Goal: Task Accomplishment & Management: Manage account settings

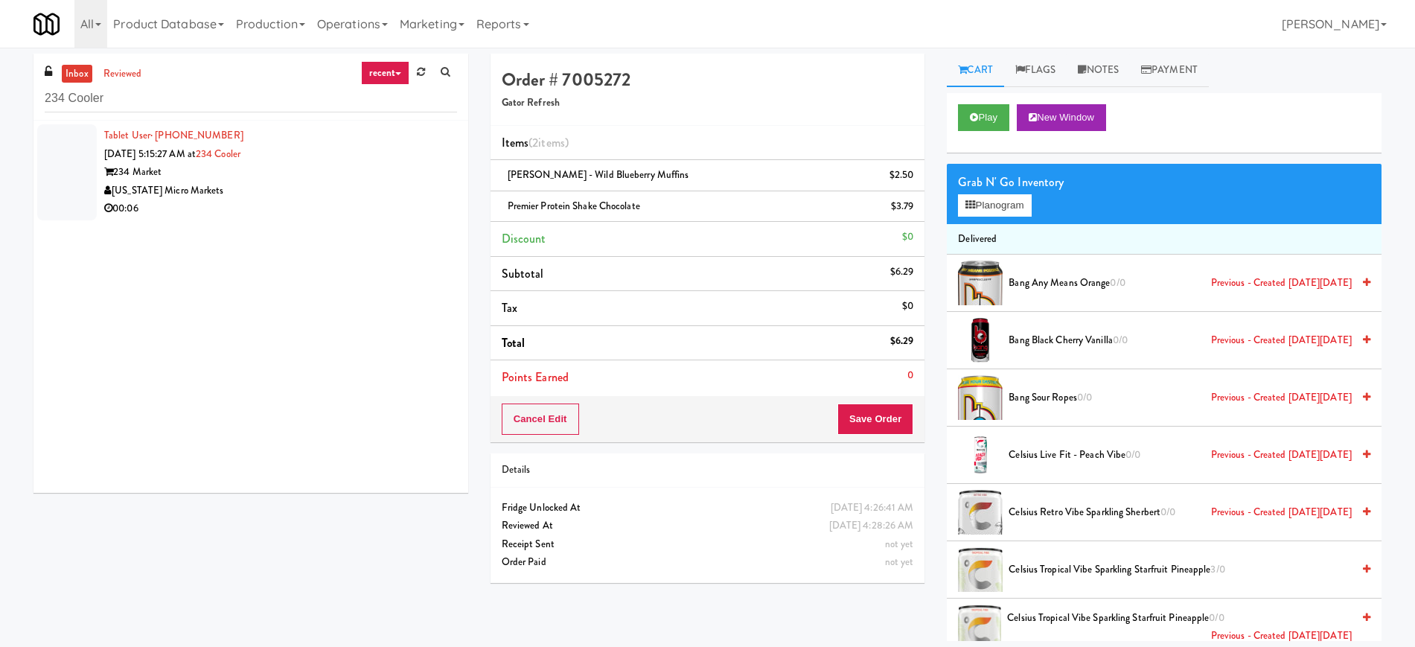
click at [388, 184] on div "[US_STATE] Micro Markets" at bounding box center [280, 191] width 353 height 19
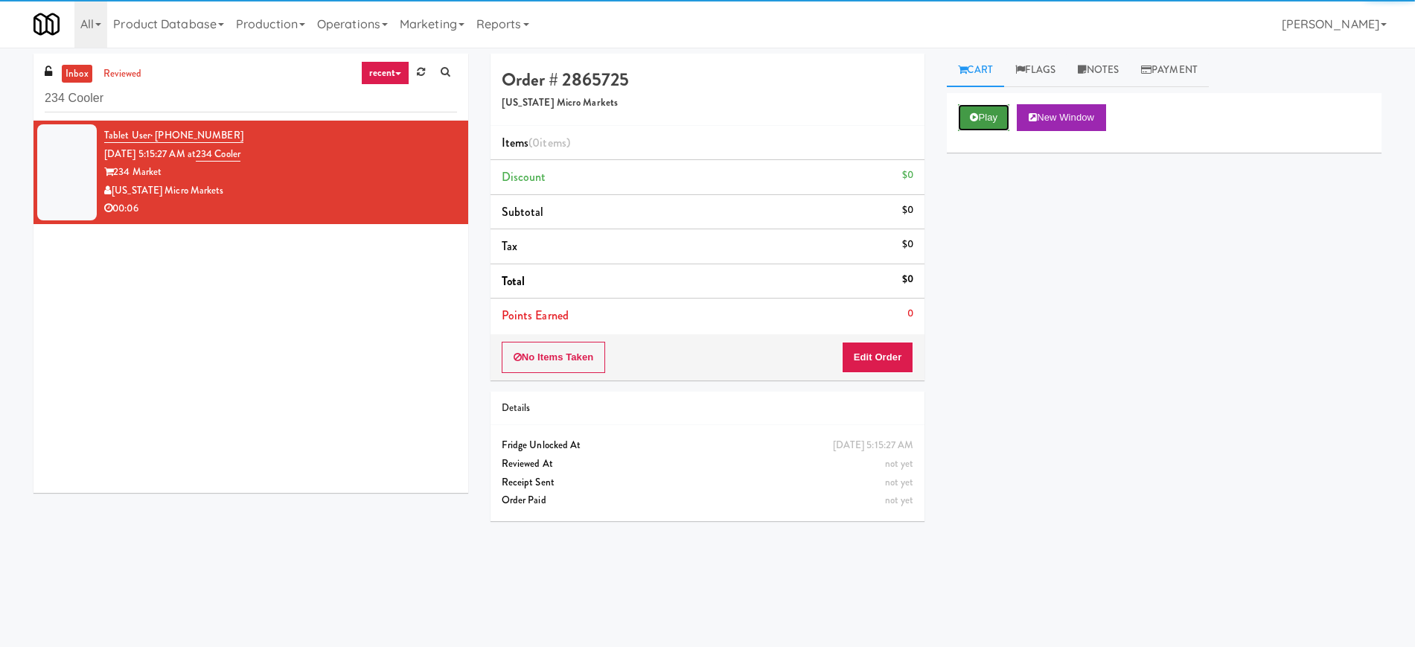
click at [998, 111] on button "Play" at bounding box center [983, 117] width 51 height 27
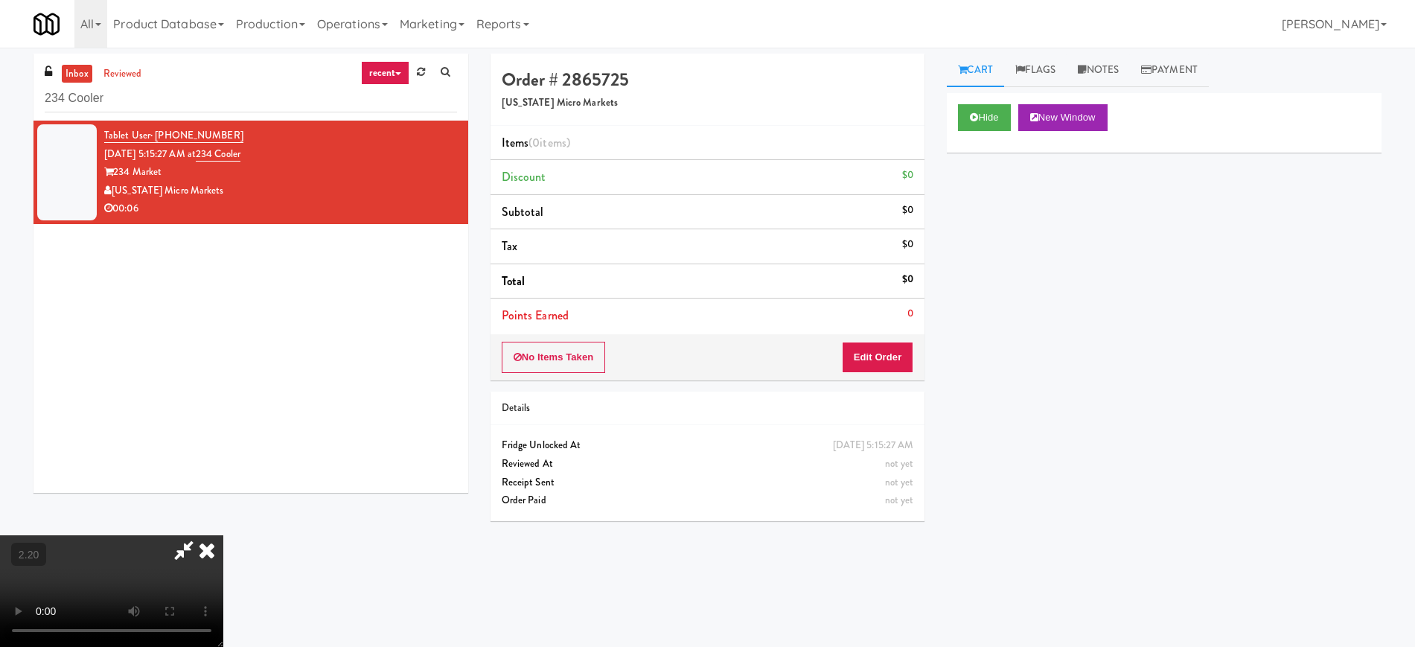
click at [223, 535] on video at bounding box center [111, 591] width 223 height 112
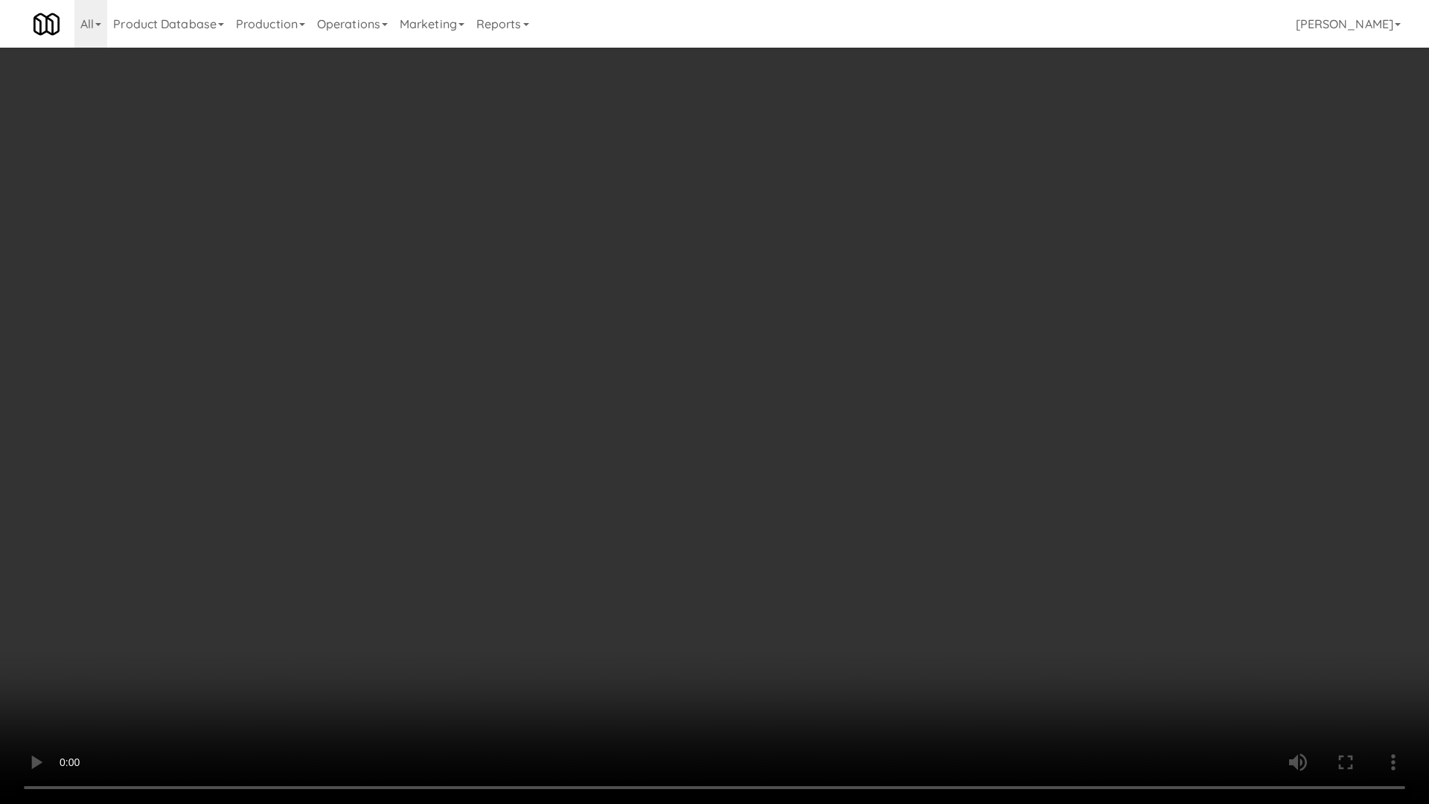
click at [543, 455] on video at bounding box center [714, 402] width 1429 height 804
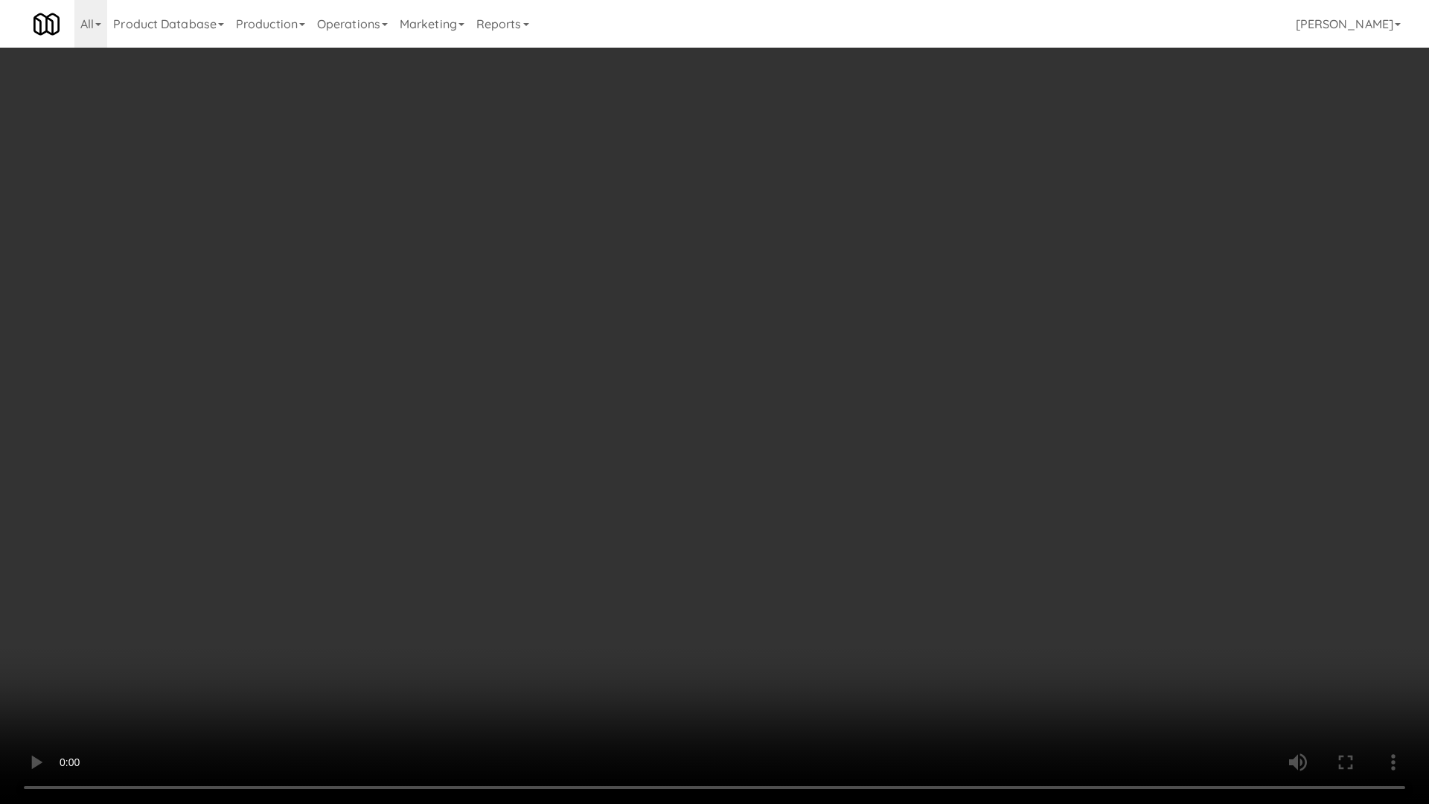
click at [543, 455] on video at bounding box center [714, 402] width 1429 height 804
click at [794, 391] on video at bounding box center [714, 402] width 1429 height 804
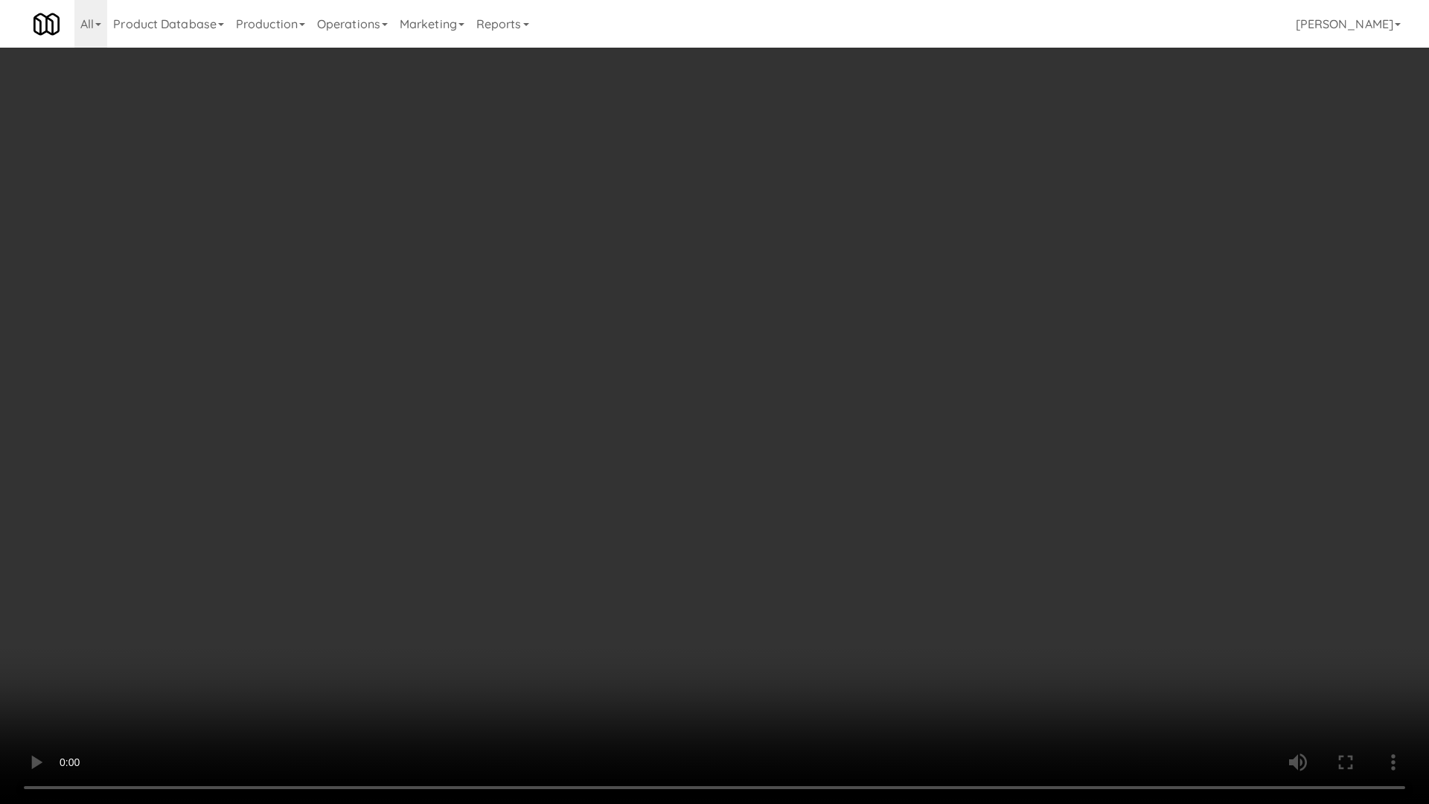
click at [794, 391] on video at bounding box center [714, 402] width 1429 height 804
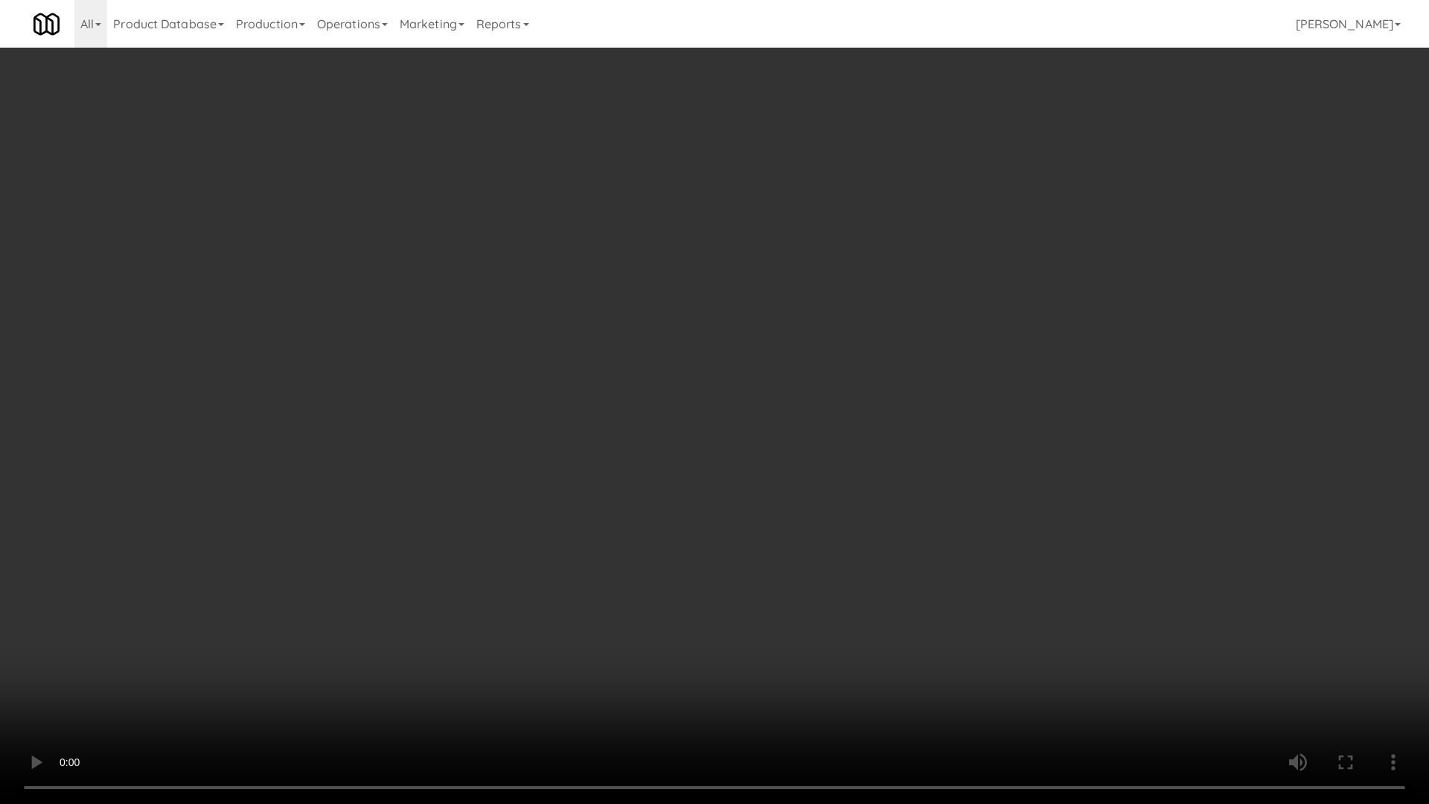
click at [794, 391] on video at bounding box center [714, 402] width 1429 height 804
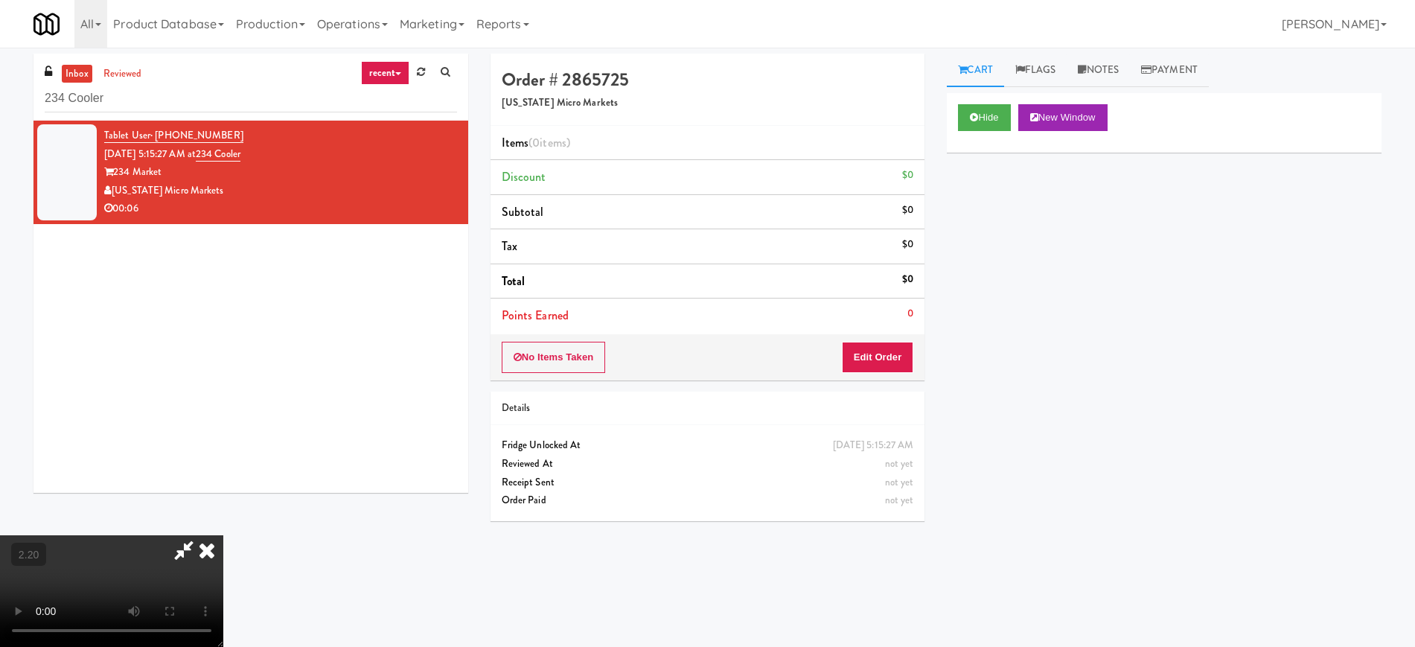
click at [223, 535] on icon at bounding box center [206, 550] width 33 height 30
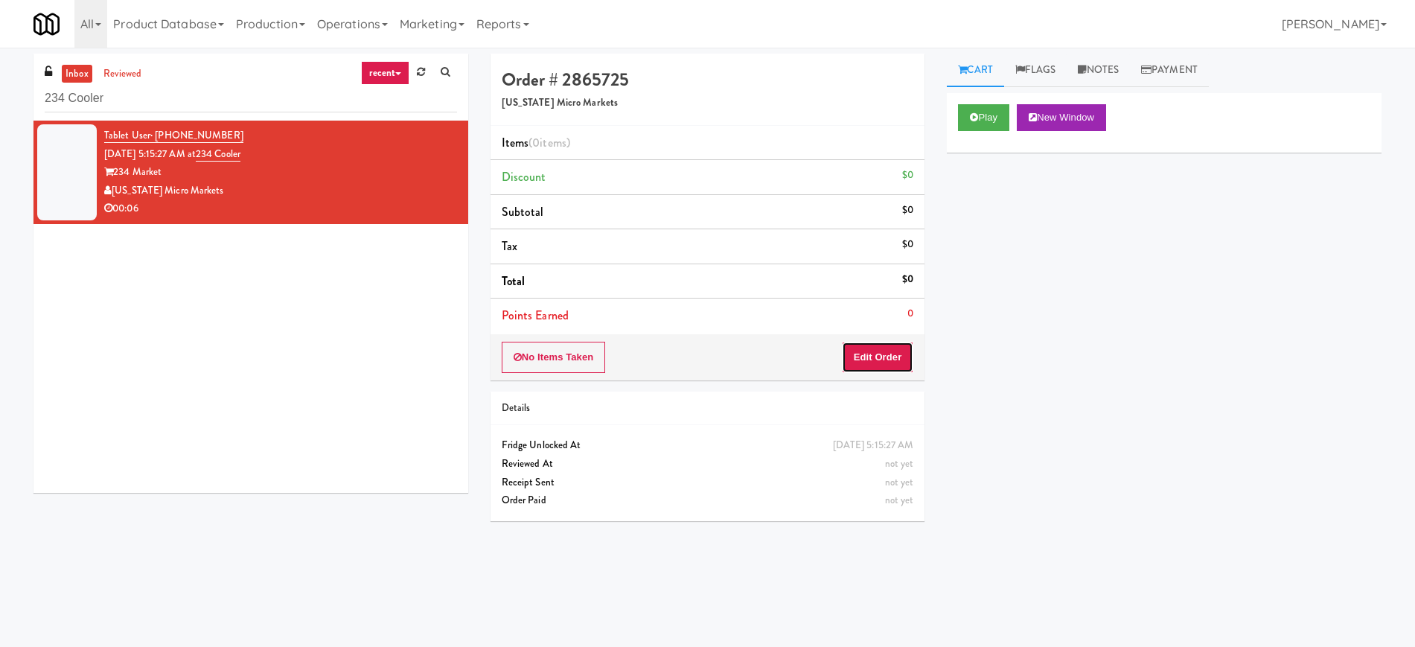
click at [892, 355] on button "Edit Order" at bounding box center [878, 357] width 72 height 31
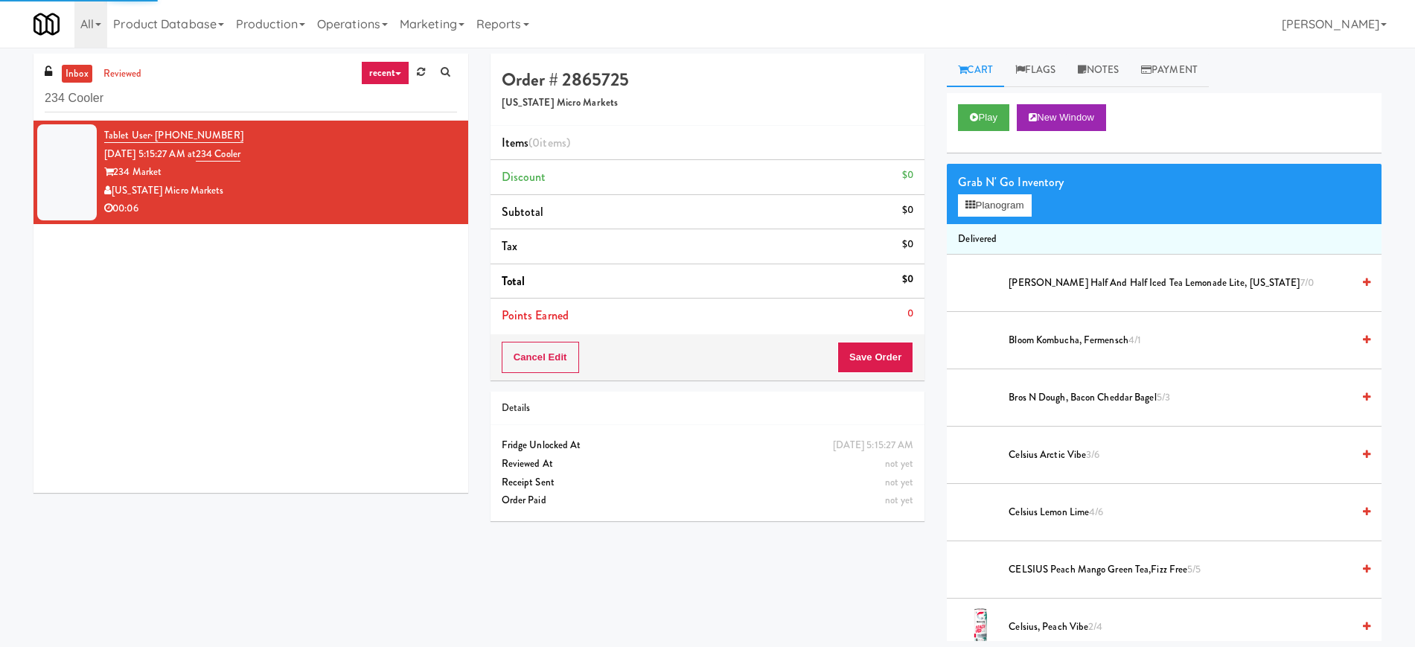
click at [987, 191] on div "Grab N' Go Inventory" at bounding box center [1164, 182] width 412 height 22
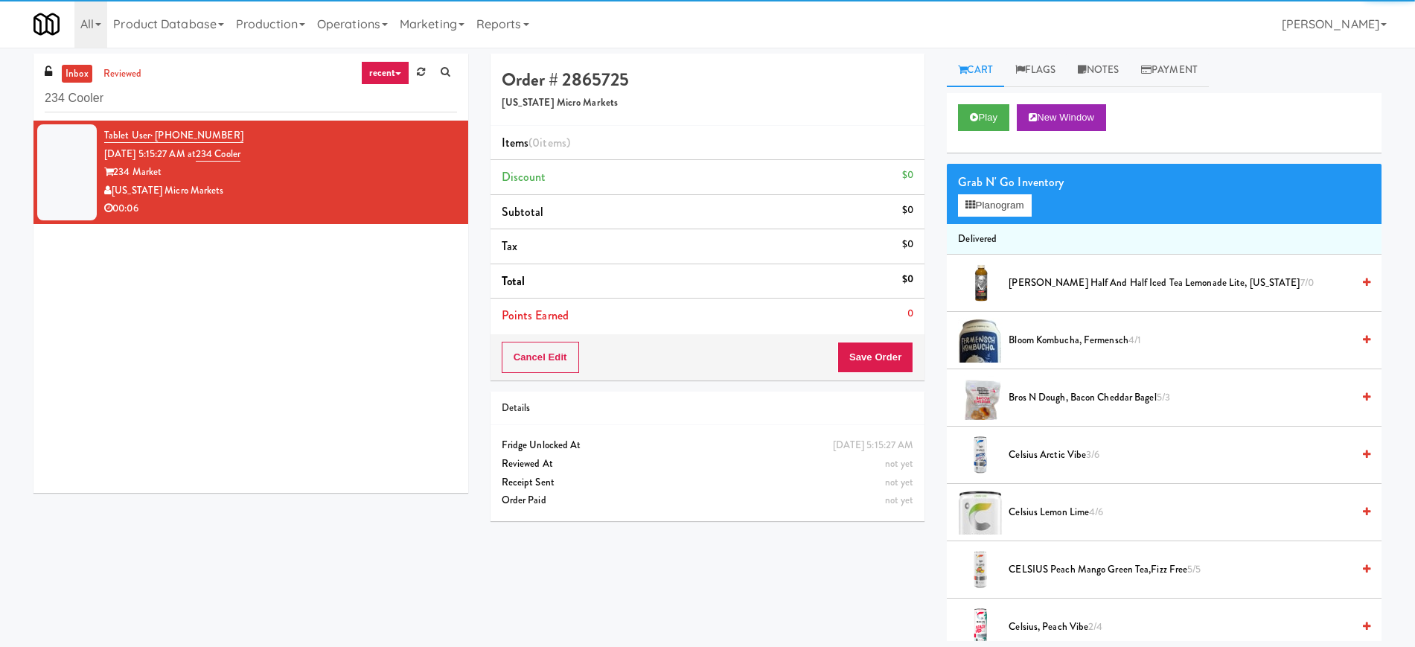
click at [982, 218] on div "Grab N' Go Inventory Planogram" at bounding box center [1163, 194] width 435 height 60
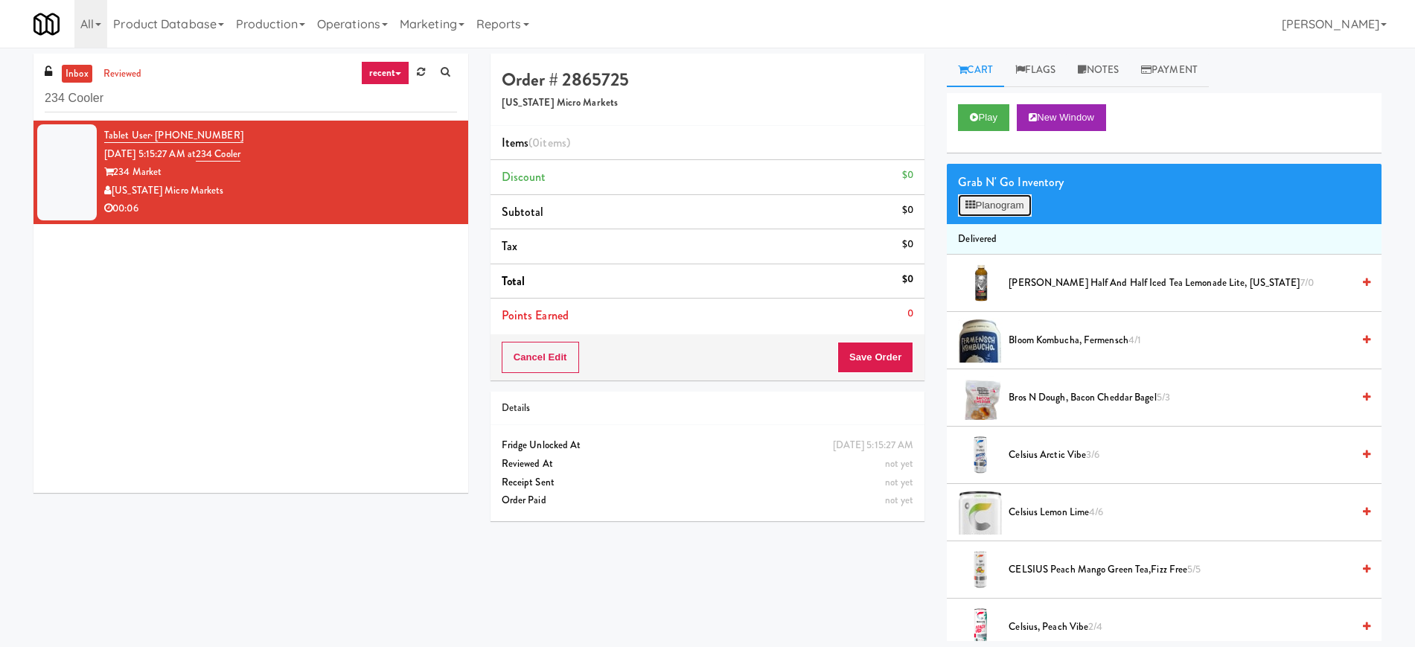
click at [996, 212] on button "Planogram" at bounding box center [994, 205] width 73 height 22
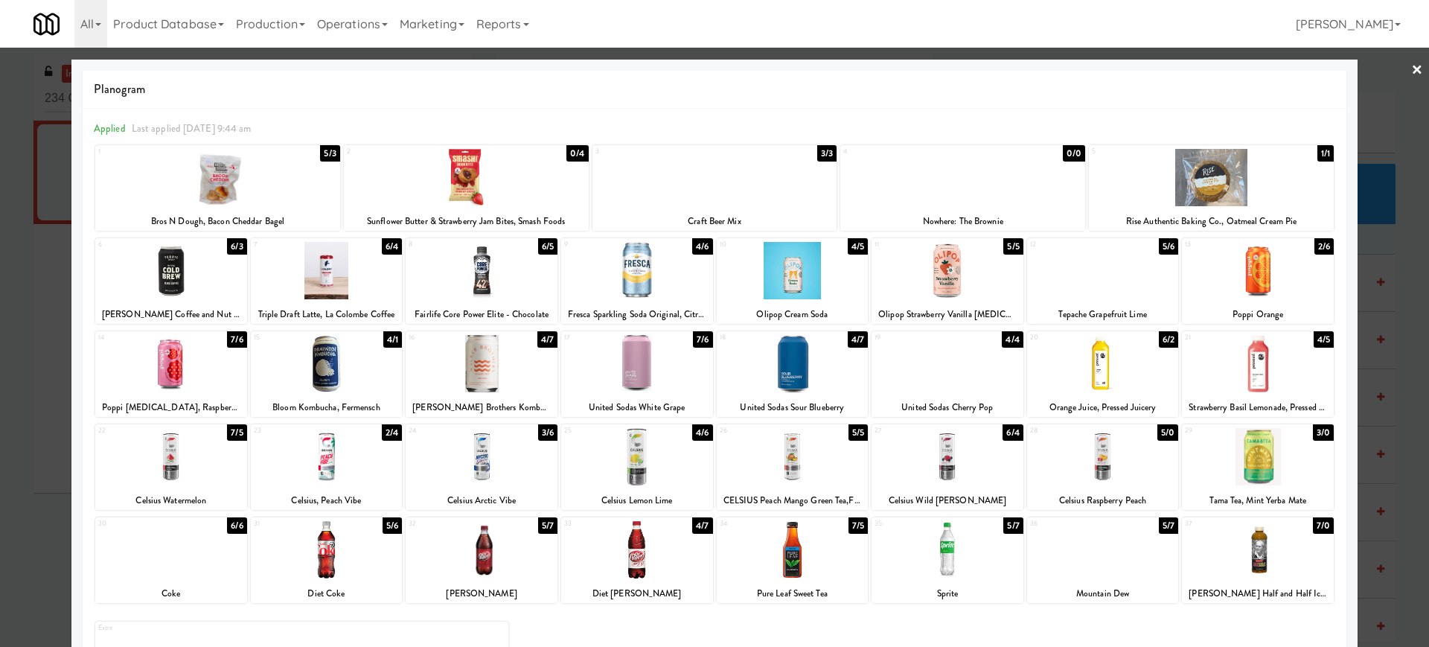
click at [189, 478] on div at bounding box center [171, 456] width 152 height 57
click at [1100, 470] on div at bounding box center [1103, 456] width 152 height 57
click at [1411, 60] on link "×" at bounding box center [1417, 71] width 12 height 46
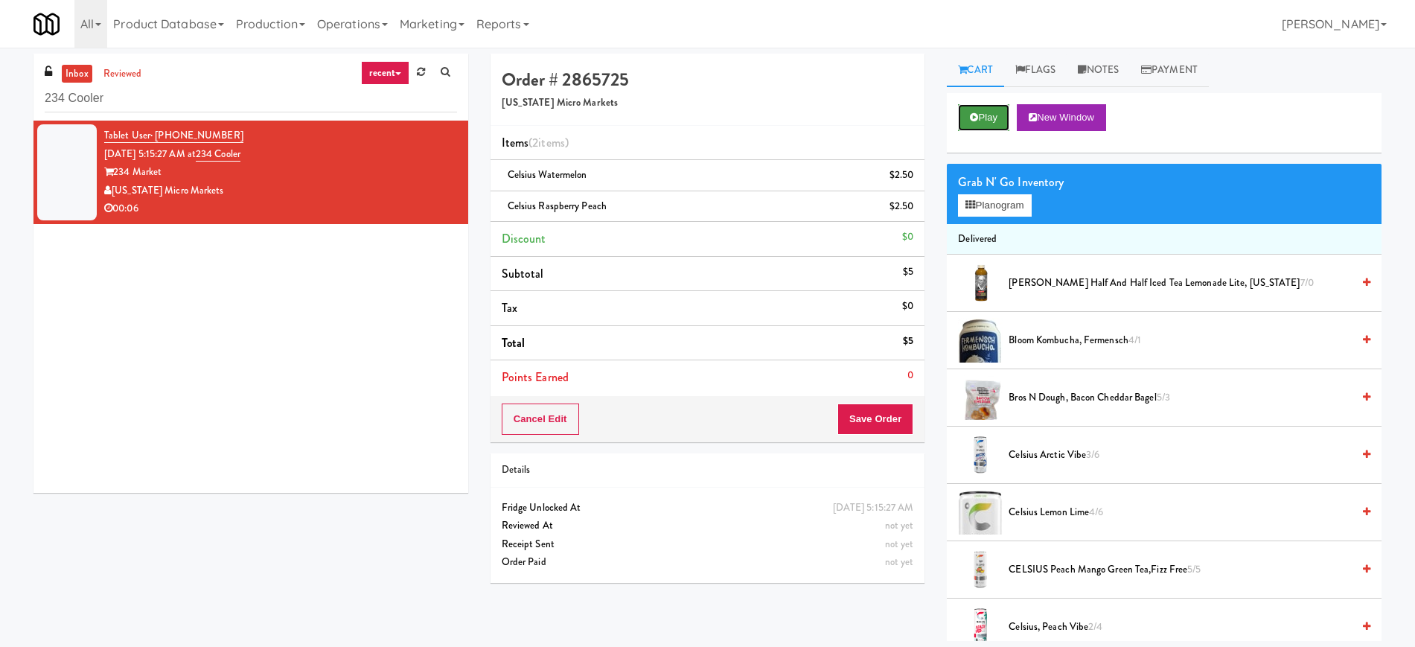
click at [987, 126] on button "Play" at bounding box center [983, 117] width 51 height 27
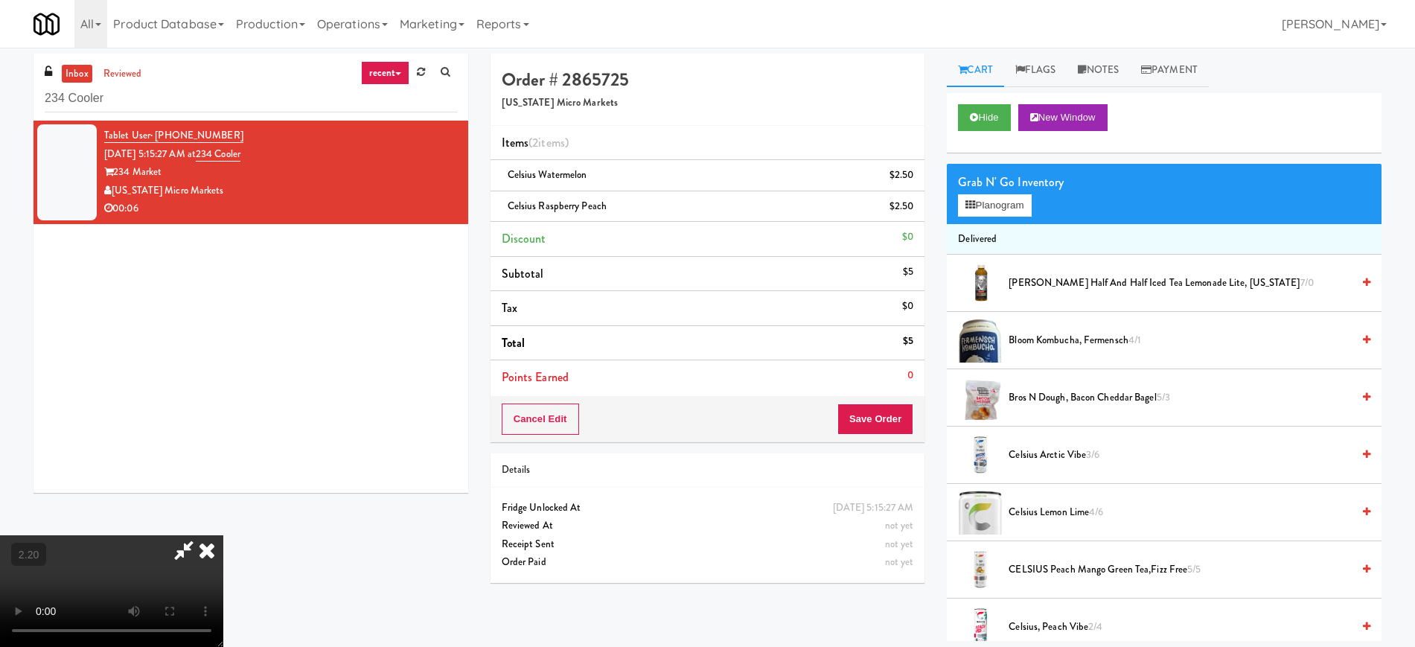
click at [223, 535] on video at bounding box center [111, 591] width 223 height 112
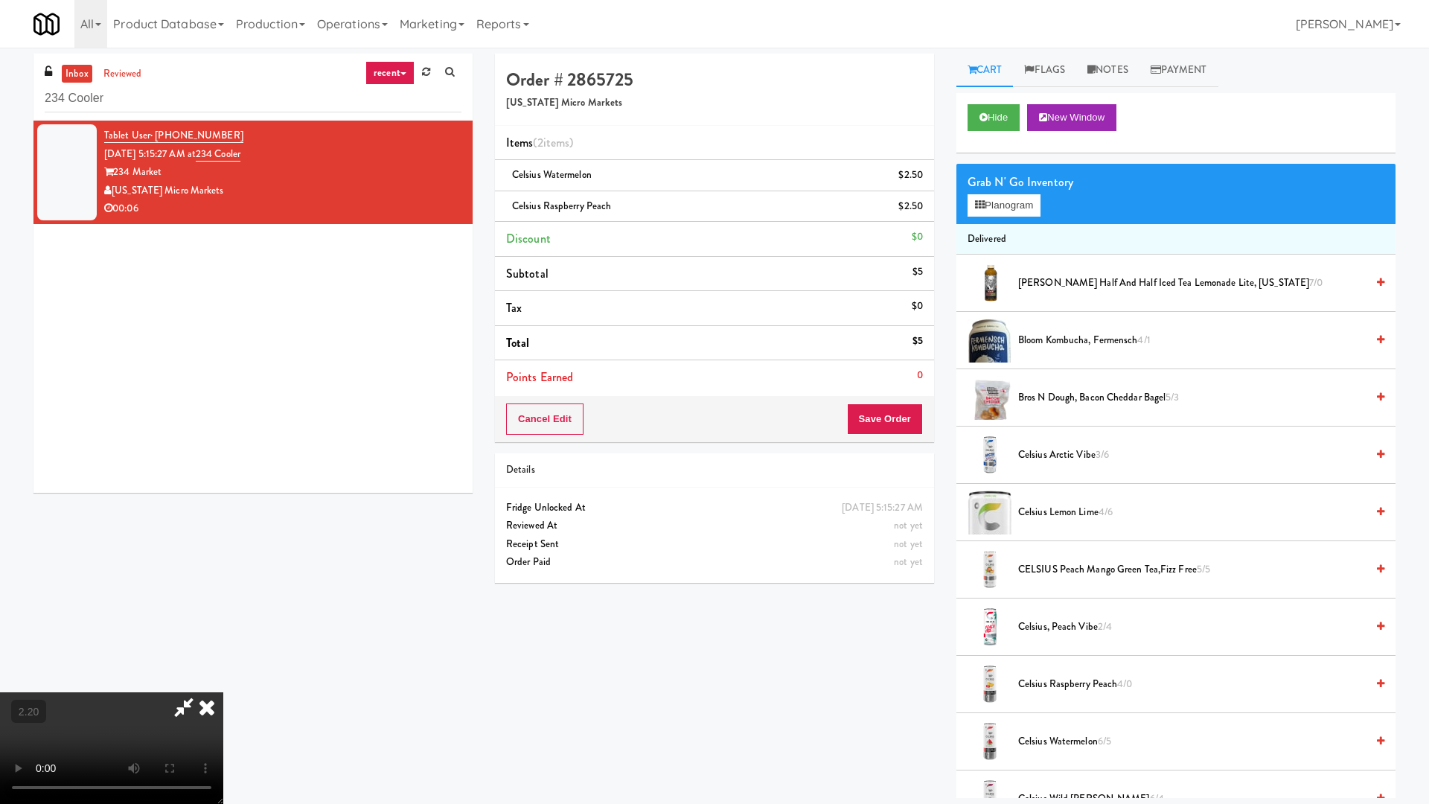
click at [223, 646] on video at bounding box center [111, 748] width 223 height 112
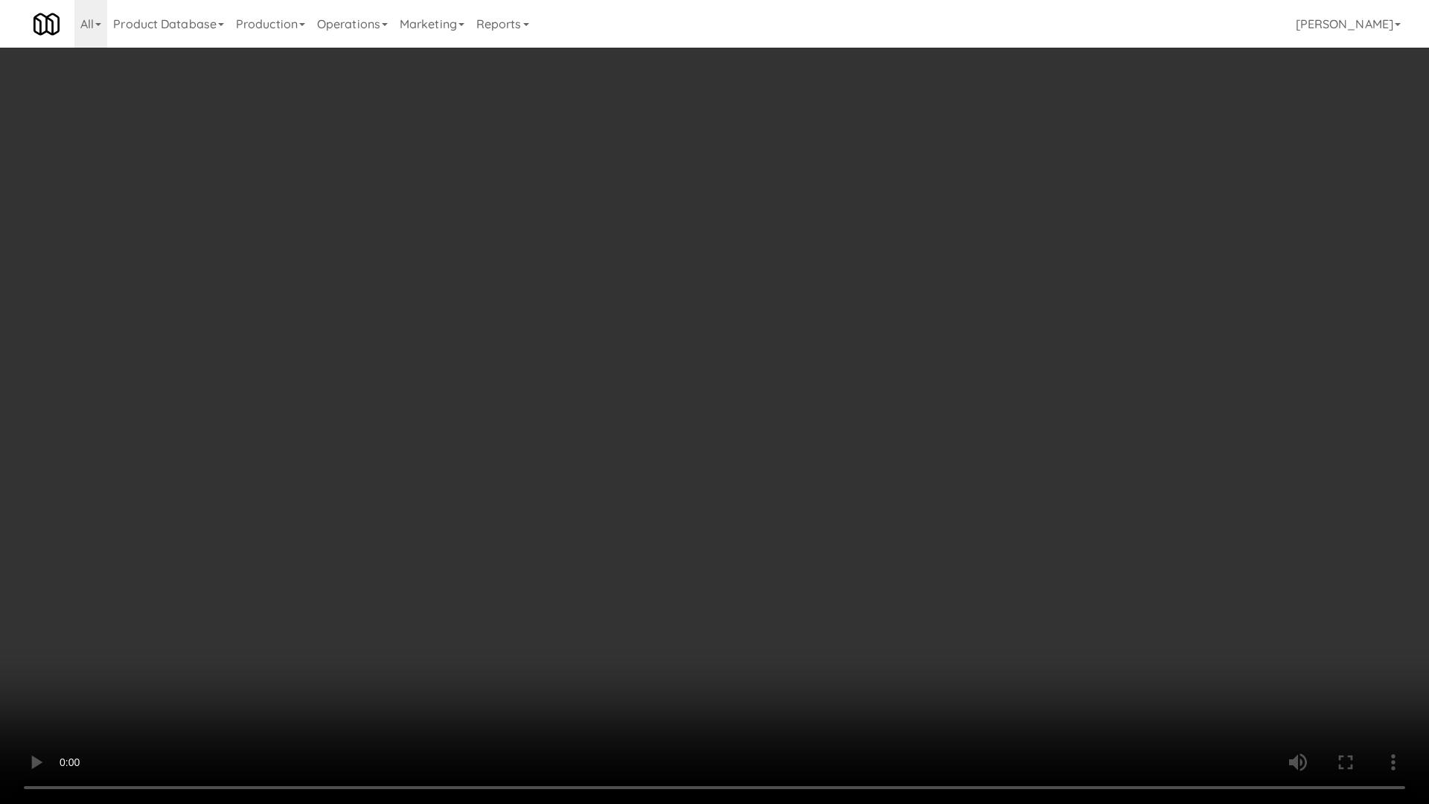
click at [675, 383] on video at bounding box center [714, 402] width 1429 height 804
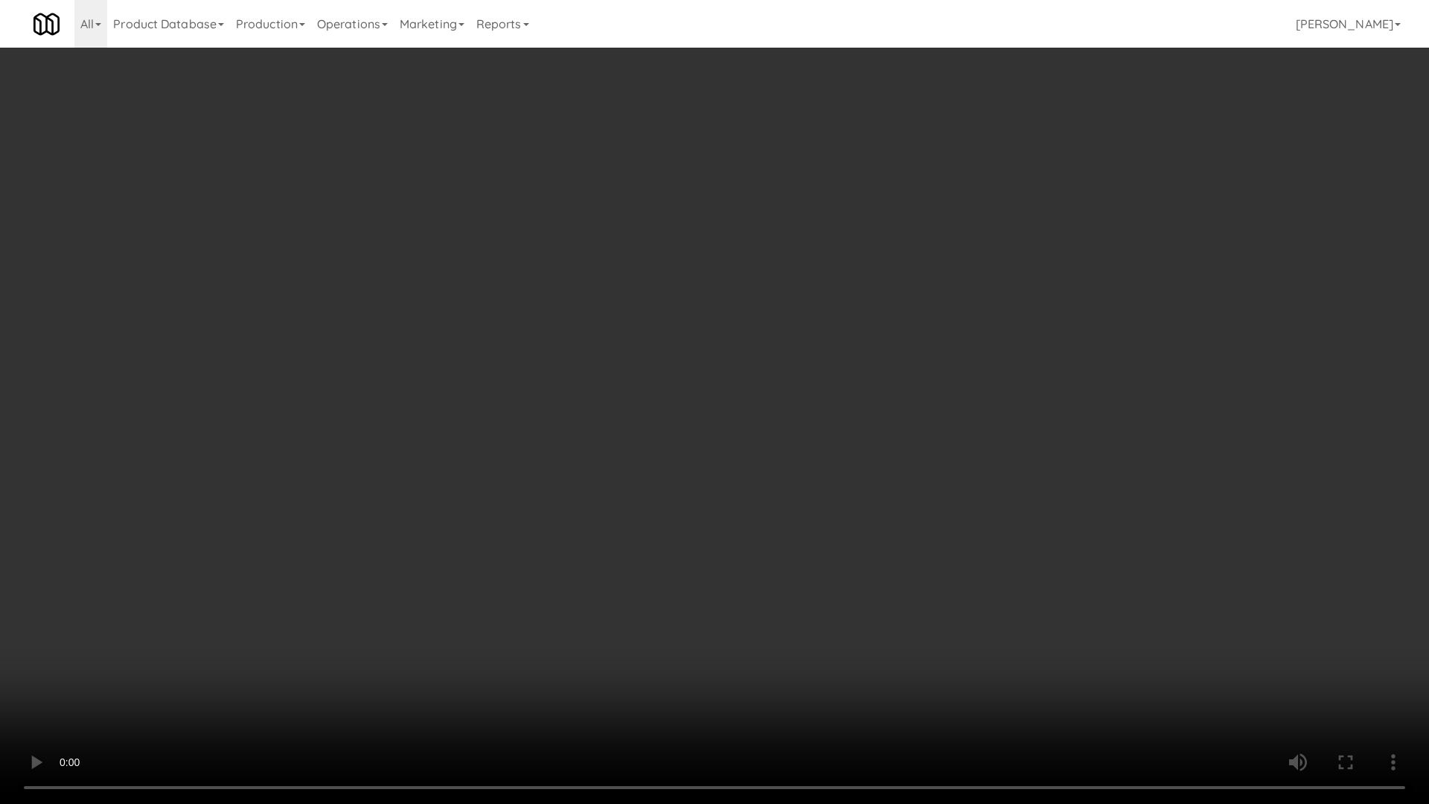
click at [675, 383] on video at bounding box center [714, 402] width 1429 height 804
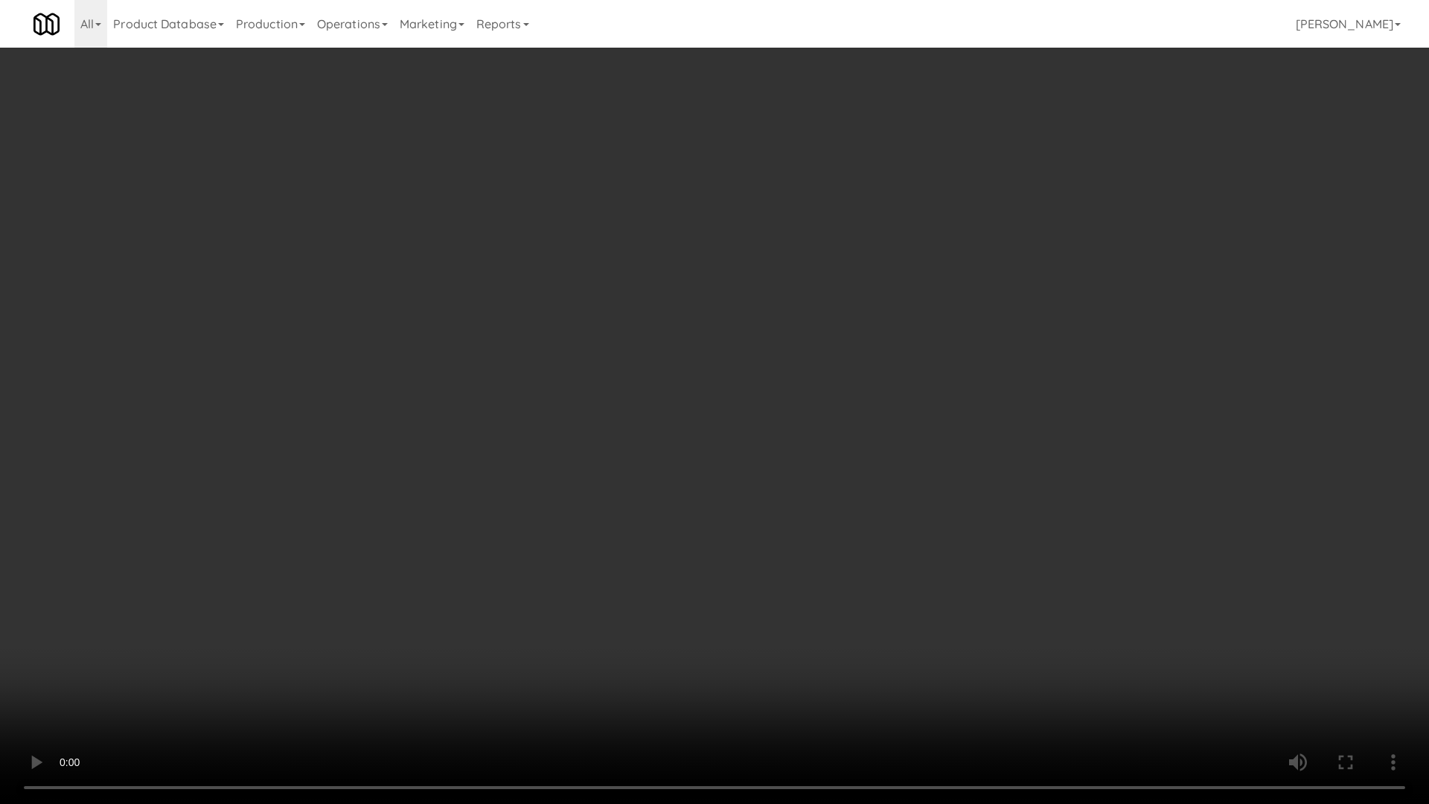
click at [675, 383] on video at bounding box center [714, 402] width 1429 height 804
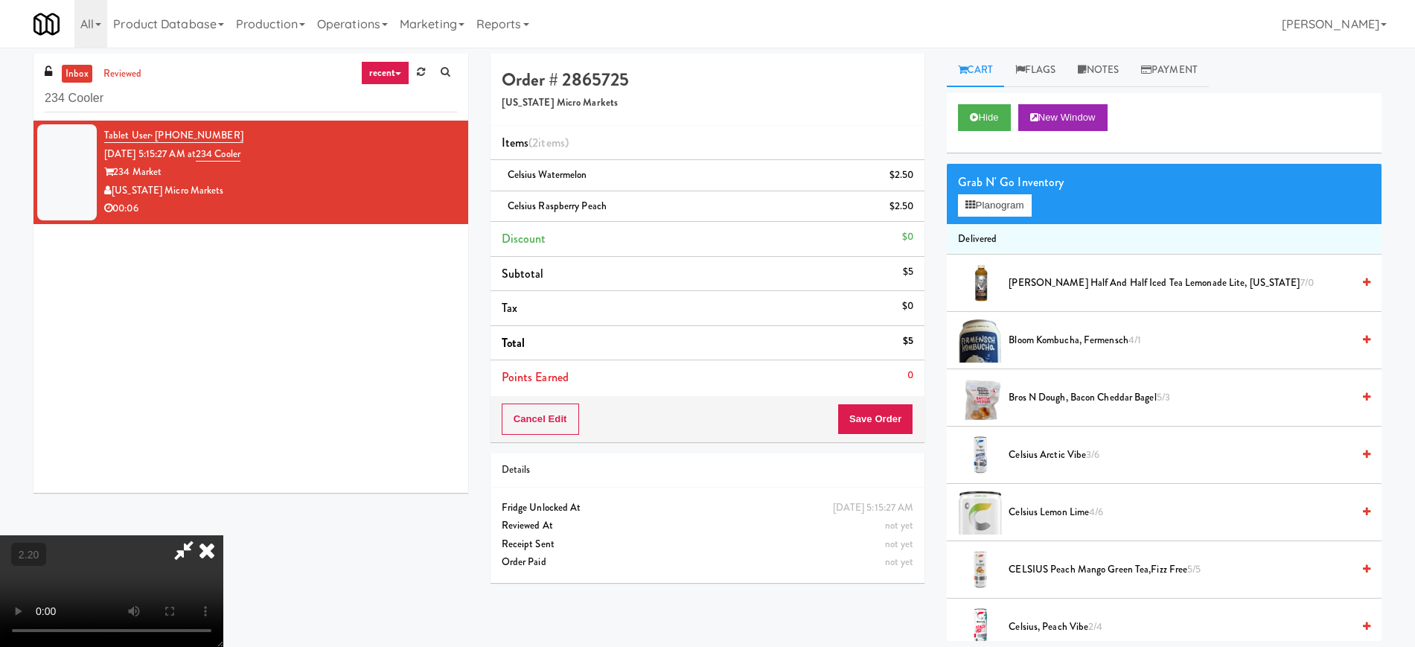
click at [223, 535] on icon at bounding box center [206, 550] width 33 height 30
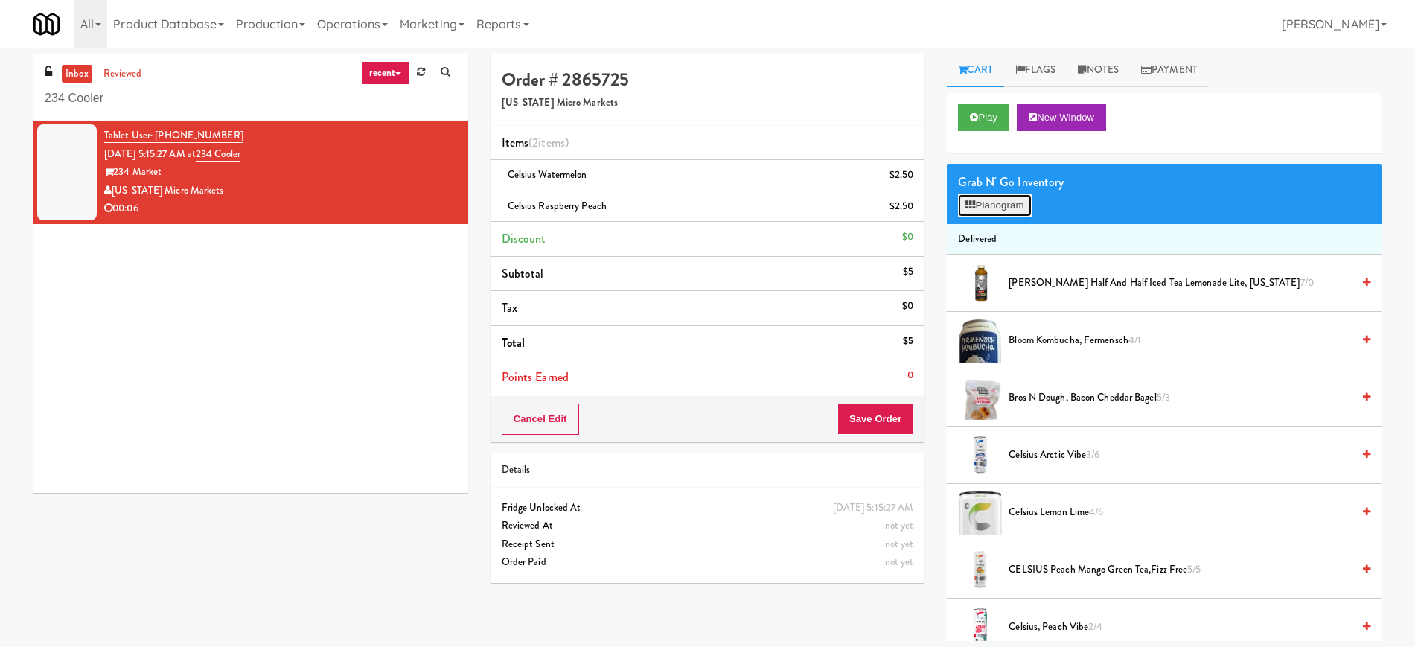
click at [999, 203] on button "Planogram" at bounding box center [994, 205] width 73 height 22
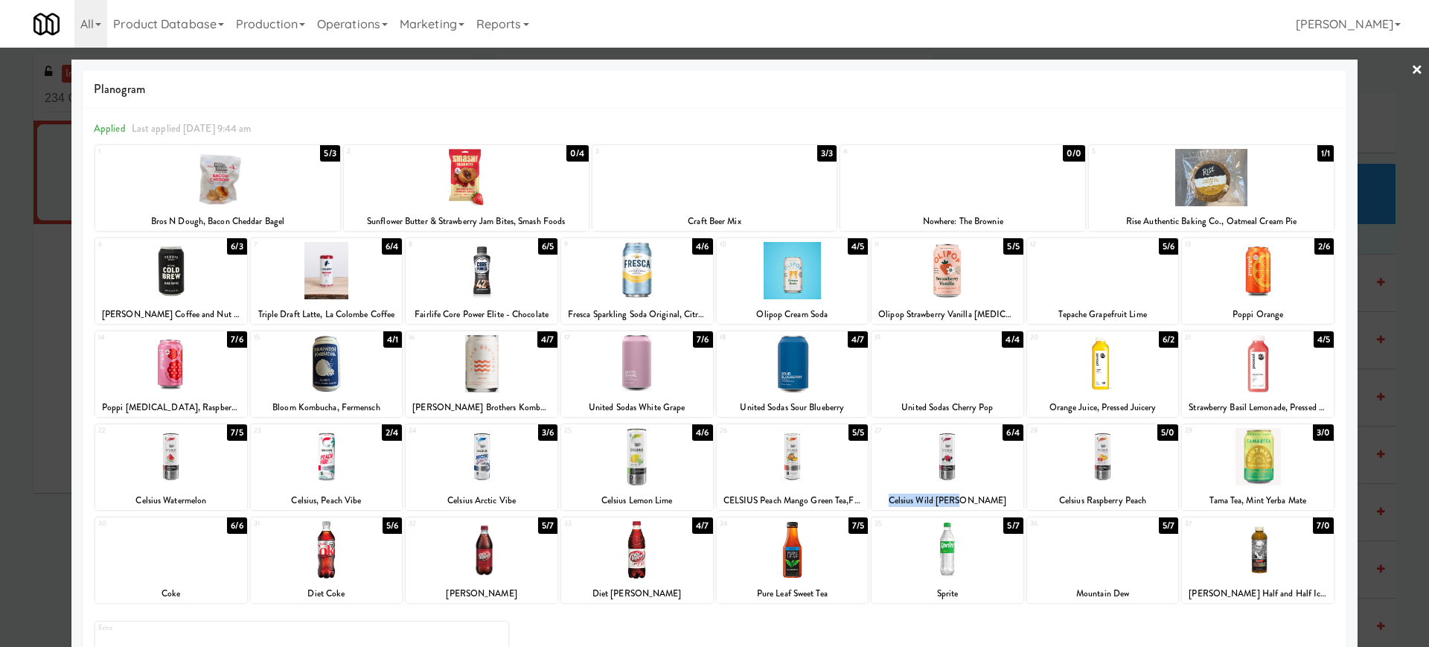
drag, startPoint x: 983, startPoint y: 497, endPoint x: 906, endPoint y: 498, distance: 76.6
click at [906, 498] on div "Celsius Wild [PERSON_NAME]" at bounding box center [947, 500] width 147 height 19
copy div "Celsius Wild [PERSON_NAME]"
drag, startPoint x: 1153, startPoint y: 495, endPoint x: 1048, endPoint y: 497, distance: 104.9
click at [1048, 497] on div "Celsius Raspberry Peach" at bounding box center [1102, 500] width 147 height 19
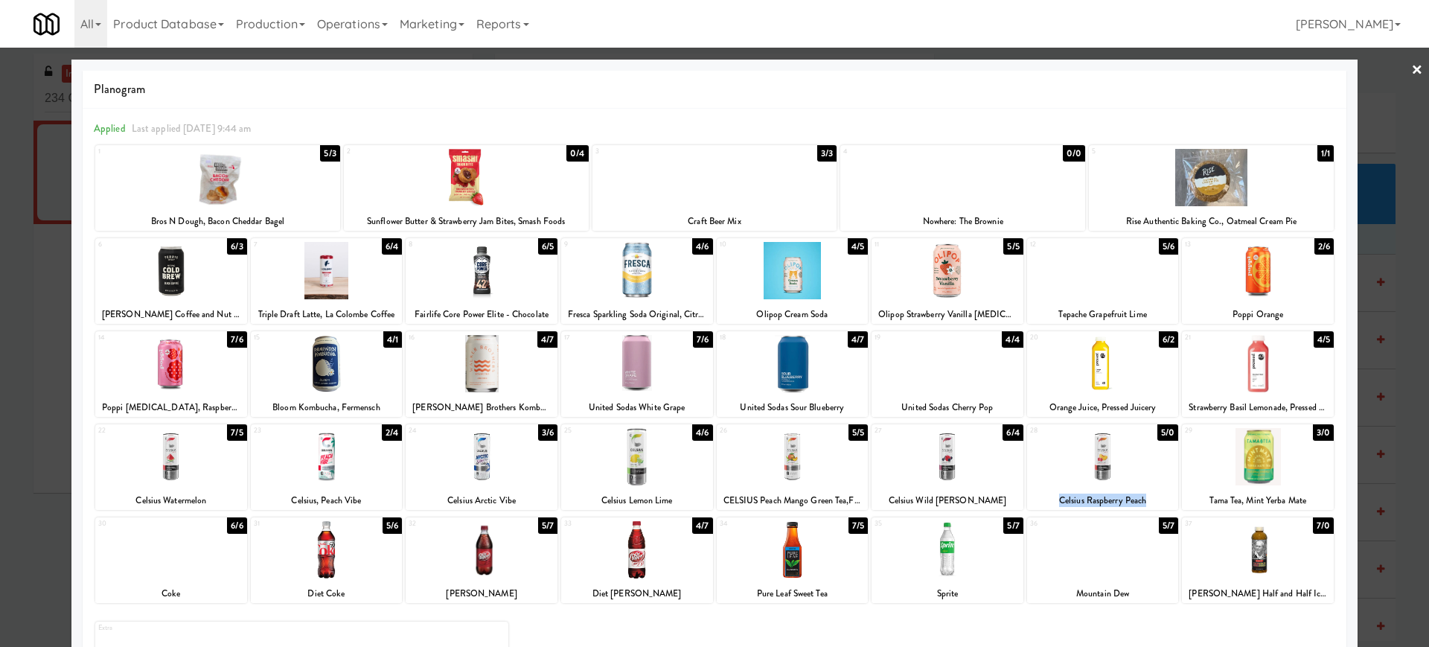
copy div "Celsius Raspberry Peach"
click at [1097, 470] on div at bounding box center [1103, 456] width 152 height 57
click at [211, 475] on div at bounding box center [171, 456] width 152 height 57
click at [1411, 71] on link "×" at bounding box center [1417, 71] width 12 height 46
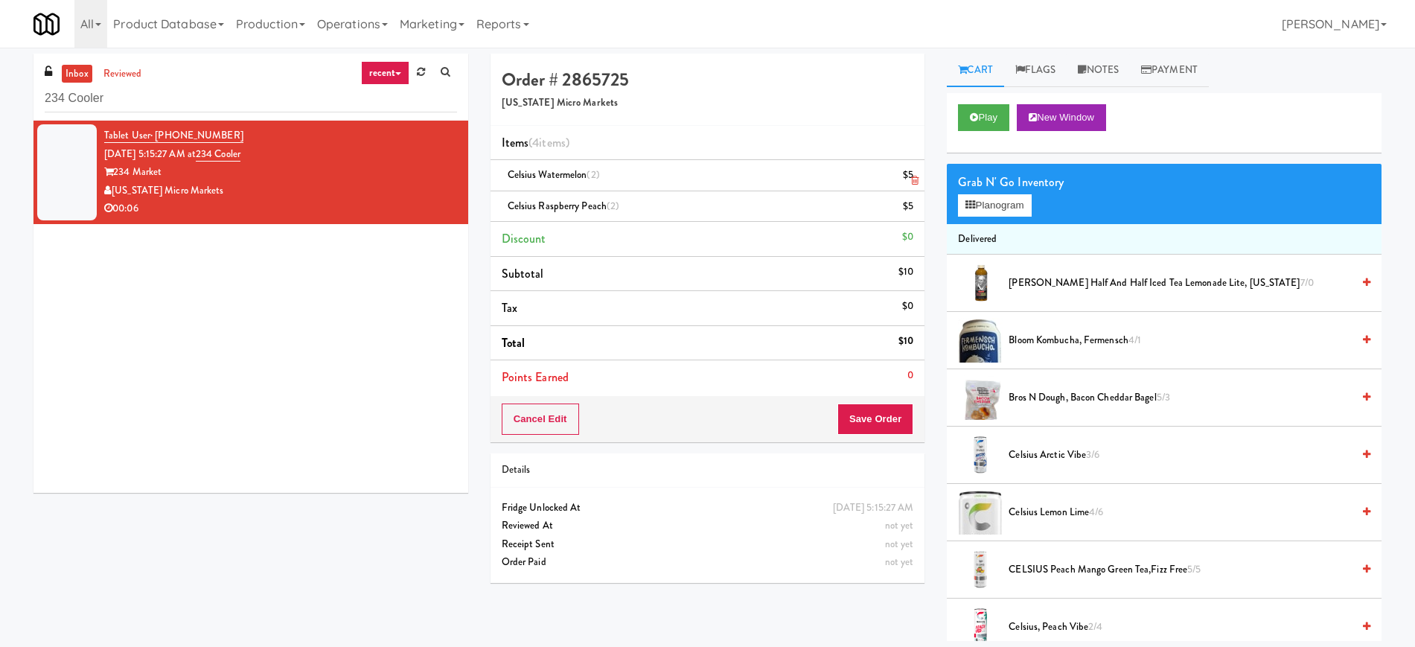
click at [917, 182] on icon at bounding box center [914, 181] width 7 height 10
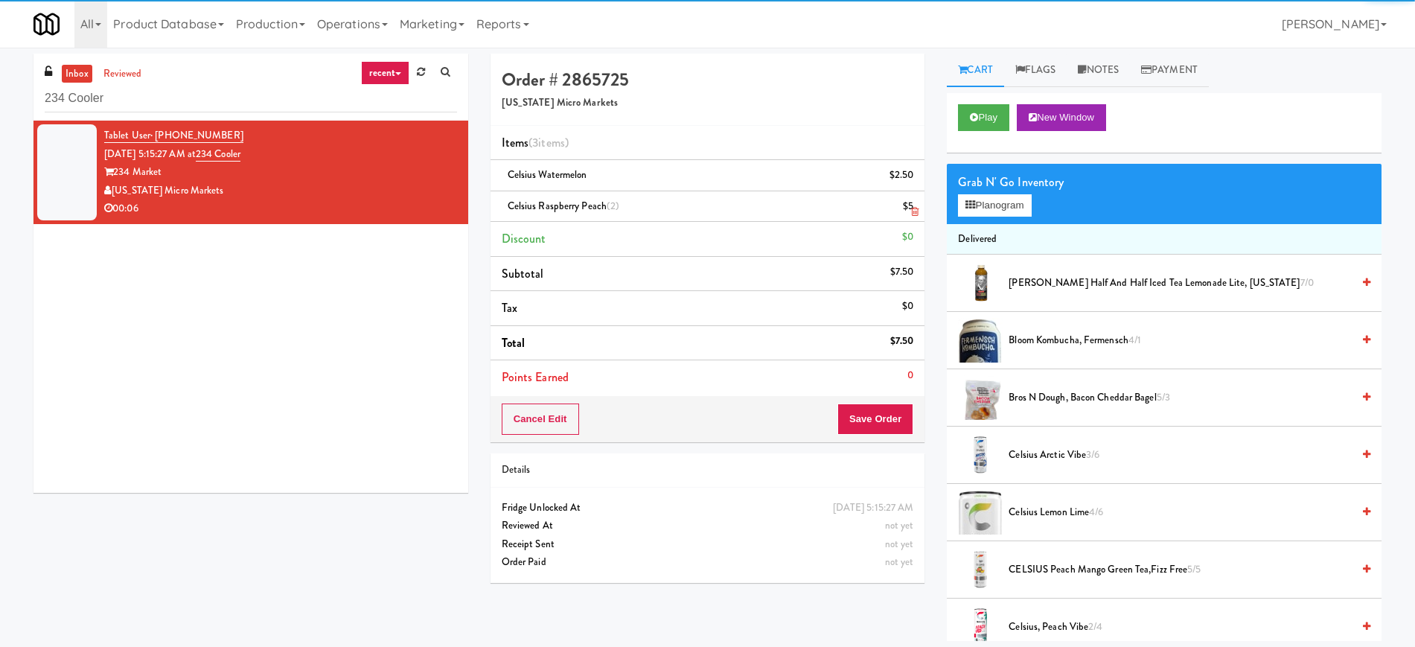
click at [914, 207] on icon at bounding box center [914, 212] width 7 height 10
click at [871, 423] on button "Save Order" at bounding box center [875, 418] width 76 height 31
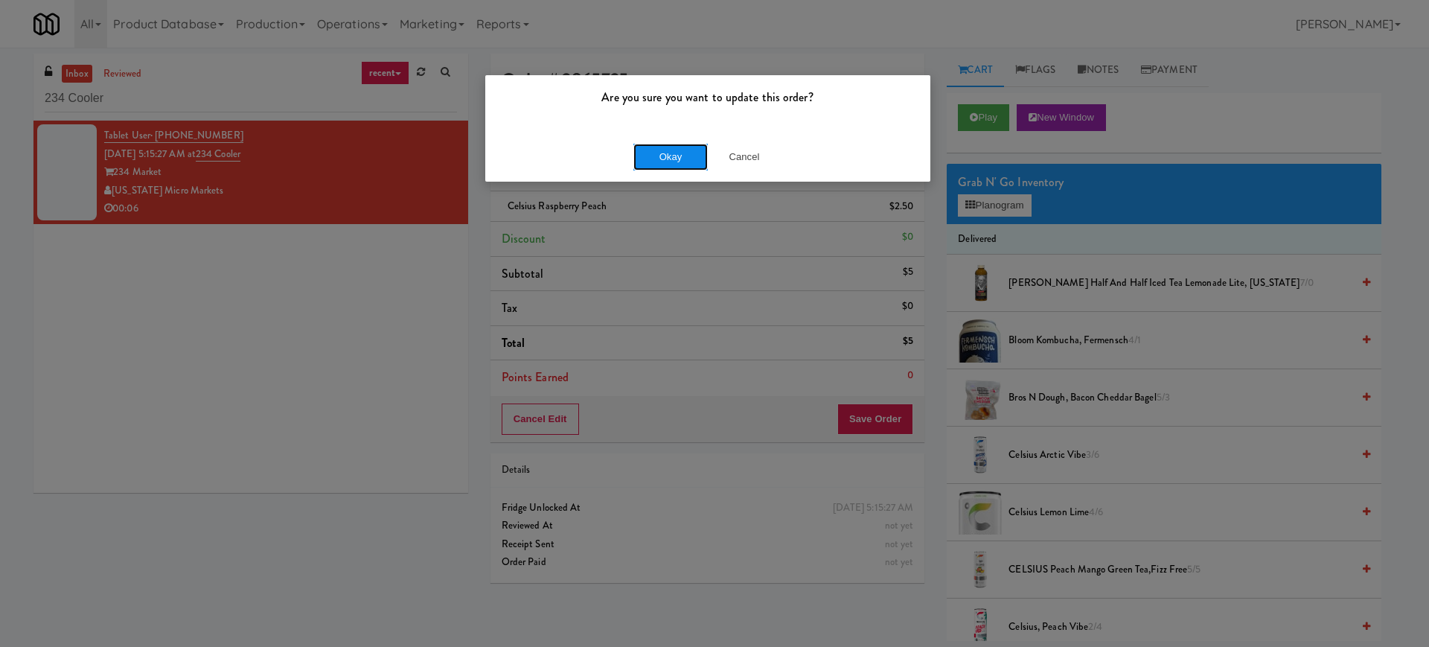
click at [680, 156] on button "Okay" at bounding box center [670, 157] width 74 height 27
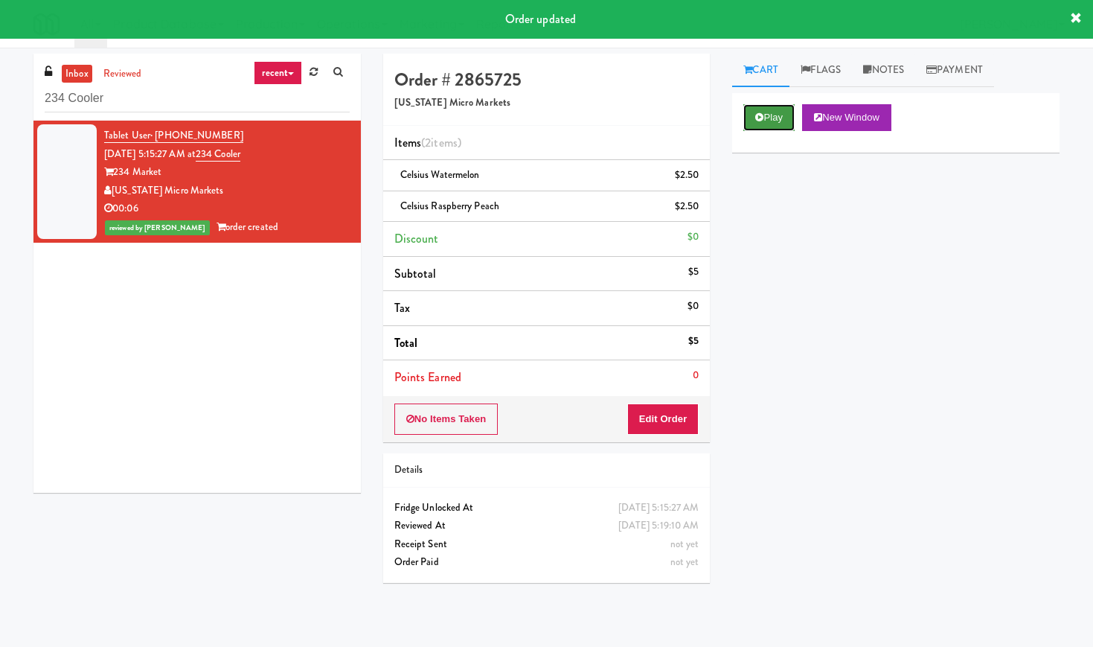
click at [778, 119] on button "Play" at bounding box center [768, 117] width 51 height 27
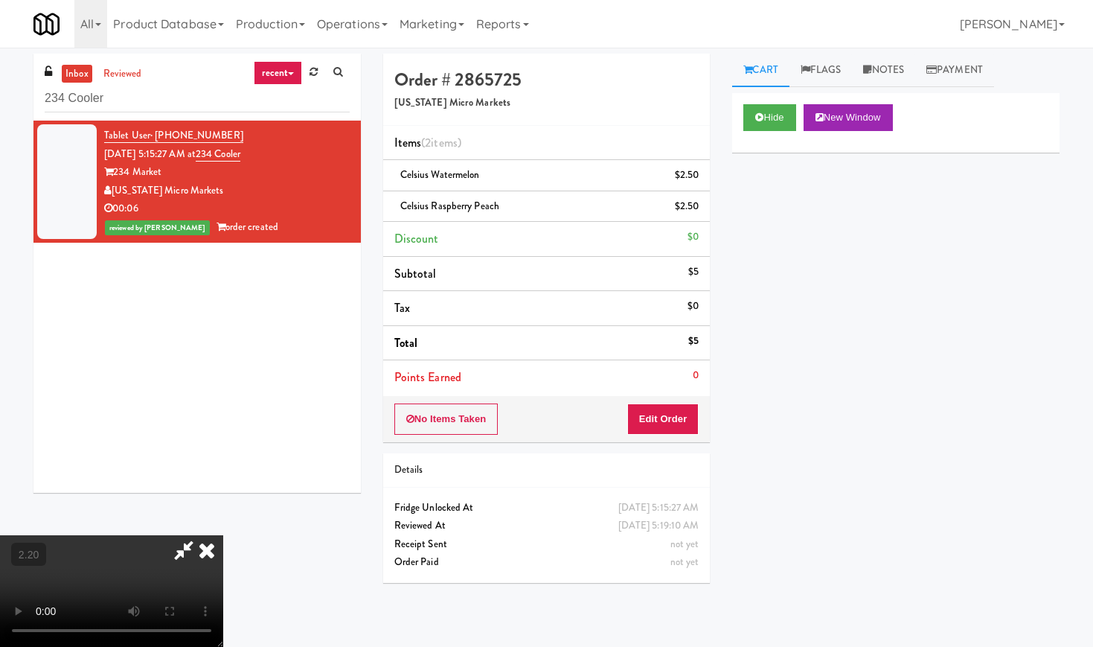
click at [223, 535] on video at bounding box center [111, 591] width 223 height 112
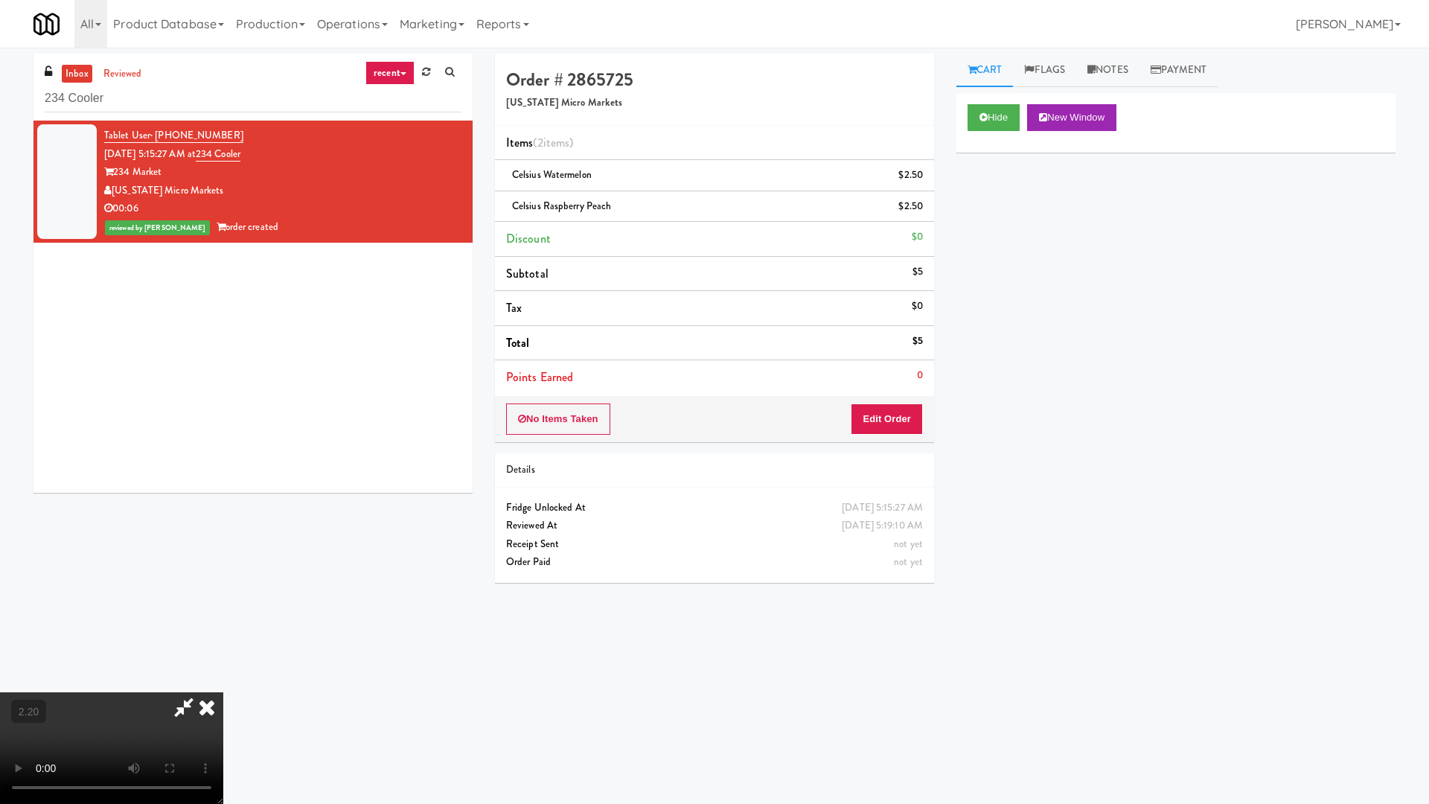
click at [223, 646] on video at bounding box center [111, 748] width 223 height 112
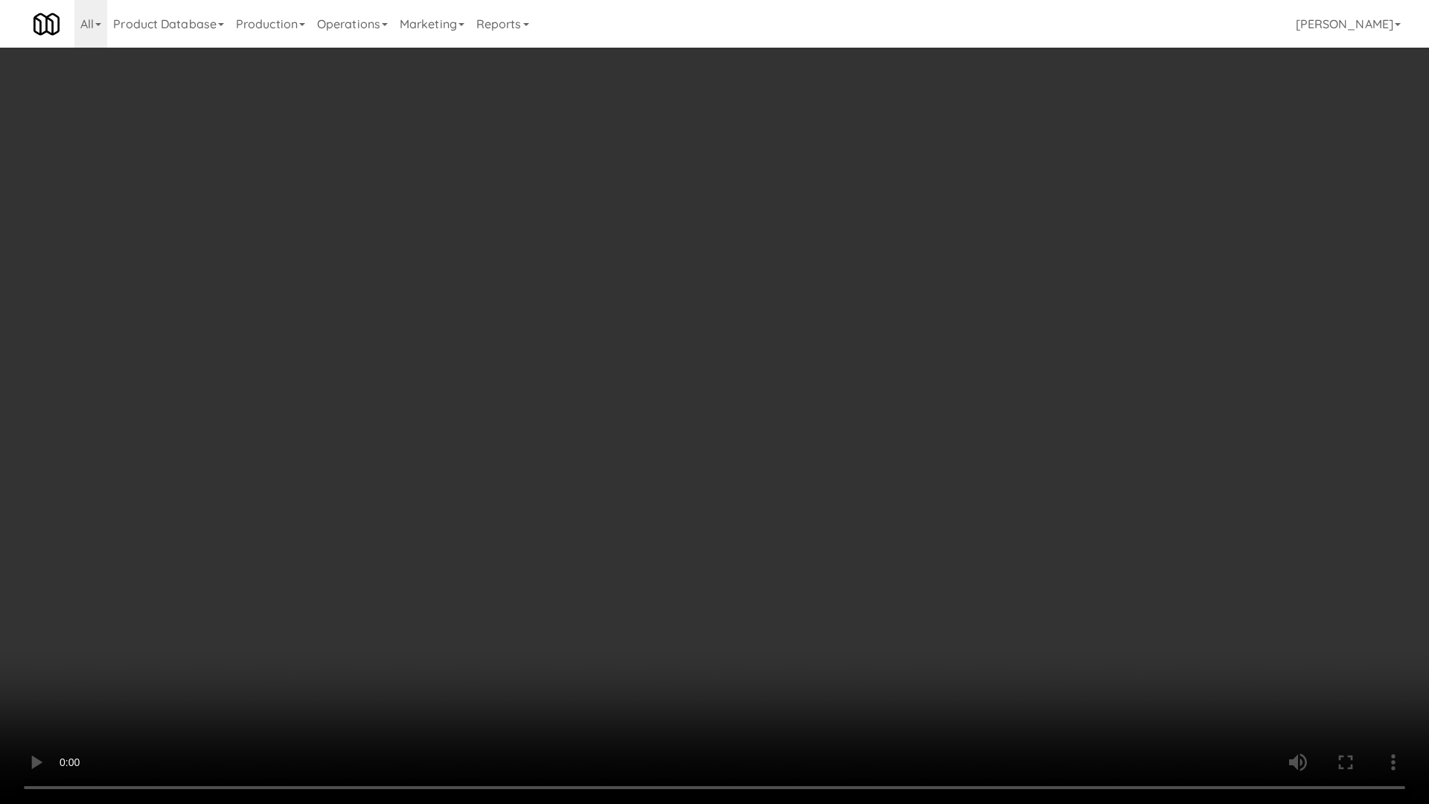
click at [511, 394] on video at bounding box center [714, 402] width 1429 height 804
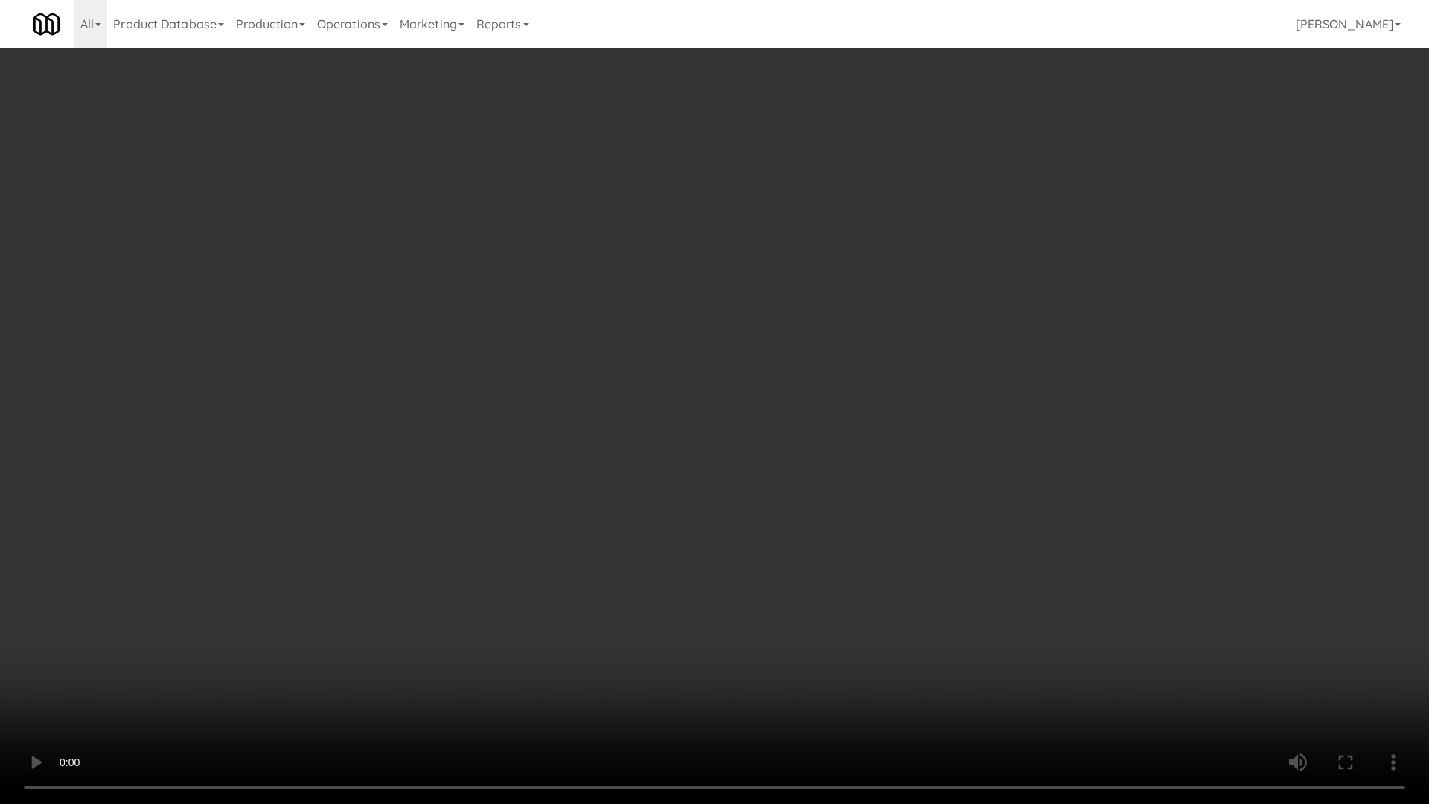
click at [511, 394] on video at bounding box center [714, 402] width 1429 height 804
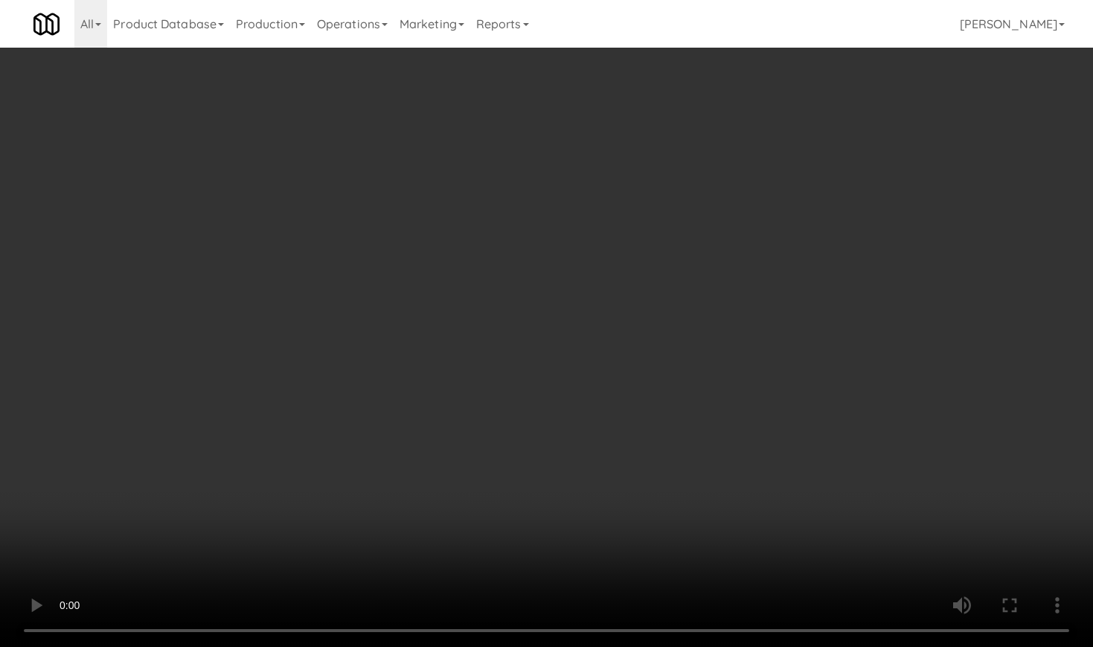
click at [416, 313] on video at bounding box center [546, 323] width 1093 height 647
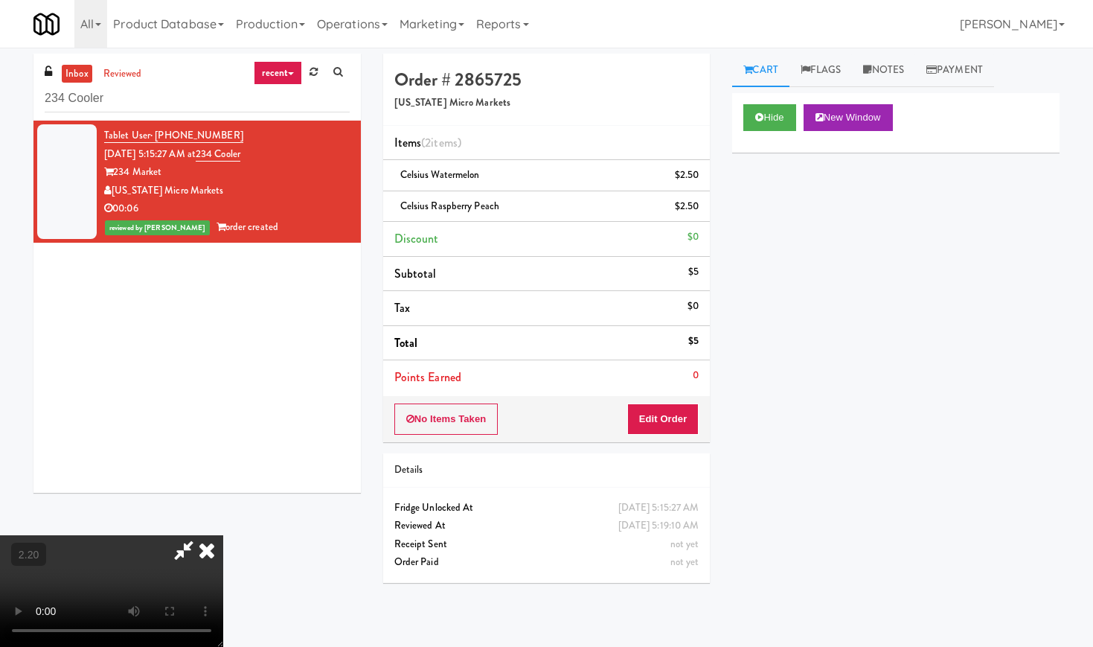
click at [223, 535] on video at bounding box center [111, 591] width 223 height 112
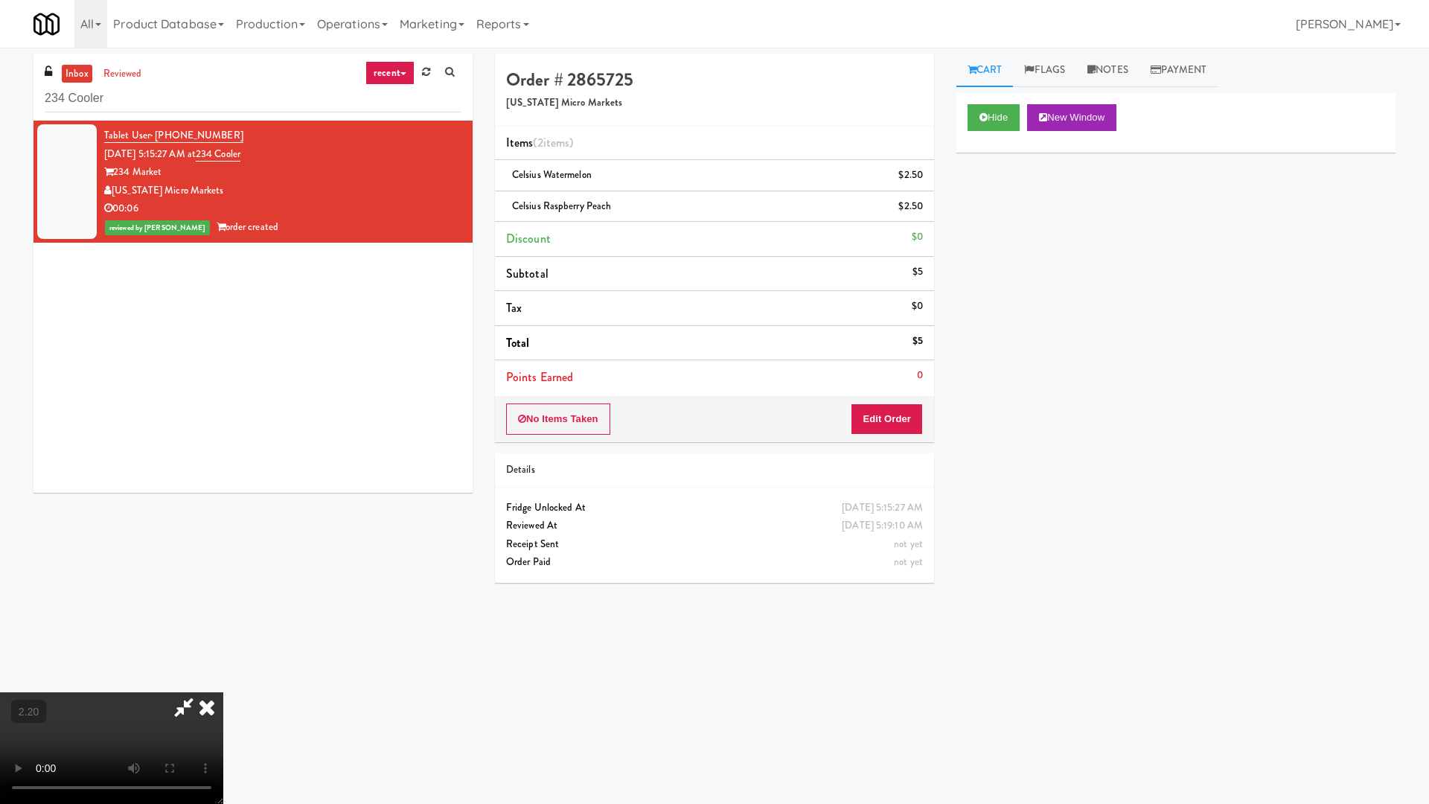
click at [223, 646] on video at bounding box center [111, 748] width 223 height 112
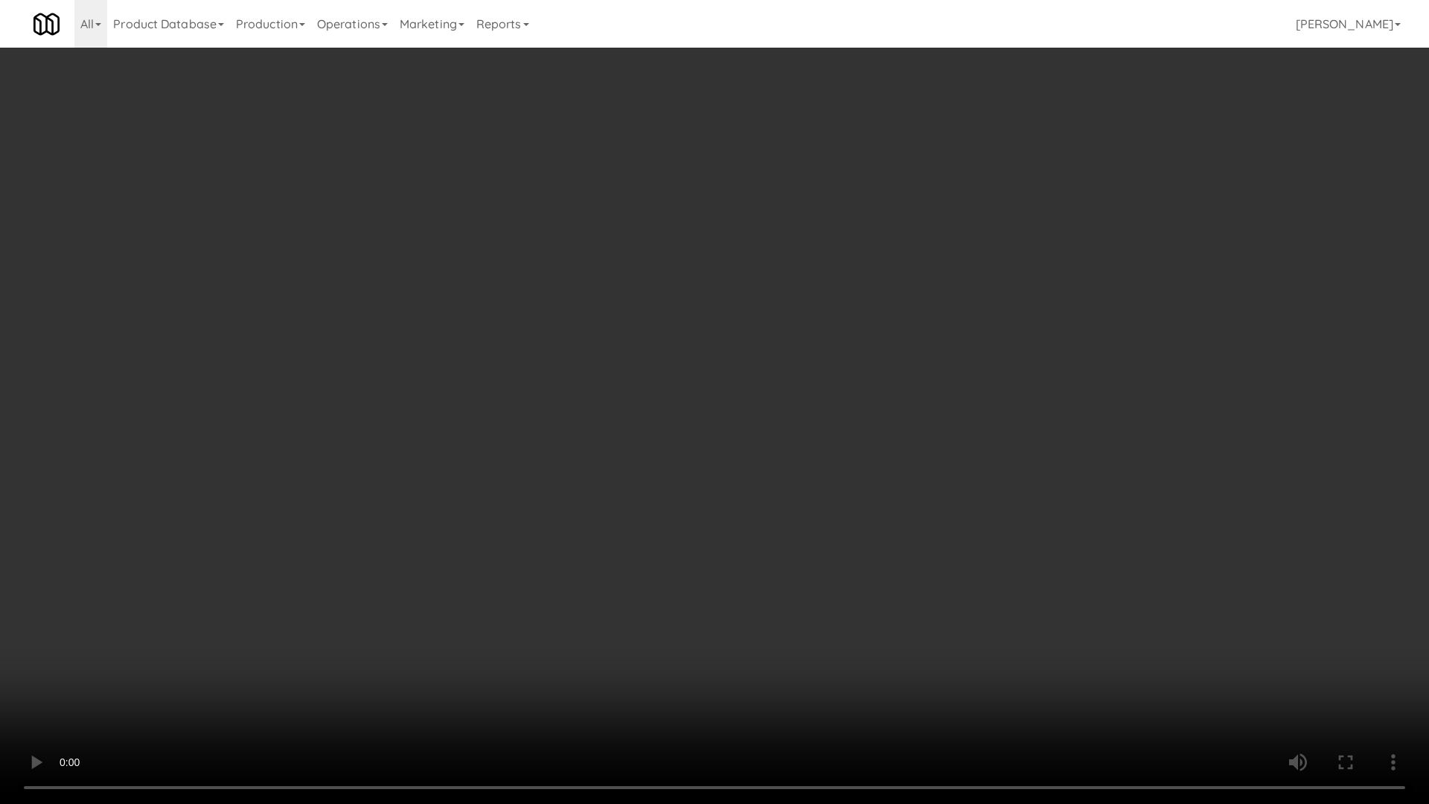
click at [609, 364] on video at bounding box center [714, 402] width 1429 height 804
click at [616, 362] on video at bounding box center [714, 402] width 1429 height 804
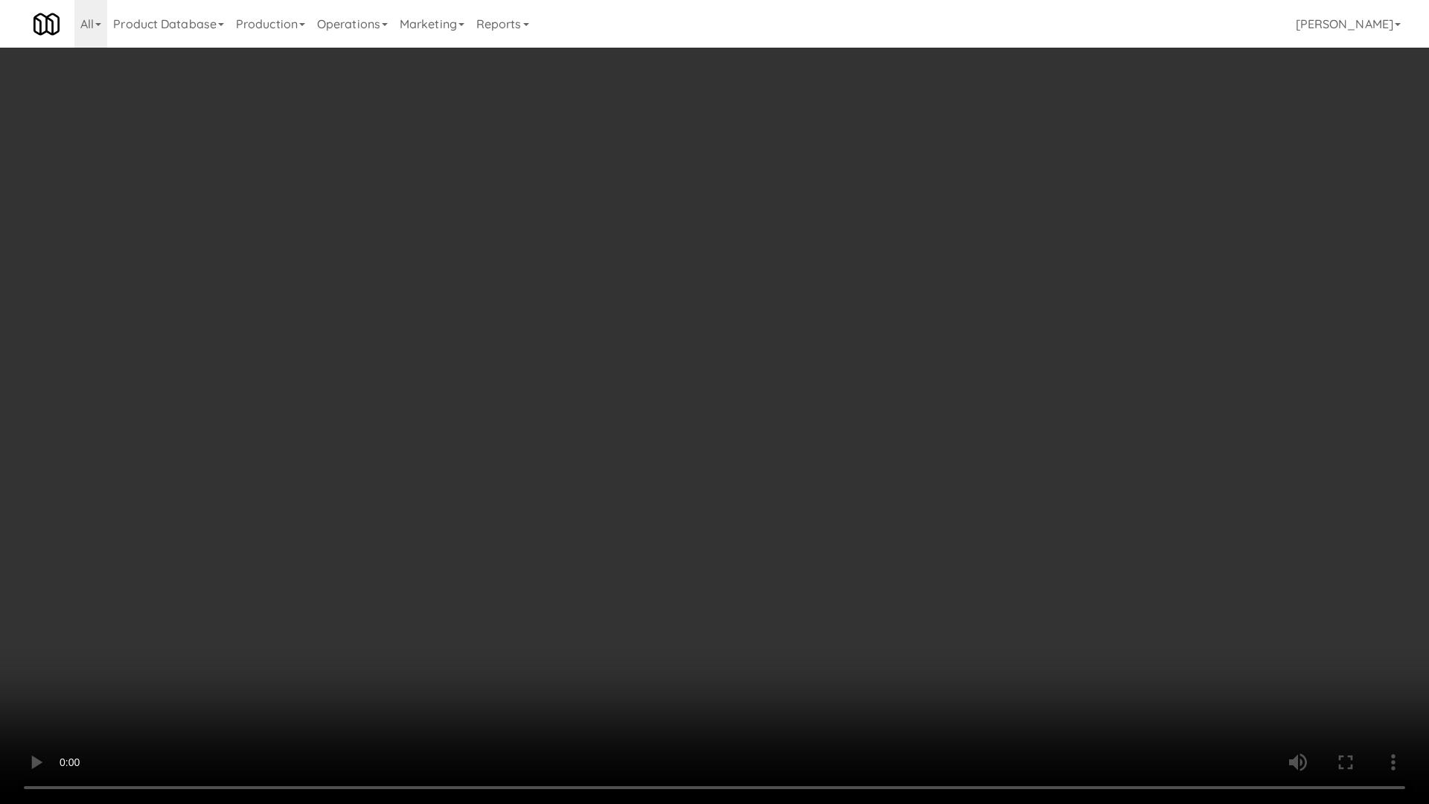
click at [616, 362] on video at bounding box center [714, 402] width 1429 height 804
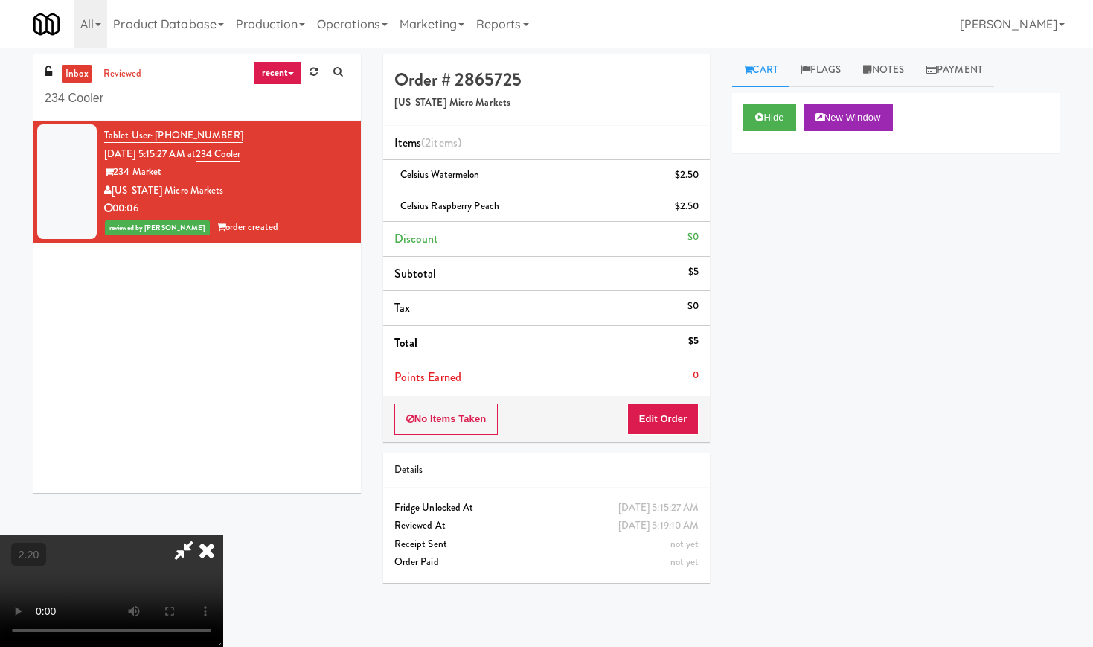
click at [223, 535] on icon at bounding box center [206, 550] width 33 height 30
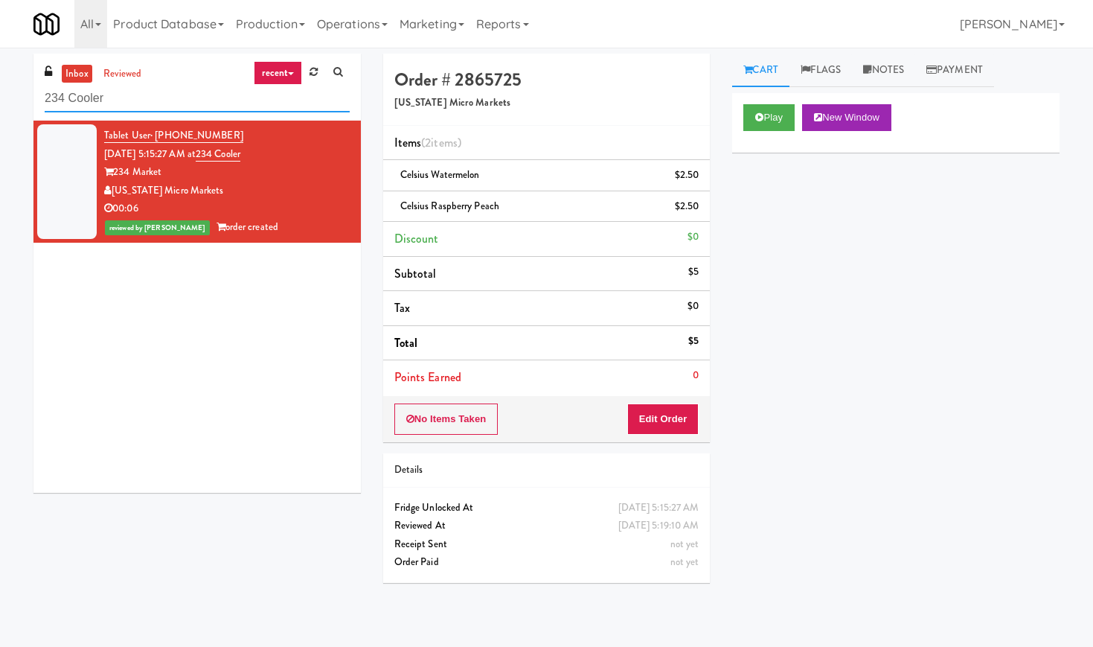
click at [124, 90] on input "234 Cooler" at bounding box center [197, 99] width 305 height 28
paste input "[PERSON_NAME]-Accurate"
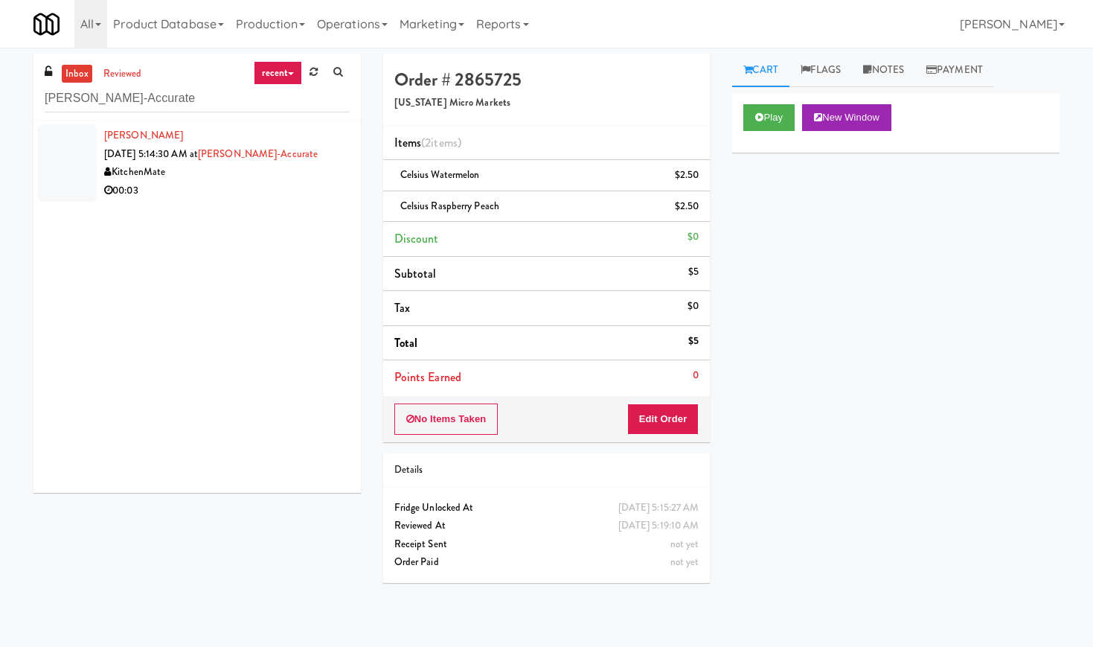
click at [325, 189] on div "00:03" at bounding box center [227, 191] width 246 height 19
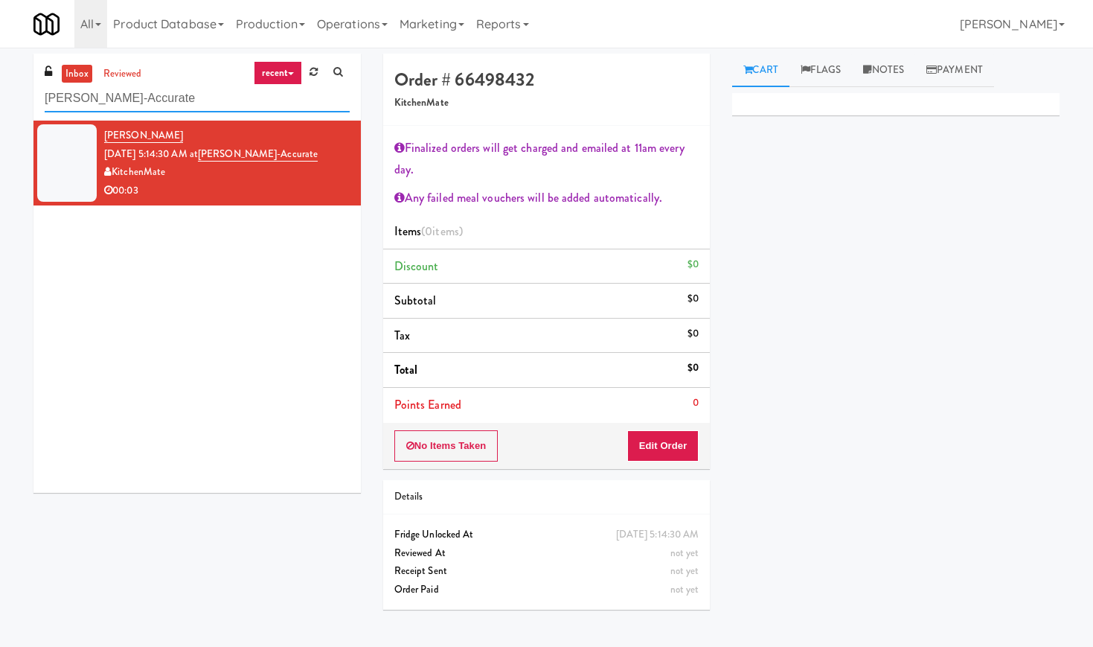
click at [121, 108] on input "[PERSON_NAME]-Accurate" at bounding box center [197, 99] width 305 height 28
paste input "[PERSON_NAME] - Cooler"
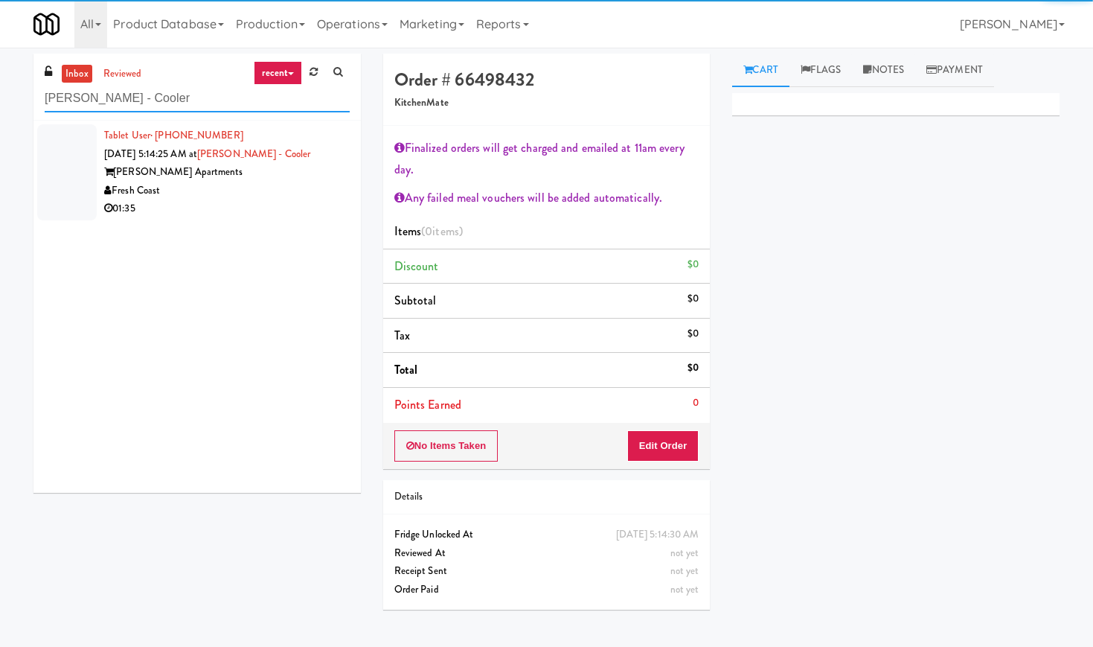
type input "[PERSON_NAME] - Cooler"
click at [270, 183] on div "Fresh Coast" at bounding box center [227, 191] width 246 height 19
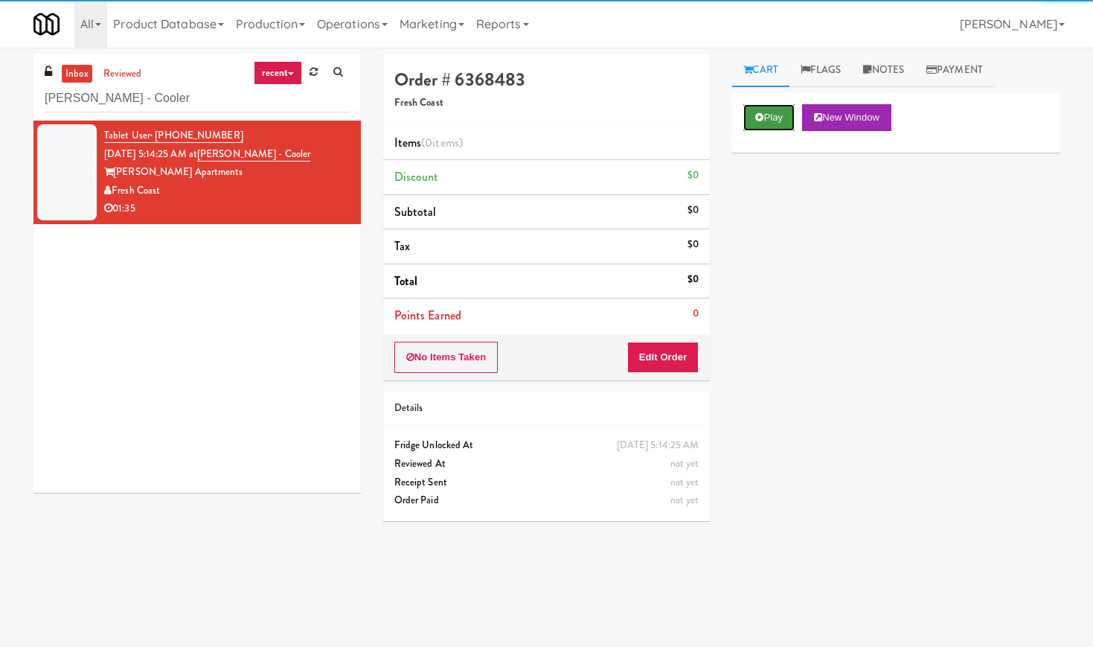
click at [766, 127] on button "Play" at bounding box center [768, 117] width 51 height 27
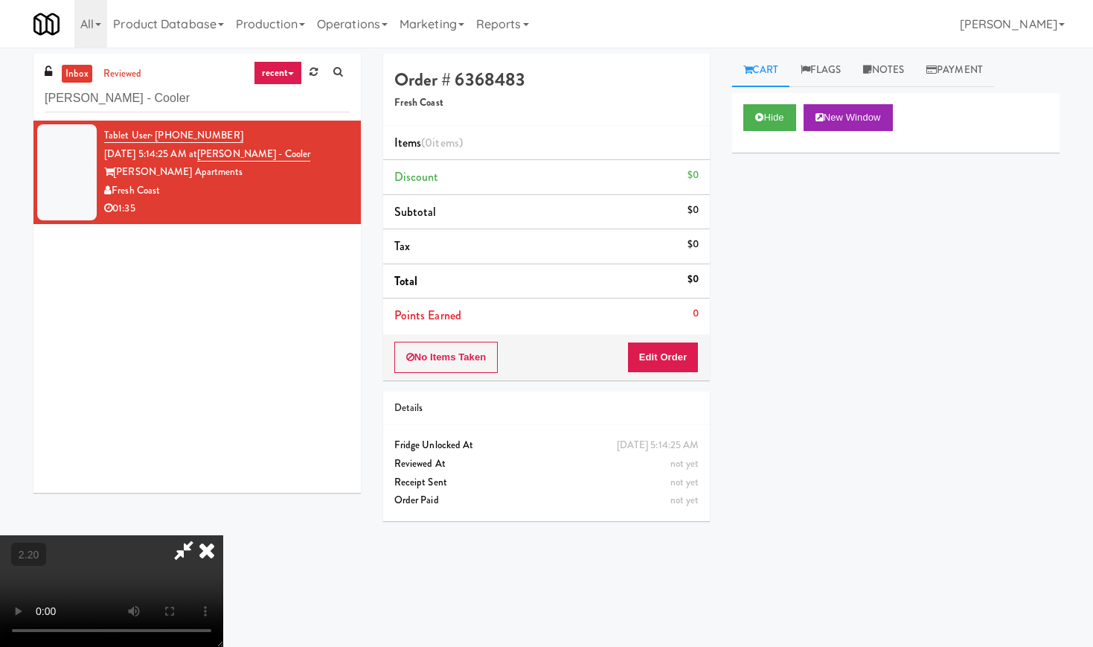
click at [223, 535] on video at bounding box center [111, 591] width 223 height 112
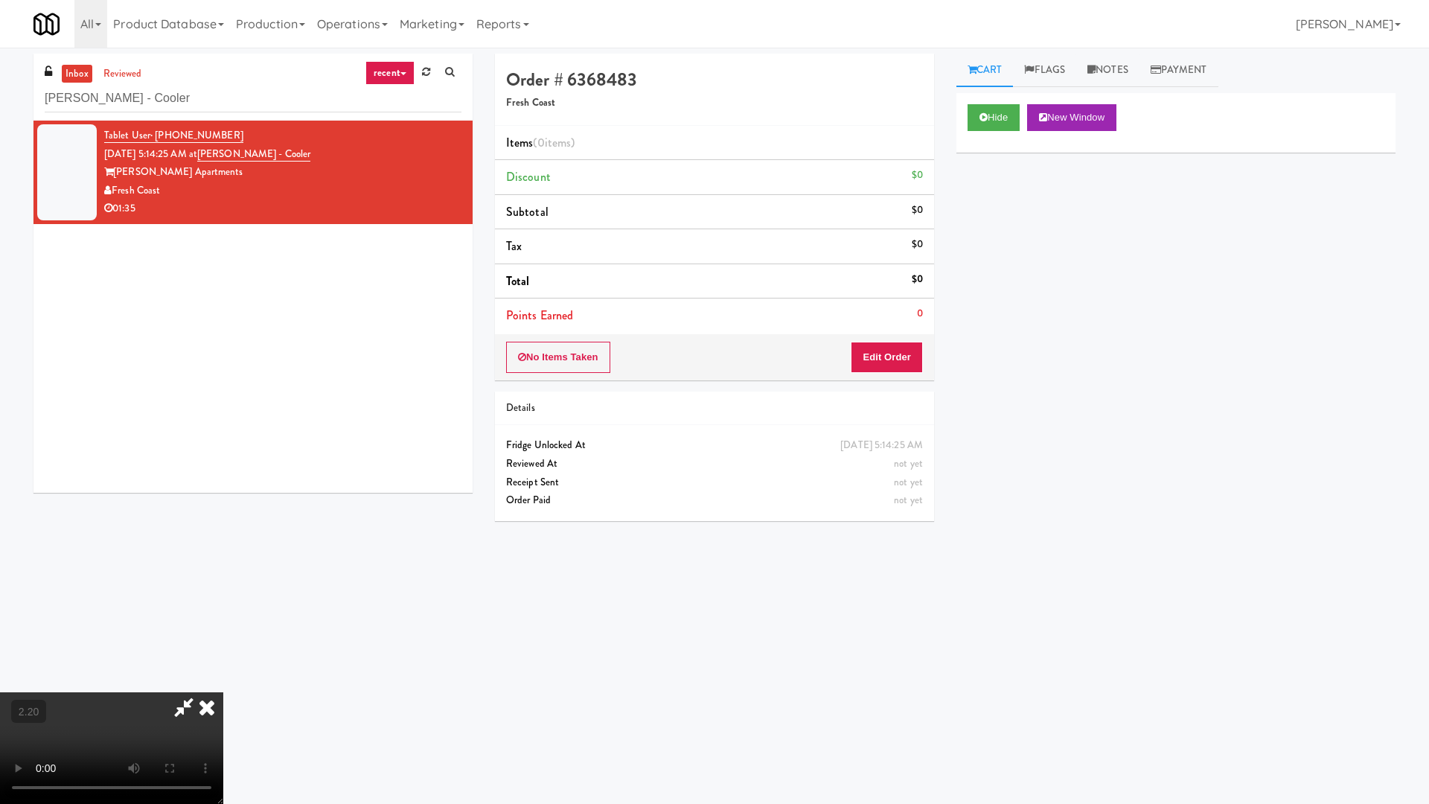
click at [223, 646] on video at bounding box center [111, 748] width 223 height 112
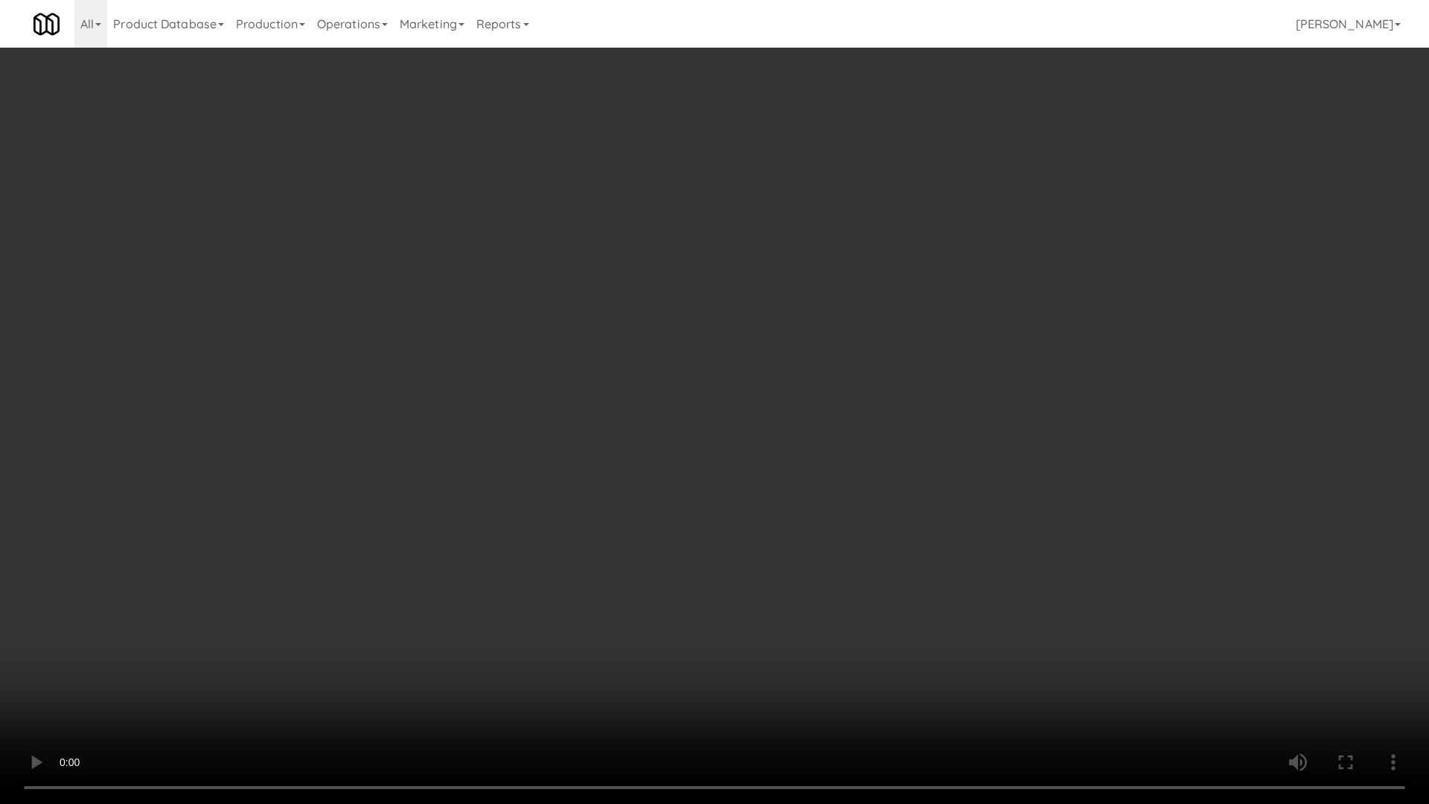
click at [718, 348] on video at bounding box center [714, 402] width 1429 height 804
click at [838, 250] on video at bounding box center [714, 402] width 1429 height 804
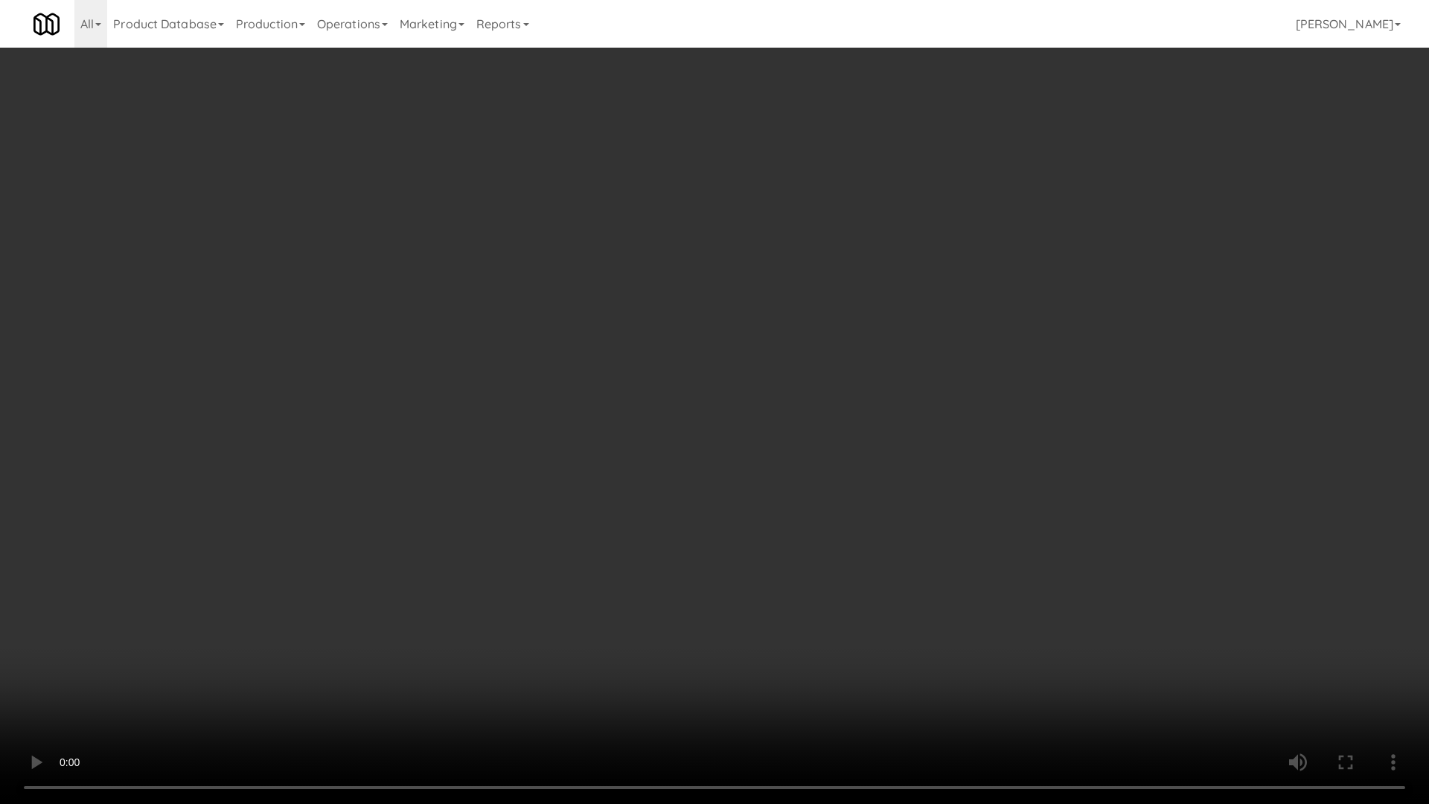
click at [838, 250] on video at bounding box center [714, 402] width 1429 height 804
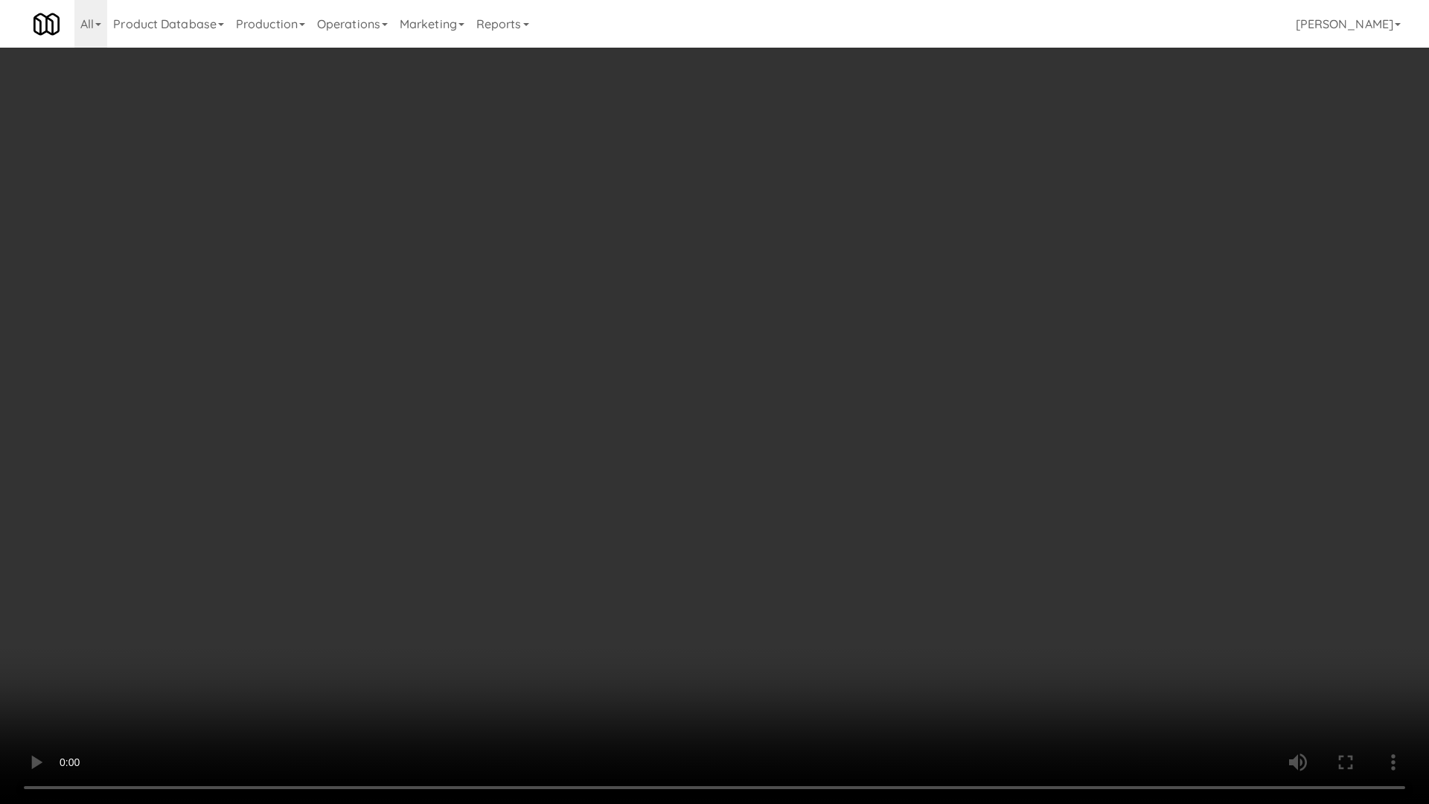
click at [838, 250] on video at bounding box center [714, 402] width 1429 height 804
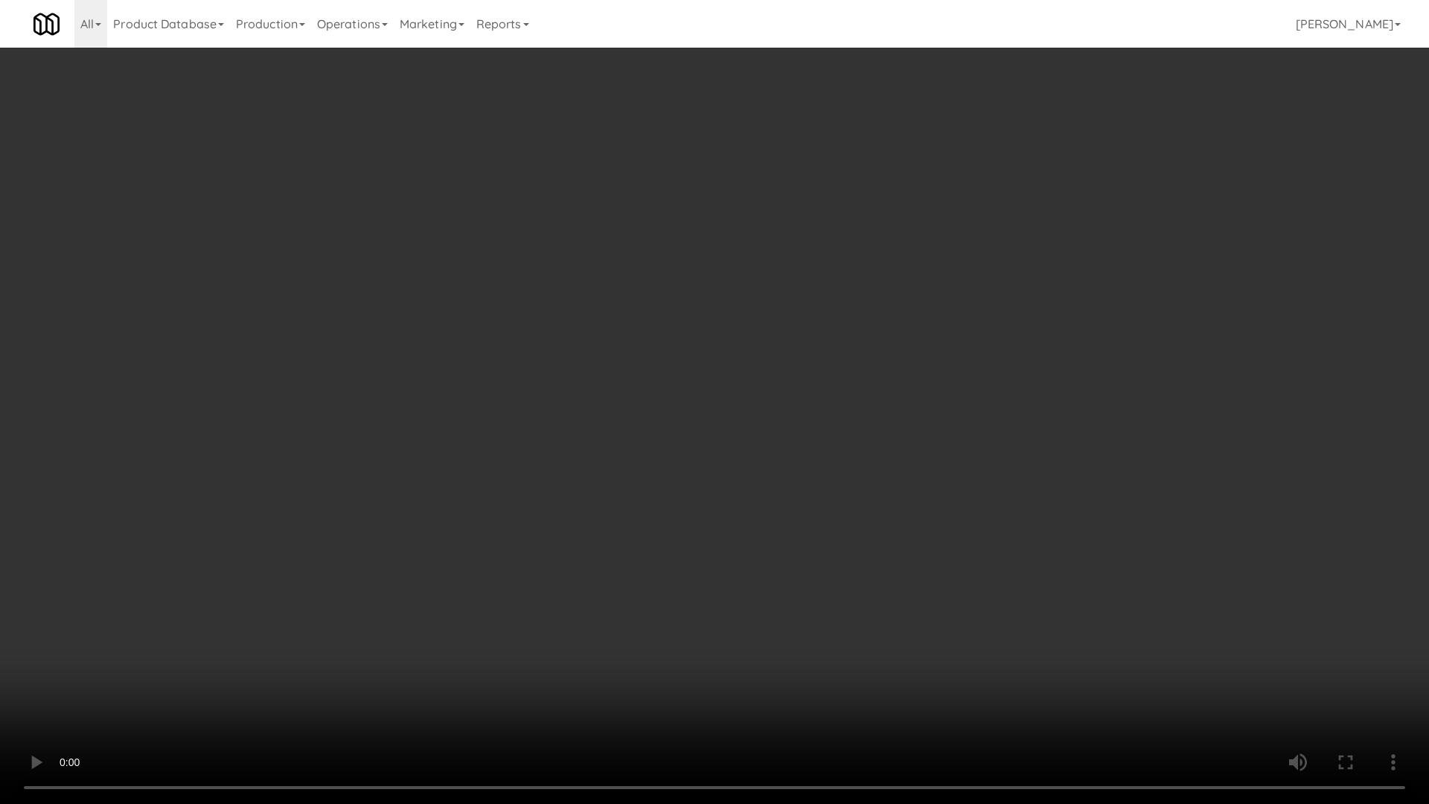
click at [838, 250] on video at bounding box center [714, 402] width 1429 height 804
click at [842, 249] on video at bounding box center [714, 402] width 1429 height 804
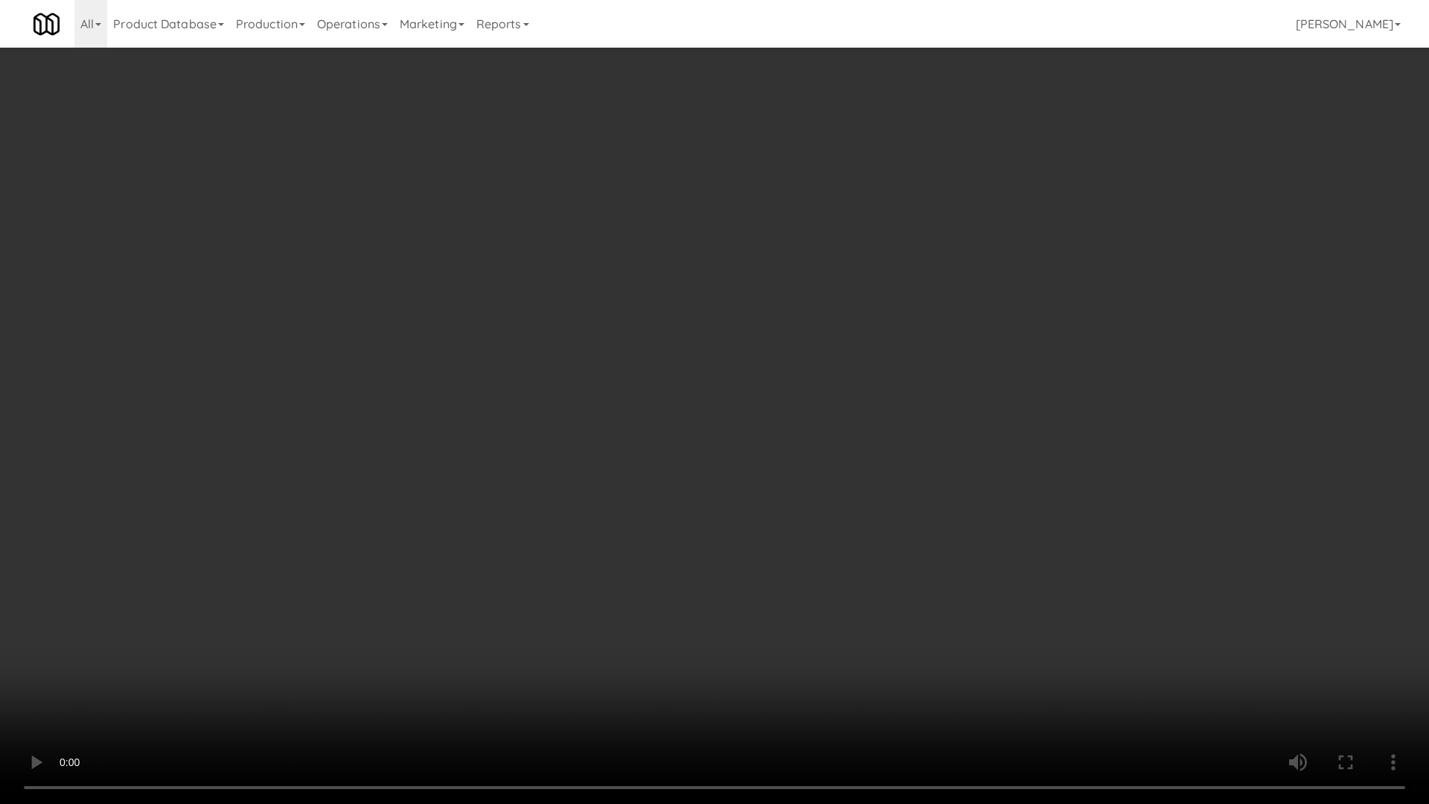
click at [842, 249] on video at bounding box center [714, 402] width 1429 height 804
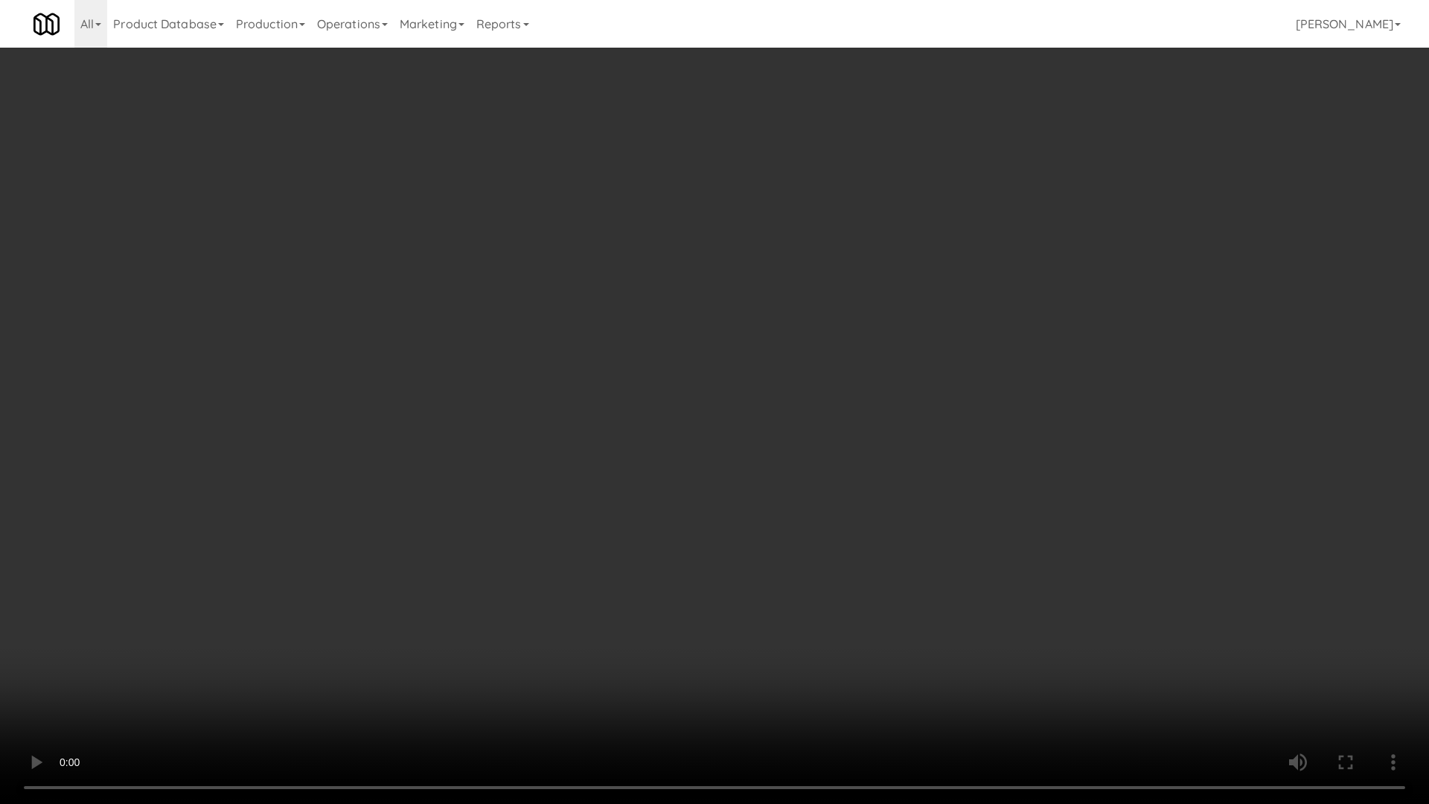
click at [842, 249] on video at bounding box center [714, 402] width 1429 height 804
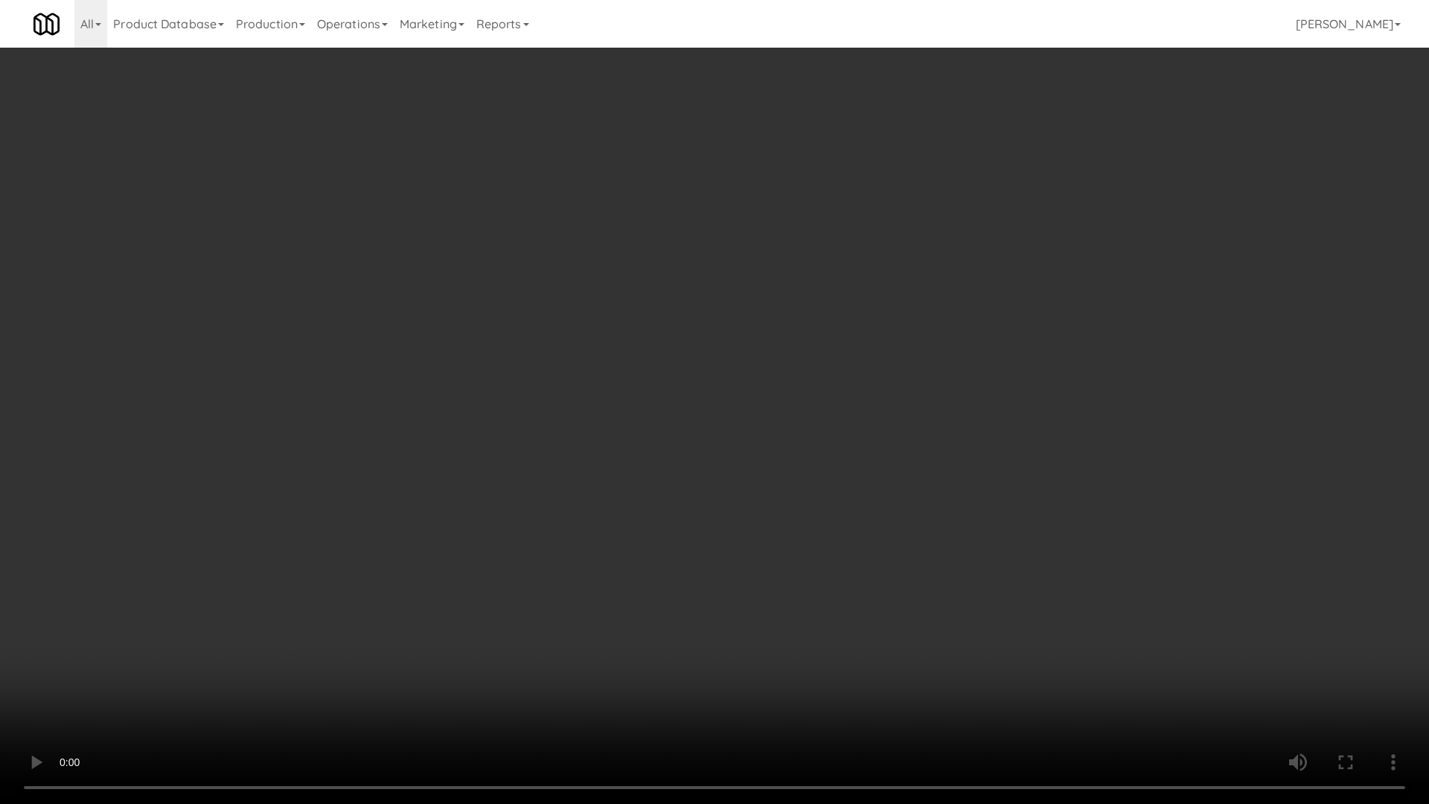
click at [781, 388] on video at bounding box center [714, 402] width 1429 height 804
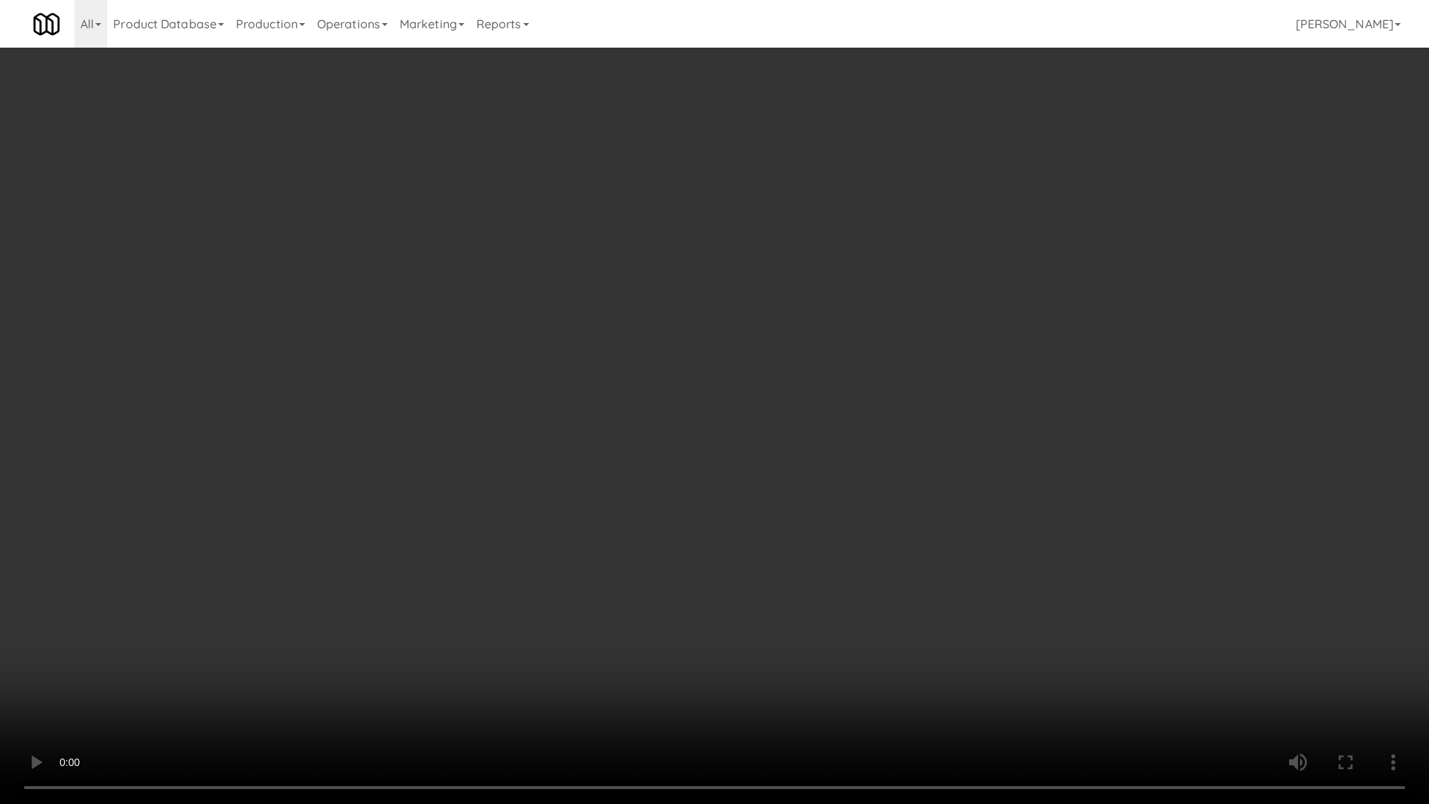
click at [781, 388] on video at bounding box center [714, 402] width 1429 height 804
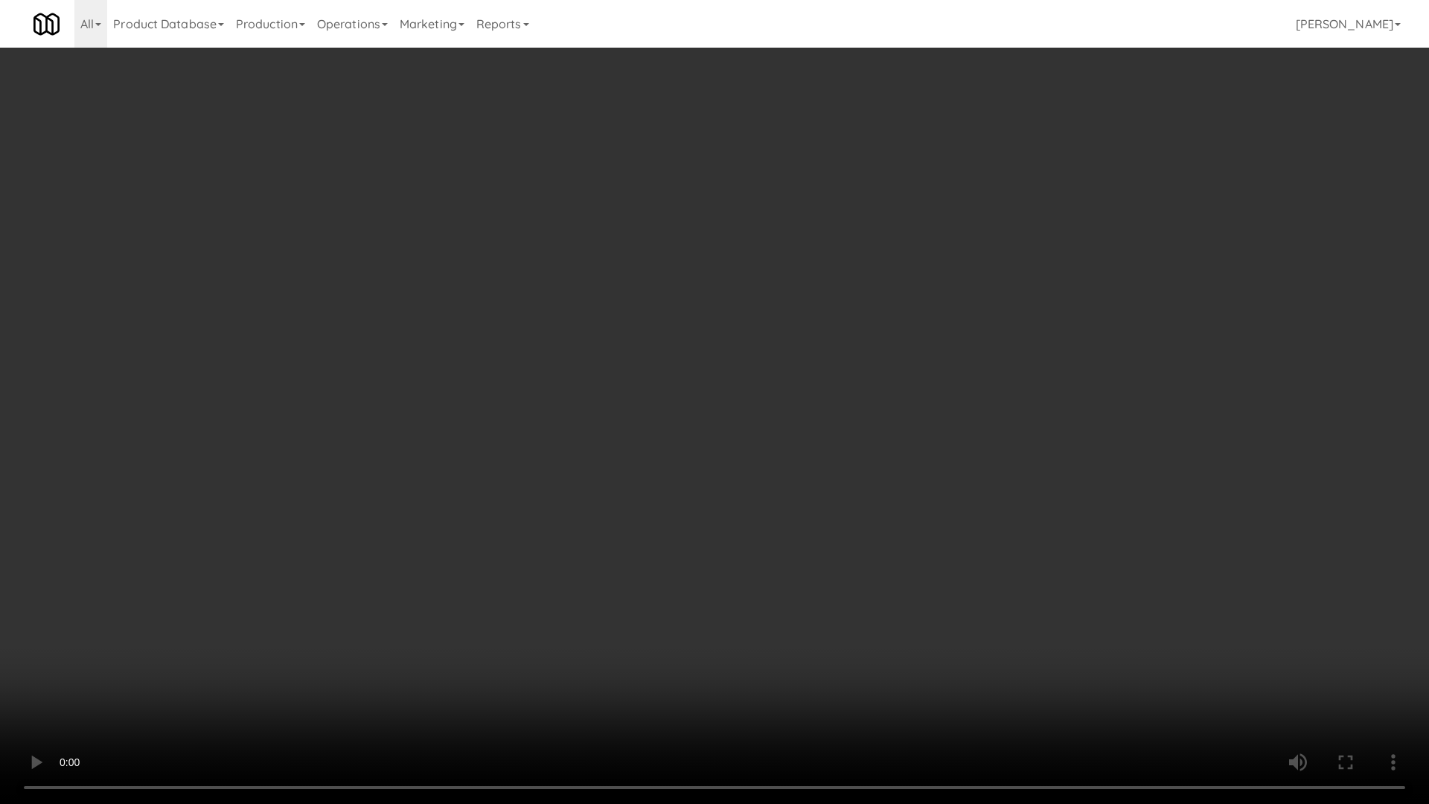
click at [781, 388] on video at bounding box center [714, 402] width 1429 height 804
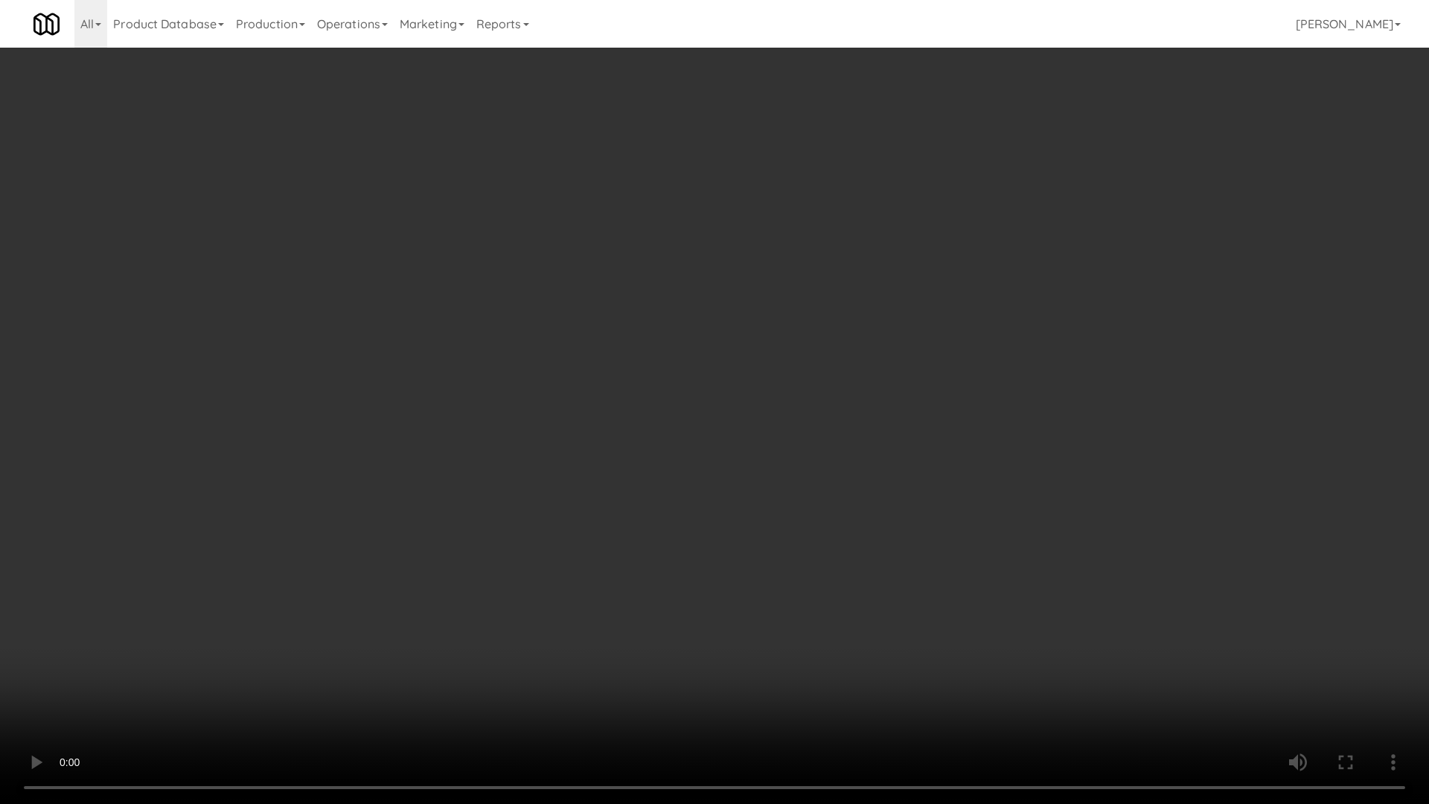
click at [781, 388] on video at bounding box center [714, 402] width 1429 height 804
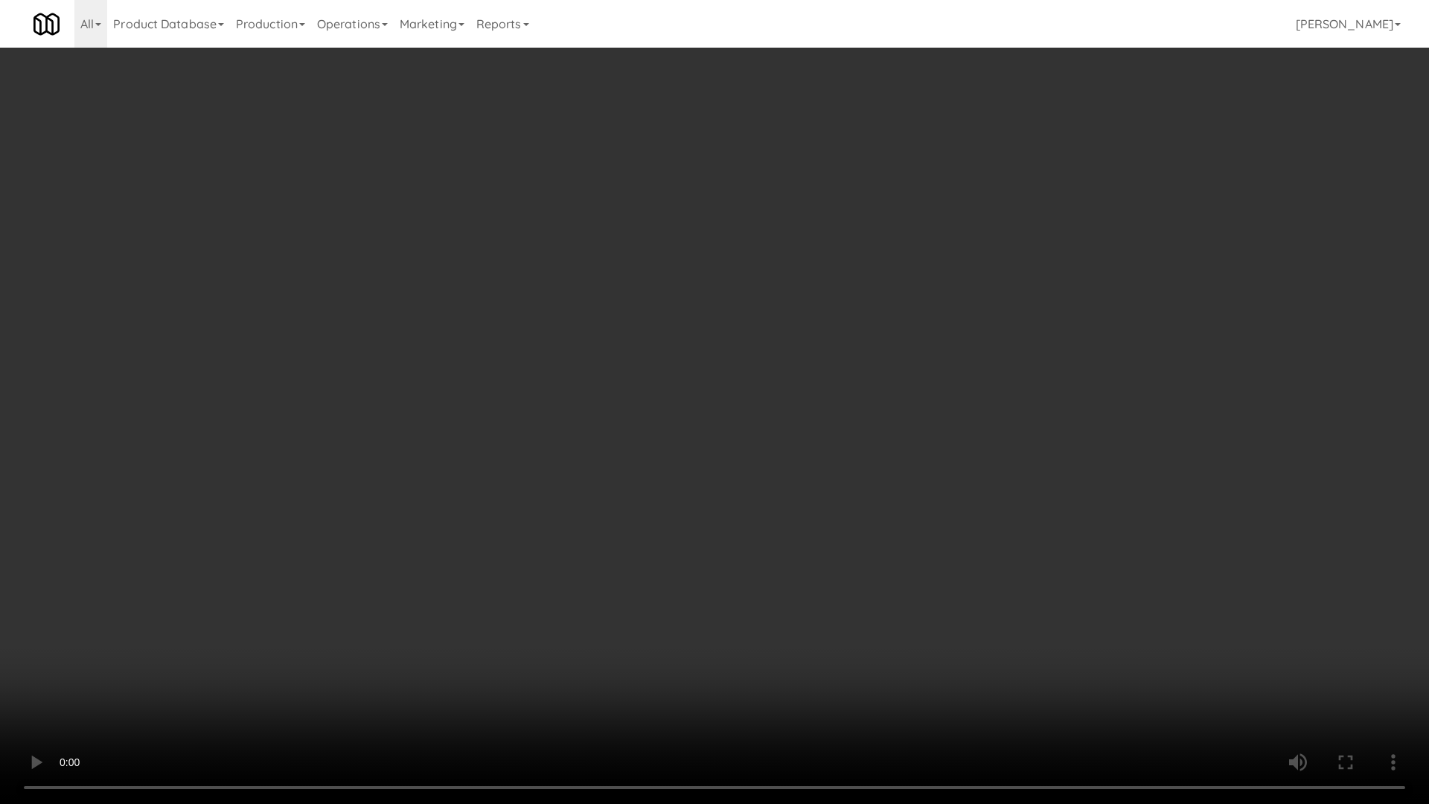
click at [851, 404] on video at bounding box center [714, 402] width 1429 height 804
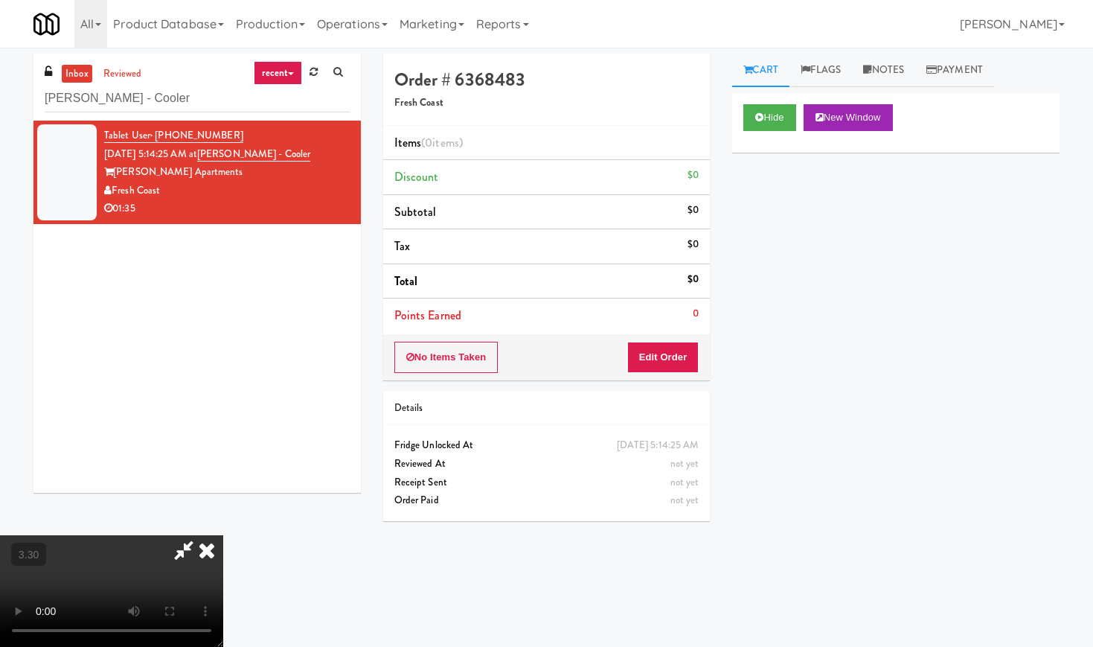
click at [223, 535] on icon at bounding box center [206, 550] width 33 height 30
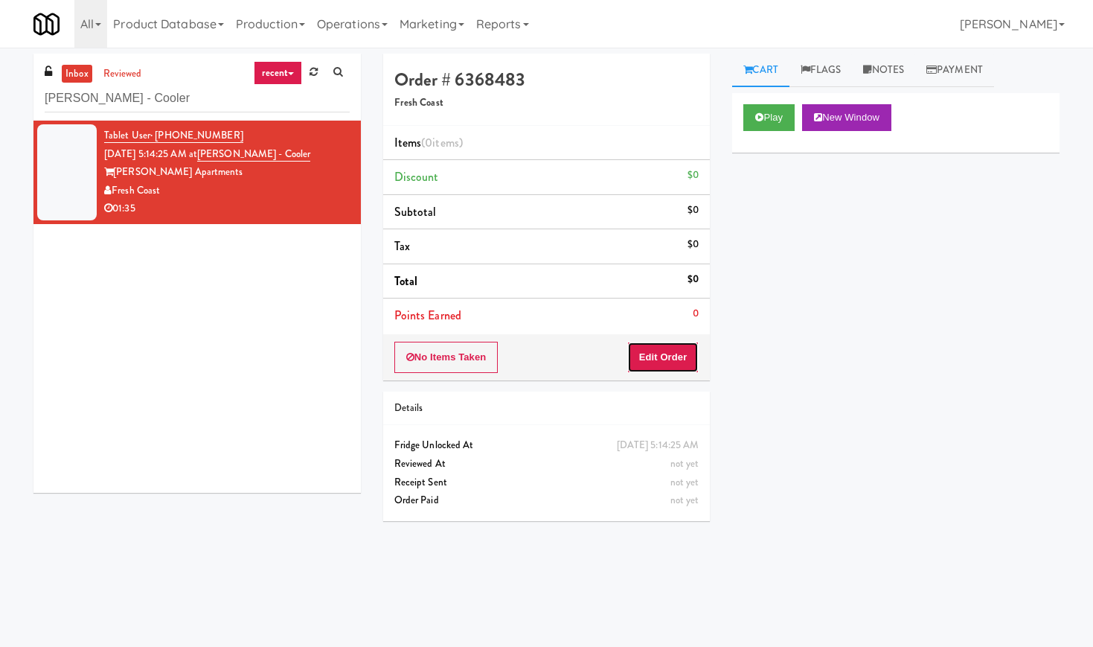
click at [656, 350] on button "Edit Order" at bounding box center [663, 357] width 72 height 31
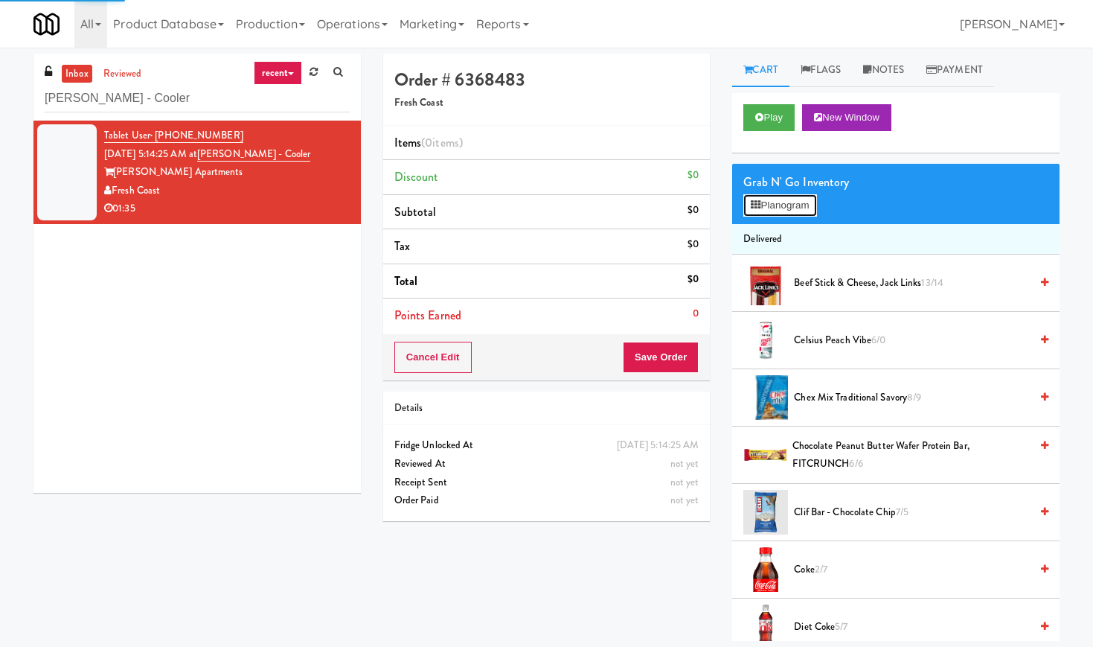
click at [816, 208] on button "Planogram" at bounding box center [779, 205] width 73 height 22
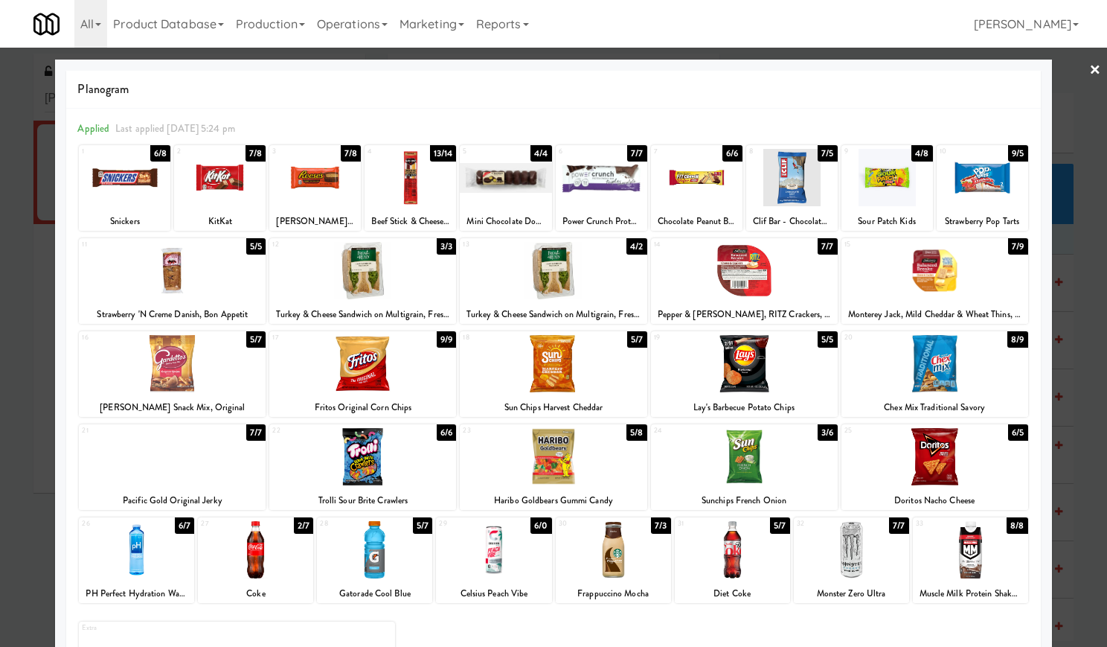
click at [256, 573] on div at bounding box center [255, 549] width 115 height 57
click at [570, 249] on div at bounding box center [553, 270] width 187 height 57
click at [878, 190] on div at bounding box center [888, 177] width 92 height 57
click at [734, 371] on div at bounding box center [744, 363] width 187 height 57
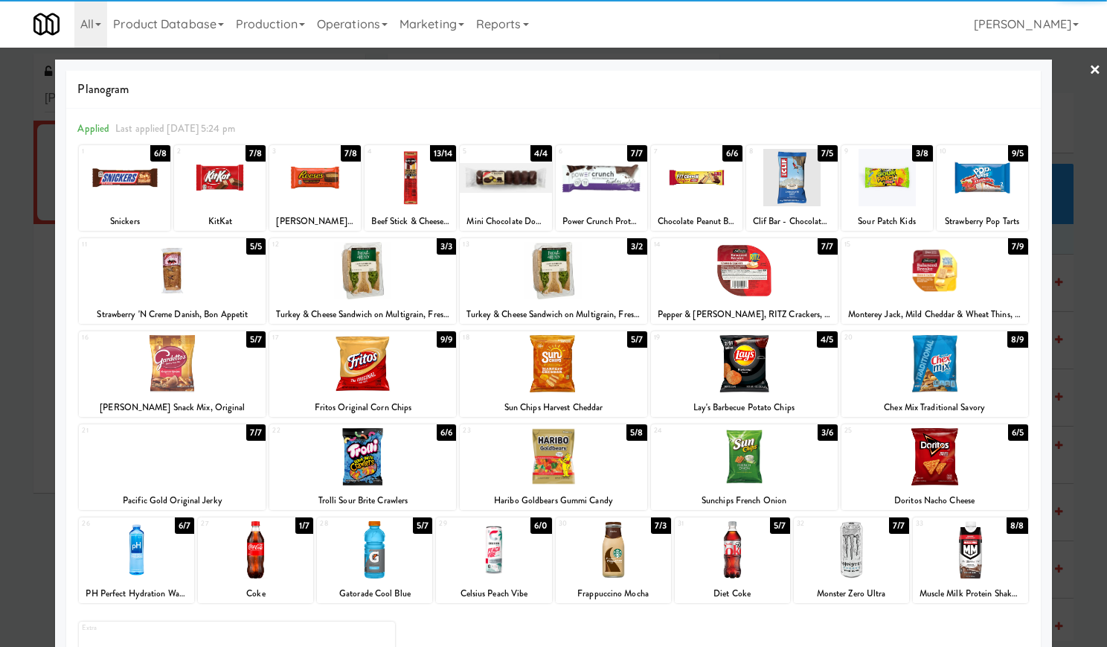
click at [1089, 63] on link "×" at bounding box center [1095, 71] width 12 height 46
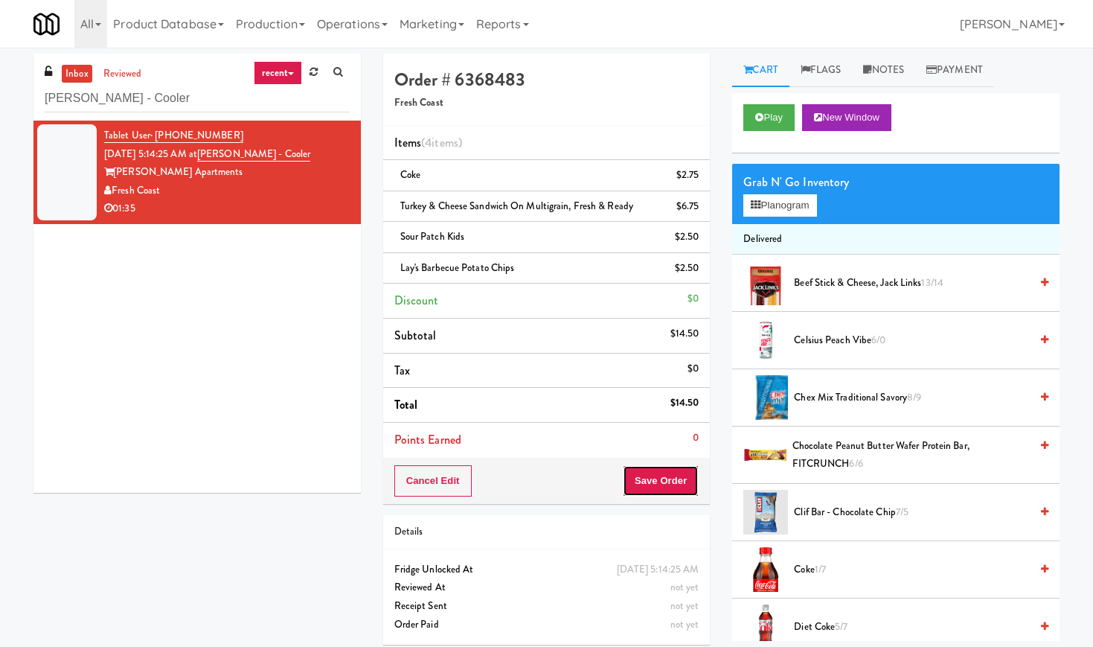
click at [684, 495] on button "Save Order" at bounding box center [661, 480] width 76 height 31
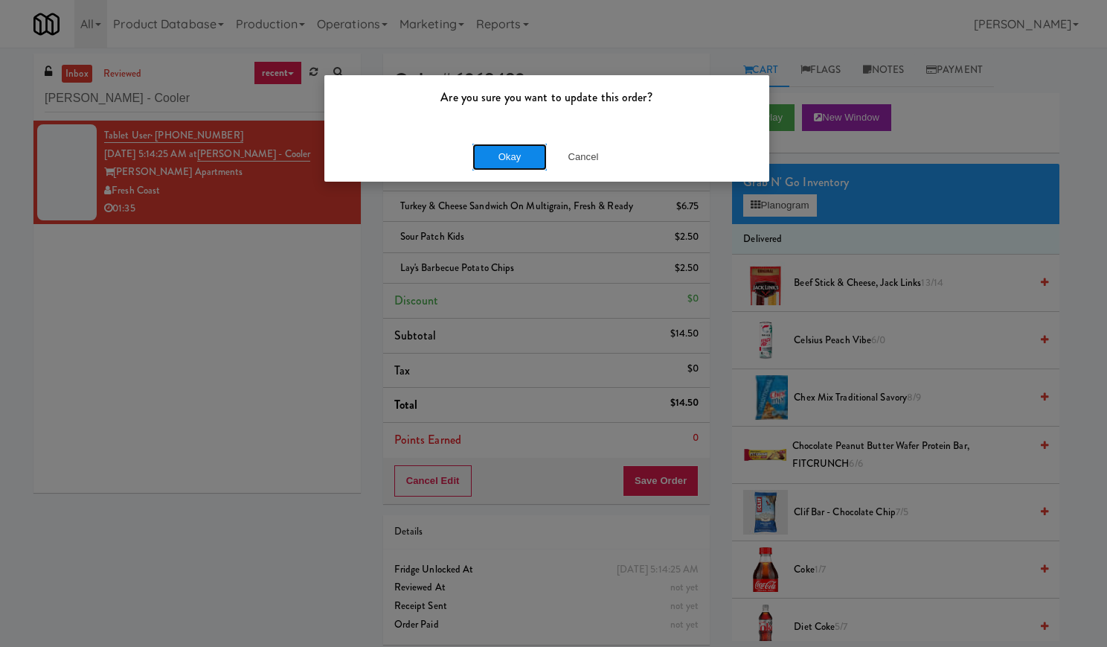
click at [513, 169] on button "Okay" at bounding box center [509, 157] width 74 height 27
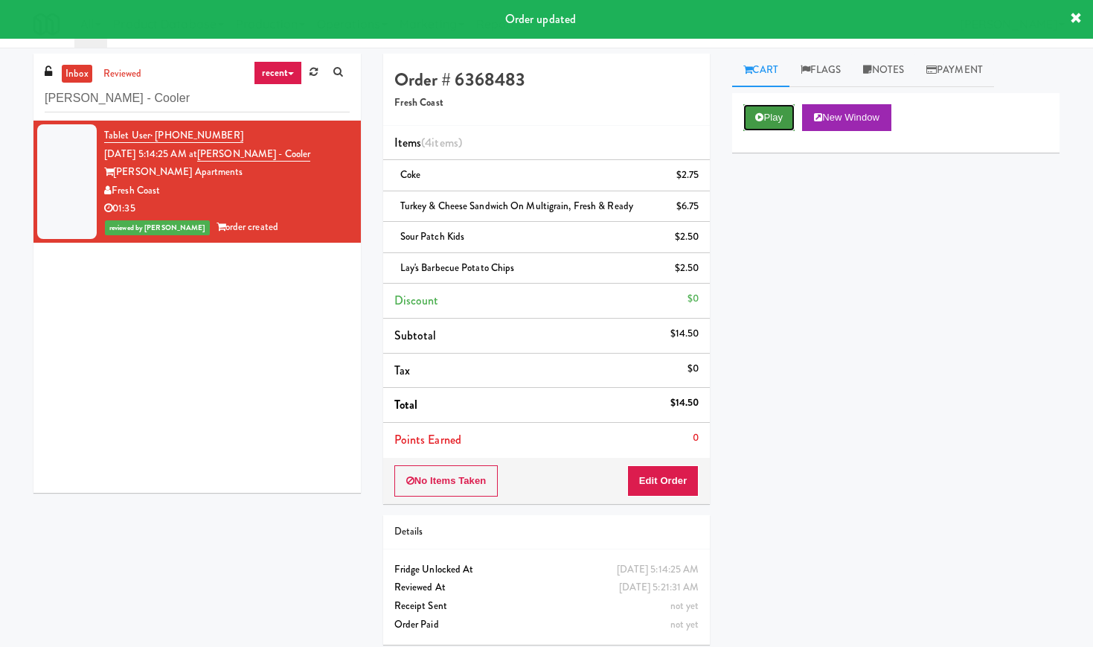
click at [771, 111] on button "Play" at bounding box center [768, 117] width 51 height 27
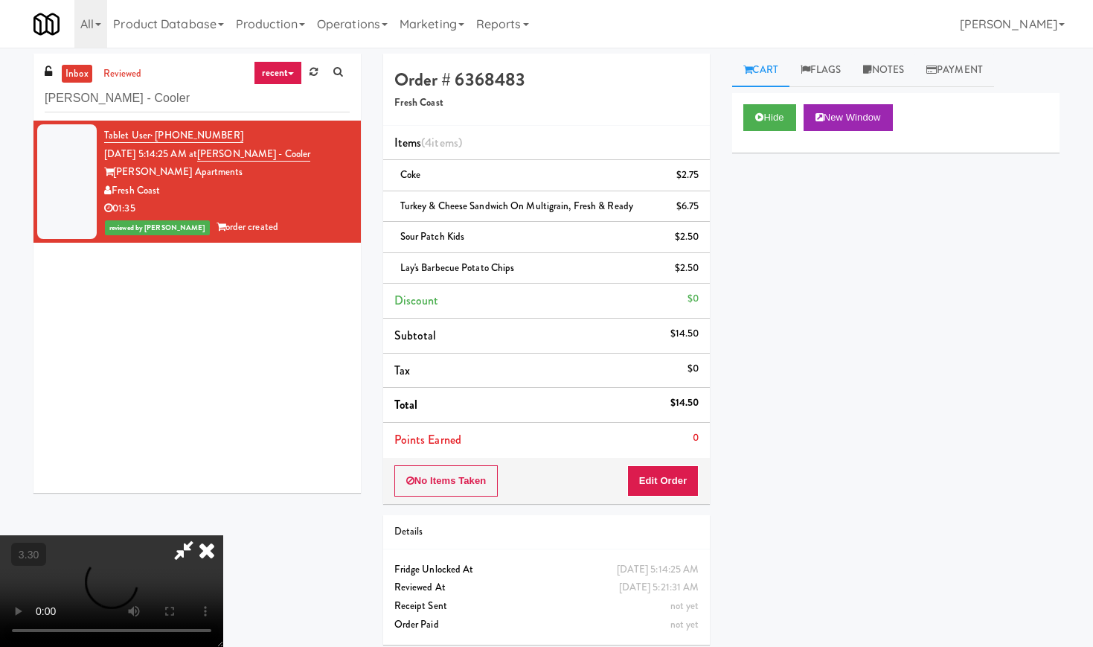
click at [223, 535] on video at bounding box center [111, 591] width 223 height 112
click at [223, 535] on icon at bounding box center [206, 550] width 33 height 30
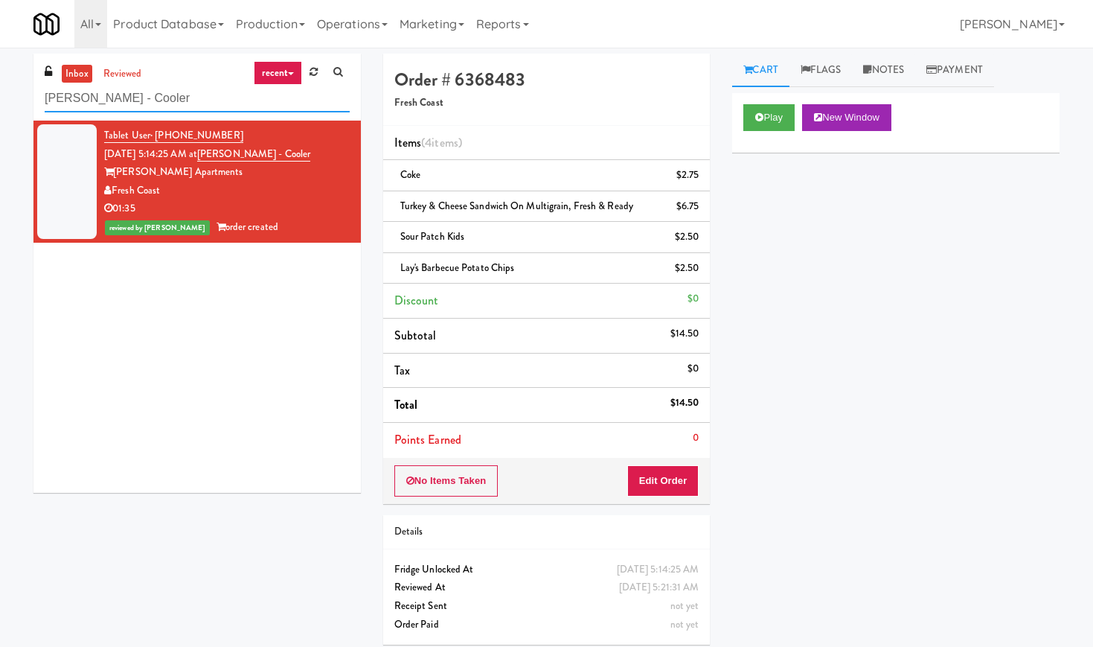
click at [103, 103] on input "[PERSON_NAME] - Cooler" at bounding box center [197, 99] width 305 height 28
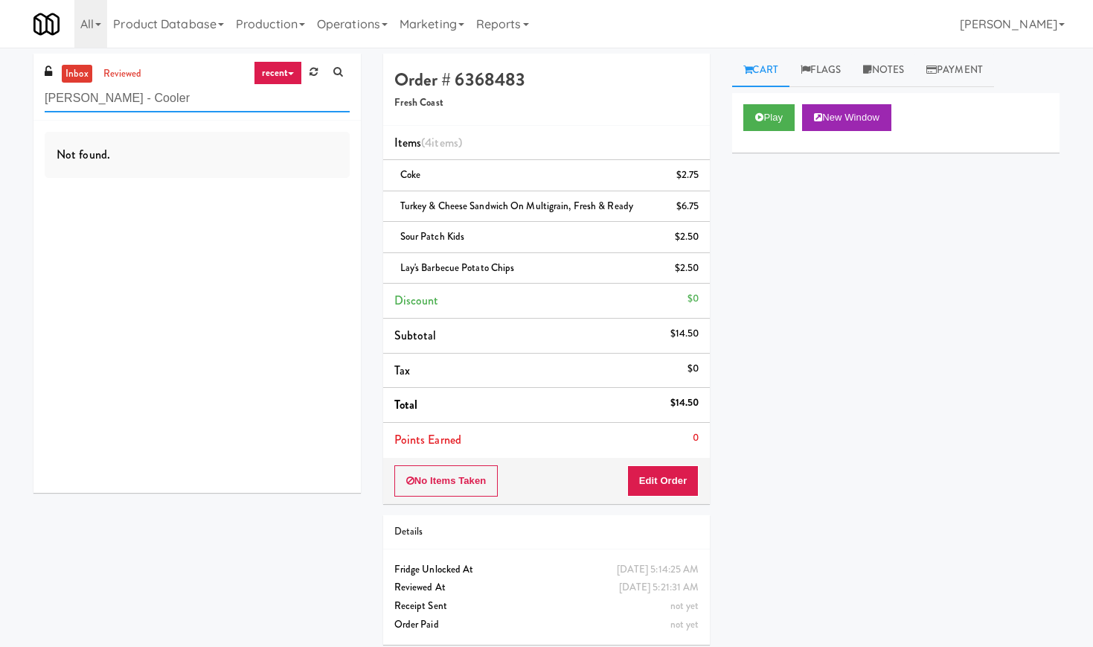
paste input "[PERSON_NAME] Right Pantry"
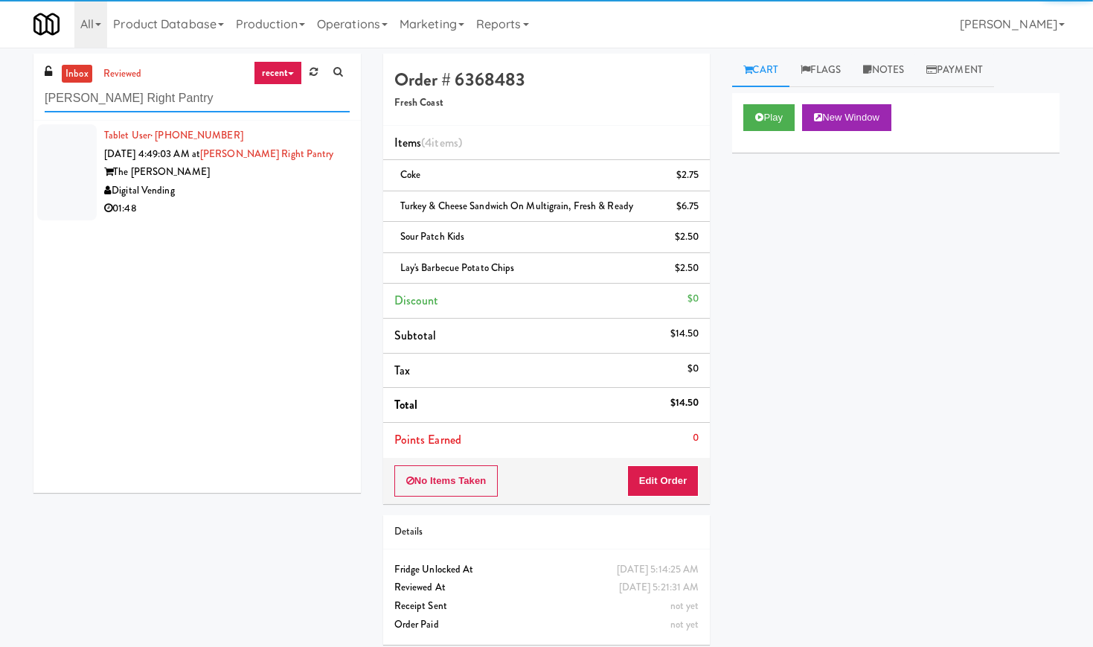
type input "[PERSON_NAME] Right Pantry"
click at [285, 186] on div "Digital Vending" at bounding box center [227, 191] width 246 height 19
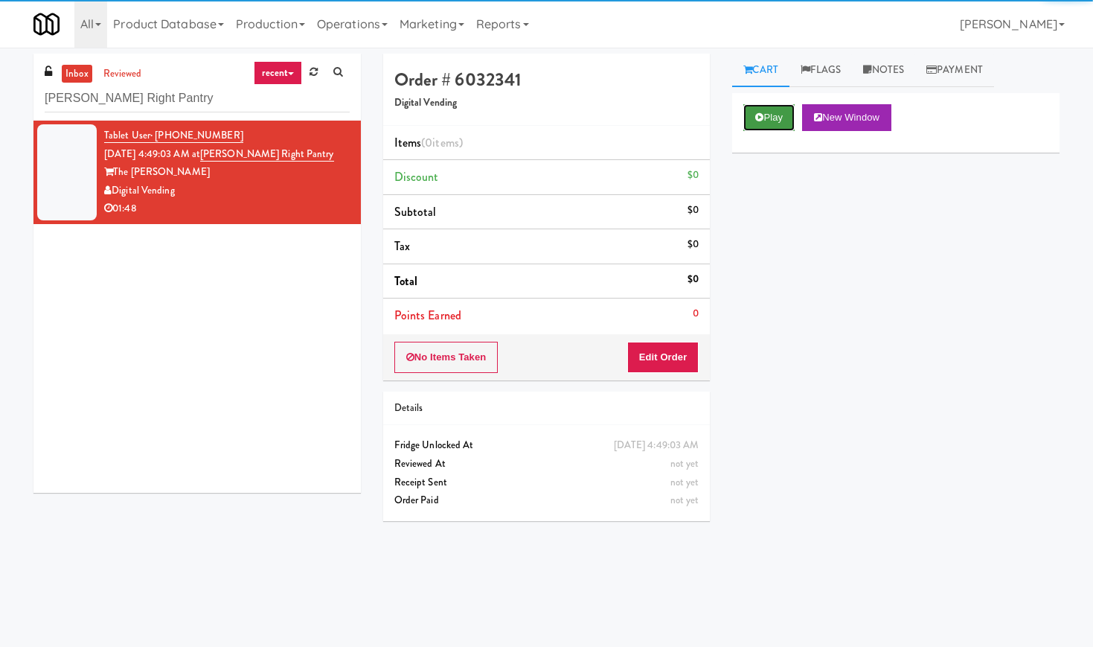
click at [754, 117] on button "Play" at bounding box center [768, 117] width 51 height 27
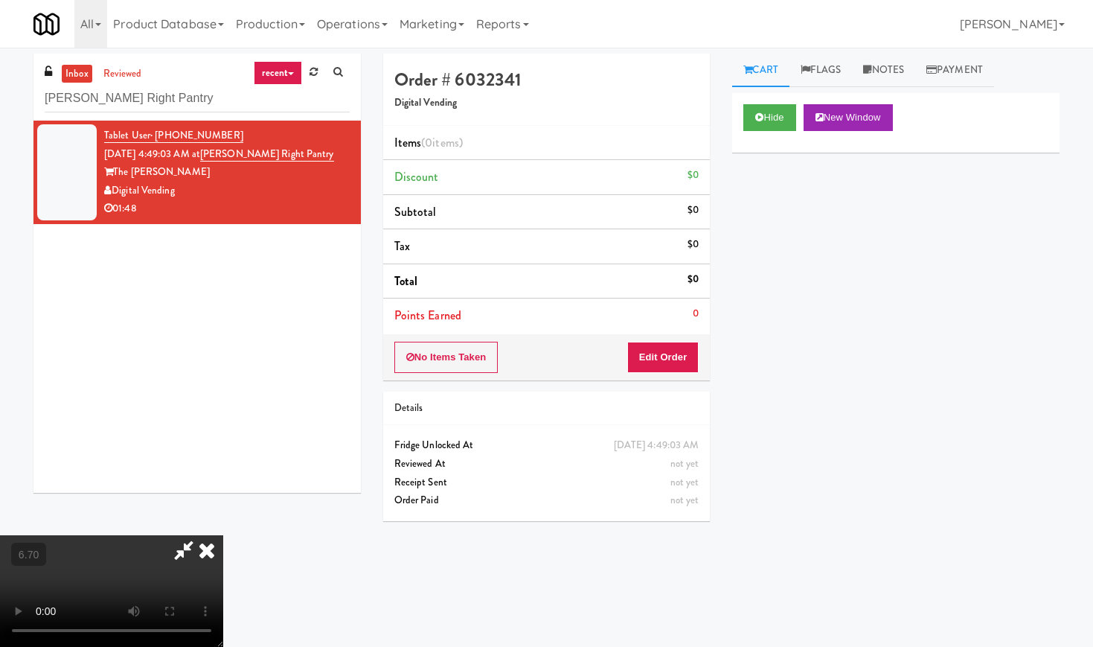
click at [223, 535] on video at bounding box center [111, 591] width 223 height 112
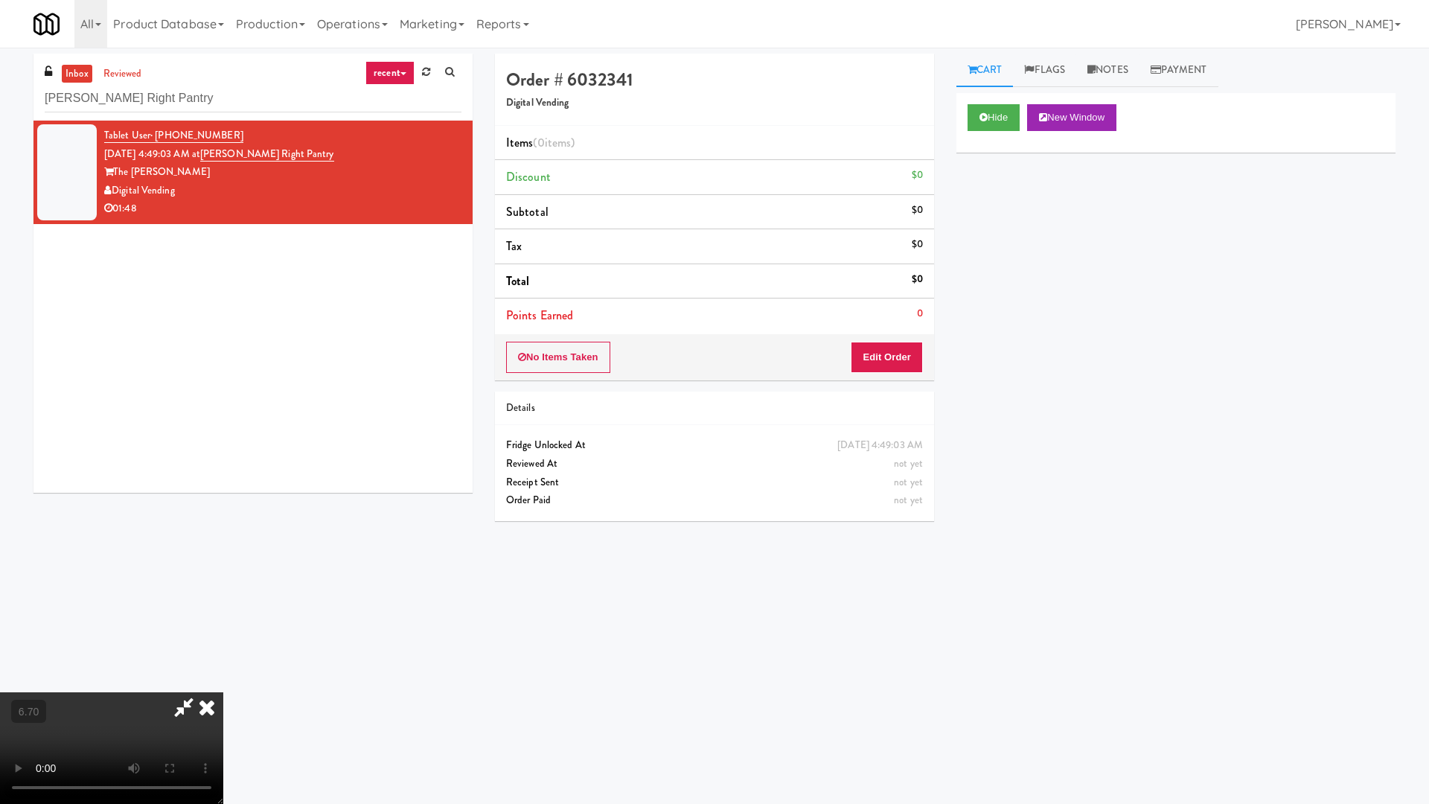
click at [223, 646] on video at bounding box center [111, 748] width 223 height 112
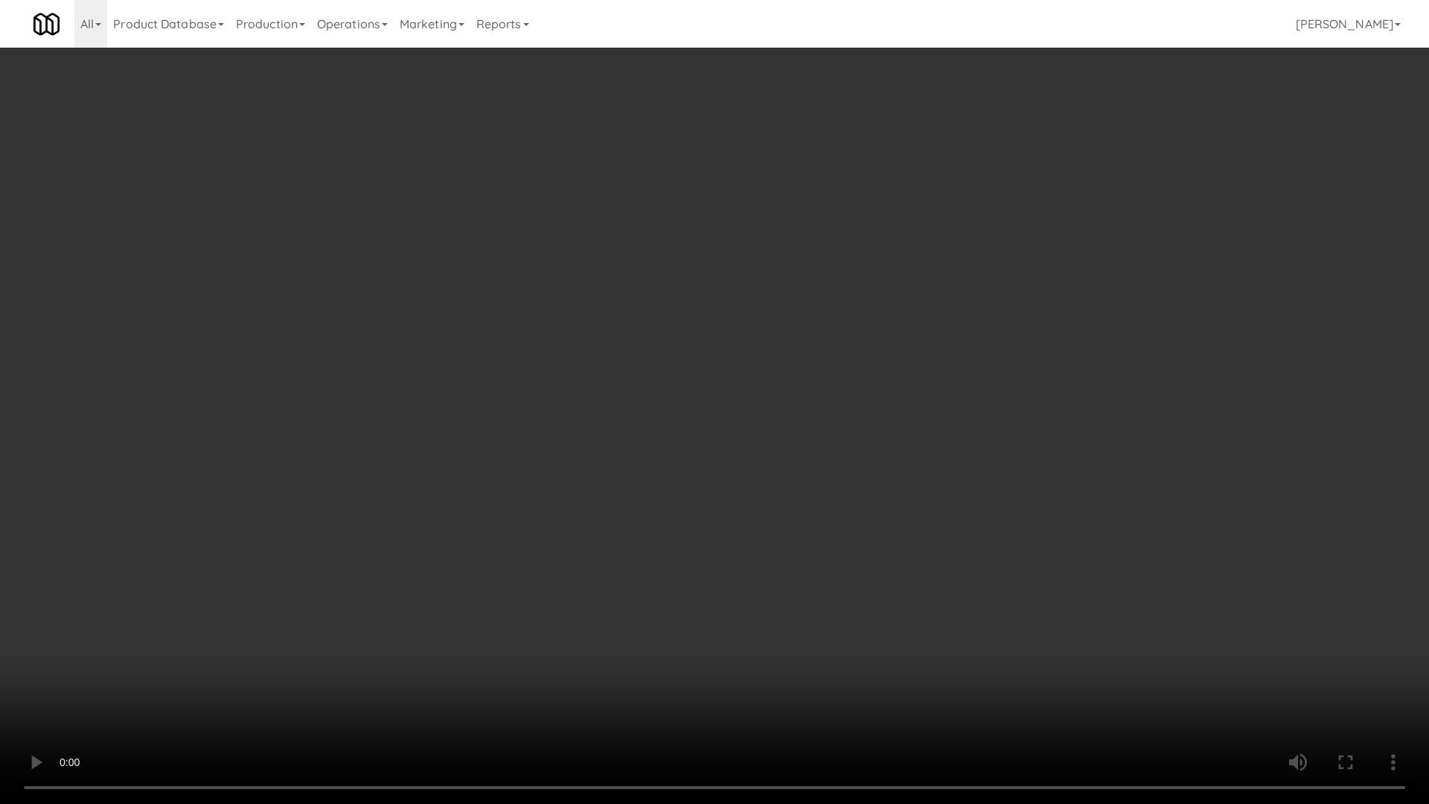
click at [369, 419] on video at bounding box center [714, 402] width 1429 height 804
click at [474, 390] on video at bounding box center [714, 402] width 1429 height 804
click at [417, 413] on video at bounding box center [714, 402] width 1429 height 804
click at [472, 381] on video at bounding box center [714, 402] width 1429 height 804
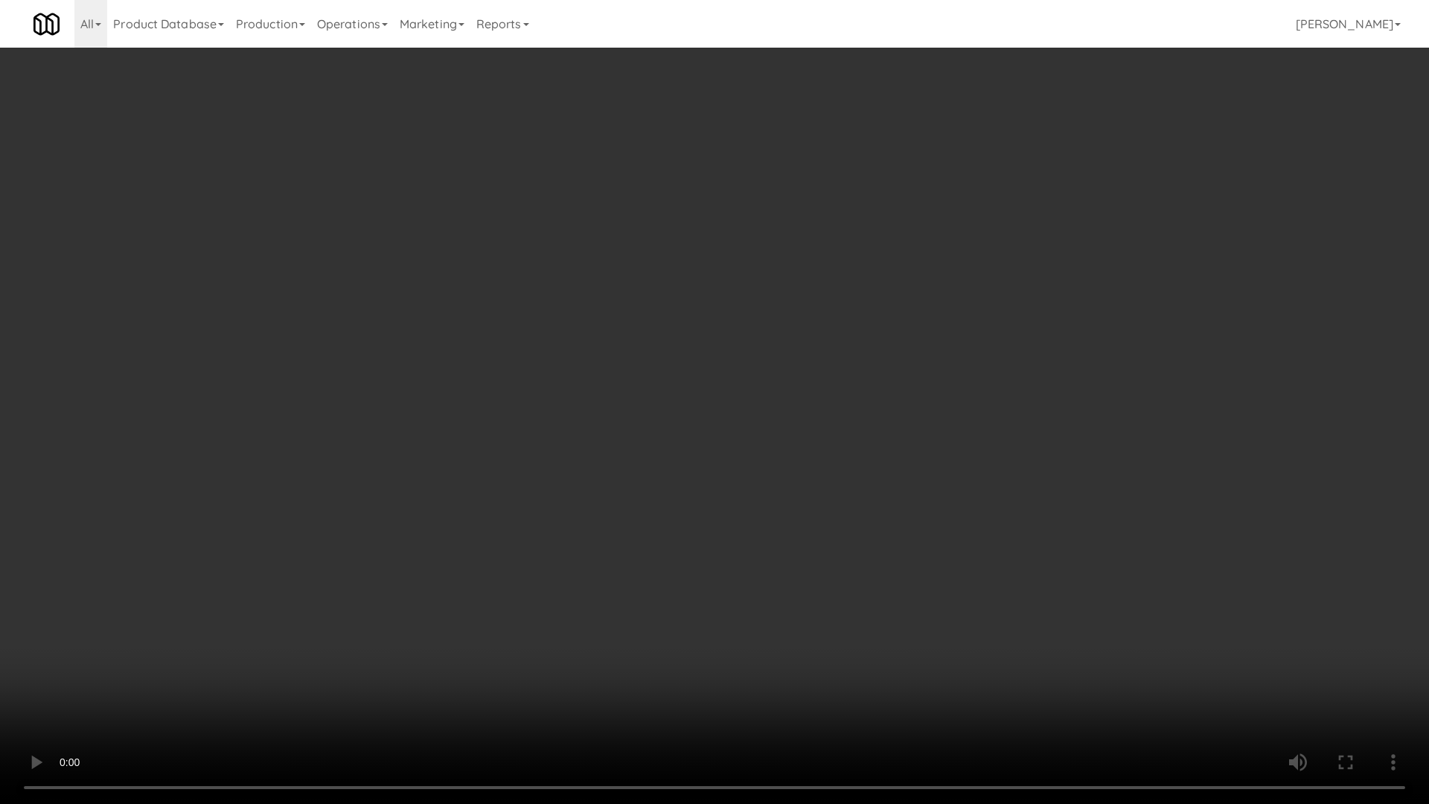
click at [472, 381] on video at bounding box center [714, 402] width 1429 height 804
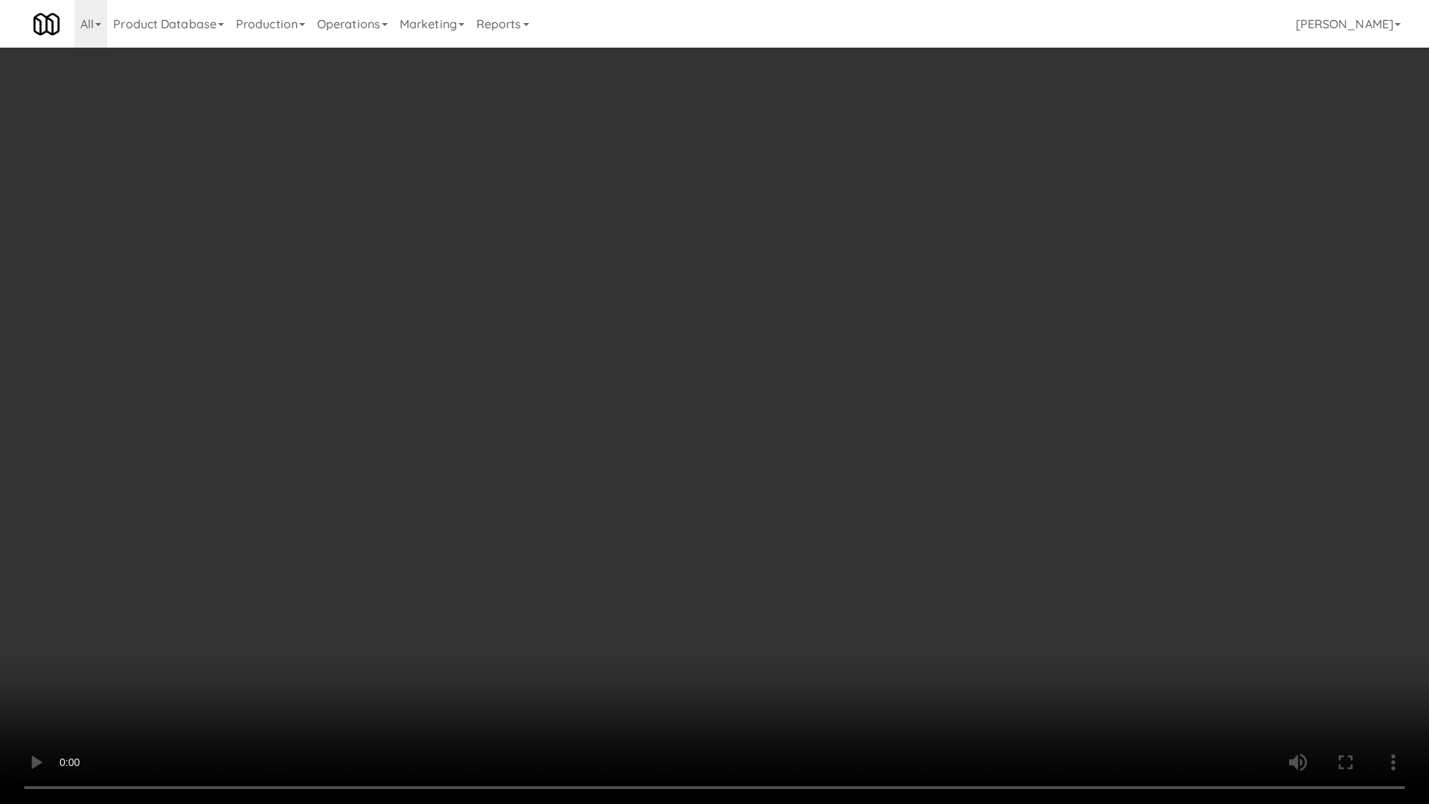
click at [472, 381] on video at bounding box center [714, 402] width 1429 height 804
click at [542, 324] on video at bounding box center [714, 402] width 1429 height 804
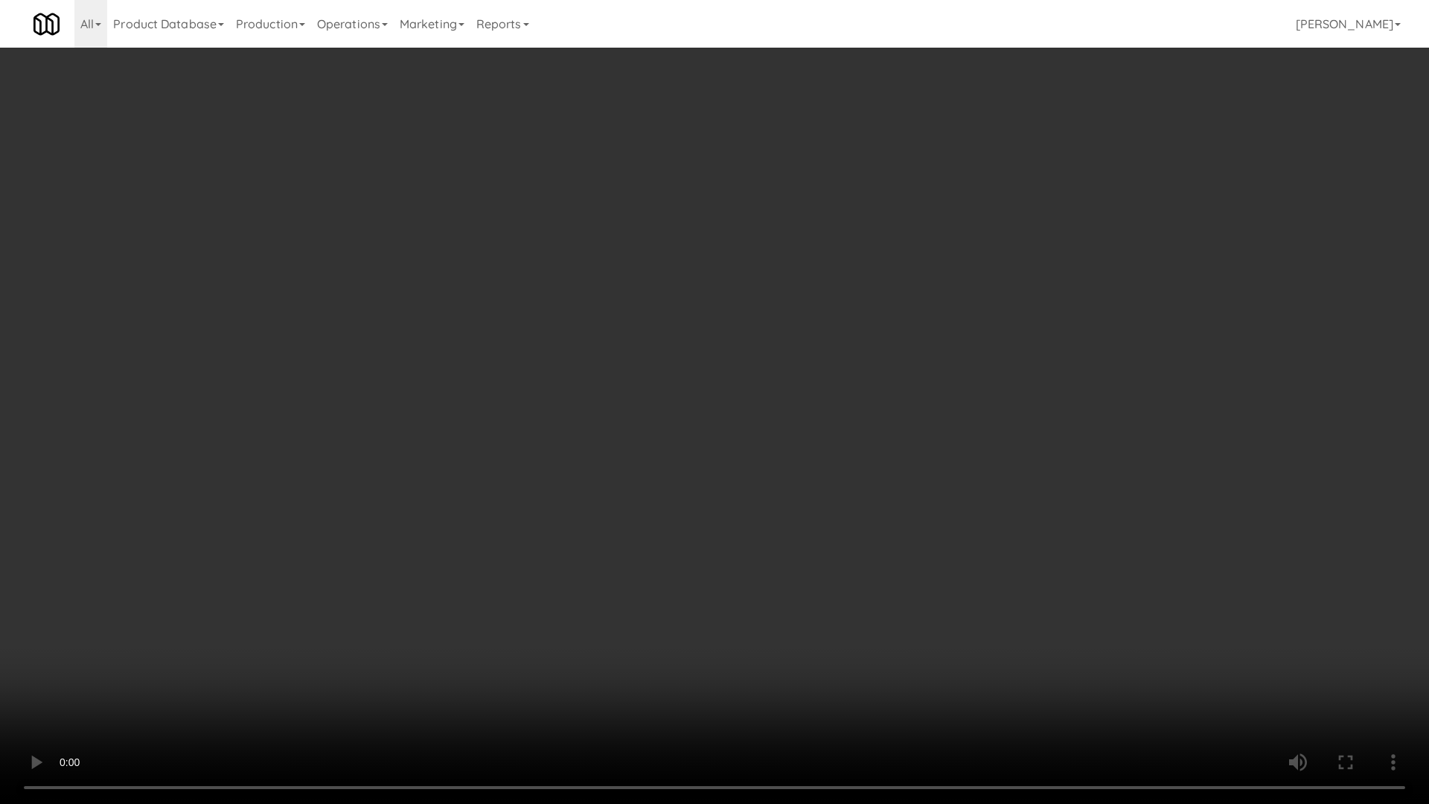
click at [542, 324] on video at bounding box center [714, 402] width 1429 height 804
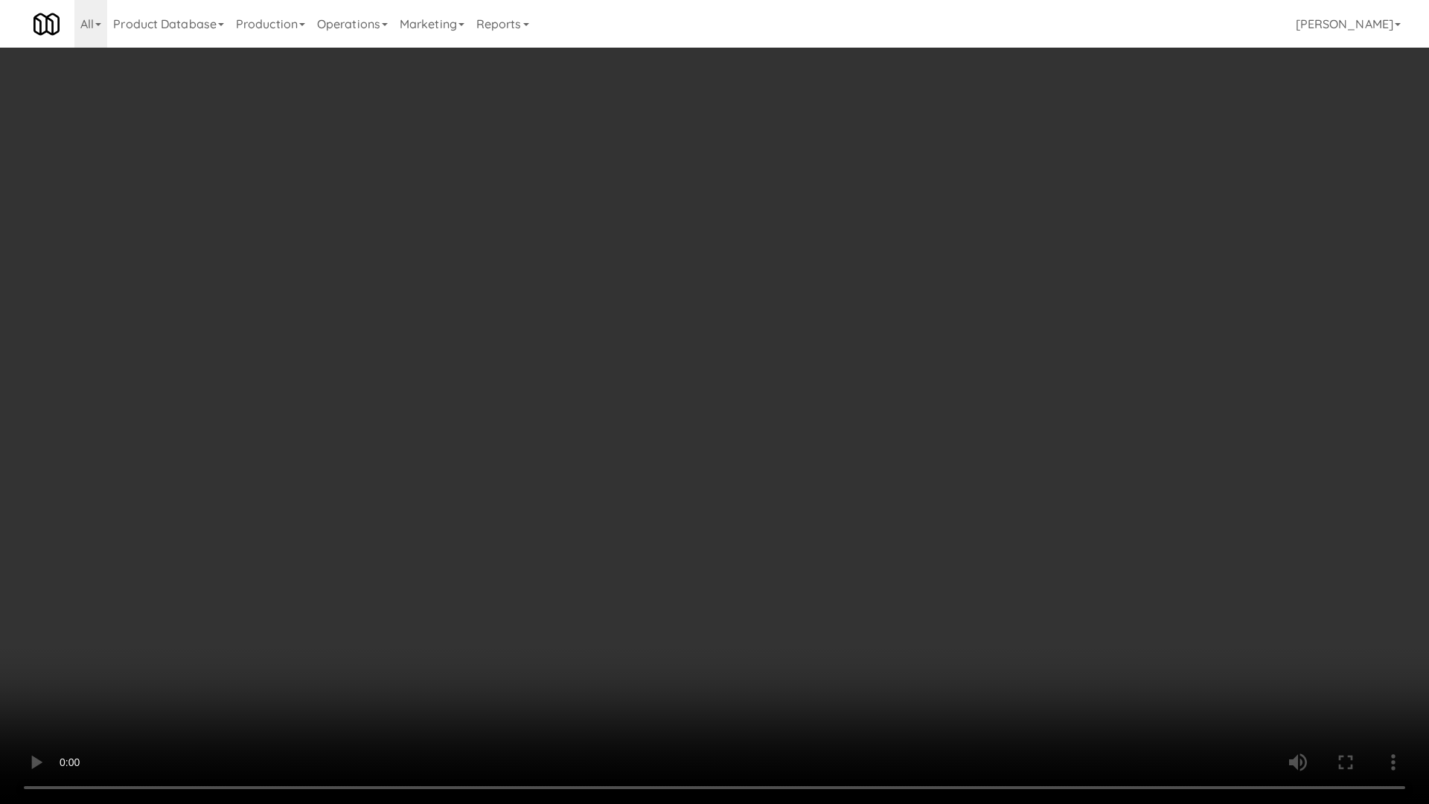
click at [429, 462] on video at bounding box center [714, 402] width 1429 height 804
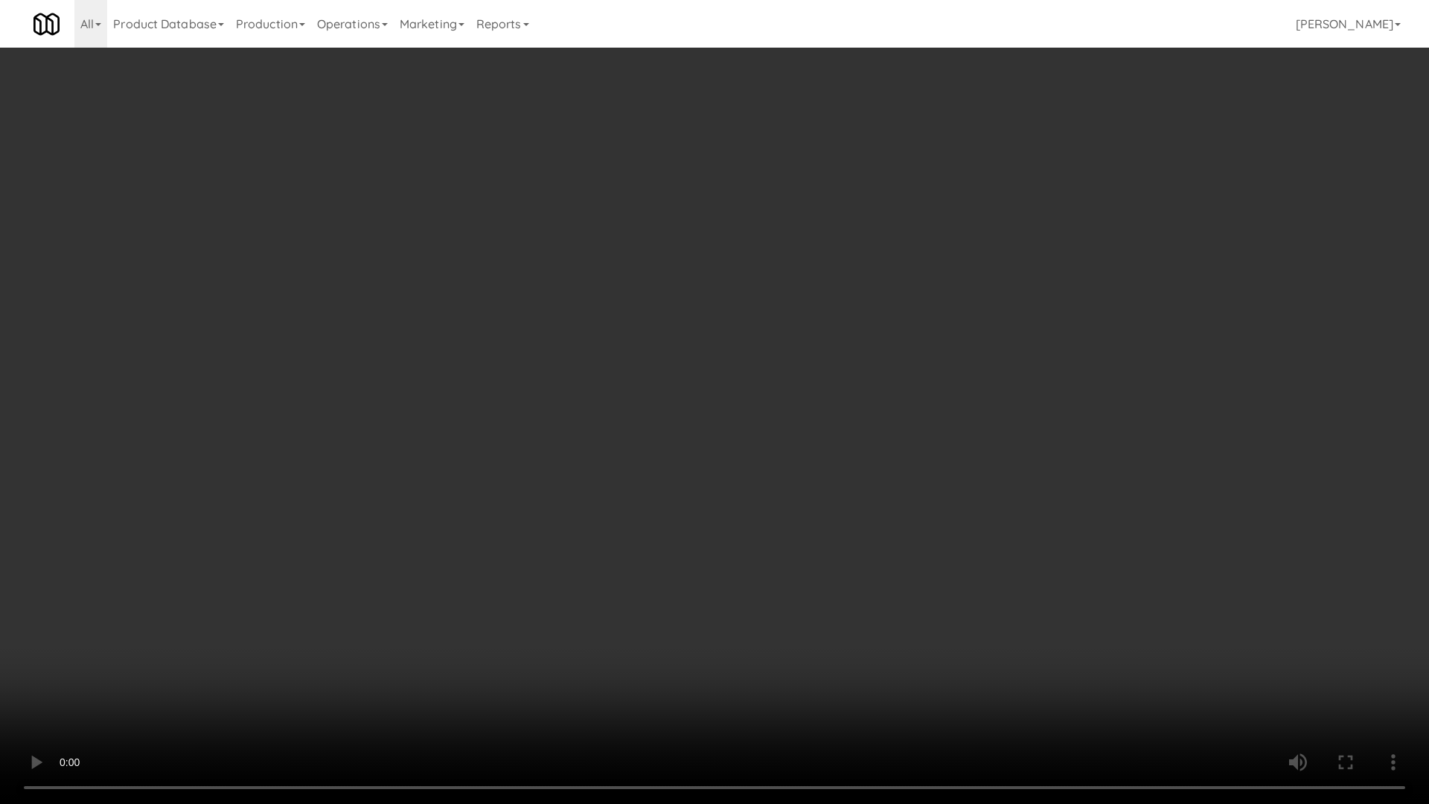
click at [429, 462] on video at bounding box center [714, 402] width 1429 height 804
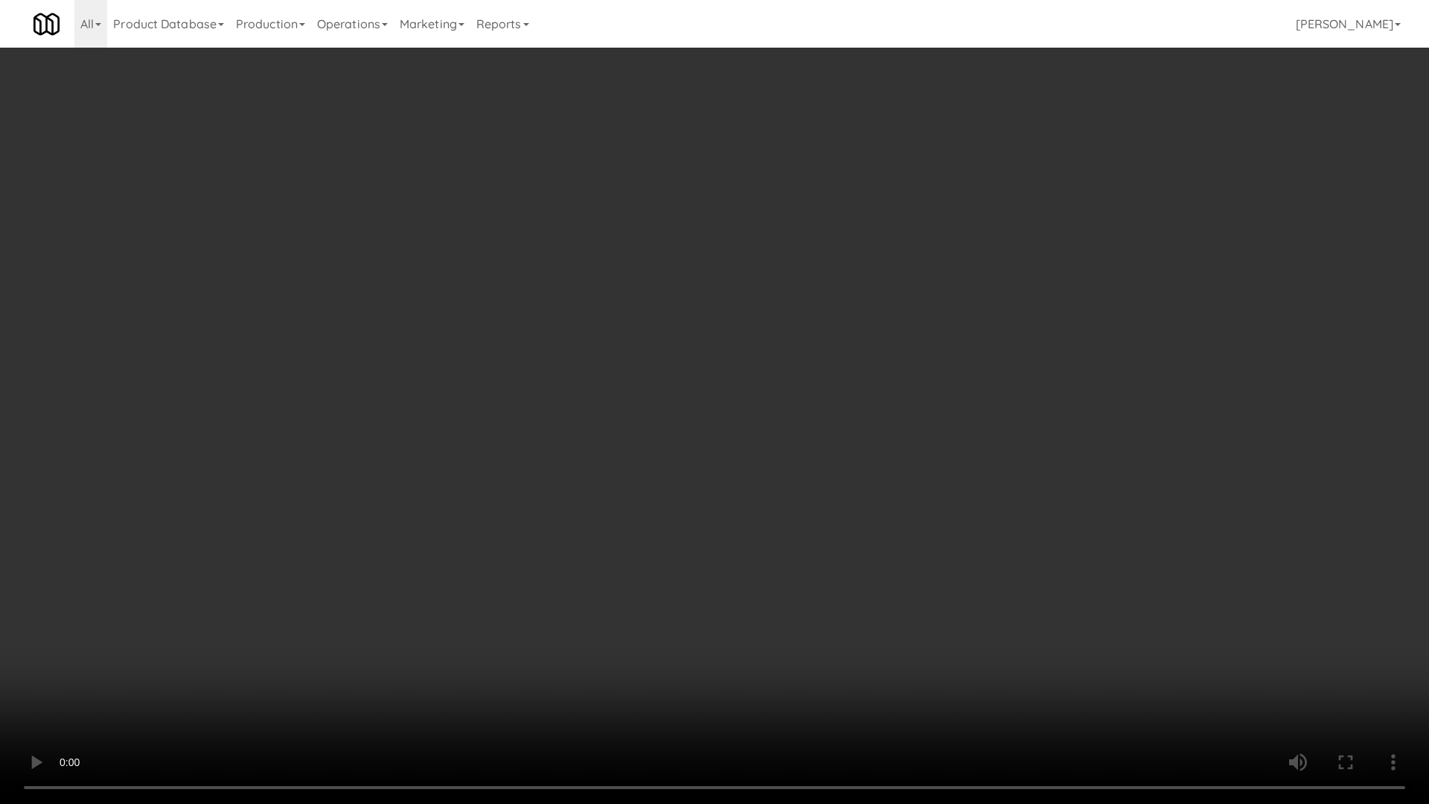
click at [429, 462] on video at bounding box center [714, 402] width 1429 height 804
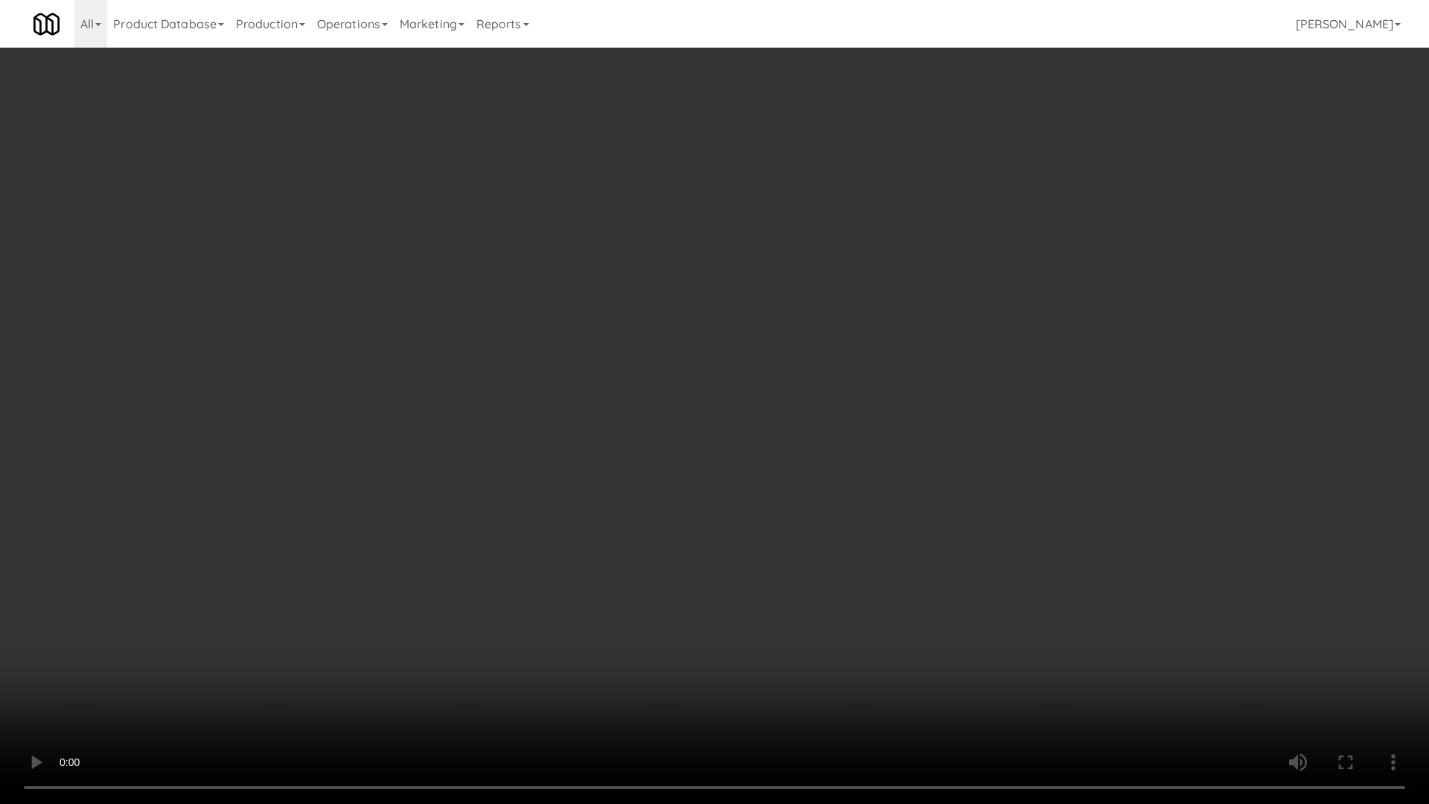
click at [429, 462] on video at bounding box center [714, 402] width 1429 height 804
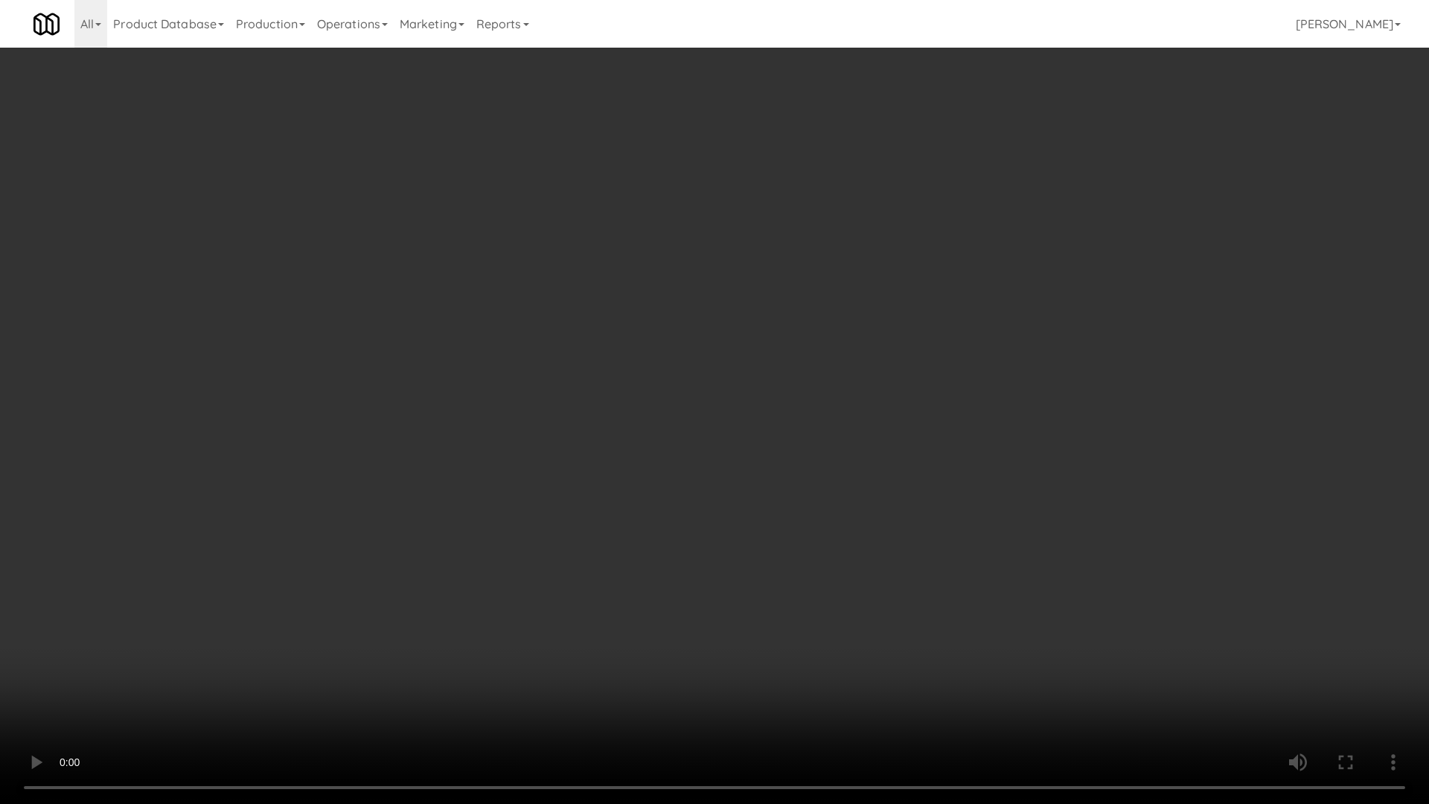
click at [429, 462] on video at bounding box center [714, 402] width 1429 height 804
click at [632, 545] on video at bounding box center [714, 402] width 1429 height 804
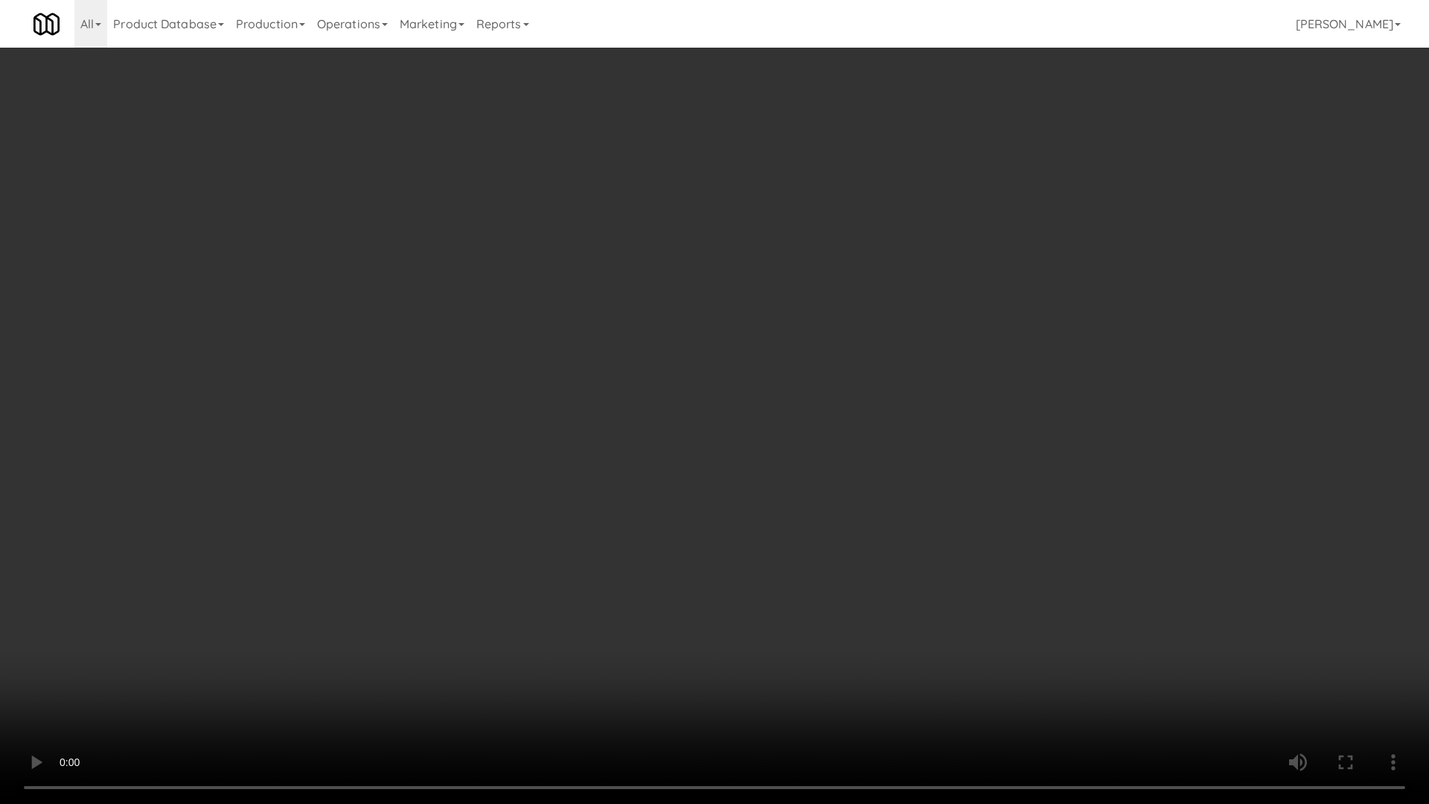
click at [632, 545] on video at bounding box center [714, 402] width 1429 height 804
click at [853, 386] on video at bounding box center [714, 402] width 1429 height 804
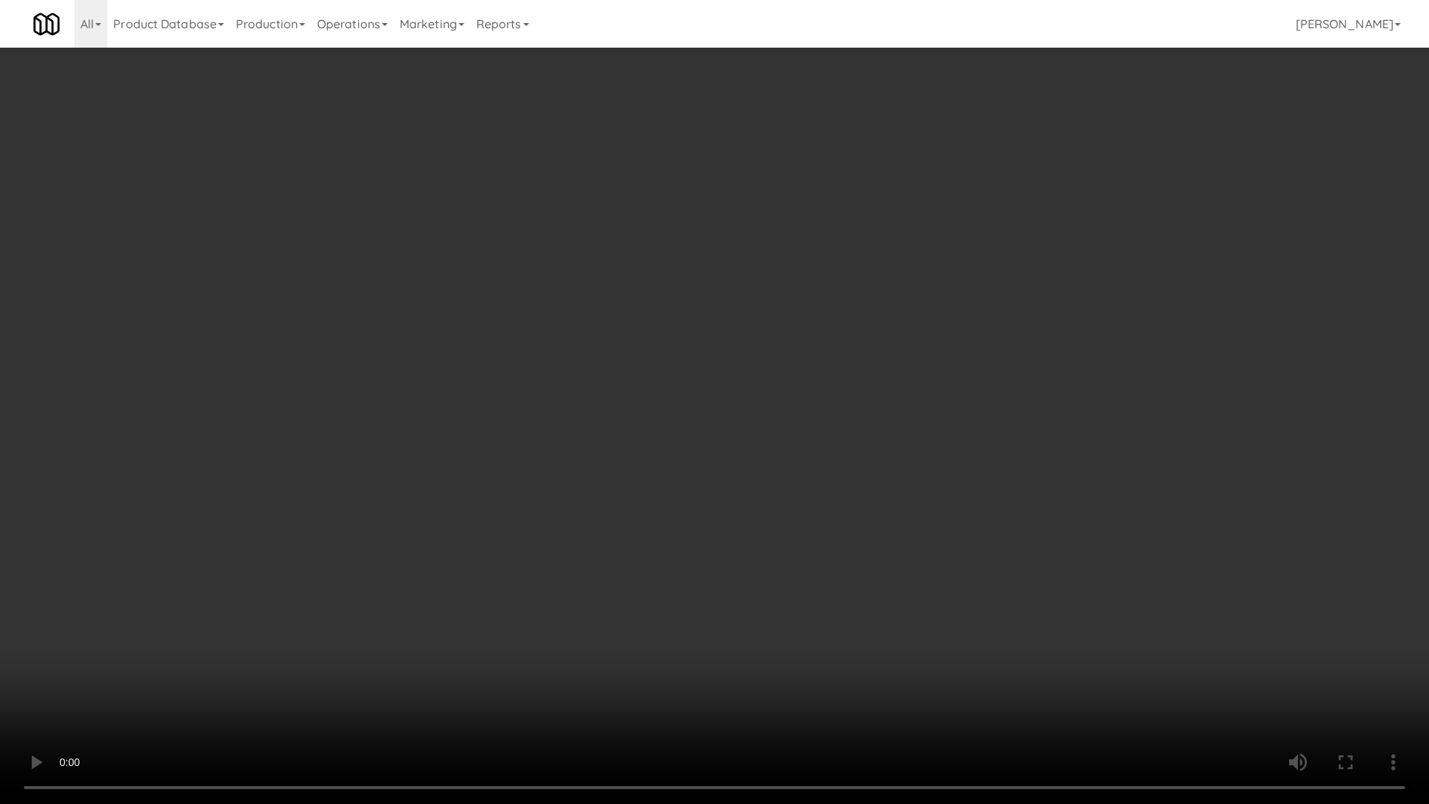
click at [853, 386] on video at bounding box center [714, 402] width 1429 height 804
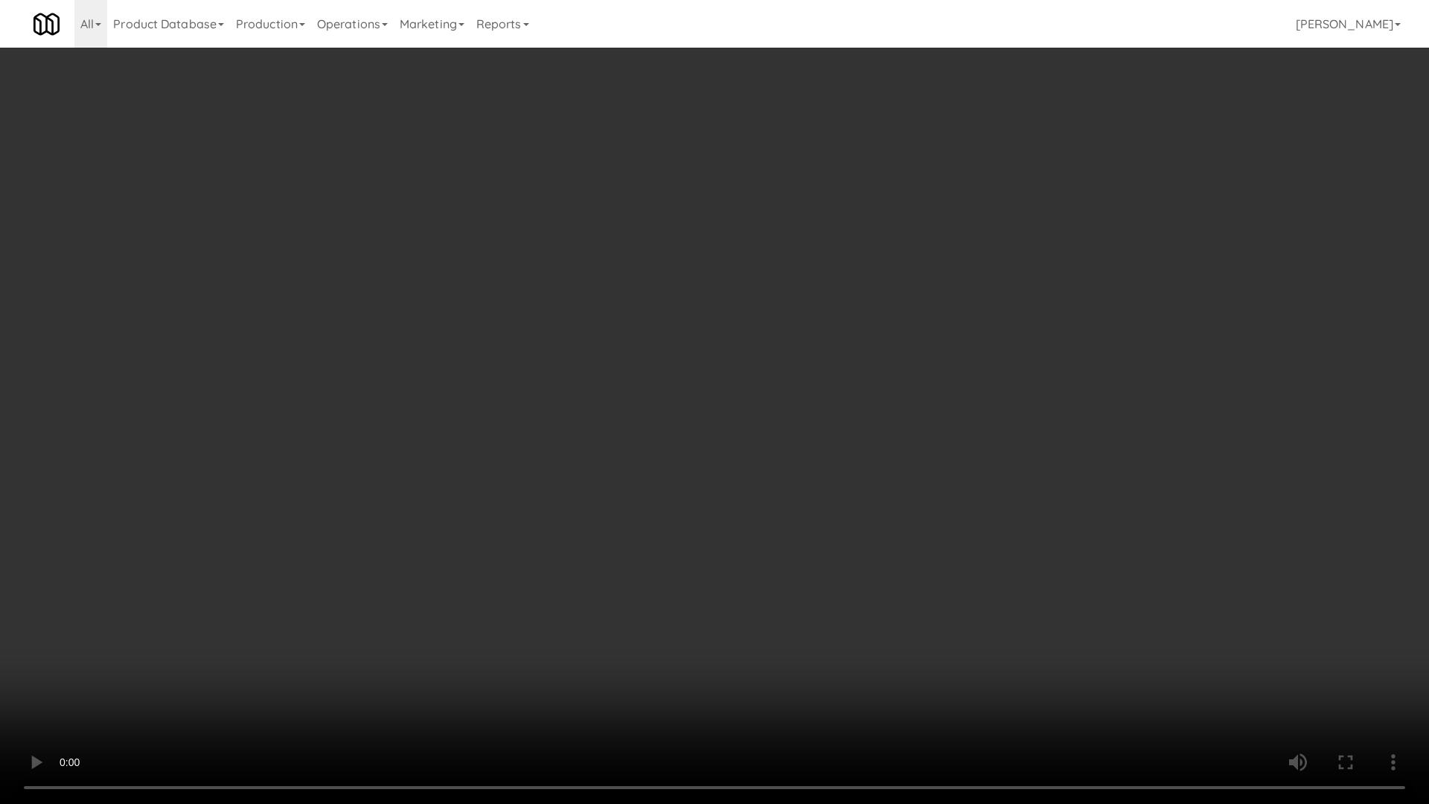
click at [853, 386] on video at bounding box center [714, 402] width 1429 height 804
click at [852, 370] on video at bounding box center [714, 402] width 1429 height 804
click at [834, 478] on video at bounding box center [714, 402] width 1429 height 804
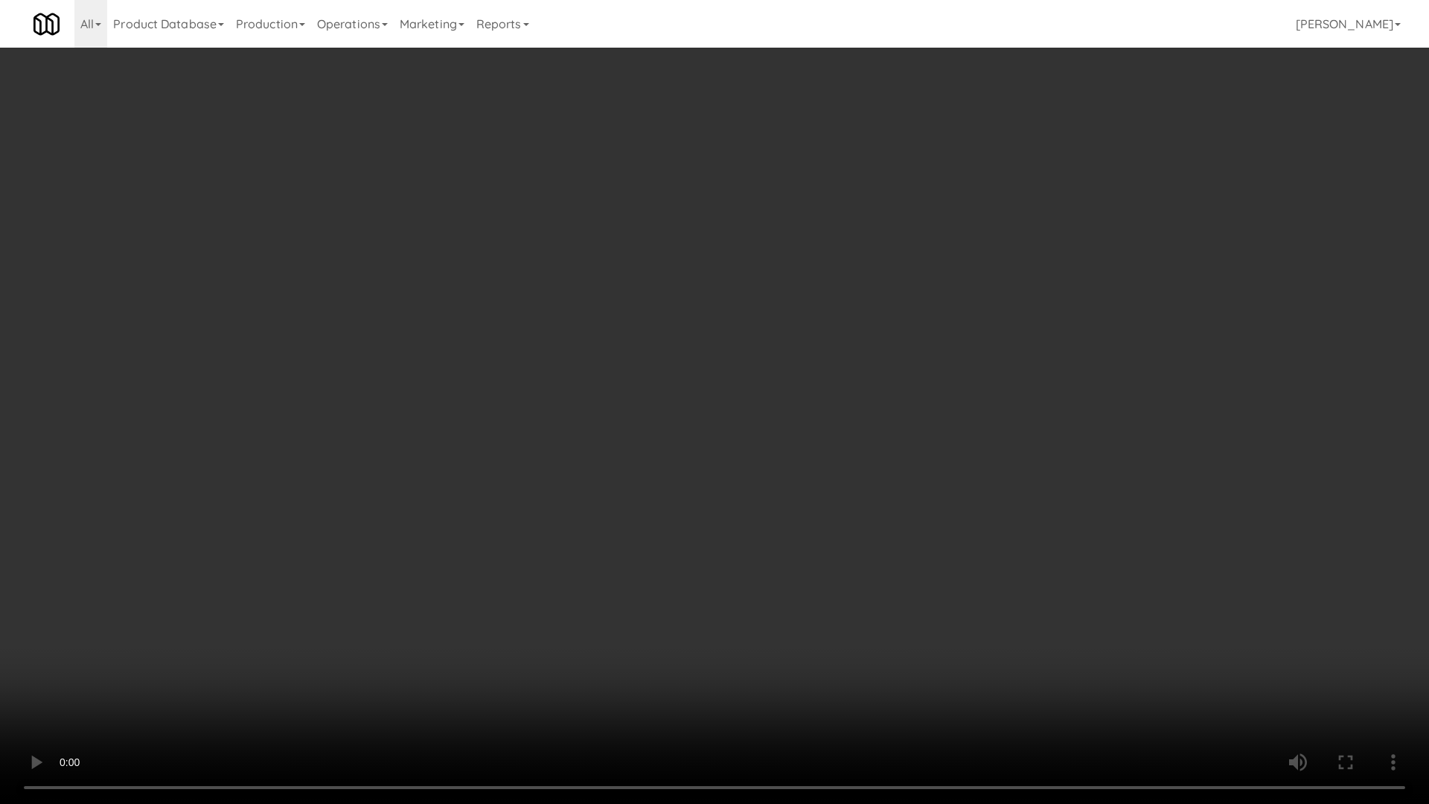
click at [834, 478] on video at bounding box center [714, 402] width 1429 height 804
click at [839, 455] on video at bounding box center [714, 402] width 1429 height 804
click at [856, 592] on video at bounding box center [714, 402] width 1429 height 804
click at [869, 583] on video at bounding box center [714, 402] width 1429 height 804
click at [758, 525] on video at bounding box center [714, 402] width 1429 height 804
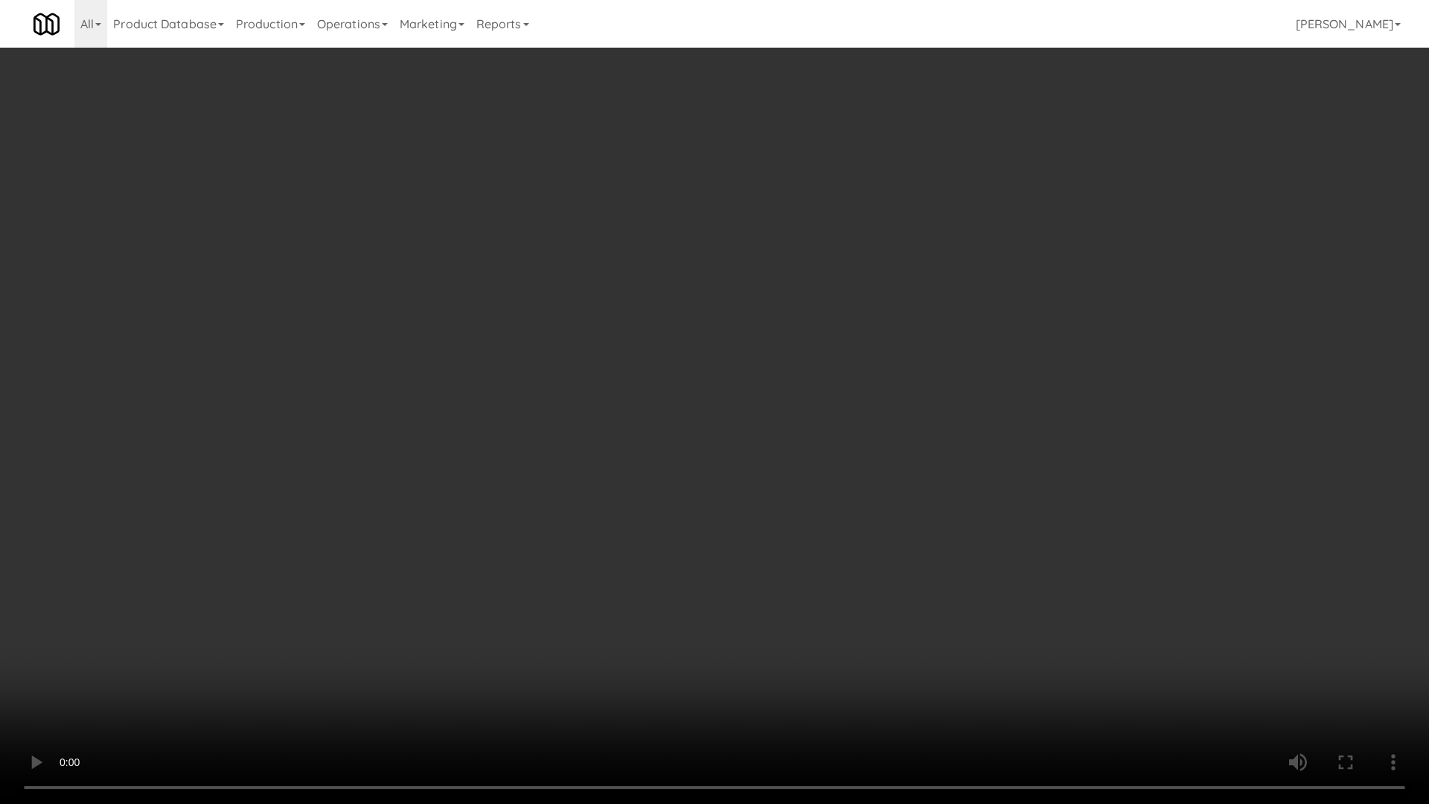
click at [754, 509] on video at bounding box center [714, 402] width 1429 height 804
click at [999, 471] on video at bounding box center [714, 402] width 1429 height 804
click at [748, 578] on video at bounding box center [714, 402] width 1429 height 804
click at [789, 543] on video at bounding box center [714, 402] width 1429 height 804
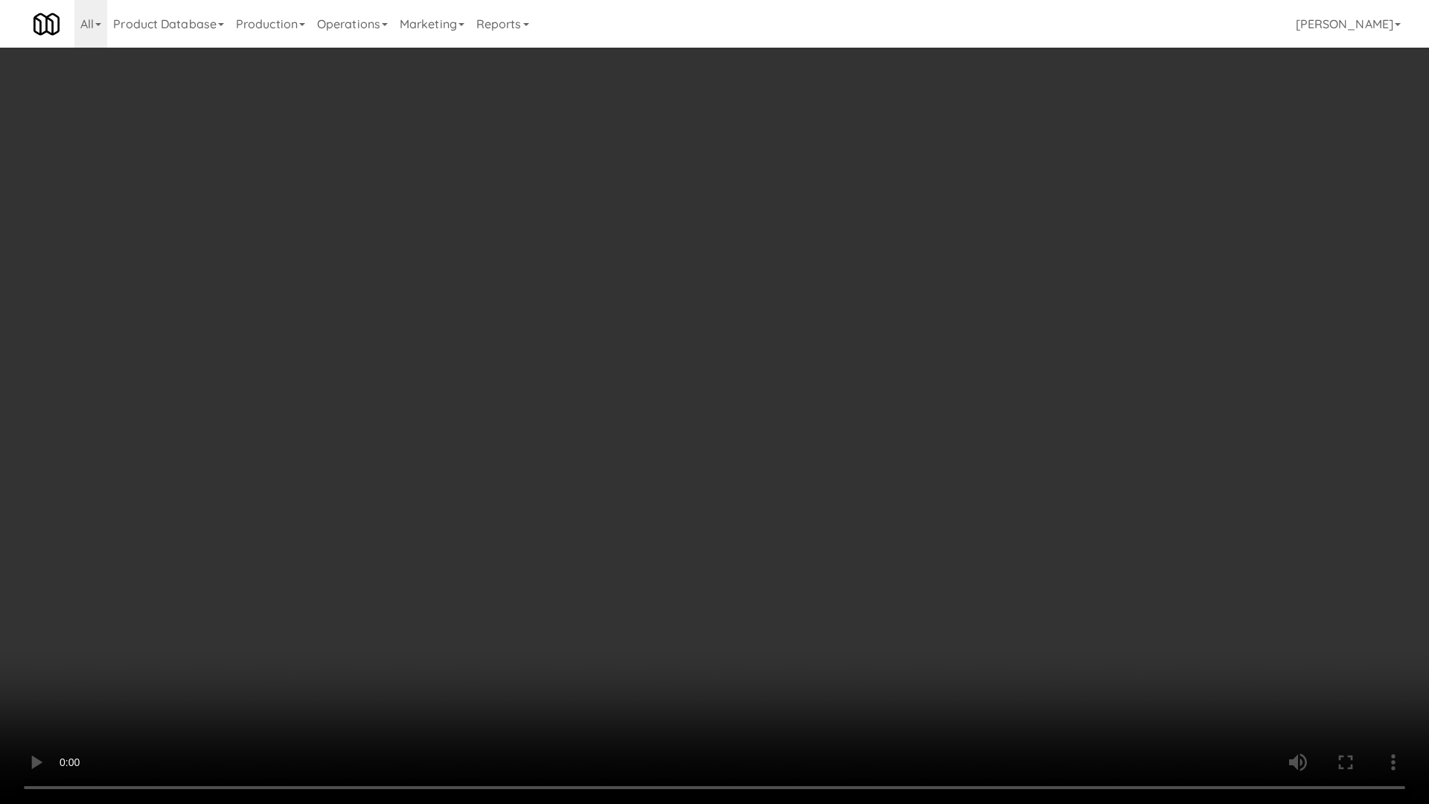
click at [789, 543] on video at bounding box center [714, 402] width 1429 height 804
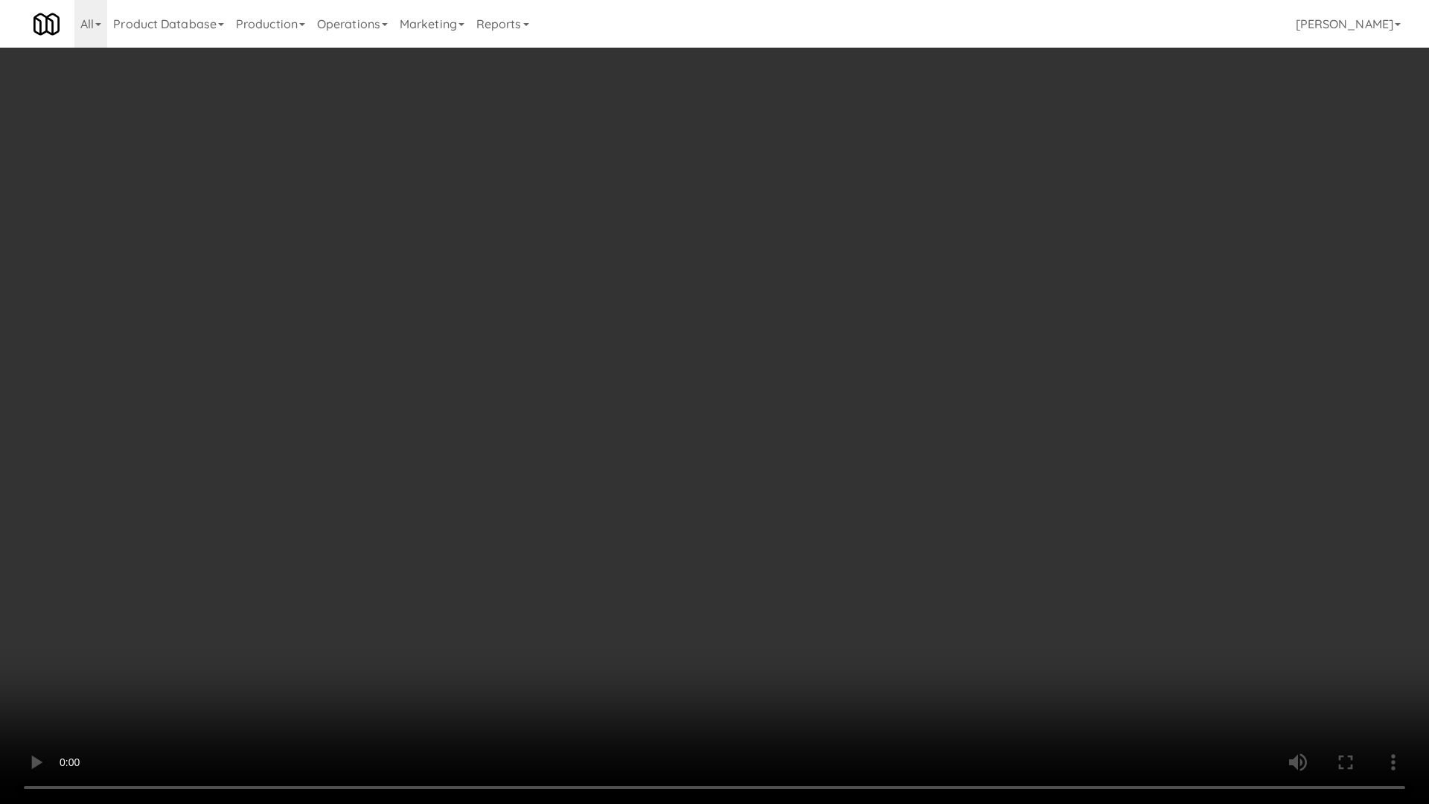
click at [789, 543] on video at bounding box center [714, 402] width 1429 height 804
click at [793, 535] on video at bounding box center [714, 402] width 1429 height 804
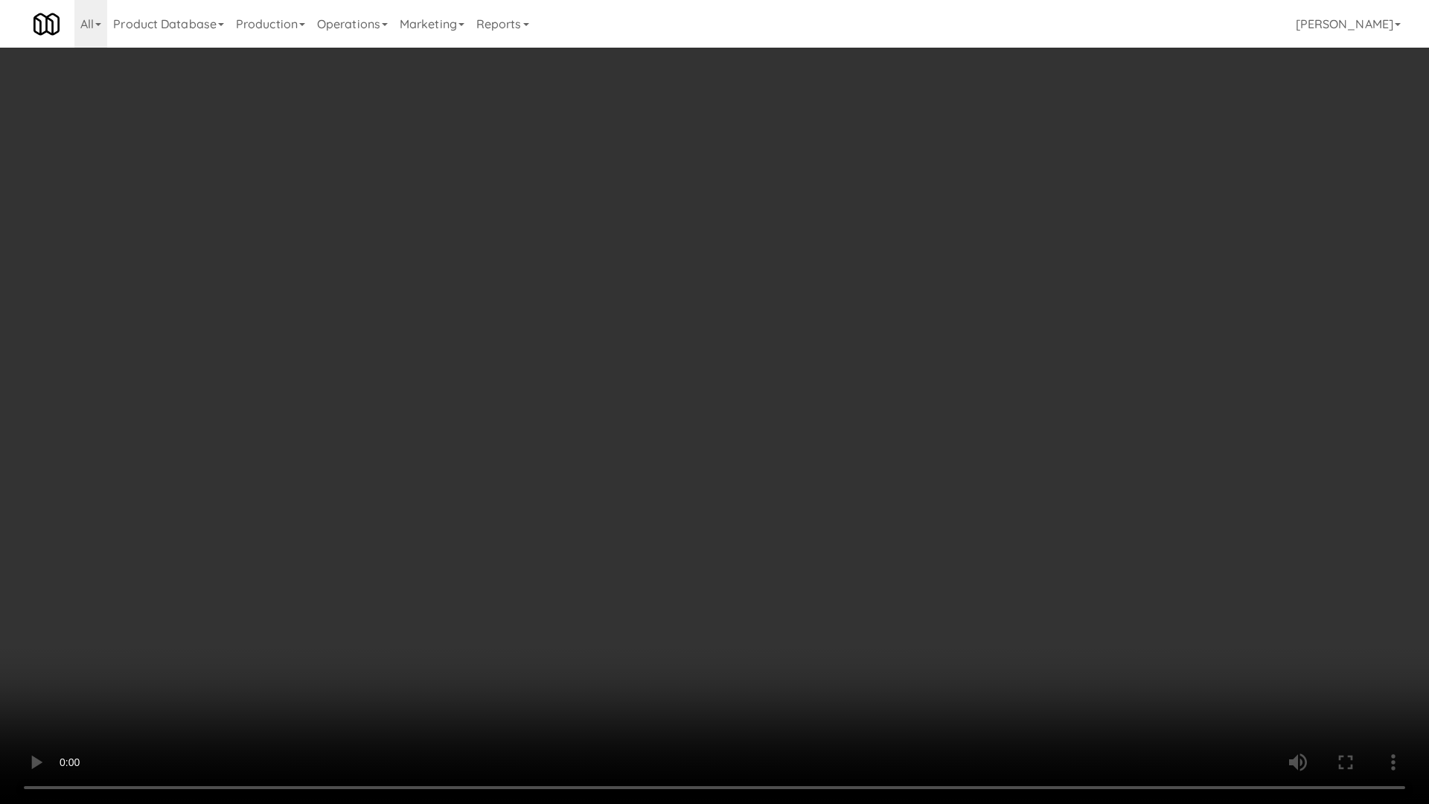
click at [793, 535] on video at bounding box center [714, 402] width 1429 height 804
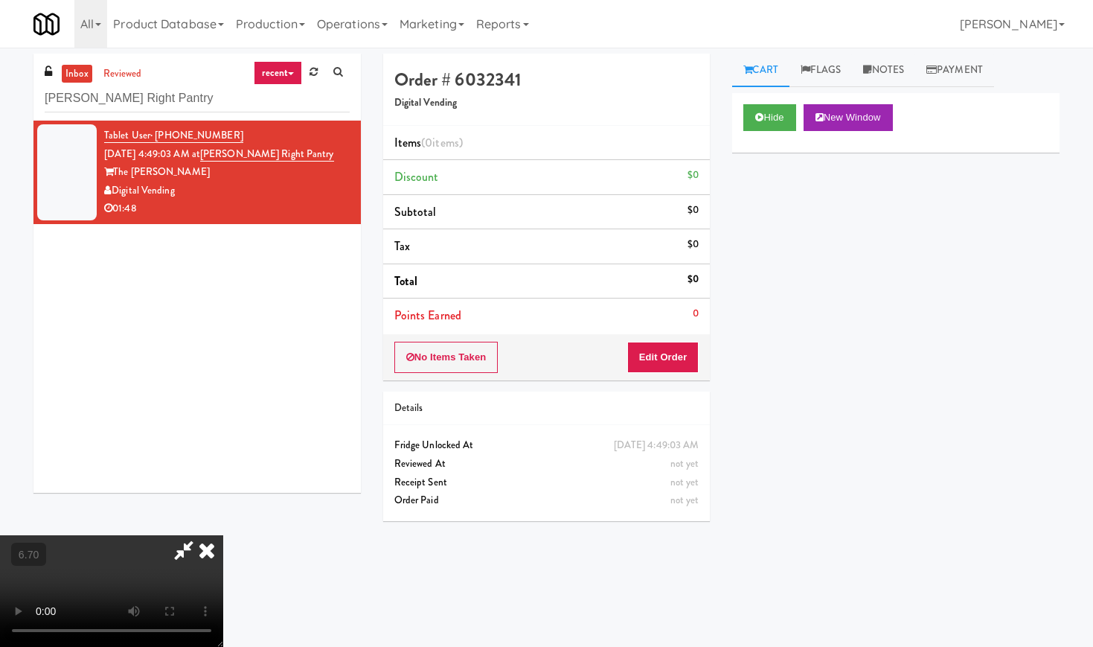
click at [223, 535] on icon at bounding box center [206, 550] width 33 height 30
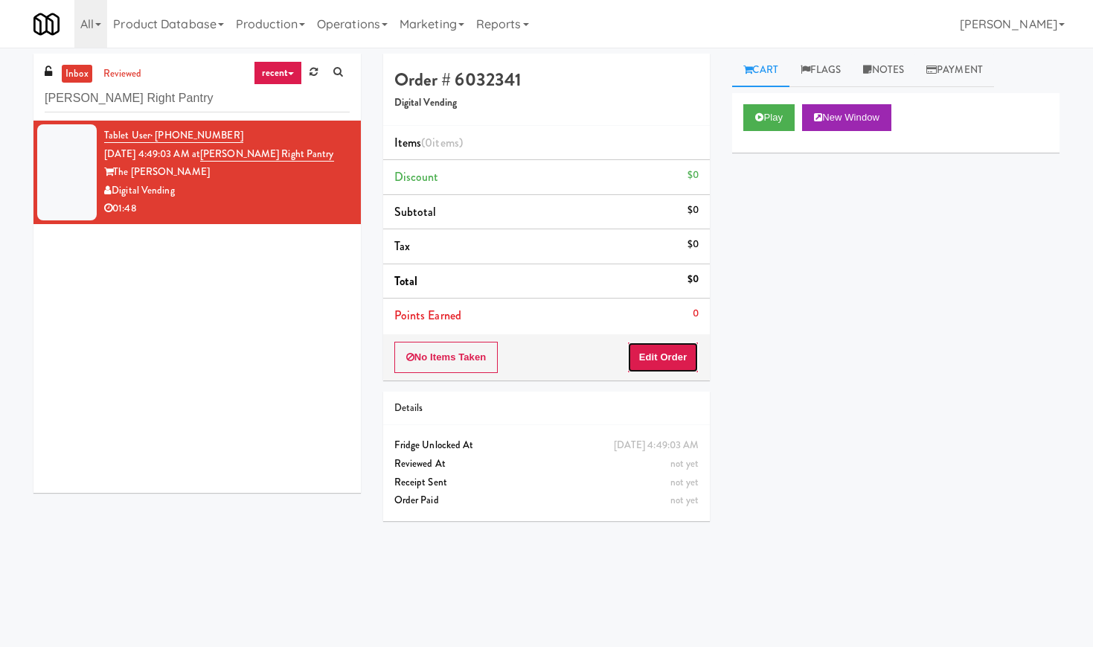
click at [690, 356] on button "Edit Order" at bounding box center [663, 357] width 72 height 31
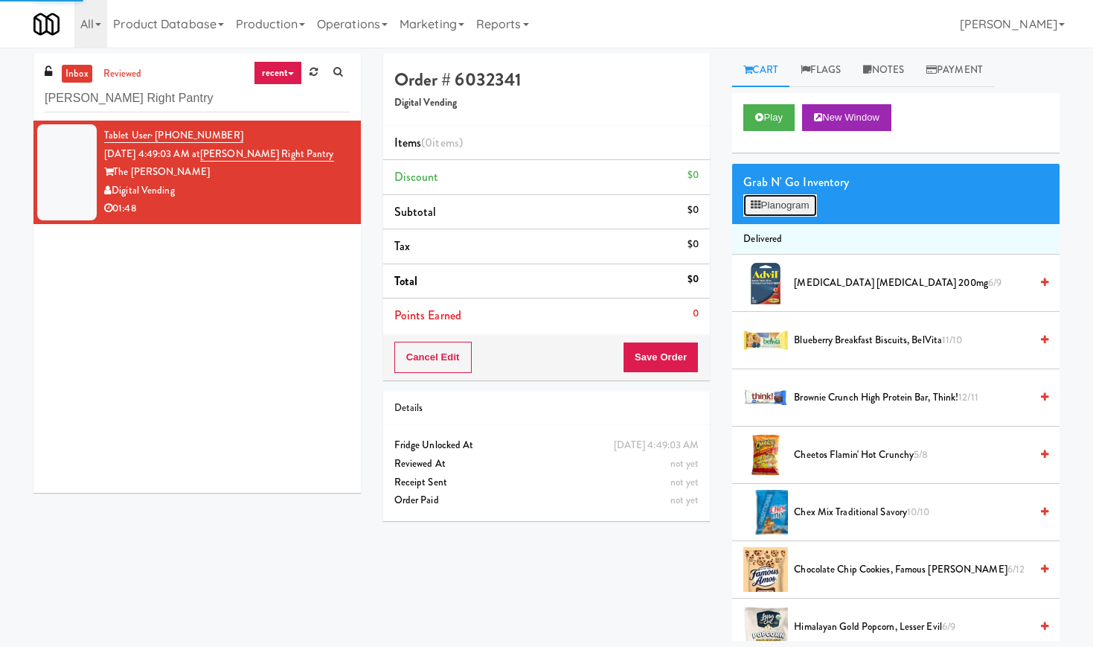
click at [778, 211] on button "Planogram" at bounding box center [779, 205] width 73 height 22
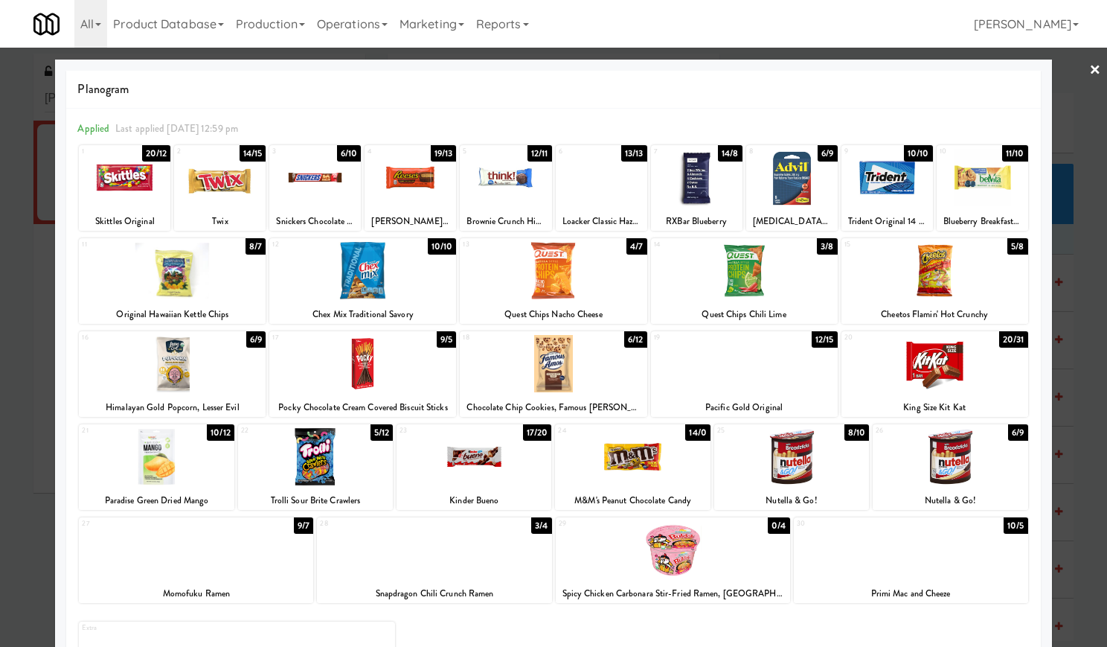
click at [677, 201] on div at bounding box center [697, 177] width 92 height 57
click at [973, 185] on div at bounding box center [983, 177] width 92 height 57
drag, startPoint x: 501, startPoint y: 594, endPoint x: 371, endPoint y: 597, distance: 130.2
click at [371, 597] on div "Snapdragon Chili Crunch Ramen" at bounding box center [434, 593] width 230 height 19
copy div "Snapdragon Chili Crunch Ramen"
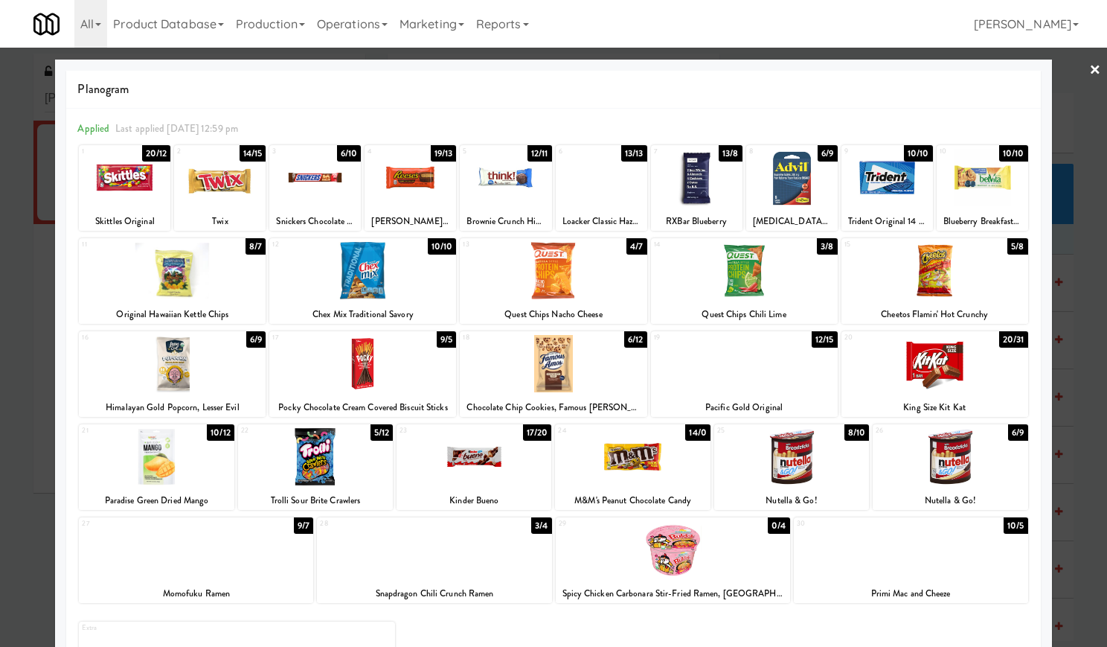
click at [439, 554] on div at bounding box center [434, 549] width 234 height 57
click at [925, 548] on div at bounding box center [911, 549] width 234 height 57
click at [1089, 68] on link "×" at bounding box center [1095, 71] width 12 height 46
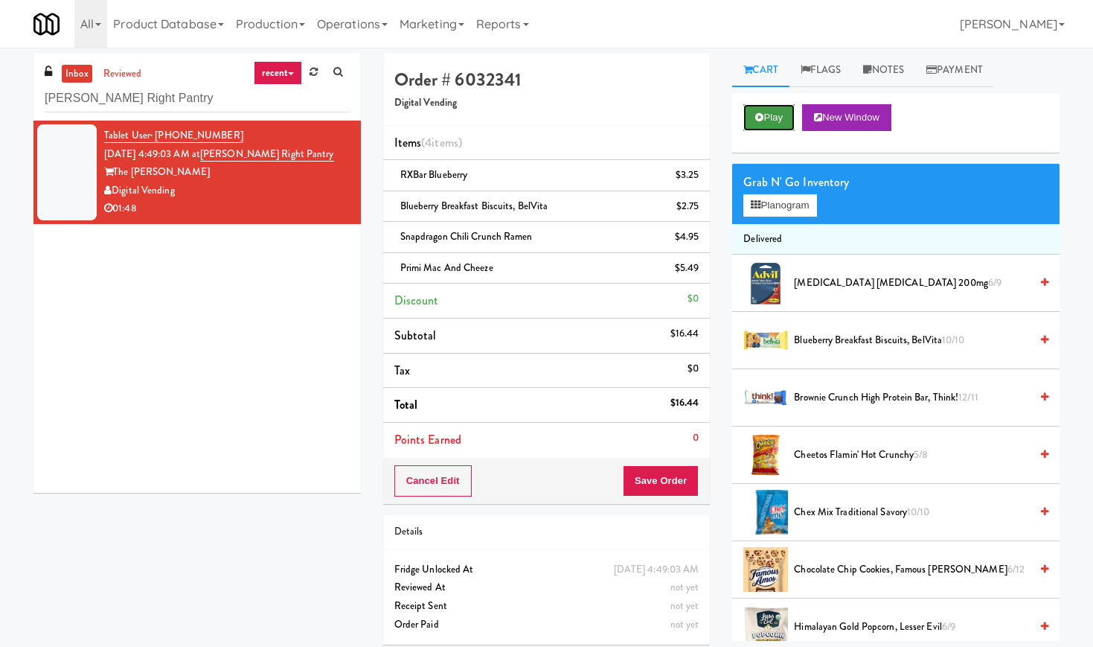
click at [774, 121] on button "Play" at bounding box center [768, 117] width 51 height 27
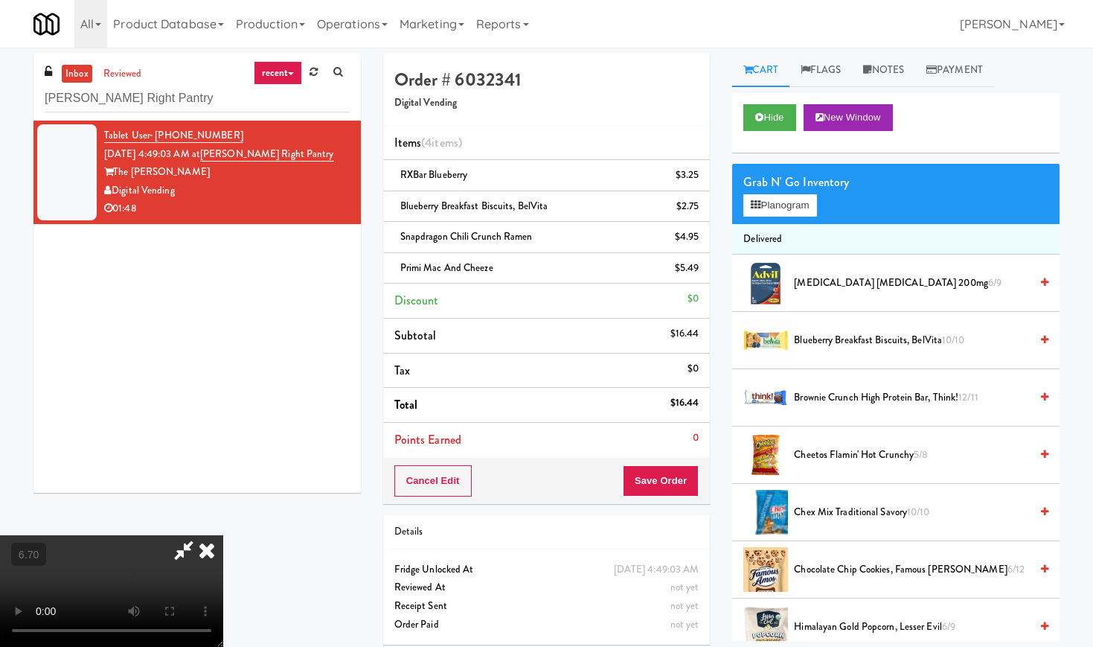
click at [223, 535] on video at bounding box center [111, 591] width 223 height 112
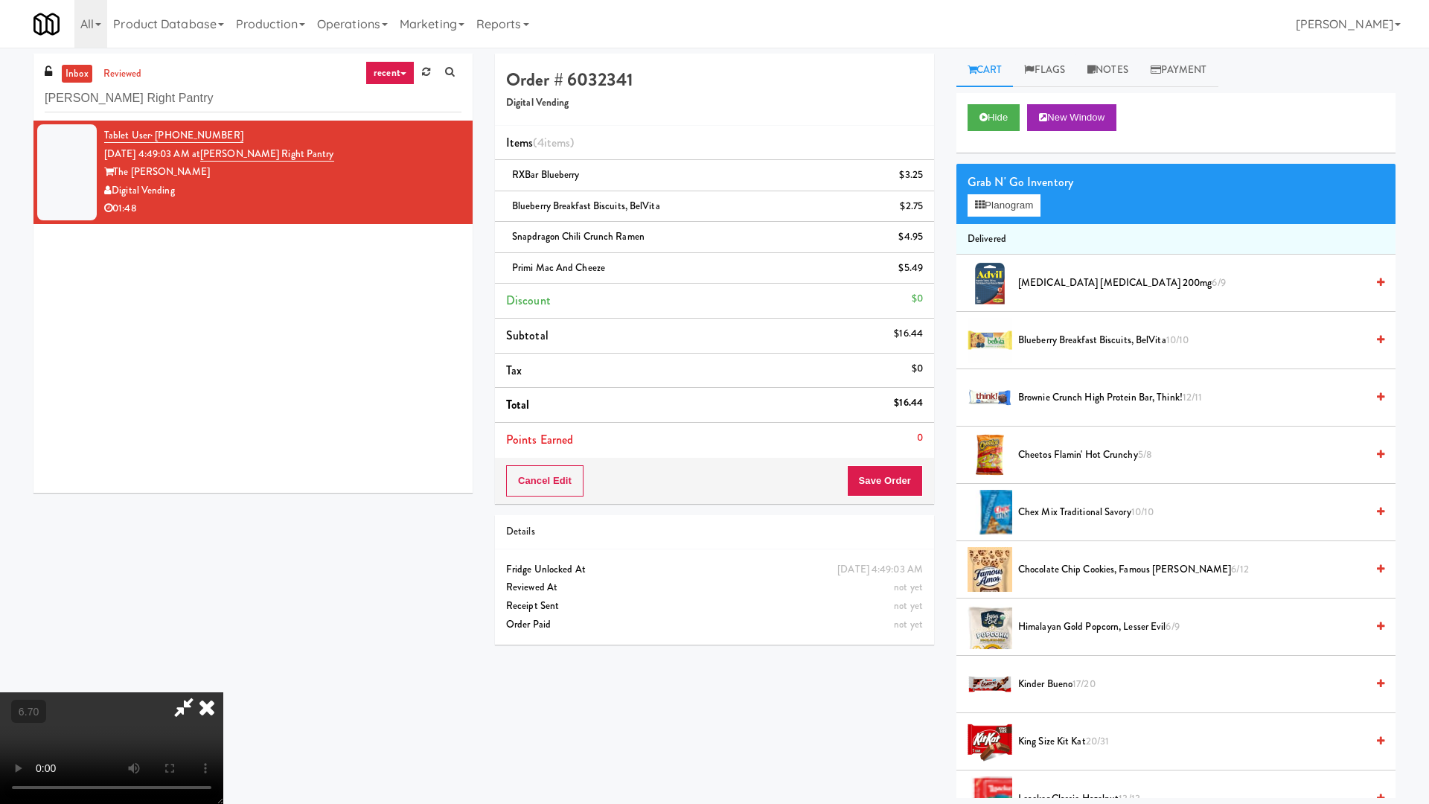
click at [223, 646] on video at bounding box center [111, 748] width 223 height 112
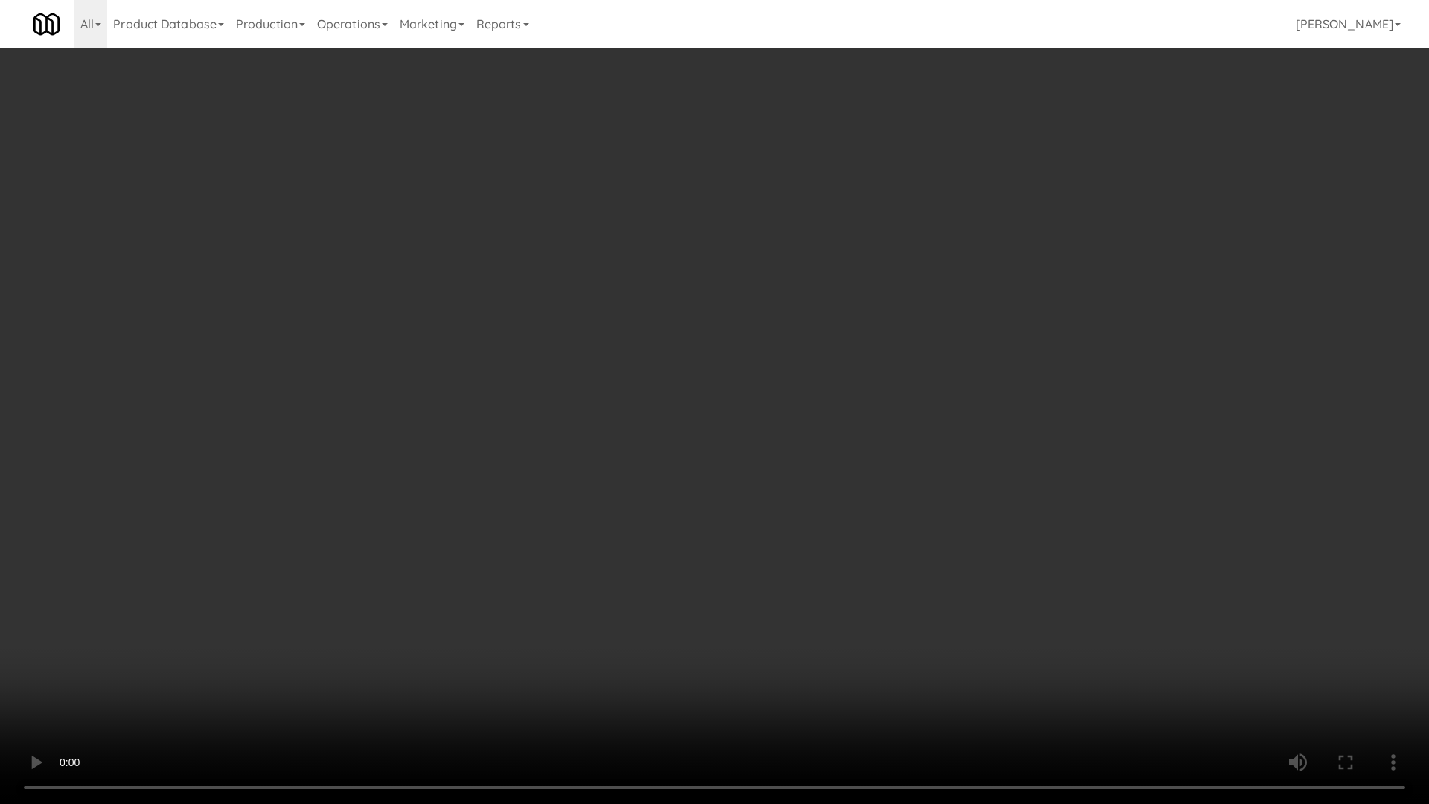
click at [478, 368] on video at bounding box center [714, 402] width 1429 height 804
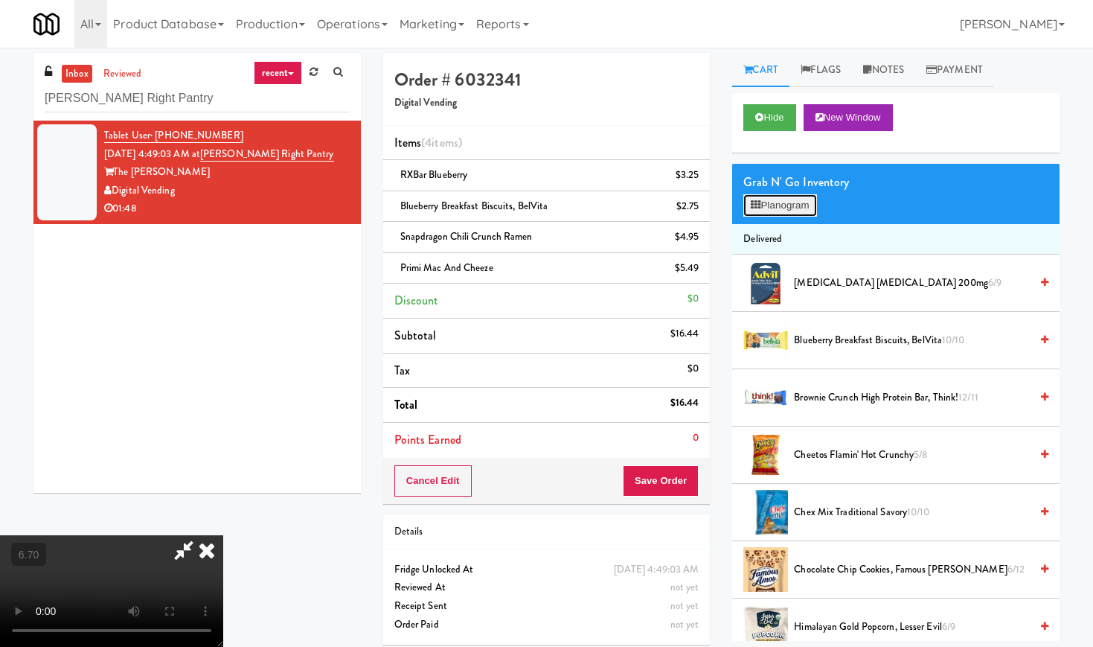
click at [772, 216] on button "Planogram" at bounding box center [779, 205] width 73 height 22
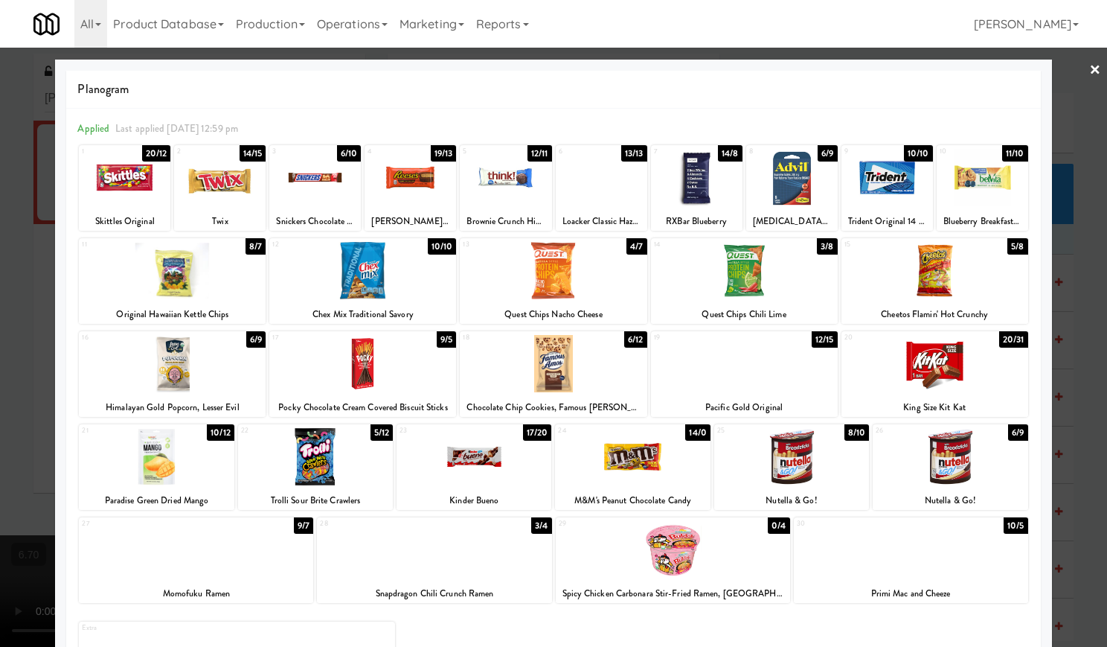
click at [185, 271] on div at bounding box center [172, 270] width 187 height 57
click at [1089, 69] on div at bounding box center [553, 323] width 1107 height 647
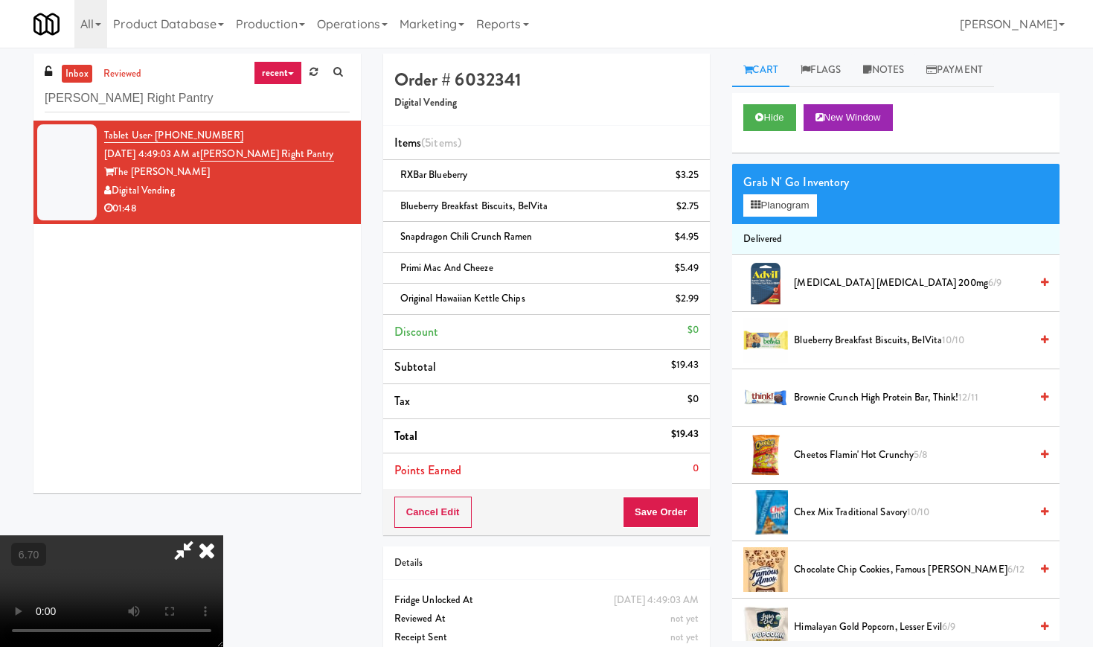
click at [201, 535] on icon at bounding box center [184, 550] width 34 height 30
click at [656, 504] on button "Save Order" at bounding box center [661, 511] width 76 height 31
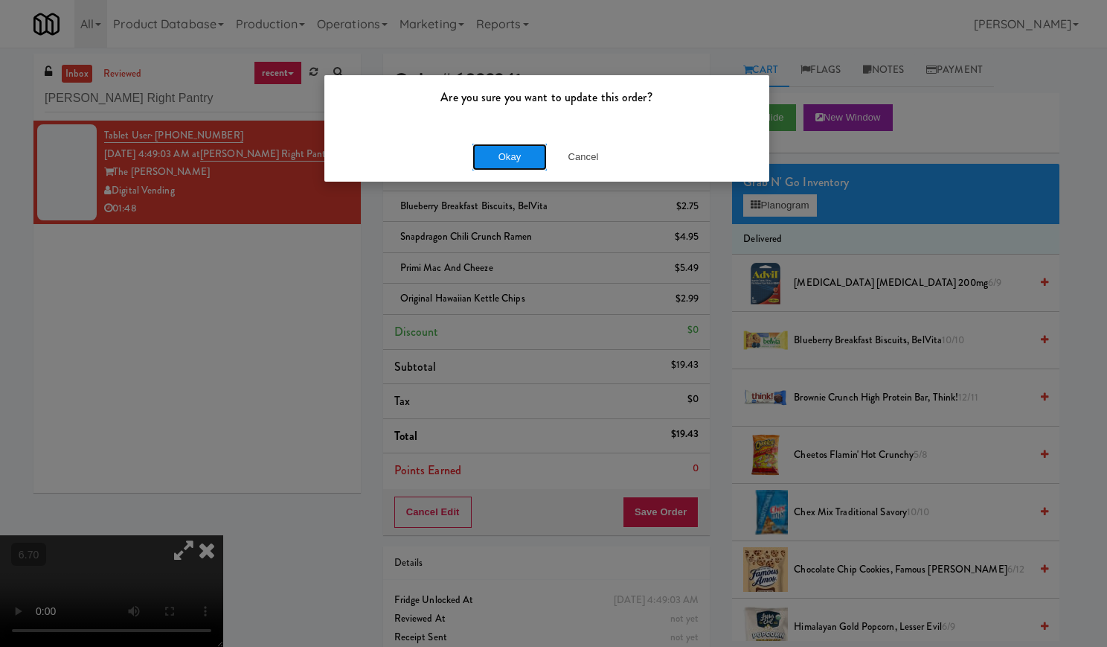
click at [515, 157] on button "Okay" at bounding box center [509, 157] width 74 height 27
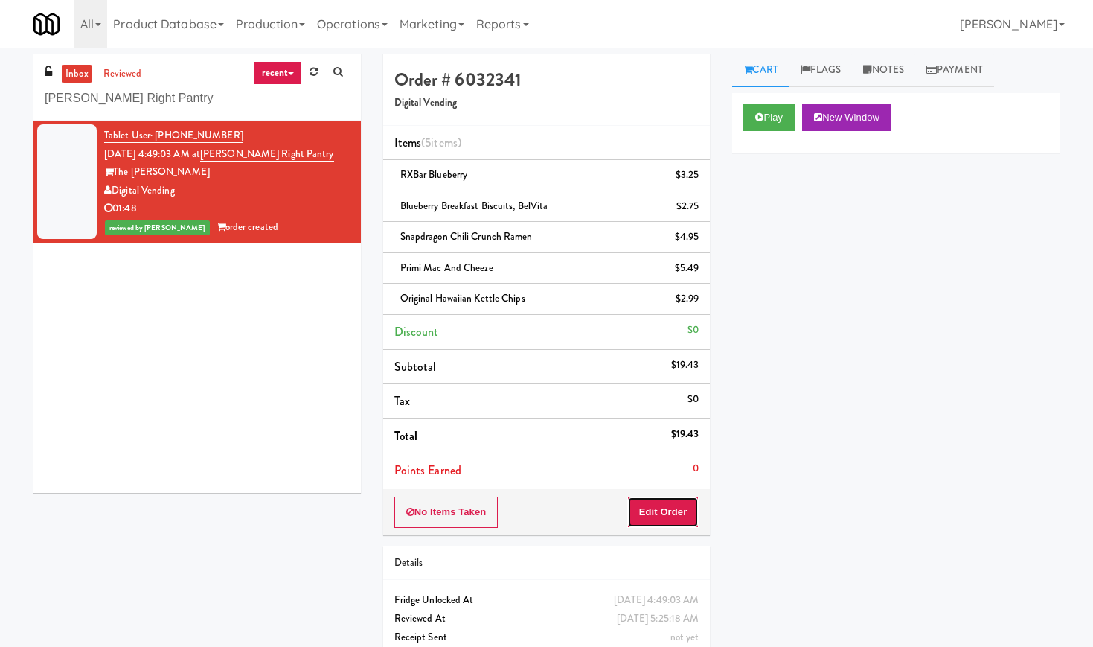
click at [679, 505] on button "Edit Order" at bounding box center [663, 511] width 72 height 31
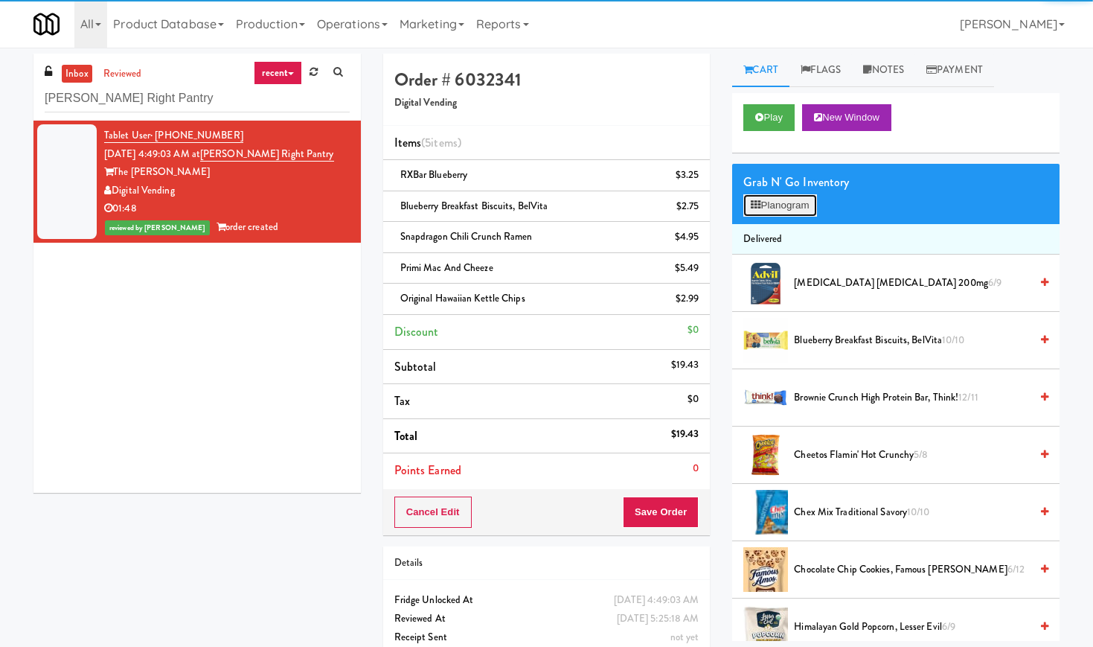
click at [791, 207] on button "Planogram" at bounding box center [779, 205] width 73 height 22
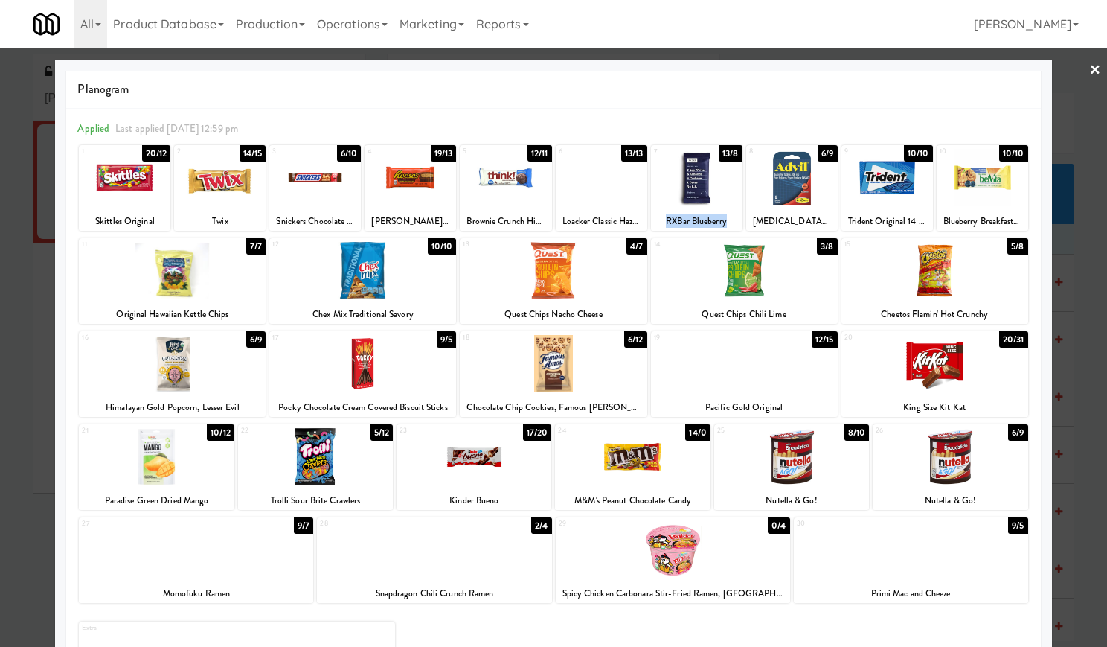
drag, startPoint x: 720, startPoint y: 221, endPoint x: 654, endPoint y: 220, distance: 65.5
click at [654, 220] on div "RXBar Blueberry" at bounding box center [696, 221] width 87 height 19
copy div "RXBar Blueberry"
click at [1089, 63] on link "×" at bounding box center [1095, 71] width 12 height 46
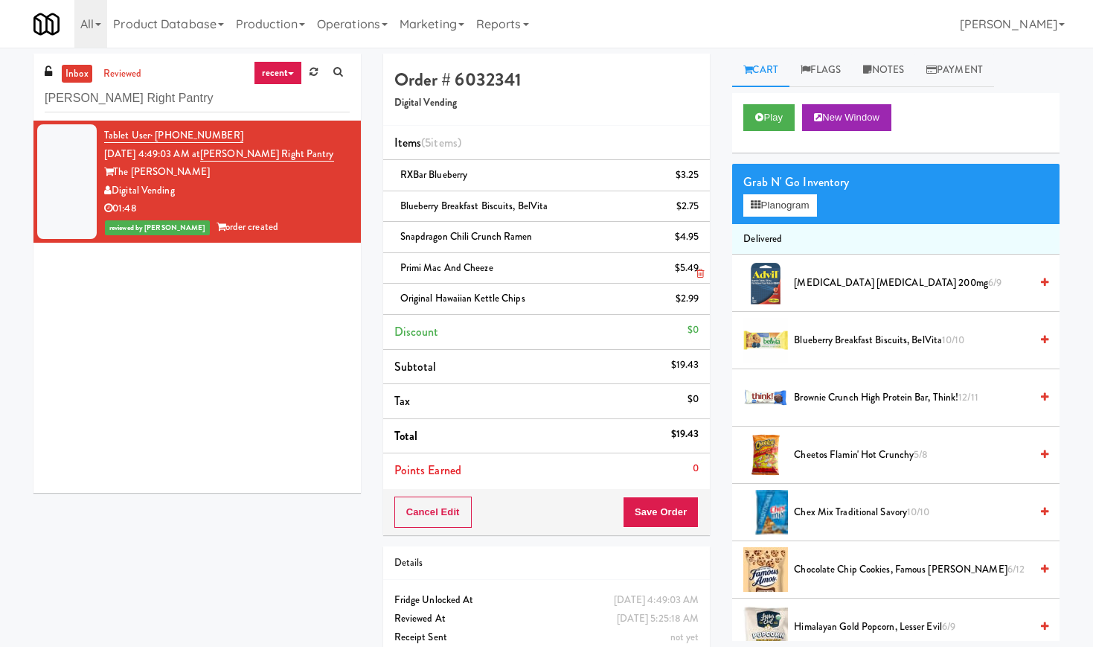
drag, startPoint x: 542, startPoint y: 272, endPoint x: 390, endPoint y: 275, distance: 151.8
click at [390, 275] on li "Primi Mac and Cheeze $5.49" at bounding box center [546, 268] width 327 height 31
copy span "Primi Mac and Cheeze"
click at [92, 97] on input "[PERSON_NAME] Right Pantry" at bounding box center [197, 99] width 305 height 28
paste input "Holiday Inn Time Square Drink Cooler"
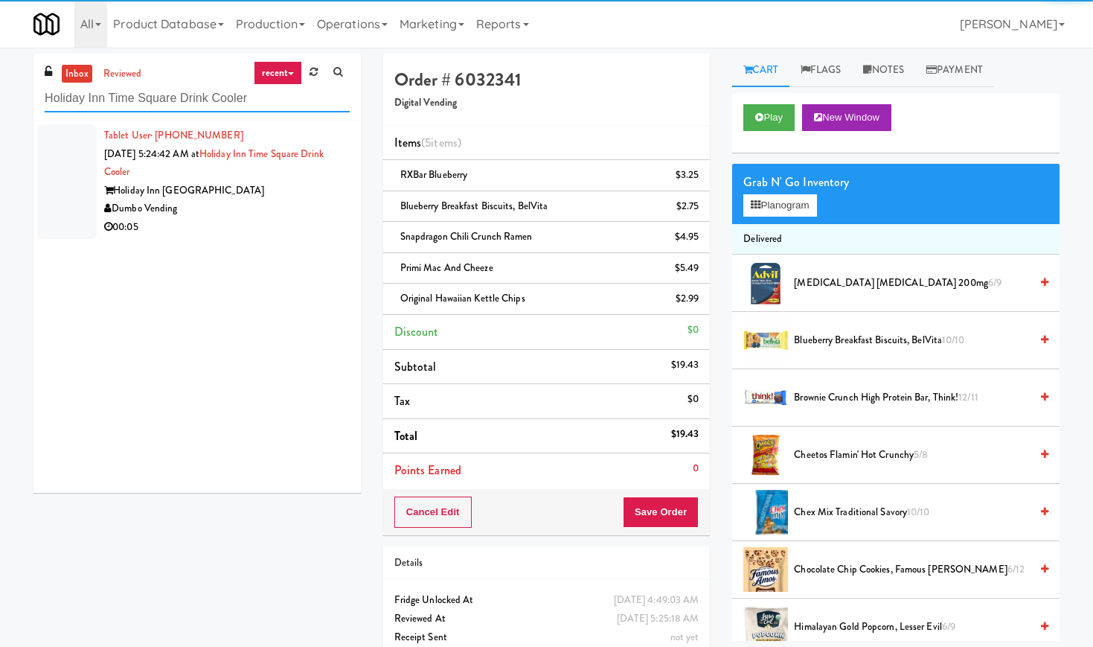
type input "Holiday Inn Time Square Drink Cooler"
click at [280, 205] on div "Dumbo Vending" at bounding box center [227, 208] width 246 height 19
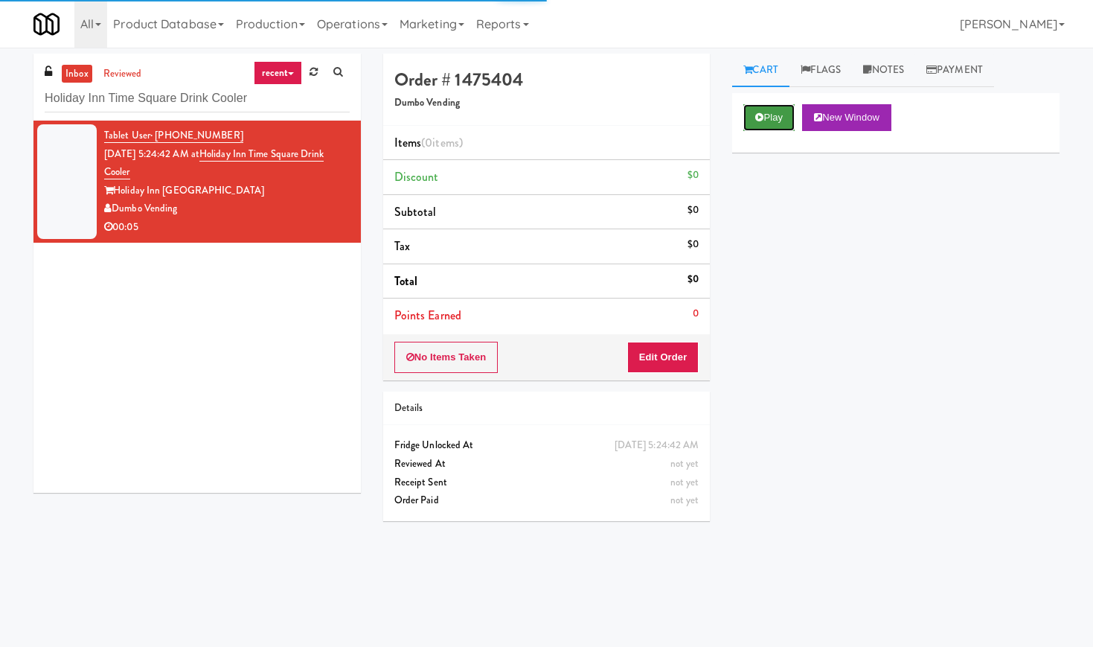
click at [769, 121] on button "Play" at bounding box center [768, 117] width 51 height 27
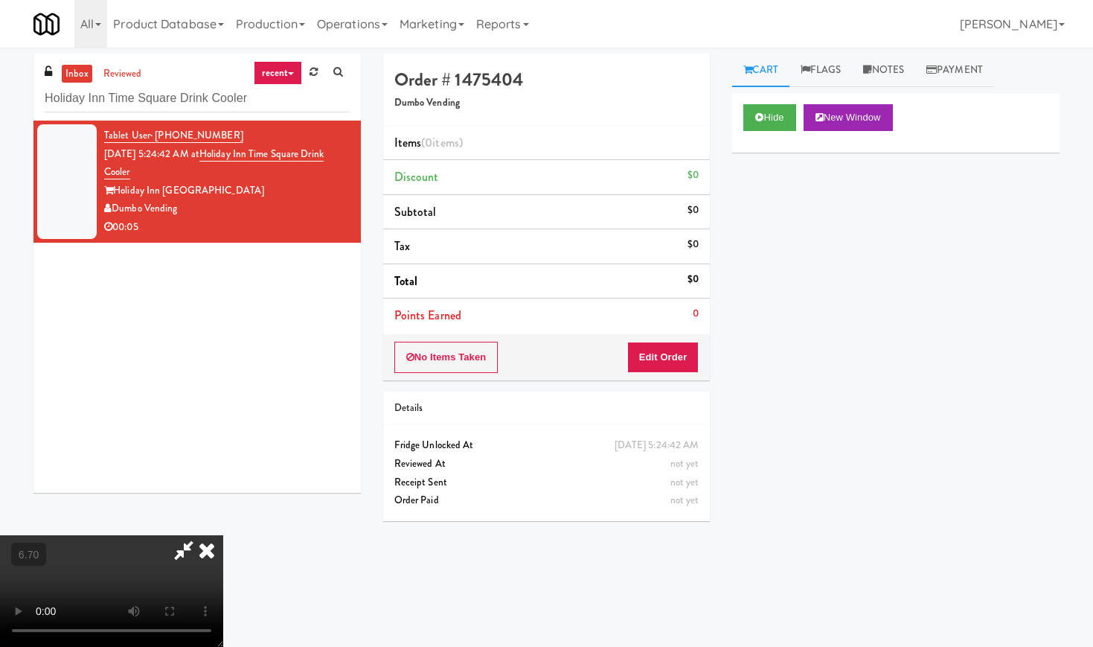
click at [223, 535] on video at bounding box center [111, 591] width 223 height 112
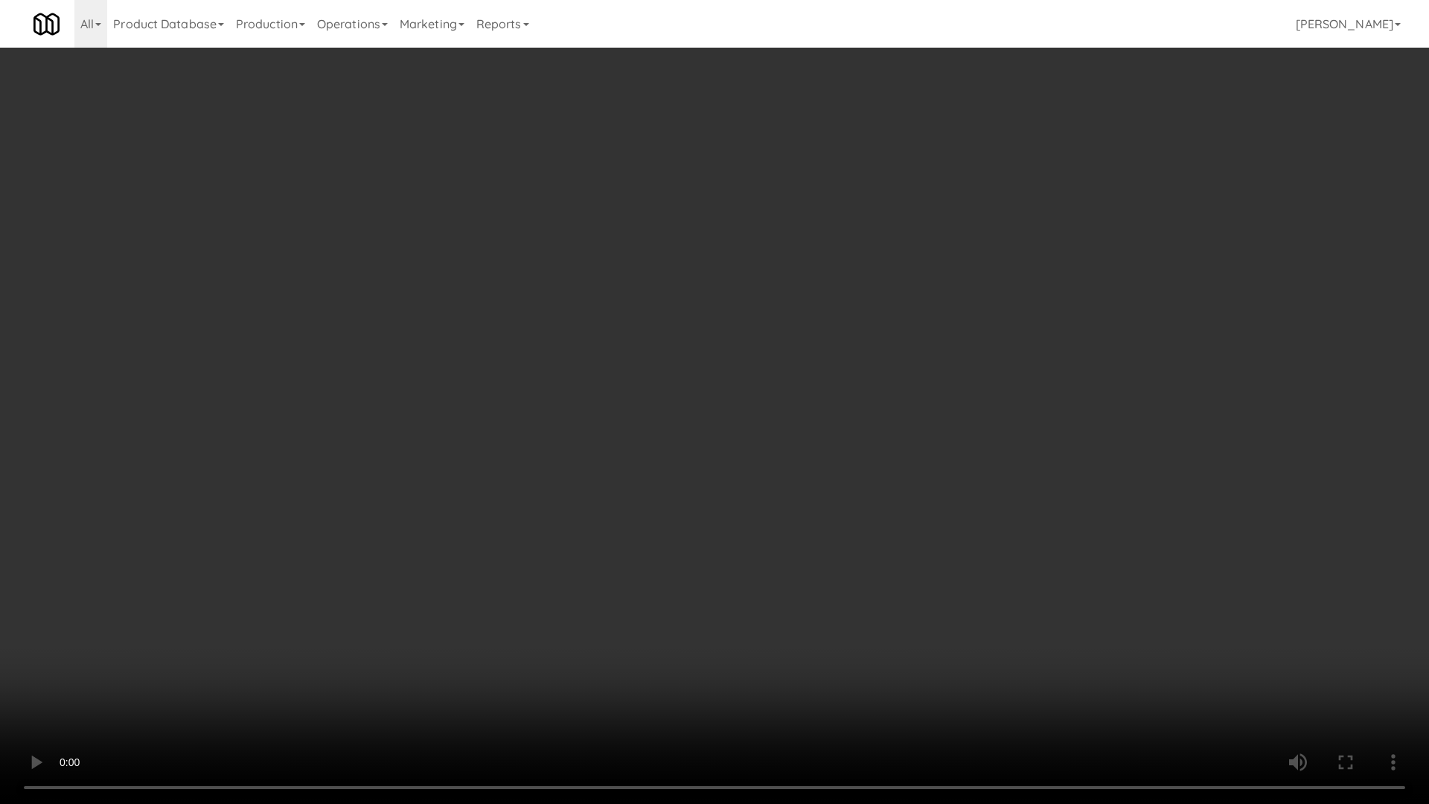
click at [455, 429] on video at bounding box center [714, 402] width 1429 height 804
click at [577, 374] on video at bounding box center [714, 402] width 1429 height 804
click at [617, 357] on video at bounding box center [714, 402] width 1429 height 804
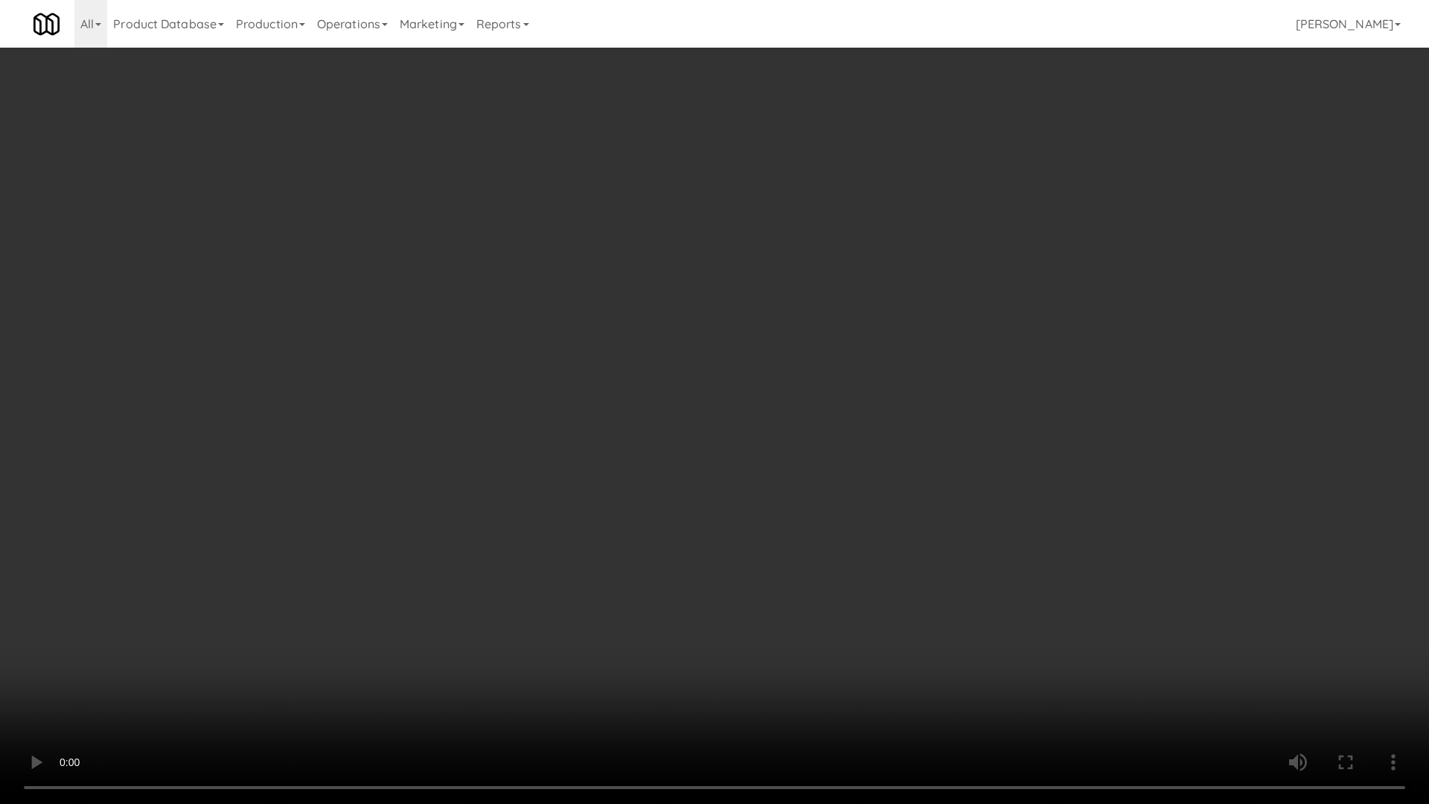
click at [617, 357] on video at bounding box center [714, 402] width 1429 height 804
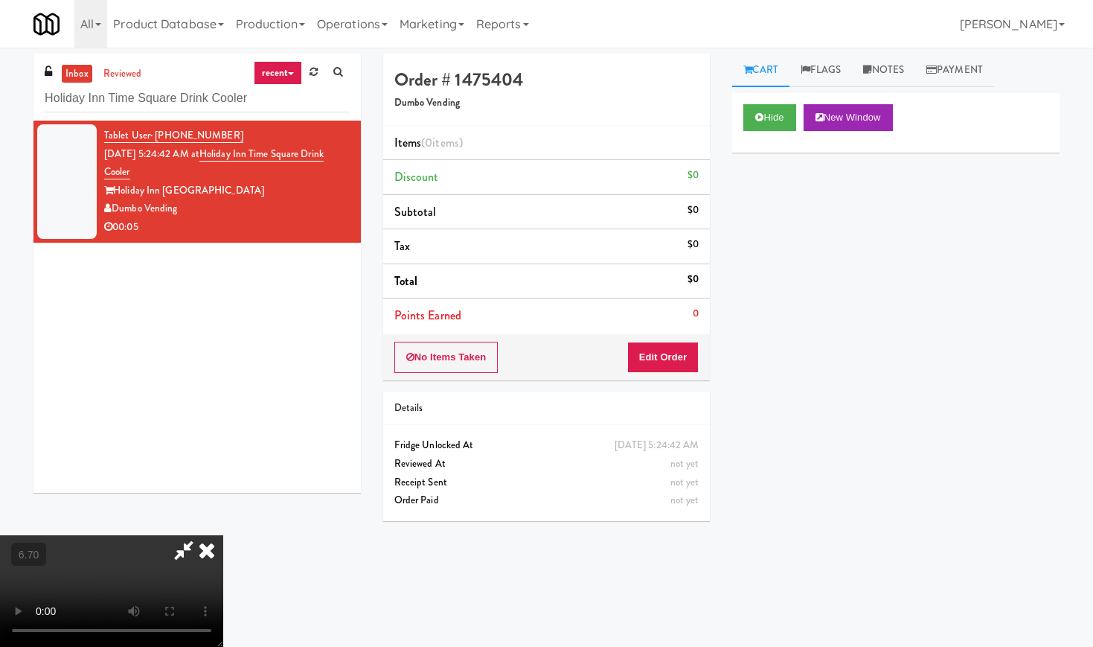
click at [223, 535] on icon at bounding box center [206, 550] width 33 height 30
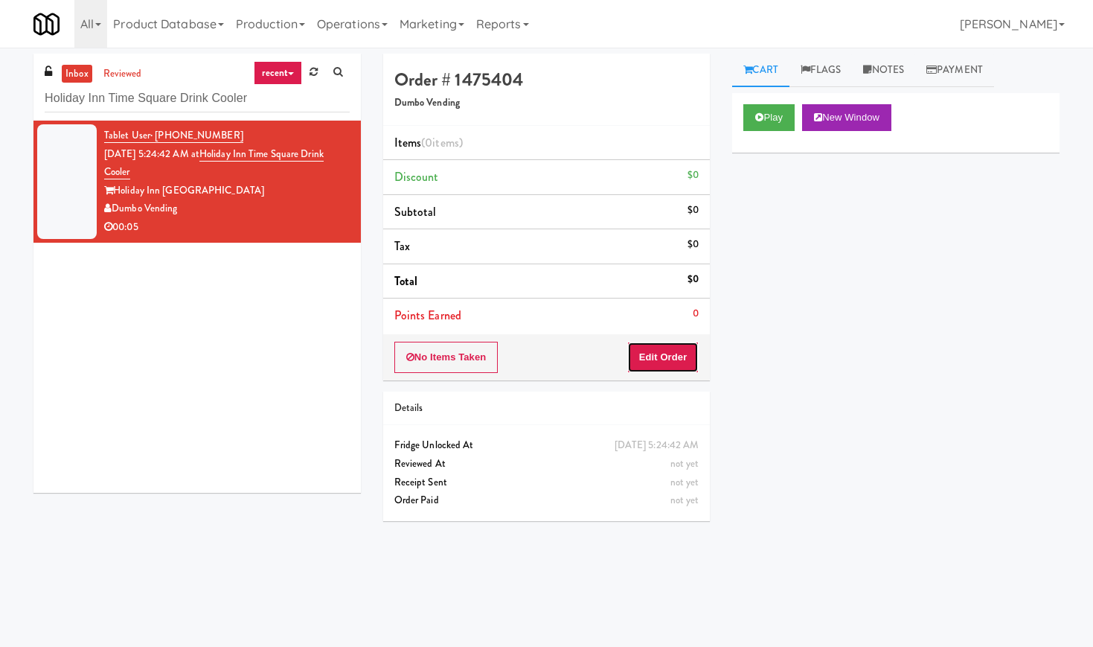
click at [661, 351] on button "Edit Order" at bounding box center [663, 357] width 72 height 31
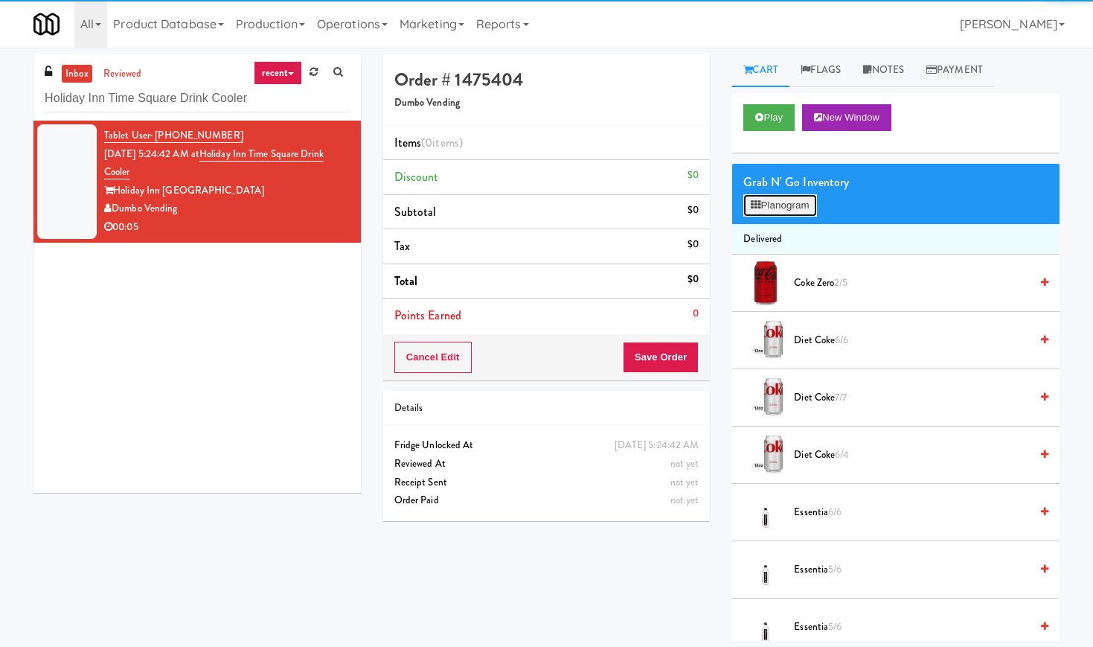
click at [787, 215] on button "Planogram" at bounding box center [779, 205] width 73 height 22
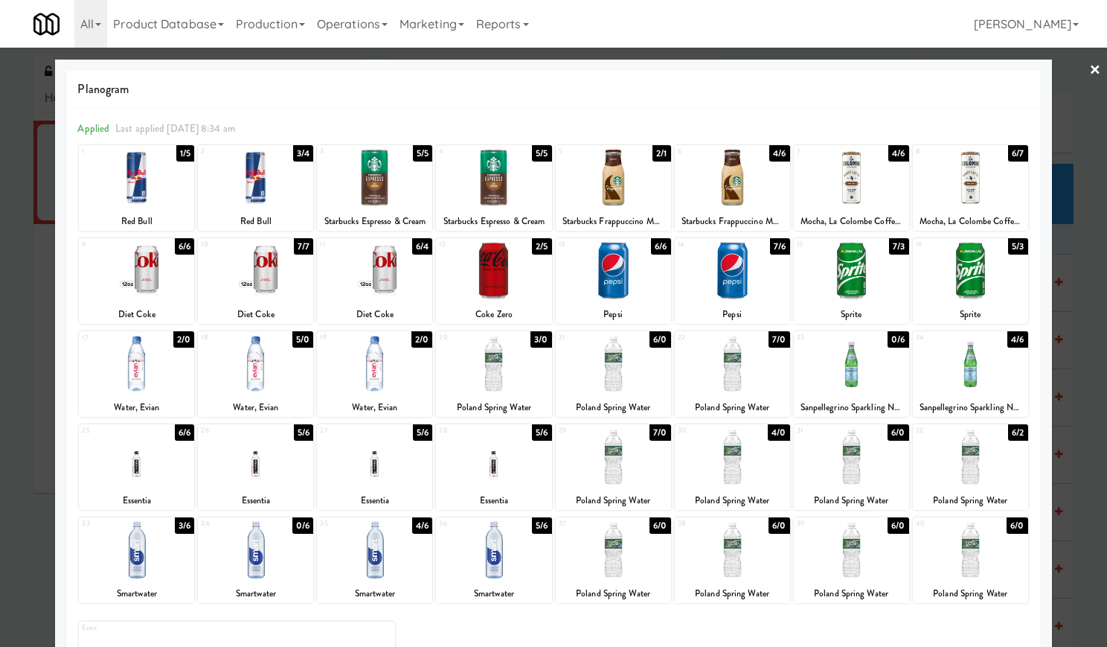
click at [627, 188] on div at bounding box center [613, 177] width 115 height 57
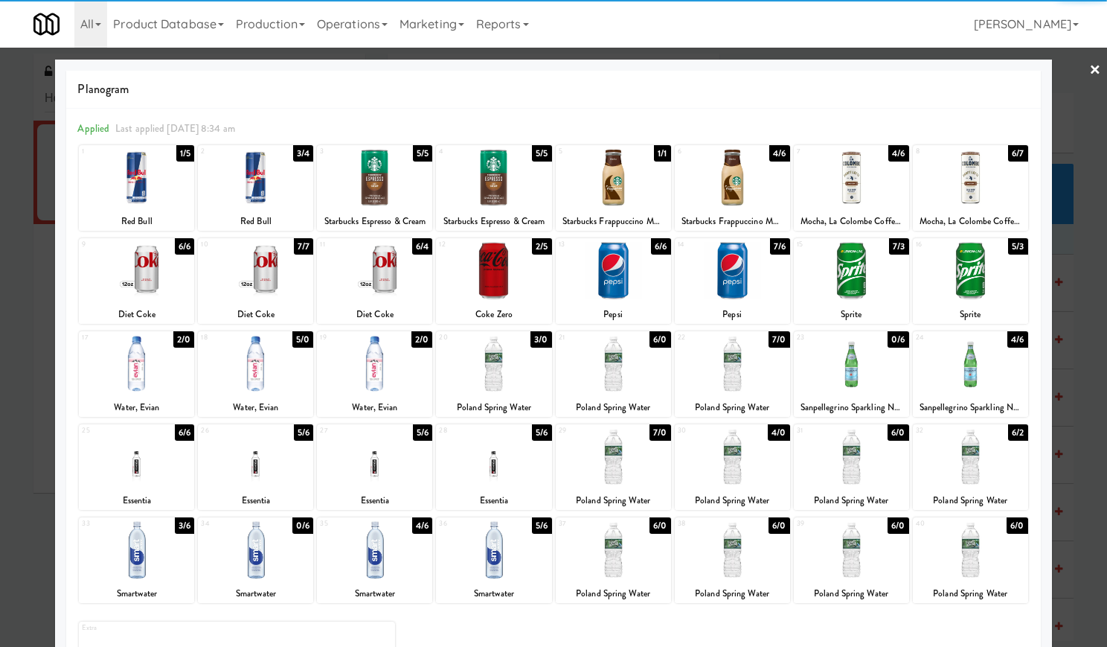
click at [1089, 71] on link "×" at bounding box center [1095, 71] width 12 height 46
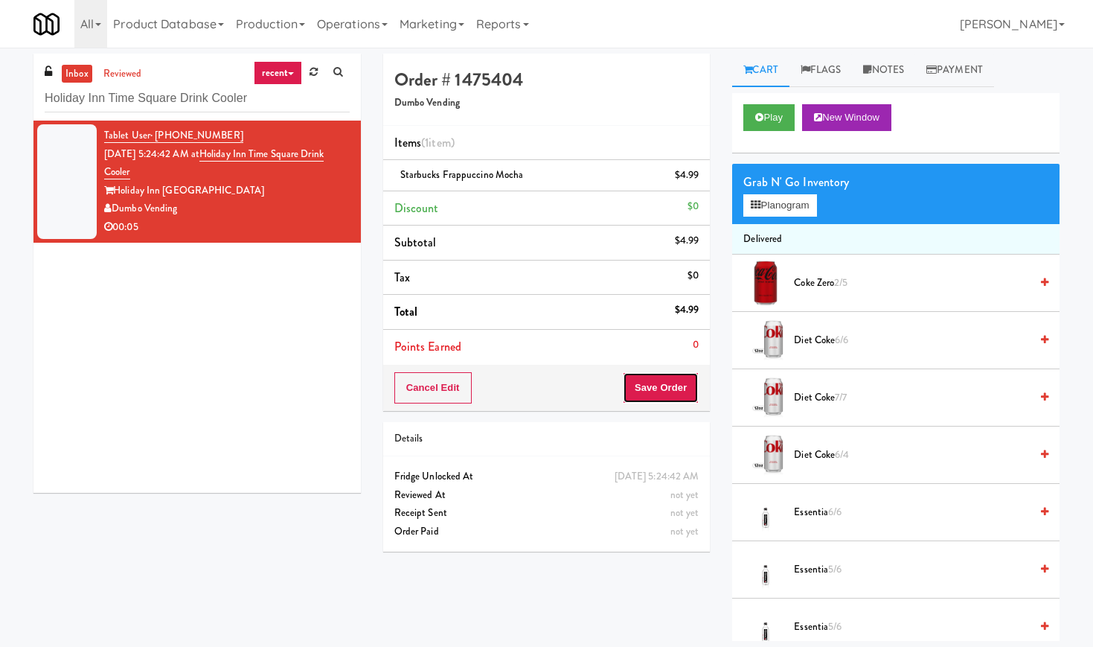
click at [677, 391] on button "Save Order" at bounding box center [661, 387] width 76 height 31
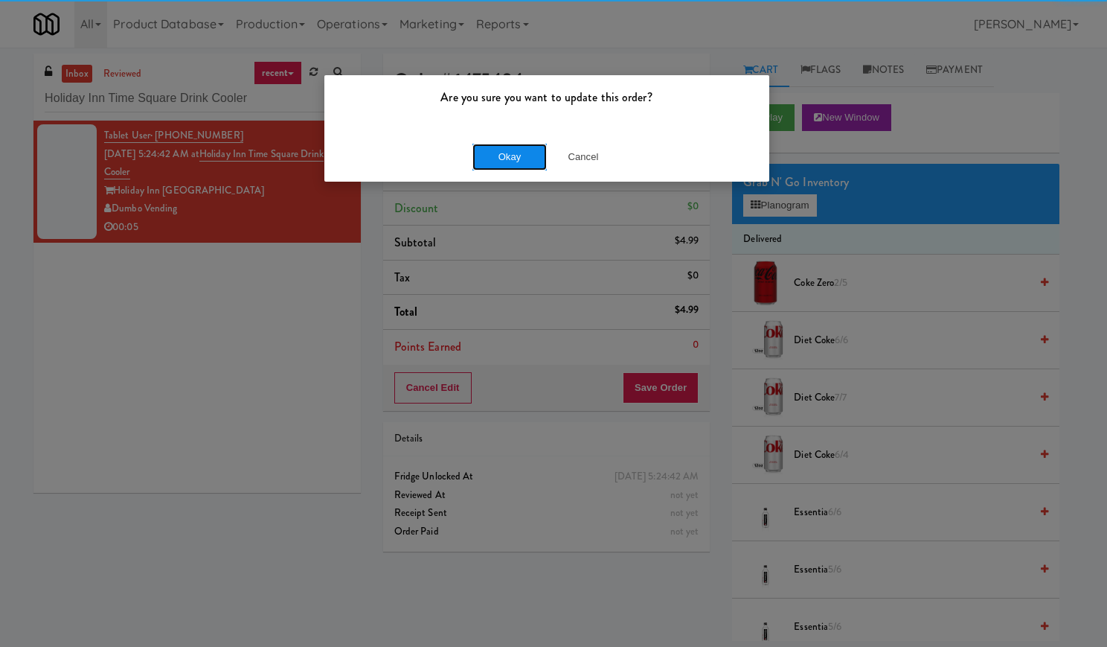
click at [490, 147] on button "Okay" at bounding box center [509, 157] width 74 height 27
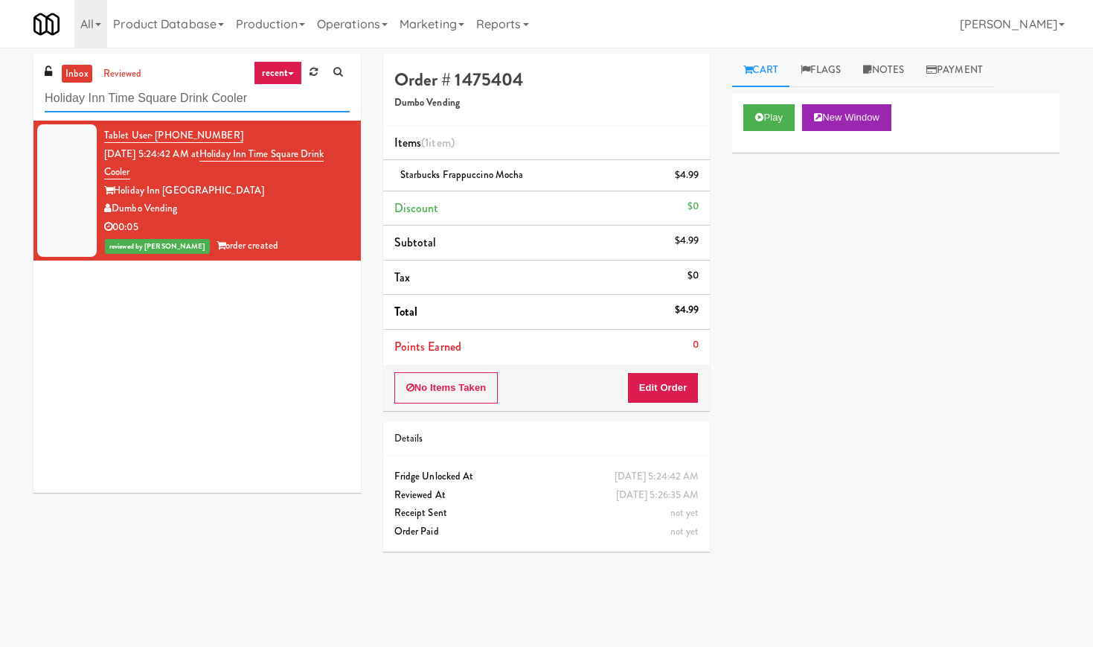
click at [179, 102] on input "Holiday Inn Time Square Drink Cooler" at bounding box center [197, 99] width 305 height 28
paste input "[PERSON_NAME] Left"
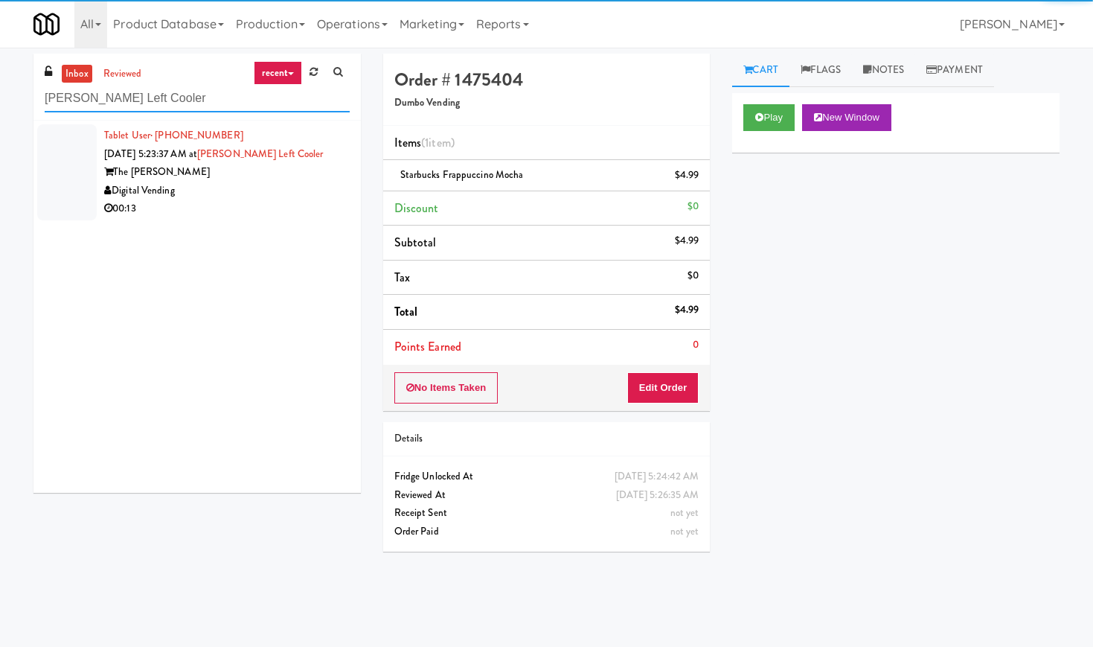
type input "[PERSON_NAME] Left Cooler"
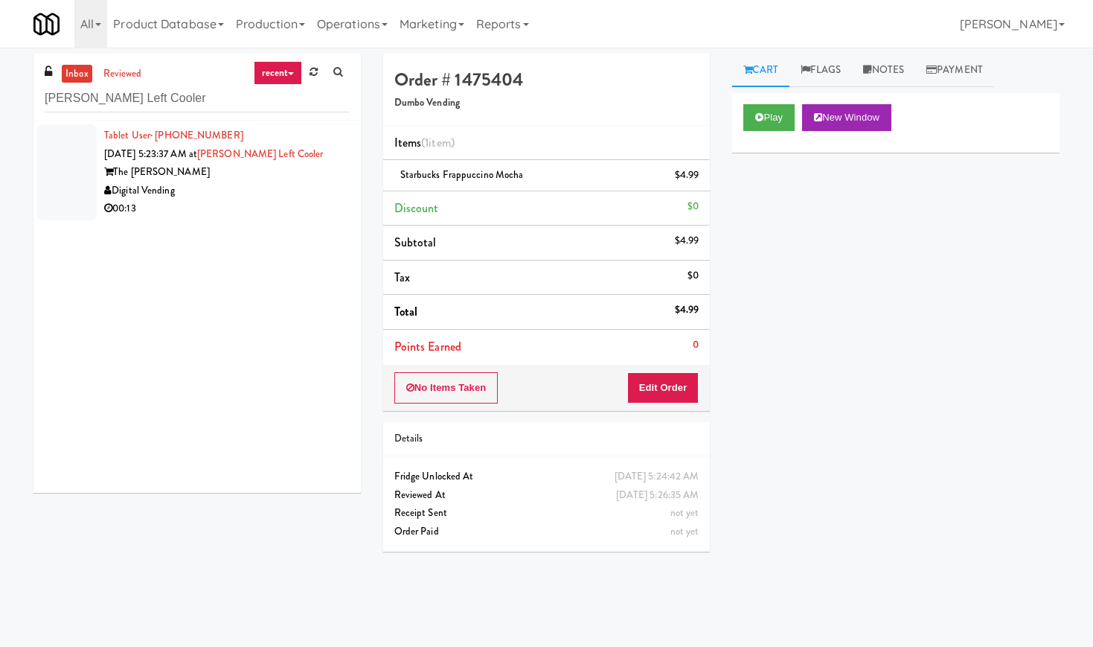
click at [282, 176] on div "The [PERSON_NAME]" at bounding box center [227, 172] width 246 height 19
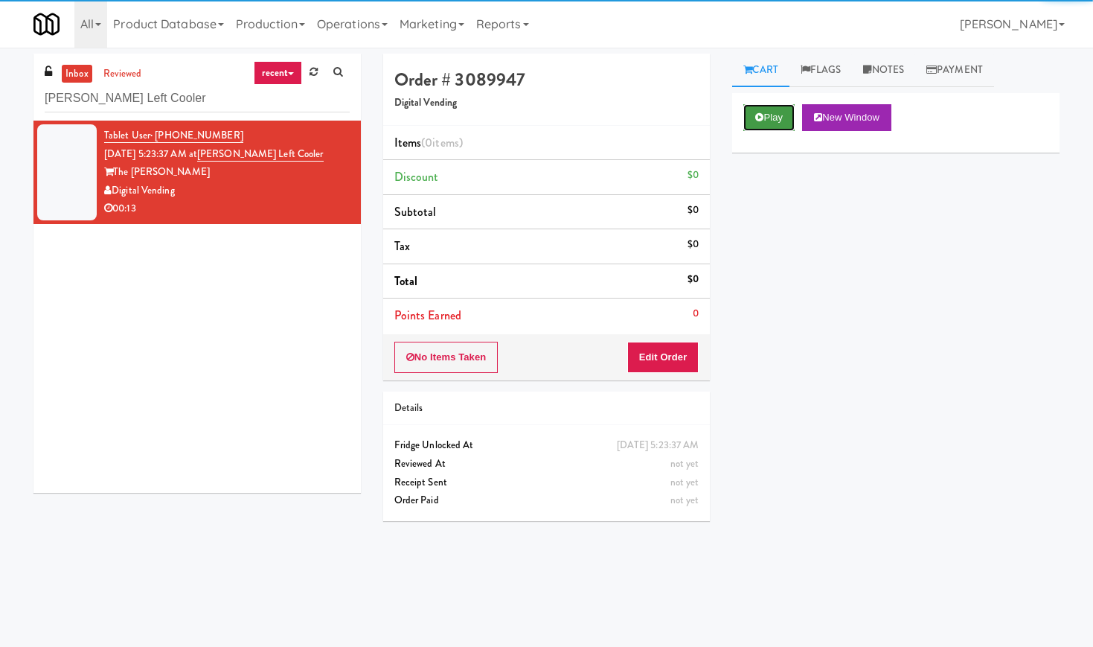
click at [757, 117] on icon at bounding box center [759, 117] width 8 height 10
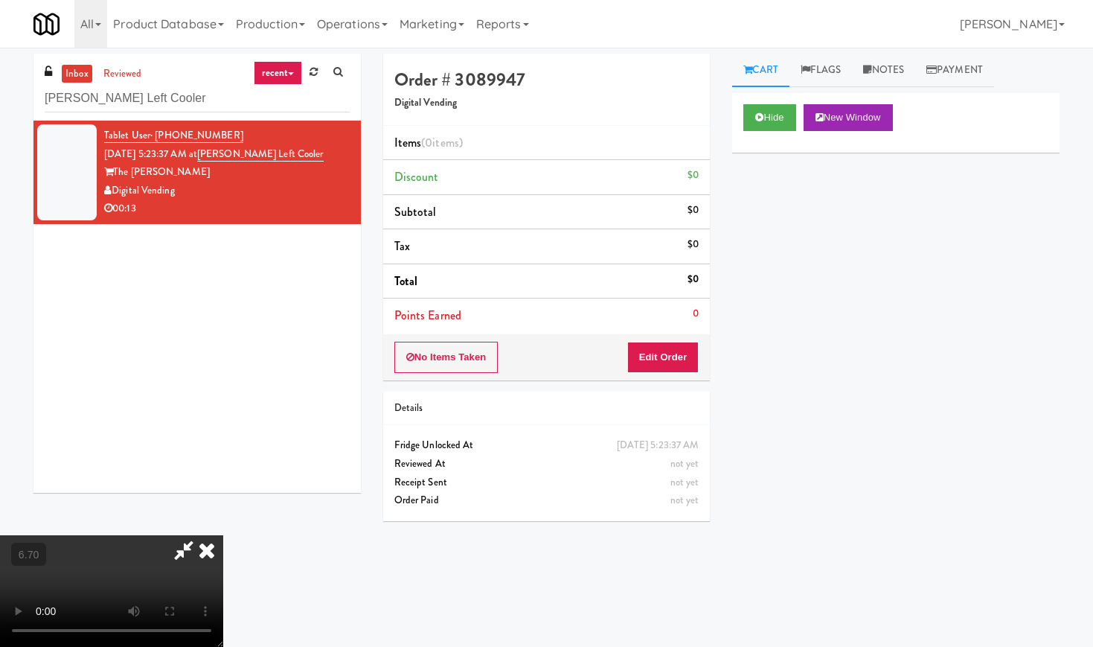
click at [223, 535] on video at bounding box center [111, 591] width 223 height 112
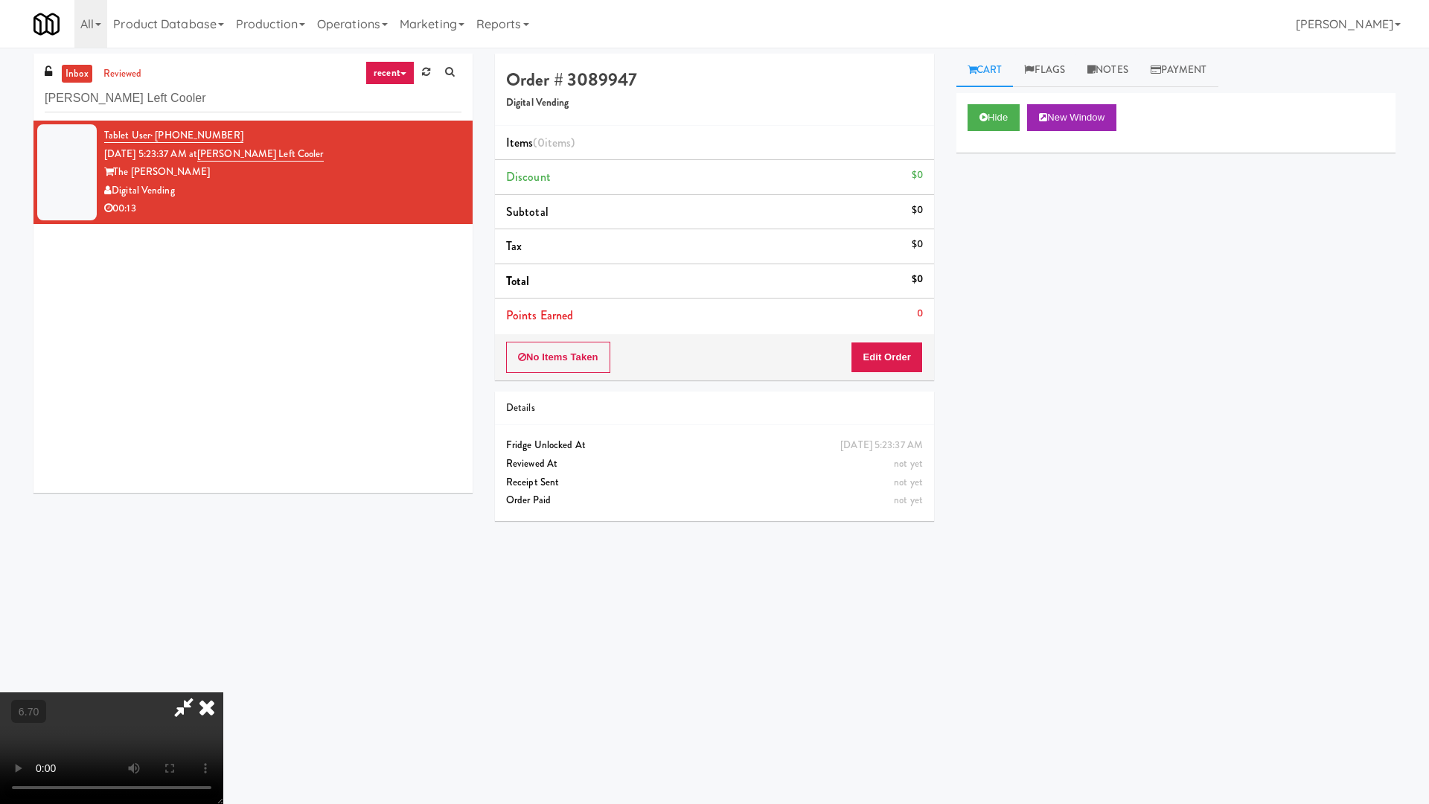
click at [223, 646] on video at bounding box center [111, 748] width 223 height 112
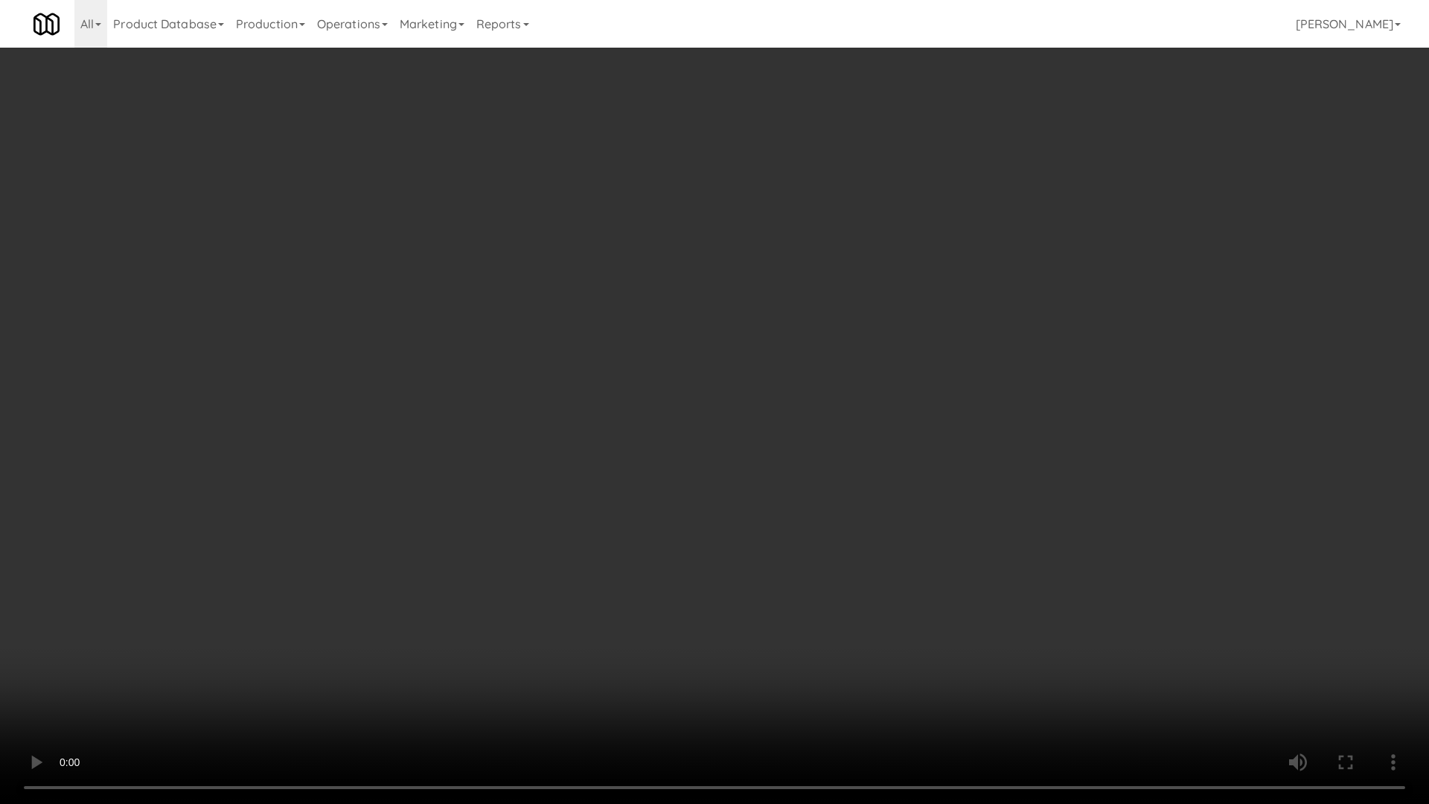
click at [514, 374] on video at bounding box center [714, 402] width 1429 height 804
click at [524, 372] on video at bounding box center [714, 402] width 1429 height 804
click at [94, 646] on video at bounding box center [714, 402] width 1429 height 804
click at [477, 398] on video at bounding box center [714, 402] width 1429 height 804
click at [514, 397] on video at bounding box center [714, 402] width 1429 height 804
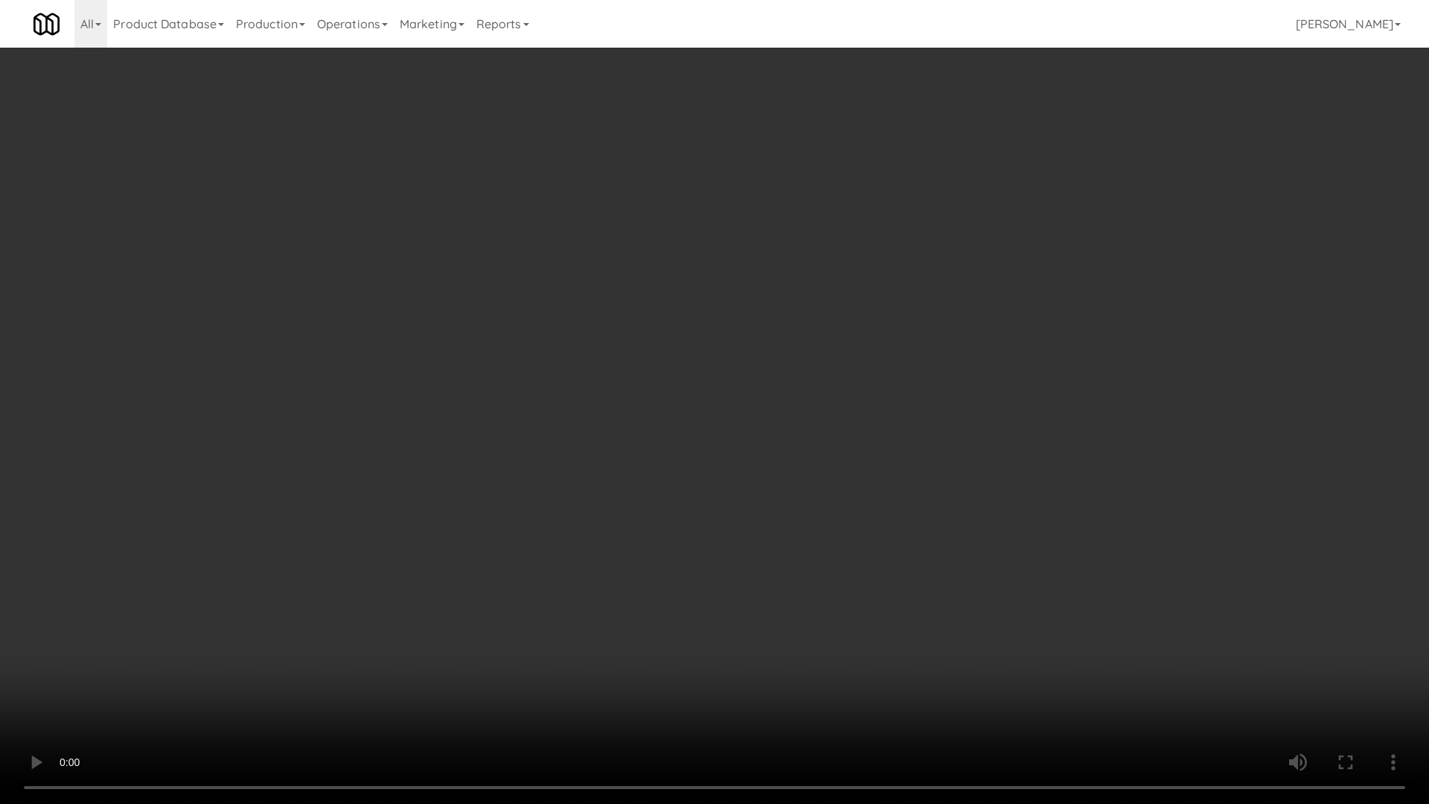
click at [562, 382] on video at bounding box center [714, 402] width 1429 height 804
click at [663, 341] on video at bounding box center [714, 402] width 1429 height 804
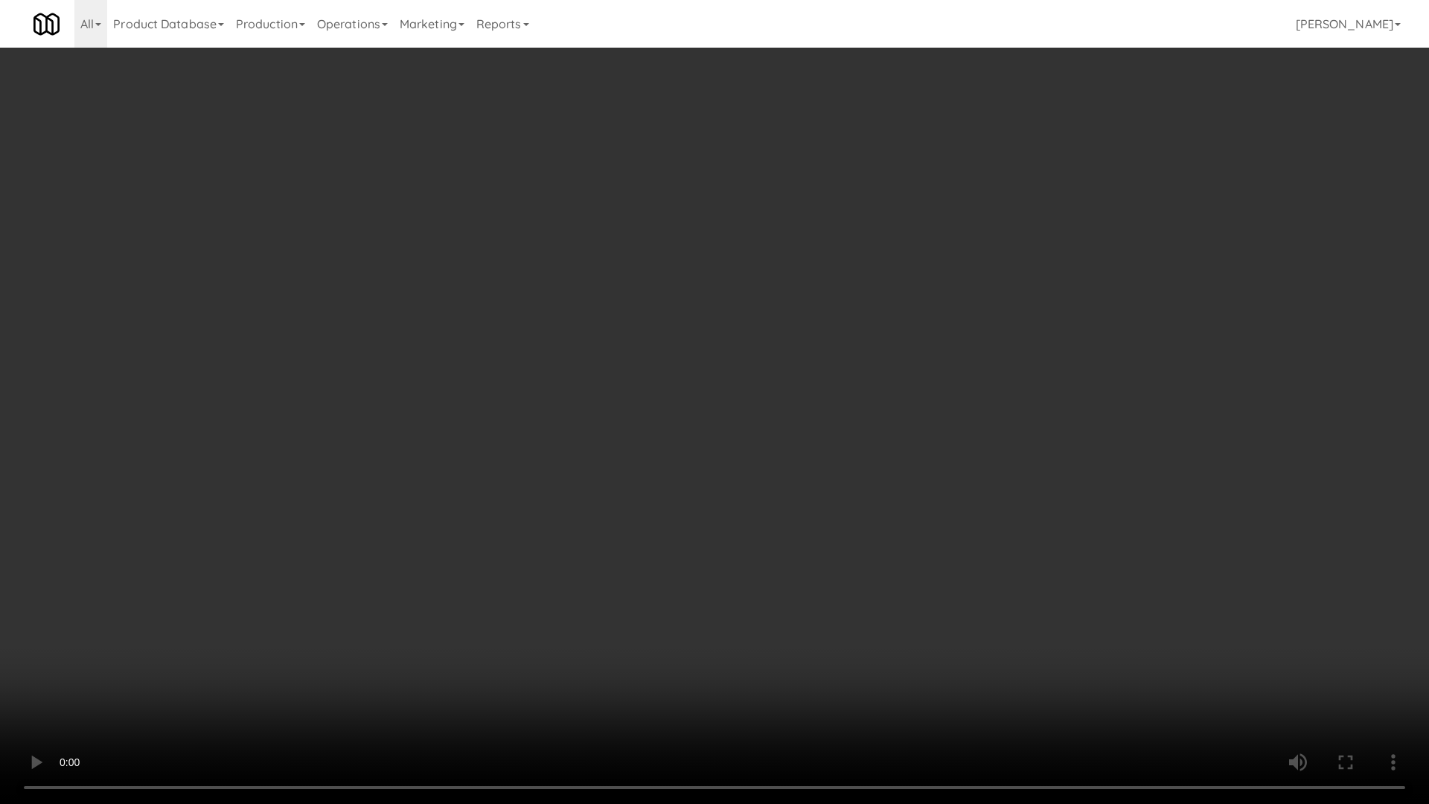
click at [663, 341] on video at bounding box center [714, 402] width 1429 height 804
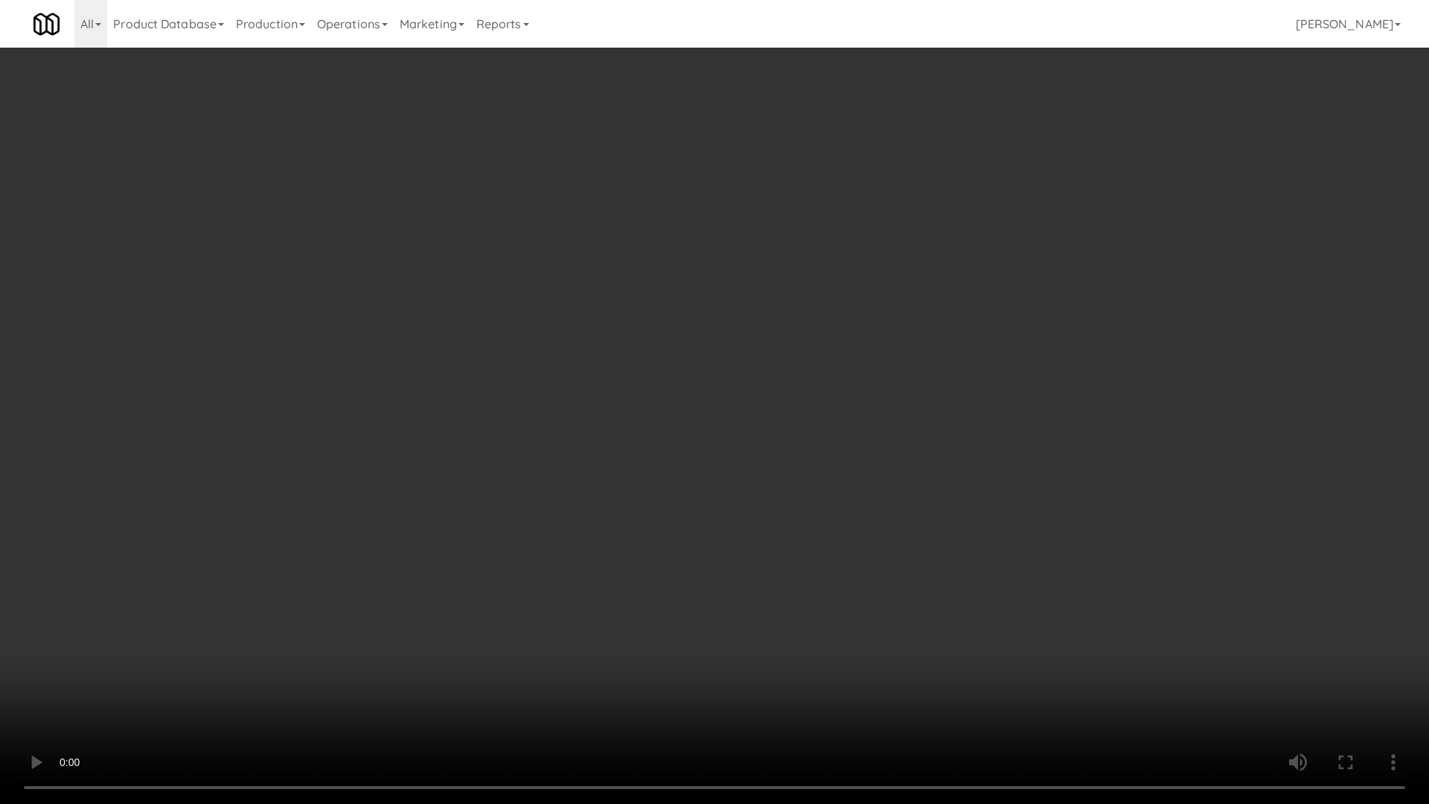
click at [663, 341] on video at bounding box center [714, 402] width 1429 height 804
click at [645, 474] on video at bounding box center [714, 402] width 1429 height 804
click at [658, 471] on video at bounding box center [714, 402] width 1429 height 804
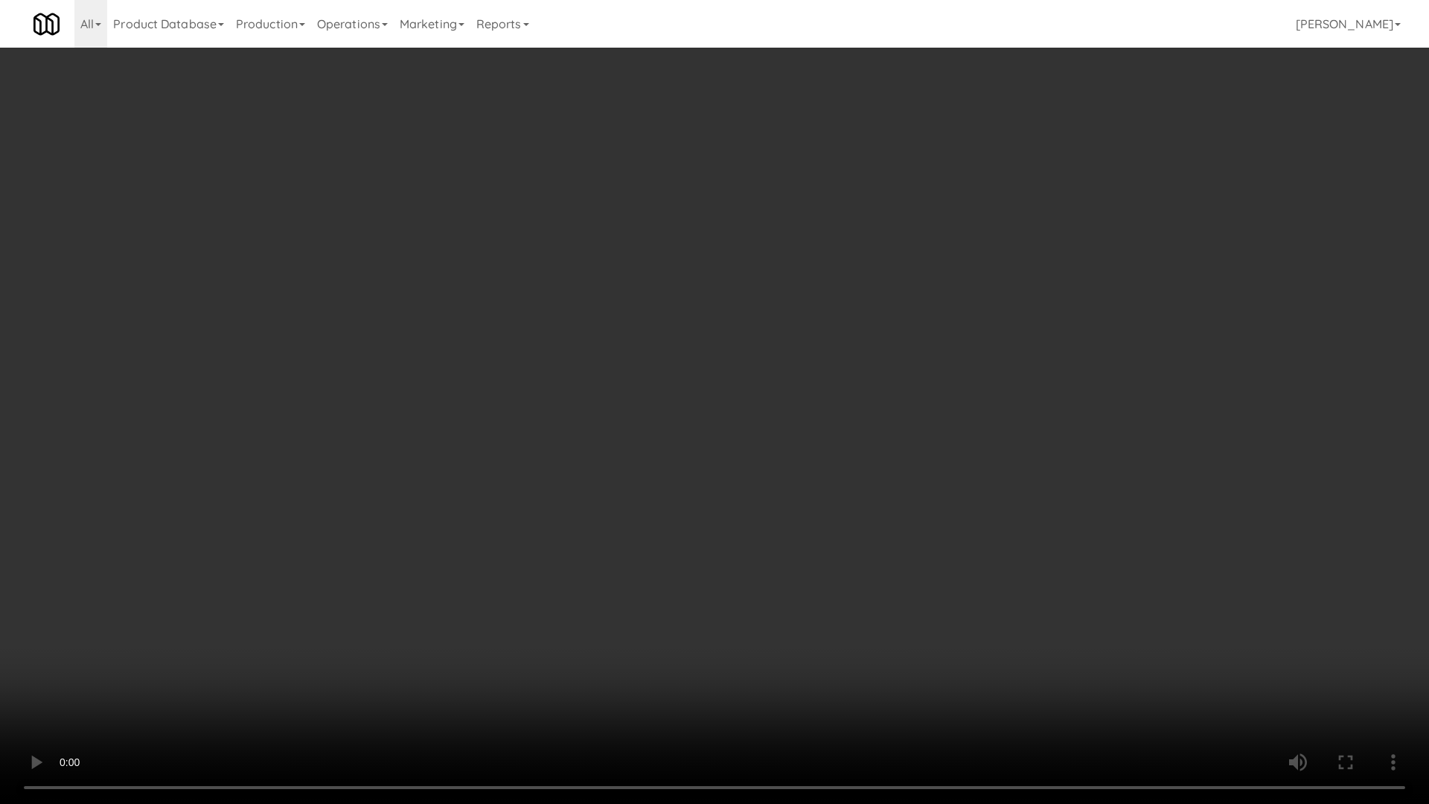
click at [658, 471] on video at bounding box center [714, 402] width 1429 height 804
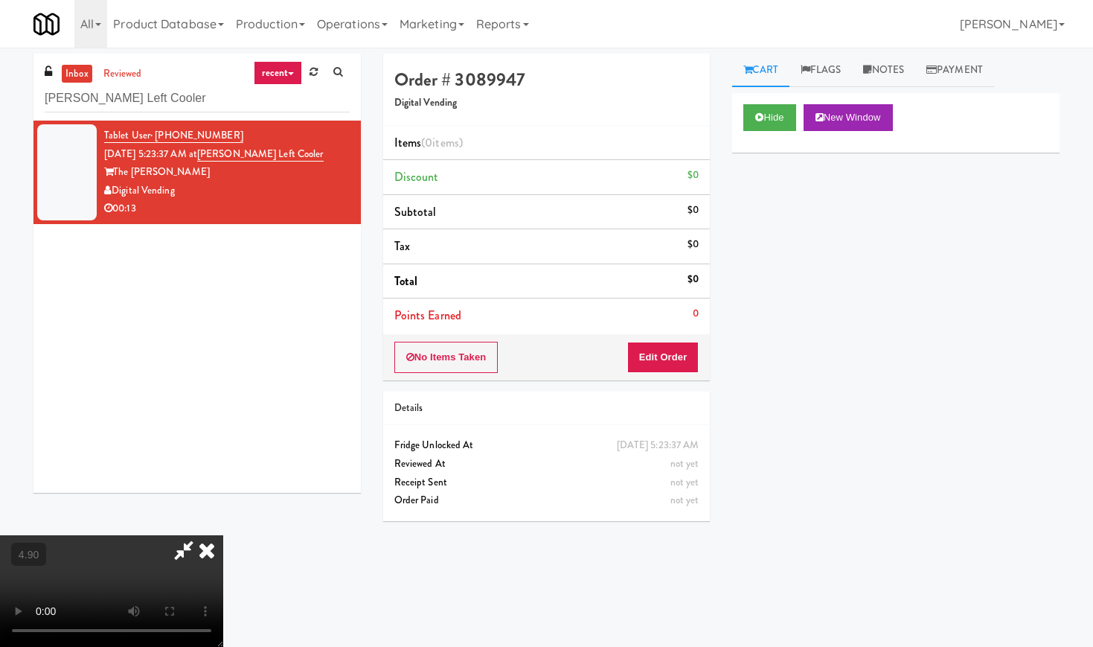
click at [223, 535] on icon at bounding box center [206, 550] width 33 height 30
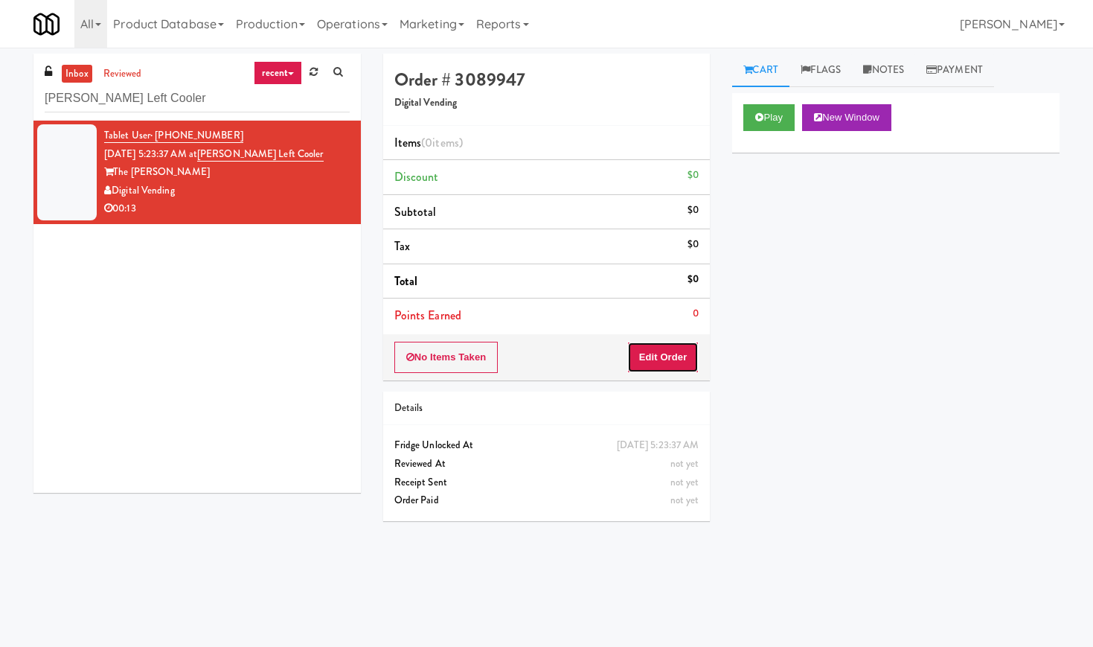
click at [652, 367] on button "Edit Order" at bounding box center [663, 357] width 72 height 31
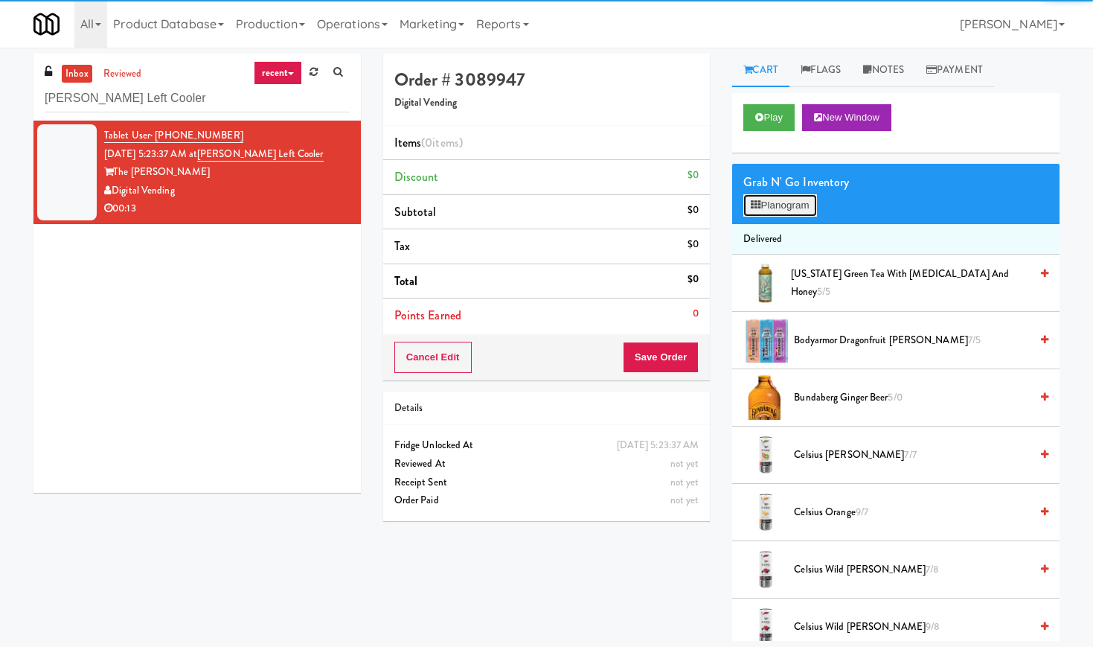
click at [777, 214] on button "Planogram" at bounding box center [779, 205] width 73 height 22
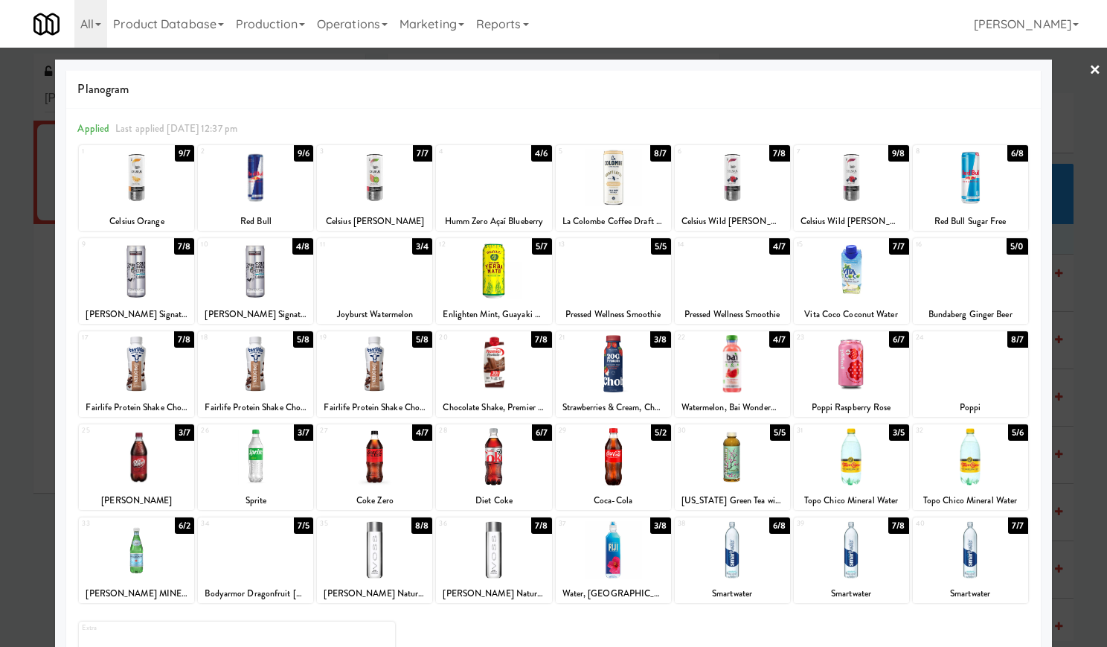
click at [723, 570] on div at bounding box center [732, 549] width 115 height 57
click at [728, 464] on div at bounding box center [732, 456] width 115 height 57
click at [1092, 67] on div at bounding box center [553, 323] width 1107 height 647
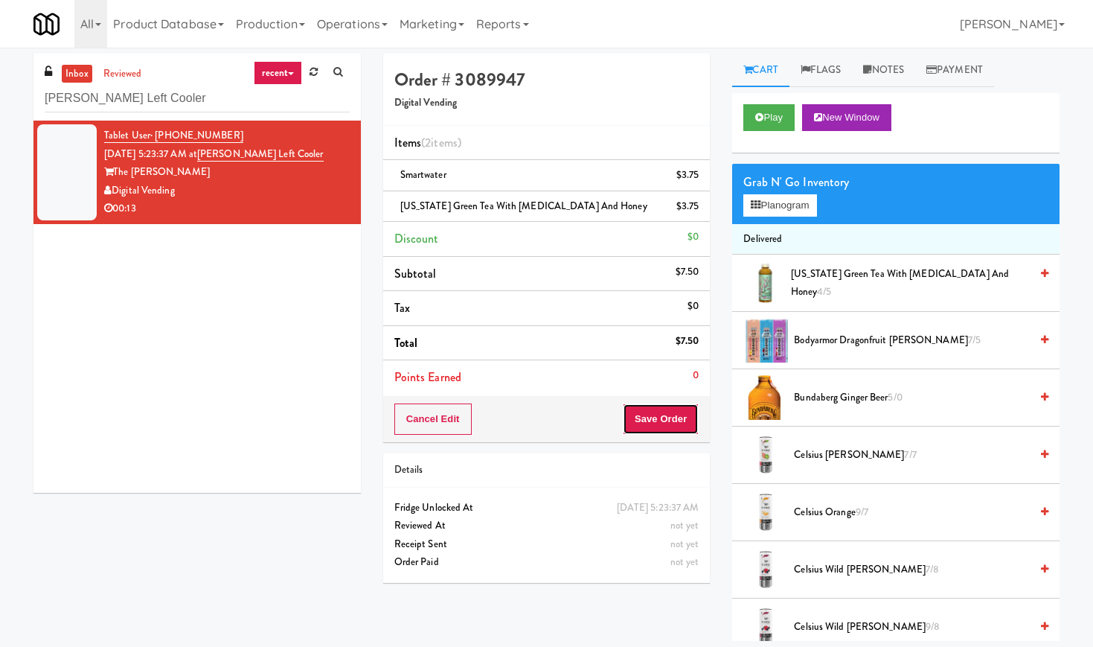
click at [651, 417] on button "Save Order" at bounding box center [661, 418] width 76 height 31
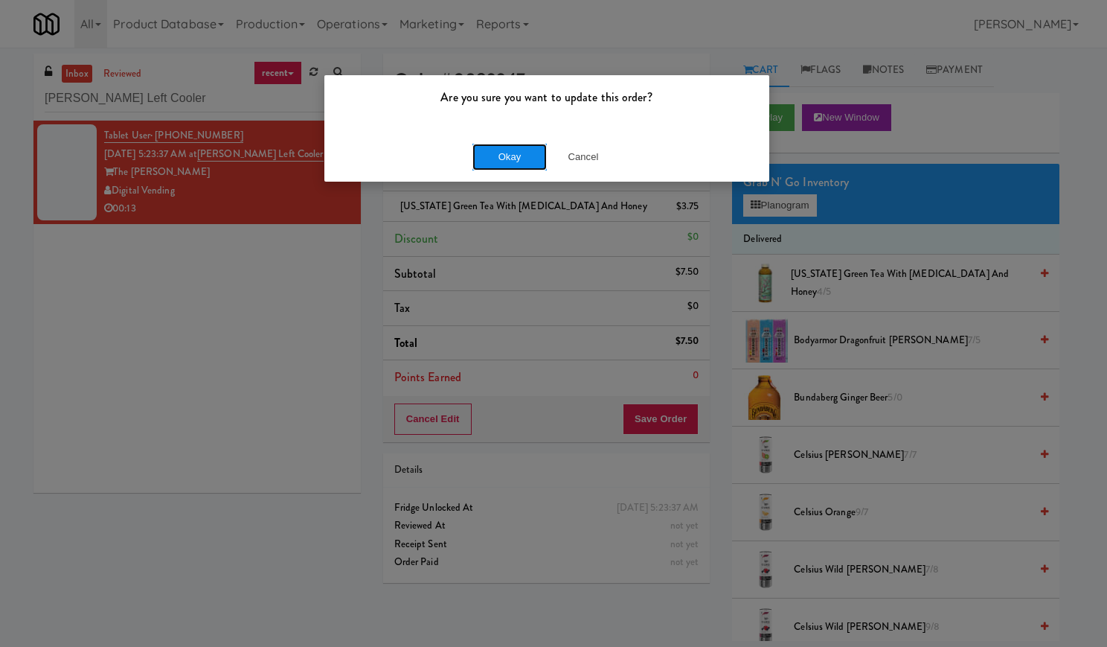
click at [517, 155] on button "Okay" at bounding box center [509, 157] width 74 height 27
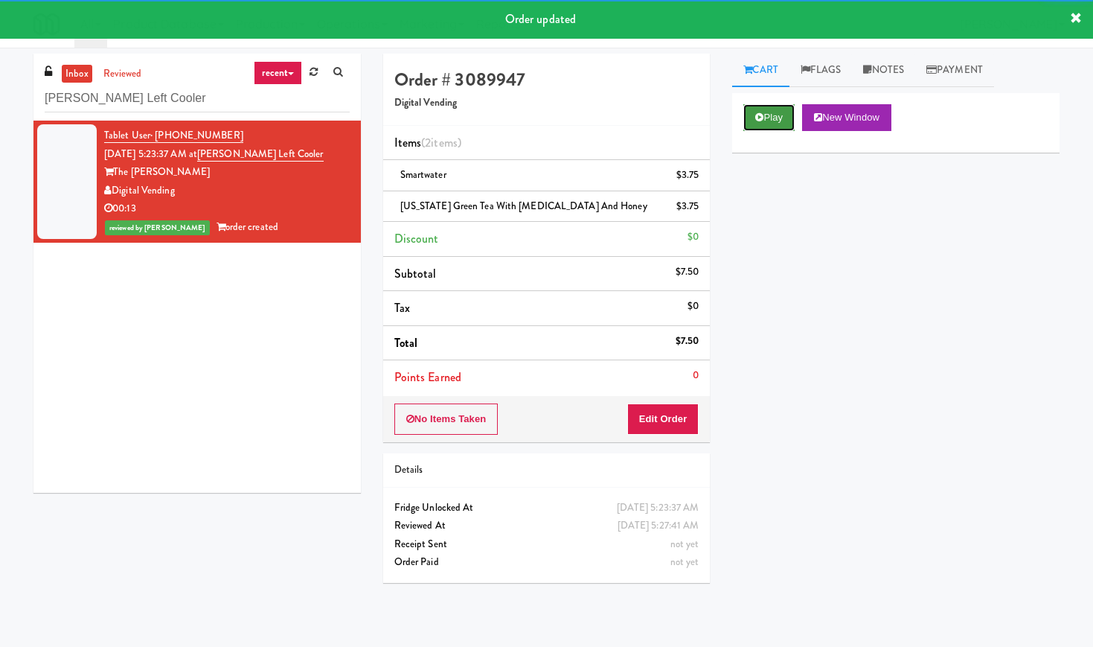
click at [770, 120] on button "Play" at bounding box center [768, 117] width 51 height 27
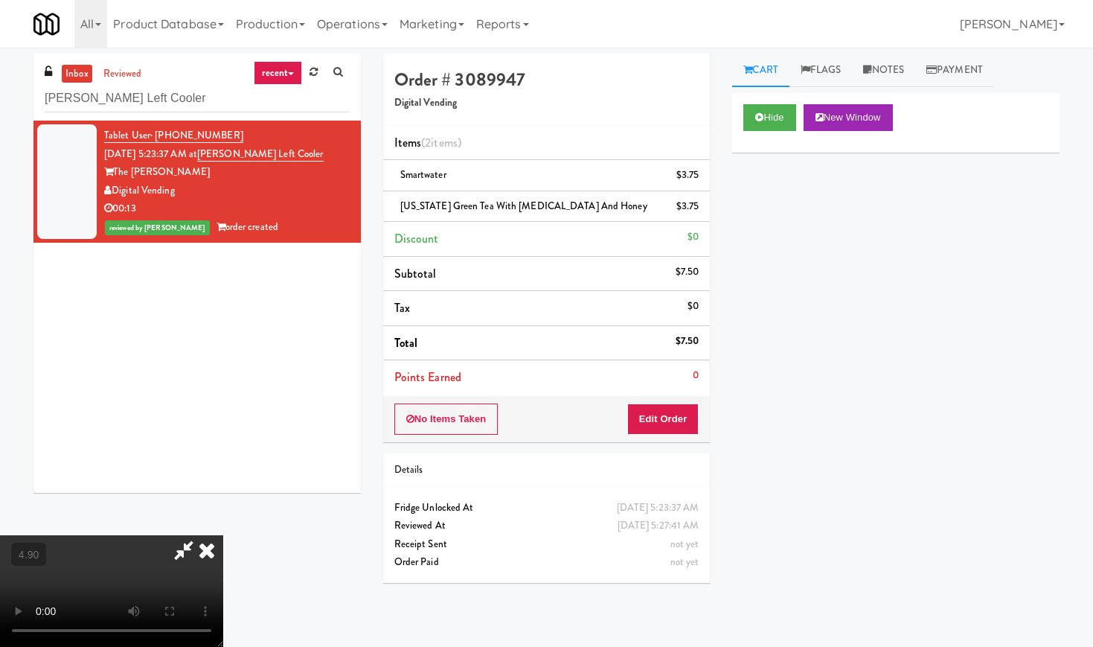
click at [223, 535] on video at bounding box center [111, 591] width 223 height 112
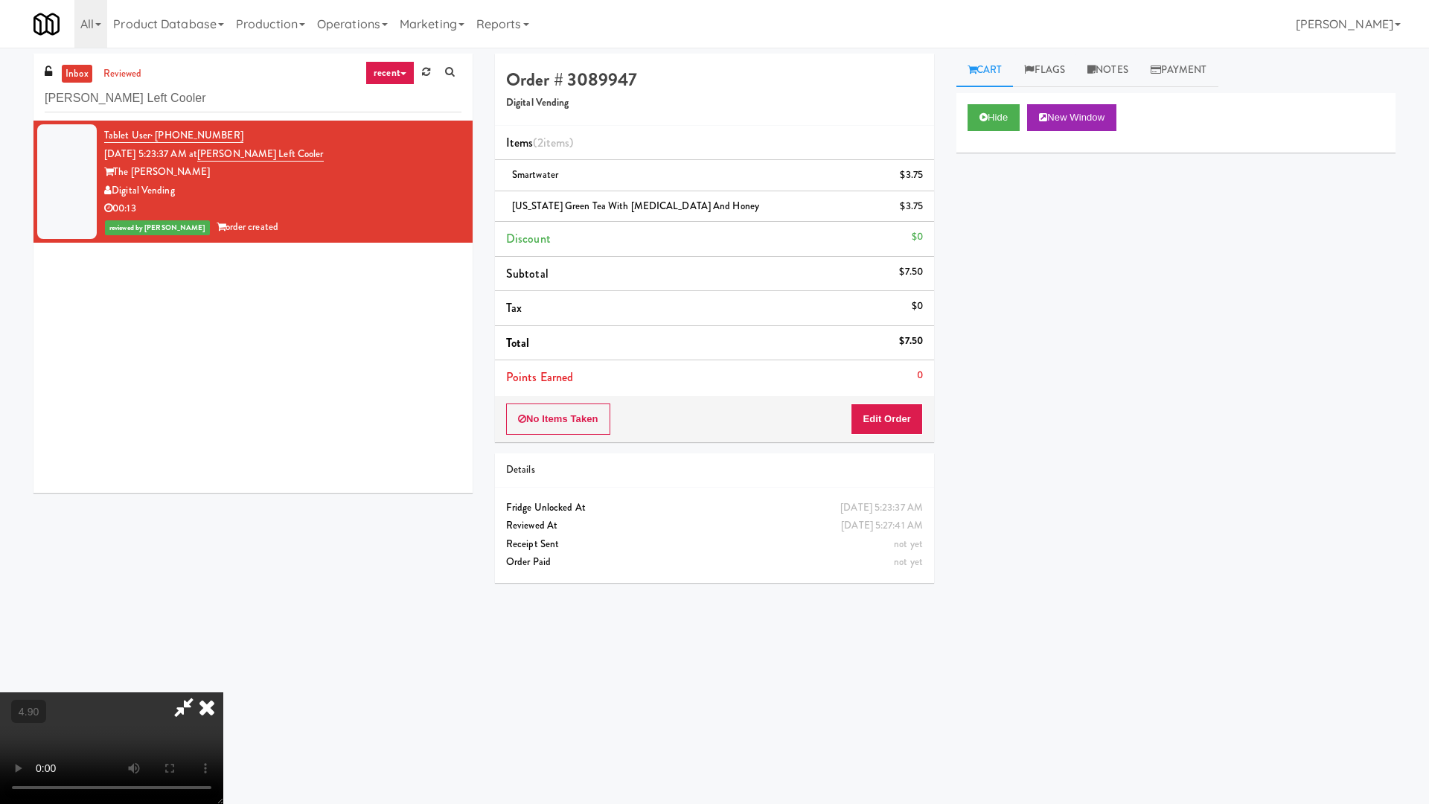
click at [223, 646] on video at bounding box center [111, 748] width 223 height 112
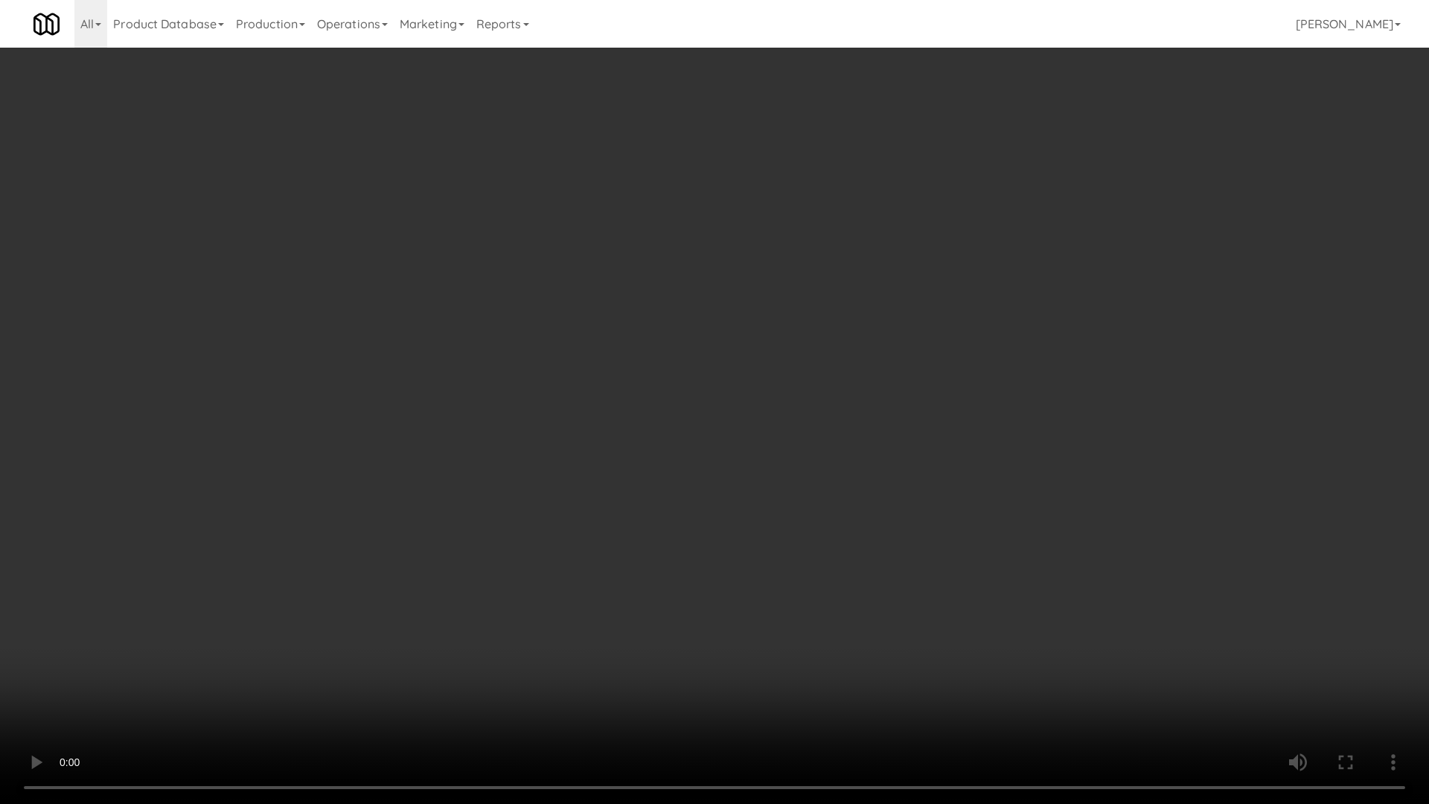
click at [776, 323] on video at bounding box center [714, 402] width 1429 height 804
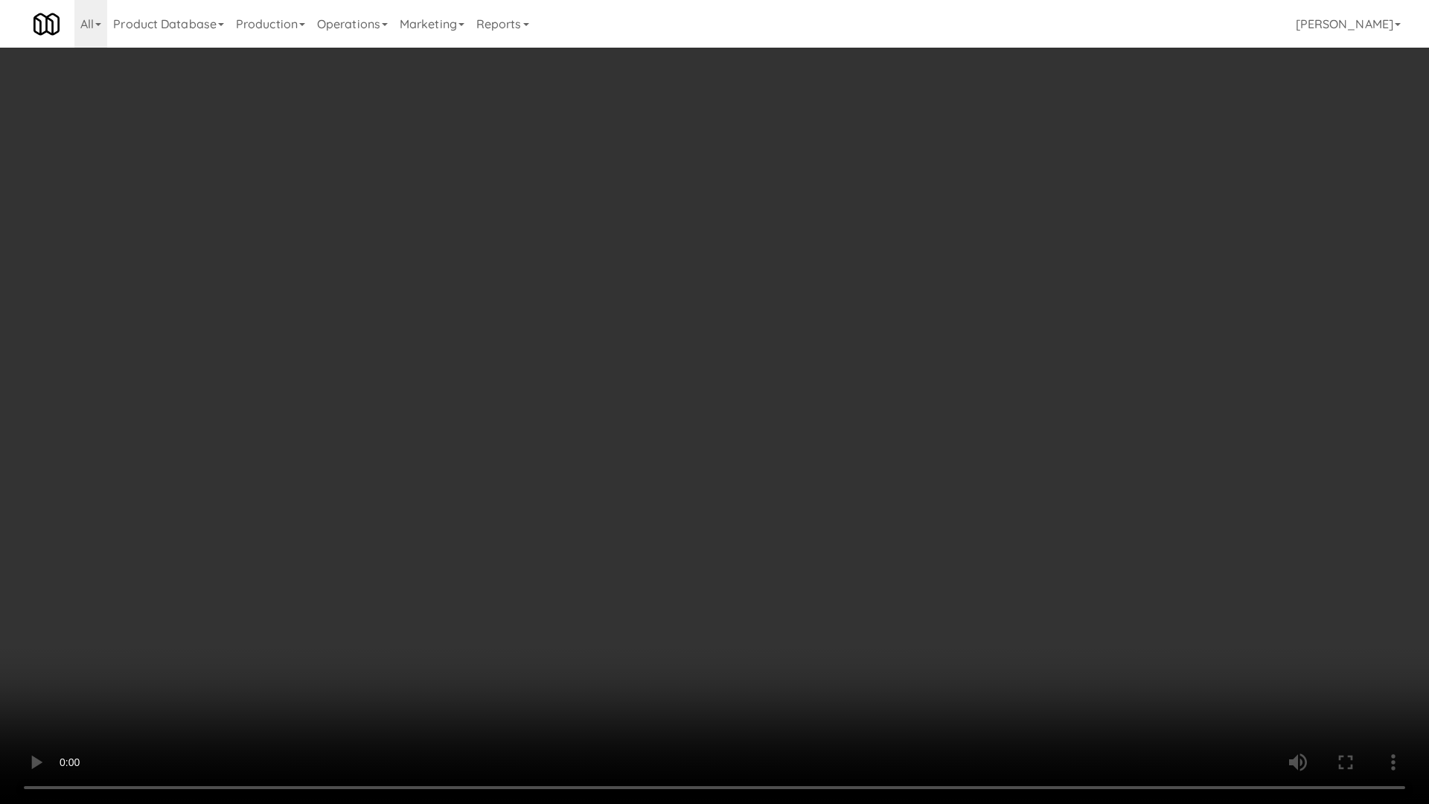
click at [776, 323] on video at bounding box center [714, 402] width 1429 height 804
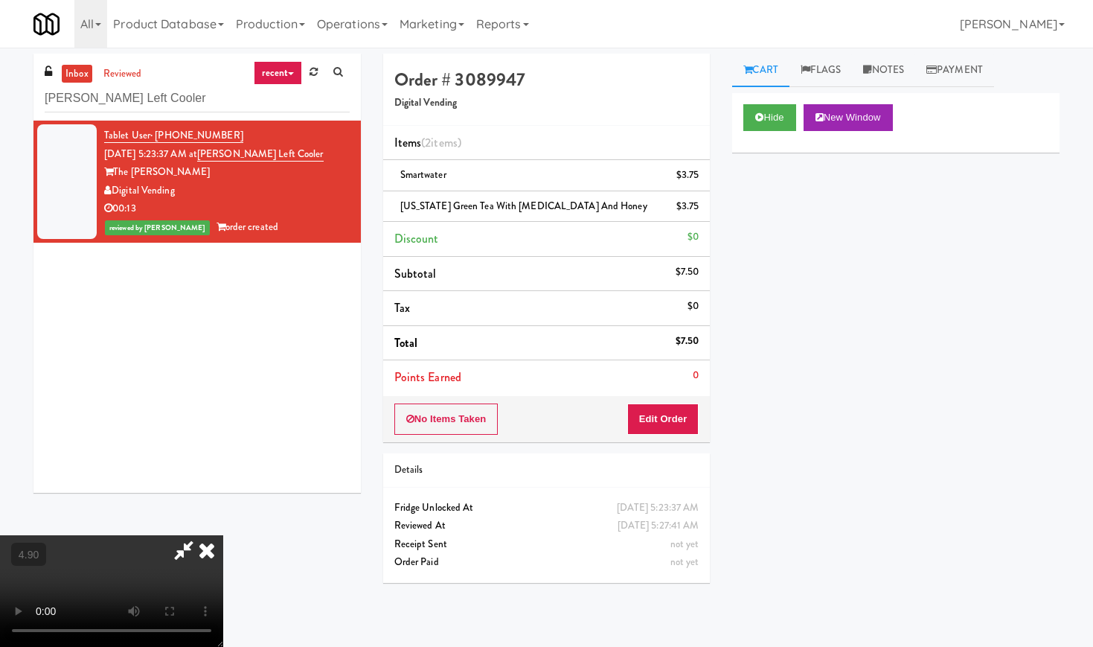
click at [223, 535] on icon at bounding box center [206, 550] width 33 height 30
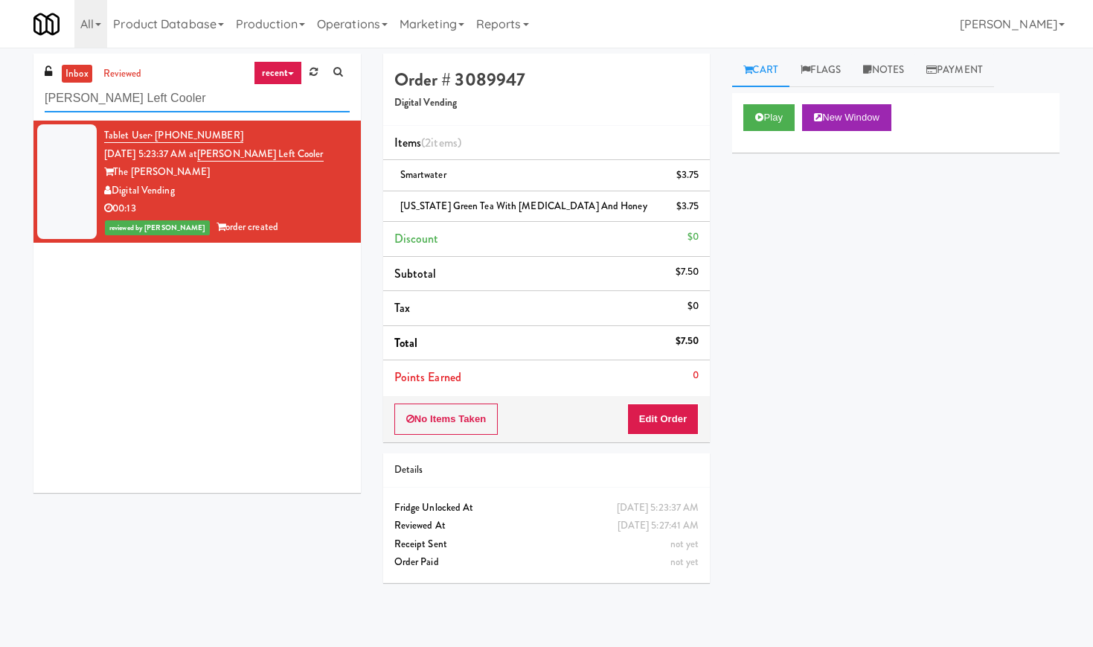
click at [133, 98] on input "[PERSON_NAME] Left Cooler" at bounding box center [197, 99] width 305 height 28
paste input "Michelin - Deli - Middle"
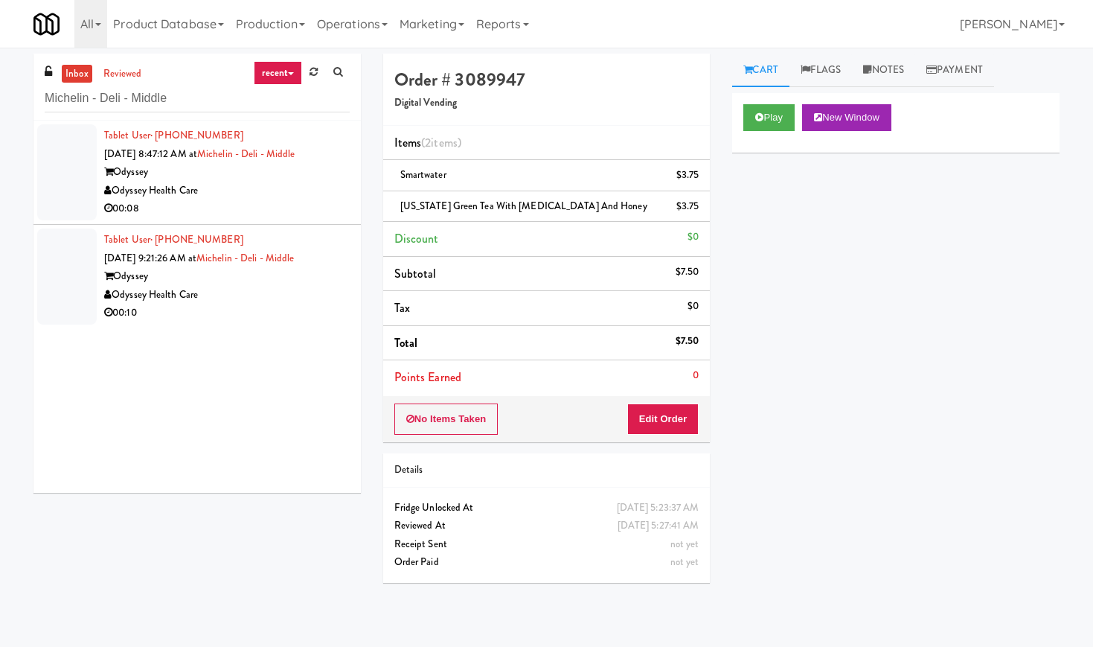
click at [309, 304] on div "00:10" at bounding box center [227, 313] width 246 height 19
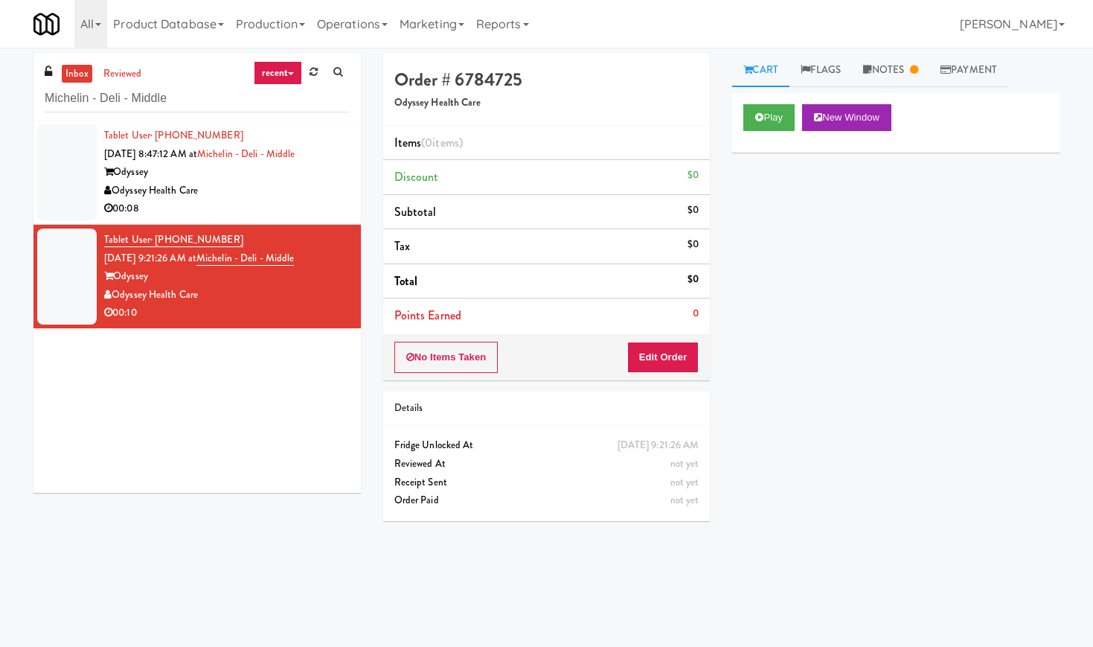
click at [272, 193] on div "Odyssey Health Care" at bounding box center [227, 191] width 246 height 19
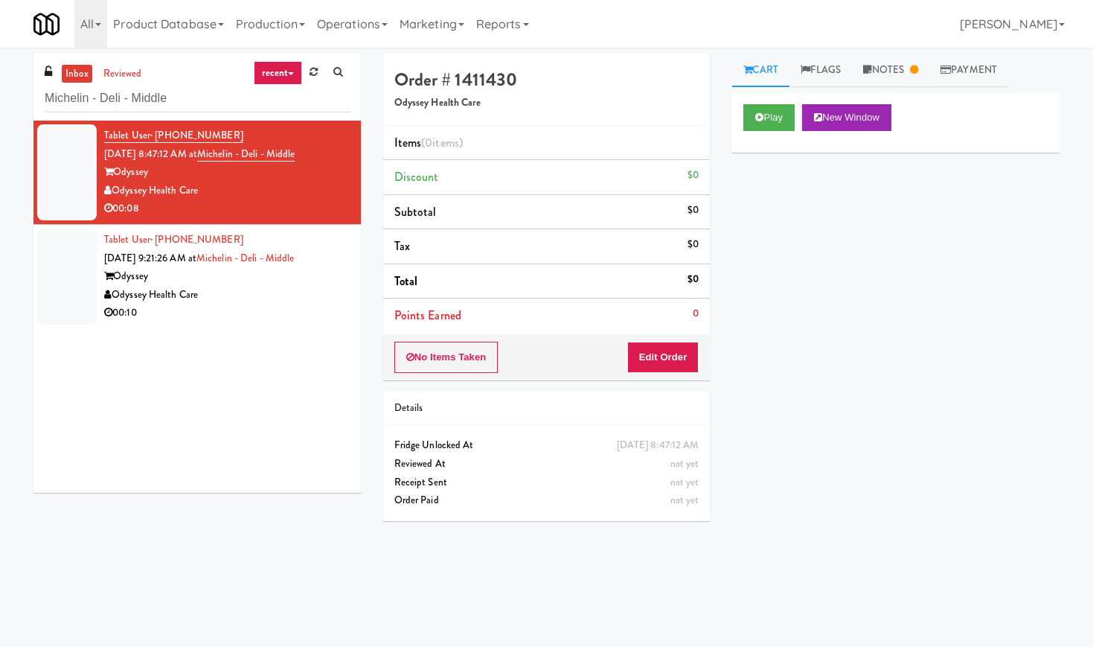
click at [135, 117] on div "inbox reviewed recent all unclear take inventory issue suspicious failed recent…" at bounding box center [196, 87] width 327 height 67
click at [138, 104] on input "Michelin - Deli - Middle" at bounding box center [197, 99] width 305 height 28
paste input "Laurel (Left)"
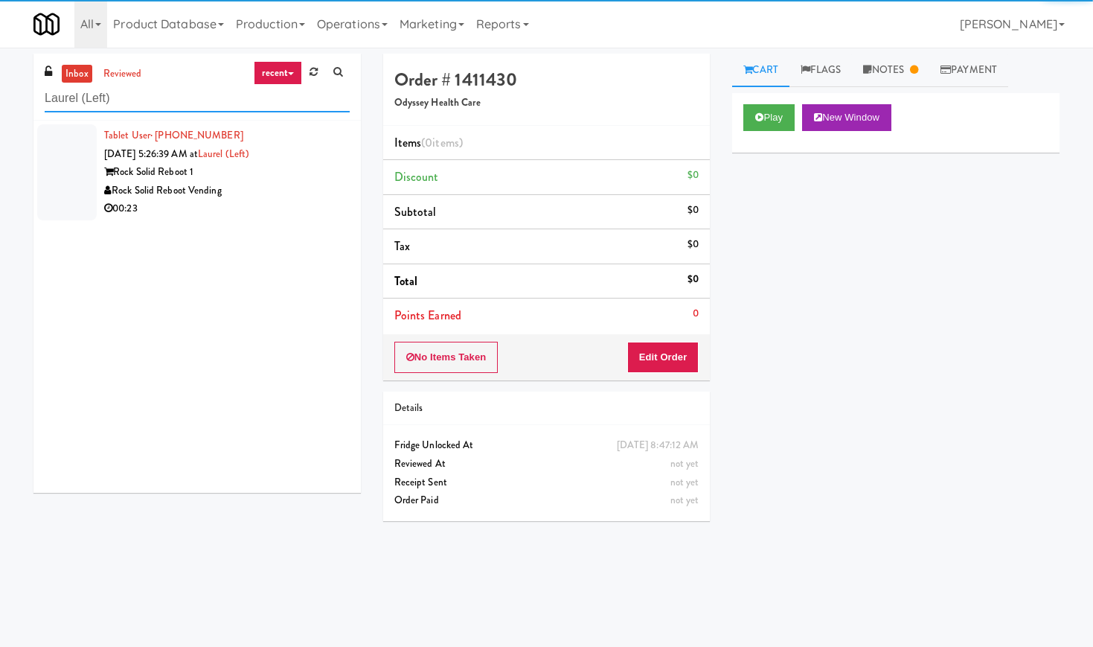
type input "Laurel (Left)"
click at [288, 188] on div "Rock Solid Reboot Vending" at bounding box center [227, 191] width 246 height 19
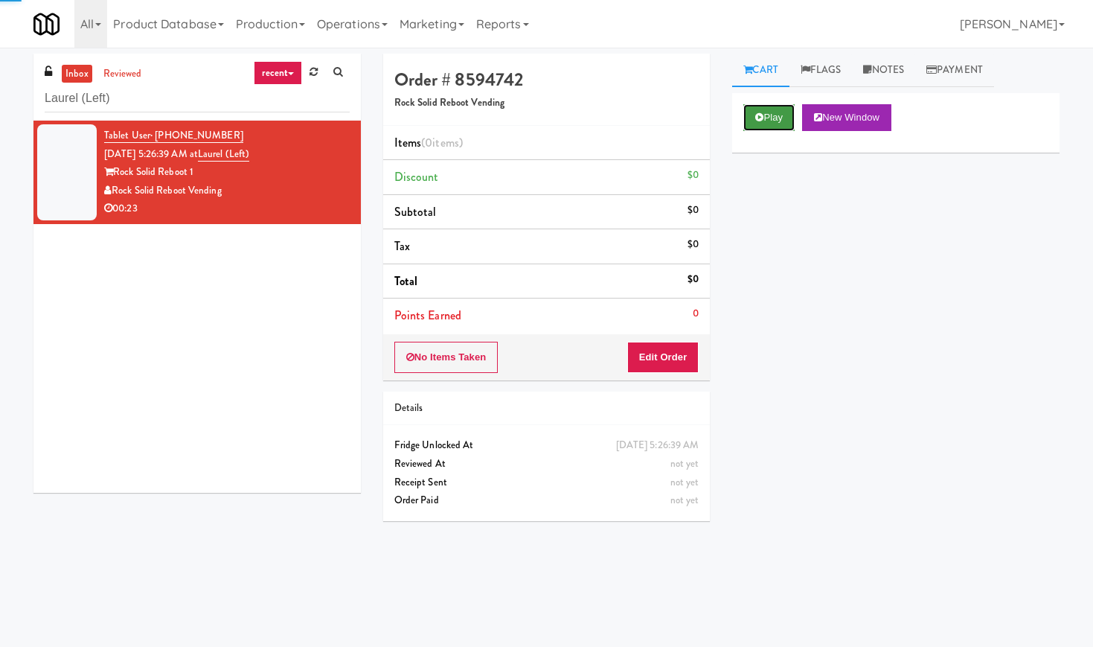
click at [754, 112] on button "Play" at bounding box center [768, 117] width 51 height 27
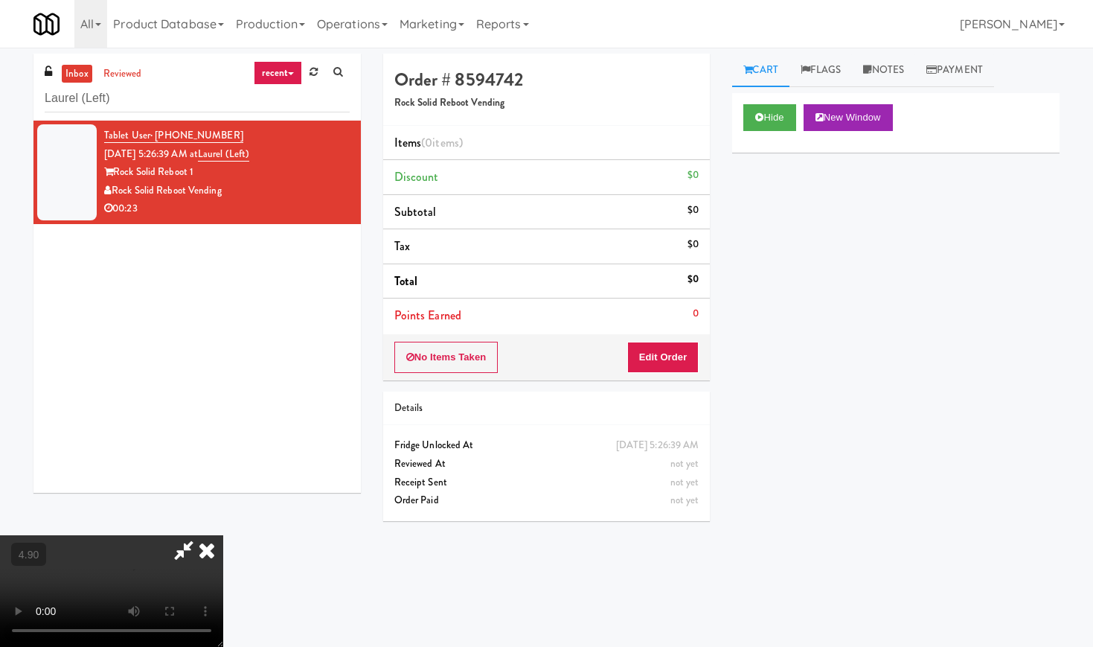
click at [223, 535] on video at bounding box center [111, 591] width 223 height 112
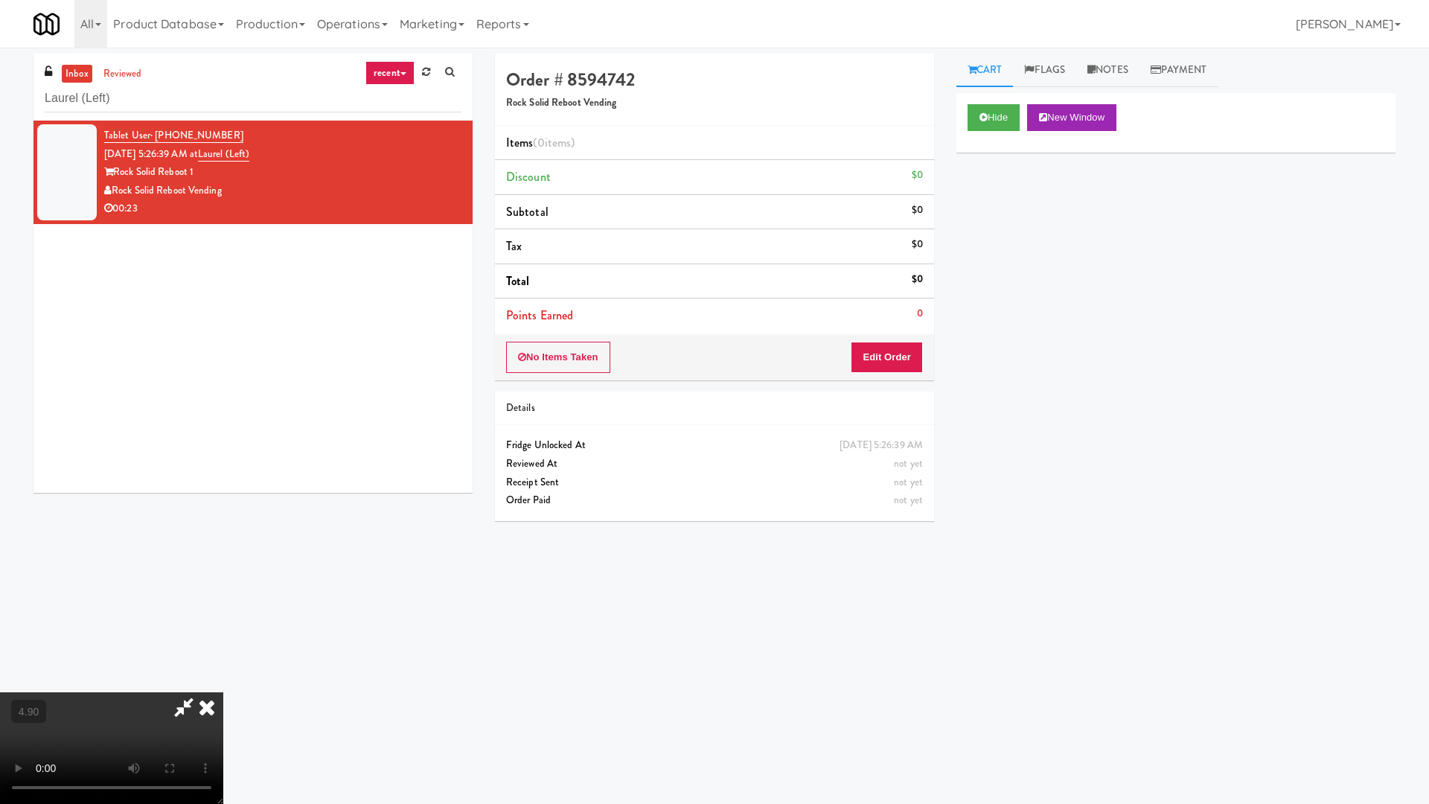
click at [223, 646] on video at bounding box center [111, 748] width 223 height 112
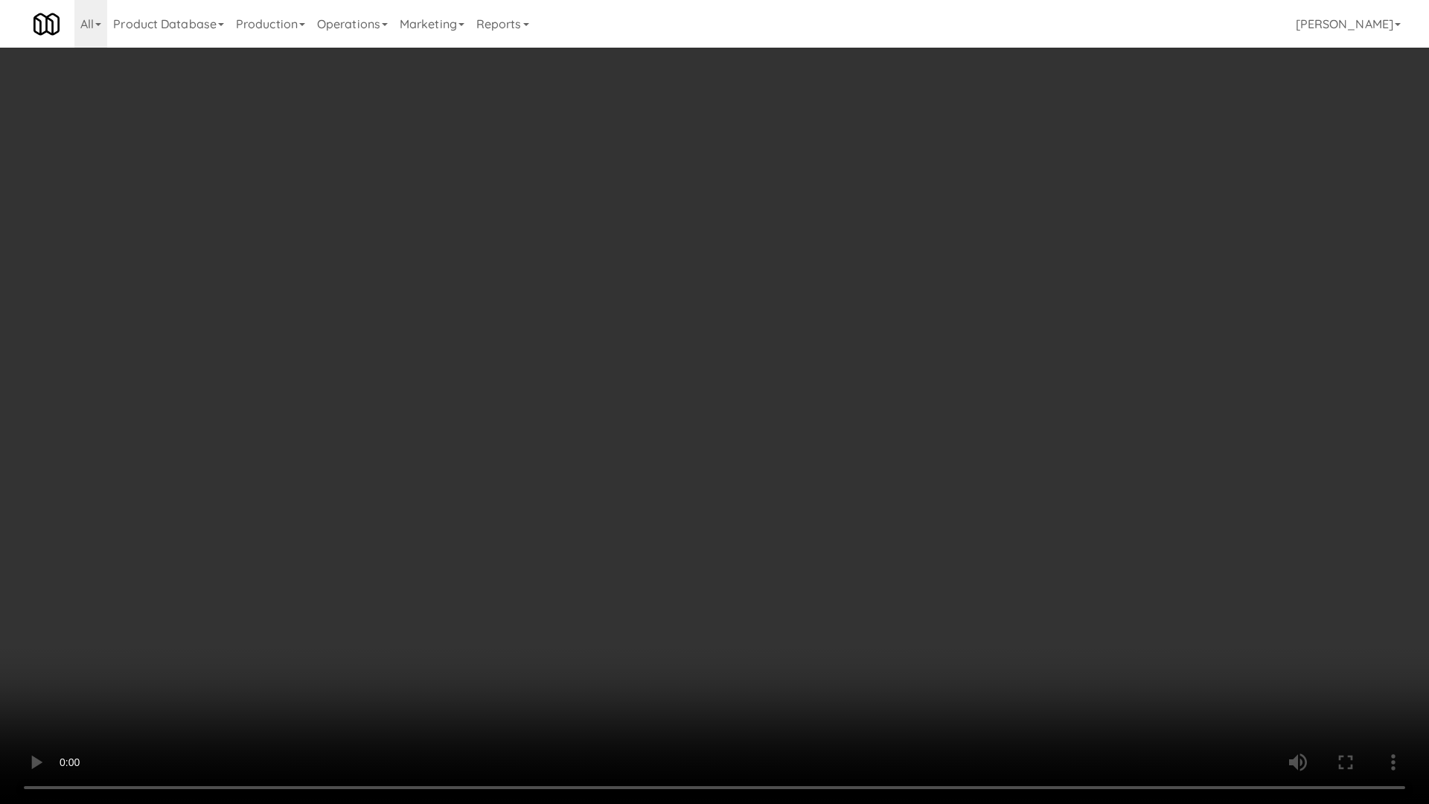
click at [635, 425] on video at bounding box center [714, 402] width 1429 height 804
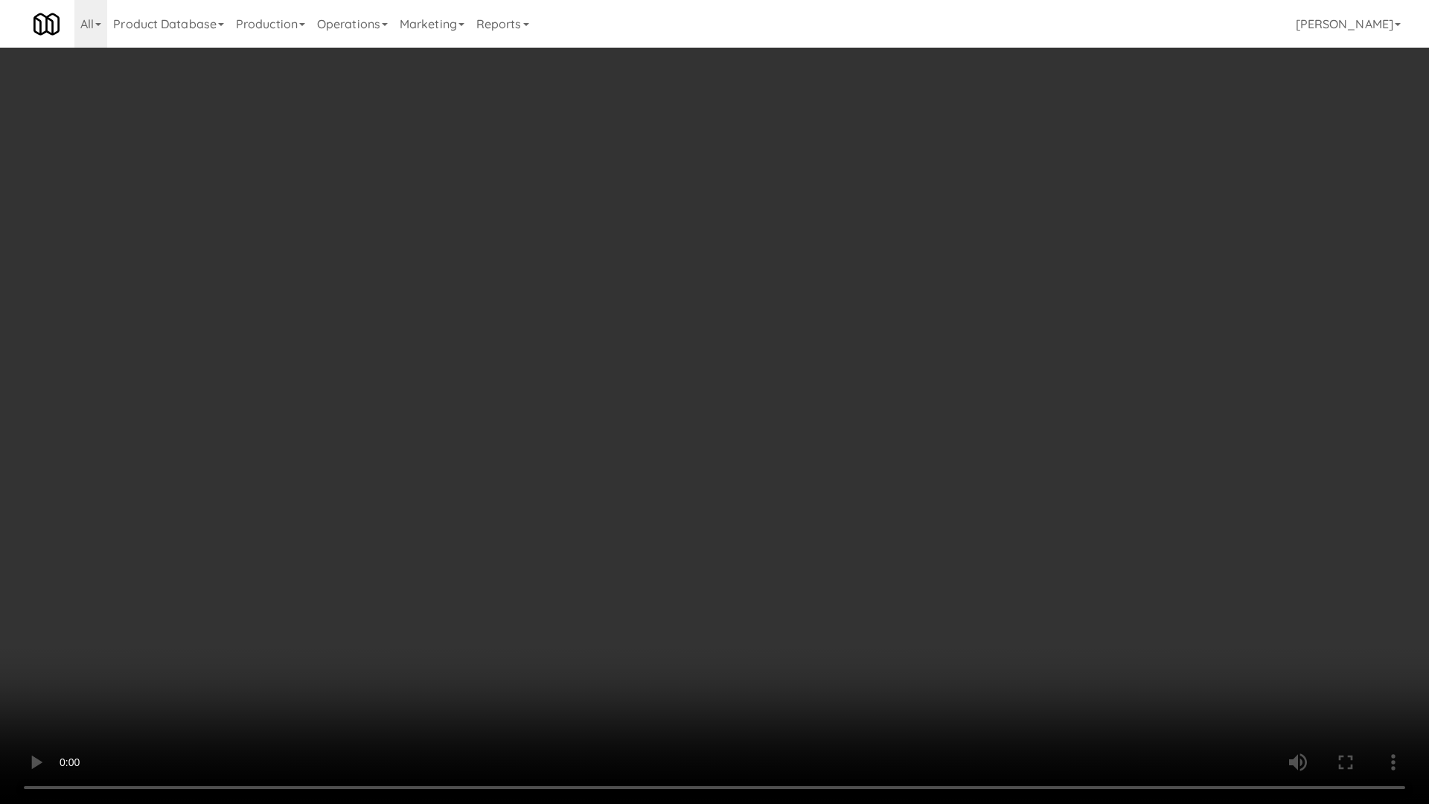
click at [635, 425] on video at bounding box center [714, 402] width 1429 height 804
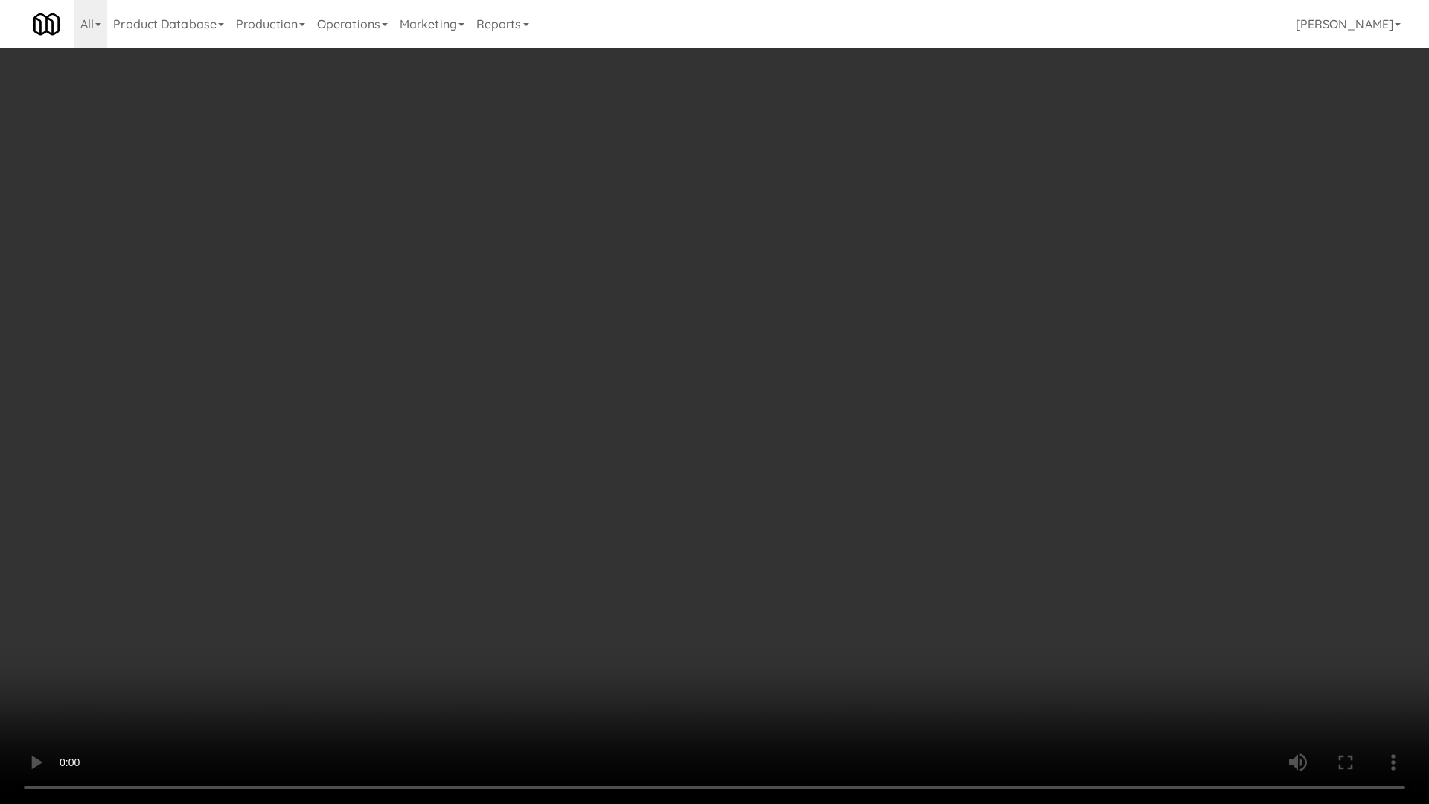
click at [635, 425] on video at bounding box center [714, 402] width 1429 height 804
click at [640, 413] on video at bounding box center [714, 402] width 1429 height 804
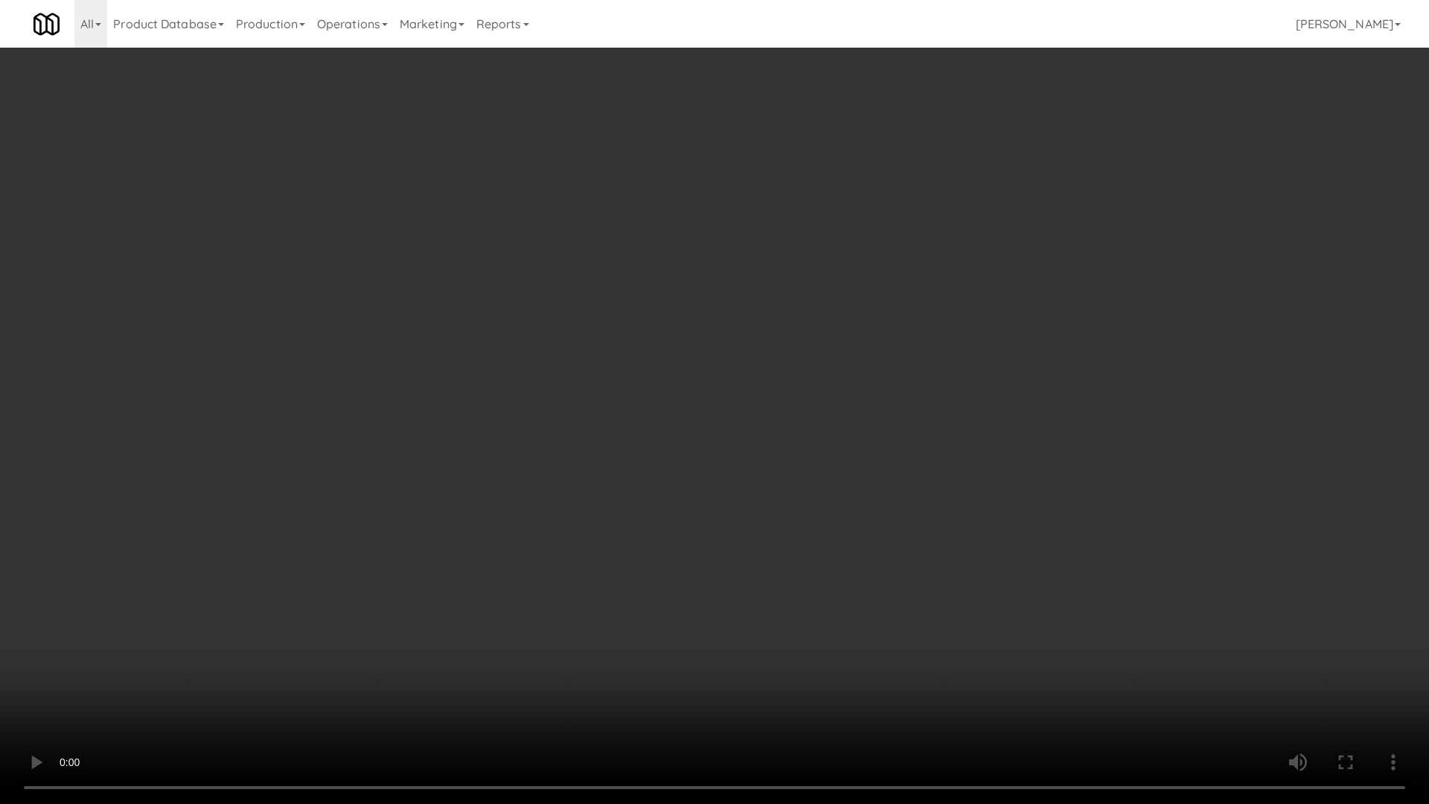
click at [640, 413] on video at bounding box center [714, 402] width 1429 height 804
click at [1057, 604] on video at bounding box center [714, 402] width 1429 height 804
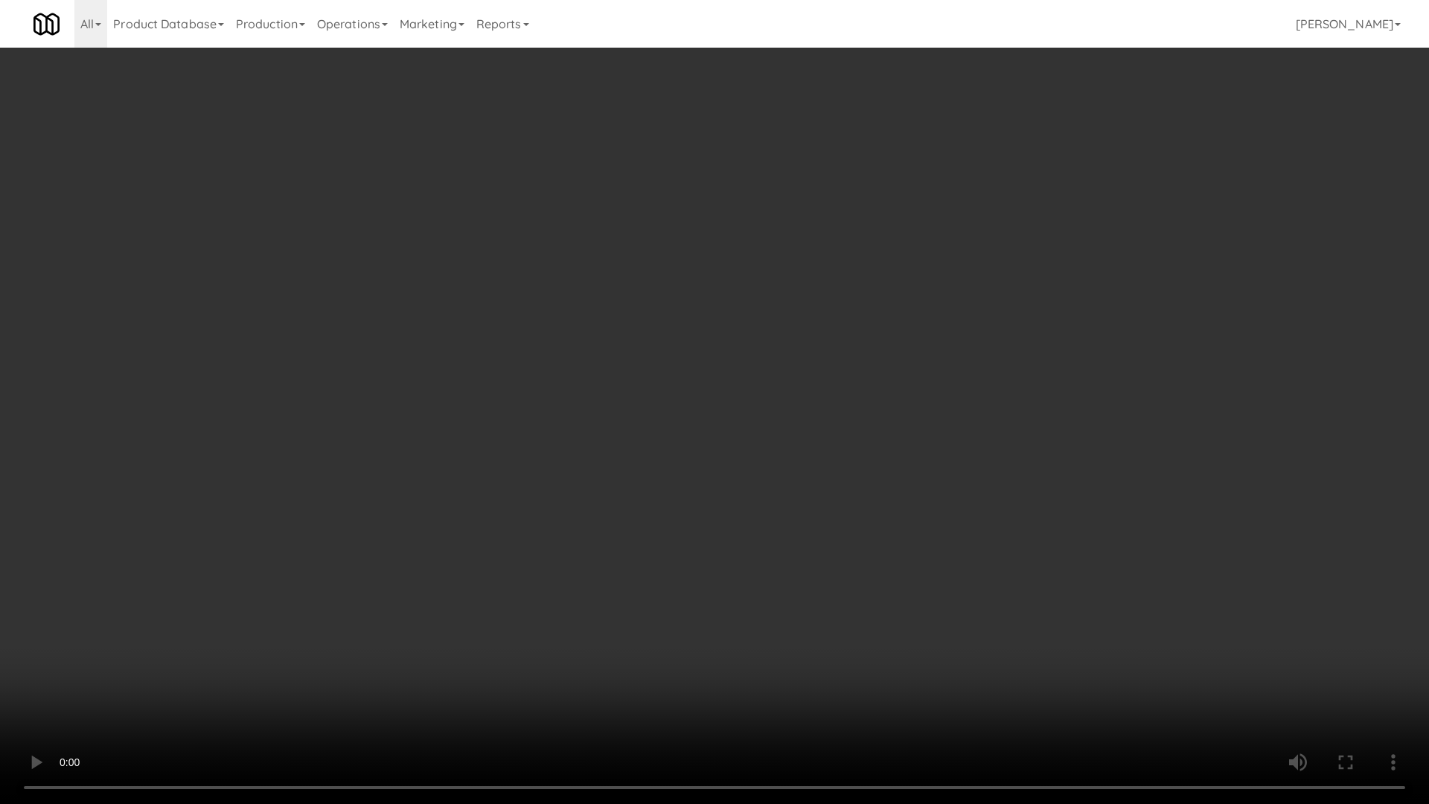
click at [1057, 604] on video at bounding box center [714, 402] width 1429 height 804
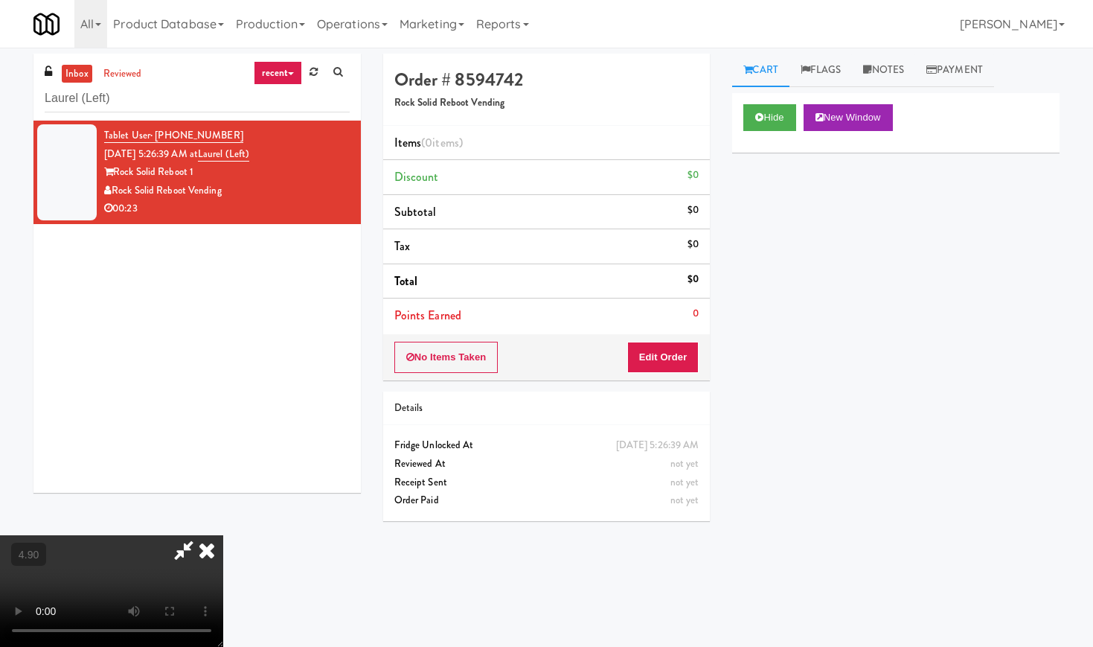
click at [223, 535] on icon at bounding box center [206, 550] width 33 height 30
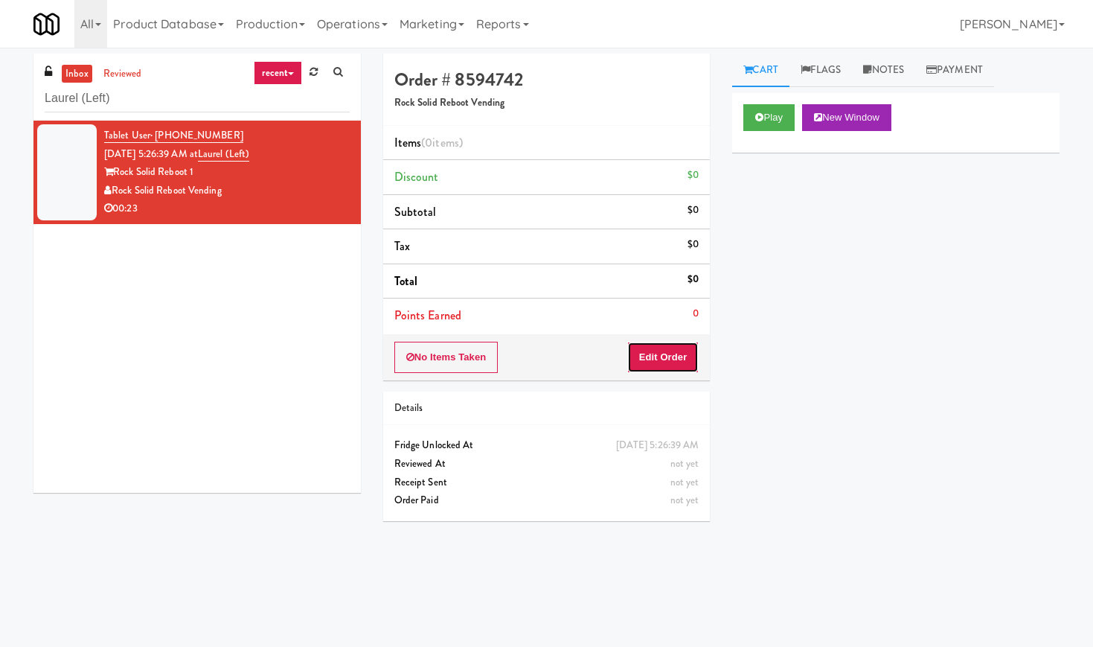
click at [669, 371] on button "Edit Order" at bounding box center [663, 357] width 72 height 31
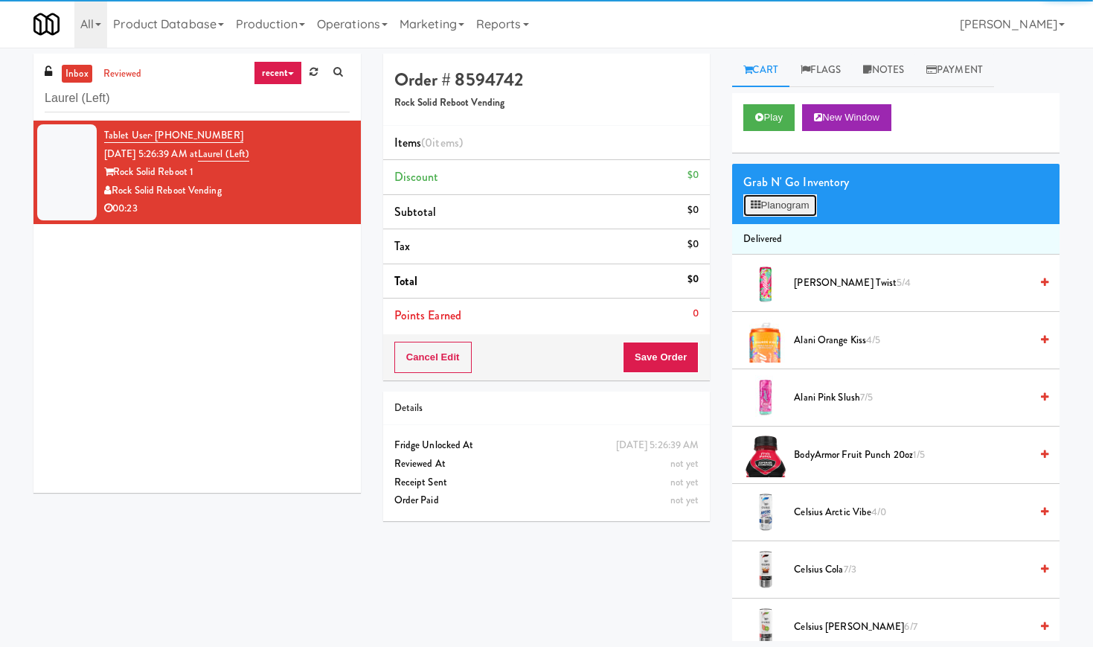
click at [786, 214] on button "Planogram" at bounding box center [779, 205] width 73 height 22
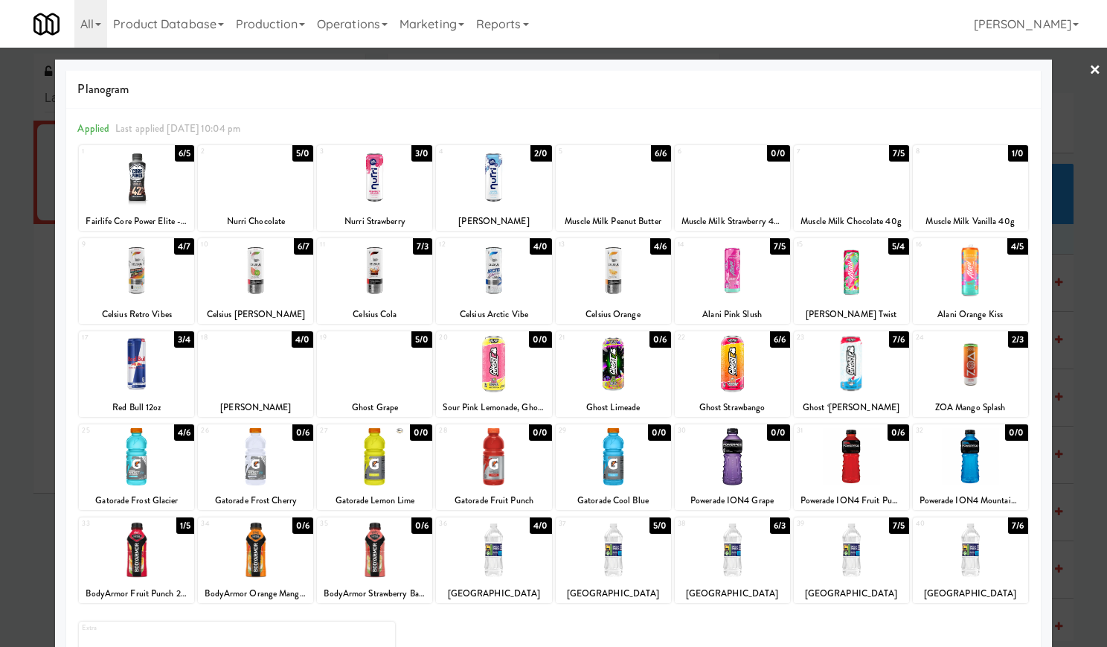
click at [390, 361] on div at bounding box center [374, 363] width 115 height 57
drag, startPoint x: 383, startPoint y: 402, endPoint x: 342, endPoint y: 402, distance: 40.9
click at [342, 402] on div "Ghost Grape" at bounding box center [374, 407] width 111 height 19
copy div "Ghost Grape"
click at [1089, 73] on link "×" at bounding box center [1095, 71] width 12 height 46
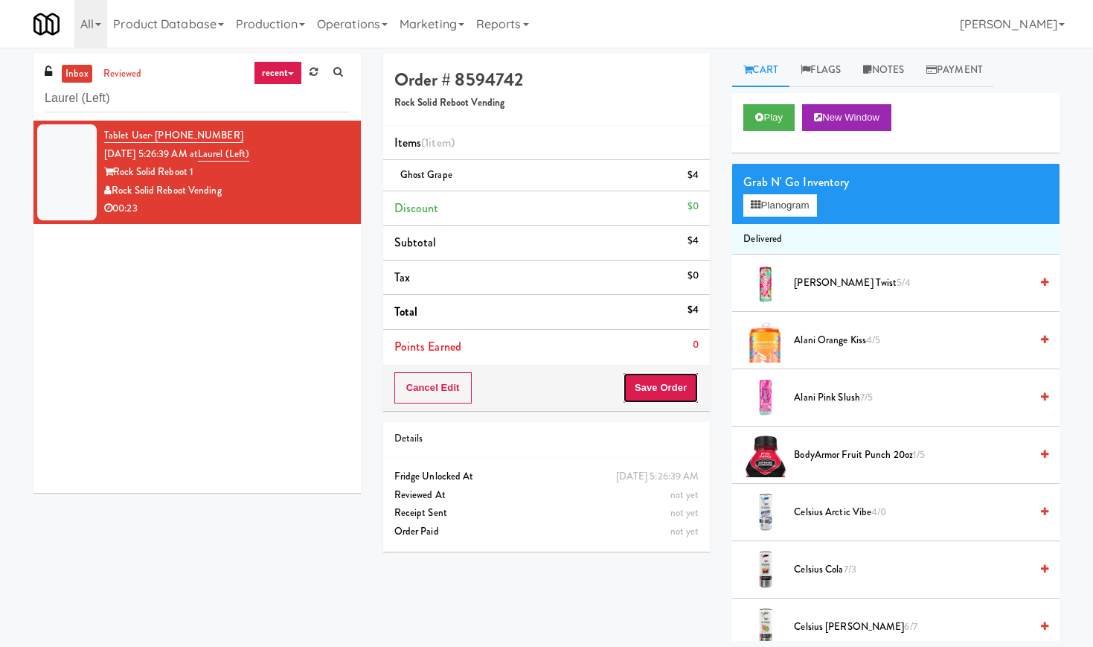
click at [652, 384] on button "Save Order" at bounding box center [661, 387] width 76 height 31
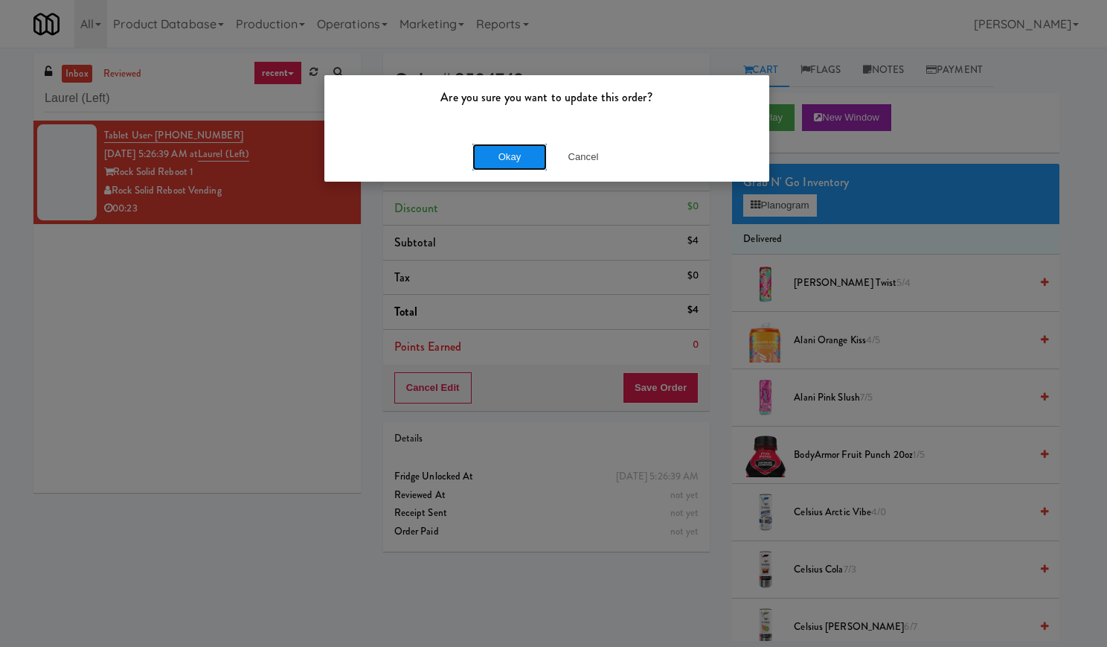
click at [526, 158] on button "Okay" at bounding box center [509, 157] width 74 height 27
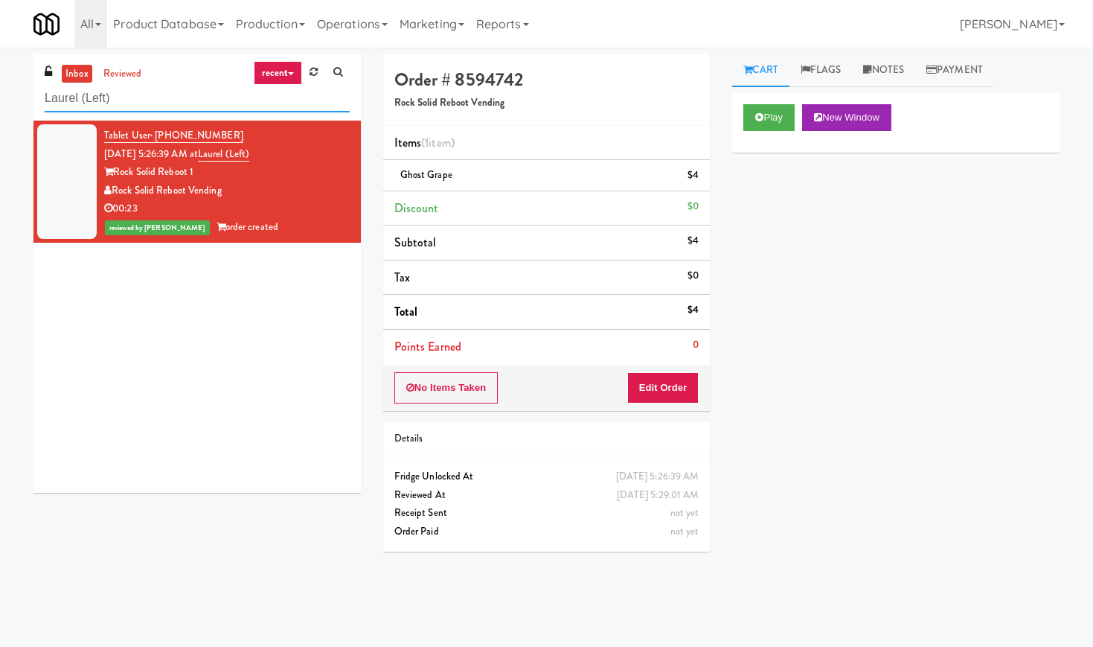
click at [144, 100] on input "Laurel (Left)" at bounding box center [197, 99] width 305 height 28
paste input "[PERSON_NAME] Tower Fridge"
click at [144, 100] on input "[PERSON_NAME] Tower Fridge" at bounding box center [197, 99] width 305 height 28
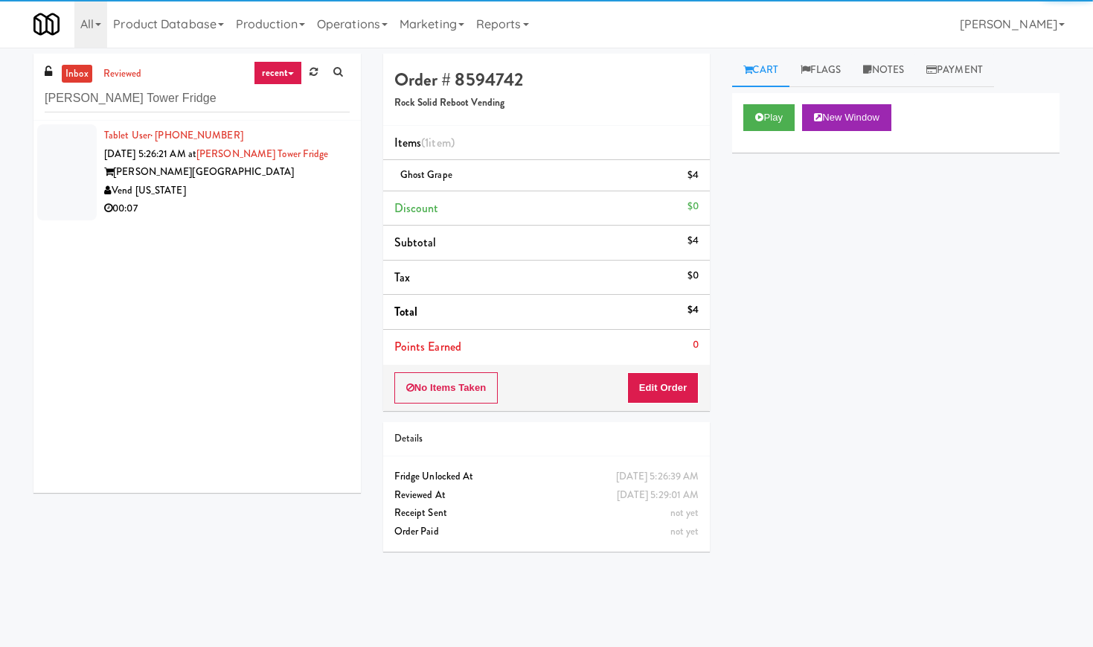
click at [266, 191] on div "Vend [US_STATE]" at bounding box center [227, 191] width 246 height 19
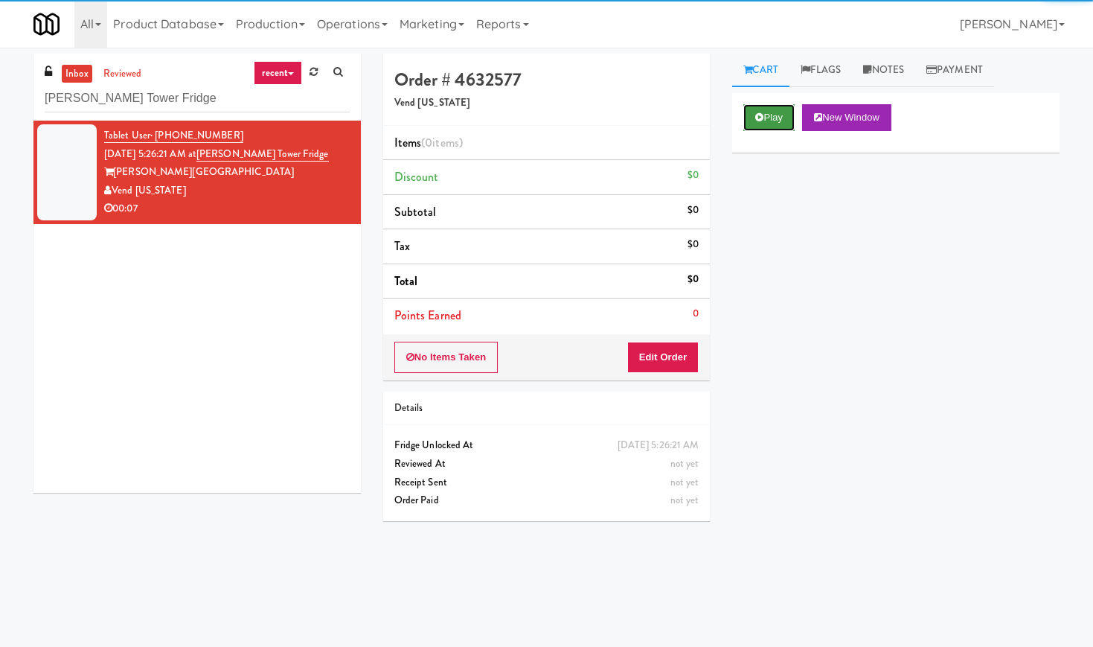
click at [788, 118] on button "Play" at bounding box center [768, 117] width 51 height 27
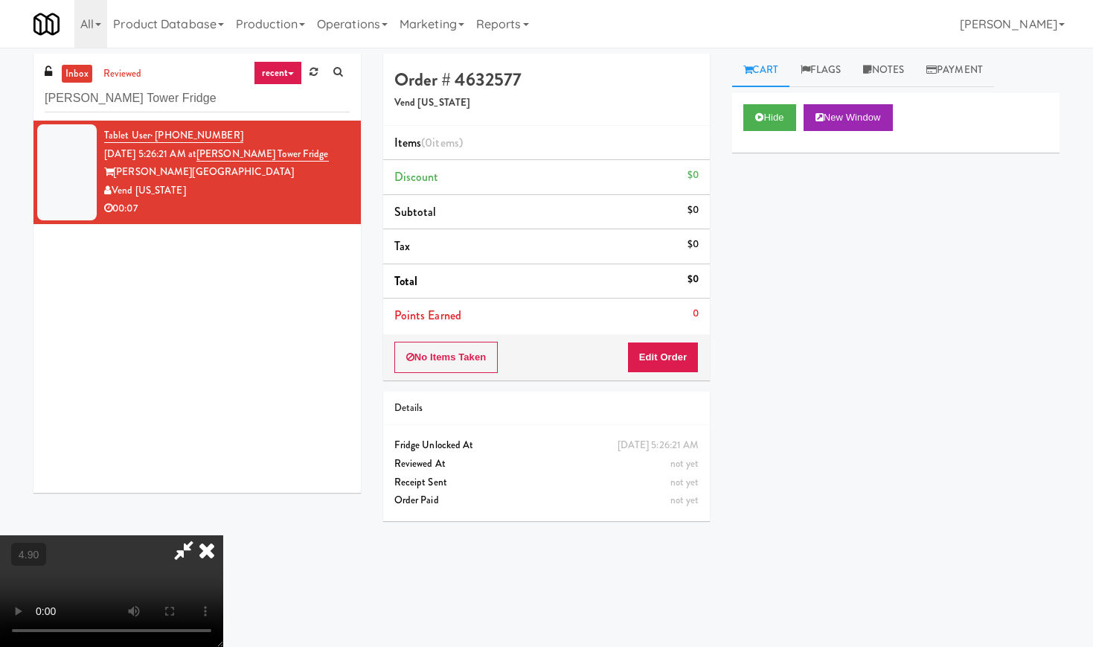
click at [223, 535] on video at bounding box center [111, 591] width 223 height 112
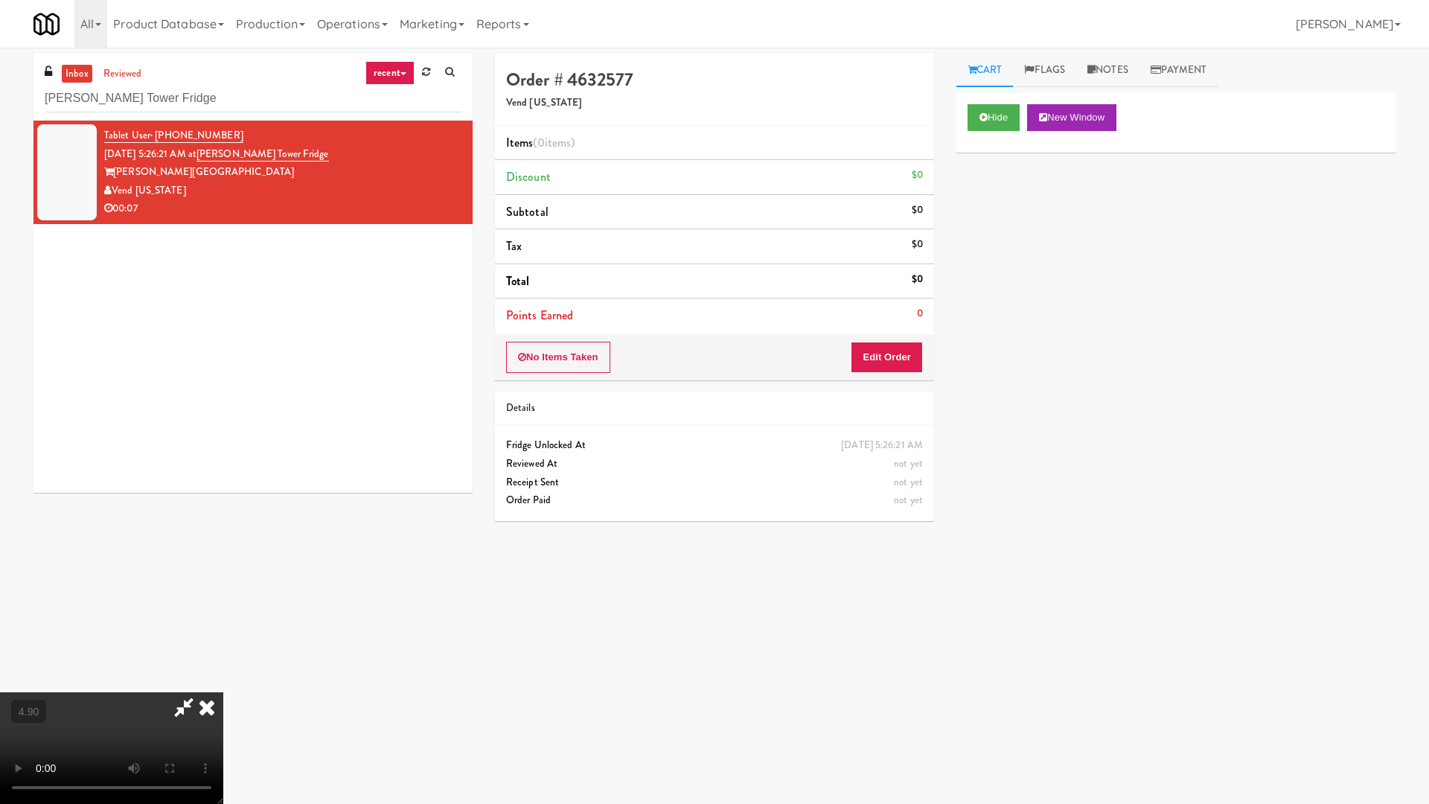
click at [223, 646] on video at bounding box center [111, 748] width 223 height 112
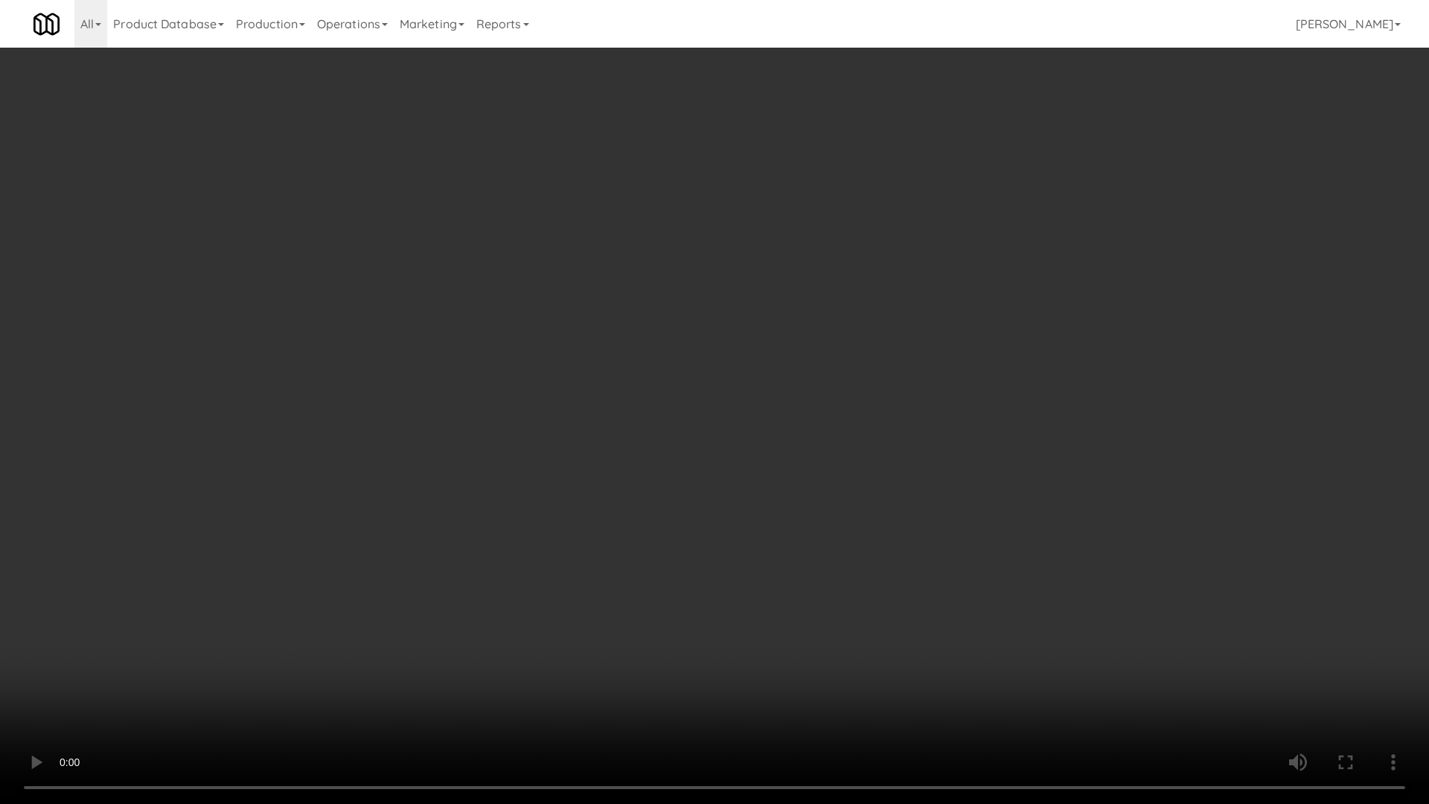
click at [543, 368] on video at bounding box center [714, 402] width 1429 height 804
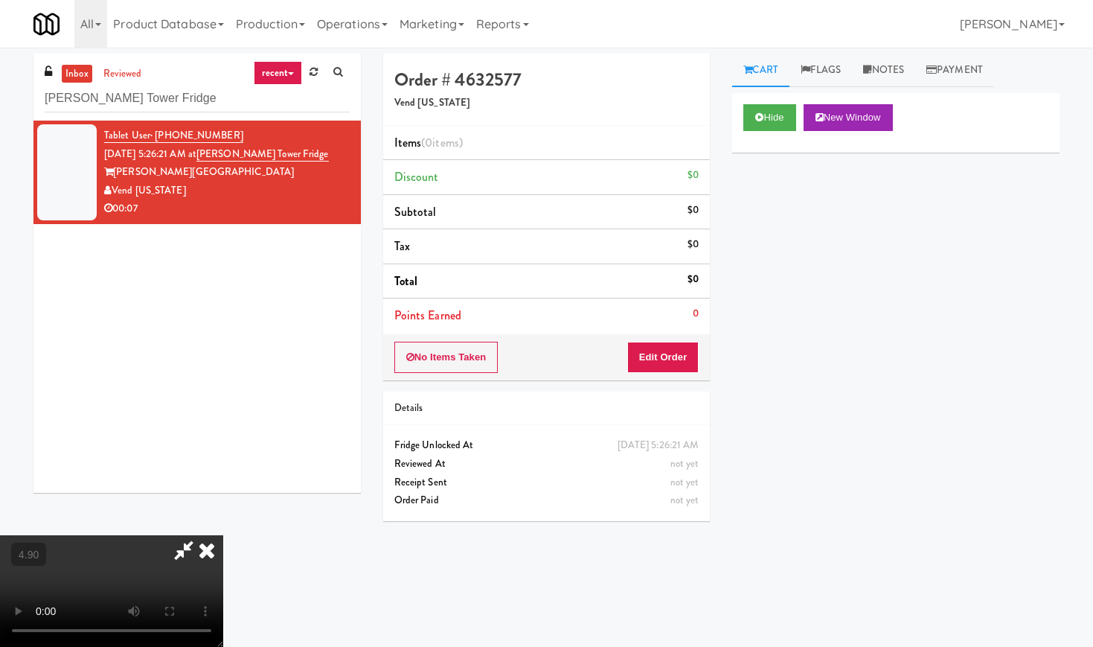
click at [223, 535] on icon at bounding box center [206, 550] width 33 height 30
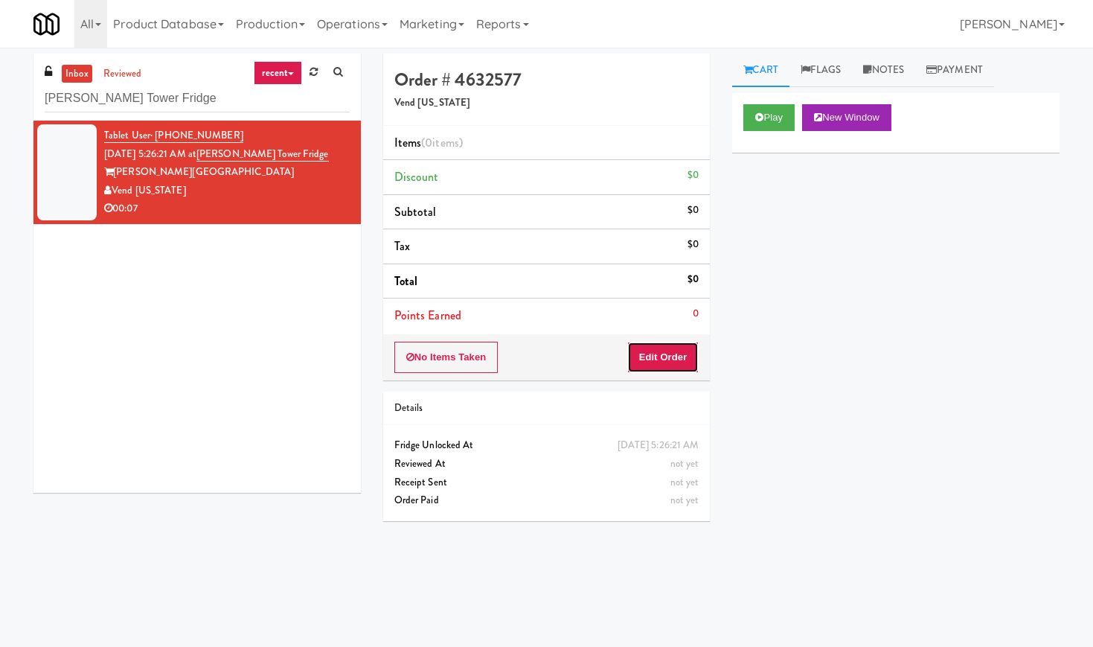
drag, startPoint x: 659, startPoint y: 361, endPoint x: 717, endPoint y: 272, distance: 105.9
click at [659, 361] on button "Edit Order" at bounding box center [663, 357] width 72 height 31
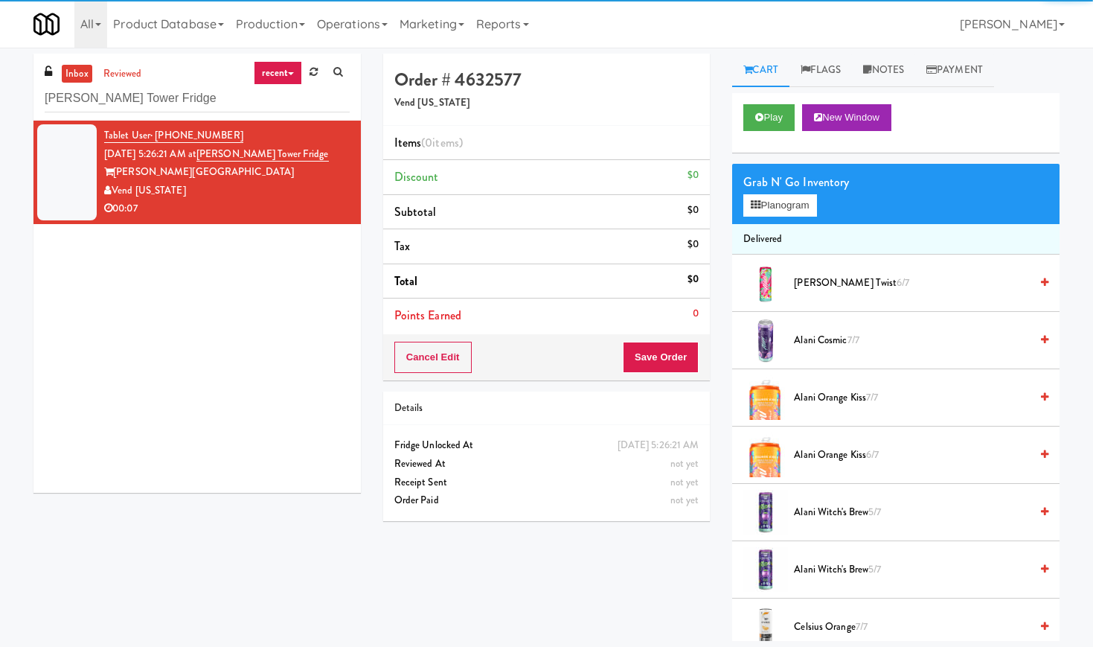
click at [775, 218] on div "Grab N' Go Inventory Planogram" at bounding box center [895, 194] width 327 height 60
click at [780, 211] on button "Planogram" at bounding box center [779, 205] width 73 height 22
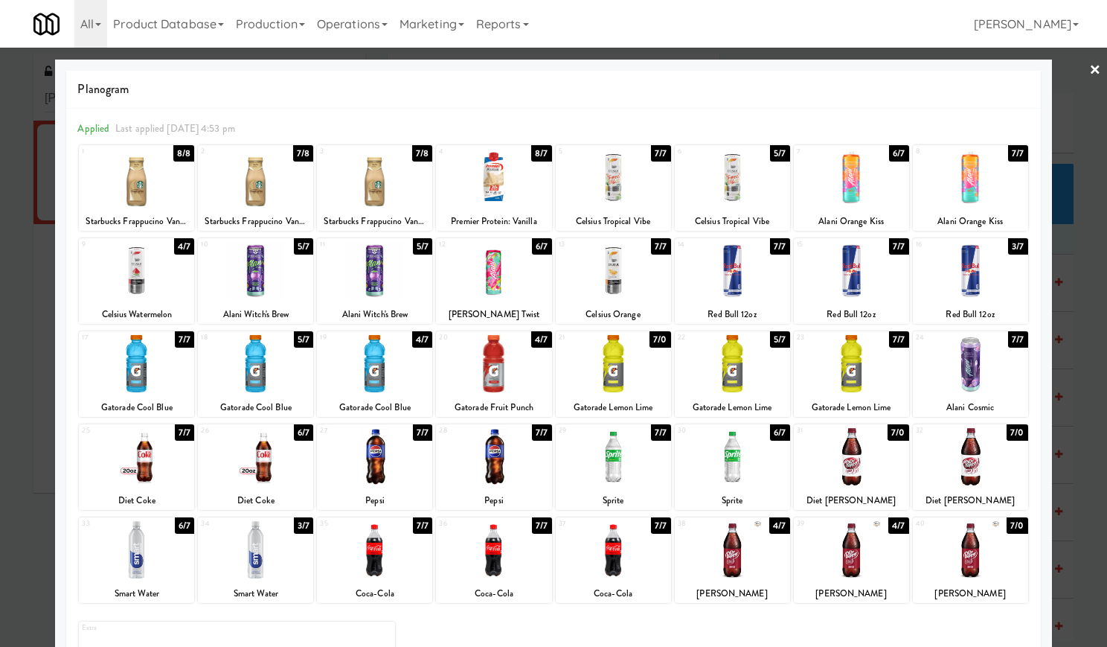
click at [491, 181] on div at bounding box center [493, 177] width 115 height 57
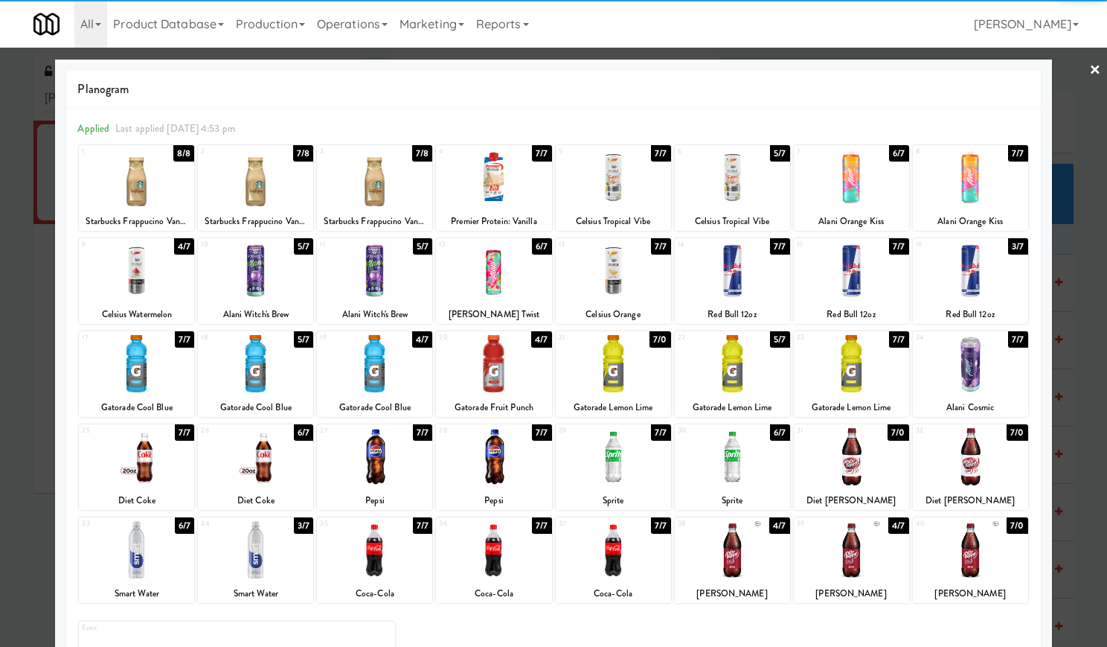
click at [1089, 74] on link "×" at bounding box center [1095, 71] width 12 height 46
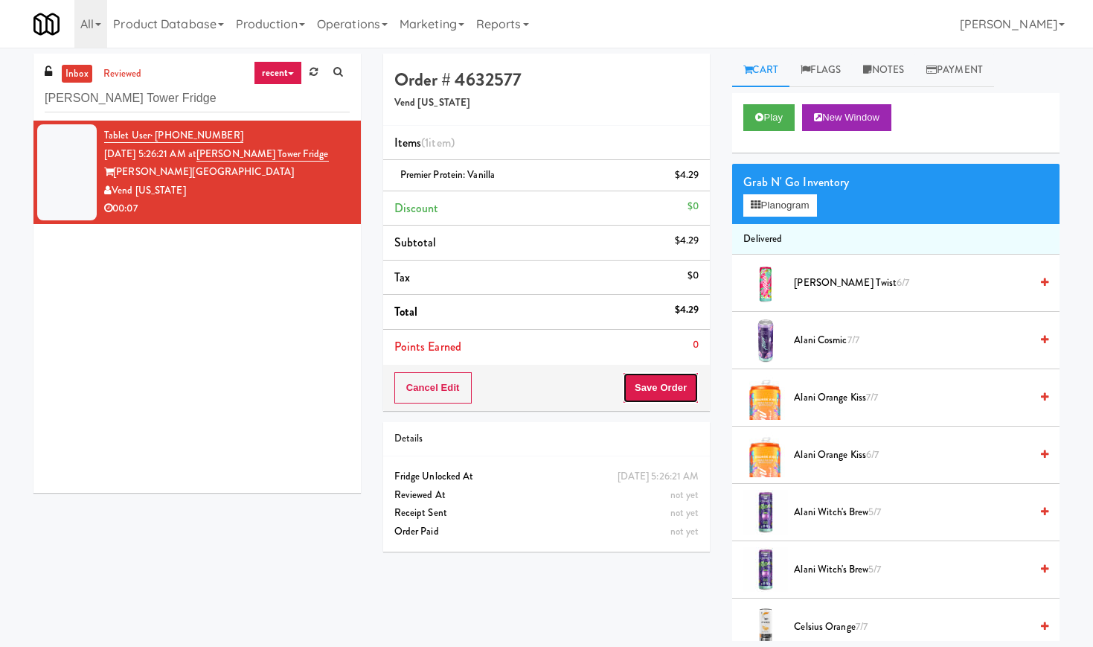
click at [682, 383] on button "Save Order" at bounding box center [661, 387] width 76 height 31
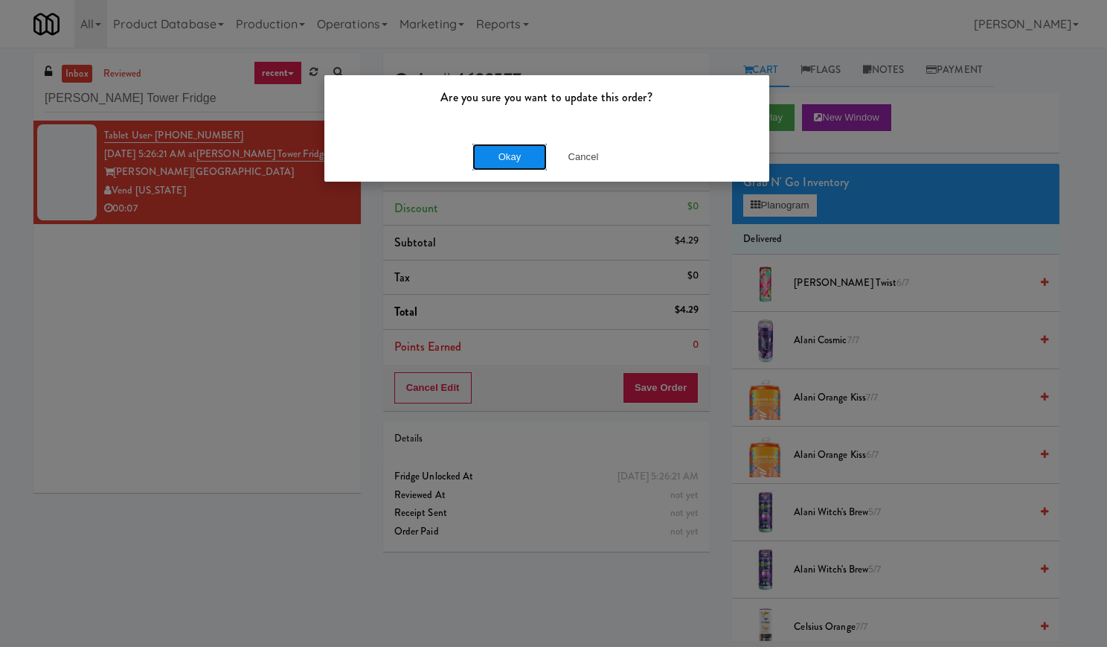
click at [495, 149] on button "Okay" at bounding box center [509, 157] width 74 height 27
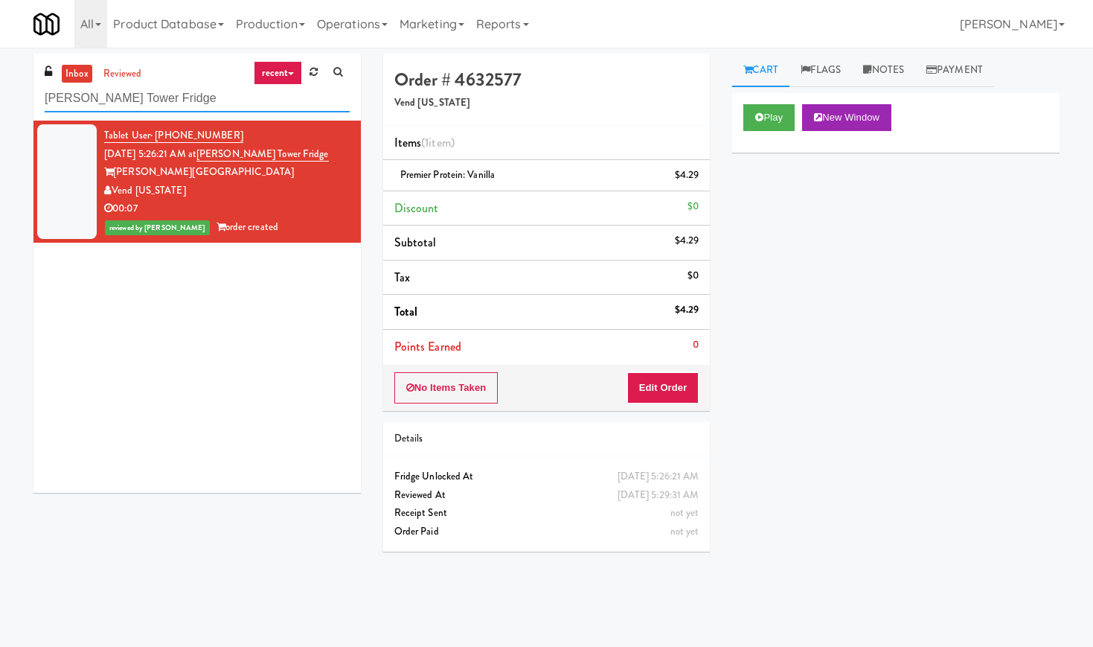
click at [131, 100] on input "[PERSON_NAME] Tower Fridge" at bounding box center [197, 99] width 305 height 28
paste input "INTRO Cleveland"
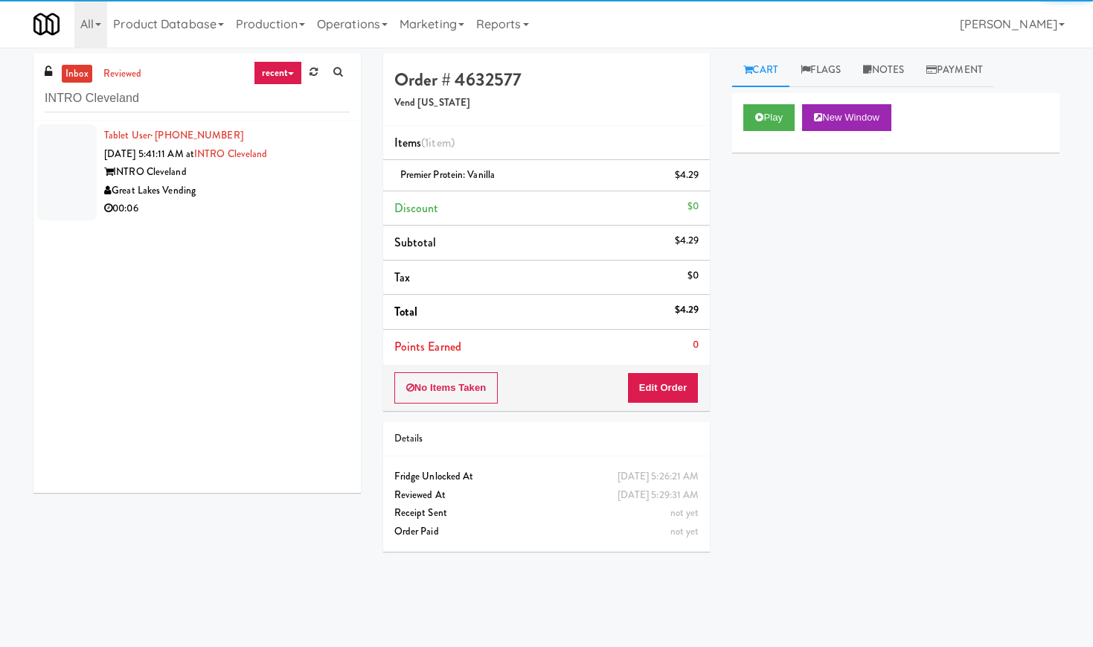
click at [301, 192] on div "Great Lakes Vending" at bounding box center [227, 191] width 246 height 19
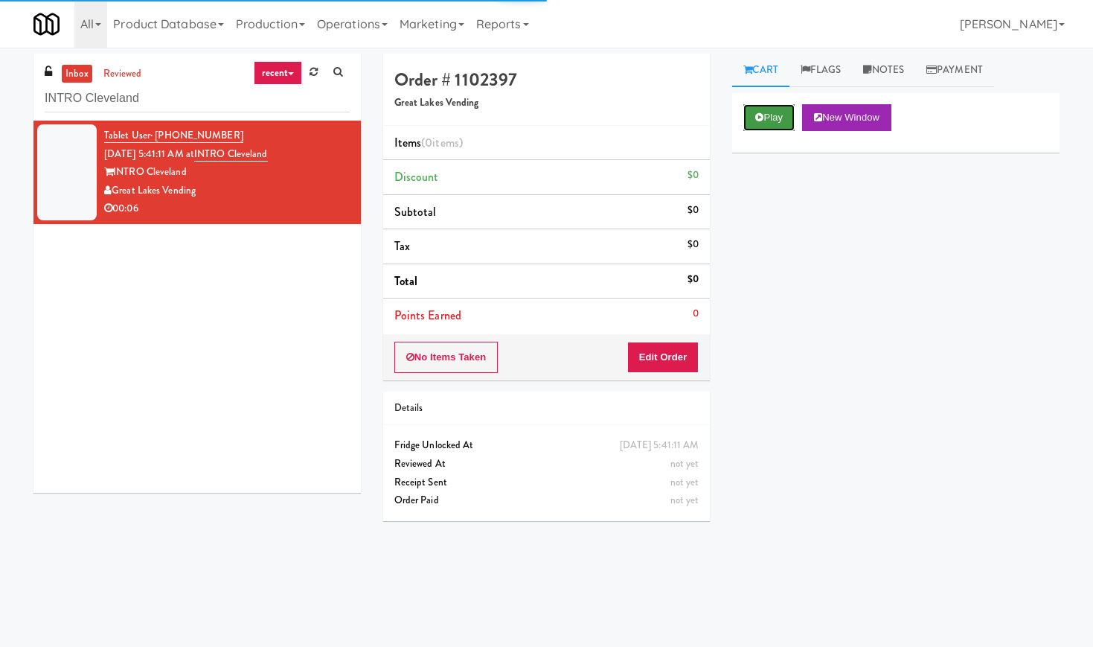
click at [769, 115] on button "Play" at bounding box center [768, 117] width 51 height 27
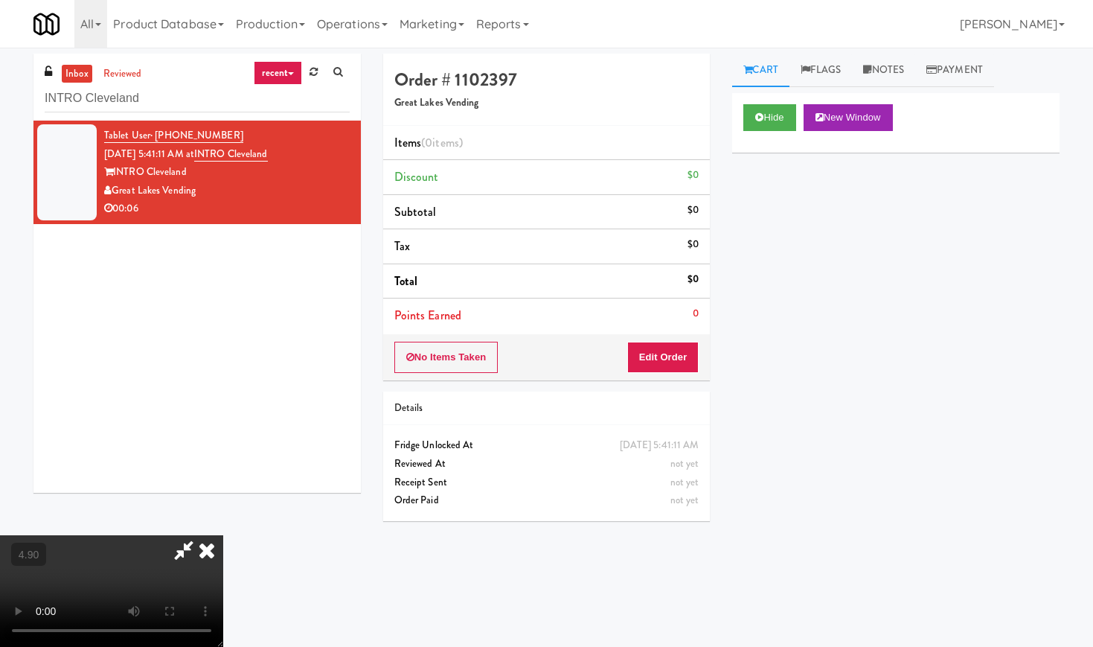
click at [215, 535] on video at bounding box center [111, 591] width 223 height 112
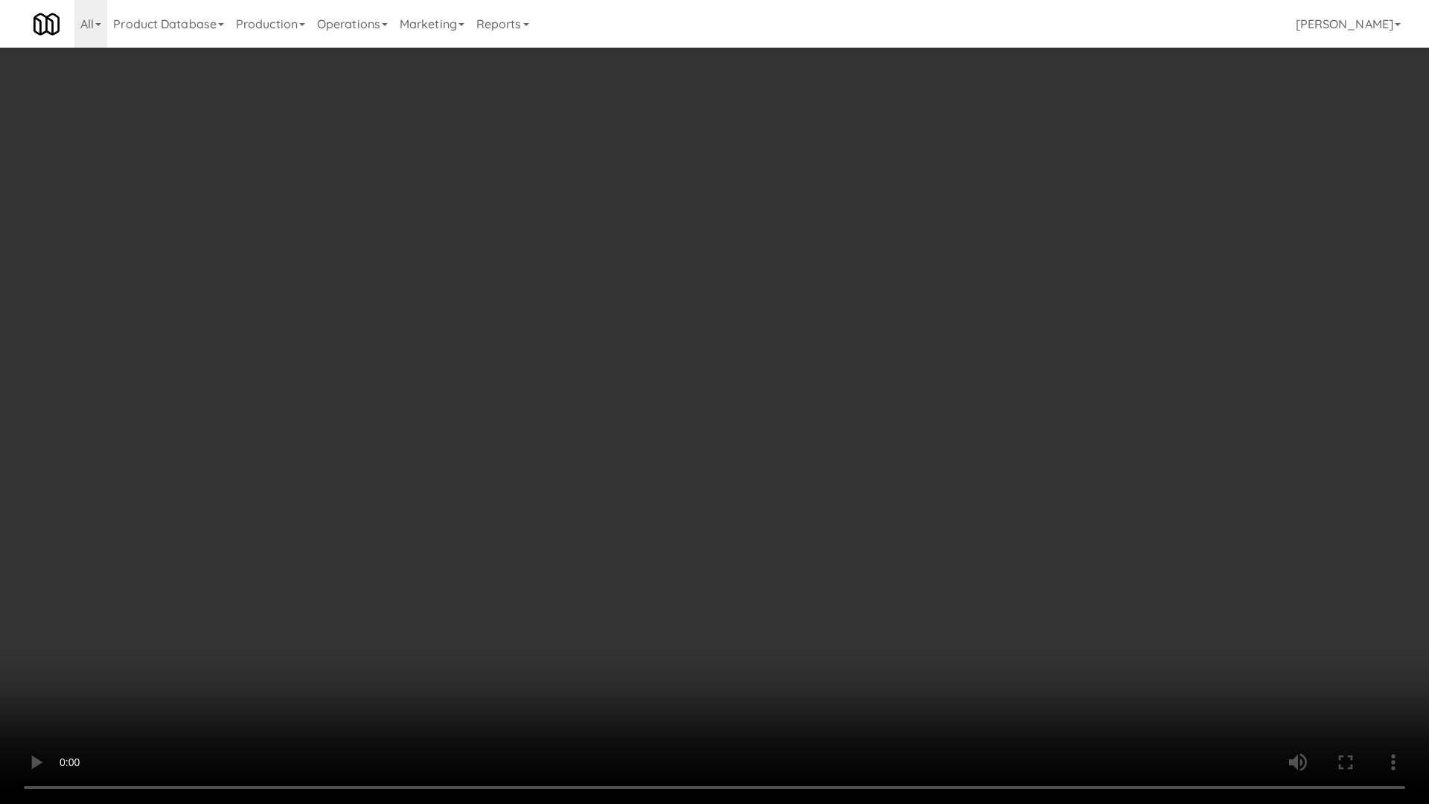
click at [410, 476] on video at bounding box center [714, 402] width 1429 height 804
click at [416, 475] on video at bounding box center [714, 402] width 1429 height 804
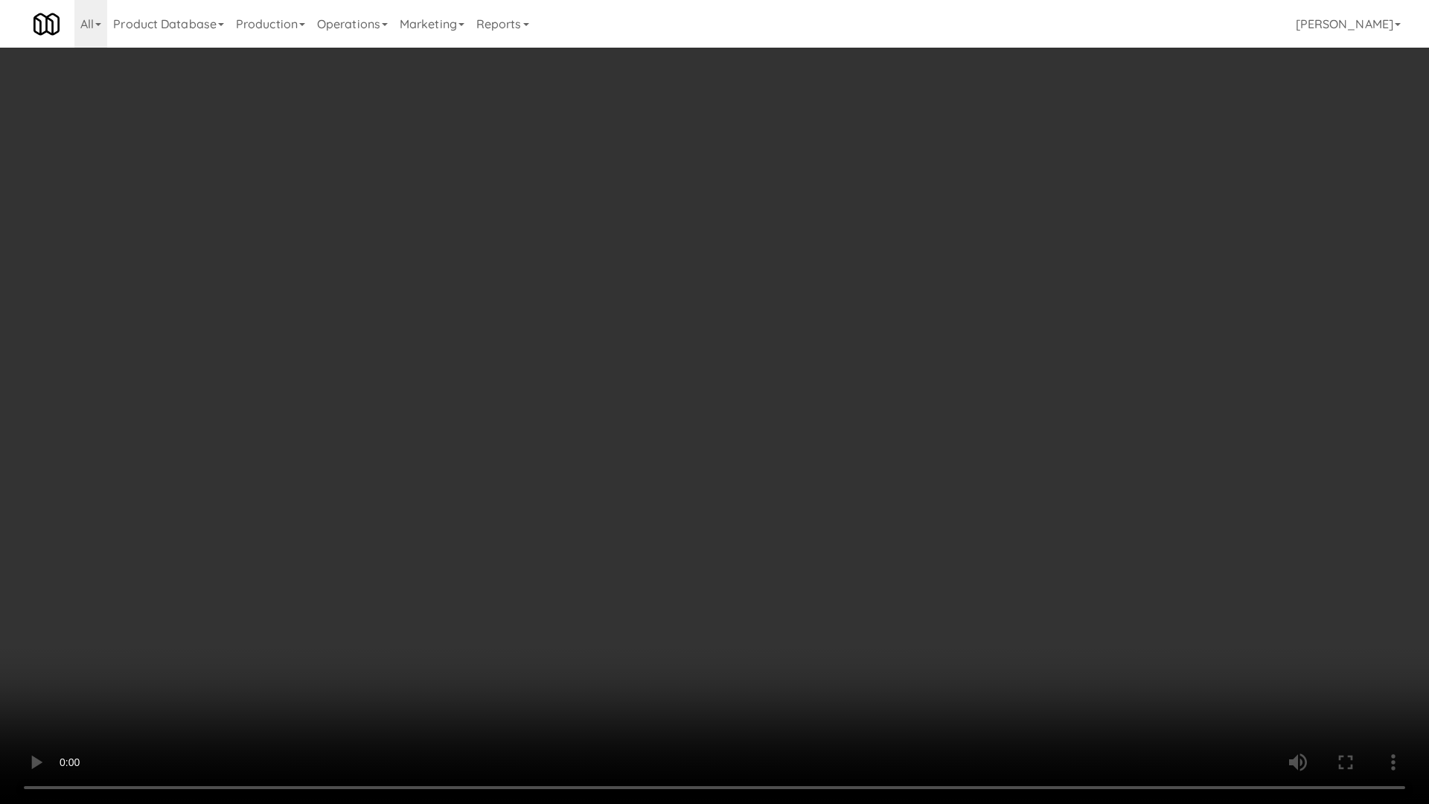
click at [569, 551] on video at bounding box center [714, 402] width 1429 height 804
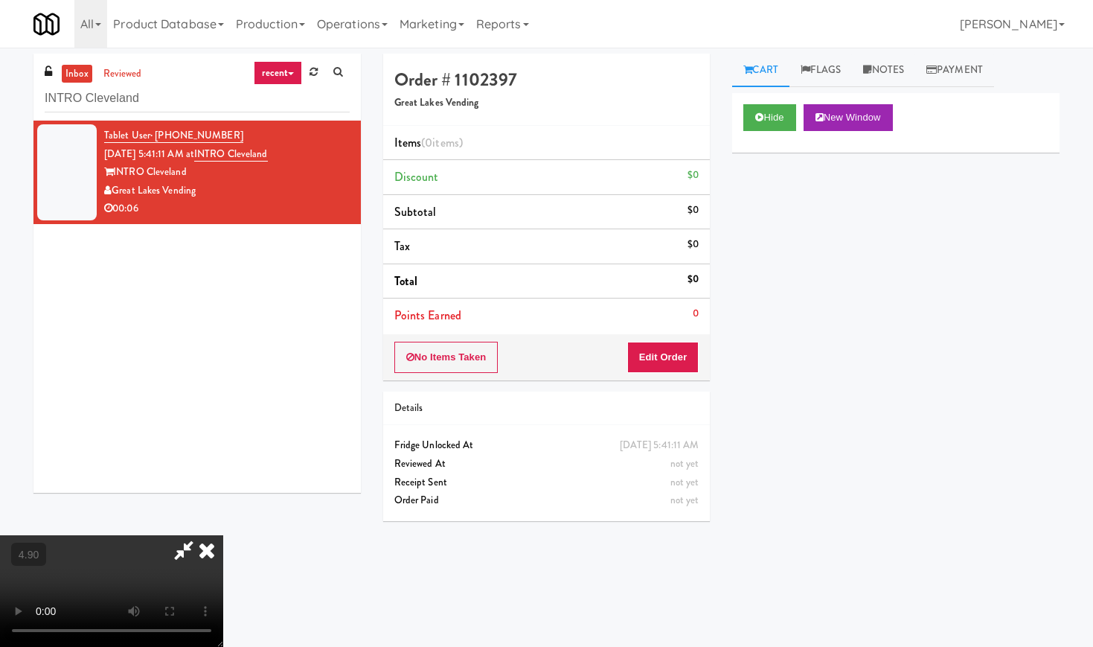
click at [223, 535] on icon at bounding box center [206, 550] width 33 height 30
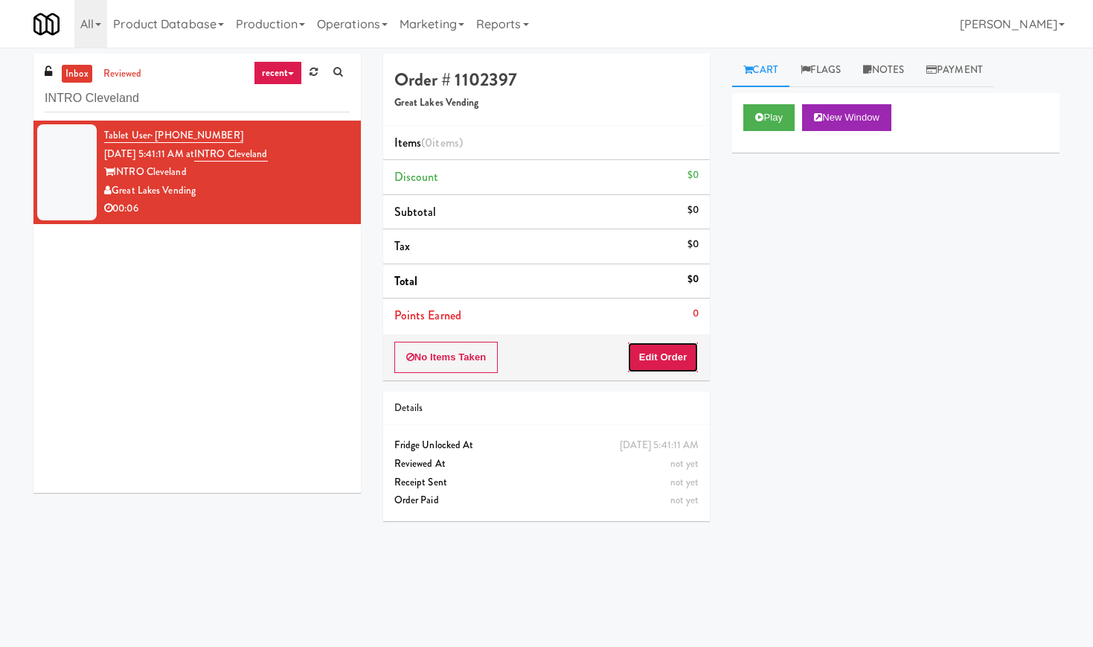
click at [678, 356] on button "Edit Order" at bounding box center [663, 357] width 72 height 31
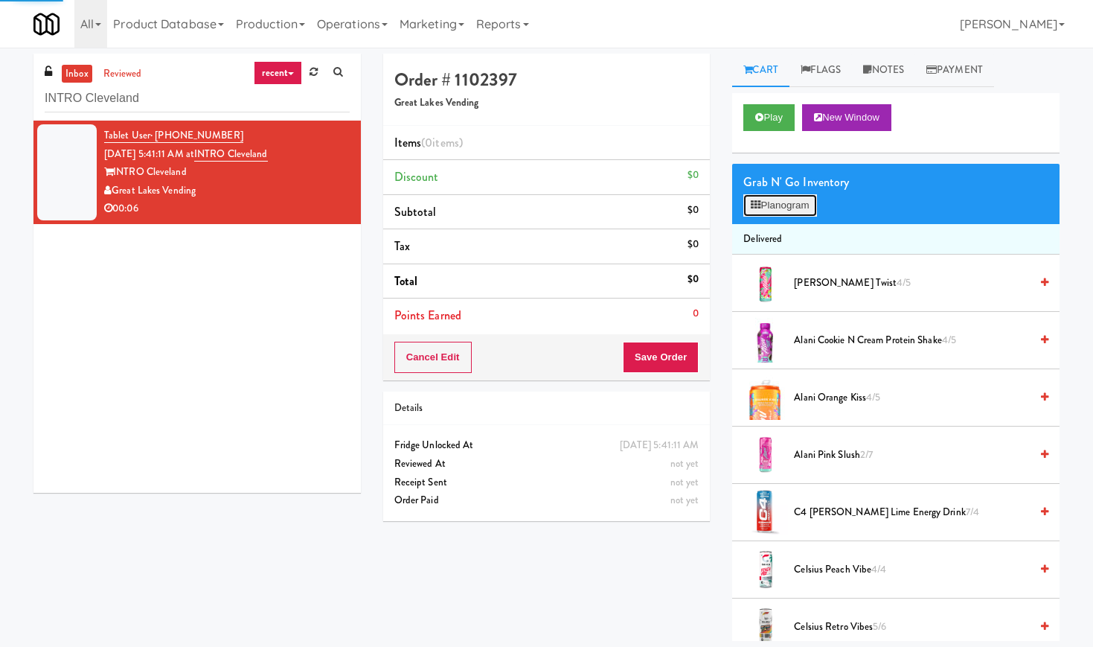
click at [759, 201] on icon at bounding box center [756, 205] width 10 height 10
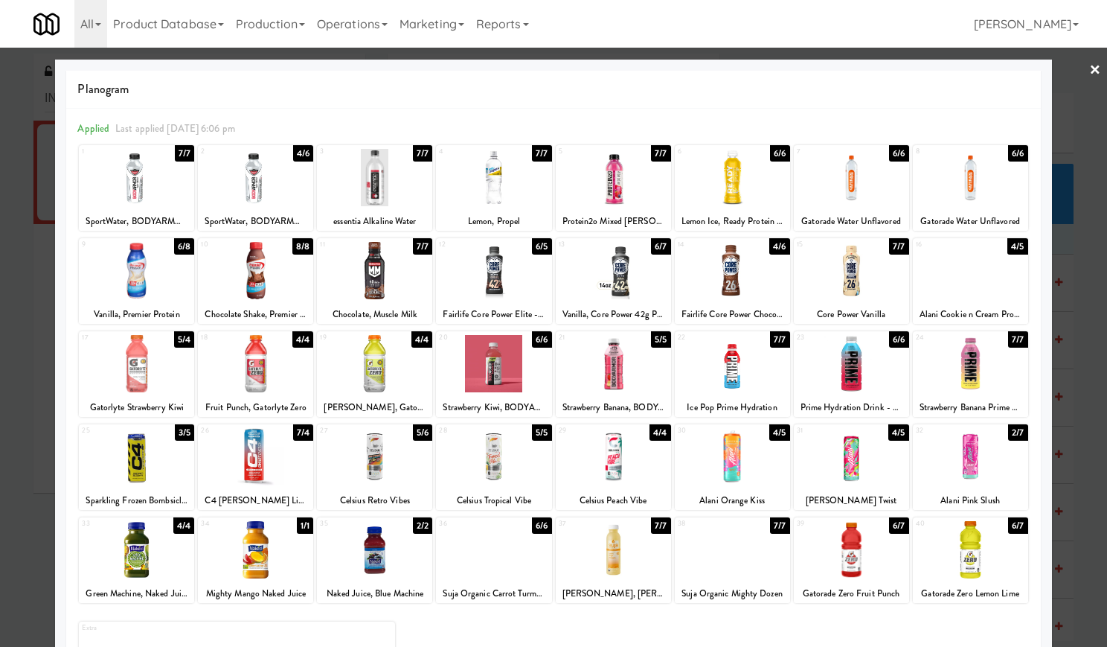
click at [958, 476] on div at bounding box center [970, 456] width 115 height 57
click at [1070, 69] on div at bounding box center [553, 323] width 1107 height 647
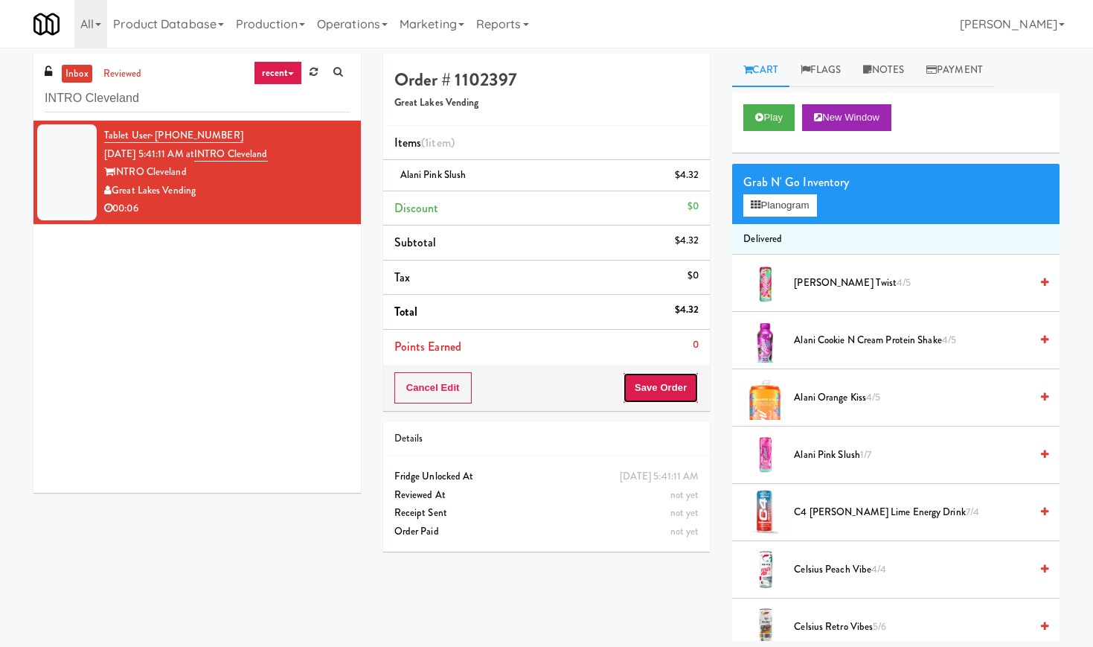
click at [639, 378] on button "Save Order" at bounding box center [661, 387] width 76 height 31
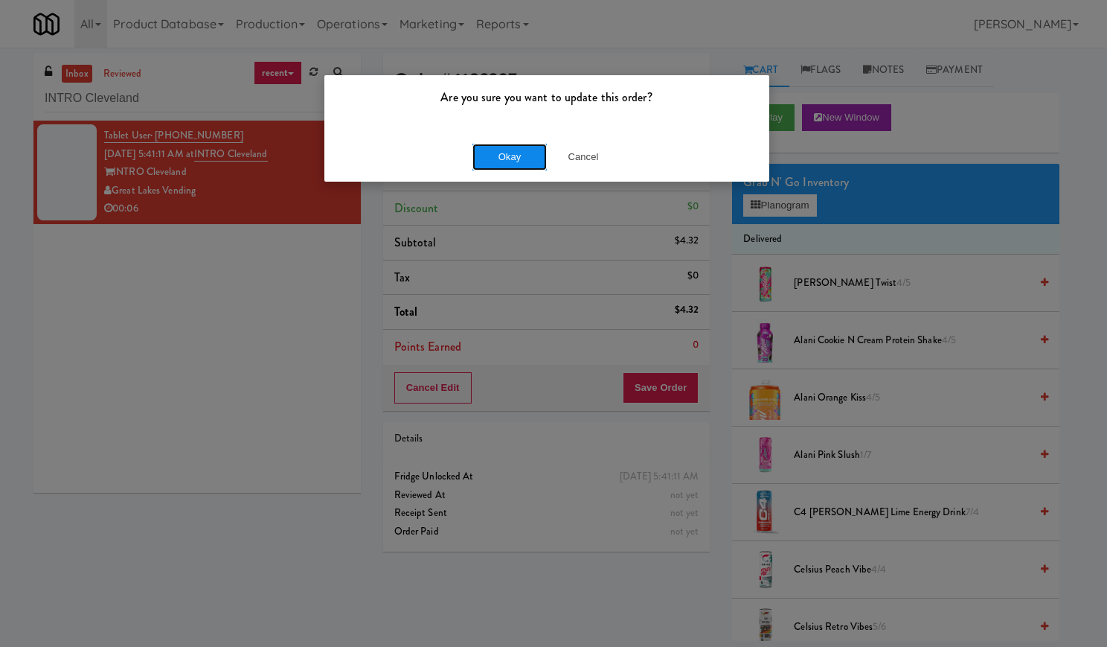
click at [493, 161] on button "Okay" at bounding box center [509, 157] width 74 height 27
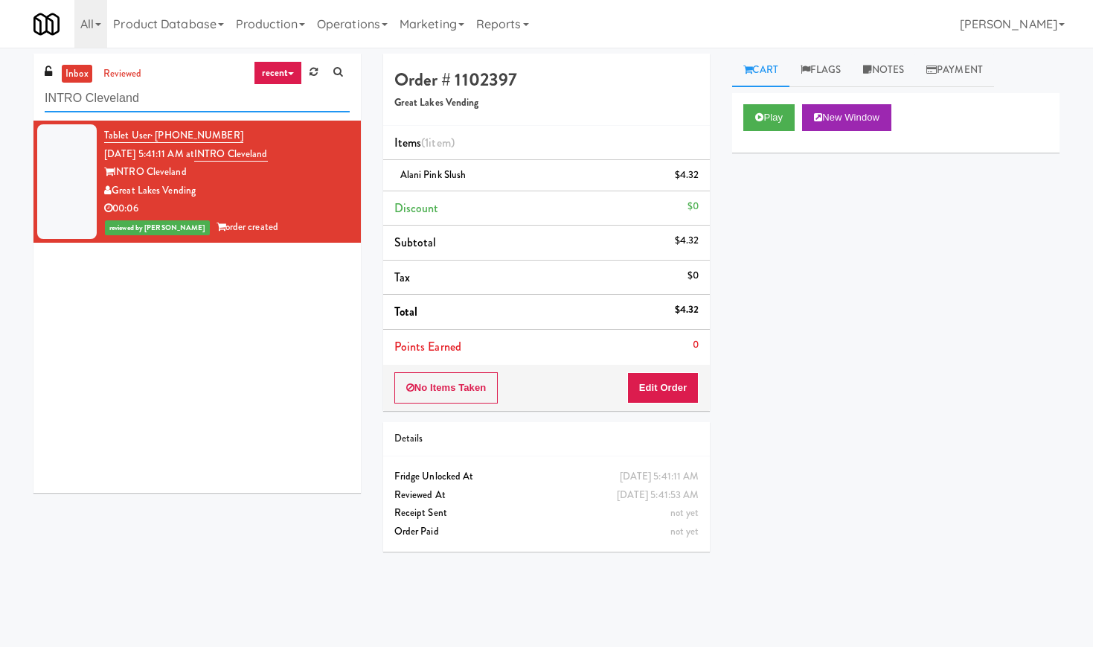
click at [158, 89] on input "INTRO Cleveland" at bounding box center [197, 99] width 305 height 28
paste input "Laurel (Left)"
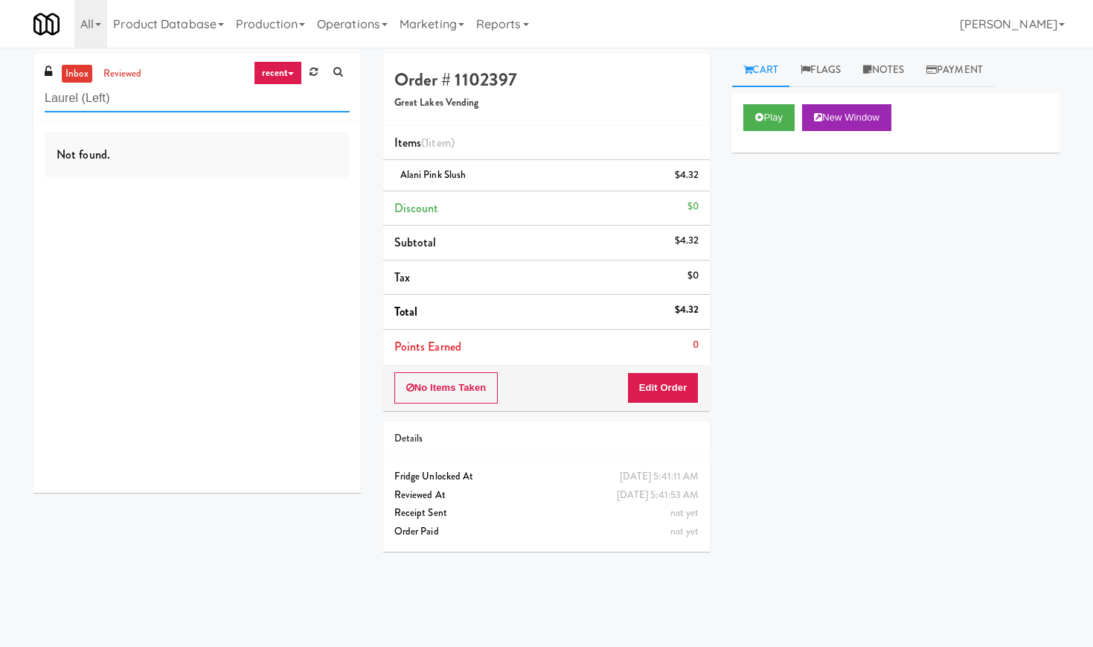
click at [184, 100] on input "Laurel (Left)" at bounding box center [197, 99] width 305 height 28
paste input "[STREET_ADDRESS]"
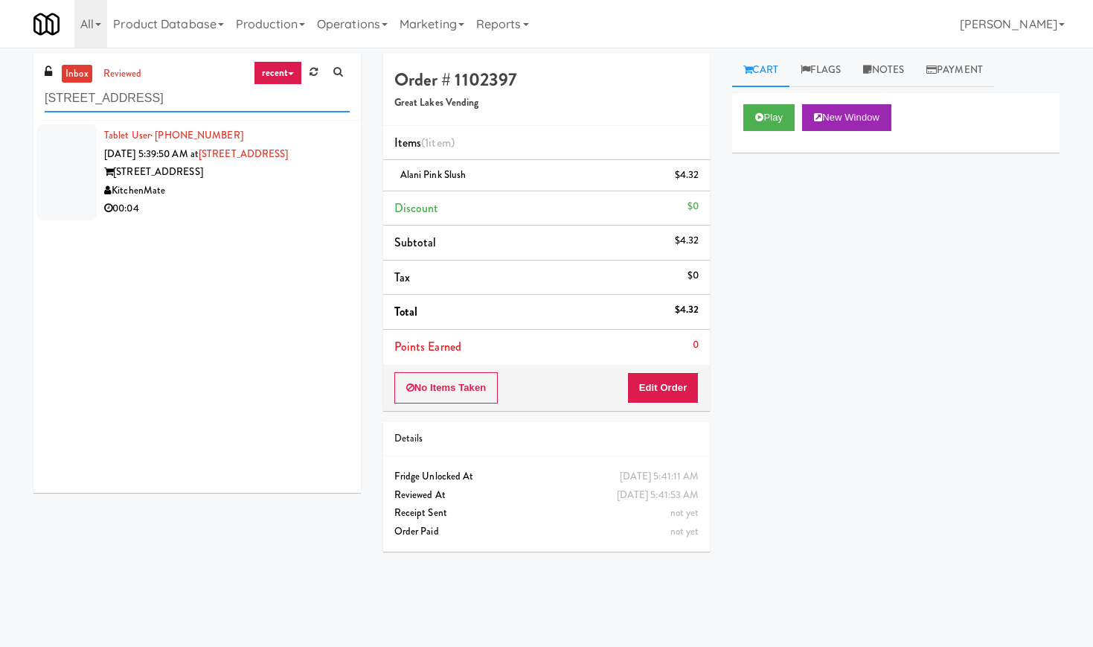
click at [155, 103] on input "[STREET_ADDRESS]" at bounding box center [197, 99] width 305 height 28
paste input "[PERSON_NAME] - Cooler - Left"
click at [284, 188] on div "Pennys DC" at bounding box center [227, 191] width 246 height 19
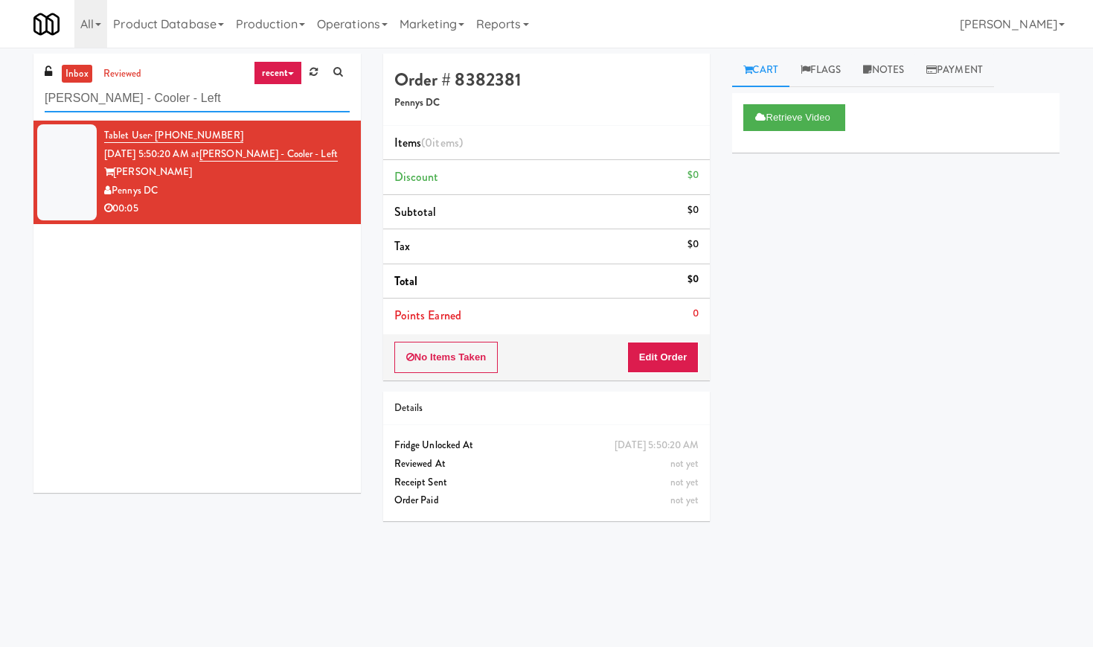
click at [155, 99] on input "[PERSON_NAME] - Cooler - Left" at bounding box center [197, 99] width 305 height 28
paste input "Michelin - Snack - Righ"
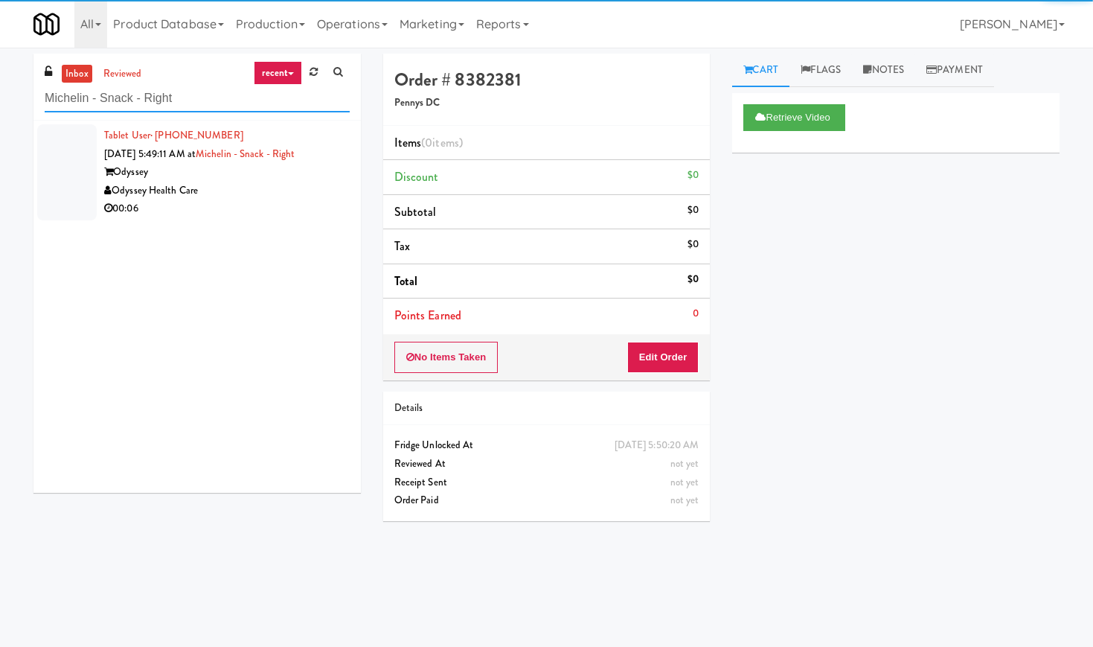
type input "Michelin - Snack - Right"
click at [270, 186] on div "Odyssey Health Care" at bounding box center [227, 191] width 246 height 19
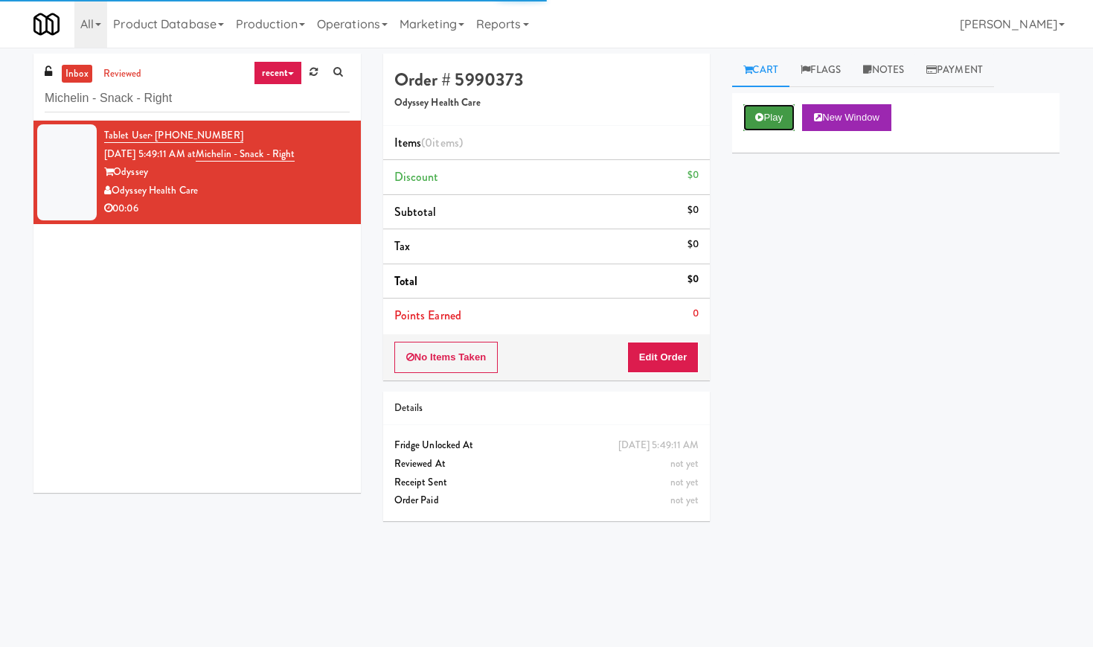
click at [778, 112] on button "Play" at bounding box center [768, 117] width 51 height 27
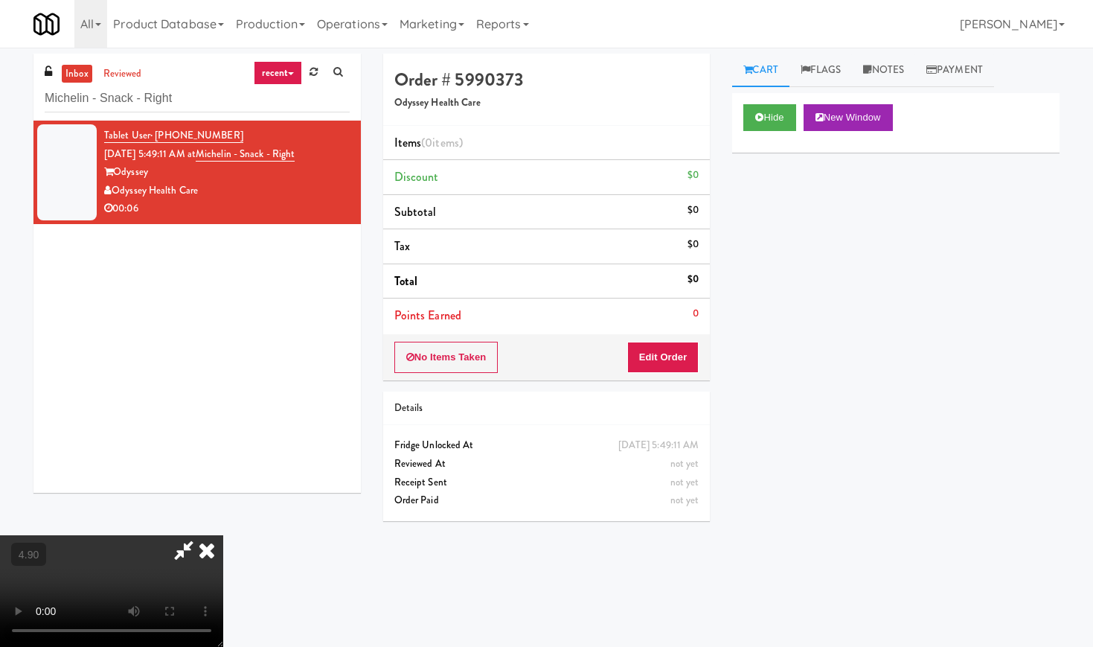
click at [223, 535] on video at bounding box center [111, 591] width 223 height 112
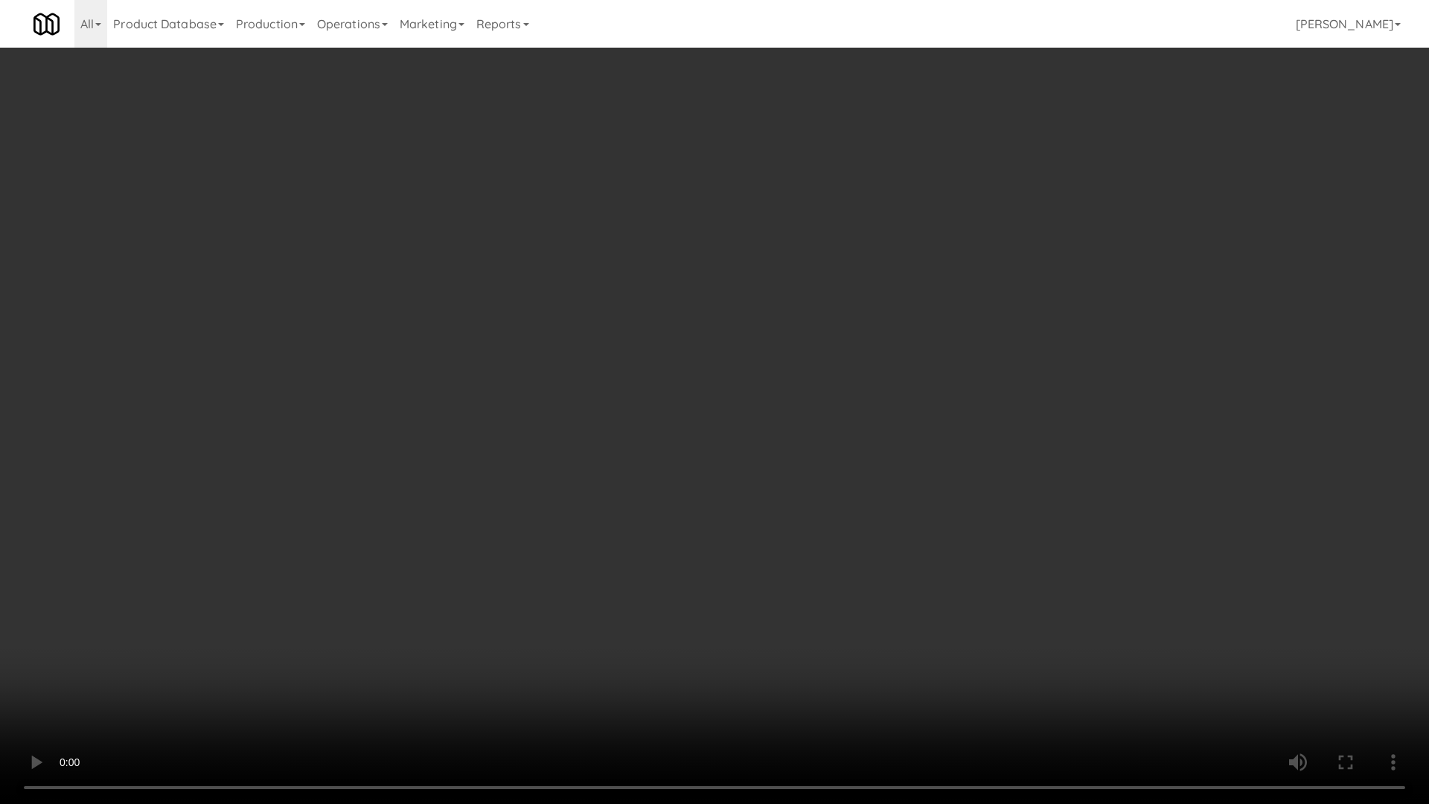
click at [349, 402] on video at bounding box center [714, 402] width 1429 height 804
click at [478, 482] on video at bounding box center [714, 402] width 1429 height 804
click at [611, 409] on video at bounding box center [714, 402] width 1429 height 804
click at [617, 406] on video at bounding box center [714, 402] width 1429 height 804
click at [619, 406] on video at bounding box center [714, 402] width 1429 height 804
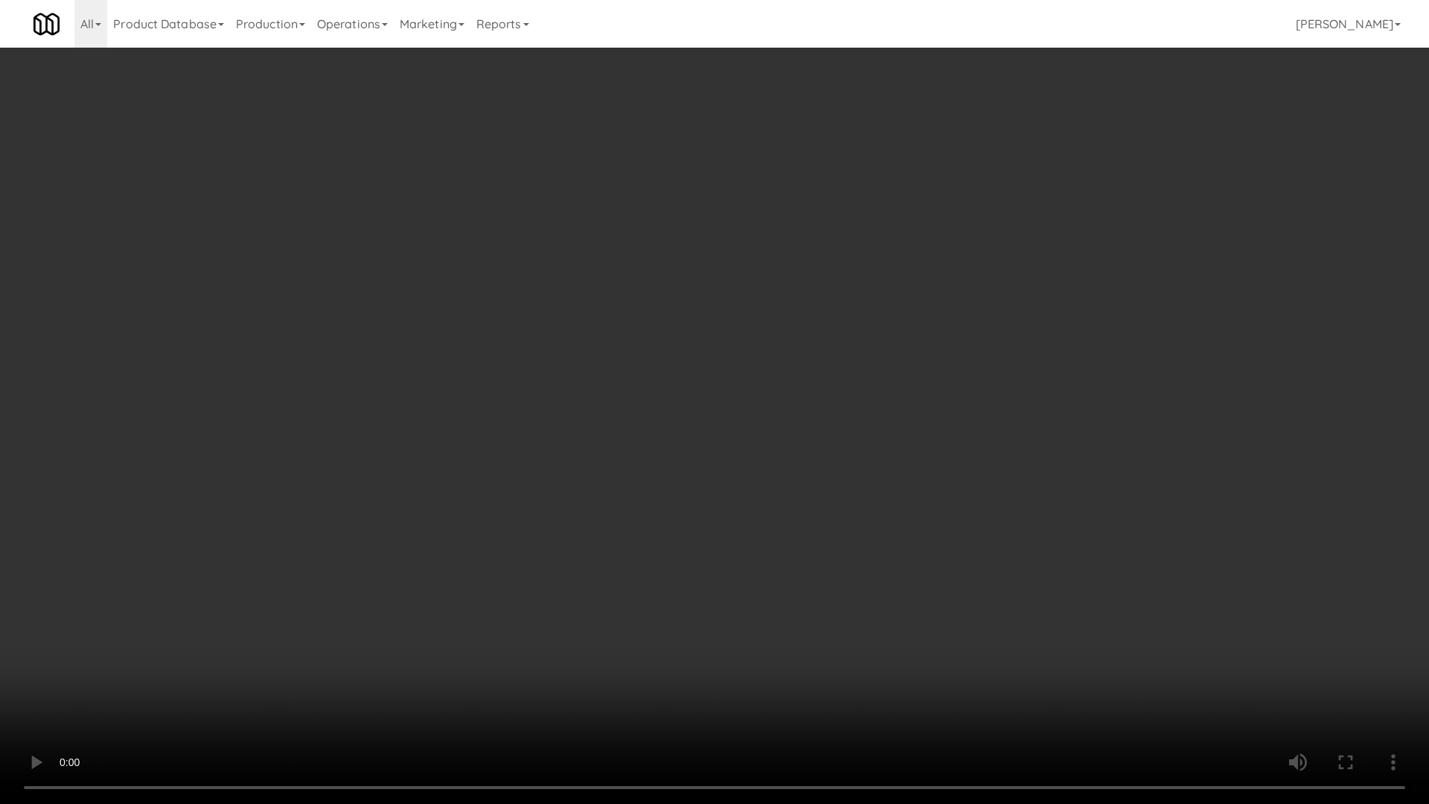
click at [619, 406] on video at bounding box center [714, 402] width 1429 height 804
click at [631, 399] on video at bounding box center [714, 402] width 1429 height 804
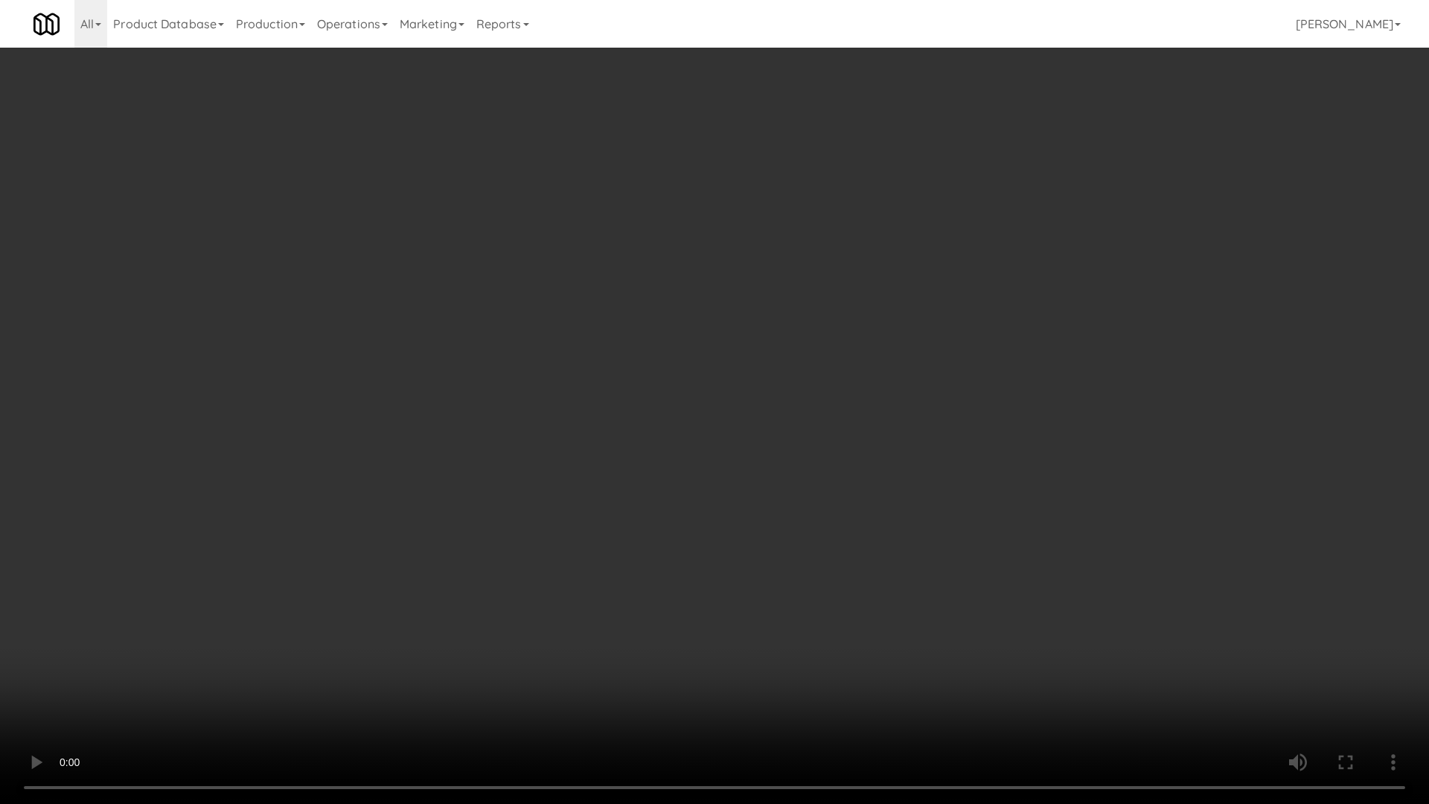
click at [631, 399] on video at bounding box center [714, 402] width 1429 height 804
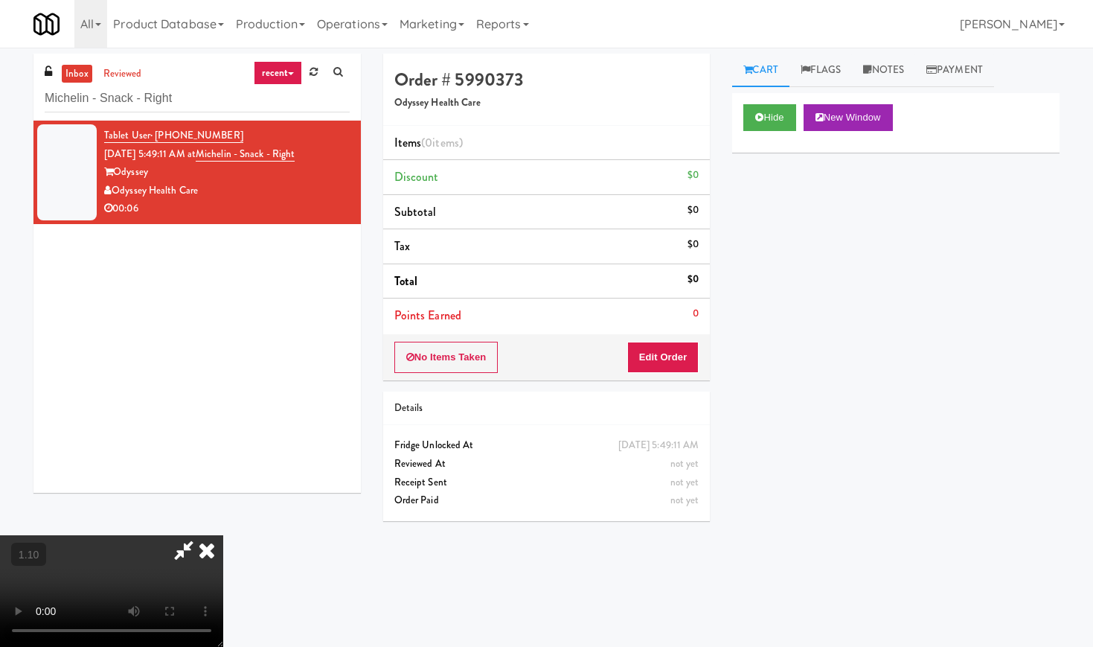
click at [223, 535] on icon at bounding box center [206, 550] width 33 height 30
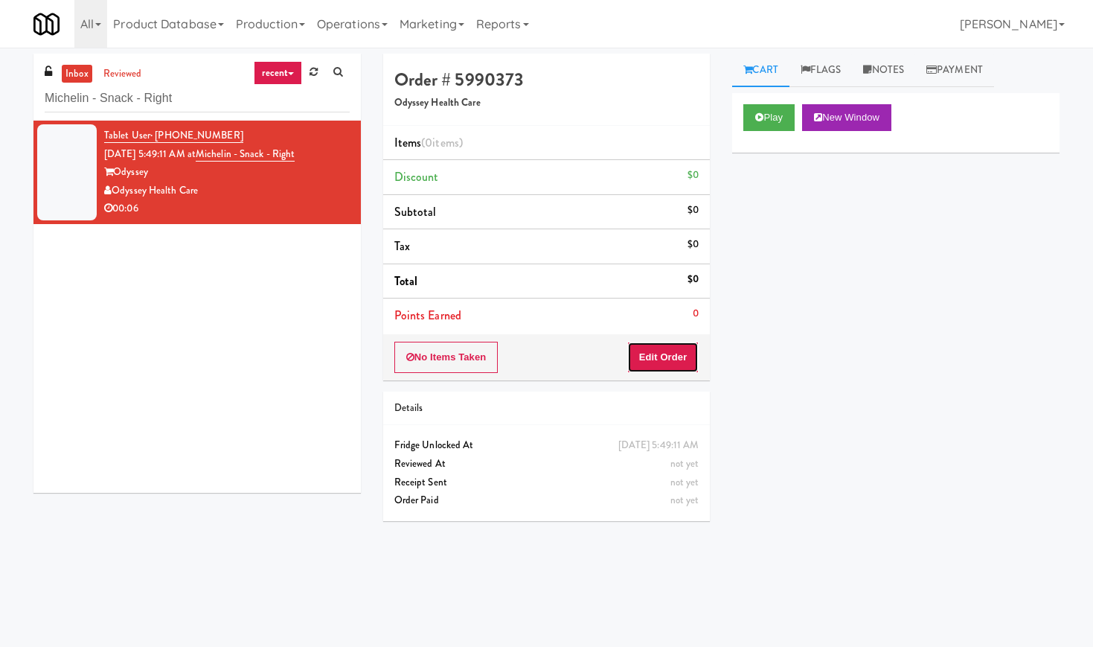
click at [668, 362] on button "Edit Order" at bounding box center [663, 357] width 72 height 31
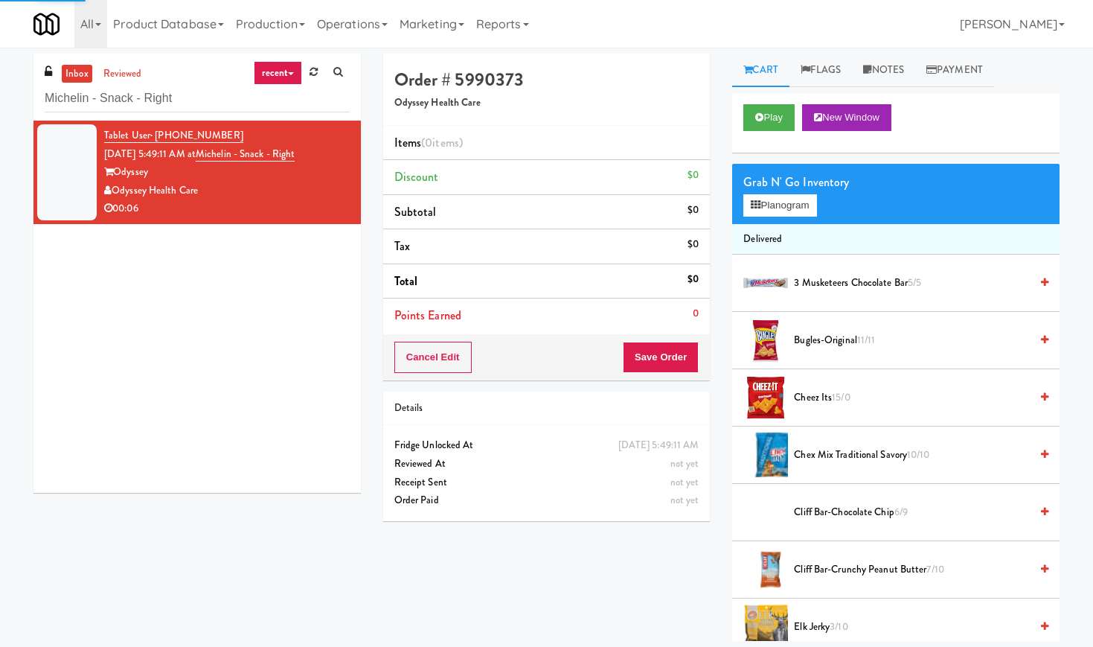
click at [792, 217] on div "Grab N' Go Inventory Planogram" at bounding box center [895, 194] width 327 height 60
click at [795, 208] on button "Planogram" at bounding box center [779, 205] width 73 height 22
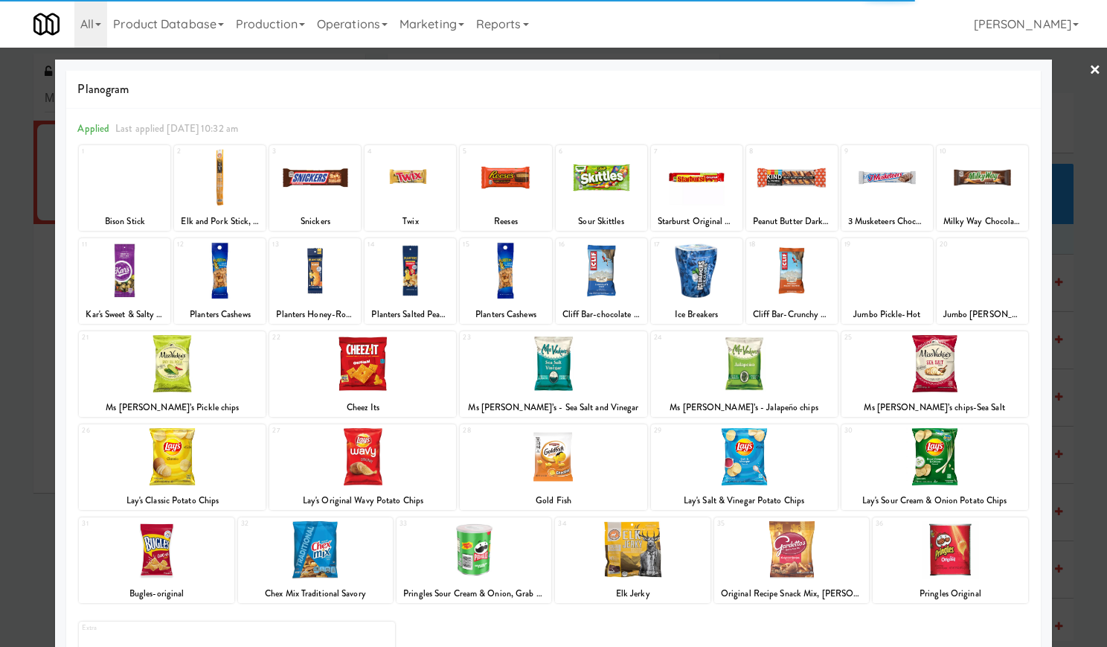
click at [794, 202] on div at bounding box center [792, 177] width 92 height 57
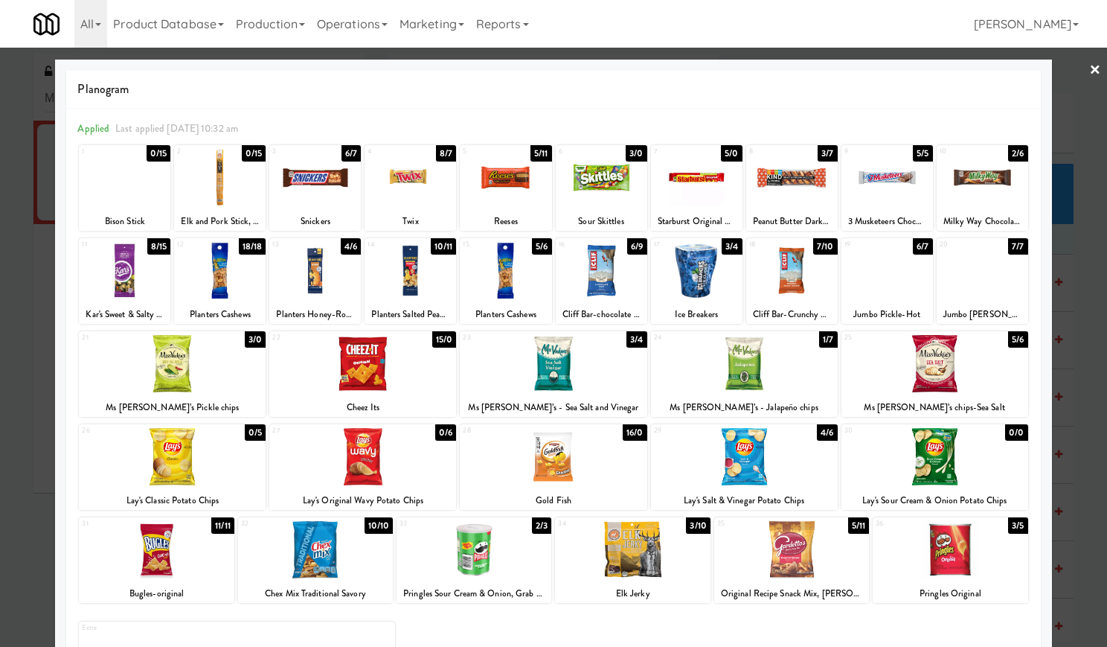
click at [1089, 71] on link "×" at bounding box center [1095, 71] width 12 height 46
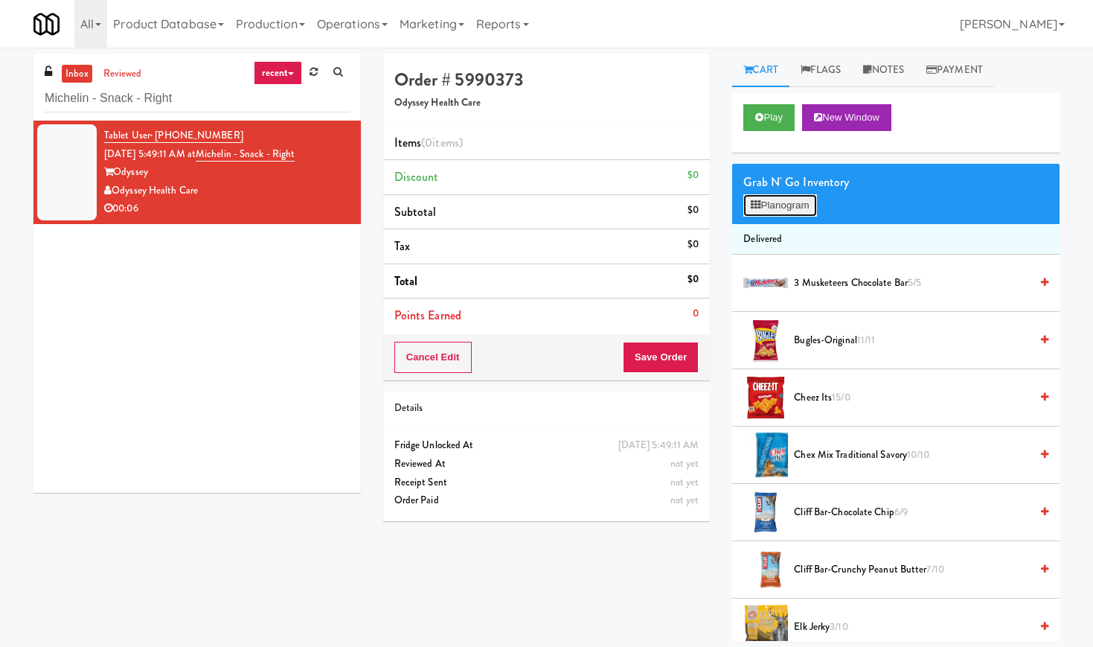
click at [775, 202] on button "Planogram" at bounding box center [779, 205] width 73 height 22
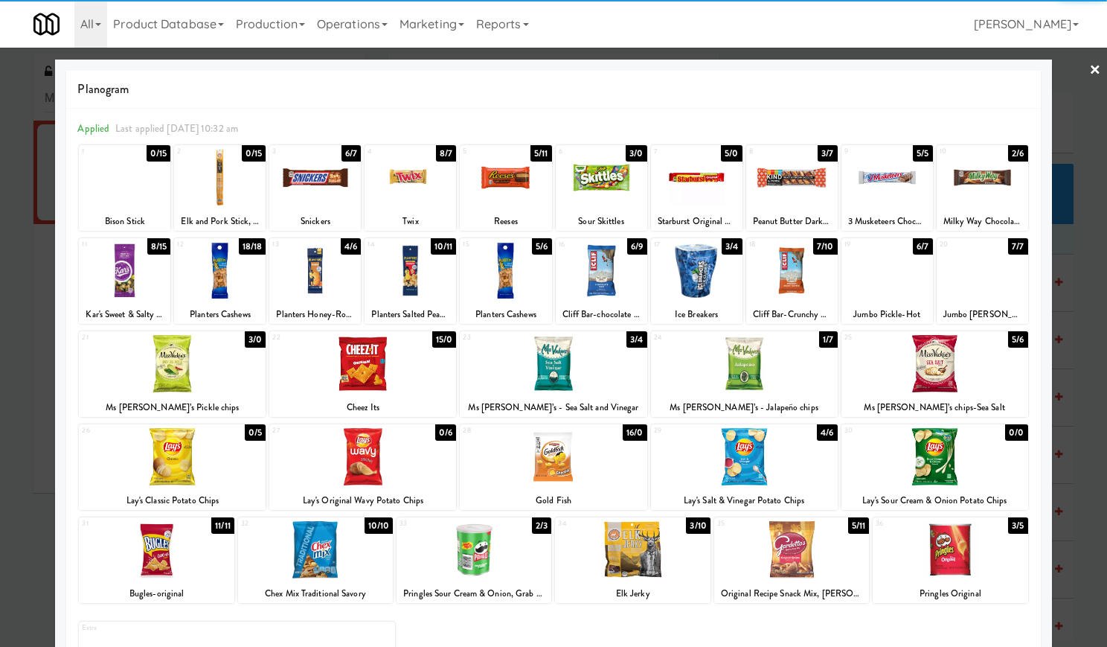
click at [793, 208] on div "8 3/7 Peanut Butter Dark Chocolate Kind Bar" at bounding box center [792, 188] width 92 height 86
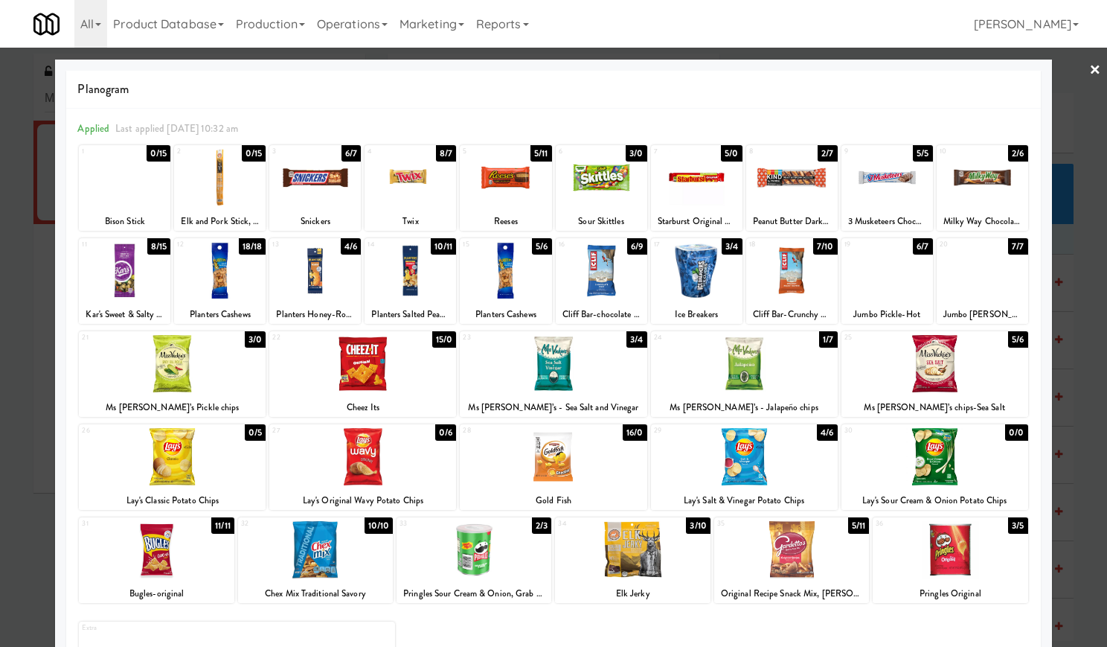
click at [1089, 68] on link "×" at bounding box center [1095, 71] width 12 height 46
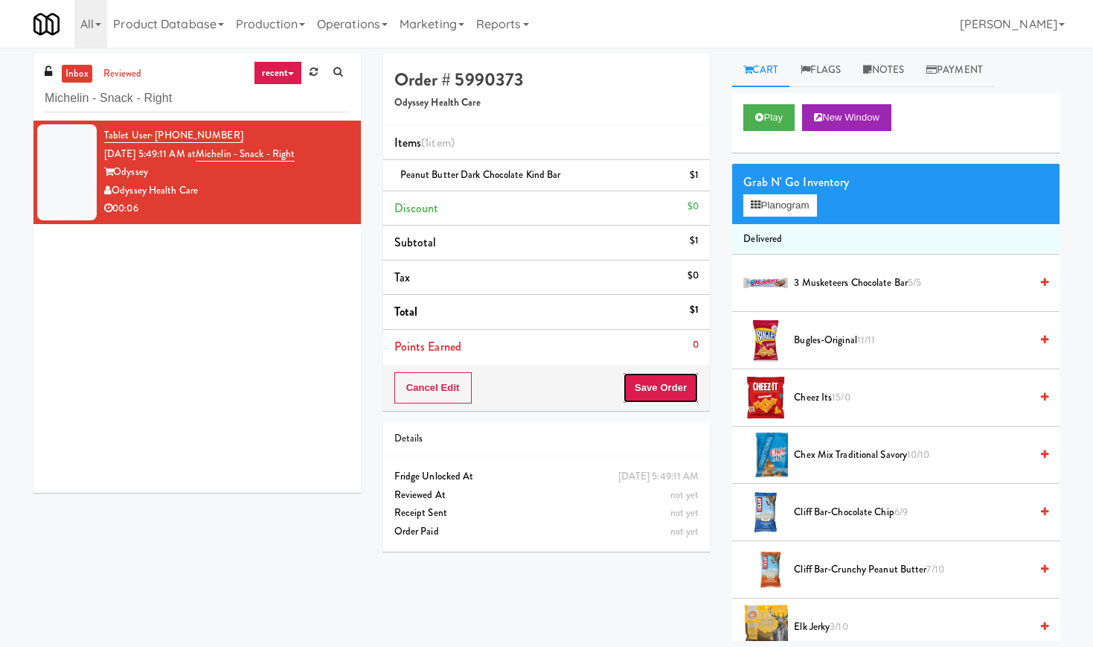
click at [683, 396] on button "Save Order" at bounding box center [661, 387] width 76 height 31
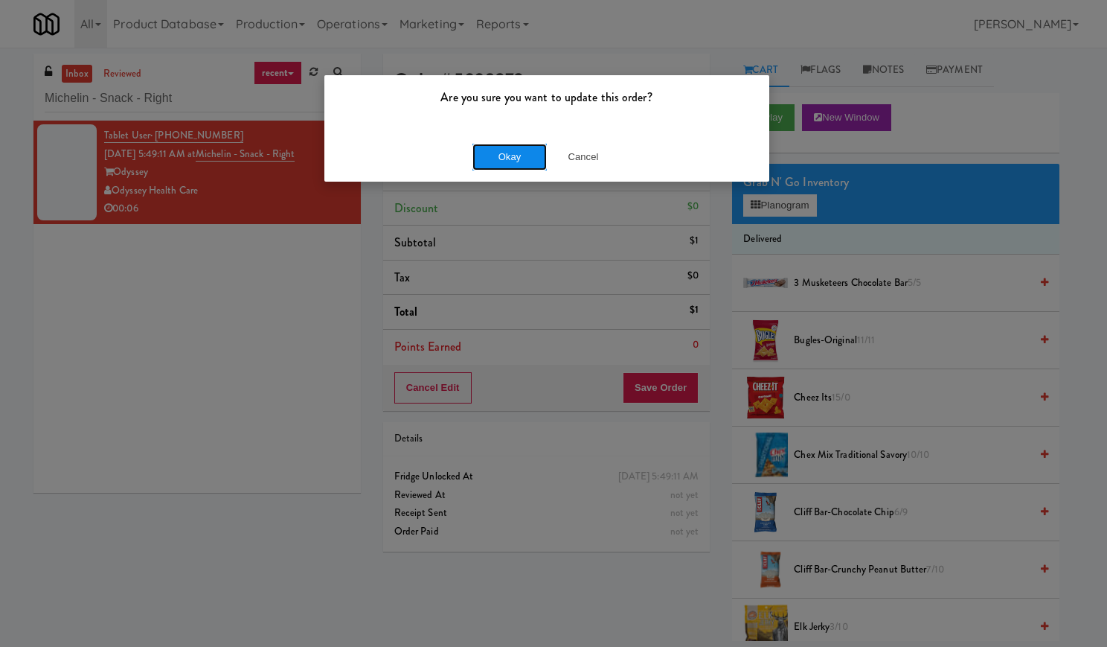
click at [520, 144] on button "Okay" at bounding box center [509, 157] width 74 height 27
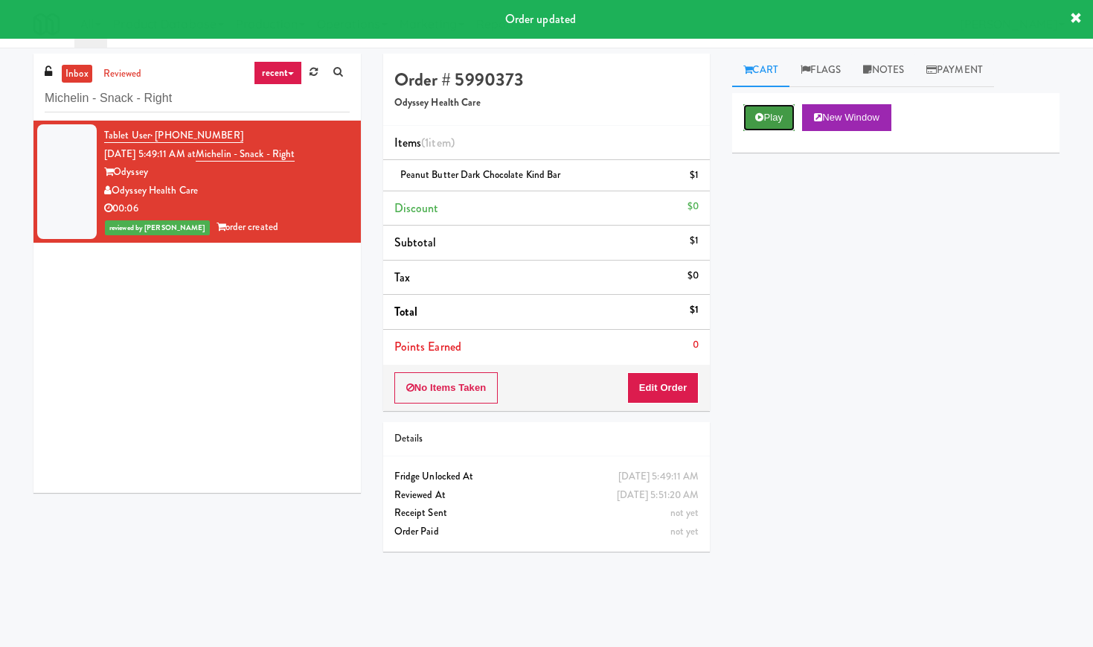
click at [775, 122] on button "Play" at bounding box center [768, 117] width 51 height 27
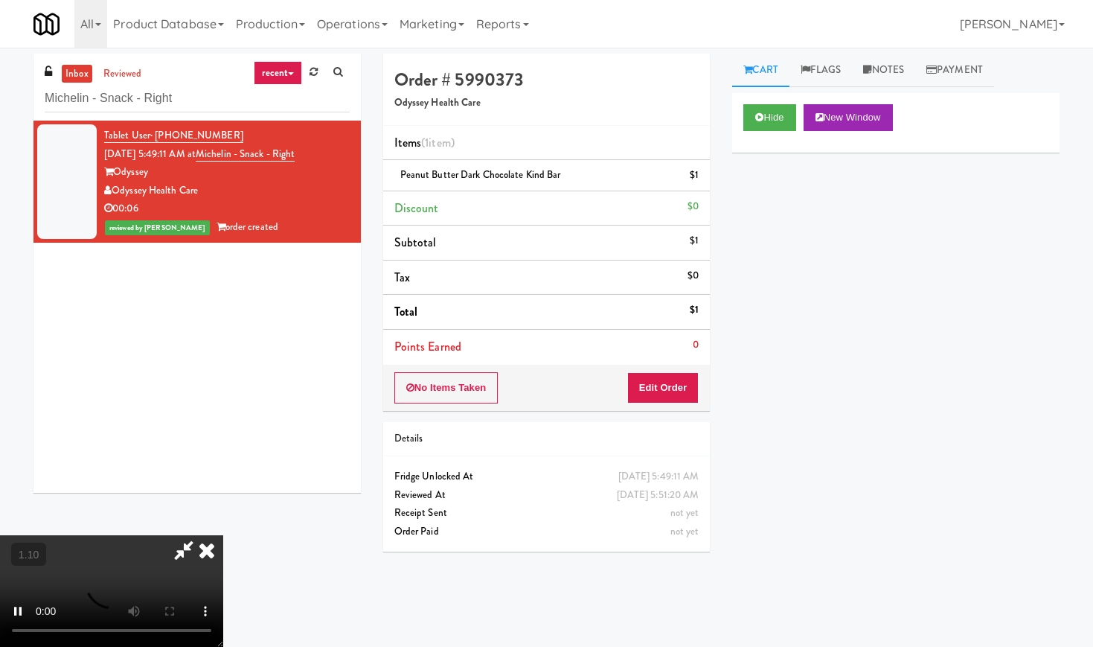
click at [223, 535] on video at bounding box center [111, 591] width 223 height 112
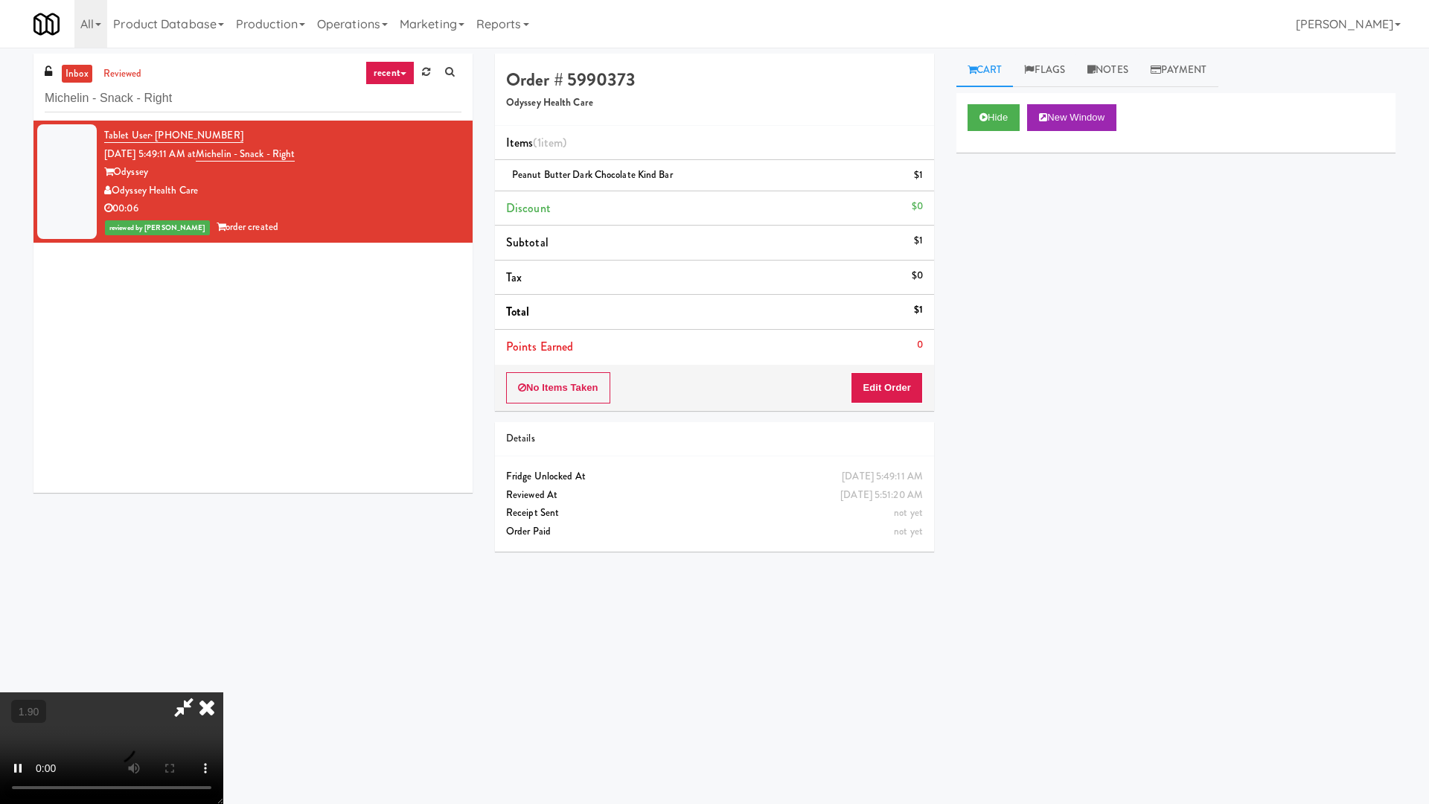
click at [223, 646] on video at bounding box center [111, 748] width 223 height 112
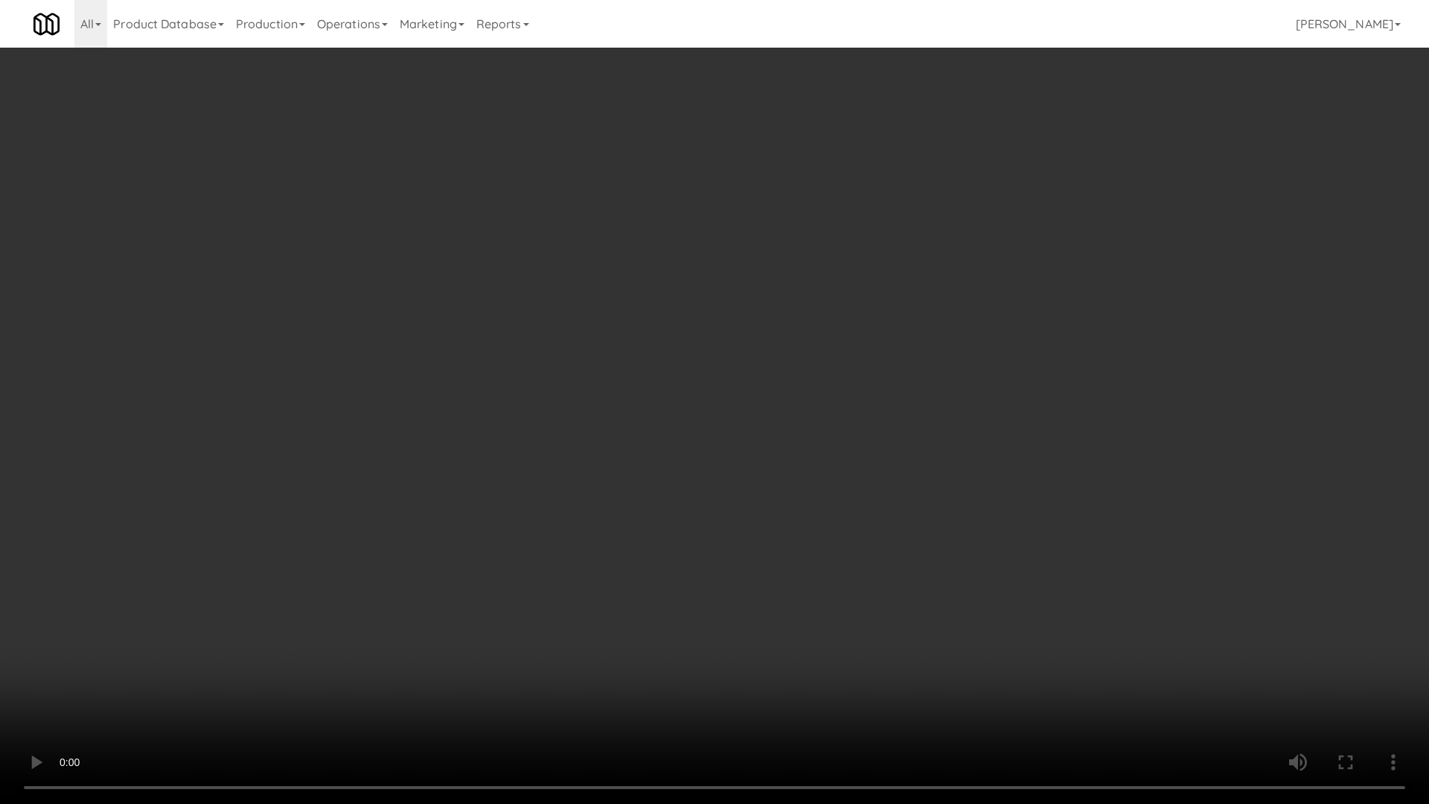
click at [856, 342] on video at bounding box center [714, 402] width 1429 height 804
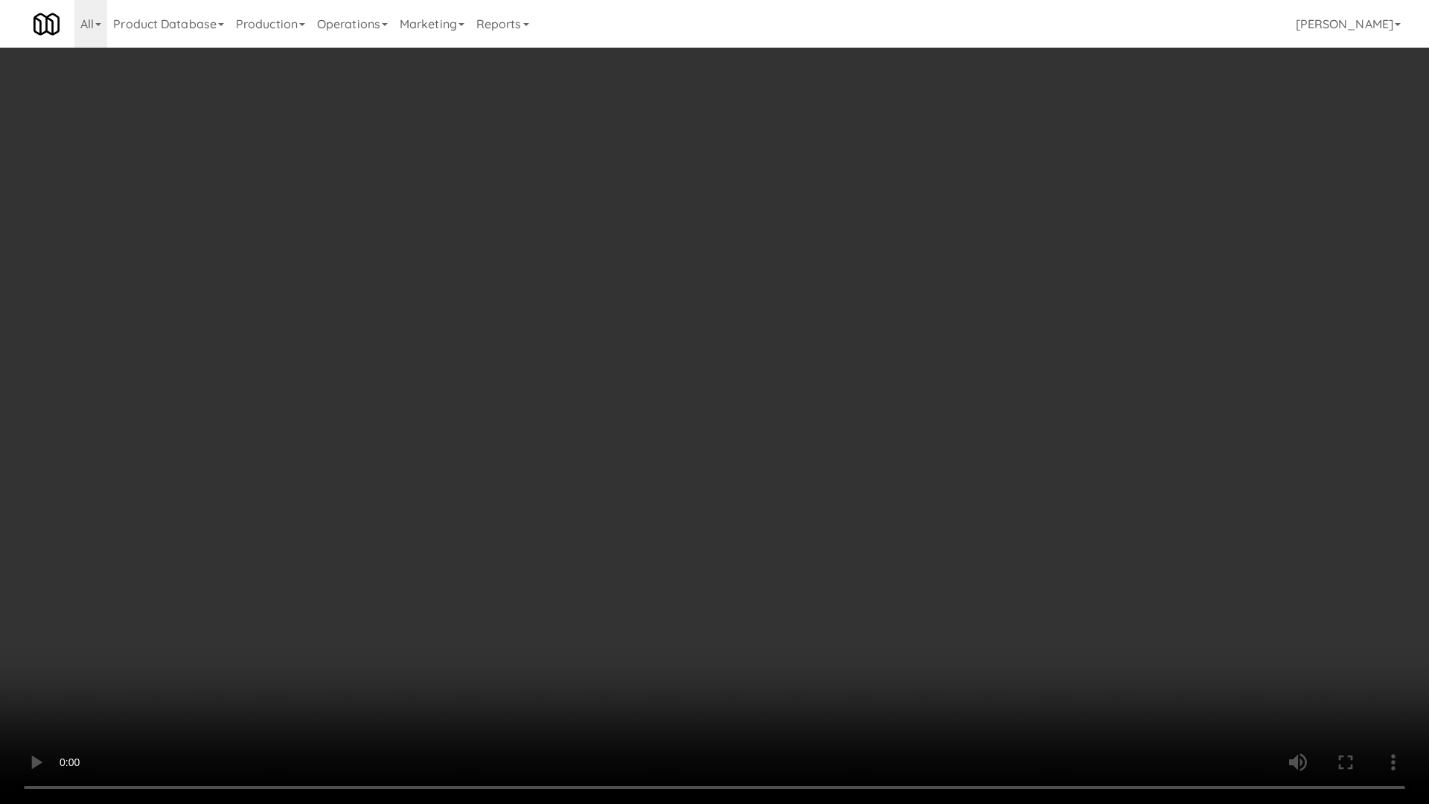
click at [856, 342] on video at bounding box center [714, 402] width 1429 height 804
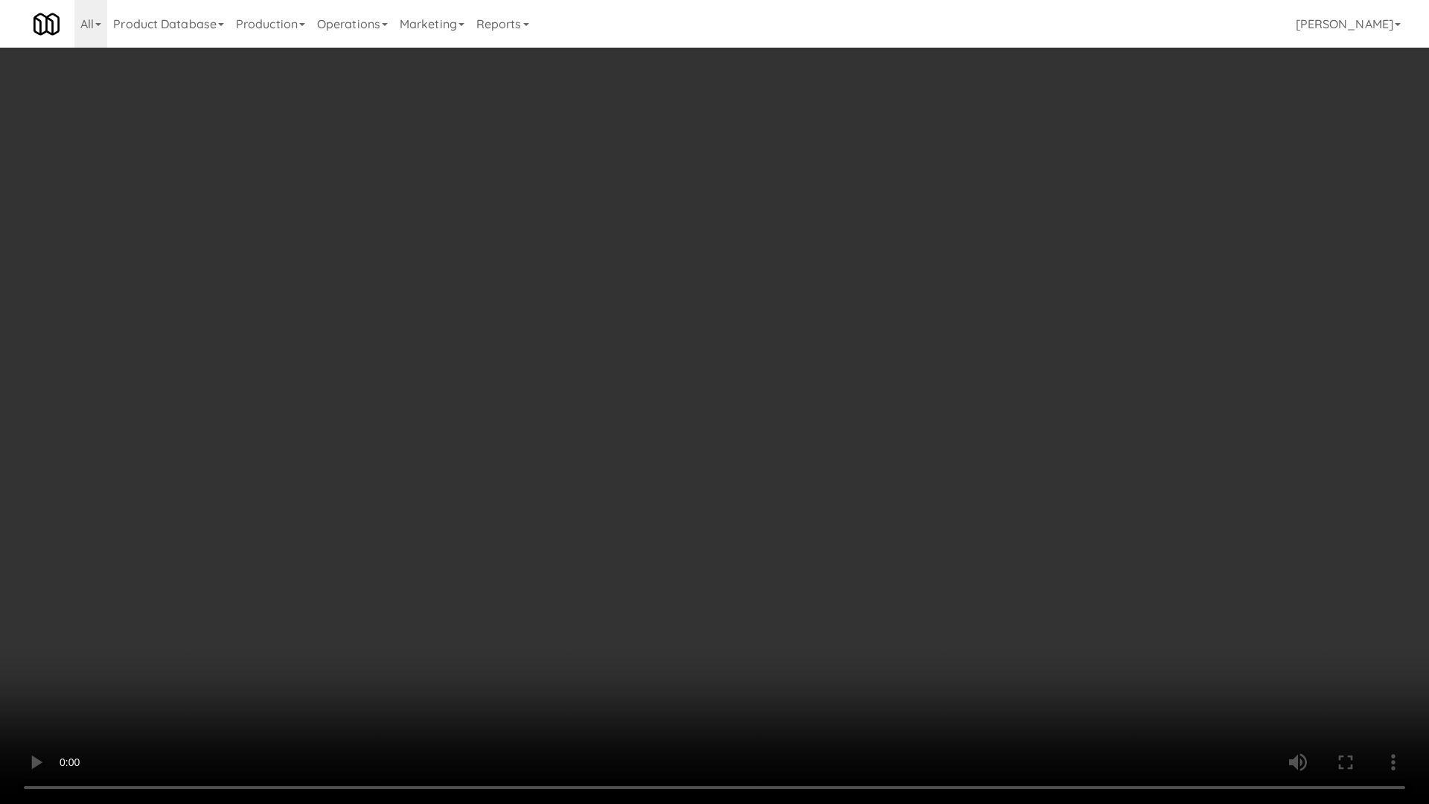
click at [856, 342] on video at bounding box center [714, 402] width 1429 height 804
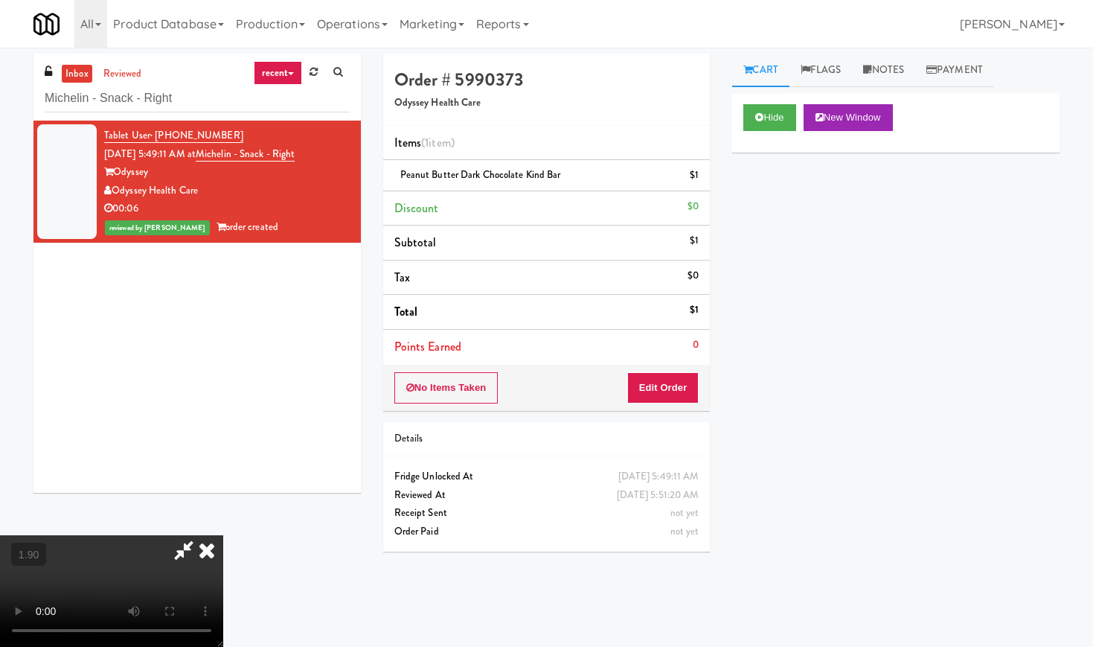
click at [223, 535] on icon at bounding box center [206, 550] width 33 height 30
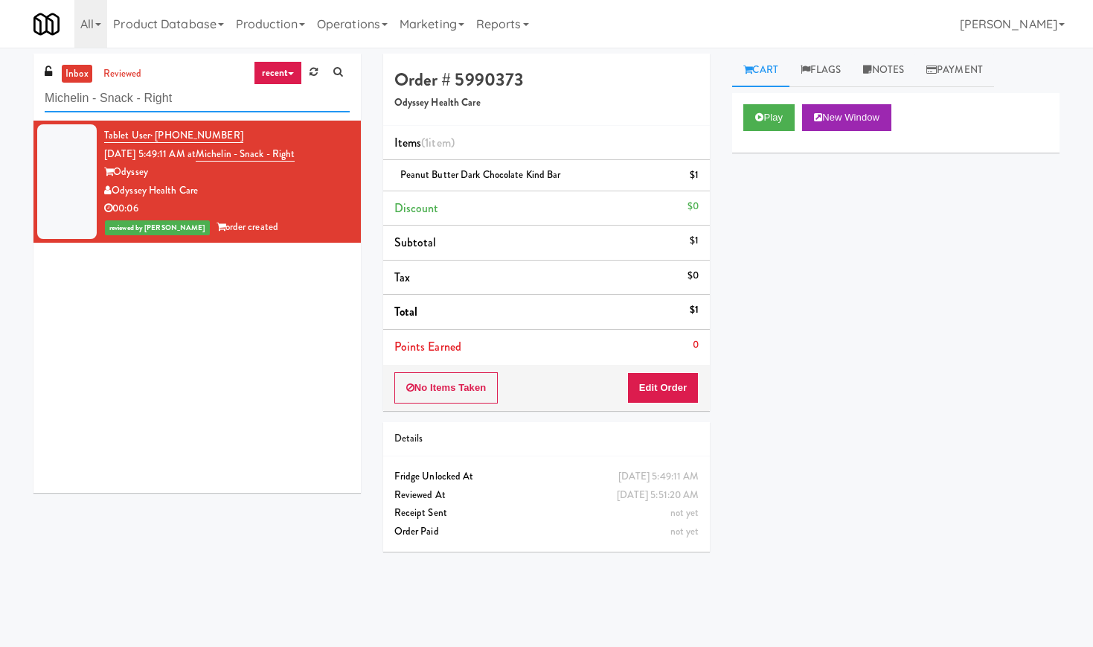
click at [137, 103] on input "Michelin - Snack - Right" at bounding box center [197, 99] width 305 height 28
paste input "750 N Dearborn - Right- [GEOGRAPHIC_DATA]"
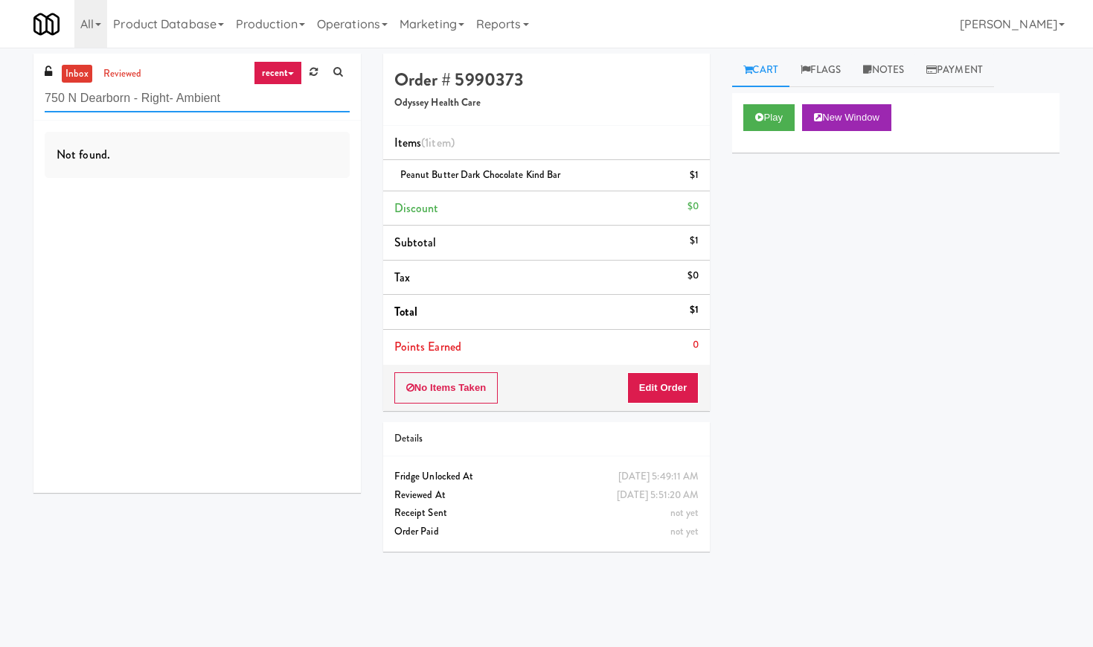
click at [97, 100] on input "750 N Dearborn - Right- Ambient" at bounding box center [197, 99] width 305 height 28
paste input "Haven Cooler"
click at [113, 121] on div "Not found." at bounding box center [196, 307] width 327 height 372
click at [117, 109] on input "Haven Cooler" at bounding box center [197, 99] width 305 height 28
paste input "Twickenham Fridge"
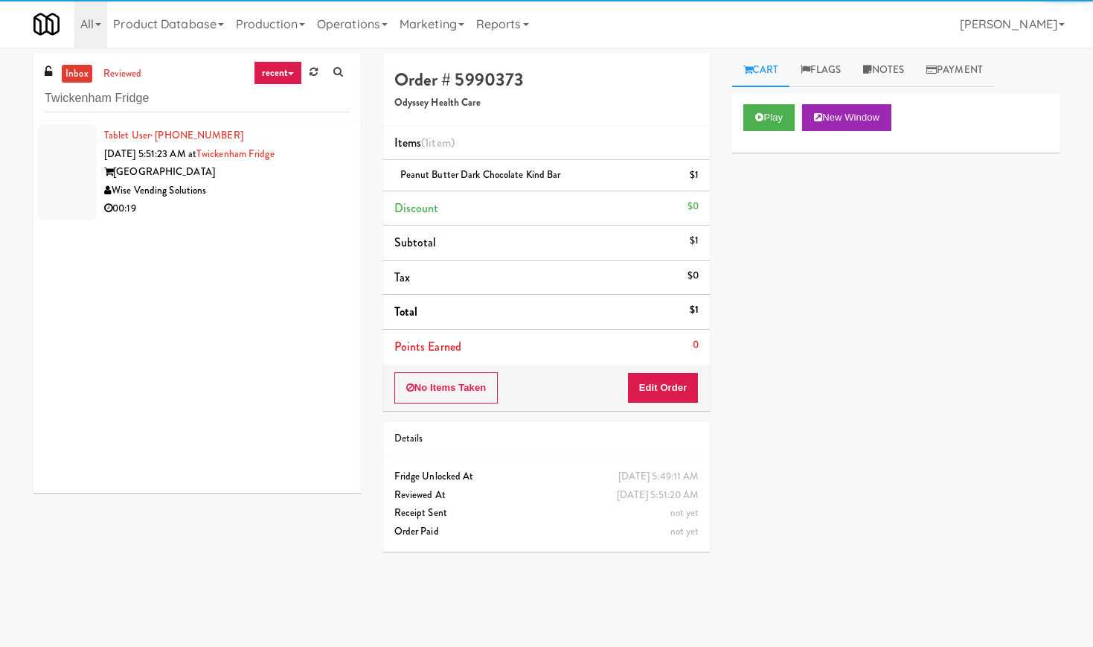
click at [292, 191] on div "Wise Vending Solutions" at bounding box center [227, 191] width 246 height 19
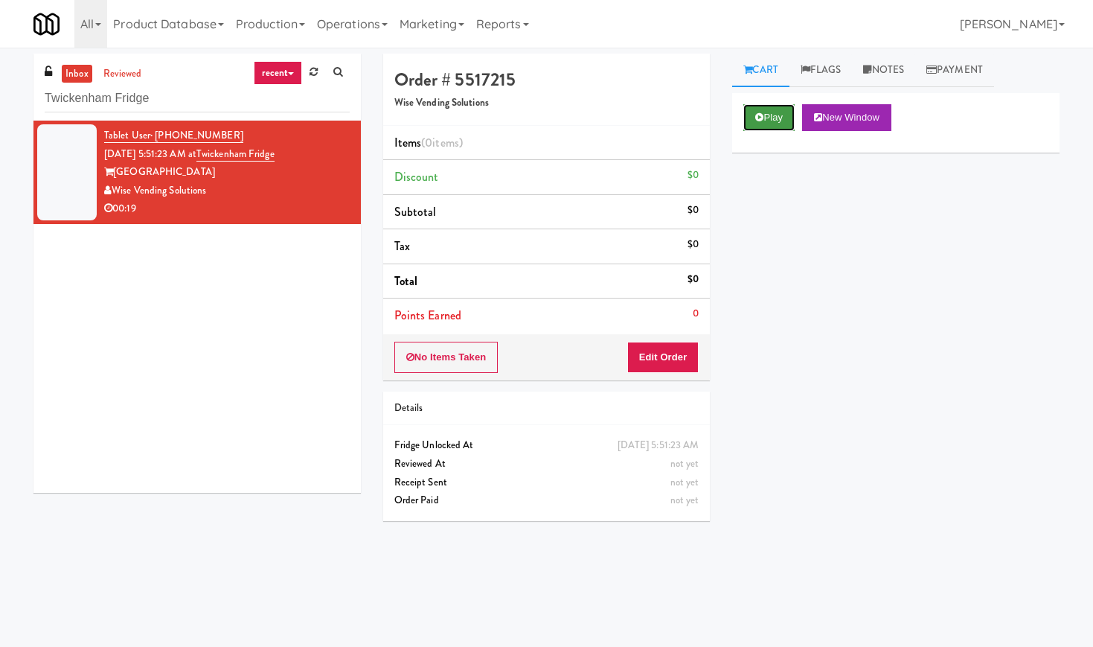
click at [748, 117] on button "Play" at bounding box center [768, 117] width 51 height 27
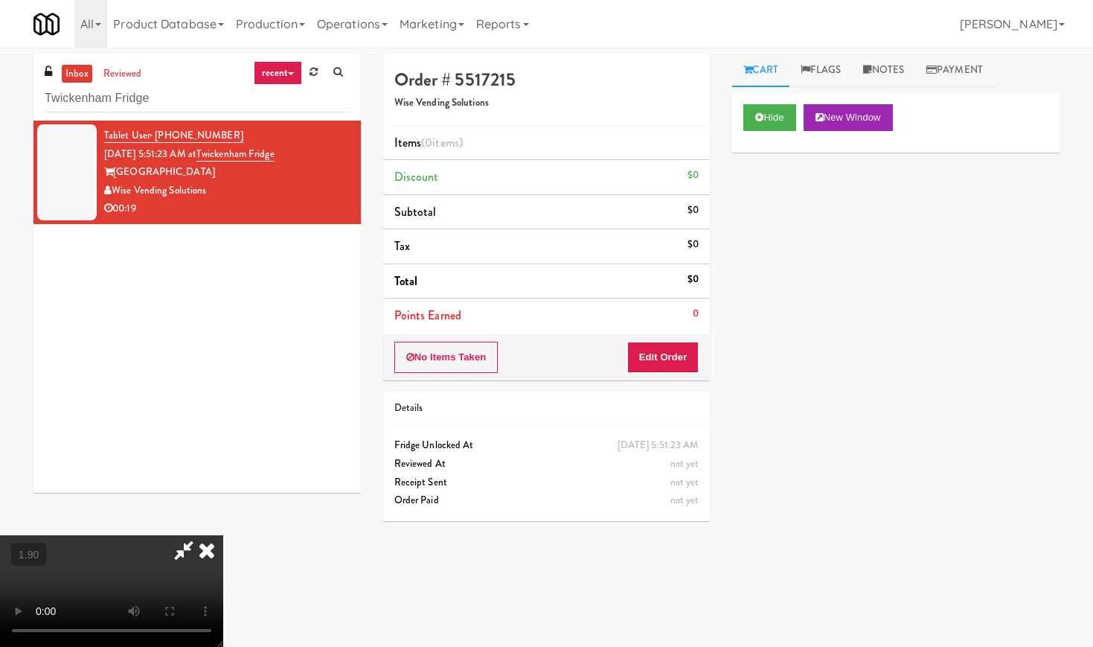
click at [223, 535] on video at bounding box center [111, 591] width 223 height 112
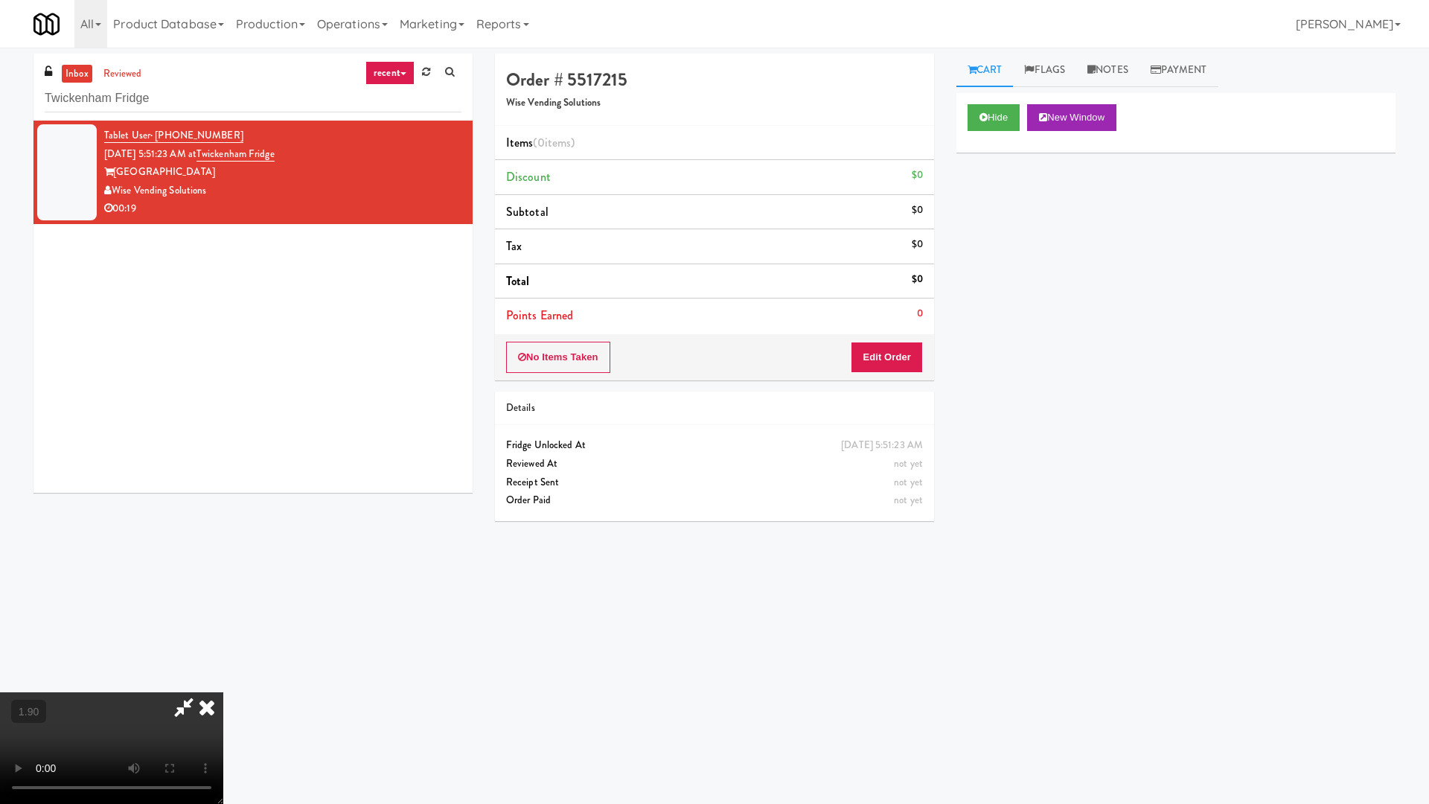
click at [223, 646] on video at bounding box center [111, 748] width 223 height 112
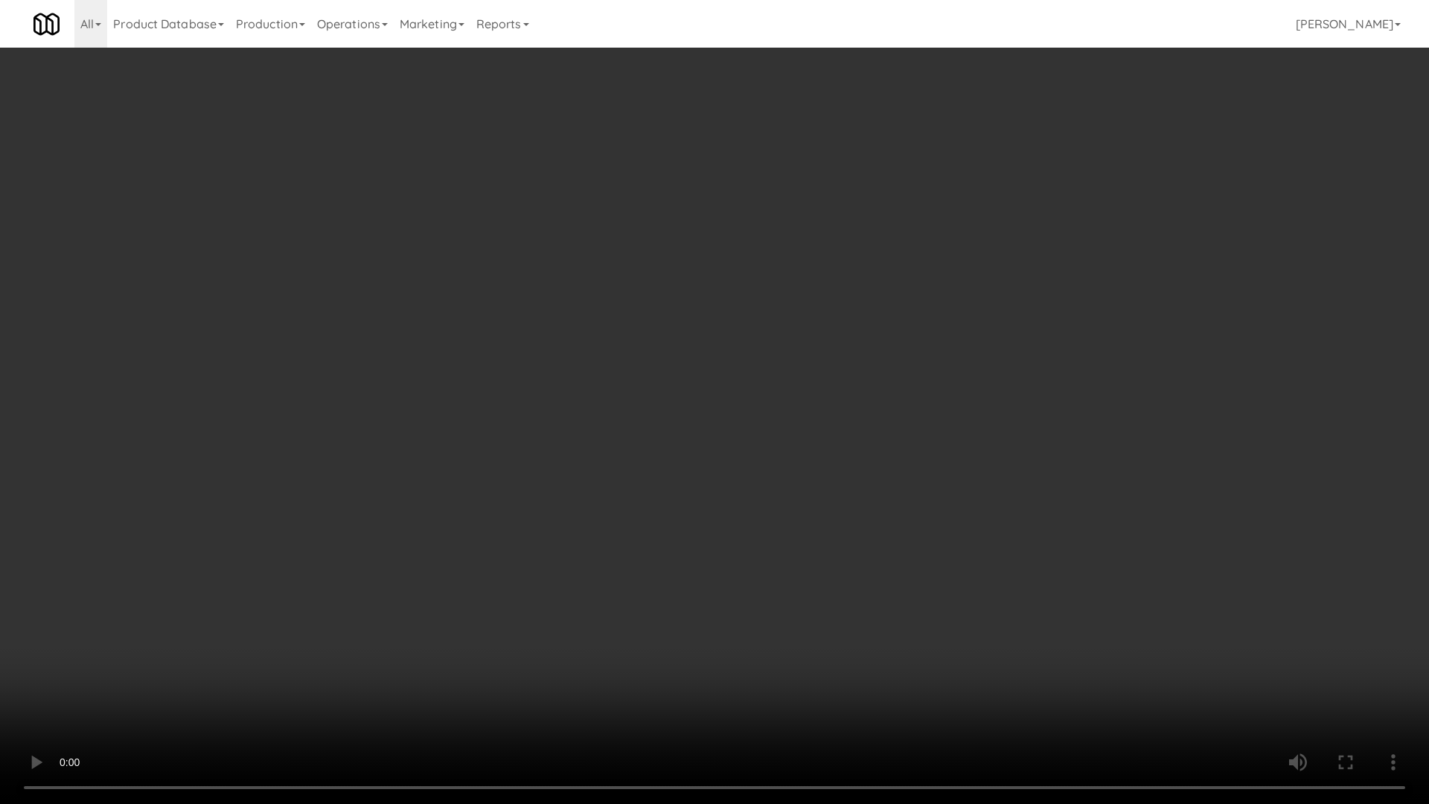
click at [518, 373] on video at bounding box center [714, 402] width 1429 height 804
click at [525, 373] on video at bounding box center [714, 402] width 1429 height 804
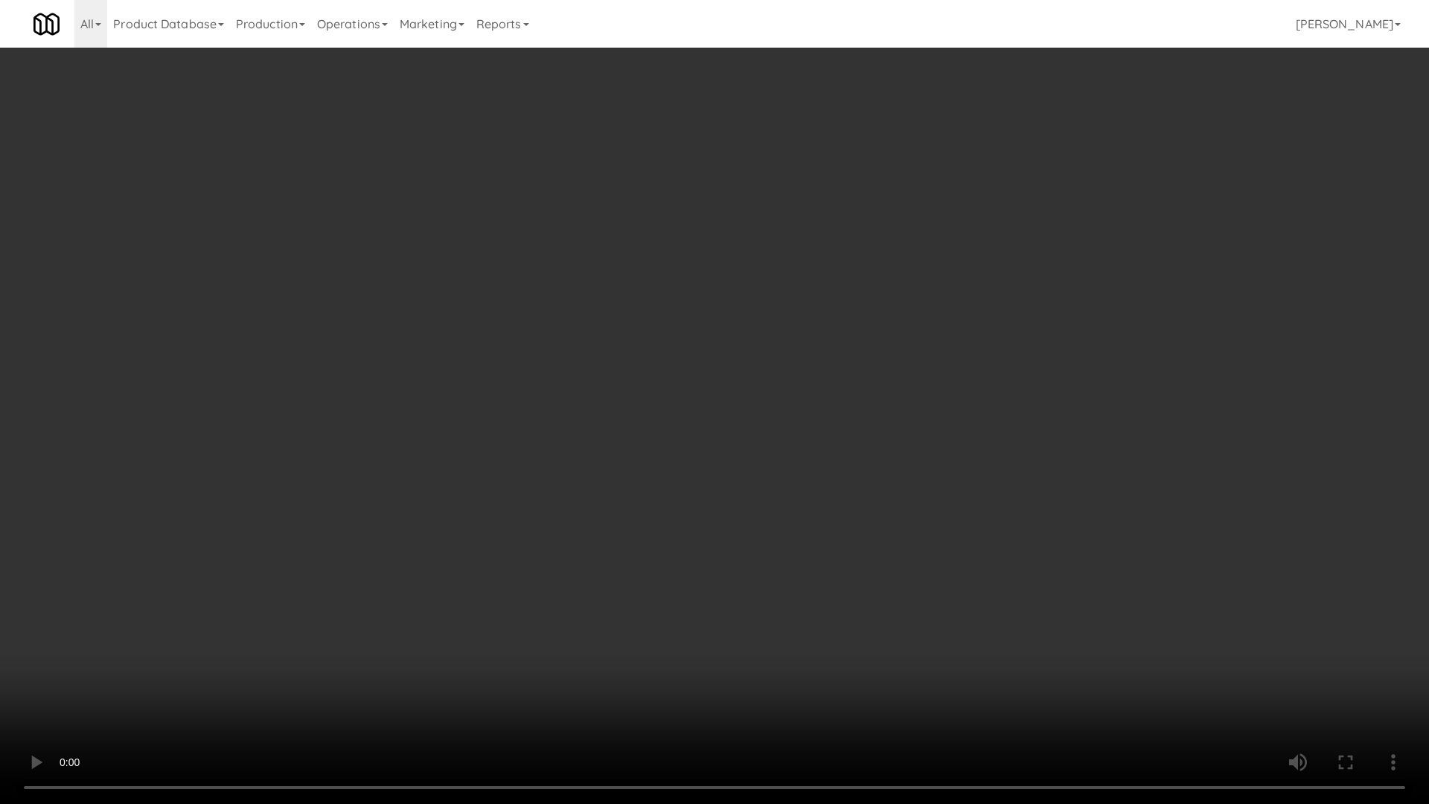
click at [565, 361] on video at bounding box center [714, 402] width 1429 height 804
click at [576, 359] on video at bounding box center [714, 402] width 1429 height 804
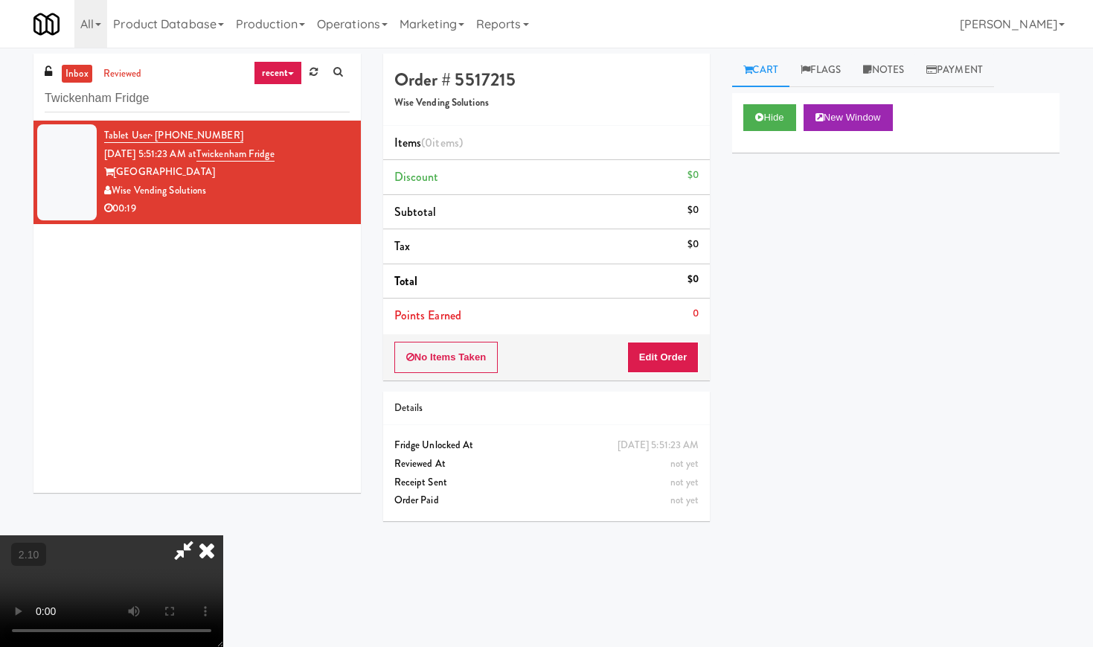
drag, startPoint x: 628, startPoint y: 61, endPoint x: 633, endPoint y: 220, distance: 158.6
click at [223, 535] on div at bounding box center [111, 591] width 223 height 112
click at [693, 351] on button "Edit Order" at bounding box center [663, 357] width 72 height 31
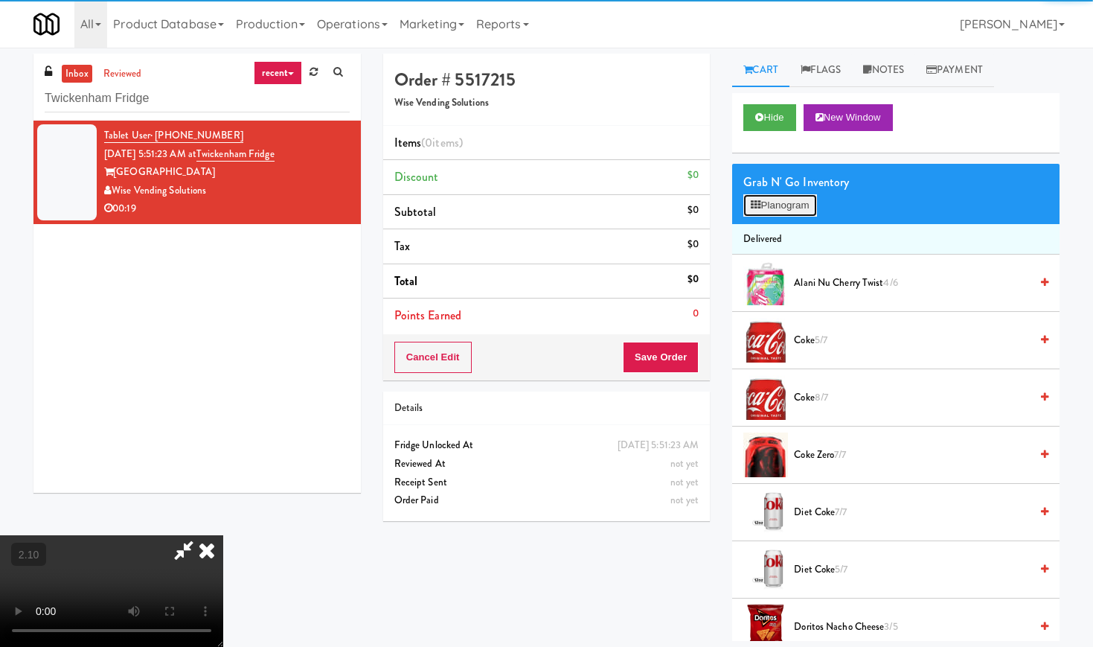
click at [791, 197] on button "Planogram" at bounding box center [779, 205] width 73 height 22
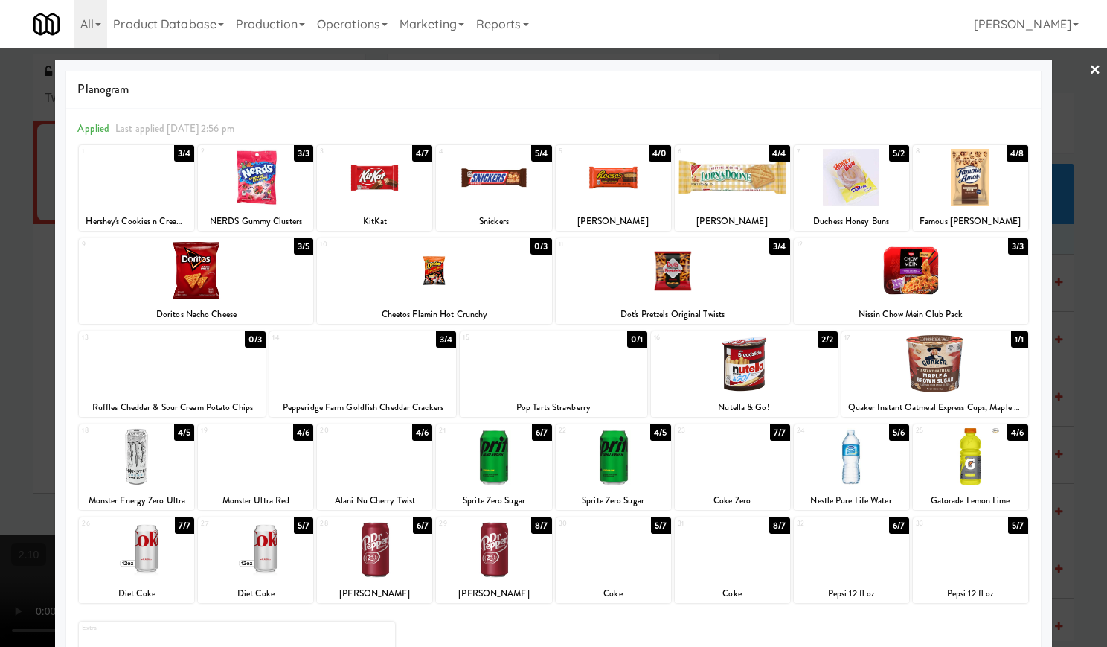
click at [365, 183] on div at bounding box center [374, 177] width 115 height 57
click at [955, 456] on div at bounding box center [970, 456] width 115 height 57
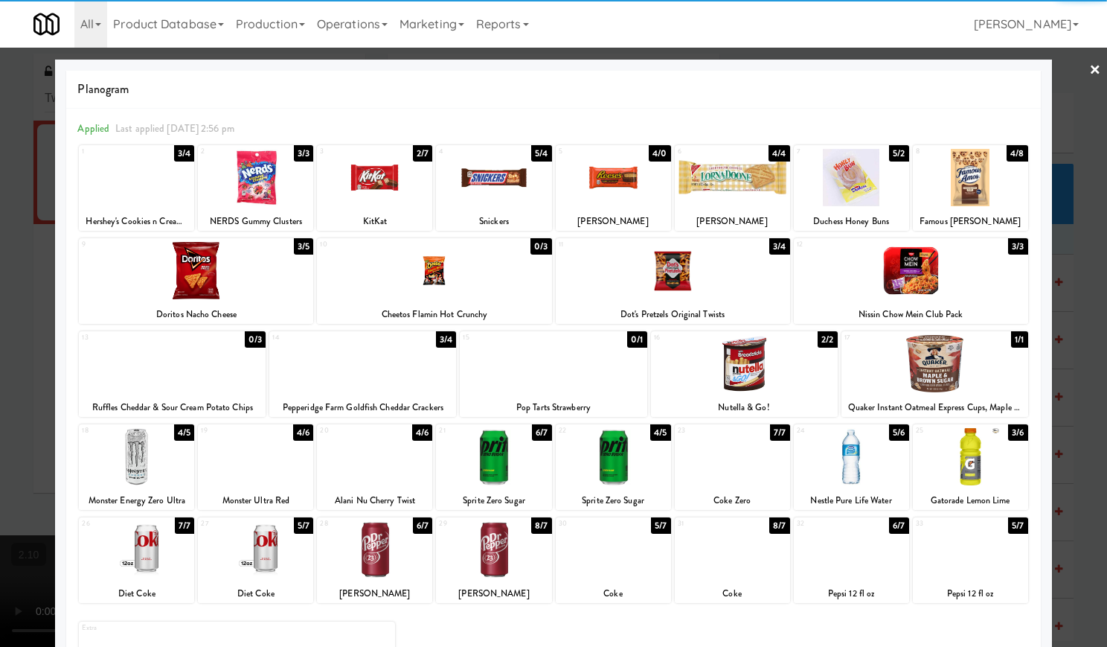
click at [177, 252] on div at bounding box center [196, 270] width 234 height 57
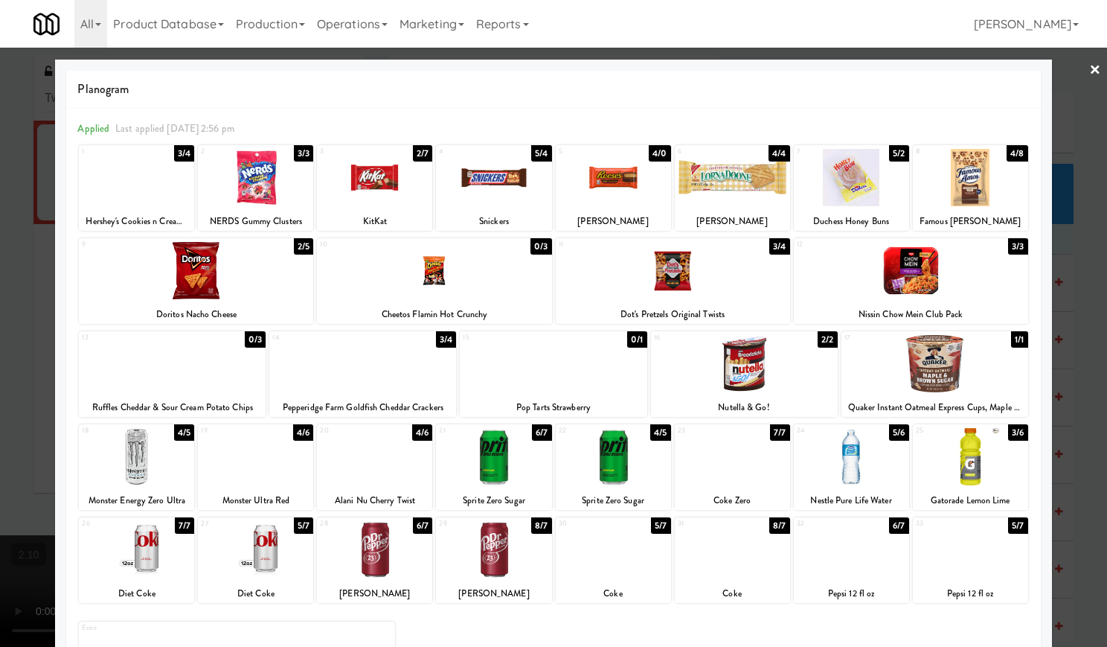
click at [1089, 65] on link "×" at bounding box center [1095, 71] width 12 height 46
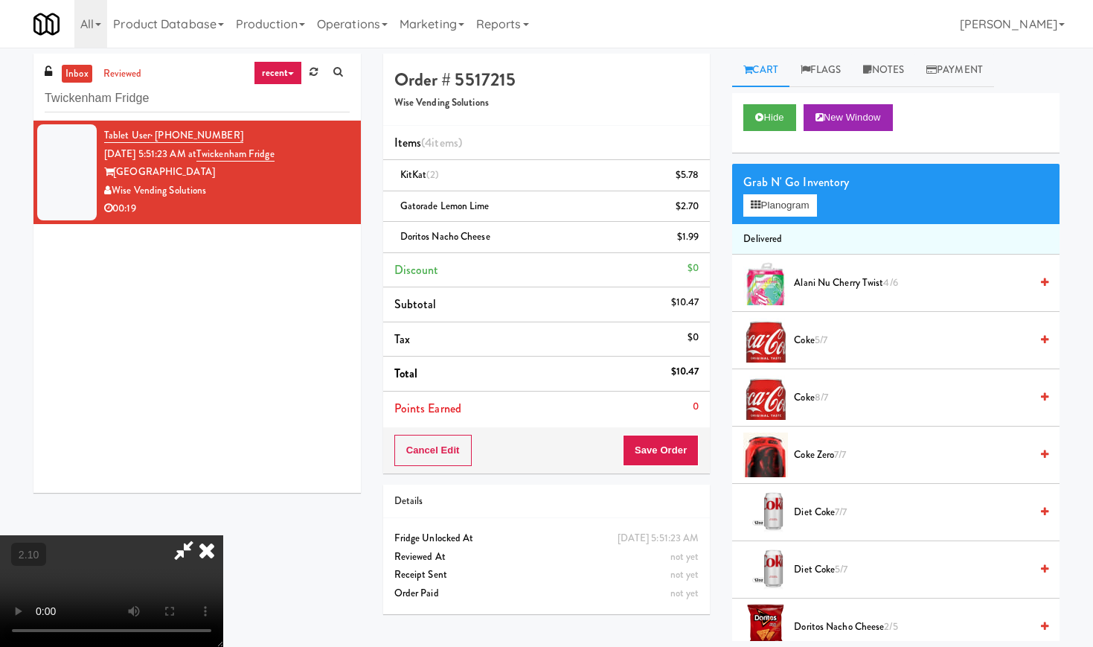
click at [223, 535] on icon at bounding box center [206, 550] width 33 height 30
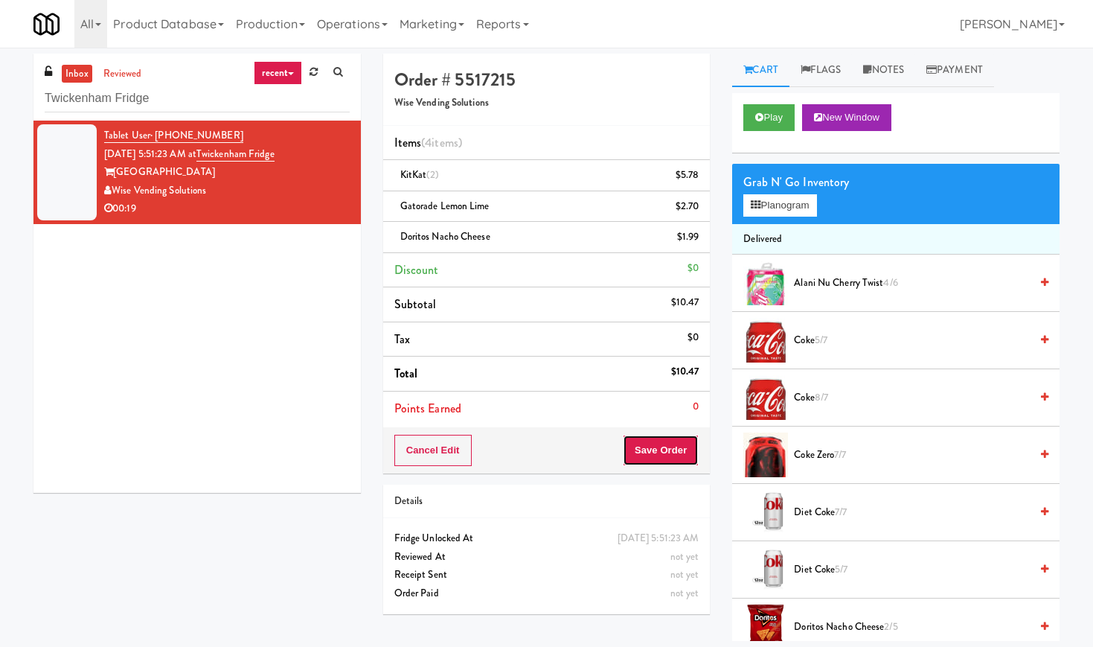
click at [651, 446] on button "Save Order" at bounding box center [661, 450] width 76 height 31
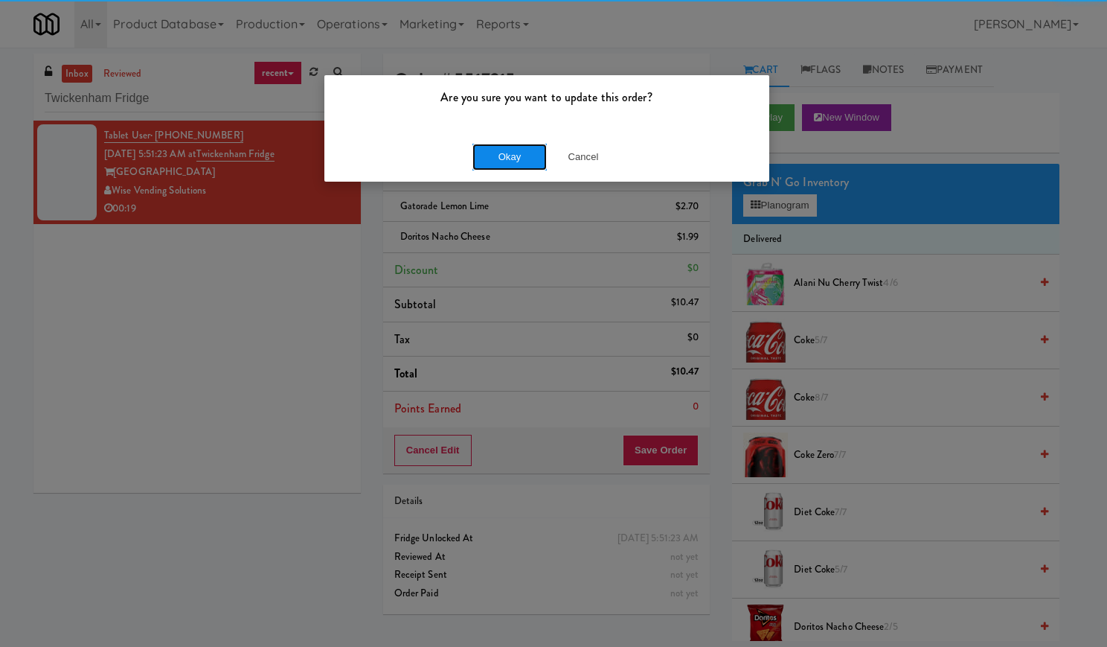
click at [514, 144] on button "Okay" at bounding box center [509, 157] width 74 height 27
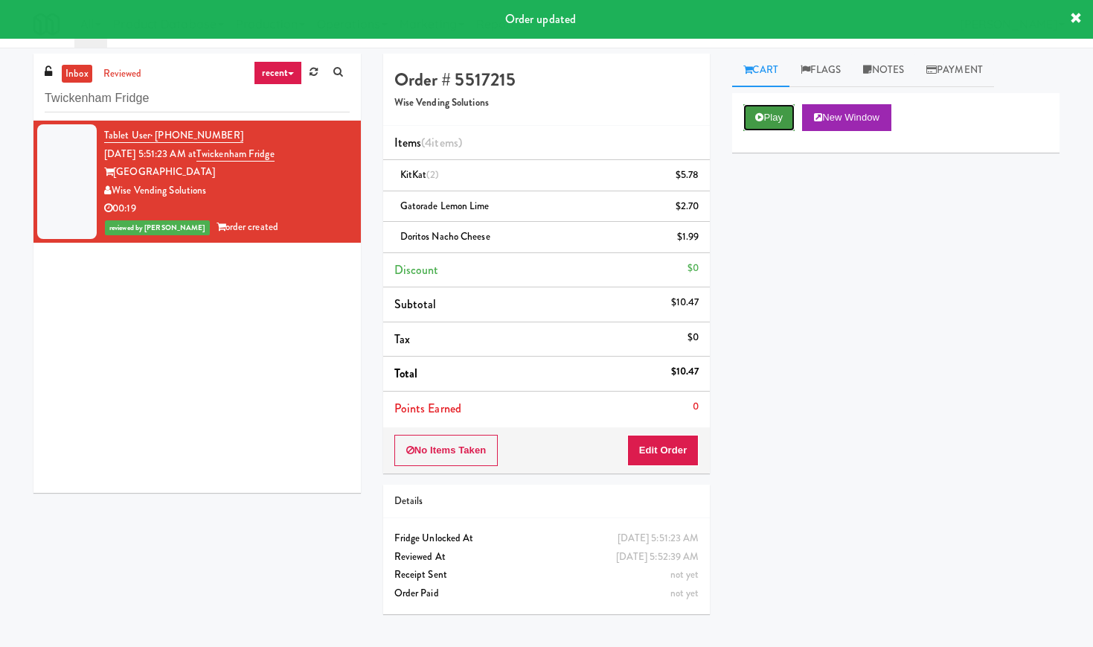
click at [781, 124] on button "Play" at bounding box center [768, 117] width 51 height 27
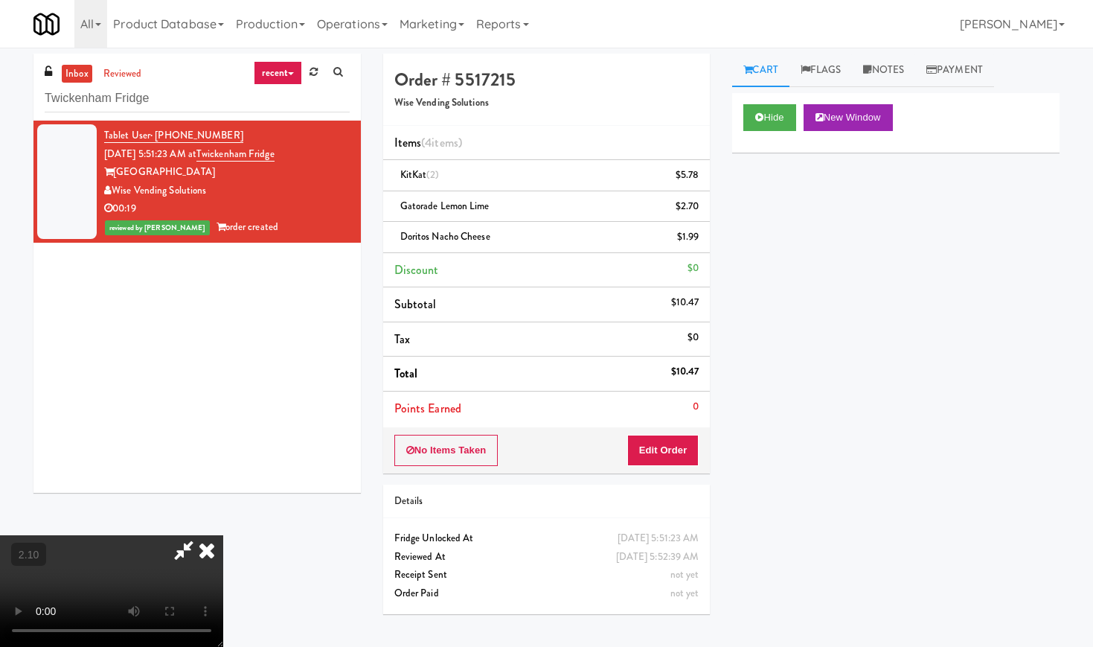
click at [223, 535] on video at bounding box center [111, 591] width 223 height 112
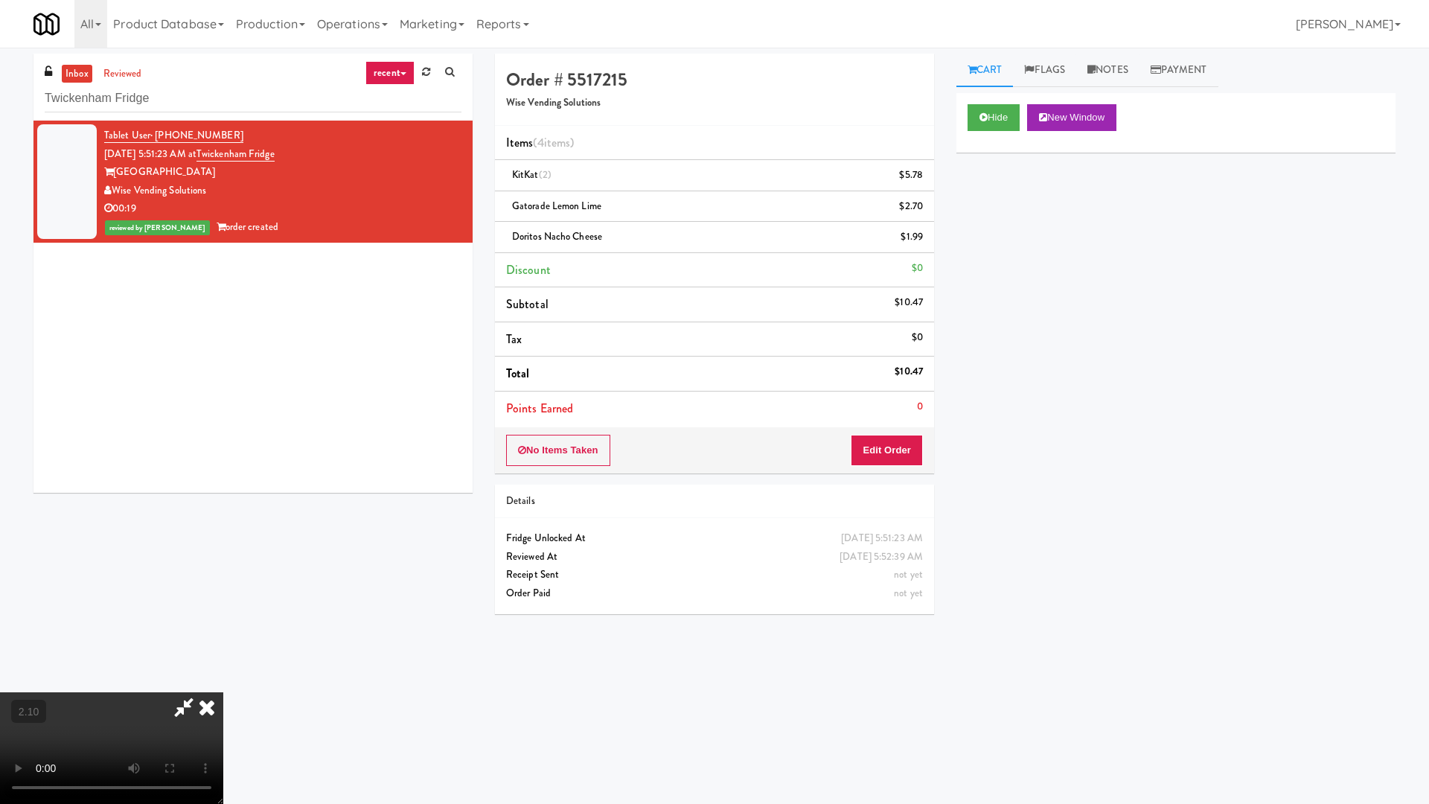
click at [223, 646] on video at bounding box center [111, 748] width 223 height 112
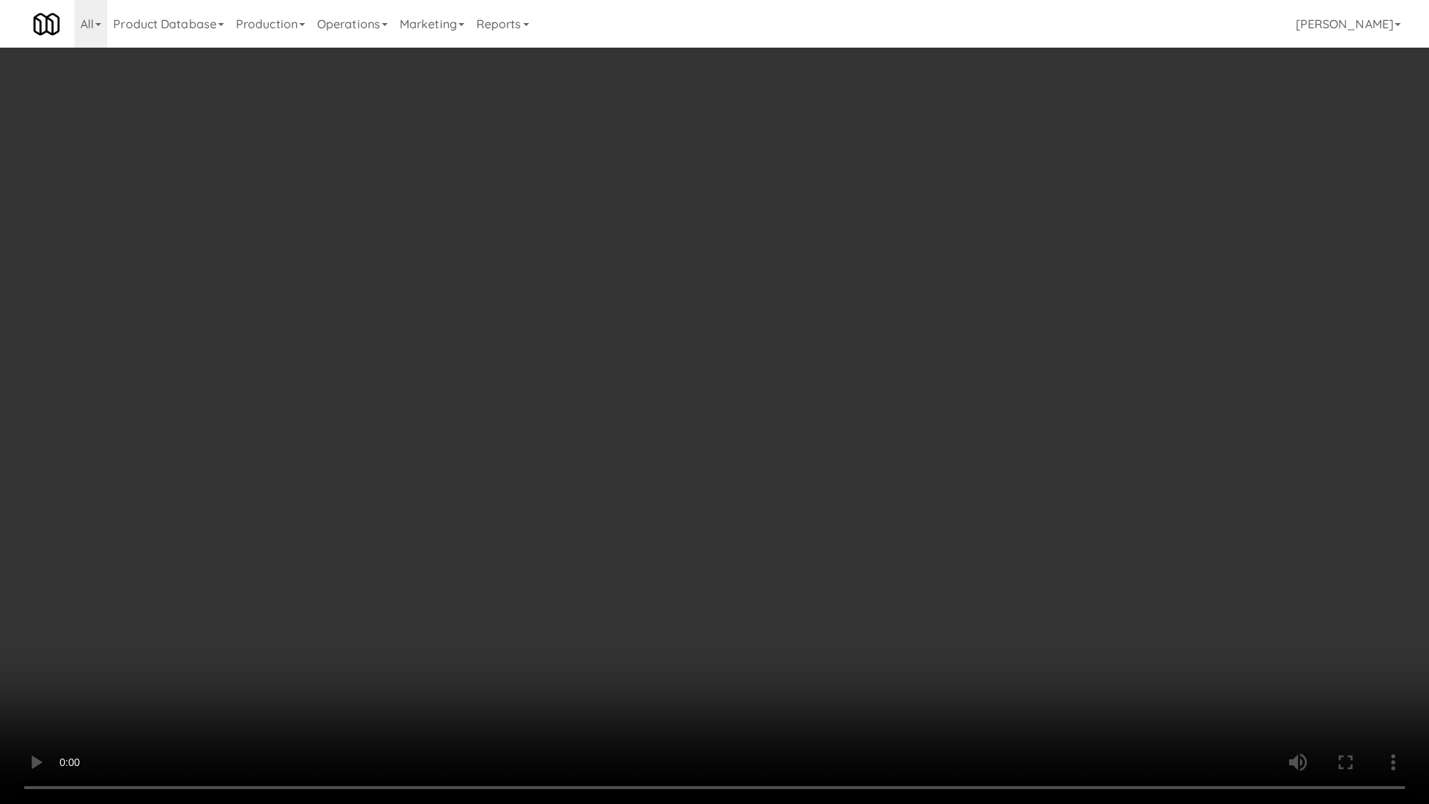
click at [689, 289] on video at bounding box center [714, 402] width 1429 height 804
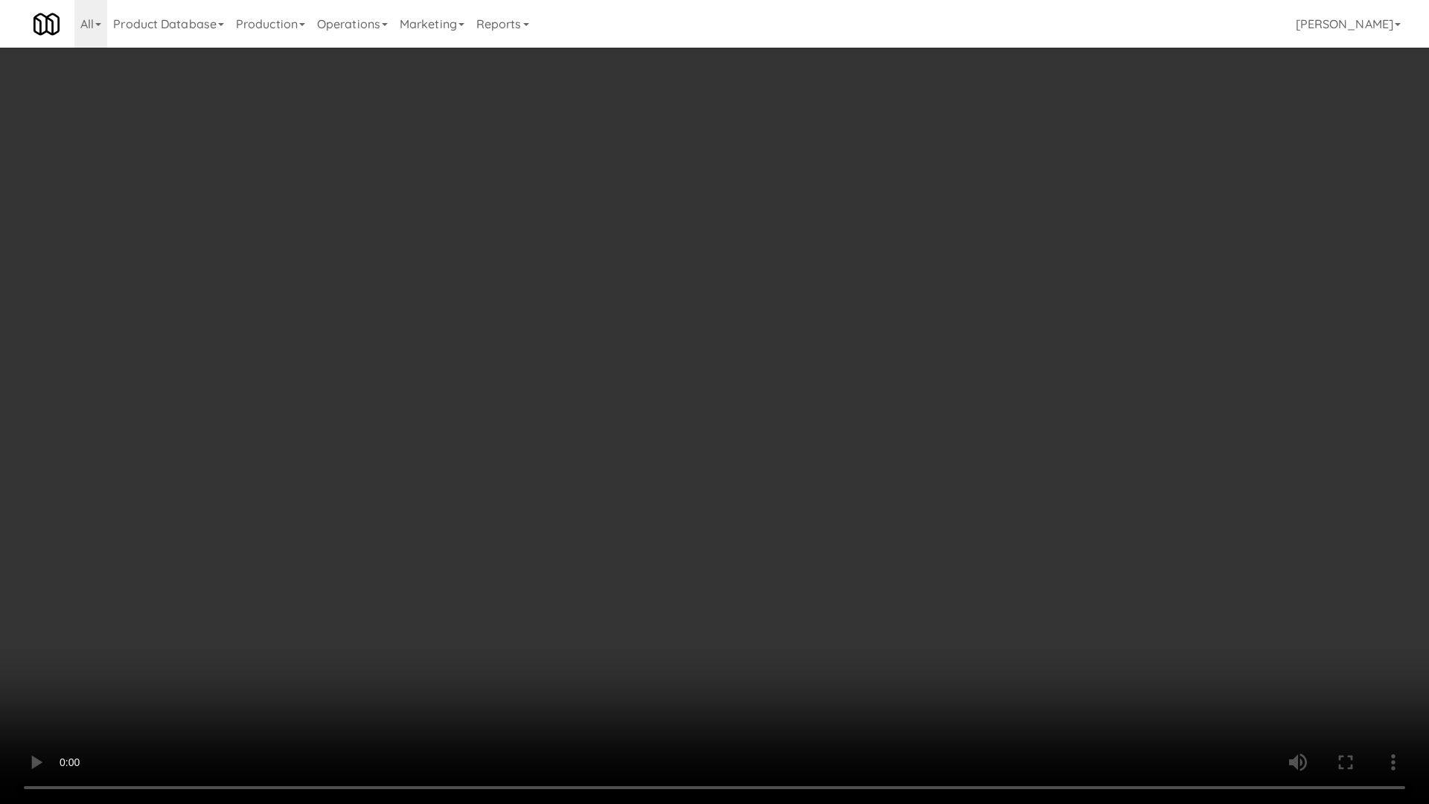
click at [689, 289] on video at bounding box center [714, 402] width 1429 height 804
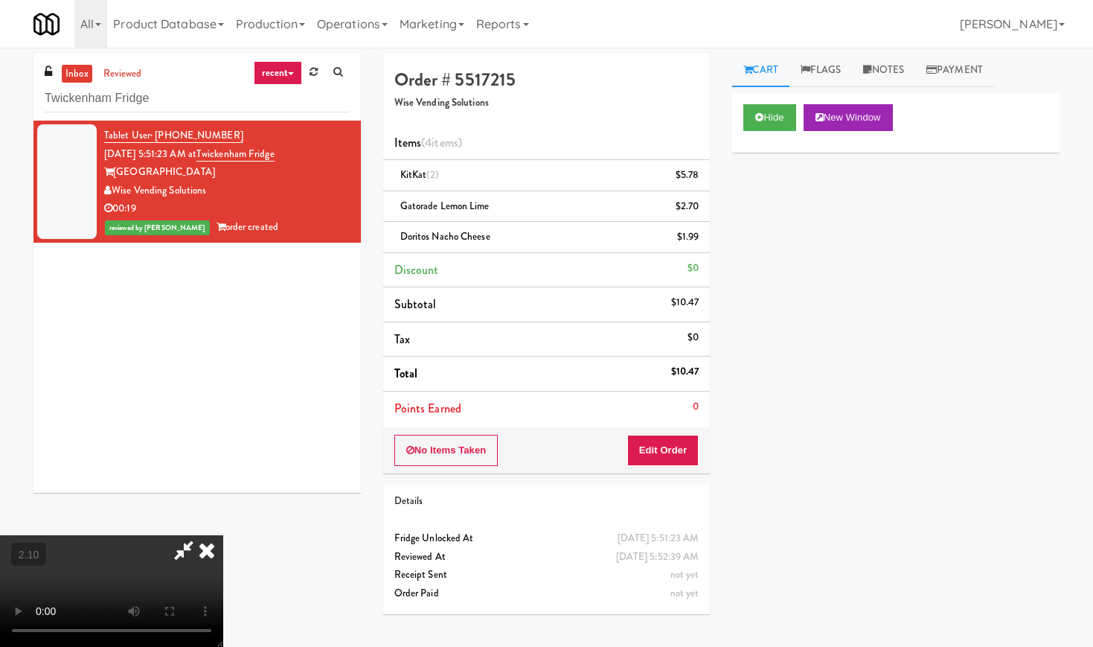
click at [223, 535] on icon at bounding box center [206, 550] width 33 height 30
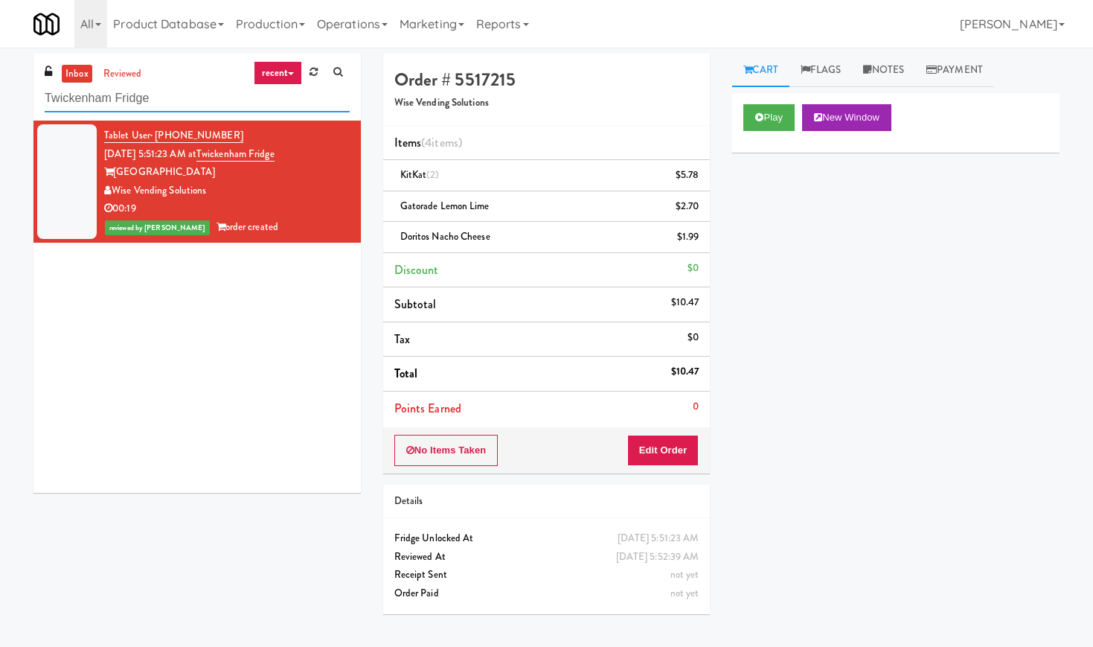
click at [119, 94] on input "Twickenham Fridge" at bounding box center [197, 99] width 305 height 28
paste input "[PERSON_NAME] - Cooler - Left"
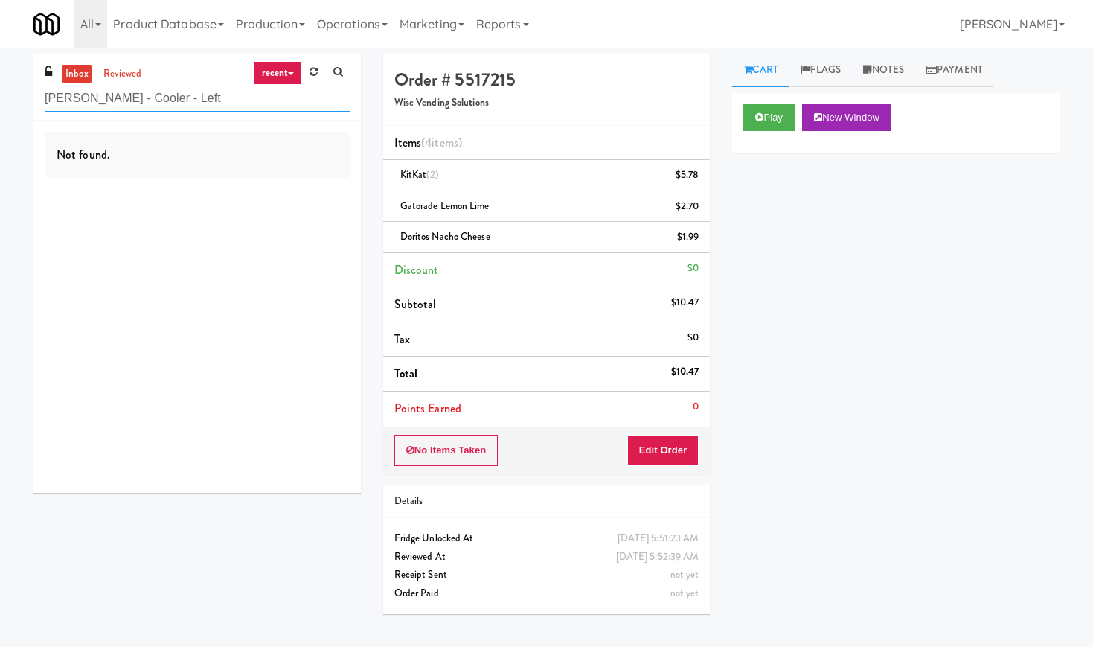
click at [149, 87] on input "[PERSON_NAME] - Cooler - Left" at bounding box center [197, 99] width 305 height 28
paste input "CSMO"
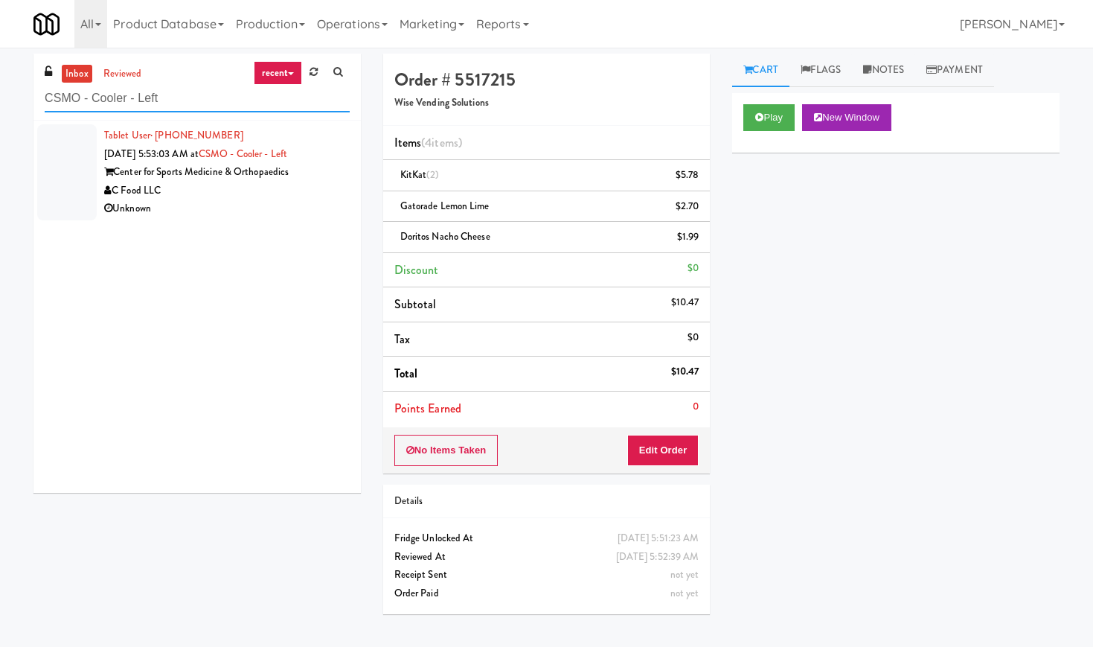
click at [138, 103] on input "CSMO - Cooler - Left" at bounding box center [197, 99] width 305 height 28
paste input "Ellicott House - Fridge"
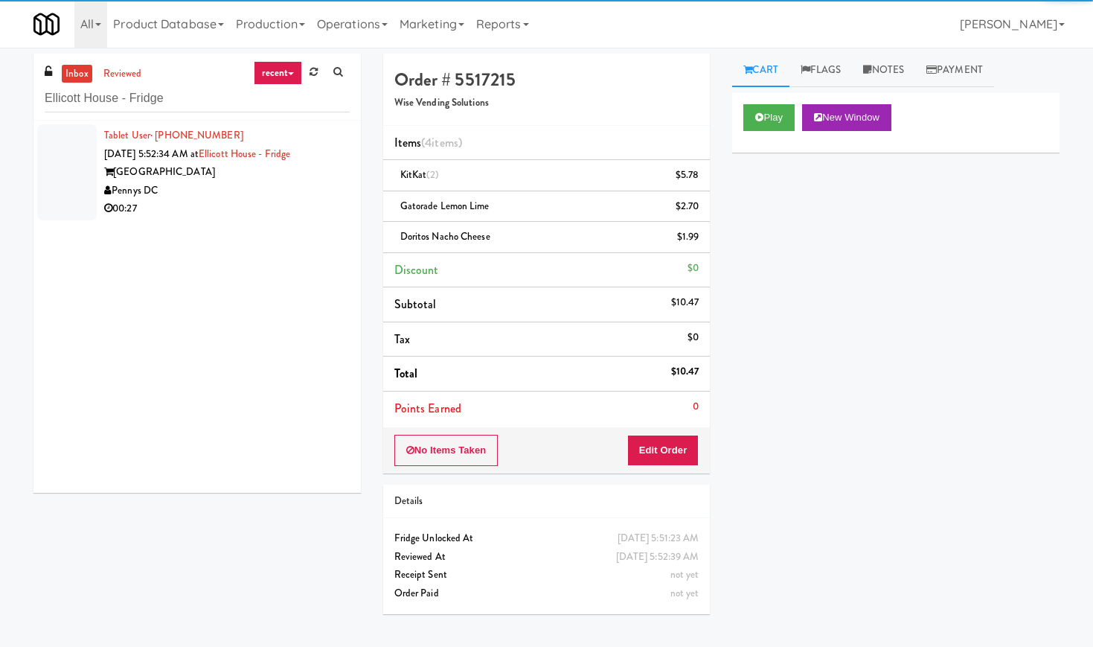
click at [317, 207] on div "00:27" at bounding box center [227, 208] width 246 height 19
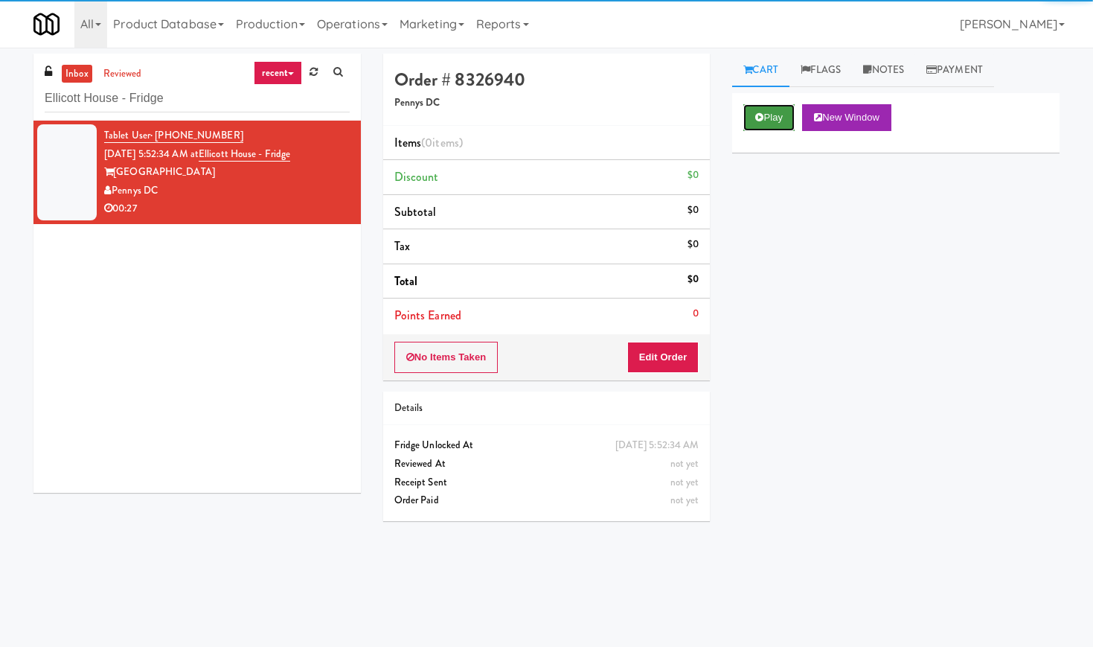
click at [758, 123] on button "Play" at bounding box center [768, 117] width 51 height 27
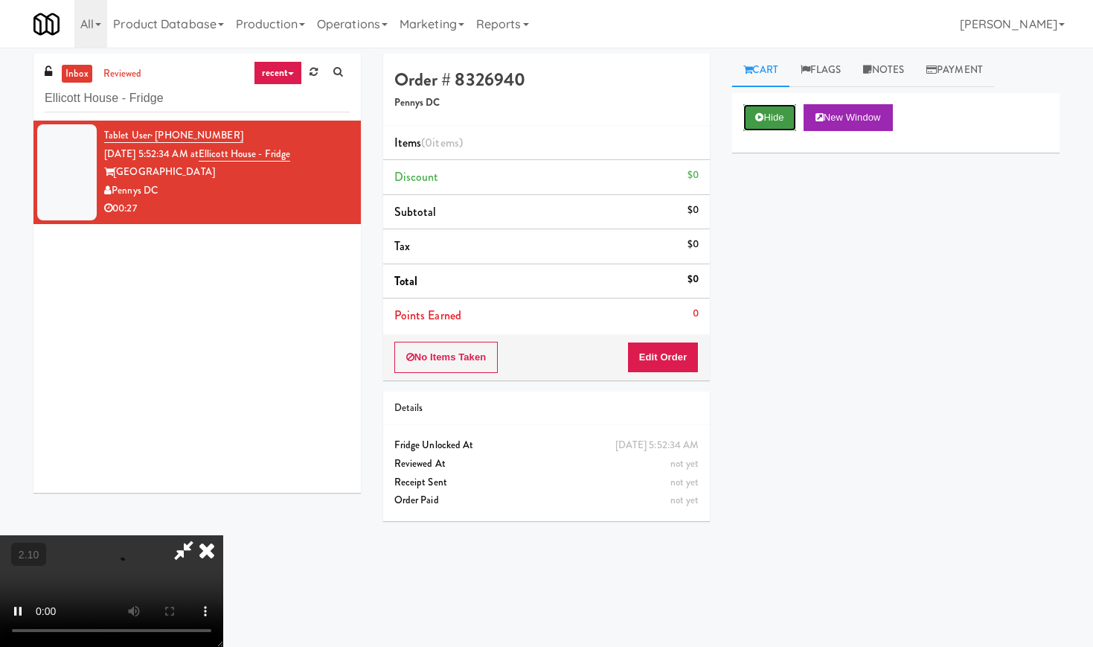
click at [772, 122] on button "Hide" at bounding box center [769, 117] width 52 height 27
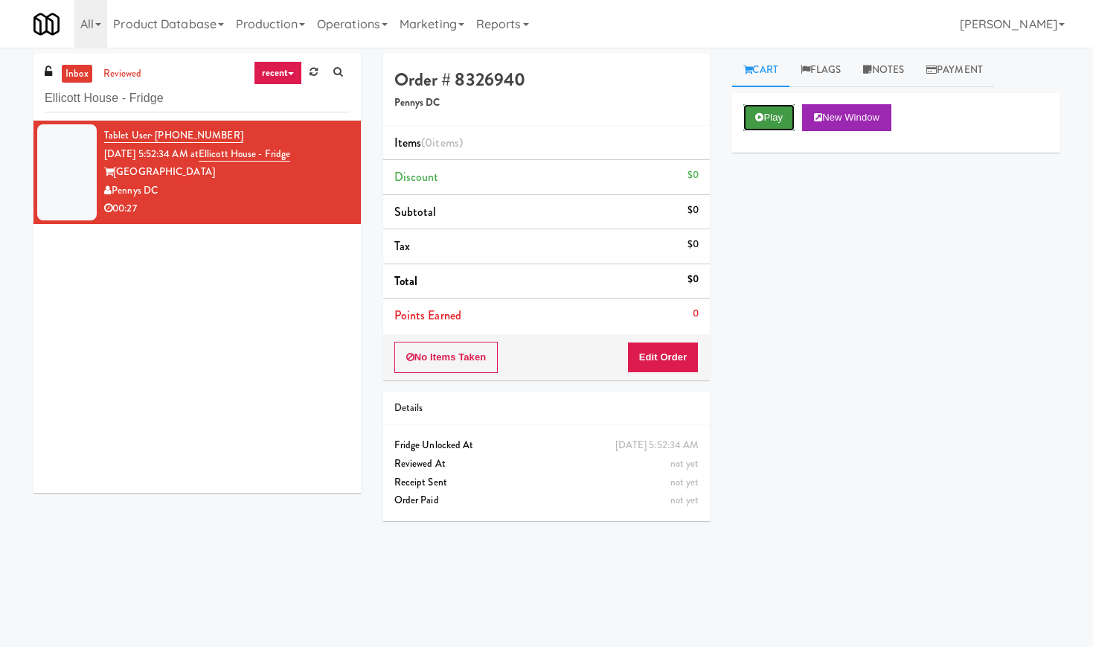
click at [772, 122] on button "Play" at bounding box center [768, 117] width 51 height 27
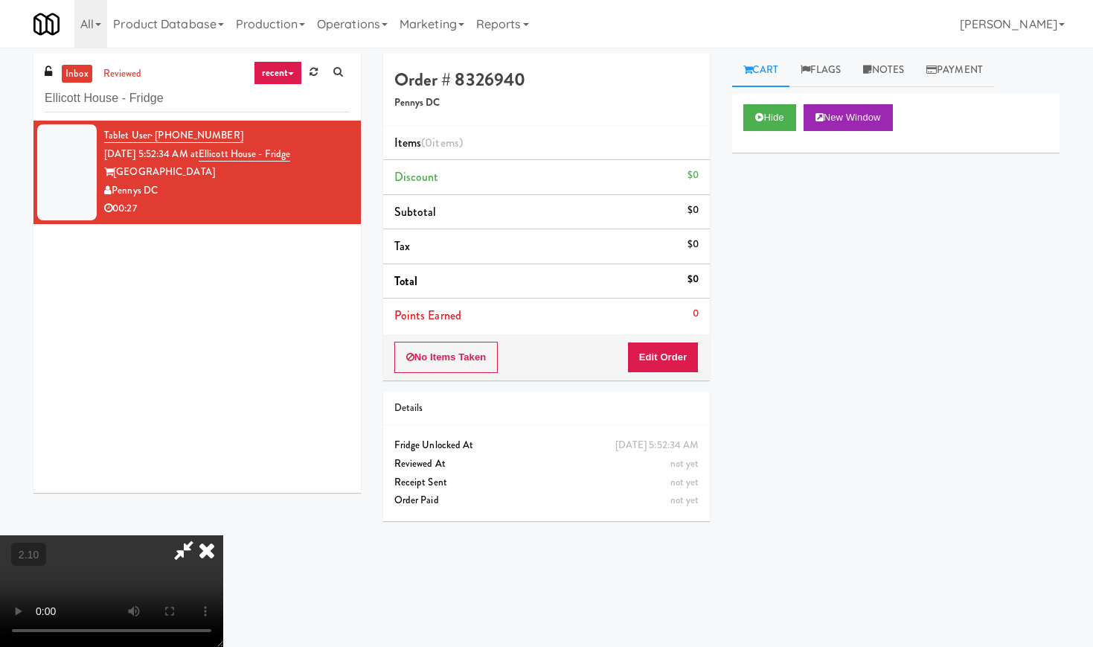
click at [223, 535] on video at bounding box center [111, 591] width 223 height 112
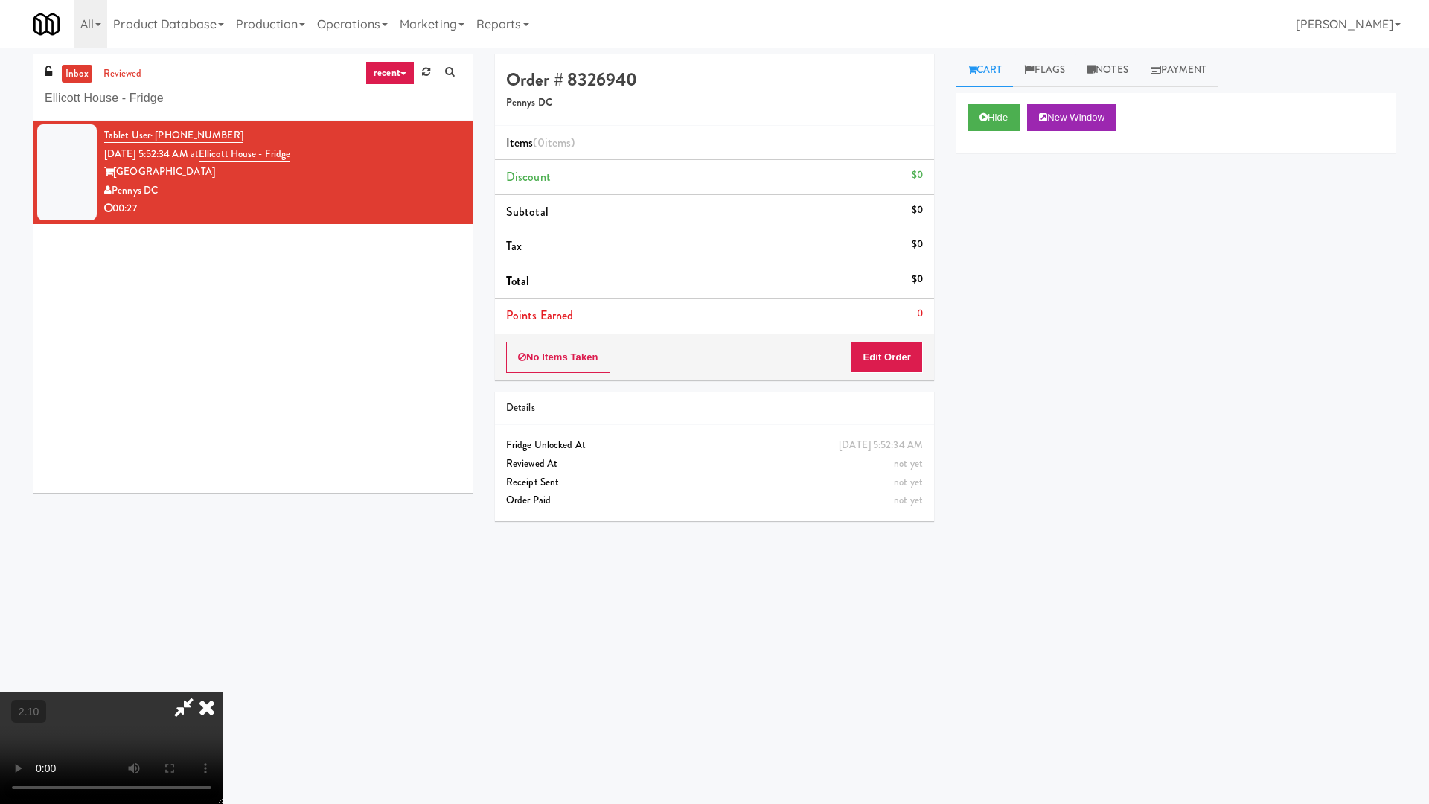
click at [223, 646] on video at bounding box center [111, 748] width 223 height 112
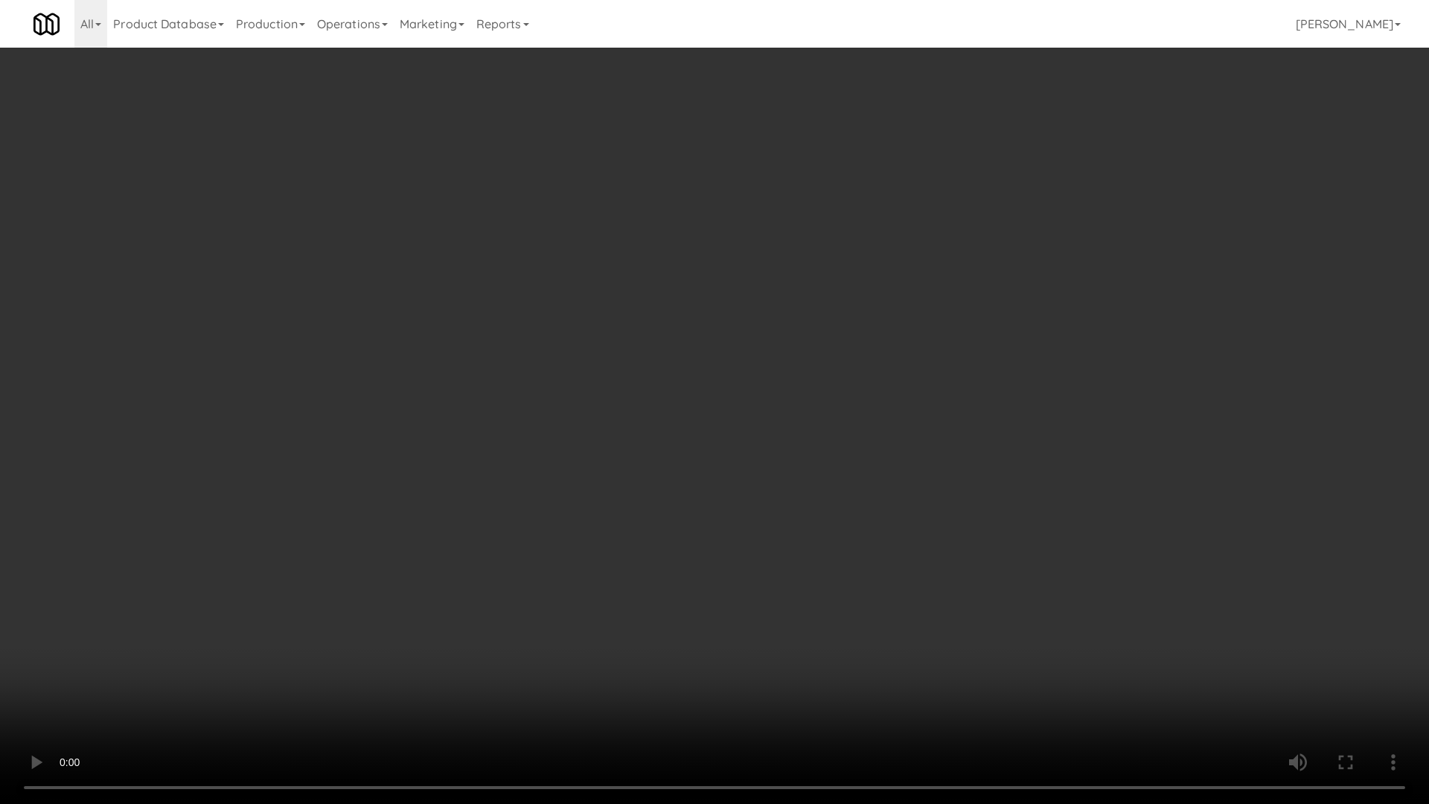
click at [507, 388] on video at bounding box center [714, 402] width 1429 height 804
click at [528, 370] on video at bounding box center [714, 402] width 1429 height 804
click at [587, 333] on video at bounding box center [714, 402] width 1429 height 804
click at [665, 333] on video at bounding box center [714, 402] width 1429 height 804
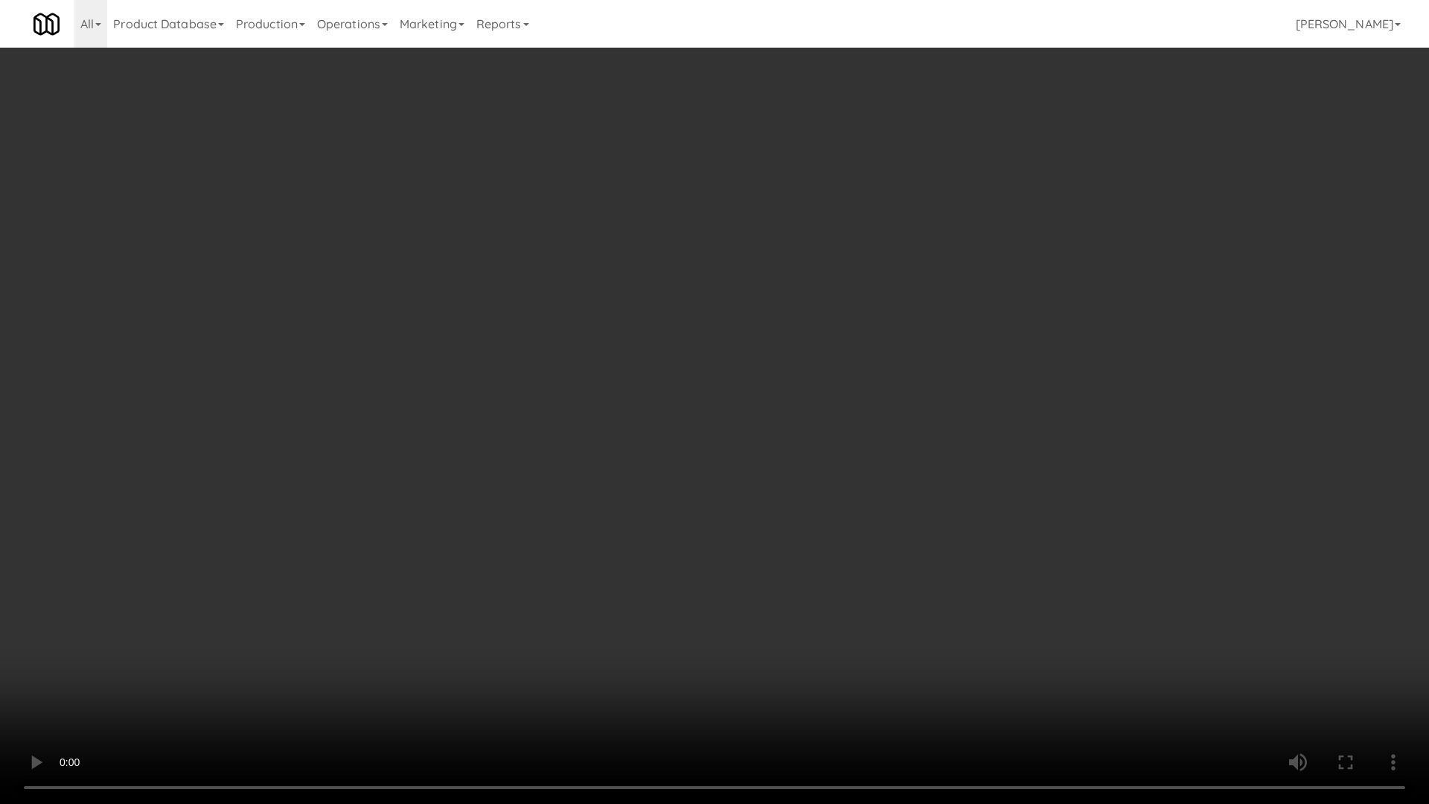
click at [665, 333] on video at bounding box center [714, 402] width 1429 height 804
click at [676, 330] on video at bounding box center [714, 402] width 1429 height 804
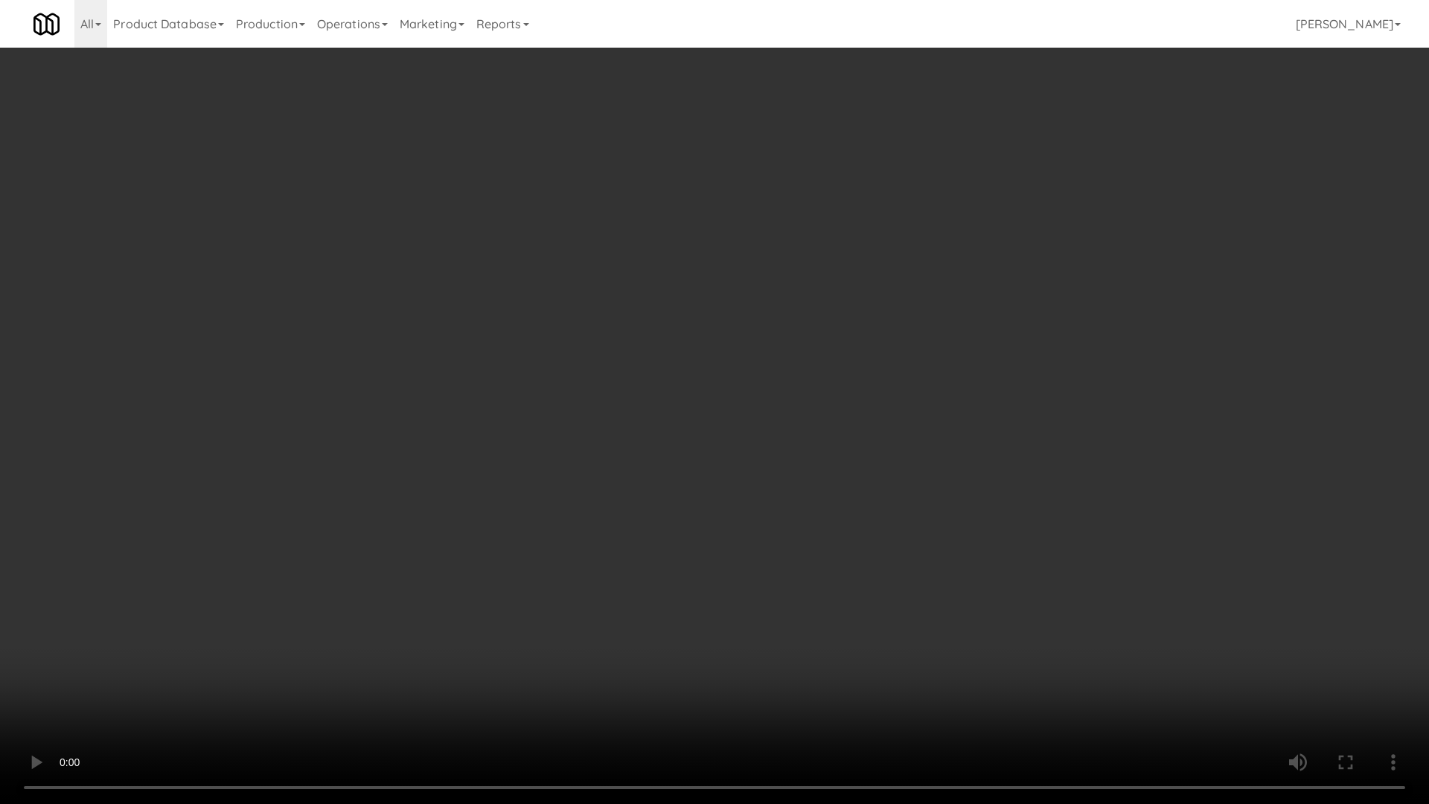
click at [676, 330] on video at bounding box center [714, 402] width 1429 height 804
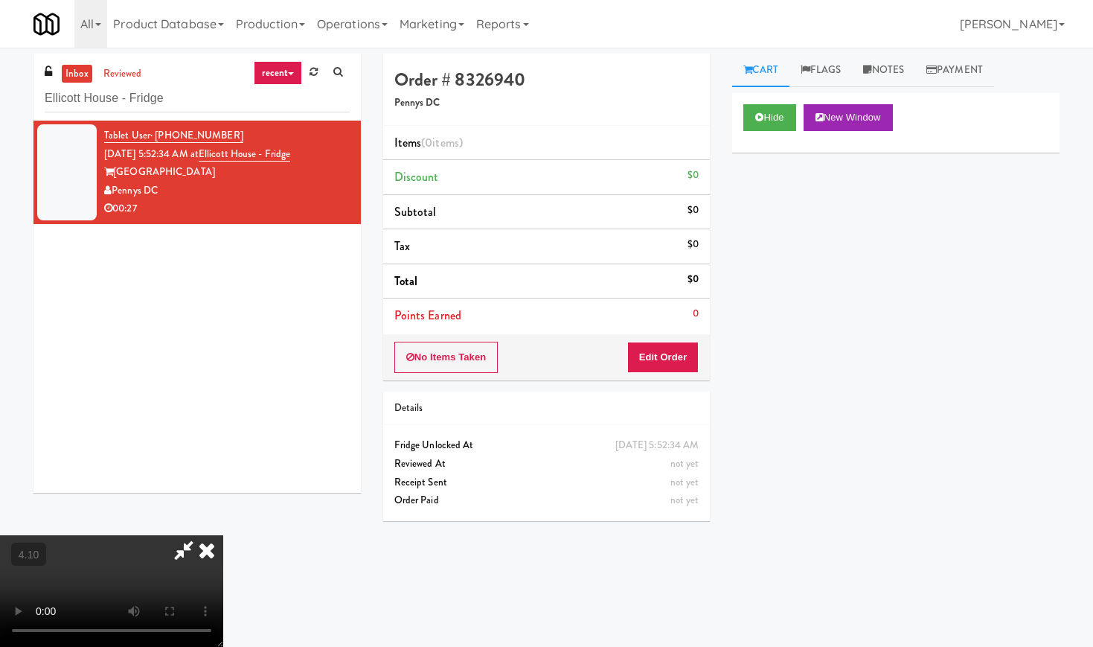
click at [223, 535] on icon at bounding box center [206, 550] width 33 height 30
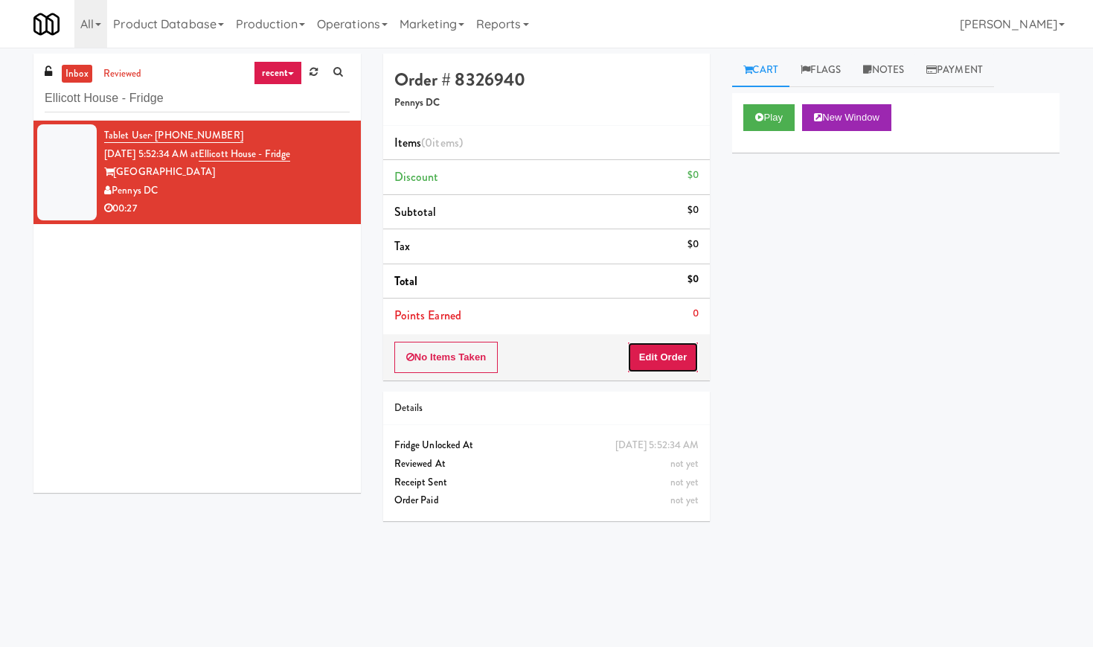
click at [647, 353] on button "Edit Order" at bounding box center [663, 357] width 72 height 31
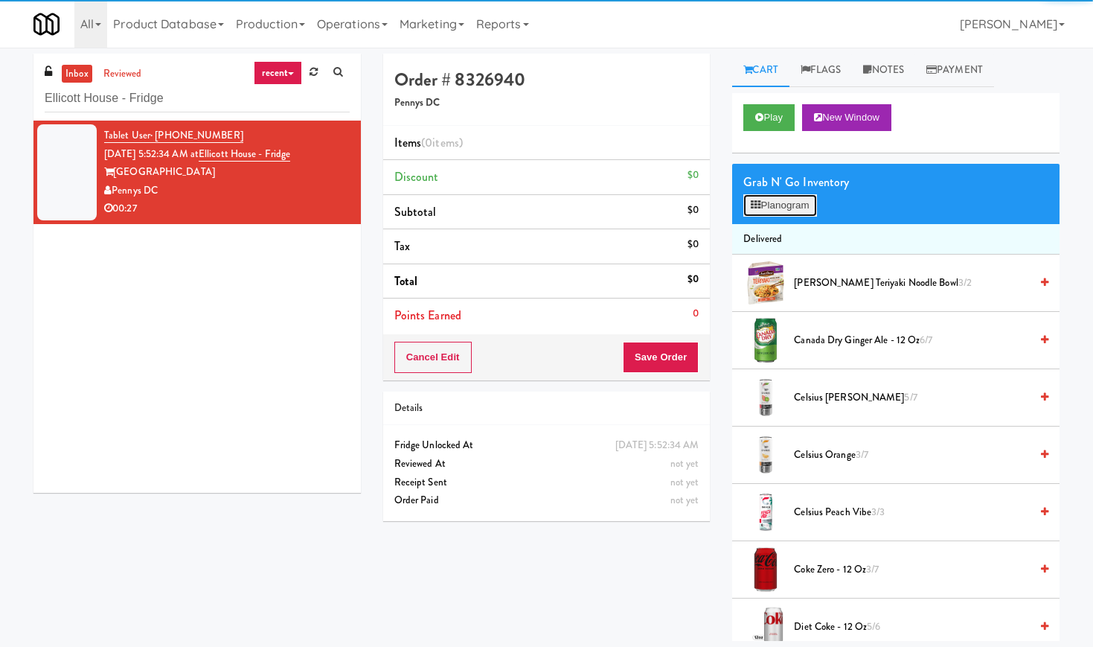
click at [773, 201] on button "Planogram" at bounding box center [779, 205] width 73 height 22
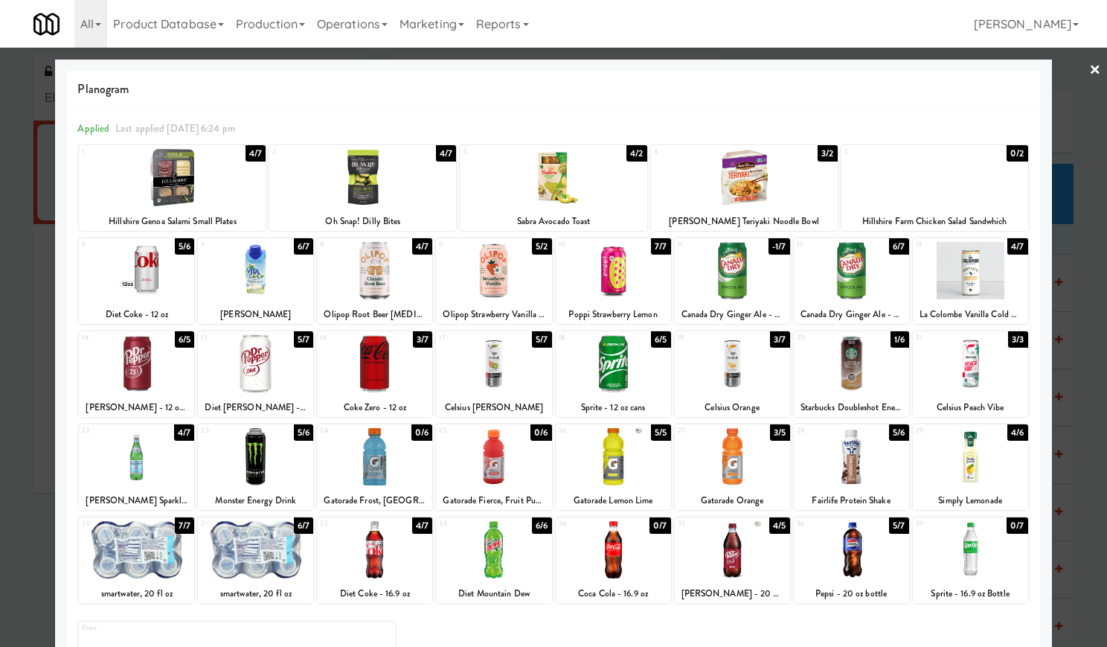
click at [836, 545] on div at bounding box center [851, 549] width 115 height 57
click at [756, 560] on div at bounding box center [732, 549] width 115 height 57
click at [862, 278] on div at bounding box center [851, 270] width 115 height 57
click at [1071, 67] on div at bounding box center [553, 323] width 1107 height 647
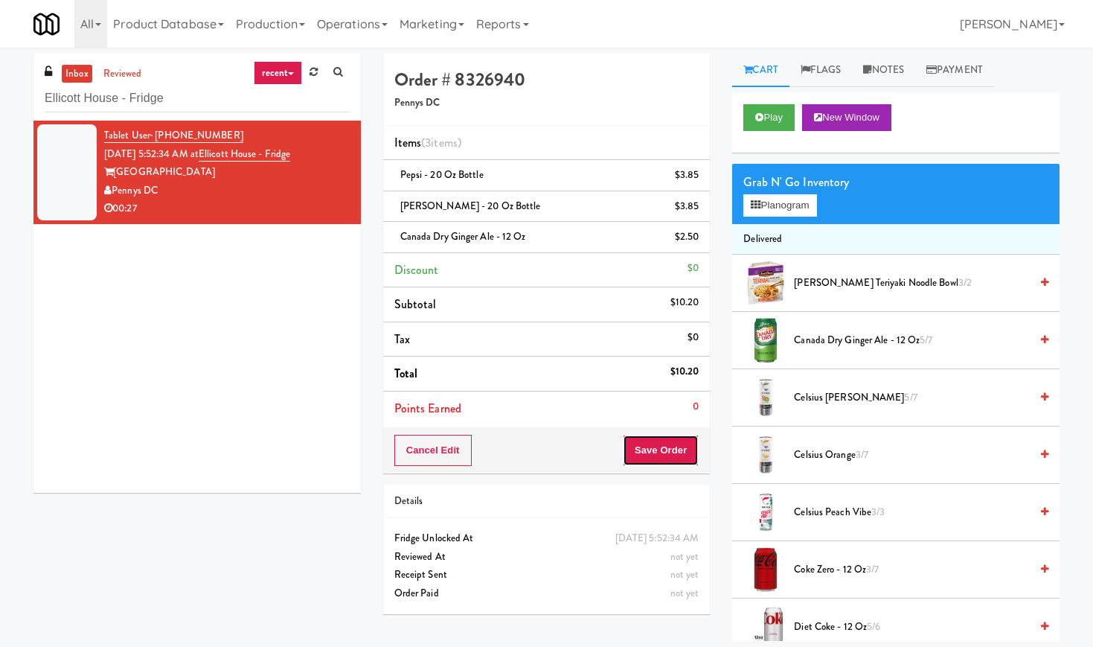
click at [694, 455] on button "Save Order" at bounding box center [661, 450] width 76 height 31
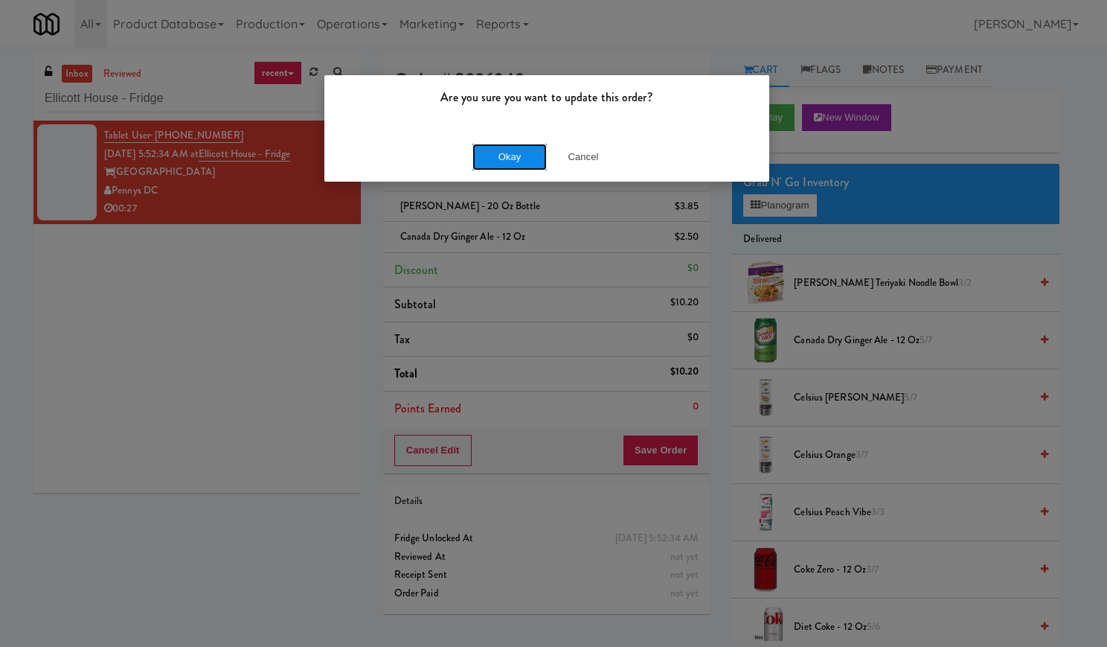
click at [525, 161] on button "Okay" at bounding box center [509, 157] width 74 height 27
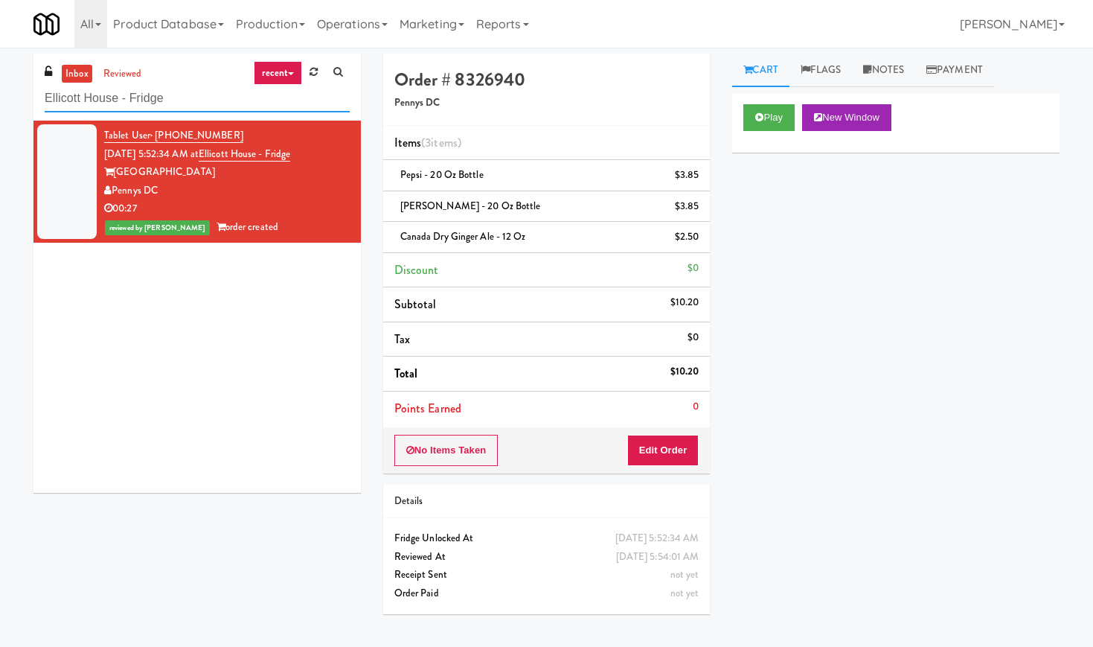
click at [144, 107] on input "Ellicott House - Fridge" at bounding box center [197, 99] width 305 height 28
paste input "HP Employee Lounge Drinks"
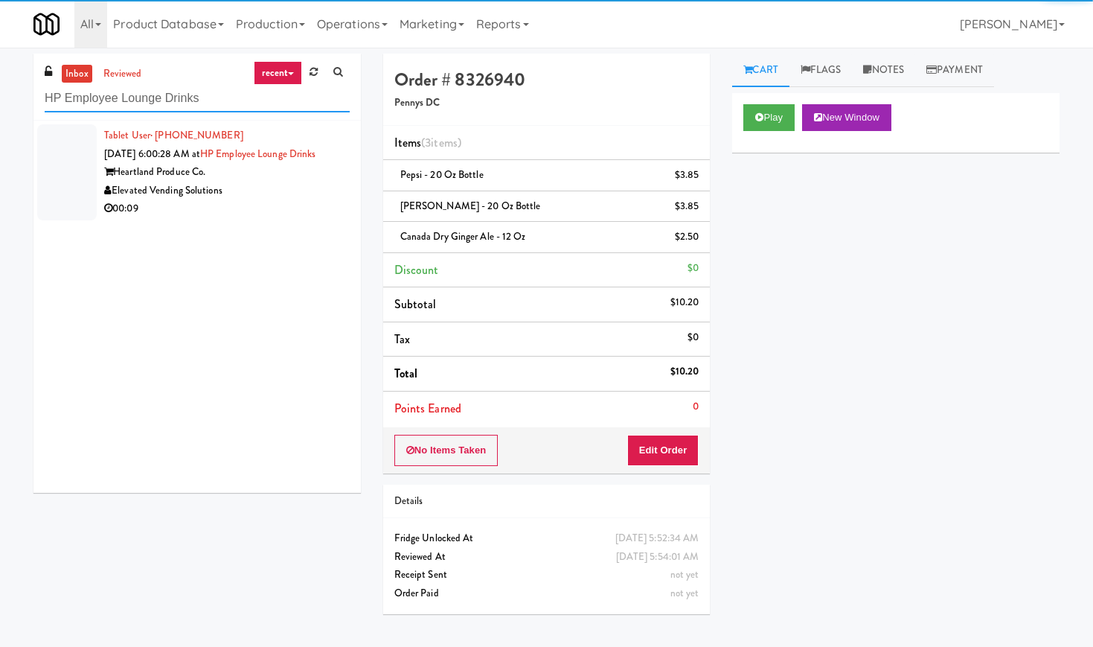
type input "HP Employee Lounge Drinks"
click at [310, 188] on div "Elevated Vending Solutions" at bounding box center [227, 191] width 246 height 19
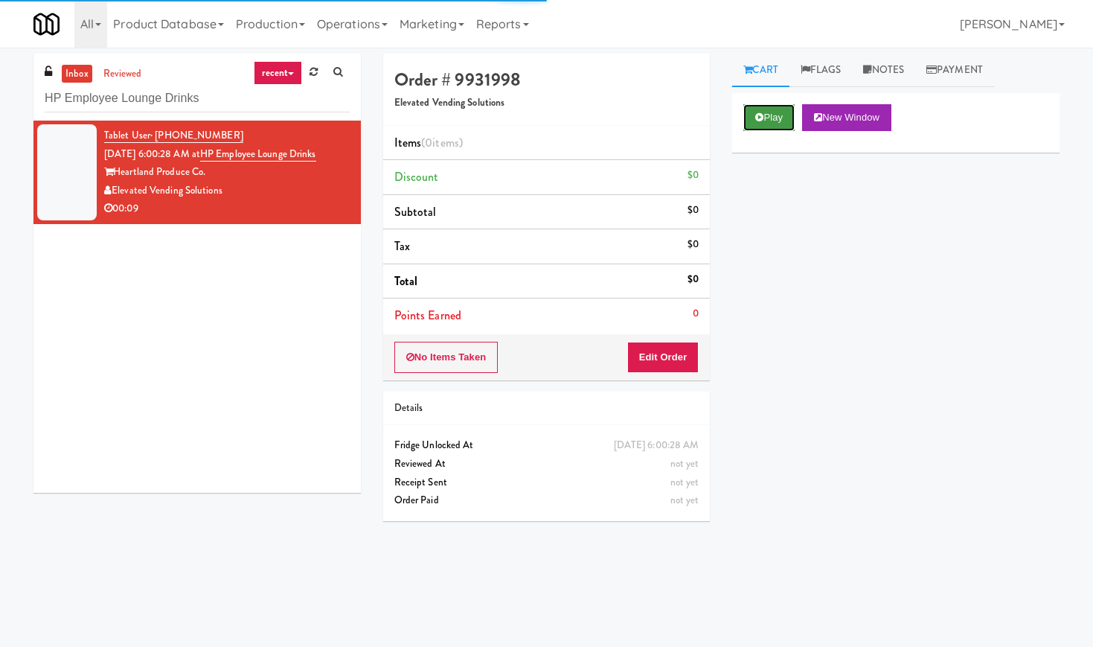
click at [780, 116] on button "Play" at bounding box center [768, 117] width 51 height 27
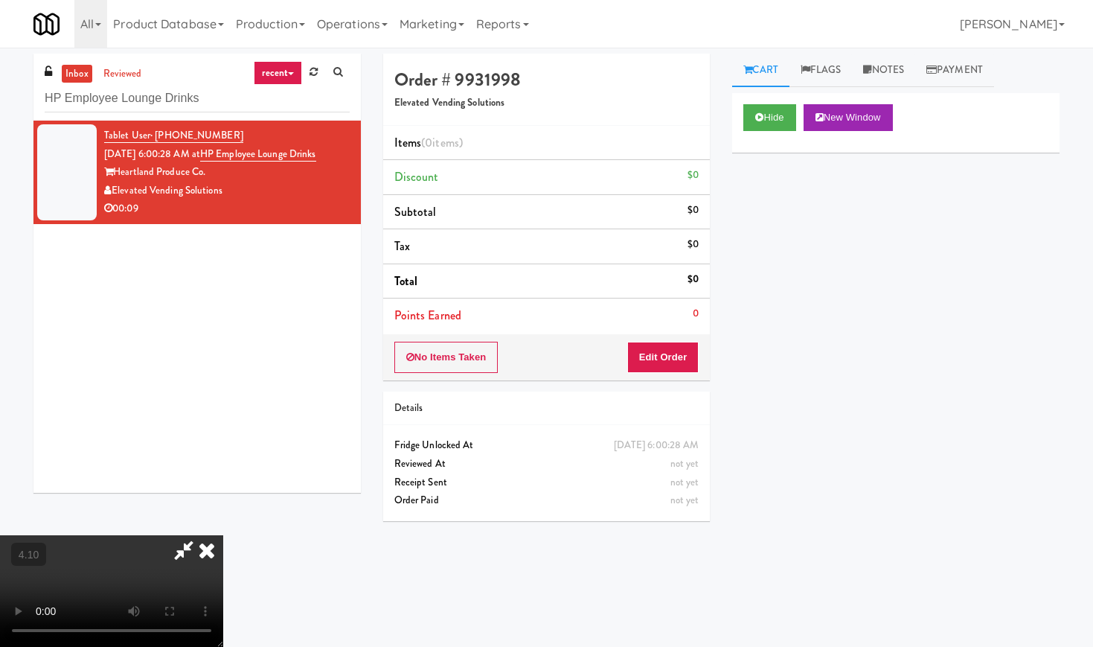
click at [223, 535] on video at bounding box center [111, 591] width 223 height 112
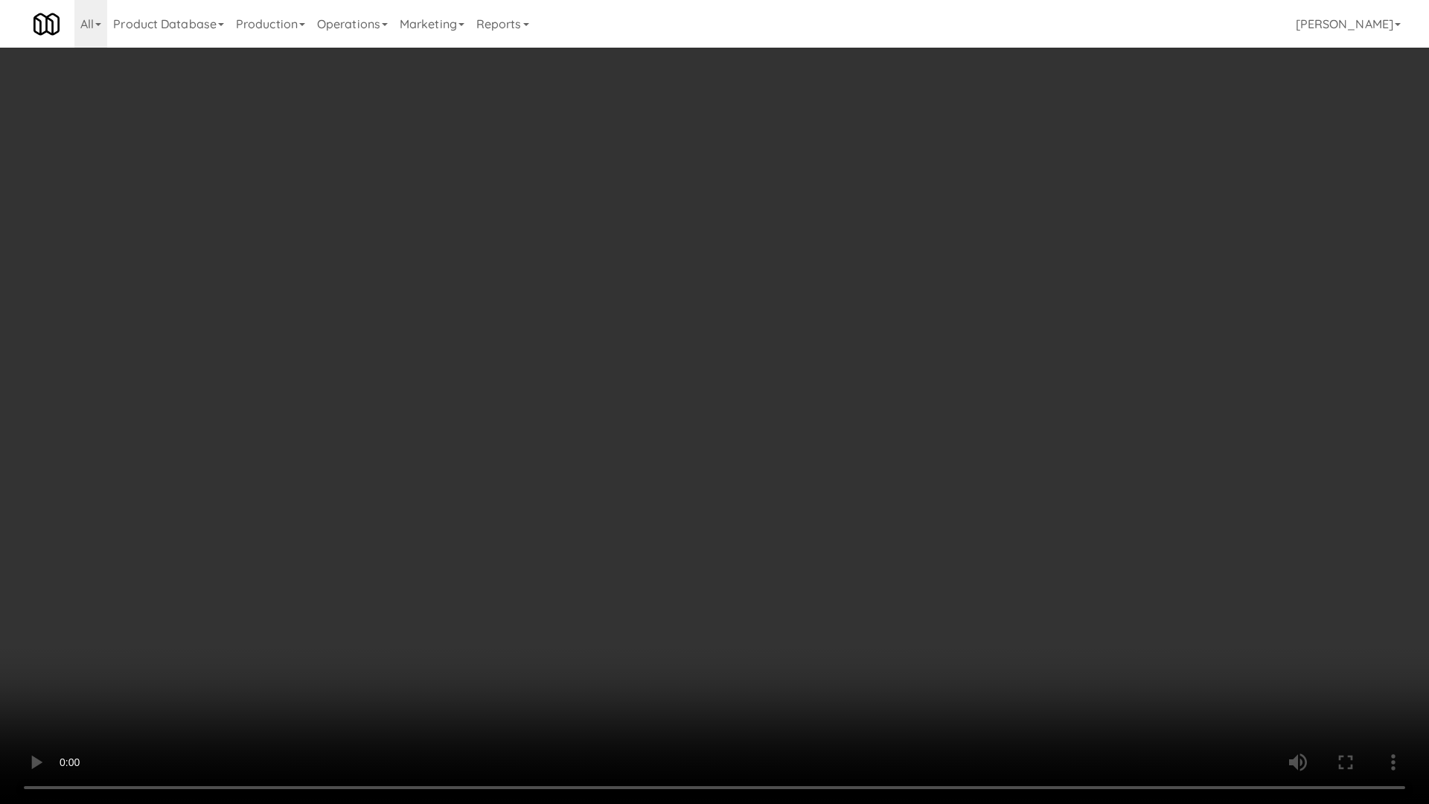
click at [443, 440] on video at bounding box center [714, 402] width 1429 height 804
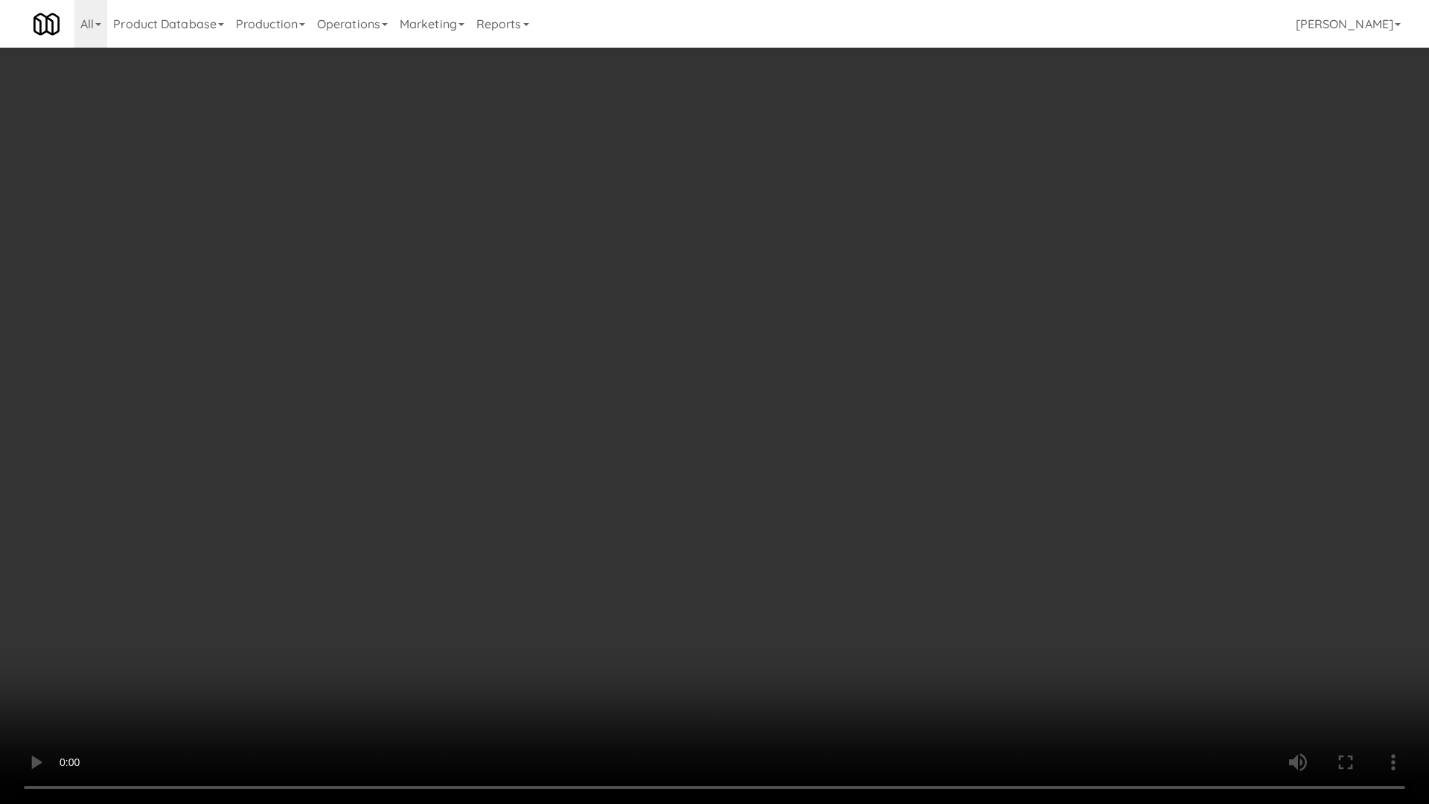
click at [443, 440] on video at bounding box center [714, 402] width 1429 height 804
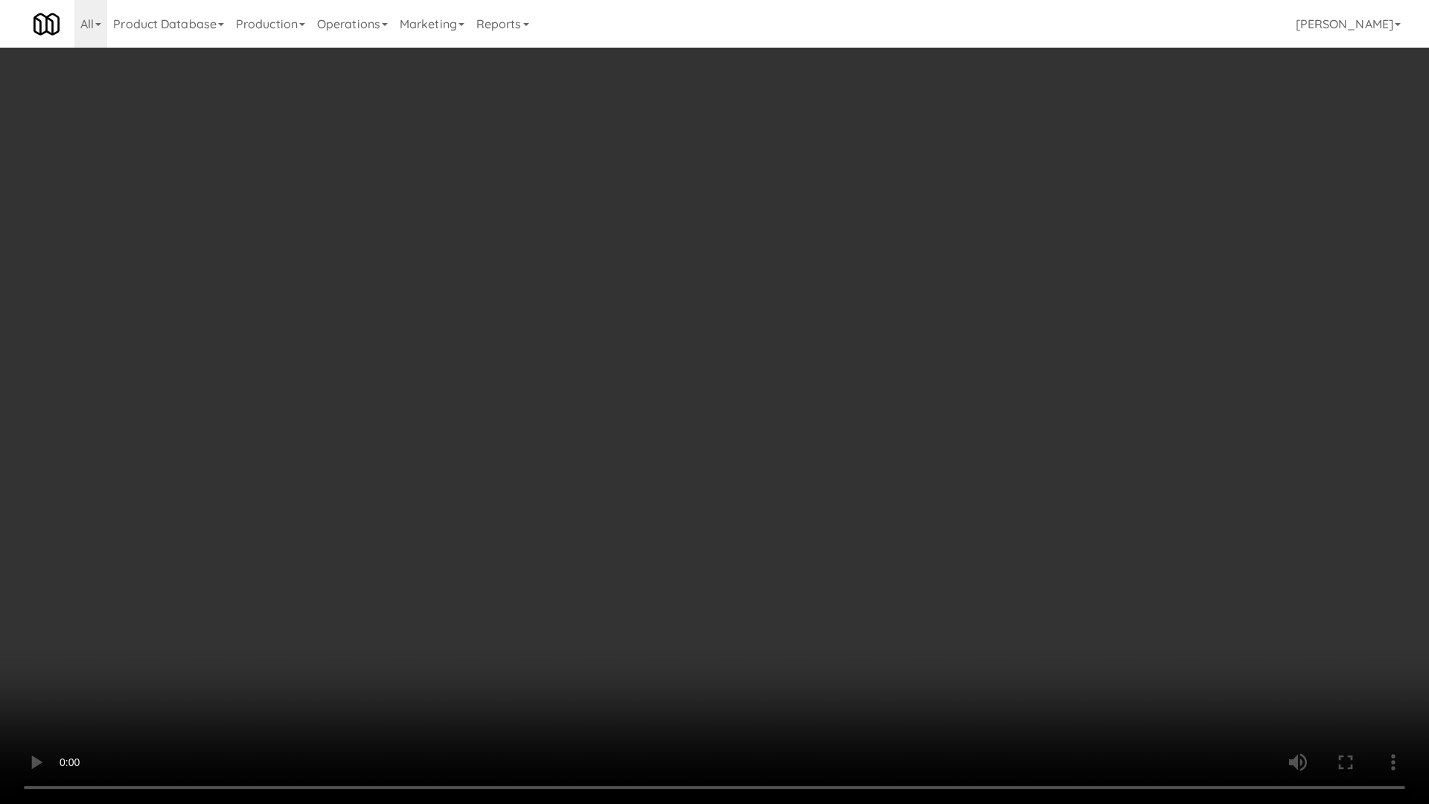
click at [484, 429] on video at bounding box center [714, 402] width 1429 height 804
click at [894, 357] on video at bounding box center [714, 402] width 1429 height 804
click at [708, 313] on video at bounding box center [714, 402] width 1429 height 804
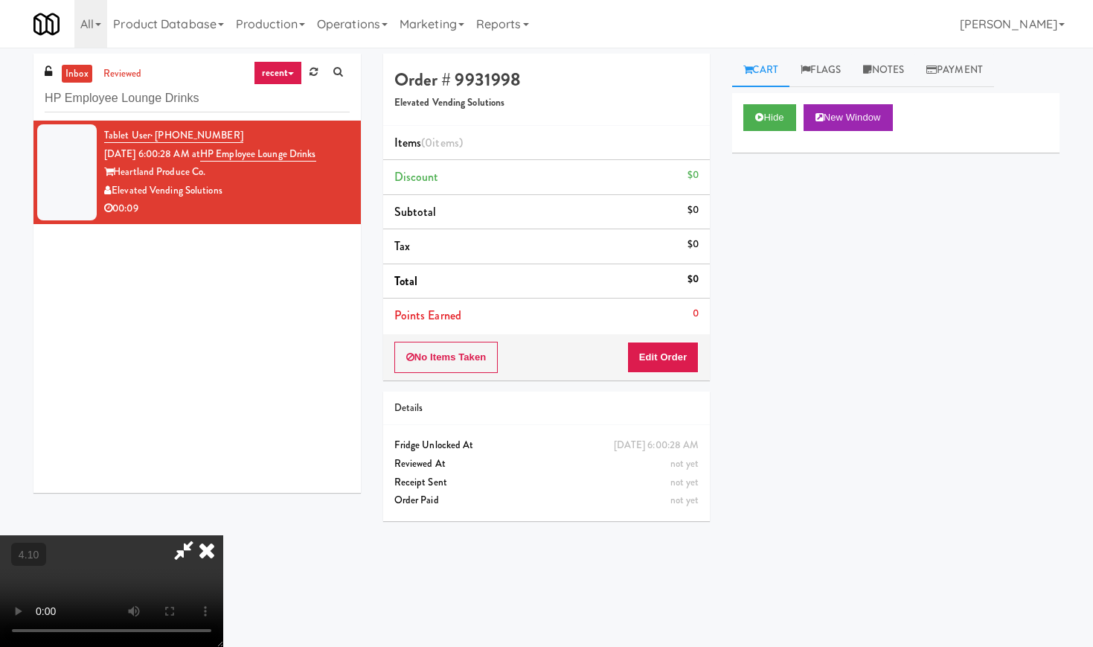
drag, startPoint x: 627, startPoint y: 68, endPoint x: 651, endPoint y: 164, distance: 99.1
click at [223, 535] on icon at bounding box center [206, 550] width 33 height 30
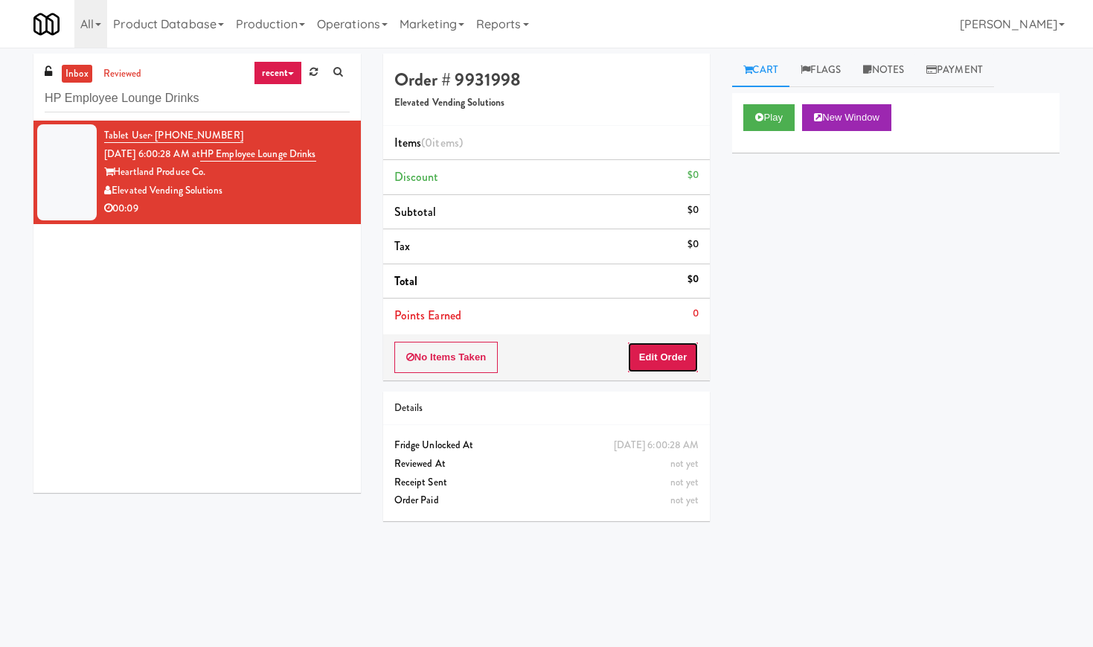
click at [683, 359] on button "Edit Order" at bounding box center [663, 357] width 72 height 31
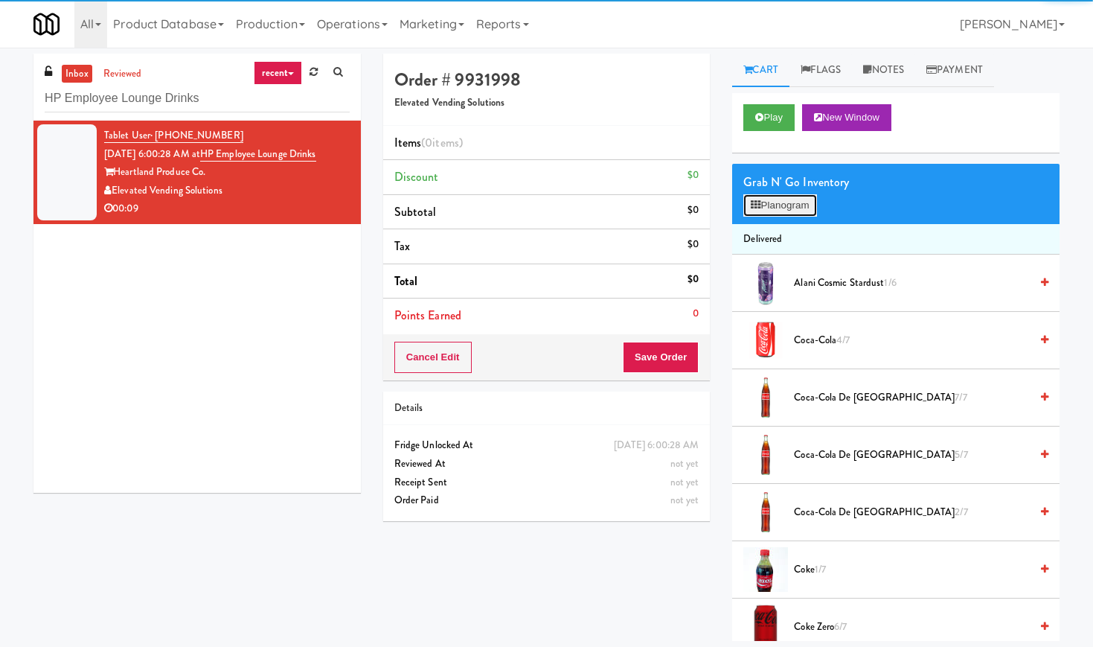
click at [774, 207] on button "Planogram" at bounding box center [779, 205] width 73 height 22
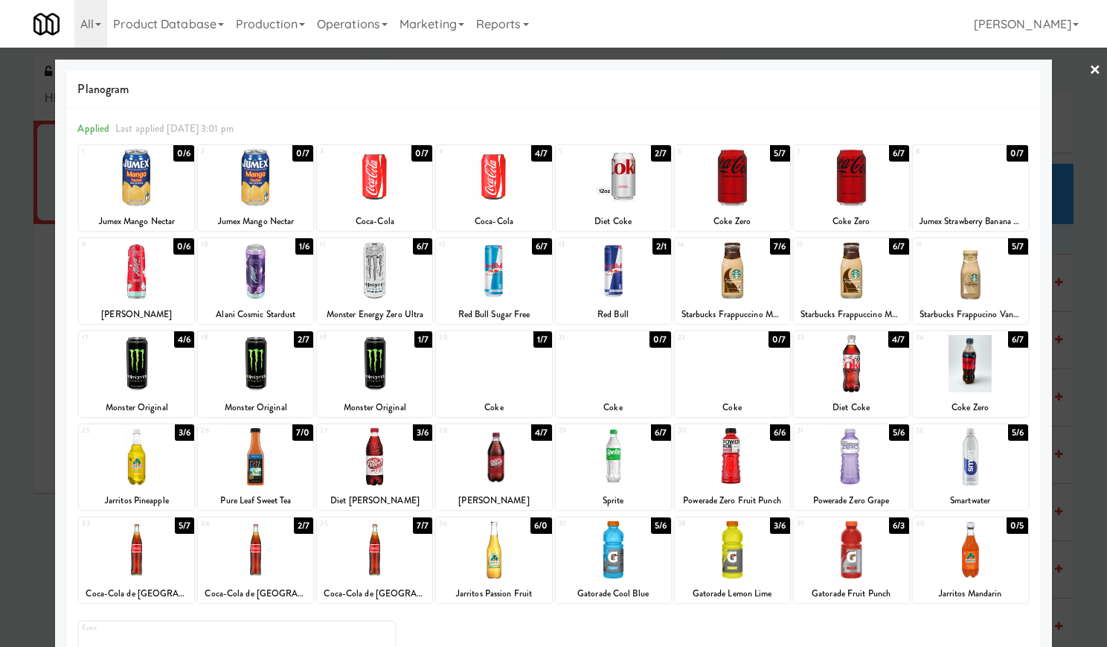
click at [741, 180] on div at bounding box center [732, 177] width 115 height 57
click at [1088, 68] on div at bounding box center [553, 323] width 1107 height 647
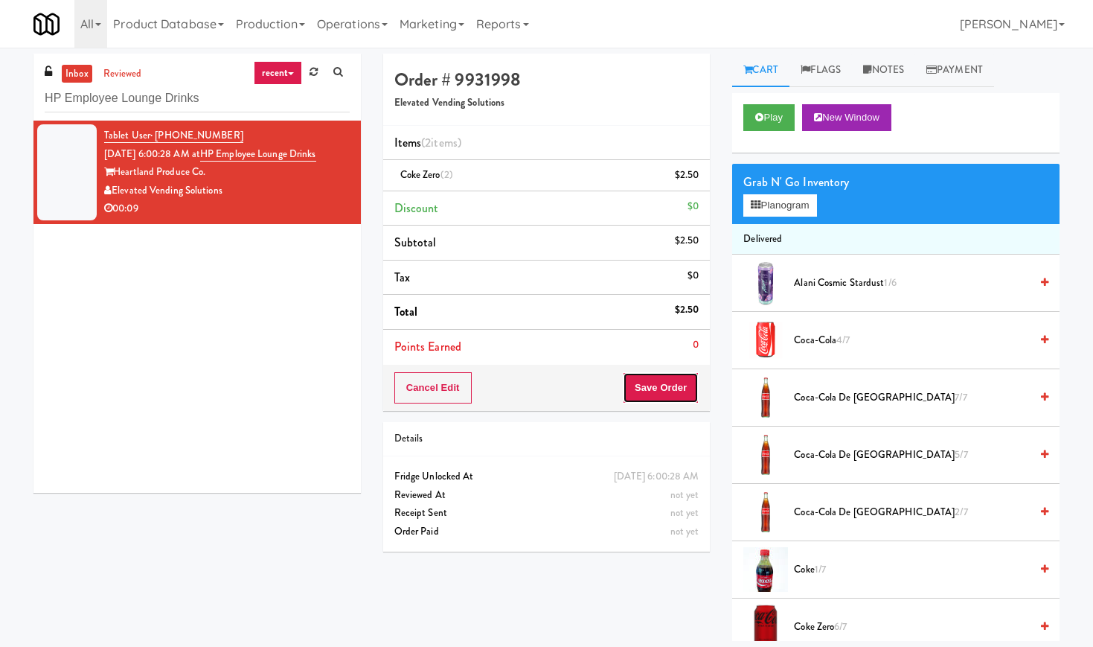
click at [653, 391] on button "Save Order" at bounding box center [661, 387] width 76 height 31
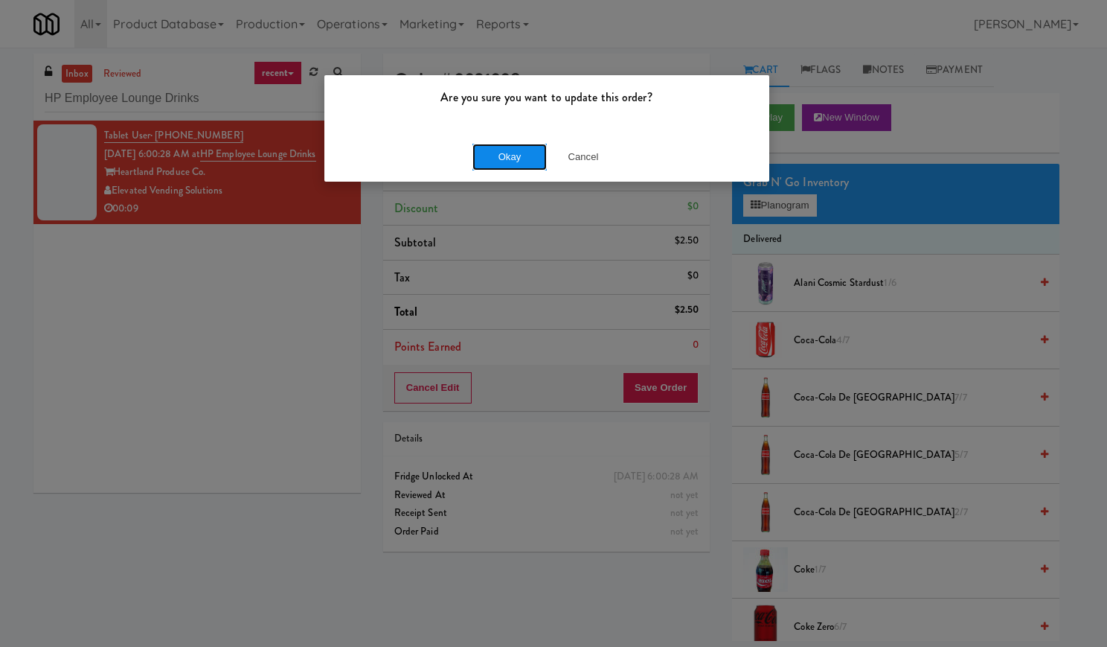
click at [513, 155] on button "Okay" at bounding box center [509, 157] width 74 height 27
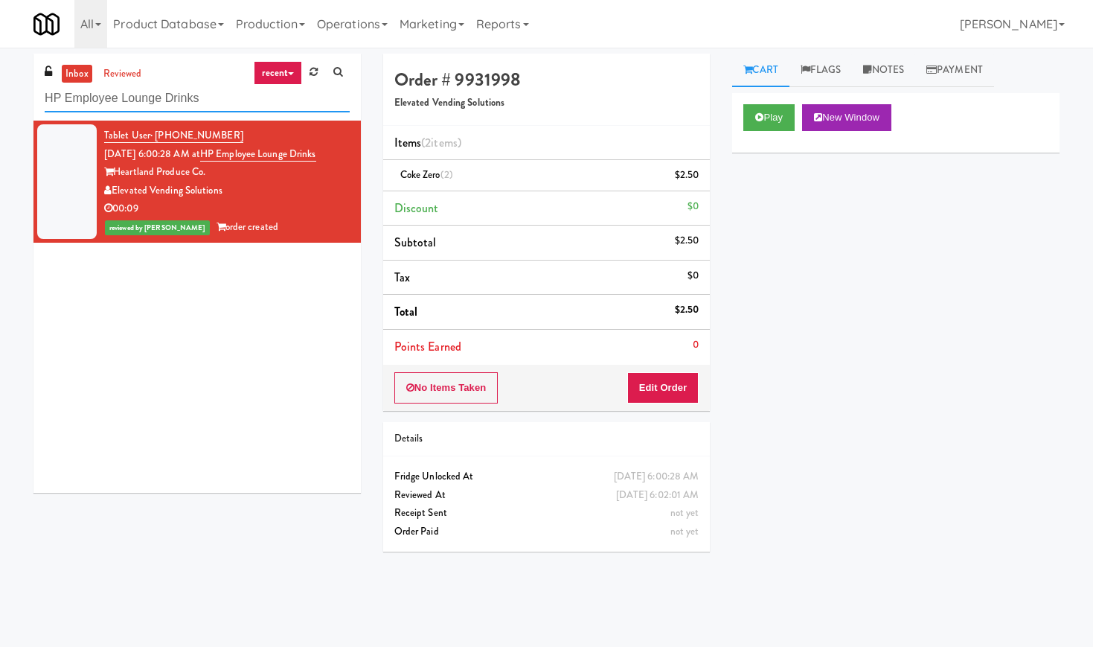
click at [174, 94] on input "HP Employee Lounge Drinks" at bounding box center [197, 99] width 305 height 28
paste input "27 Atlantic"
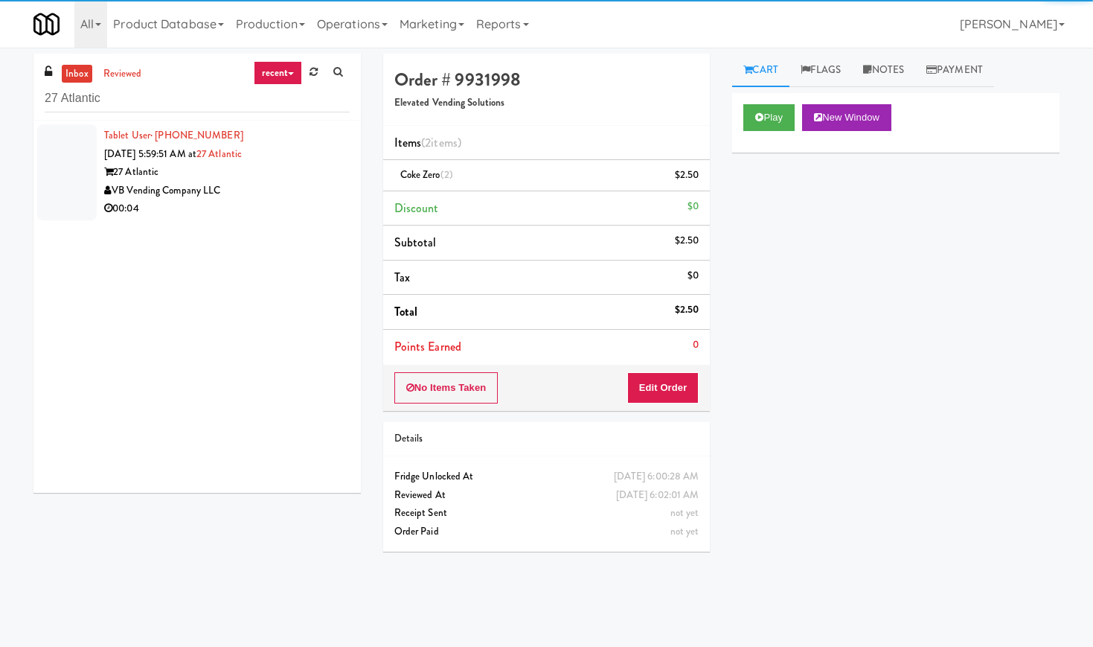
click at [304, 201] on div "00:04" at bounding box center [227, 208] width 246 height 19
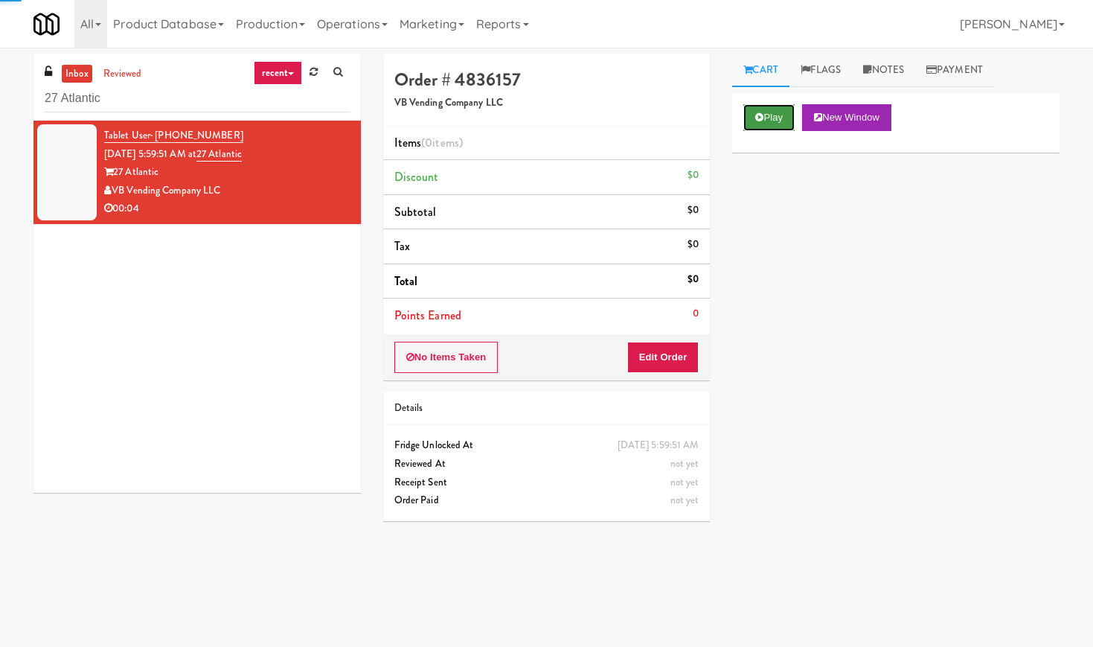
click at [762, 118] on icon at bounding box center [759, 117] width 8 height 10
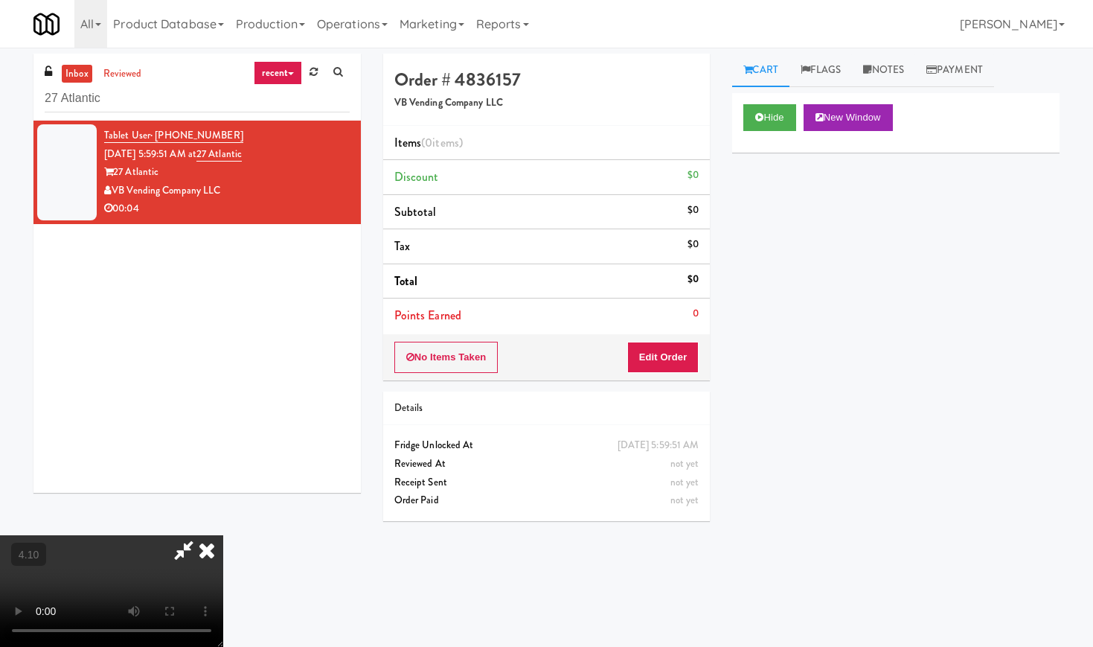
click at [223, 535] on video at bounding box center [111, 591] width 223 height 112
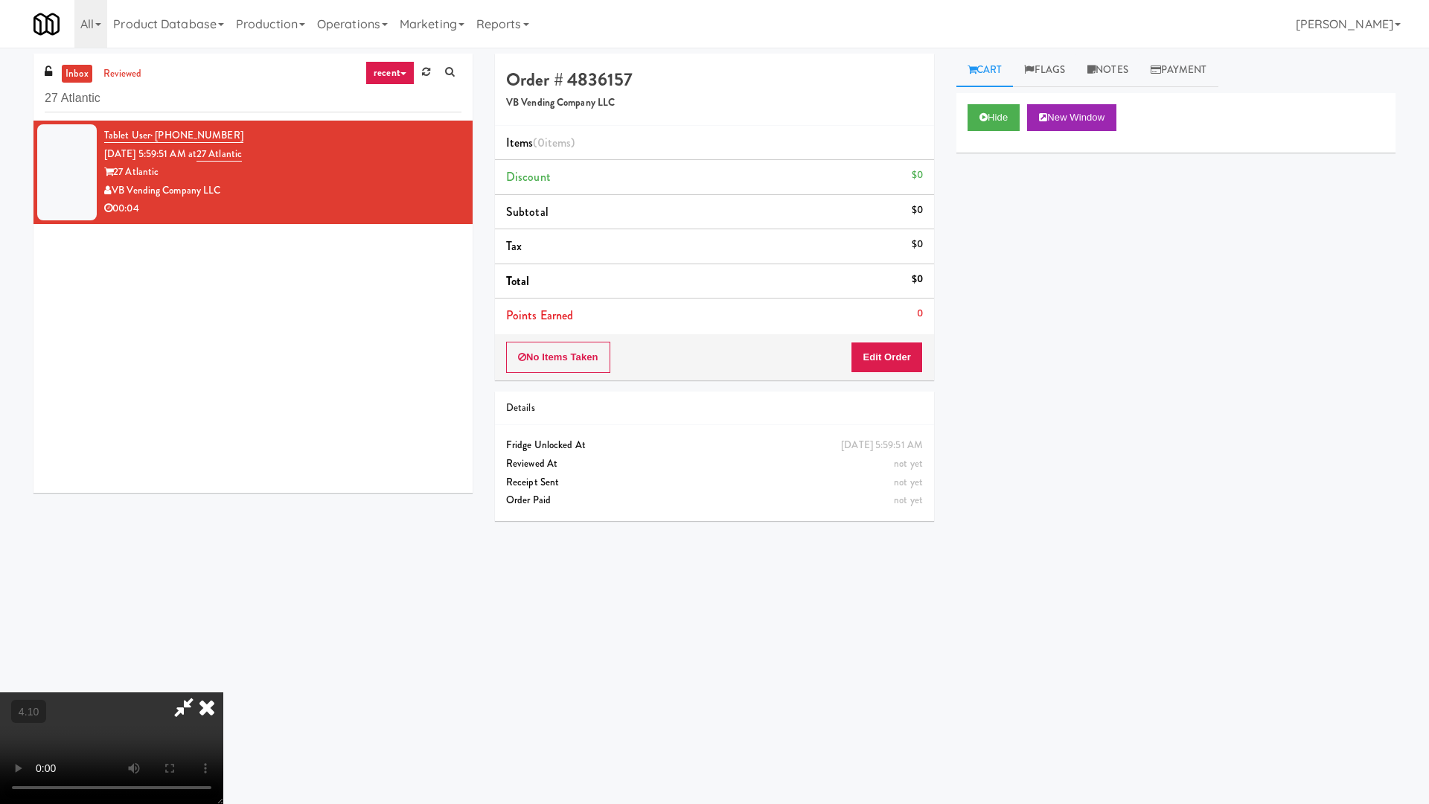
click at [223, 646] on video at bounding box center [111, 748] width 223 height 112
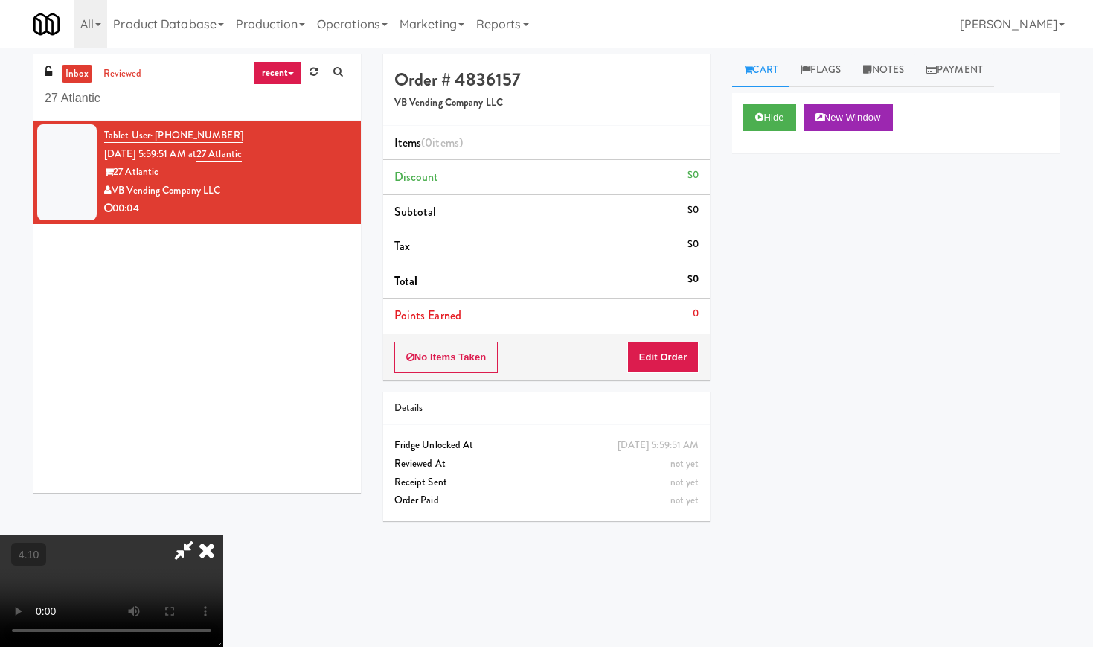
click at [223, 535] on icon at bounding box center [206, 550] width 33 height 30
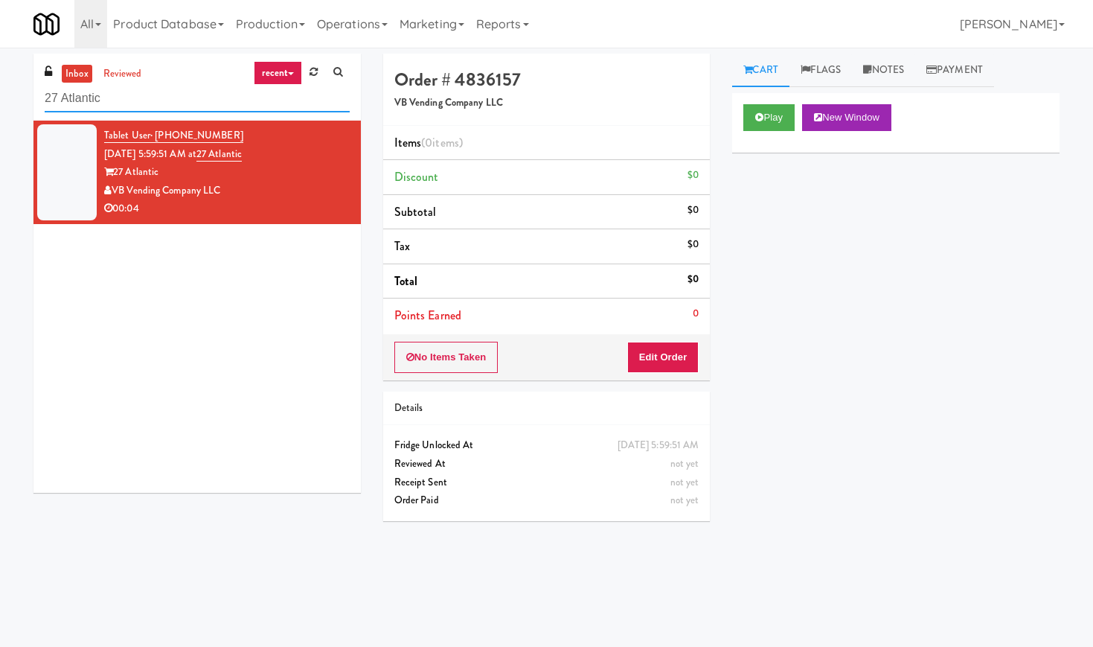
click at [141, 86] on input "27 Atlantic" at bounding box center [197, 99] width 305 height 28
paste input "Pantry 101 @ [GEOGRAPHIC_DATA]"
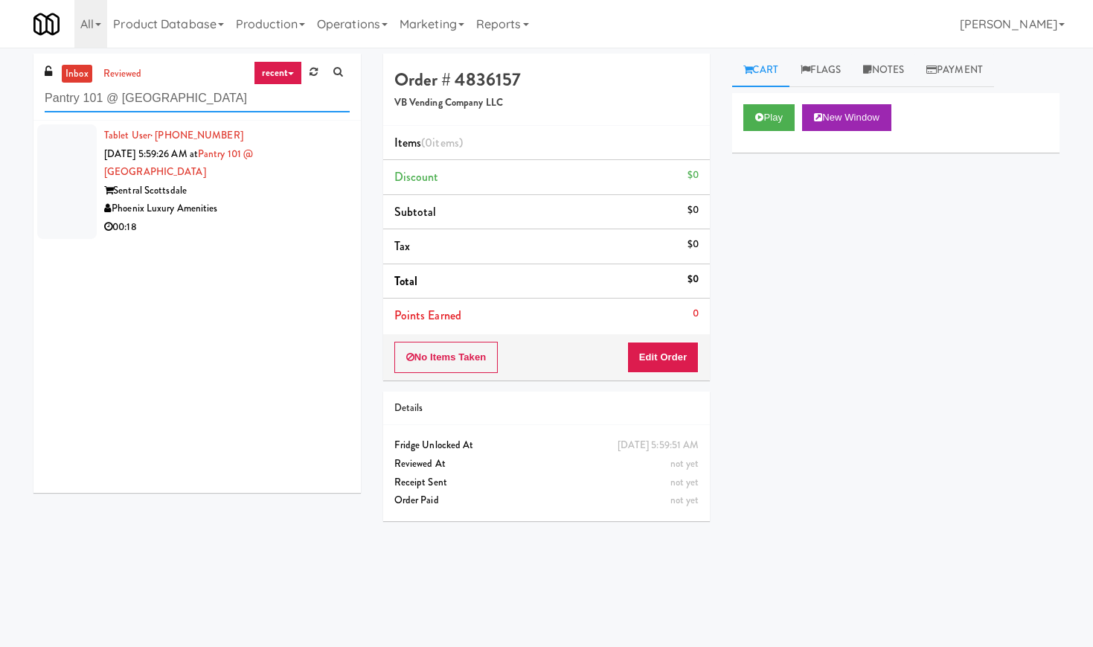
type input "Pantry 101 @ [GEOGRAPHIC_DATA]"
click at [234, 195] on div "Sentral Scottsdale" at bounding box center [227, 191] width 246 height 19
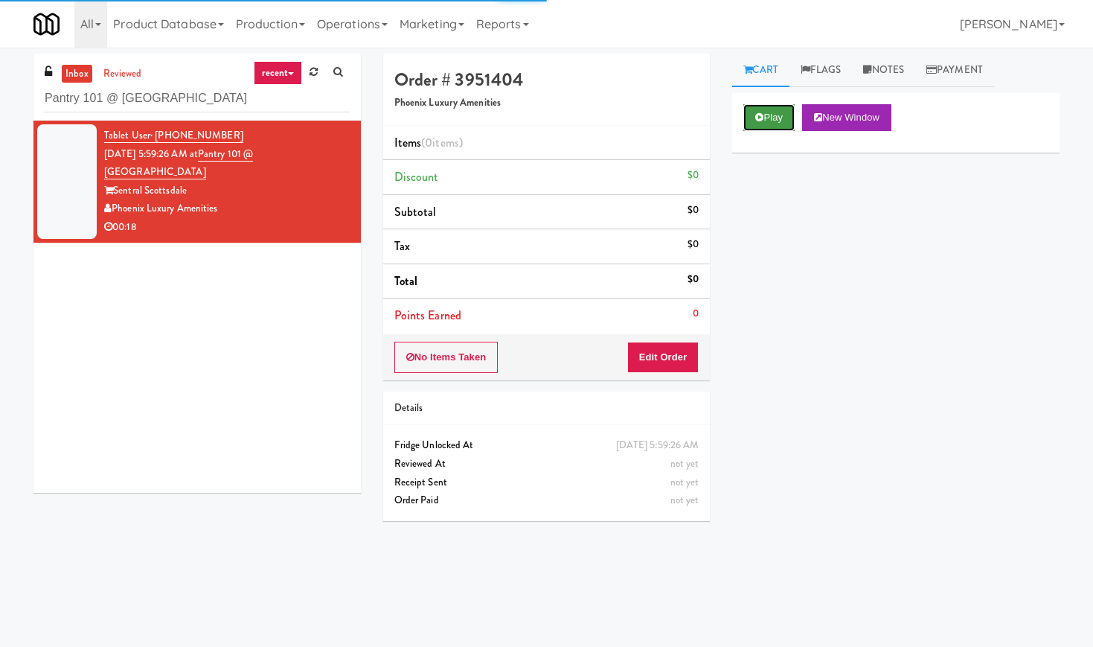
click at [780, 118] on button "Play" at bounding box center [768, 117] width 51 height 27
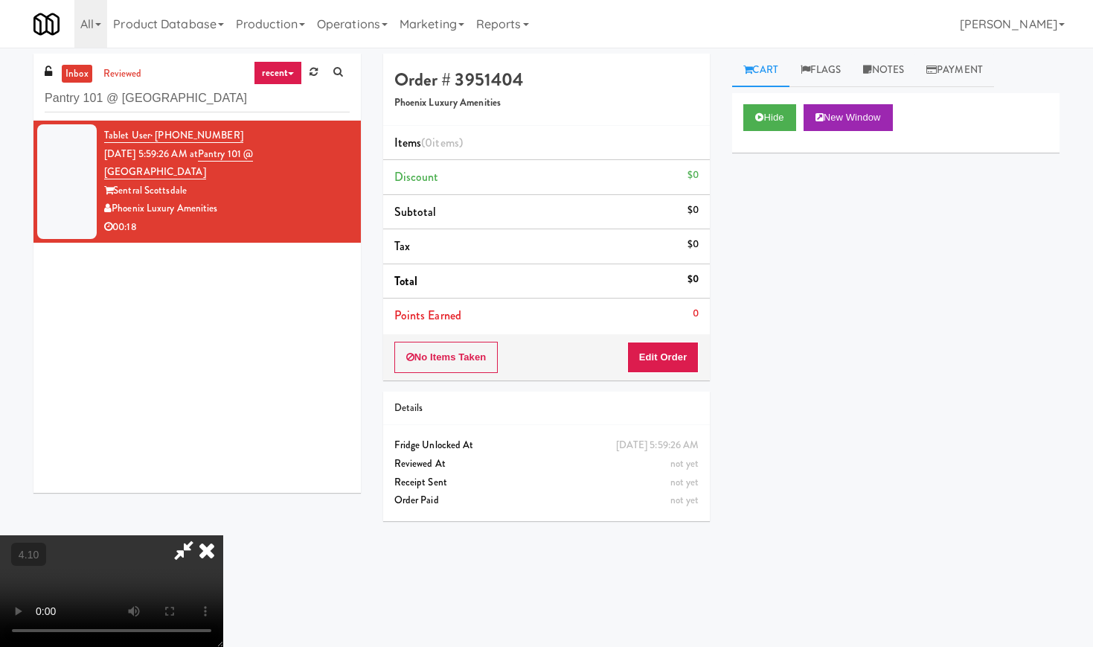
click at [195, 535] on video at bounding box center [111, 591] width 223 height 112
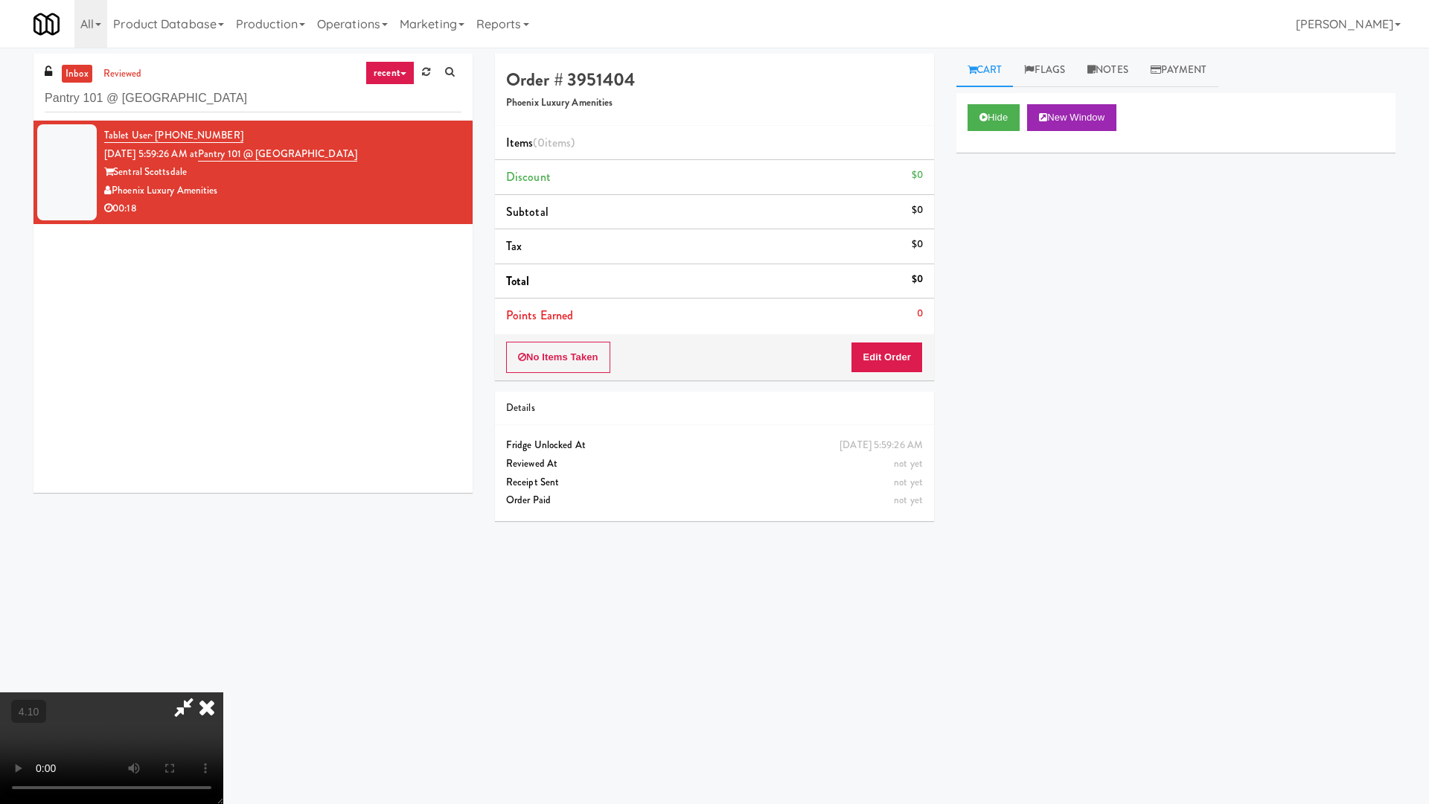
click at [223, 646] on video at bounding box center [111, 748] width 223 height 112
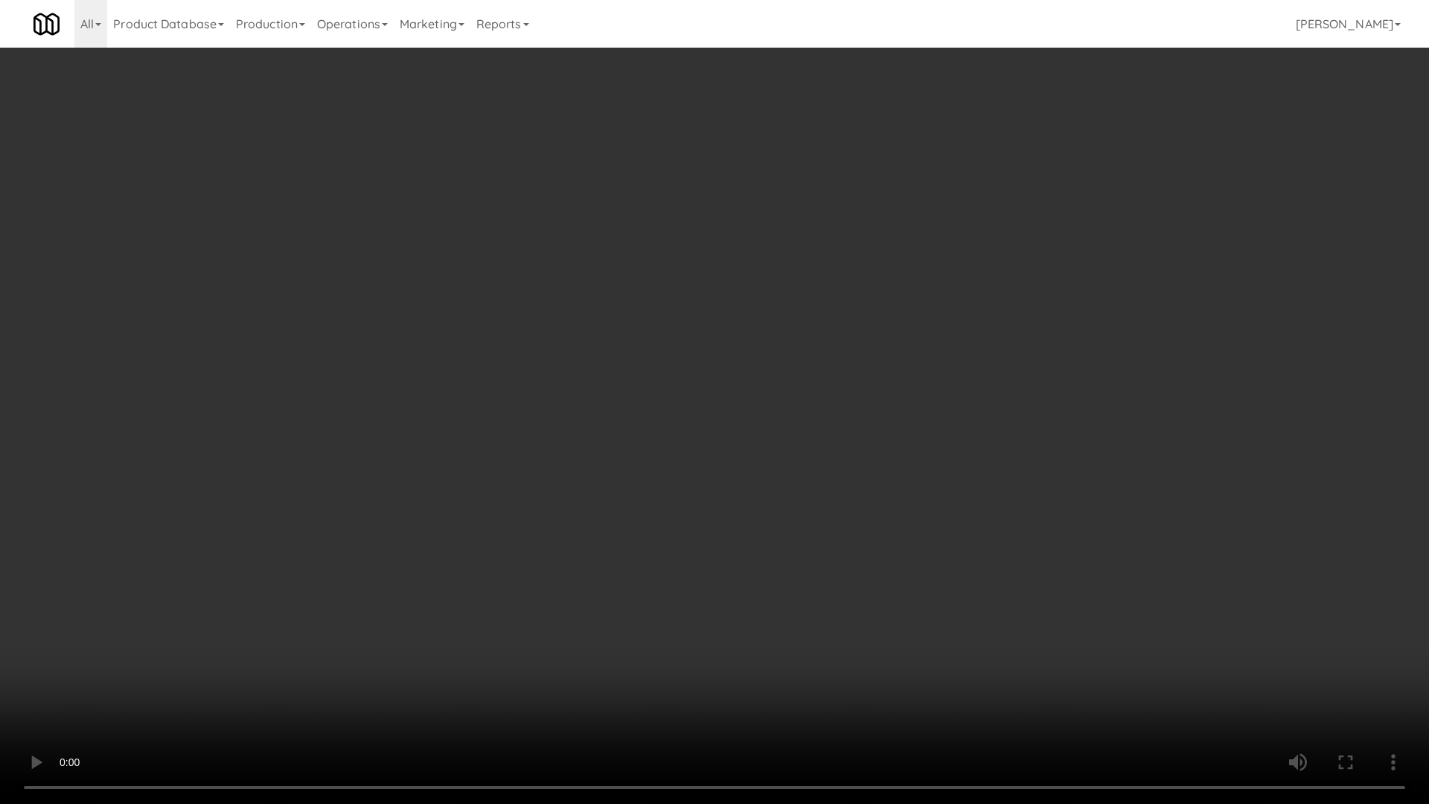
click at [365, 522] on video at bounding box center [714, 402] width 1429 height 804
click at [366, 522] on video at bounding box center [714, 402] width 1429 height 804
click at [432, 528] on video at bounding box center [714, 402] width 1429 height 804
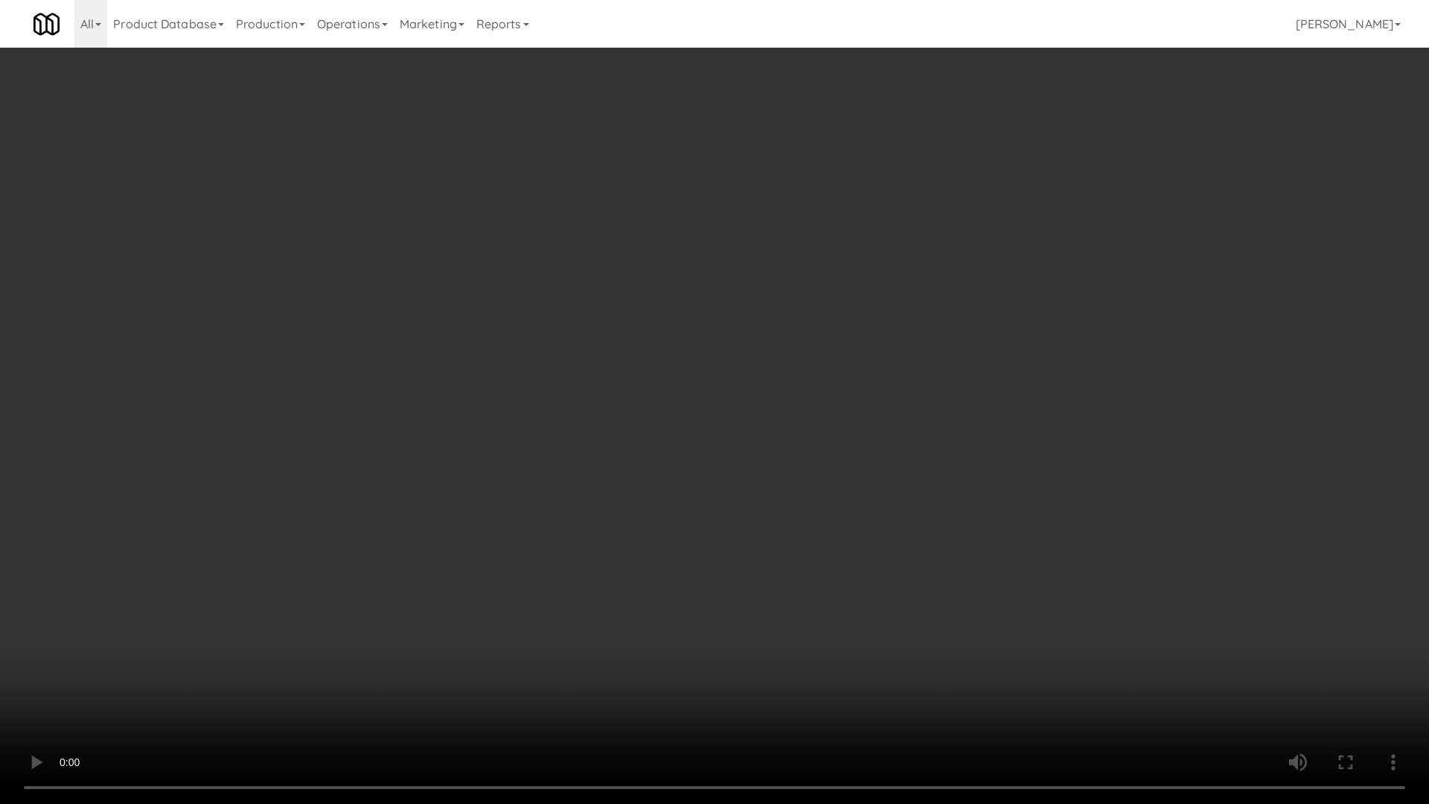
click at [624, 315] on video at bounding box center [714, 402] width 1429 height 804
click at [632, 312] on video at bounding box center [714, 402] width 1429 height 804
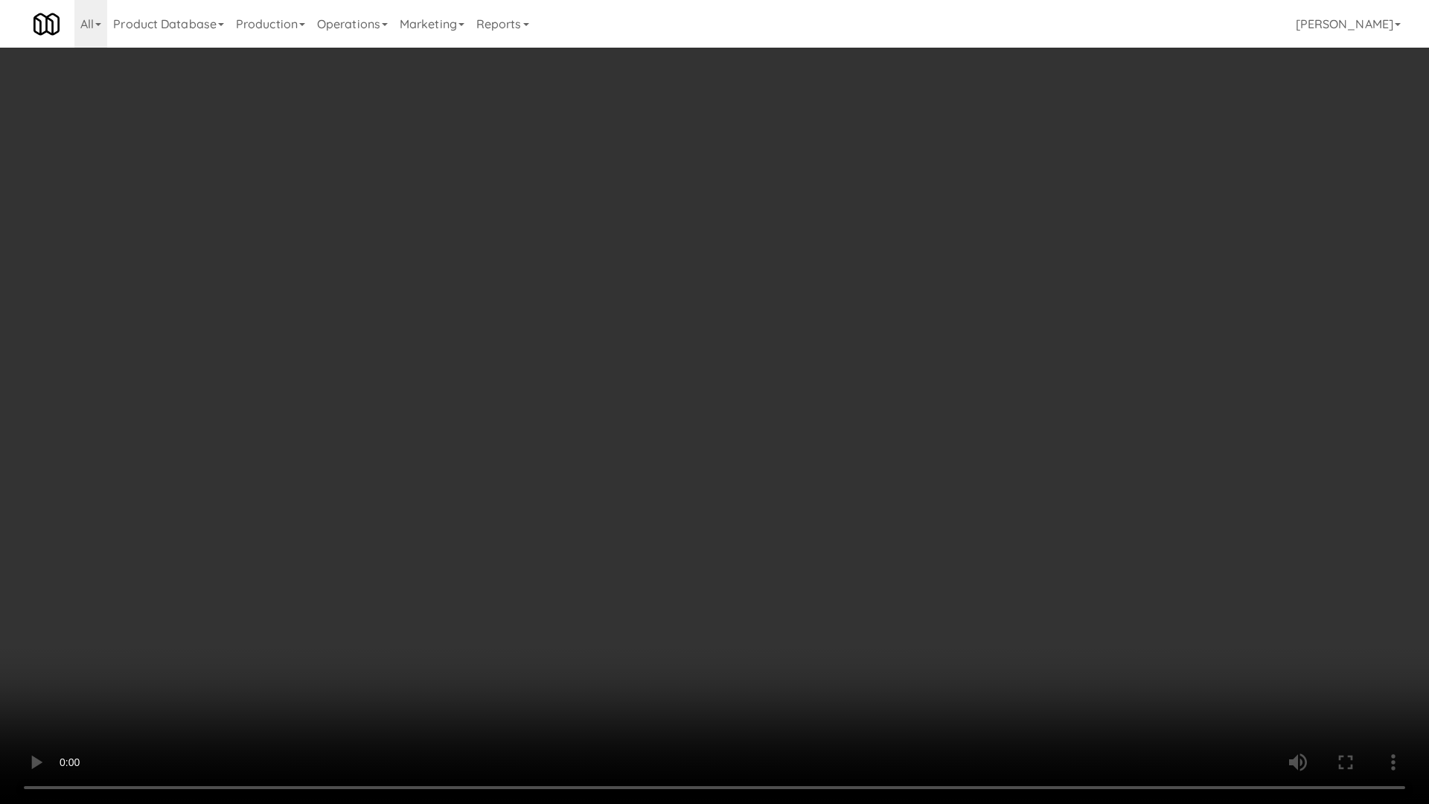
click at [632, 312] on video at bounding box center [714, 402] width 1429 height 804
click at [658, 292] on video at bounding box center [714, 402] width 1429 height 804
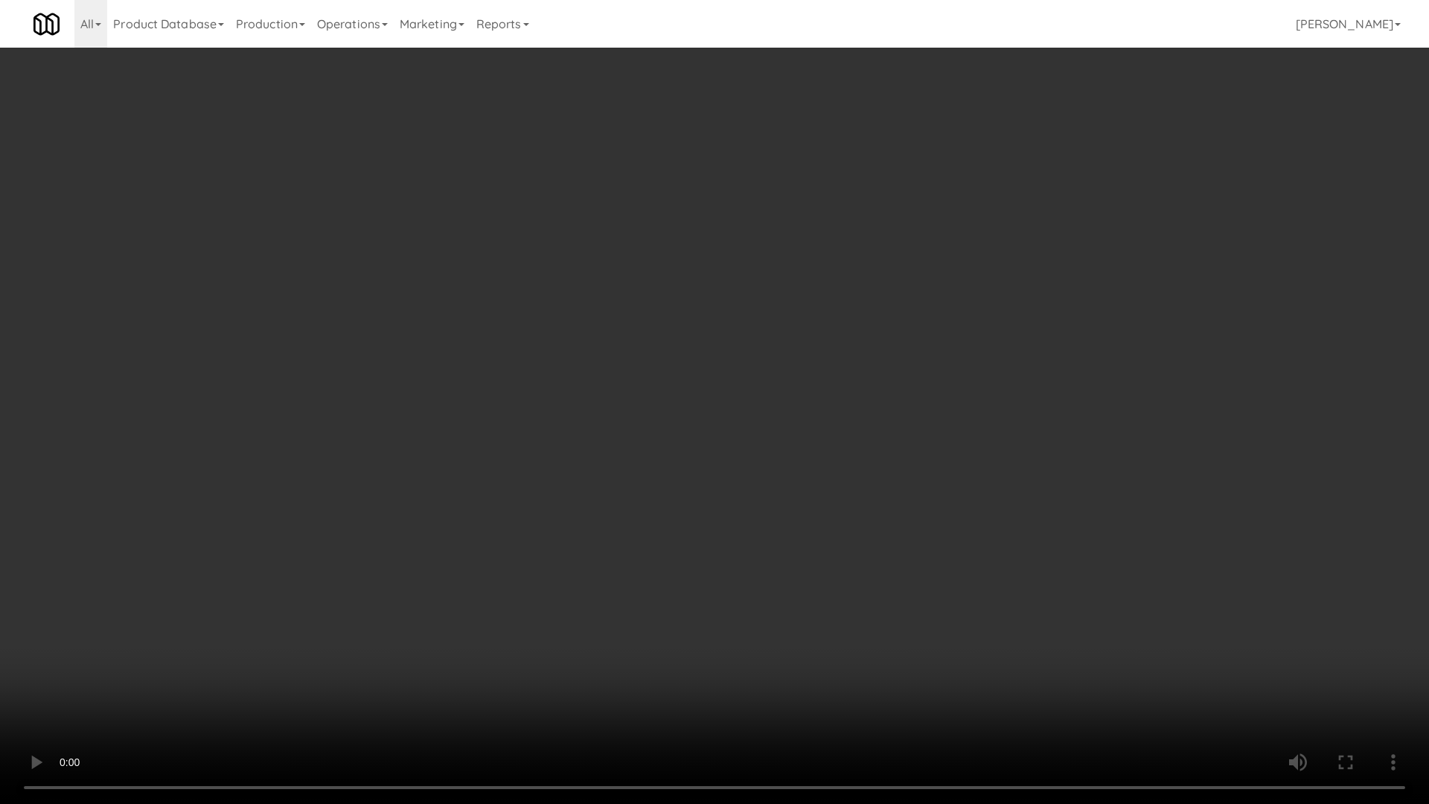
click at [658, 292] on video at bounding box center [714, 402] width 1429 height 804
click at [731, 429] on video at bounding box center [714, 402] width 1429 height 804
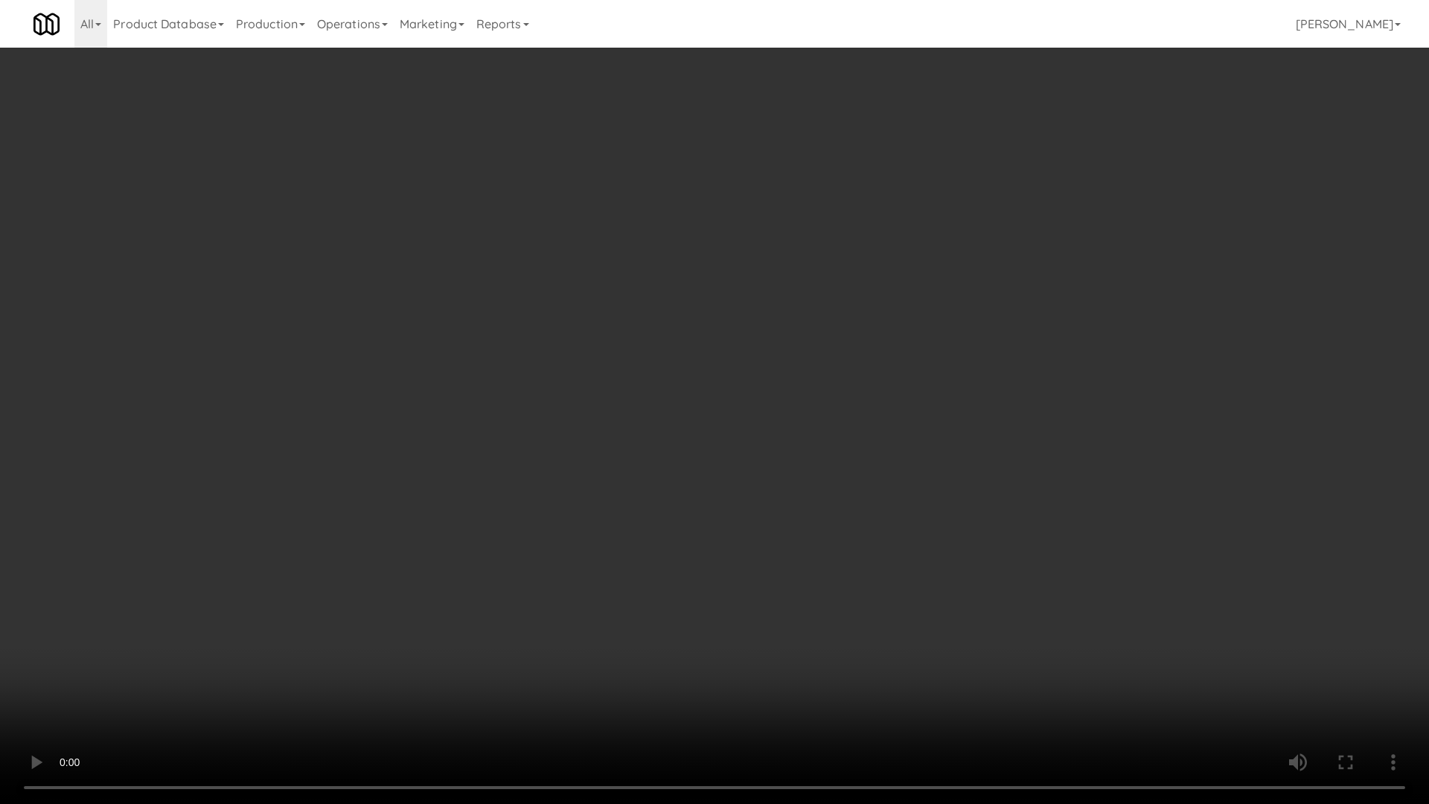
click at [731, 429] on video at bounding box center [714, 402] width 1429 height 804
click at [747, 400] on video at bounding box center [714, 402] width 1429 height 804
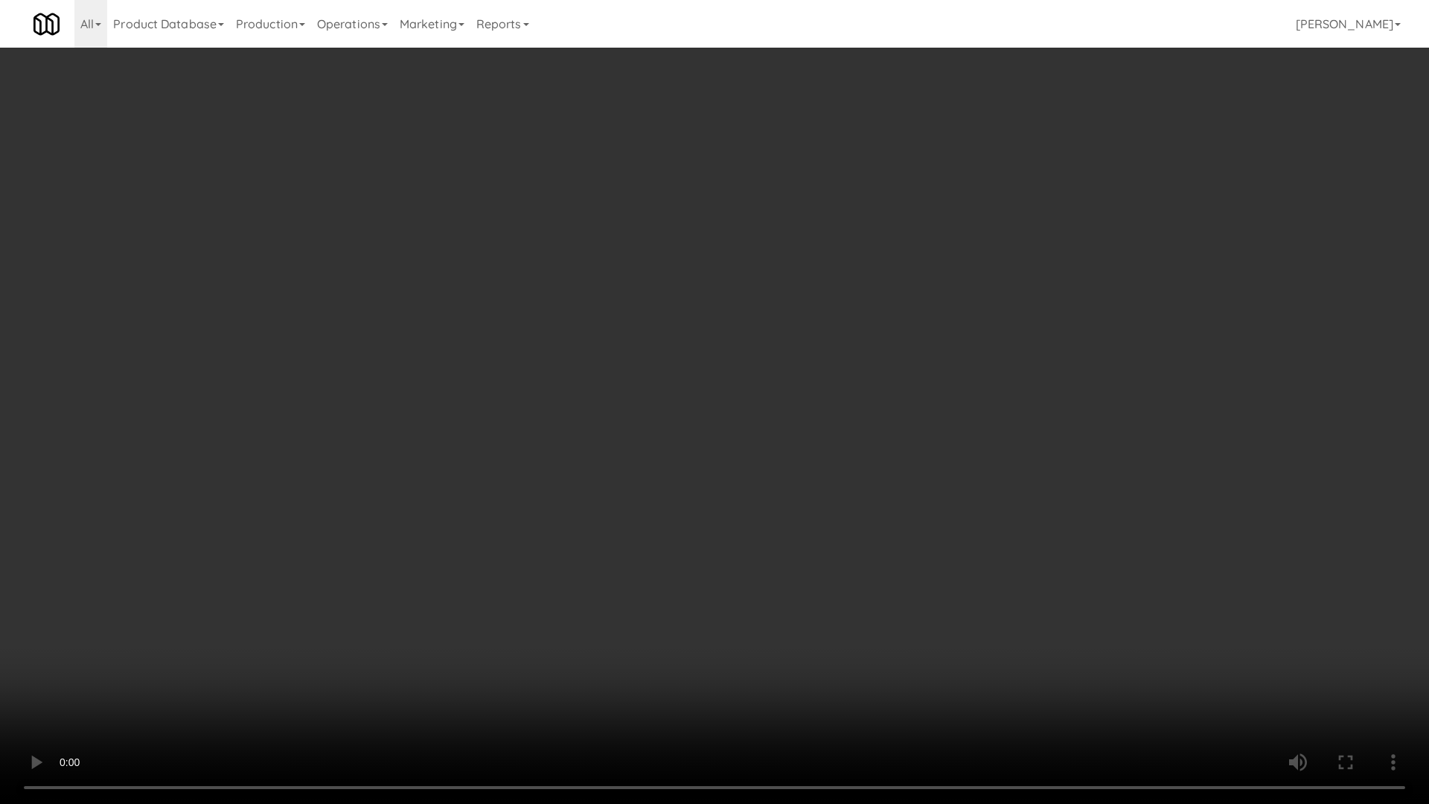
click at [752, 397] on video at bounding box center [714, 402] width 1429 height 804
click at [751, 435] on video at bounding box center [714, 402] width 1429 height 804
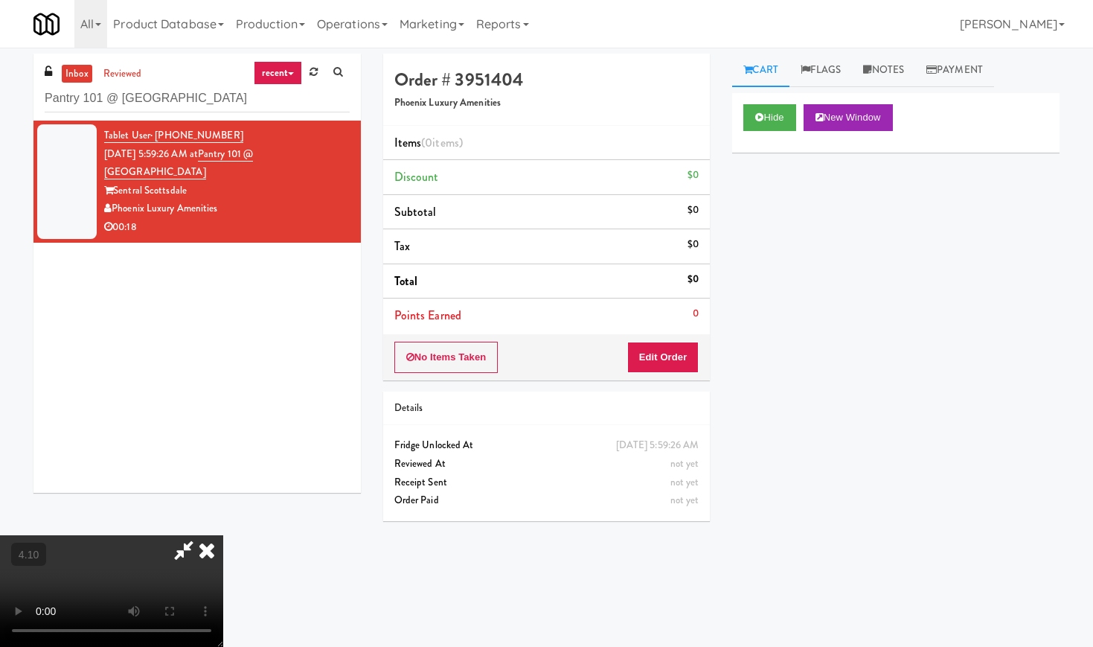
click at [223, 535] on icon at bounding box center [206, 550] width 33 height 30
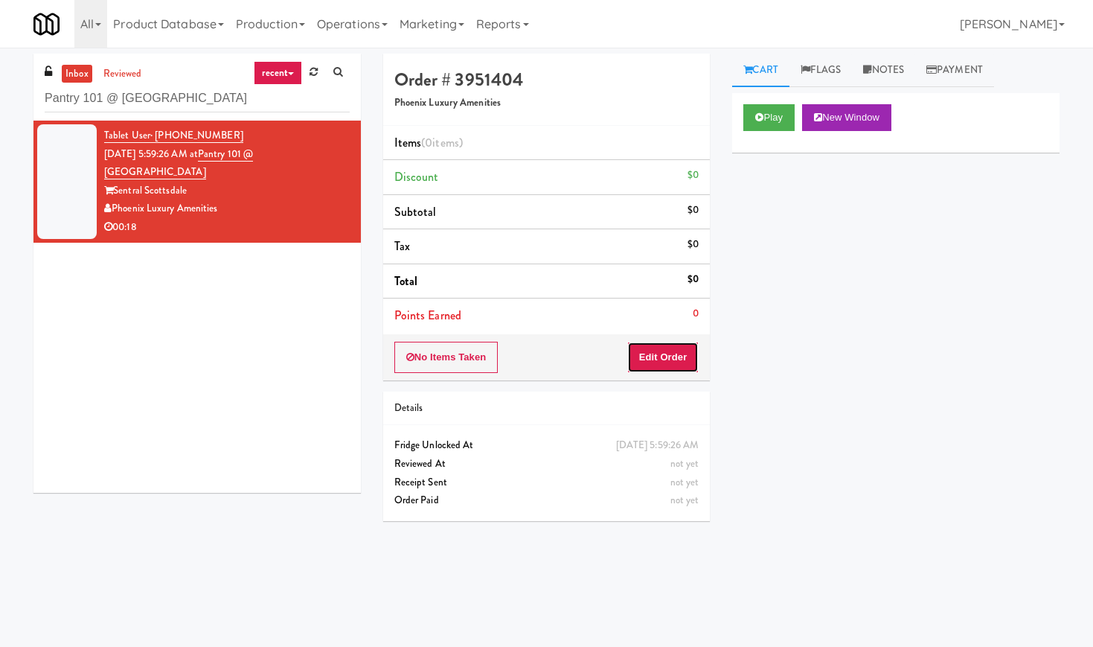
click at [668, 356] on button "Edit Order" at bounding box center [663, 357] width 72 height 31
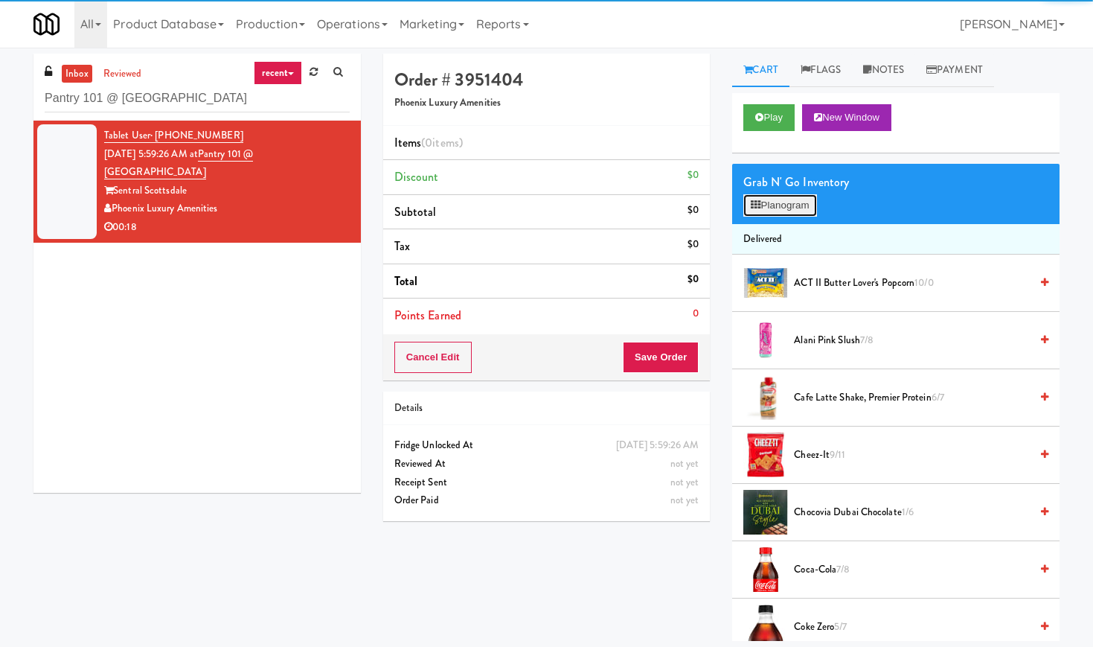
click at [767, 215] on button "Planogram" at bounding box center [779, 205] width 73 height 22
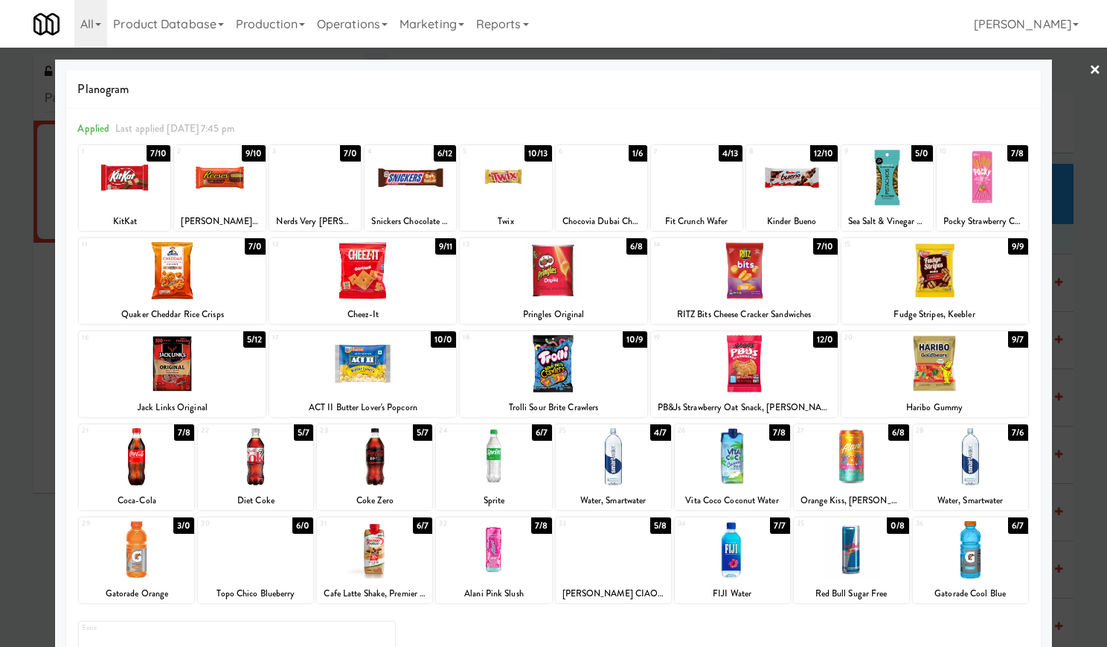
click at [275, 577] on div at bounding box center [255, 549] width 115 height 57
click at [606, 475] on div at bounding box center [613, 456] width 115 height 57
click at [862, 475] on div at bounding box center [851, 456] width 115 height 57
click at [160, 287] on div at bounding box center [172, 270] width 187 height 57
click at [1089, 72] on link "×" at bounding box center [1095, 71] width 12 height 46
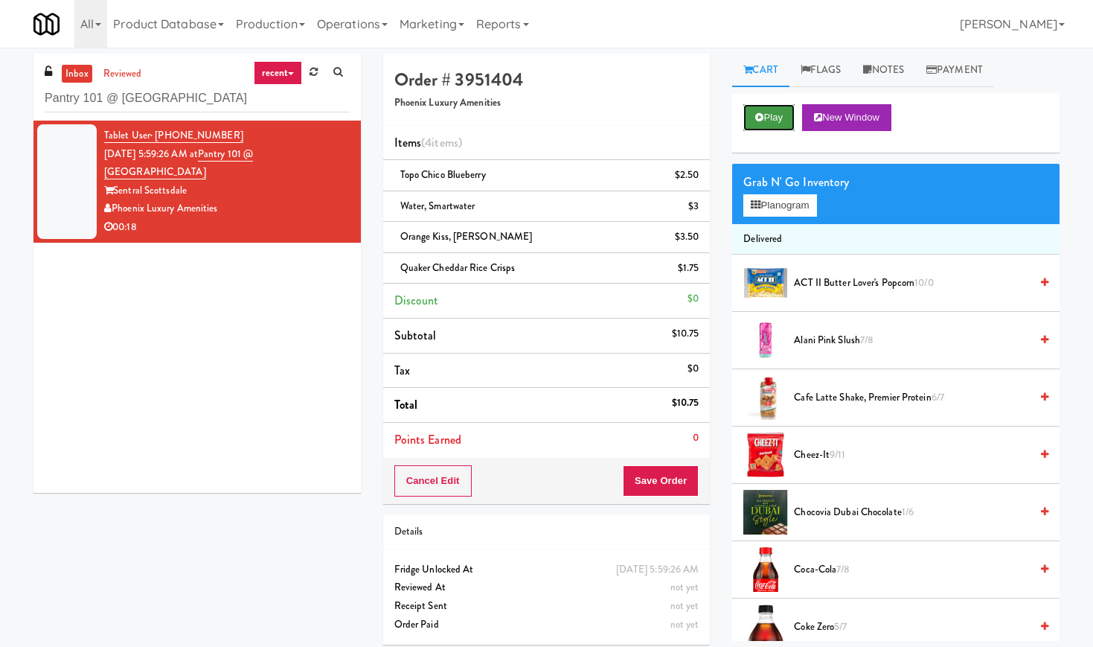
click at [755, 121] on icon at bounding box center [759, 117] width 8 height 10
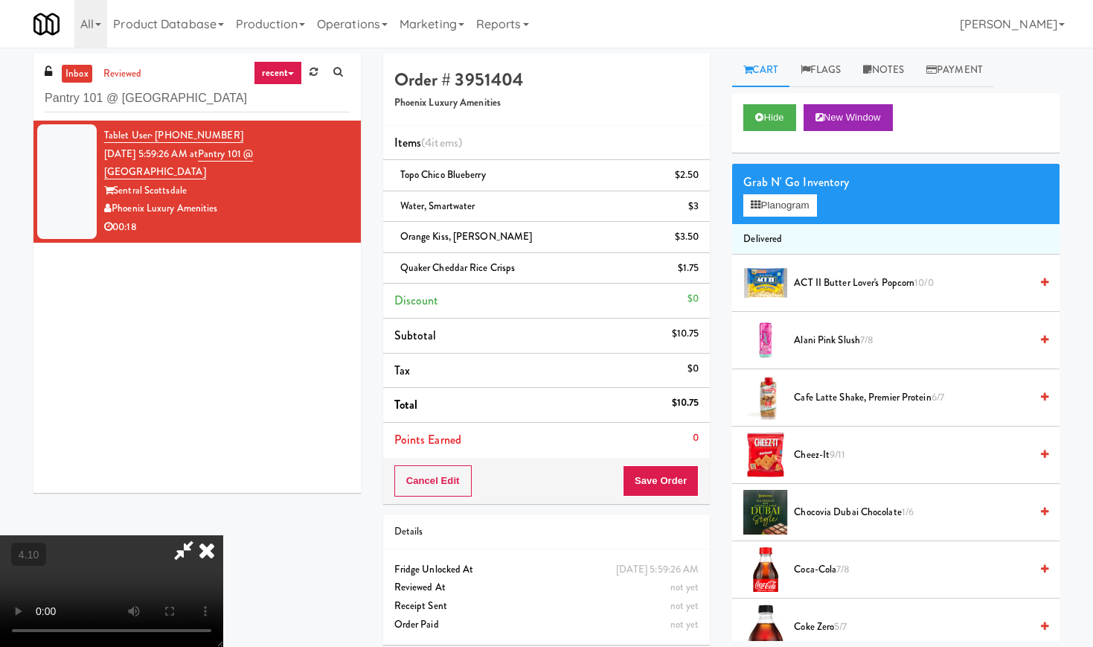
click at [223, 535] on video at bounding box center [111, 591] width 223 height 112
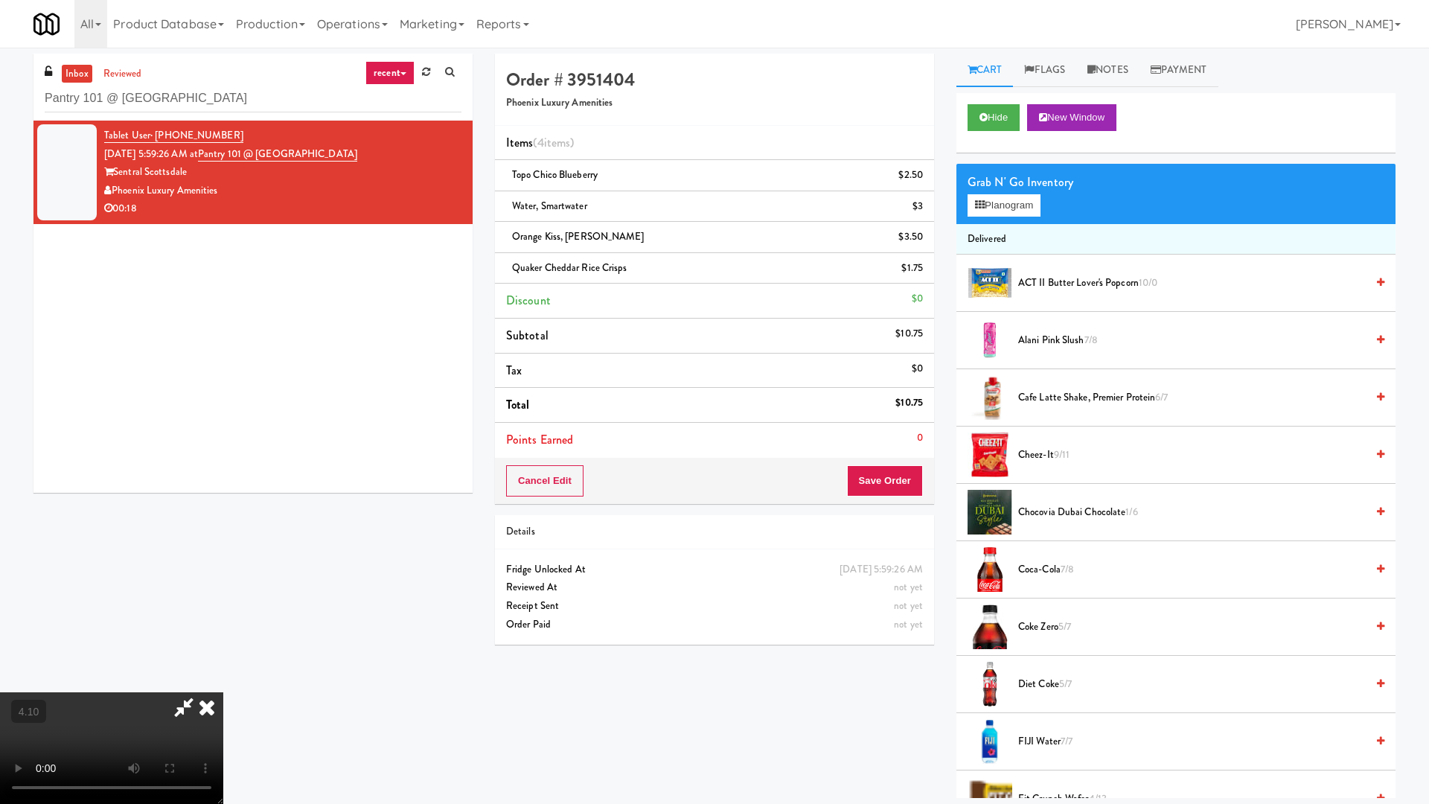
click at [223, 646] on video at bounding box center [111, 748] width 223 height 112
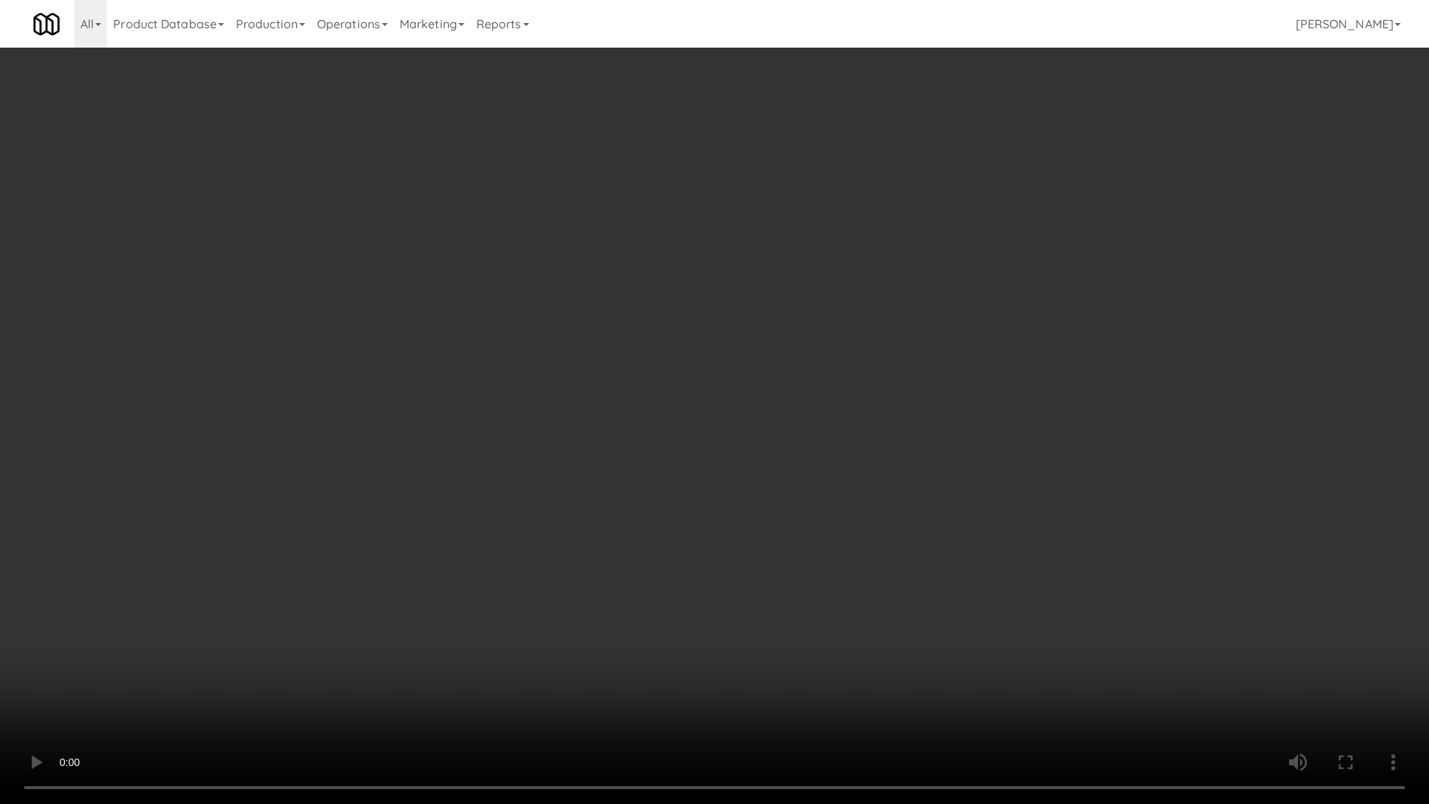
click at [587, 364] on video at bounding box center [714, 402] width 1429 height 804
click at [623, 347] on video at bounding box center [714, 402] width 1429 height 804
click at [636, 315] on video at bounding box center [714, 402] width 1429 height 804
click at [654, 307] on video at bounding box center [714, 402] width 1429 height 804
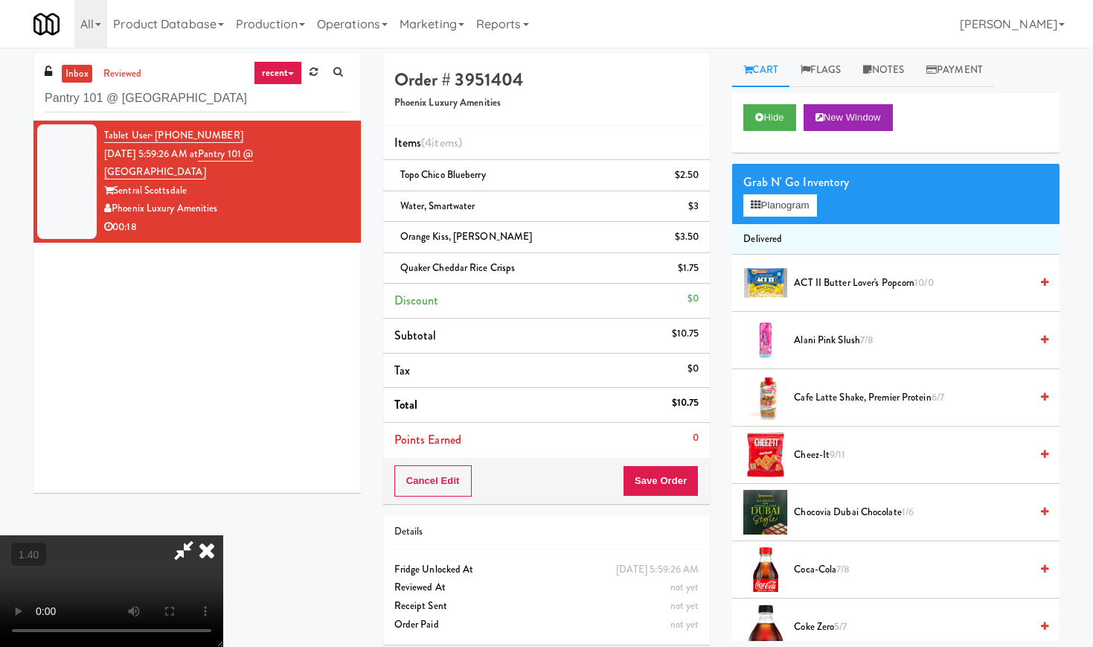
click at [223, 535] on icon at bounding box center [206, 550] width 33 height 30
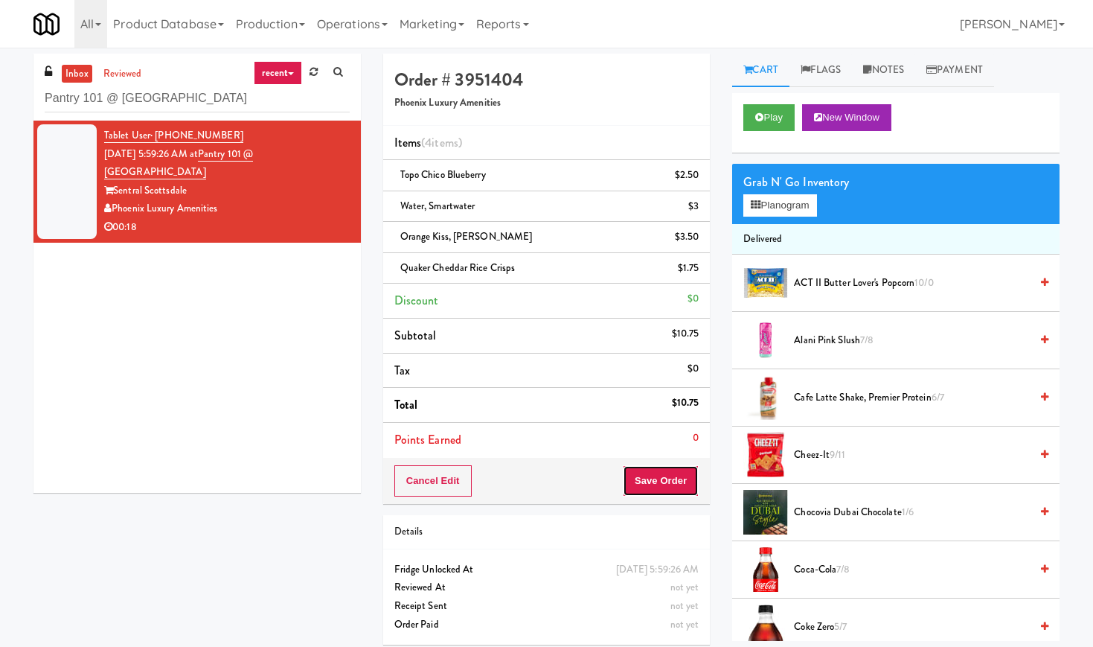
click at [661, 484] on button "Save Order" at bounding box center [661, 480] width 76 height 31
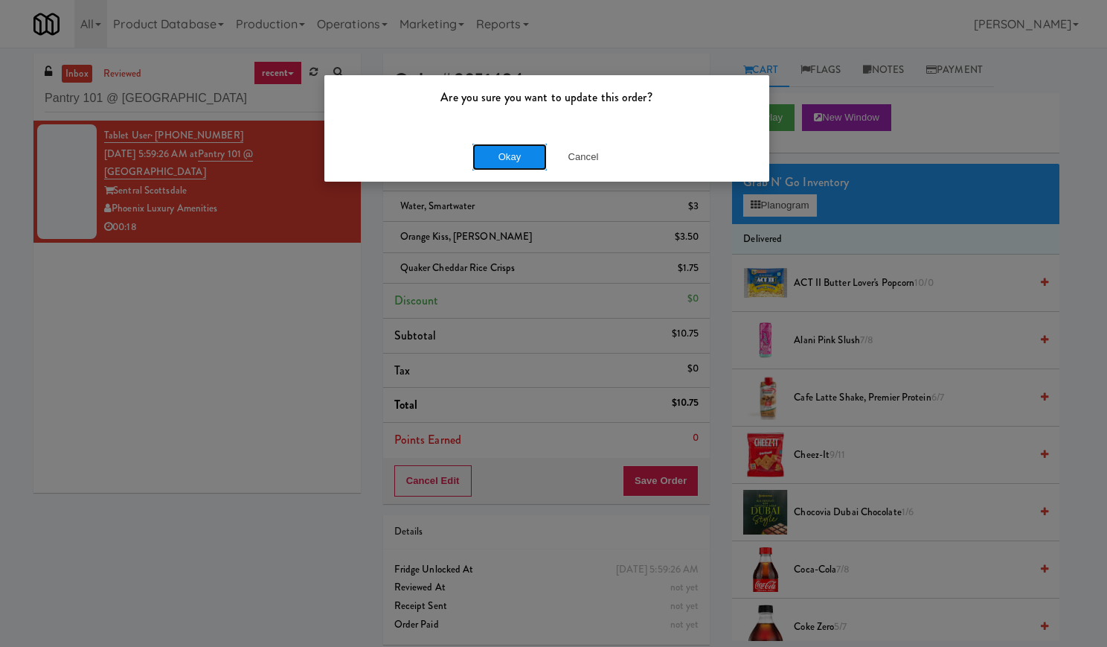
click at [517, 160] on button "Okay" at bounding box center [509, 157] width 74 height 27
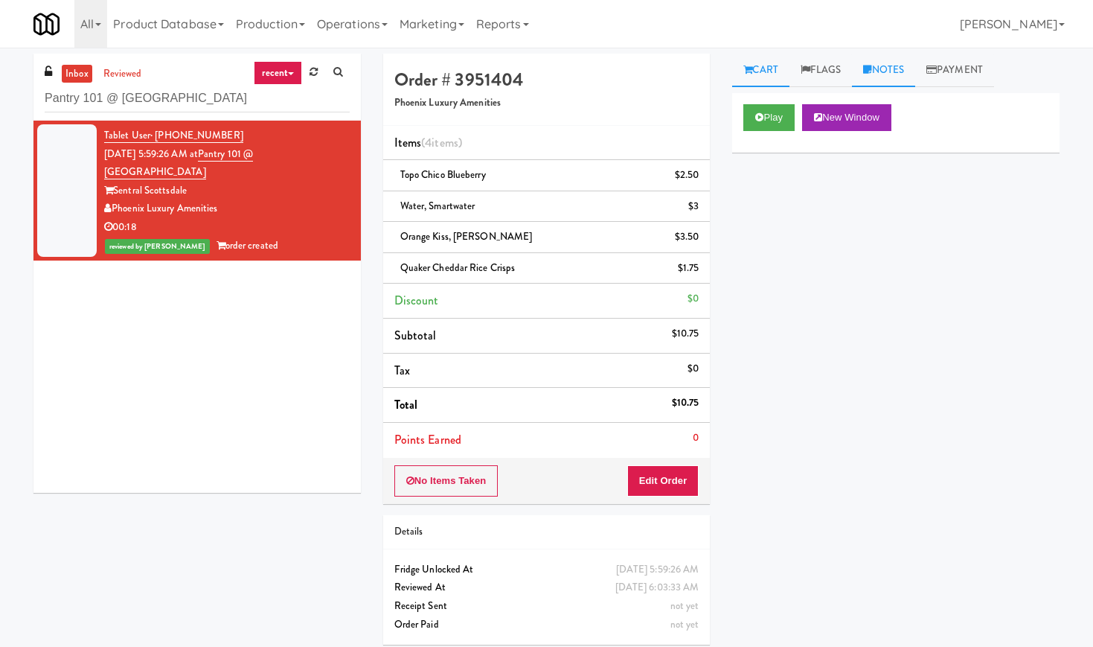
click at [882, 68] on link "Notes" at bounding box center [883, 70] width 63 height 33
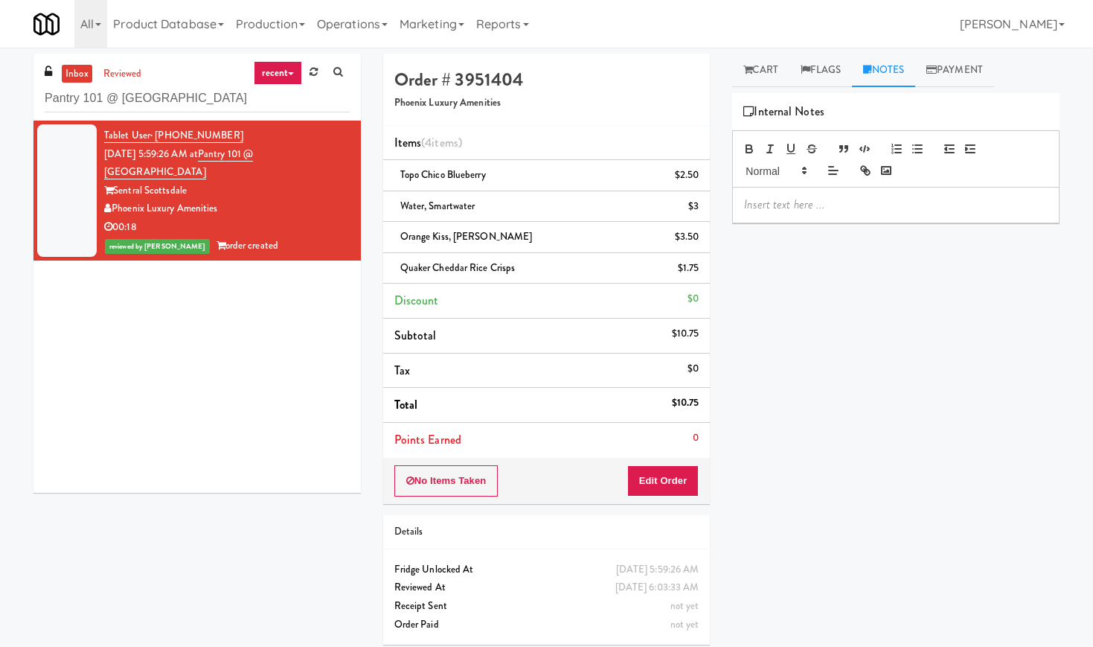
click at [856, 202] on p at bounding box center [896, 204] width 304 height 16
paste div
click at [828, 313] on div "Play New Window Primary Flag Clear Flag if unable to determine what was taken o…" at bounding box center [895, 372] width 327 height 558
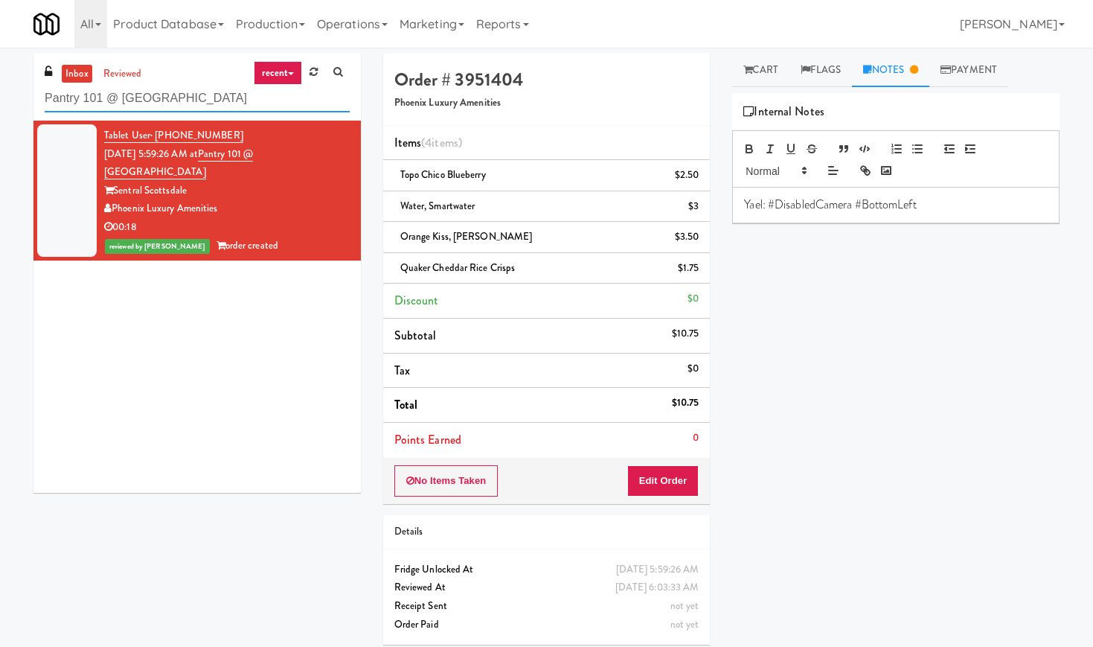
click at [283, 109] on input "Pantry 101 @ [GEOGRAPHIC_DATA]" at bounding box center [197, 99] width 305 height 28
paste input "Little Caps"
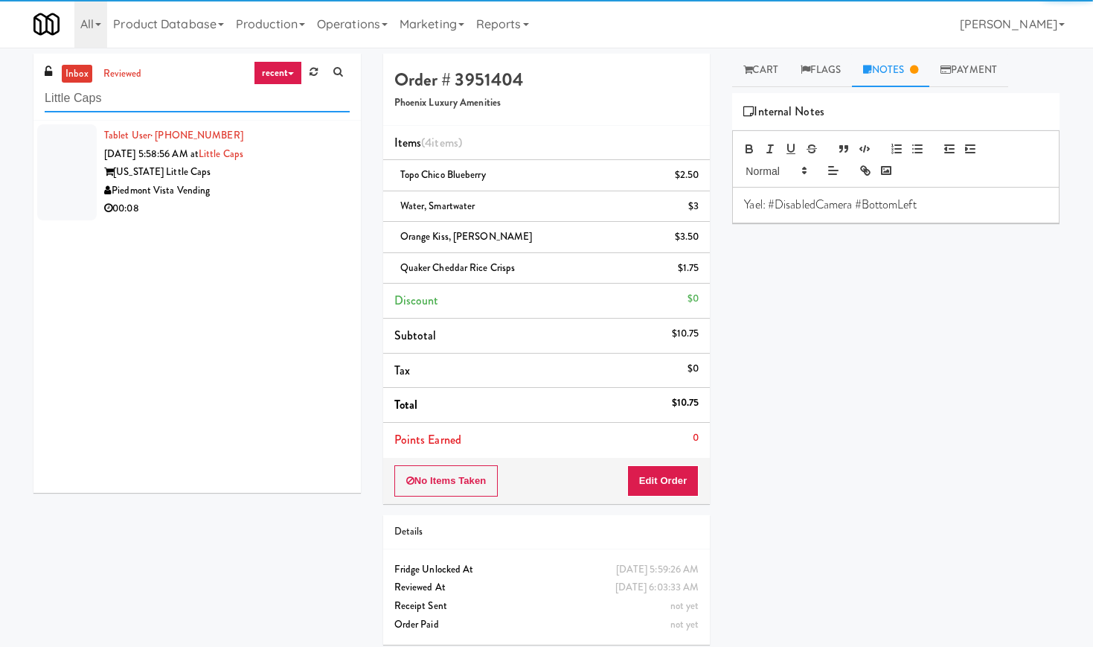
type input "Little Caps"
click at [301, 185] on div "Piedmont Vista Vending" at bounding box center [227, 191] width 246 height 19
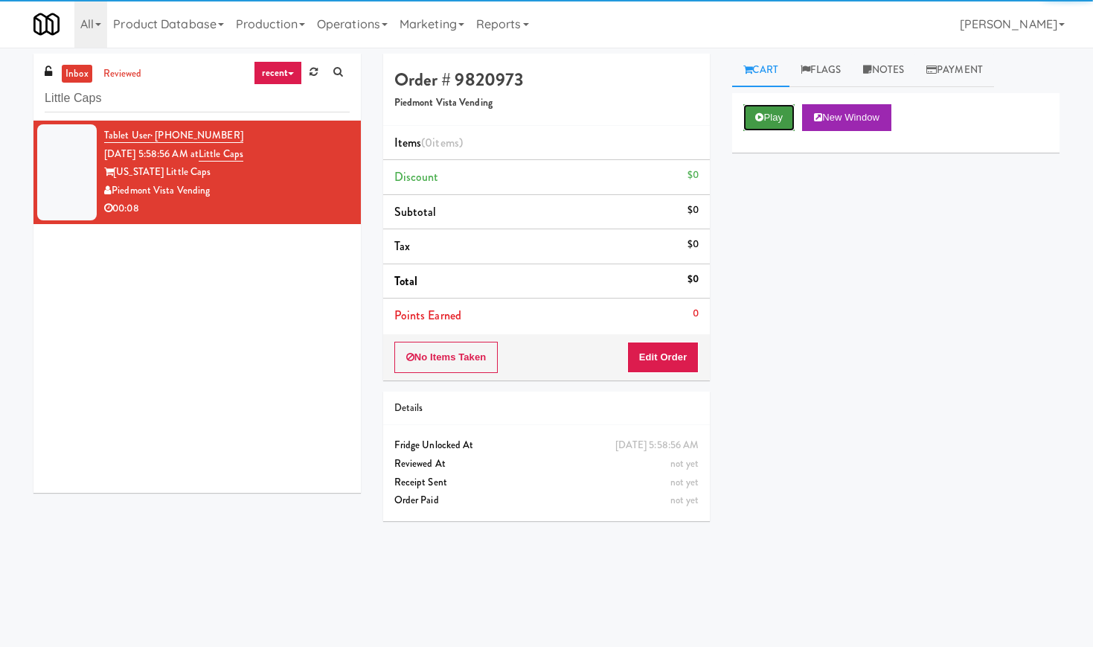
click at [777, 122] on button "Play" at bounding box center [768, 117] width 51 height 27
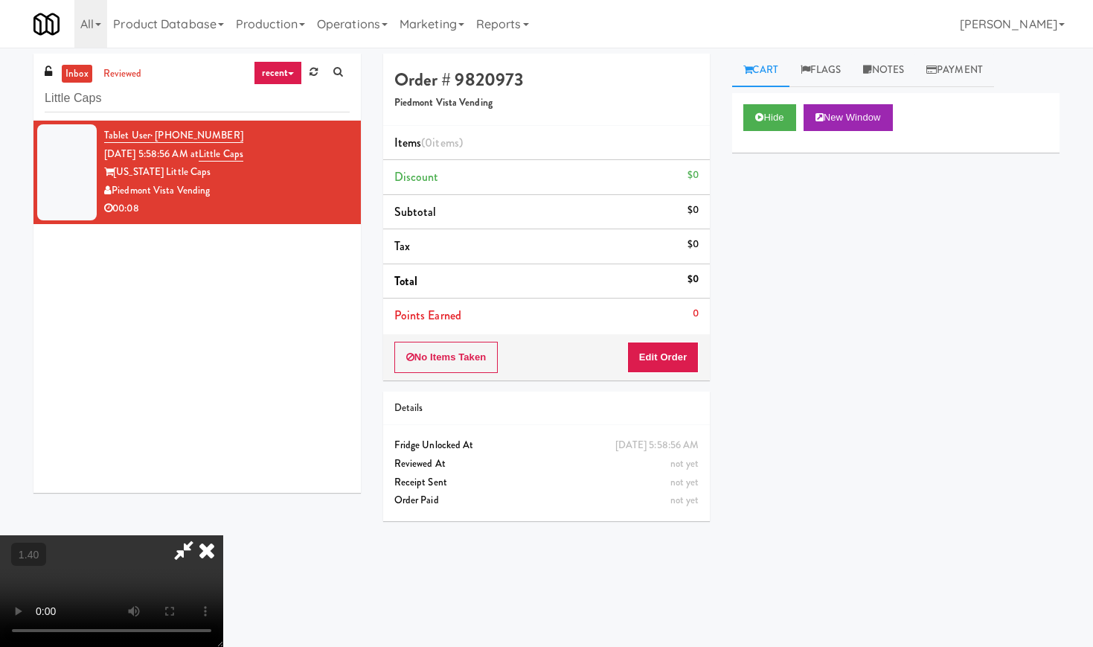
click at [222, 535] on video at bounding box center [111, 591] width 223 height 112
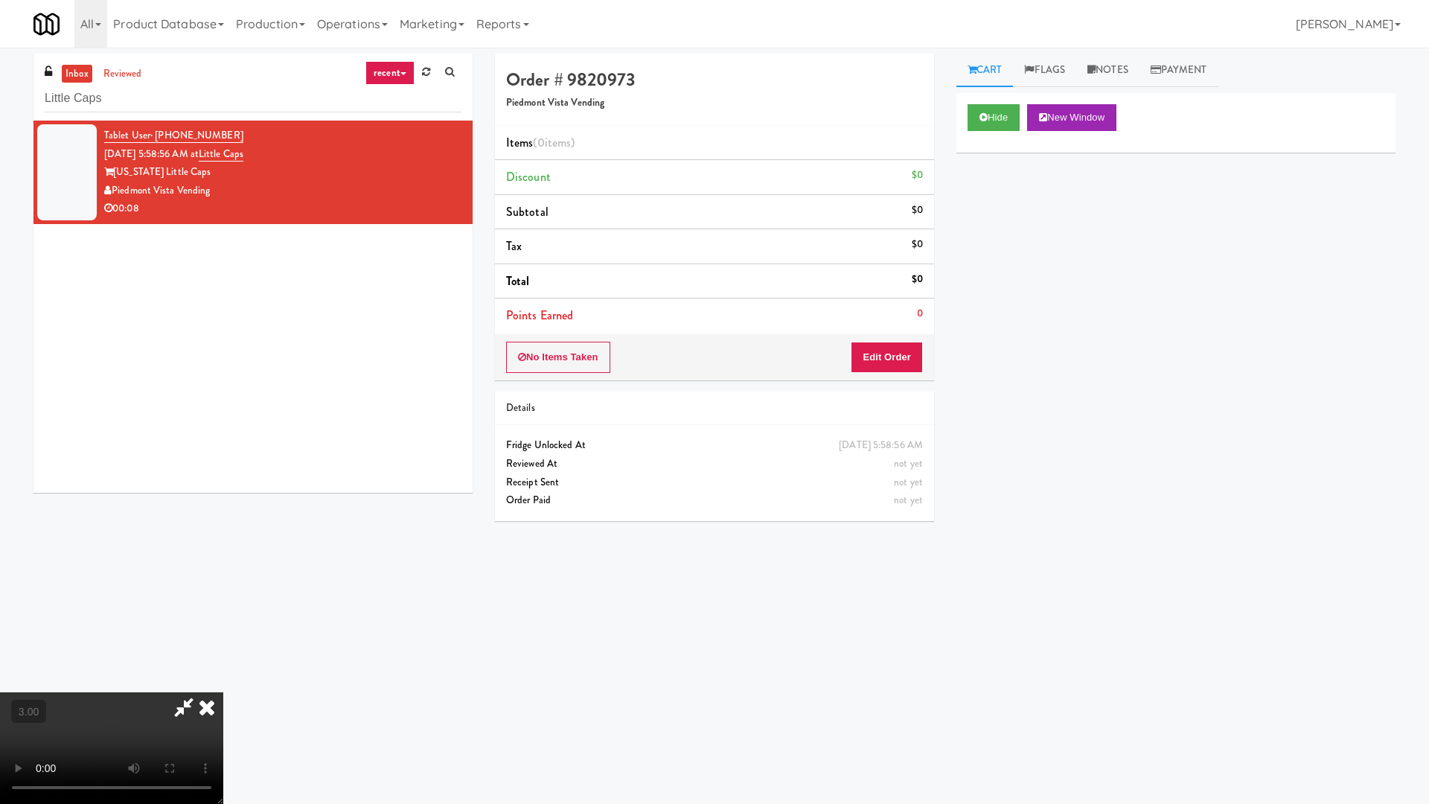
click at [223, 646] on video at bounding box center [111, 748] width 223 height 112
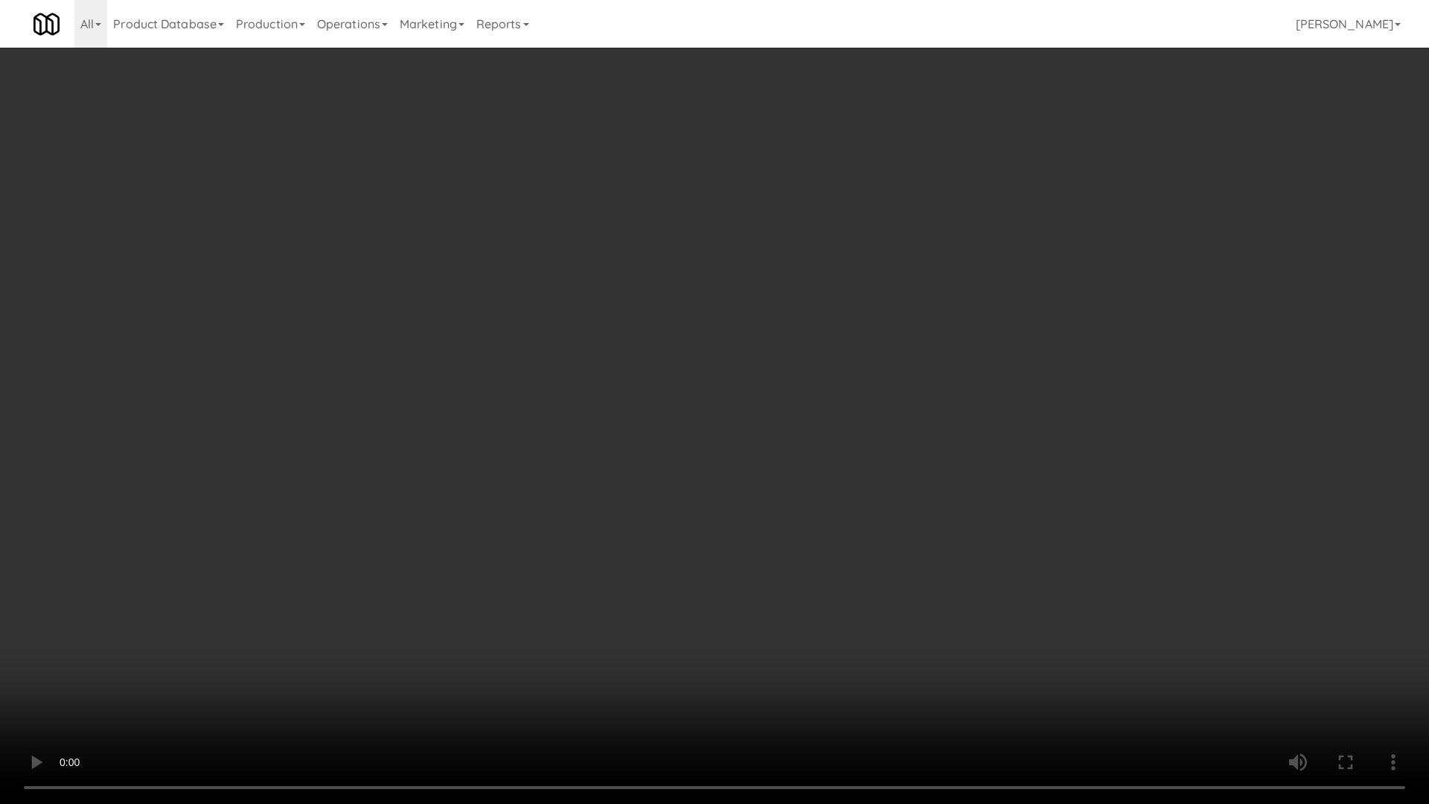
click at [541, 279] on video at bounding box center [714, 402] width 1429 height 804
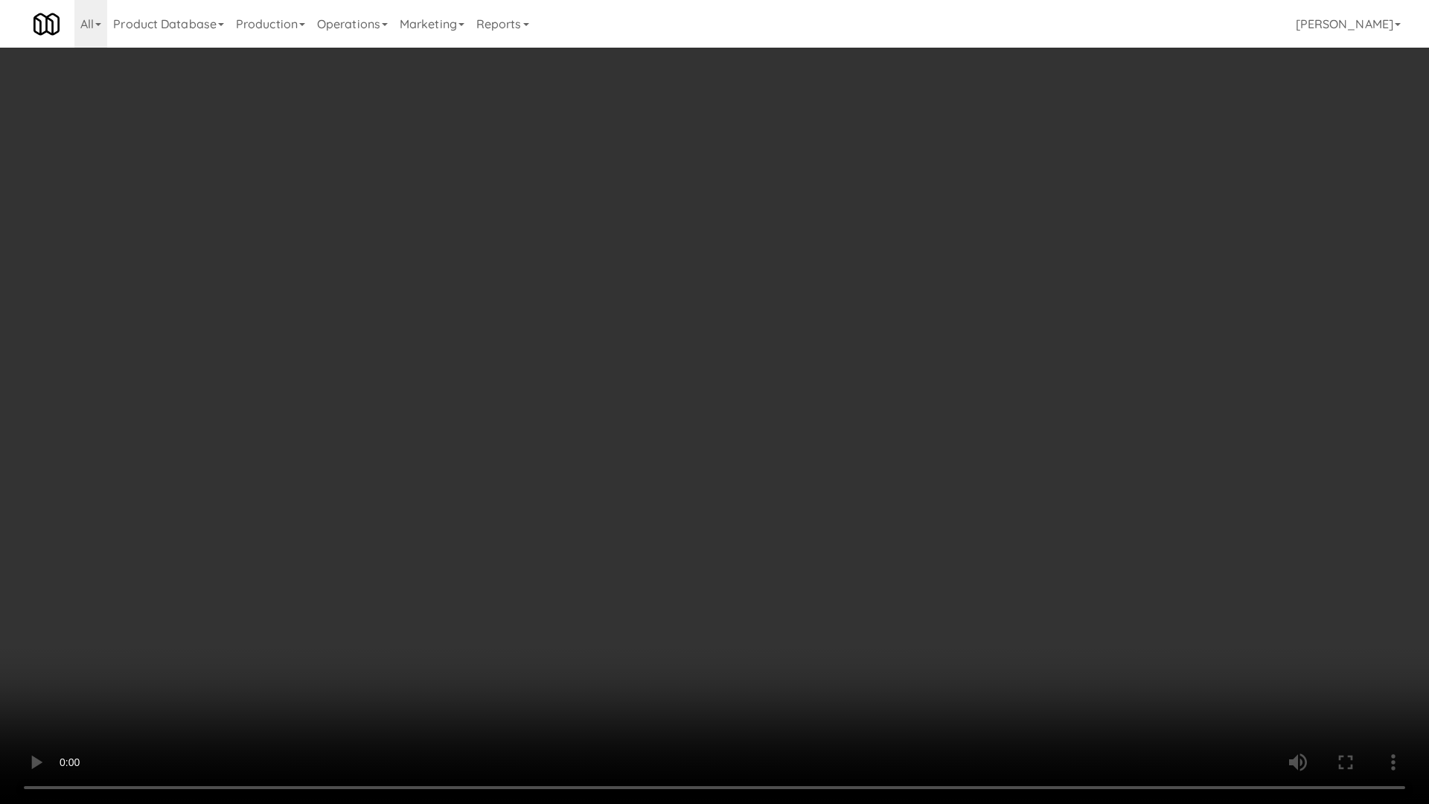
click at [541, 279] on video at bounding box center [714, 402] width 1429 height 804
click at [560, 303] on video at bounding box center [714, 402] width 1429 height 804
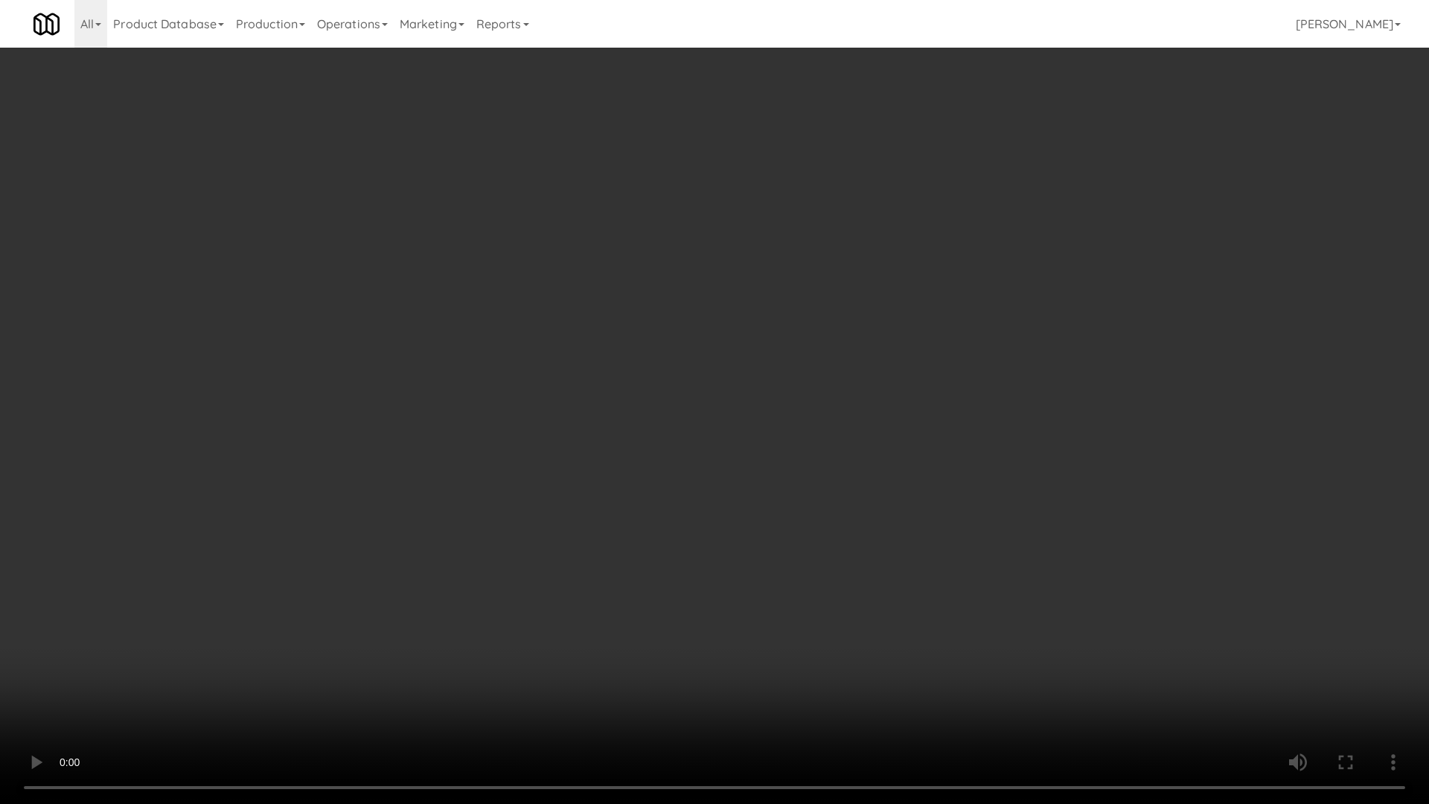
click at [861, 339] on video at bounding box center [714, 402] width 1429 height 804
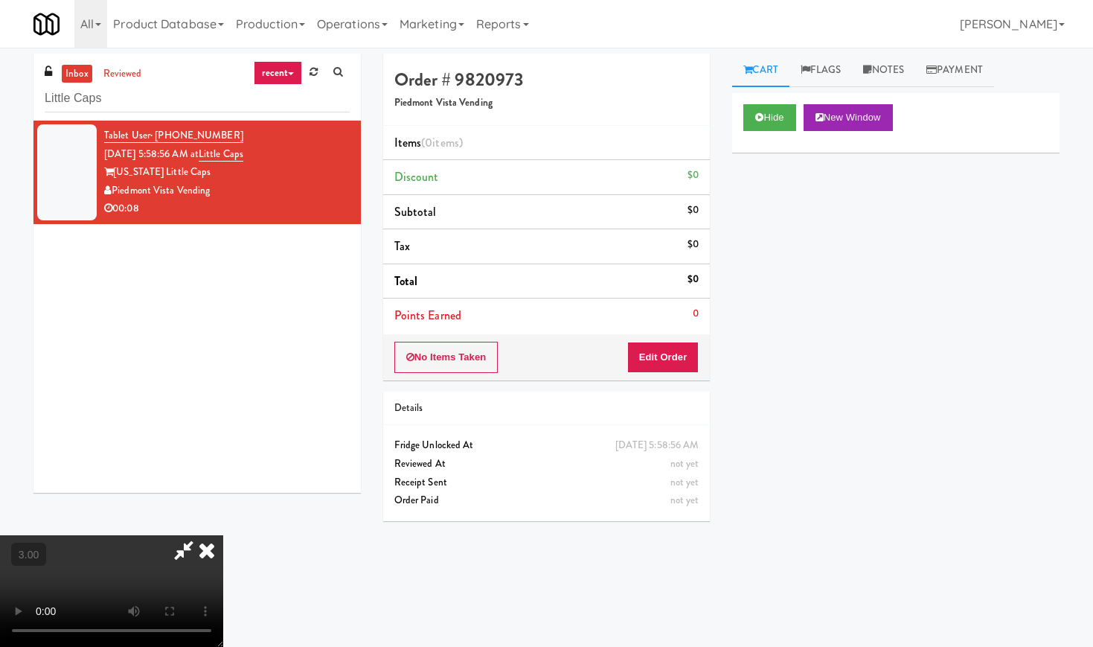
click at [223, 535] on icon at bounding box center [206, 550] width 33 height 30
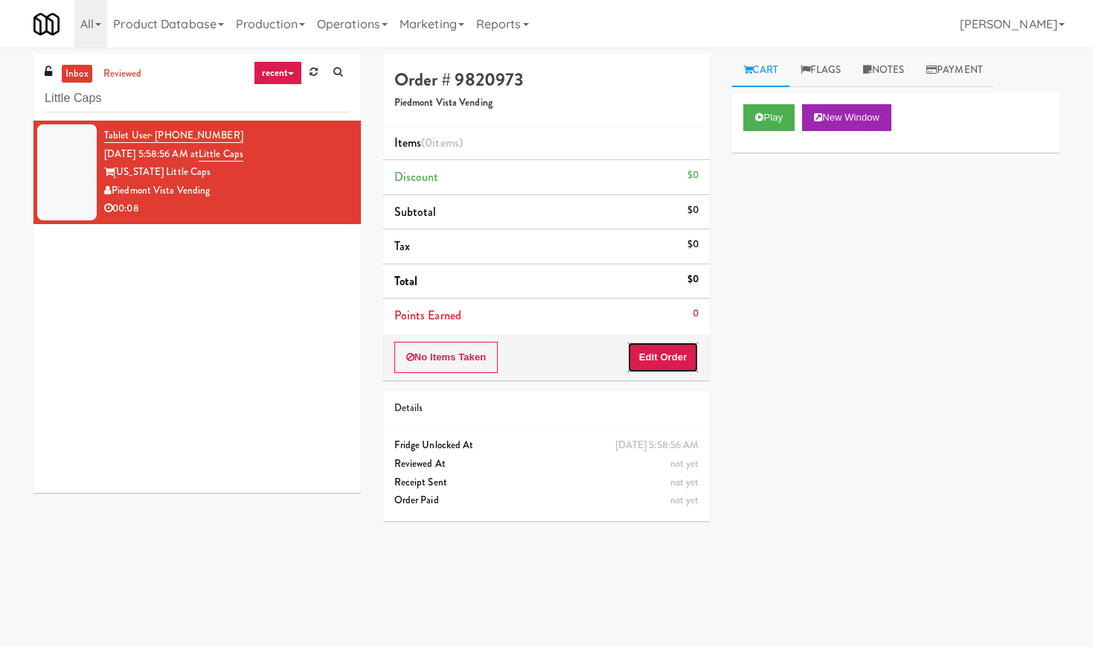
click at [681, 351] on button "Edit Order" at bounding box center [663, 357] width 72 height 31
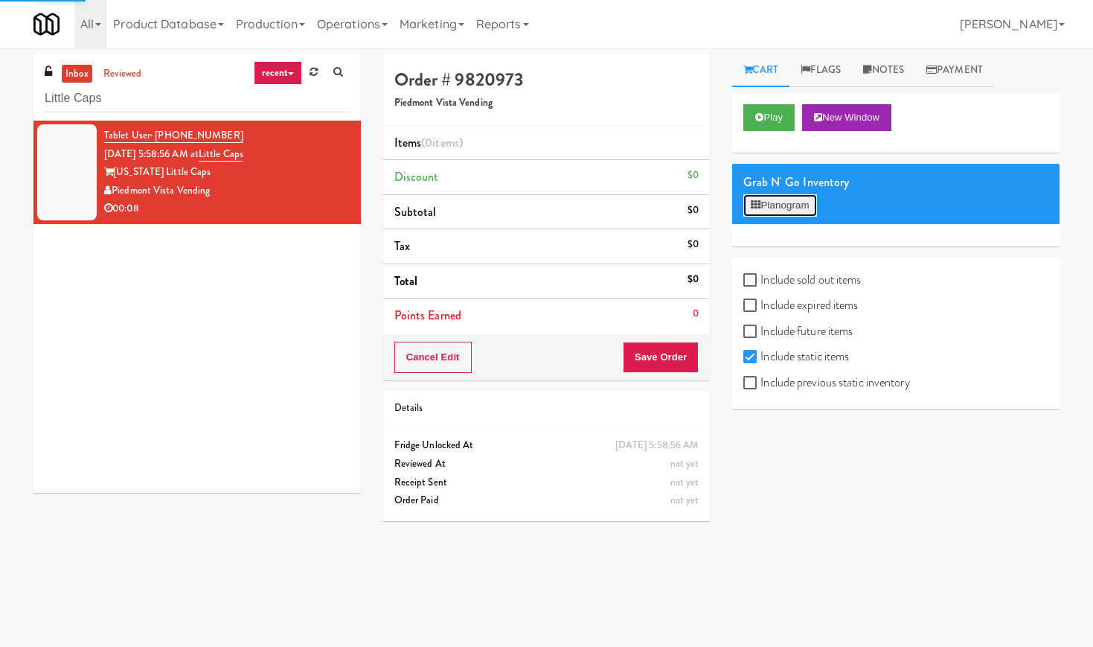
click at [768, 199] on button "Planogram" at bounding box center [779, 205] width 73 height 22
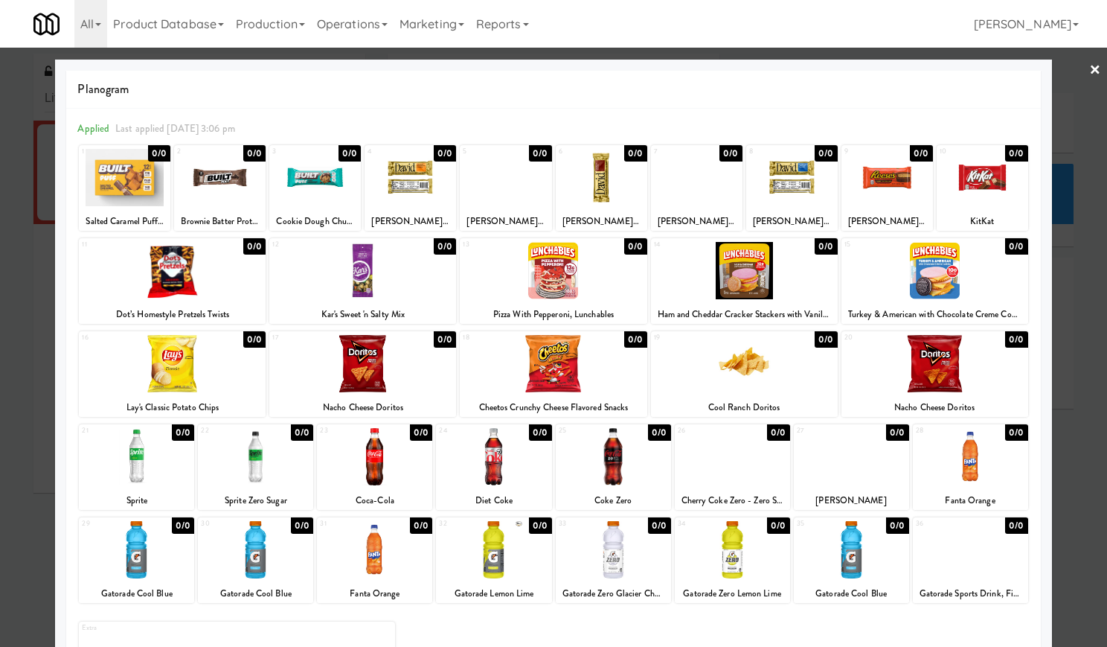
click at [1087, 68] on div at bounding box center [553, 323] width 1107 height 647
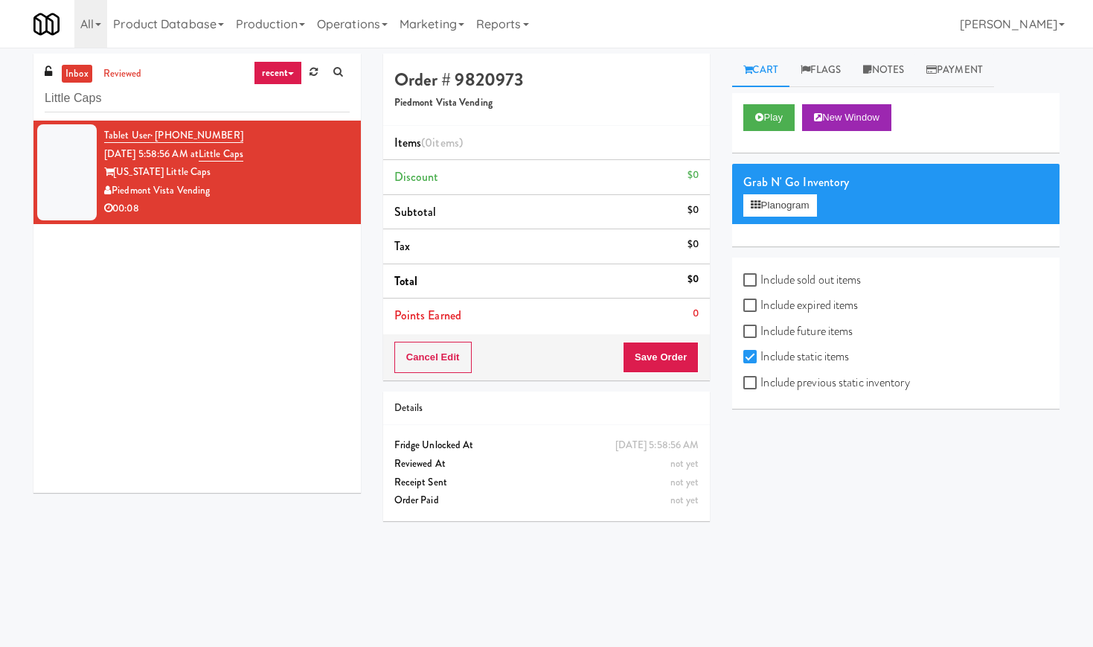
scroll to position [10, 0]
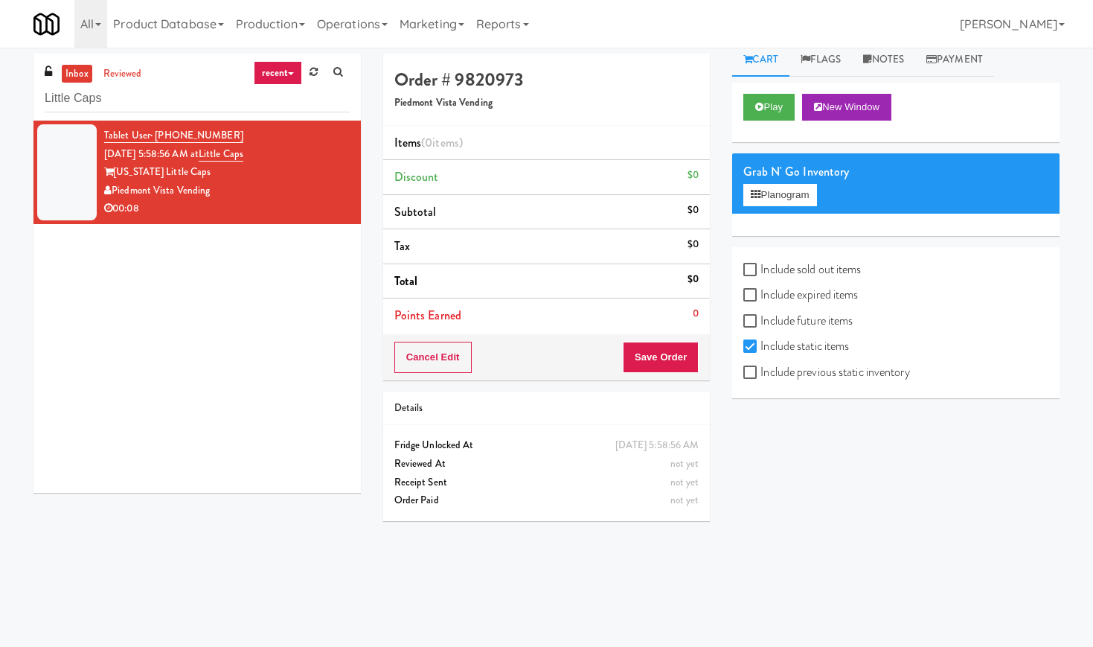
click at [850, 368] on label "Include previous static inventory" at bounding box center [826, 372] width 166 height 22
click at [760, 368] on input "Include previous static inventory" at bounding box center [751, 373] width 17 height 12
checkbox input "true"
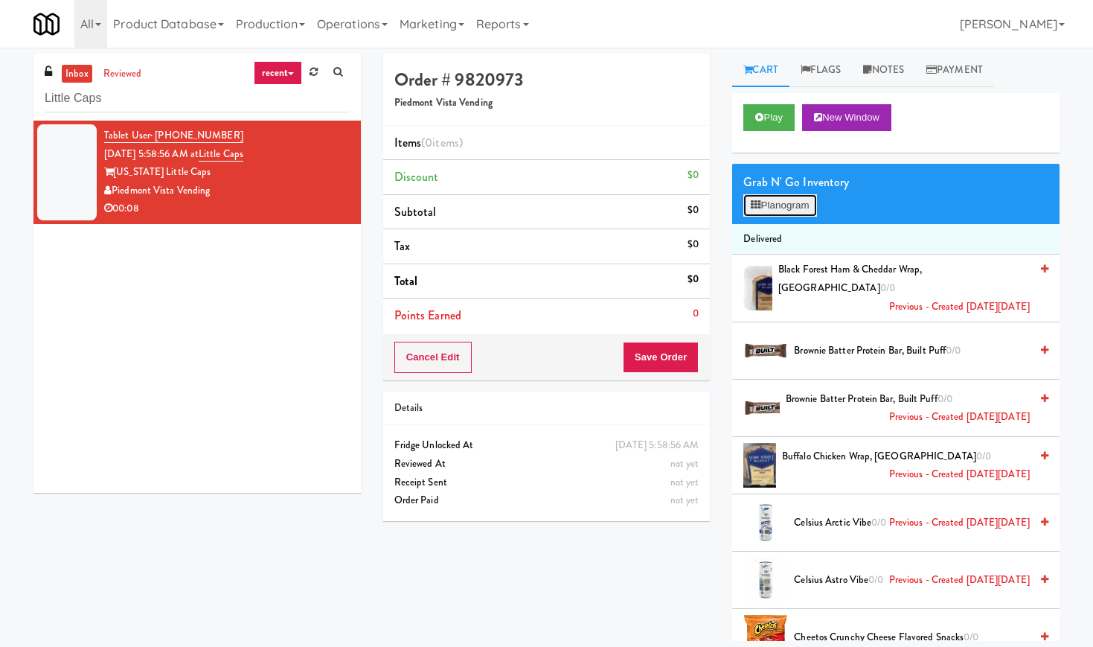
click at [795, 213] on button "Planogram" at bounding box center [779, 205] width 73 height 22
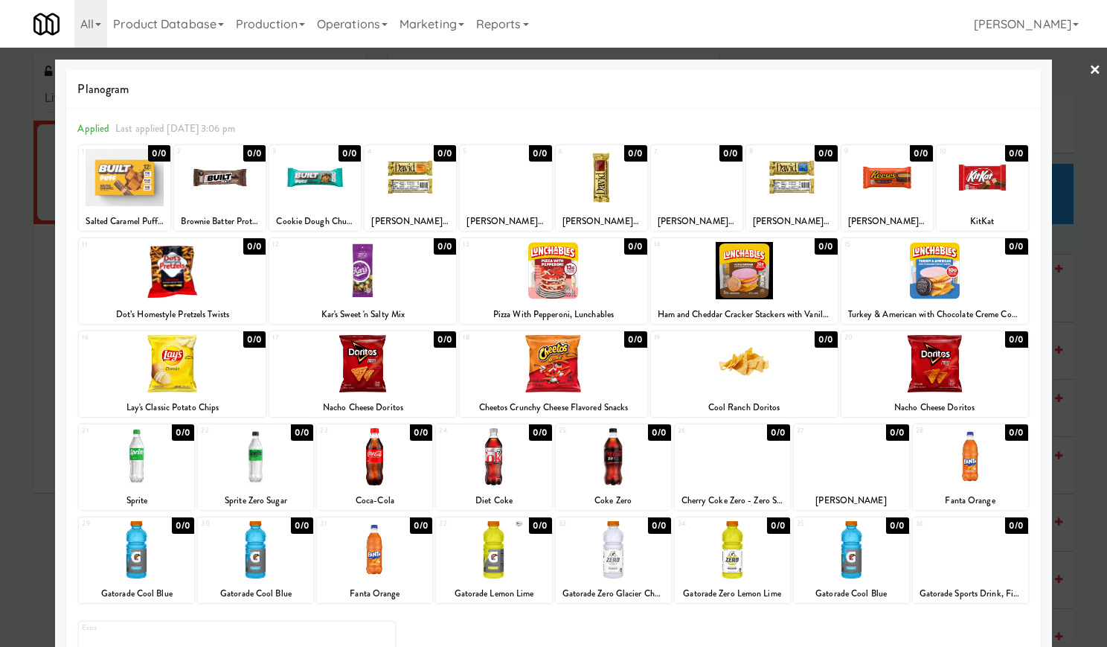
click at [1010, 192] on div at bounding box center [983, 177] width 92 height 57
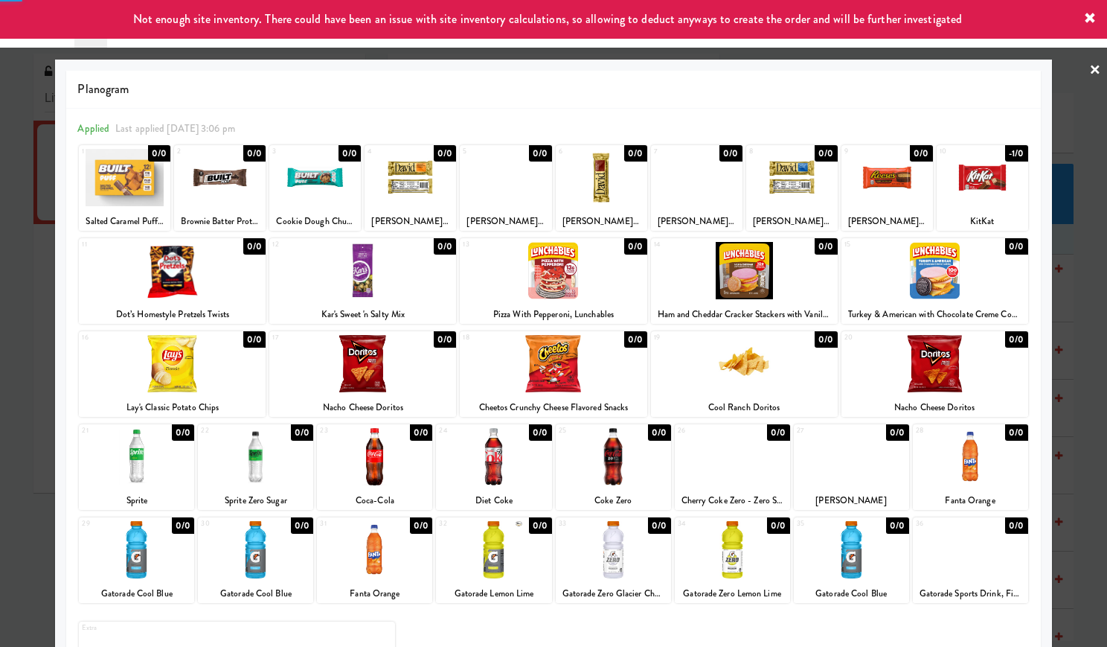
click at [1002, 193] on div at bounding box center [983, 177] width 92 height 57
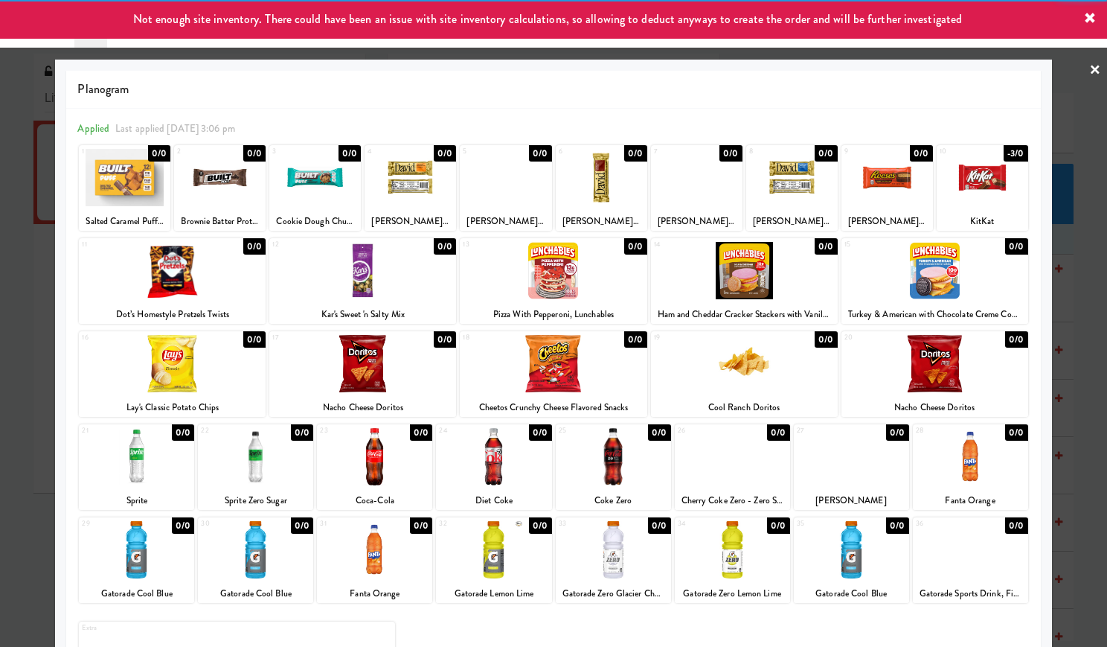
click at [1089, 57] on link "×" at bounding box center [1095, 71] width 12 height 46
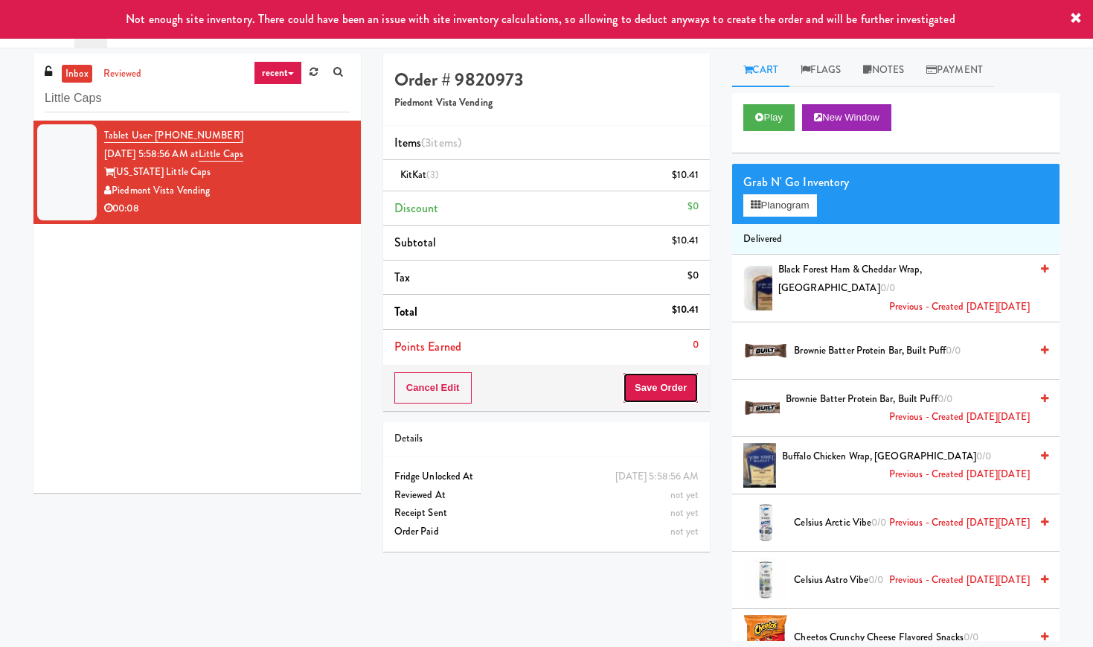
click at [645, 376] on button "Save Order" at bounding box center [661, 387] width 76 height 31
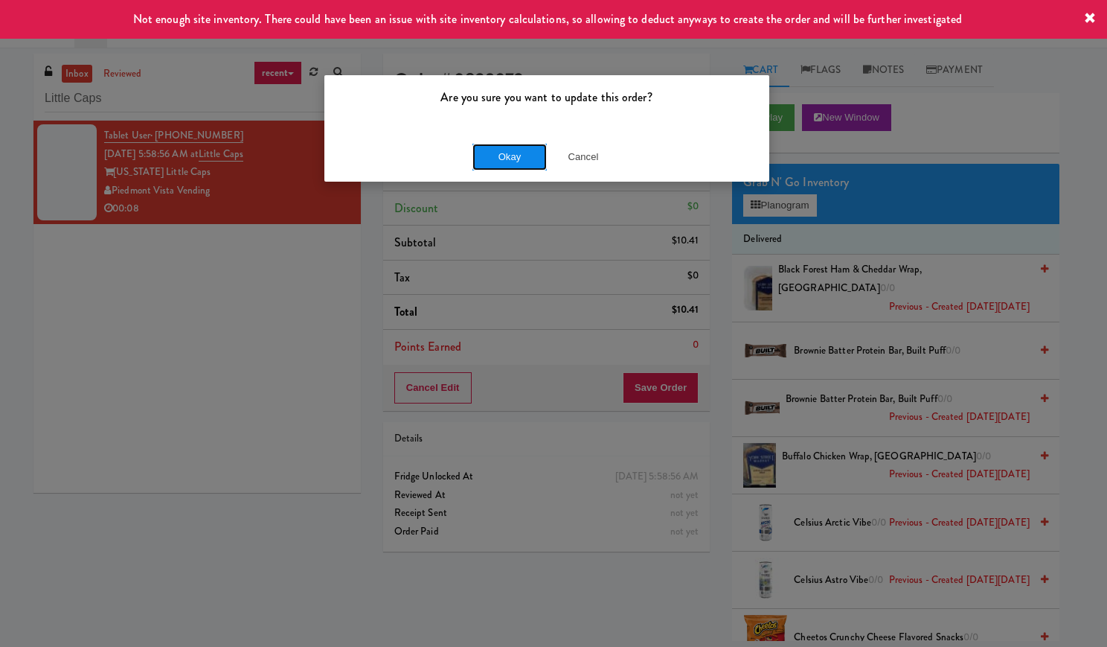
click at [519, 162] on button "Okay" at bounding box center [509, 157] width 74 height 27
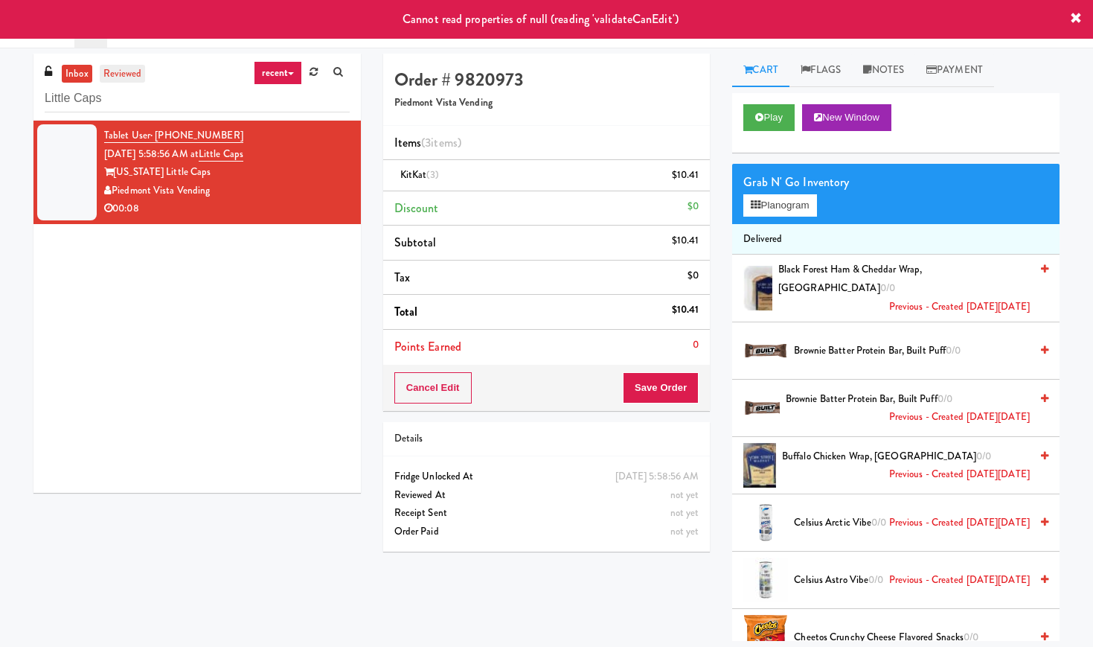
click at [137, 74] on link "reviewed" at bounding box center [123, 74] width 46 height 19
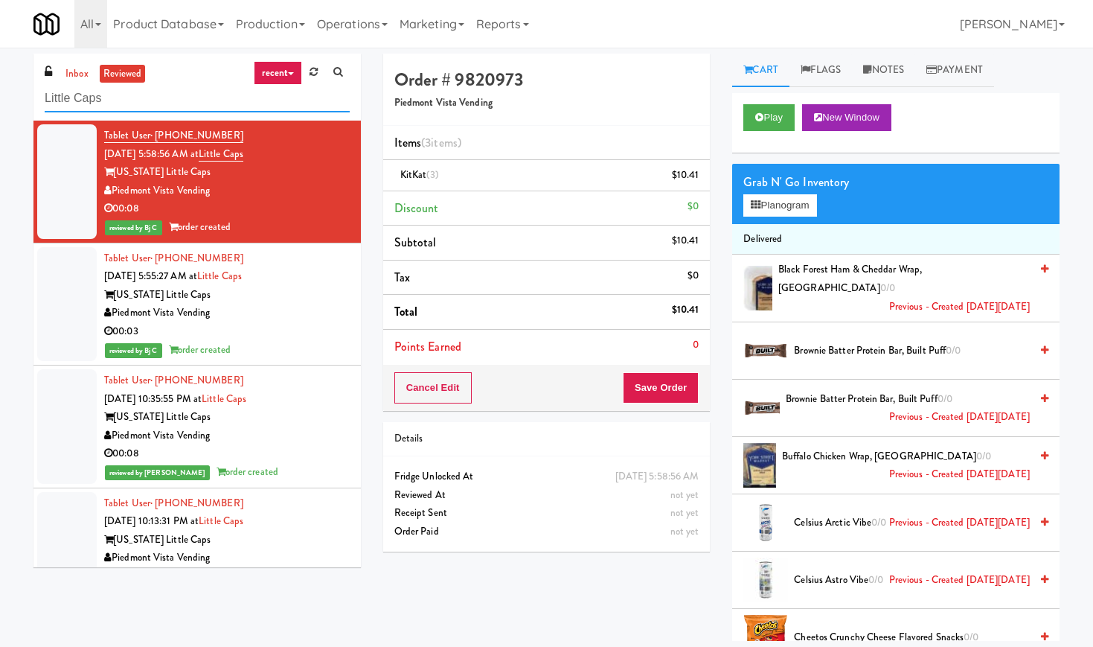
click at [129, 97] on input "Little Caps" at bounding box center [197, 99] width 305 height 28
paste input "2775 - Cafeteria - Boston Scientific"
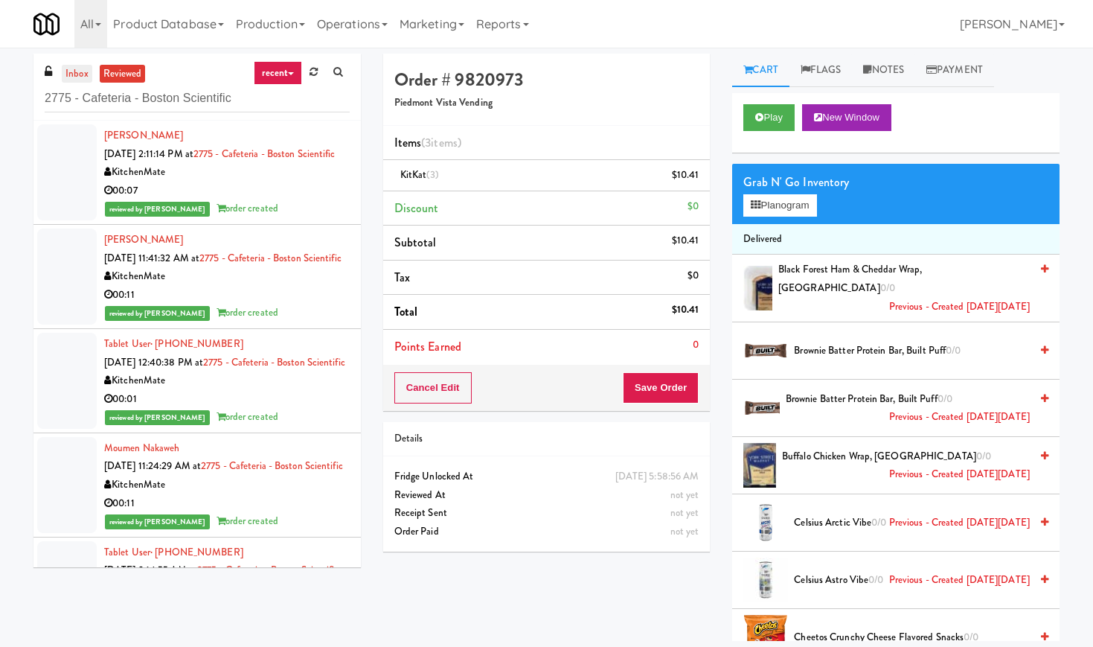
click at [77, 77] on link "inbox" at bounding box center [77, 74] width 31 height 19
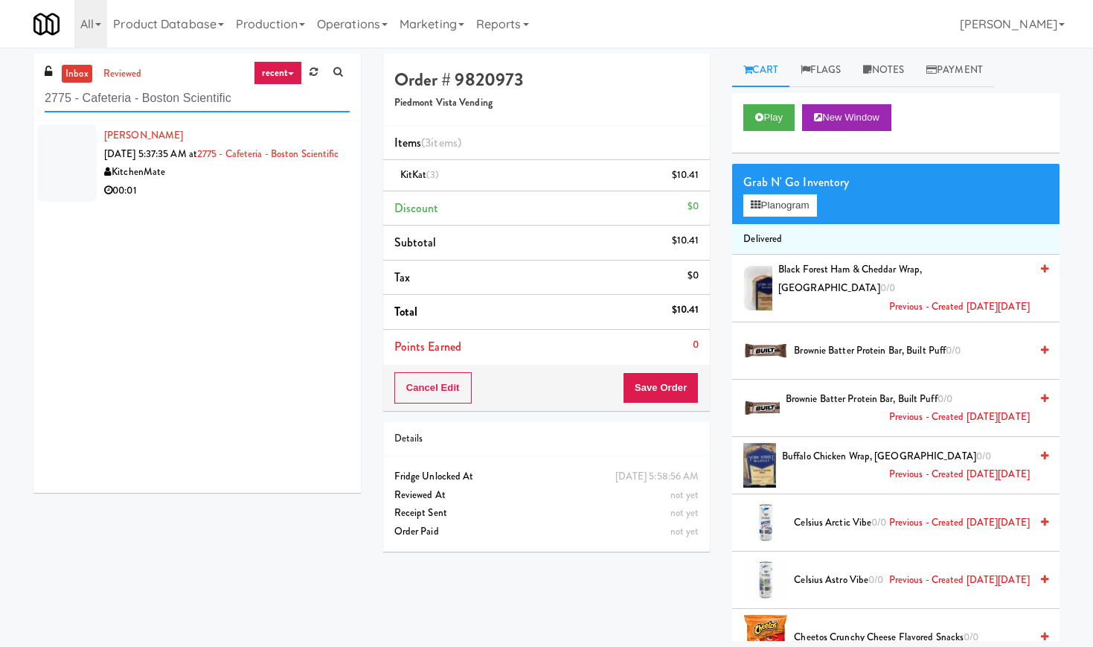
click at [147, 106] on input "2775 - Cafeteria - Boston Scientific" at bounding box center [197, 99] width 305 height 28
paste input "Twenty2 West - Combo"
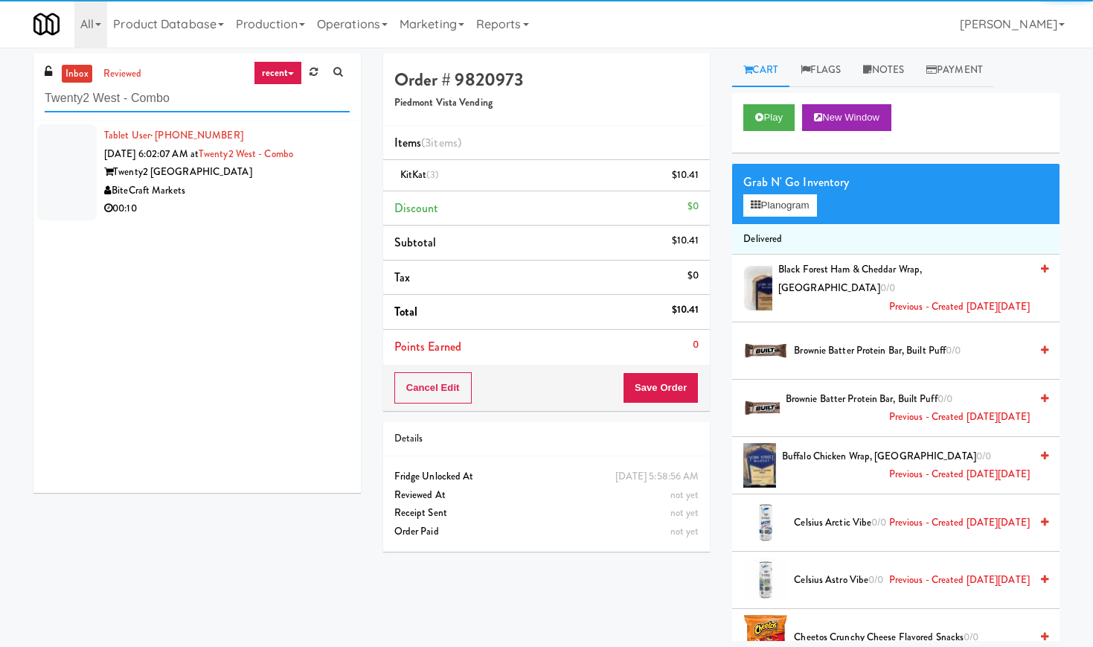
type input "Twenty2 West - Combo"
click at [296, 187] on div "BiteCraft Markets" at bounding box center [227, 191] width 246 height 19
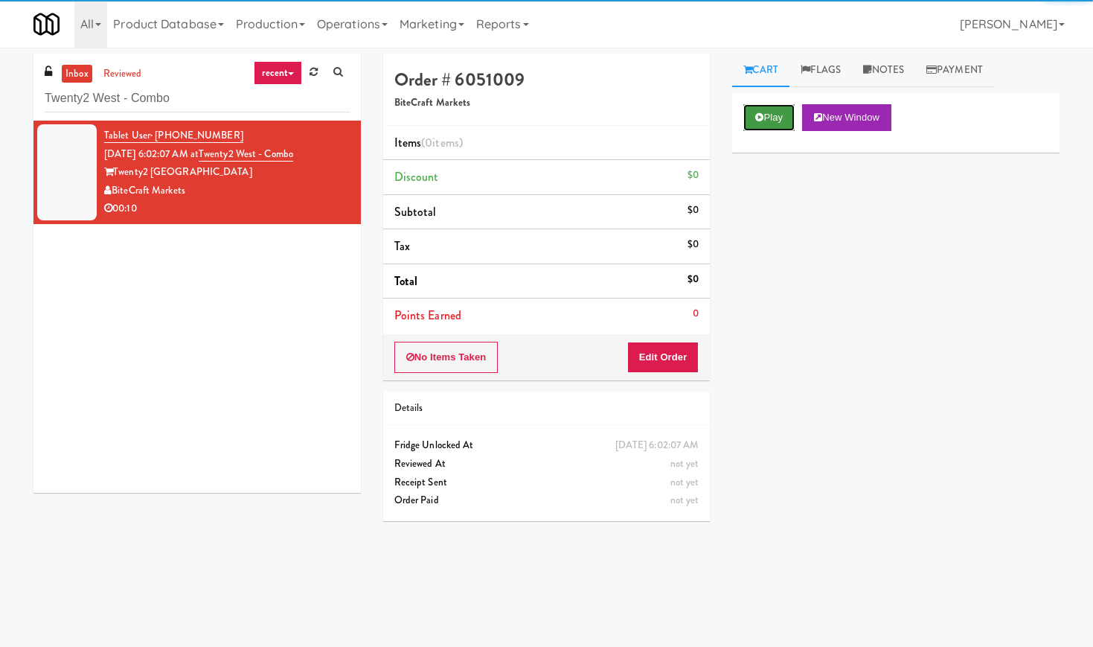
click at [769, 121] on button "Play" at bounding box center [768, 117] width 51 height 27
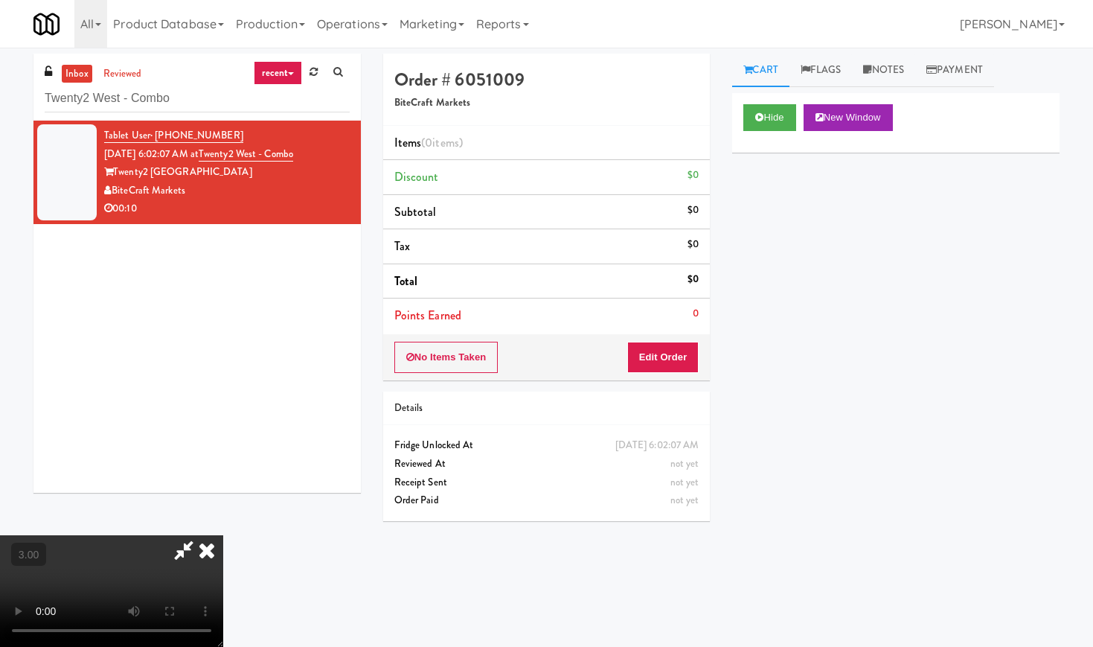
click at [223, 535] on video at bounding box center [111, 591] width 223 height 112
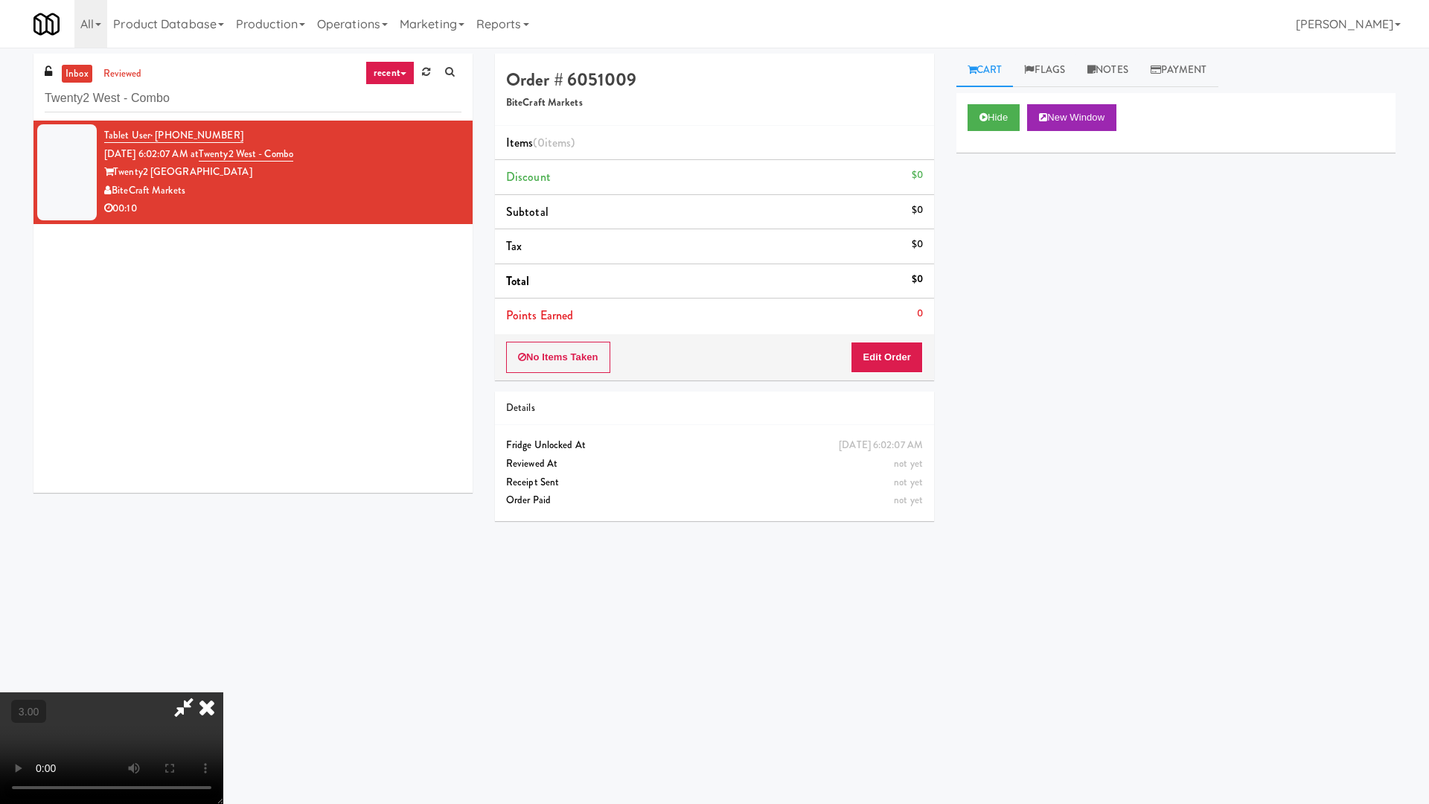
click at [223, 646] on video at bounding box center [111, 748] width 223 height 112
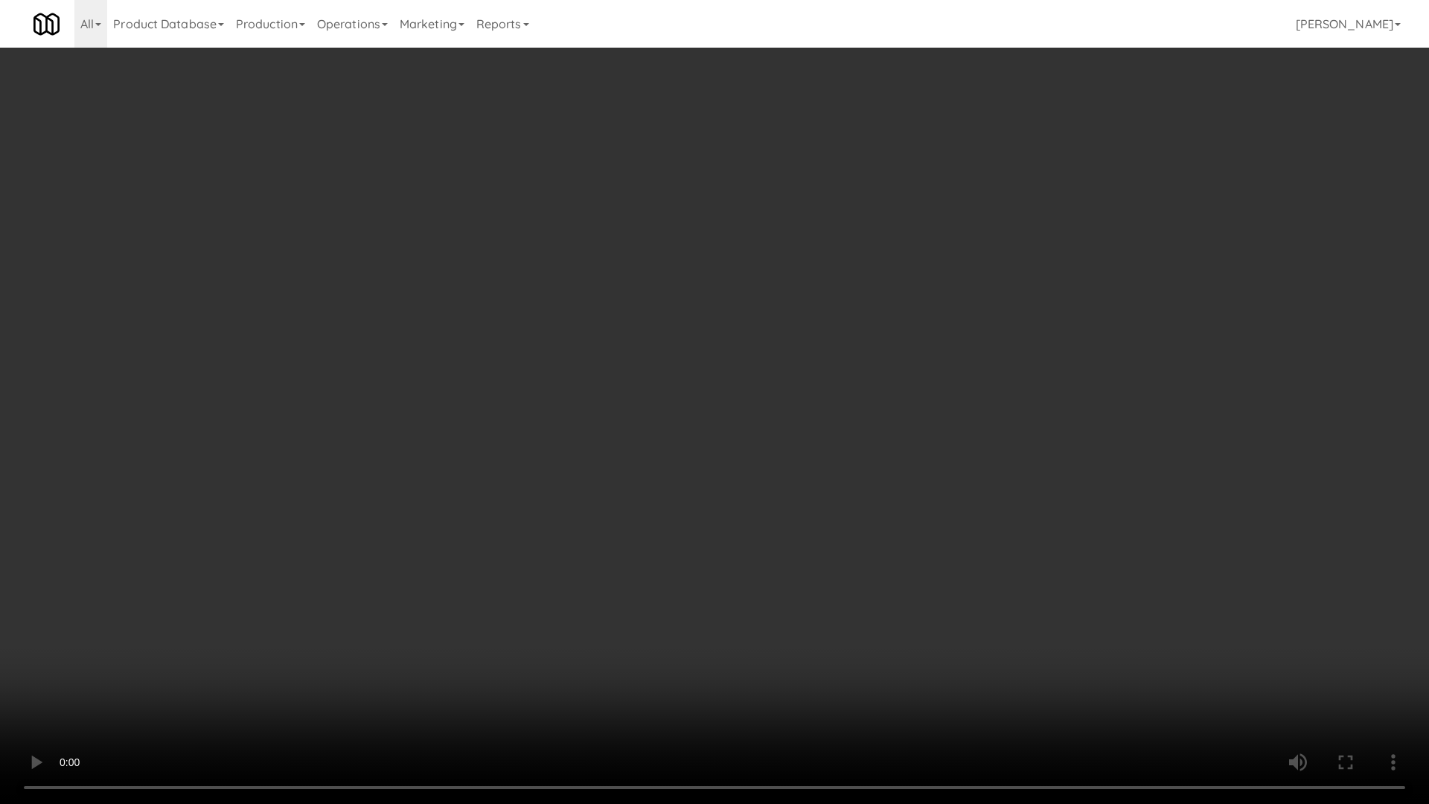
click at [585, 350] on video at bounding box center [714, 402] width 1429 height 804
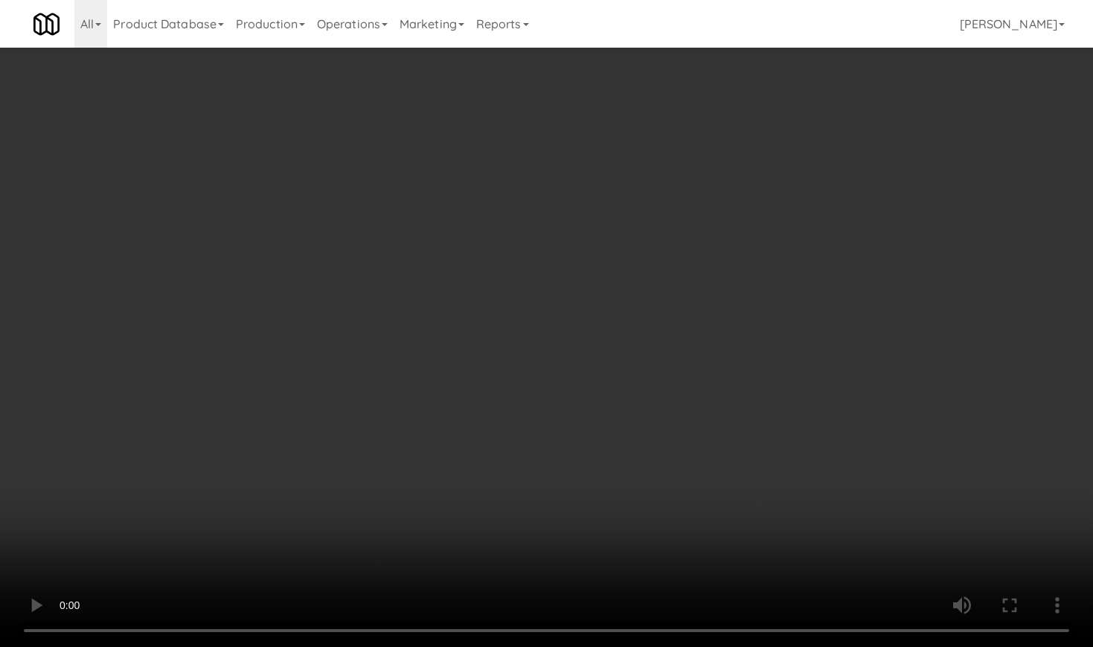
click at [299, 367] on video at bounding box center [546, 323] width 1093 height 647
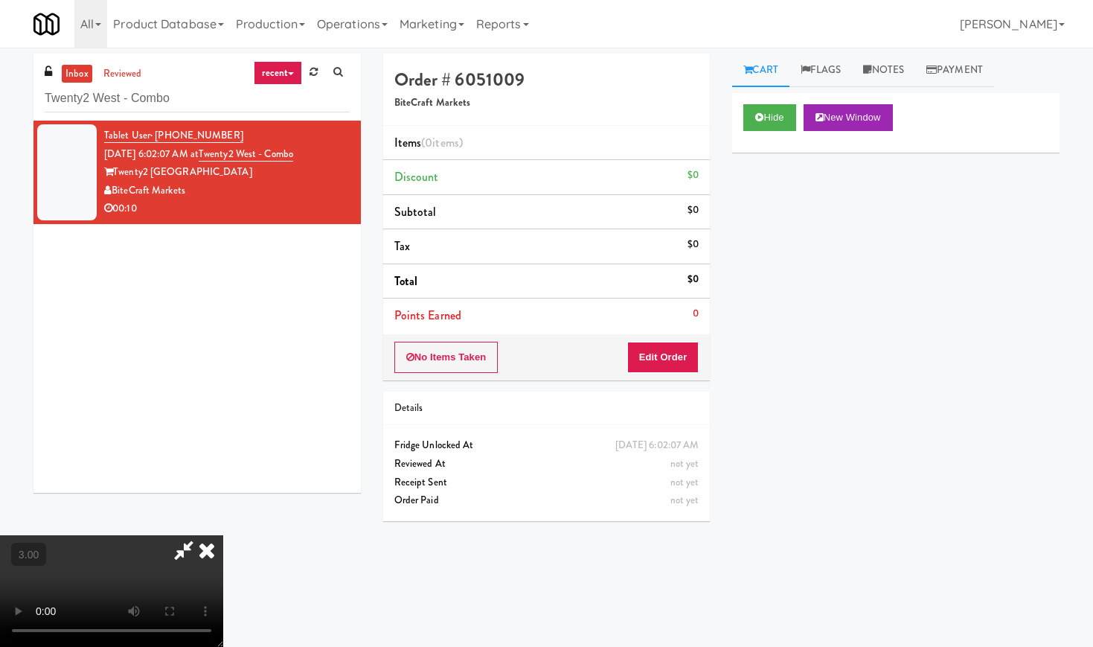
click at [223, 535] on video at bounding box center [111, 591] width 223 height 112
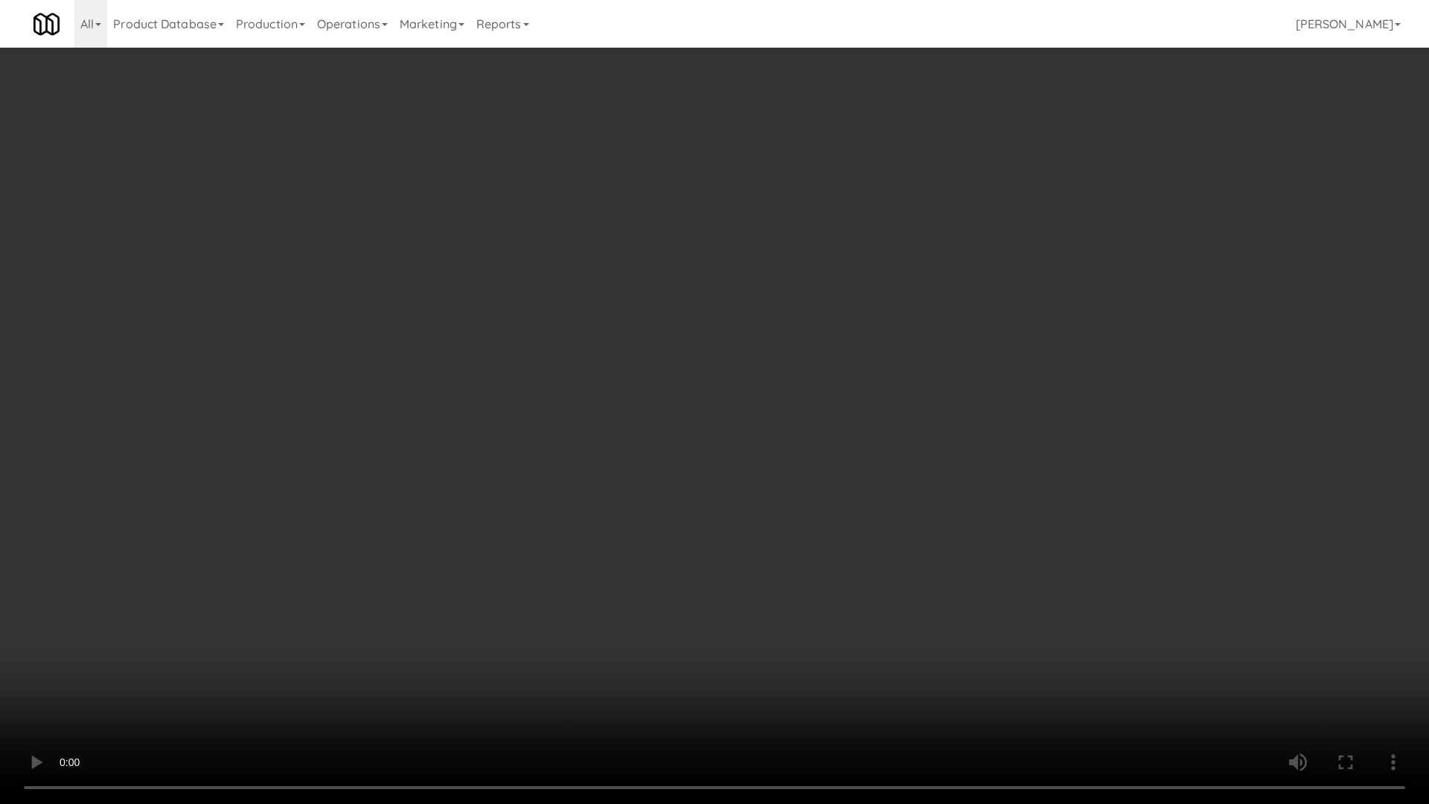
click at [479, 402] on video at bounding box center [714, 402] width 1429 height 804
click at [678, 324] on video at bounding box center [714, 402] width 1429 height 804
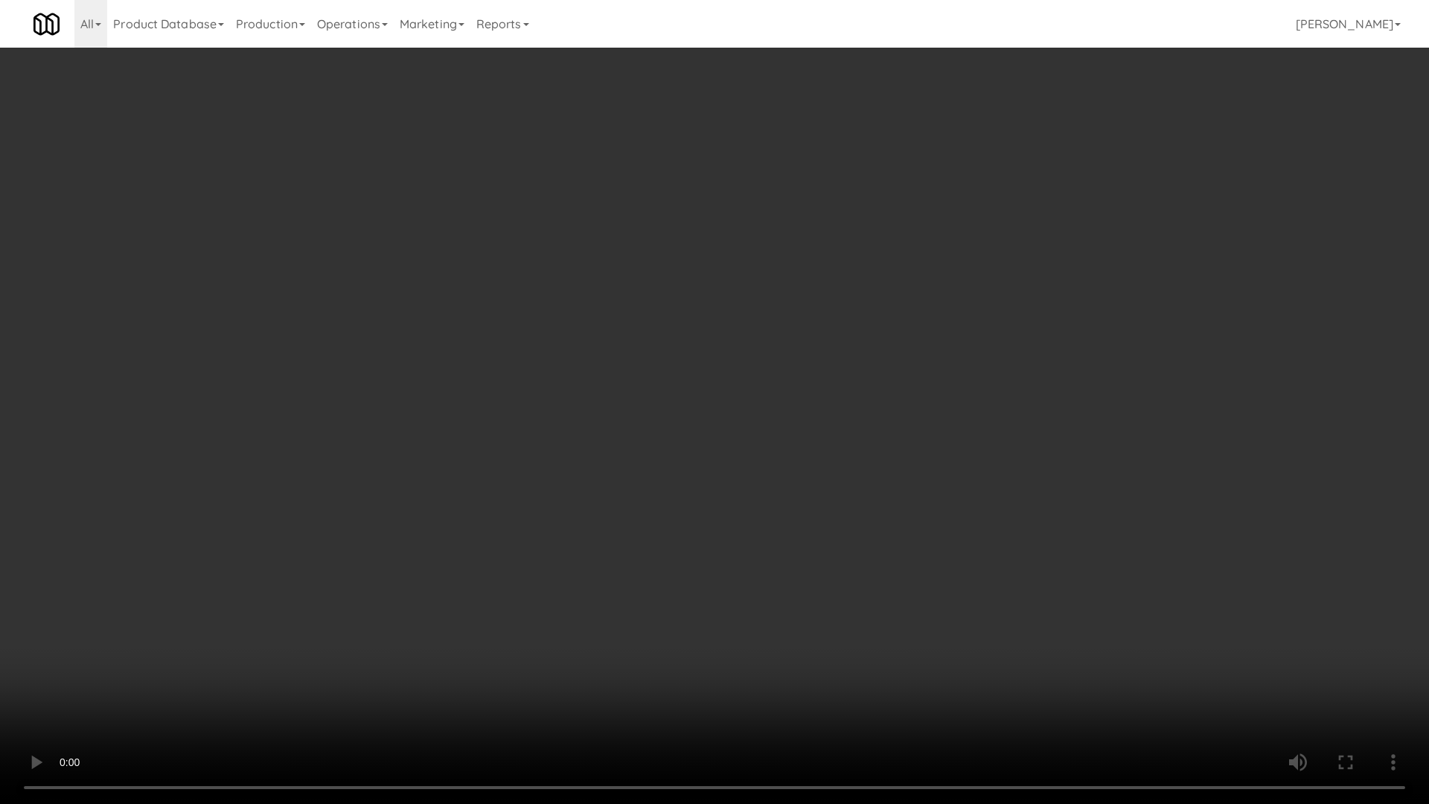
click at [678, 324] on video at bounding box center [714, 402] width 1429 height 804
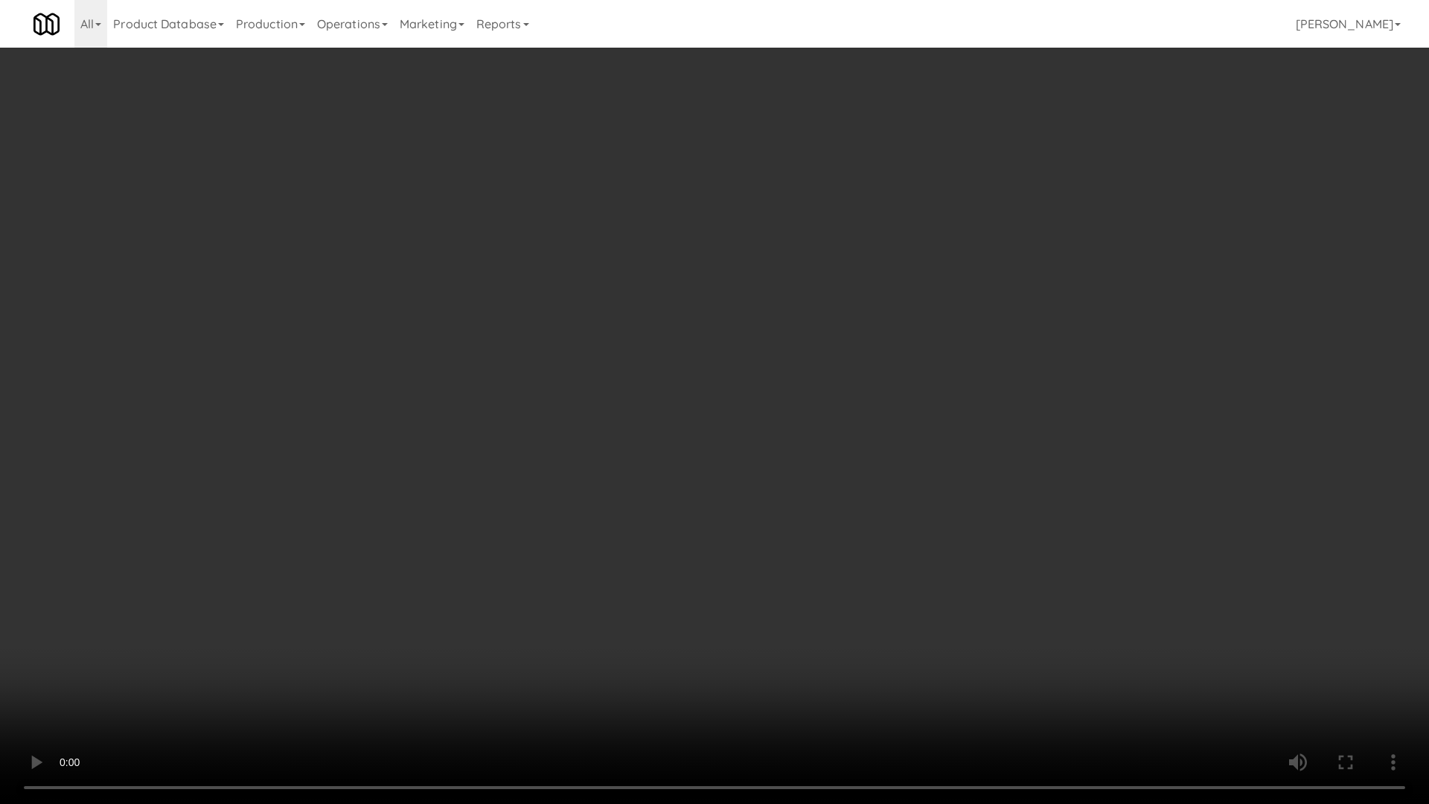
click at [678, 324] on video at bounding box center [714, 402] width 1429 height 804
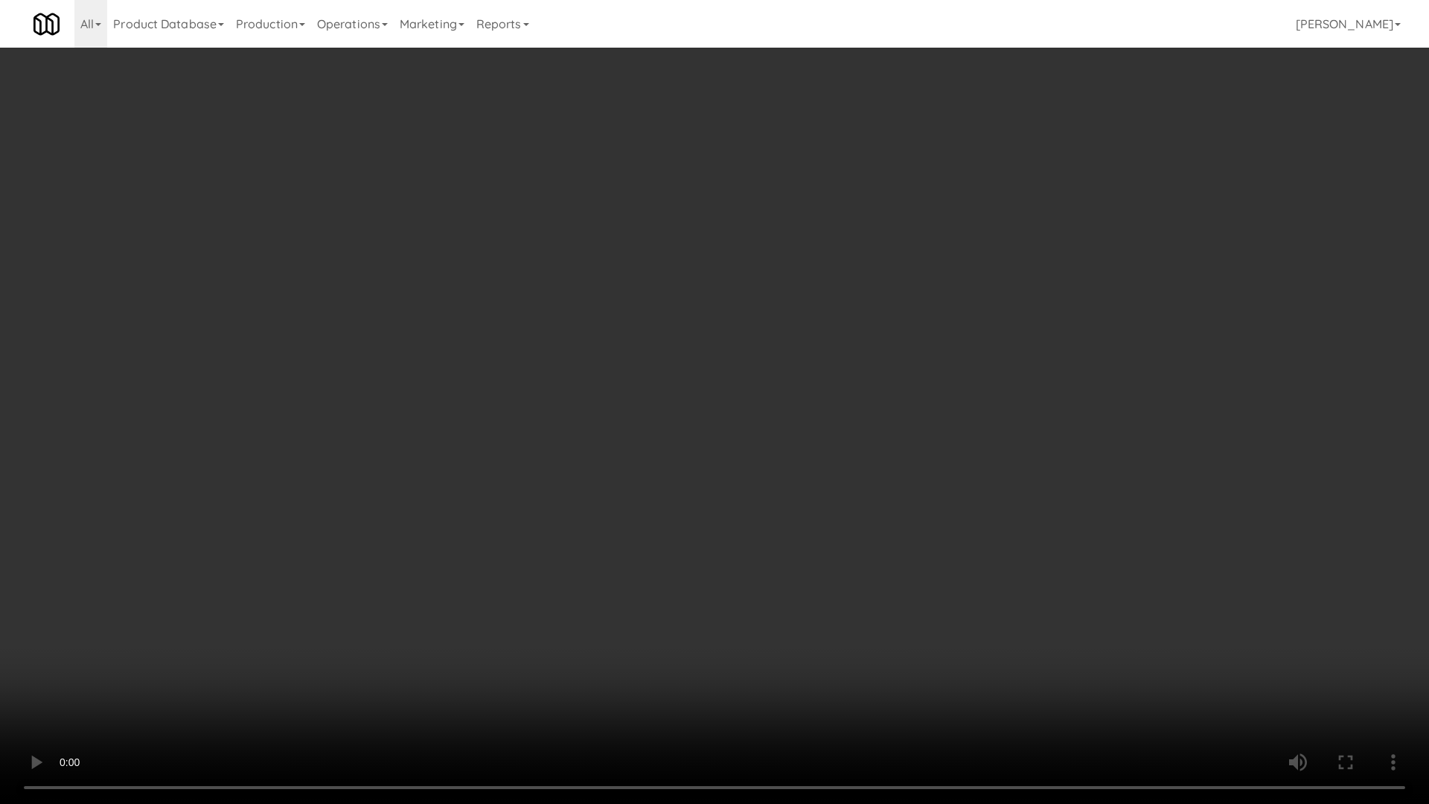
click at [678, 324] on video at bounding box center [714, 402] width 1429 height 804
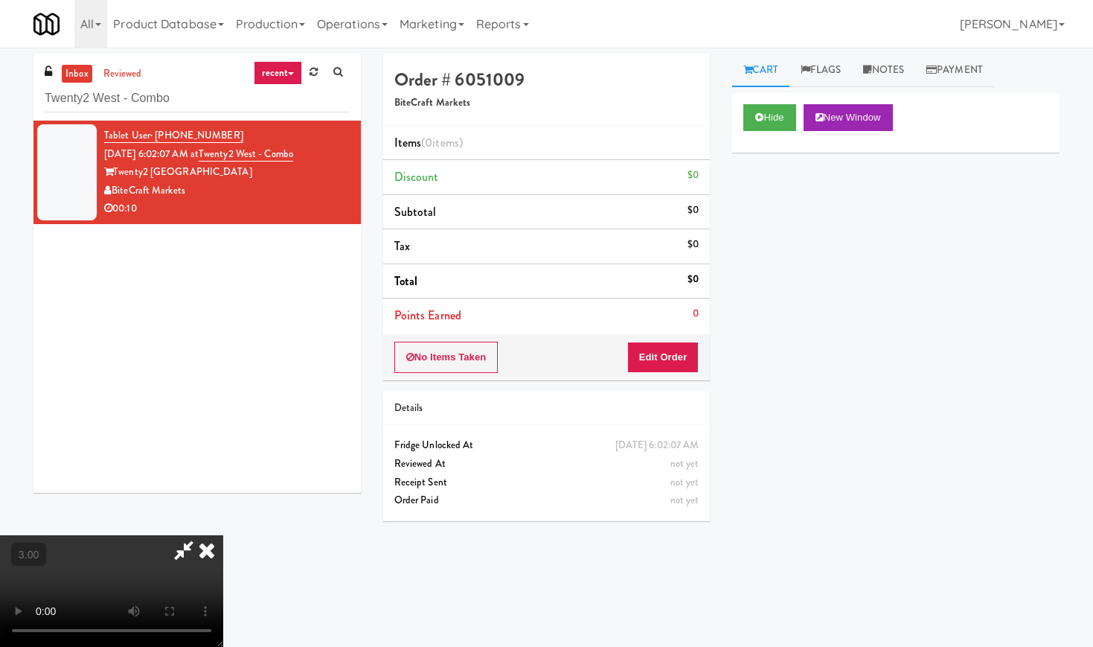
click at [223, 535] on icon at bounding box center [206, 550] width 33 height 30
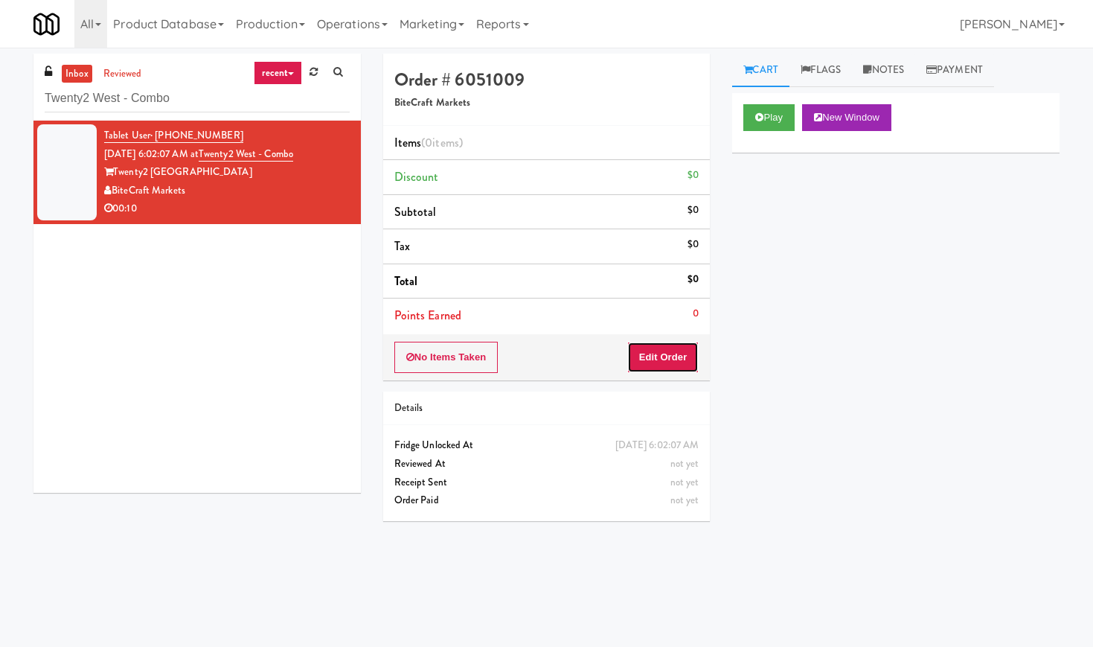
click at [676, 357] on button "Edit Order" at bounding box center [663, 357] width 72 height 31
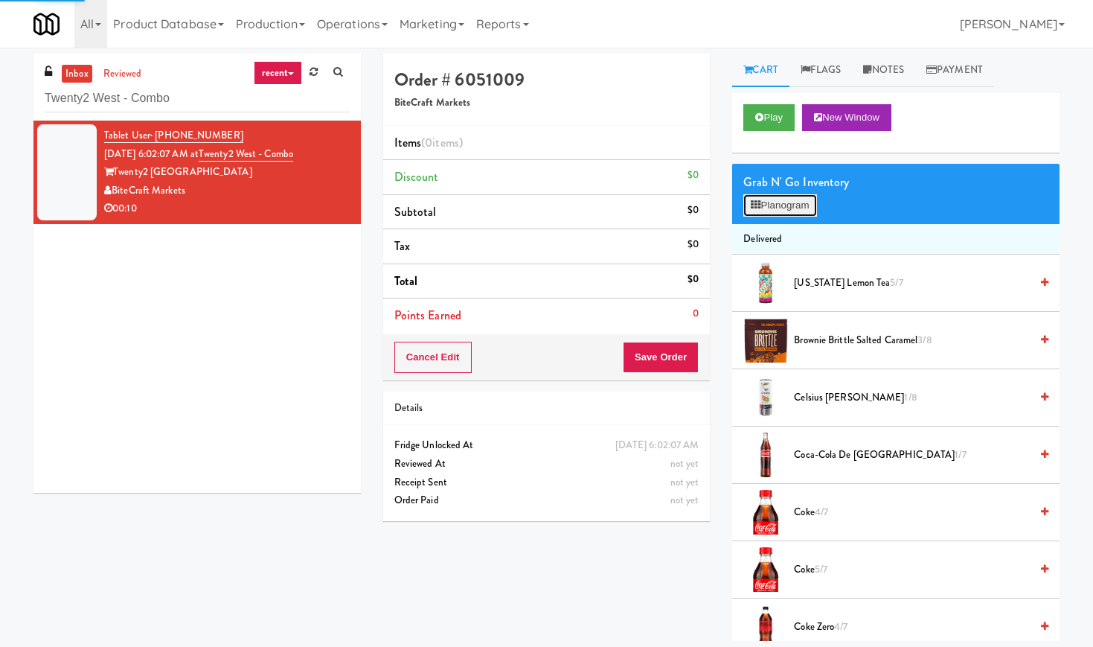
click at [806, 208] on button "Planogram" at bounding box center [779, 205] width 73 height 22
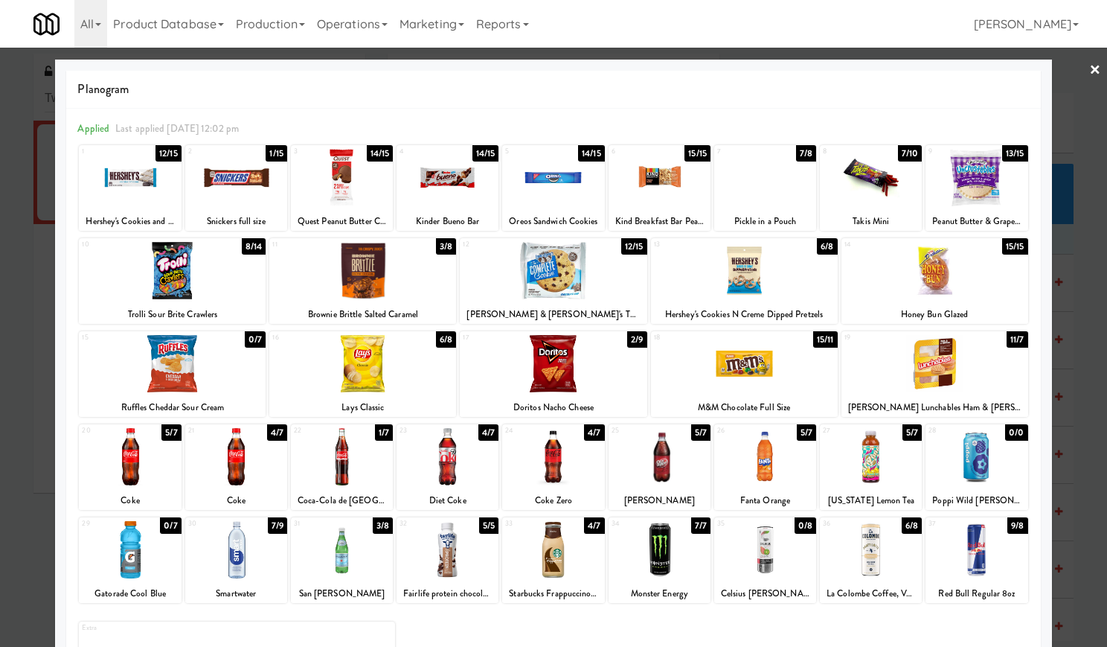
click at [978, 191] on div at bounding box center [977, 177] width 102 height 57
click at [780, 567] on div at bounding box center [765, 549] width 102 height 57
click at [1072, 73] on div at bounding box center [553, 323] width 1107 height 647
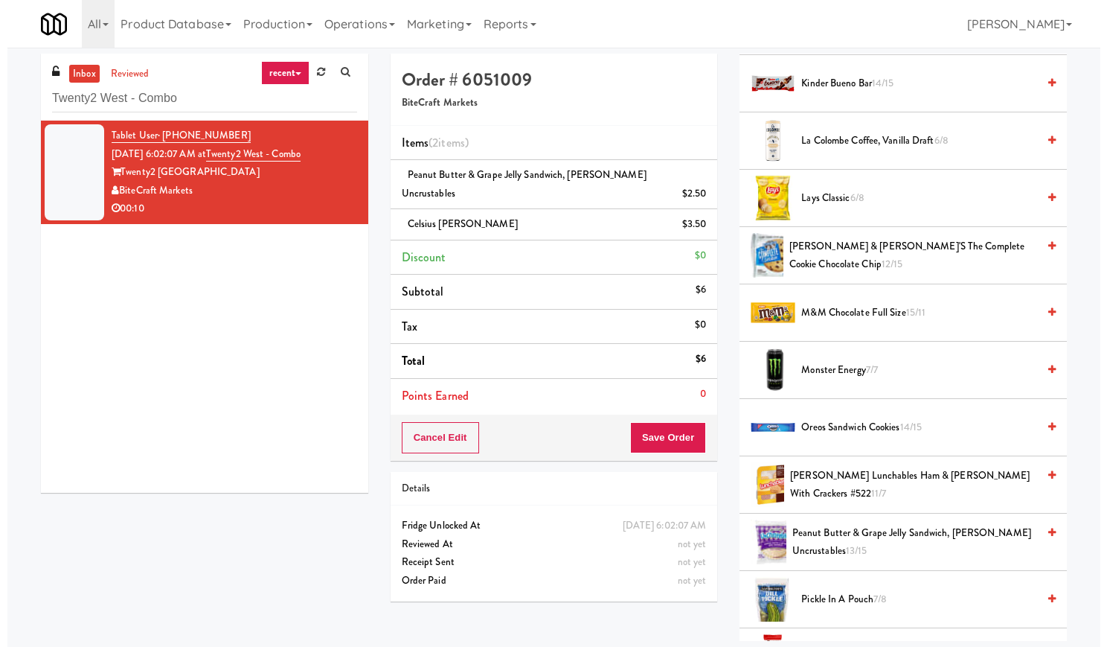
scroll to position [1488, 0]
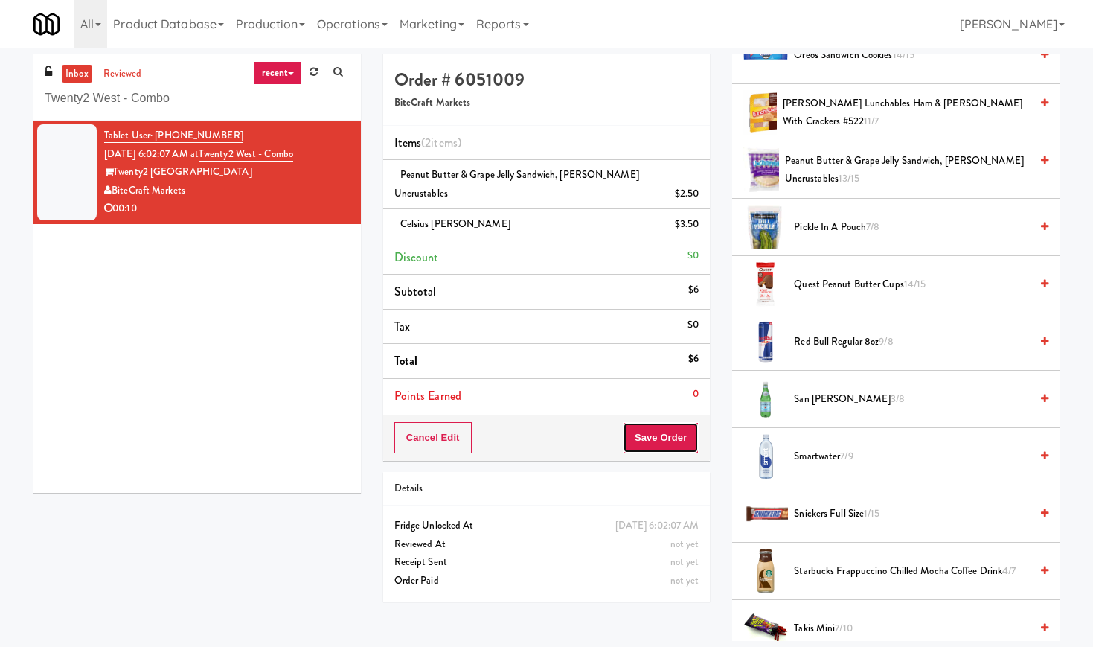
click at [665, 446] on button "Save Order" at bounding box center [661, 437] width 76 height 31
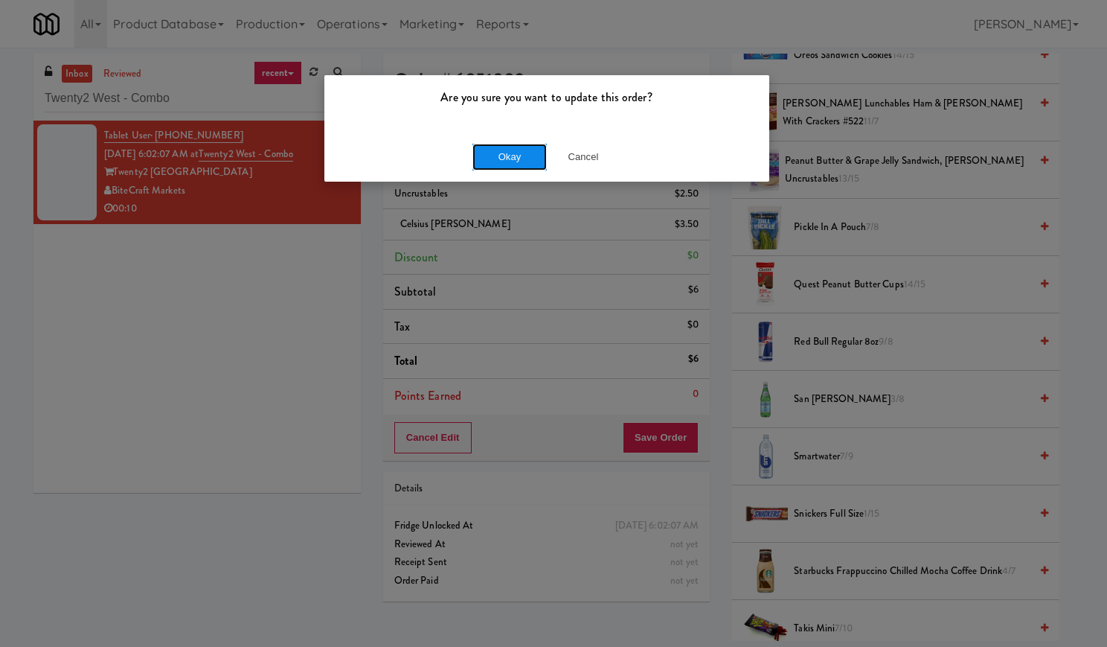
click at [523, 147] on button "Okay" at bounding box center [509, 157] width 74 height 27
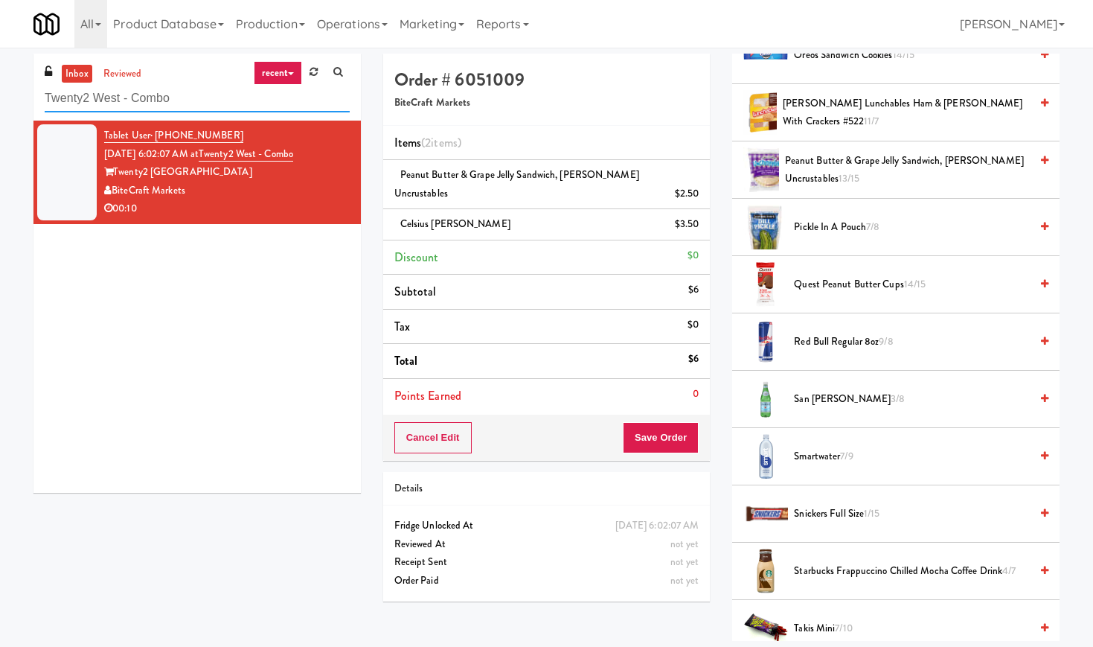
click at [234, 93] on input "Twenty2 West - Combo" at bounding box center [197, 99] width 305 height 28
paste input "Vertex - Combo Cooler - Middle"
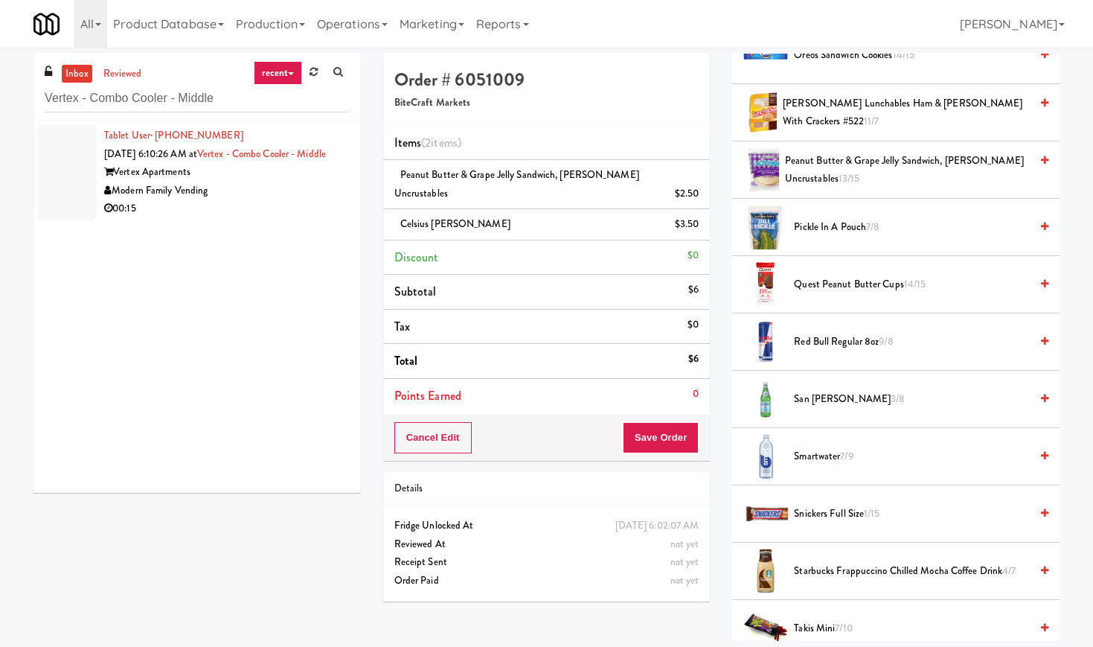
click at [302, 200] on div "Modern Family Vending" at bounding box center [227, 191] width 246 height 19
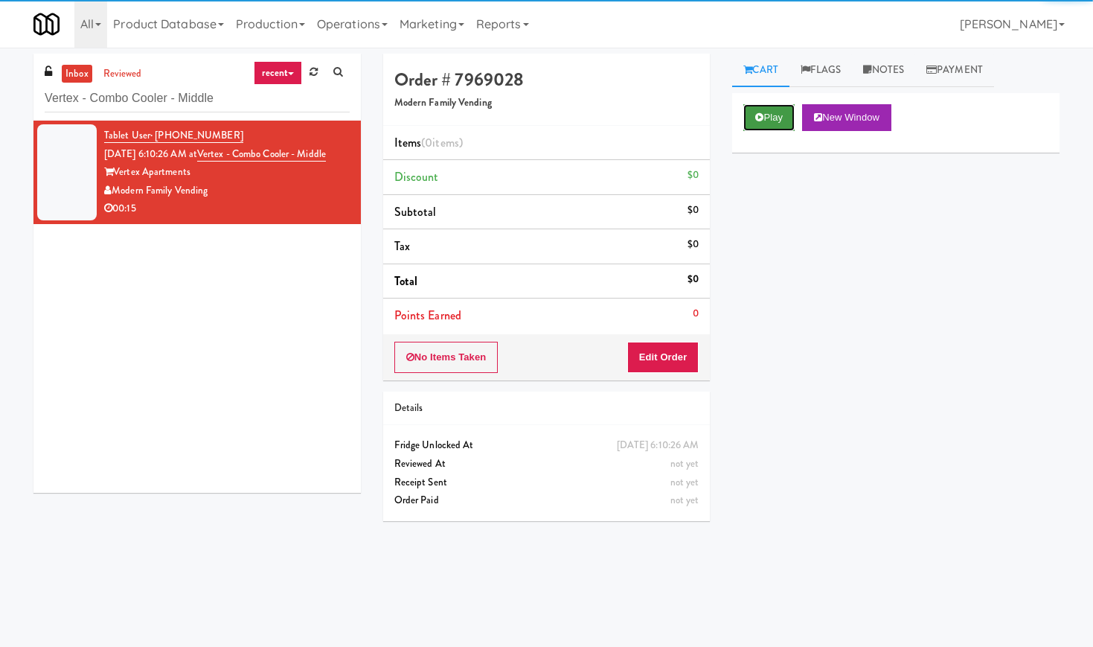
click at [778, 126] on button "Play" at bounding box center [768, 117] width 51 height 27
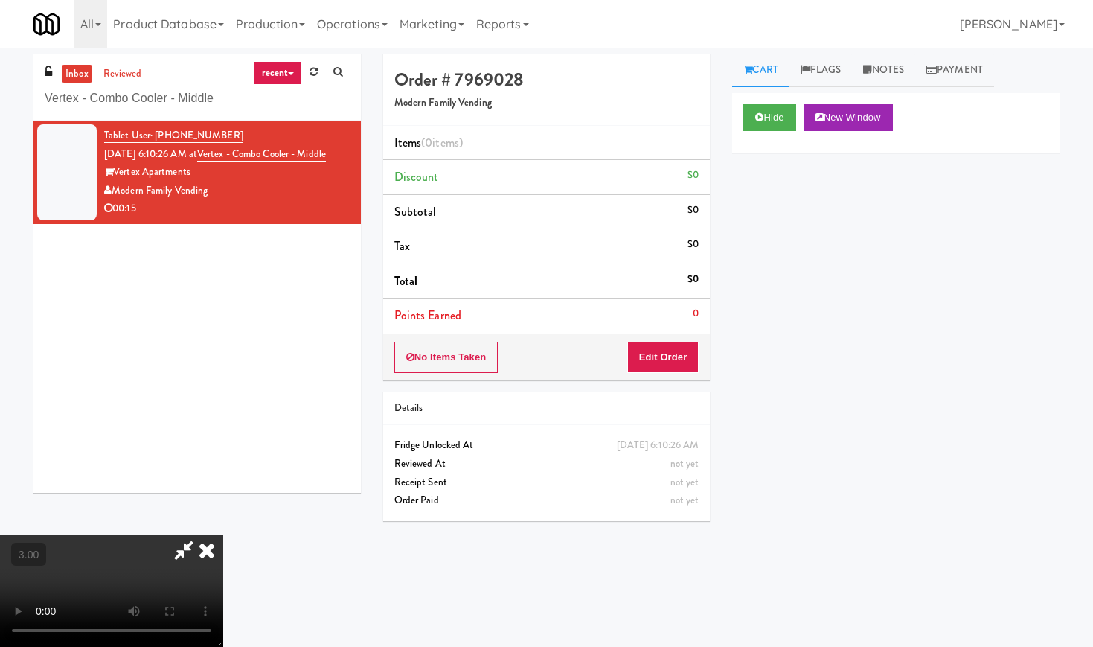
click at [205, 535] on video at bounding box center [111, 591] width 223 height 112
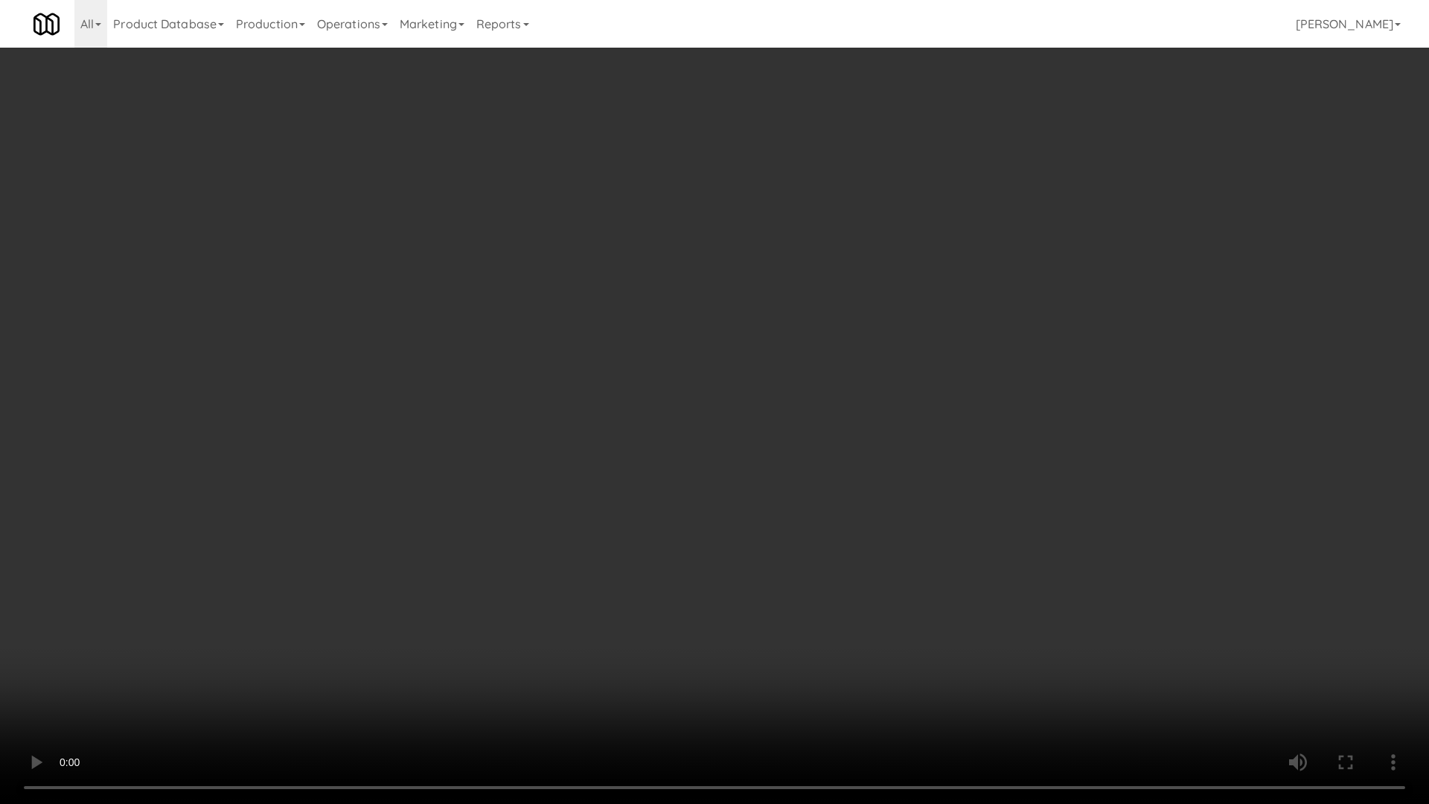
click at [538, 452] on video at bounding box center [714, 402] width 1429 height 804
click at [539, 450] on video at bounding box center [714, 402] width 1429 height 804
click at [545, 450] on video at bounding box center [714, 402] width 1429 height 804
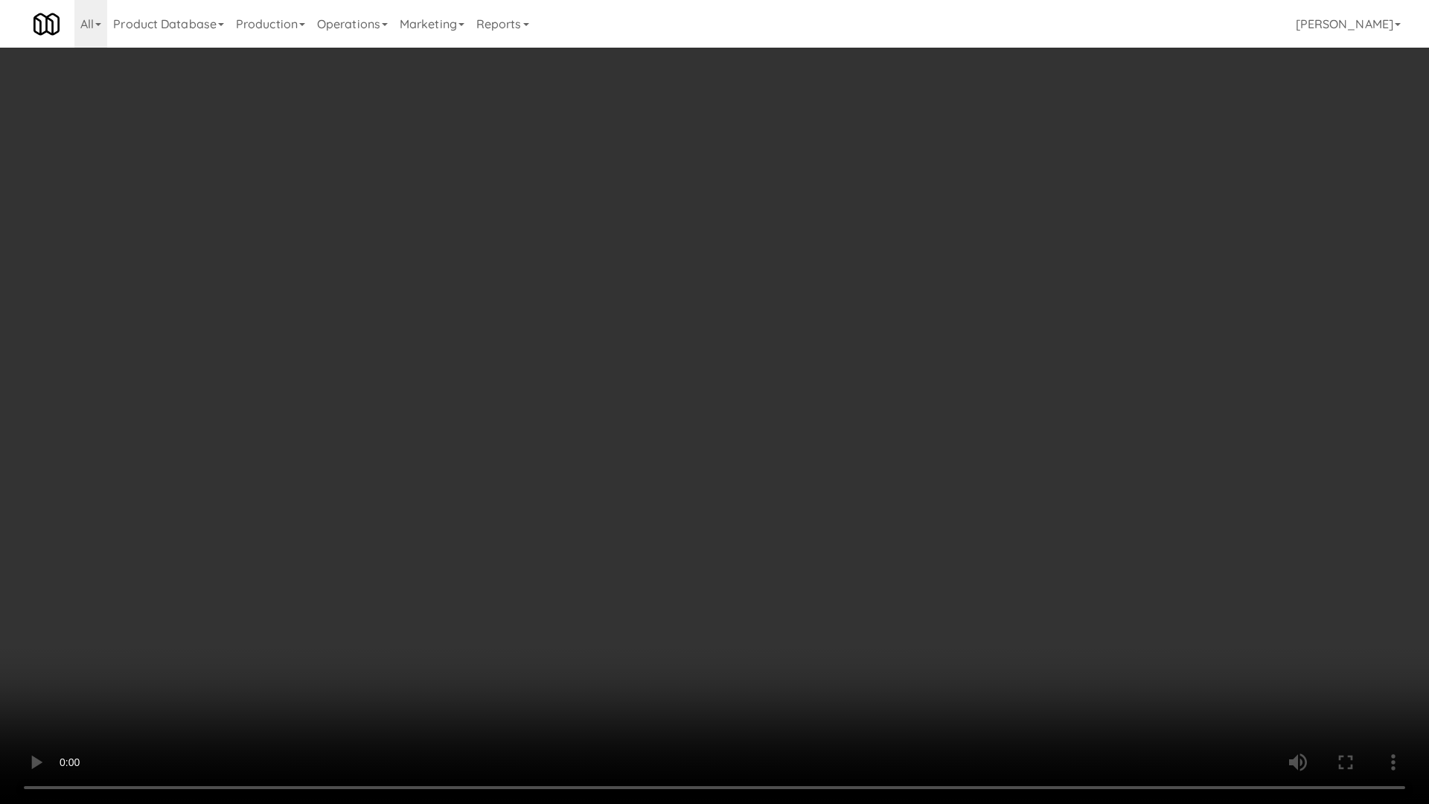
click at [545, 450] on video at bounding box center [714, 402] width 1429 height 804
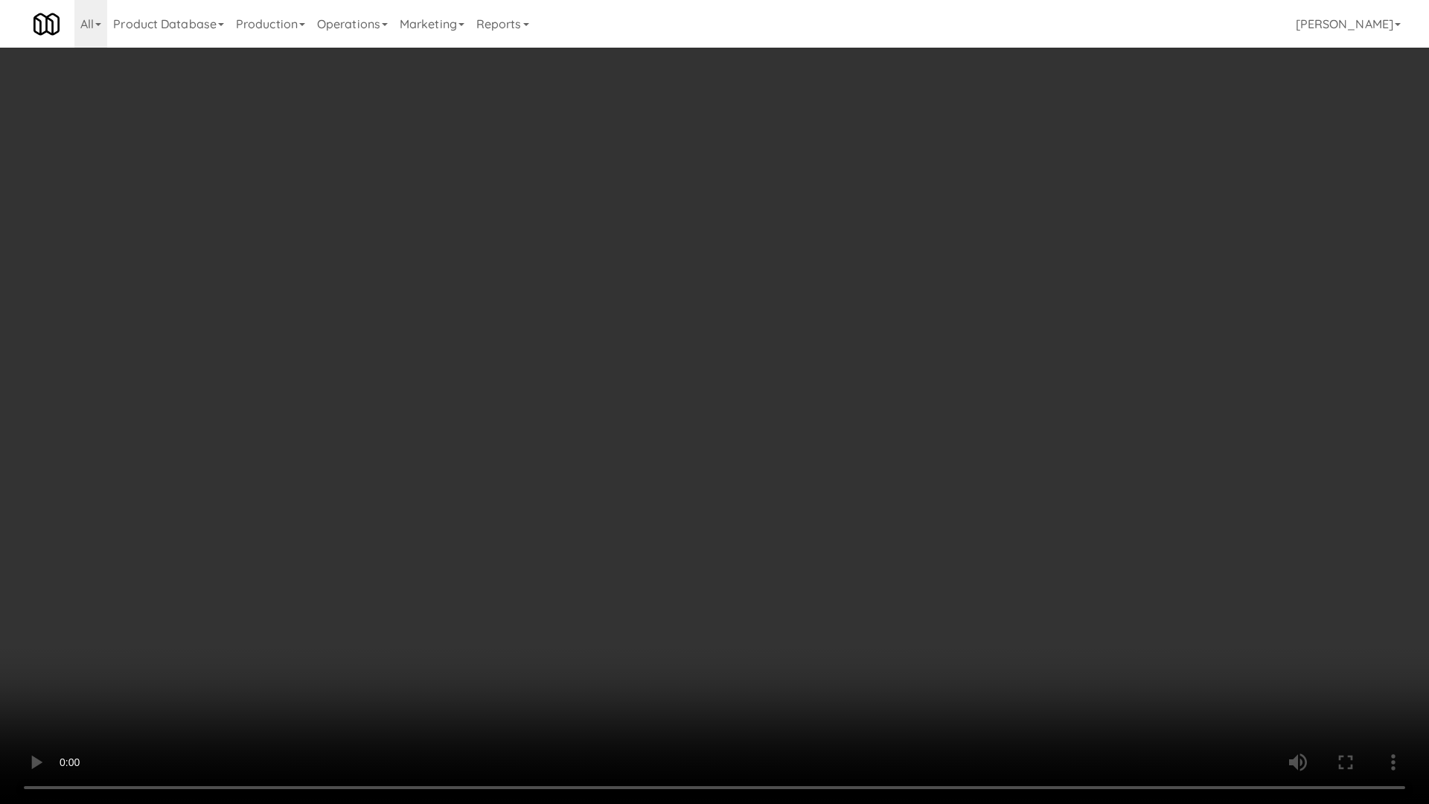
click at [545, 450] on video at bounding box center [714, 402] width 1429 height 804
click at [594, 446] on video at bounding box center [714, 402] width 1429 height 804
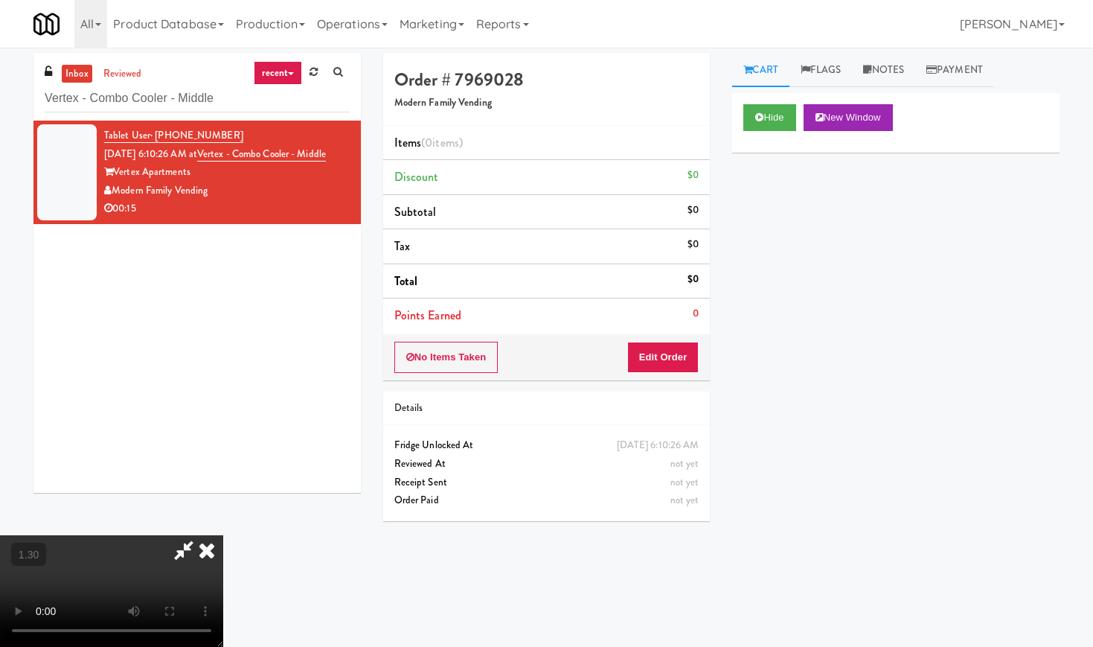
click at [223, 535] on icon at bounding box center [206, 550] width 33 height 30
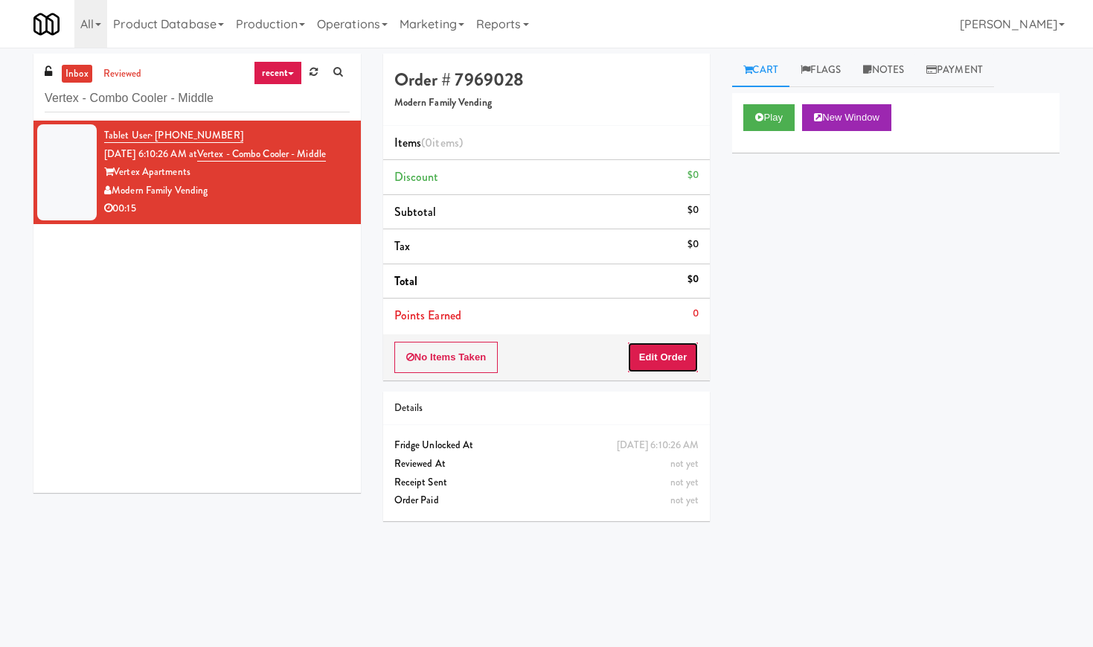
click at [664, 353] on button "Edit Order" at bounding box center [663, 357] width 72 height 31
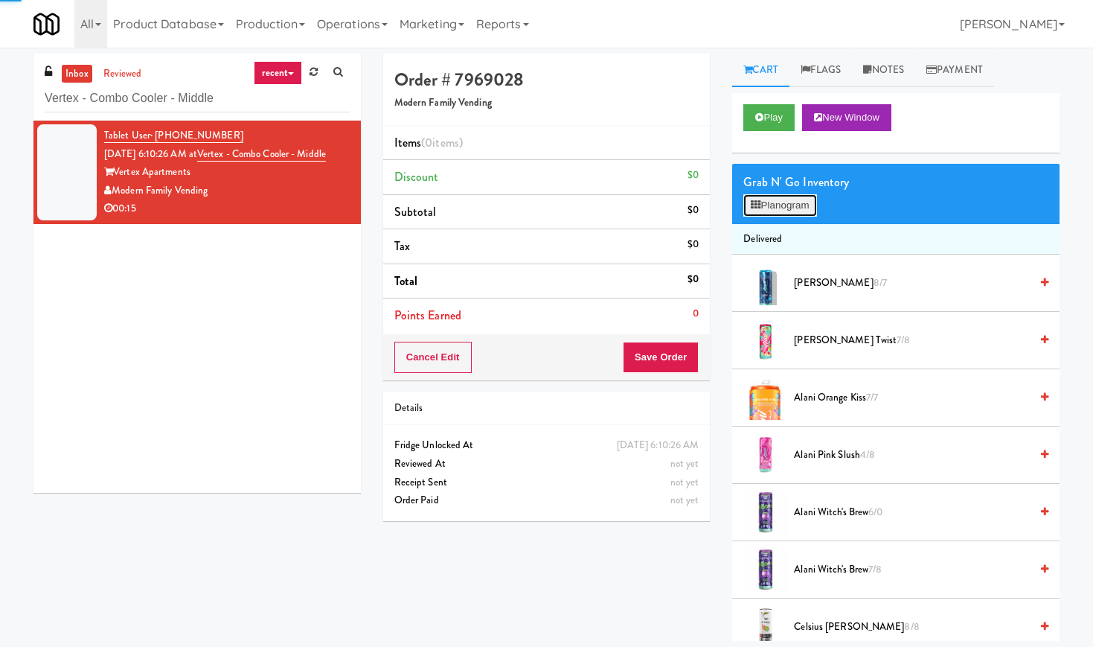
click at [804, 199] on button "Planogram" at bounding box center [779, 205] width 73 height 22
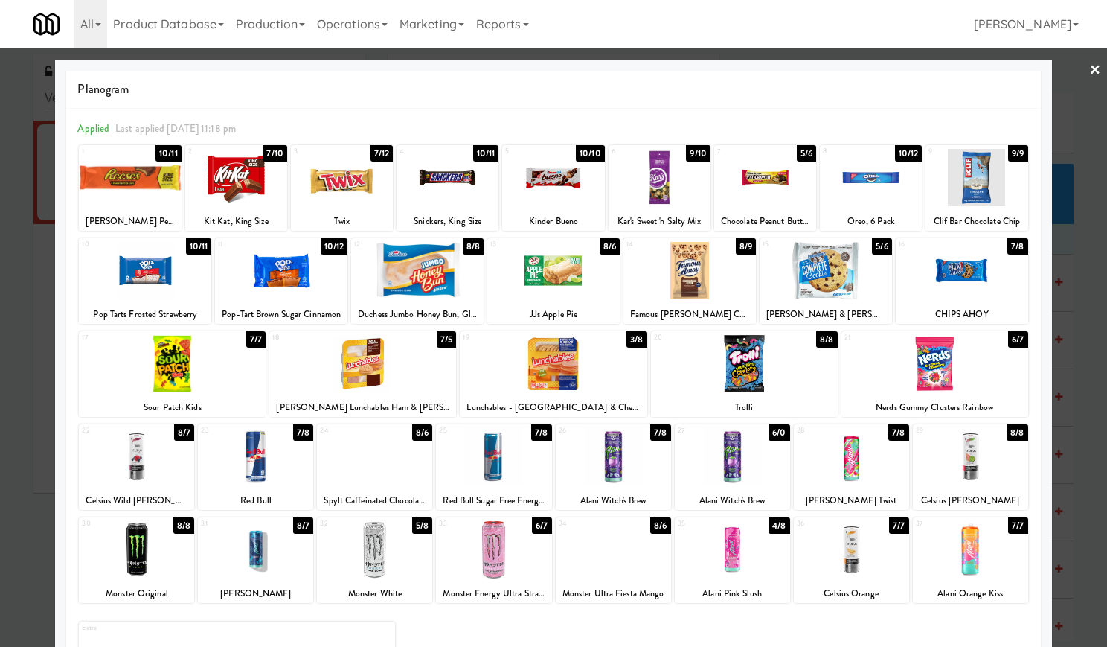
click at [500, 565] on div at bounding box center [493, 549] width 115 height 57
click at [563, 375] on div at bounding box center [553, 363] width 187 height 57
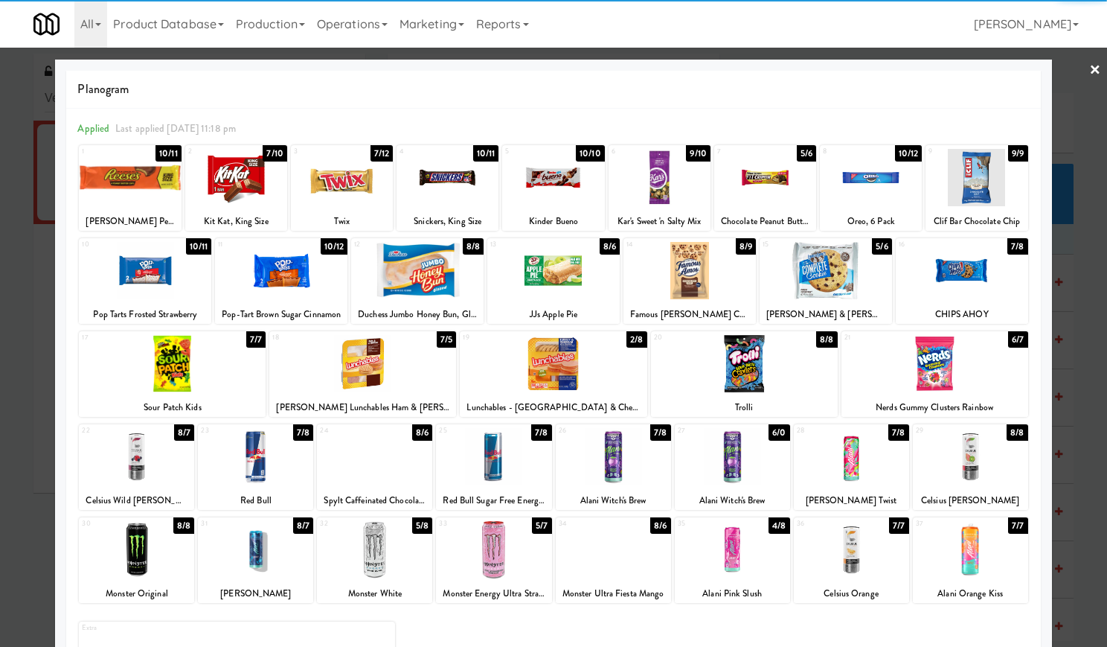
click at [94, 163] on div at bounding box center [130, 177] width 102 height 57
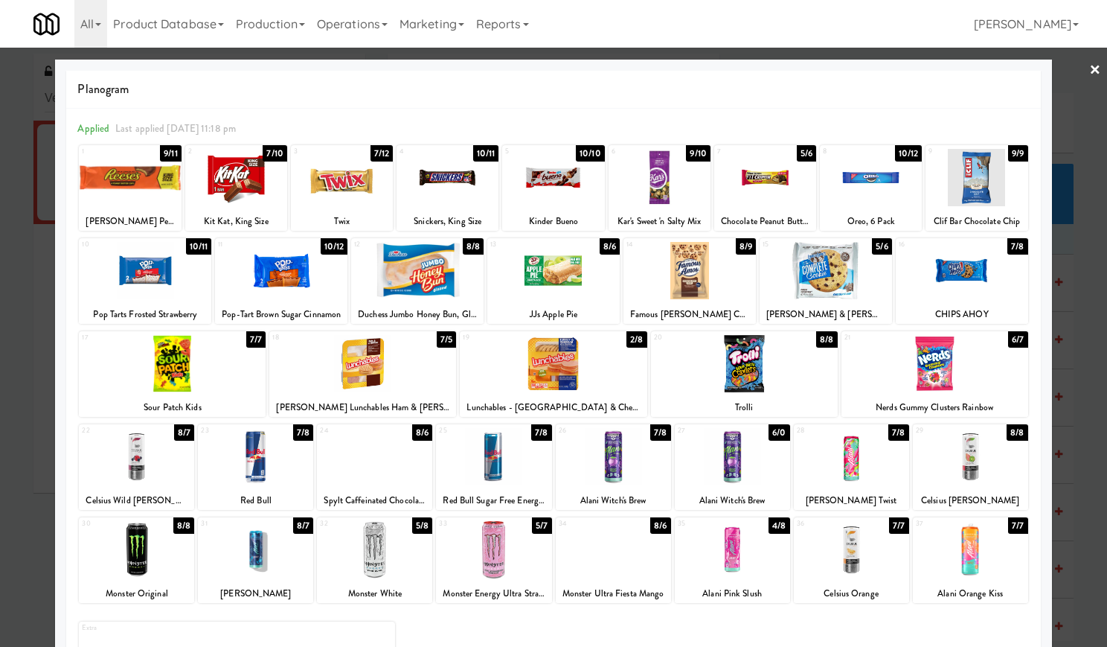
click at [94, 163] on div at bounding box center [130, 177] width 102 height 57
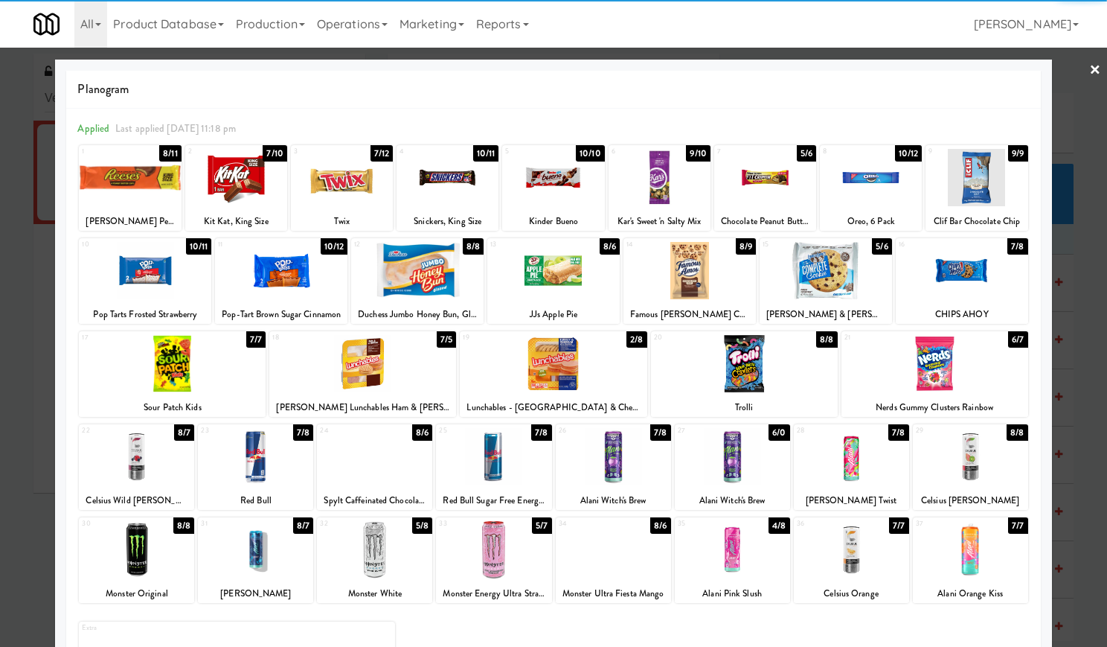
click at [1089, 68] on link "×" at bounding box center [1095, 71] width 12 height 46
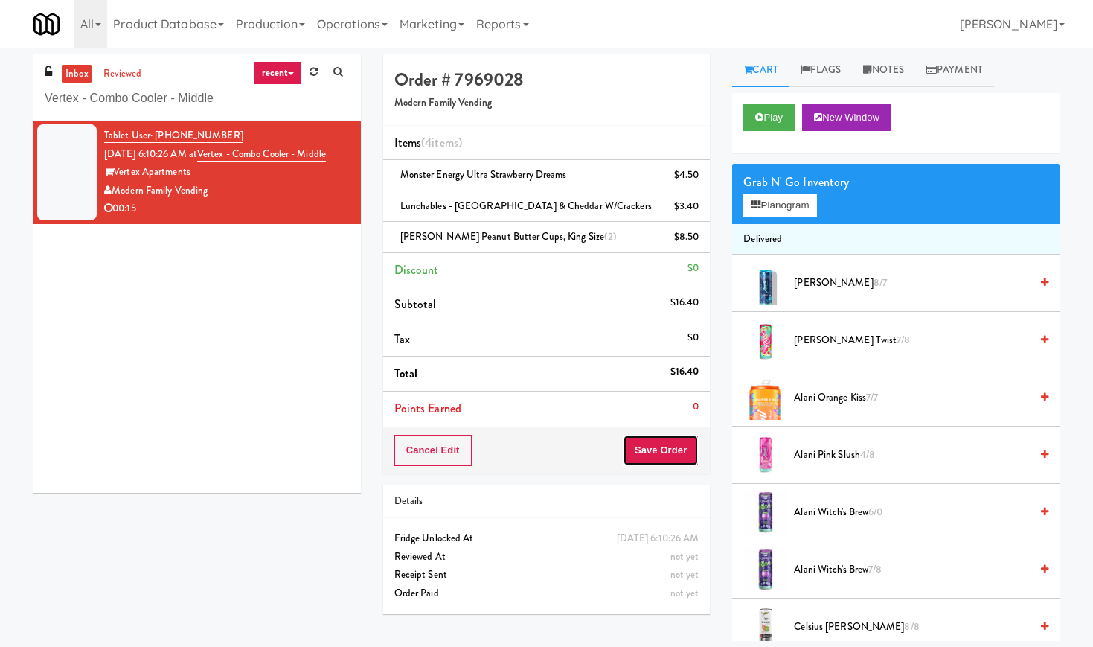
click at [662, 453] on button "Save Order" at bounding box center [661, 450] width 76 height 31
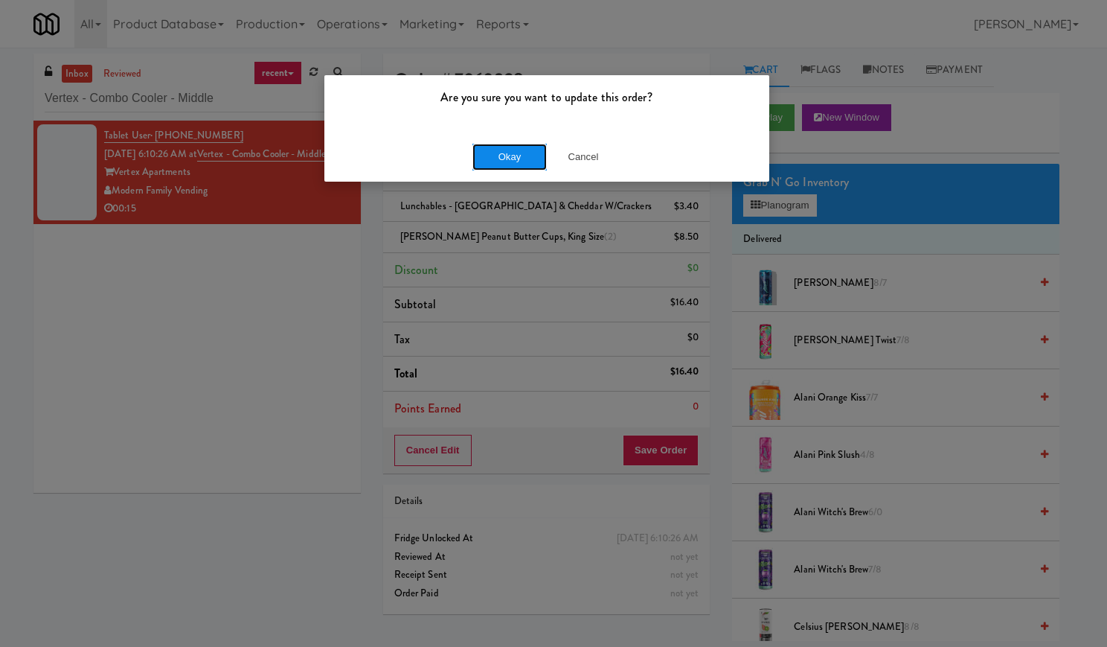
click at [510, 158] on button "Okay" at bounding box center [509, 157] width 74 height 27
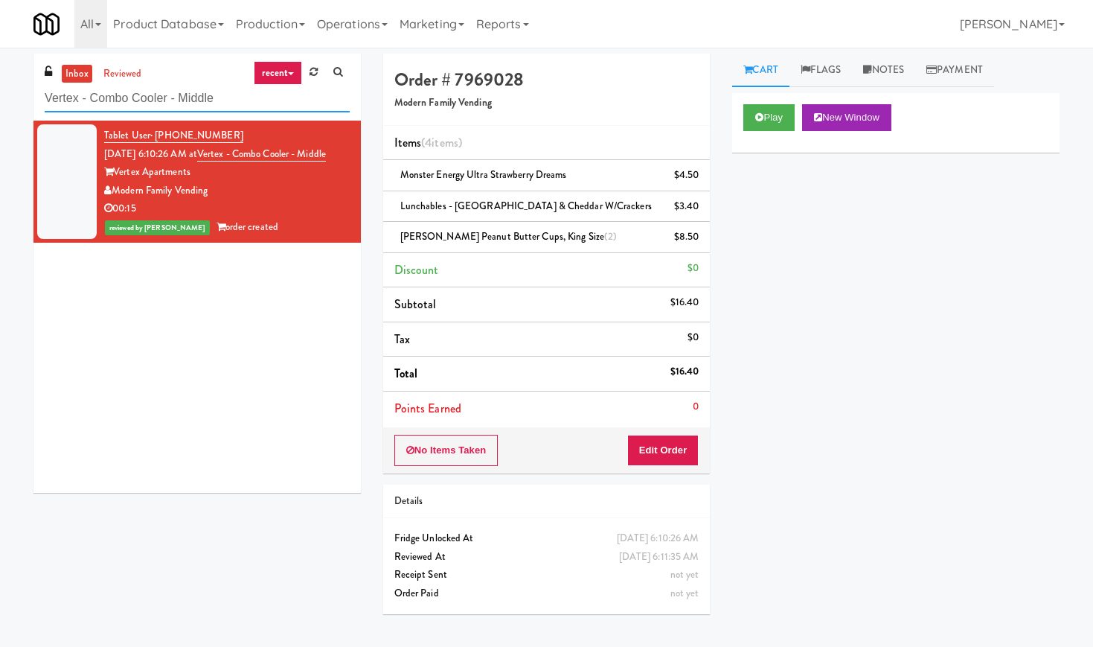
click at [165, 105] on input "Vertex - Combo Cooler - Middle" at bounding box center [197, 99] width 305 height 28
paste input "UHN - [PERSON_NAME] Center - The Meeting Plac"
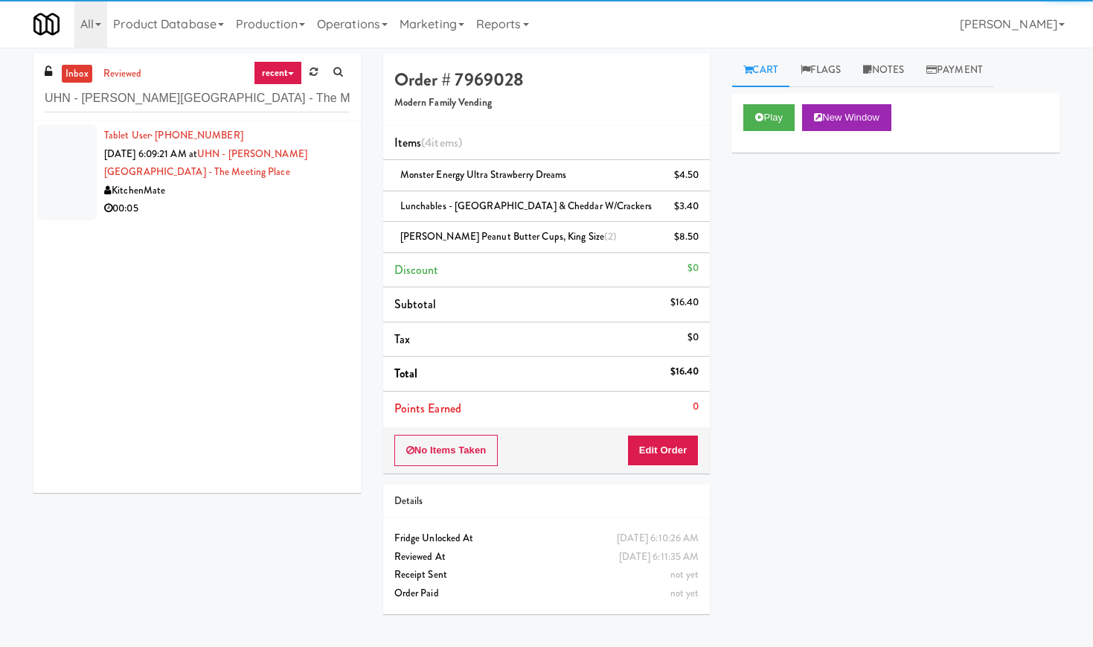
click at [292, 205] on div "00:05" at bounding box center [227, 208] width 246 height 19
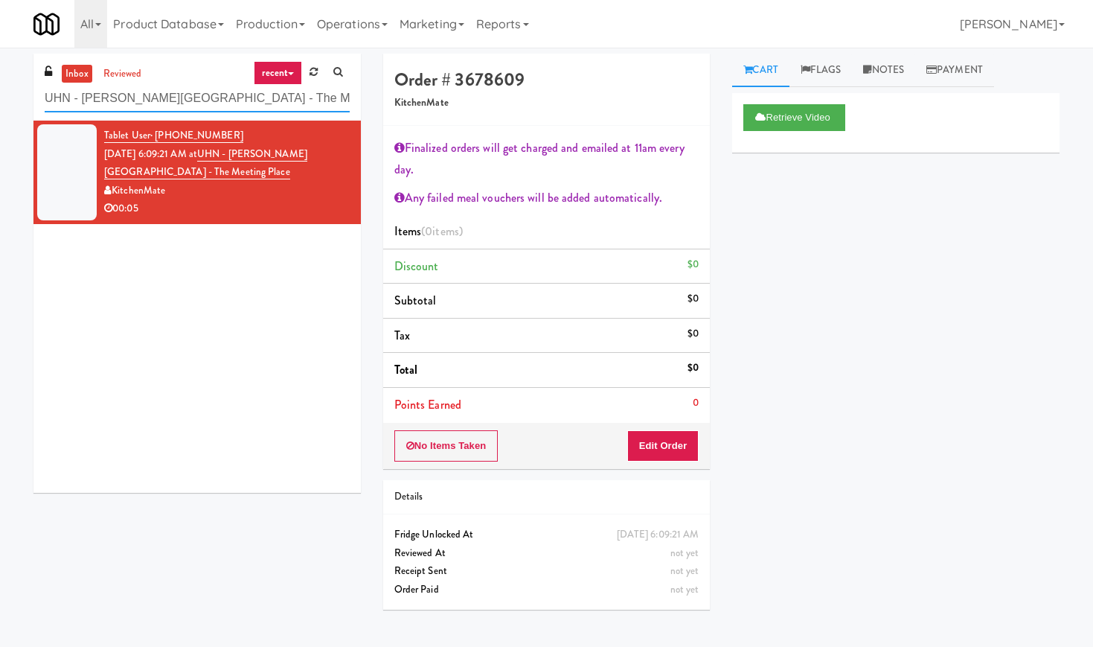
click at [118, 100] on input "UHN - [PERSON_NAME][GEOGRAPHIC_DATA] - The Meeting Place" at bounding box center [197, 99] width 305 height 28
paste input "Phase I - Drink Cooler"
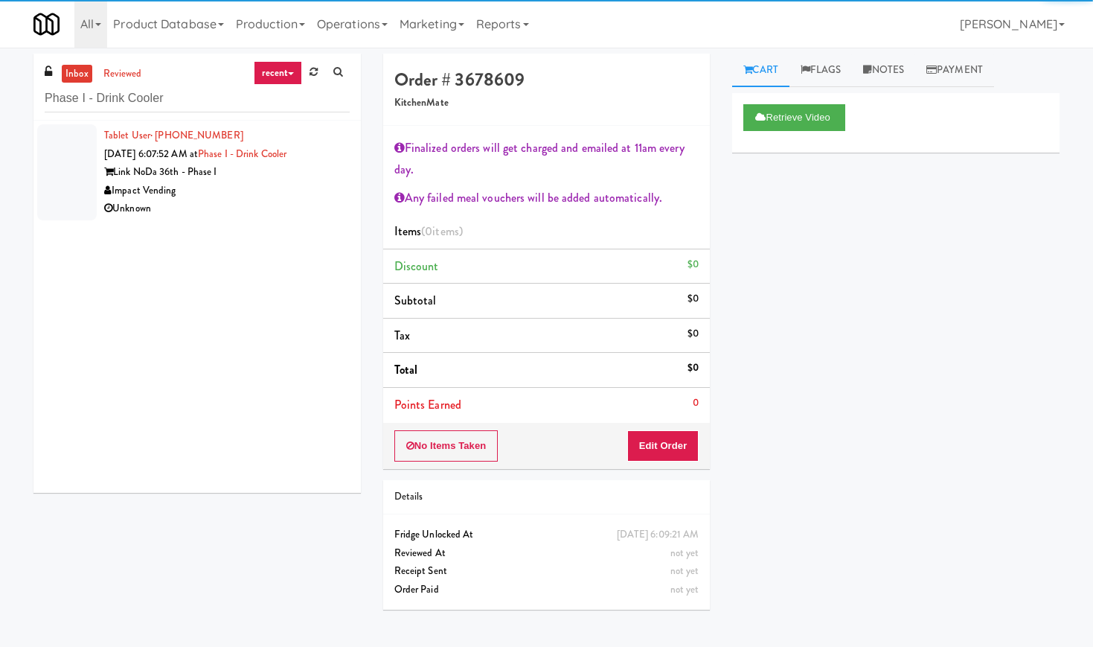
click at [316, 189] on div "Impact Vending" at bounding box center [227, 191] width 246 height 19
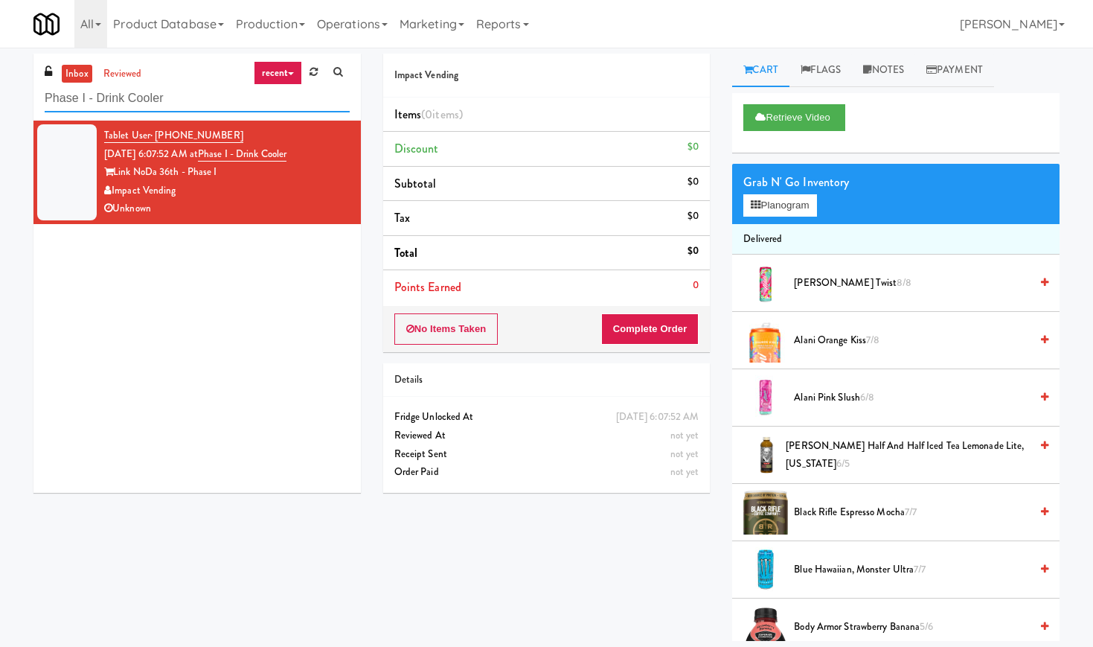
click at [183, 90] on input "Phase I - Drink Cooler" at bounding box center [197, 99] width 305 height 28
paste input "Ambient - MW - Pre Launch"
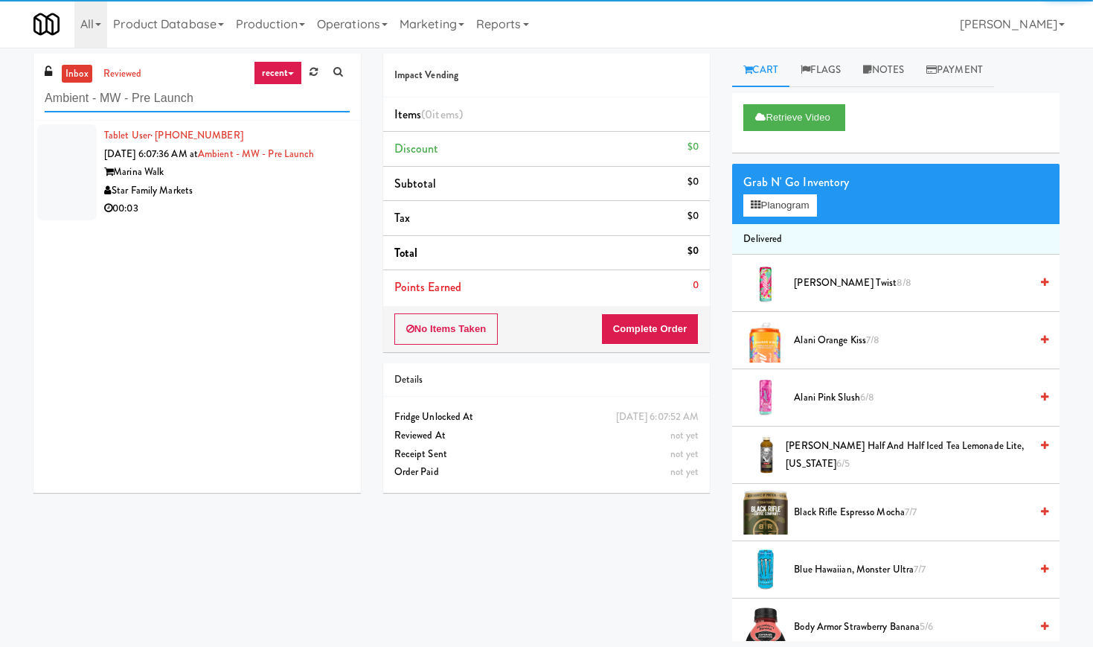
type input "Ambient - MW - Pre Launch"
click at [313, 185] on div "Star Family Markets" at bounding box center [227, 191] width 246 height 19
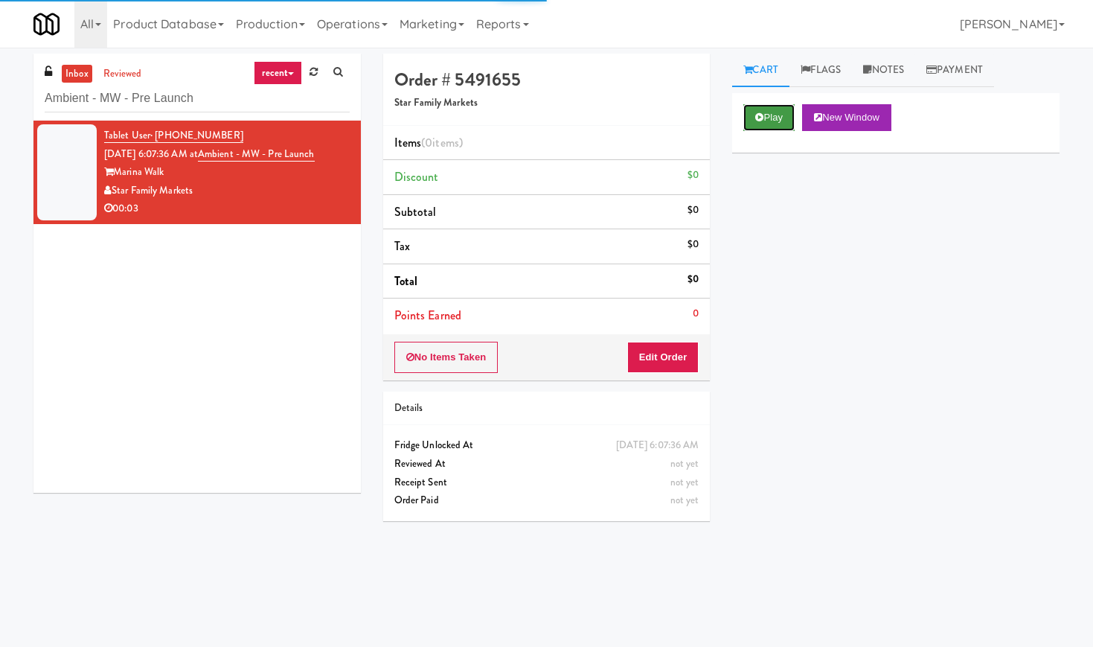
click at [757, 126] on button "Play" at bounding box center [768, 117] width 51 height 27
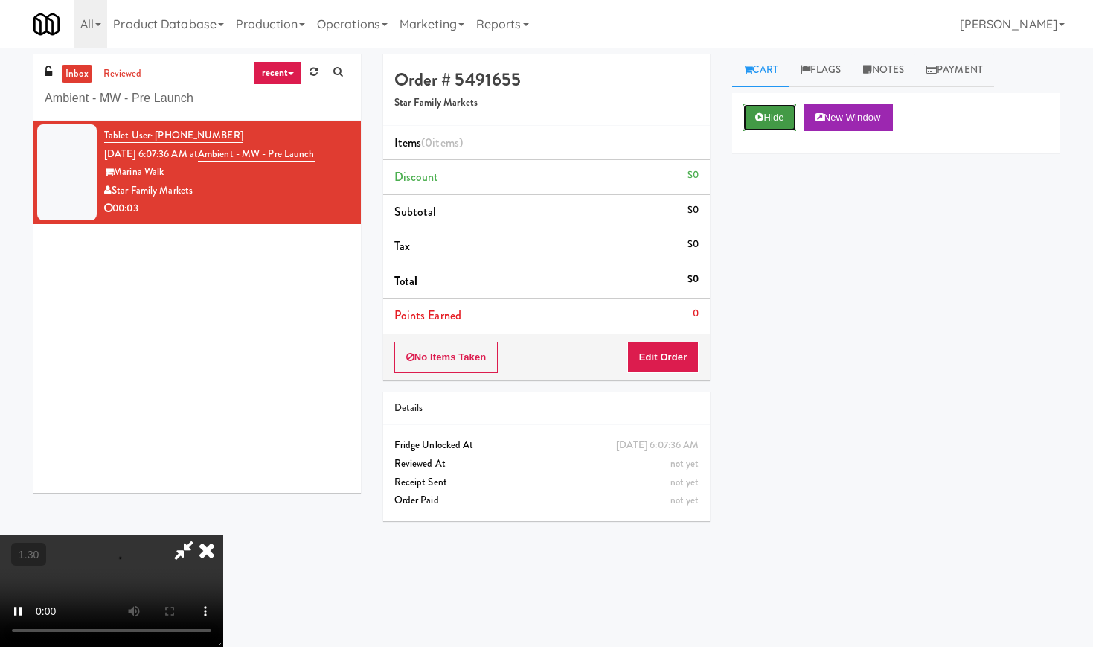
click at [757, 121] on icon at bounding box center [759, 117] width 8 height 10
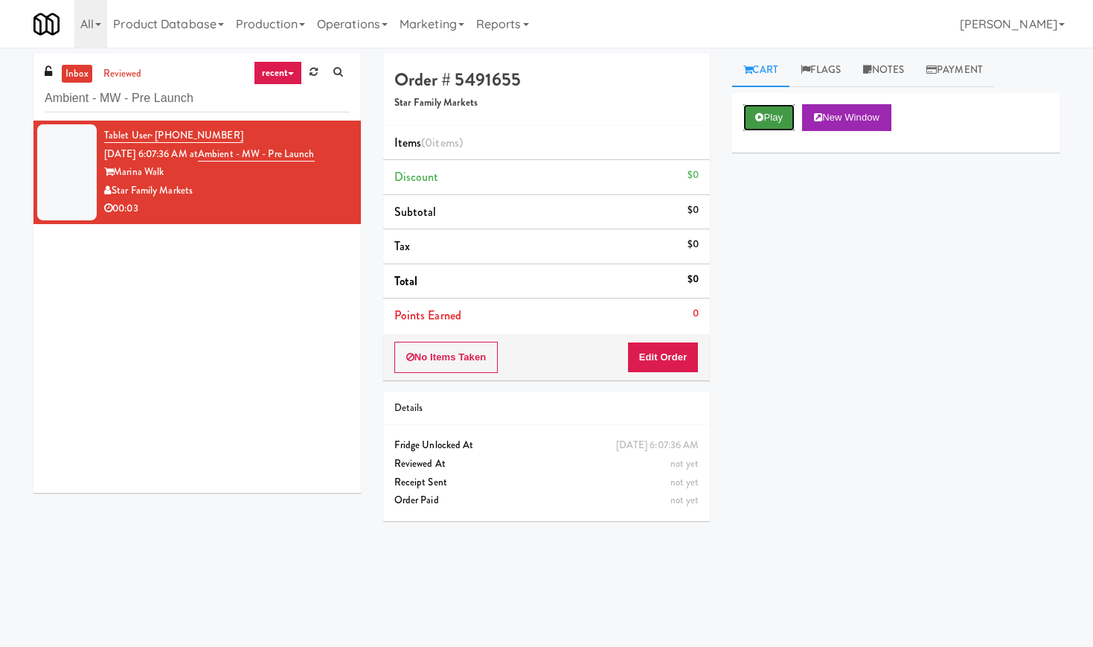
click at [757, 121] on icon at bounding box center [759, 117] width 8 height 10
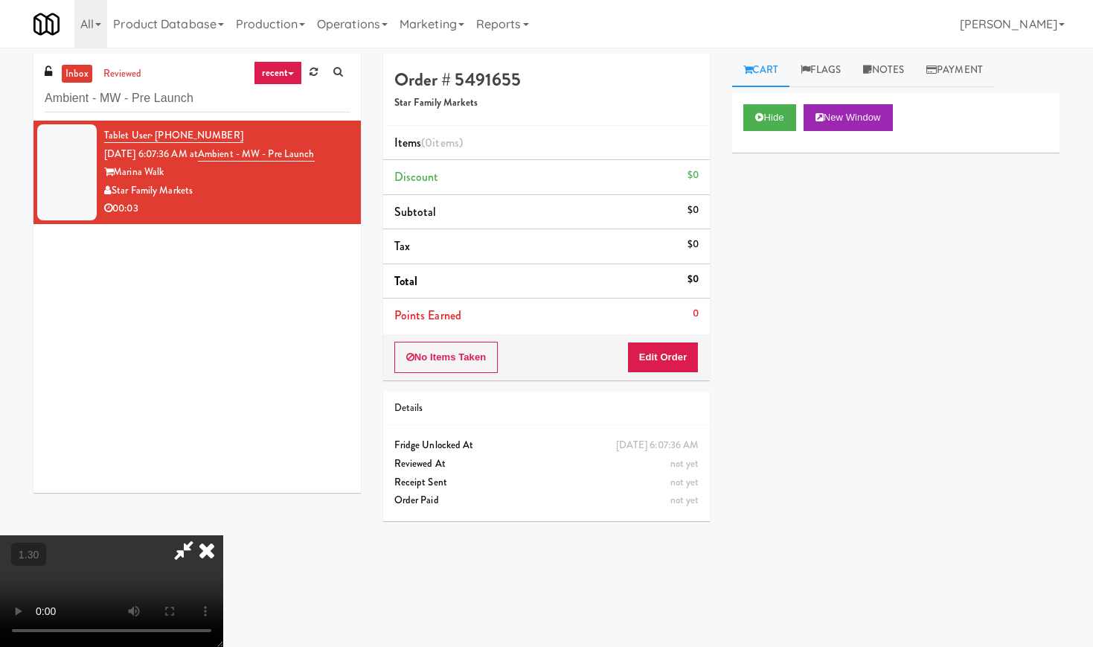
click at [223, 535] on video at bounding box center [111, 591] width 223 height 112
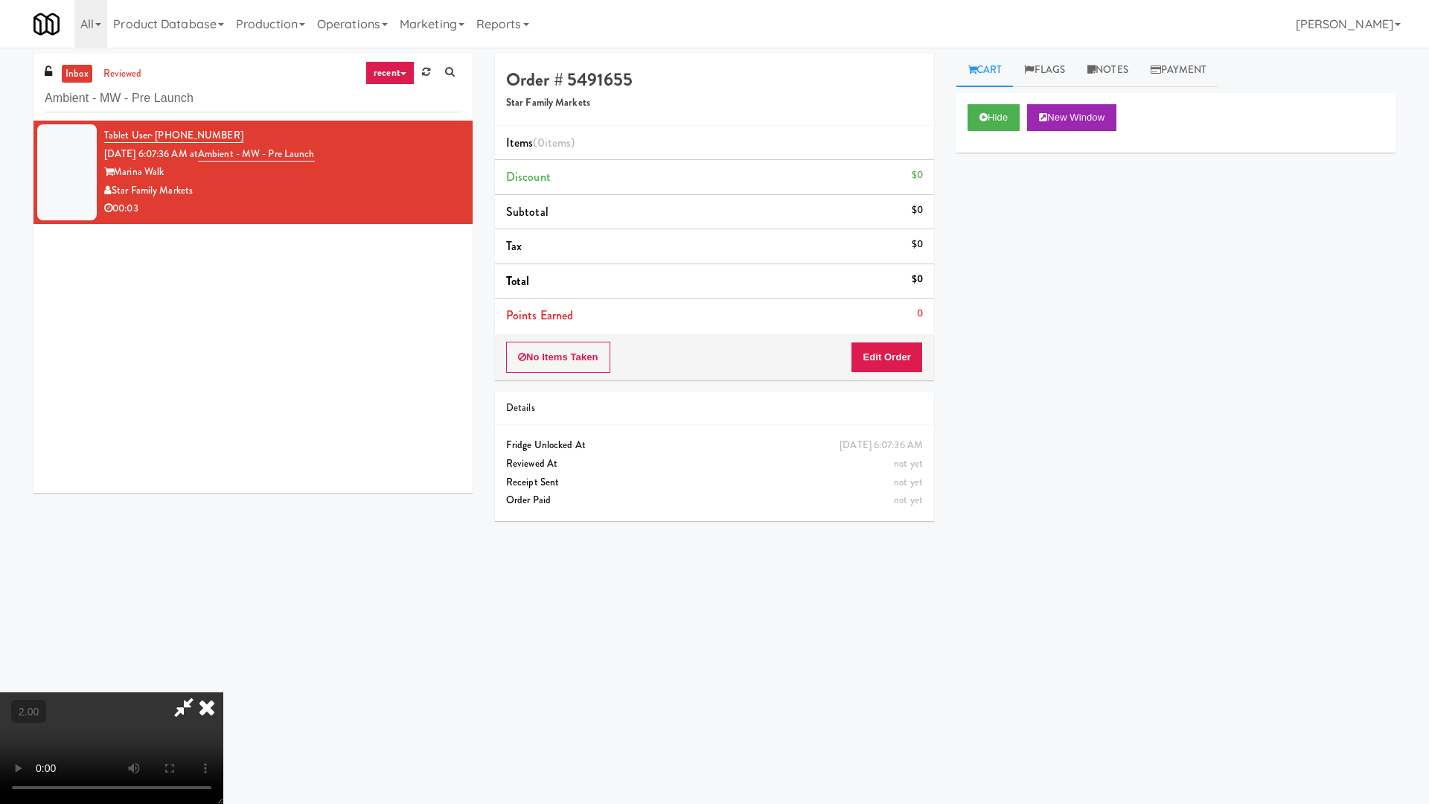
click at [223, 646] on video at bounding box center [111, 748] width 223 height 112
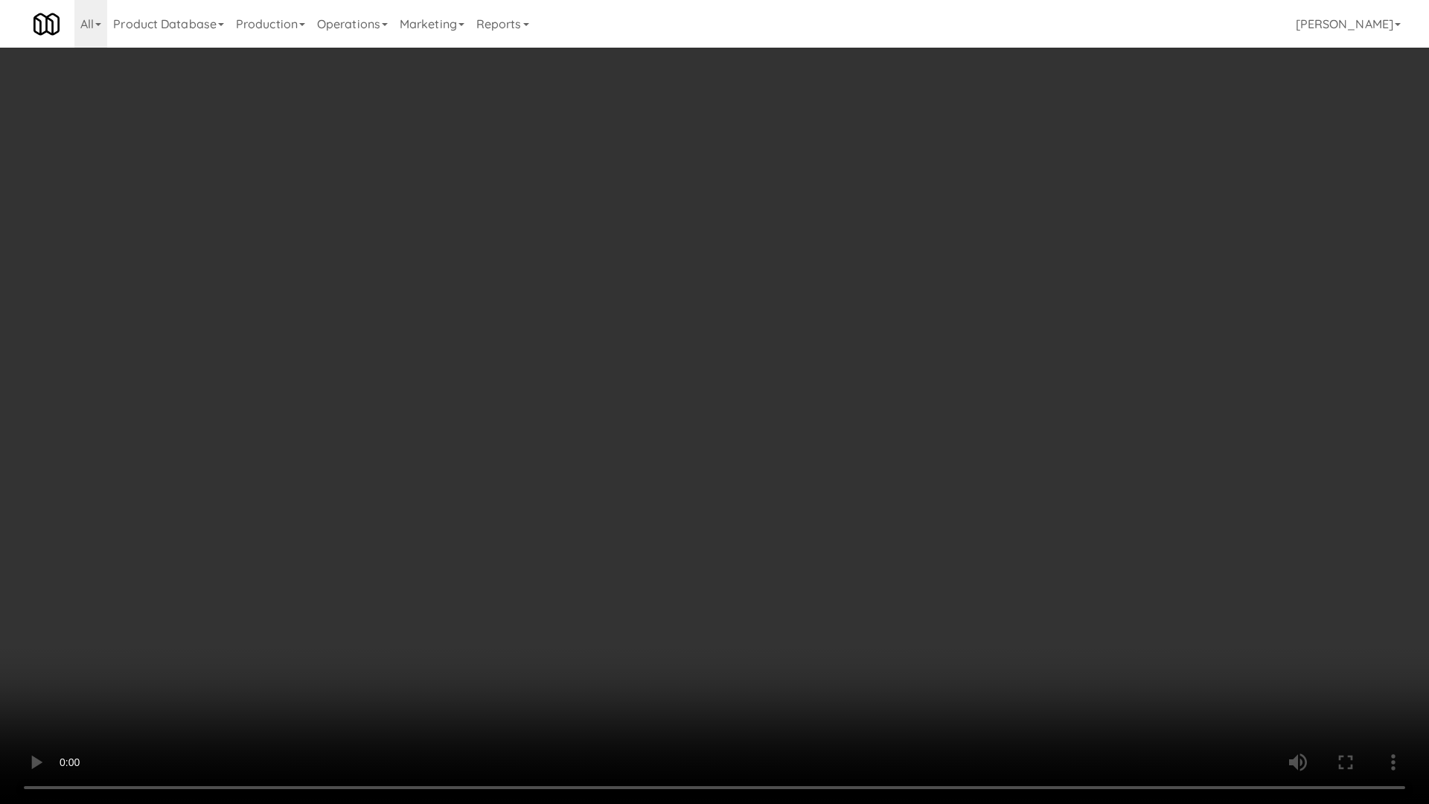
click at [568, 365] on video at bounding box center [714, 402] width 1429 height 804
click at [507, 375] on video at bounding box center [714, 402] width 1429 height 804
click at [713, 241] on video at bounding box center [714, 402] width 1429 height 804
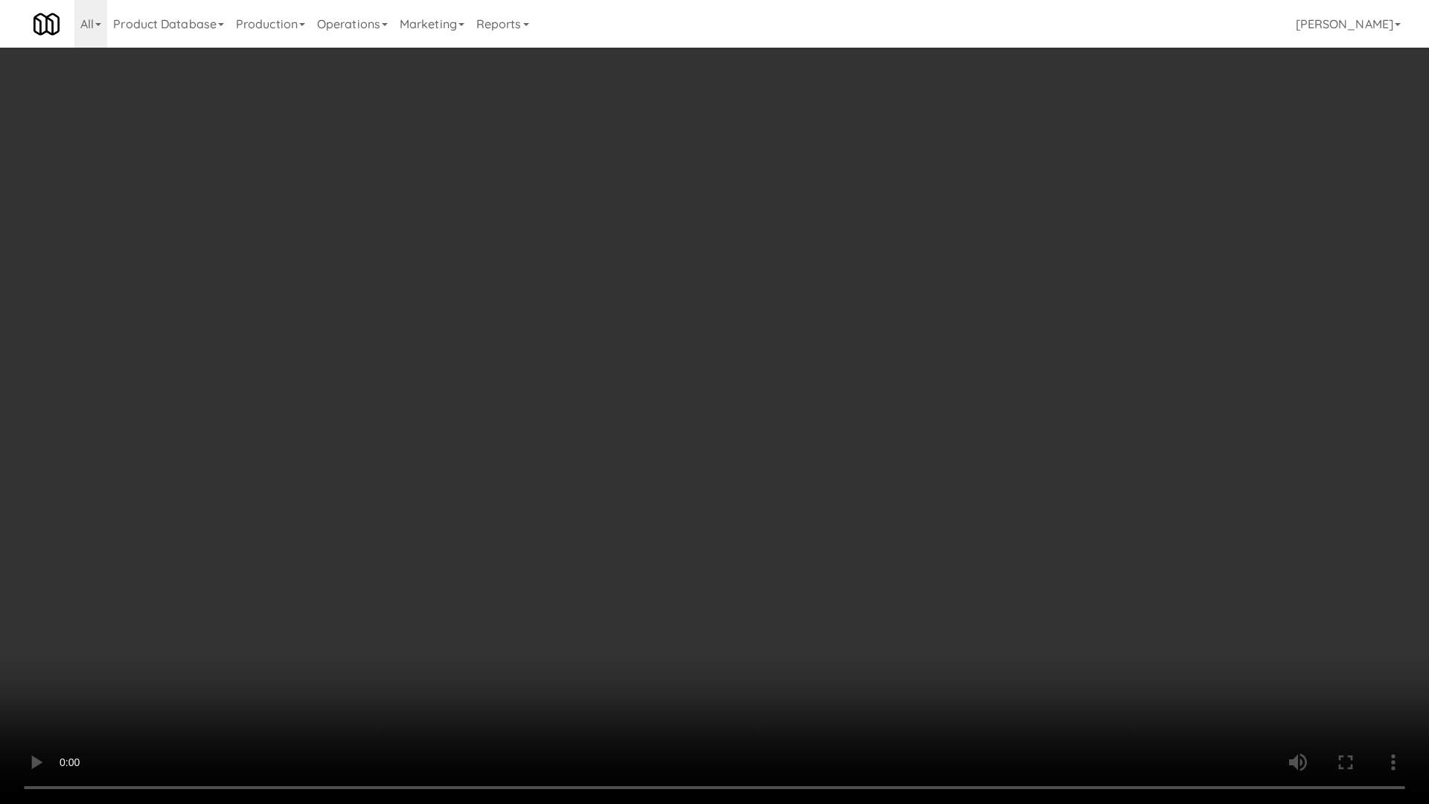
click at [713, 241] on video at bounding box center [714, 402] width 1429 height 804
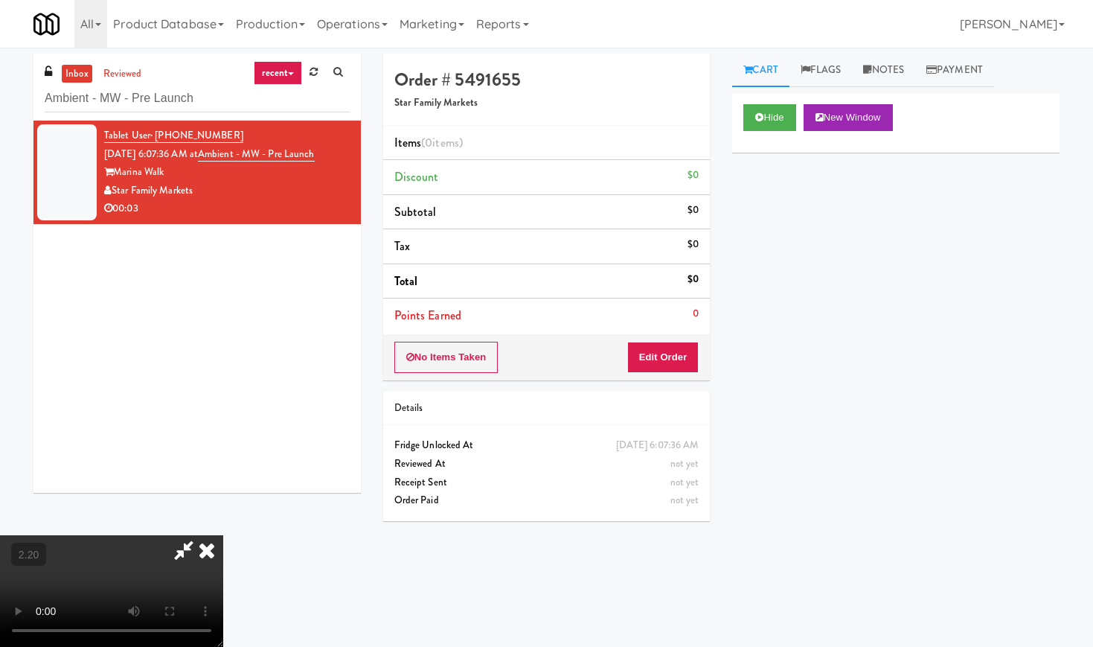
click at [223, 535] on icon at bounding box center [206, 550] width 33 height 30
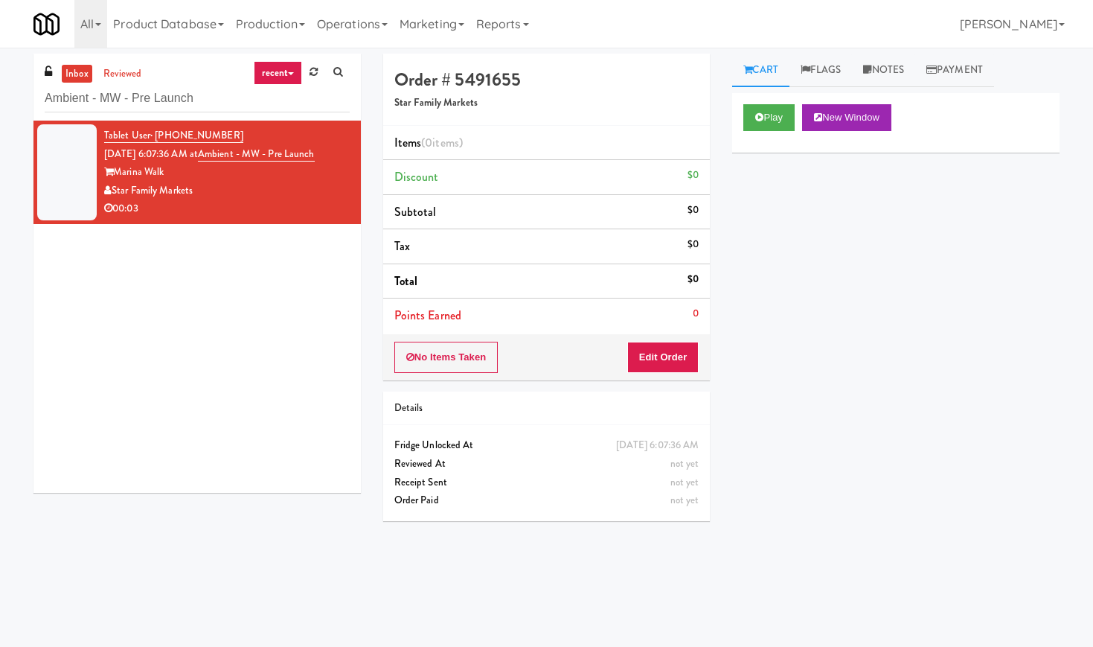
click at [653, 374] on div "No Items Taken Edit Order" at bounding box center [546, 357] width 327 height 46
click at [670, 356] on button "Edit Order" at bounding box center [663, 357] width 72 height 31
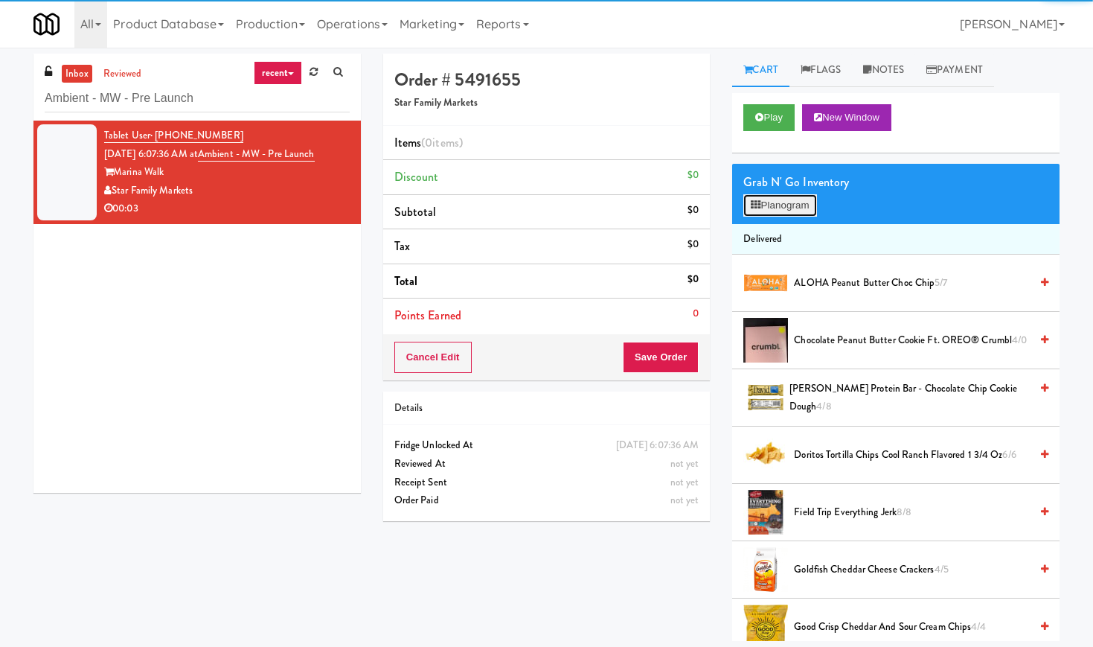
click at [781, 199] on button "Planogram" at bounding box center [779, 205] width 73 height 22
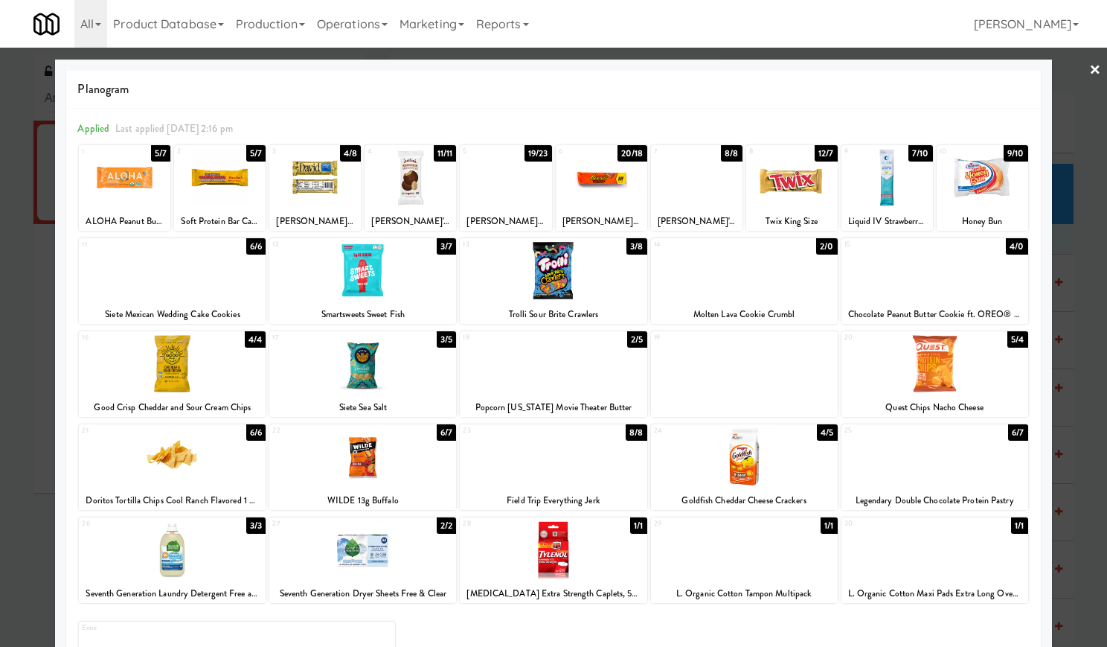
click at [406, 190] on div at bounding box center [411, 177] width 92 height 57
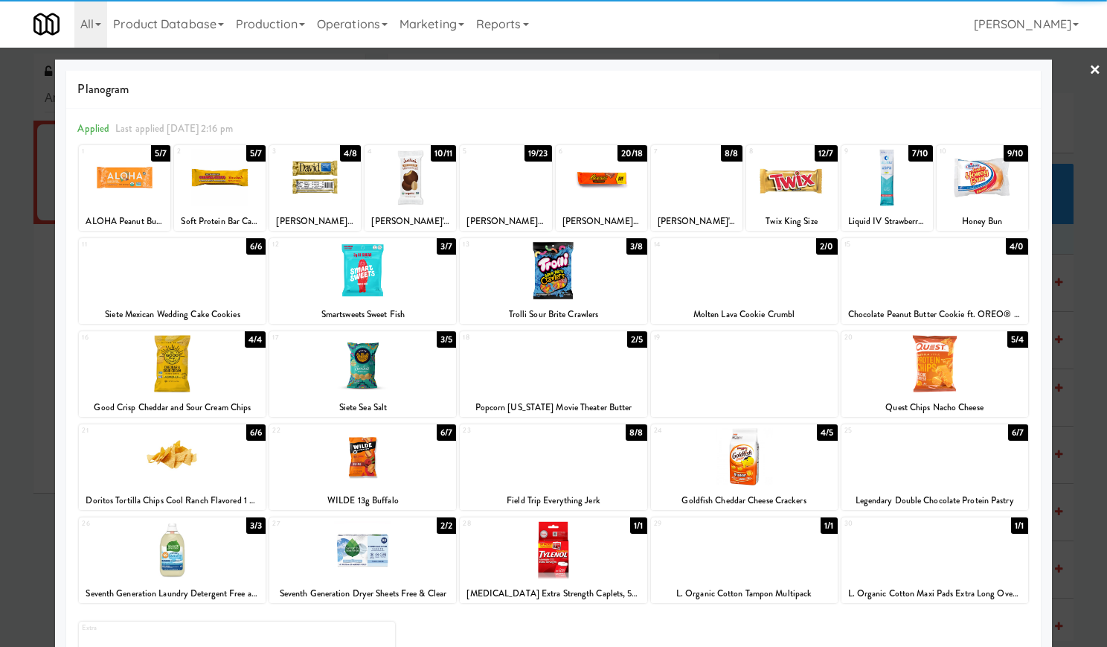
click at [1089, 64] on link "×" at bounding box center [1095, 71] width 12 height 46
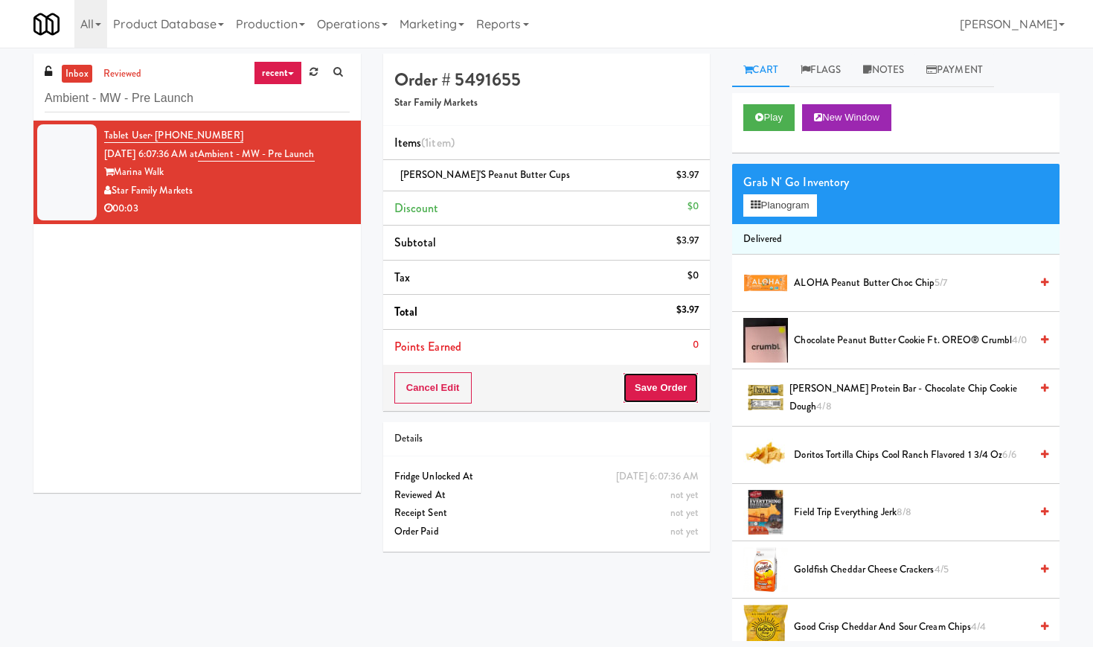
click at [653, 388] on button "Save Order" at bounding box center [661, 387] width 76 height 31
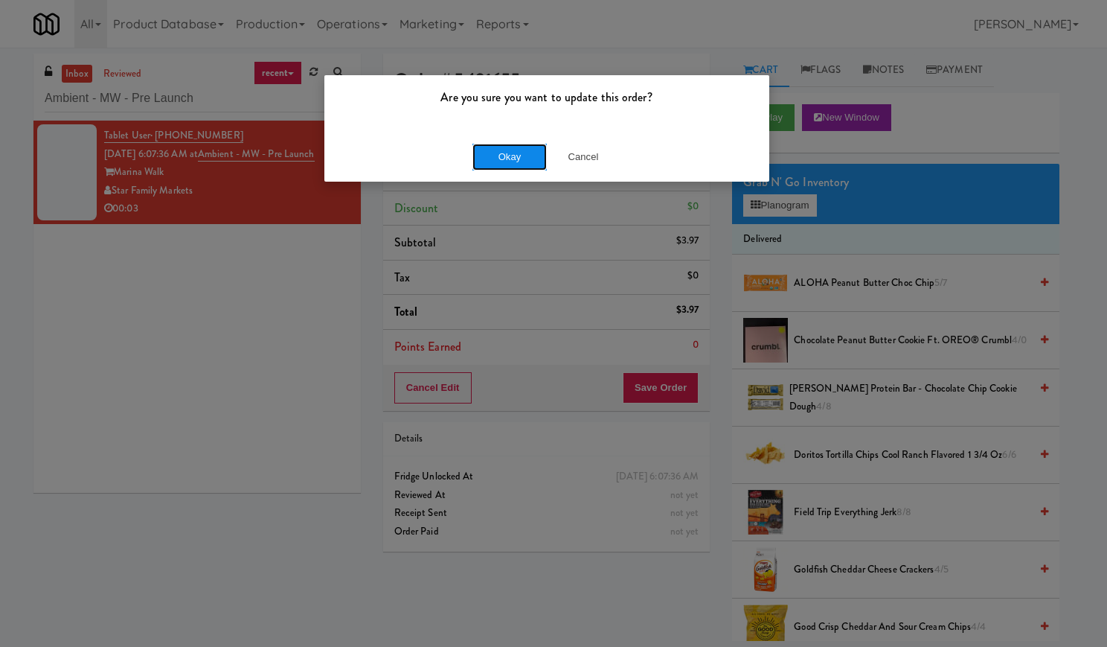
click at [533, 159] on button "Okay" at bounding box center [509, 157] width 74 height 27
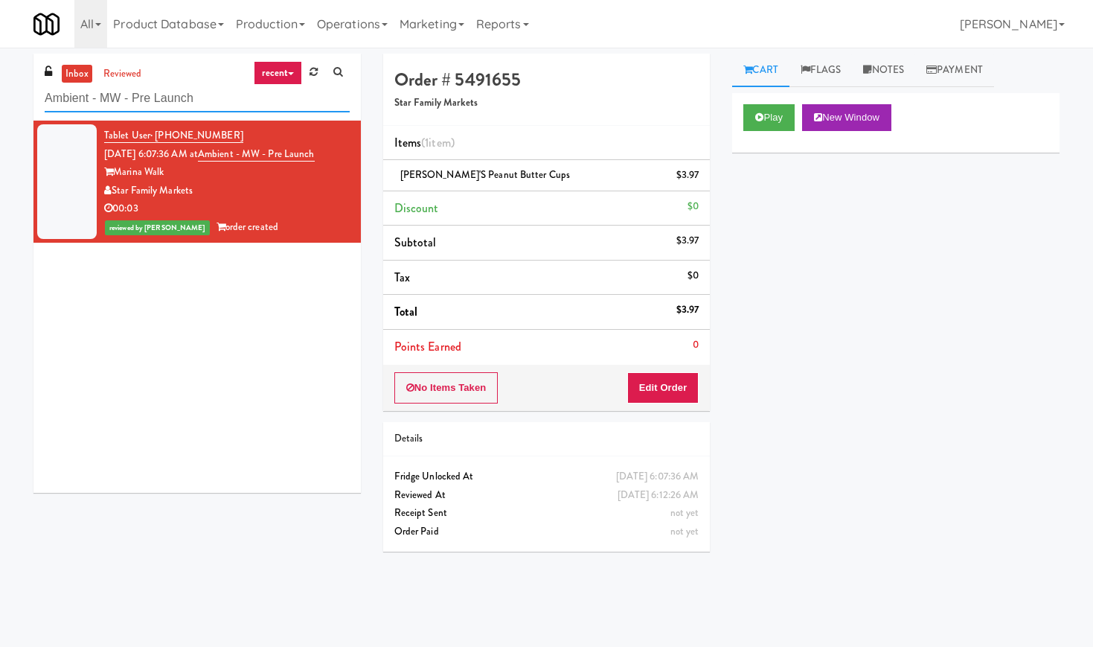
click at [182, 101] on input "Ambient - MW - Pre Launch" at bounding box center [197, 99] width 305 height 28
paste input "(Food, Snack & Drink) EWR 1-TB-MAIN BREAK ROOM"
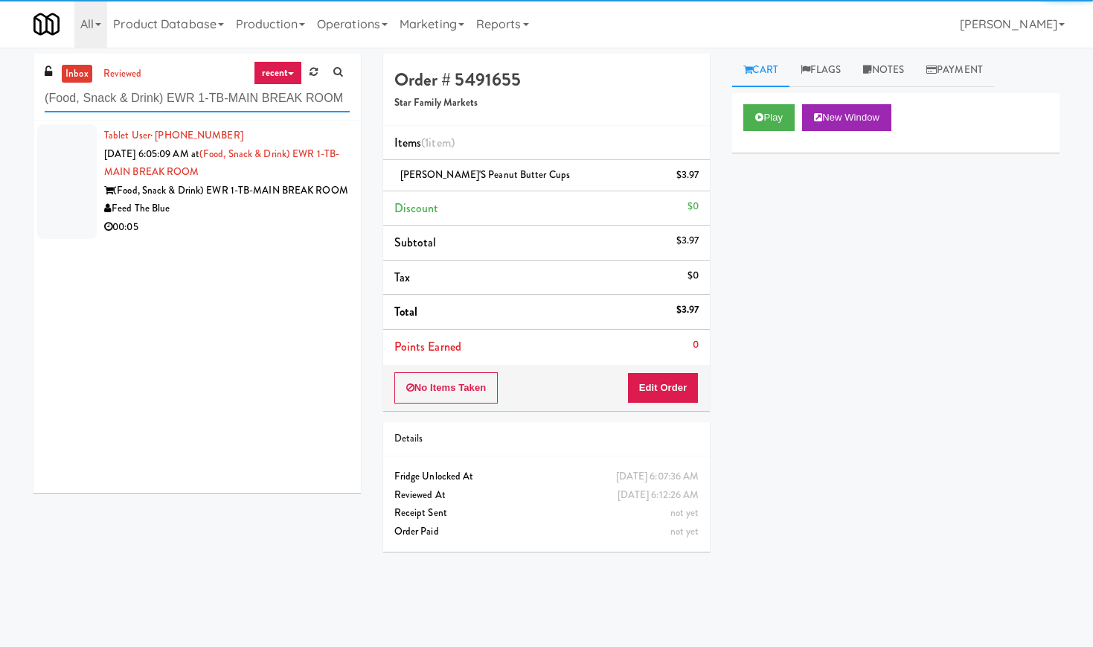
type input "(Food, Snack & Drink) EWR 1-TB-MAIN BREAK ROOM"
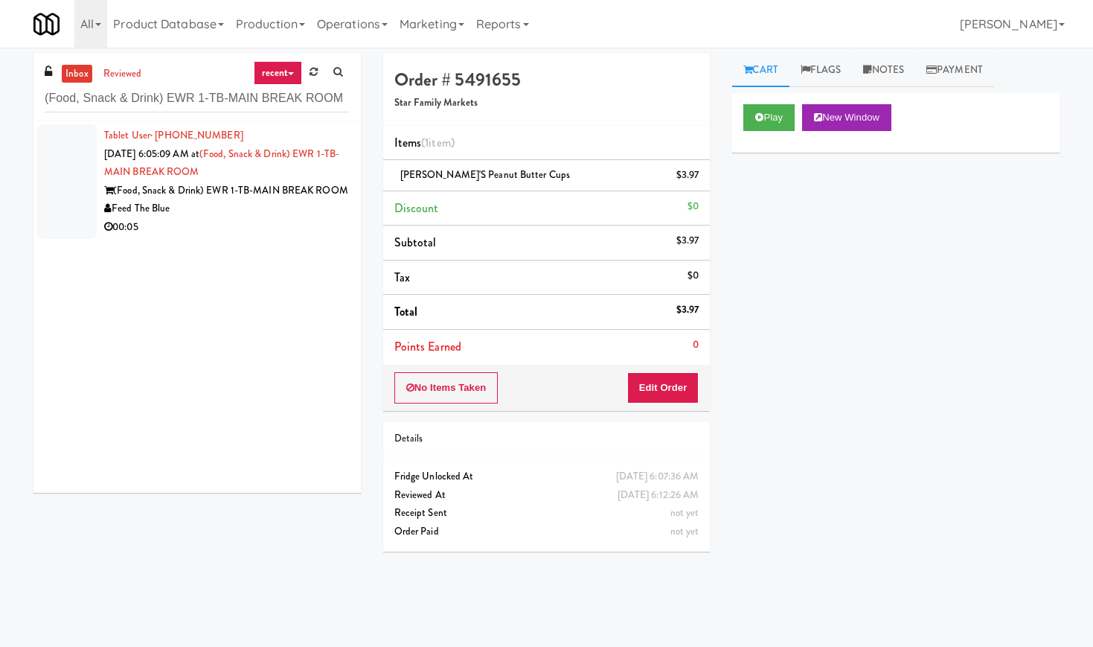
drag, startPoint x: 245, startPoint y: 208, endPoint x: 272, endPoint y: 216, distance: 28.0
click at [272, 200] on div "(Food, Snack & Drink) EWR 1-TB-MAIN BREAK ROOM" at bounding box center [227, 191] width 246 height 19
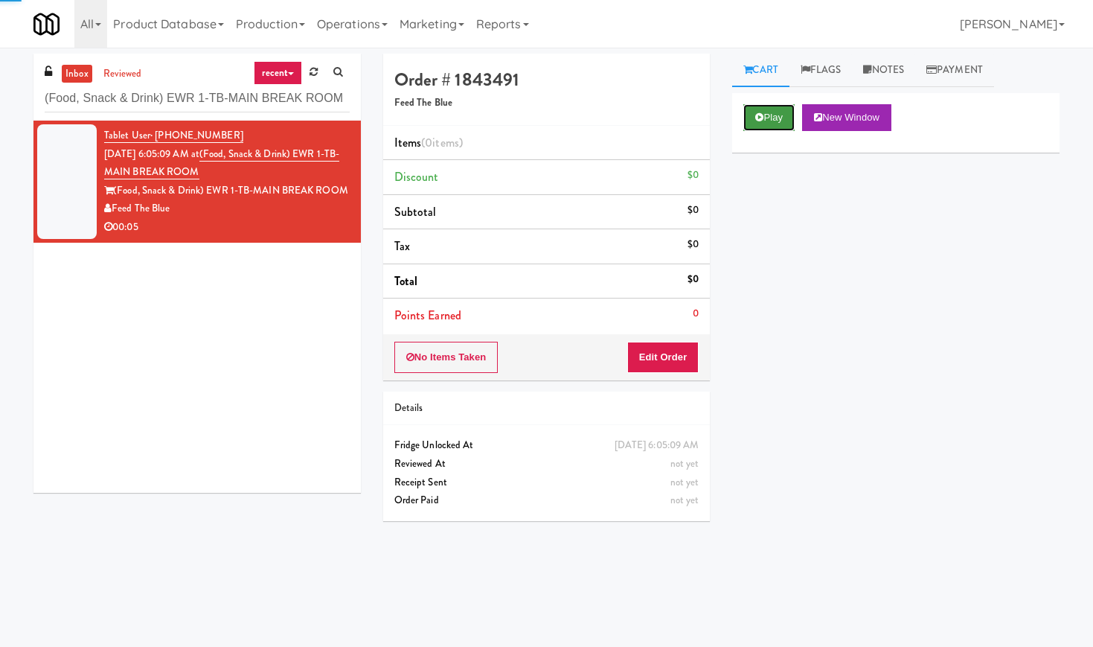
click at [782, 109] on button "Play" at bounding box center [768, 117] width 51 height 27
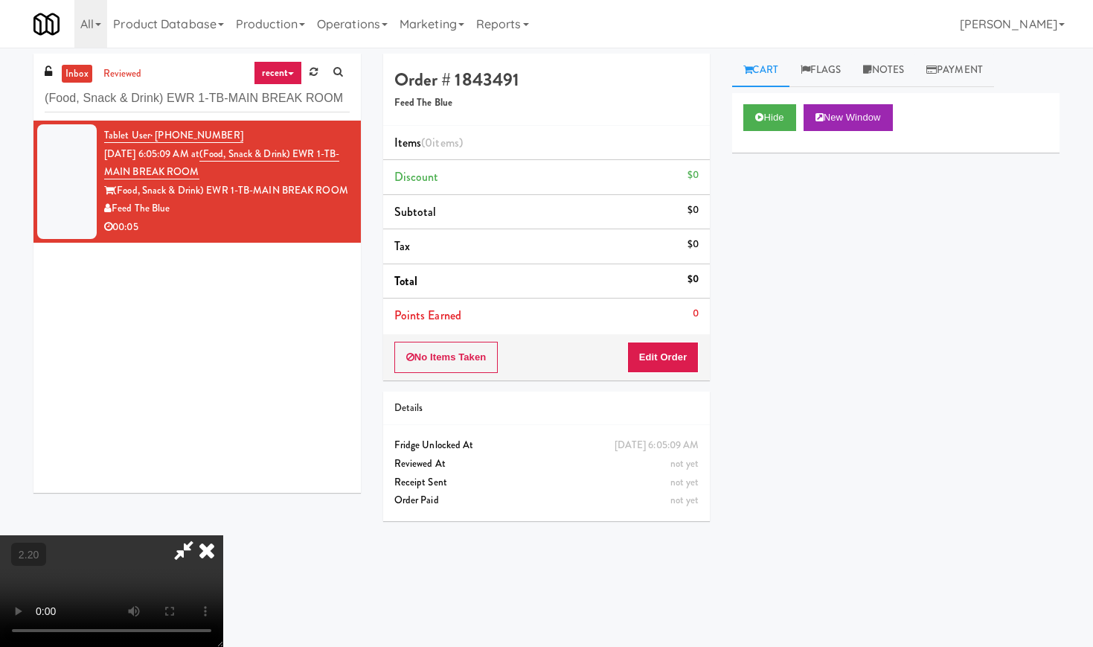
click at [183, 535] on video at bounding box center [111, 591] width 223 height 112
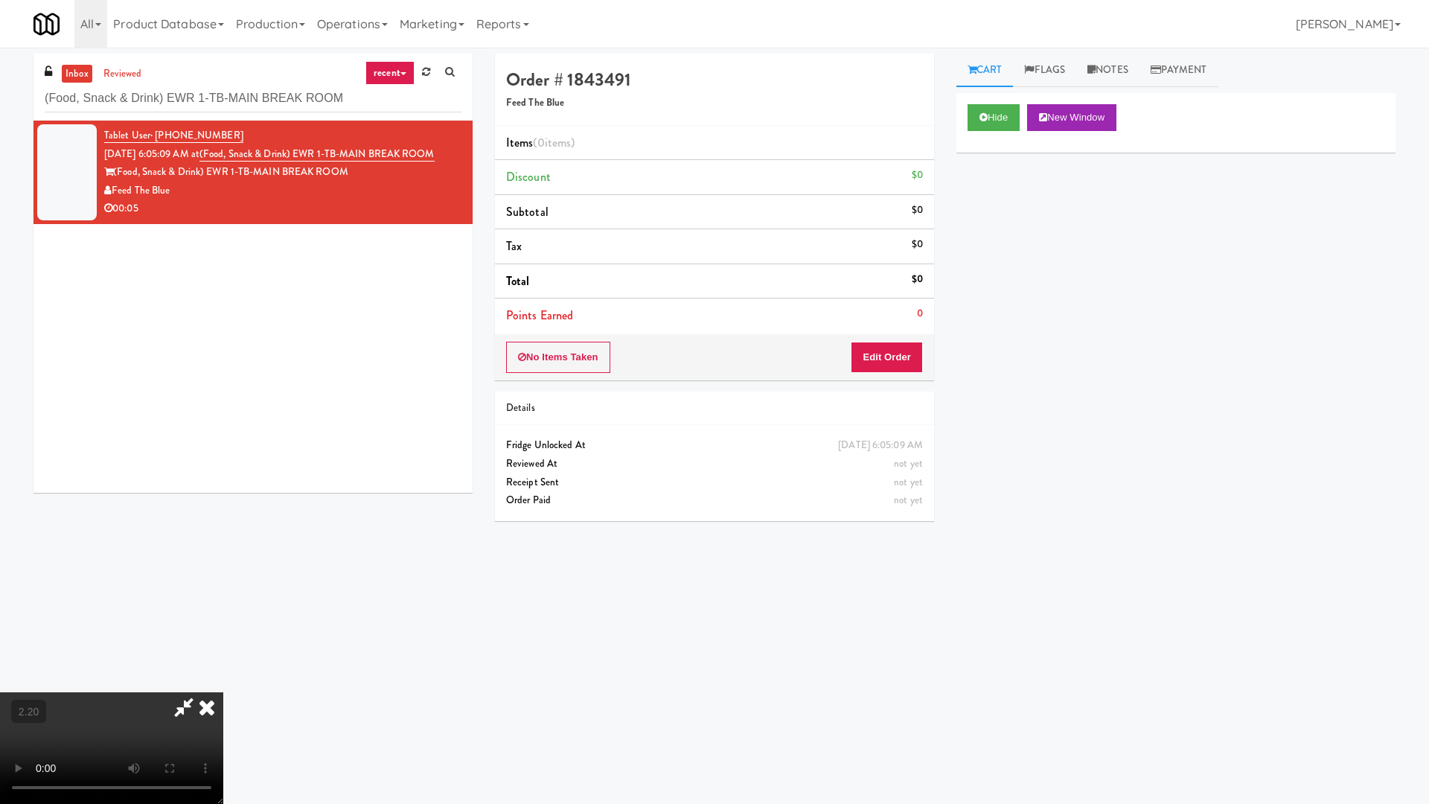
click at [223, 646] on video at bounding box center [111, 748] width 223 height 112
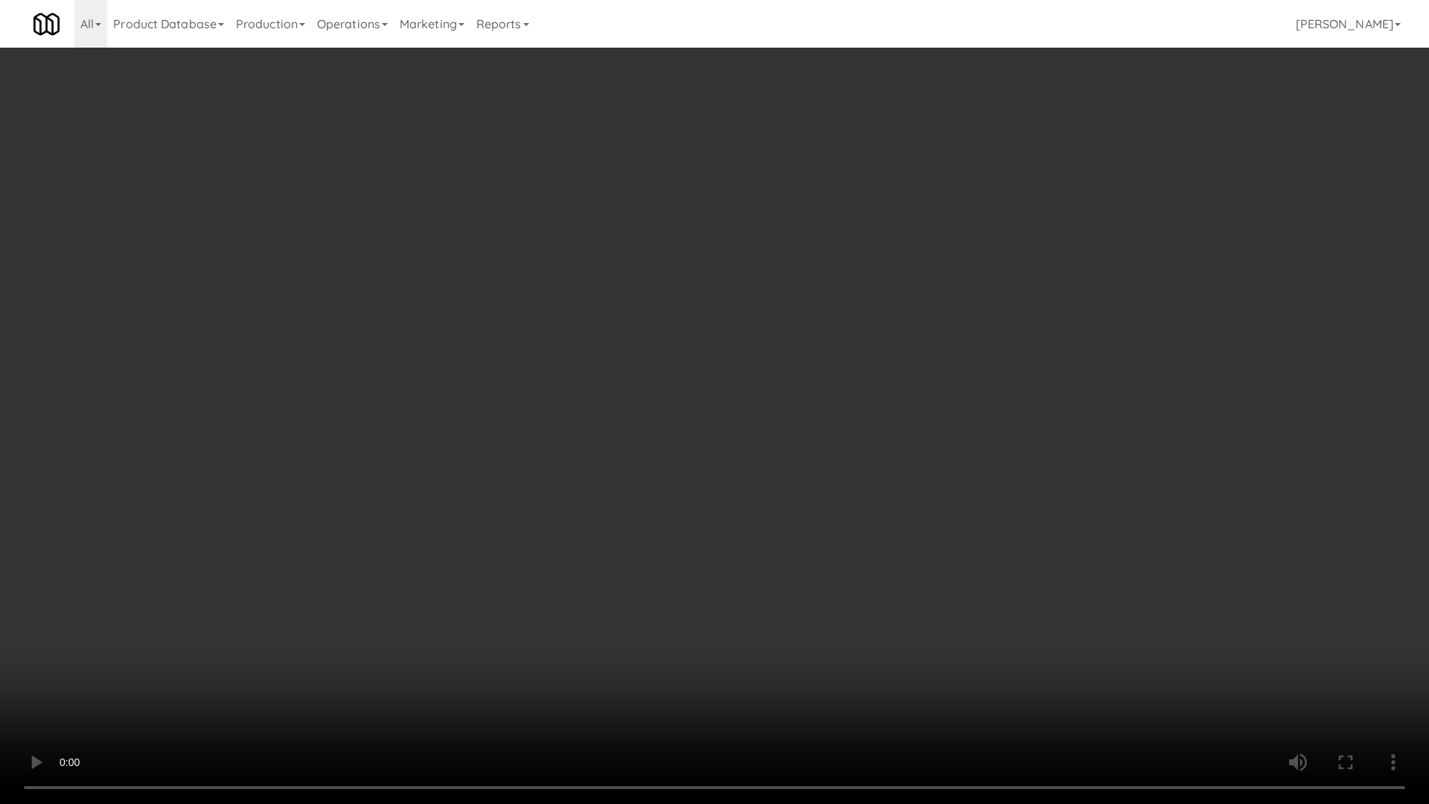
click at [538, 324] on video at bounding box center [714, 402] width 1429 height 804
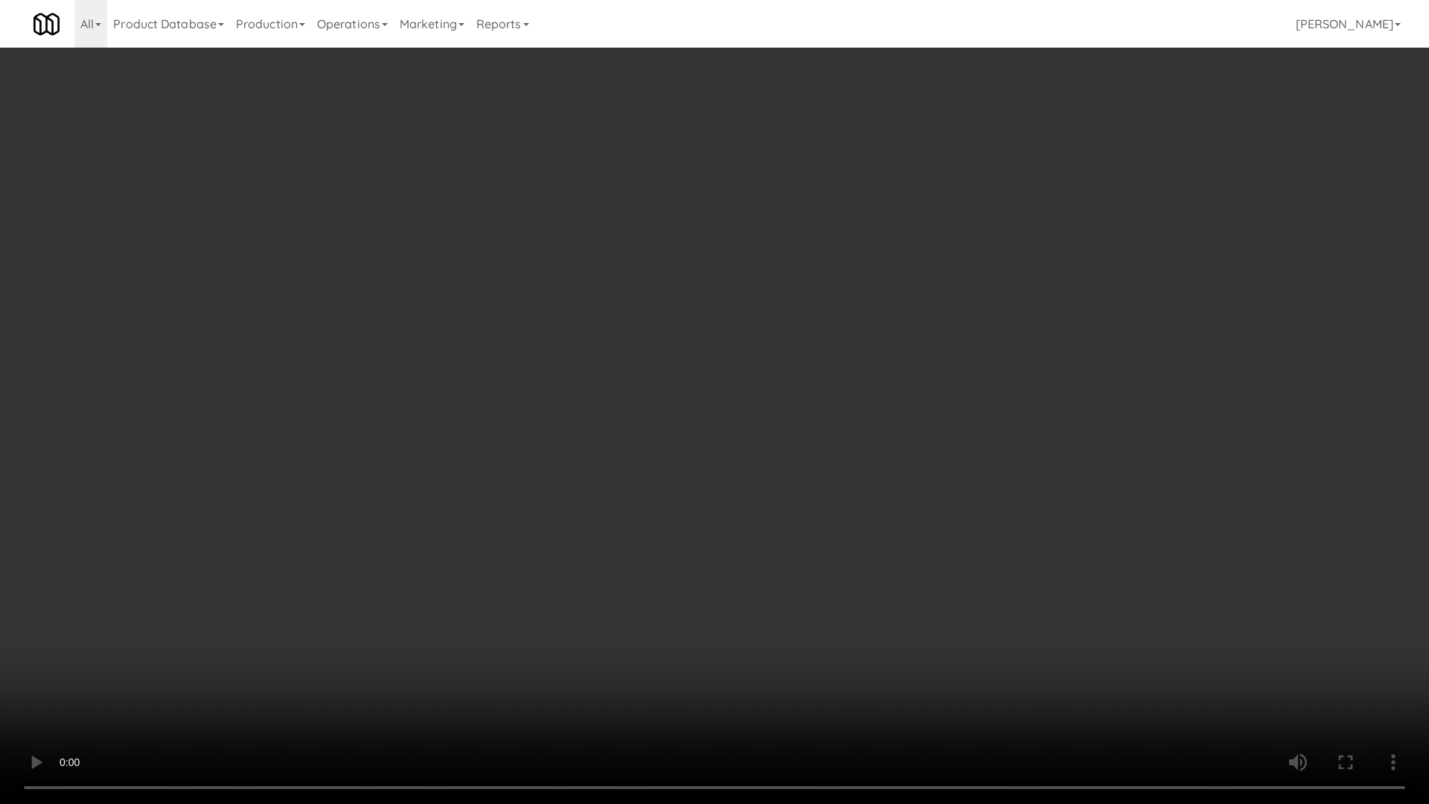
click at [538, 324] on video at bounding box center [714, 402] width 1429 height 804
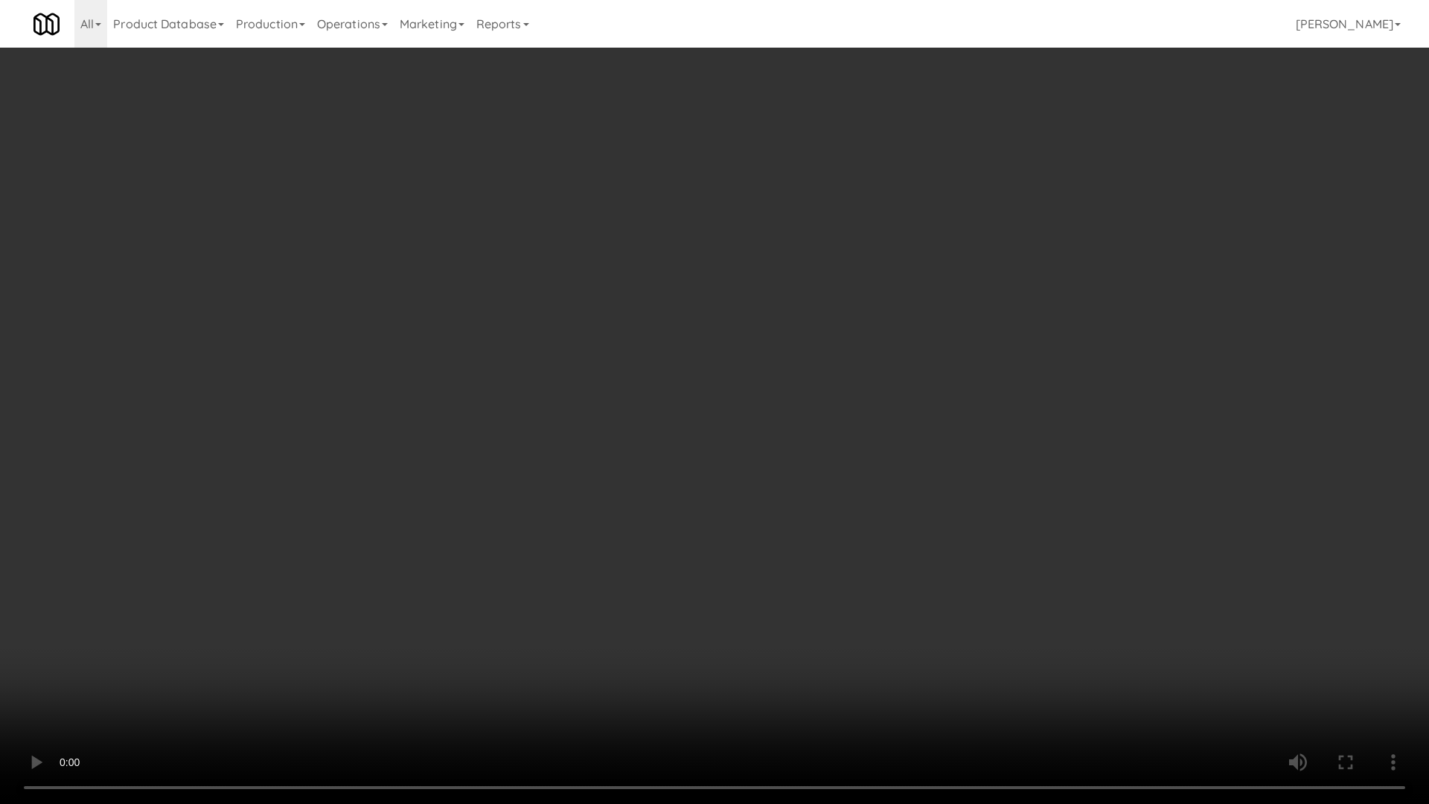
click at [545, 319] on video at bounding box center [714, 402] width 1429 height 804
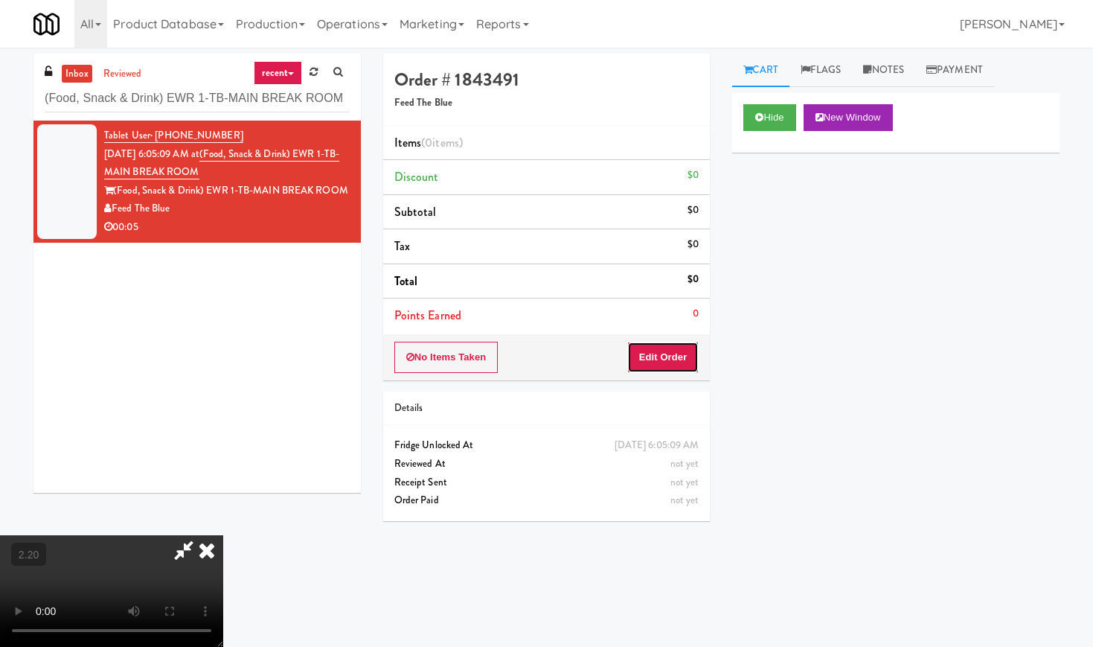
click at [678, 355] on button "Edit Order" at bounding box center [663, 357] width 72 height 31
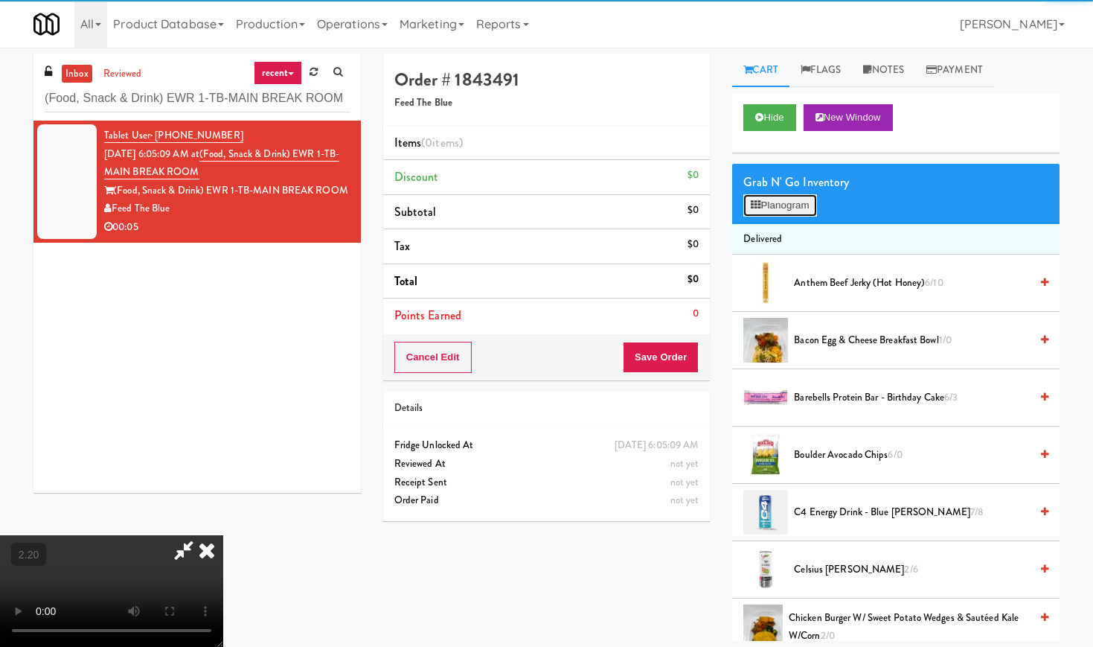
click at [778, 205] on button "Planogram" at bounding box center [779, 205] width 73 height 22
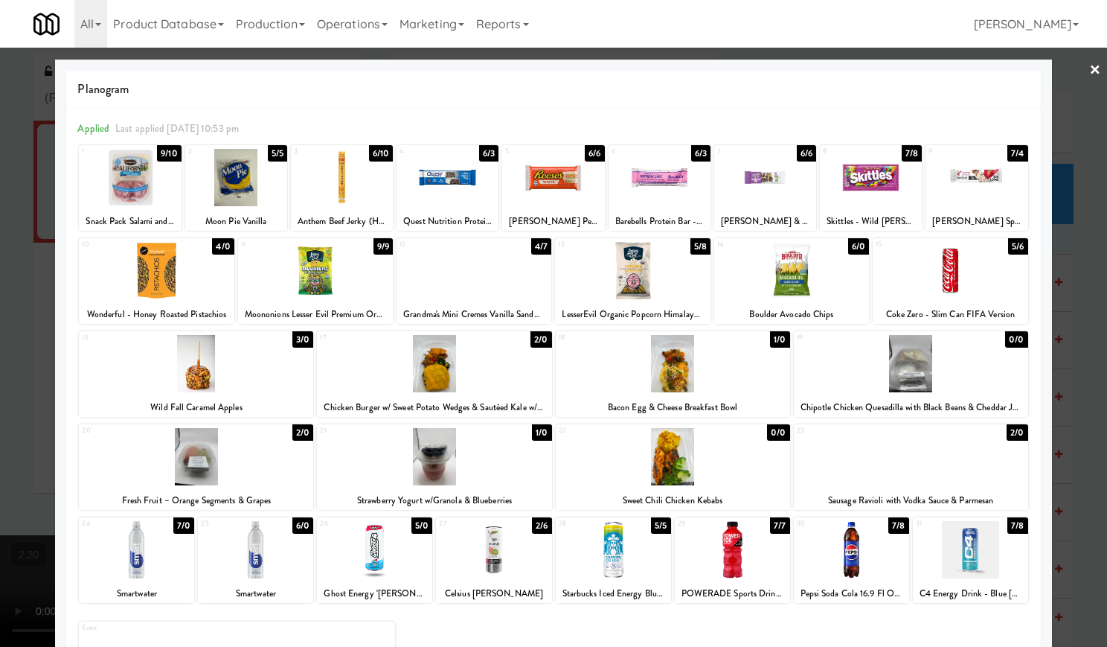
click at [1073, 66] on div at bounding box center [553, 323] width 1107 height 647
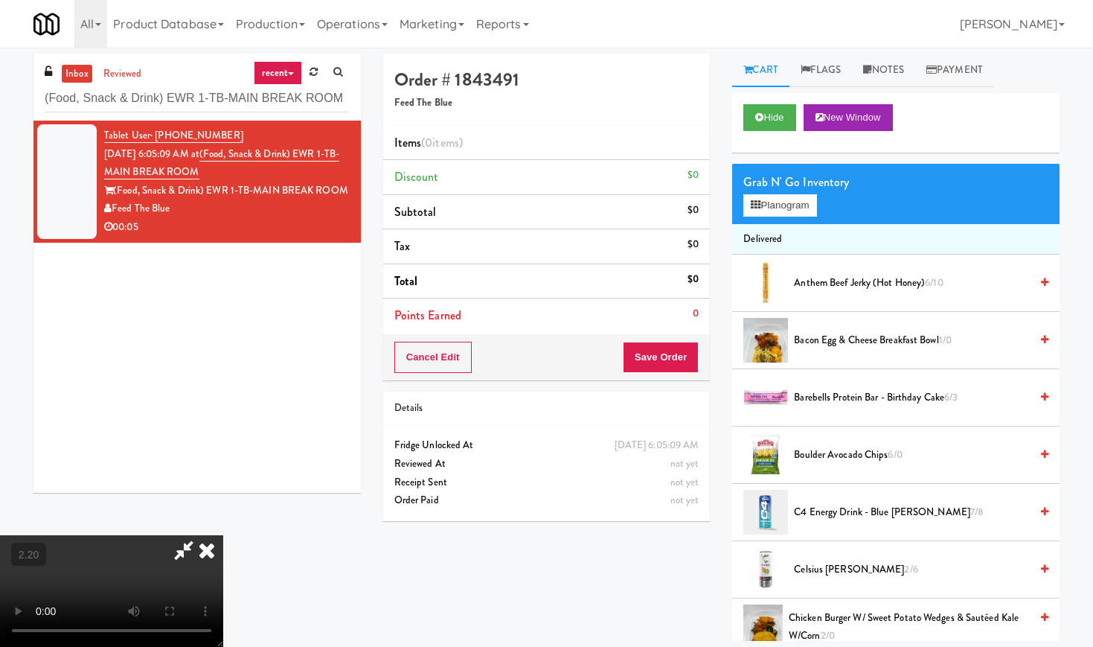
click at [223, 535] on video at bounding box center [111, 591] width 223 height 112
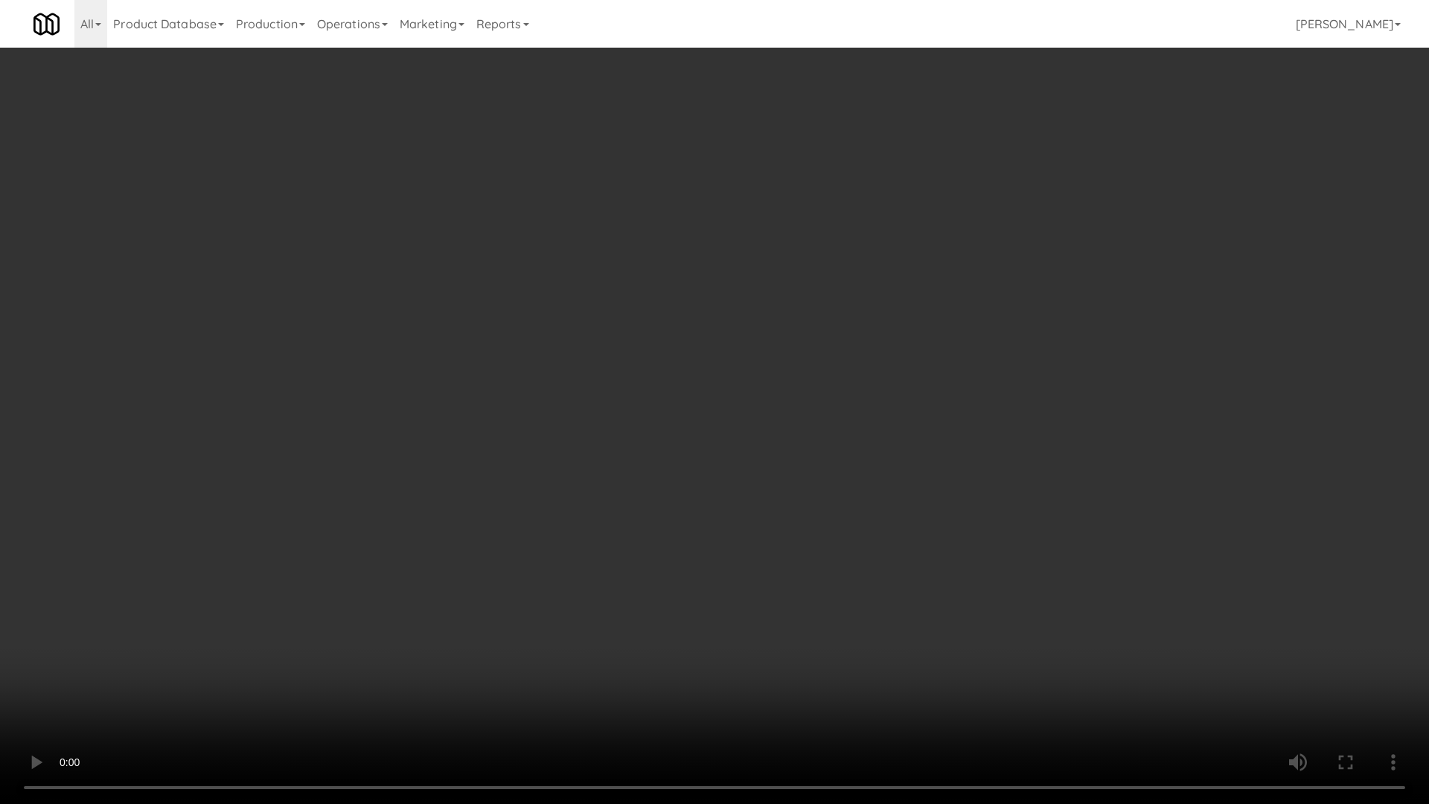
click at [568, 365] on video at bounding box center [714, 402] width 1429 height 804
click at [603, 302] on video at bounding box center [714, 402] width 1429 height 804
click at [594, 315] on video at bounding box center [714, 402] width 1429 height 804
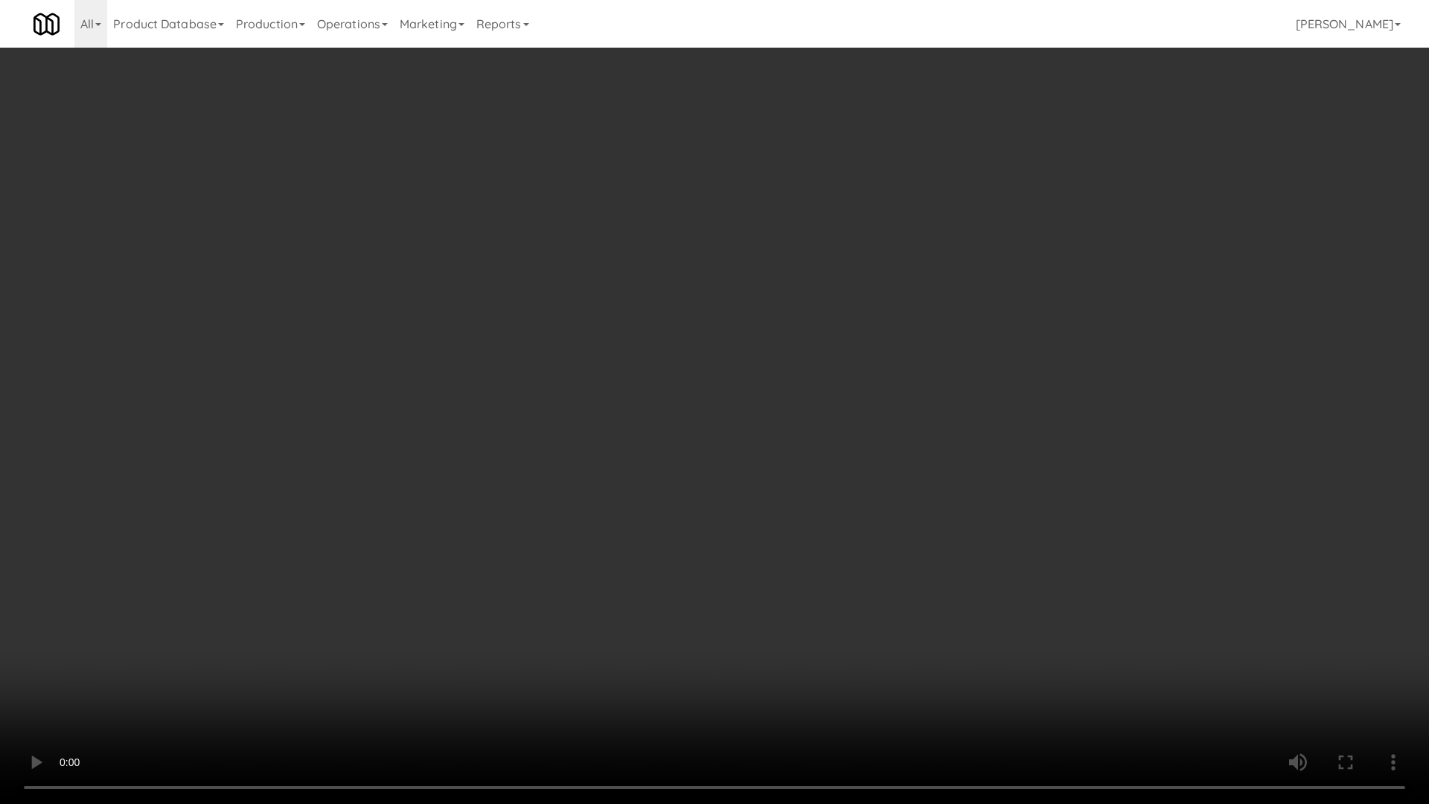
click at [594, 315] on video at bounding box center [714, 402] width 1429 height 804
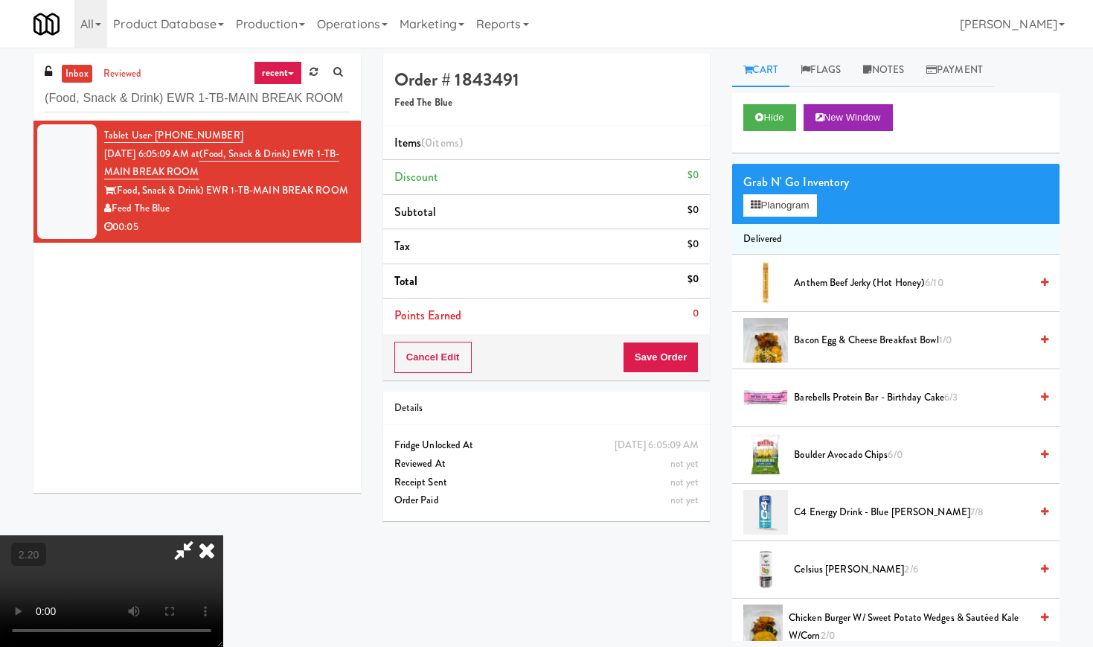
click at [223, 535] on icon at bounding box center [206, 550] width 33 height 30
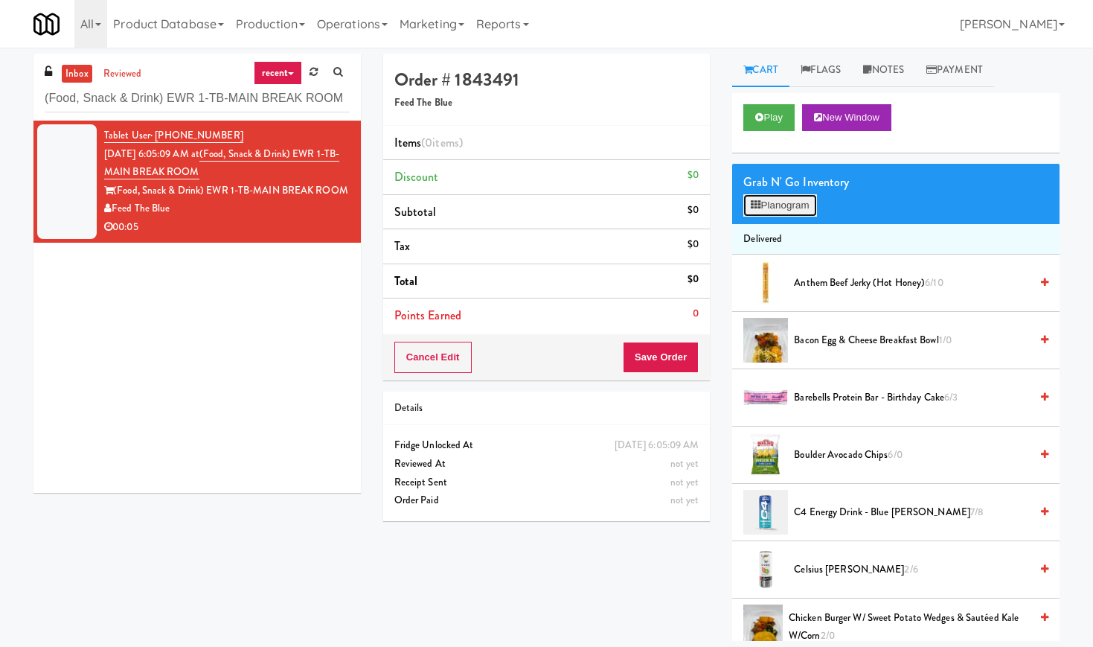
click at [760, 209] on icon at bounding box center [756, 205] width 10 height 10
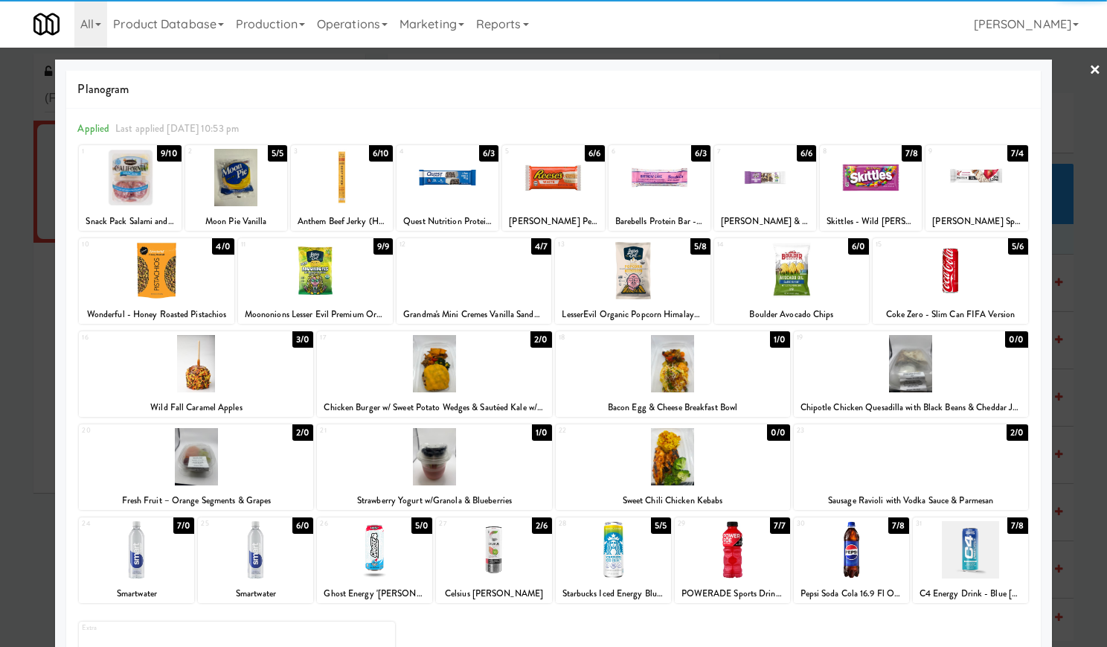
click at [251, 193] on div at bounding box center [236, 177] width 102 height 57
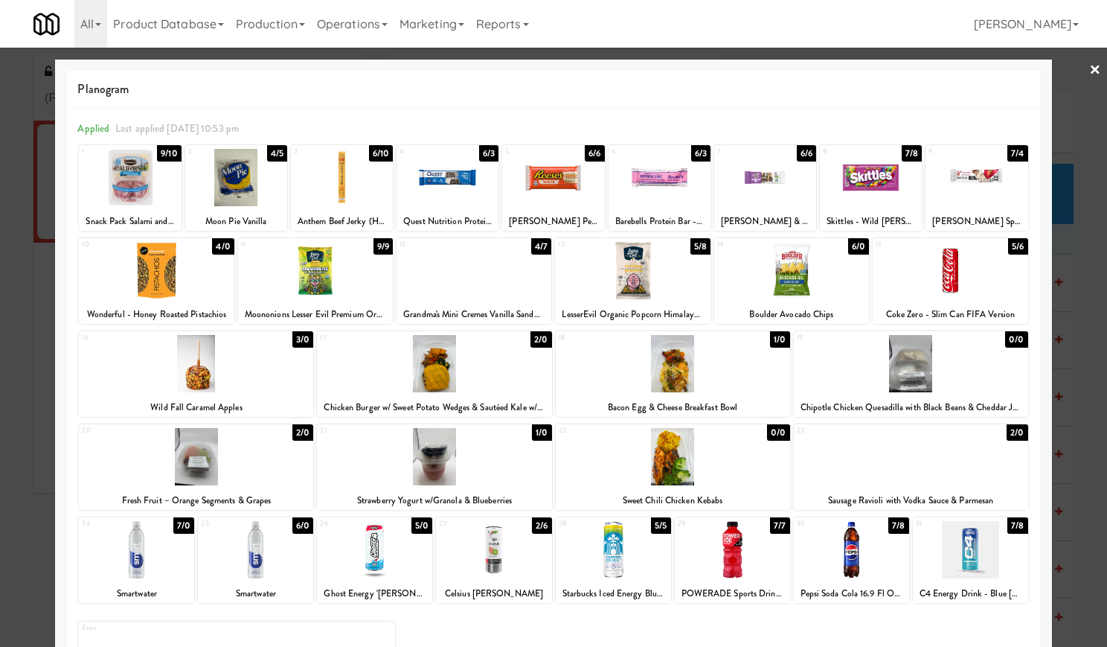
click at [1089, 63] on link "×" at bounding box center [1095, 71] width 12 height 46
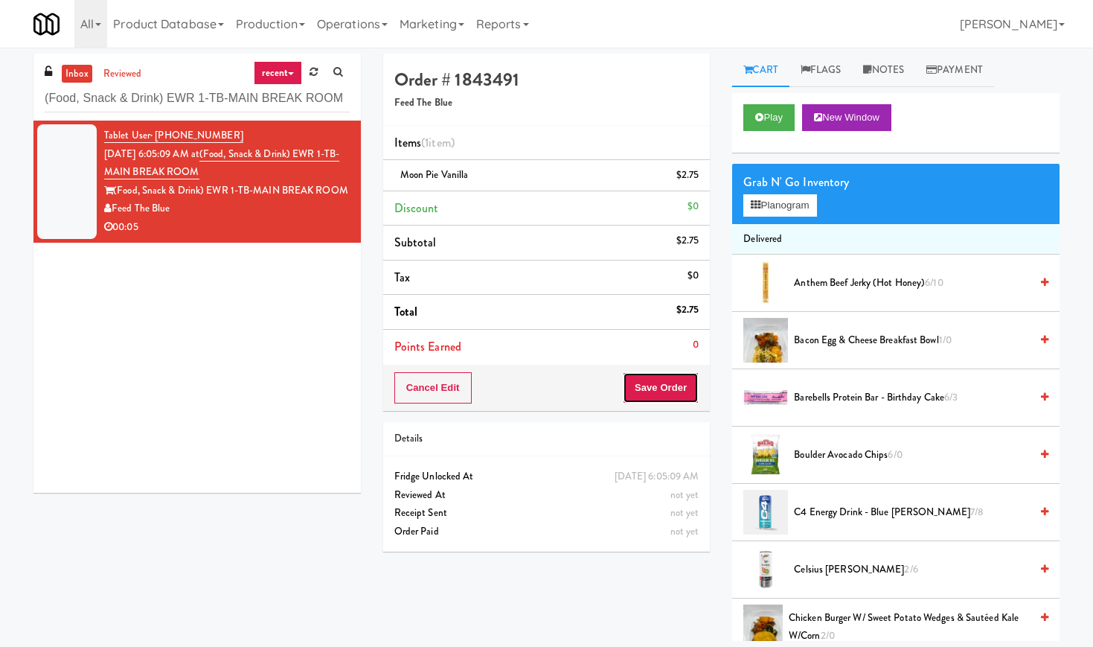
click at [672, 397] on button "Save Order" at bounding box center [661, 387] width 76 height 31
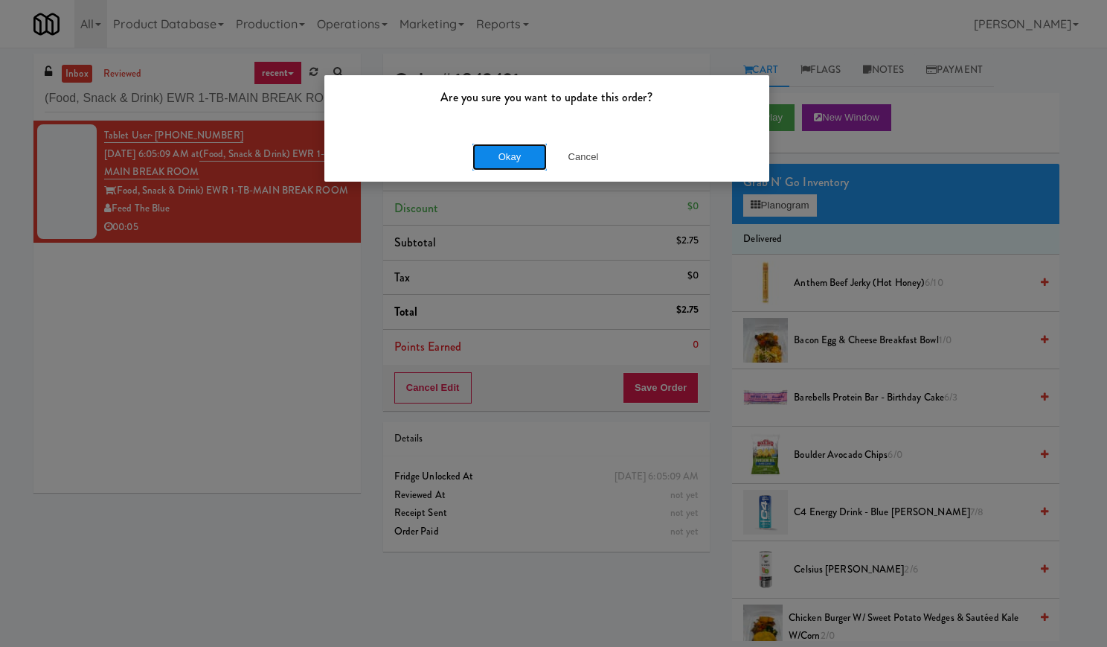
click at [490, 148] on button "Okay" at bounding box center [509, 157] width 74 height 27
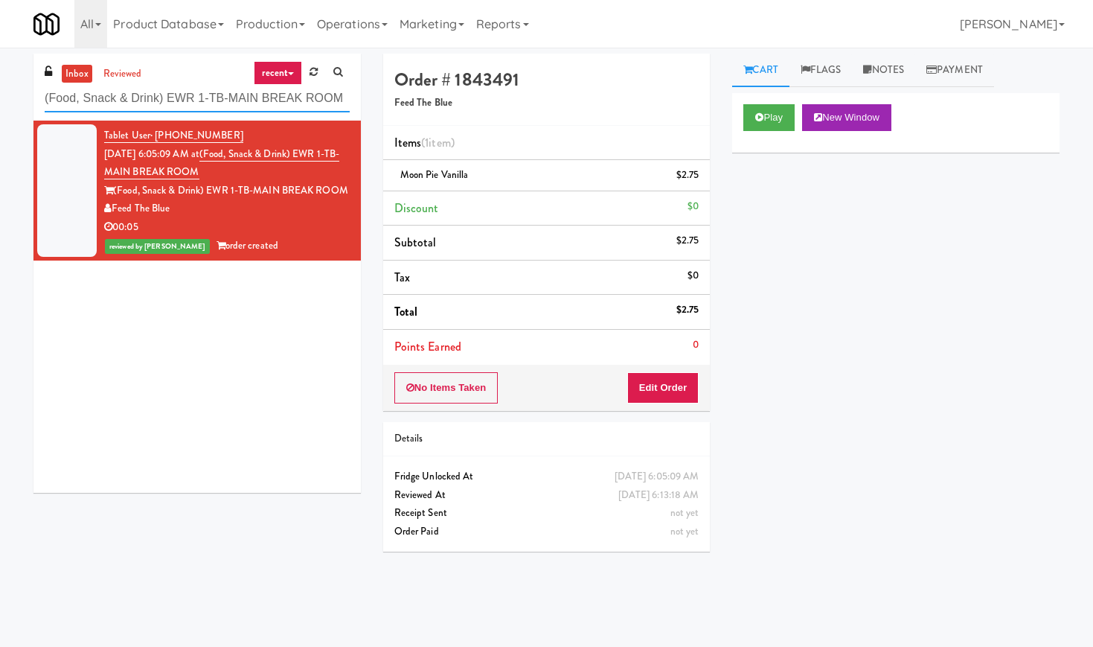
click at [150, 97] on input "(Food, Snack & Drink) EWR 1-TB-MAIN BREAK ROOM" at bounding box center [197, 99] width 305 height 28
paste input "Harbour Cay - Cooler - Left"
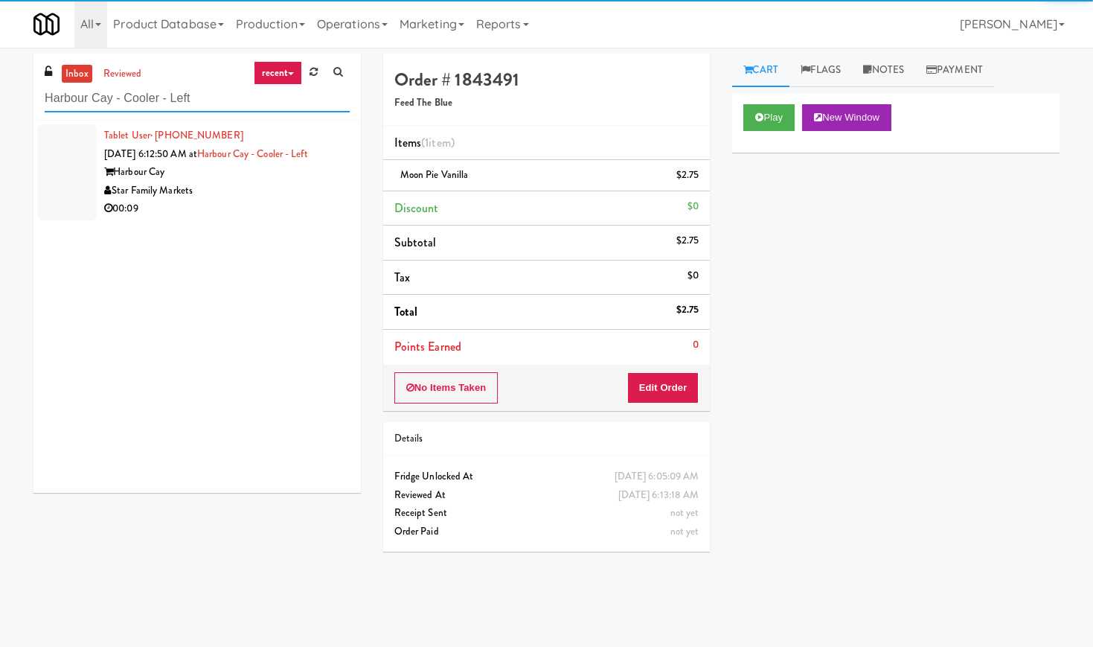
type input "Harbour Cay - Cooler - Left"
drag, startPoint x: 298, startPoint y: 204, endPoint x: 308, endPoint y: 199, distance: 11.6
click at [298, 203] on div "00:09" at bounding box center [227, 208] width 246 height 19
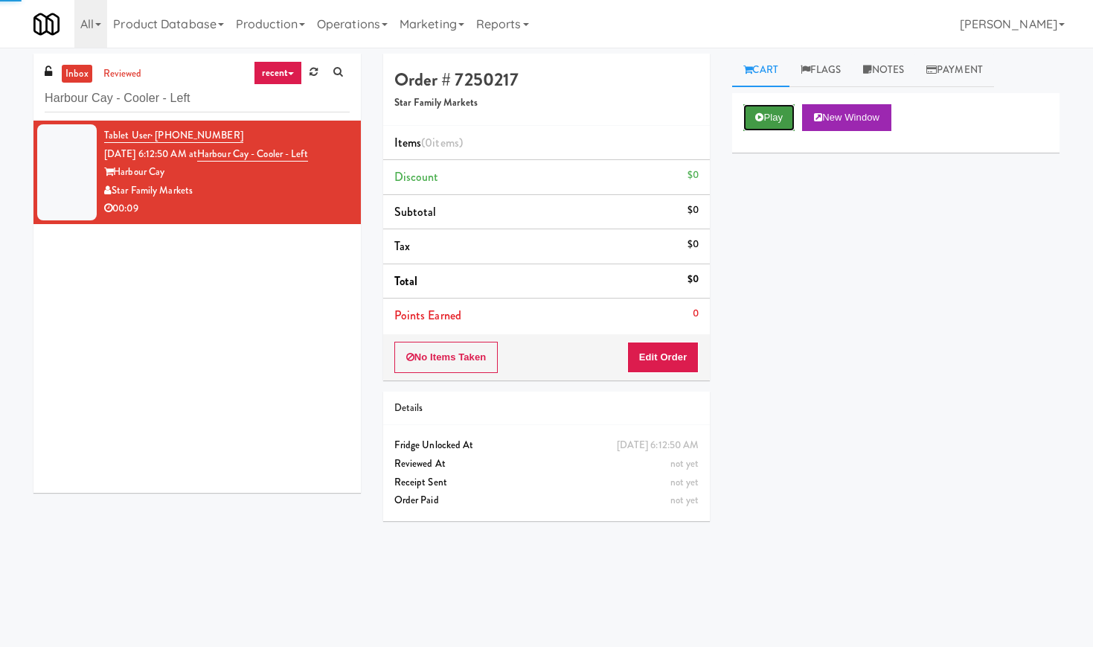
click at [768, 118] on button "Play" at bounding box center [768, 117] width 51 height 27
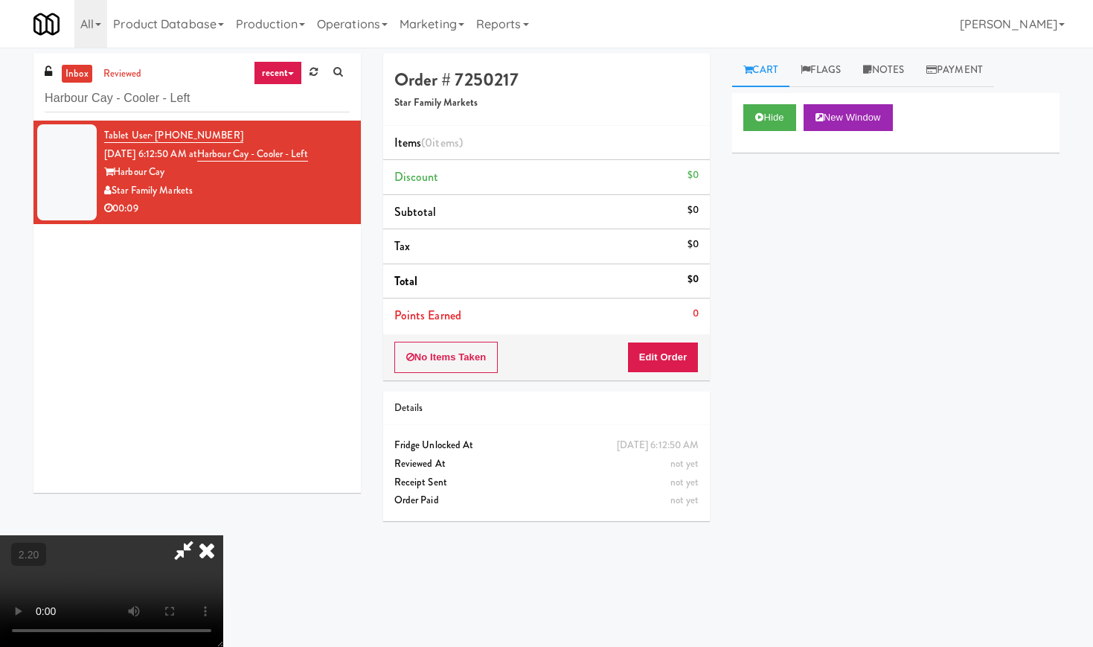
click at [223, 535] on video at bounding box center [111, 591] width 223 height 112
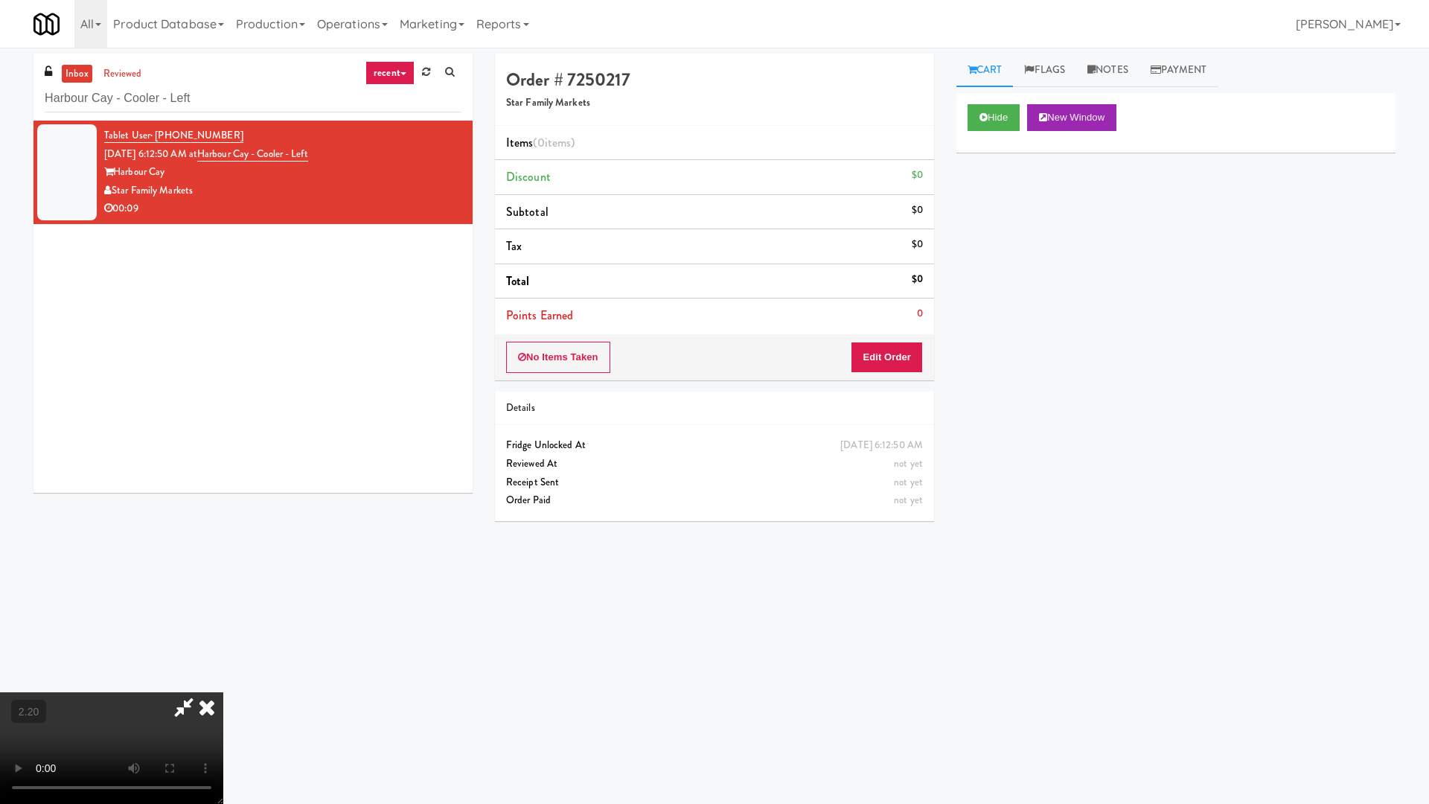
click at [223, 646] on video at bounding box center [111, 748] width 223 height 112
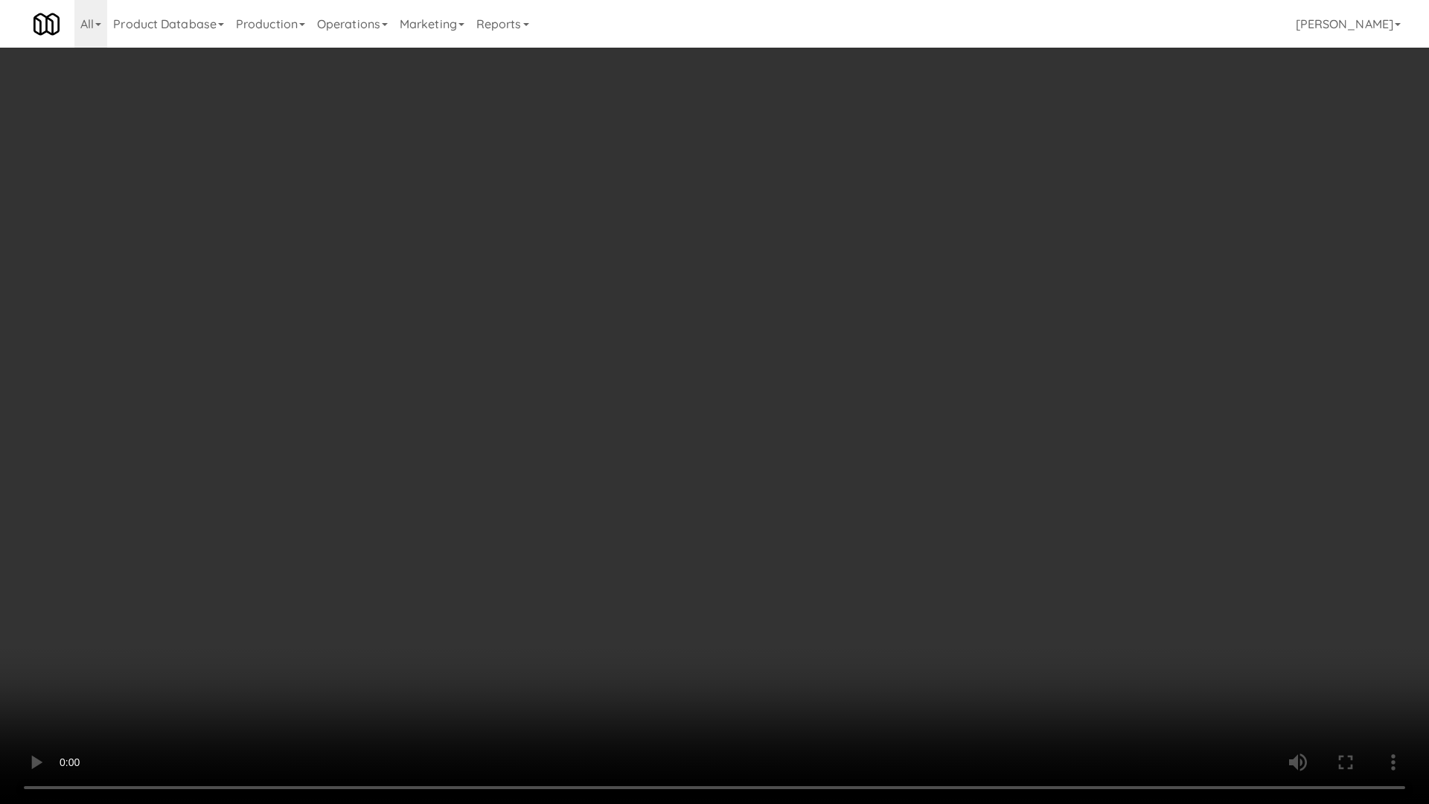
click at [528, 443] on video at bounding box center [714, 402] width 1429 height 804
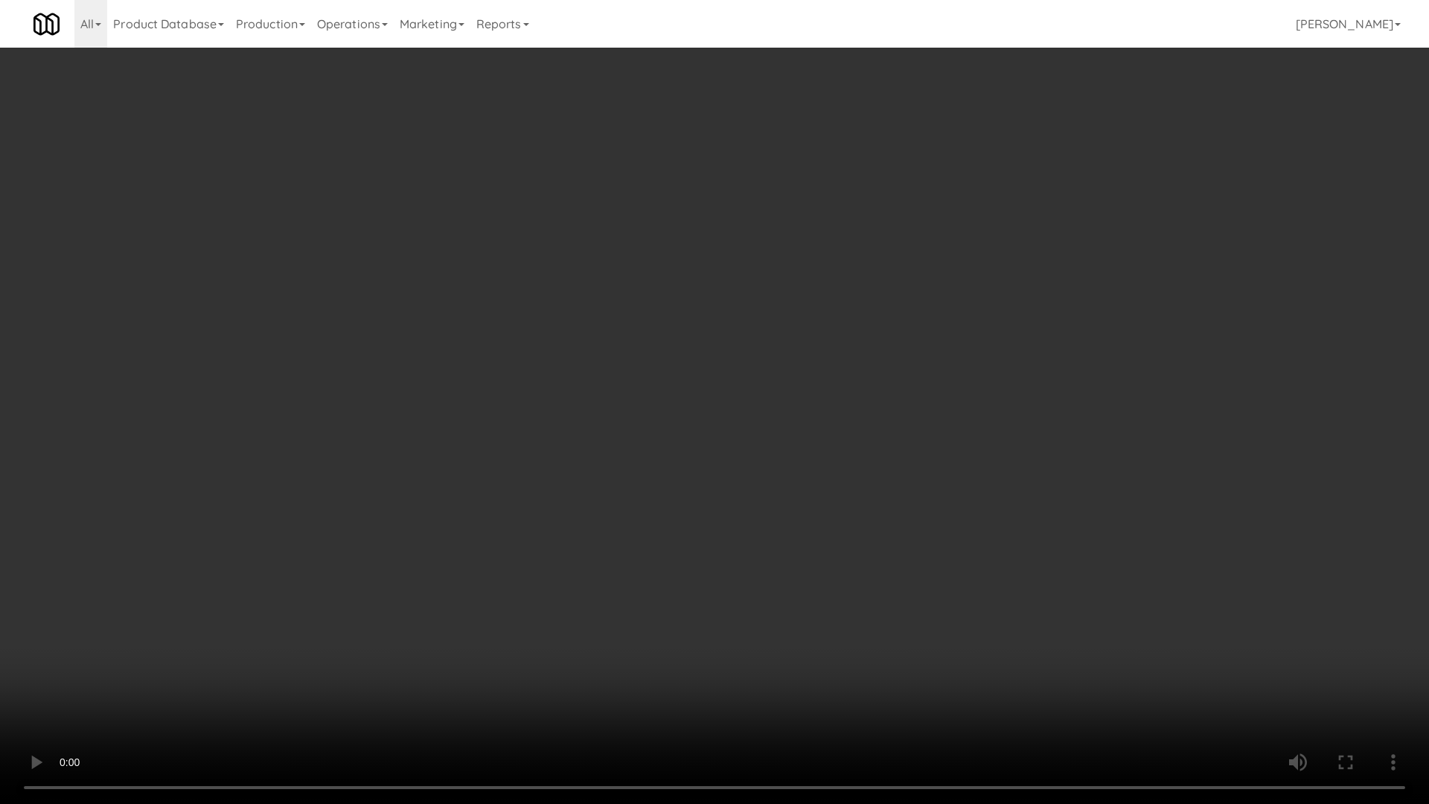
click at [528, 443] on video at bounding box center [714, 402] width 1429 height 804
click at [530, 438] on video at bounding box center [714, 402] width 1429 height 804
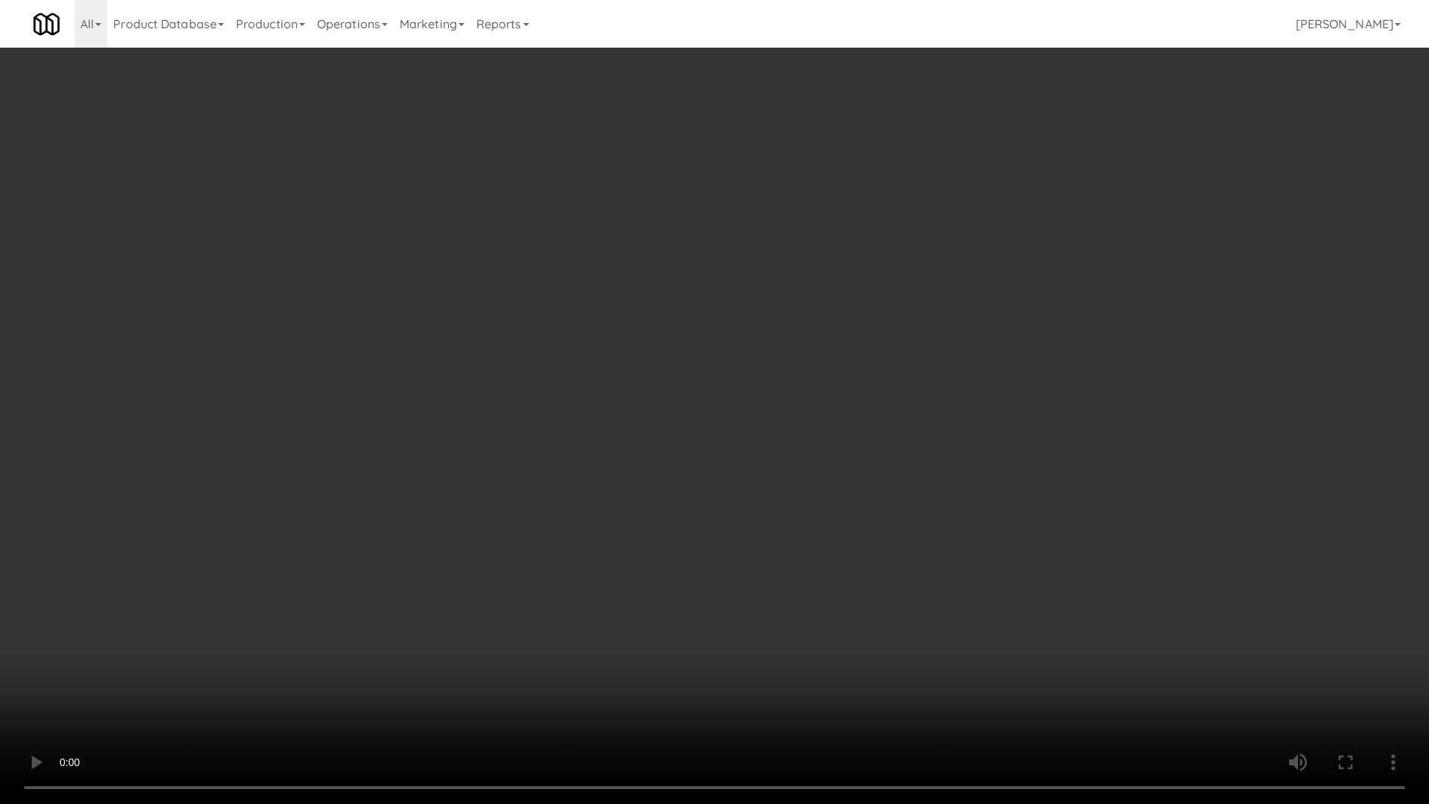
click at [530, 438] on video at bounding box center [714, 402] width 1429 height 804
click at [542, 487] on video at bounding box center [714, 402] width 1429 height 804
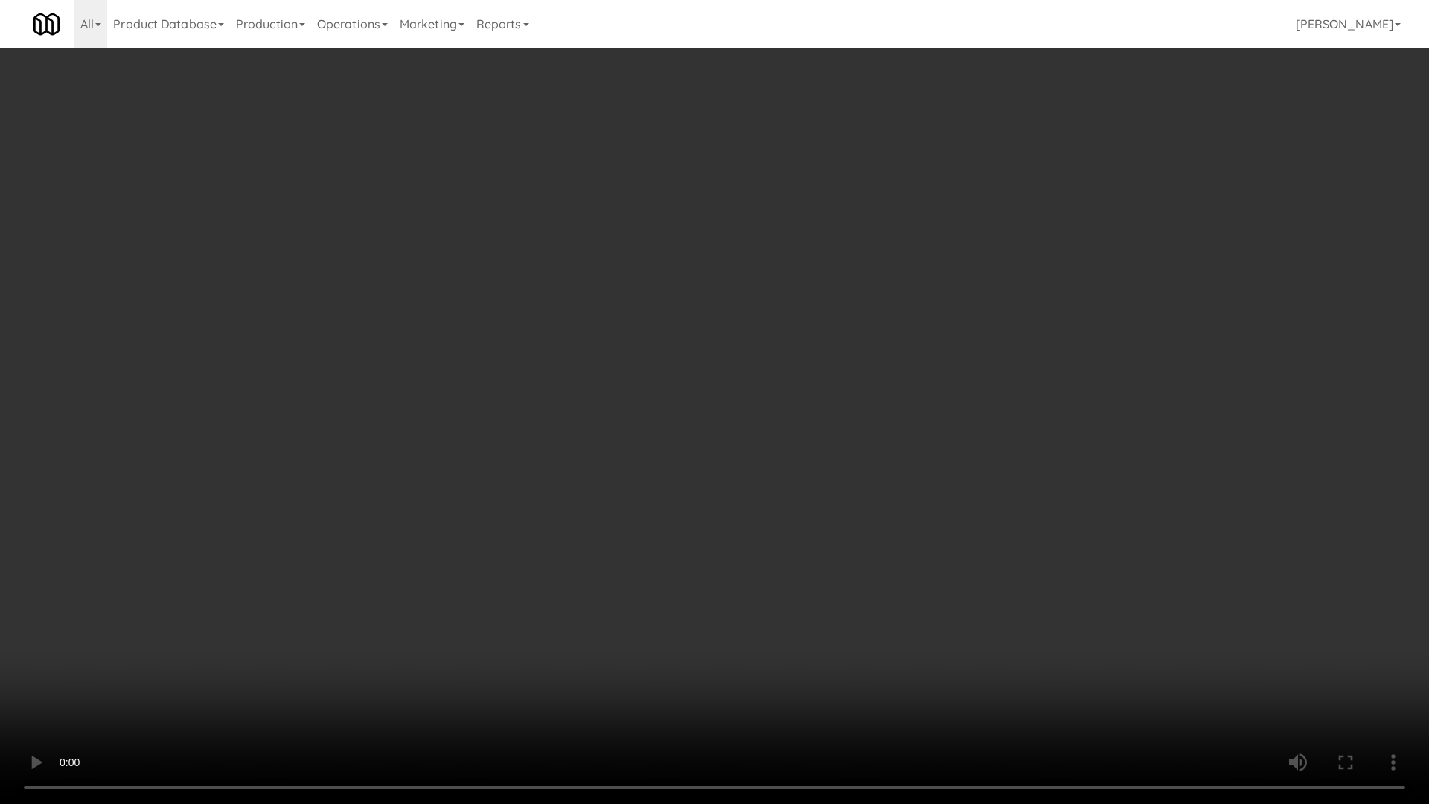
click at [544, 487] on video at bounding box center [714, 402] width 1429 height 804
click at [663, 445] on video at bounding box center [714, 402] width 1429 height 804
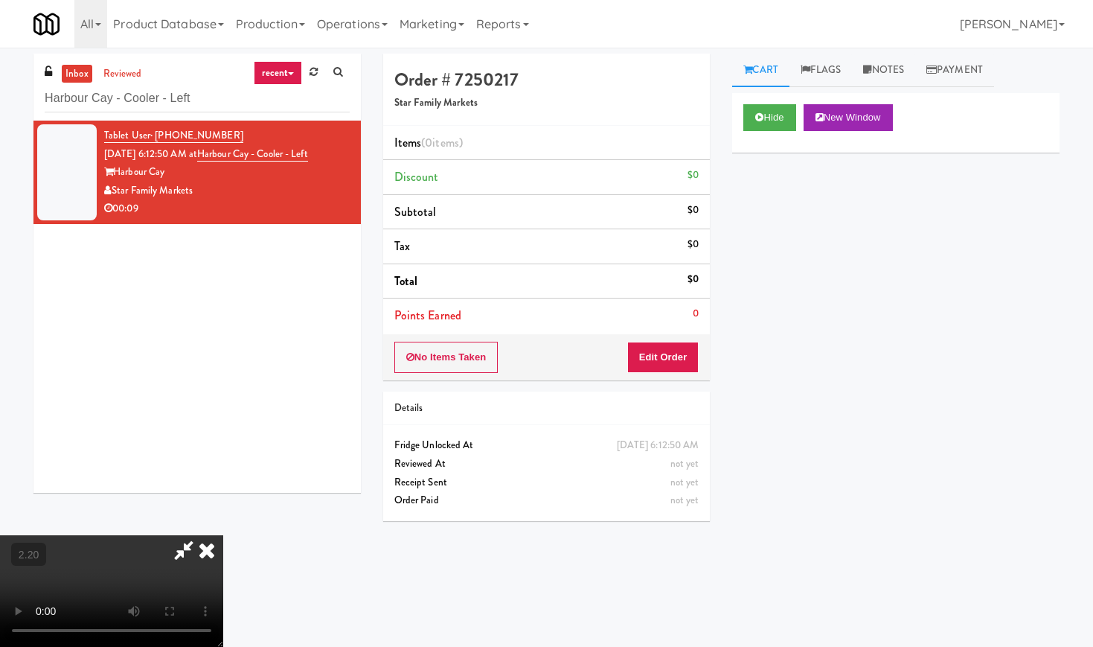
click at [223, 535] on icon at bounding box center [206, 550] width 33 height 30
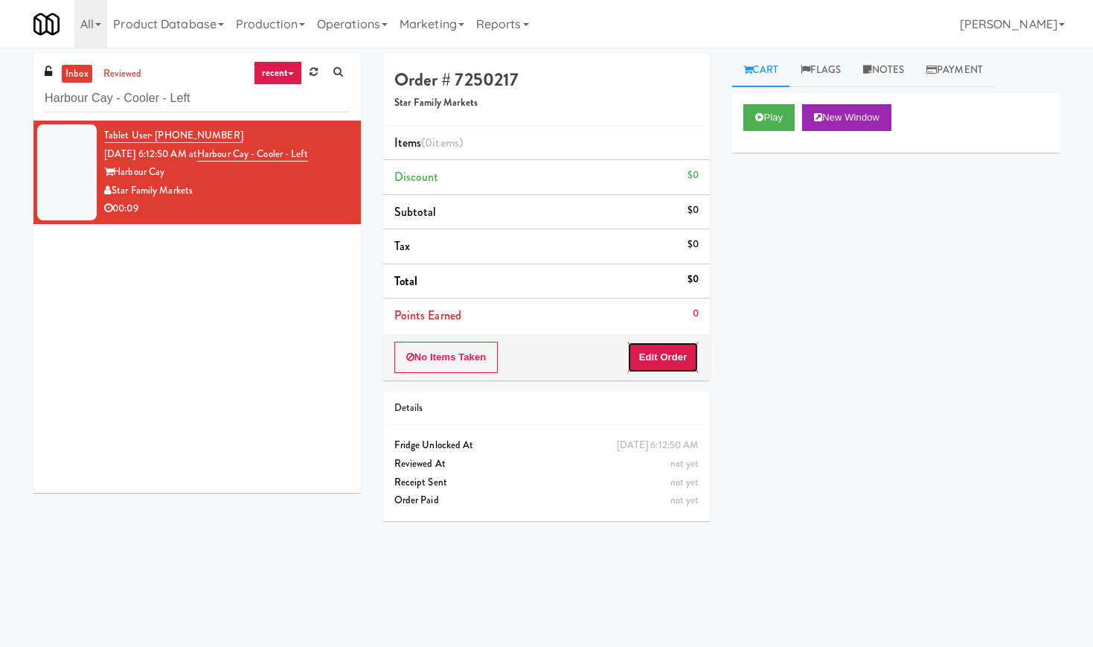
click at [652, 362] on button "Edit Order" at bounding box center [663, 357] width 72 height 31
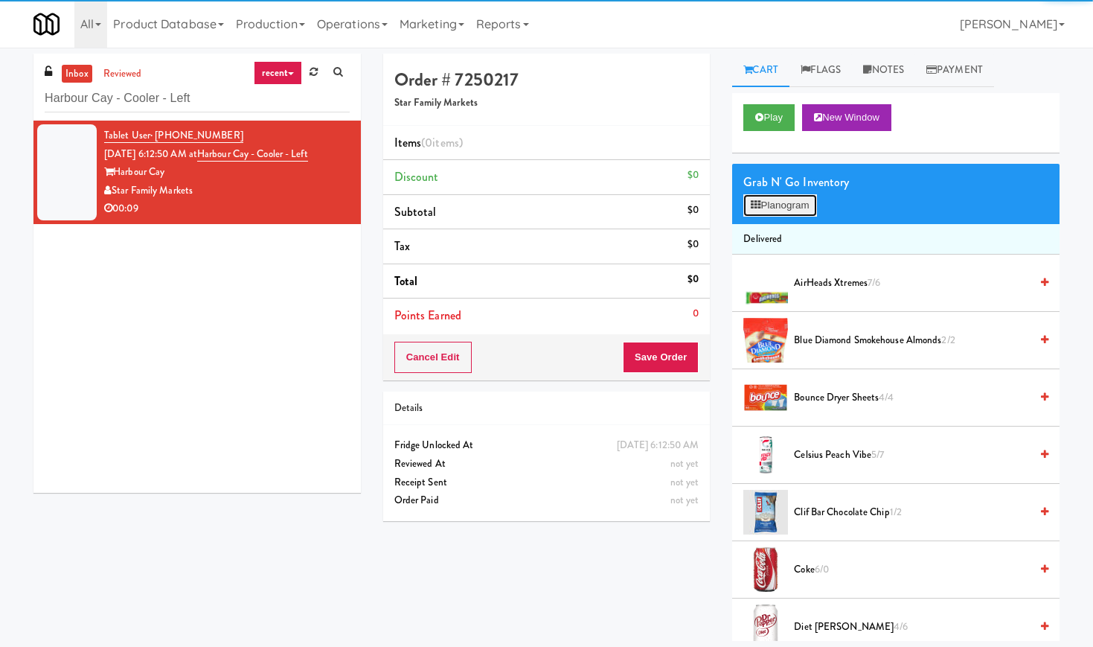
click at [772, 205] on button "Planogram" at bounding box center [779, 205] width 73 height 22
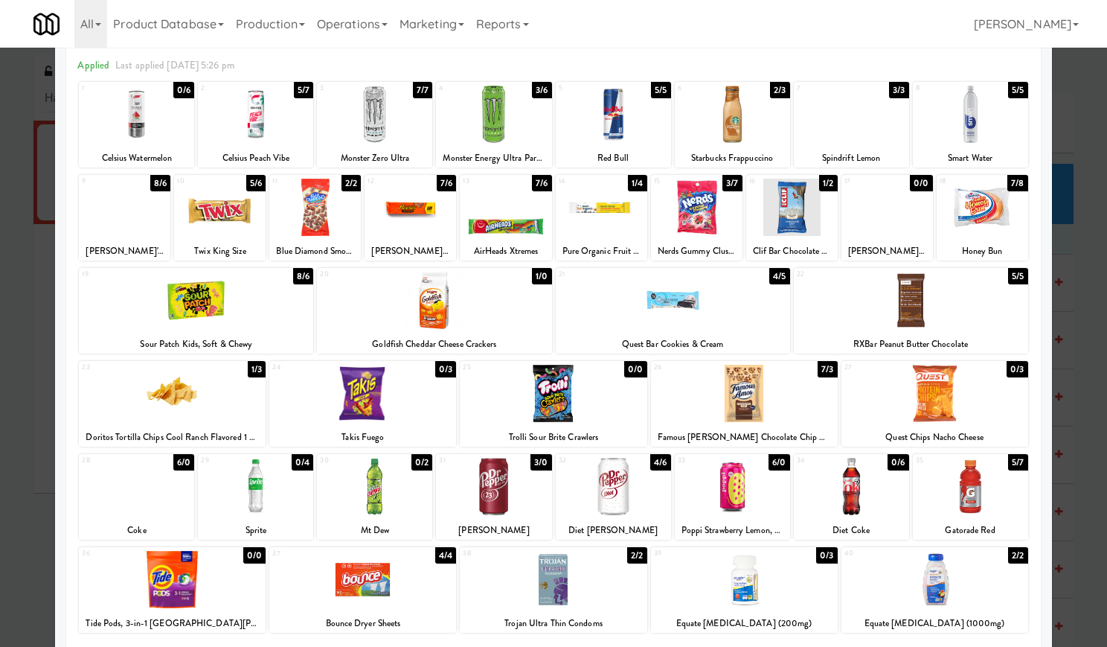
scroll to position [93, 0]
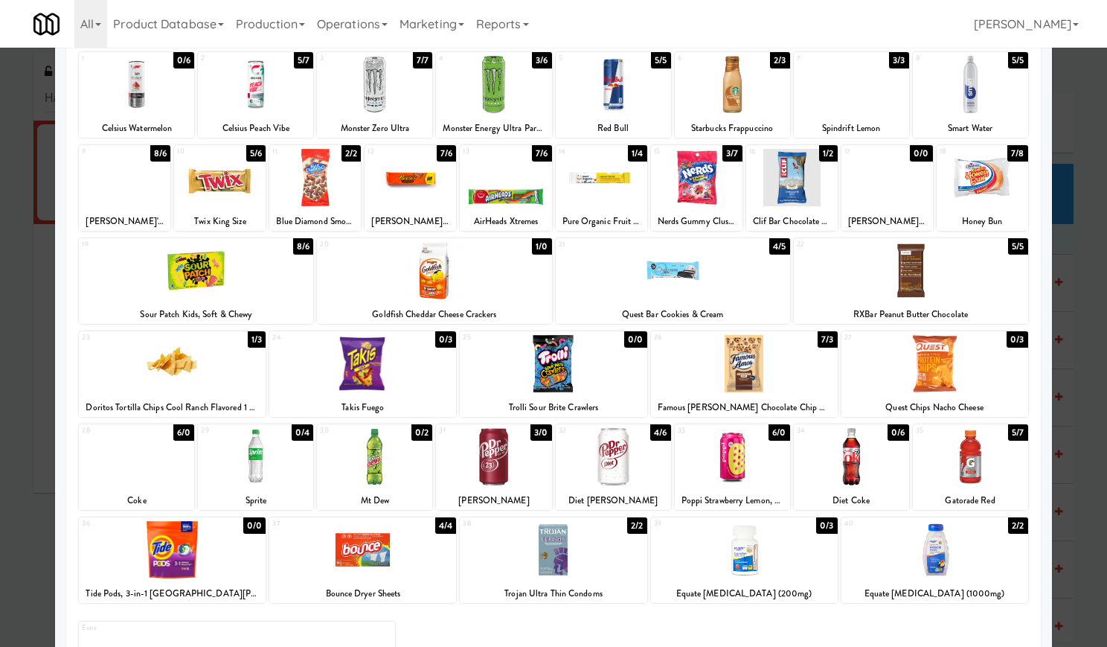
click at [141, 470] on div at bounding box center [136, 456] width 115 height 57
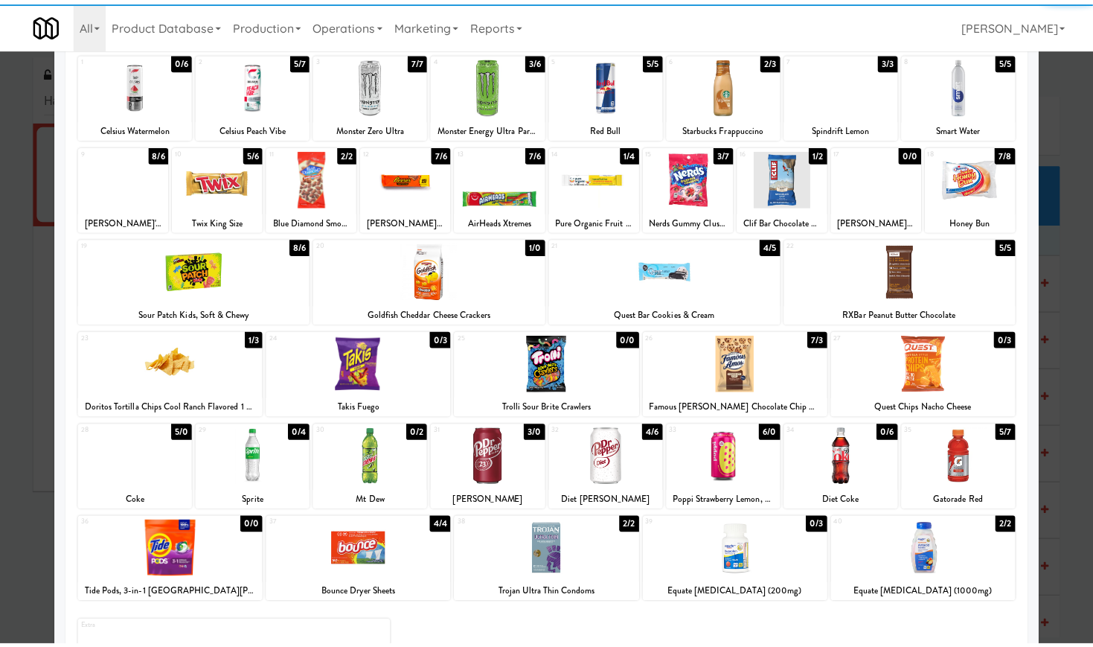
scroll to position [0, 0]
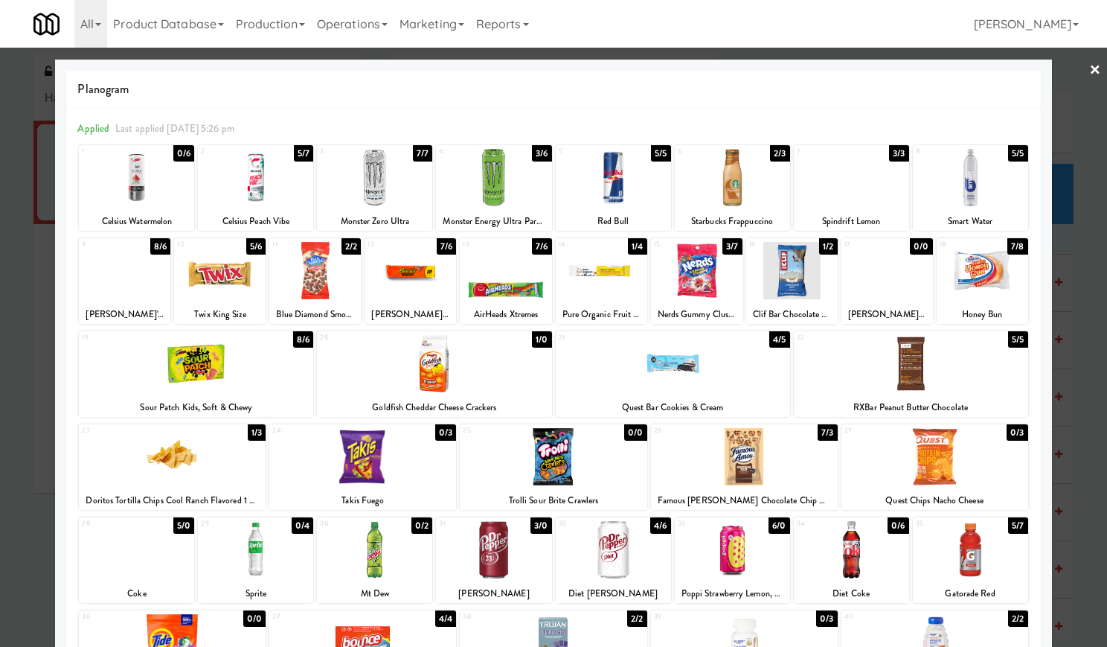
click at [385, 182] on div at bounding box center [374, 177] width 115 height 57
click at [1089, 66] on link "×" at bounding box center [1095, 71] width 12 height 46
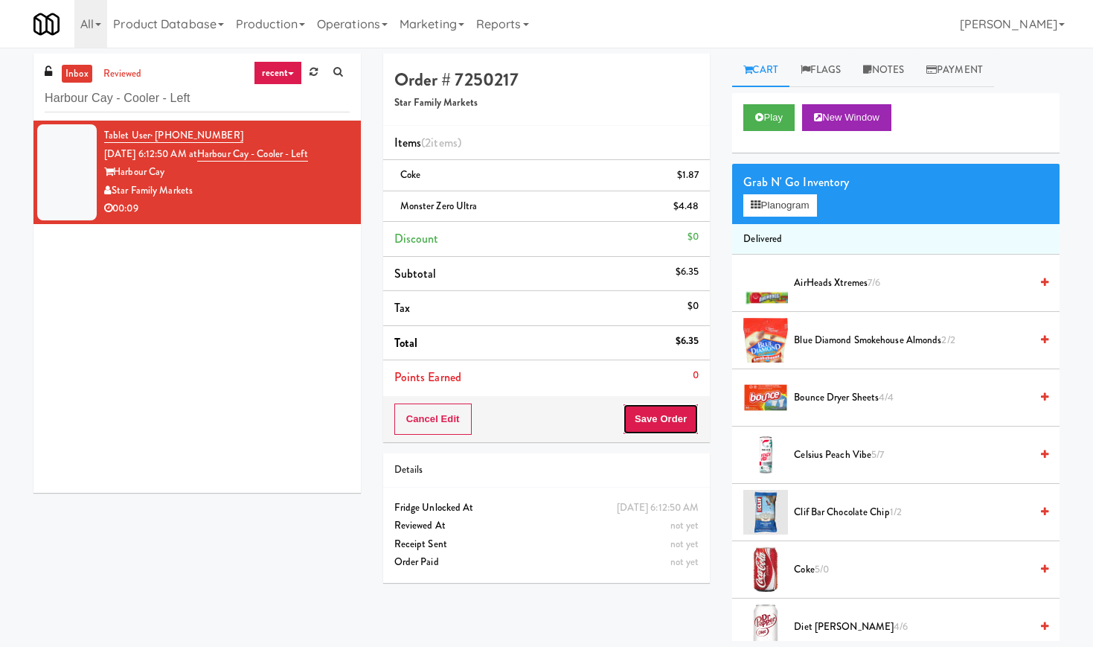
click at [683, 423] on button "Save Order" at bounding box center [661, 418] width 76 height 31
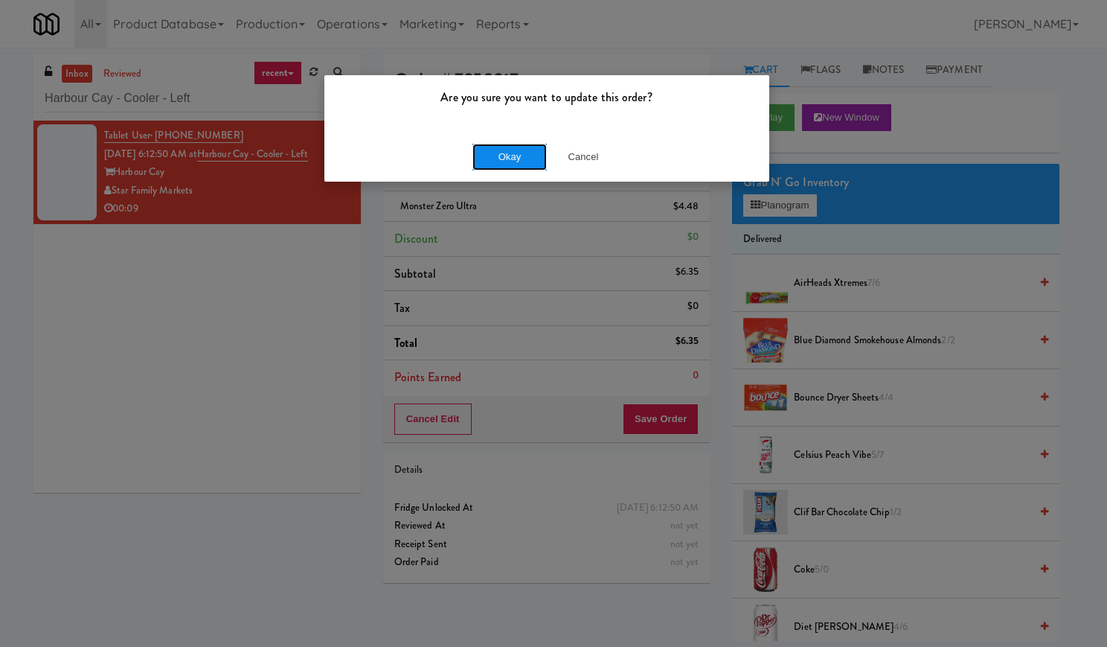
click at [488, 152] on button "Okay" at bounding box center [509, 157] width 74 height 27
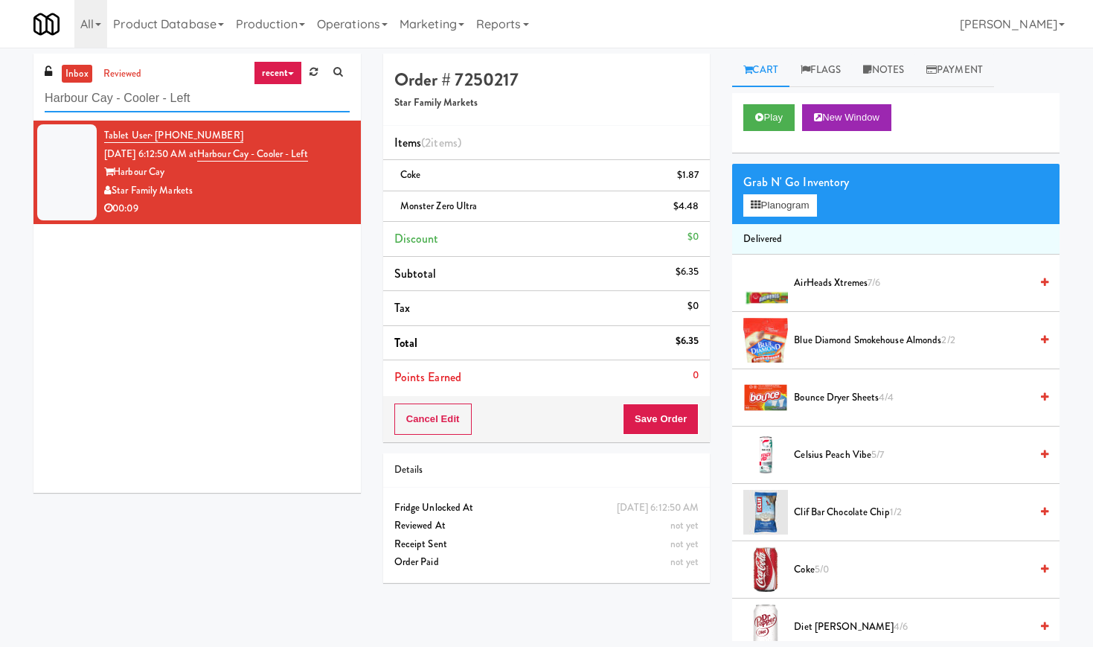
click at [163, 106] on input "Harbour Cay - Cooler - Left" at bounding box center [197, 99] width 305 height 28
paste input "ome Depot - 10th Flr Cafe"
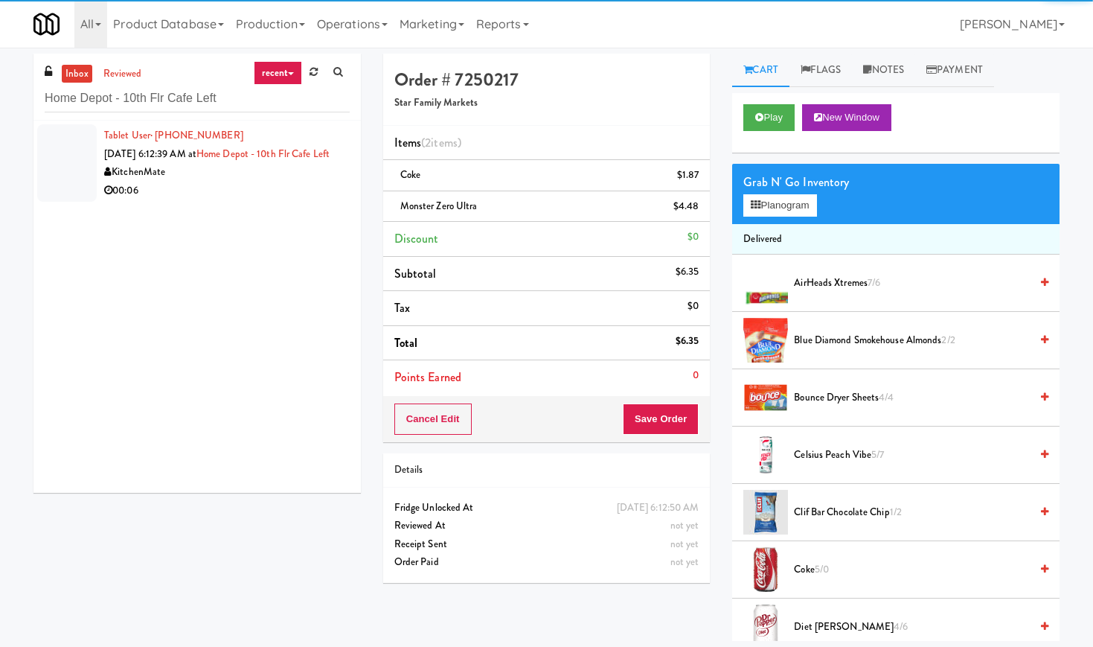
click at [307, 180] on div "Tablet User · (905) 928-8675 [DATE] 6:12:39 AM at [GEOGRAPHIC_DATA] - 10th Flr …" at bounding box center [227, 162] width 246 height 73
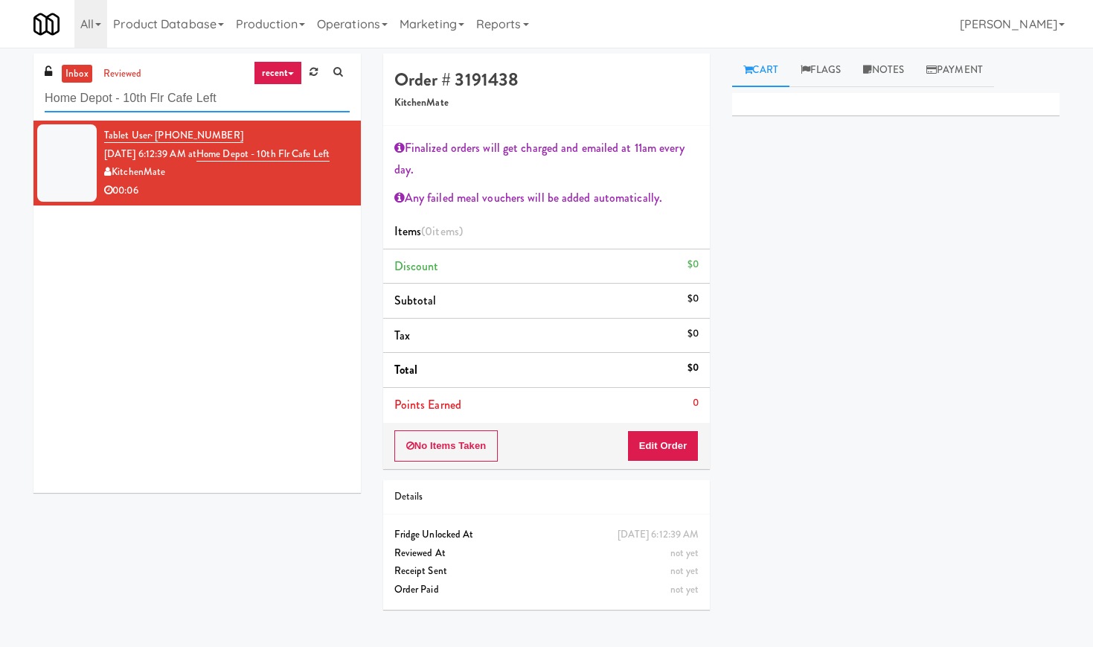
click at [174, 99] on input "Home Depot - 10th Flr Cafe Left" at bounding box center [197, 99] width 305 height 28
paste input "Vertex - Snack Cooler -"
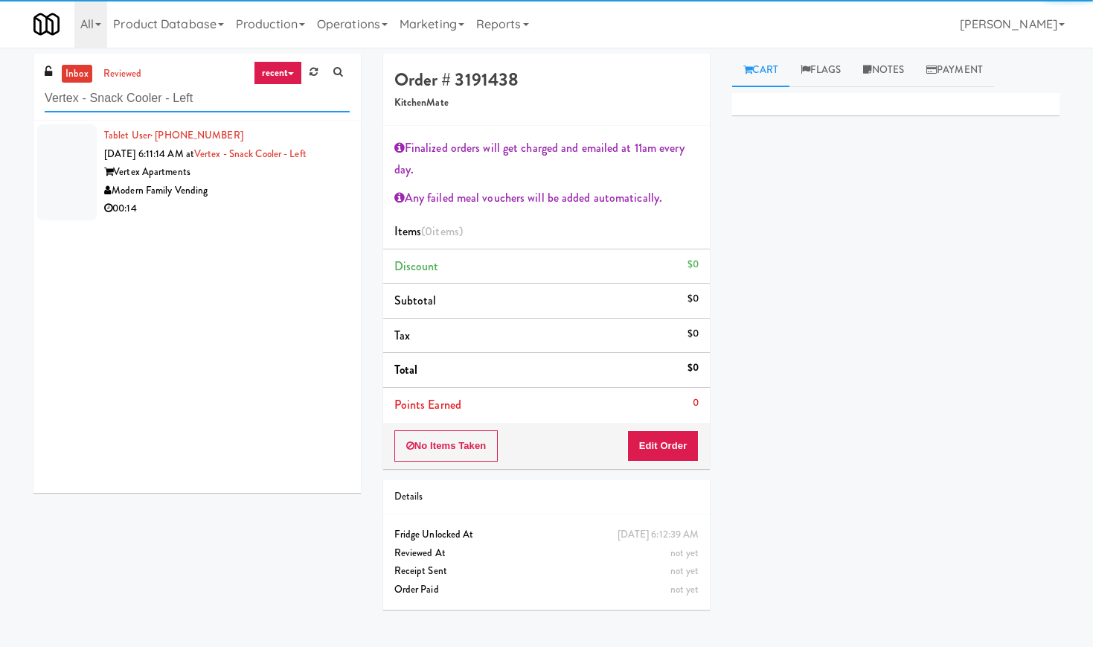
type input "Vertex - Snack Cooler - Left"
click at [315, 187] on div "Modern Family Vending" at bounding box center [227, 191] width 246 height 19
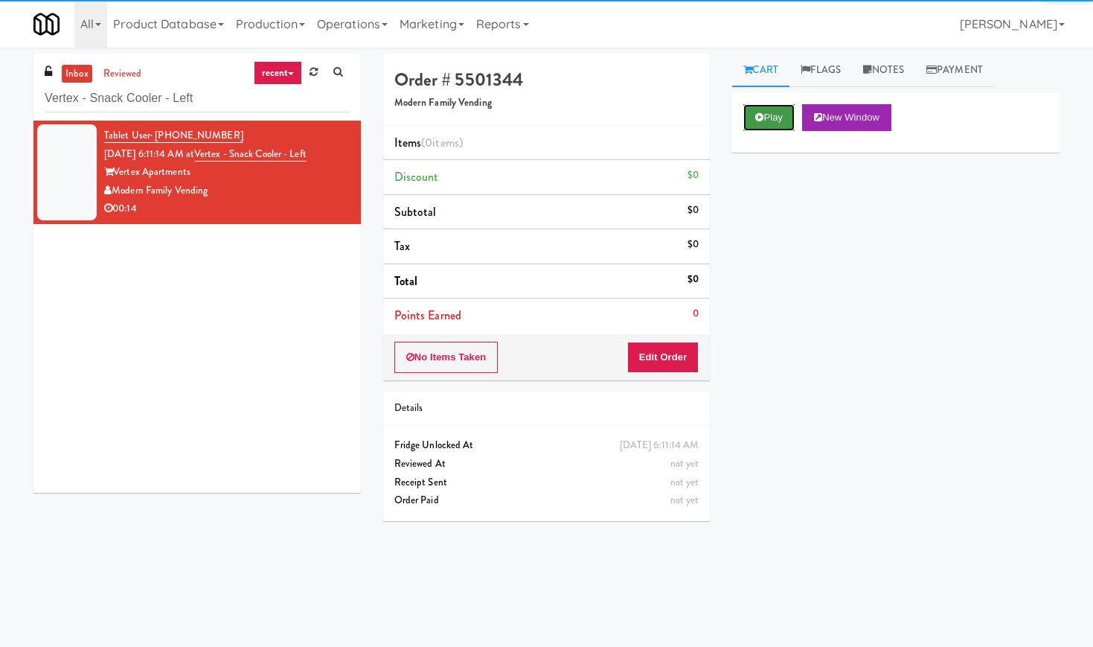
click at [763, 120] on icon at bounding box center [759, 117] width 8 height 10
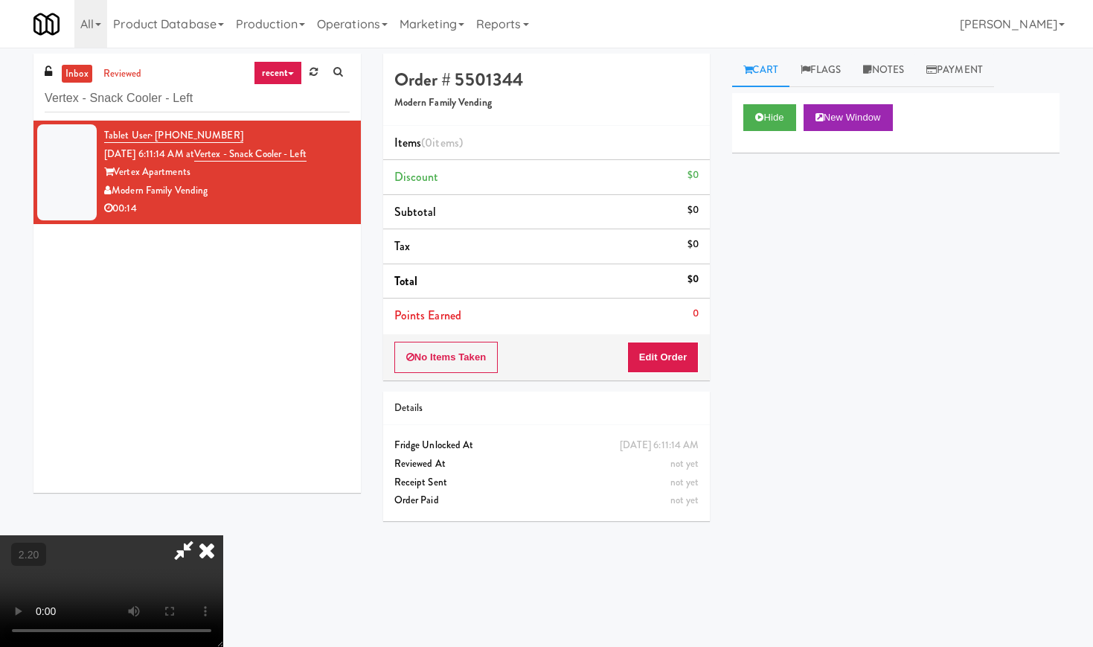
click at [223, 535] on video at bounding box center [111, 591] width 223 height 112
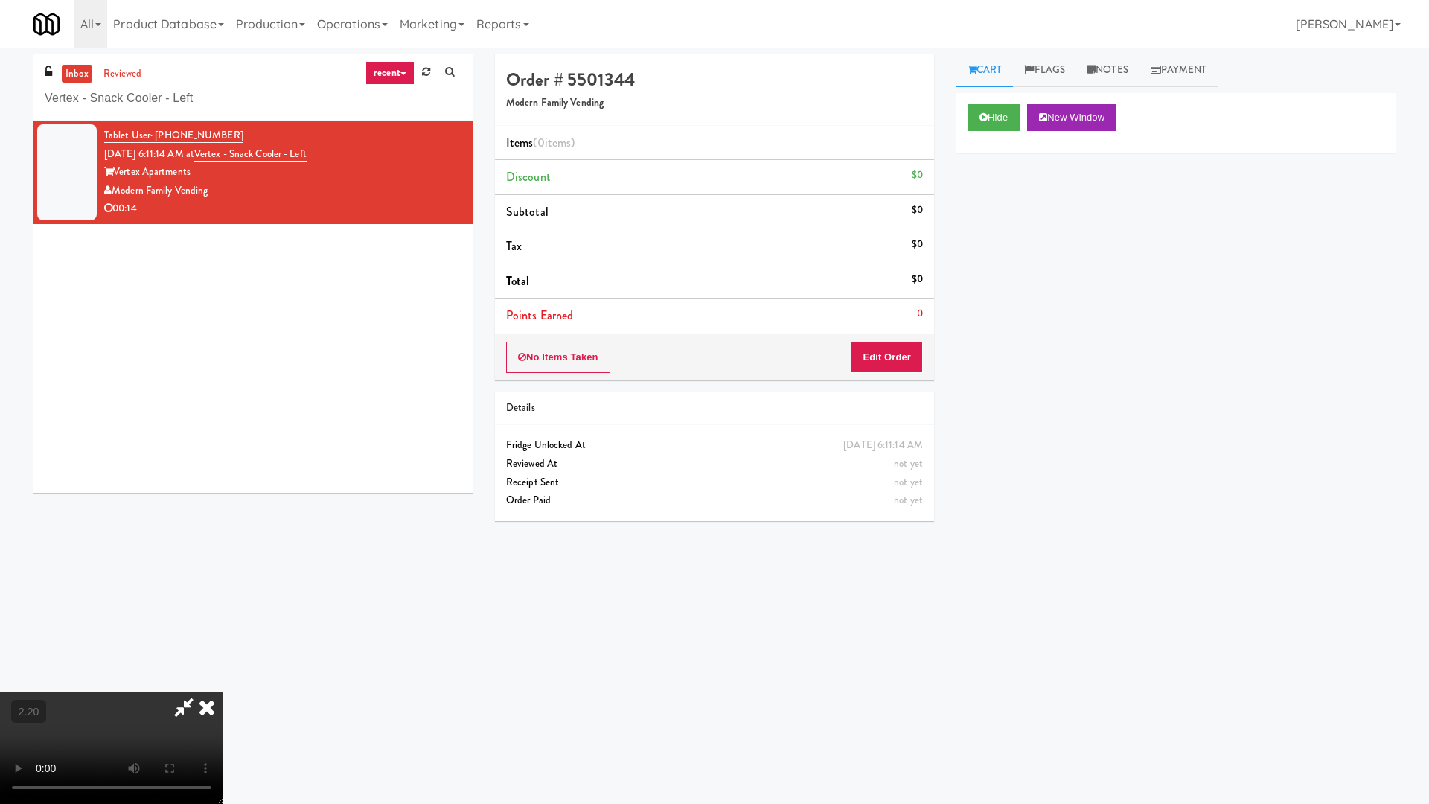
click at [223, 646] on video at bounding box center [111, 748] width 223 height 112
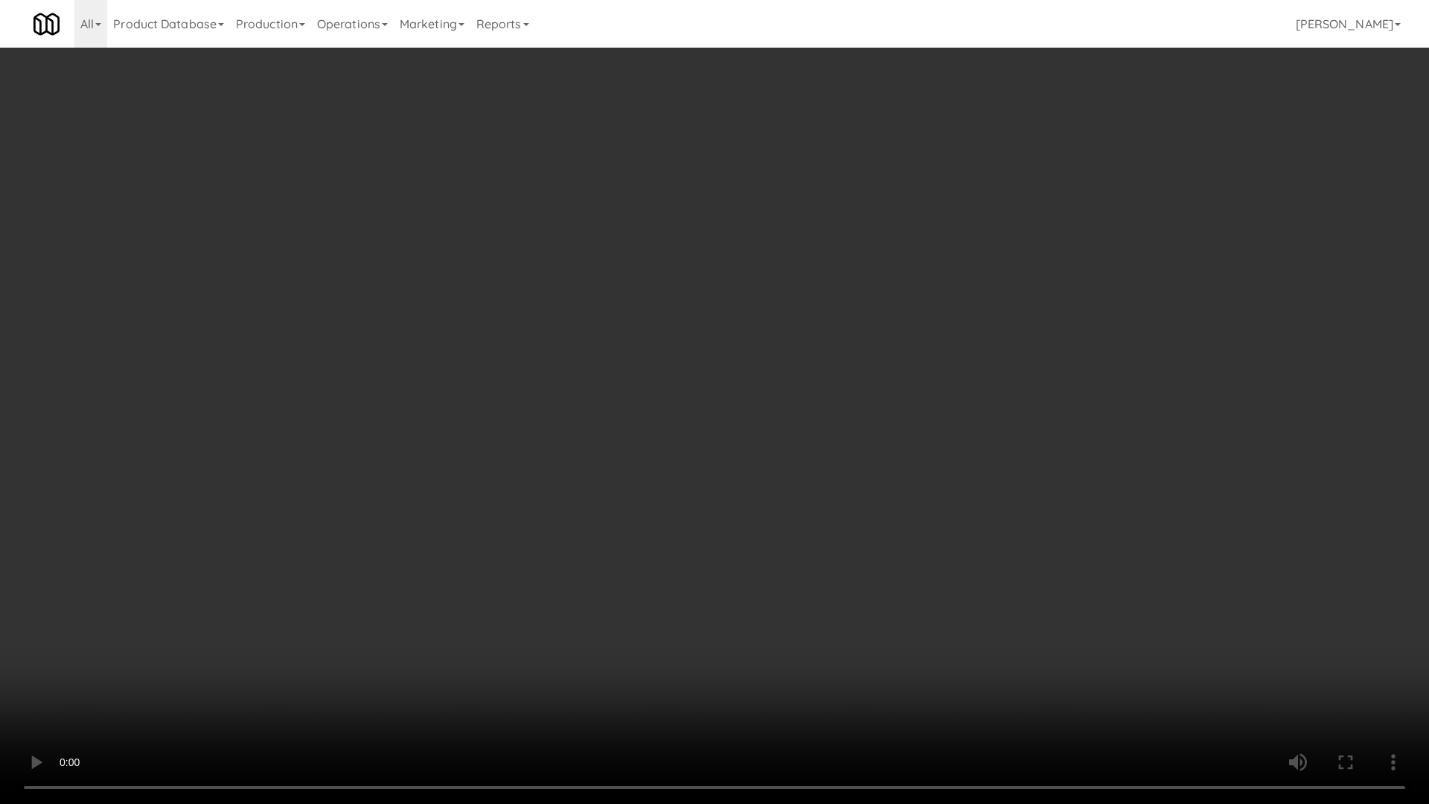
click at [488, 377] on video at bounding box center [714, 402] width 1429 height 804
click at [488, 423] on video at bounding box center [714, 402] width 1429 height 804
click at [494, 423] on video at bounding box center [714, 402] width 1429 height 804
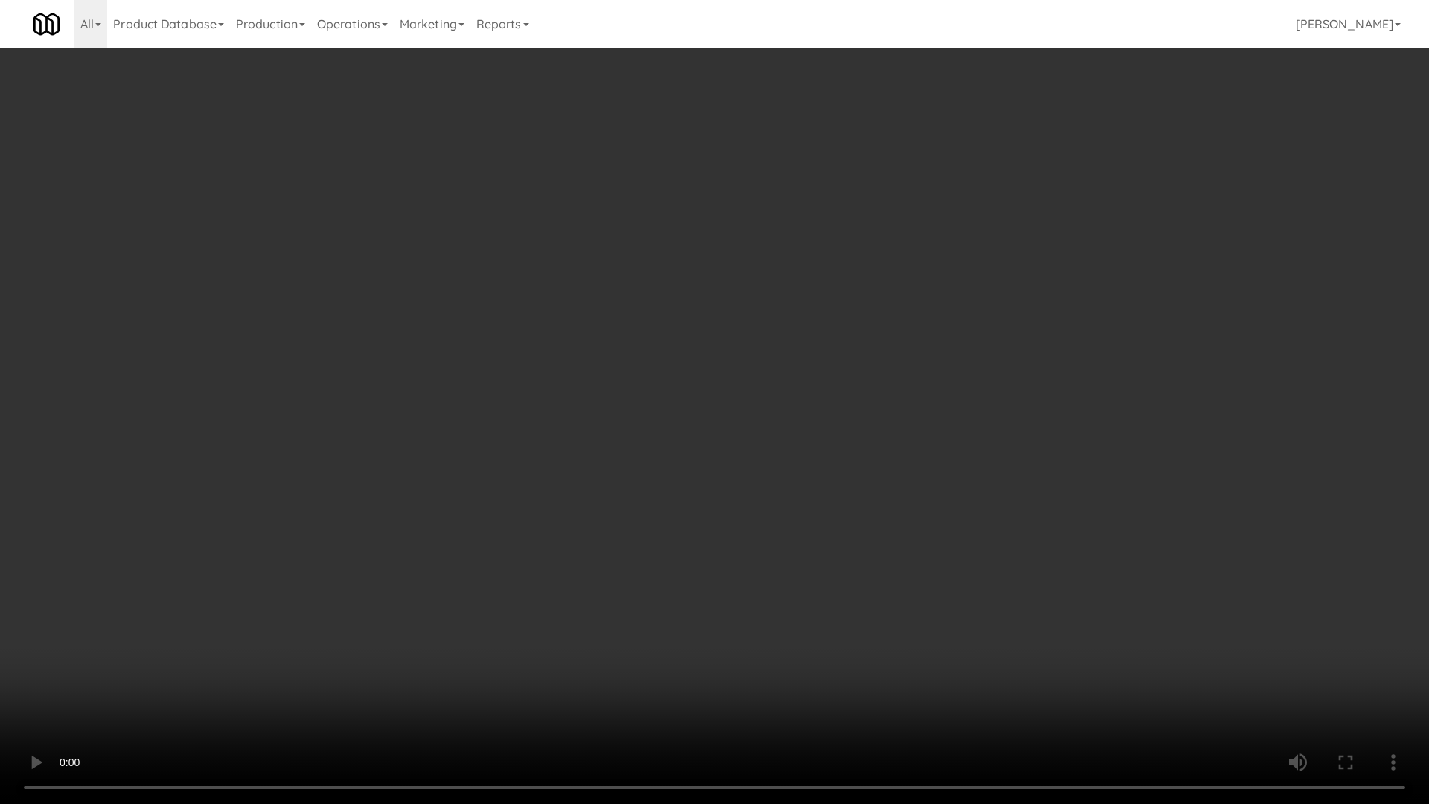
click at [494, 423] on video at bounding box center [714, 402] width 1429 height 804
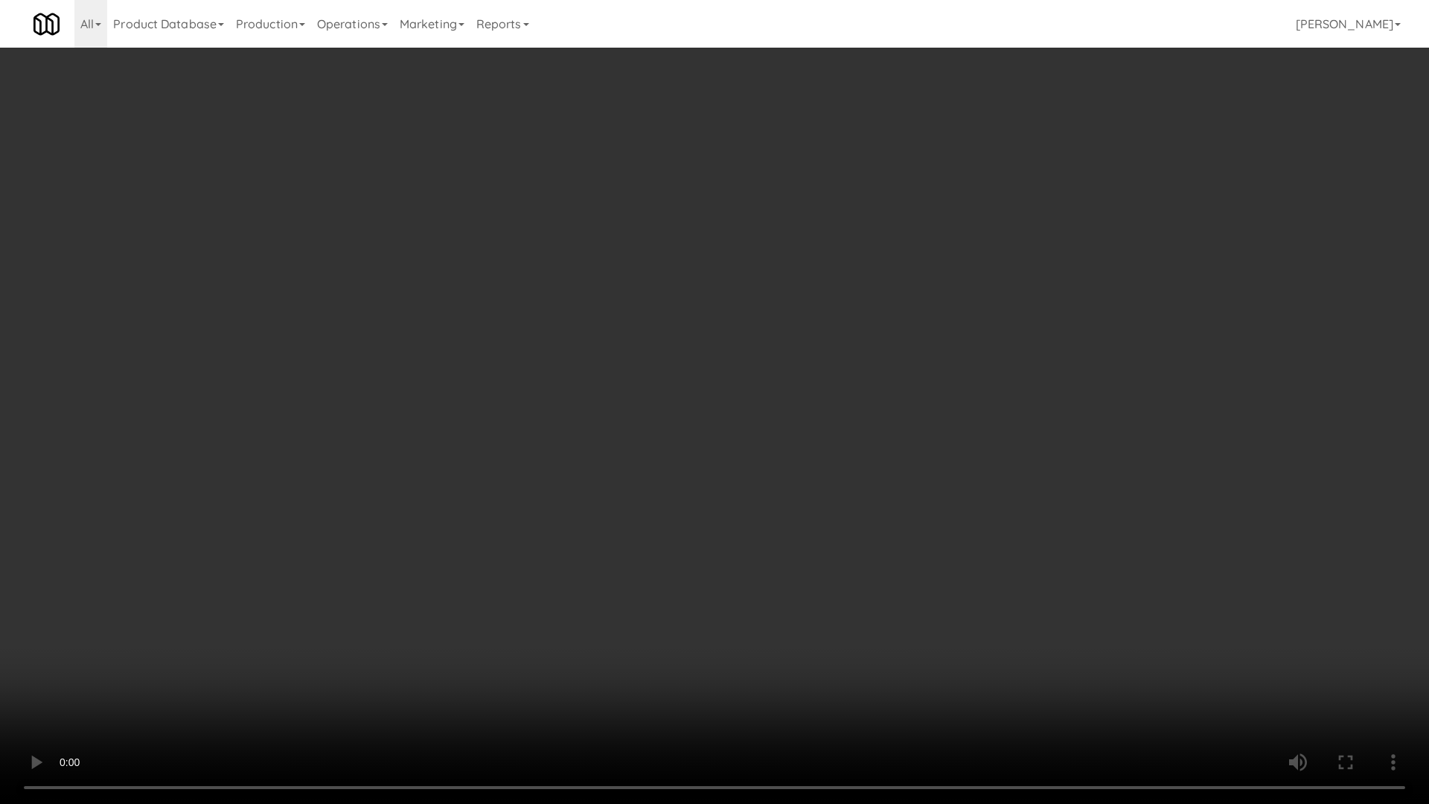
click at [529, 458] on video at bounding box center [714, 402] width 1429 height 804
click at [626, 448] on video at bounding box center [714, 402] width 1429 height 804
click at [615, 365] on video at bounding box center [714, 402] width 1429 height 804
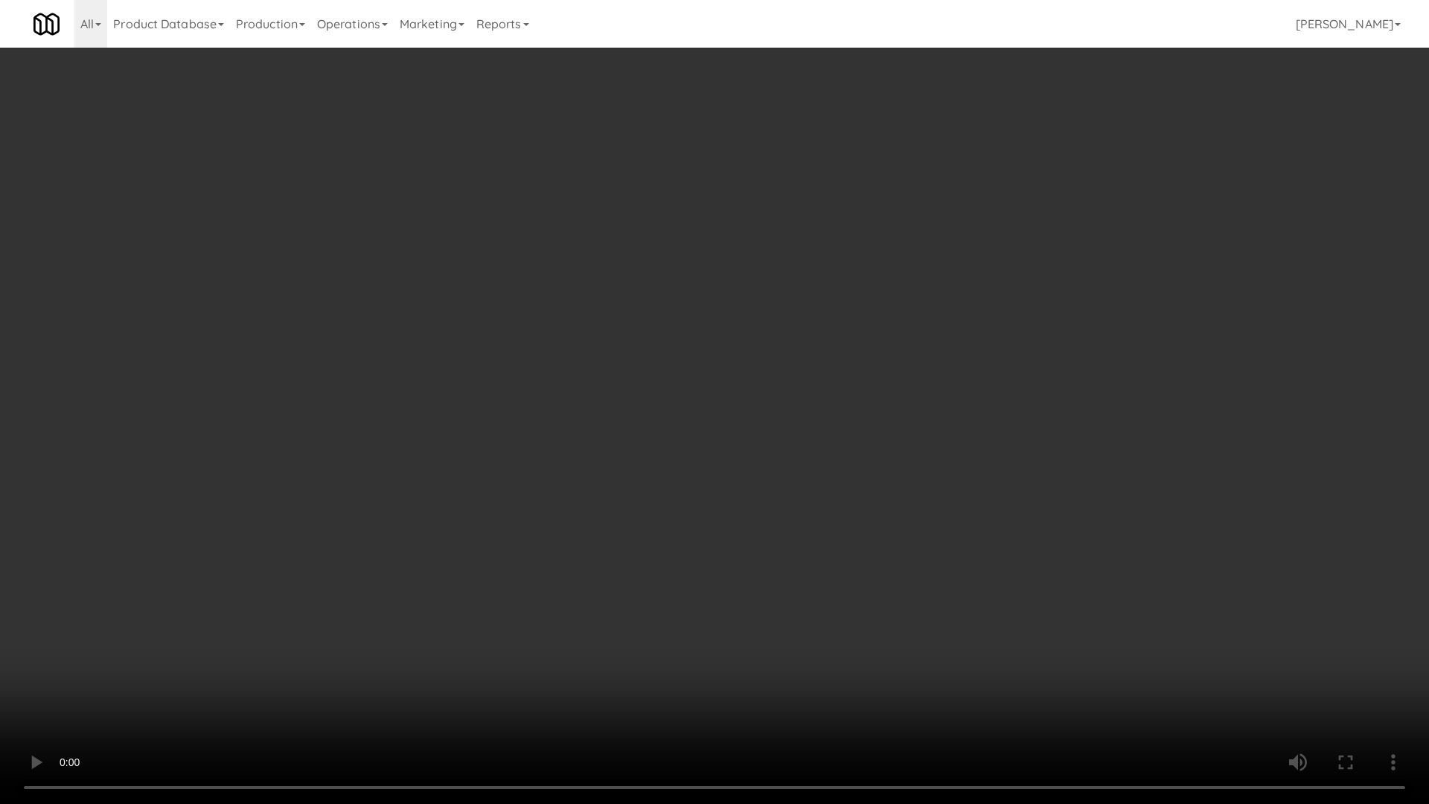
click at [615, 365] on video at bounding box center [714, 402] width 1429 height 804
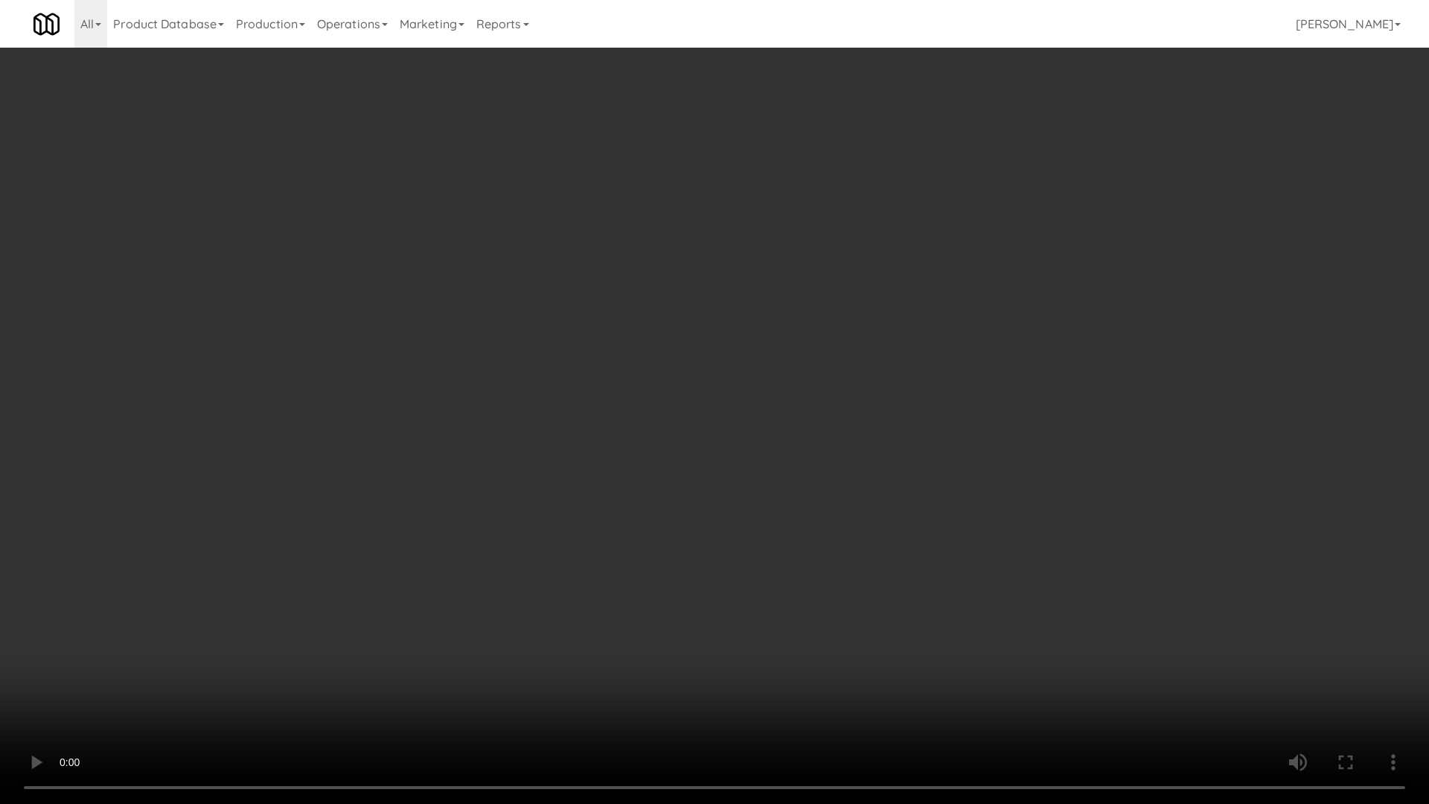
click at [615, 365] on video at bounding box center [714, 402] width 1429 height 804
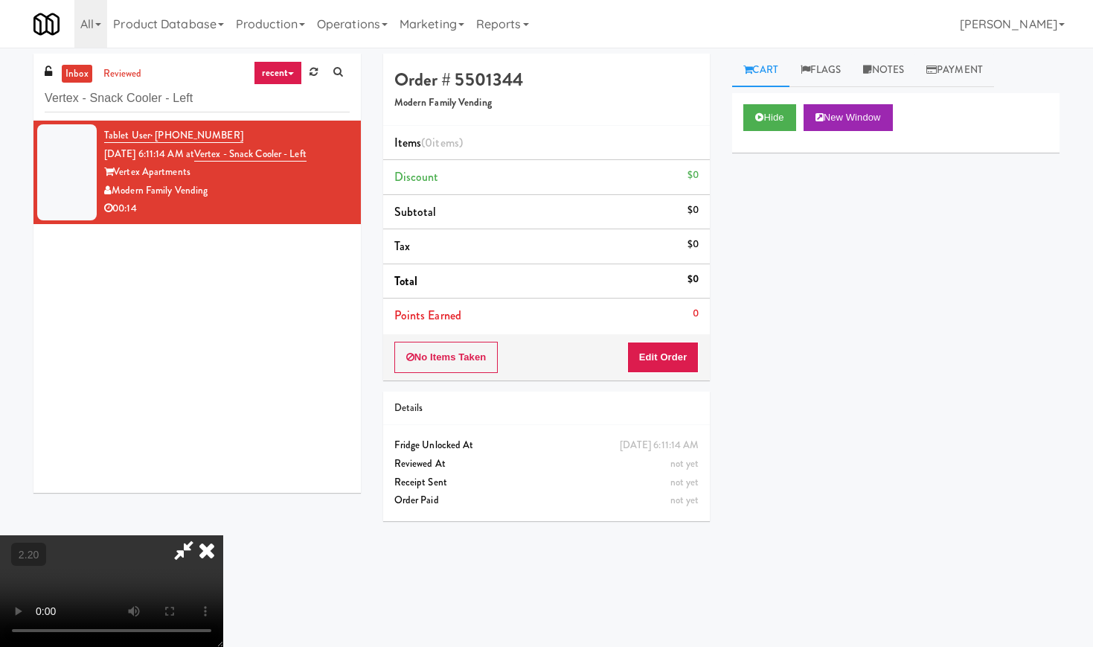
click at [223, 535] on icon at bounding box center [206, 550] width 33 height 30
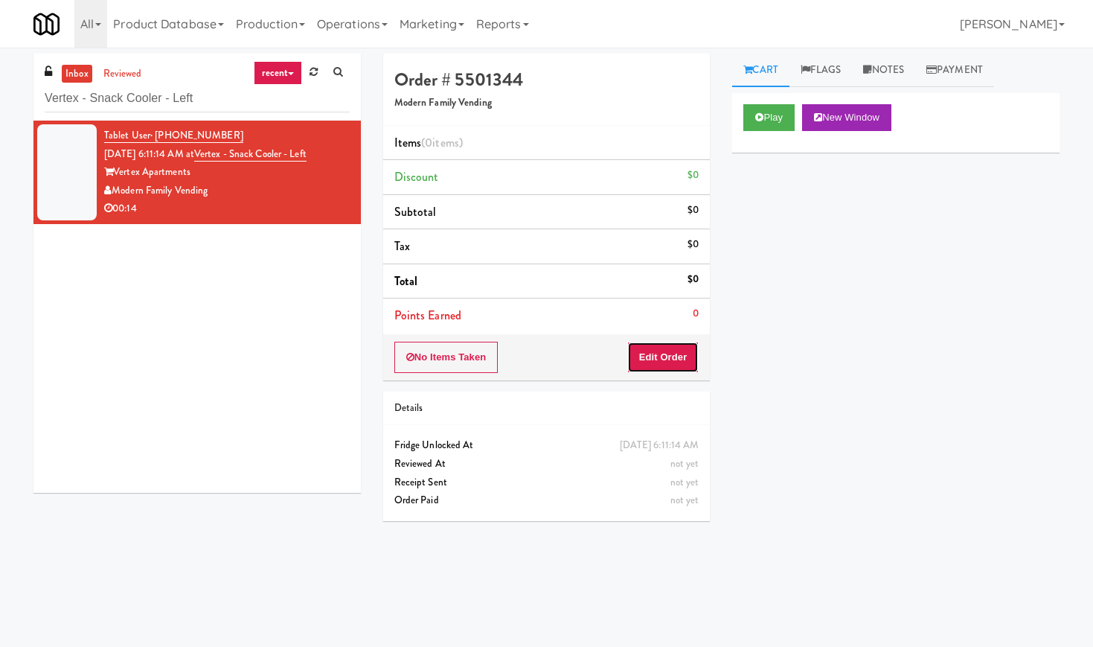
click at [665, 355] on button "Edit Order" at bounding box center [663, 357] width 72 height 31
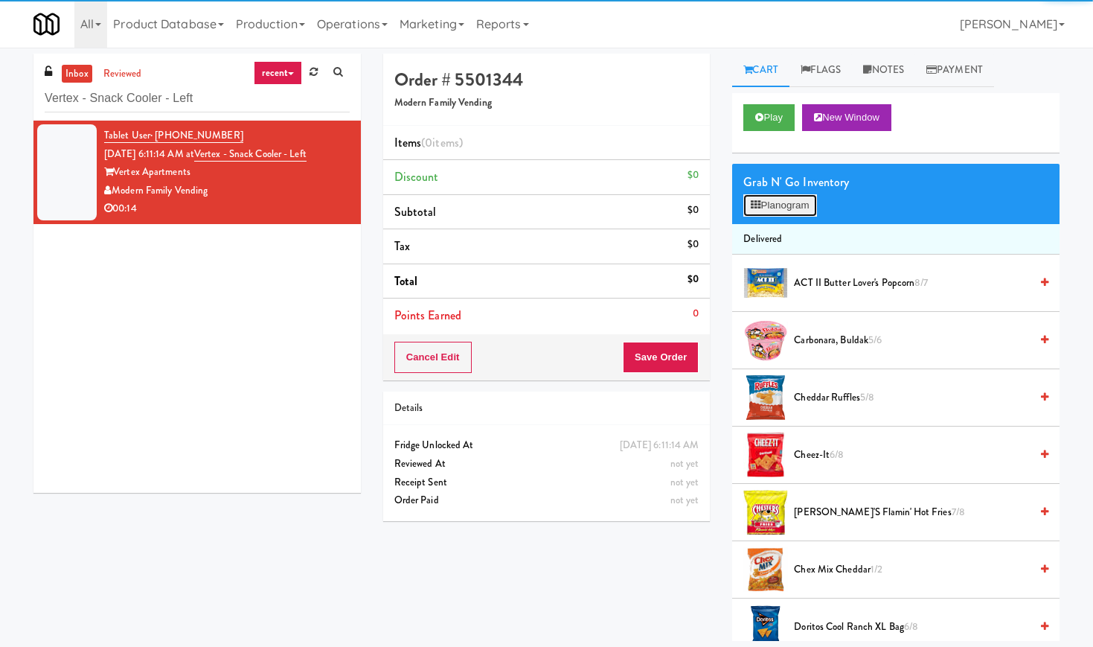
click at [778, 210] on button "Planogram" at bounding box center [779, 205] width 73 height 22
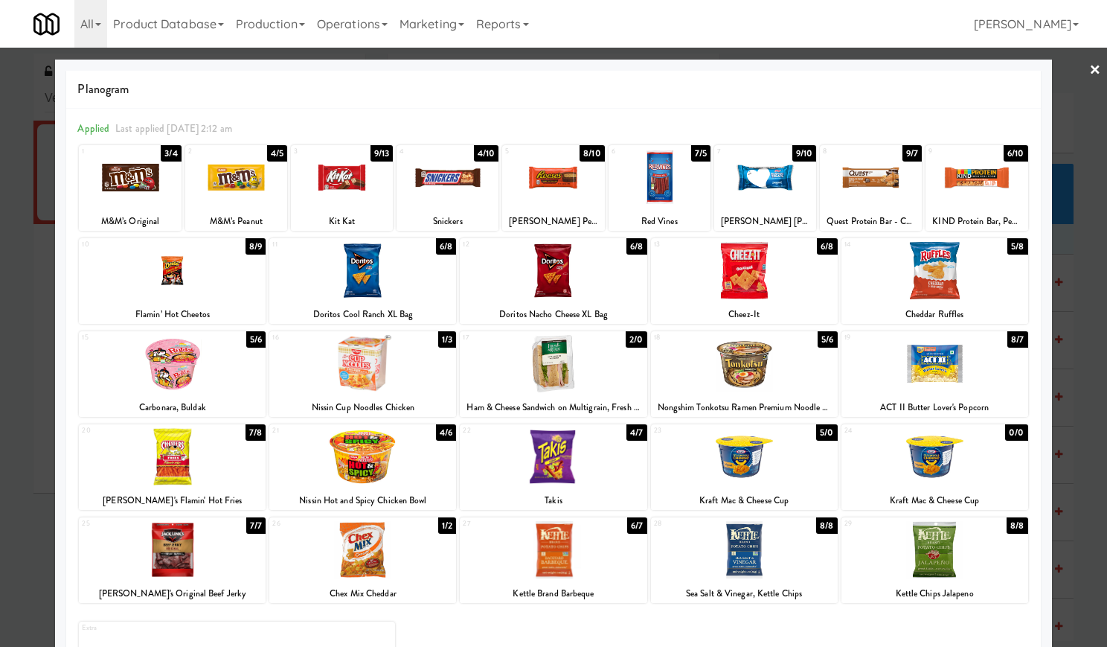
click at [769, 452] on div at bounding box center [744, 456] width 187 height 57
click at [1089, 68] on link "×" at bounding box center [1095, 71] width 12 height 46
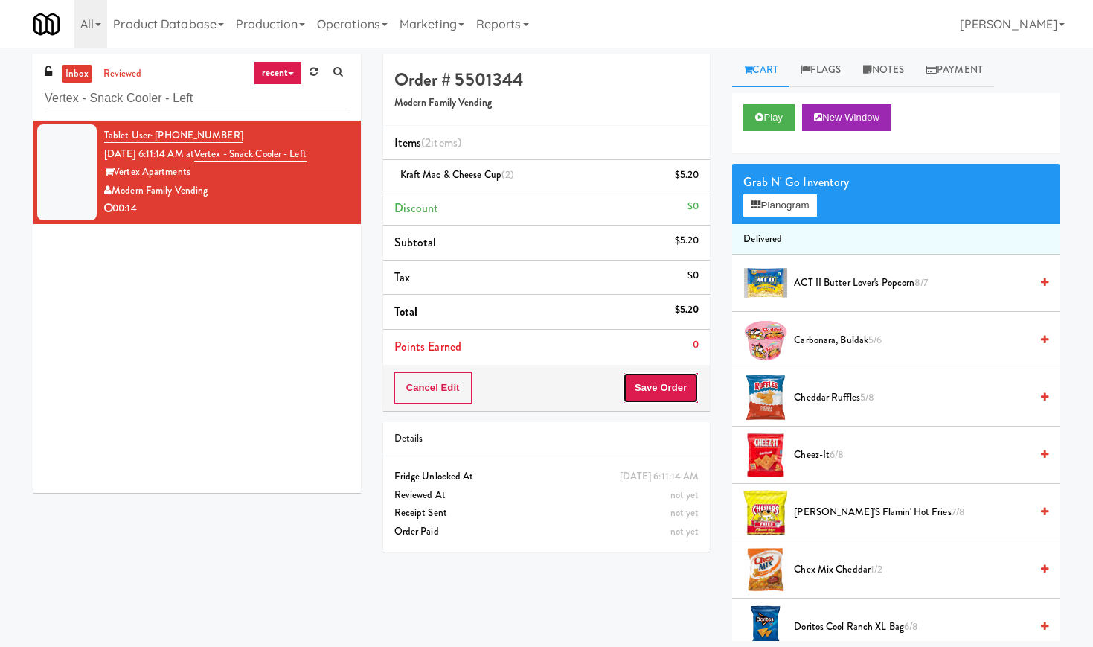
click at [688, 380] on button "Save Order" at bounding box center [661, 387] width 76 height 31
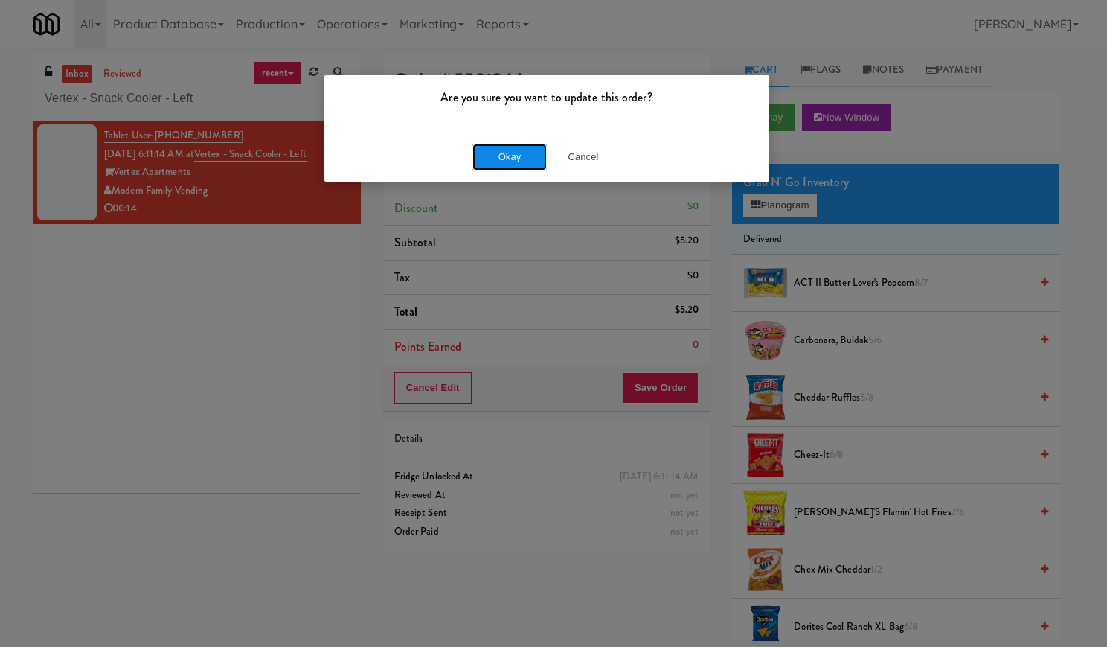
click at [509, 156] on button "Okay" at bounding box center [509, 157] width 74 height 27
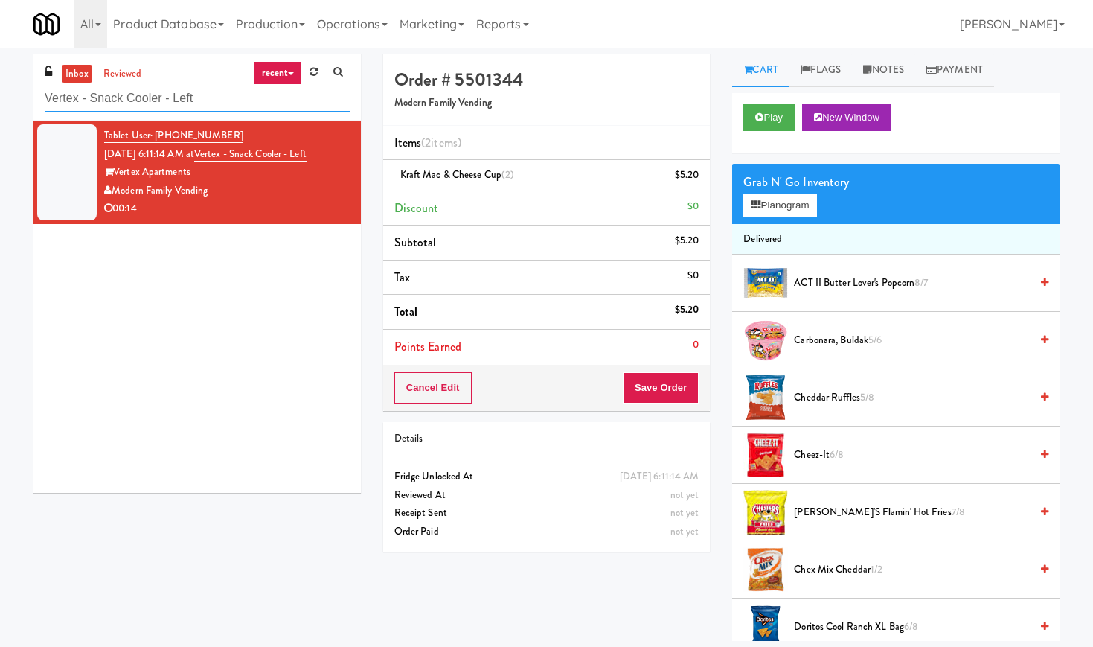
click at [124, 92] on input "Vertex - Snack Cooler - Left" at bounding box center [197, 99] width 305 height 28
paste input "Phase I - Drink Cooler"
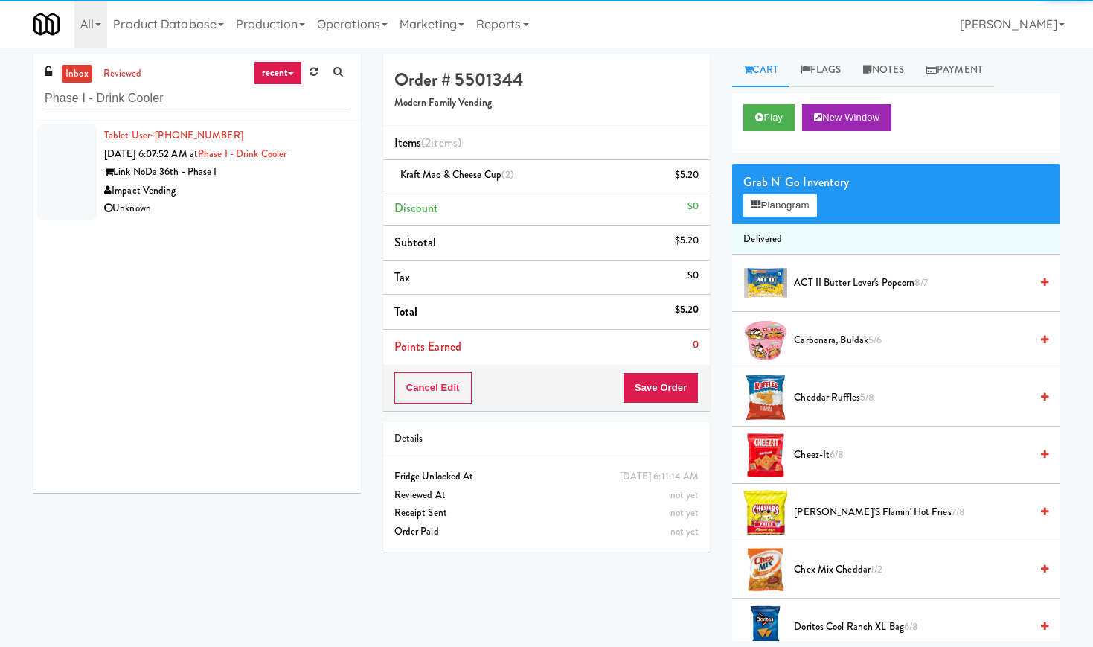
drag, startPoint x: 340, startPoint y: 211, endPoint x: 324, endPoint y: 187, distance: 28.9
click at [324, 187] on div "Impact Vending" at bounding box center [227, 191] width 246 height 19
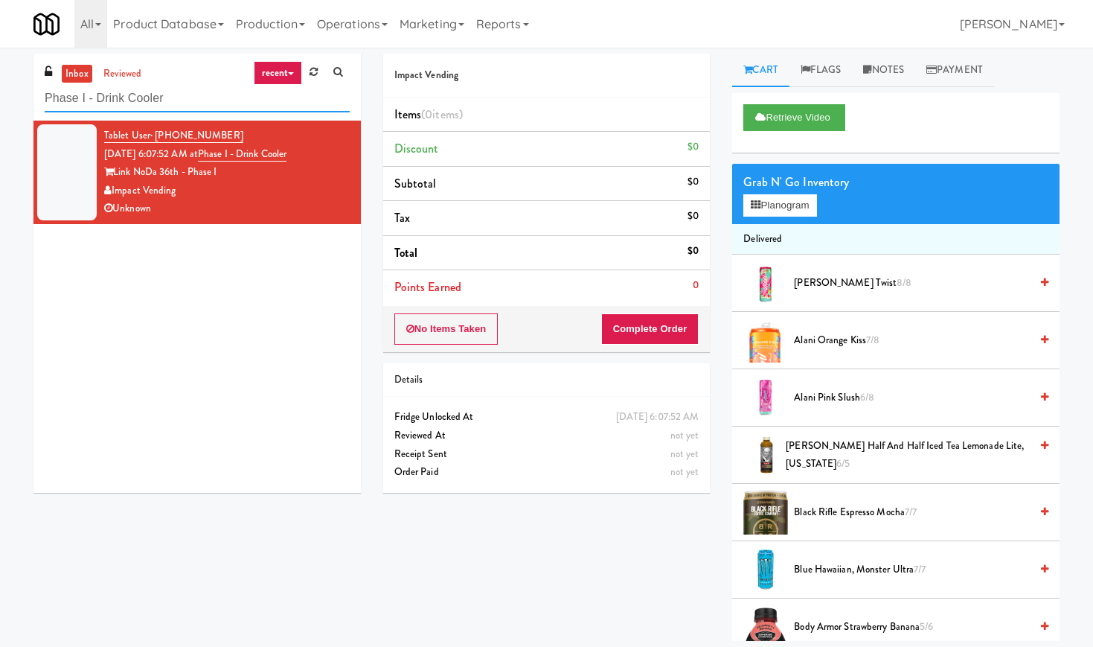
click at [201, 94] on input "Phase I - Drink Cooler" at bounding box center [197, 99] width 305 height 28
paste input "UHN - [PERSON_NAME][GEOGRAPHIC_DATA] - The Meeting Place"
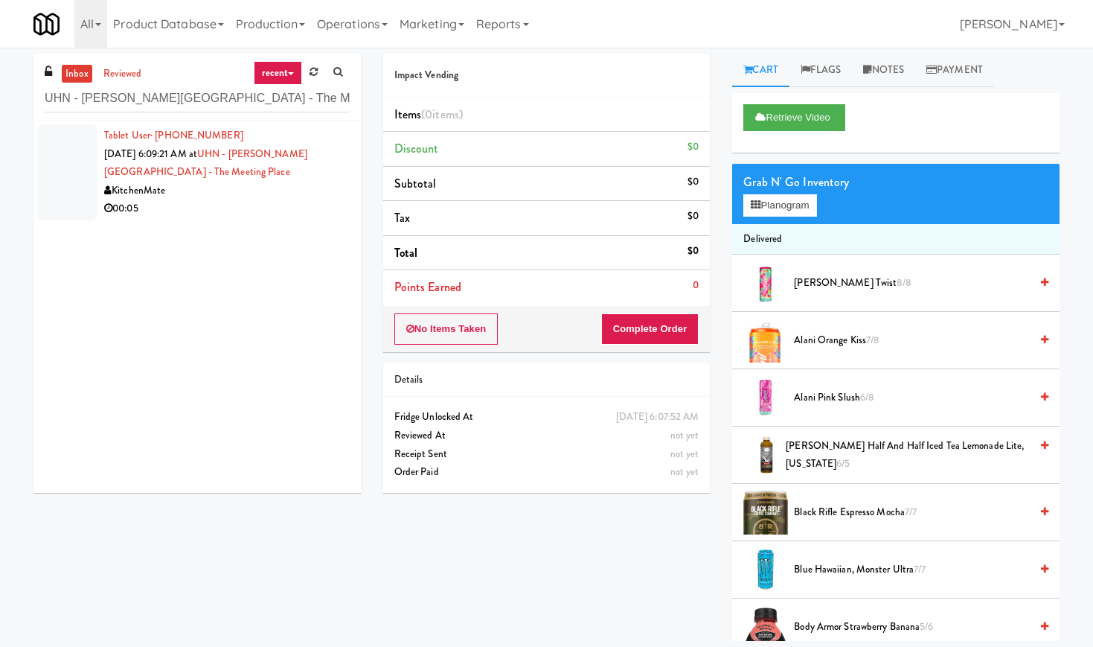
click at [292, 188] on div "KitchenMate" at bounding box center [227, 191] width 246 height 19
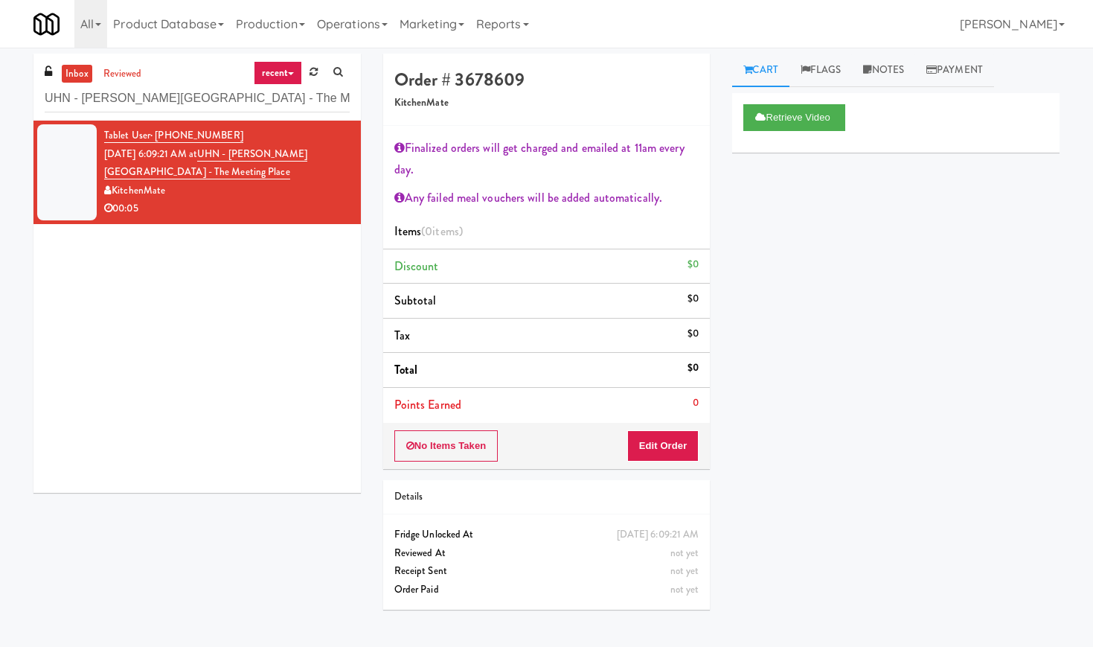
click at [134, 83] on div "UHN - [PERSON_NAME][GEOGRAPHIC_DATA] - The Meeting Place" at bounding box center [197, 97] width 305 height 29
click at [135, 94] on input "UHN - [PERSON_NAME][GEOGRAPHIC_DATA] - The Meeting Place" at bounding box center [197, 99] width 305 height 28
paste input "Harlowe - Fridg"
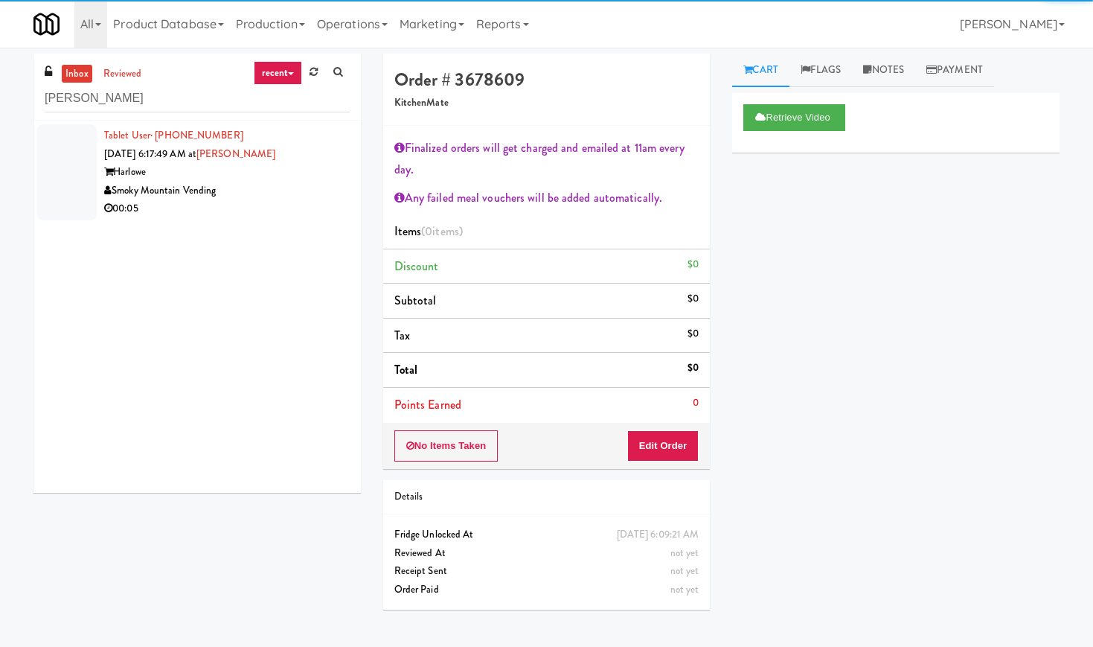
click at [292, 184] on div "Smoky Mountain Vending" at bounding box center [227, 191] width 246 height 19
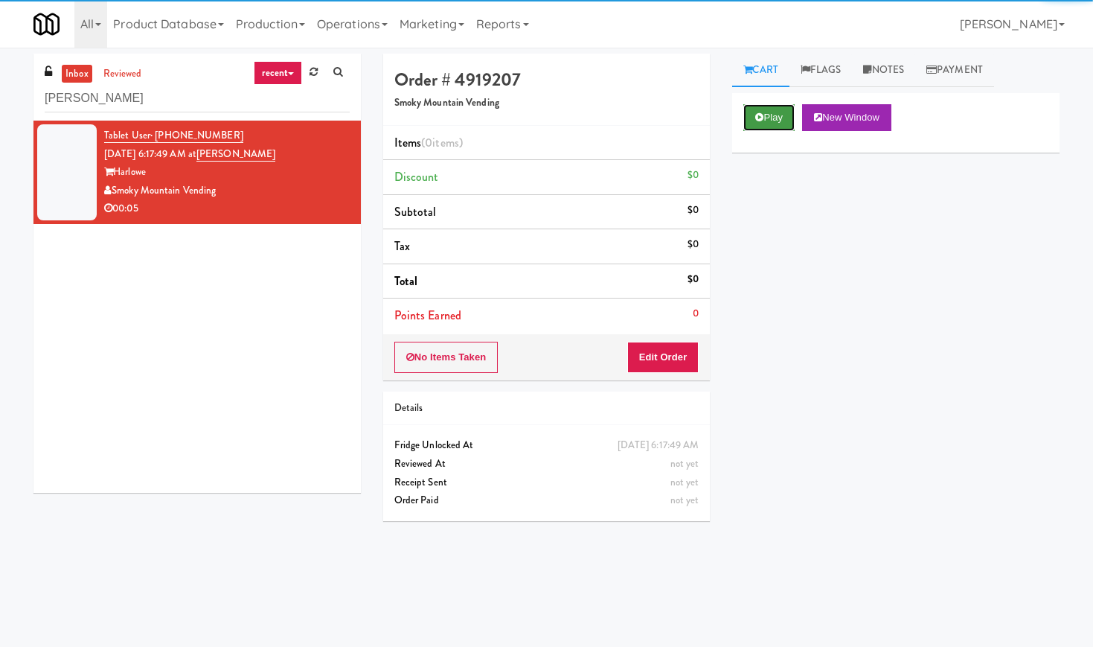
click at [767, 118] on button "Play" at bounding box center [768, 117] width 51 height 27
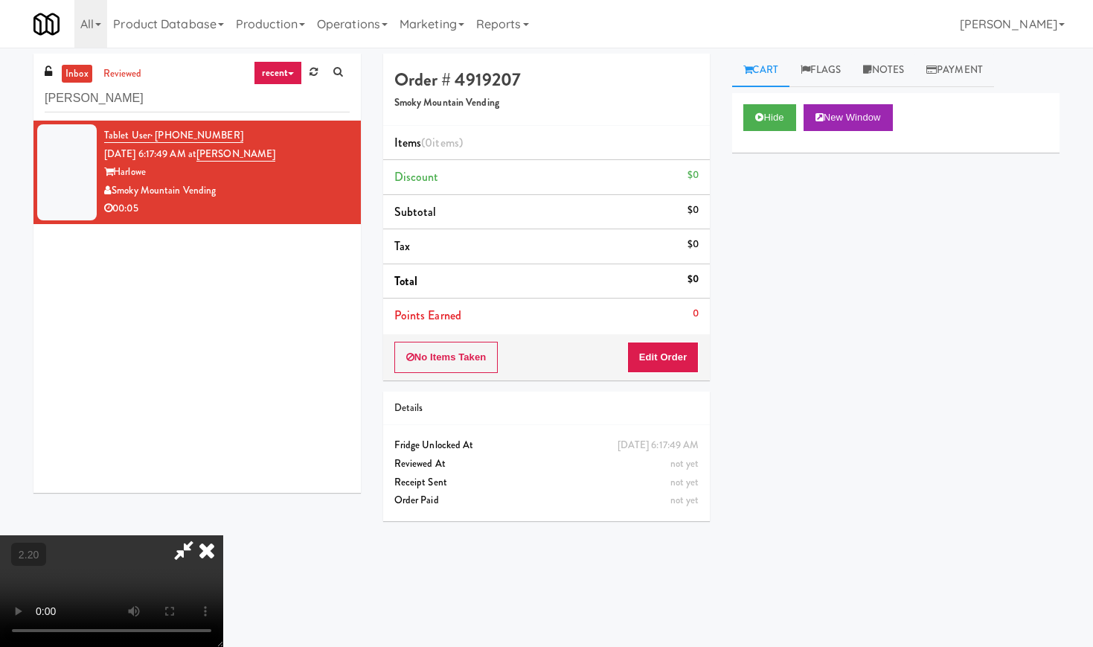
click at [223, 535] on video at bounding box center [111, 591] width 223 height 112
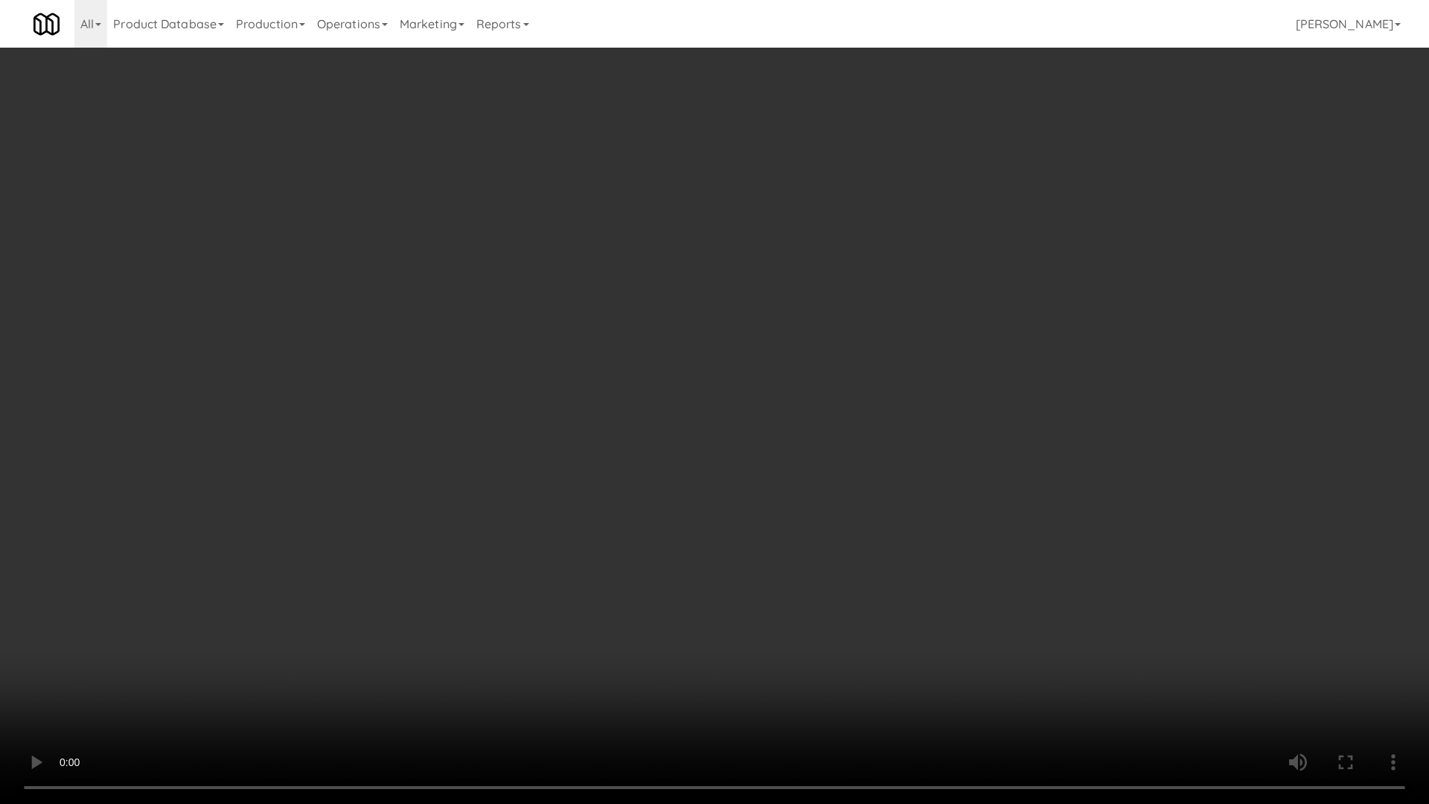
click at [397, 416] on video at bounding box center [714, 402] width 1429 height 804
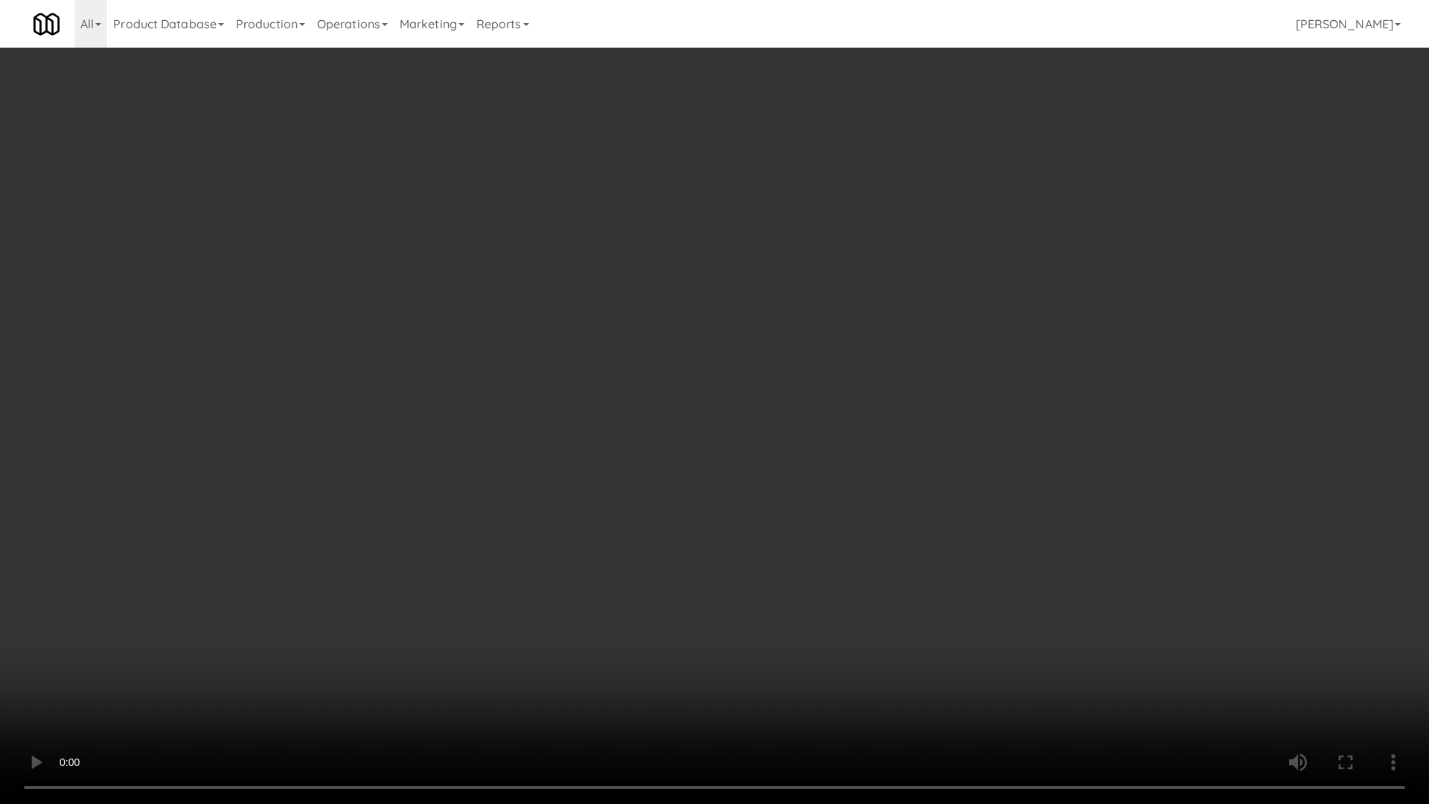
click at [397, 416] on video at bounding box center [714, 402] width 1429 height 804
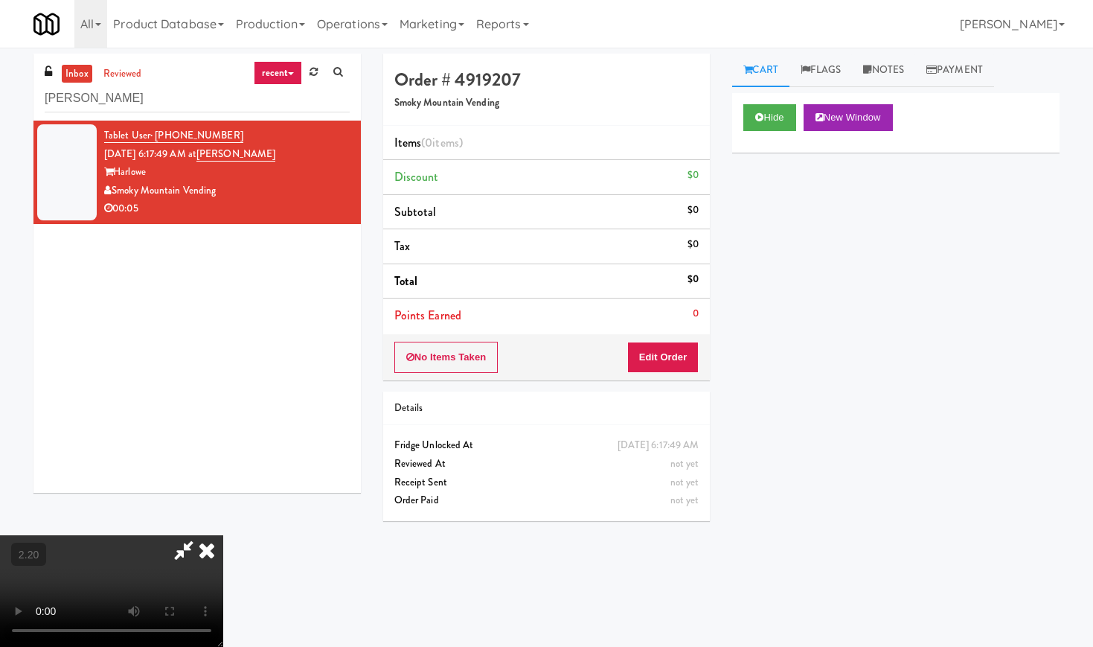
click at [223, 535] on icon at bounding box center [206, 550] width 33 height 30
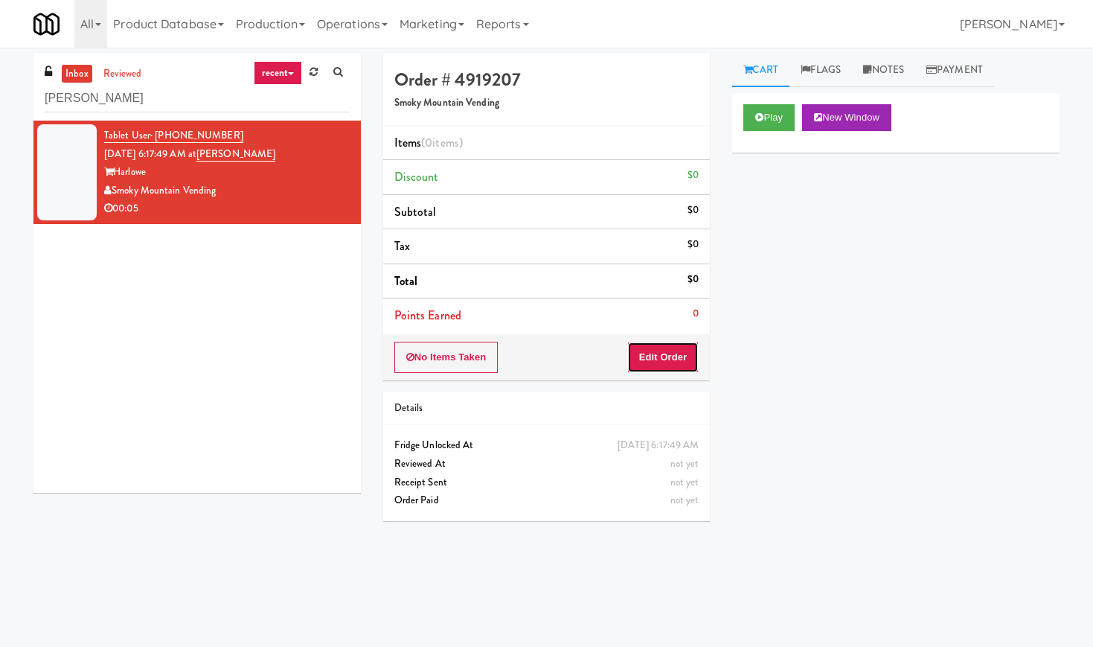
click at [673, 355] on button "Edit Order" at bounding box center [663, 357] width 72 height 31
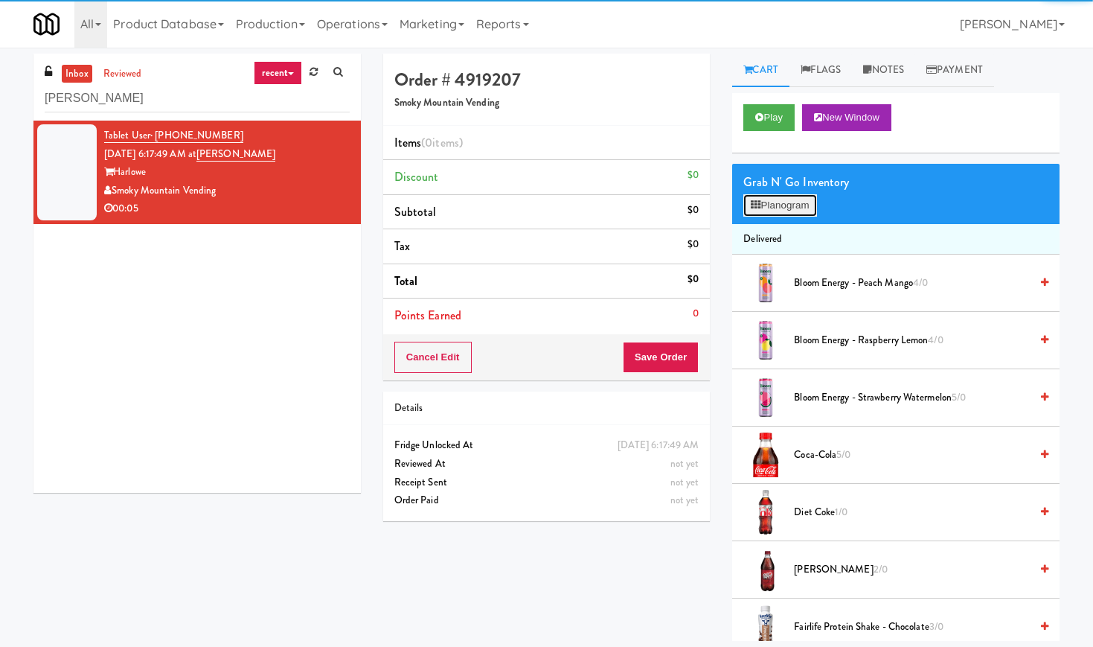
click at [766, 203] on button "Planogram" at bounding box center [779, 205] width 73 height 22
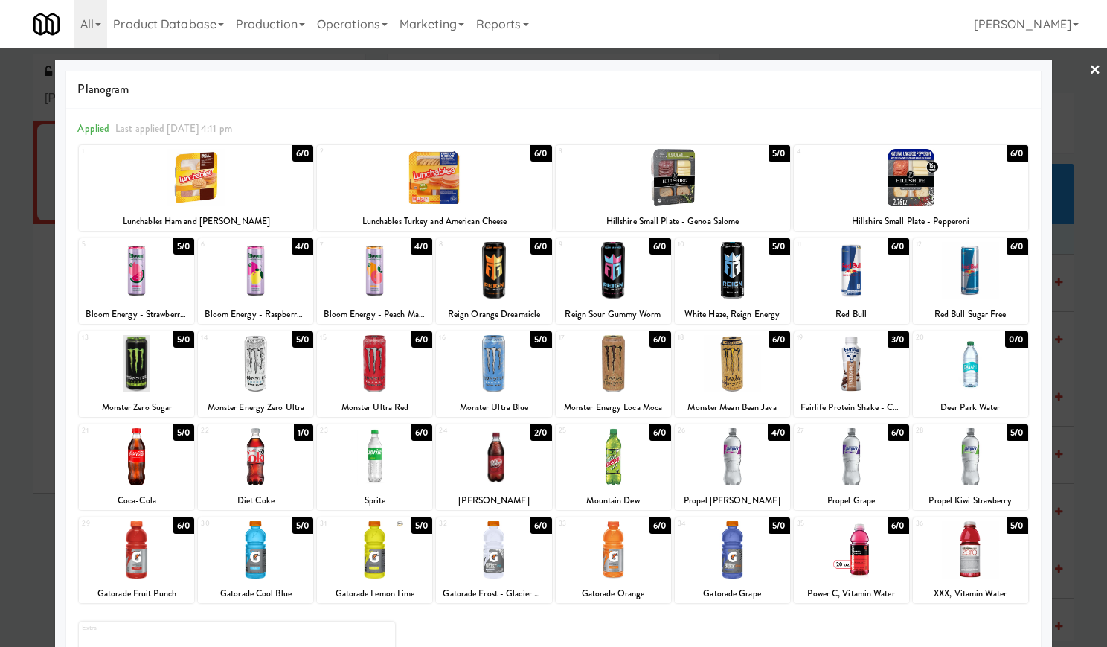
click at [498, 278] on div at bounding box center [493, 270] width 115 height 57
click at [1089, 71] on link "×" at bounding box center [1095, 71] width 12 height 46
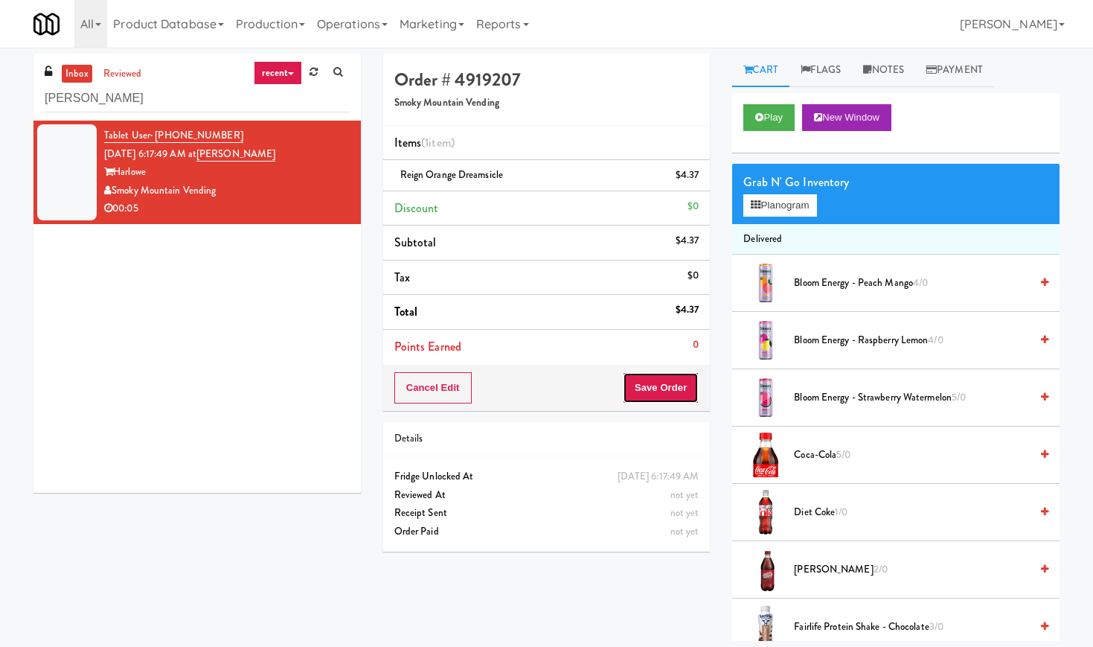
click at [658, 389] on button "Save Order" at bounding box center [661, 387] width 76 height 31
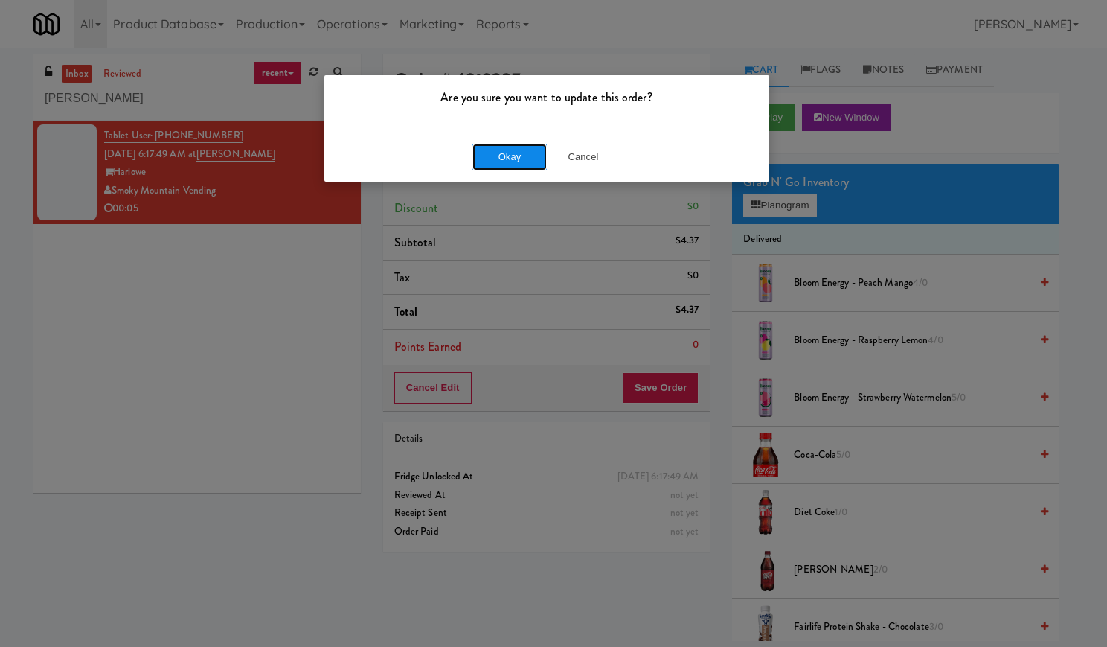
click at [499, 163] on button "Okay" at bounding box center [509, 157] width 74 height 27
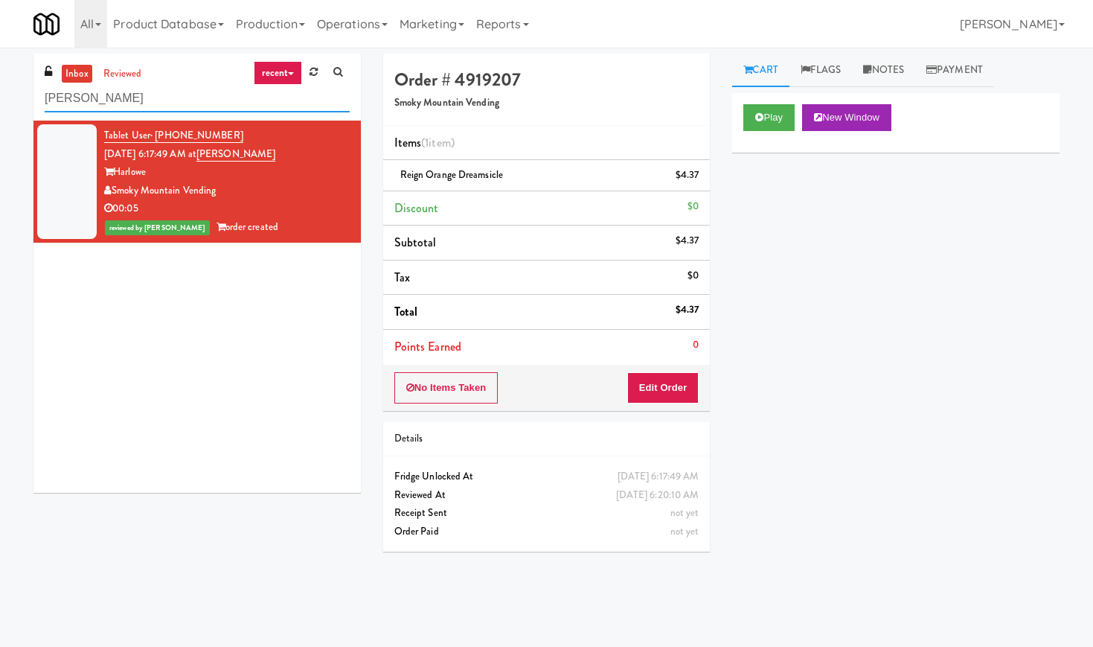
click at [142, 94] on input "[PERSON_NAME]" at bounding box center [197, 99] width 305 height 28
paste input "Aura - Cooler Combo"
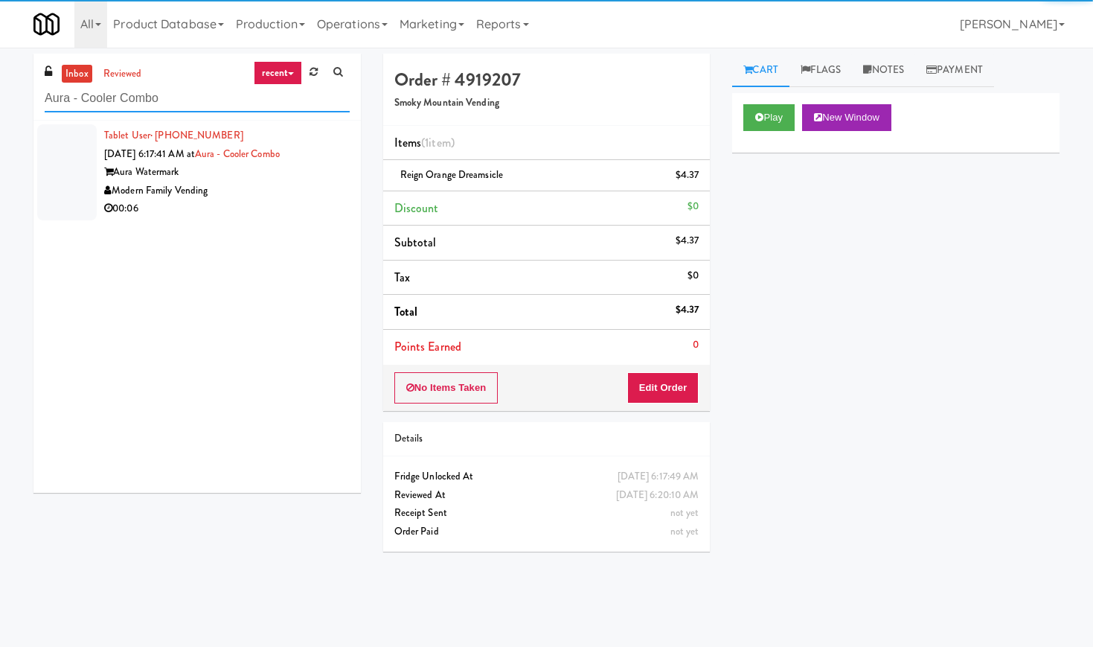
type input "Aura - Cooler Combo"
drag, startPoint x: 295, startPoint y: 176, endPoint x: 312, endPoint y: 175, distance: 16.4
click at [295, 176] on div "Aura Watermark" at bounding box center [227, 172] width 246 height 19
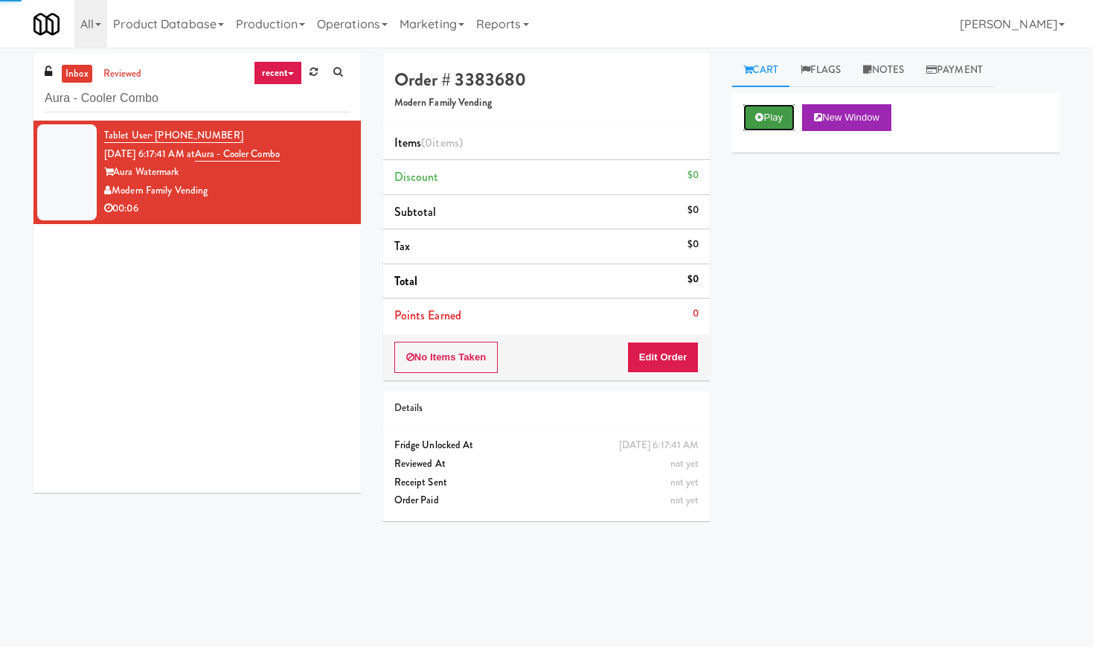
click at [771, 111] on button "Play" at bounding box center [768, 117] width 51 height 27
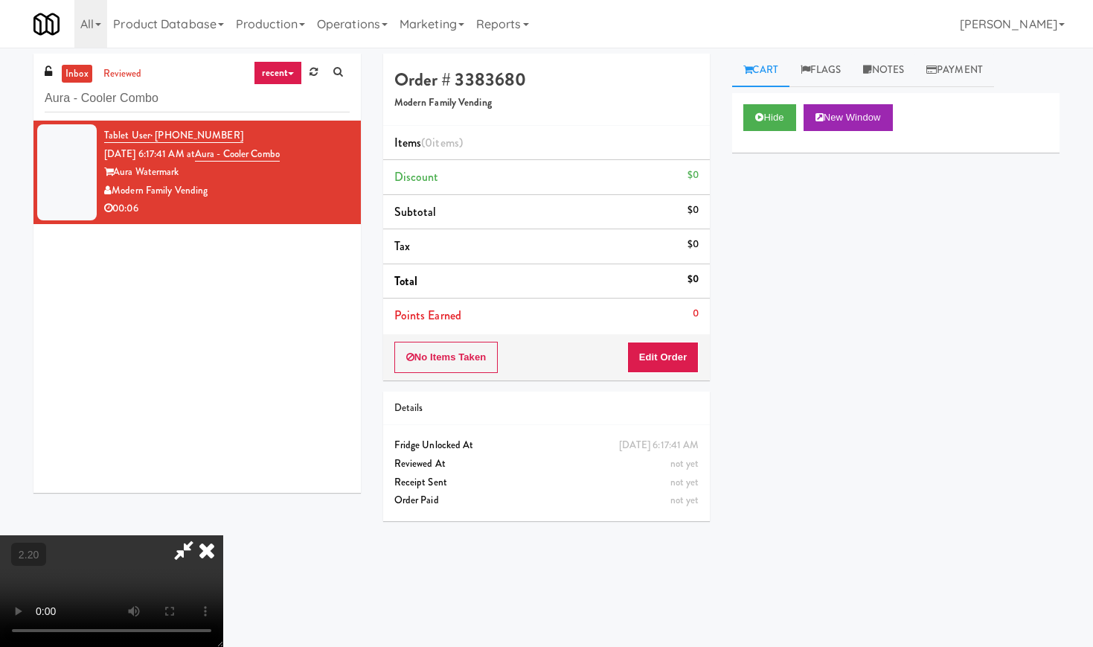
click at [223, 535] on video at bounding box center [111, 591] width 223 height 112
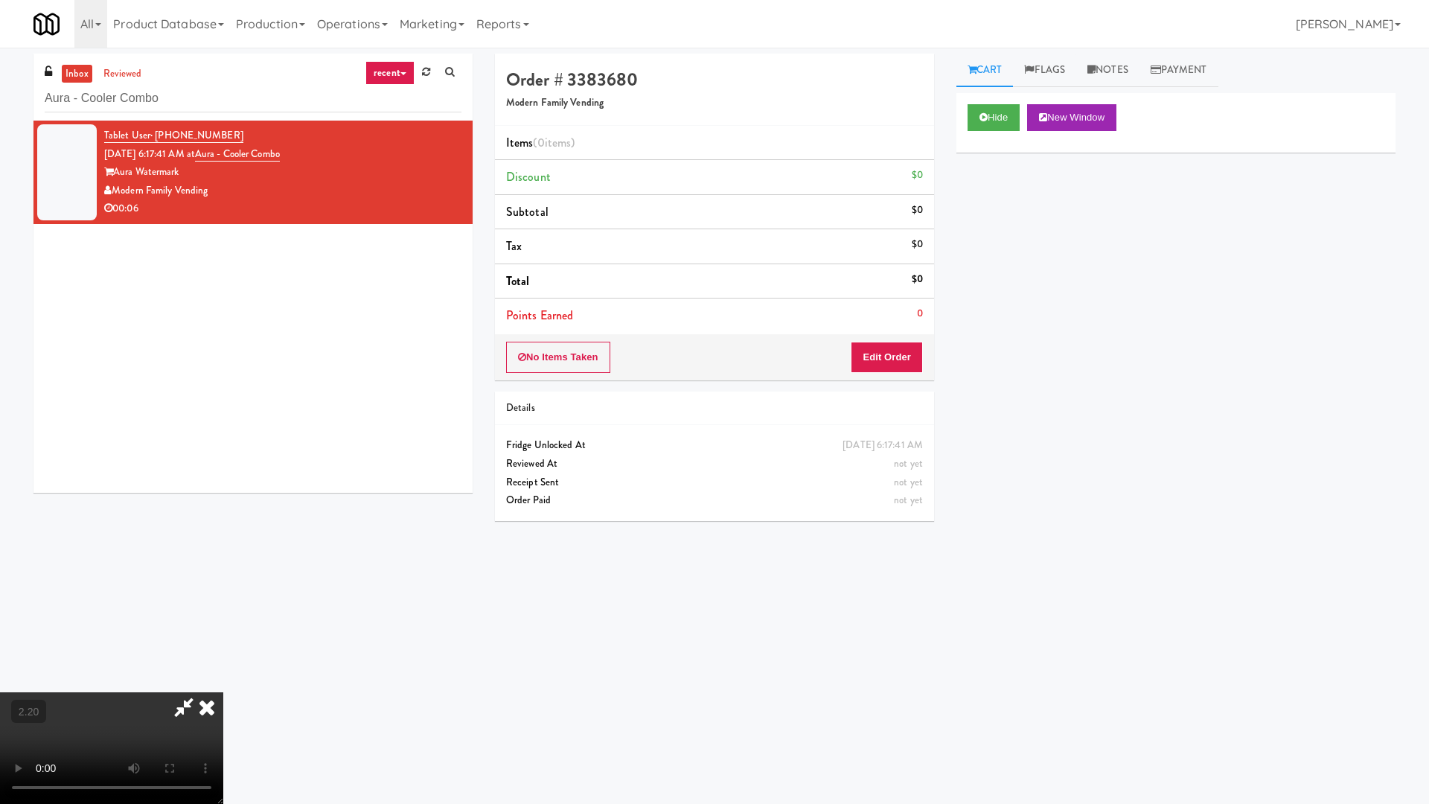
click at [223, 646] on video at bounding box center [111, 748] width 223 height 112
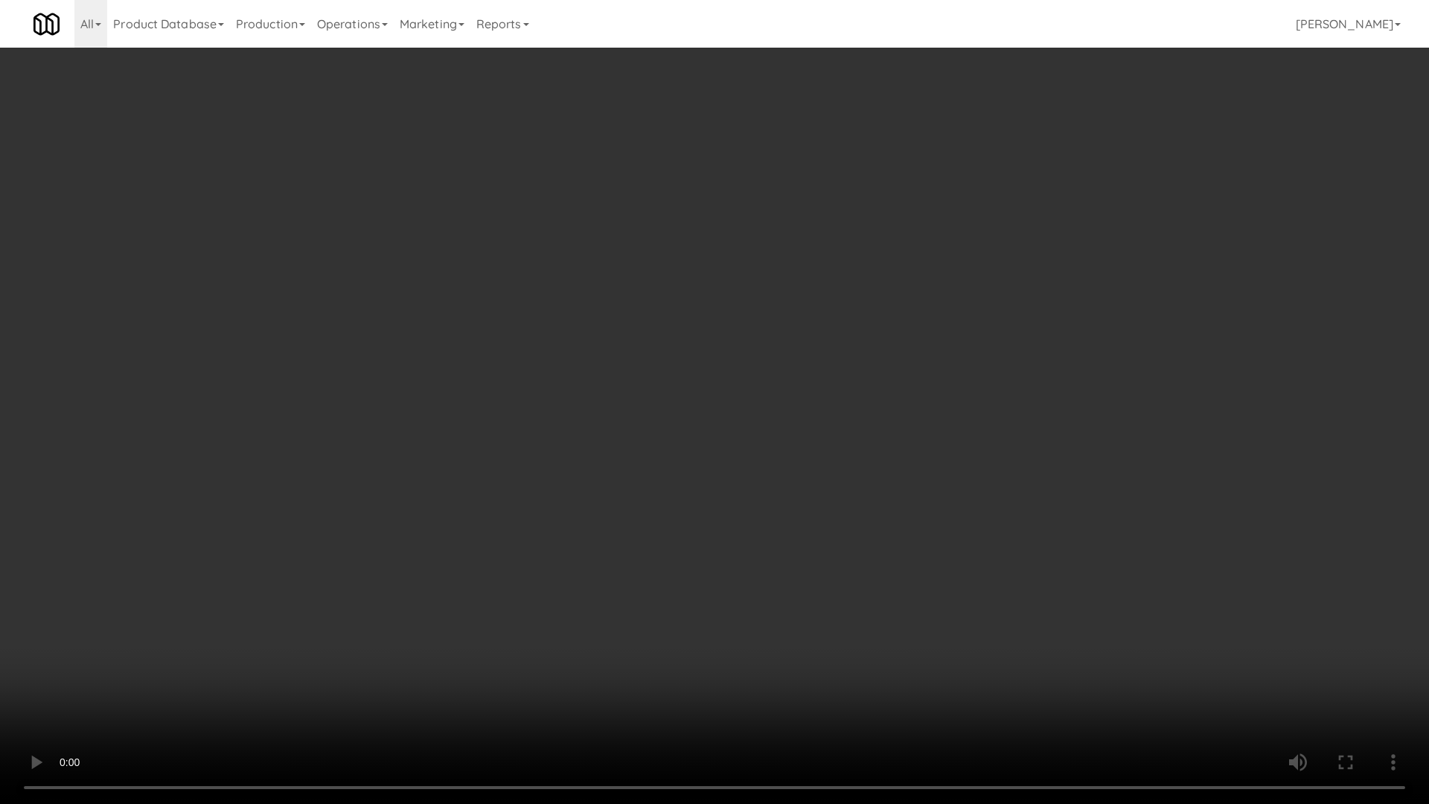
click at [515, 464] on video at bounding box center [714, 402] width 1429 height 804
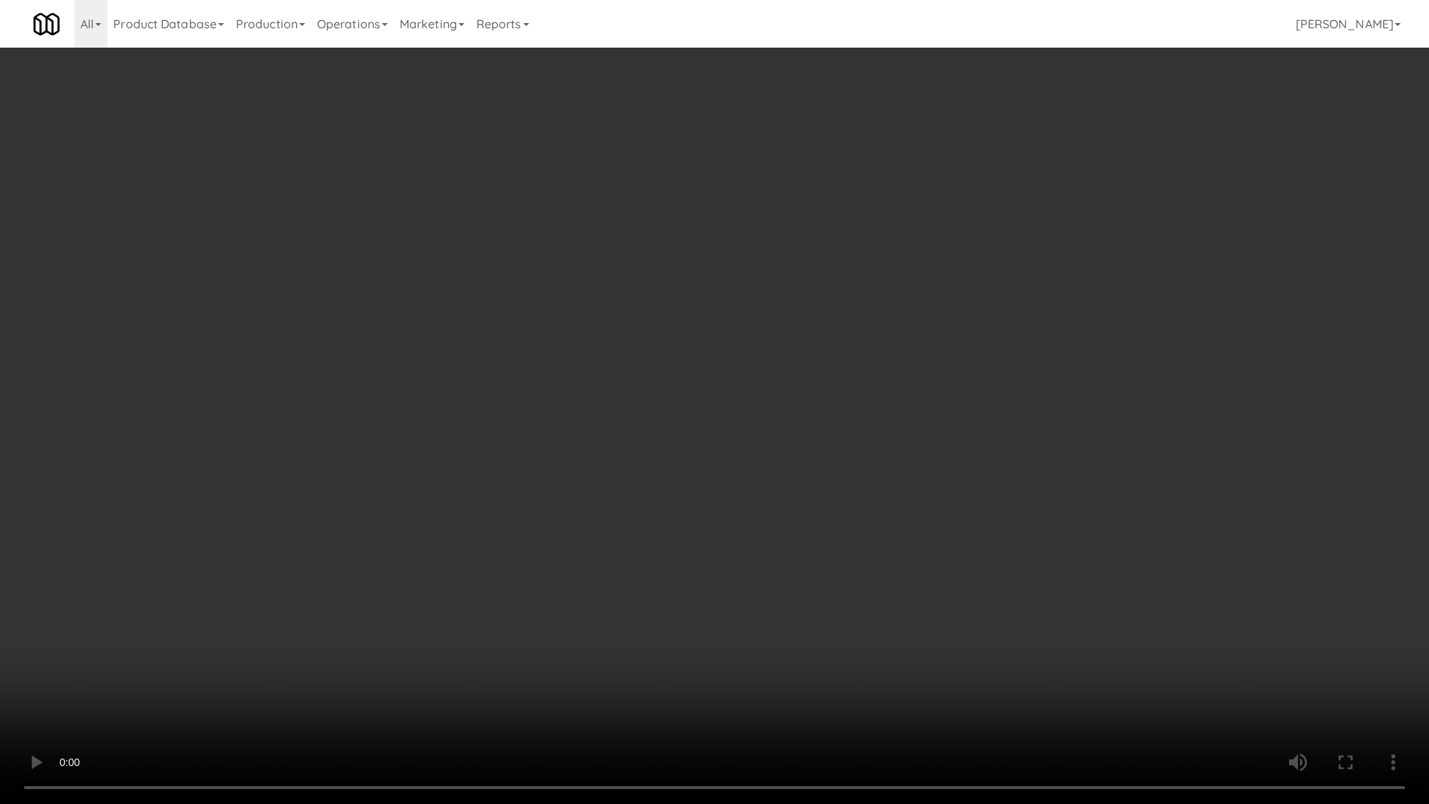
click at [515, 464] on video at bounding box center [714, 402] width 1429 height 804
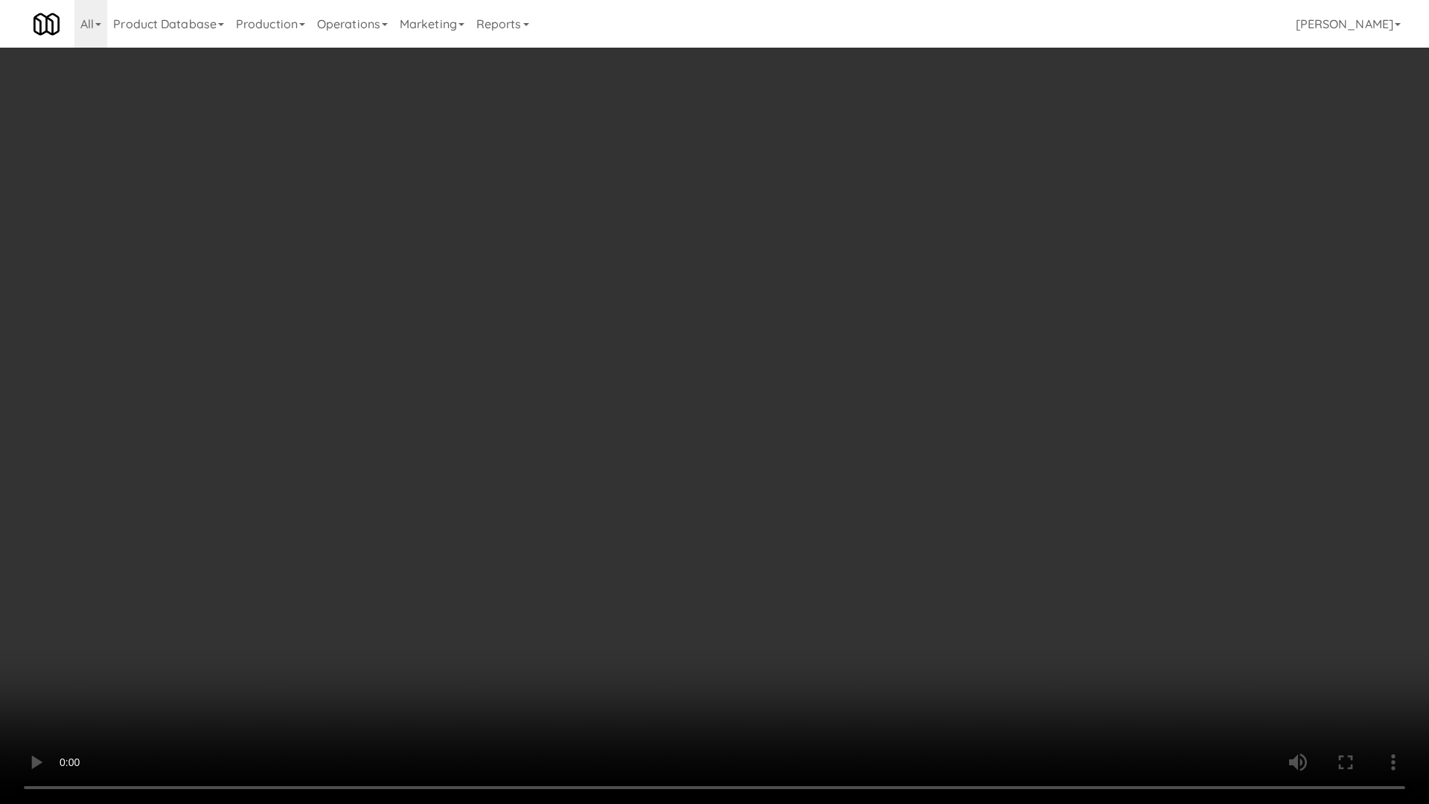
click at [587, 282] on video at bounding box center [714, 402] width 1429 height 804
click at [575, 519] on video at bounding box center [714, 402] width 1429 height 804
click at [568, 484] on video at bounding box center [714, 402] width 1429 height 804
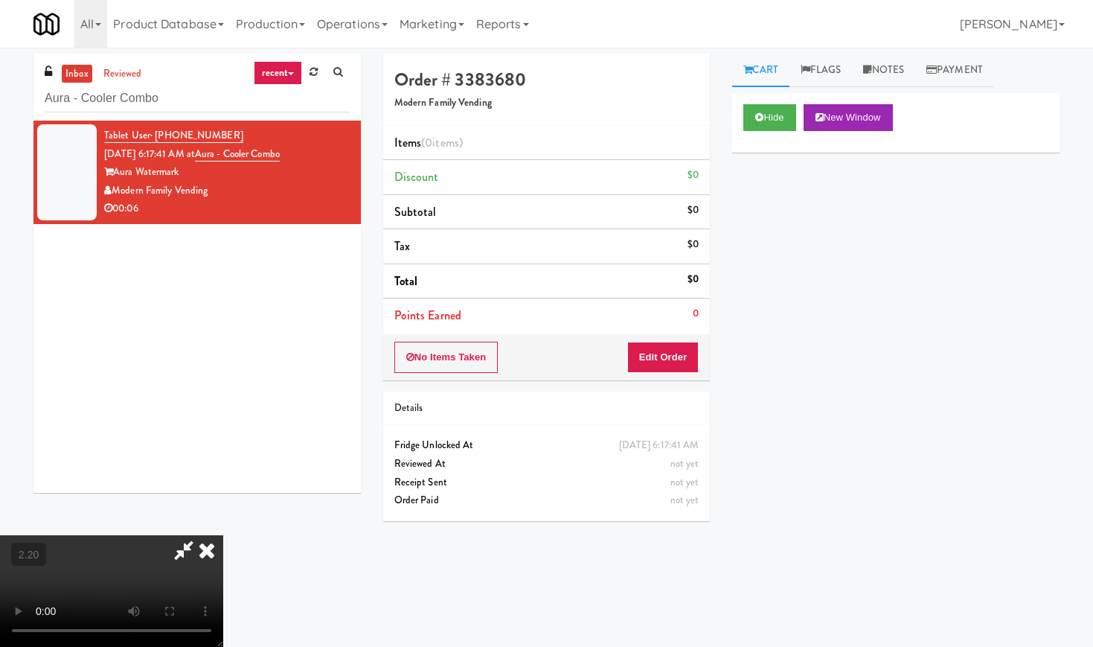
click at [223, 535] on icon at bounding box center [206, 550] width 33 height 30
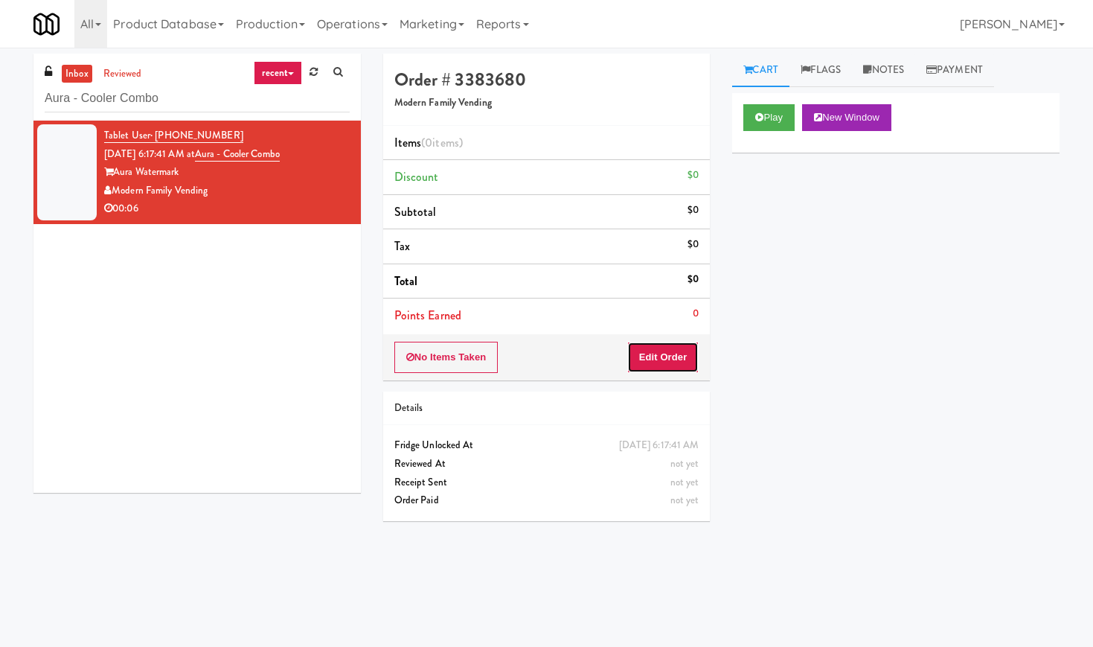
click at [670, 359] on button "Edit Order" at bounding box center [663, 357] width 72 height 31
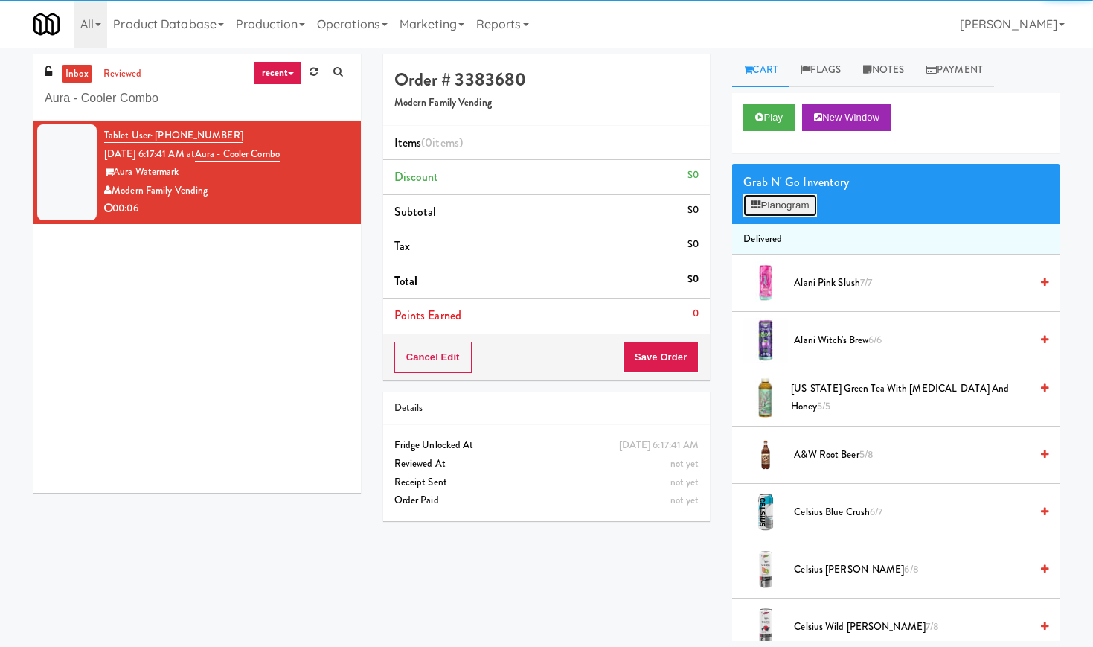
click at [788, 215] on button "Planogram" at bounding box center [779, 205] width 73 height 22
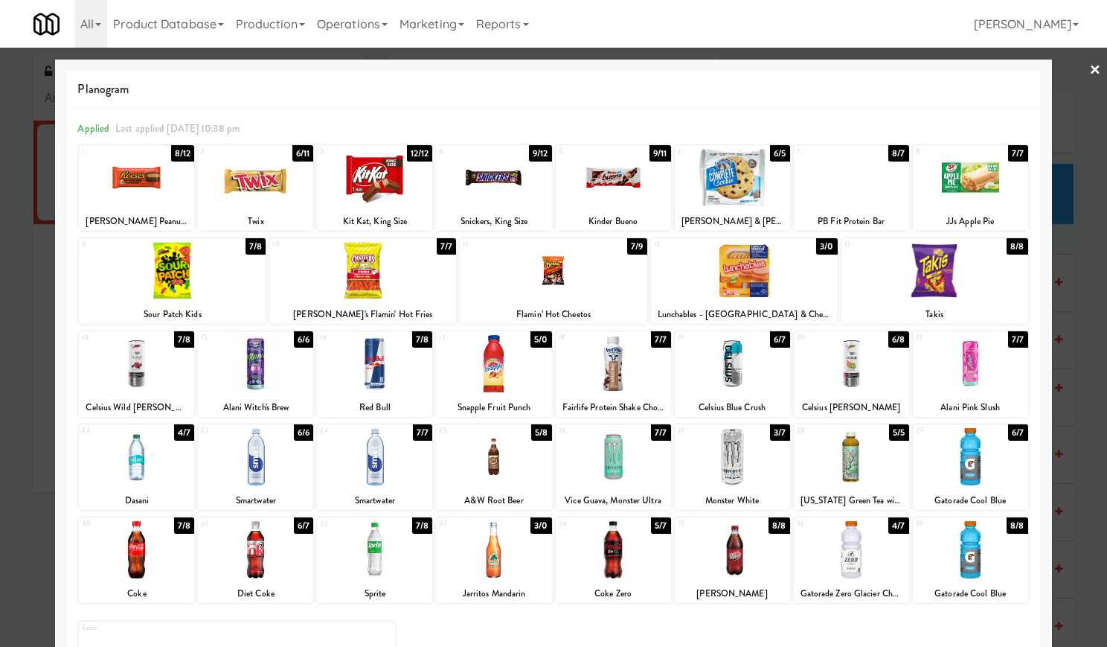
click at [168, 464] on div at bounding box center [136, 456] width 115 height 57
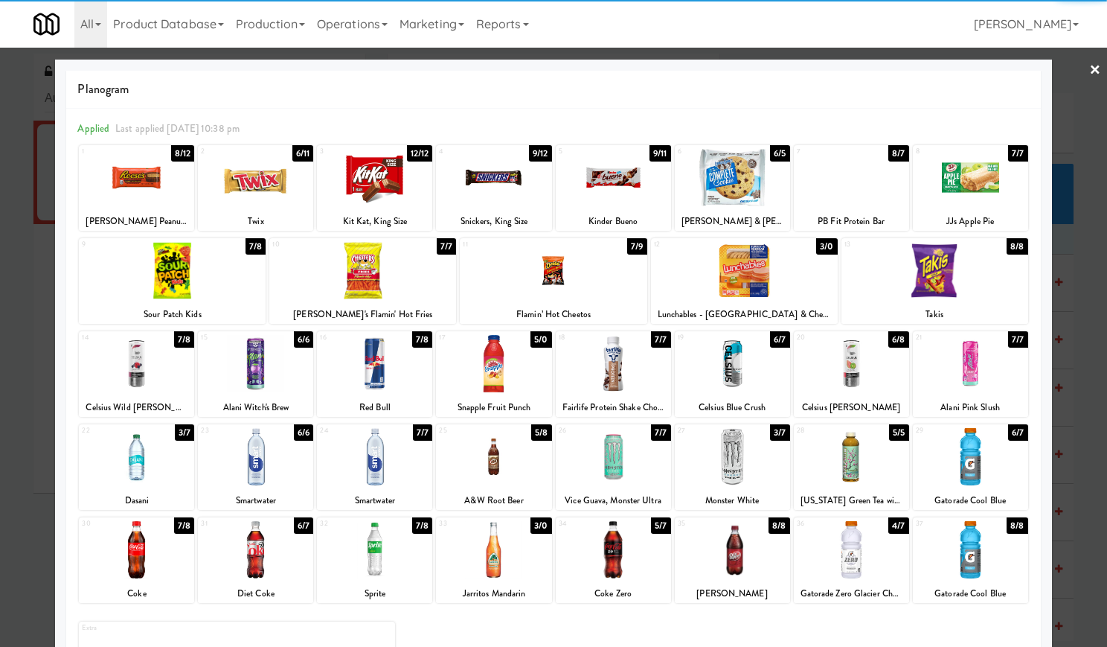
click at [493, 454] on div at bounding box center [493, 456] width 115 height 57
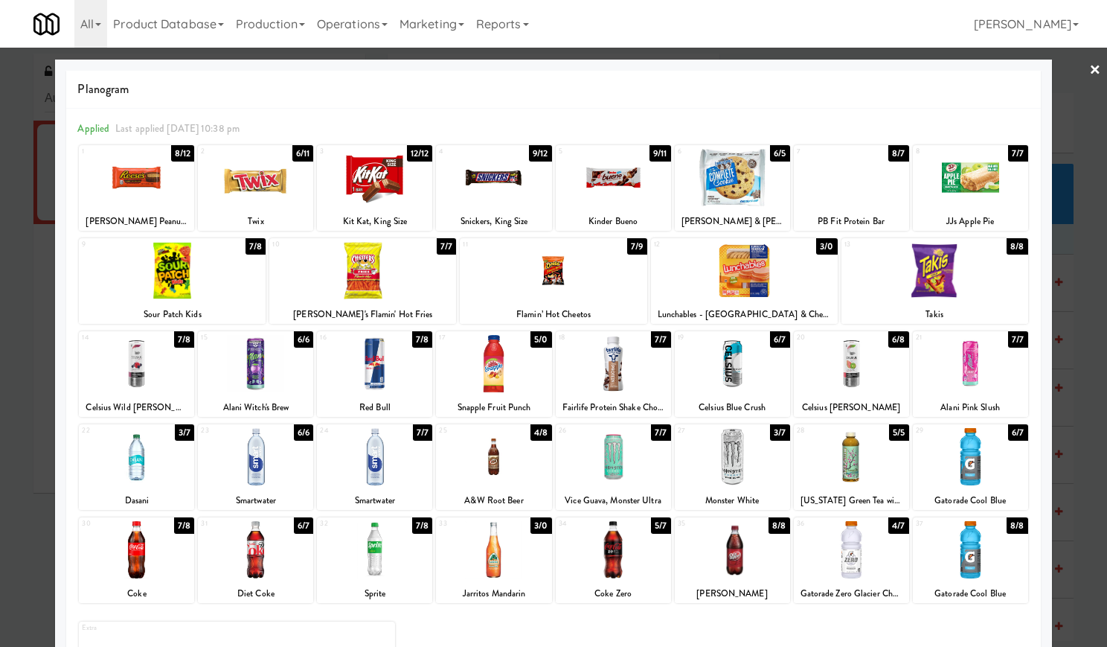
click at [1089, 67] on link "×" at bounding box center [1095, 71] width 12 height 46
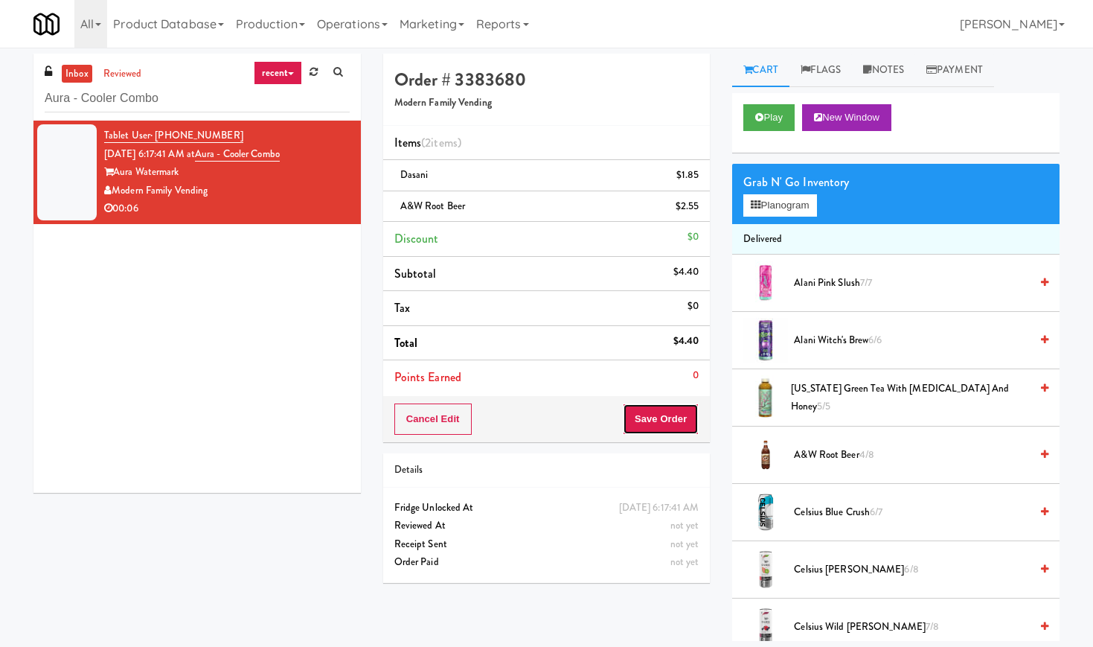
click at [677, 418] on button "Save Order" at bounding box center [661, 418] width 76 height 31
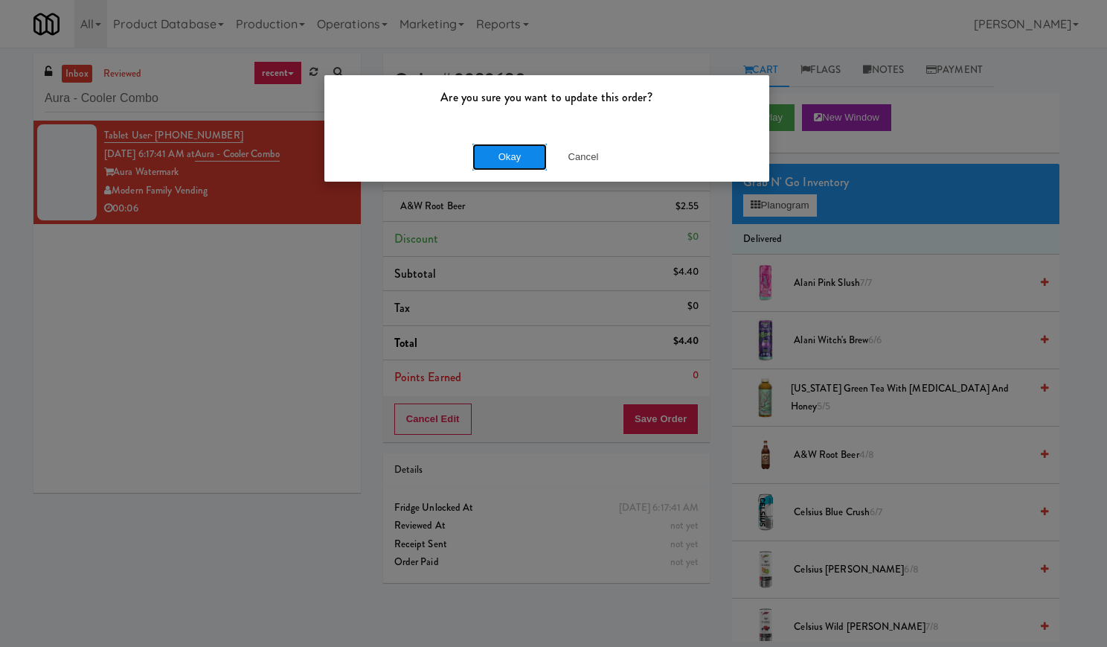
click at [525, 156] on button "Okay" at bounding box center [509, 157] width 74 height 27
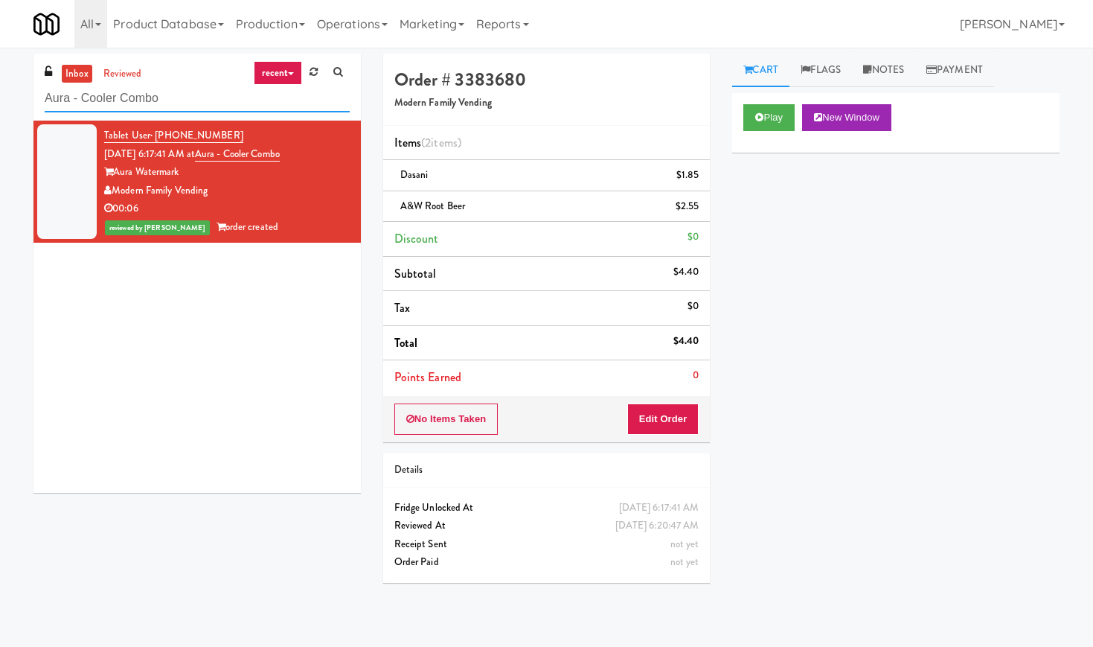
click at [193, 89] on input "Aura - Cooler Combo" at bounding box center [197, 99] width 305 height 28
paste input "[PERSON_NAME] Truck Center Cooler"
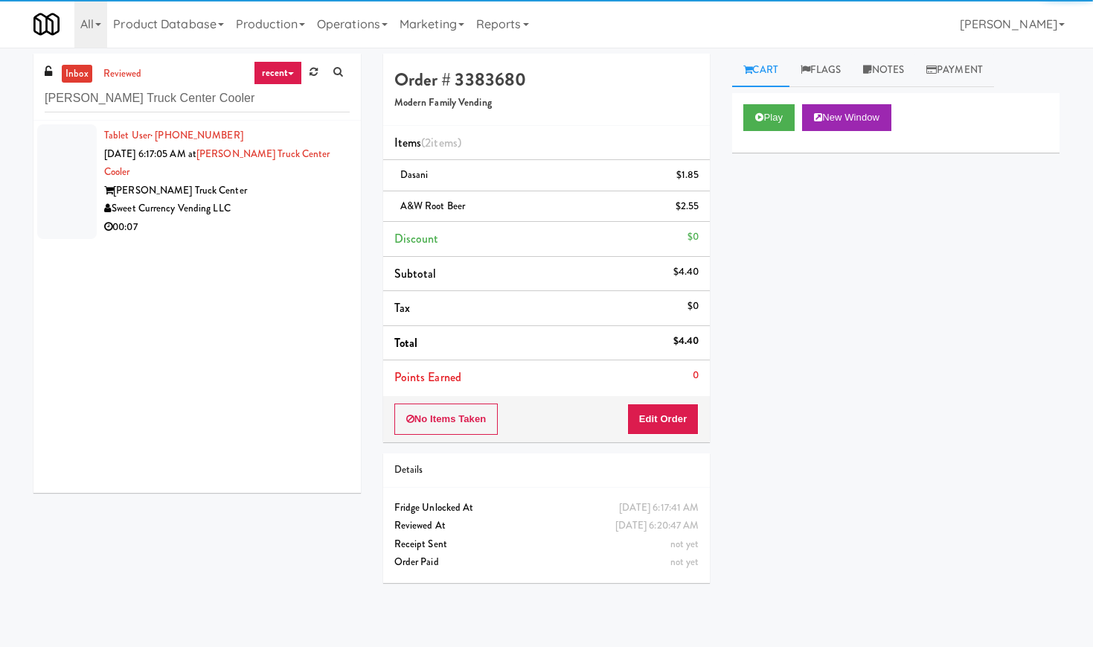
click at [319, 201] on div "Sweet Currency Vending LLC" at bounding box center [227, 208] width 246 height 19
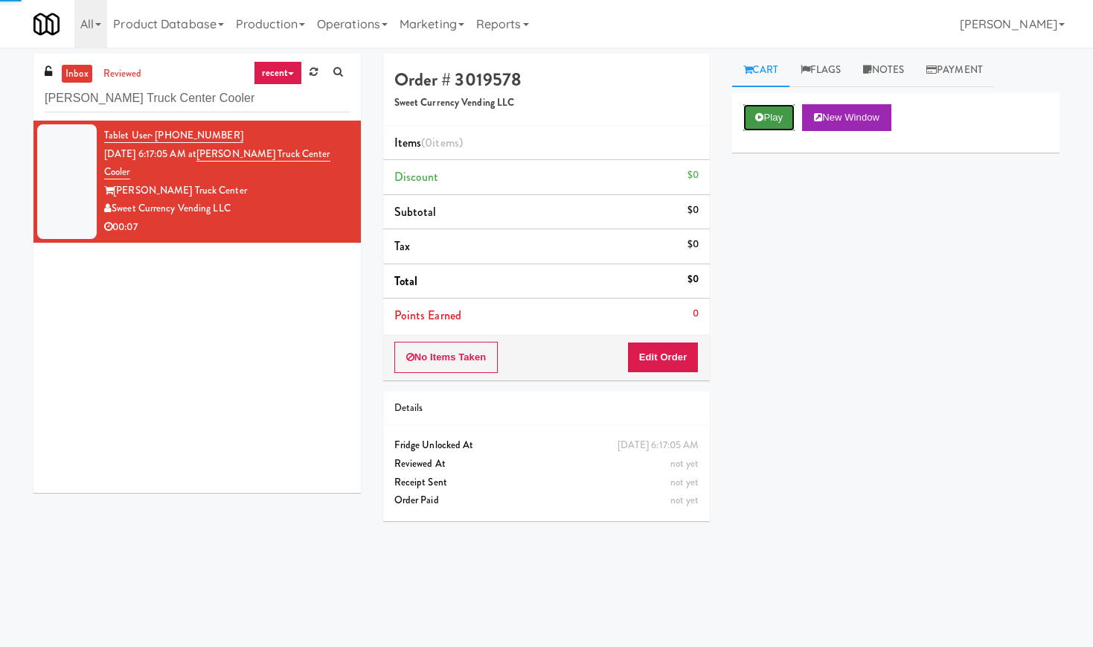
click at [778, 116] on button "Play" at bounding box center [768, 117] width 51 height 27
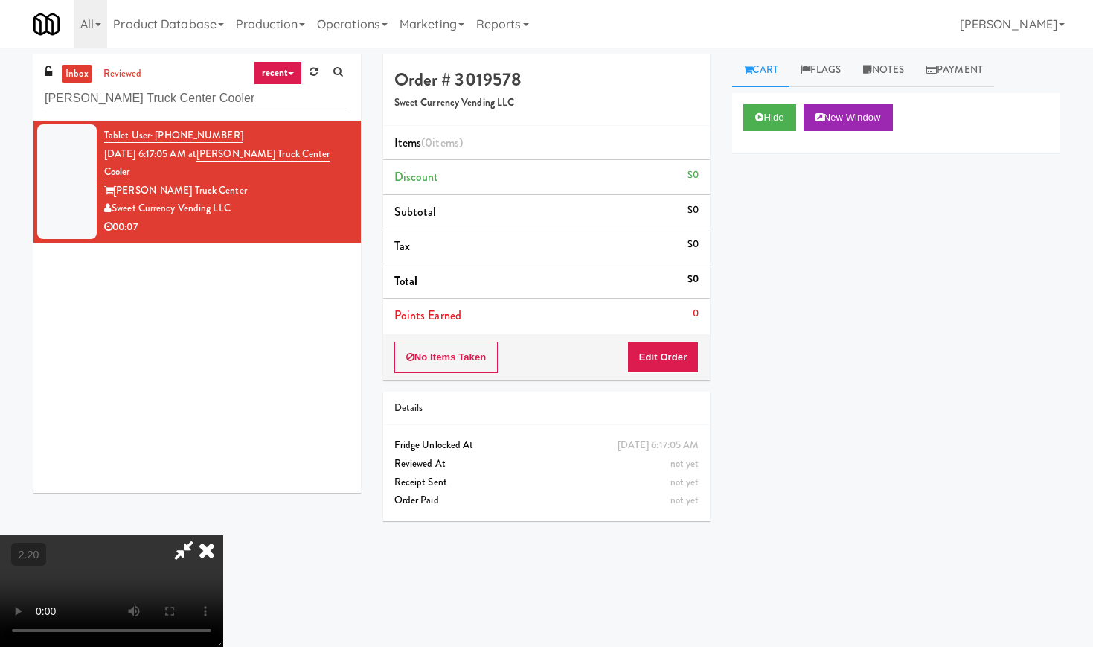
click at [223, 535] on video at bounding box center [111, 591] width 223 height 112
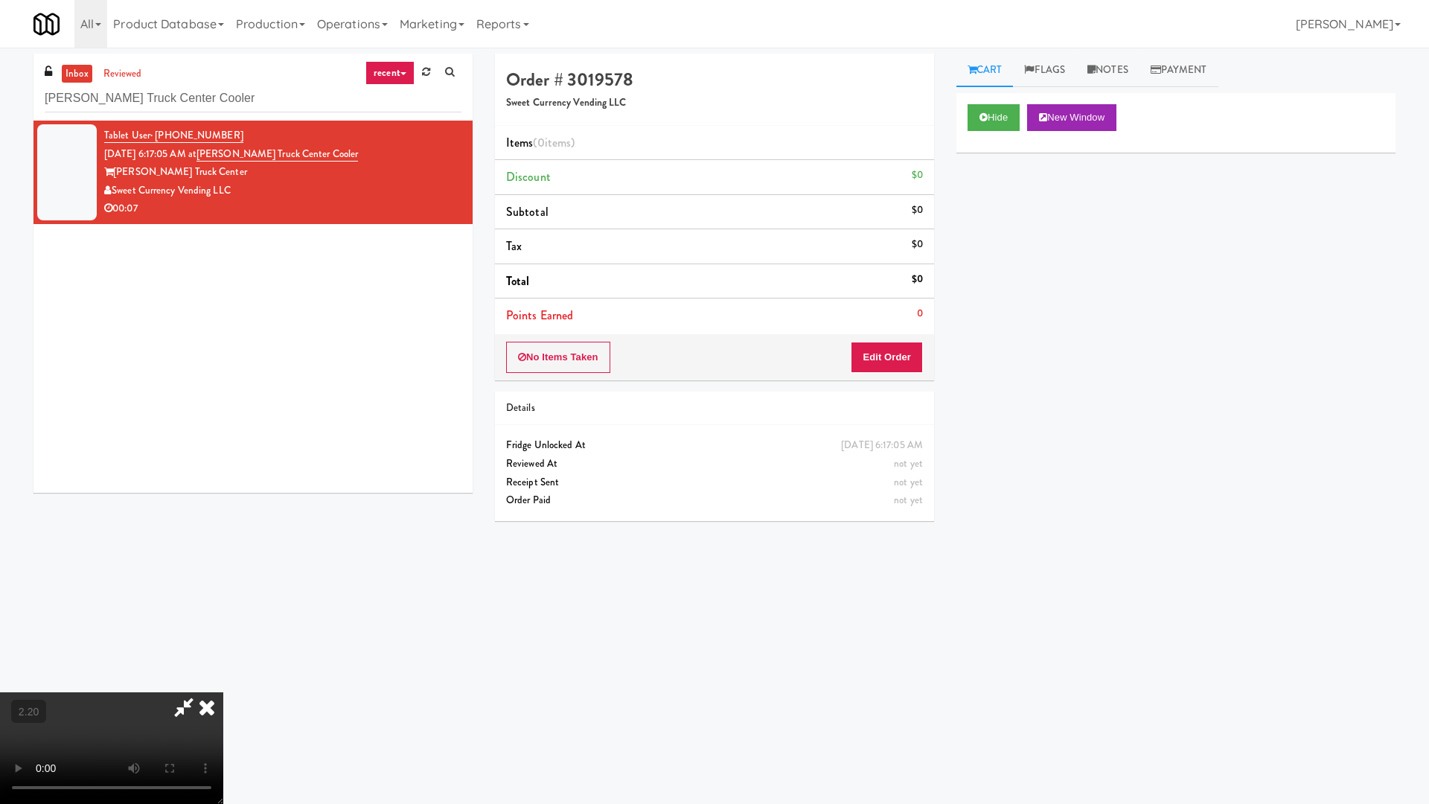
click at [223, 646] on video at bounding box center [111, 748] width 223 height 112
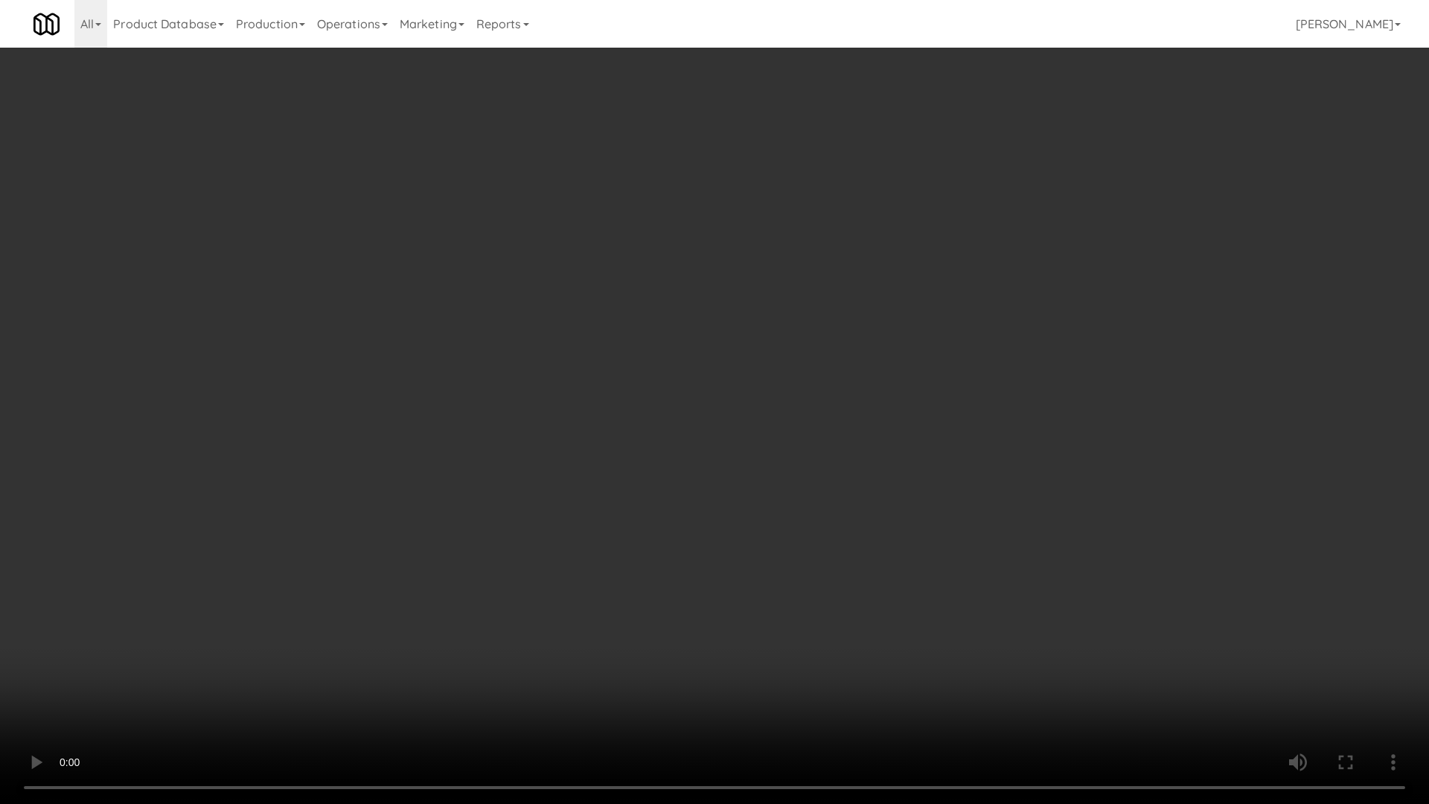
click at [688, 362] on video at bounding box center [714, 402] width 1429 height 804
click at [688, 371] on video at bounding box center [714, 402] width 1429 height 804
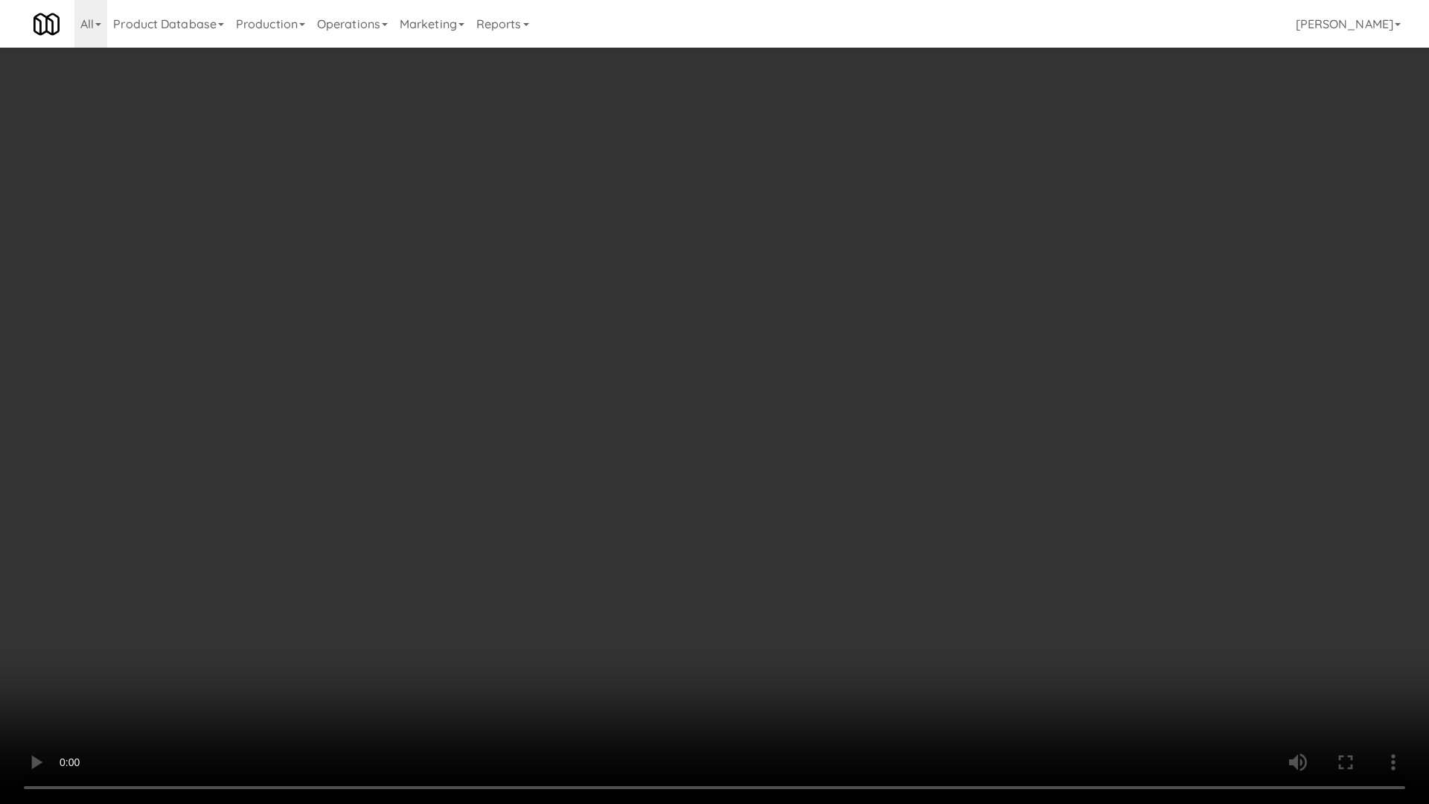
click at [688, 371] on video at bounding box center [714, 402] width 1429 height 804
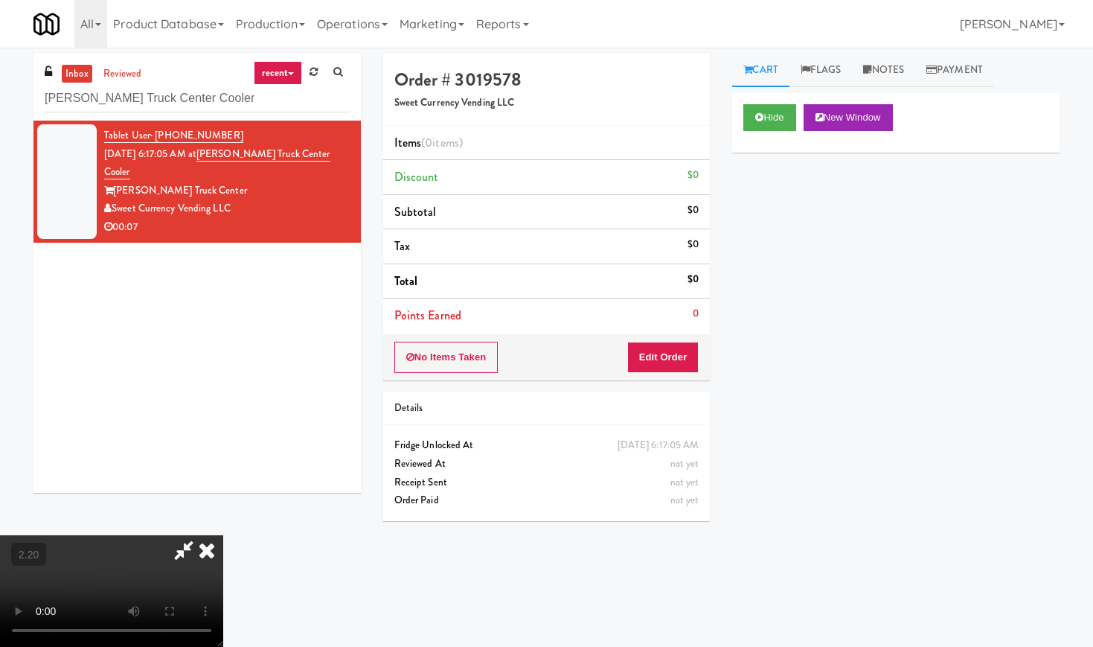
click at [223, 535] on icon at bounding box center [206, 550] width 33 height 30
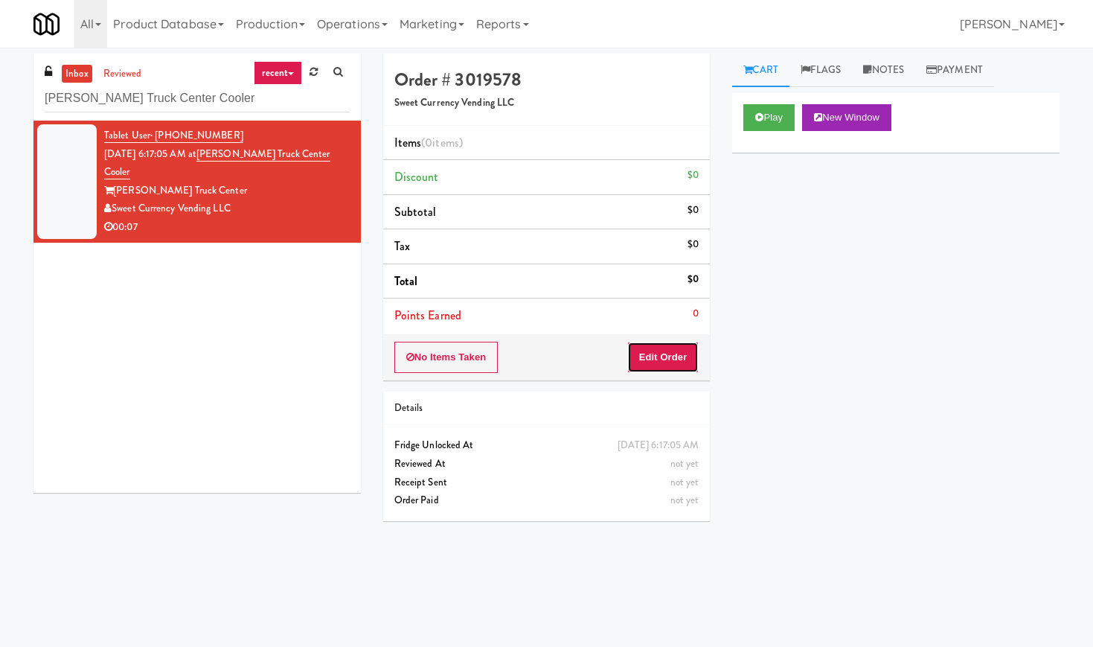
click at [686, 365] on button "Edit Order" at bounding box center [663, 357] width 72 height 31
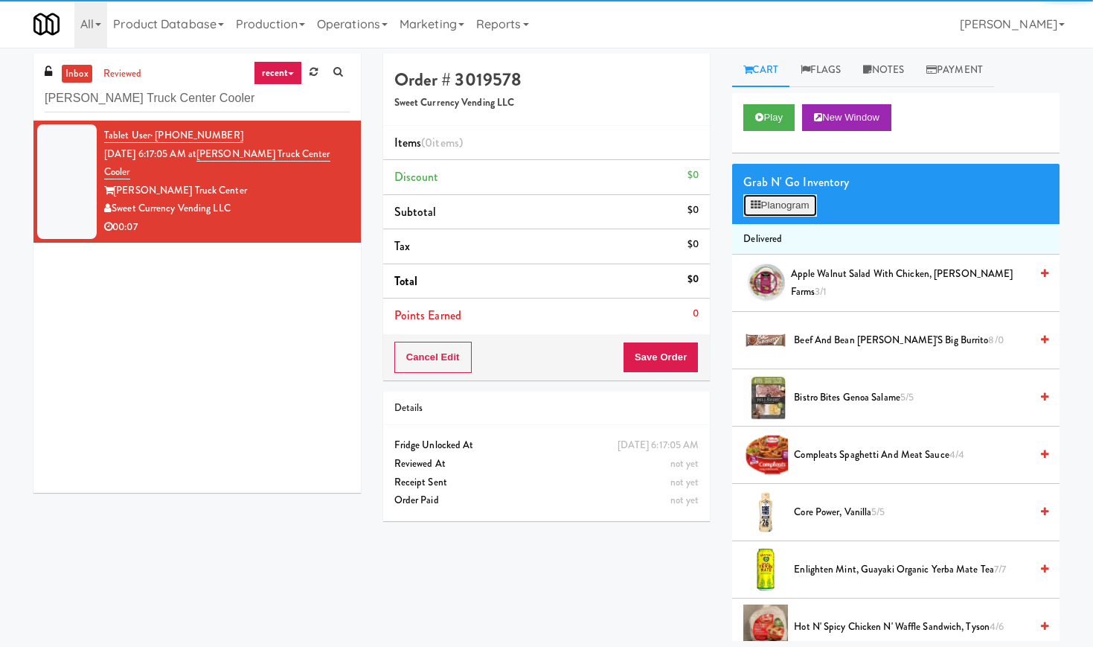
click at [784, 198] on button "Planogram" at bounding box center [779, 205] width 73 height 22
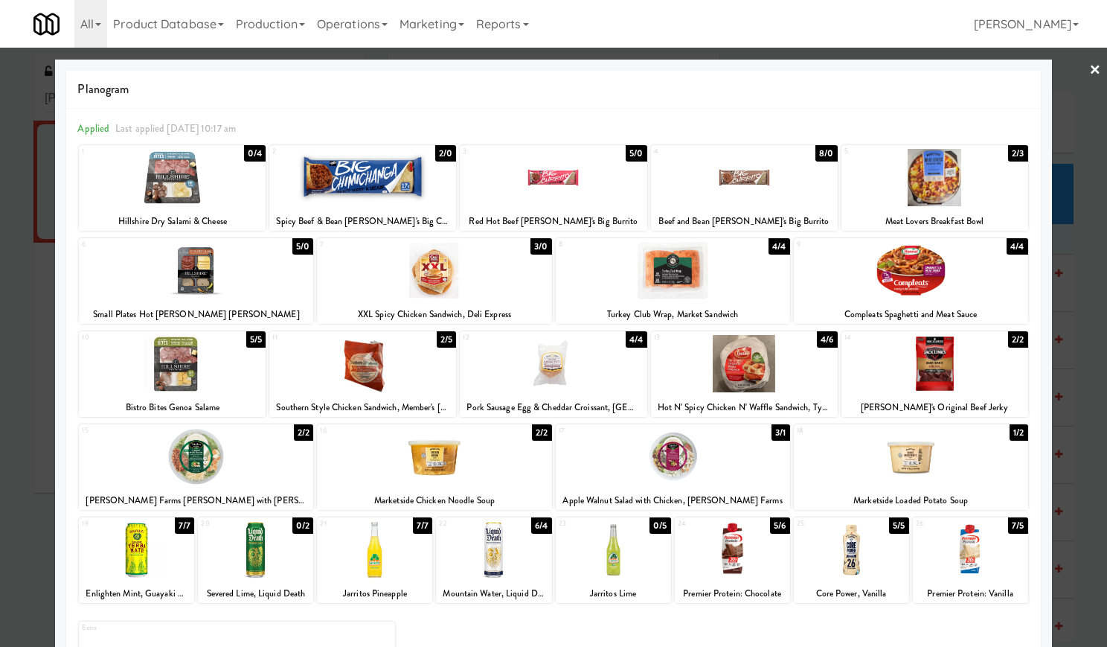
click at [154, 361] on div at bounding box center [172, 363] width 187 height 57
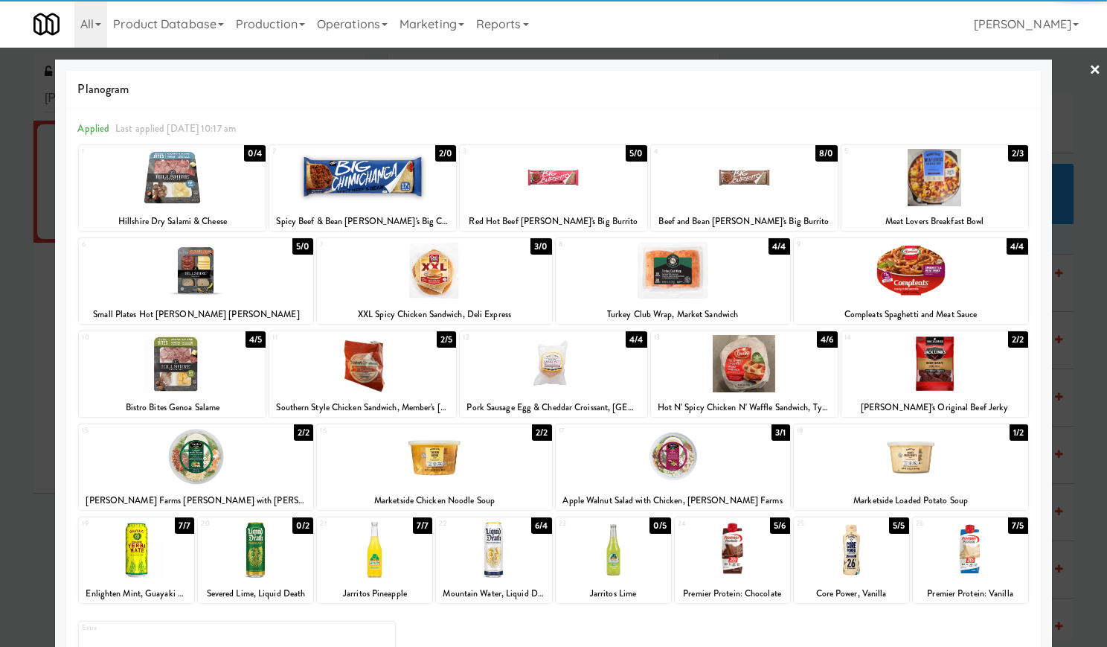
click at [558, 372] on div at bounding box center [553, 363] width 187 height 57
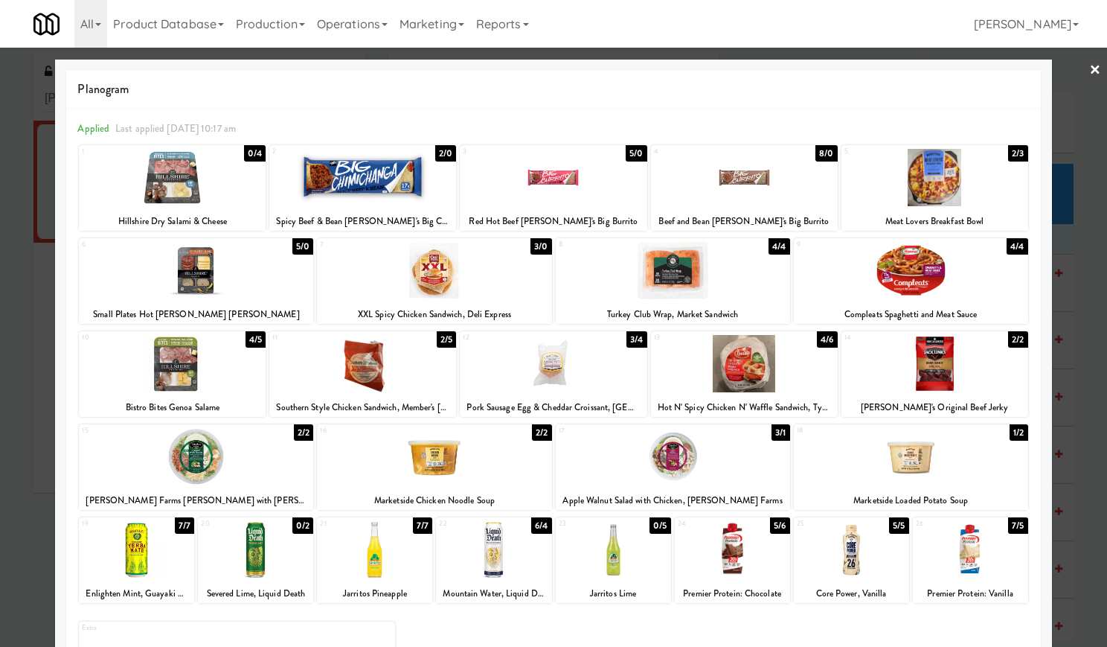
click at [1089, 69] on link "×" at bounding box center [1095, 71] width 12 height 46
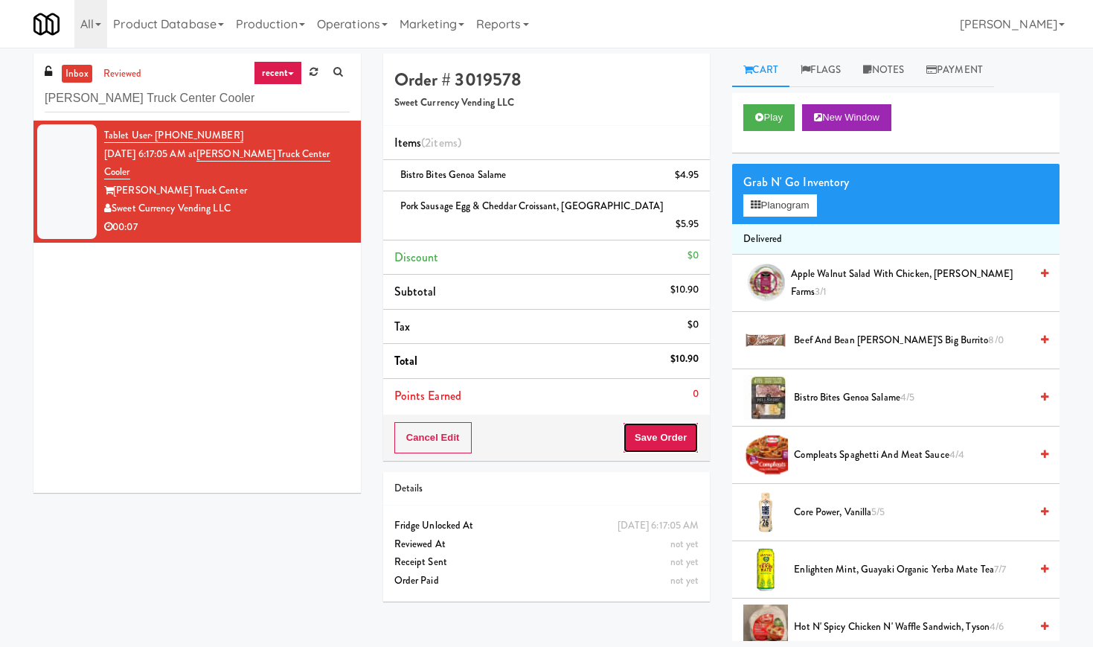
click at [647, 422] on button "Save Order" at bounding box center [661, 437] width 76 height 31
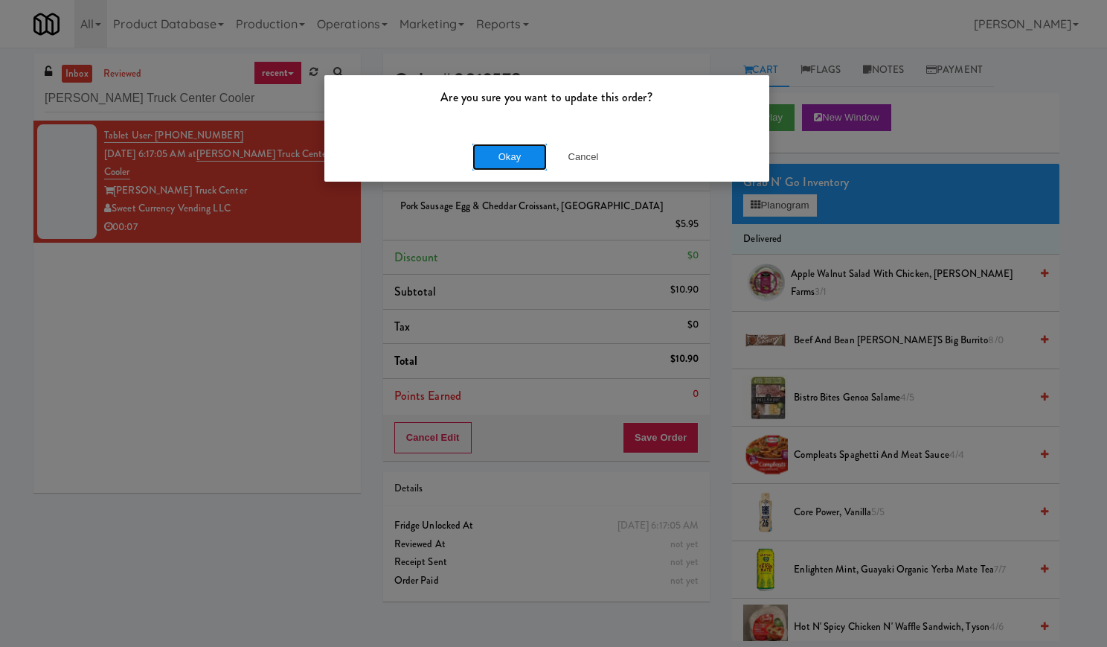
click at [509, 165] on button "Okay" at bounding box center [509, 157] width 74 height 27
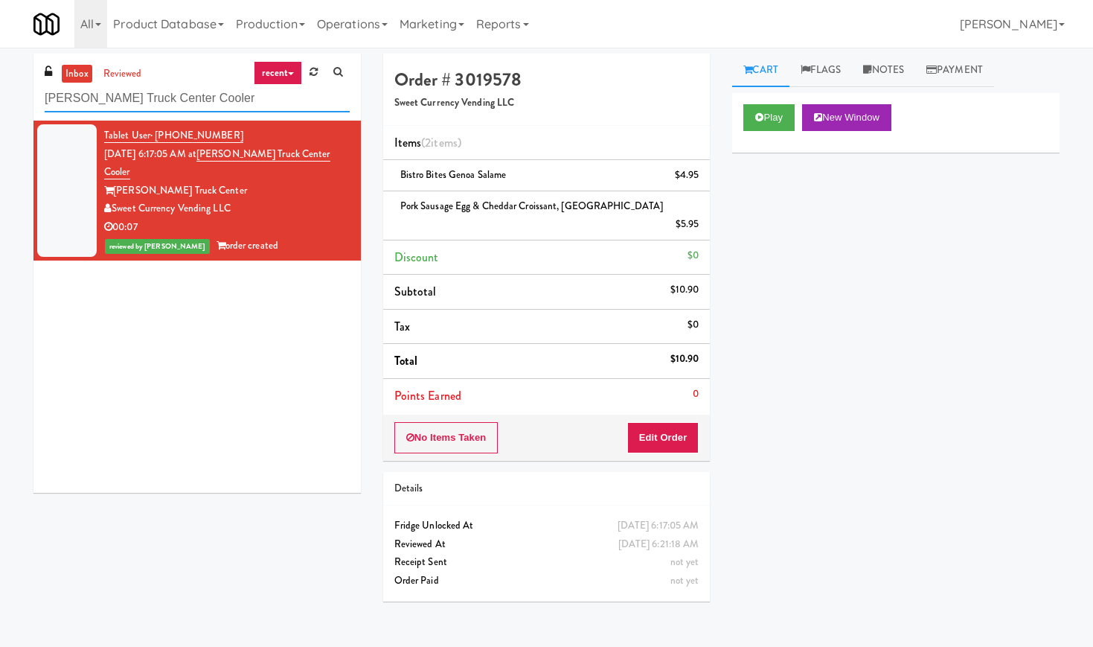
click at [130, 97] on input "[PERSON_NAME] Truck Center Cooler" at bounding box center [197, 99] width 305 height 28
paste input "Alameda West - Drink"
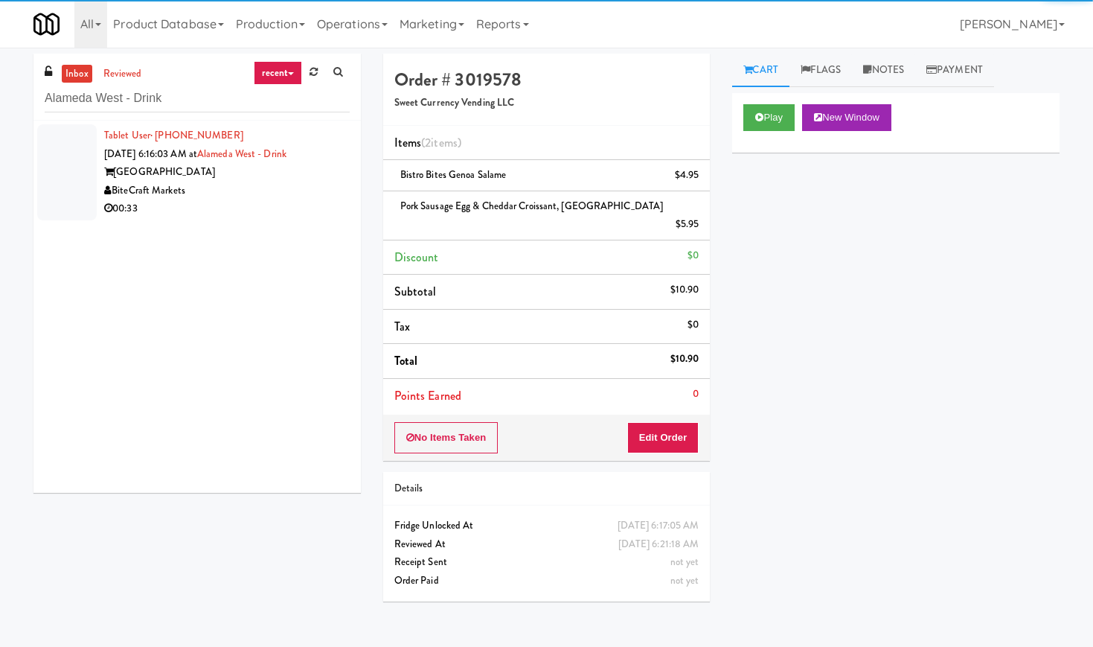
drag, startPoint x: 308, startPoint y: 188, endPoint x: 321, endPoint y: 184, distance: 13.2
click at [308, 188] on div "BiteCraft Markets" at bounding box center [227, 191] width 246 height 19
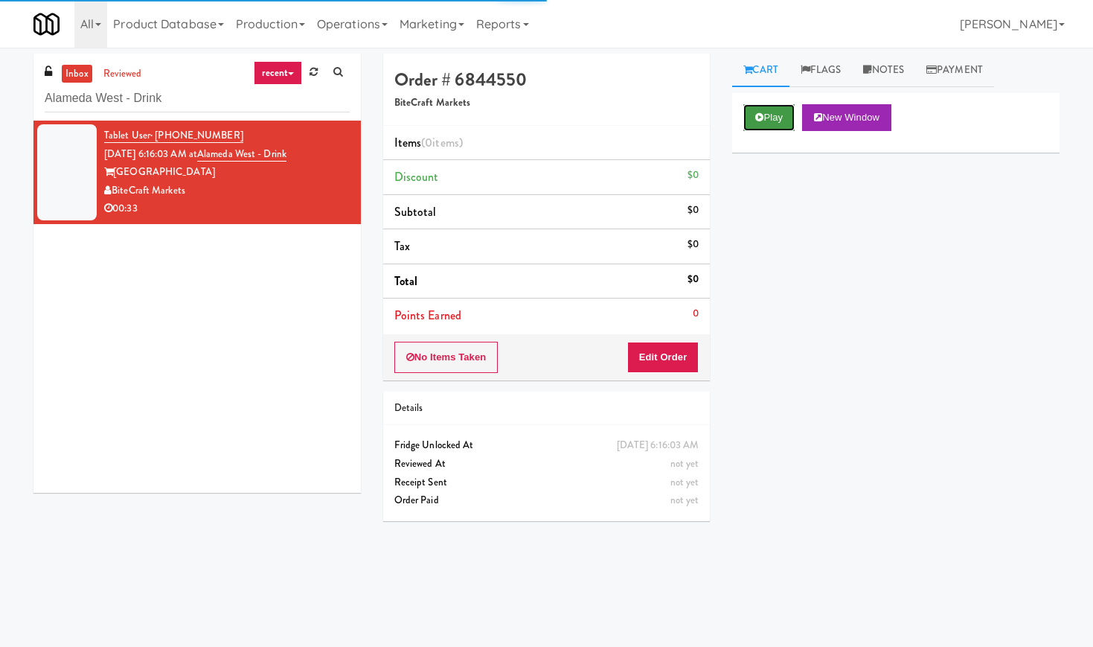
click at [785, 114] on button "Play" at bounding box center [768, 117] width 51 height 27
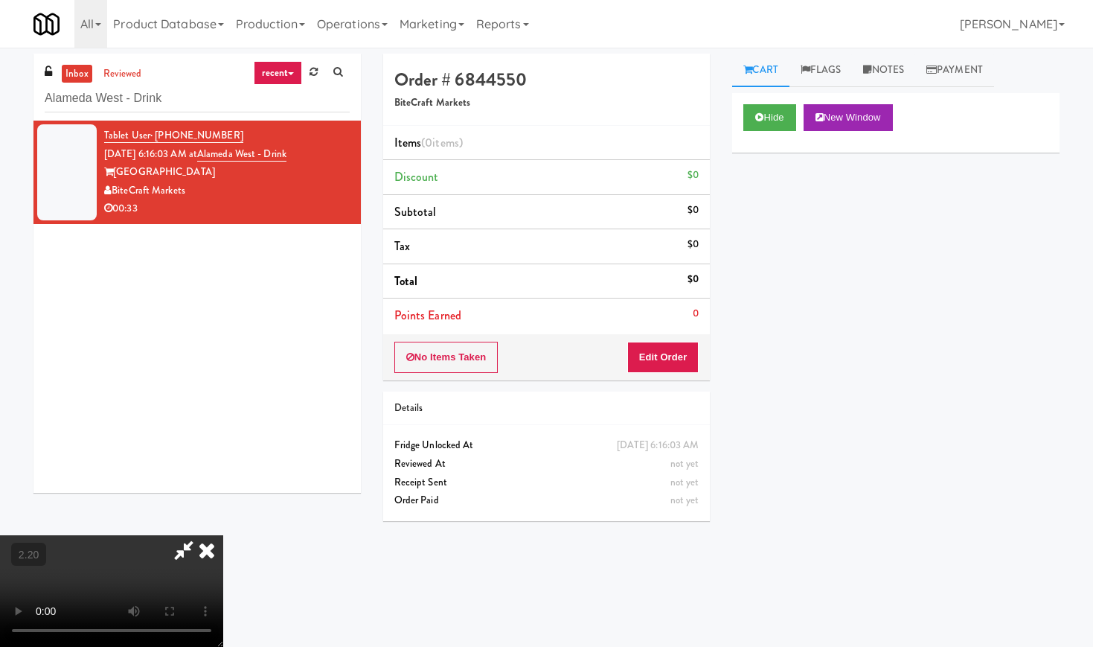
click at [223, 535] on video at bounding box center [111, 591] width 223 height 112
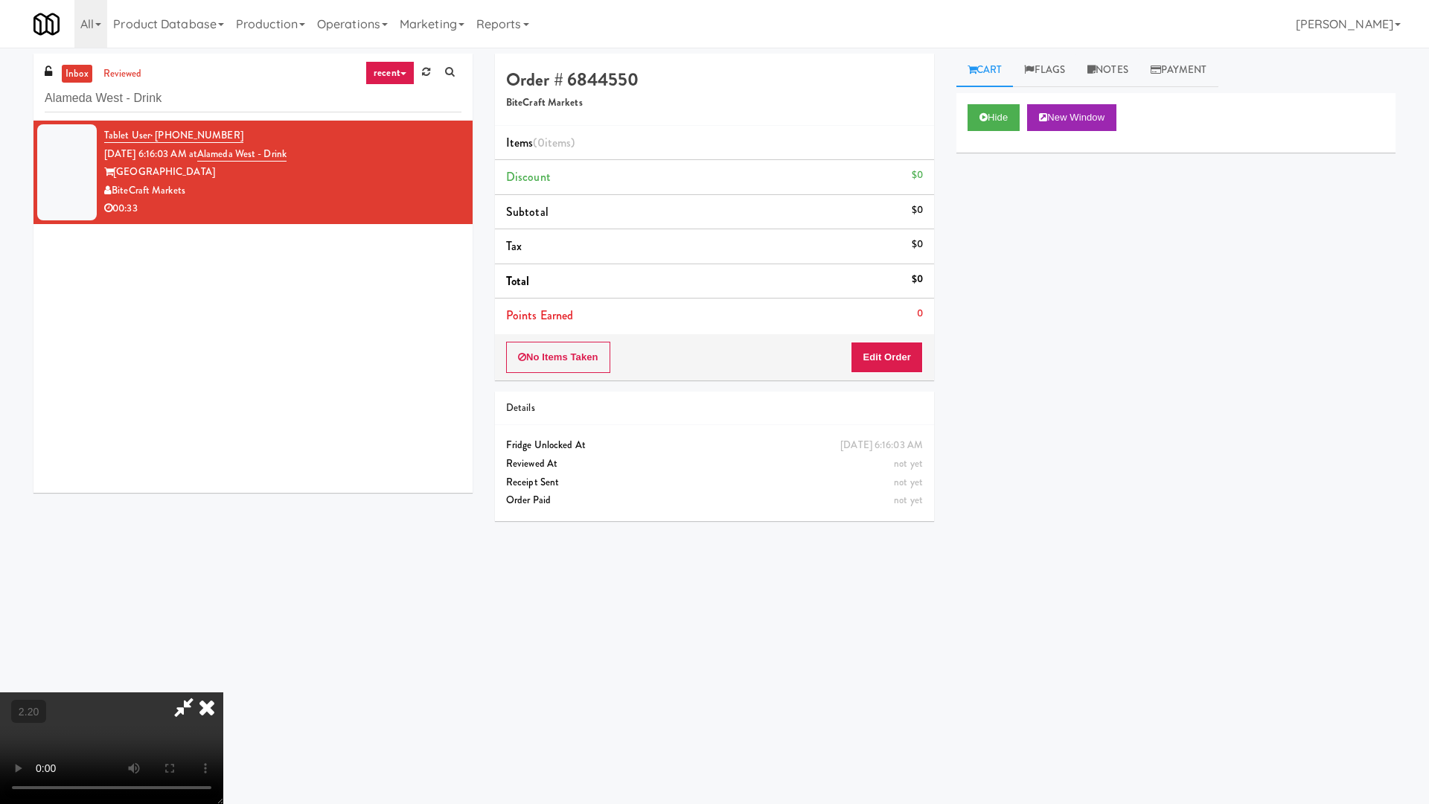
click at [223, 646] on video at bounding box center [111, 748] width 223 height 112
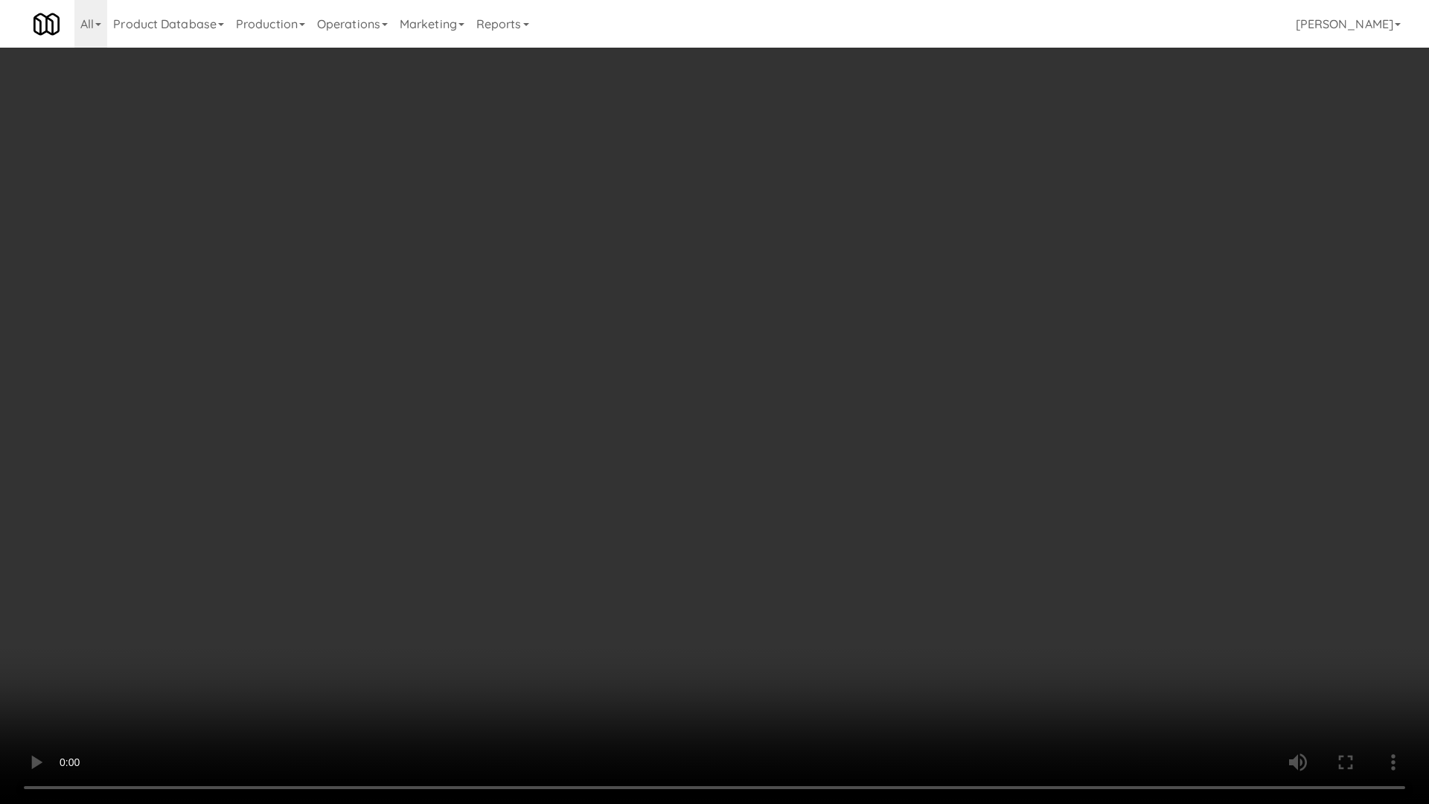
click at [411, 382] on video at bounding box center [714, 402] width 1429 height 804
click at [422, 386] on video at bounding box center [714, 402] width 1429 height 804
click at [414, 403] on video at bounding box center [714, 402] width 1429 height 804
click at [444, 381] on video at bounding box center [714, 402] width 1429 height 804
click at [502, 522] on video at bounding box center [714, 402] width 1429 height 804
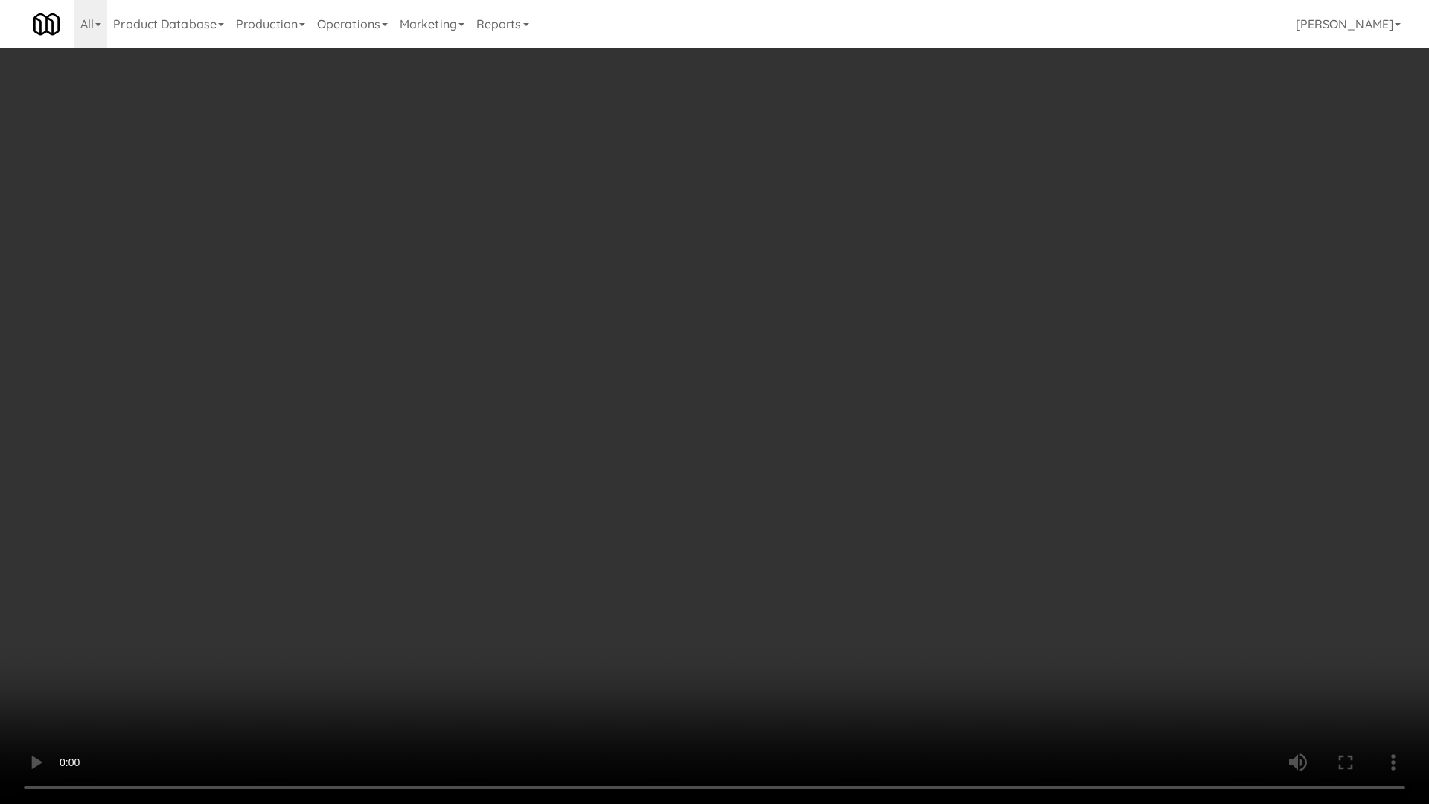
click at [535, 527] on video at bounding box center [714, 402] width 1429 height 804
click at [659, 528] on video at bounding box center [714, 402] width 1429 height 804
click at [664, 525] on video at bounding box center [714, 402] width 1429 height 804
click at [671, 513] on video at bounding box center [714, 402] width 1429 height 804
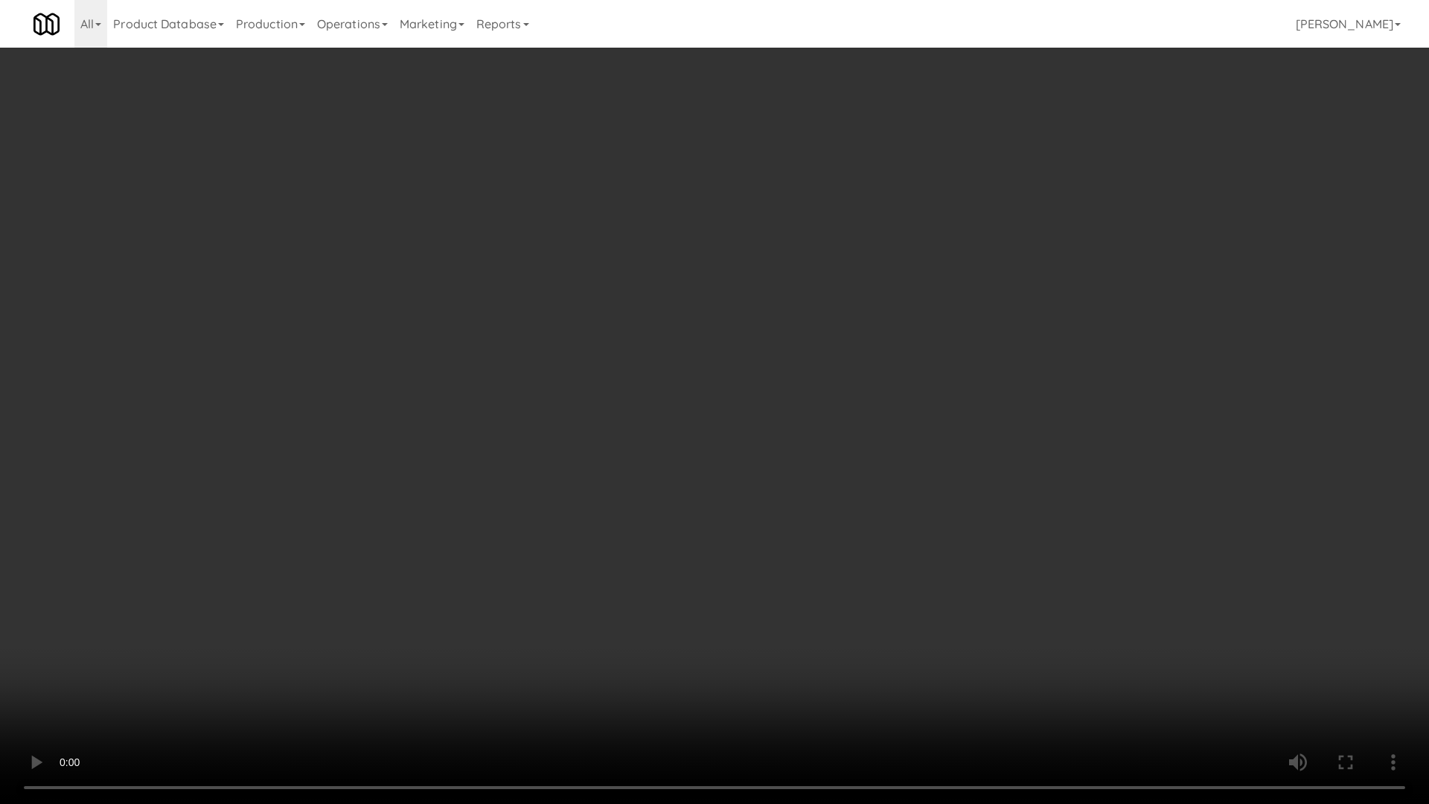
click at [671, 513] on video at bounding box center [714, 402] width 1429 height 804
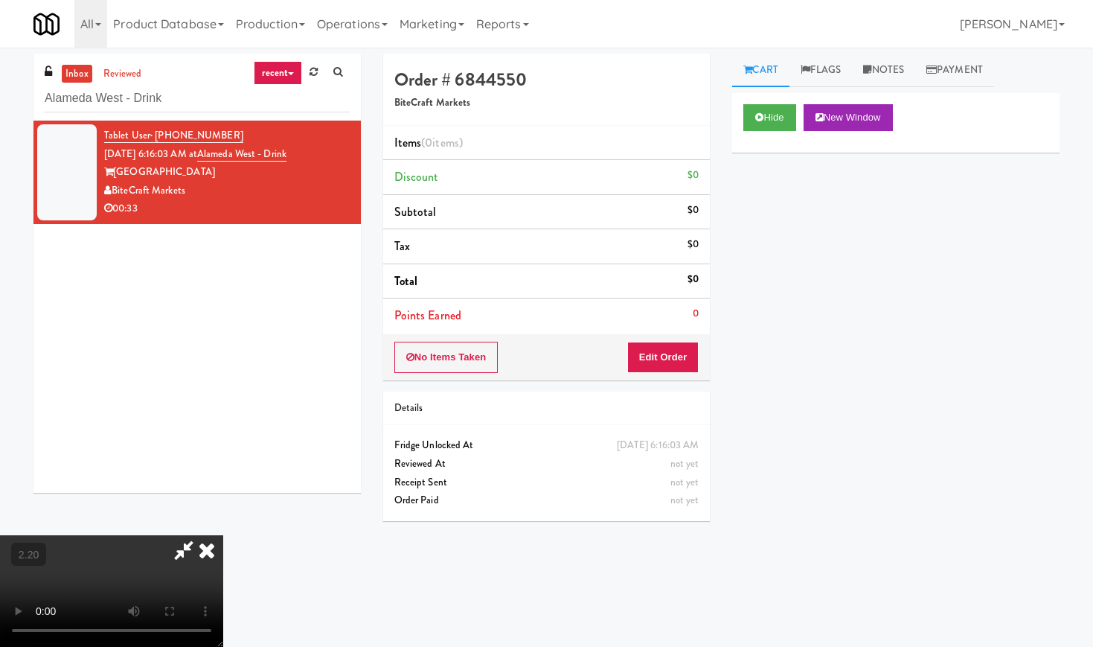
click at [223, 535] on icon at bounding box center [206, 550] width 33 height 30
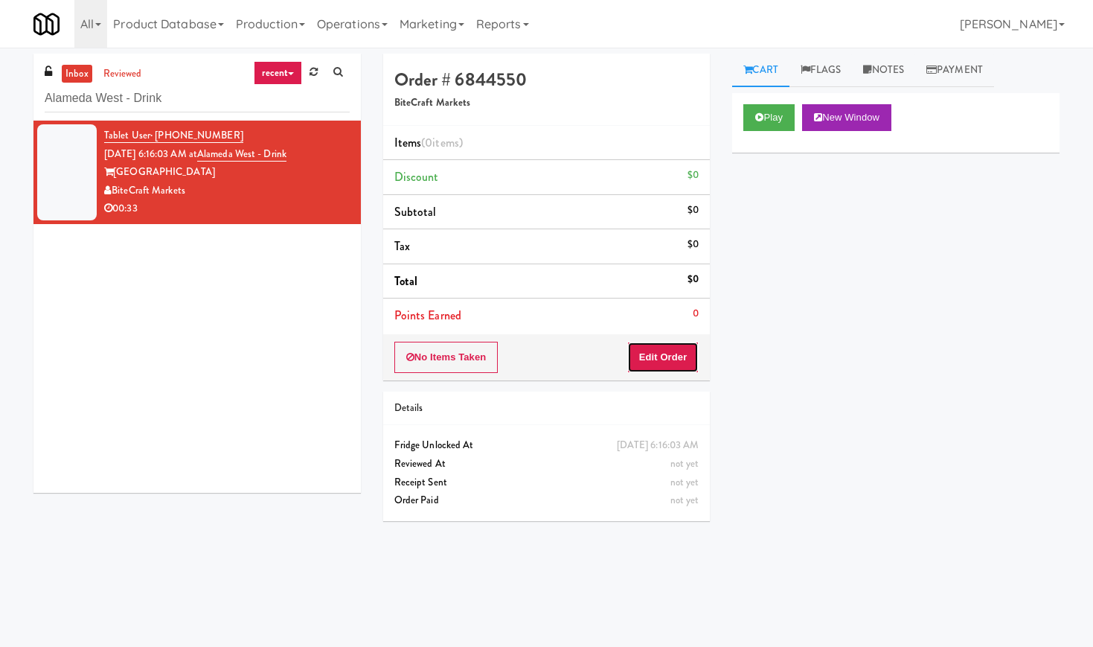
click at [677, 353] on button "Edit Order" at bounding box center [663, 357] width 72 height 31
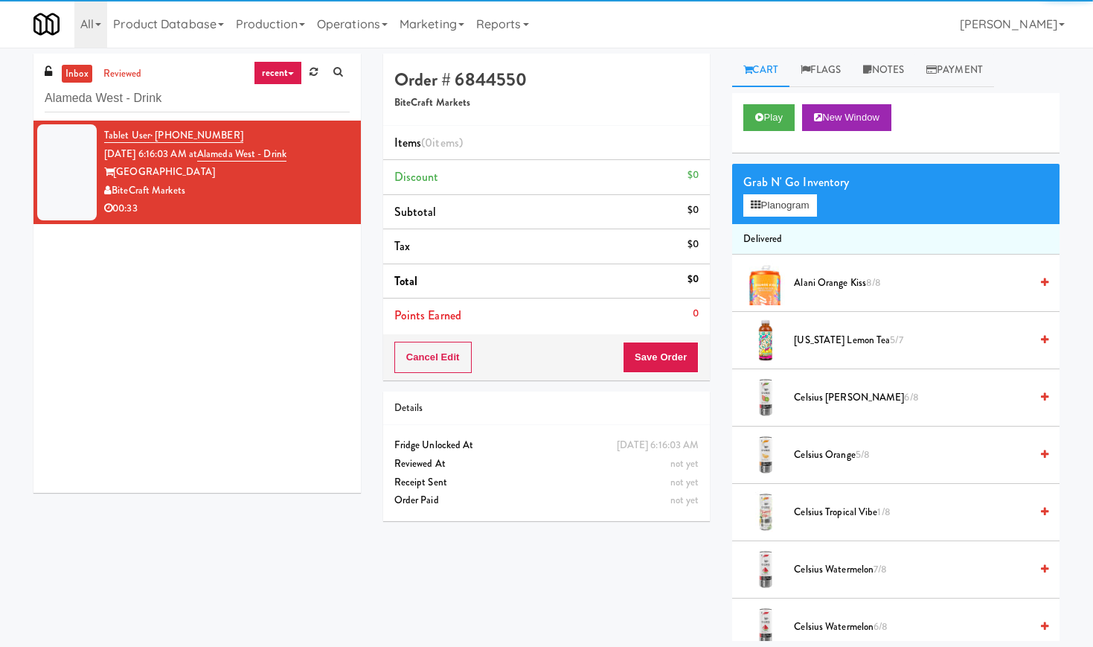
click at [795, 186] on div "Grab N' Go Inventory" at bounding box center [895, 182] width 305 height 22
click at [795, 196] on button "Planogram" at bounding box center [779, 205] width 73 height 22
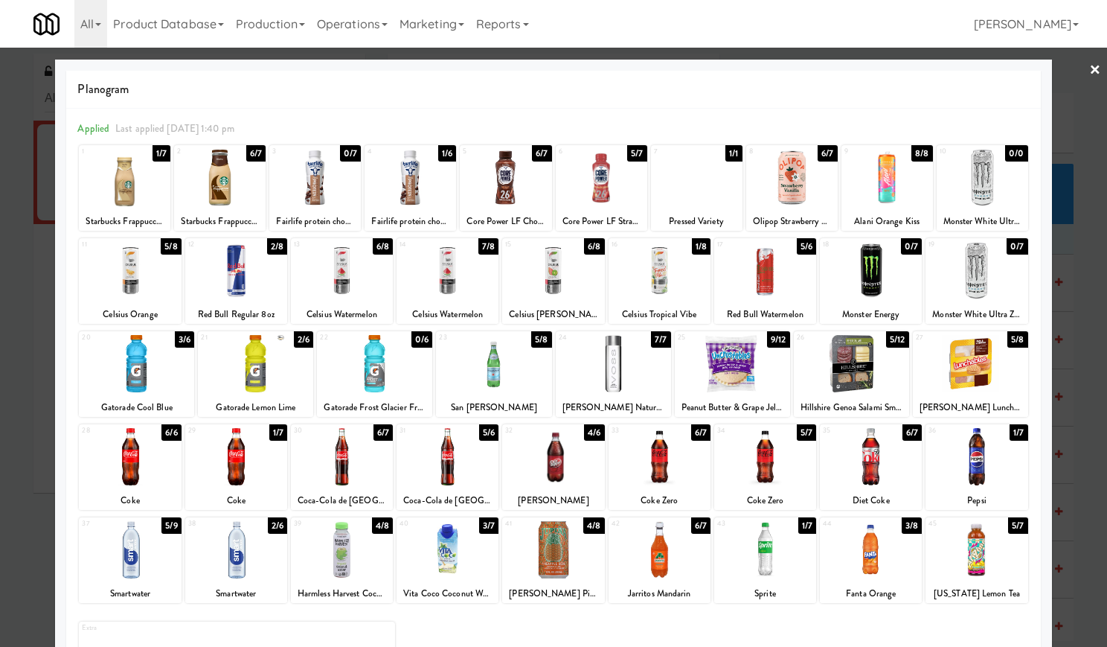
click at [436, 563] on div at bounding box center [448, 549] width 102 height 57
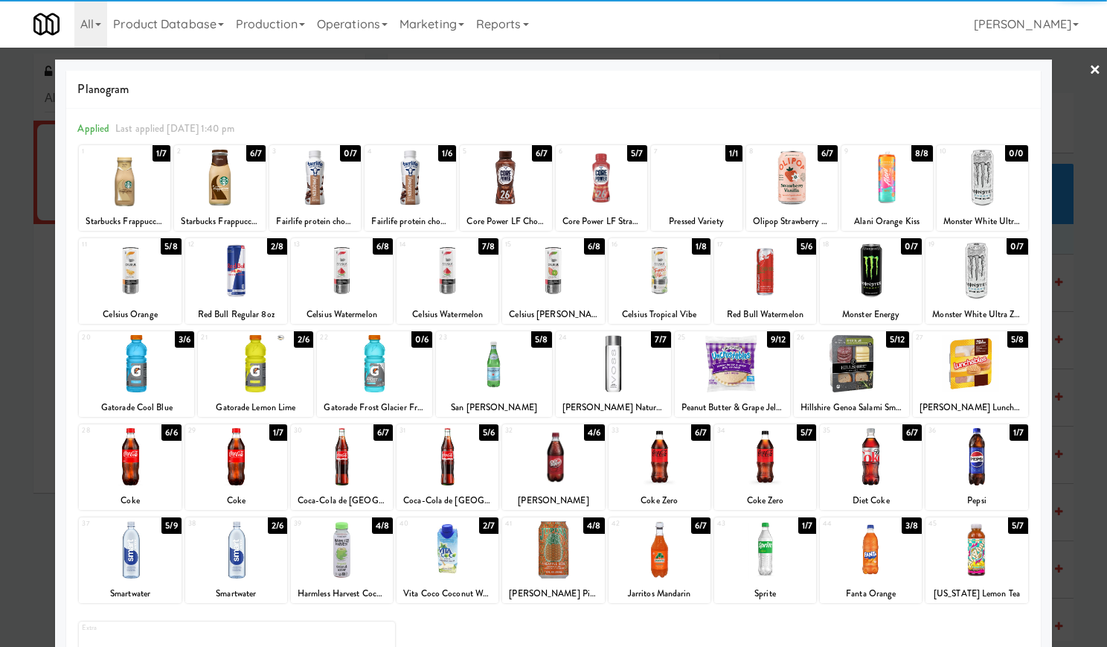
click at [132, 471] on div at bounding box center [130, 456] width 102 height 57
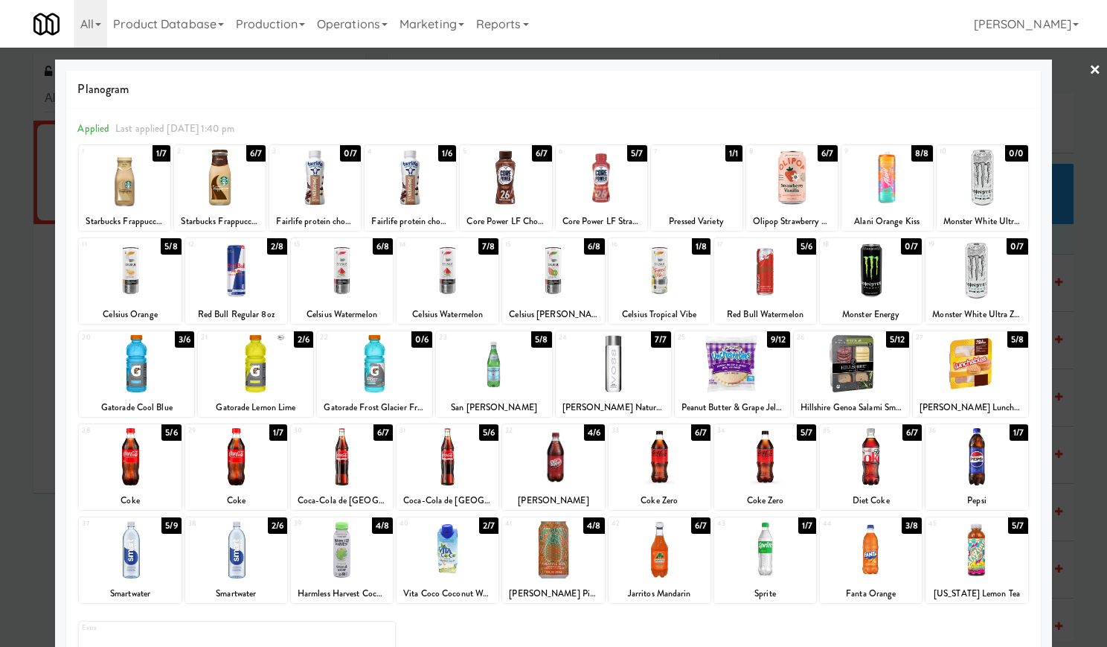
click at [1089, 63] on link "×" at bounding box center [1095, 71] width 12 height 46
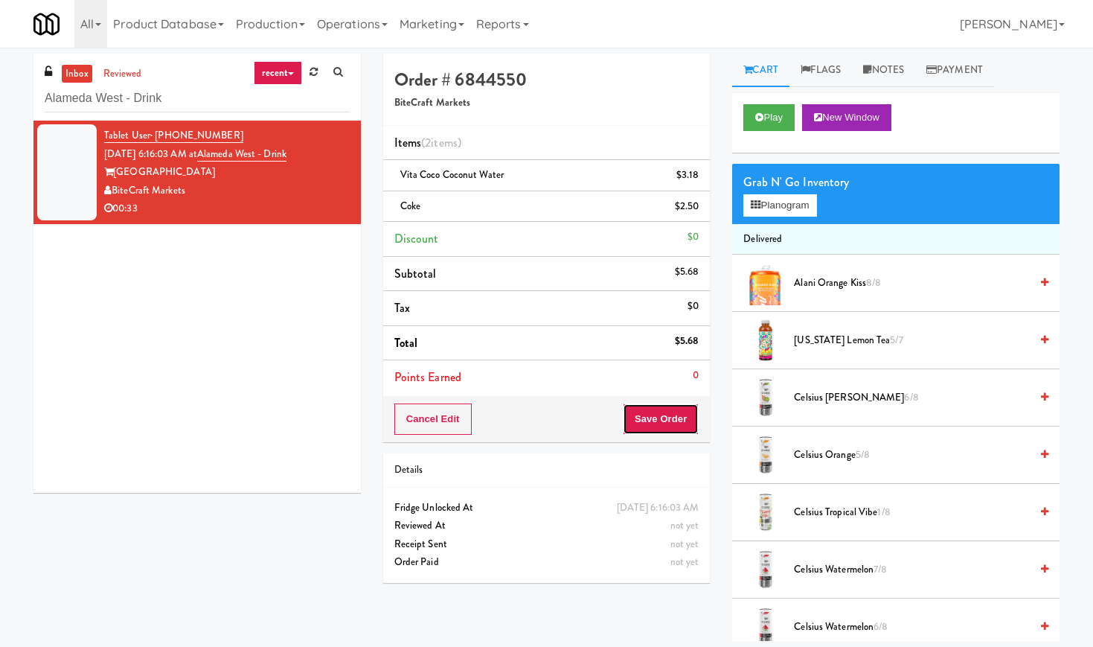
click at [664, 434] on button "Save Order" at bounding box center [661, 418] width 76 height 31
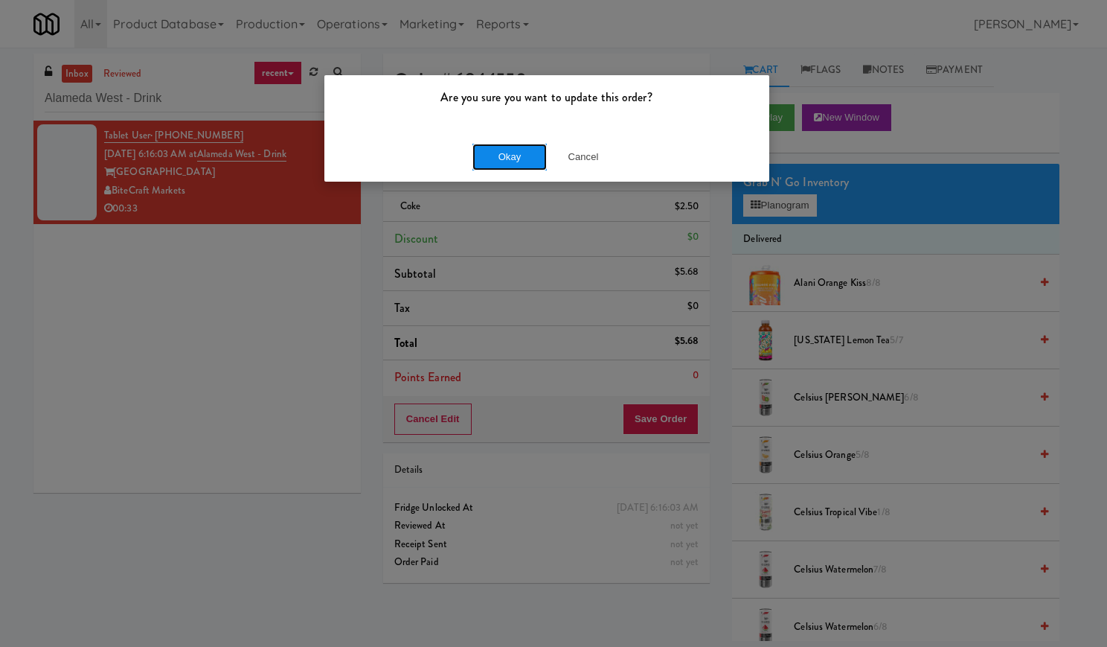
click at [528, 159] on button "Okay" at bounding box center [509, 157] width 74 height 27
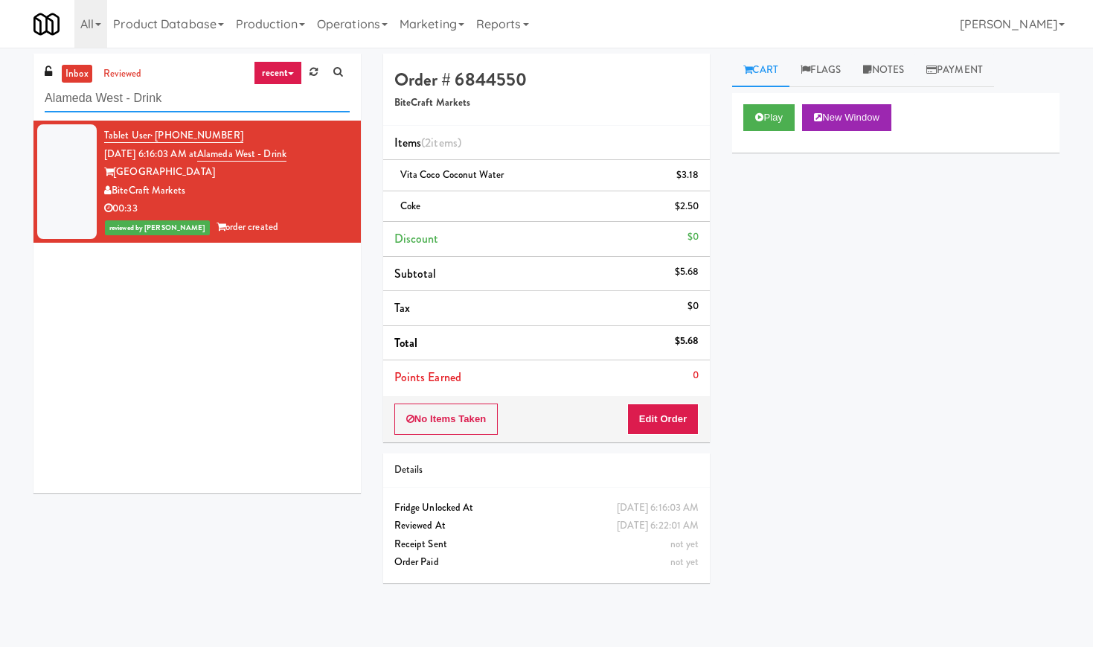
click at [116, 91] on input "Alameda West - Drink" at bounding box center [197, 99] width 305 height 28
paste input "The Mo - Fridge"
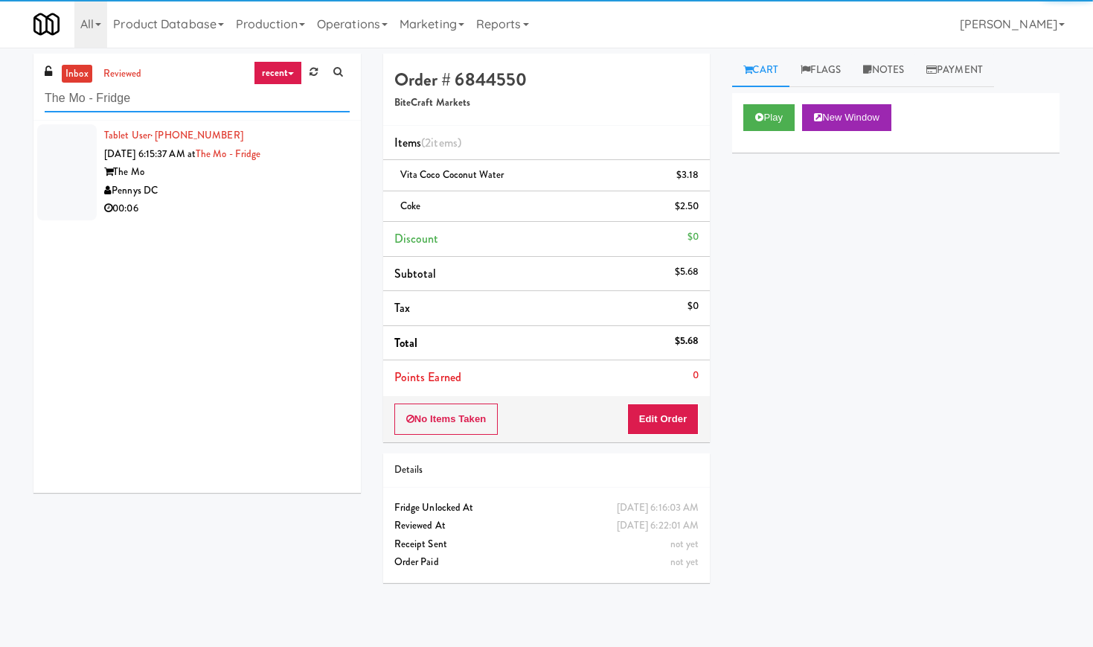
type input "The Mo - Fridge"
click at [304, 190] on div "Pennys DC" at bounding box center [227, 191] width 246 height 19
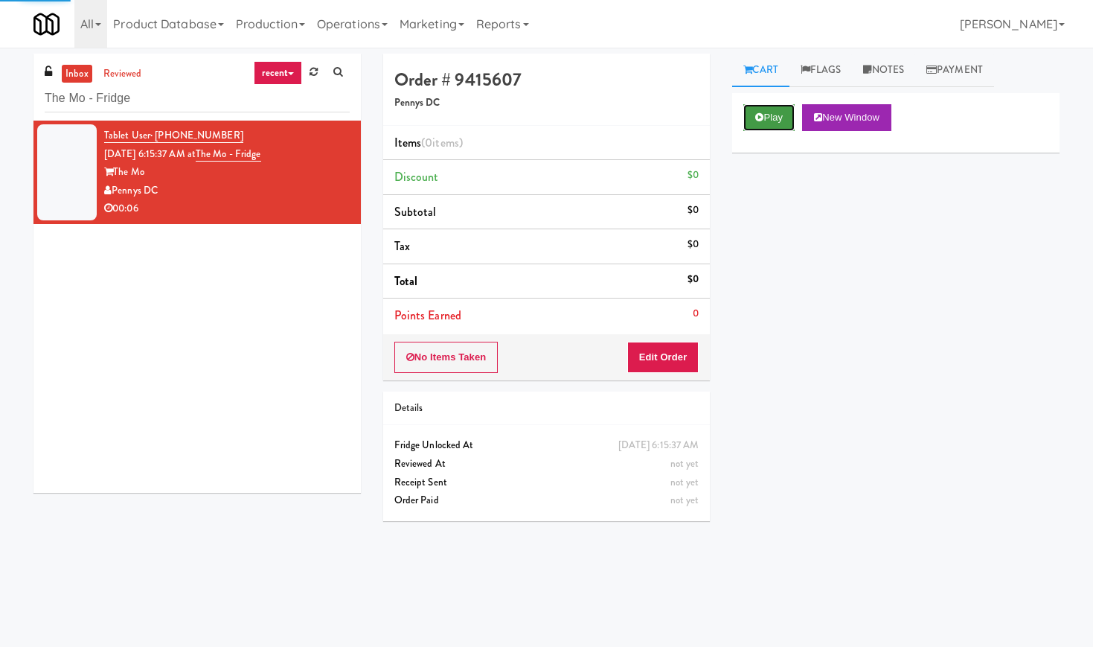
click at [766, 127] on button "Play" at bounding box center [768, 117] width 51 height 27
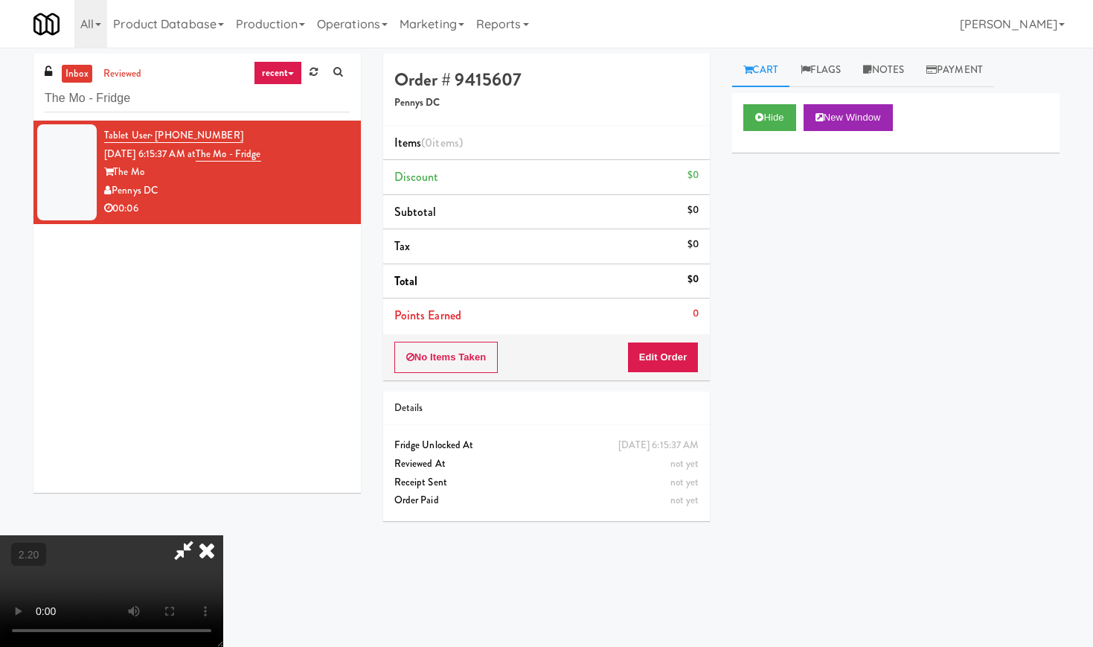
click at [209, 535] on video at bounding box center [111, 591] width 223 height 112
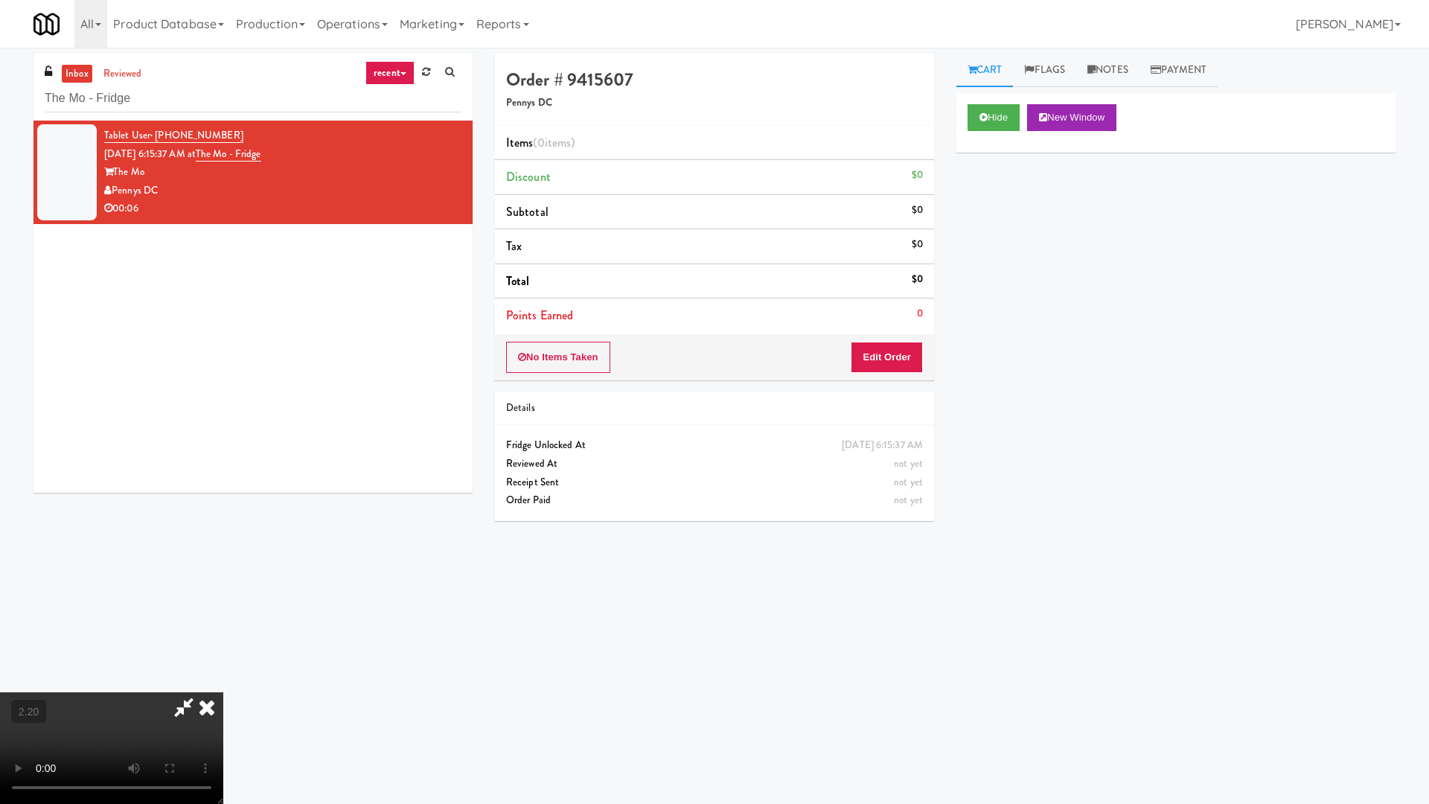
click at [223, 646] on video at bounding box center [111, 748] width 223 height 112
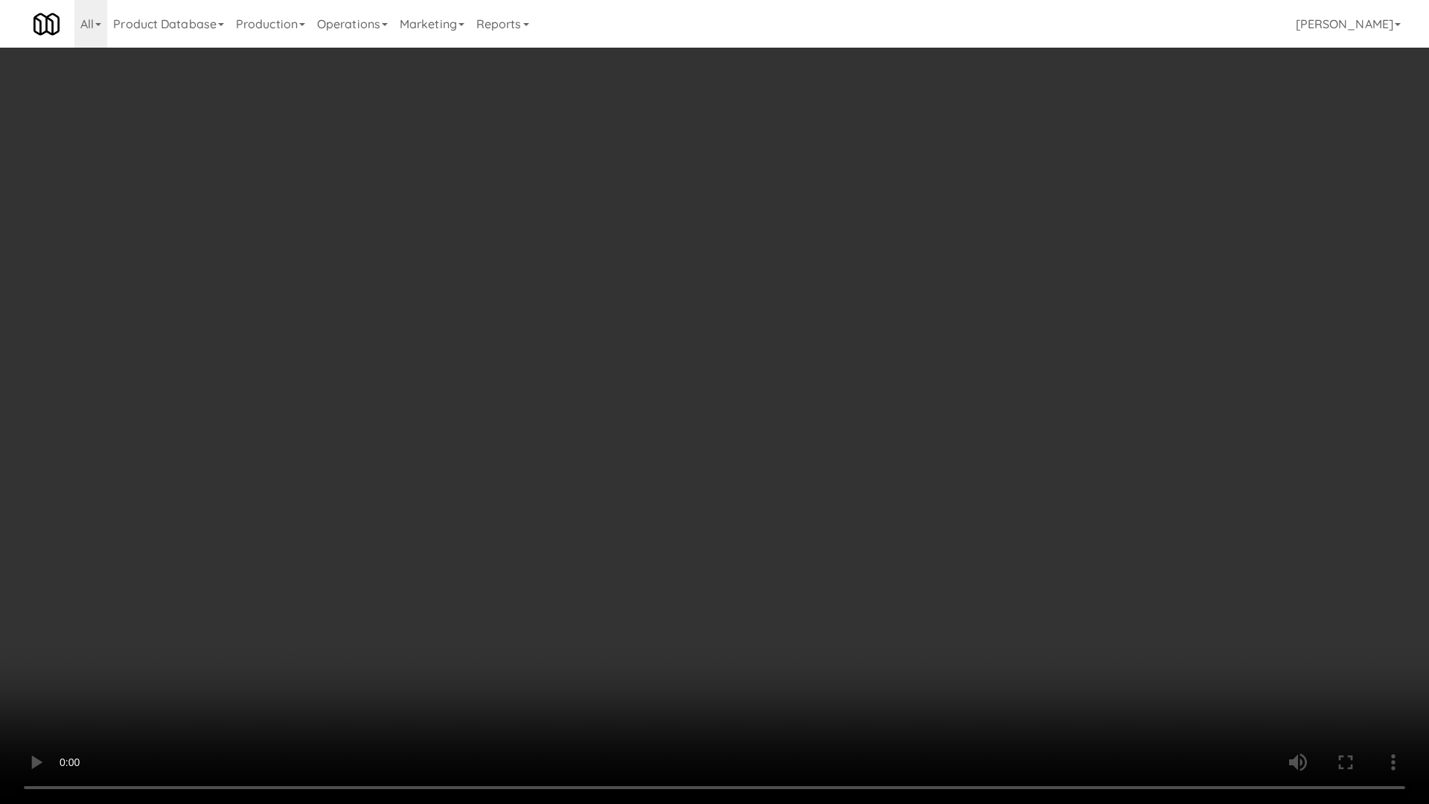
click at [478, 397] on video at bounding box center [714, 402] width 1429 height 804
click at [529, 392] on video at bounding box center [714, 402] width 1429 height 804
click at [537, 387] on video at bounding box center [714, 402] width 1429 height 804
click at [587, 285] on video at bounding box center [714, 402] width 1429 height 804
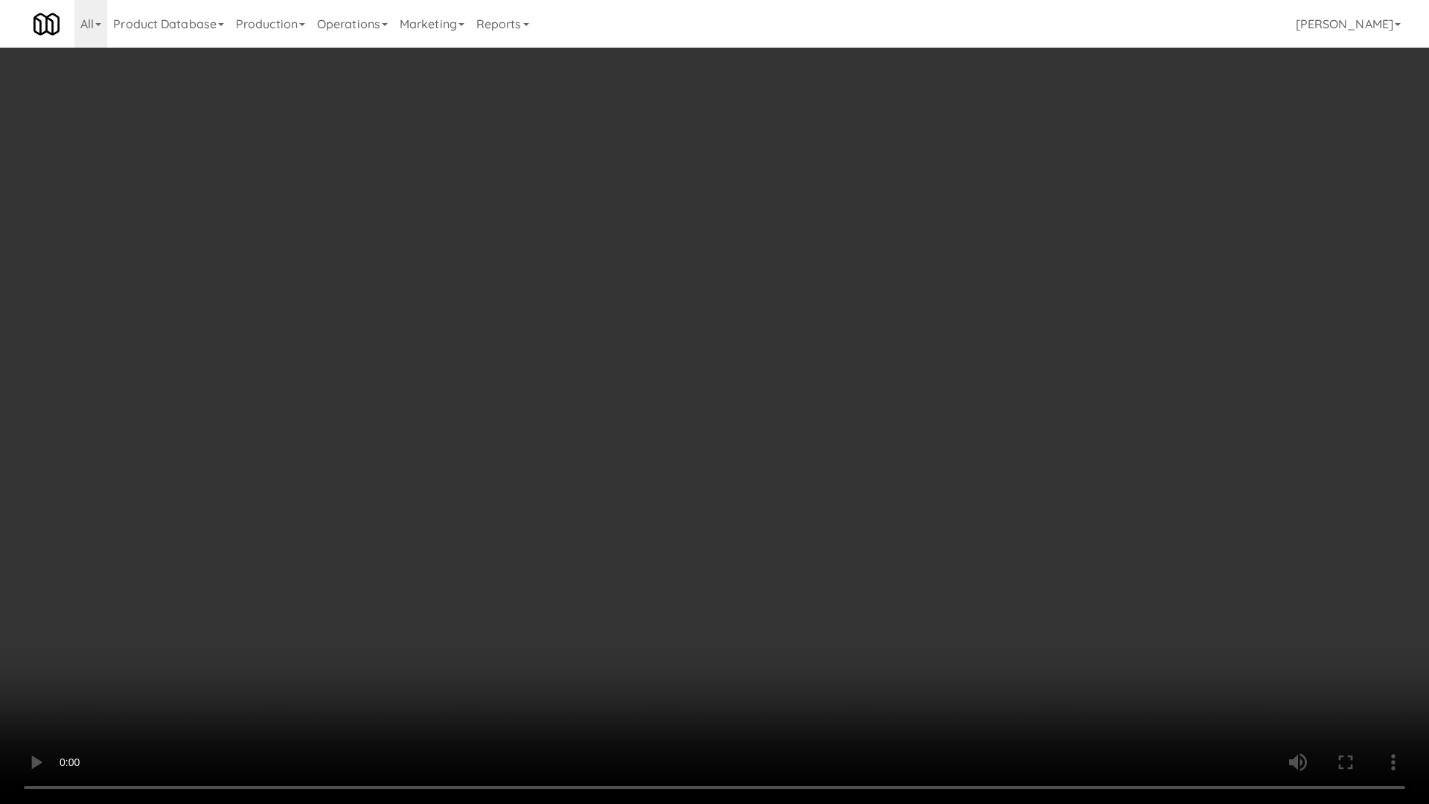
click at [587, 285] on video at bounding box center [714, 402] width 1429 height 804
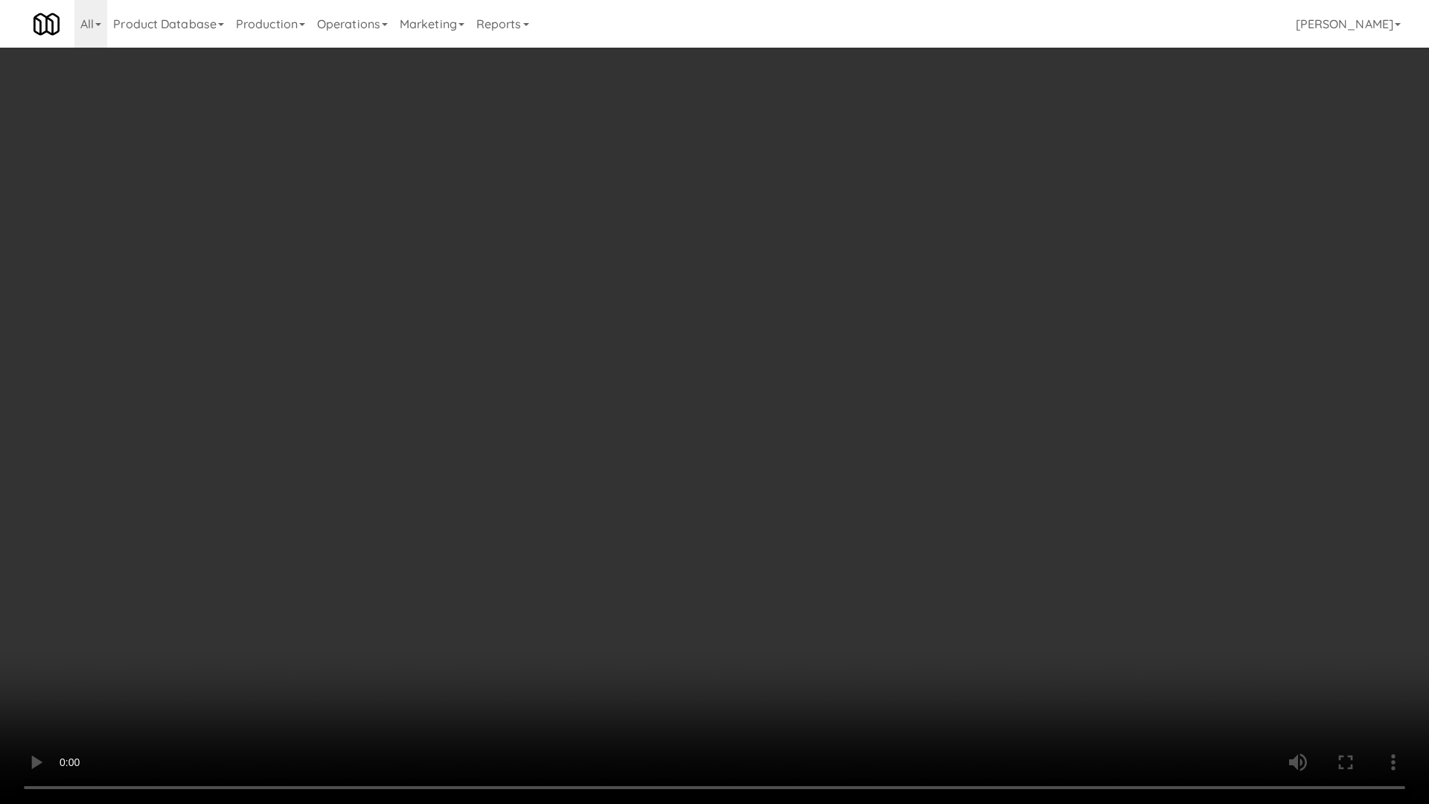
click at [587, 285] on video at bounding box center [714, 402] width 1429 height 804
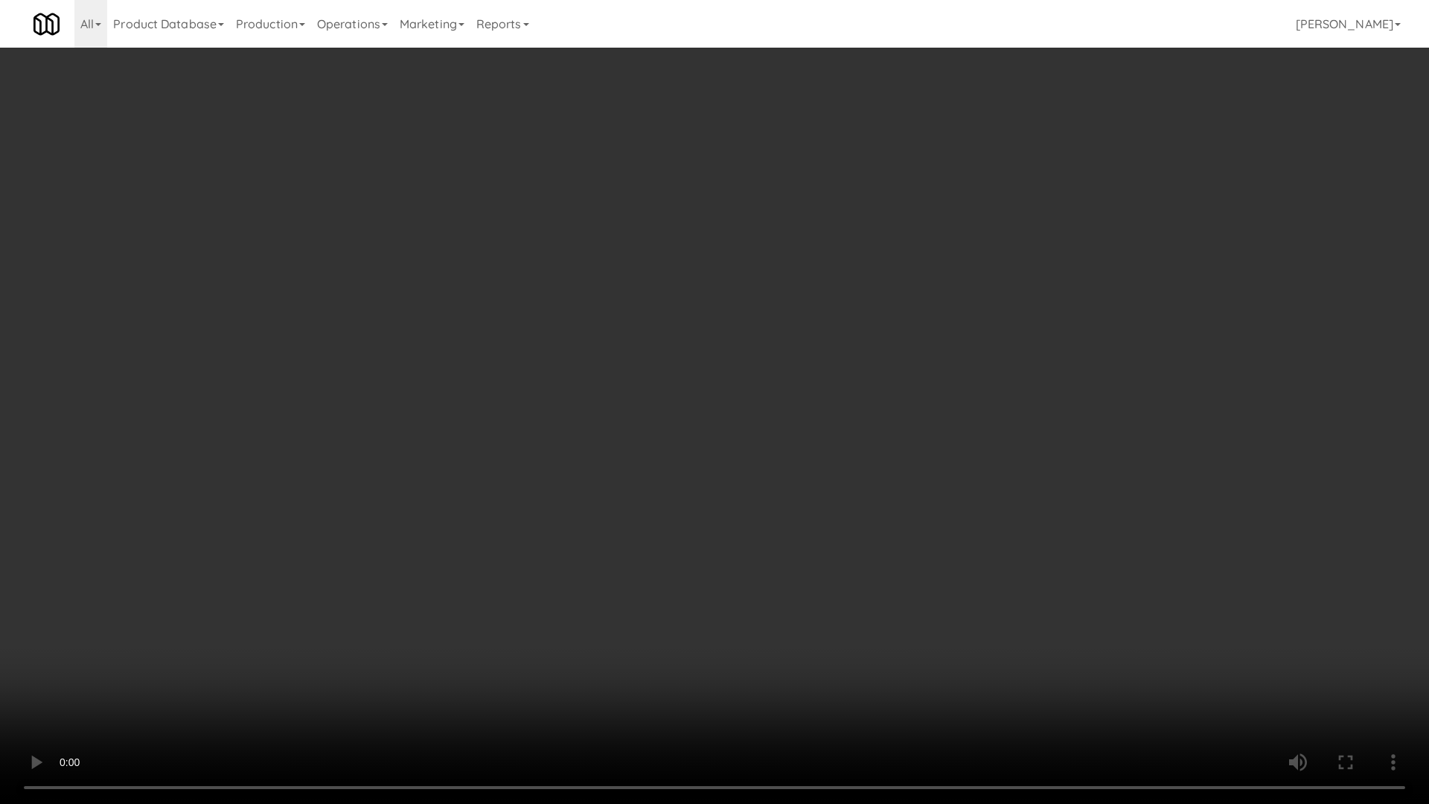
click at [587, 285] on video at bounding box center [714, 402] width 1429 height 804
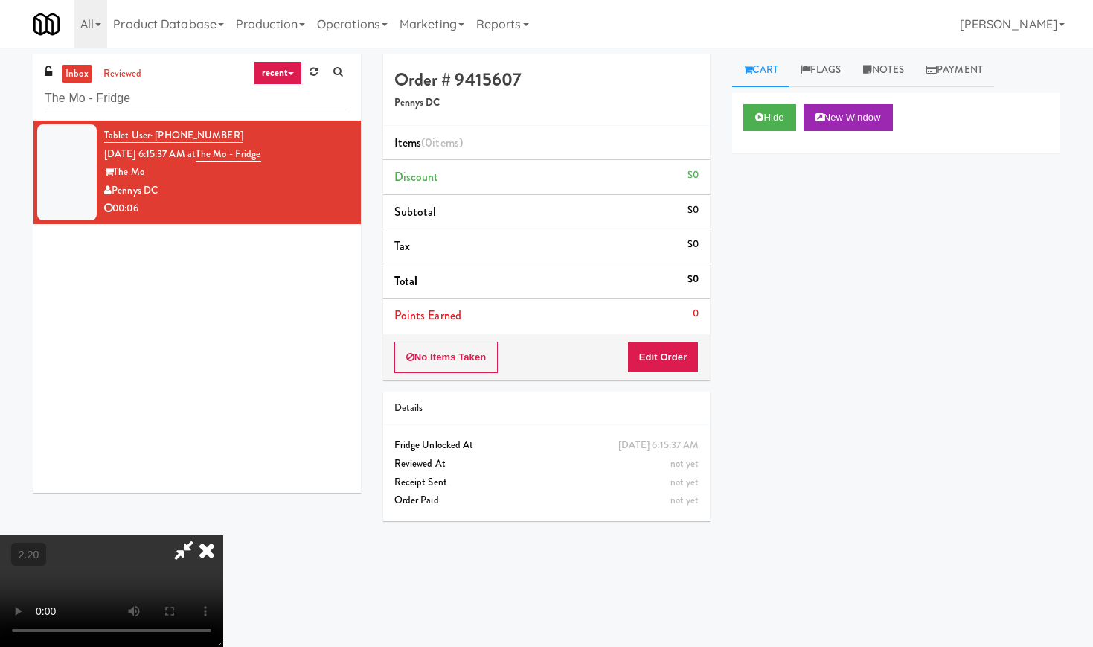
click at [223, 535] on icon at bounding box center [206, 550] width 33 height 30
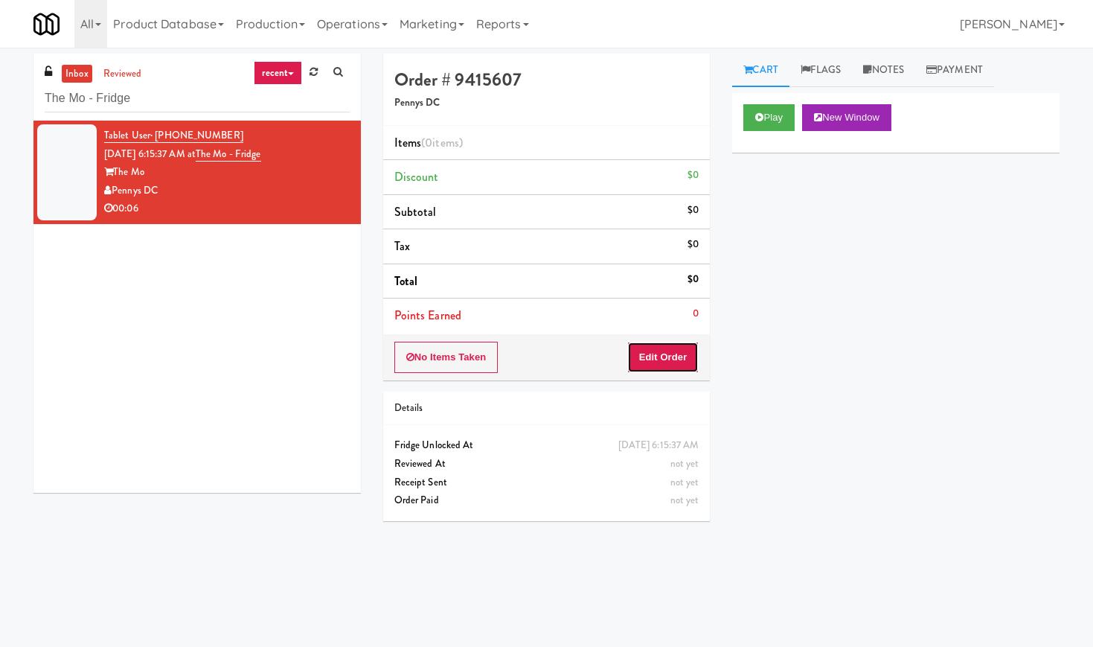
click at [653, 361] on button "Edit Order" at bounding box center [663, 357] width 72 height 31
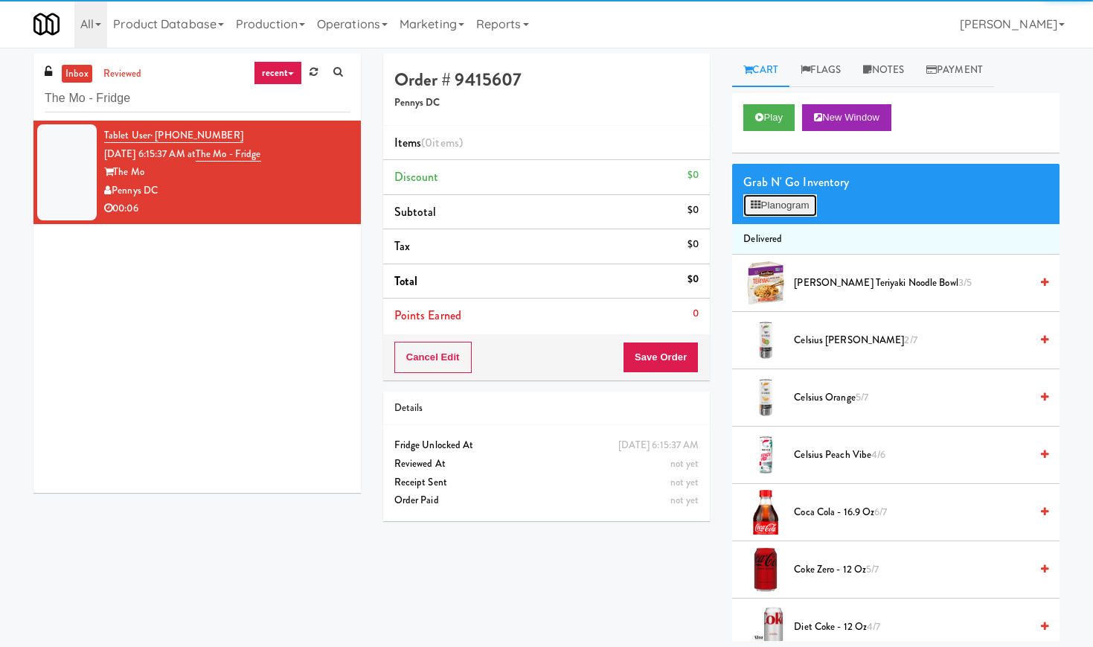
click at [766, 206] on button "Planogram" at bounding box center [779, 205] width 73 height 22
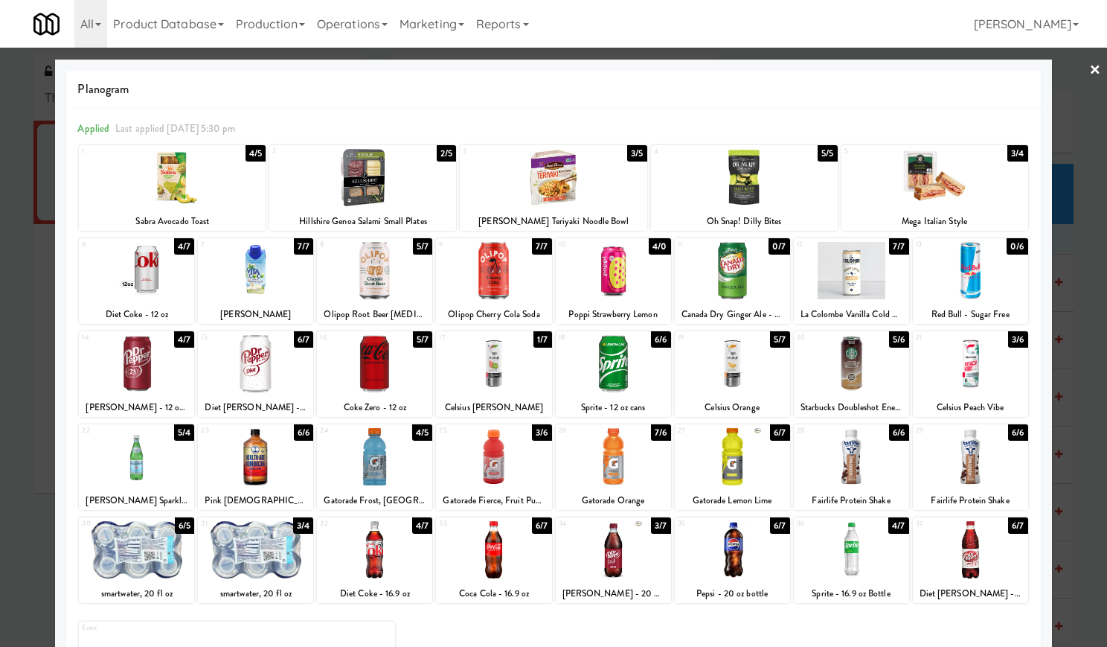
click at [482, 379] on div at bounding box center [493, 363] width 115 height 57
click at [964, 379] on div at bounding box center [970, 363] width 115 height 57
click at [1089, 68] on link "×" at bounding box center [1095, 71] width 12 height 46
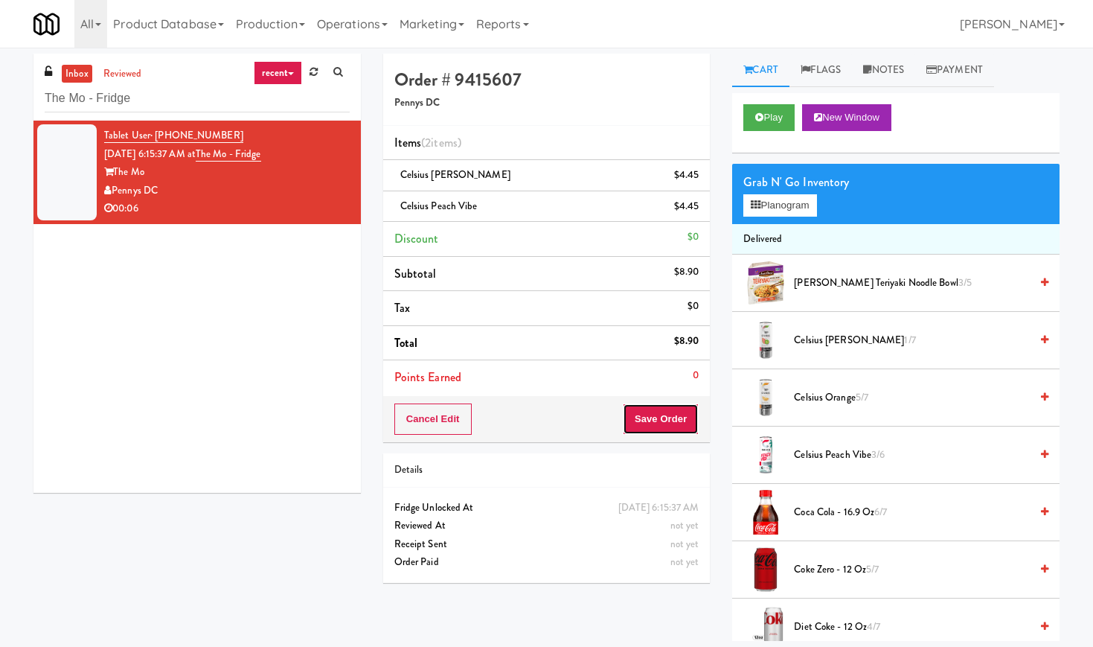
click at [659, 420] on button "Save Order" at bounding box center [661, 418] width 76 height 31
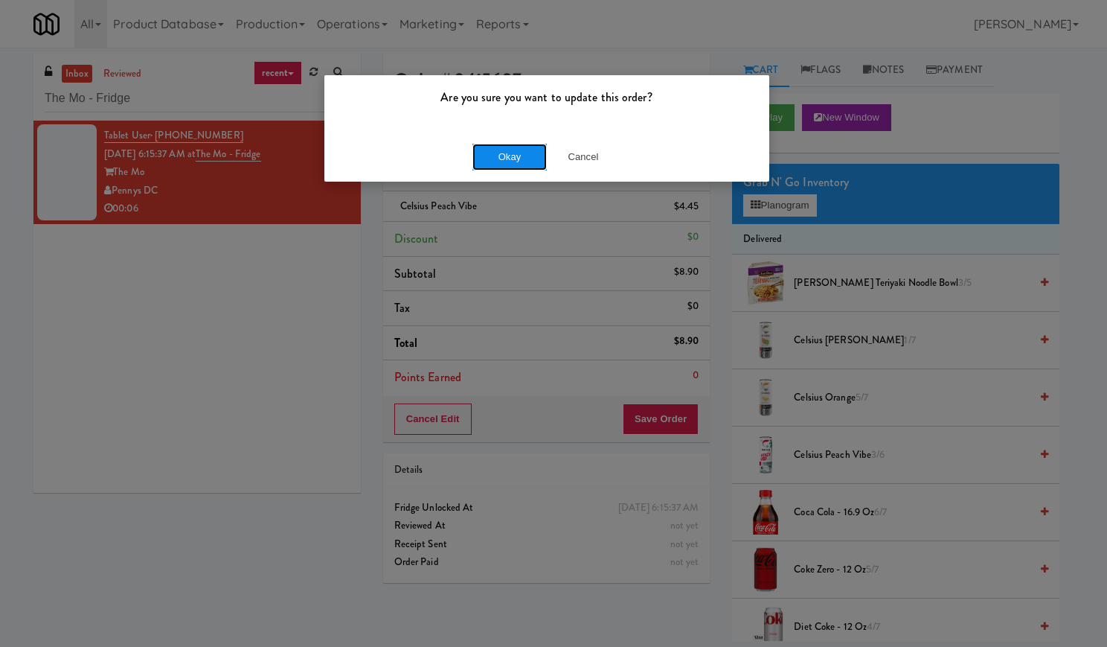
click at [477, 167] on button "Okay" at bounding box center [509, 157] width 74 height 27
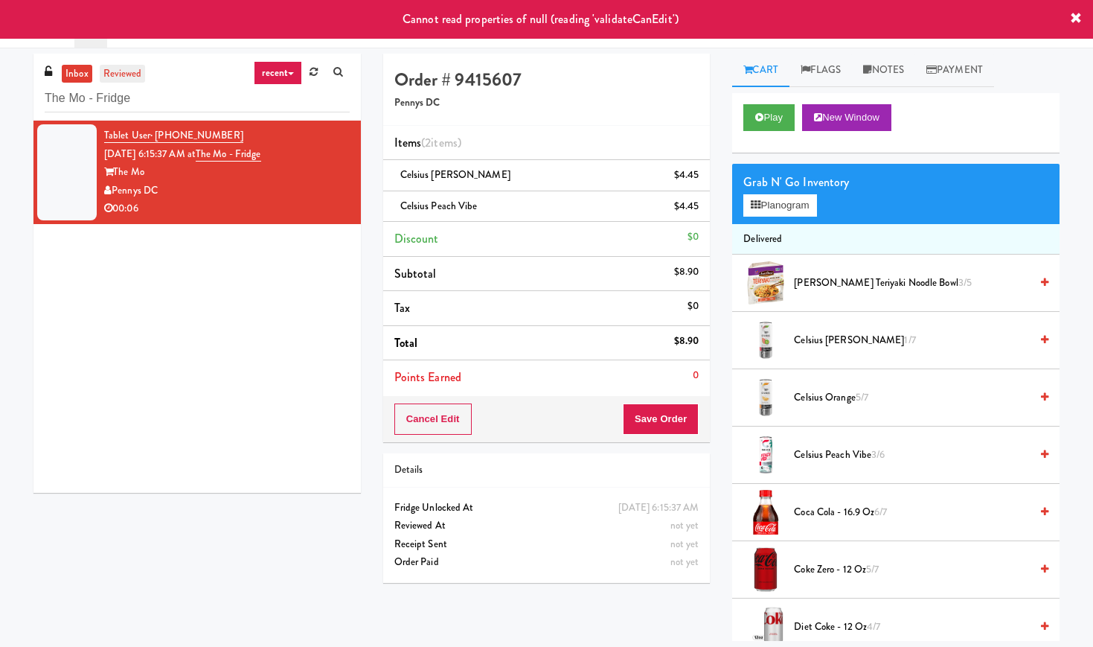
click at [135, 77] on link "reviewed" at bounding box center [123, 74] width 46 height 19
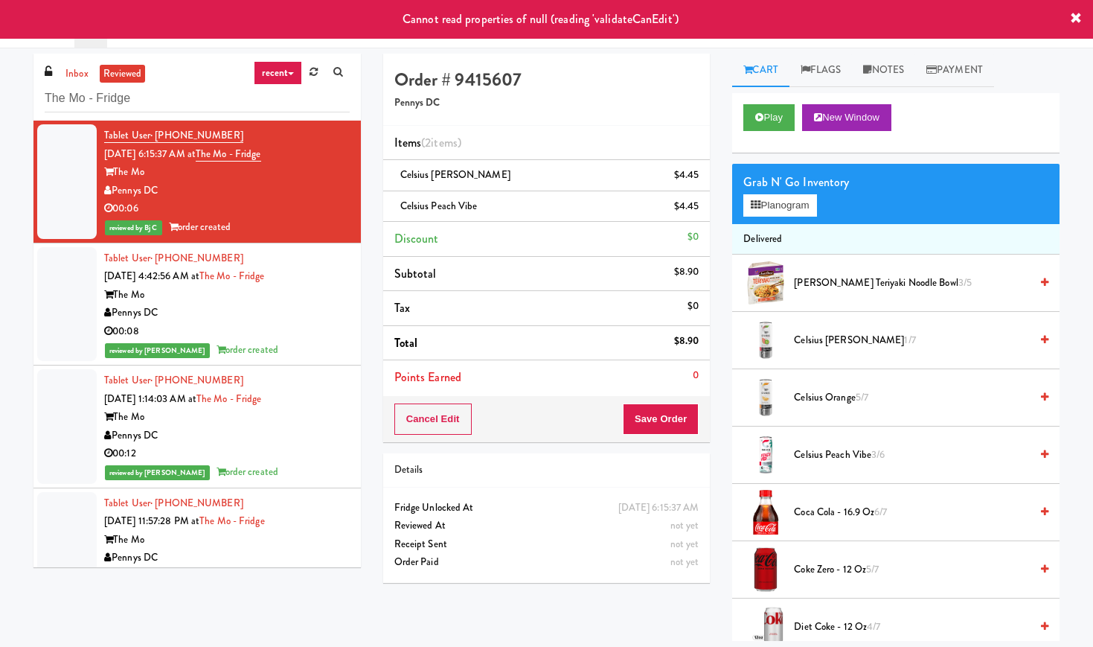
click at [304, 311] on div "Pennys DC" at bounding box center [227, 313] width 246 height 19
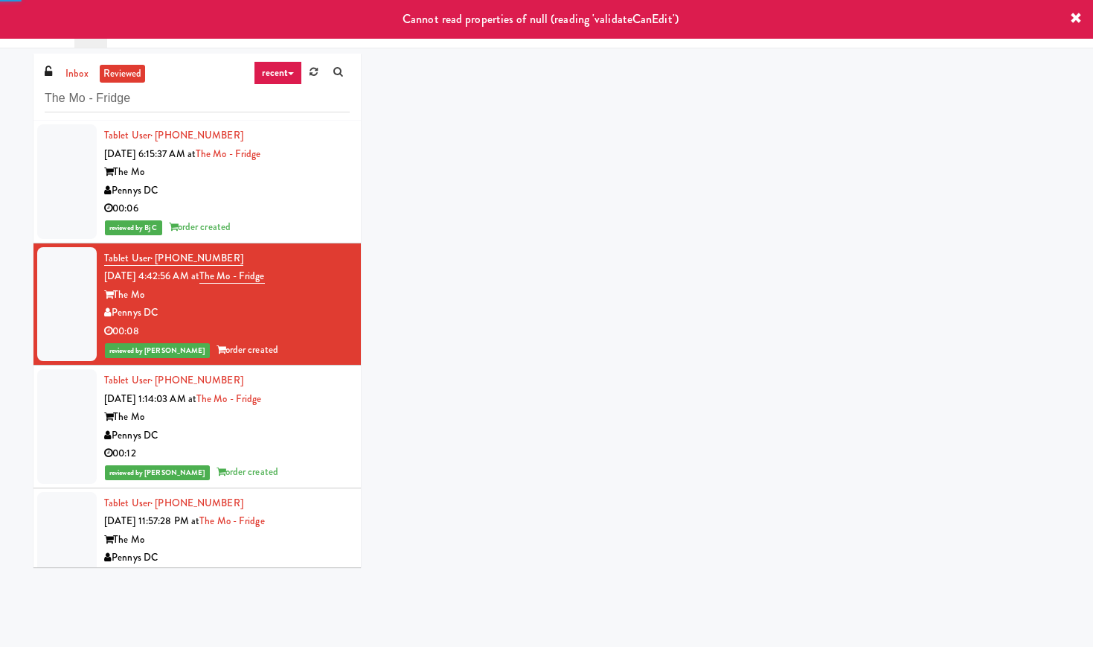
click at [311, 229] on div "reviewed by Bj C order created" at bounding box center [227, 227] width 246 height 19
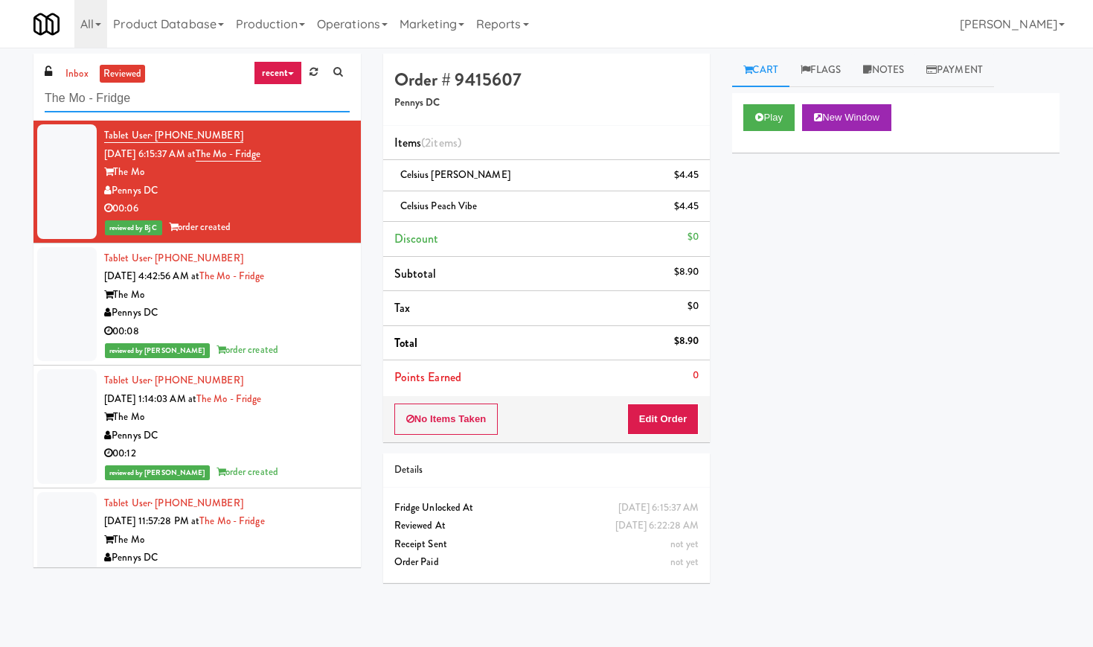
click at [161, 108] on input "The Mo - Fridge" at bounding box center [197, 99] width 305 height 28
paste input "Lofts @ Lincoln - Cooler"
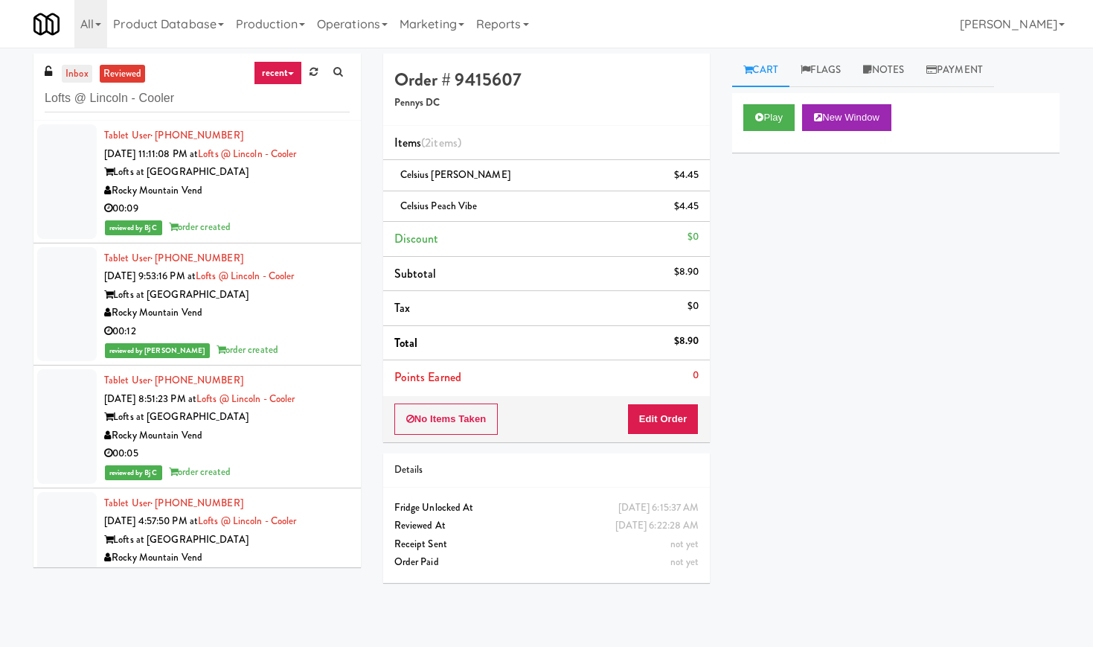
click at [86, 67] on link "inbox" at bounding box center [77, 74] width 31 height 19
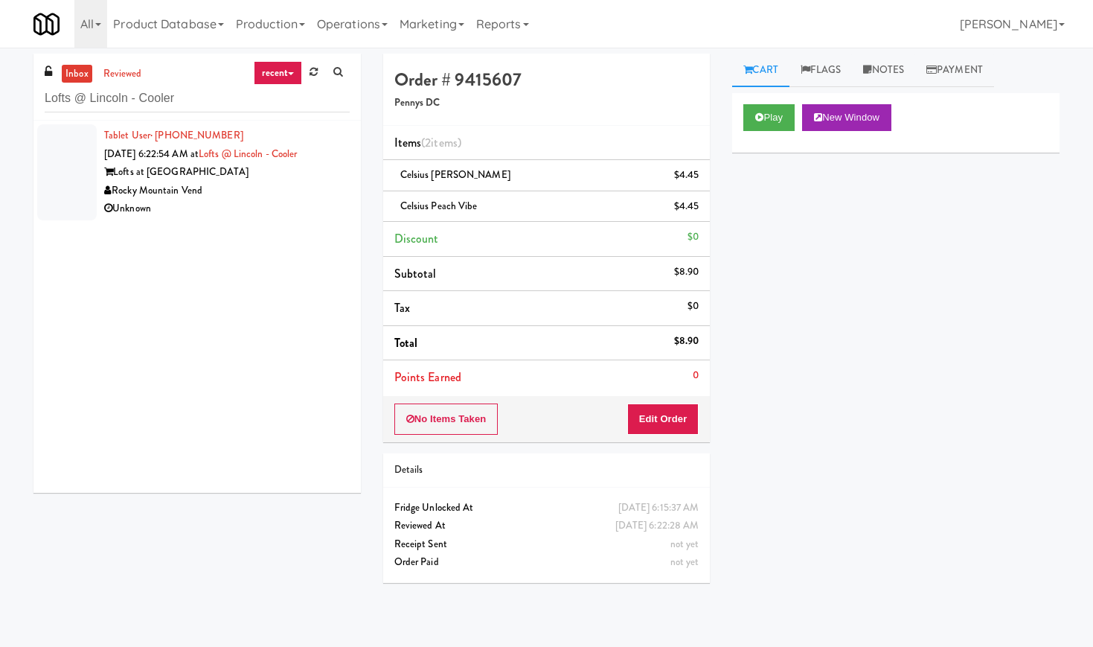
click at [310, 176] on div "Lofts at [GEOGRAPHIC_DATA]" at bounding box center [227, 172] width 246 height 19
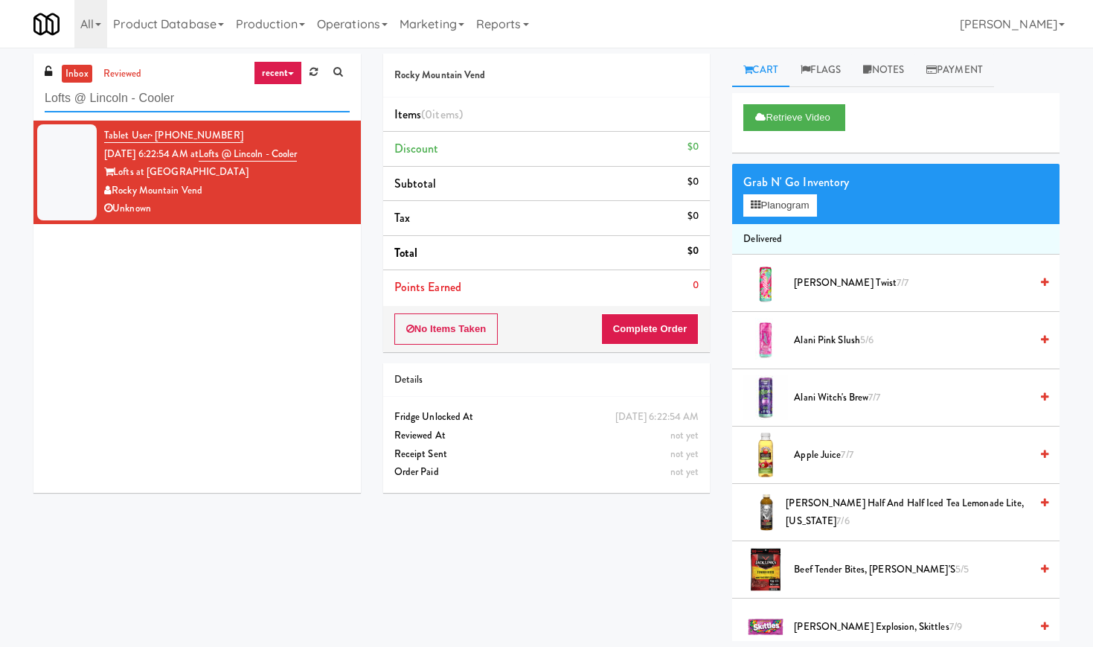
click at [147, 103] on input "Lofts @ Lincoln - Cooler" at bounding box center [197, 99] width 305 height 28
paste input "Body Bank Fitness - Combo"
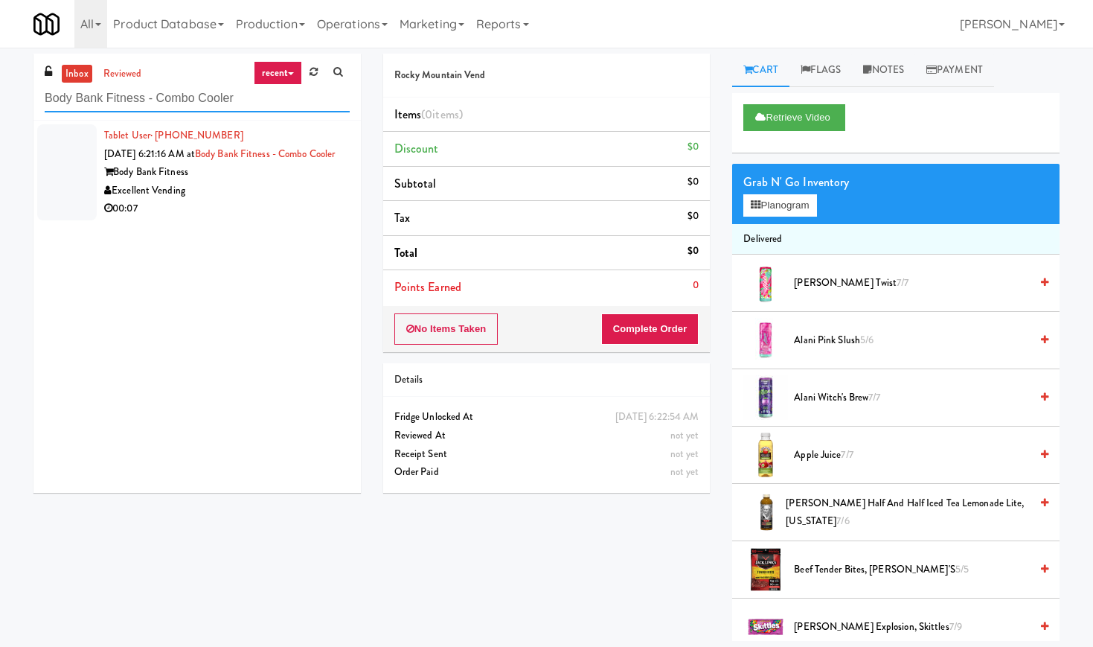
type input "Body Bank Fitness - Combo Cooler"
click at [245, 182] on div "Body Bank Fitness" at bounding box center [227, 172] width 246 height 19
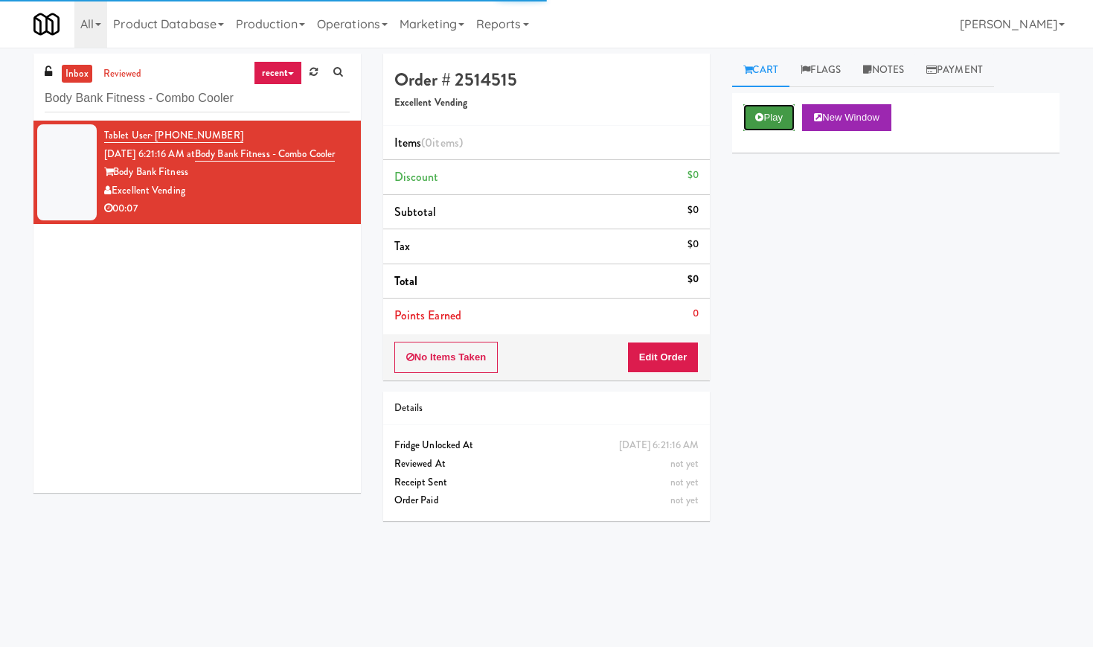
click at [772, 106] on button "Play" at bounding box center [768, 117] width 51 height 27
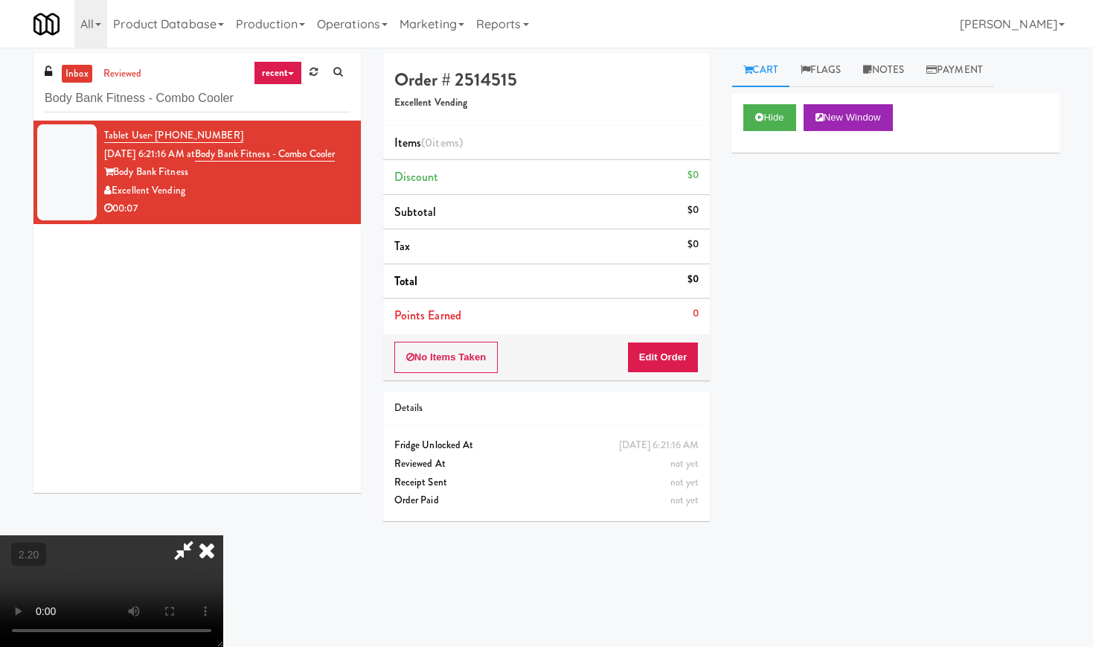
click at [223, 535] on video at bounding box center [111, 591] width 223 height 112
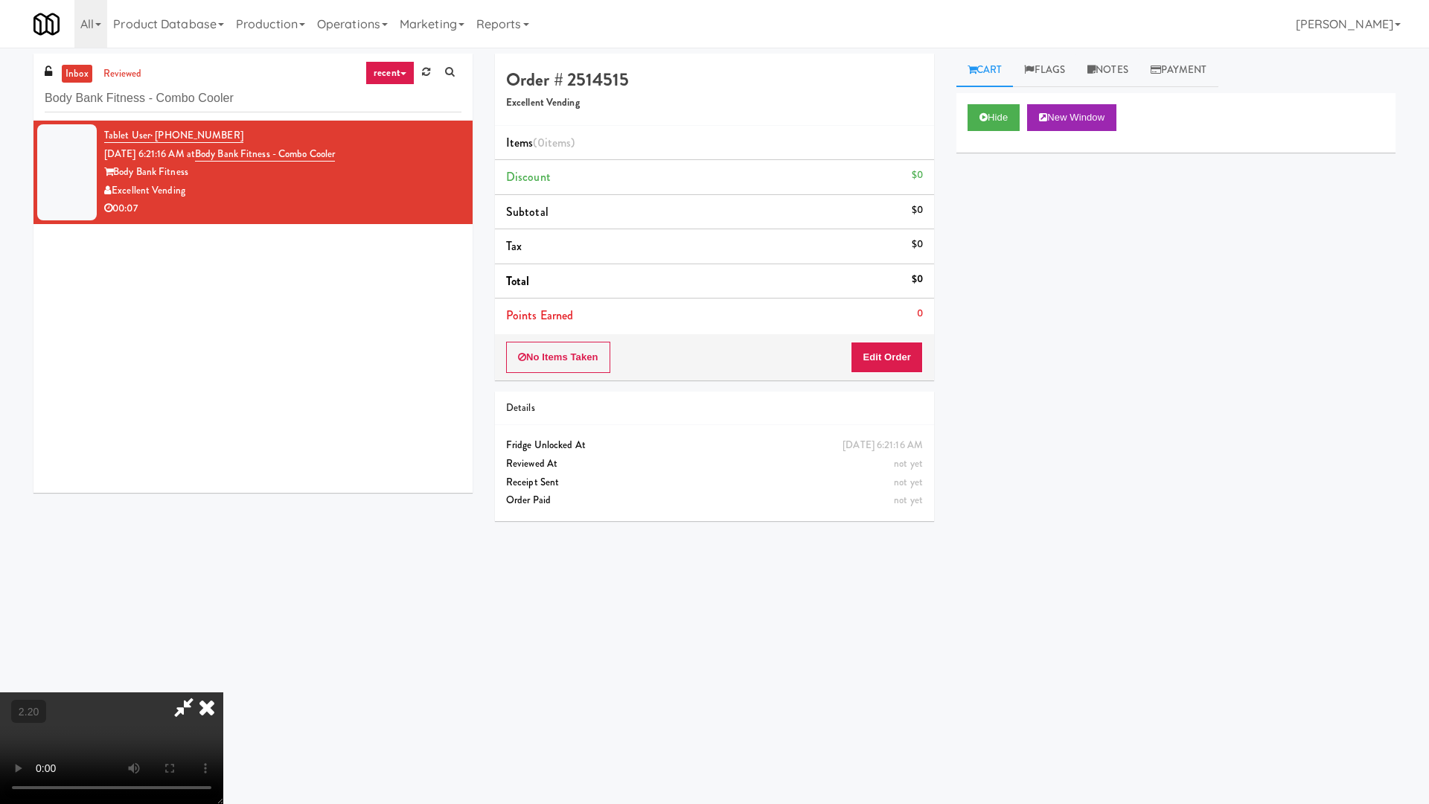
click at [223, 646] on video at bounding box center [111, 748] width 223 height 112
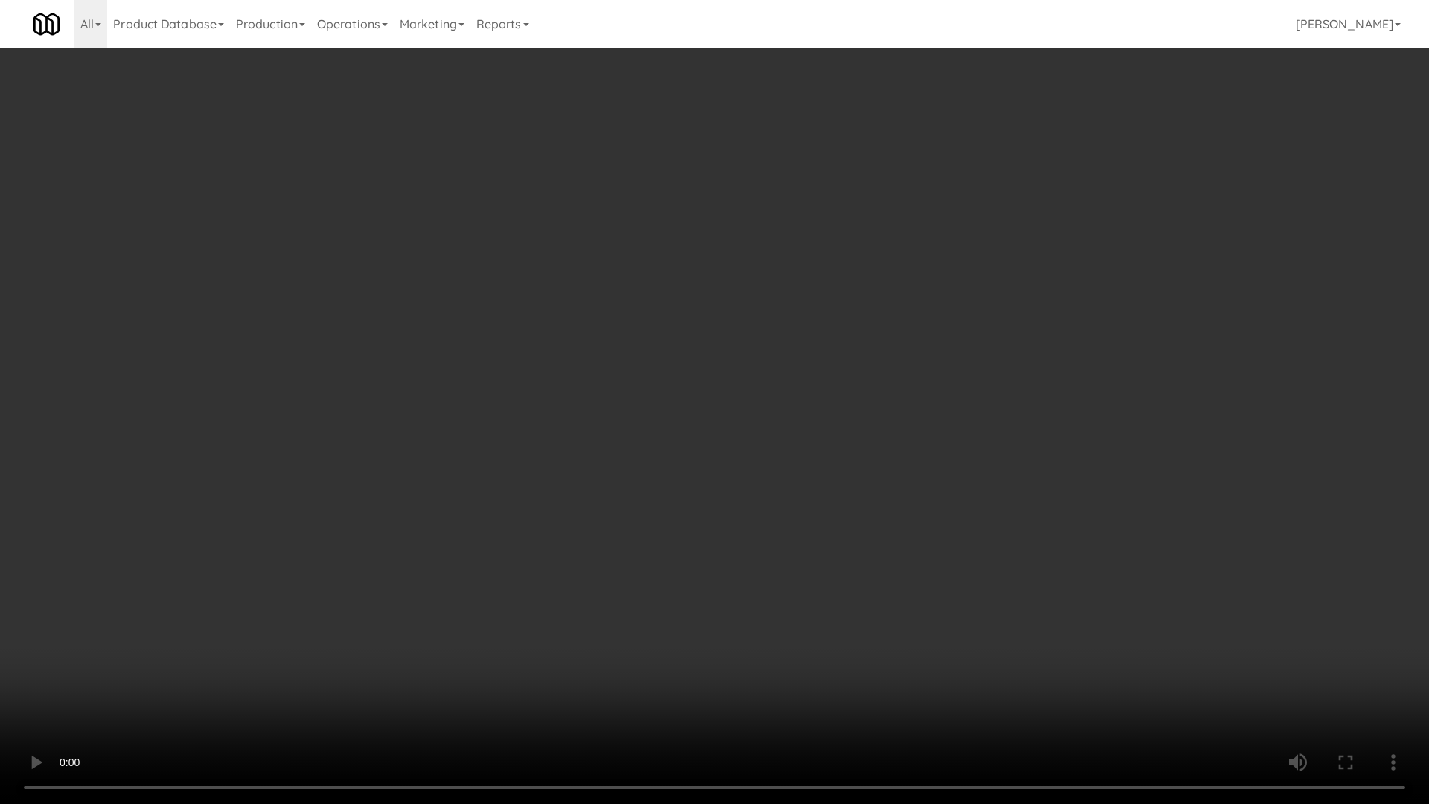
click at [493, 333] on video at bounding box center [714, 402] width 1429 height 804
click at [568, 519] on video at bounding box center [714, 402] width 1429 height 804
click at [586, 490] on video at bounding box center [714, 402] width 1429 height 804
click at [701, 521] on video at bounding box center [714, 402] width 1429 height 804
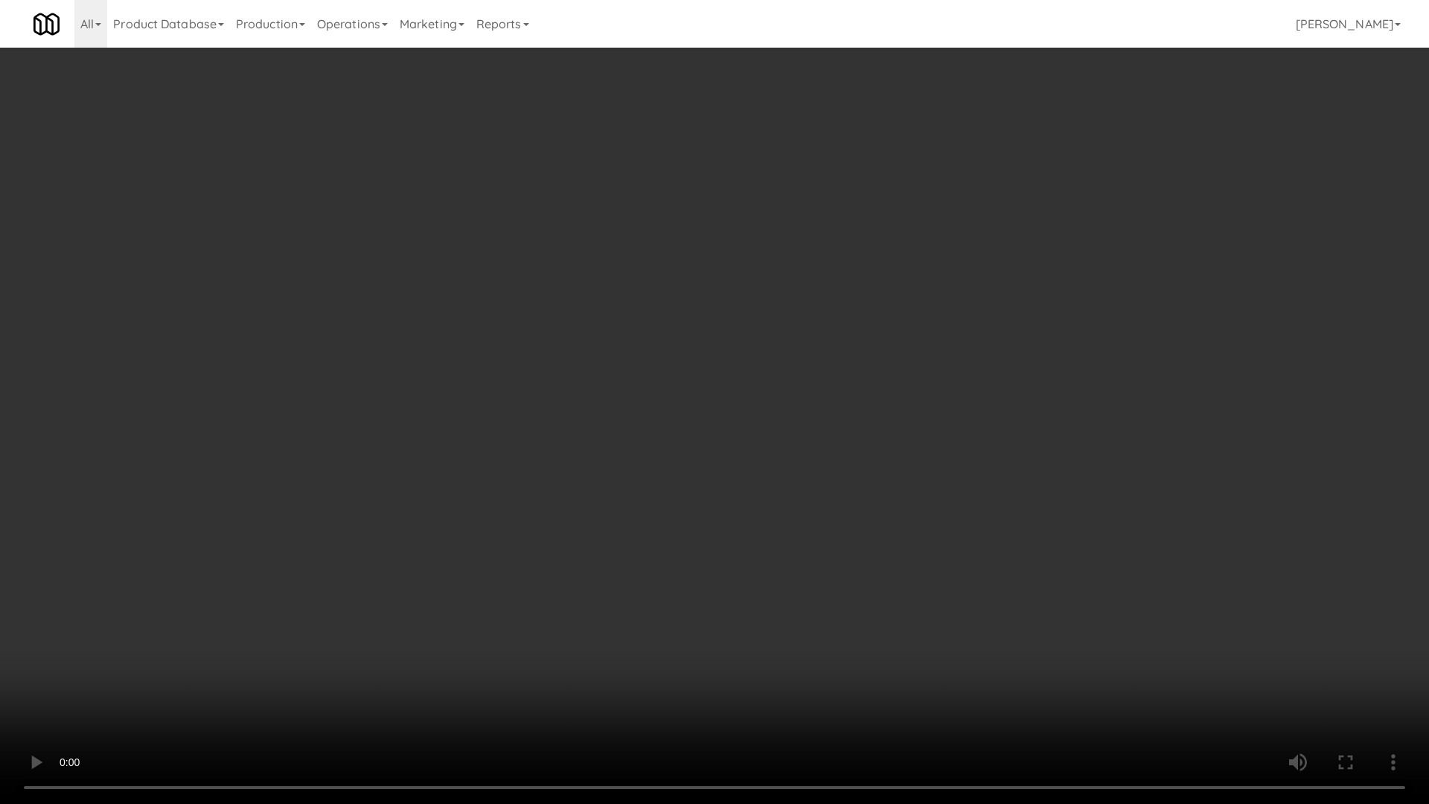
click at [701, 521] on video at bounding box center [714, 402] width 1429 height 804
click at [583, 517] on video at bounding box center [714, 402] width 1429 height 804
click at [588, 513] on video at bounding box center [714, 402] width 1429 height 804
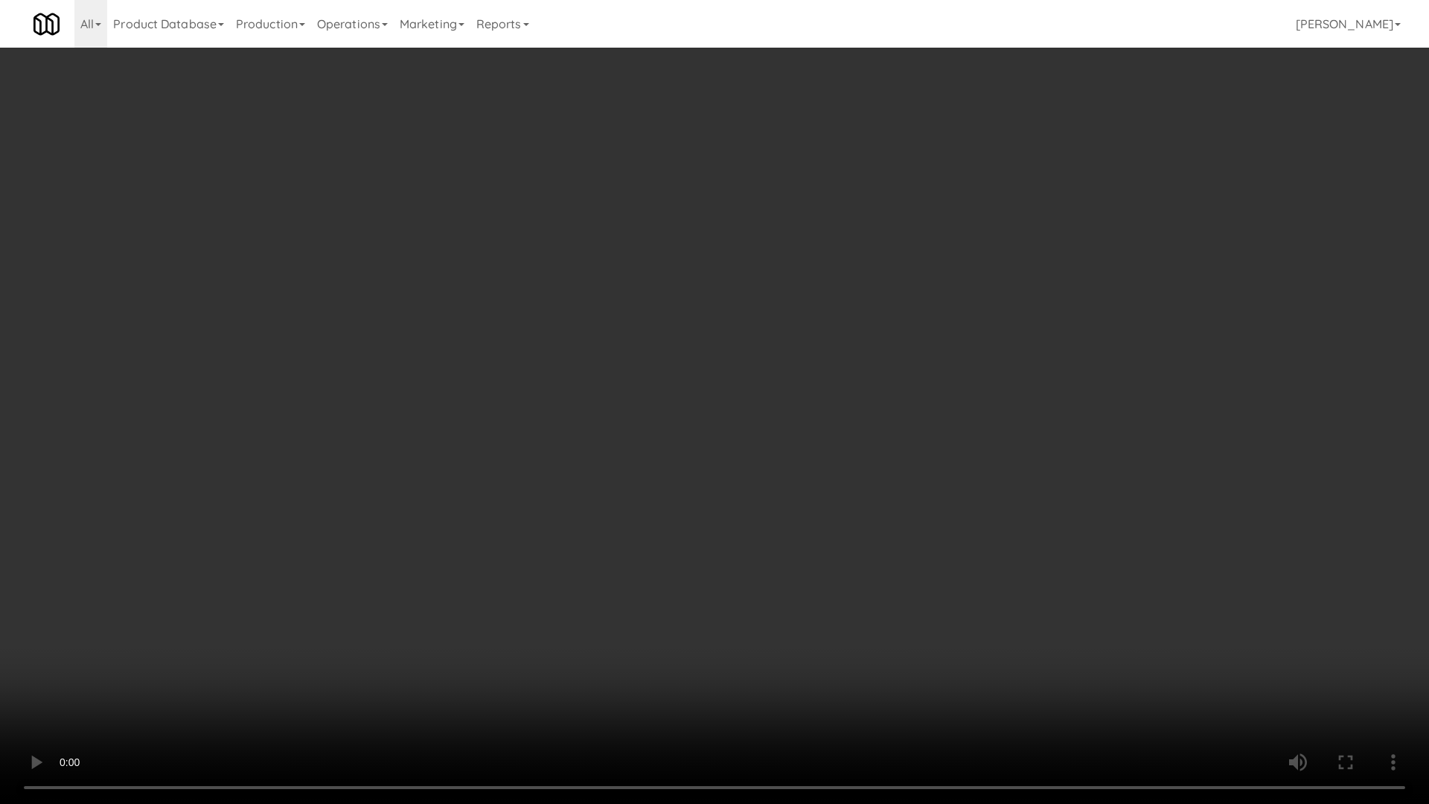
click at [588, 513] on video at bounding box center [714, 402] width 1429 height 804
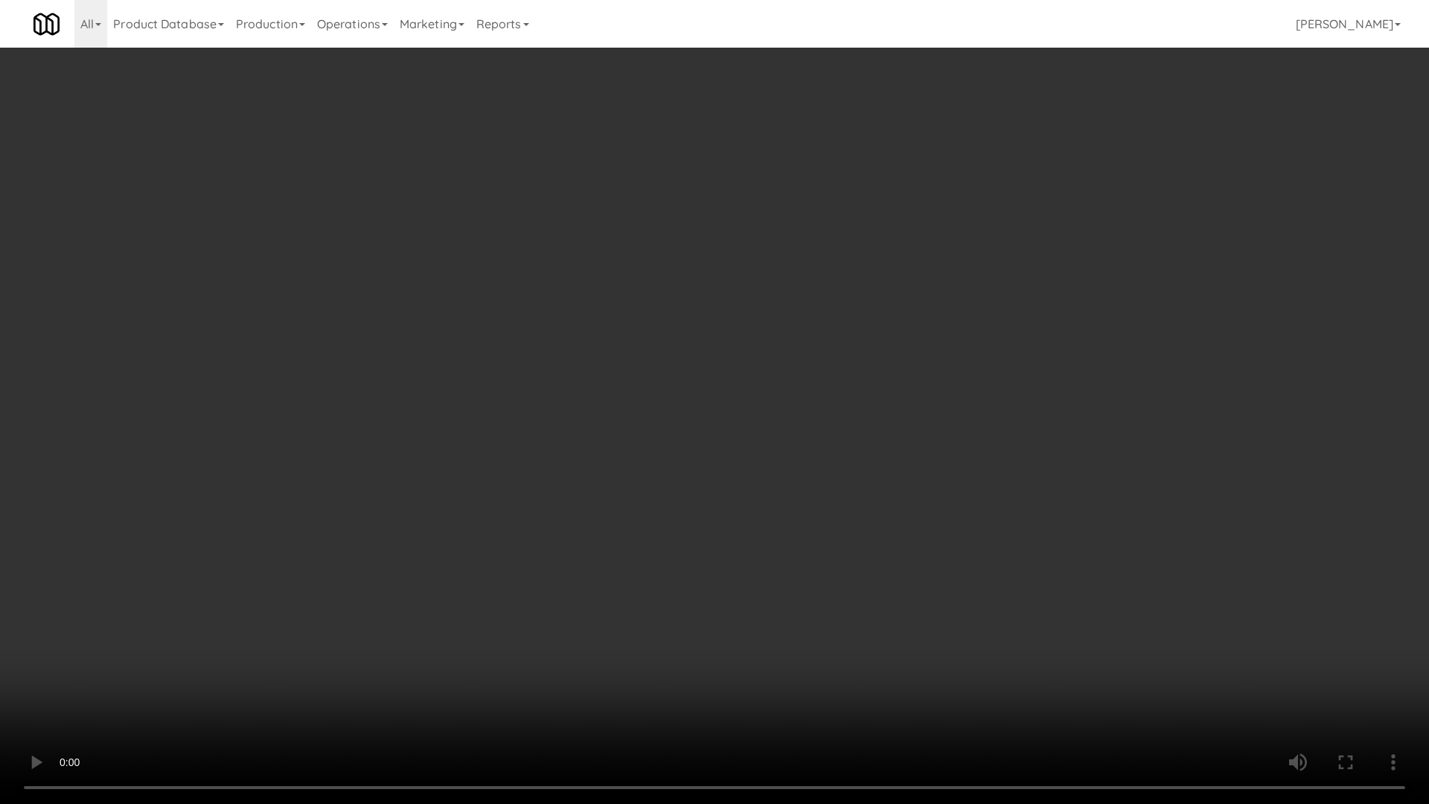
click at [588, 513] on video at bounding box center [714, 402] width 1429 height 804
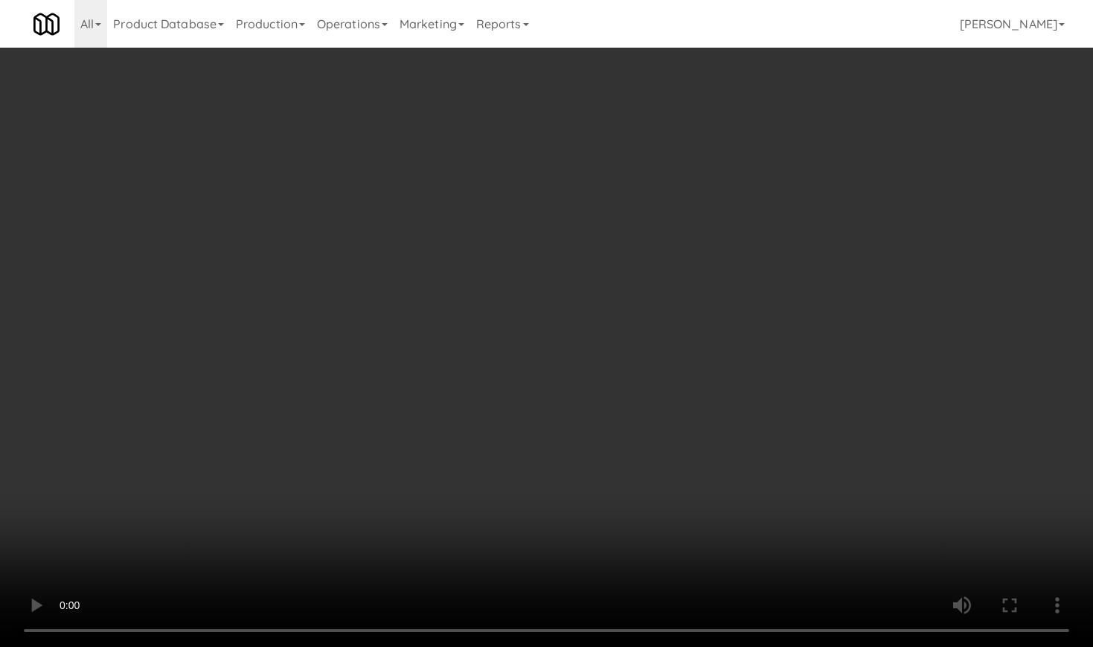
click at [445, 403] on video at bounding box center [546, 323] width 1093 height 647
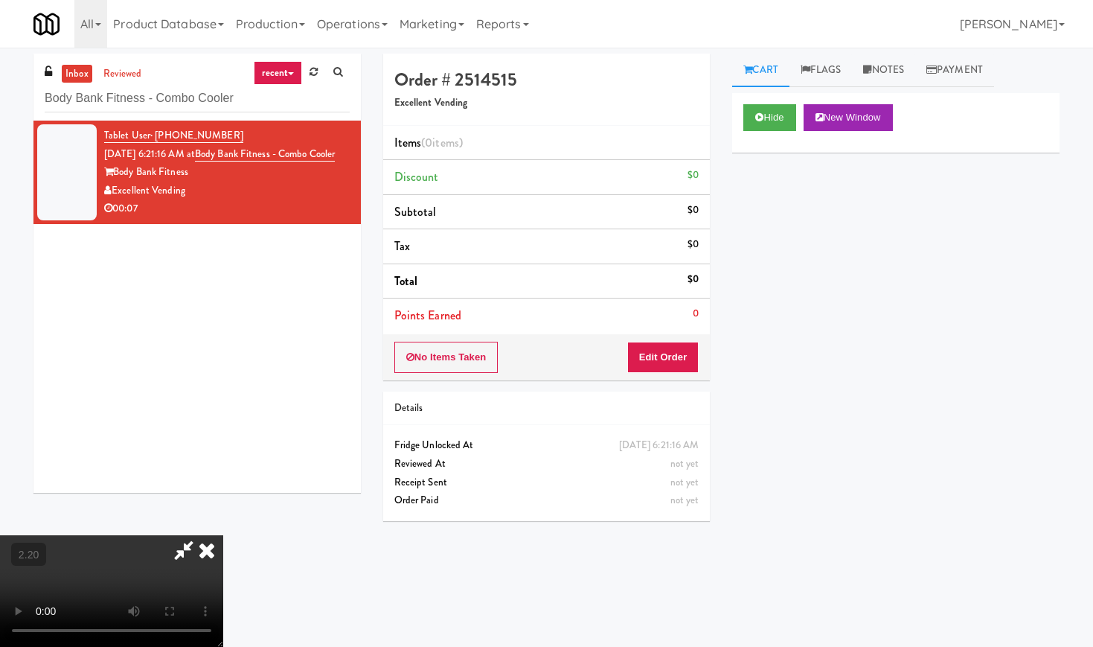
click at [223, 535] on video at bounding box center [111, 591] width 223 height 112
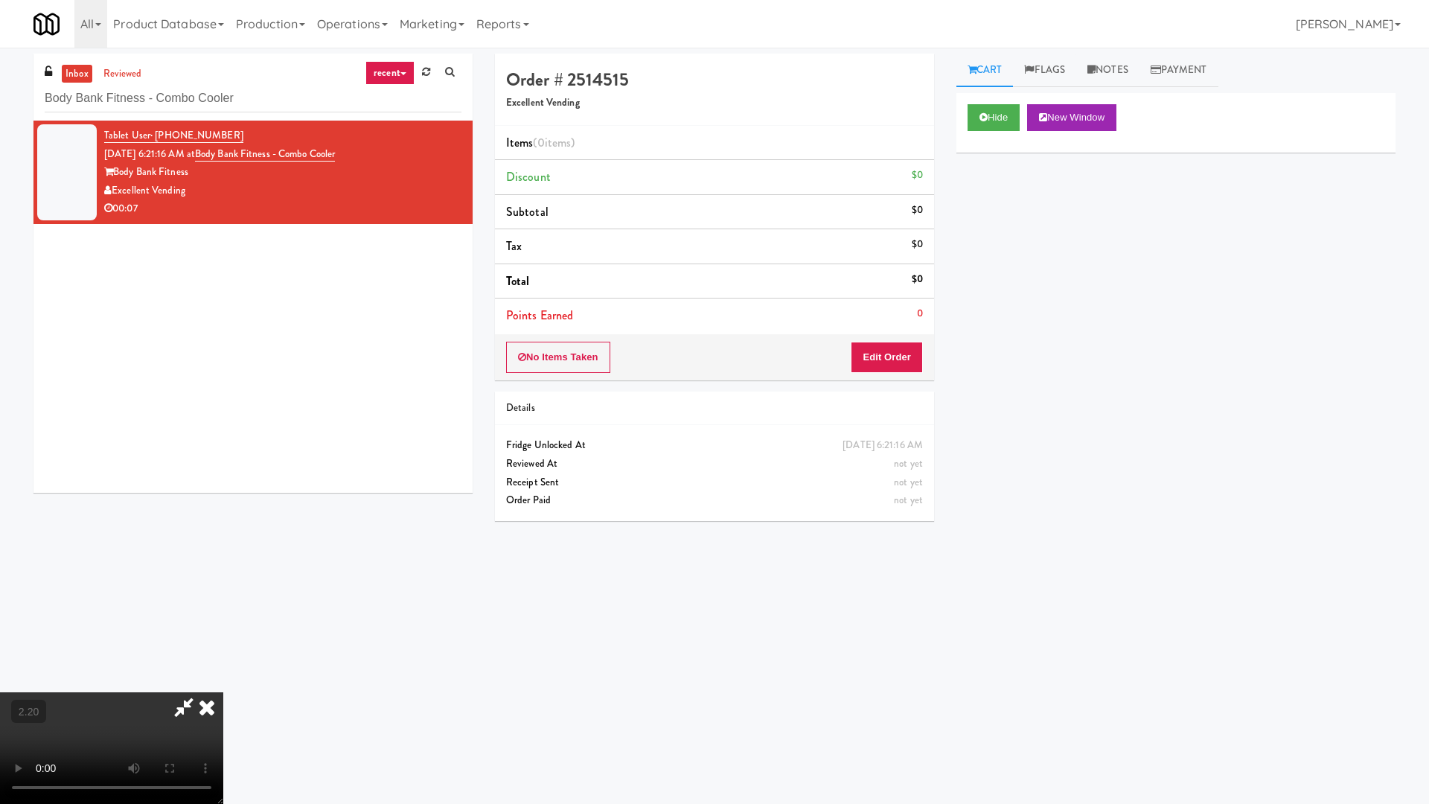
click at [223, 646] on video at bounding box center [111, 748] width 223 height 112
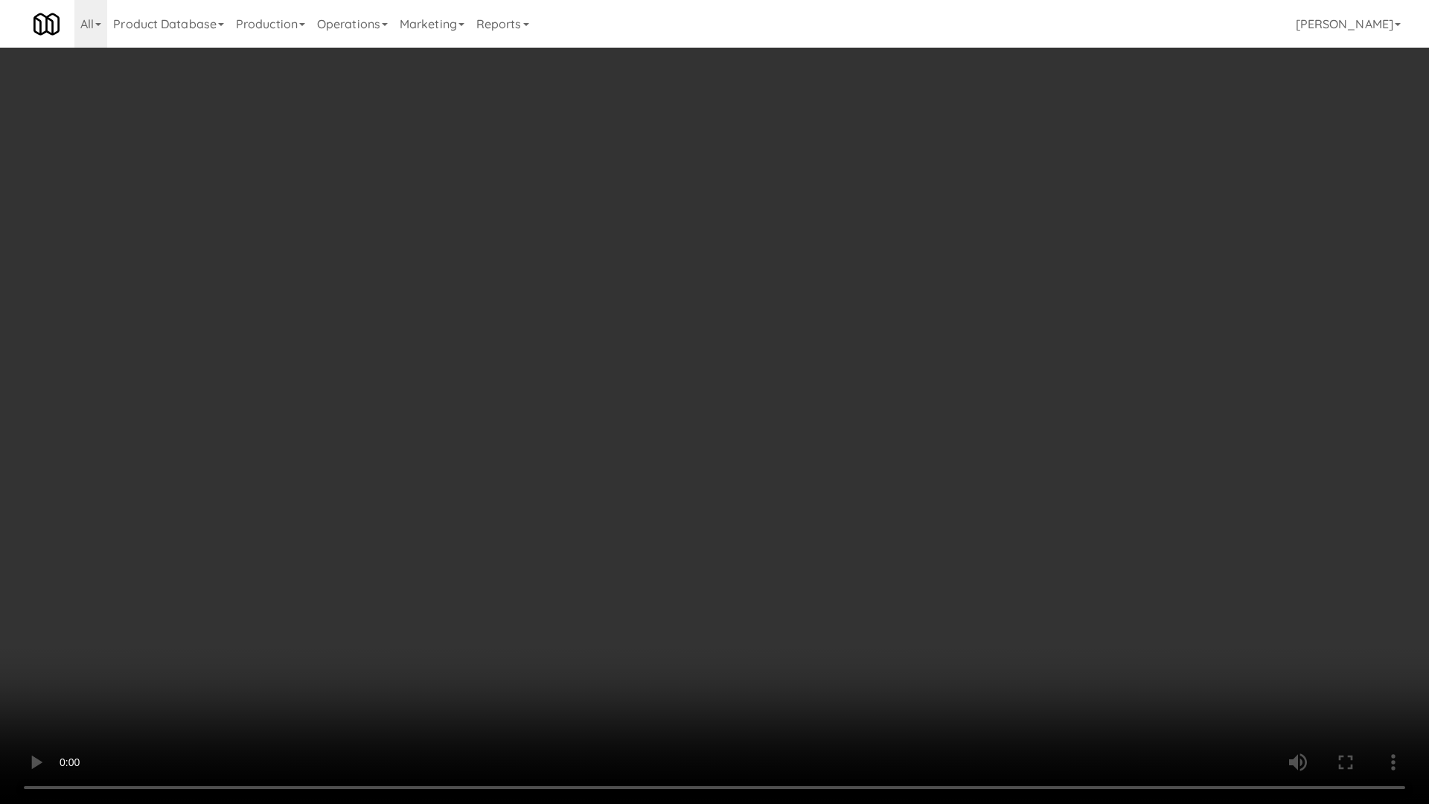
click at [508, 445] on video at bounding box center [714, 402] width 1429 height 804
click at [616, 268] on video at bounding box center [714, 402] width 1429 height 804
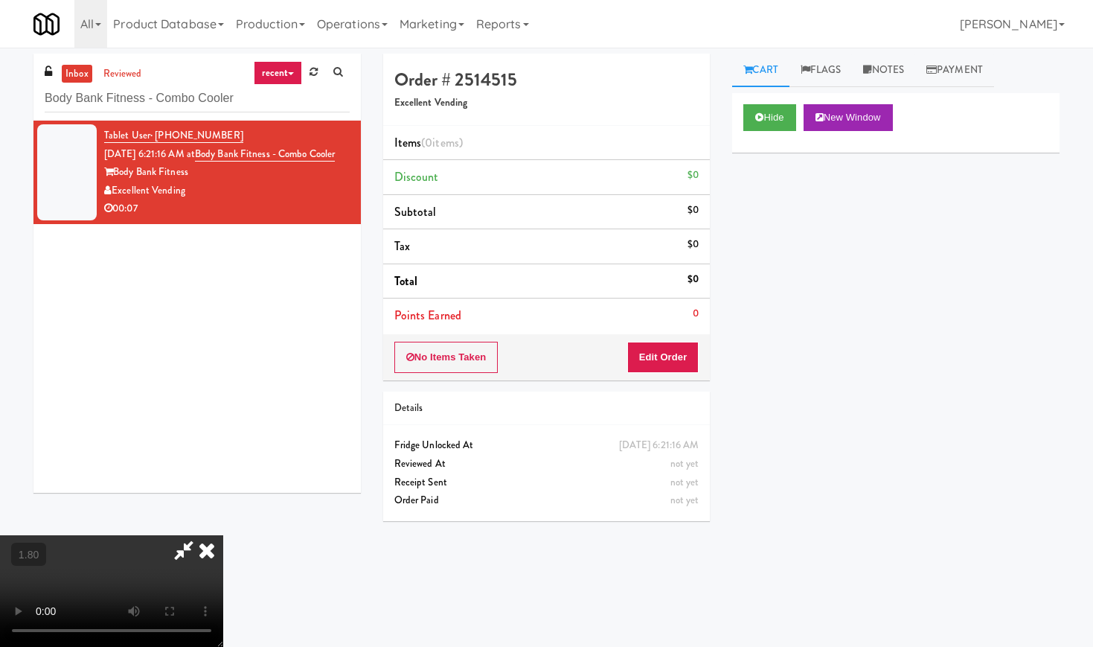
click at [223, 535] on icon at bounding box center [206, 550] width 33 height 30
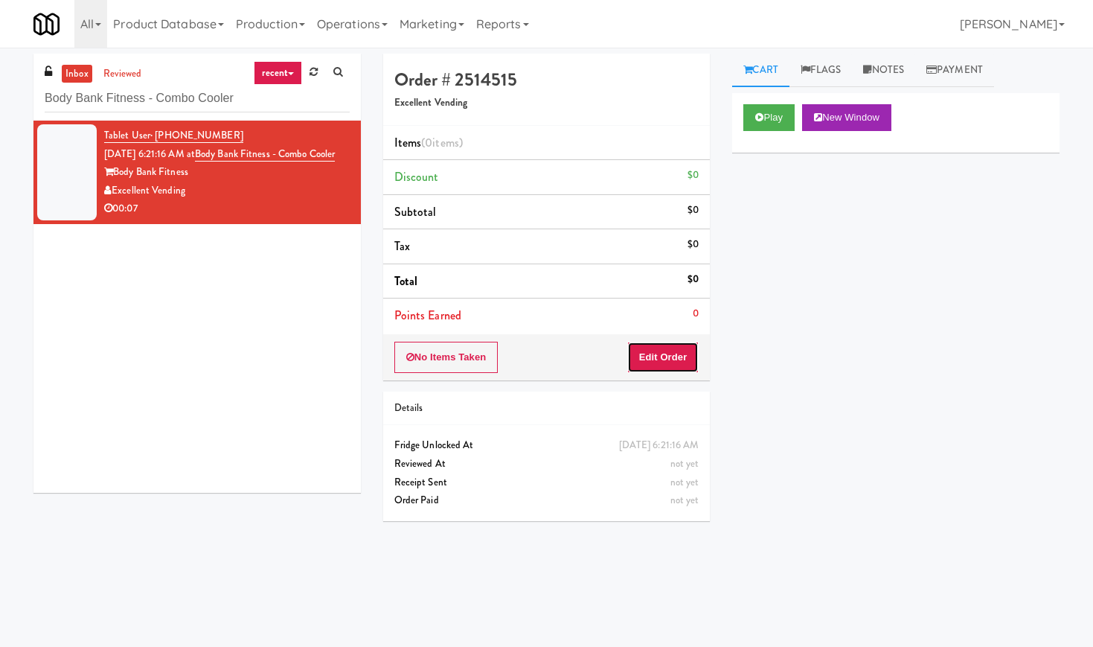
click at [656, 353] on button "Edit Order" at bounding box center [663, 357] width 72 height 31
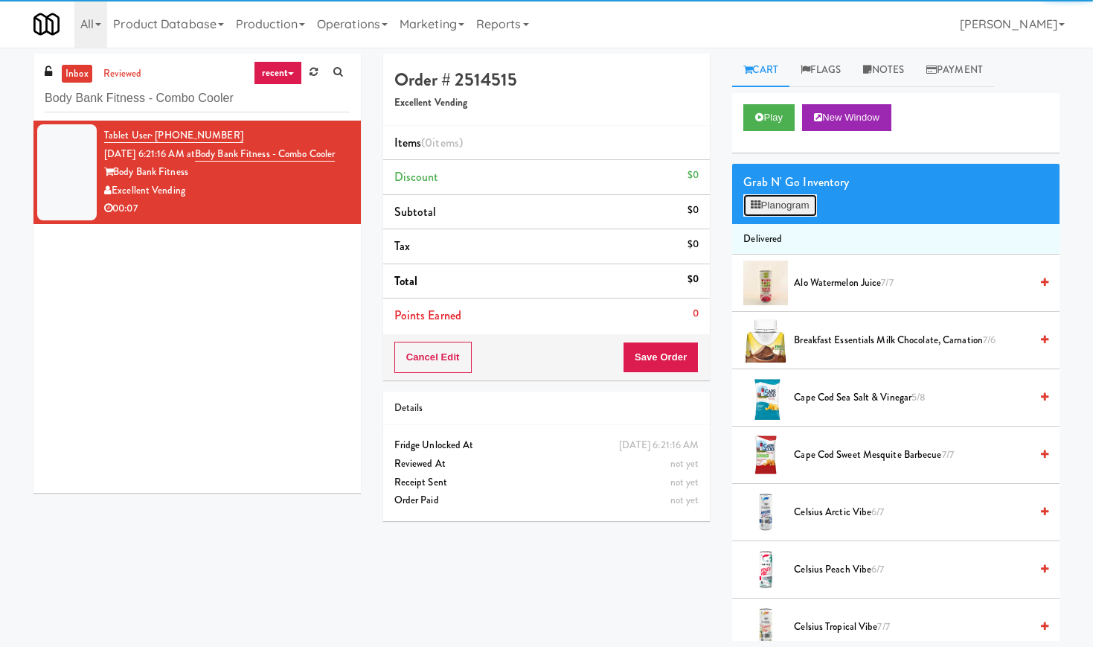
click at [755, 202] on icon at bounding box center [756, 205] width 10 height 10
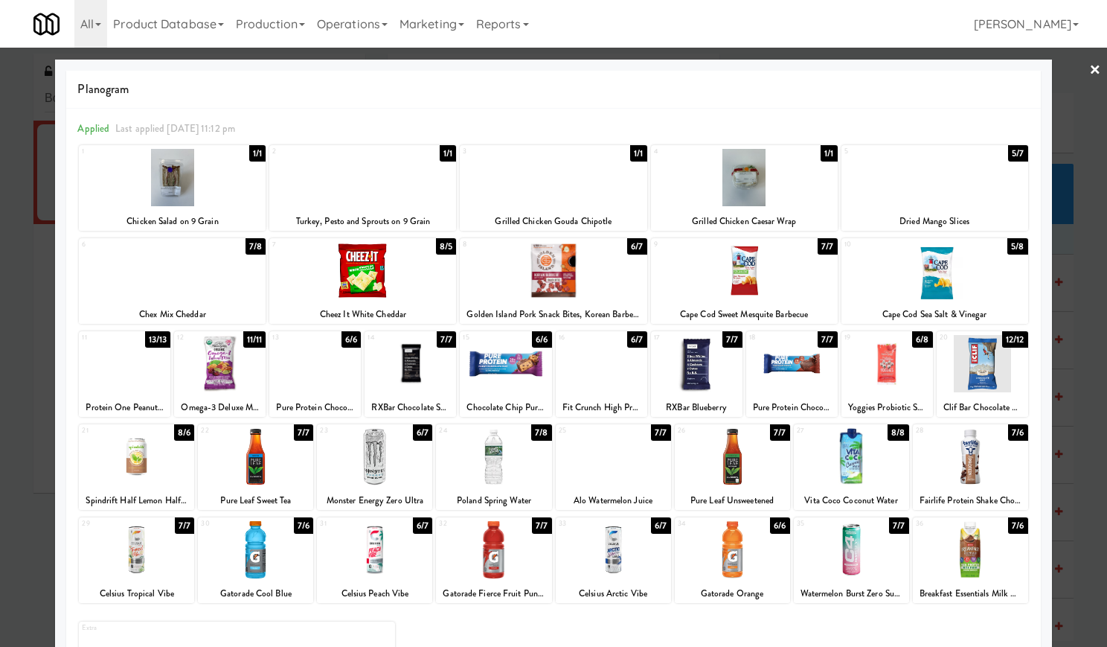
click at [987, 468] on div at bounding box center [970, 456] width 115 height 57
click at [385, 368] on div at bounding box center [411, 363] width 92 height 57
click at [1089, 72] on link "×" at bounding box center [1095, 71] width 12 height 46
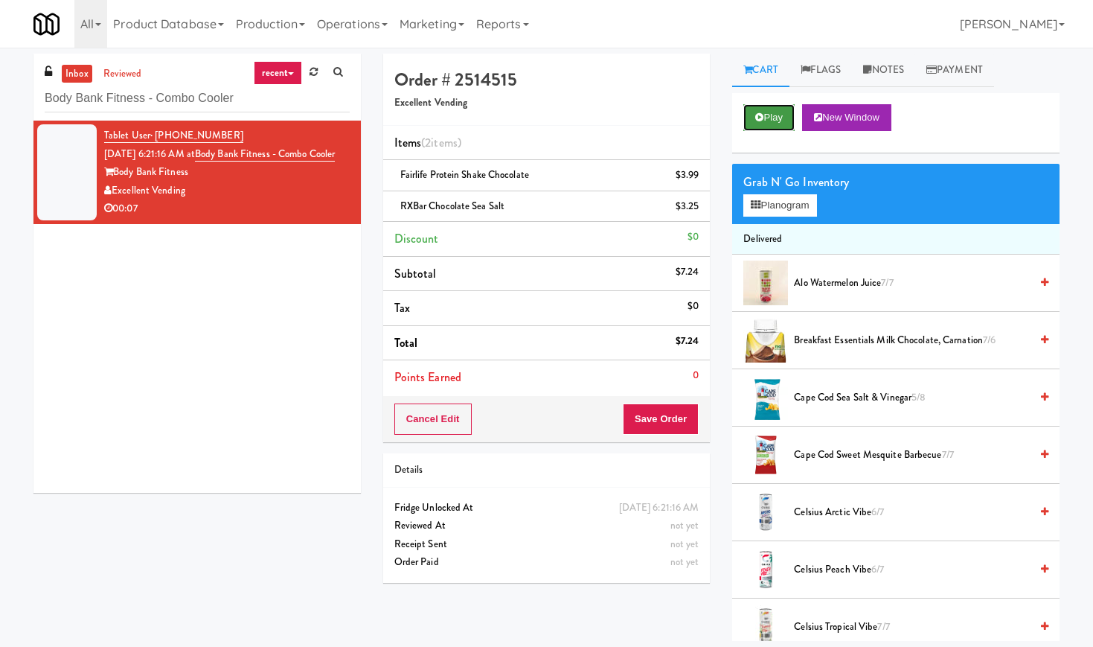
click at [778, 118] on button "Play" at bounding box center [768, 117] width 51 height 27
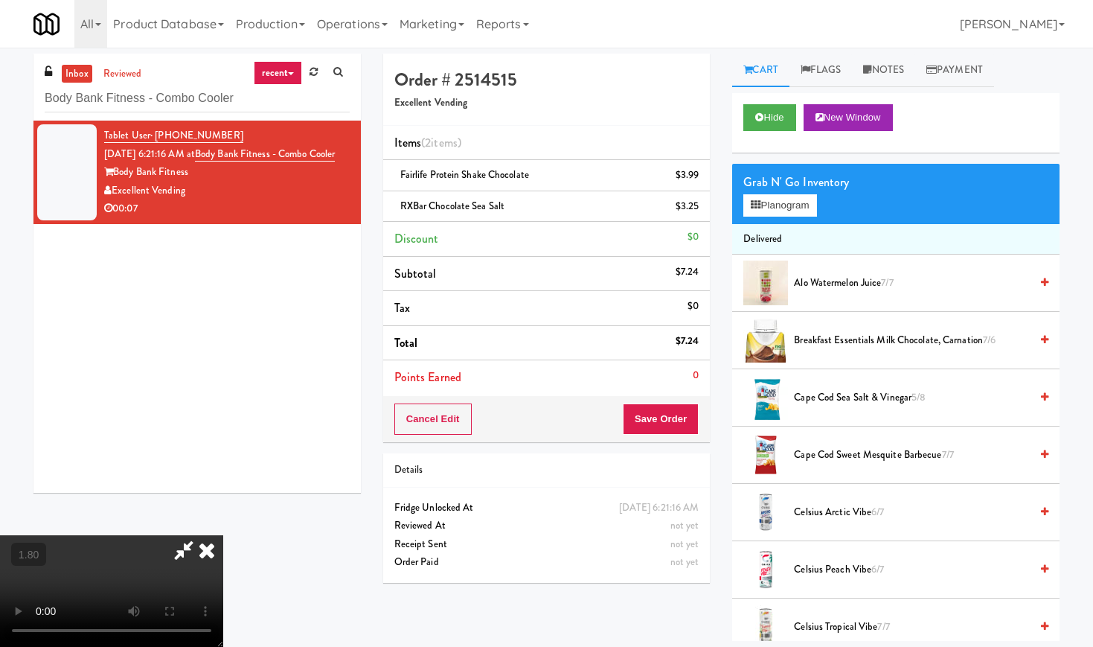
click at [223, 535] on video at bounding box center [111, 591] width 223 height 112
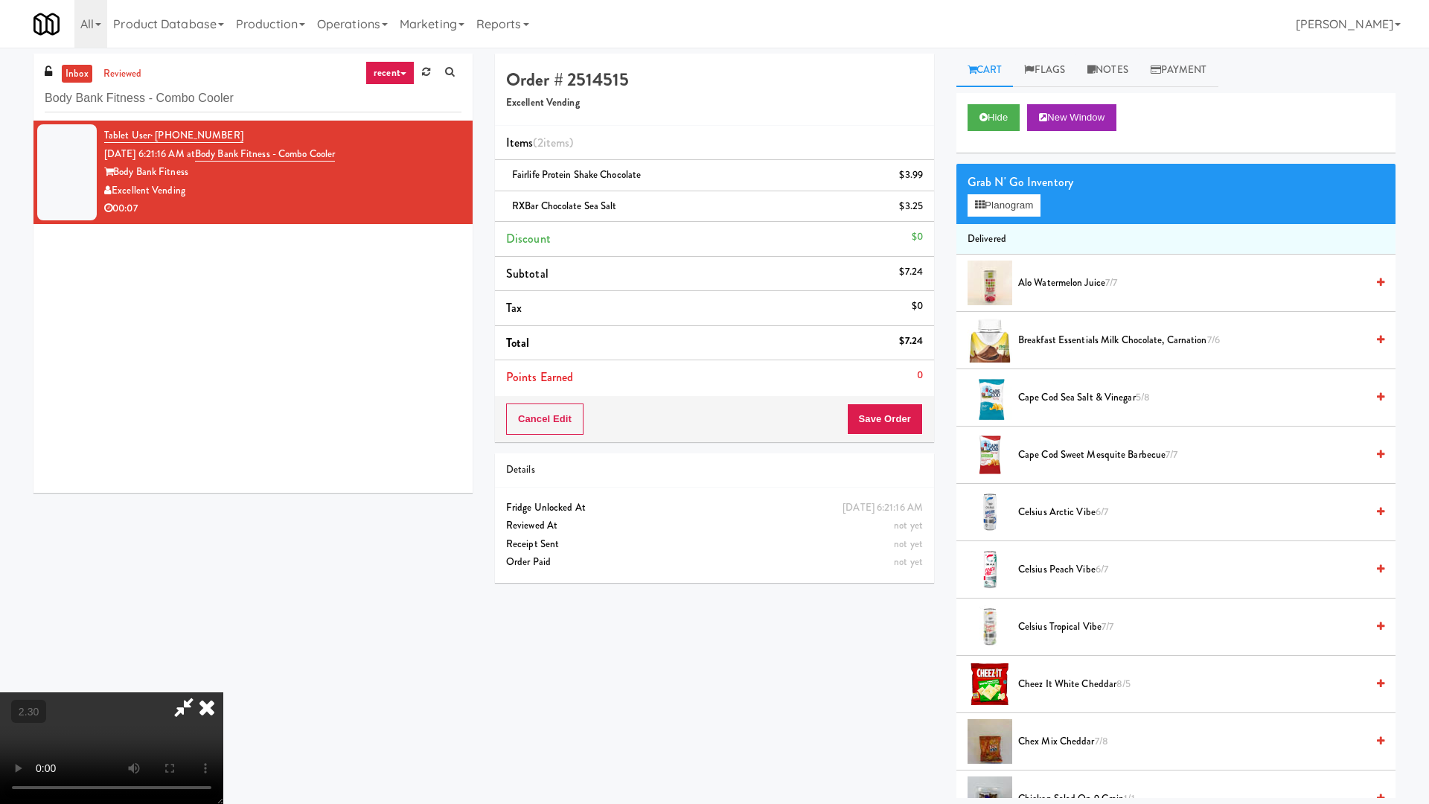
click at [223, 646] on video at bounding box center [111, 748] width 223 height 112
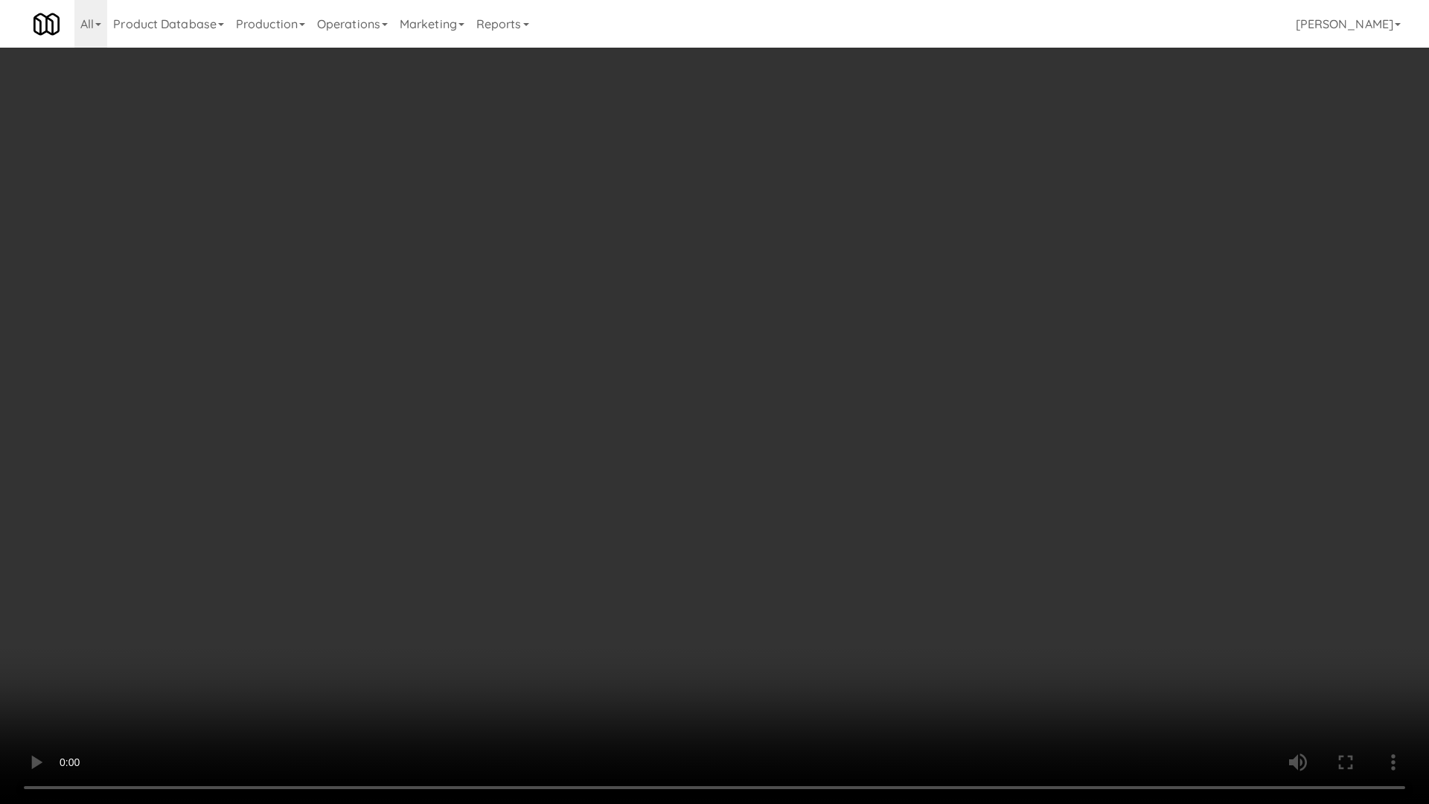
click at [656, 411] on video at bounding box center [714, 402] width 1429 height 804
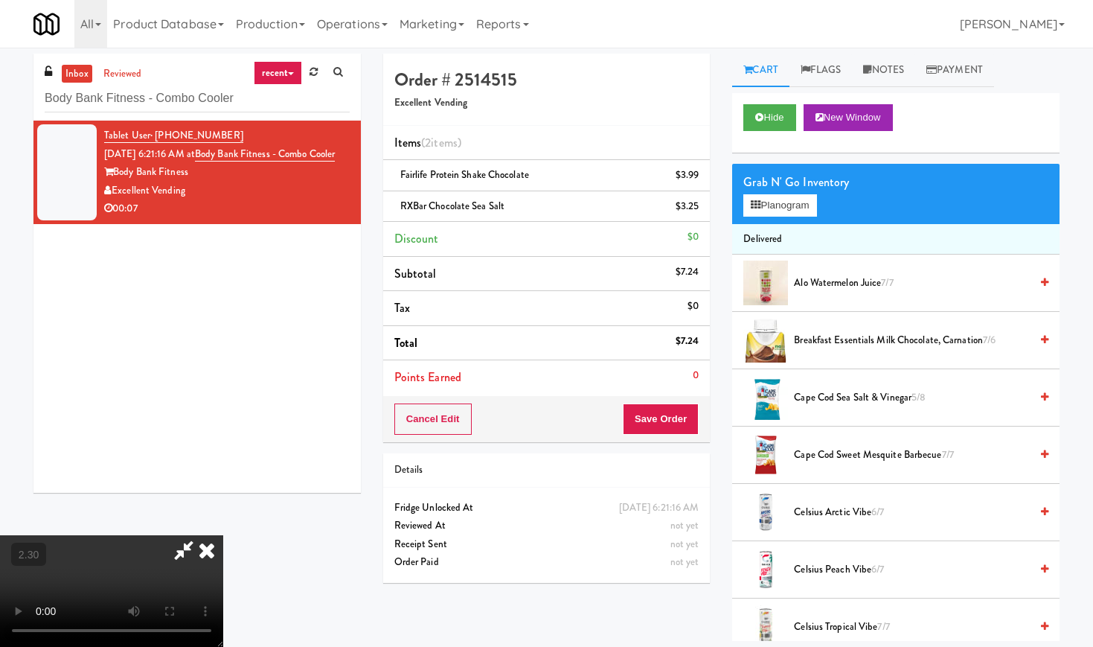
click at [223, 535] on icon at bounding box center [206, 550] width 33 height 30
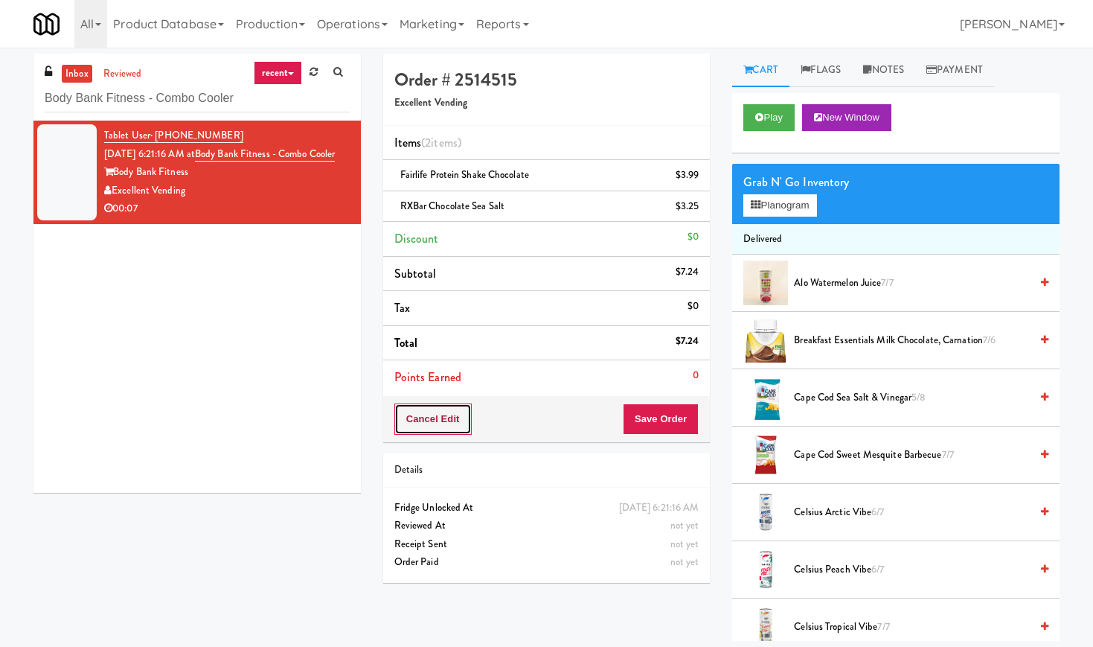
click at [414, 416] on button "Cancel Edit" at bounding box center [432, 418] width 77 height 31
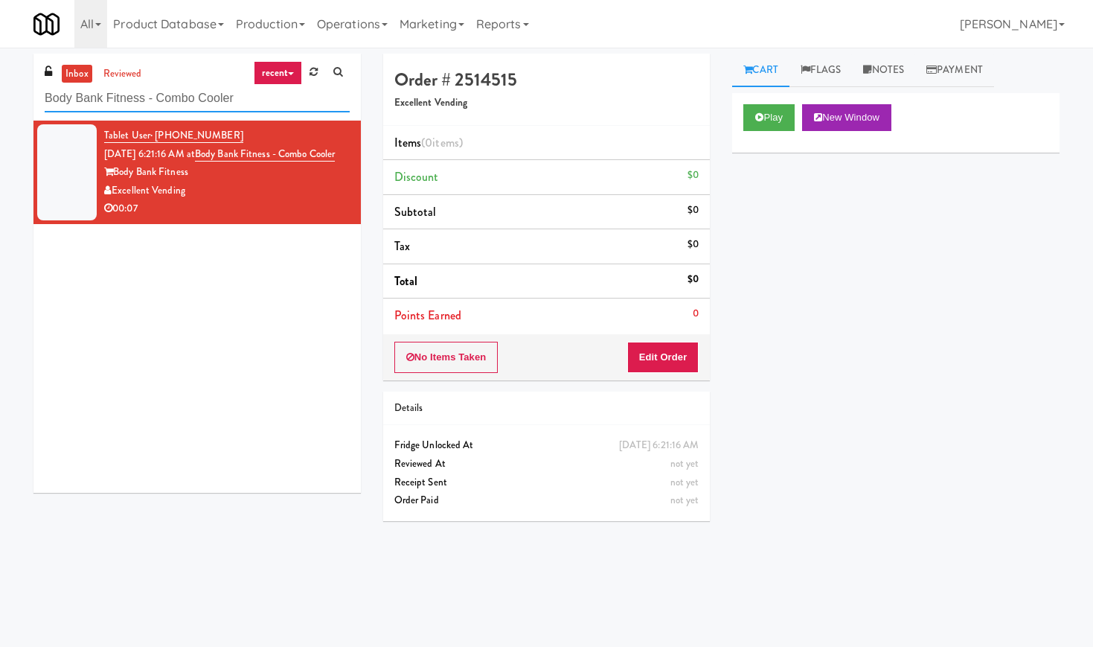
click at [113, 103] on input "Body Bank Fitness - Combo Cooler" at bounding box center [197, 99] width 305 height 28
paste input "Eleven55 - Fridge"
click at [113, 103] on input "Eleven55 - Fridge" at bounding box center [197, 99] width 305 height 28
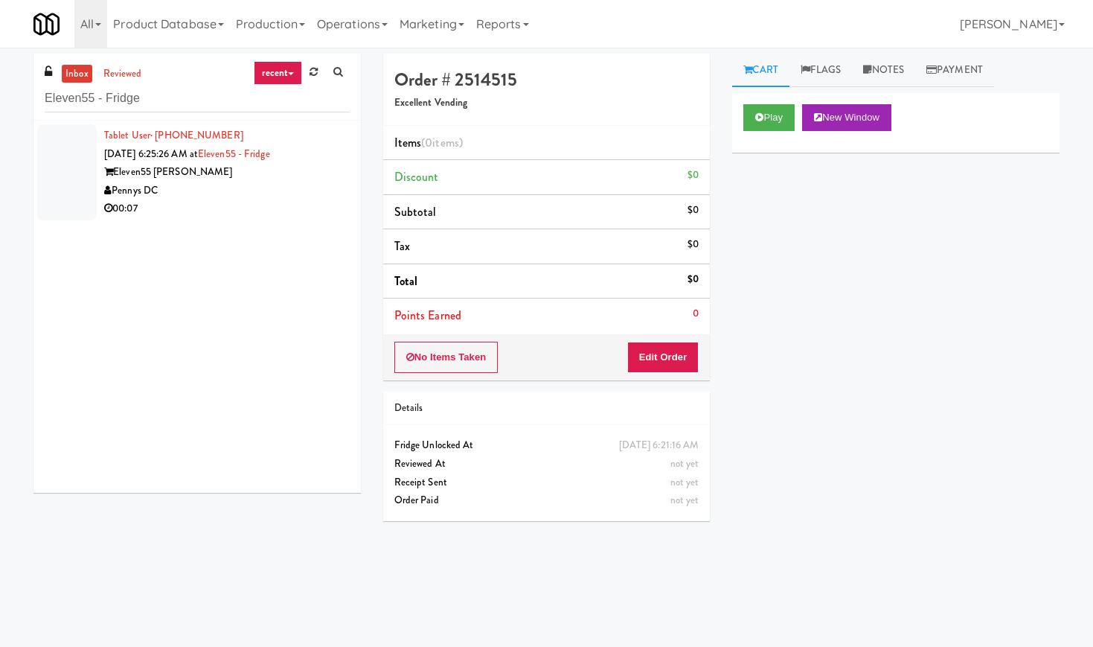
click at [297, 193] on div "Pennys DC" at bounding box center [227, 191] width 246 height 19
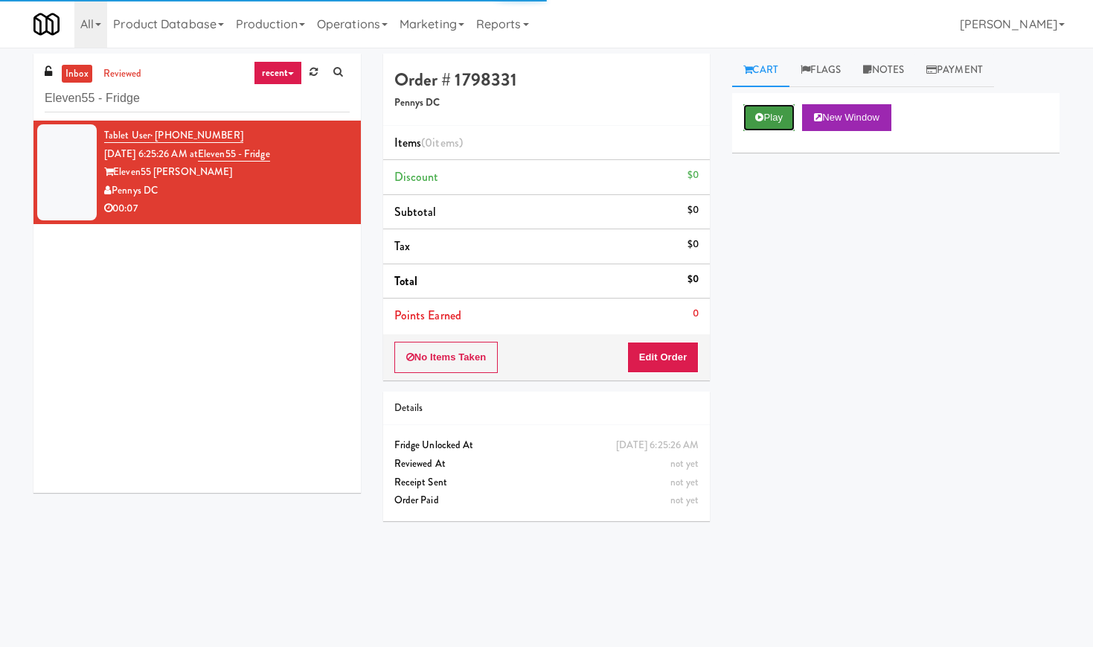
click at [773, 121] on button "Play" at bounding box center [768, 117] width 51 height 27
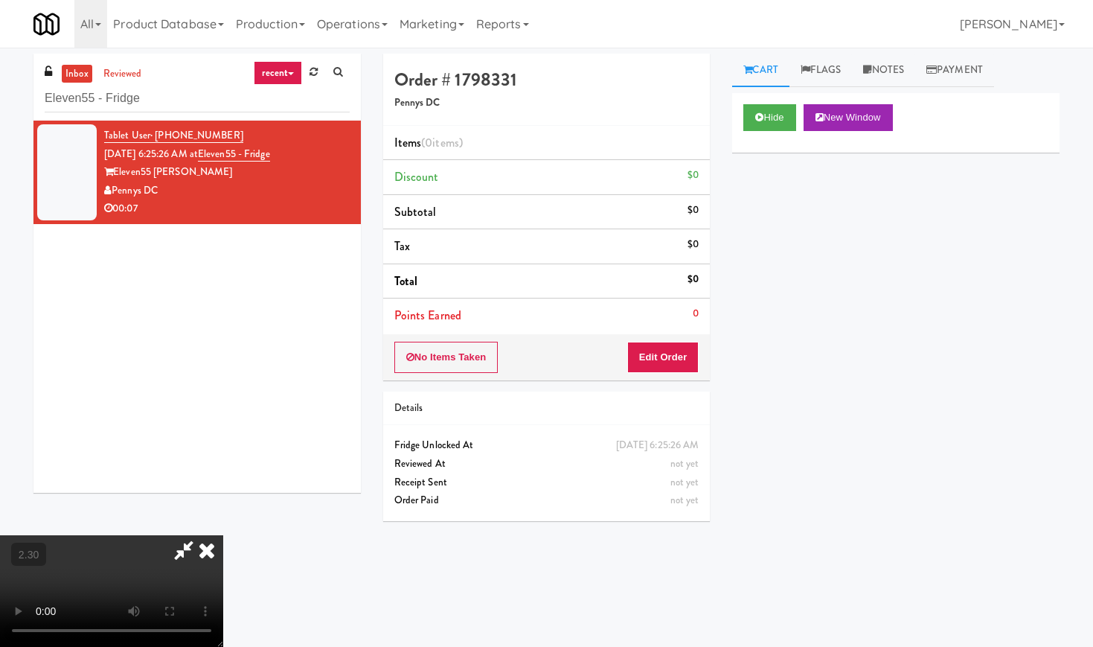
click at [223, 535] on video at bounding box center [111, 591] width 223 height 112
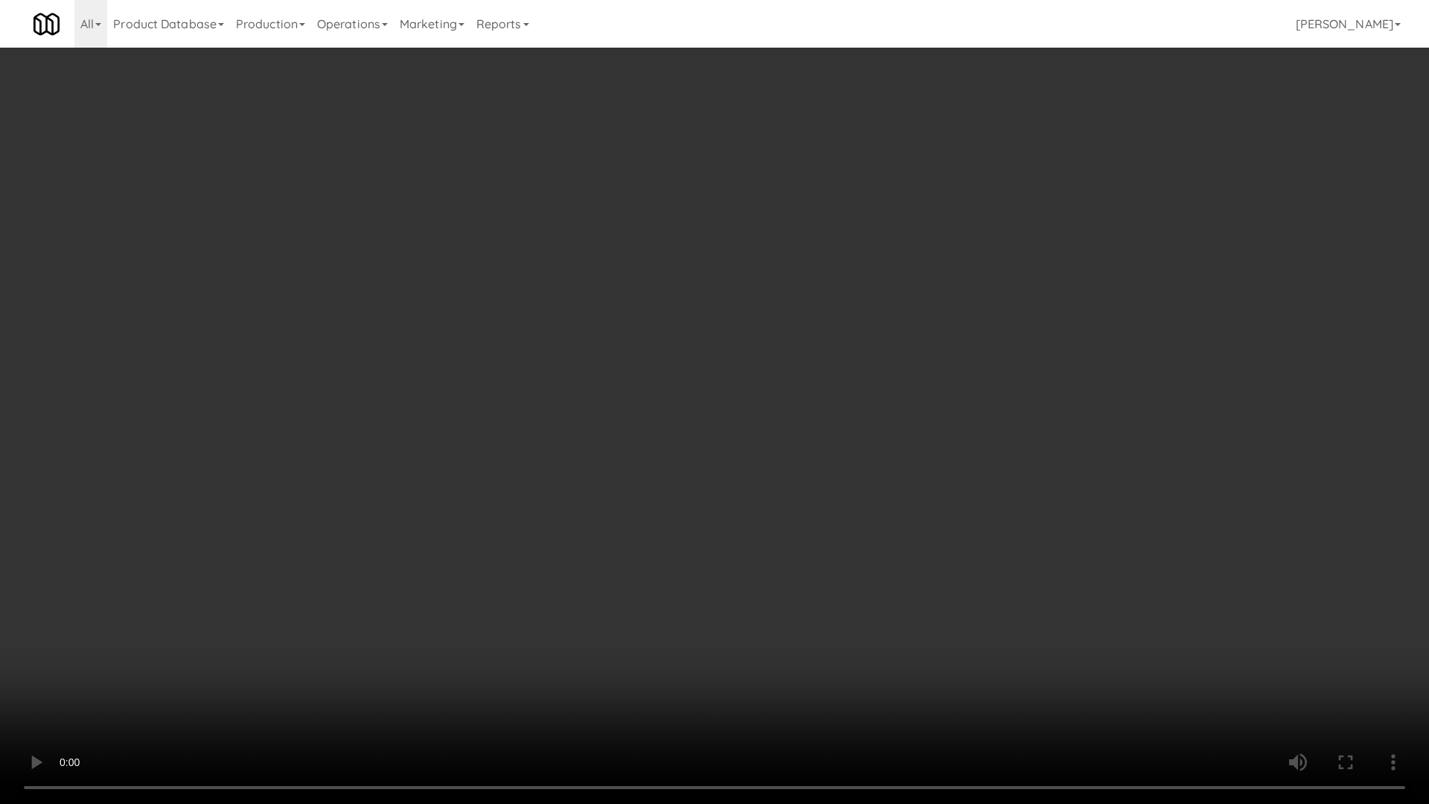
click at [500, 406] on video at bounding box center [714, 402] width 1429 height 804
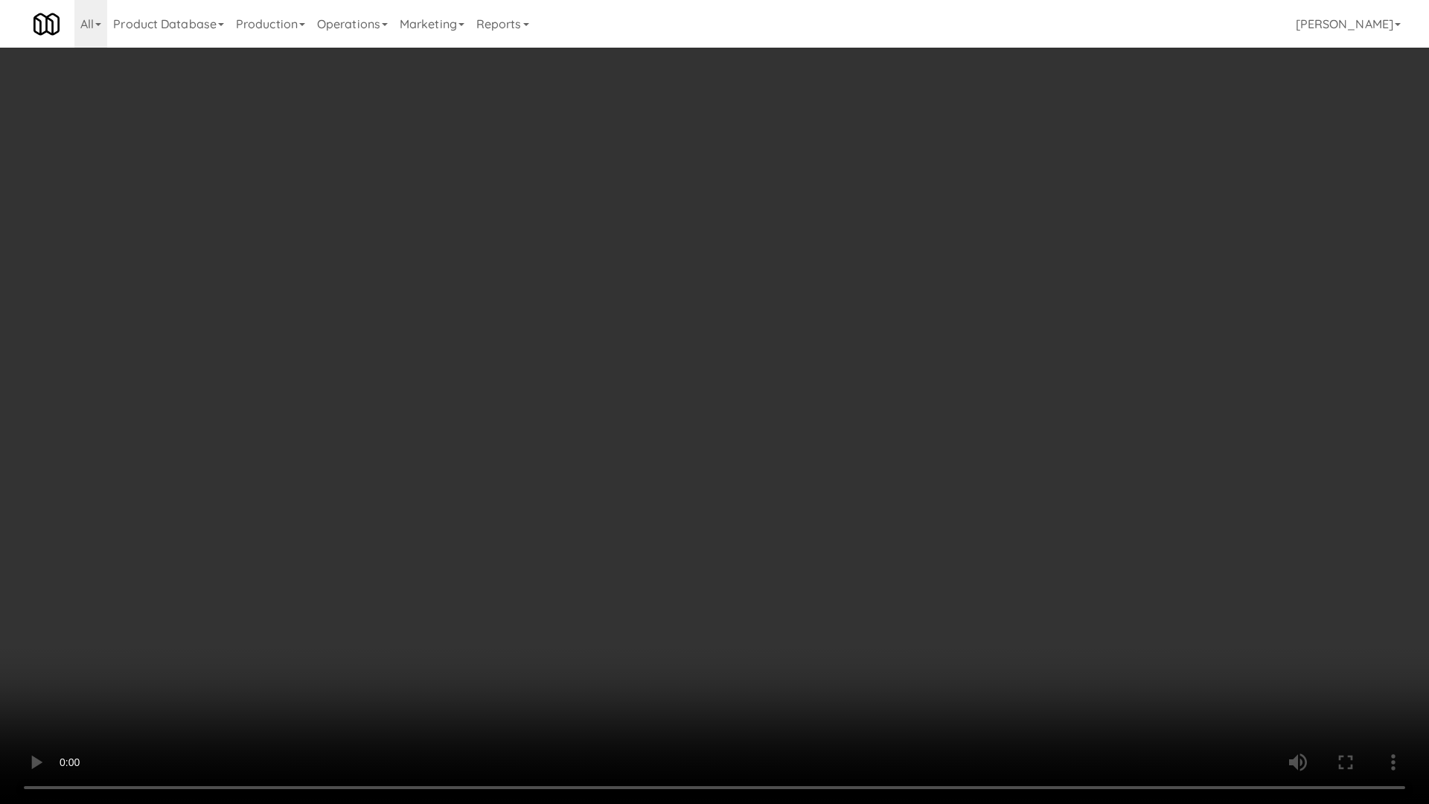
click at [500, 406] on video at bounding box center [714, 402] width 1429 height 804
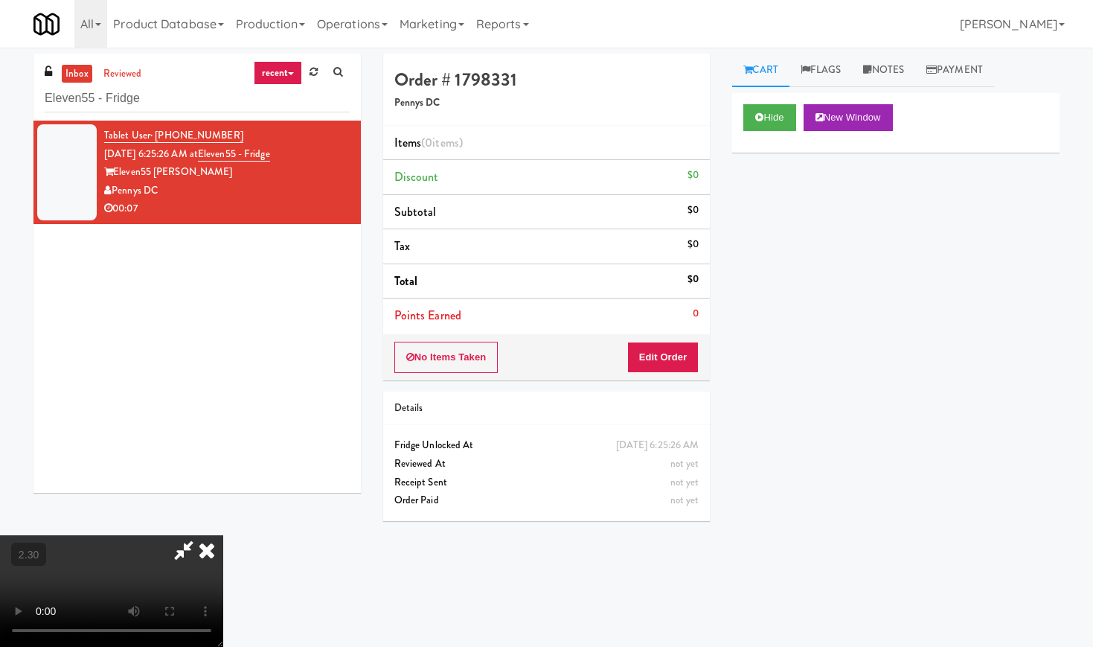
click at [223, 535] on icon at bounding box center [206, 550] width 33 height 30
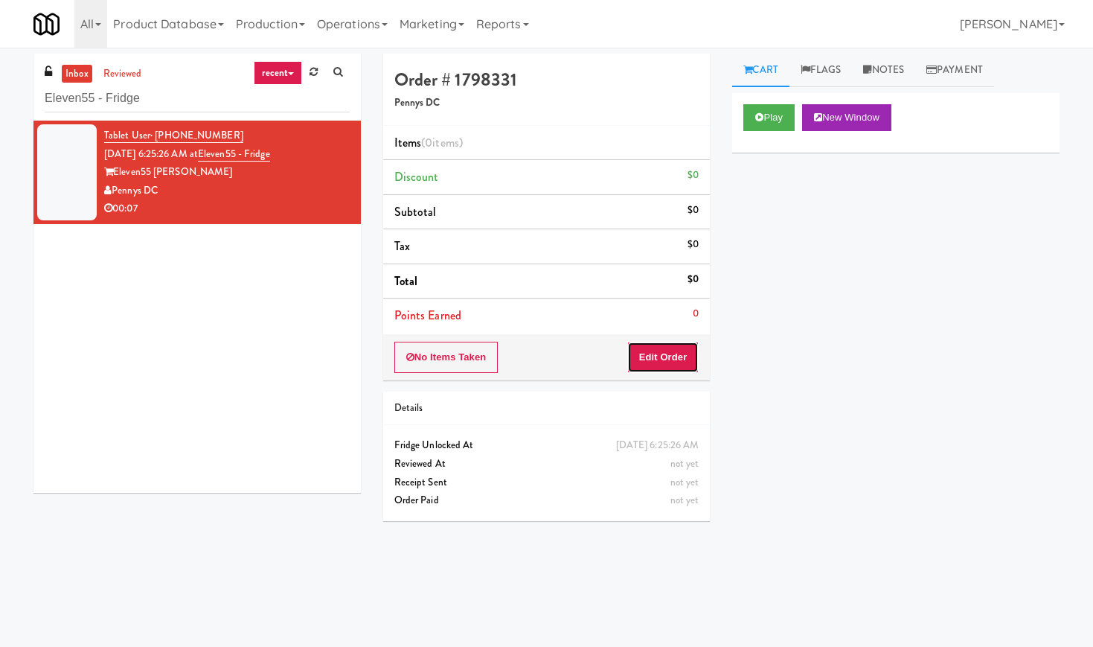
click at [659, 362] on button "Edit Order" at bounding box center [663, 357] width 72 height 31
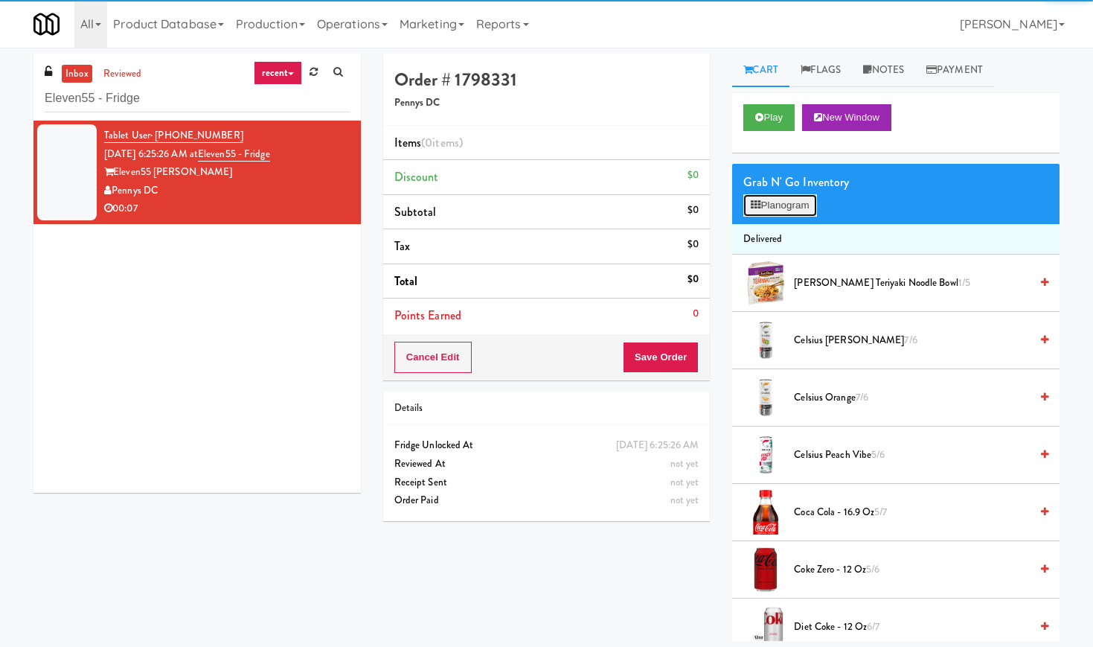
click at [763, 196] on button "Planogram" at bounding box center [779, 205] width 73 height 22
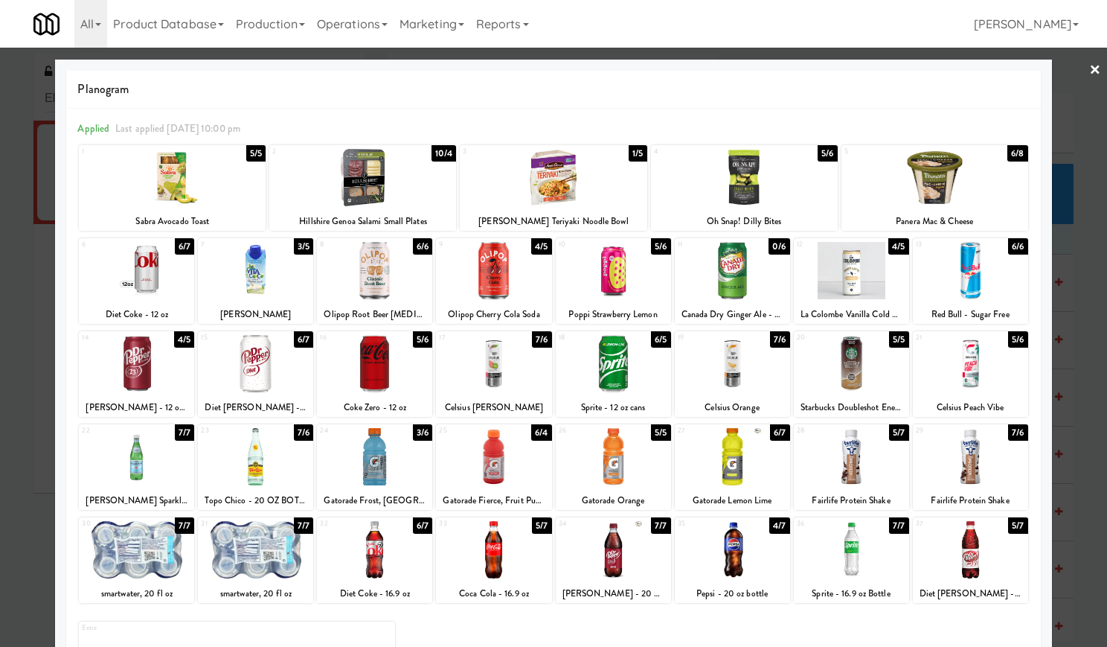
click at [734, 380] on div at bounding box center [732, 363] width 115 height 57
click at [1089, 71] on link "×" at bounding box center [1095, 71] width 12 height 46
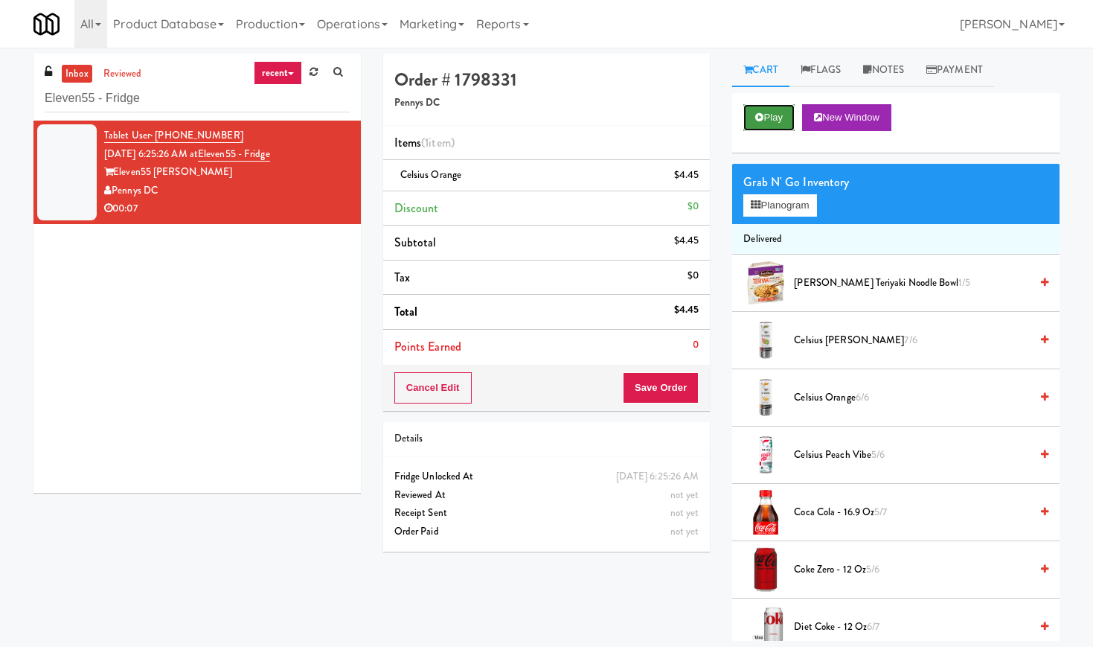
click at [762, 124] on button "Play" at bounding box center [768, 117] width 51 height 27
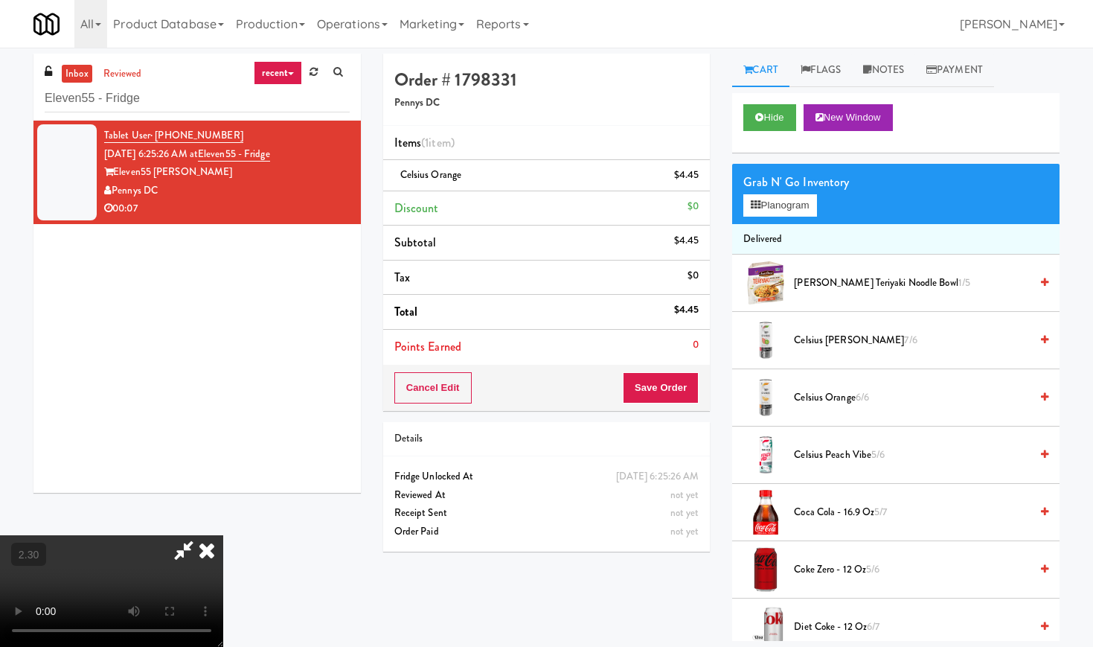
click at [223, 535] on video at bounding box center [111, 591] width 223 height 112
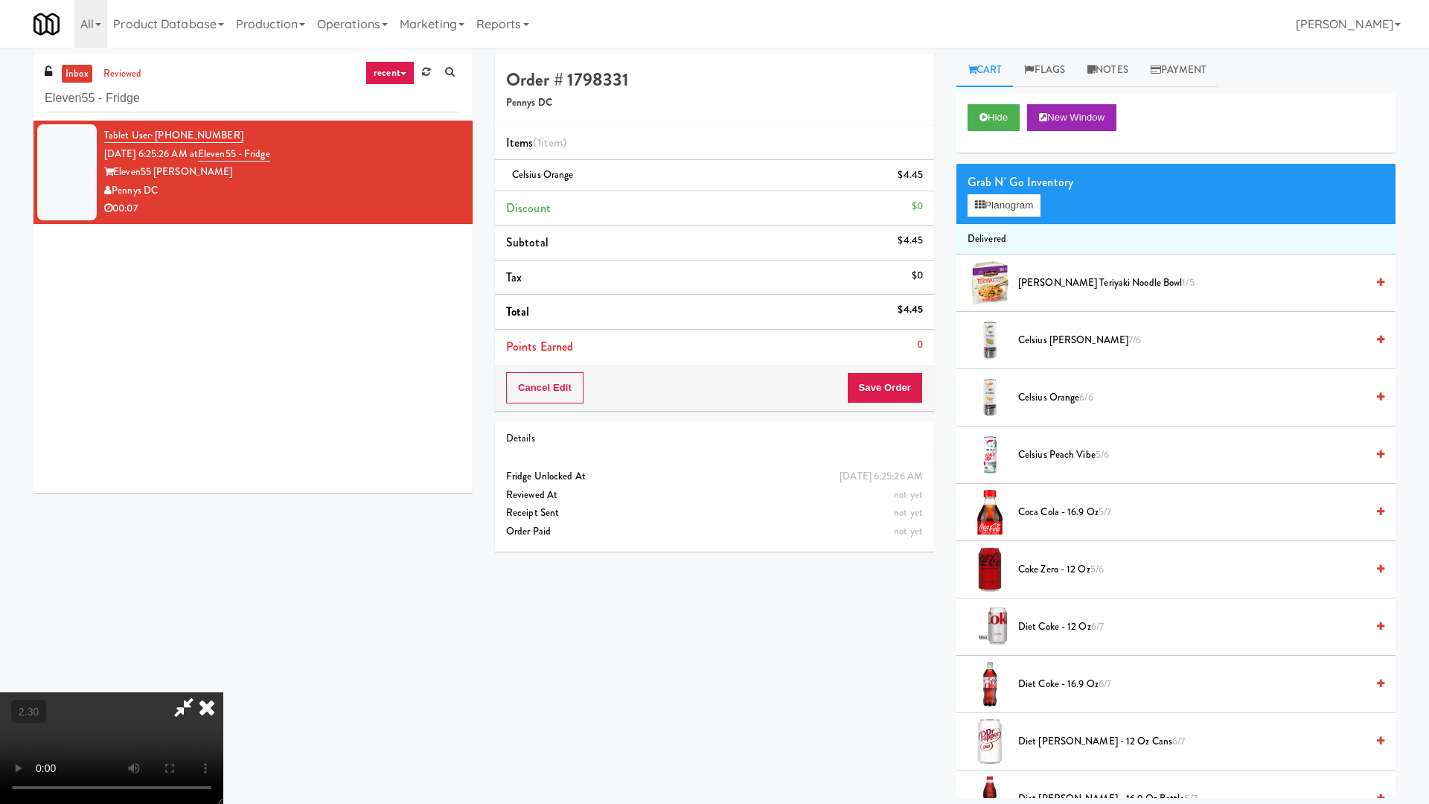
click at [223, 646] on video at bounding box center [111, 748] width 223 height 112
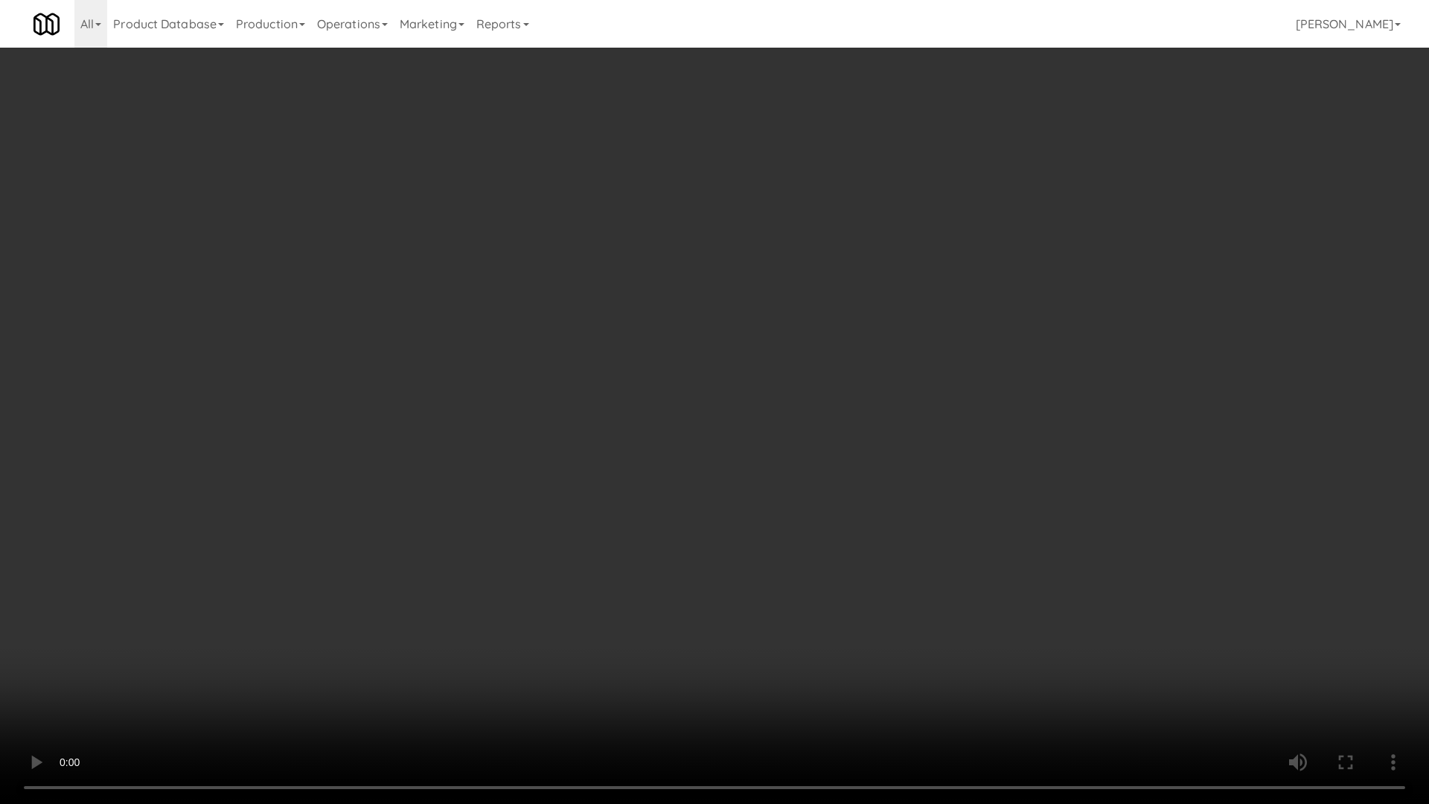
click at [635, 370] on video at bounding box center [714, 402] width 1429 height 804
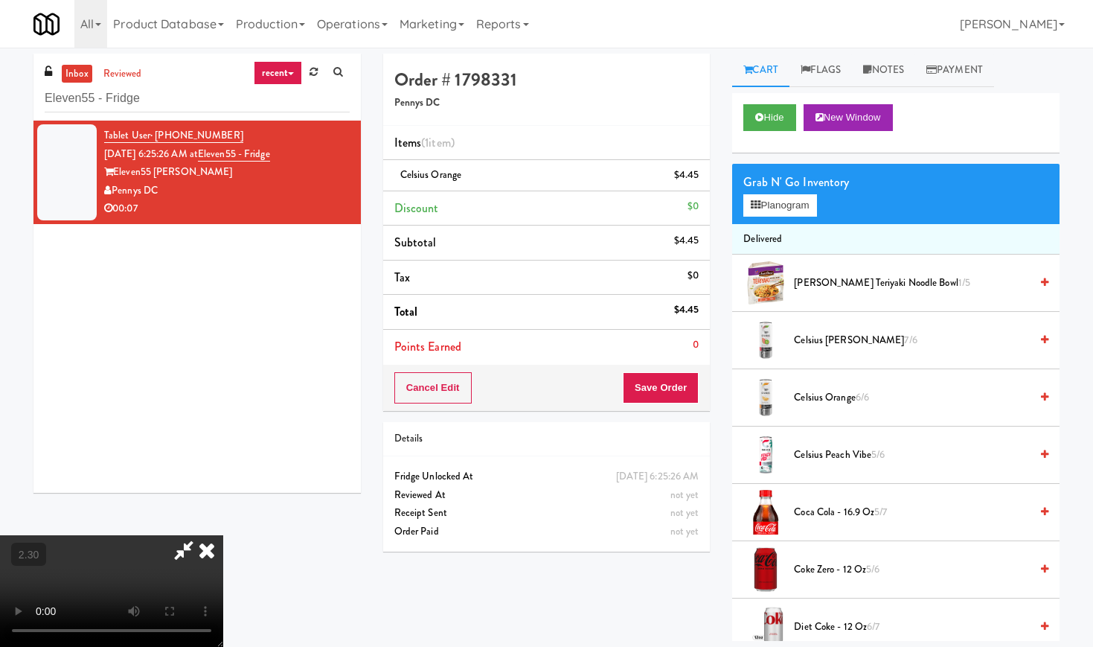
drag, startPoint x: 637, startPoint y: 65, endPoint x: 635, endPoint y: 100, distance: 35.0
click at [223, 535] on icon at bounding box center [206, 550] width 33 height 30
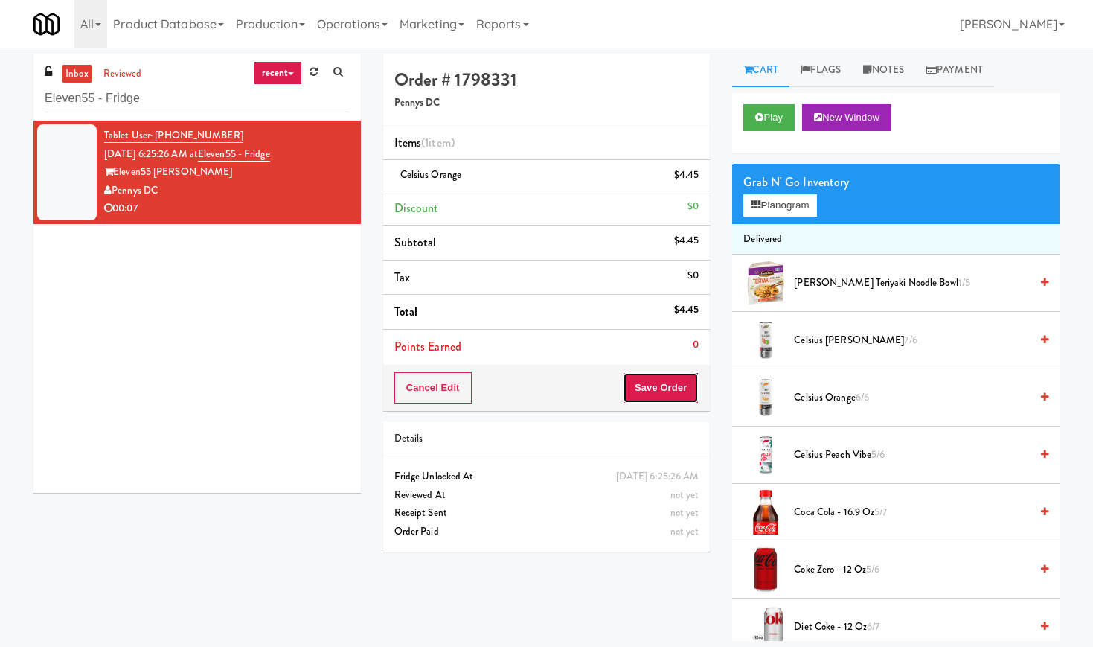
click at [655, 393] on button "Save Order" at bounding box center [661, 387] width 76 height 31
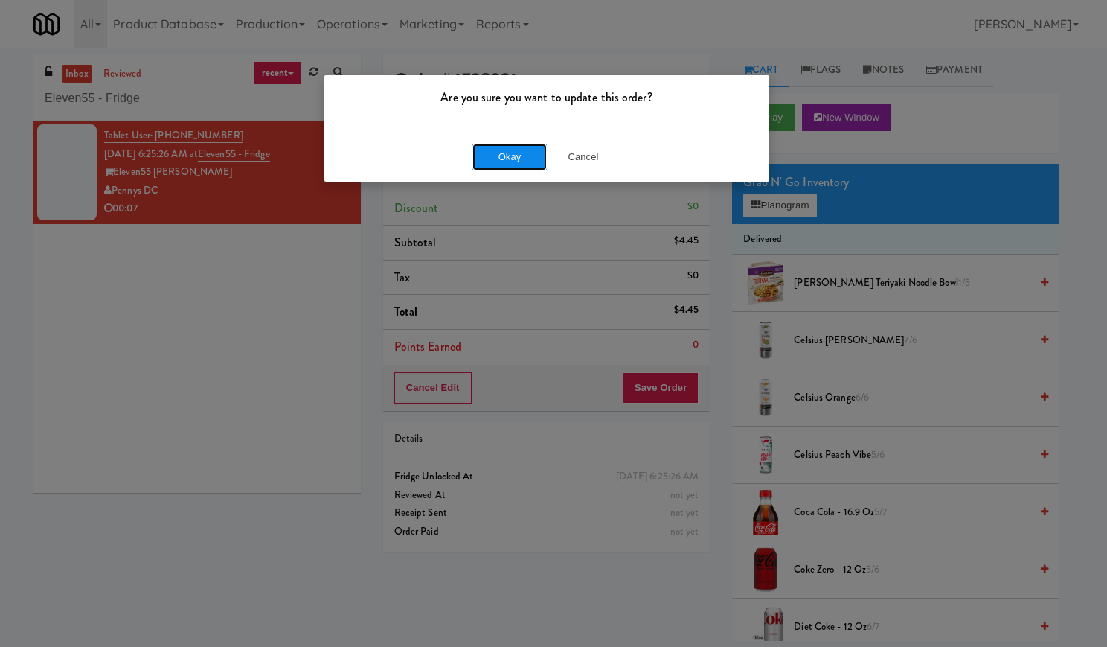
click at [513, 157] on button "Okay" at bounding box center [509, 157] width 74 height 27
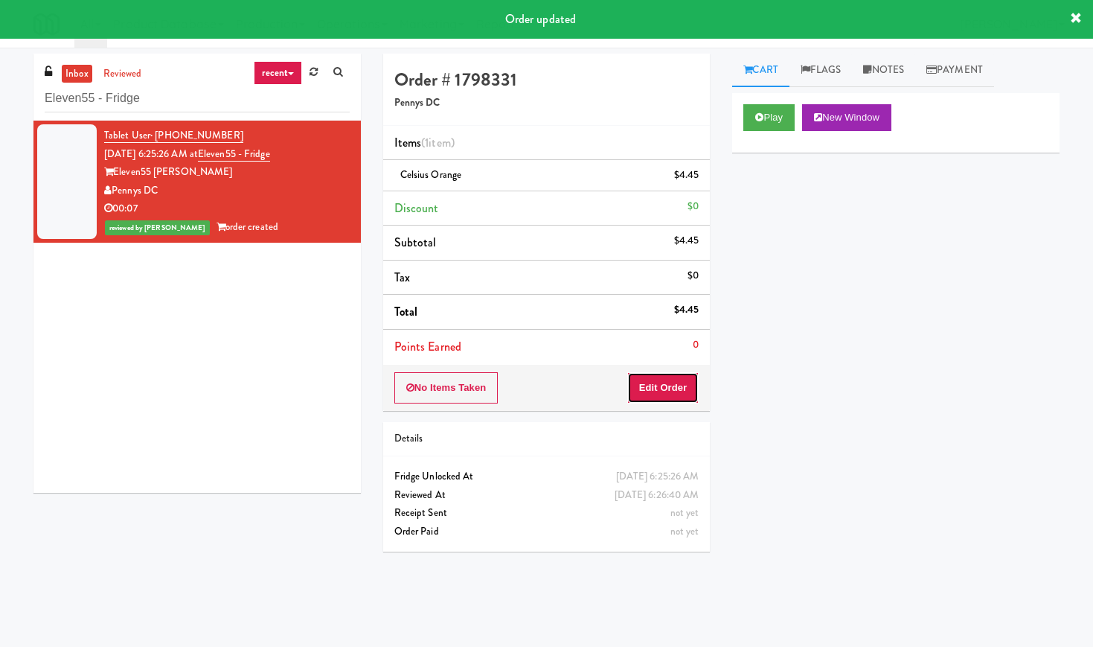
click at [679, 391] on button "Edit Order" at bounding box center [663, 387] width 72 height 31
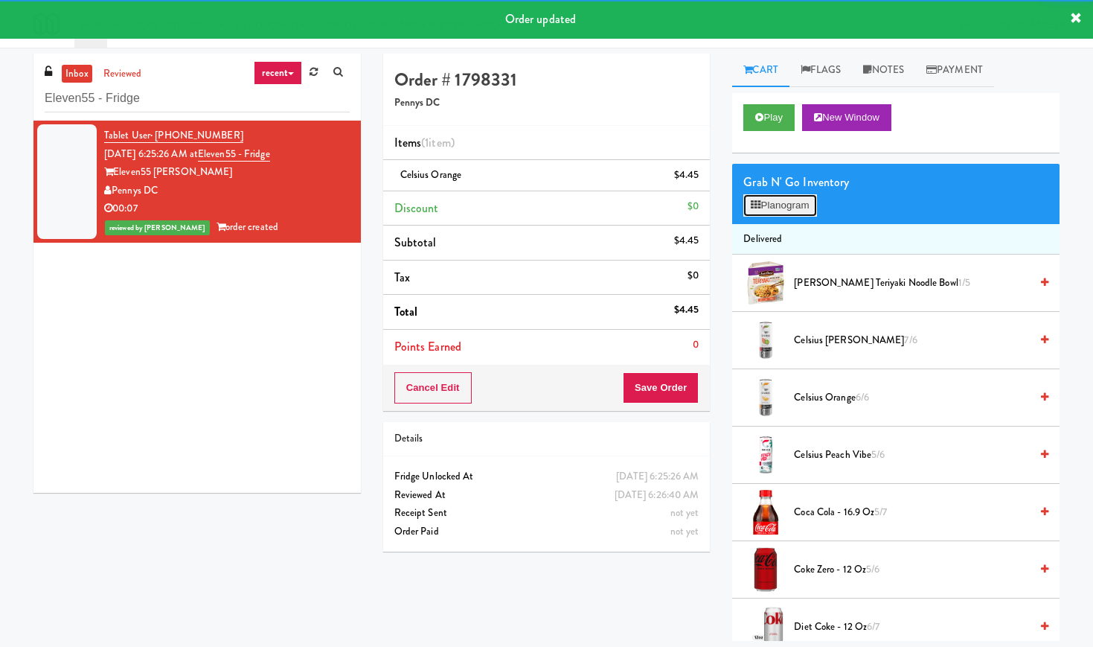
click at [783, 203] on button "Planogram" at bounding box center [779, 205] width 73 height 22
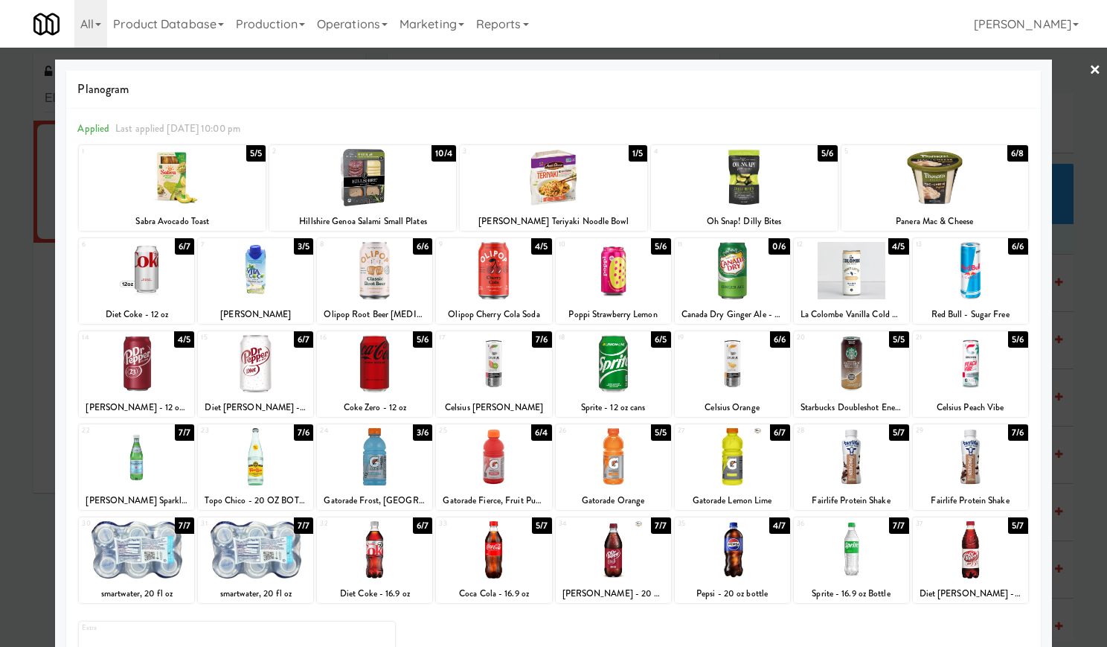
click at [1089, 70] on link "×" at bounding box center [1095, 71] width 12 height 46
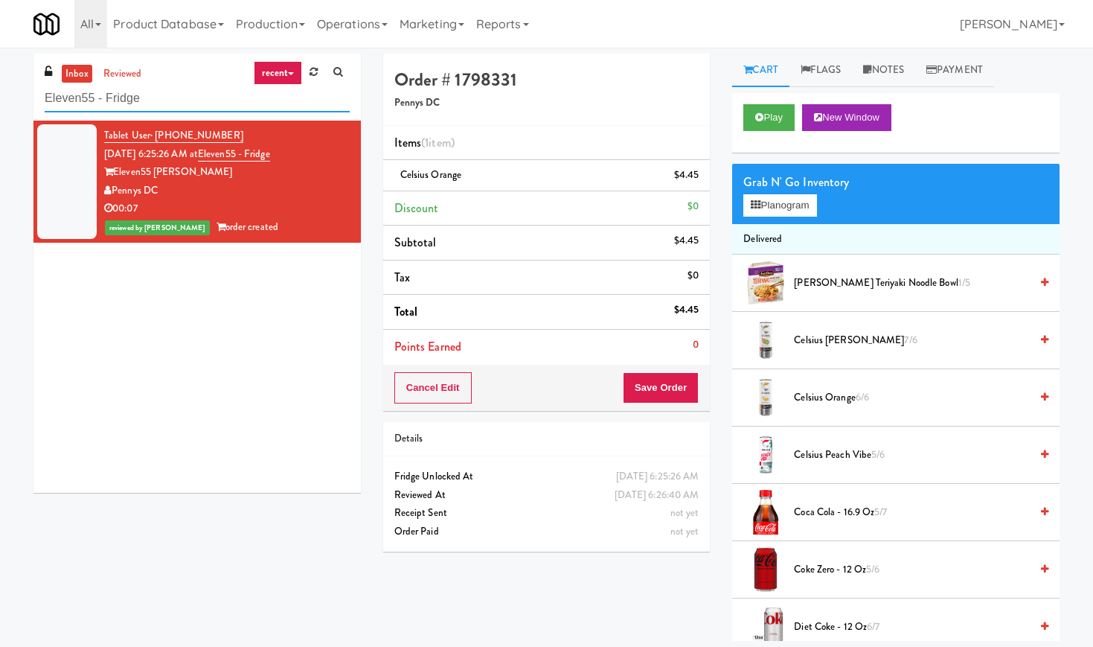
click at [111, 97] on input "Eleven55 - Fridge" at bounding box center [197, 99] width 305 height 28
paste input "7th Floor Clubhous"
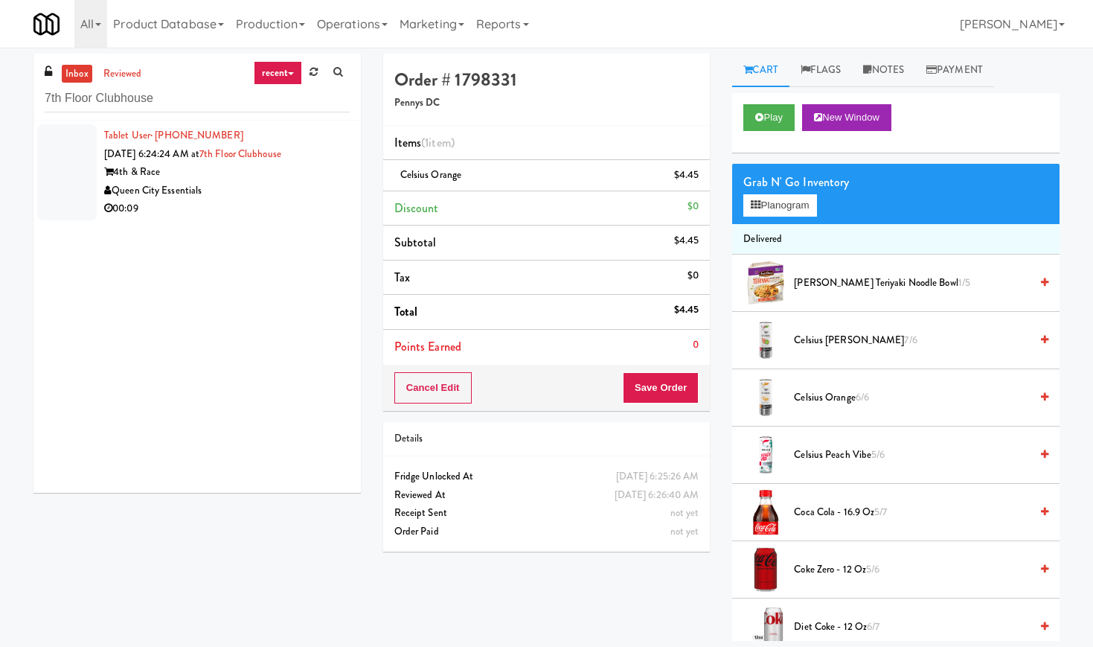
click at [278, 167] on div "4th & Race" at bounding box center [227, 172] width 246 height 19
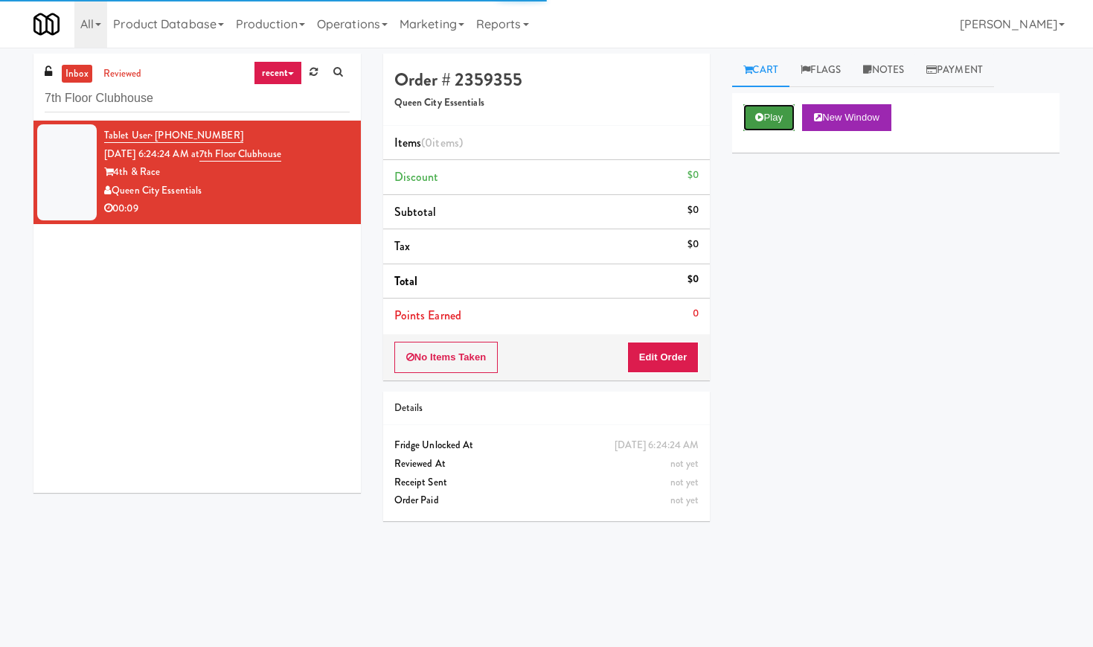
click at [774, 123] on button "Play" at bounding box center [768, 117] width 51 height 27
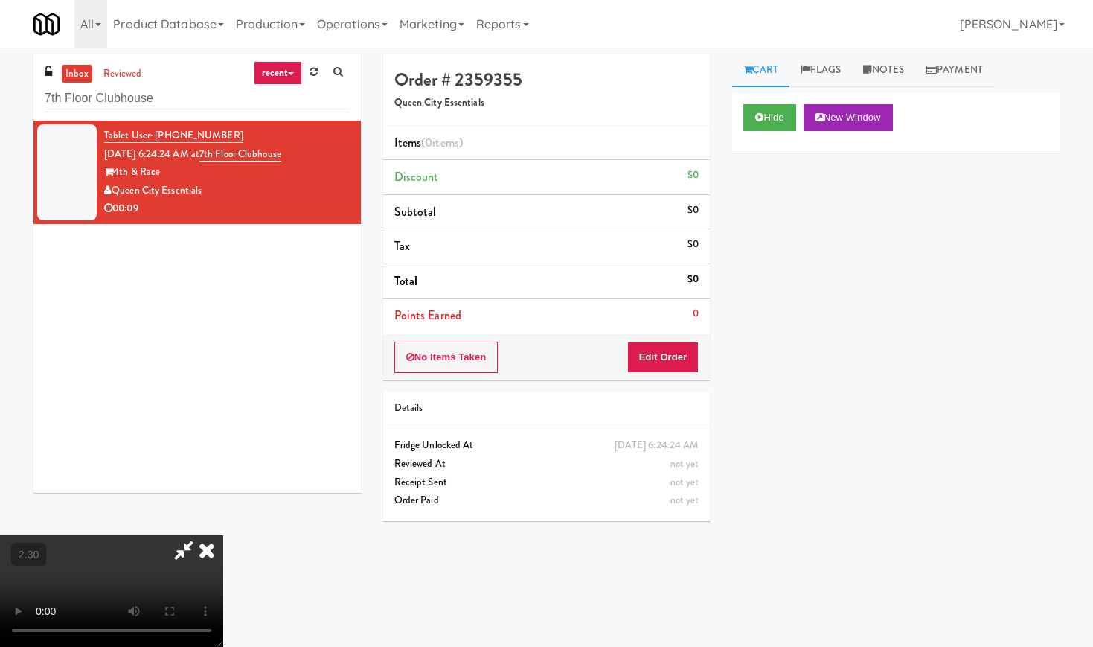
click at [223, 535] on video at bounding box center [111, 591] width 223 height 112
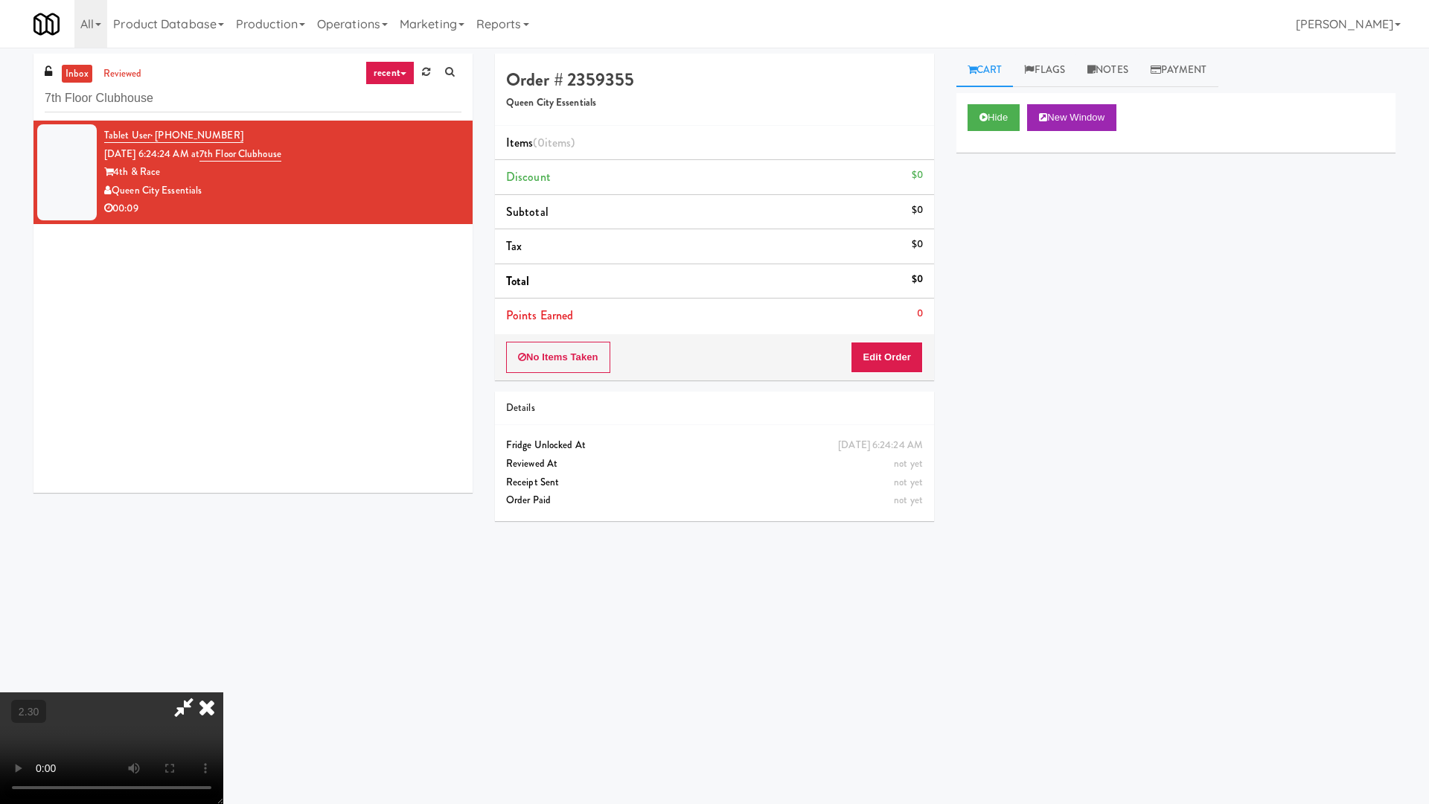
click at [223, 646] on video at bounding box center [111, 748] width 223 height 112
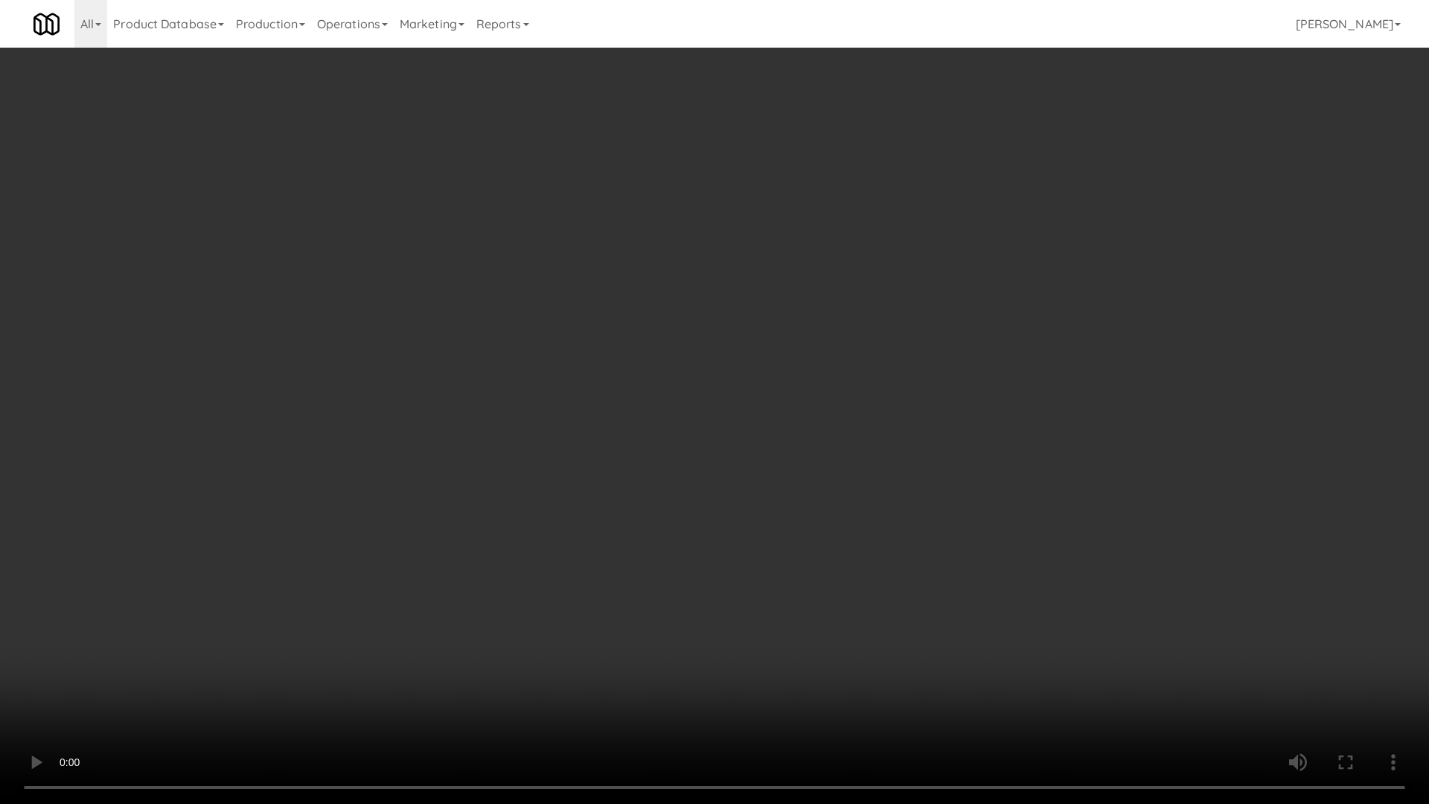
click at [641, 406] on video at bounding box center [714, 402] width 1429 height 804
click at [641, 404] on video at bounding box center [714, 402] width 1429 height 804
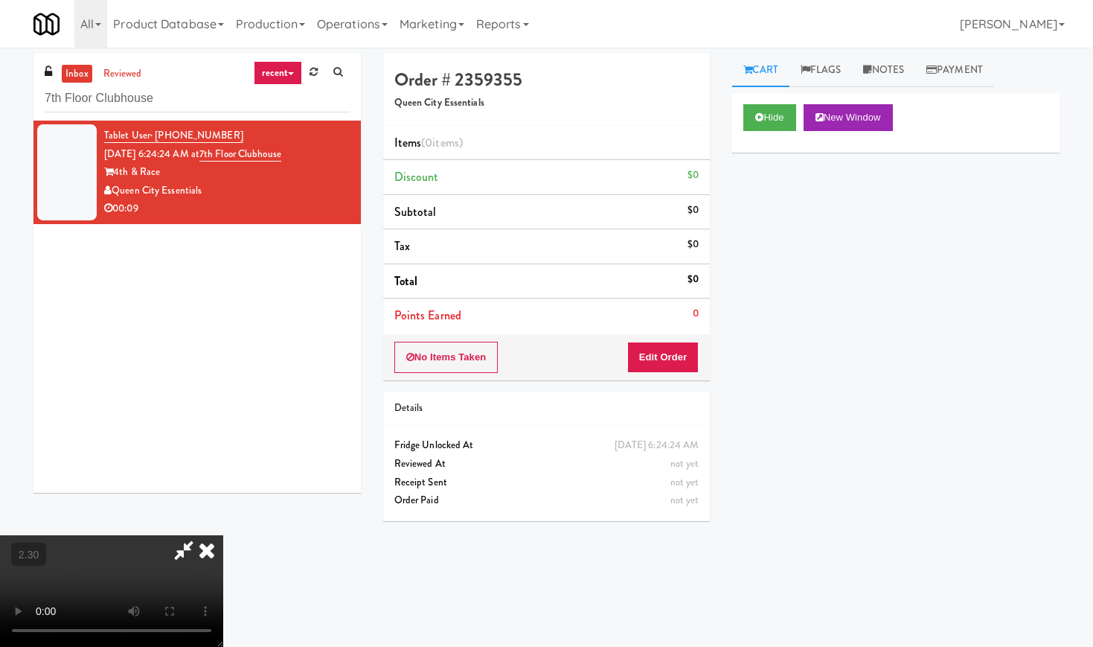
click at [223, 535] on icon at bounding box center [206, 550] width 33 height 30
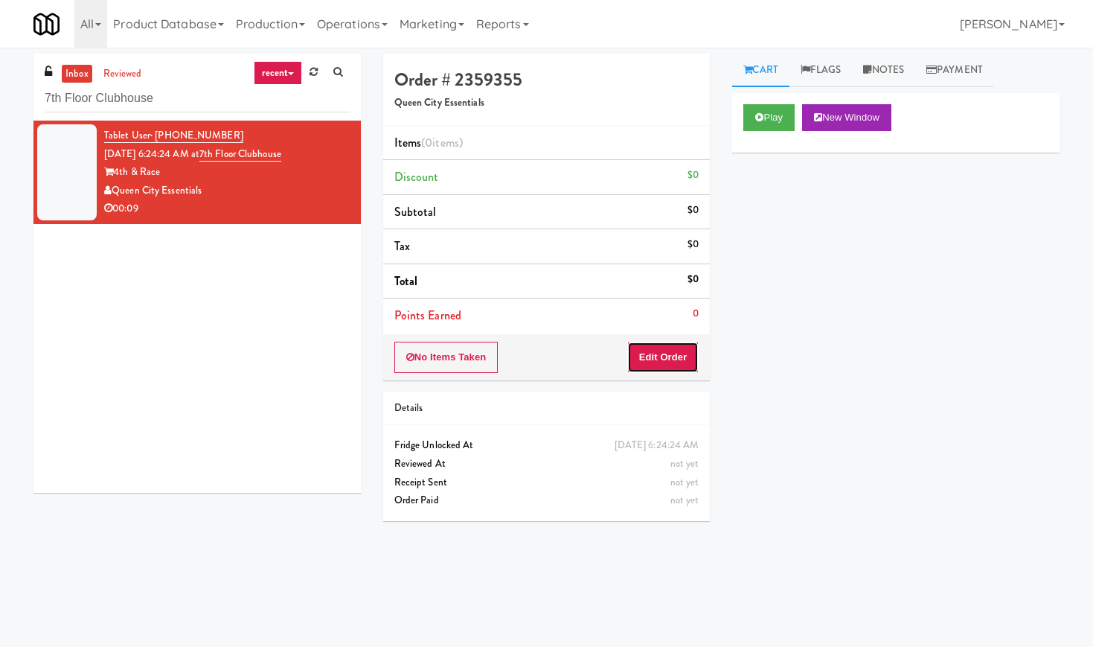
drag, startPoint x: 667, startPoint y: 370, endPoint x: 679, endPoint y: 328, distance: 43.3
click at [667, 370] on button "Edit Order" at bounding box center [663, 357] width 72 height 31
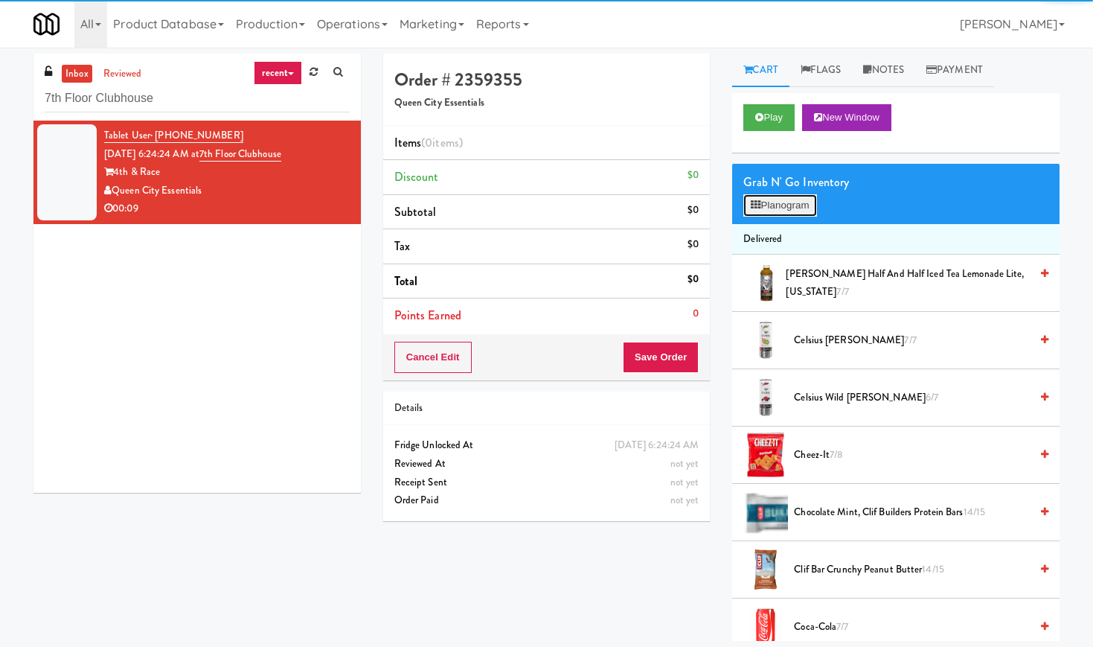
click at [774, 204] on button "Planogram" at bounding box center [779, 205] width 73 height 22
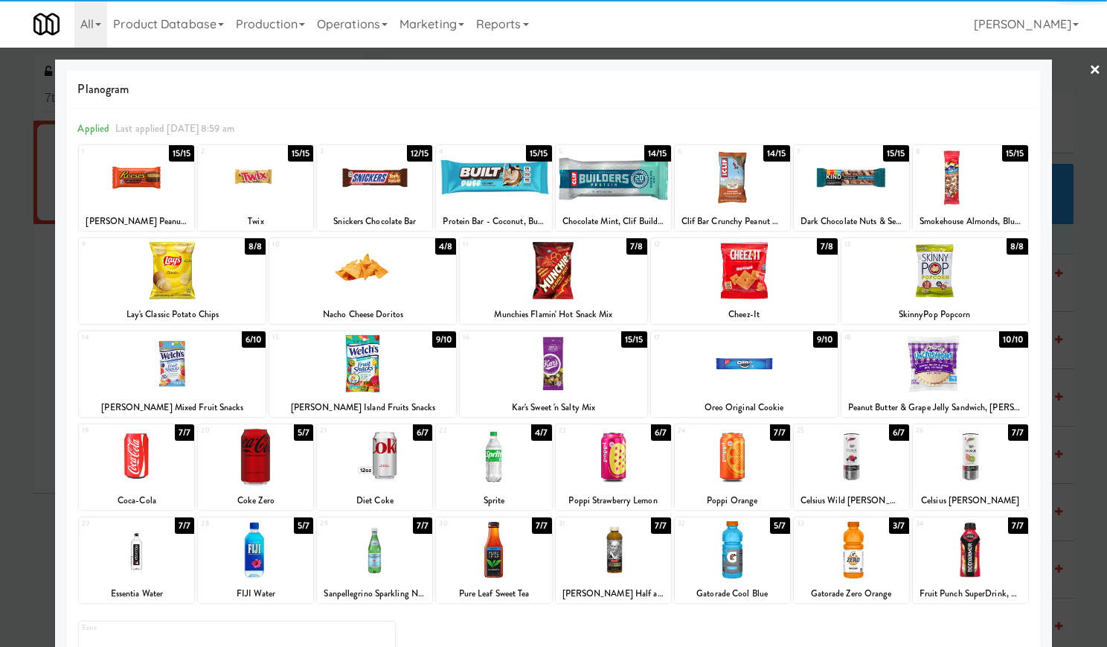
click at [259, 562] on div at bounding box center [255, 549] width 115 height 57
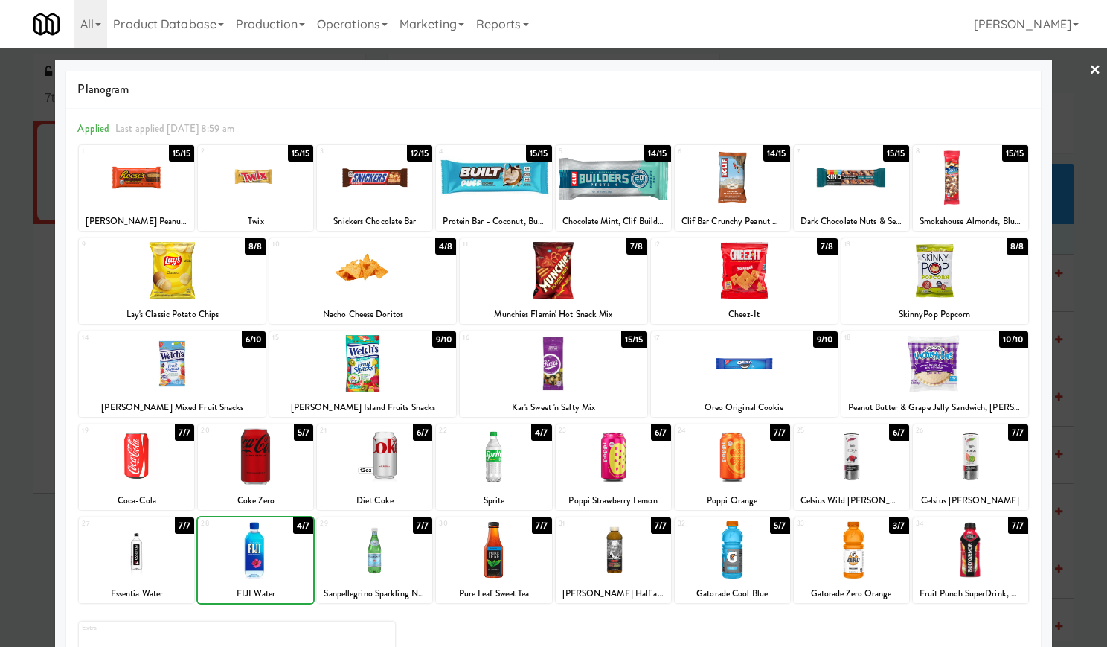
click at [259, 562] on div at bounding box center [255, 549] width 115 height 57
click at [99, 565] on div at bounding box center [136, 549] width 115 height 57
click at [1089, 76] on link "×" at bounding box center [1095, 71] width 12 height 46
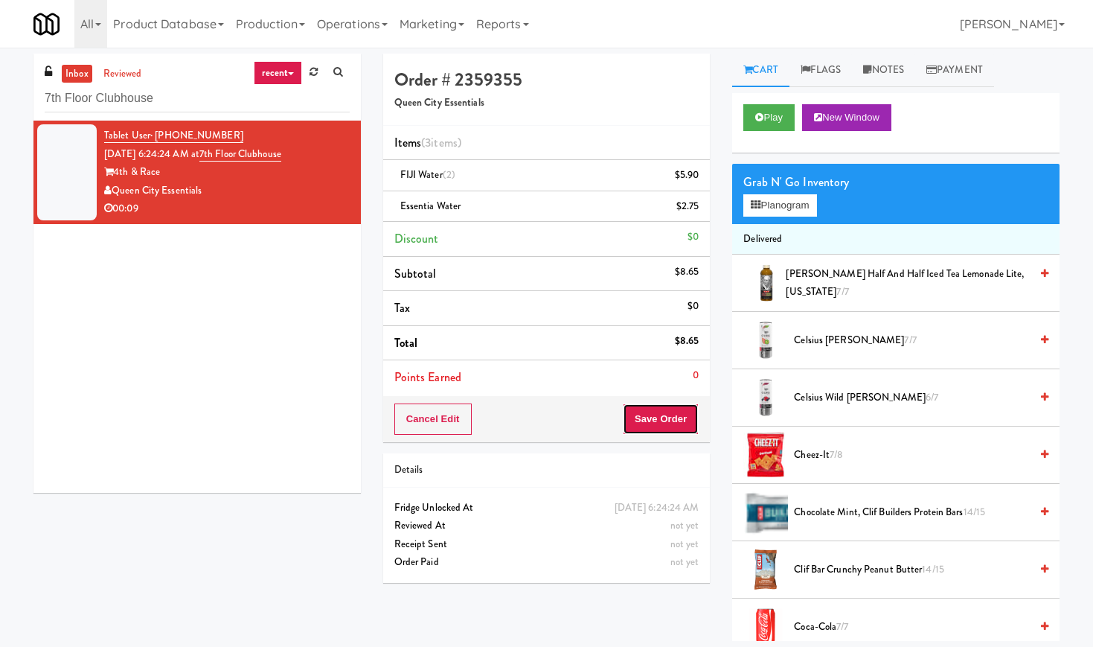
click at [643, 423] on button "Save Order" at bounding box center [661, 418] width 76 height 31
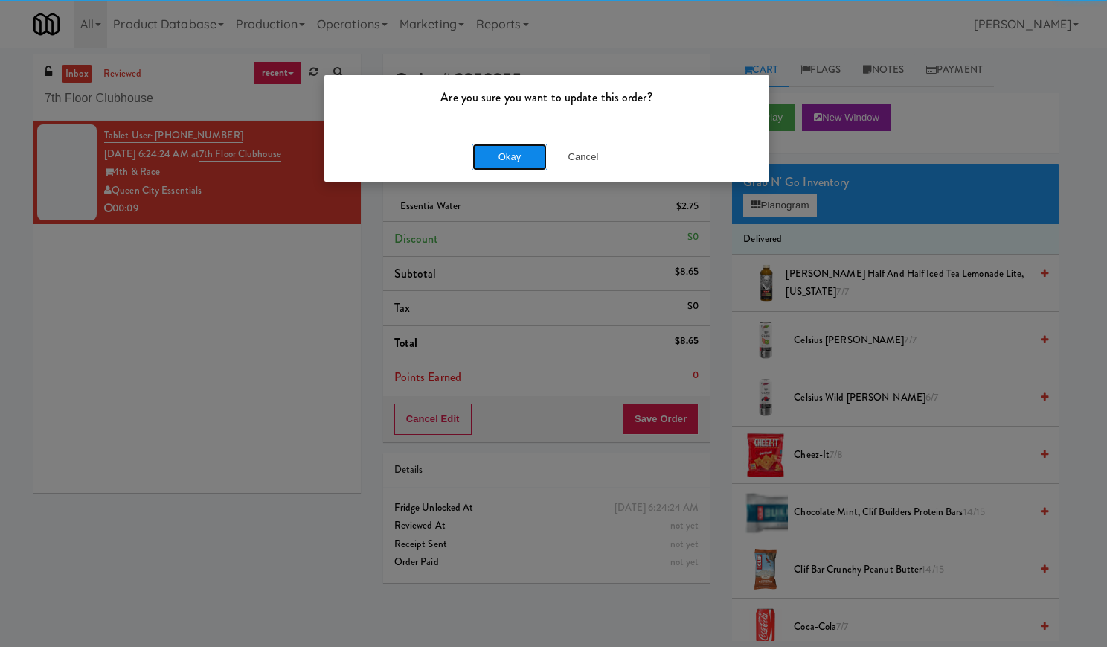
click at [519, 148] on button "Okay" at bounding box center [509, 157] width 74 height 27
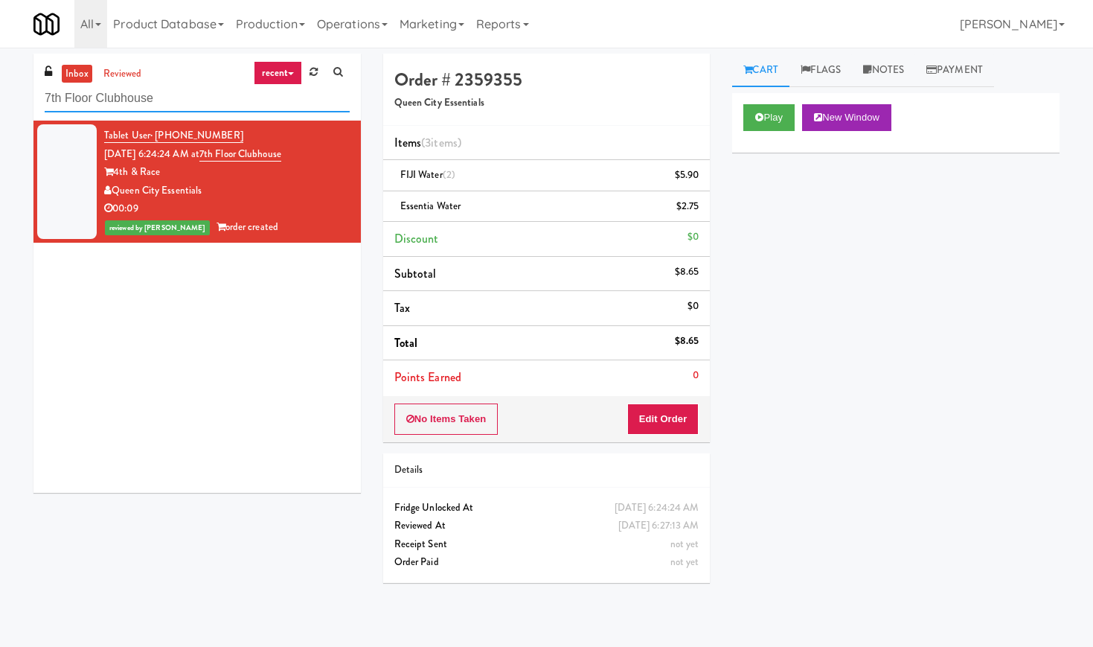
click at [242, 88] on input "7th Floor Clubhouse" at bounding box center [197, 99] width 305 height 28
paste input "(Snack & Drink) EWR 3-TB-PUBLIC"
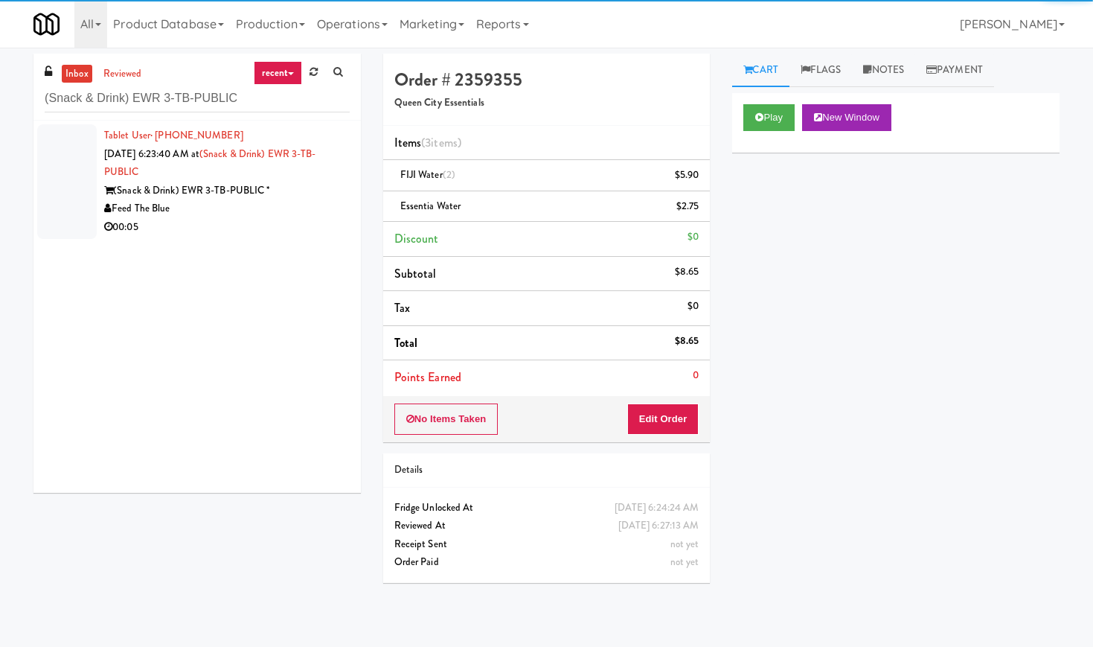
click at [288, 209] on div "Feed The Blue" at bounding box center [227, 208] width 246 height 19
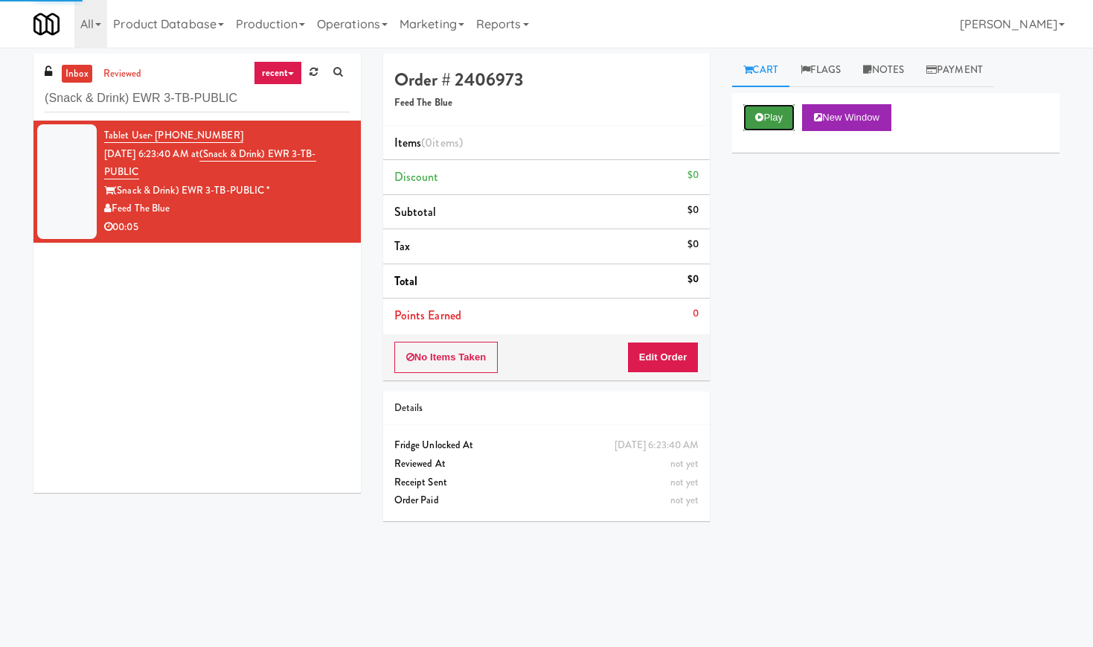
click at [747, 119] on button "Play" at bounding box center [768, 117] width 51 height 27
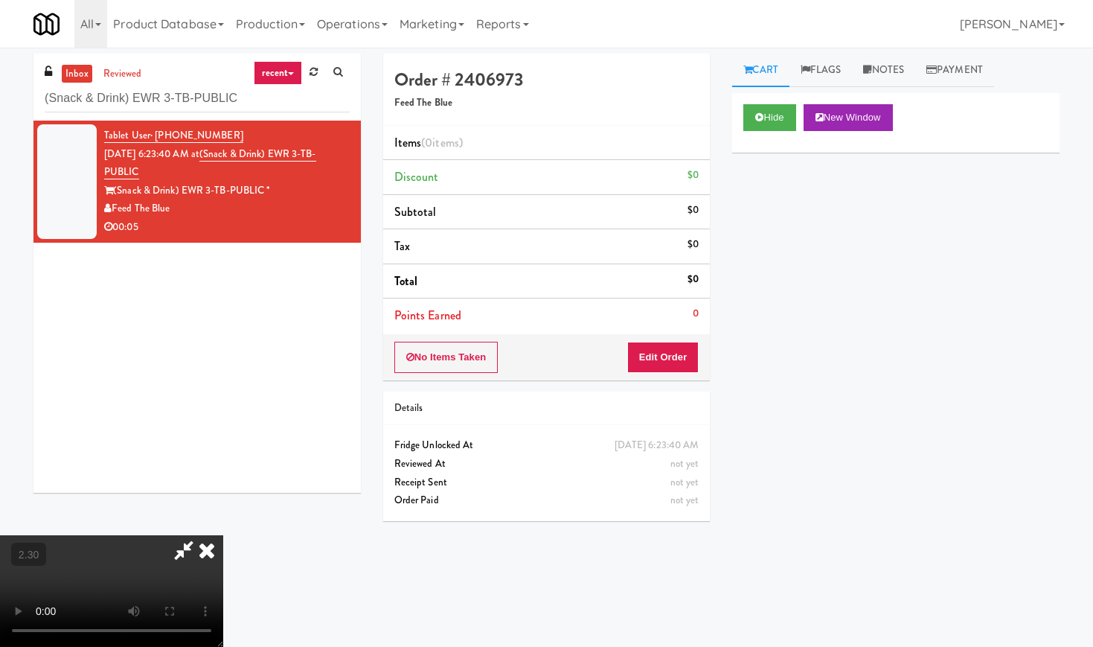
click at [223, 535] on video at bounding box center [111, 591] width 223 height 112
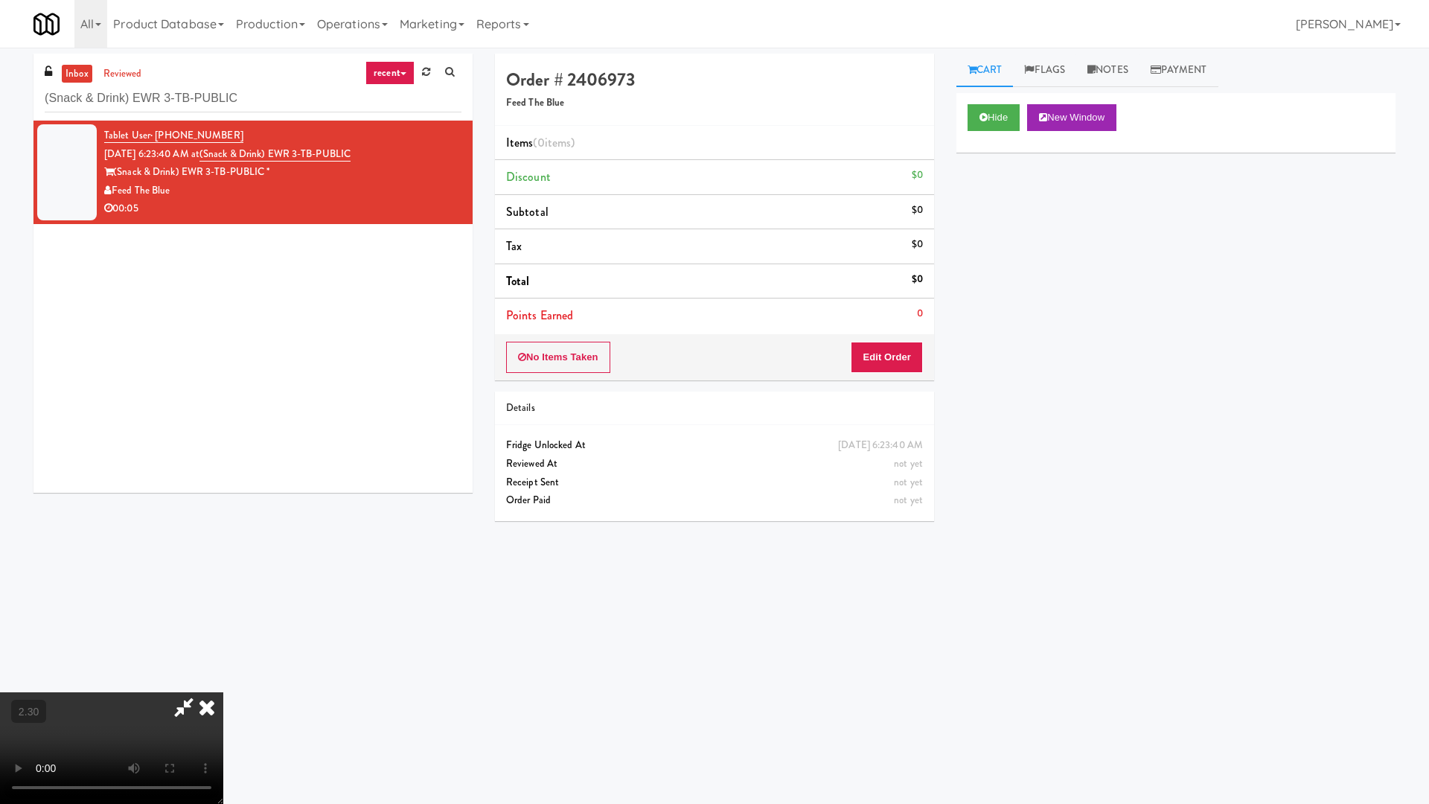
click at [223, 646] on video at bounding box center [111, 748] width 223 height 112
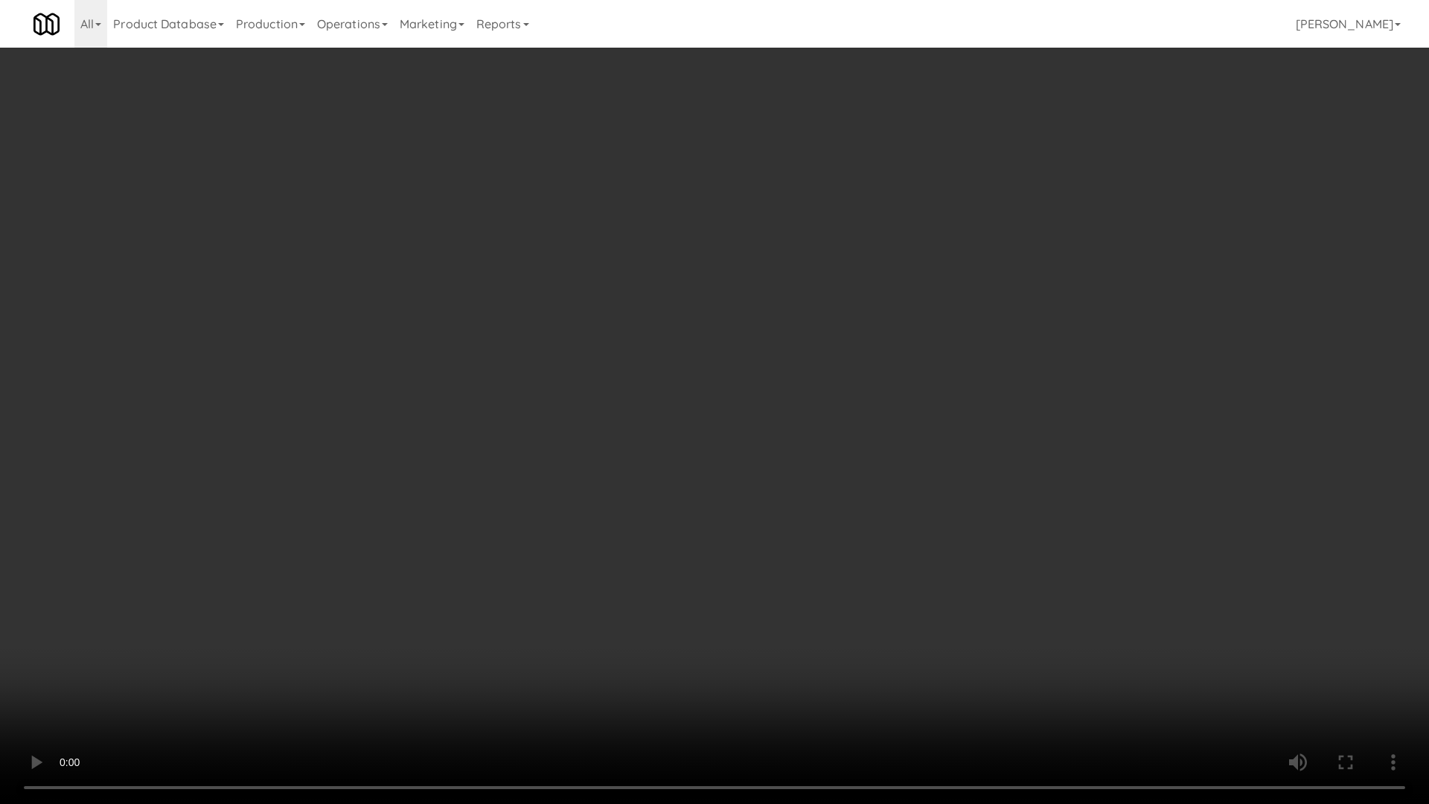
click at [414, 497] on video at bounding box center [714, 402] width 1429 height 804
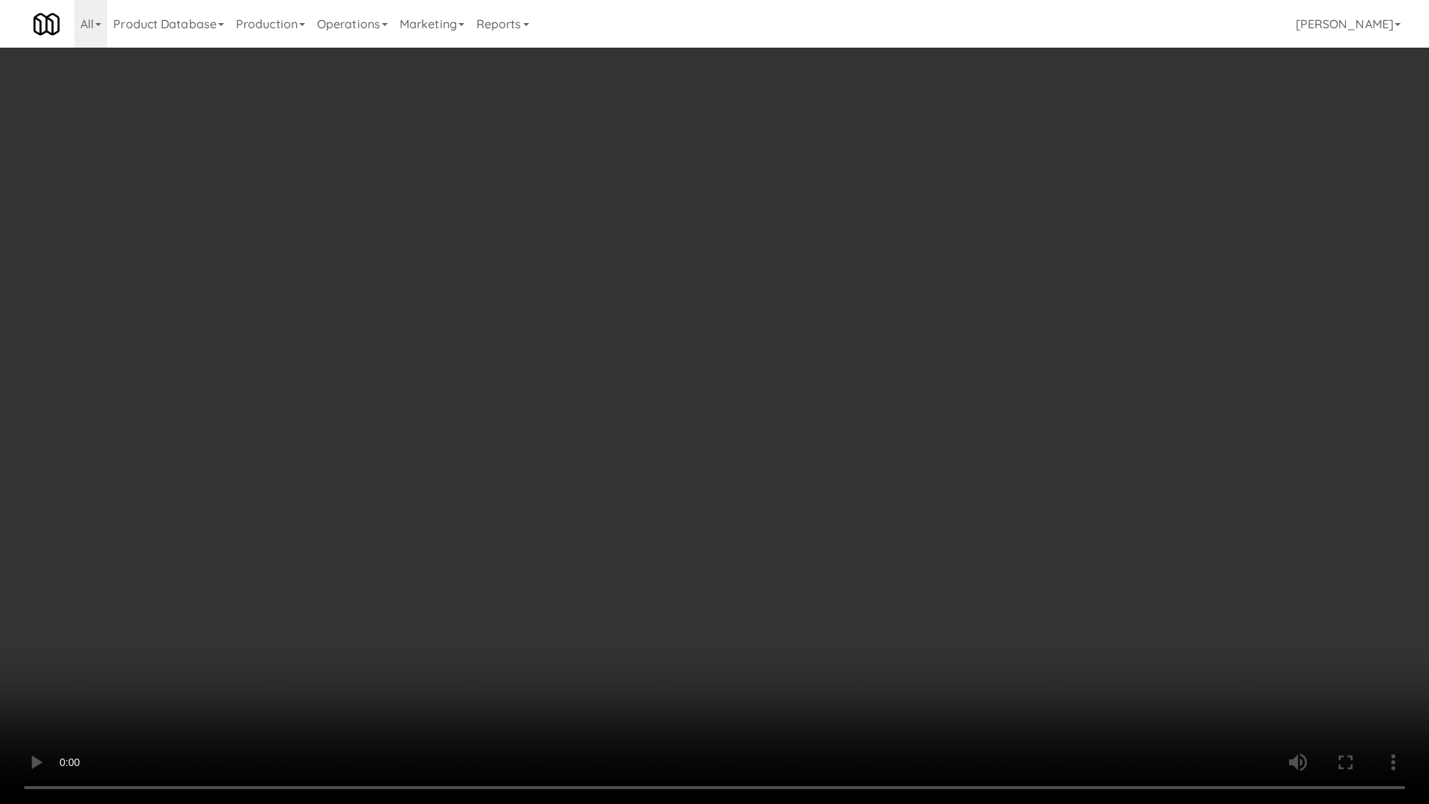
click at [414, 497] on video at bounding box center [714, 402] width 1429 height 804
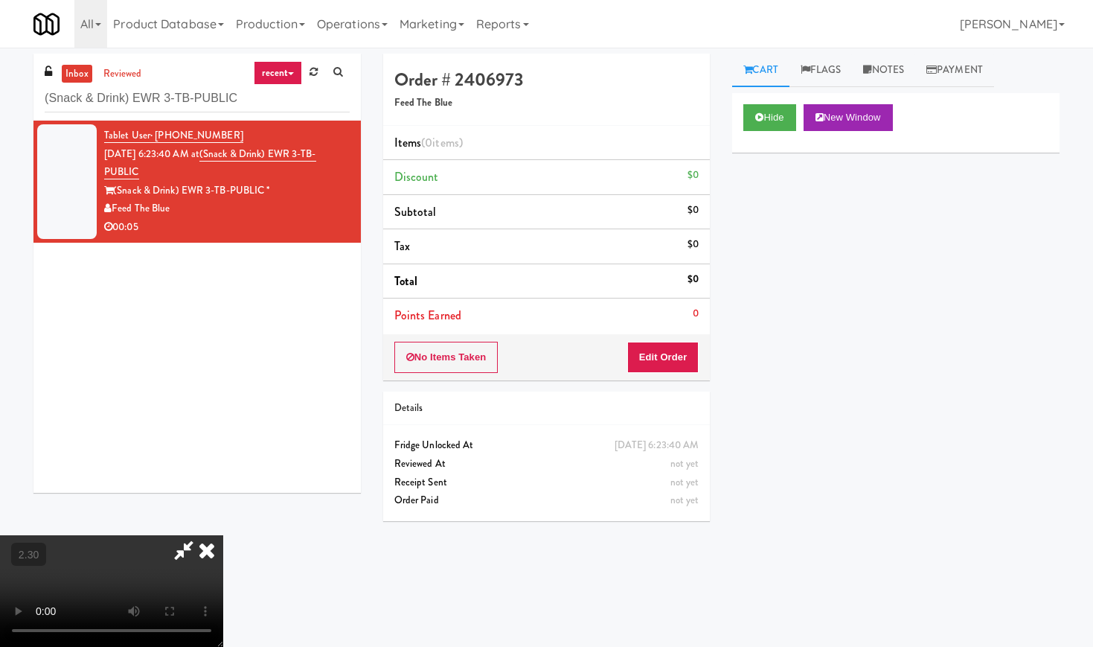
click at [223, 535] on icon at bounding box center [206, 550] width 33 height 30
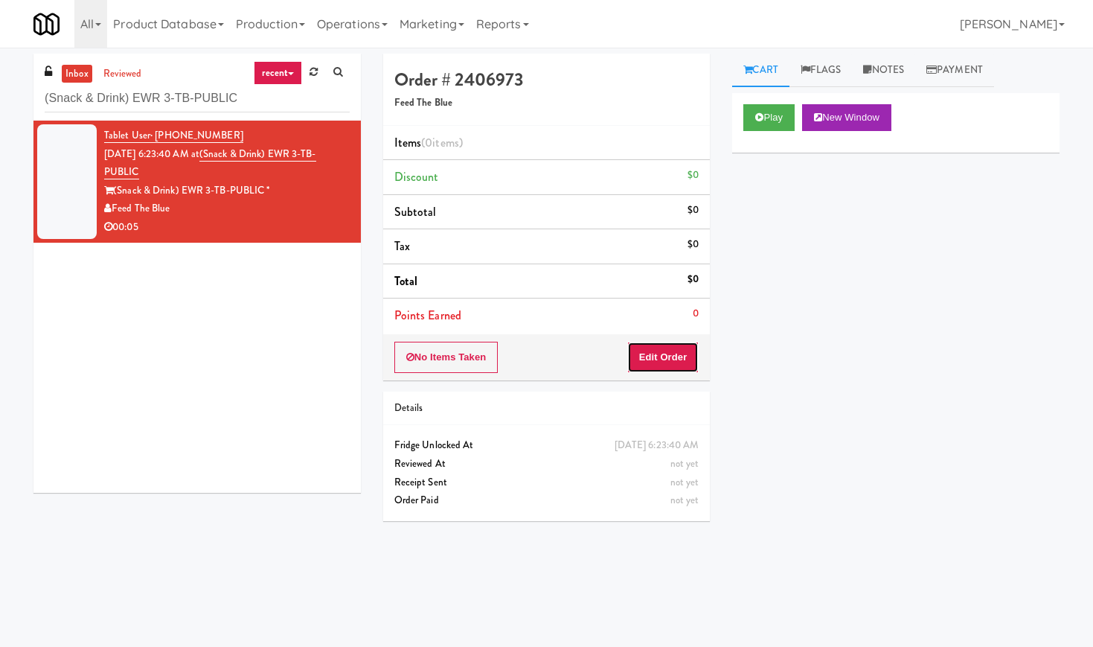
click at [668, 367] on button "Edit Order" at bounding box center [663, 357] width 72 height 31
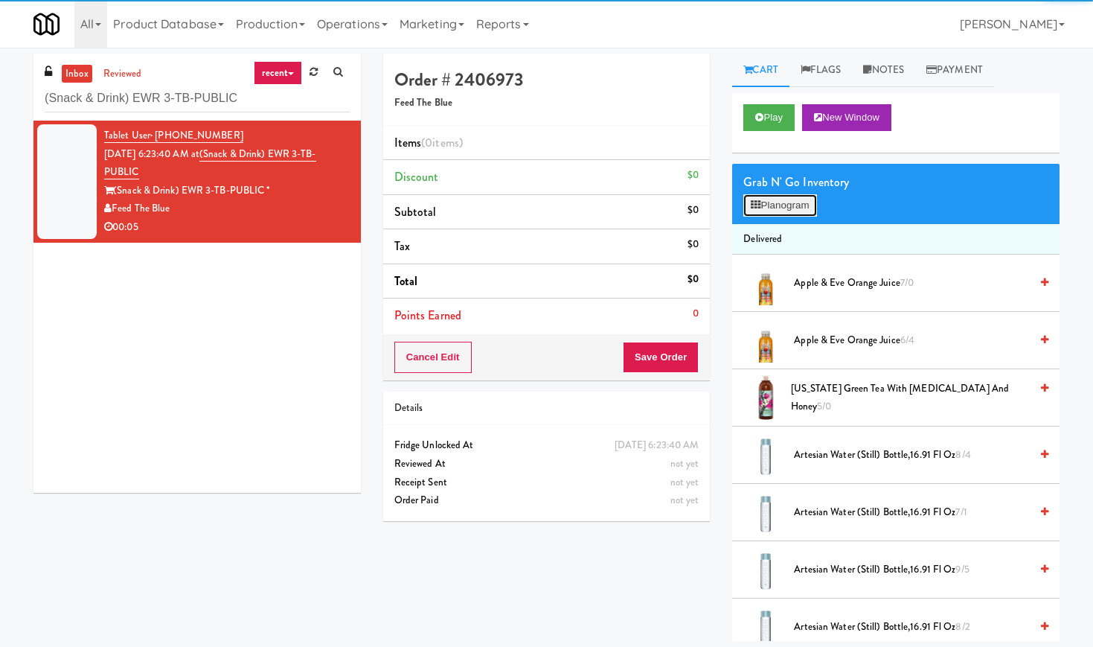
click at [785, 200] on button "Planogram" at bounding box center [779, 205] width 73 height 22
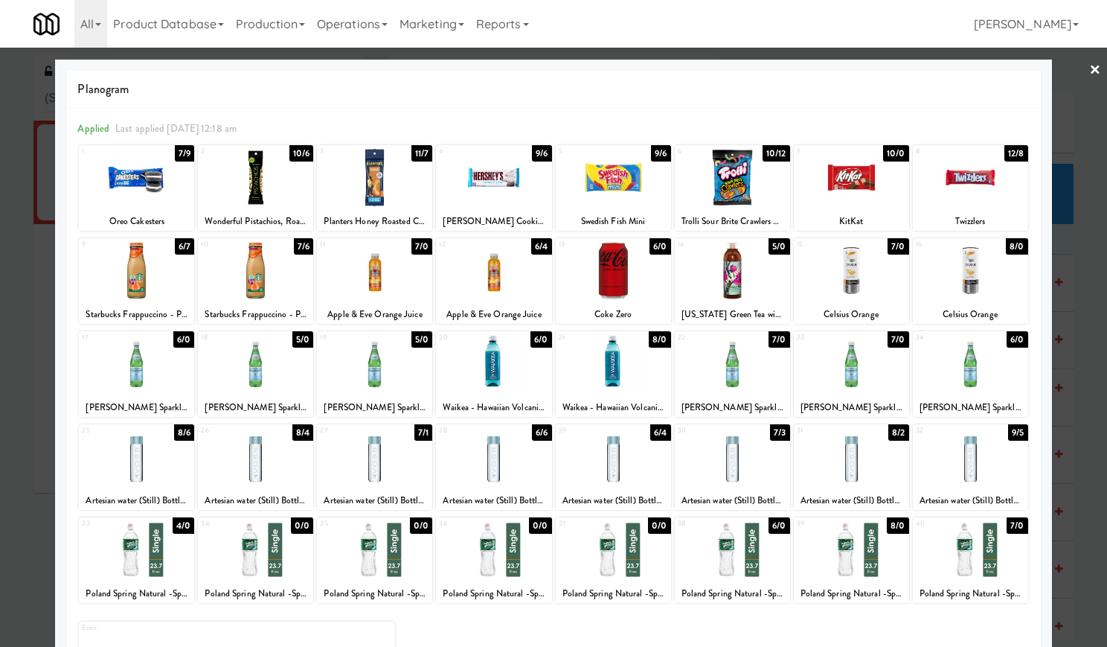
click at [734, 284] on div at bounding box center [732, 270] width 115 height 57
click at [1089, 66] on link "×" at bounding box center [1095, 71] width 12 height 46
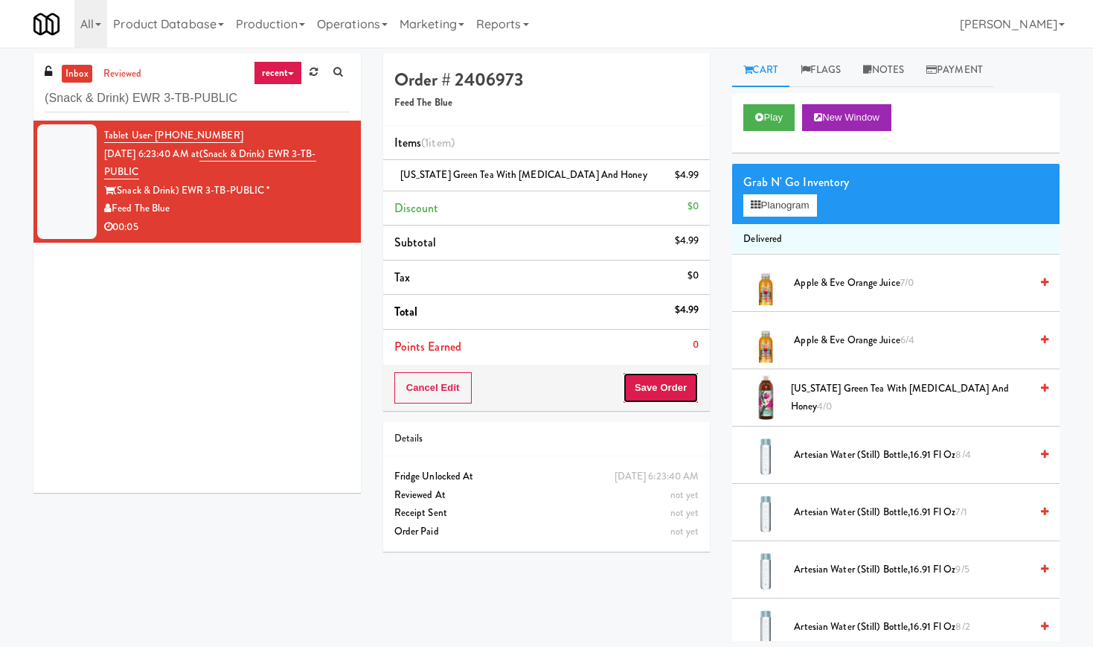
click at [670, 396] on button "Save Order" at bounding box center [661, 387] width 76 height 31
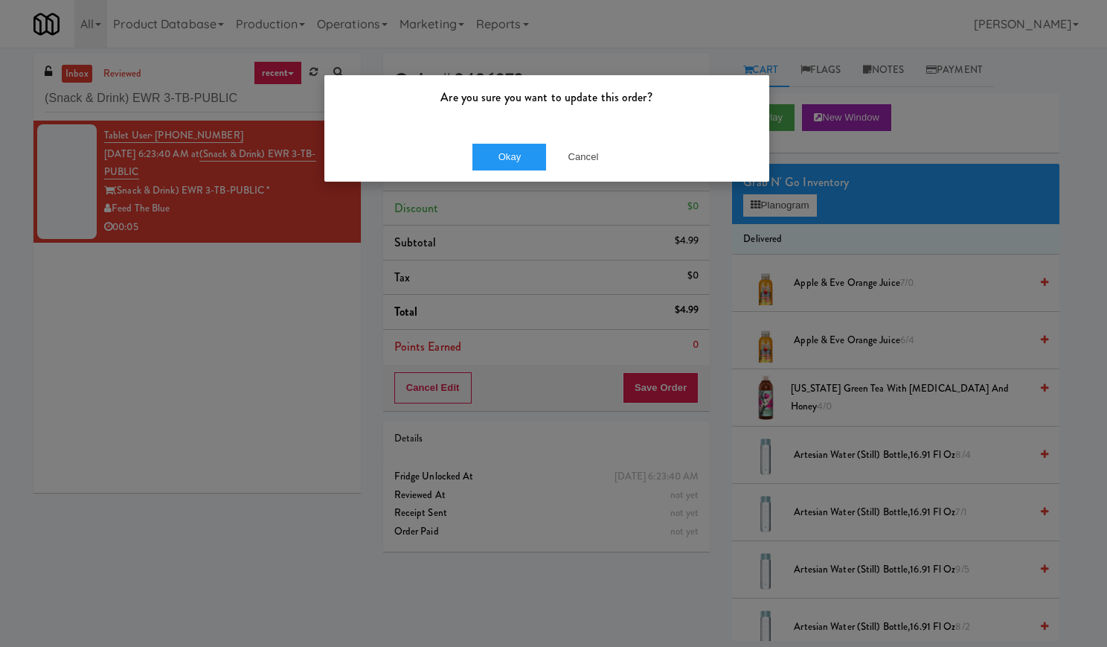
click at [521, 171] on div "Okay Cancel" at bounding box center [546, 157] width 445 height 50
click at [512, 157] on button "Okay" at bounding box center [509, 157] width 74 height 27
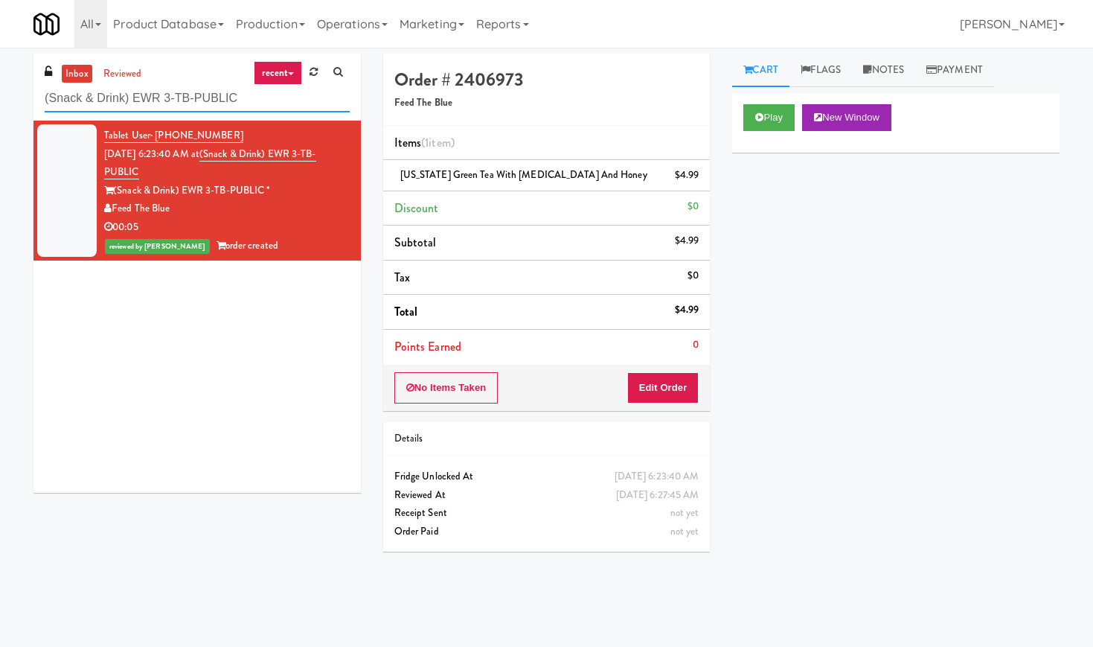
click at [169, 98] on input "(Snack & Drink) EWR 3-TB-PUBLIC" at bounding box center [197, 99] width 305 height 28
paste input "Lofts @ Lincoln - Cooler"
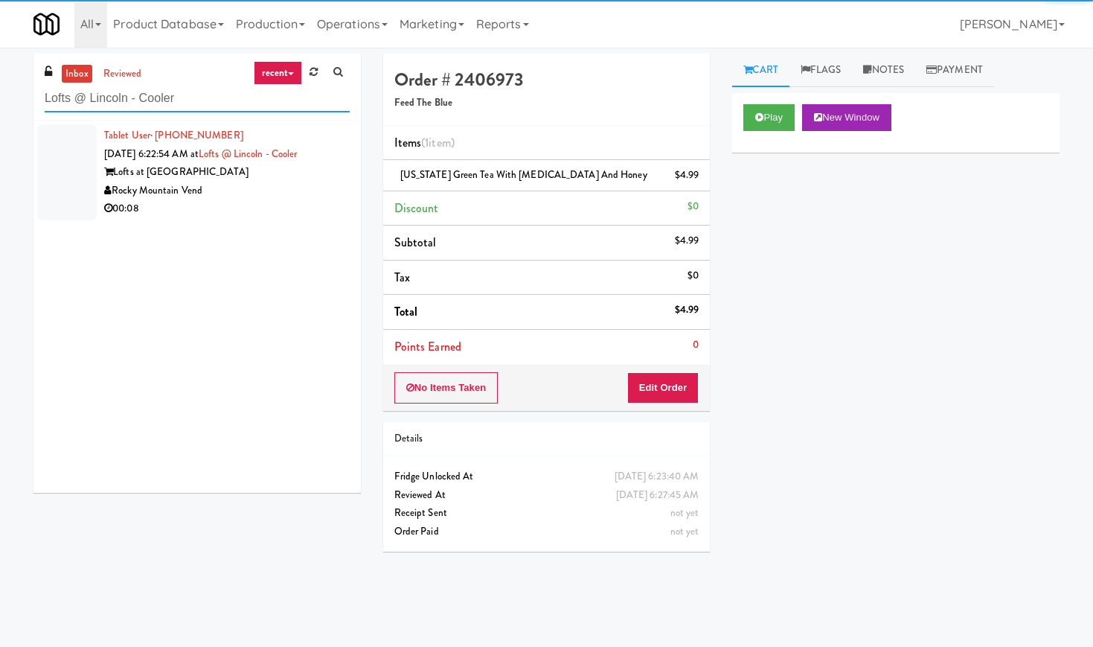
type input "Lofts @ Lincoln - Cooler"
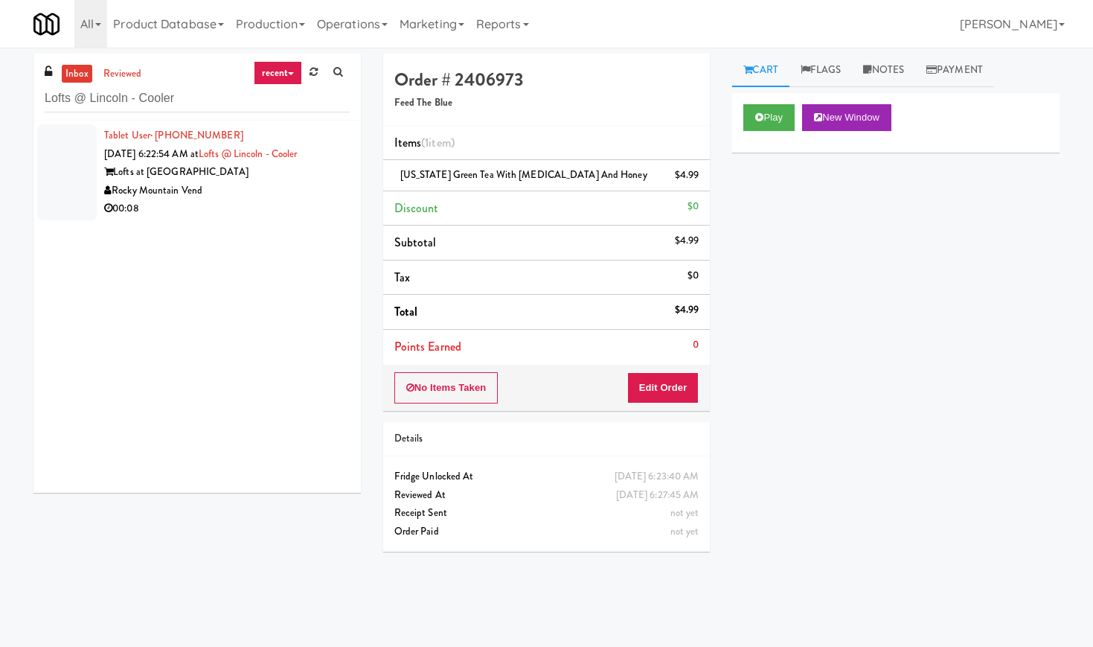
click at [341, 191] on li "Tablet User · (470) 396-8742 [DATE] 6:22:54 AM at Lofts @ [GEOGRAPHIC_DATA] at …" at bounding box center [196, 172] width 327 height 103
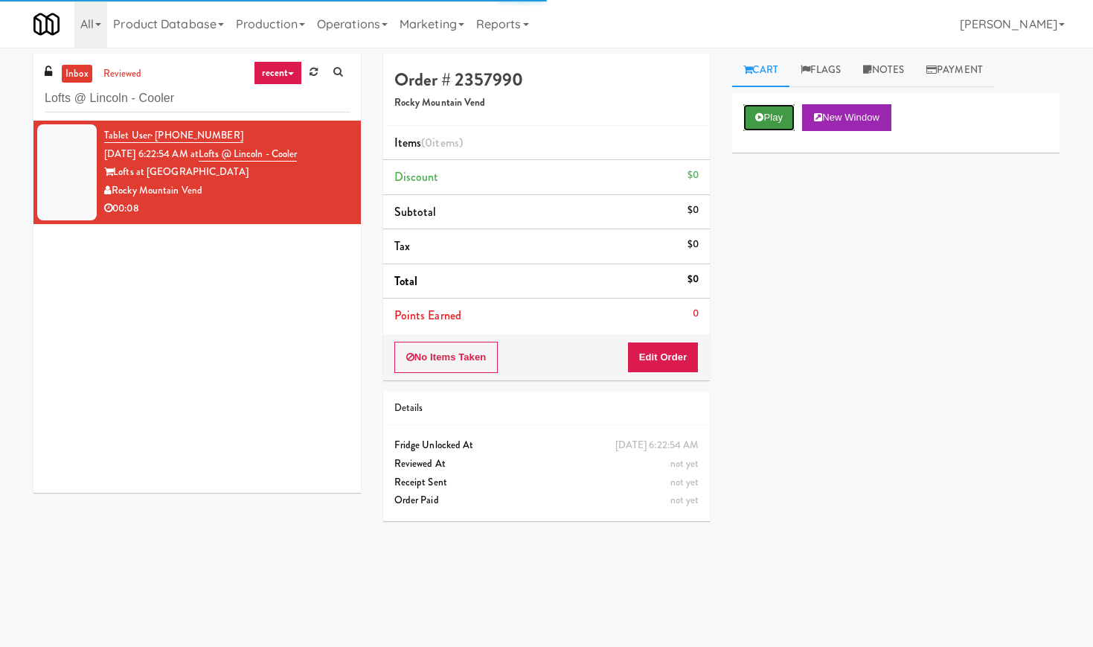
click at [772, 125] on button "Play" at bounding box center [768, 117] width 51 height 27
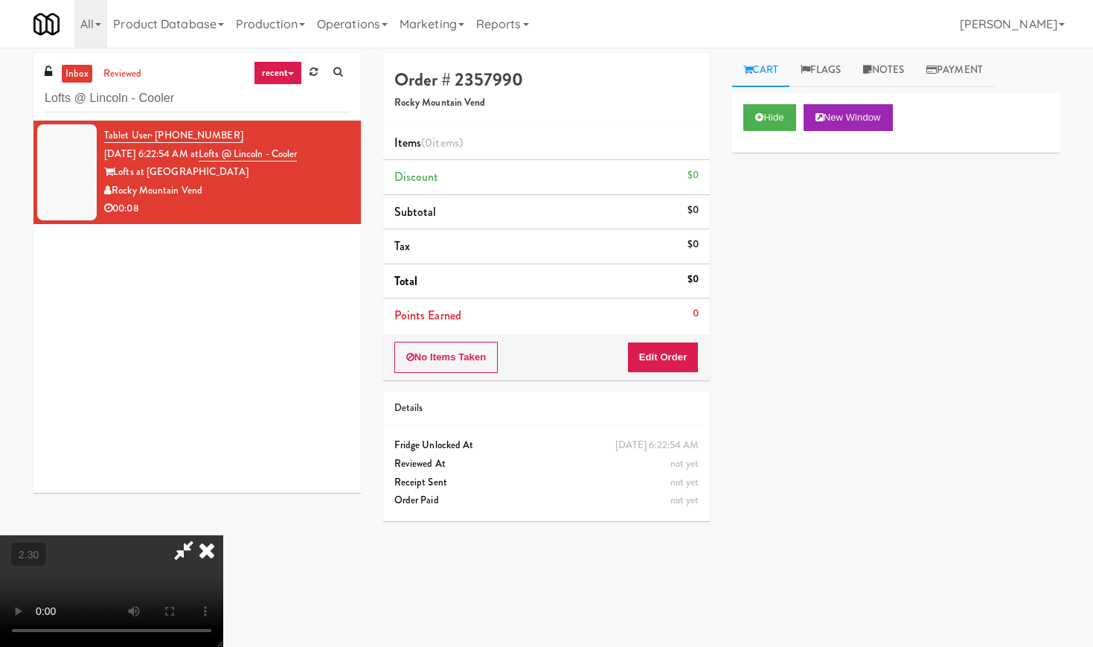
click at [223, 535] on video at bounding box center [111, 591] width 223 height 112
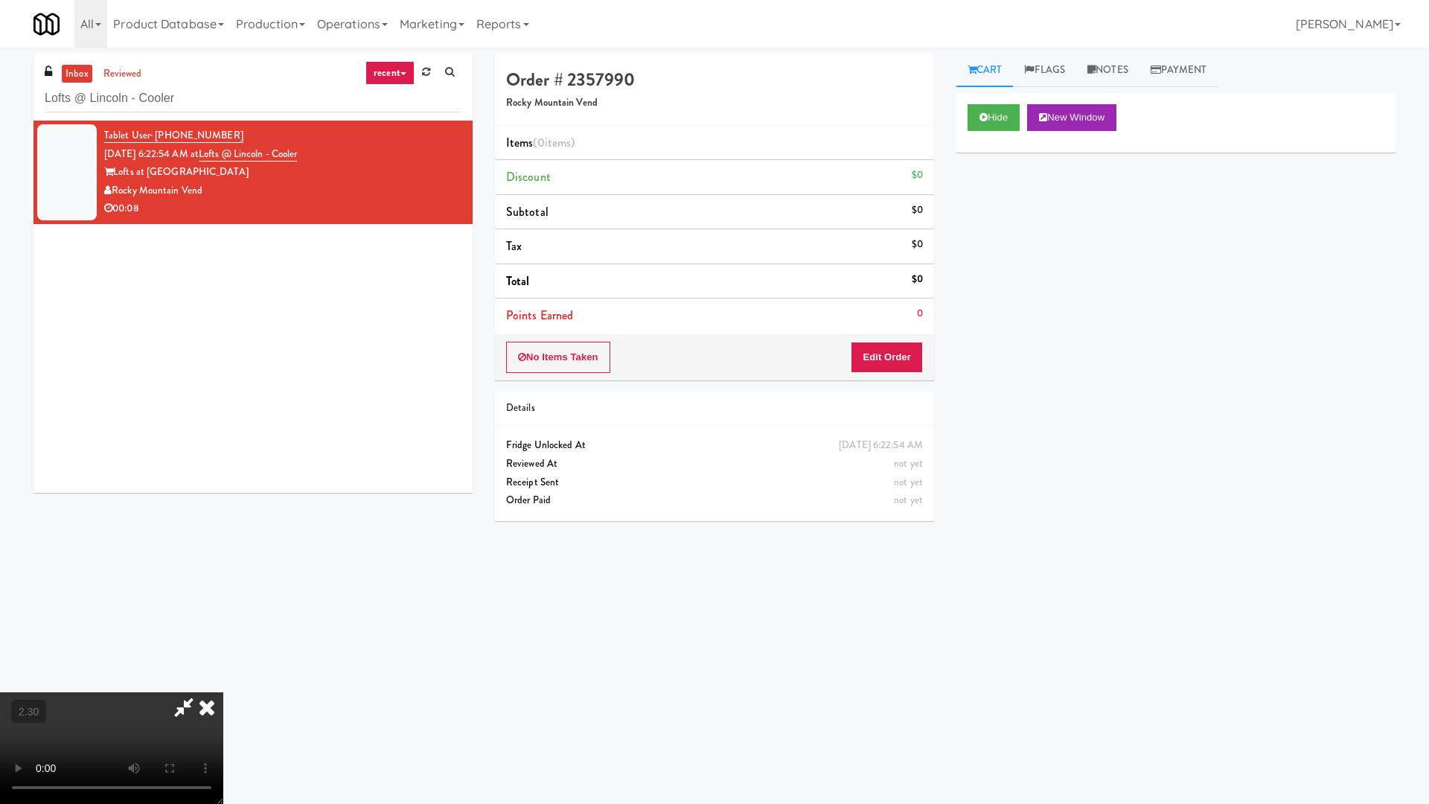
click at [223, 646] on video at bounding box center [111, 748] width 223 height 112
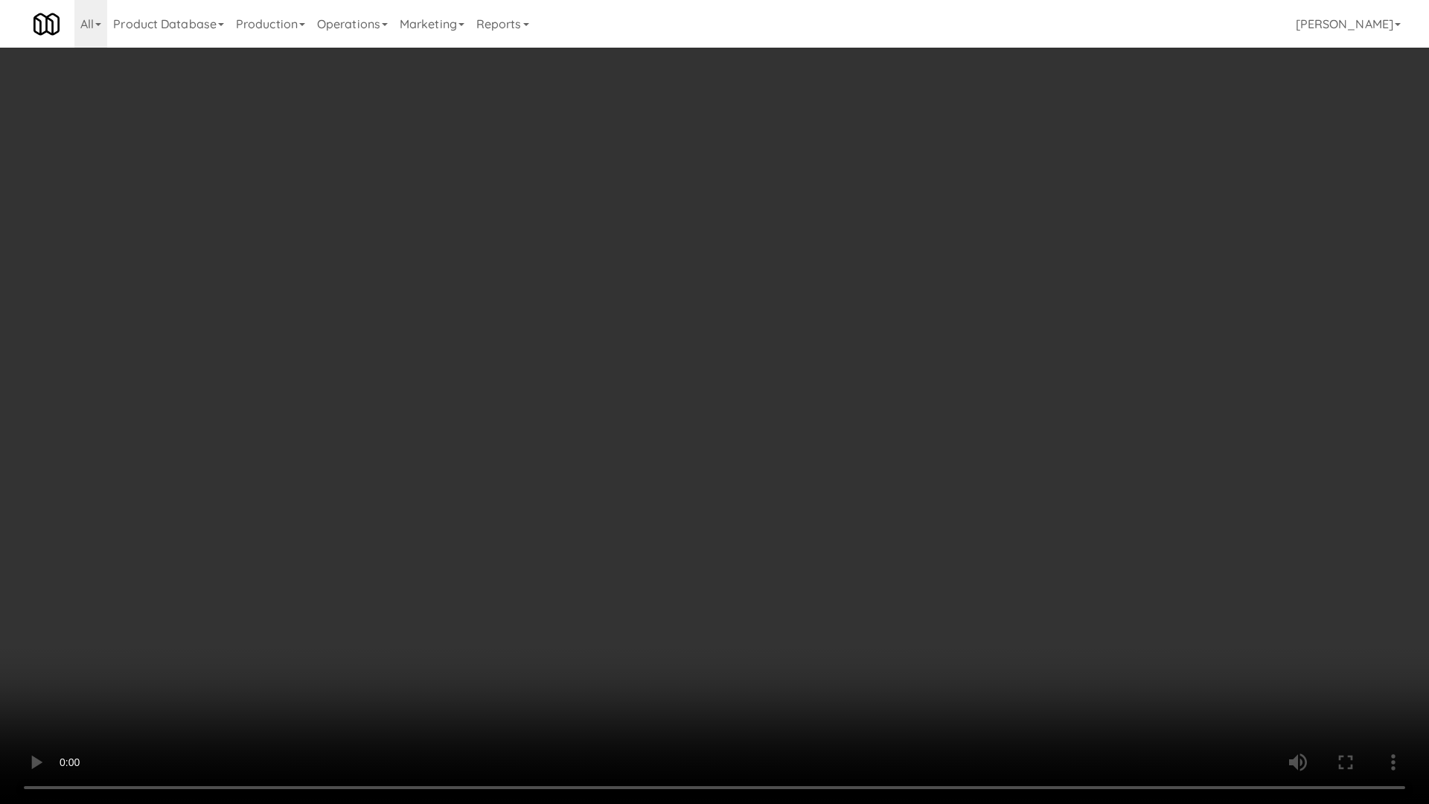
click at [455, 331] on video at bounding box center [714, 402] width 1429 height 804
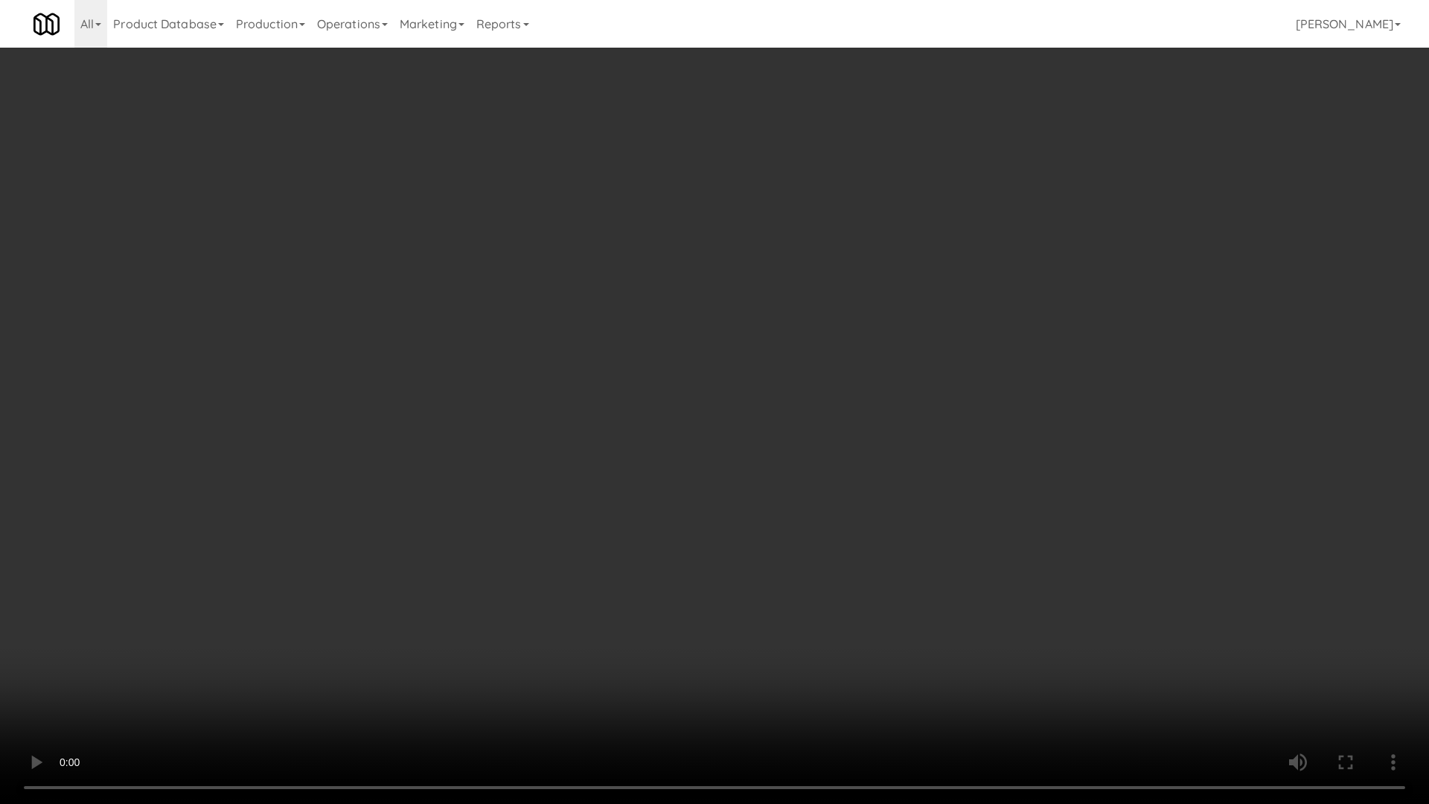
click at [455, 331] on video at bounding box center [714, 402] width 1429 height 804
click at [478, 353] on video at bounding box center [714, 402] width 1429 height 804
click at [516, 324] on video at bounding box center [714, 402] width 1429 height 804
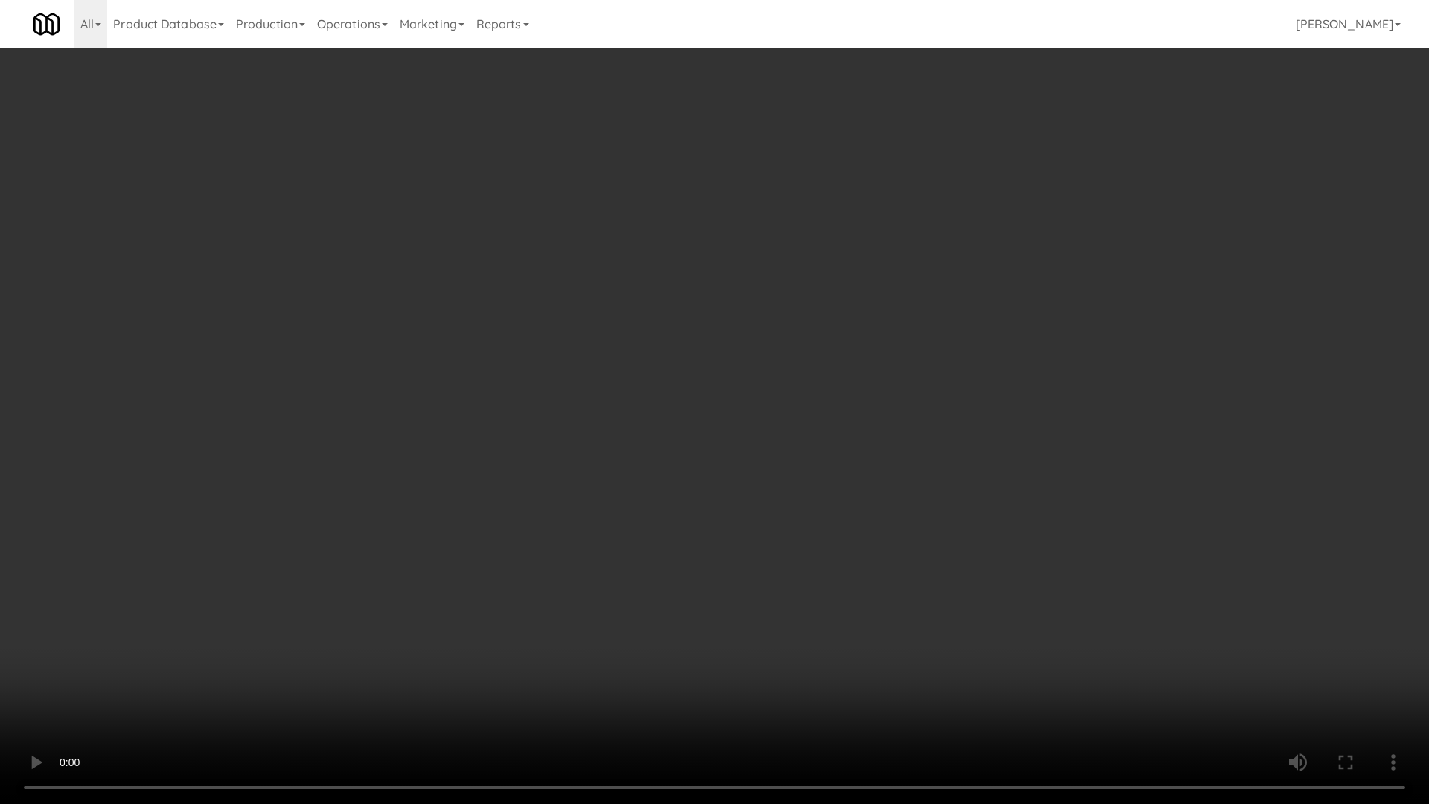
click at [516, 324] on video at bounding box center [714, 402] width 1429 height 804
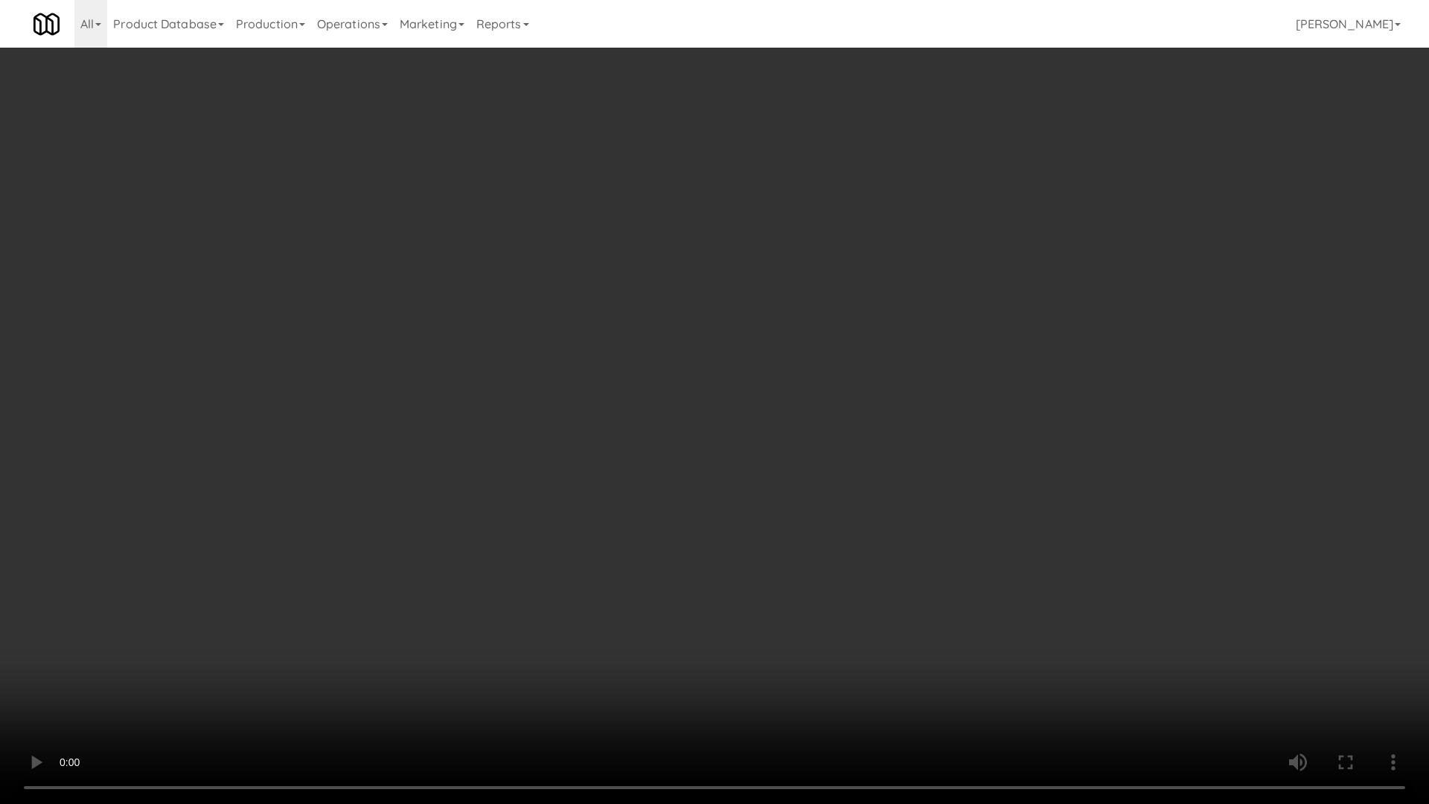
click at [516, 324] on video at bounding box center [714, 402] width 1429 height 804
click at [493, 400] on video at bounding box center [714, 402] width 1429 height 804
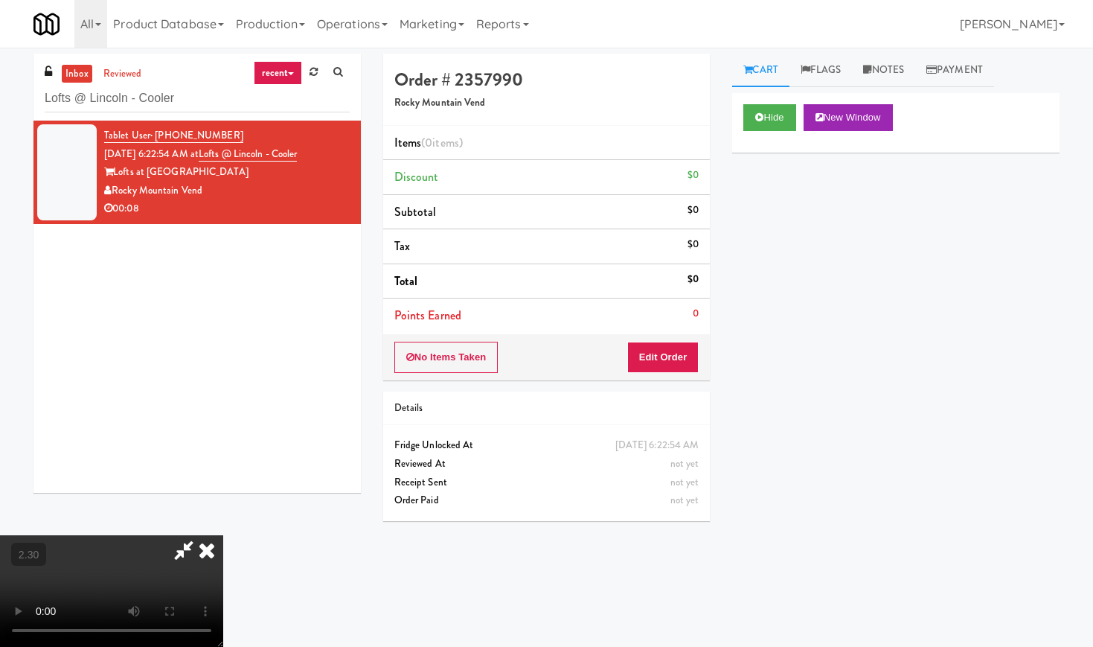
click at [223, 535] on icon at bounding box center [206, 550] width 33 height 30
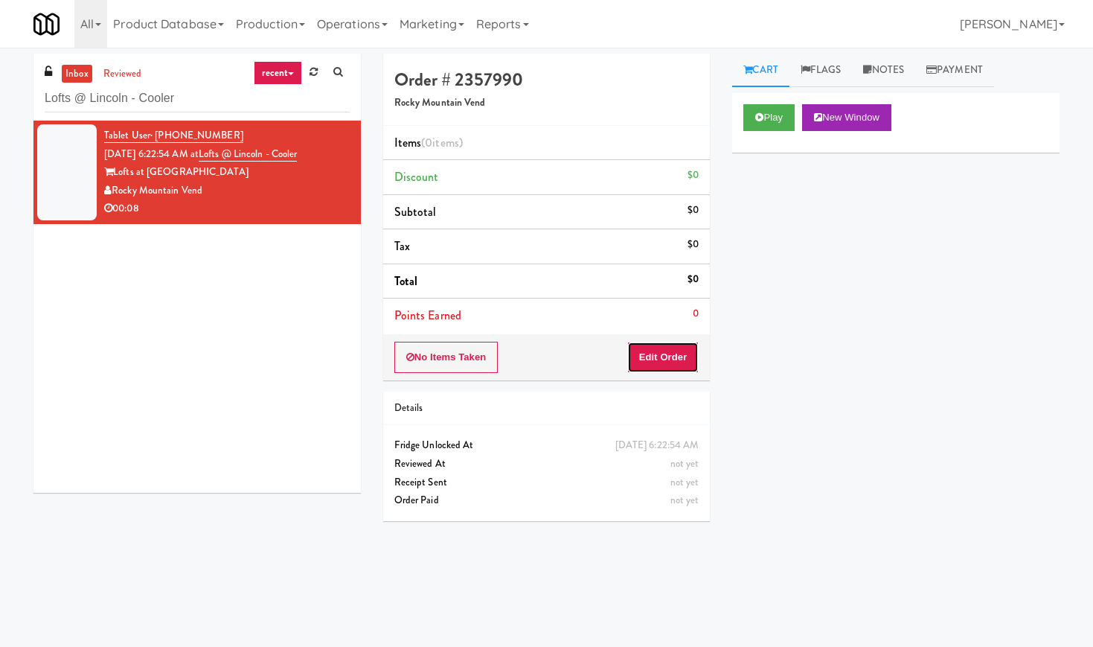
click at [655, 363] on button "Edit Order" at bounding box center [663, 357] width 72 height 31
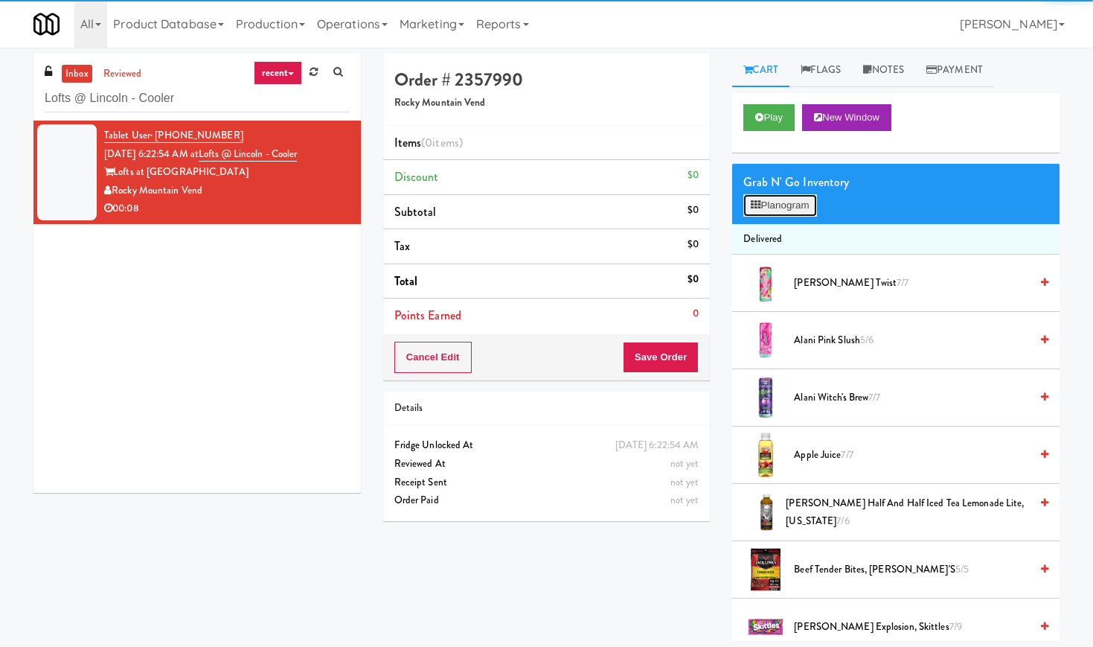
click at [766, 212] on button "Planogram" at bounding box center [779, 205] width 73 height 22
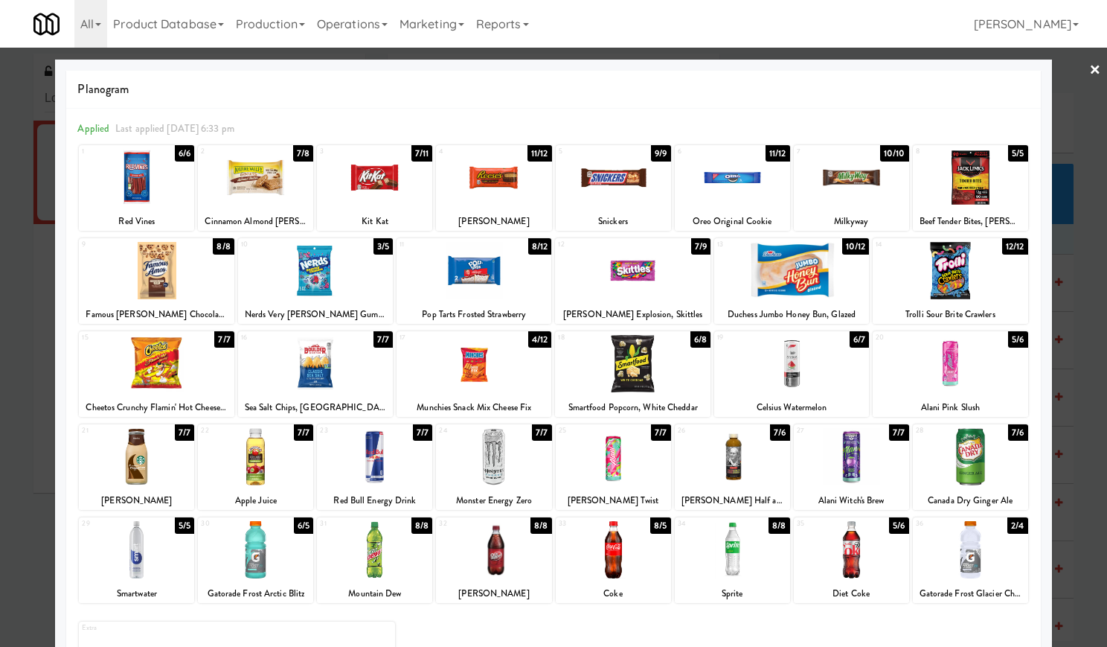
click at [491, 377] on div at bounding box center [474, 363] width 155 height 57
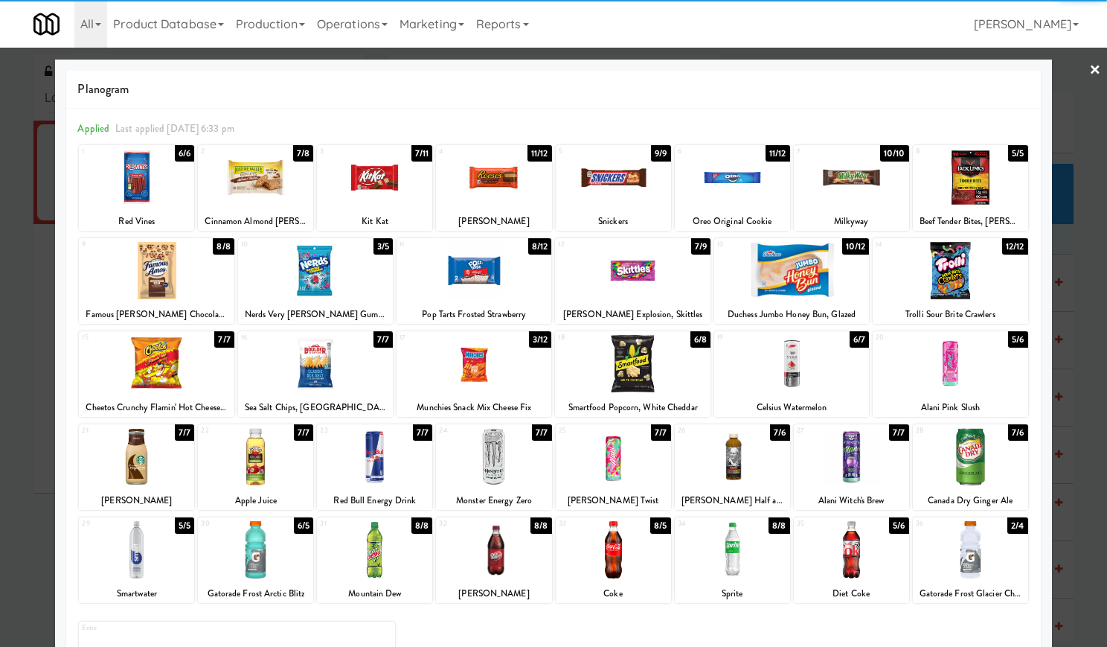
click at [812, 276] on div at bounding box center [791, 270] width 155 height 57
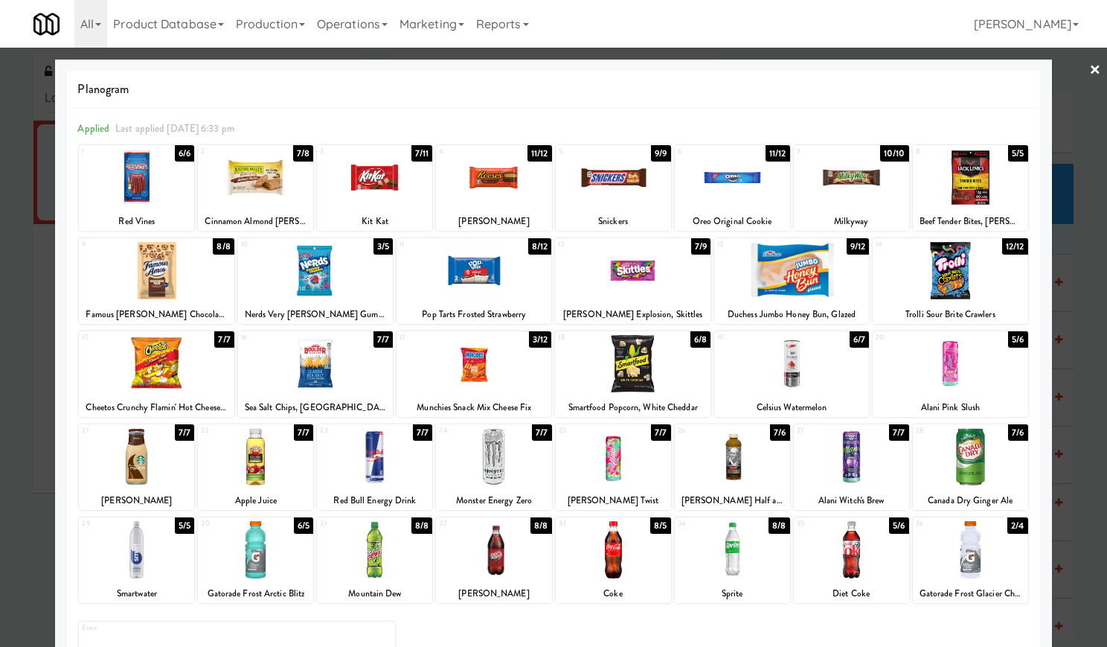
click at [1089, 65] on link "×" at bounding box center [1095, 71] width 12 height 46
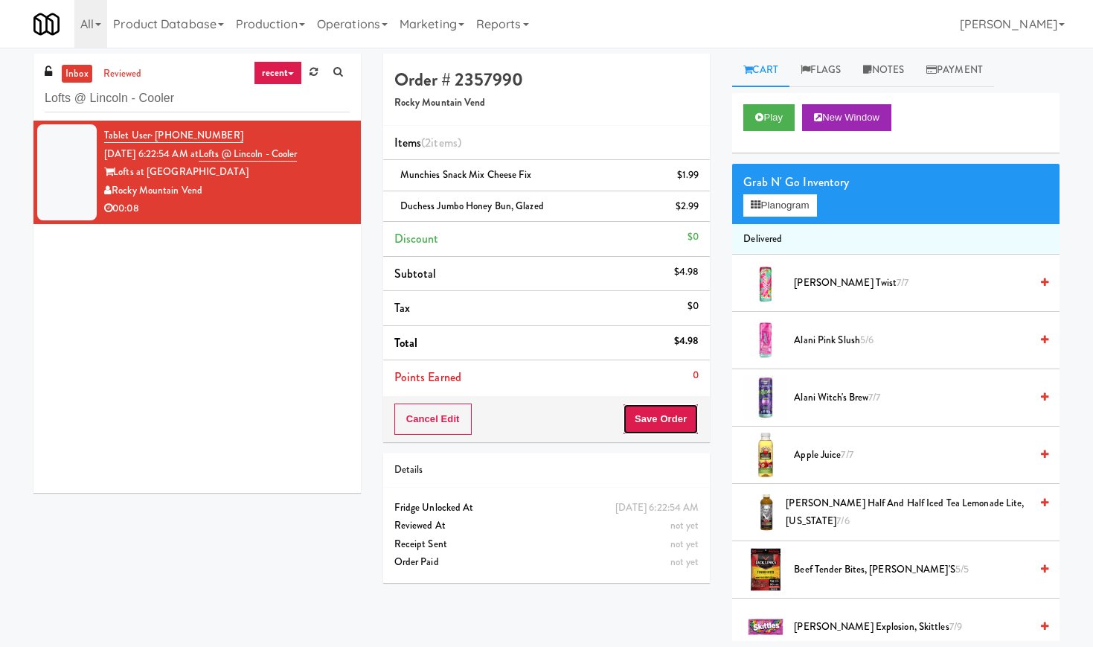
click at [676, 432] on button "Save Order" at bounding box center [661, 418] width 76 height 31
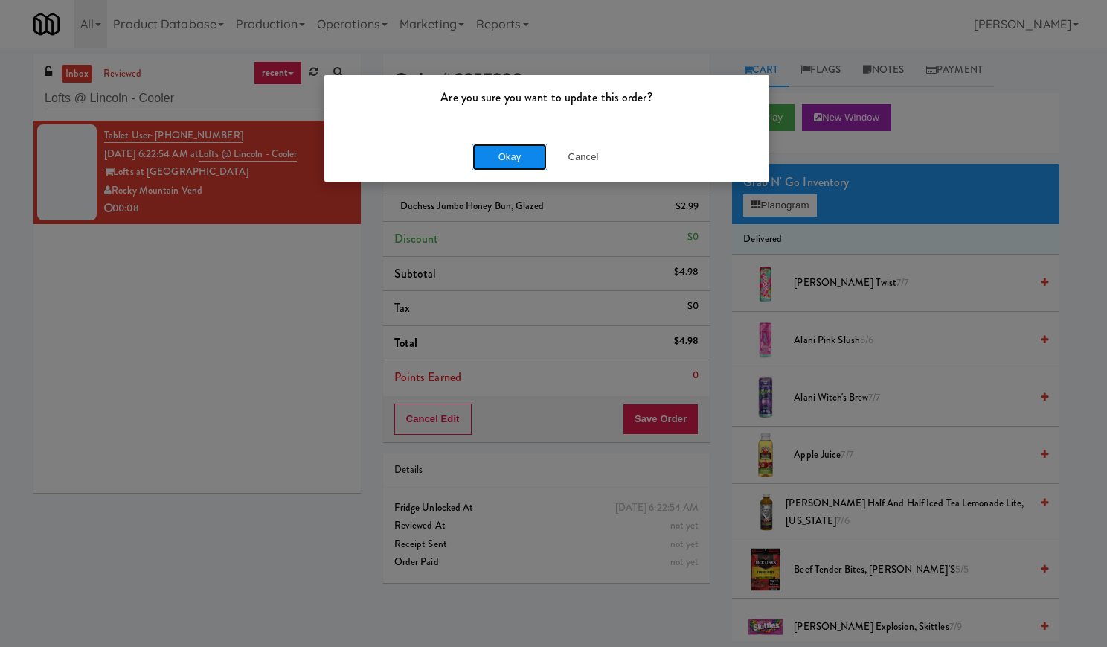
click at [510, 166] on button "Okay" at bounding box center [509, 157] width 74 height 27
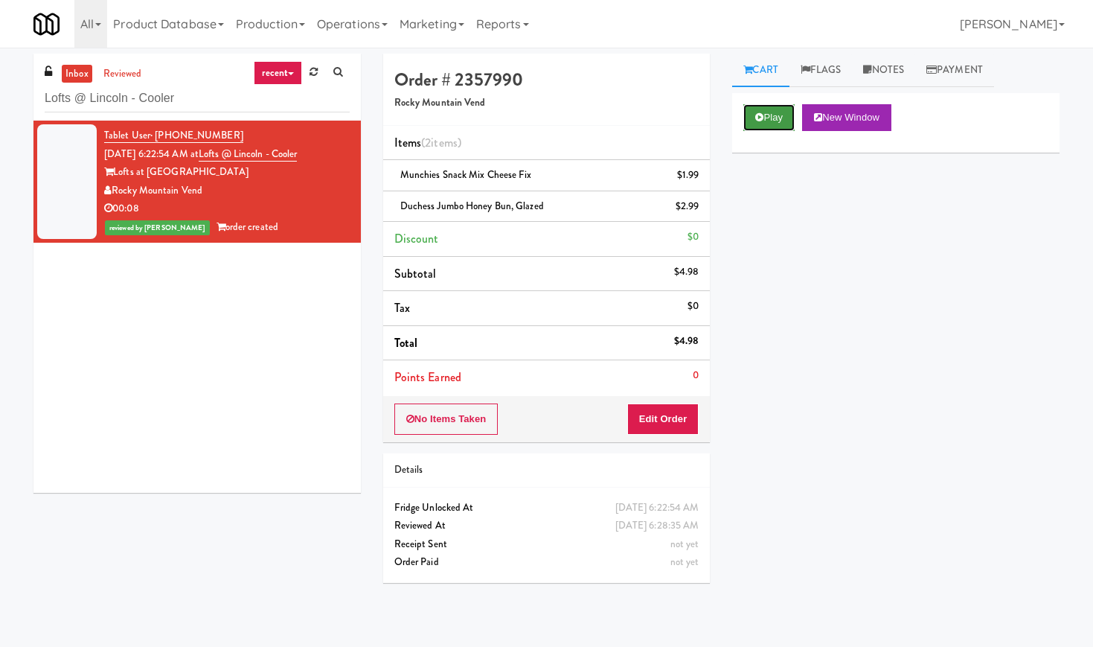
click at [775, 124] on button "Play" at bounding box center [768, 117] width 51 height 27
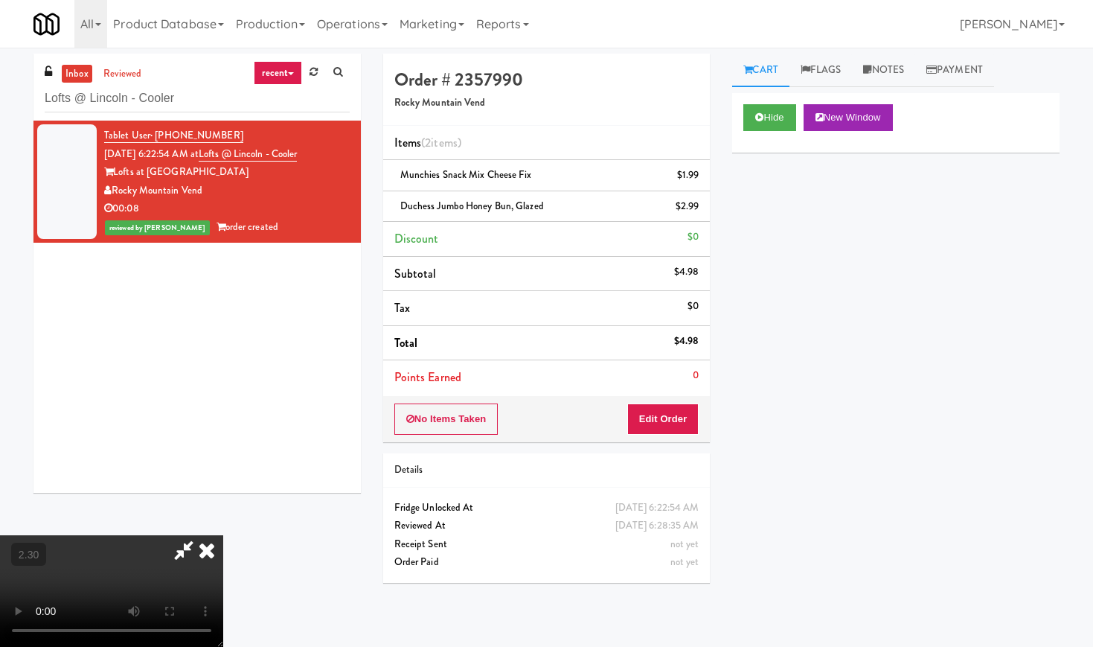
click at [223, 535] on video at bounding box center [111, 591] width 223 height 112
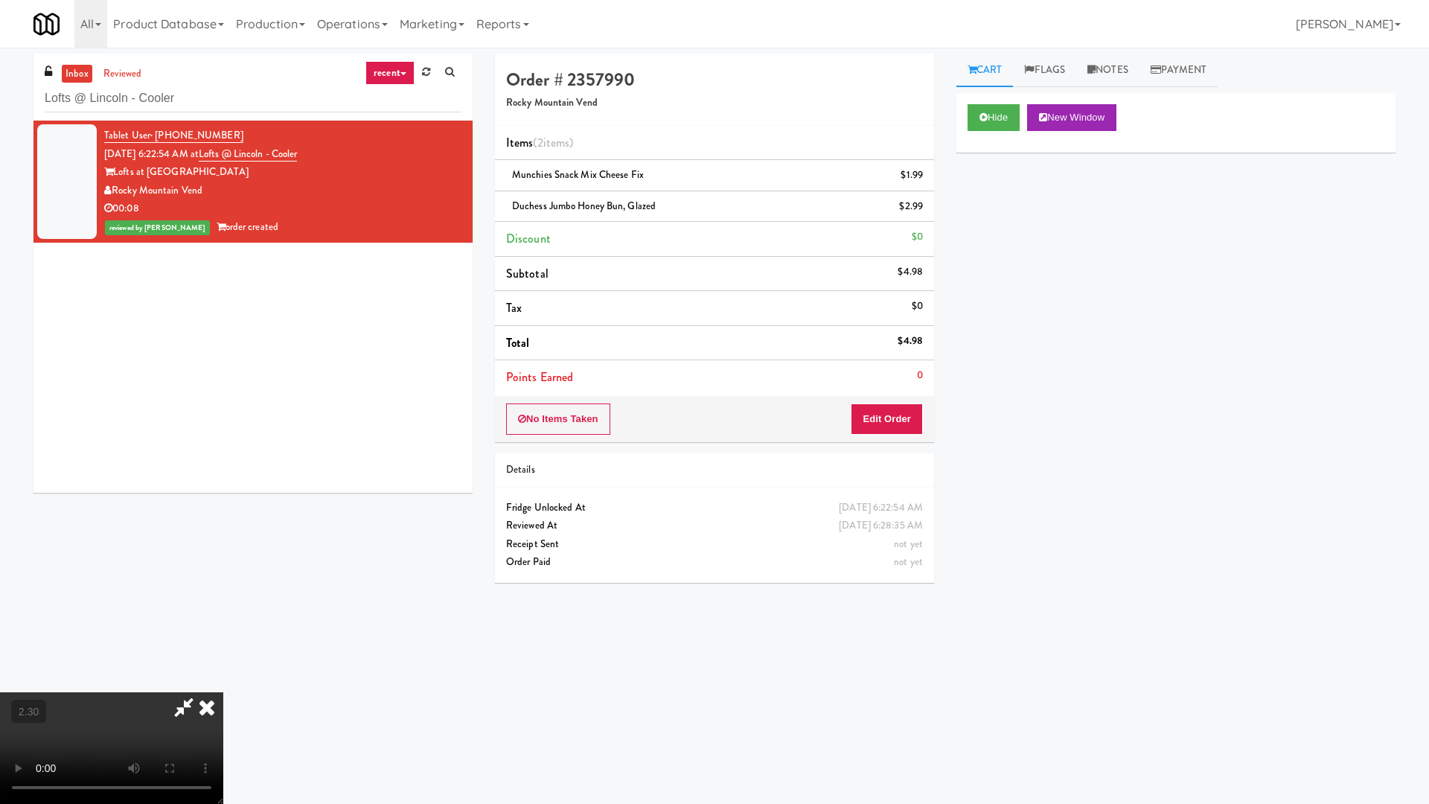
click at [223, 646] on video at bounding box center [111, 748] width 223 height 112
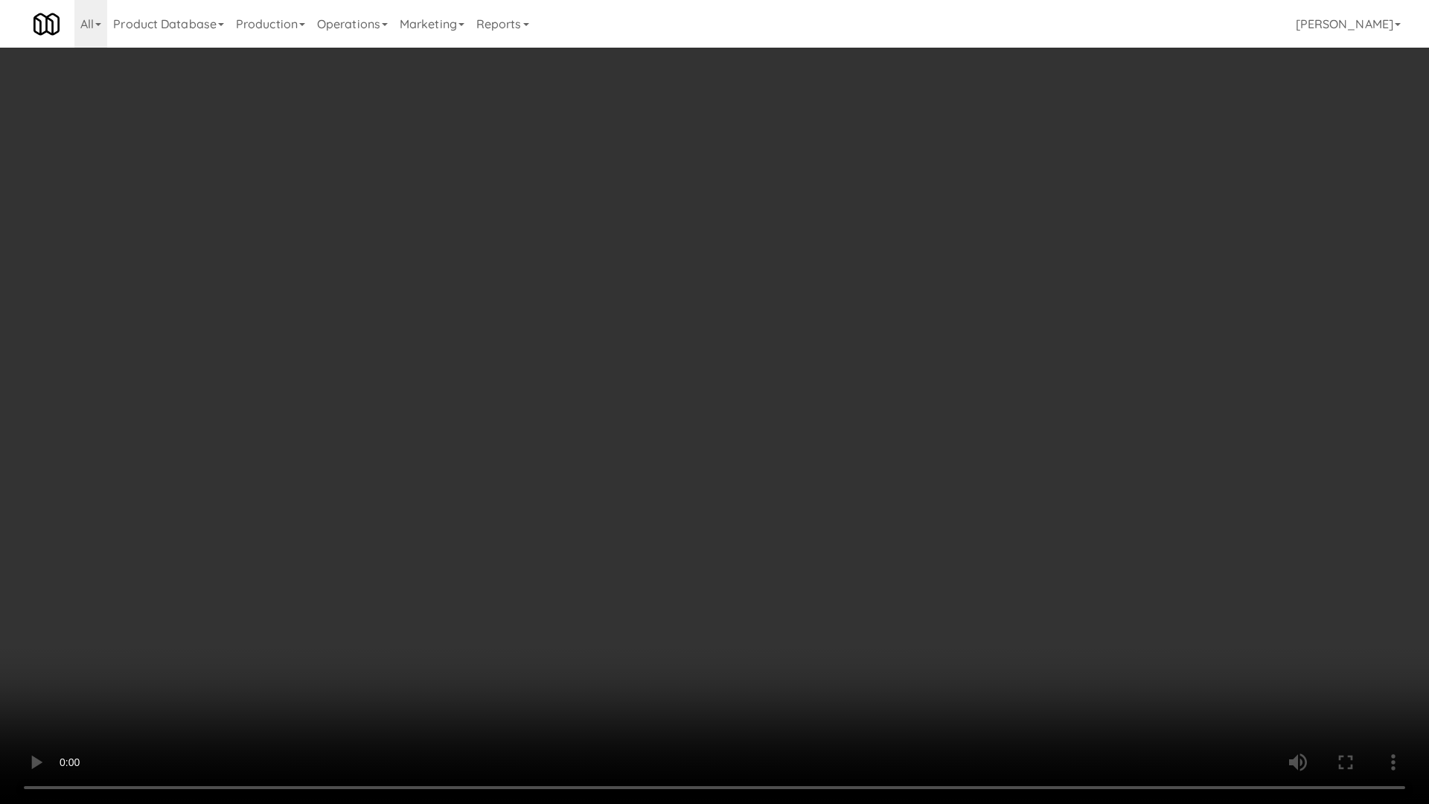
click at [467, 387] on video at bounding box center [714, 402] width 1429 height 804
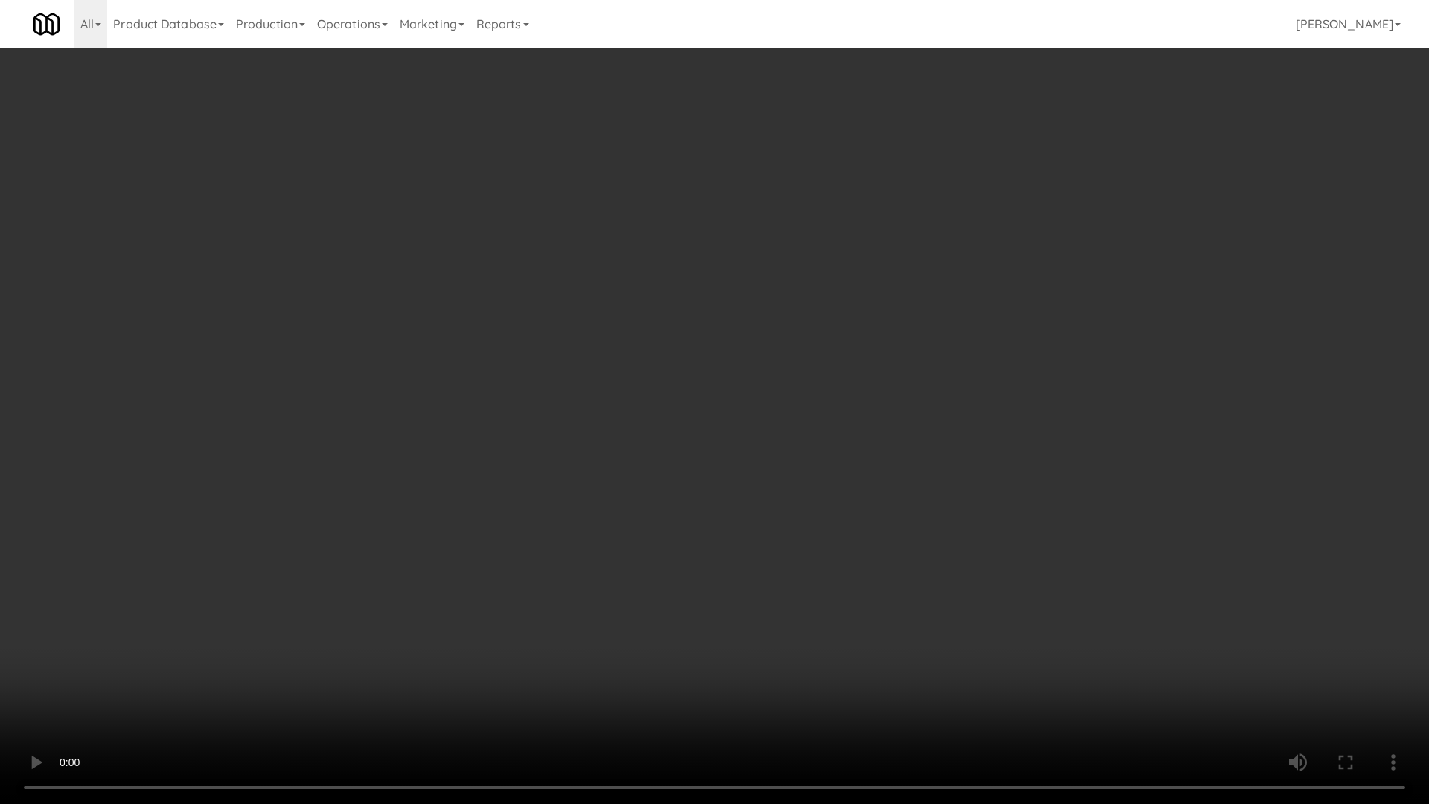
click at [467, 387] on video at bounding box center [714, 402] width 1429 height 804
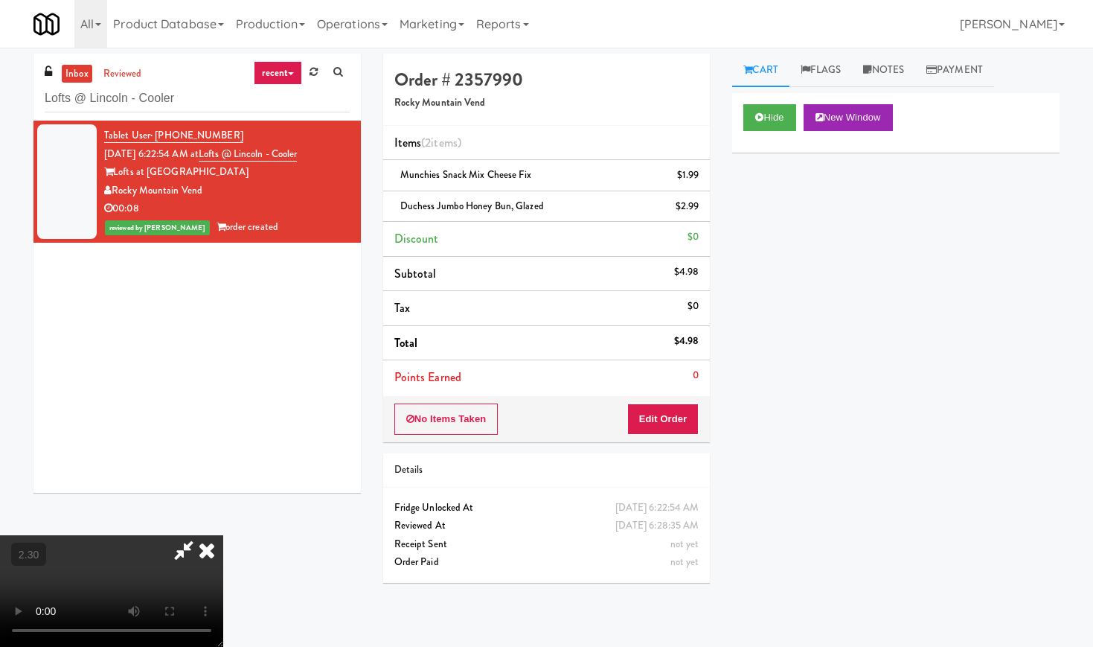
click at [223, 535] on icon at bounding box center [206, 550] width 33 height 30
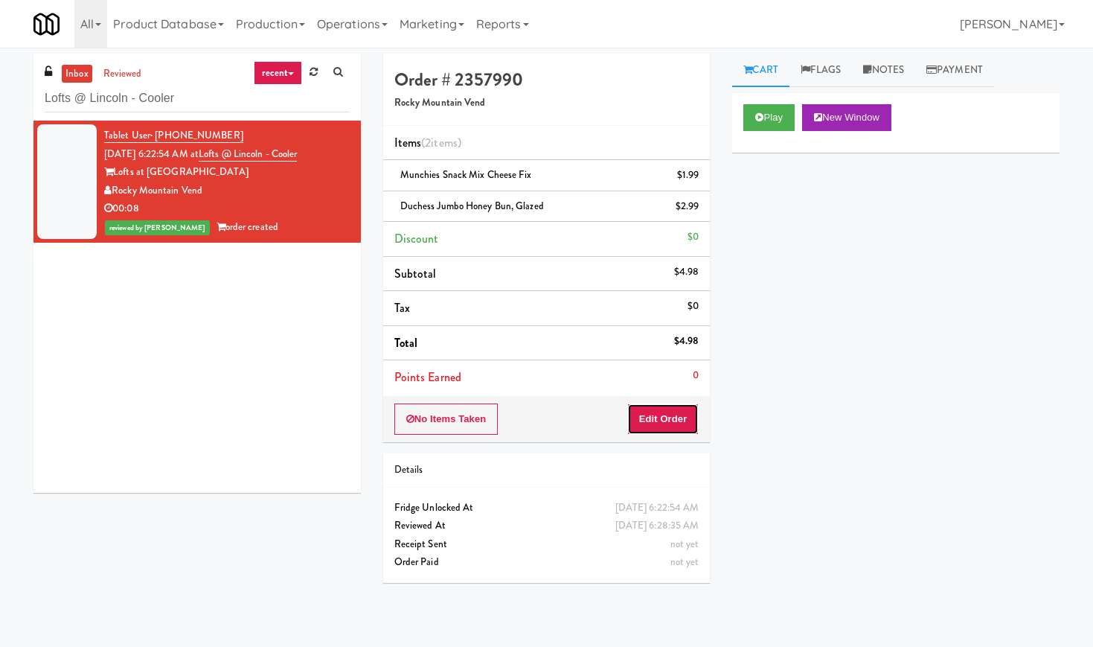
click at [670, 411] on button "Edit Order" at bounding box center [663, 418] width 72 height 31
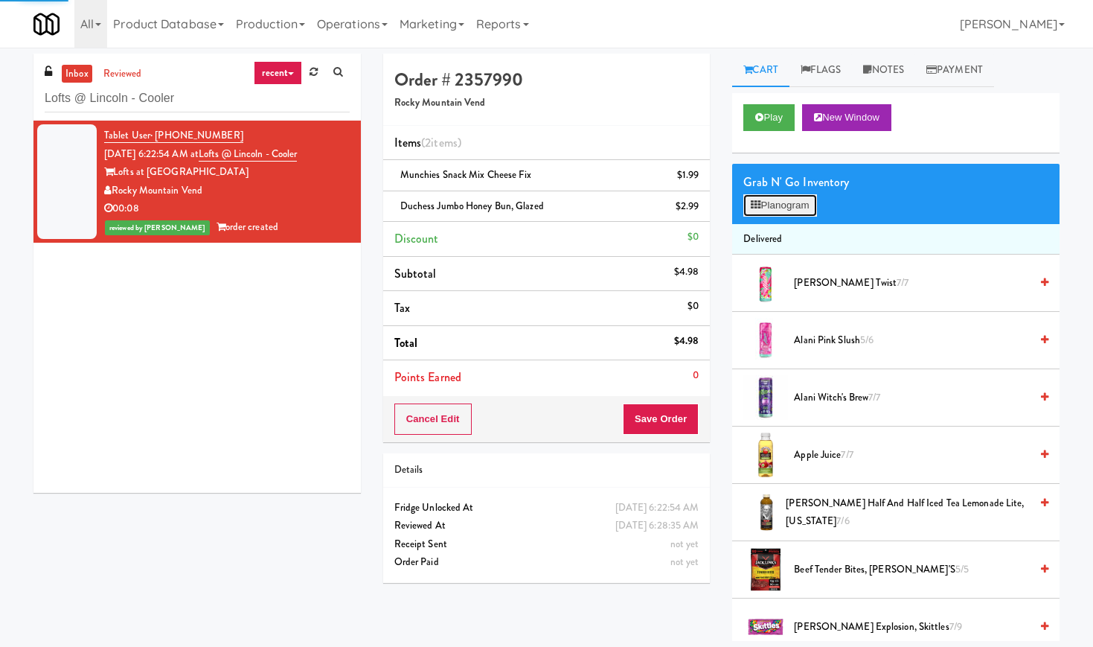
click at [792, 202] on button "Planogram" at bounding box center [779, 205] width 73 height 22
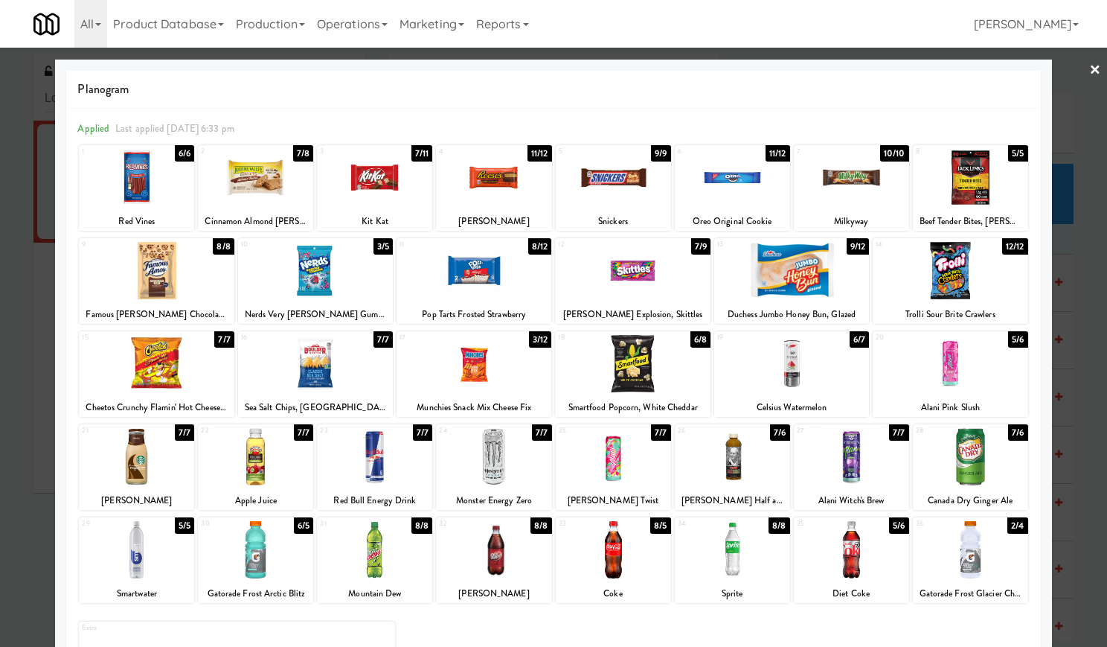
click at [1089, 68] on link "×" at bounding box center [1095, 71] width 12 height 46
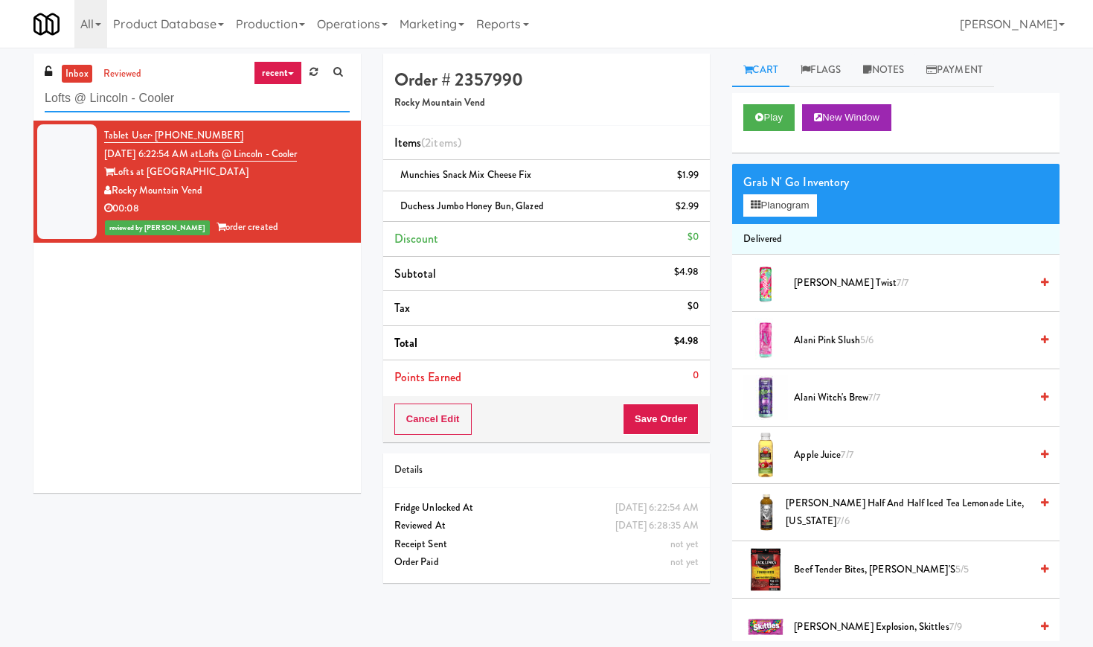
click at [172, 99] on input "Lofts @ Lincoln - Cooler" at bounding box center [197, 99] width 305 height 28
paste input "[PERSON_NAME] (Left)"
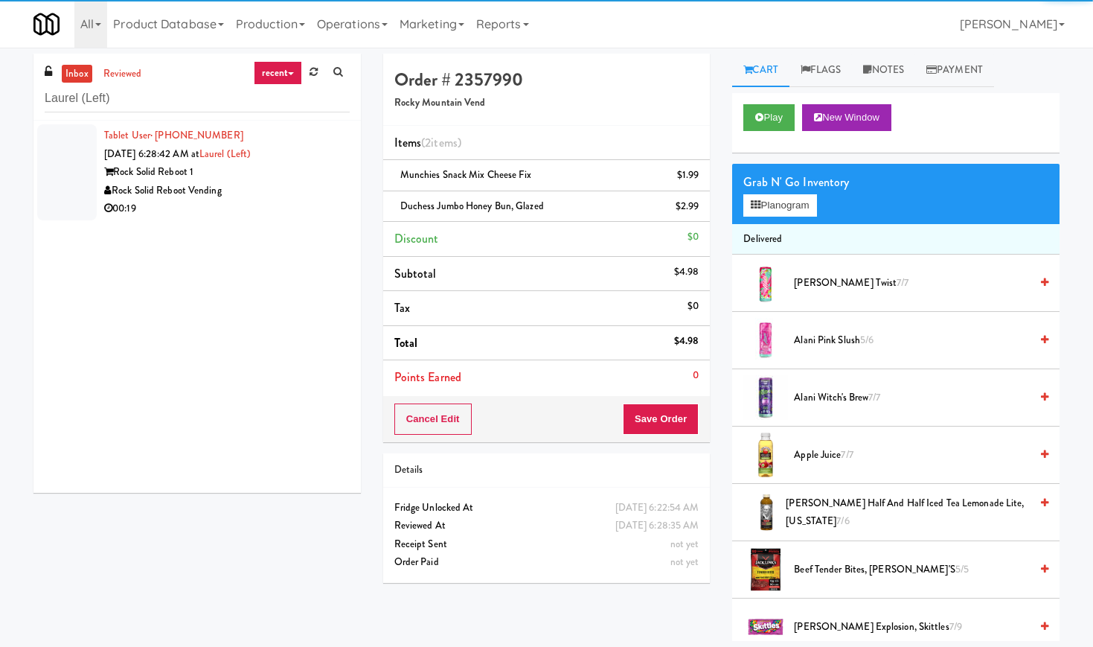
click at [328, 171] on div "Rock Solid Reboot 1" at bounding box center [227, 172] width 246 height 19
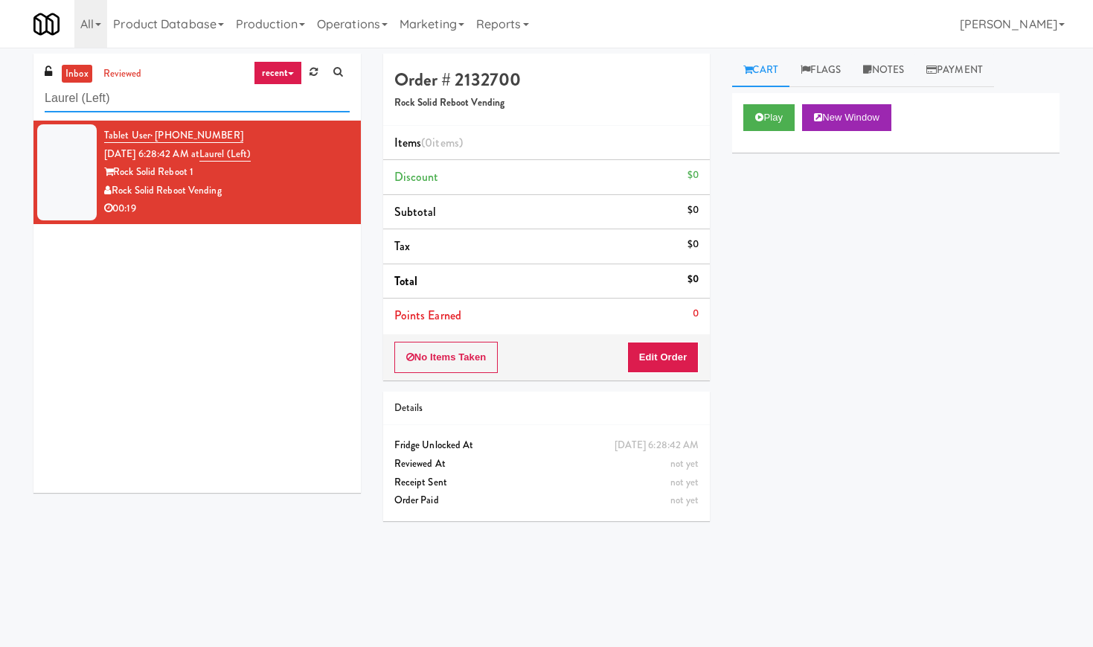
click at [174, 86] on input "Laurel (Left)" at bounding box center [197, 99] width 305 height 28
paste input "Drink Cooler"
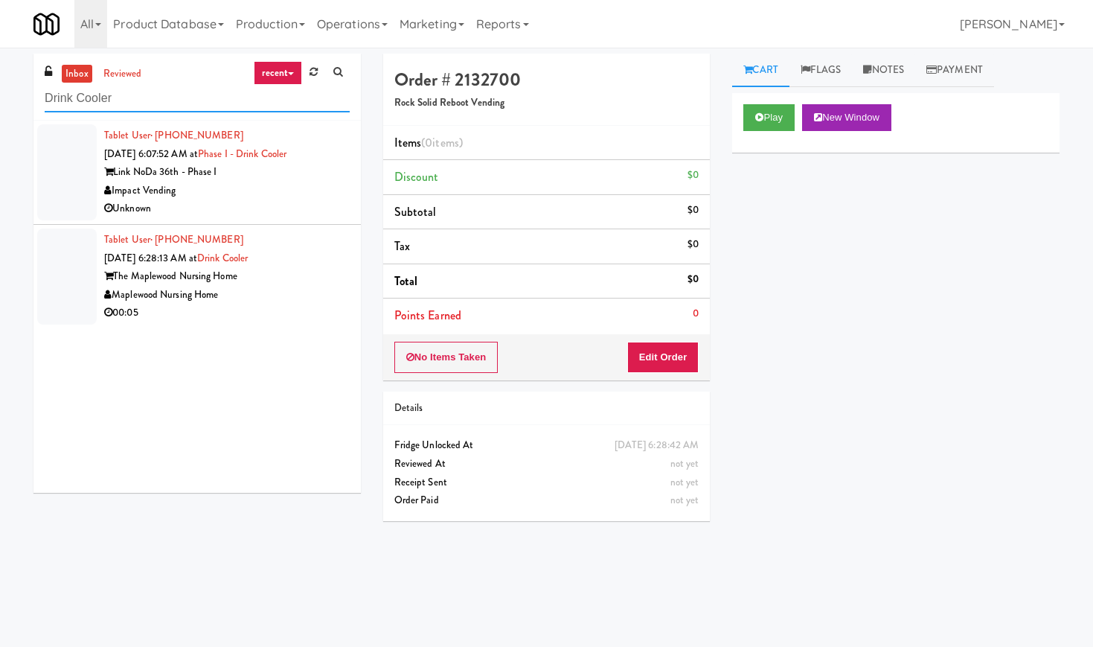
type input "Drink Cooler"
click at [292, 275] on div "The Maplewood Nursing Home" at bounding box center [227, 276] width 246 height 19
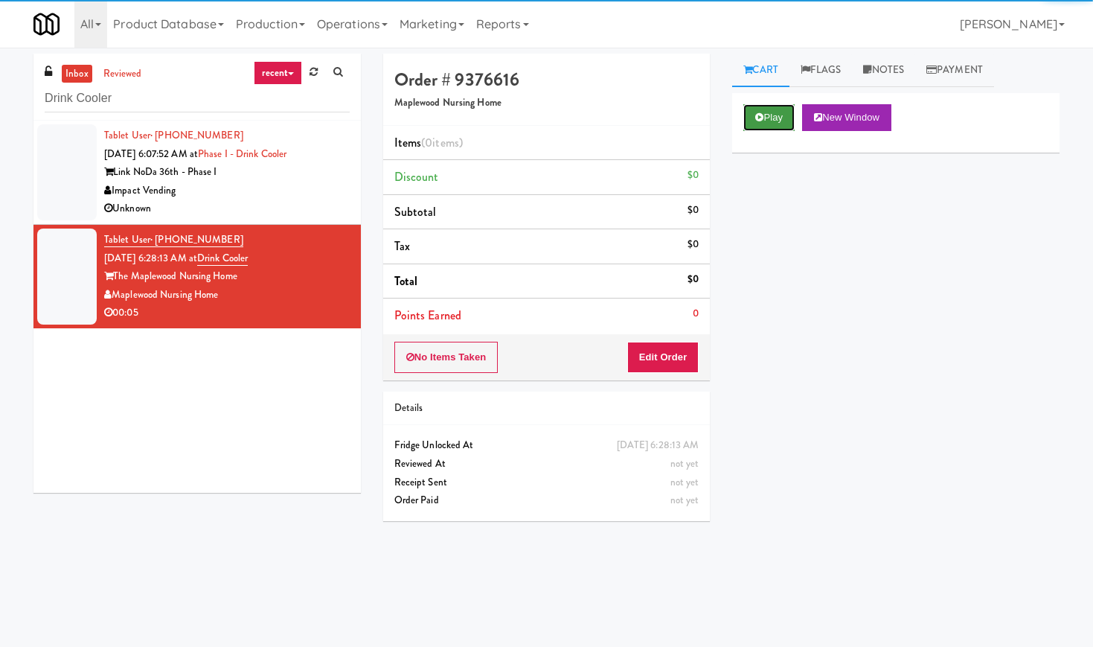
click at [773, 114] on button "Play" at bounding box center [768, 117] width 51 height 27
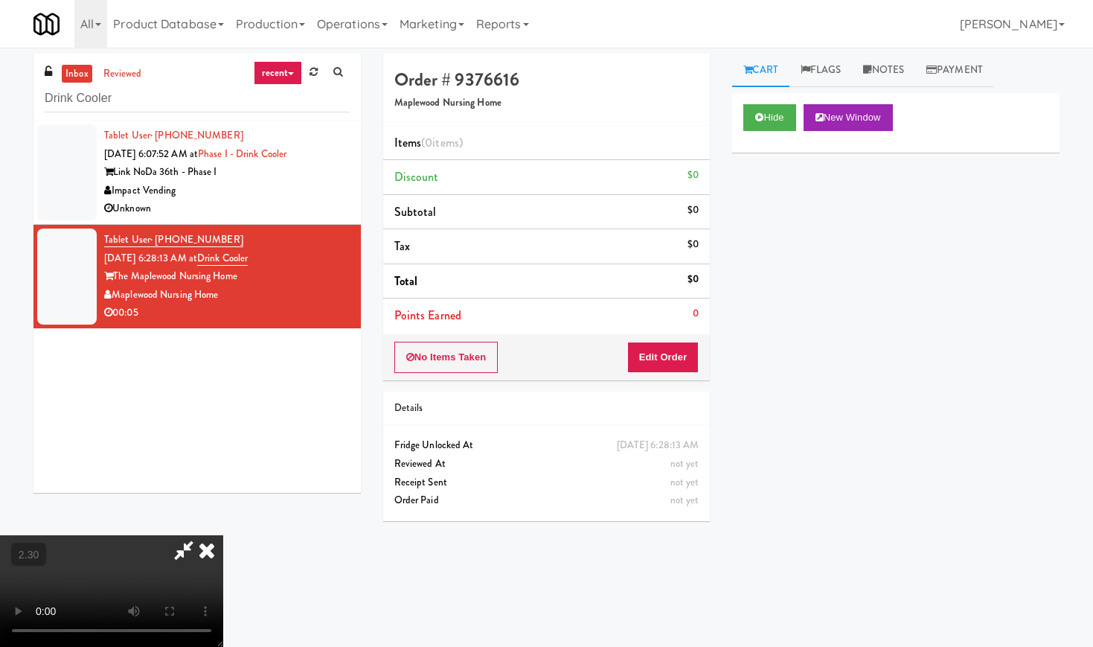
click at [223, 535] on video at bounding box center [111, 591] width 223 height 112
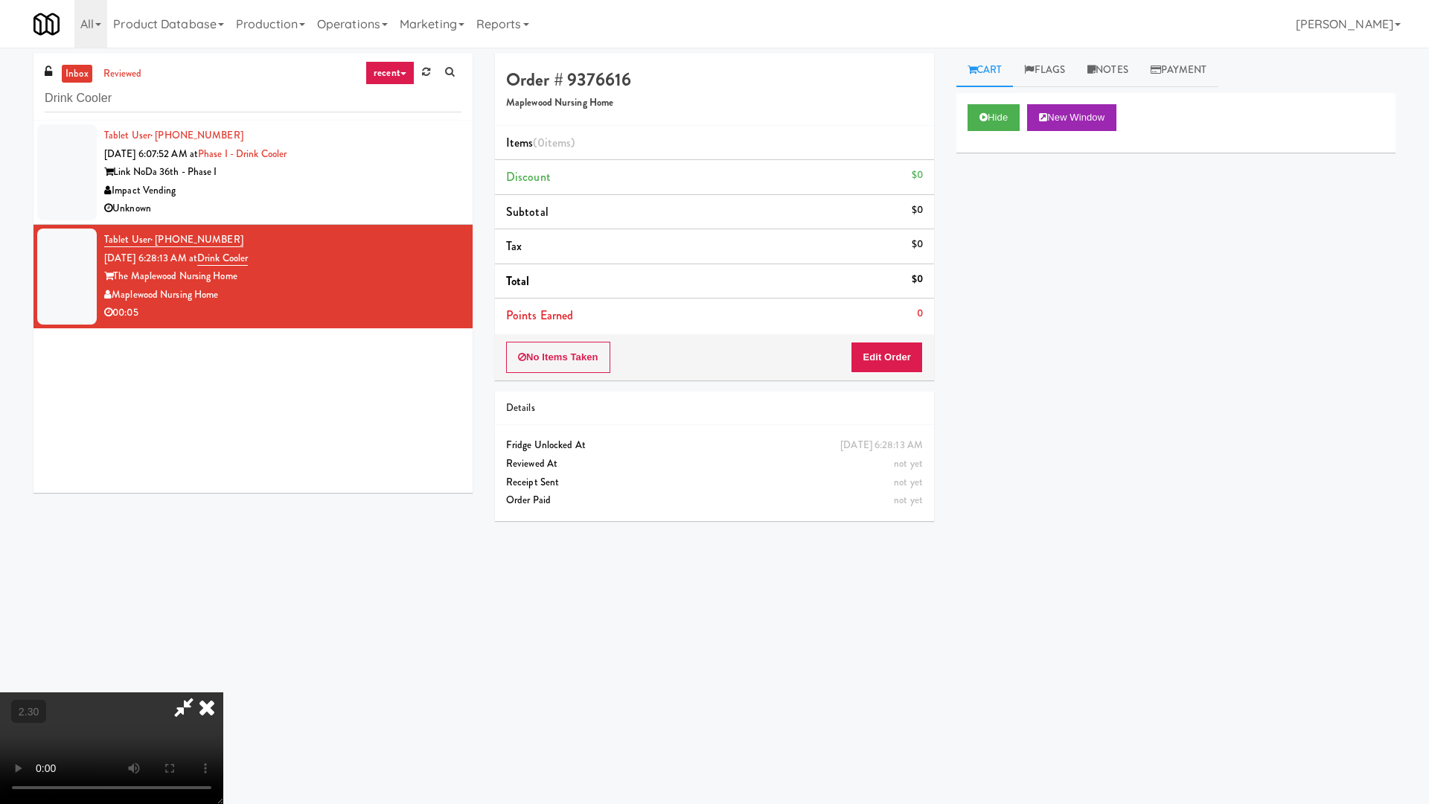
click at [223, 646] on video at bounding box center [111, 748] width 223 height 112
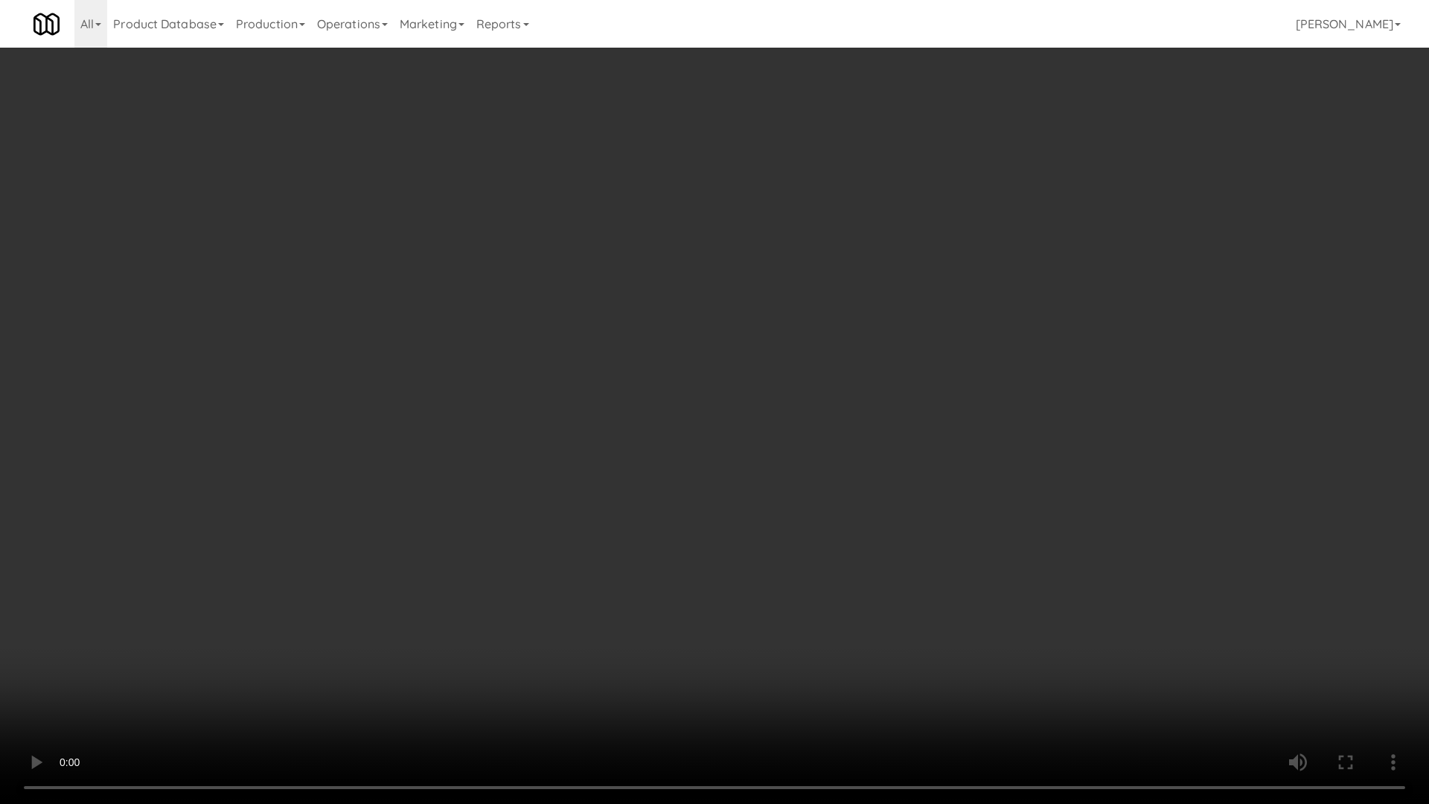
click at [479, 450] on video at bounding box center [714, 402] width 1429 height 804
click at [528, 350] on video at bounding box center [714, 402] width 1429 height 804
click at [595, 310] on video at bounding box center [714, 402] width 1429 height 804
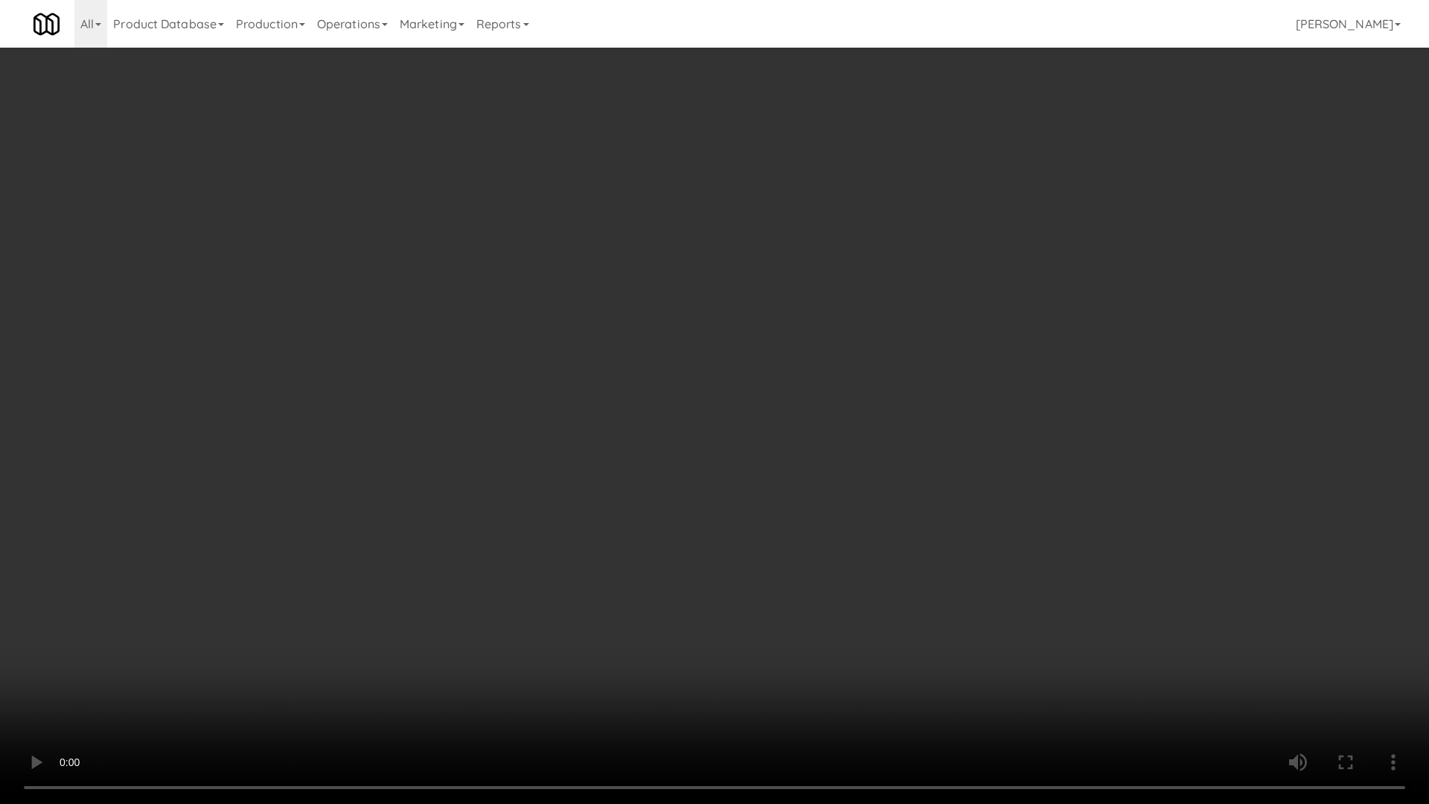
click at [595, 310] on video at bounding box center [714, 402] width 1429 height 804
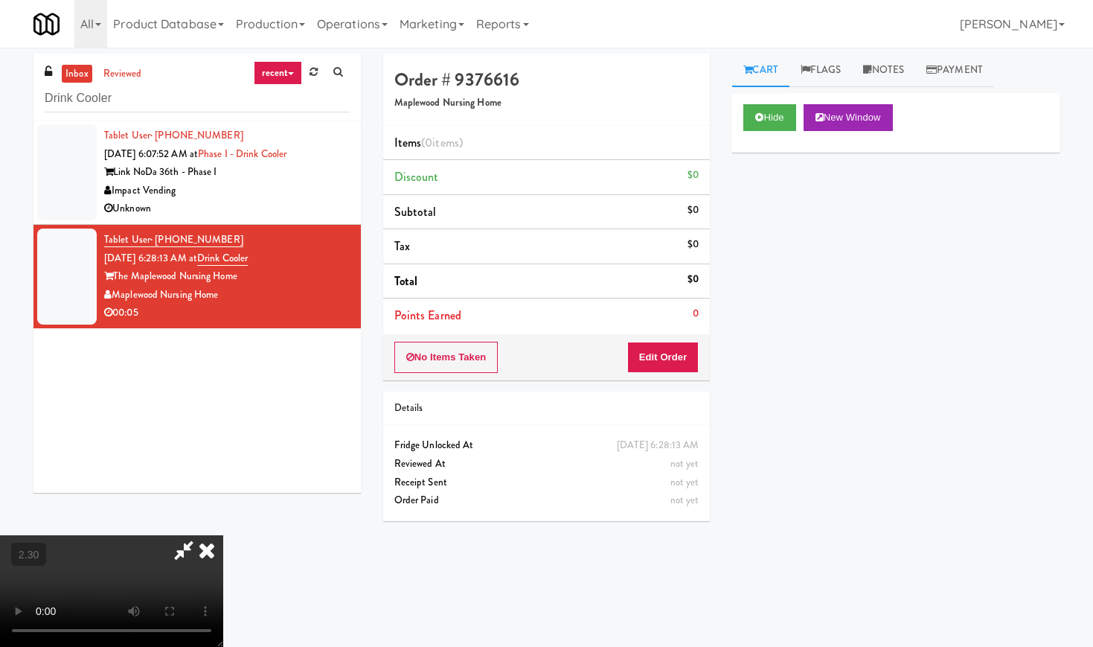
click at [223, 535] on icon at bounding box center [206, 550] width 33 height 30
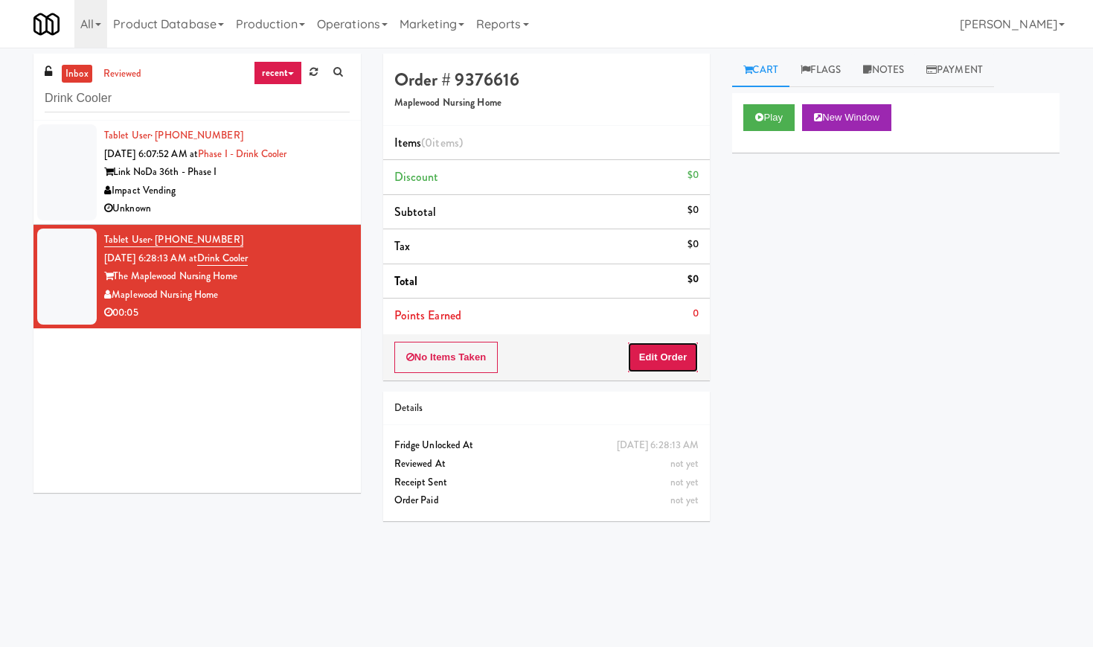
click at [662, 350] on button "Edit Order" at bounding box center [663, 357] width 72 height 31
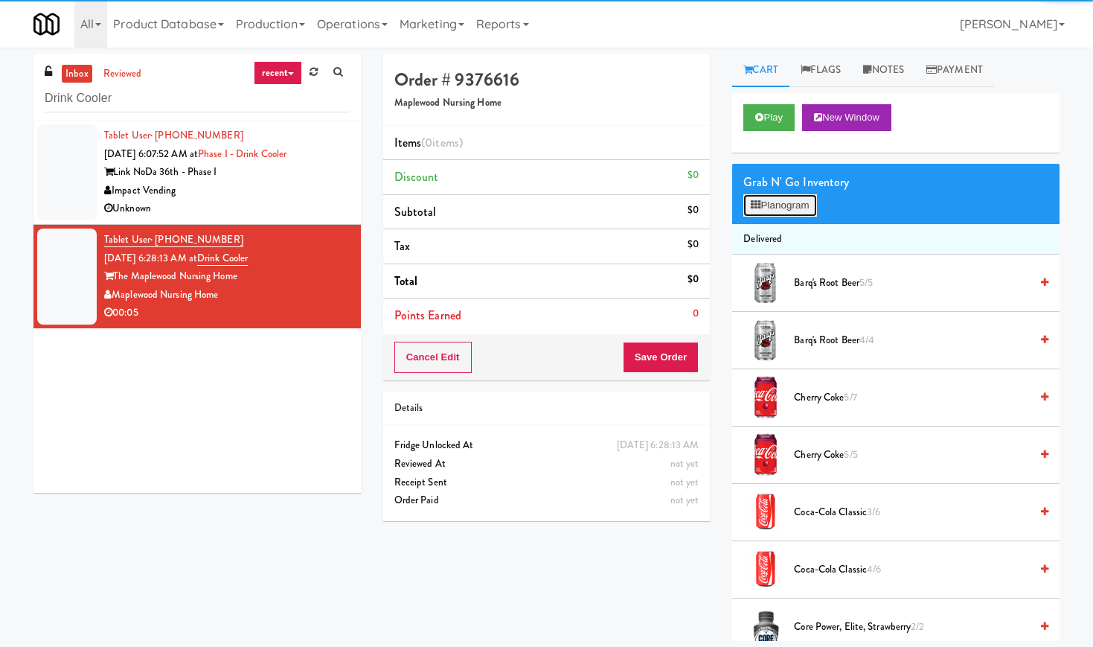
click at [771, 211] on button "Planogram" at bounding box center [779, 205] width 73 height 22
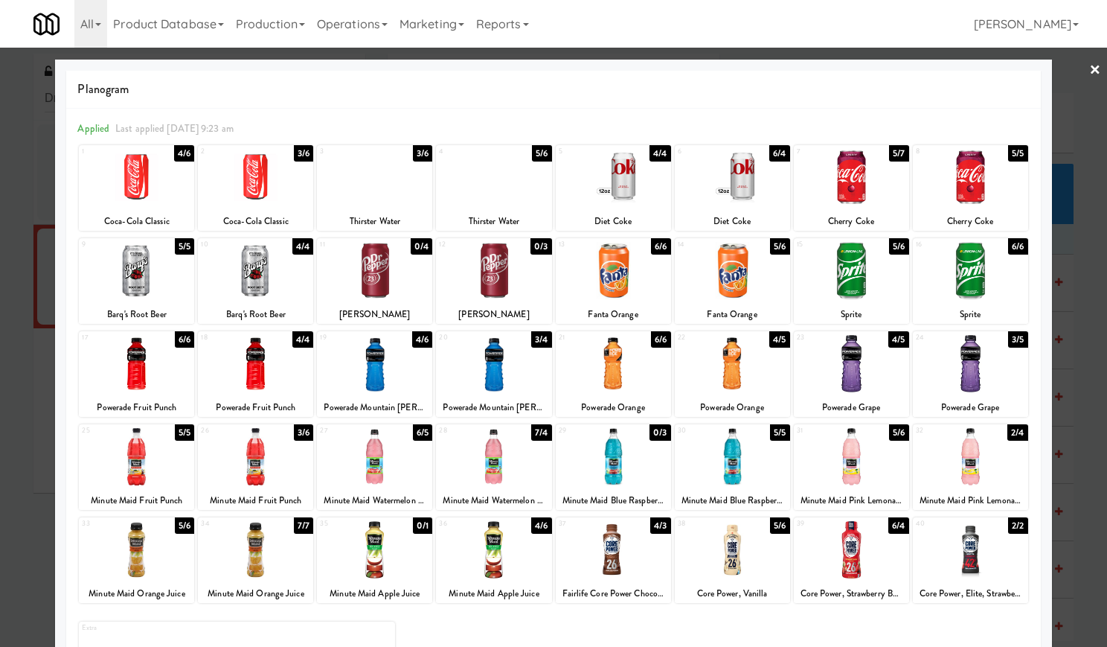
click at [864, 472] on div at bounding box center [851, 456] width 115 height 57
click at [1089, 65] on link "×" at bounding box center [1095, 71] width 12 height 46
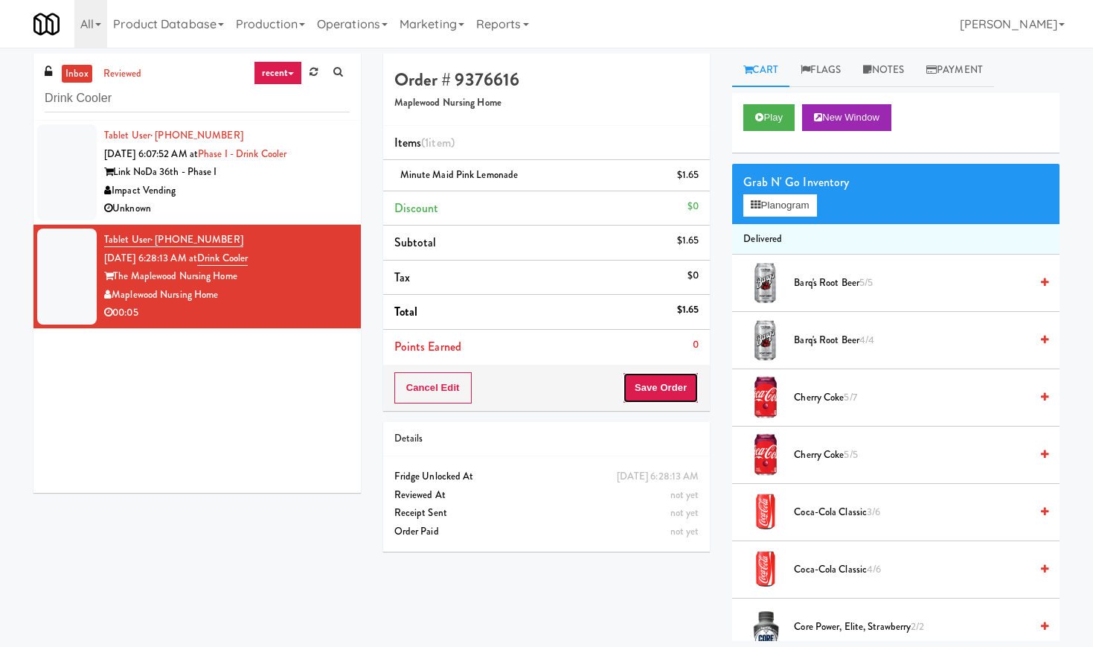
click at [638, 379] on button "Save Order" at bounding box center [661, 387] width 76 height 31
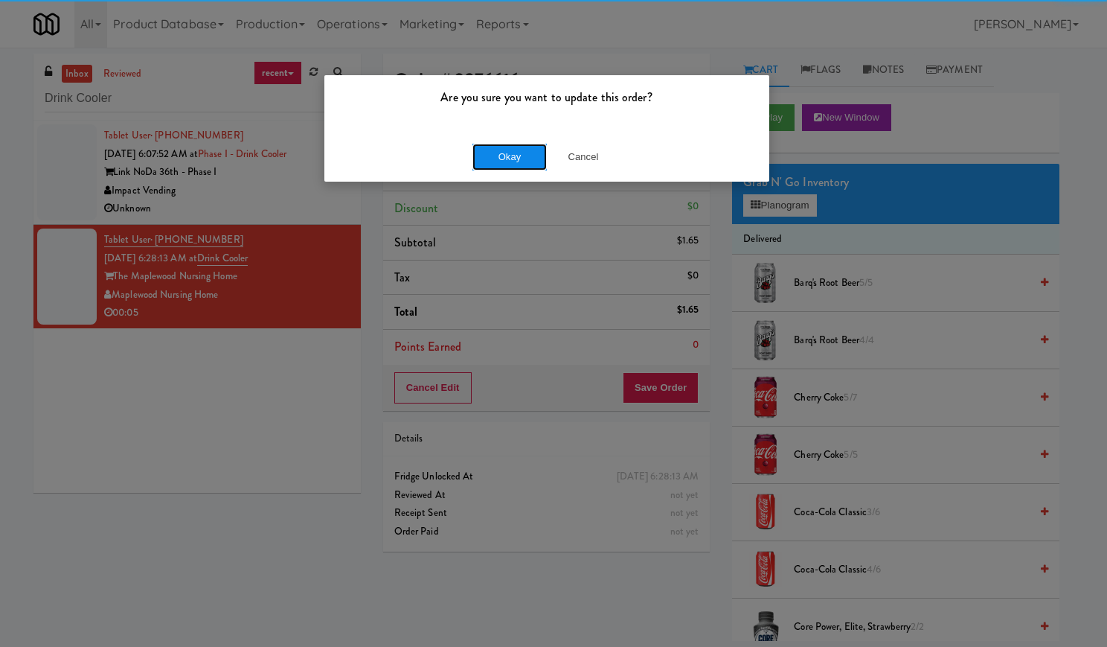
click at [516, 154] on button "Okay" at bounding box center [509, 157] width 74 height 27
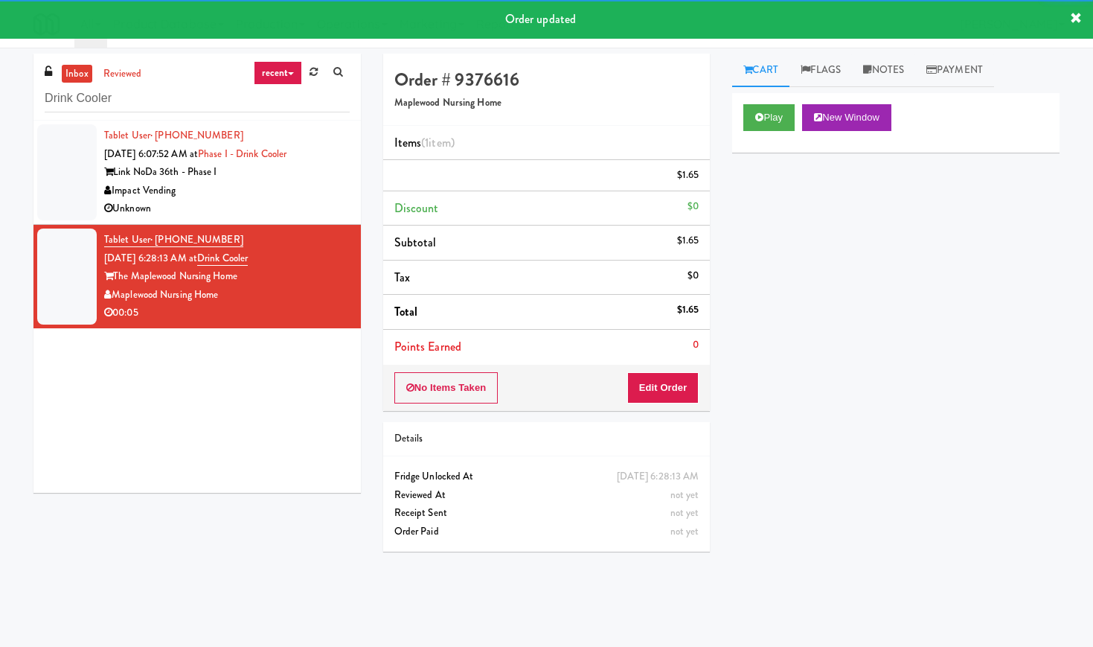
click at [273, 204] on div "Unknown" at bounding box center [227, 208] width 246 height 19
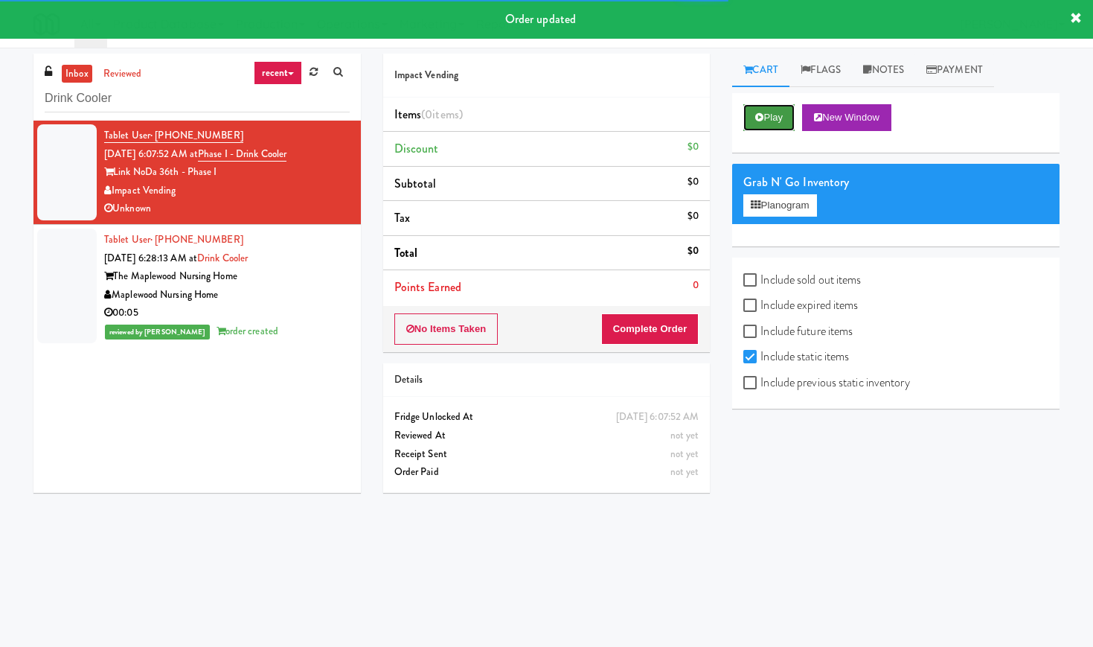
click at [779, 118] on button "Play" at bounding box center [768, 117] width 51 height 27
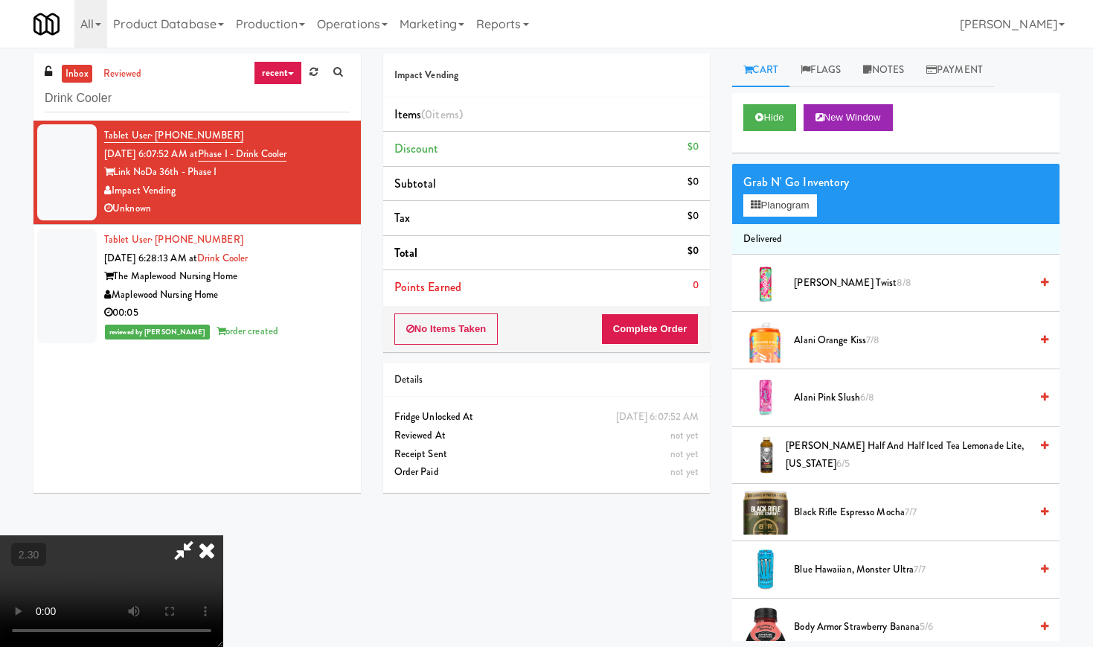
click at [223, 535] on video at bounding box center [111, 591] width 223 height 112
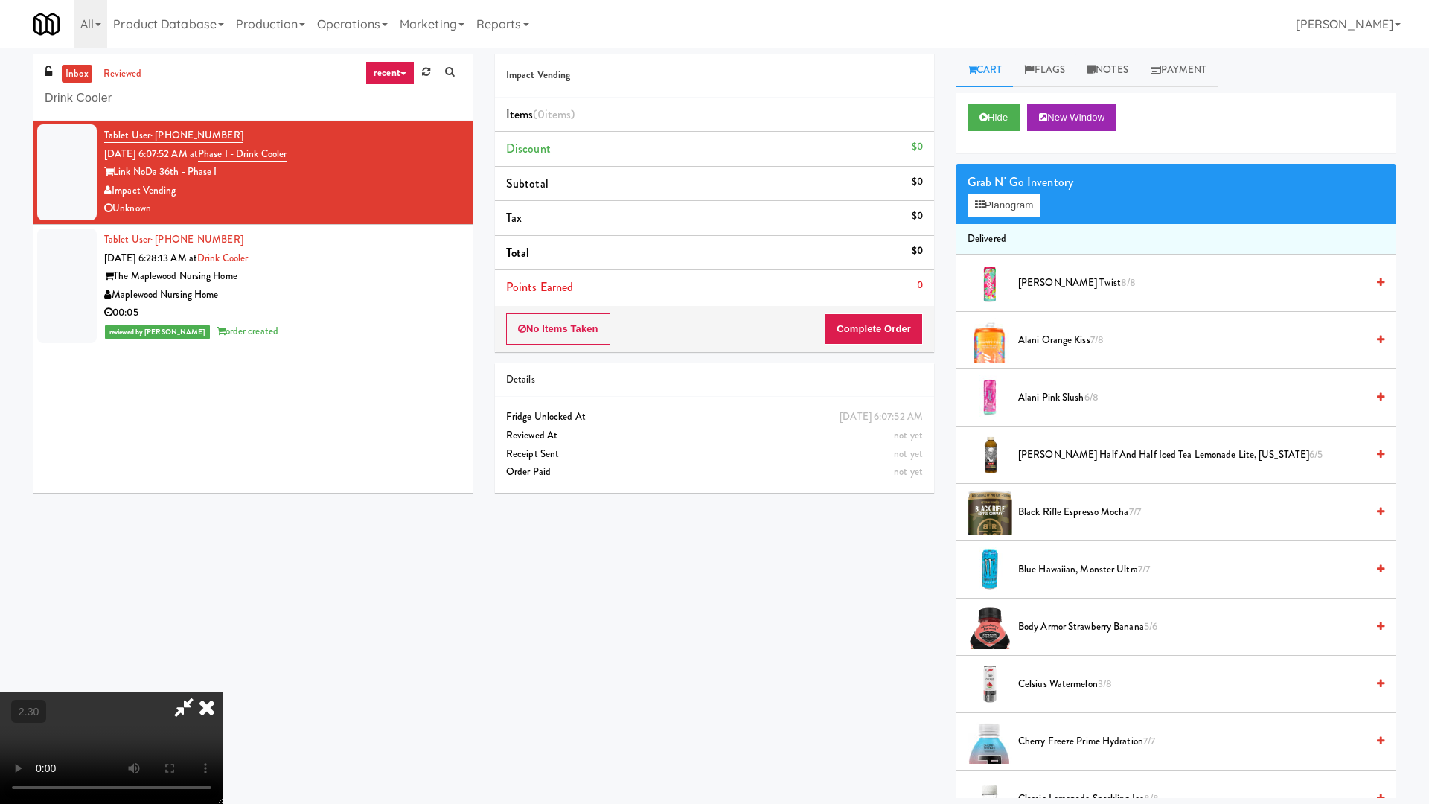
click at [223, 646] on video at bounding box center [111, 748] width 223 height 112
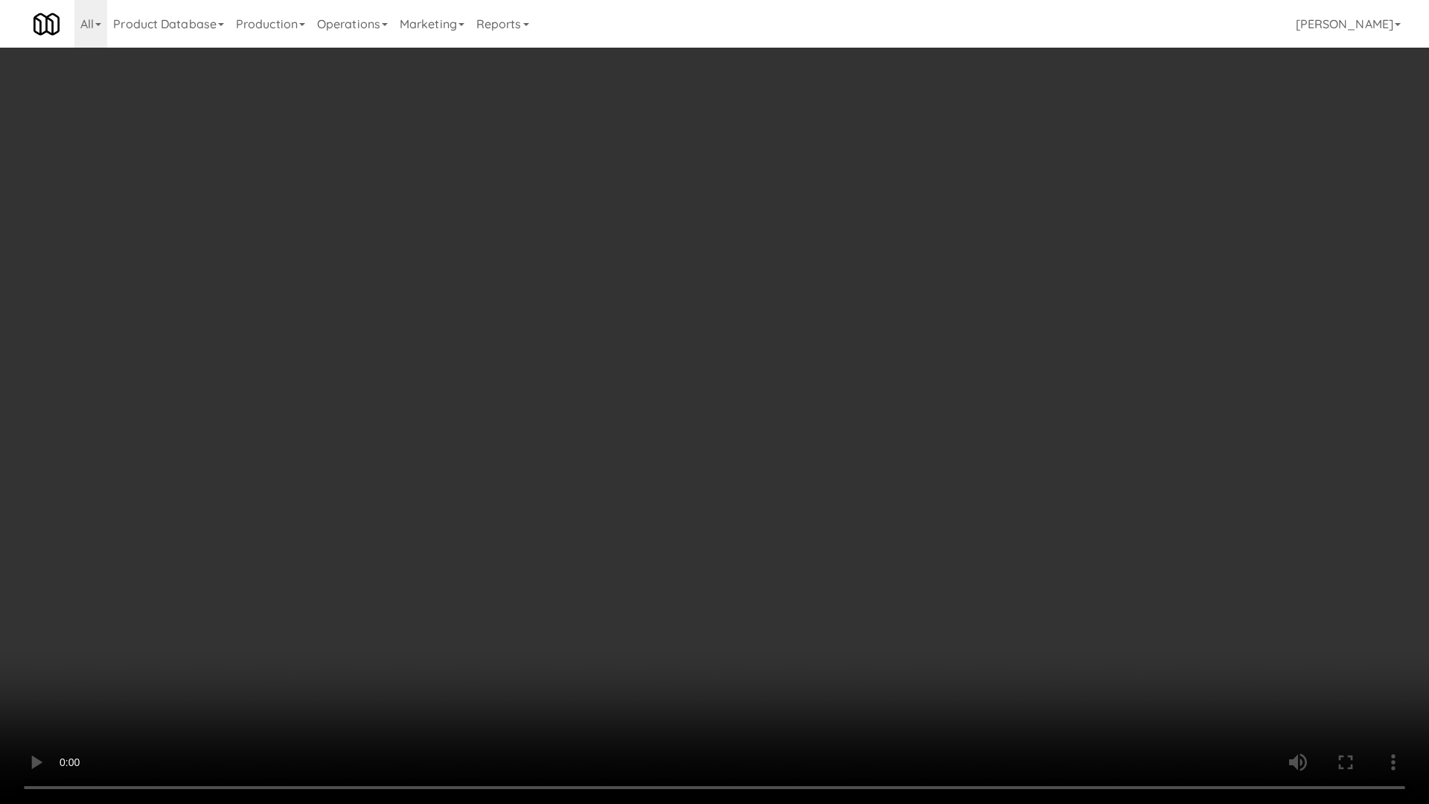
click at [538, 371] on video at bounding box center [714, 402] width 1429 height 804
click at [553, 371] on video at bounding box center [714, 402] width 1429 height 804
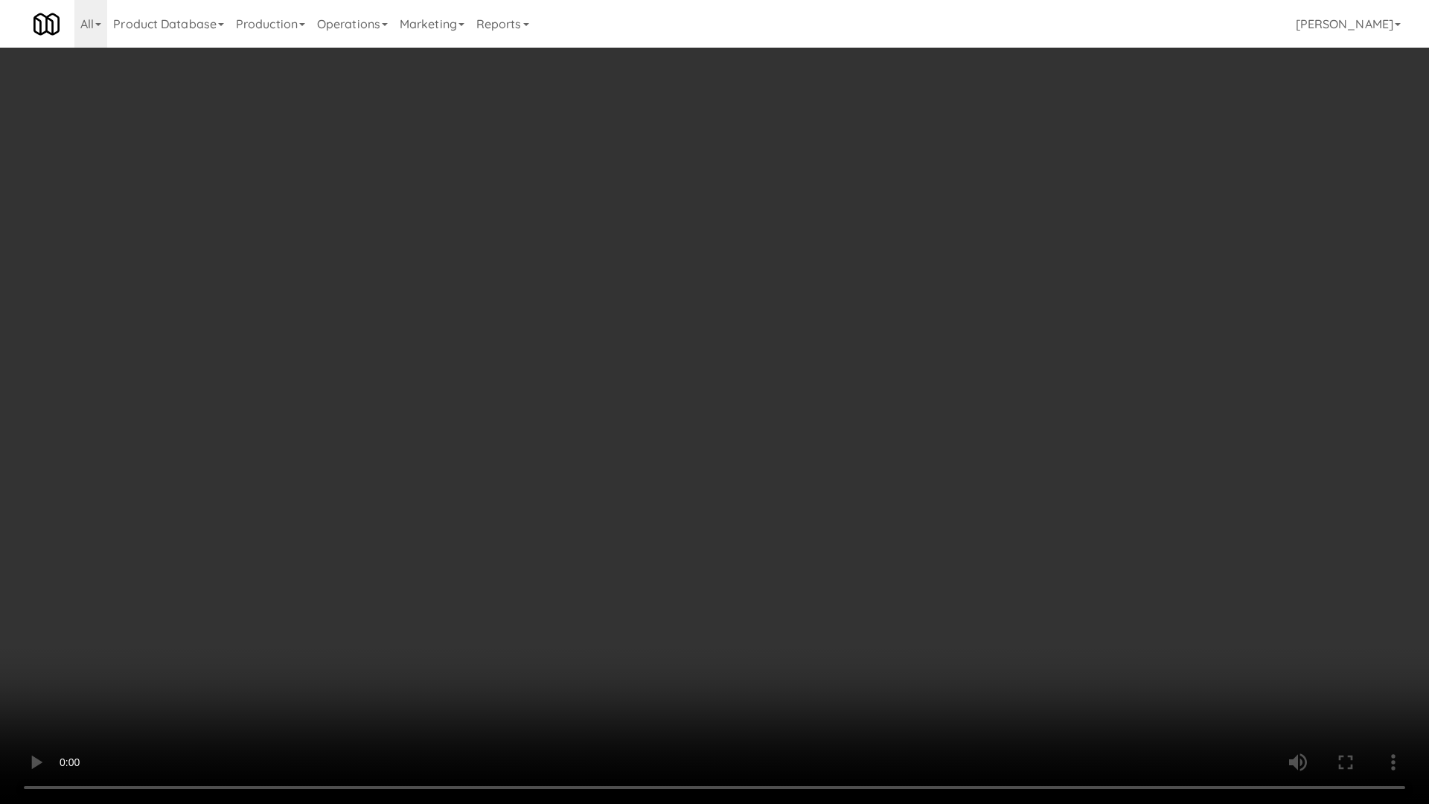
click at [553, 371] on video at bounding box center [714, 402] width 1429 height 804
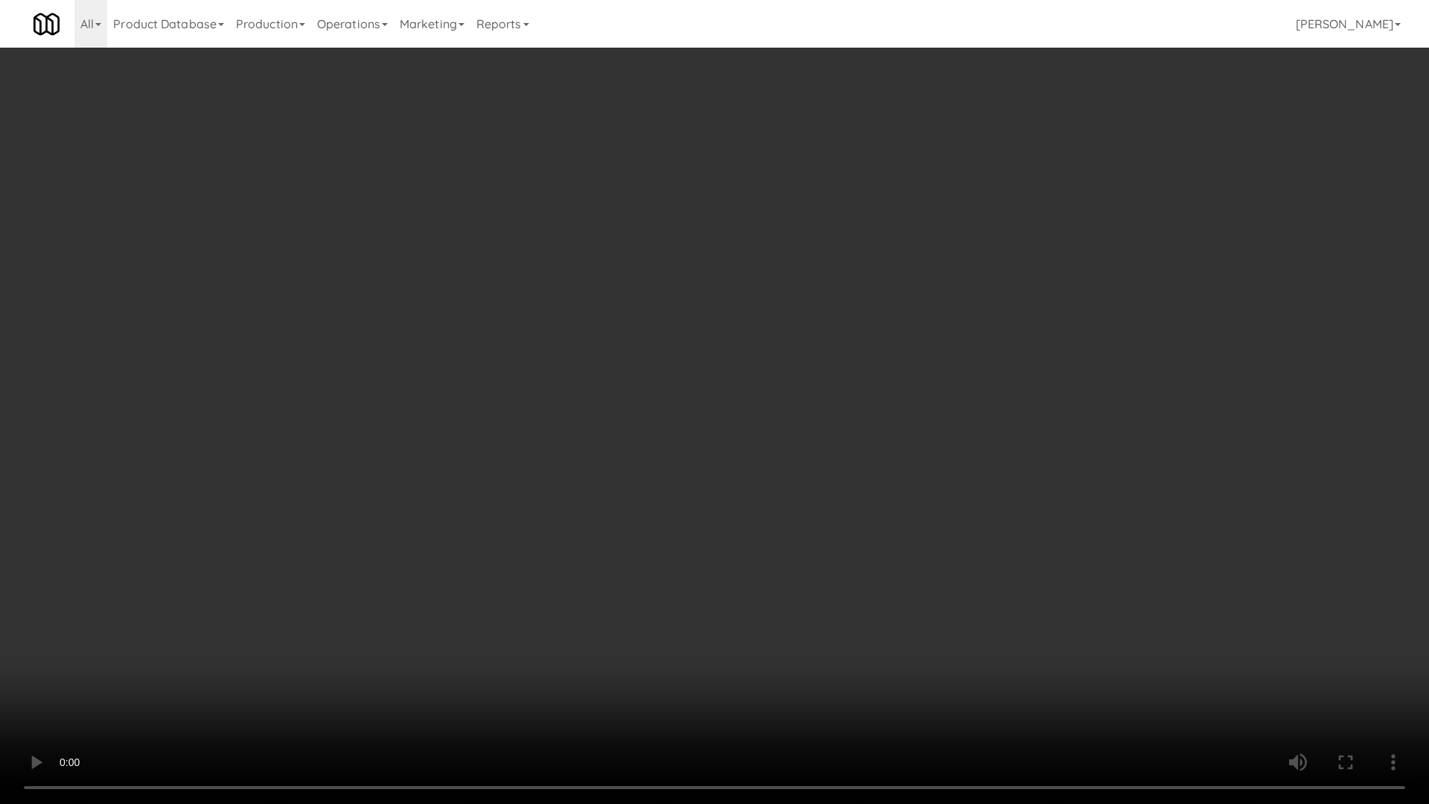
click at [553, 371] on video at bounding box center [714, 402] width 1429 height 804
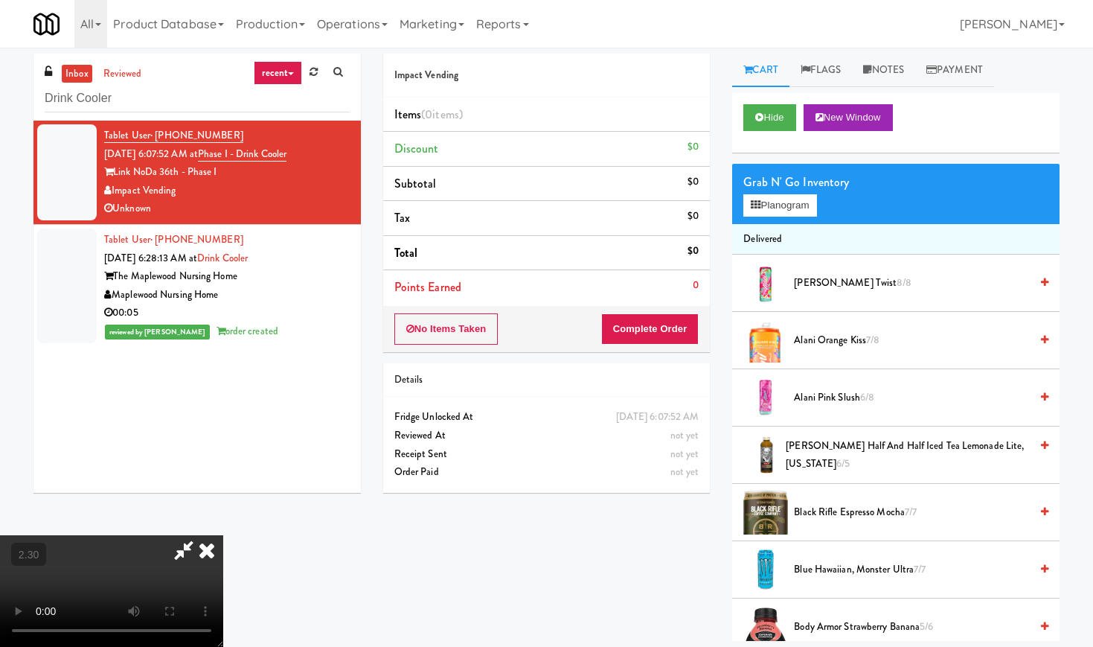
click at [223, 535] on icon at bounding box center [206, 550] width 33 height 30
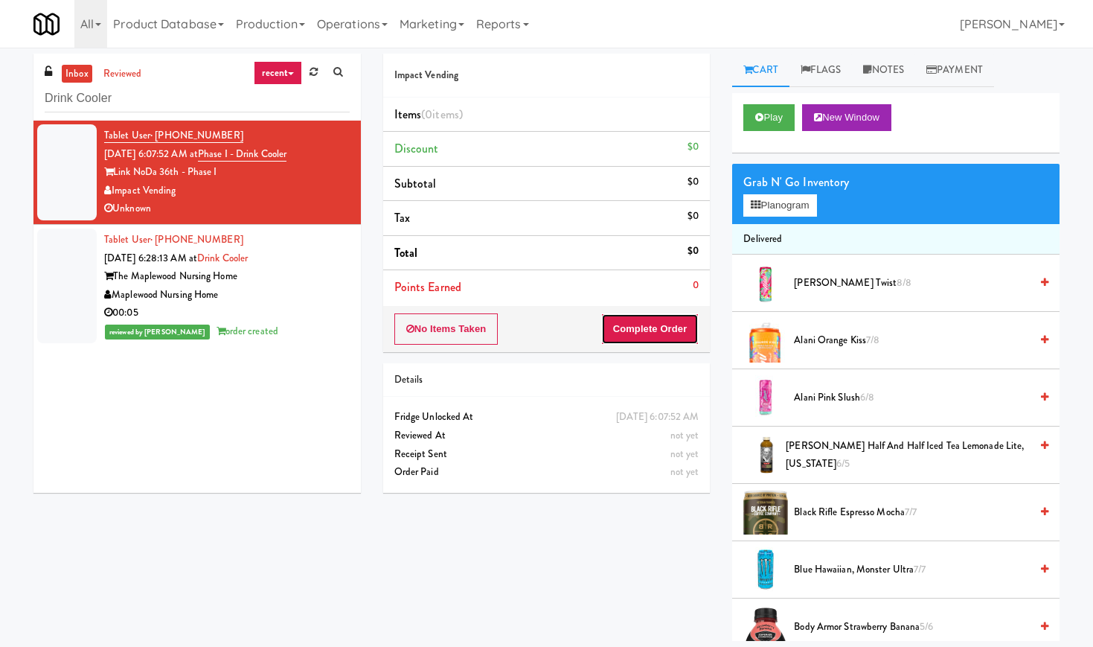
click at [636, 329] on button "Complete Order" at bounding box center [650, 328] width 98 height 31
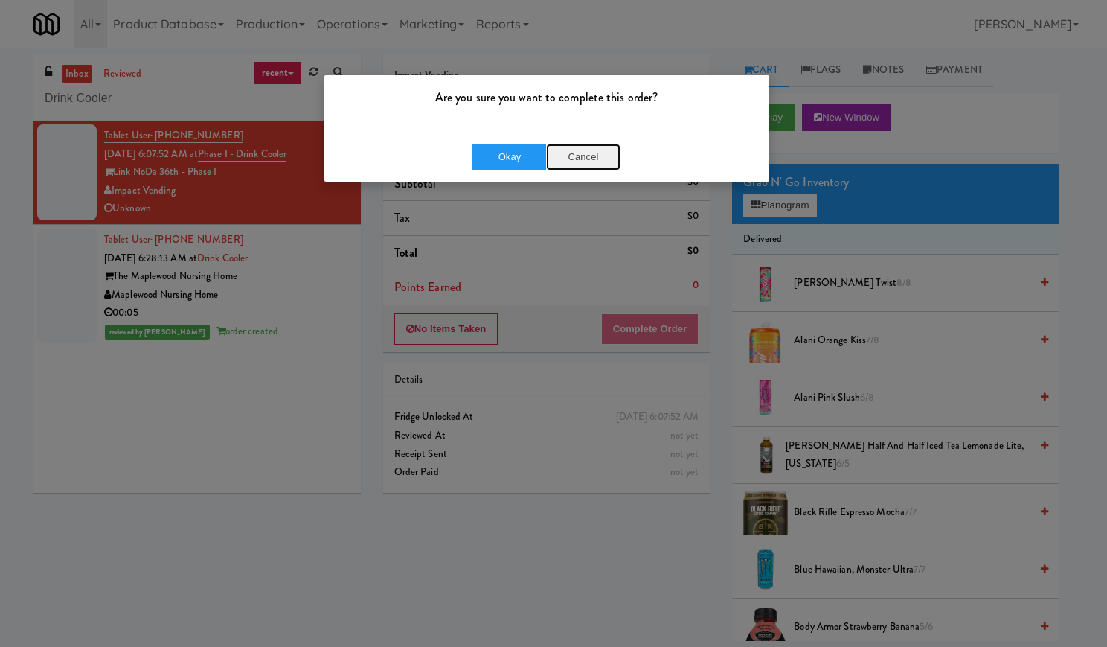
click at [603, 157] on button "Cancel" at bounding box center [583, 157] width 74 height 27
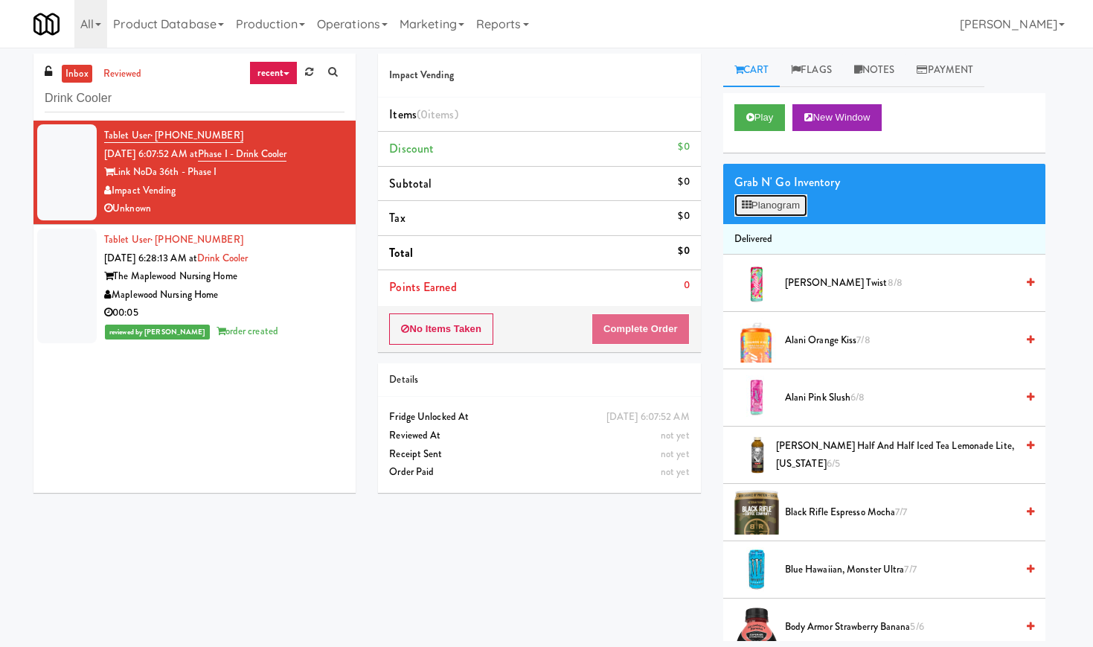
click at [800, 208] on button "Planogram" at bounding box center [770, 205] width 73 height 22
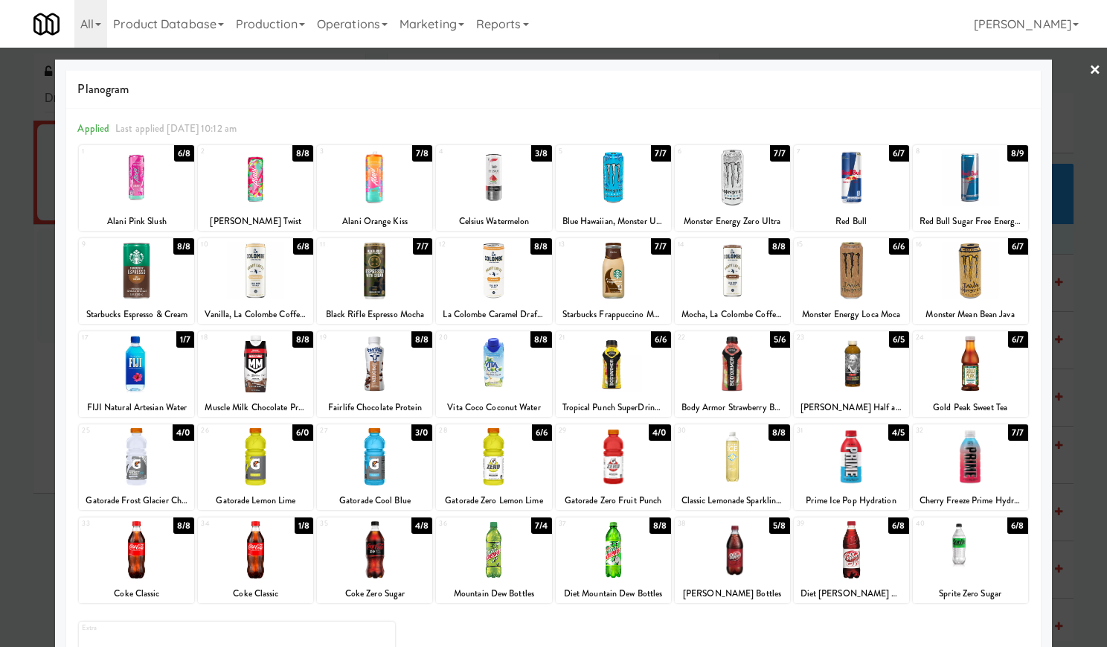
click at [390, 181] on div at bounding box center [374, 177] width 115 height 57
click at [607, 448] on div at bounding box center [613, 456] width 115 height 57
click at [1089, 68] on link "×" at bounding box center [1095, 71] width 12 height 46
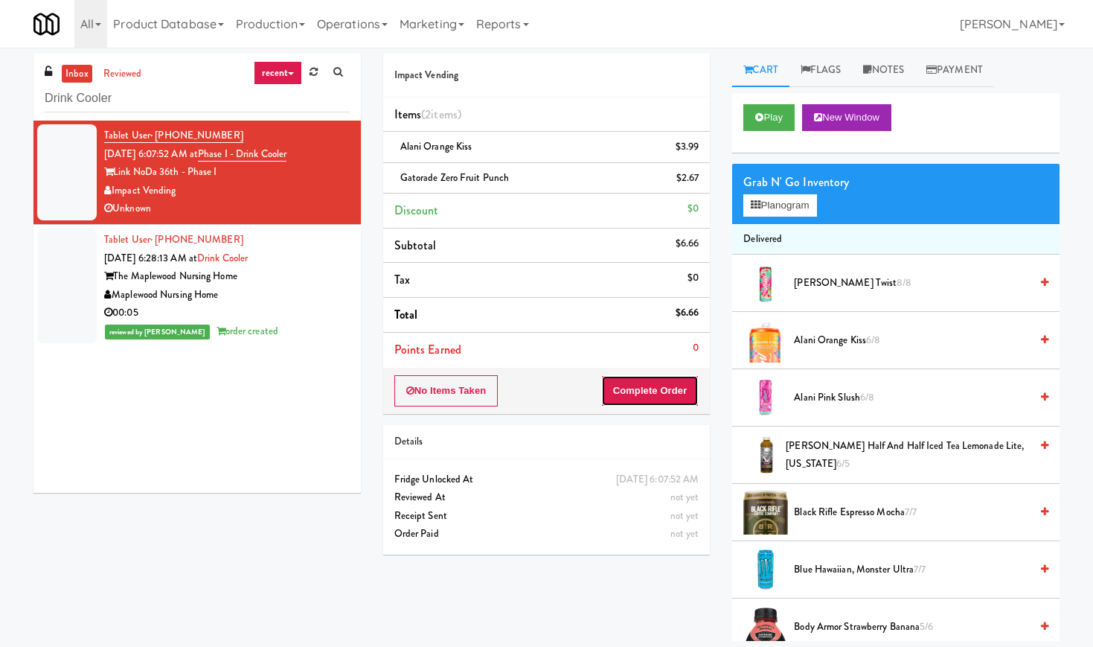
click at [653, 390] on button "Complete Order" at bounding box center [650, 390] width 98 height 31
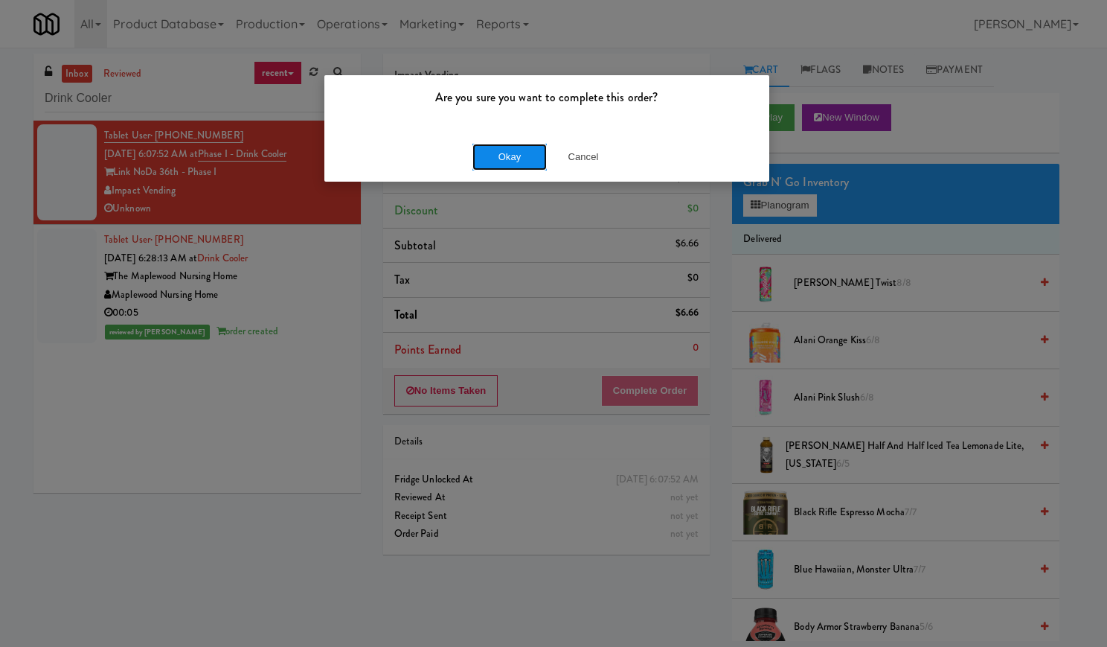
click at [519, 156] on button "Okay" at bounding box center [509, 157] width 74 height 27
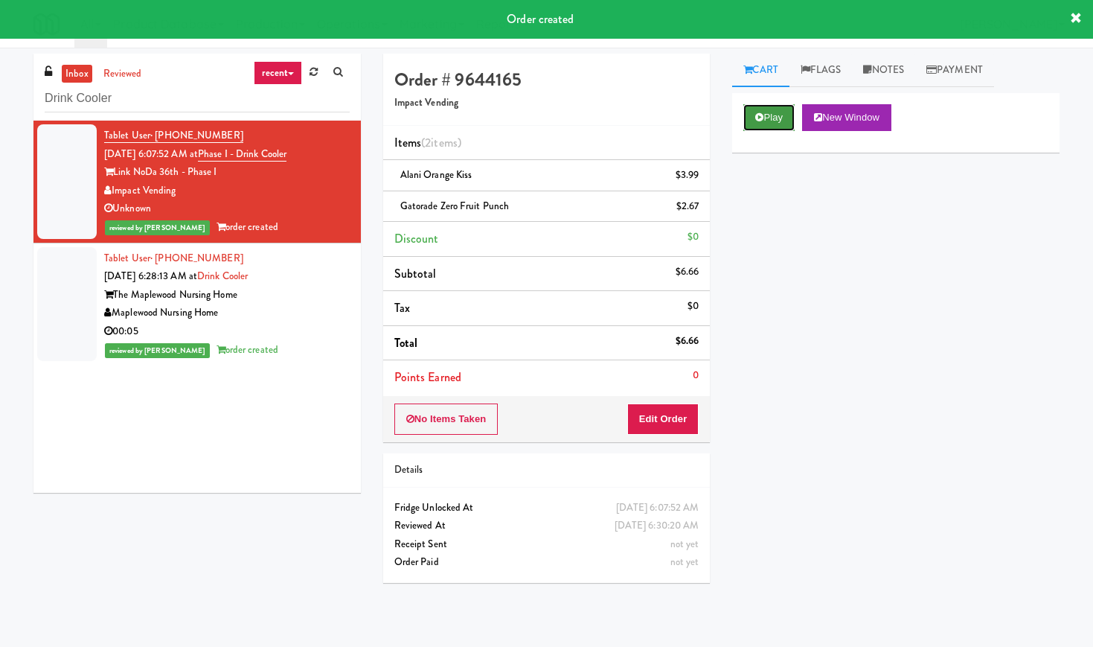
click at [764, 116] on button "Play" at bounding box center [768, 117] width 51 height 27
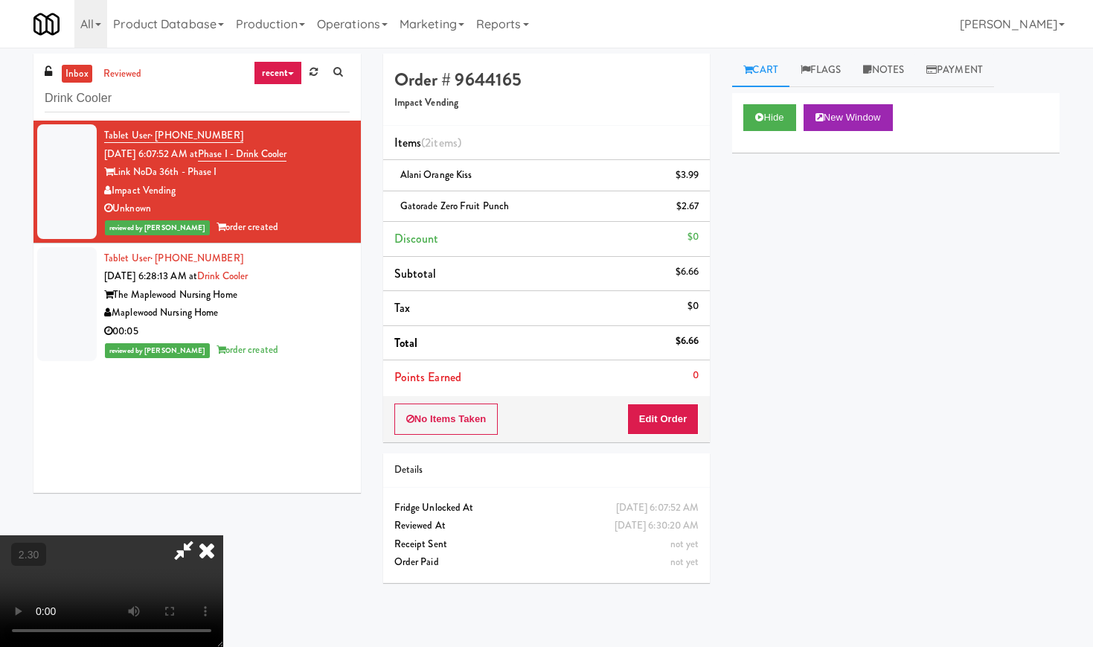
click at [223, 535] on video at bounding box center [111, 591] width 223 height 112
click at [223, 535] on icon at bounding box center [206, 550] width 33 height 30
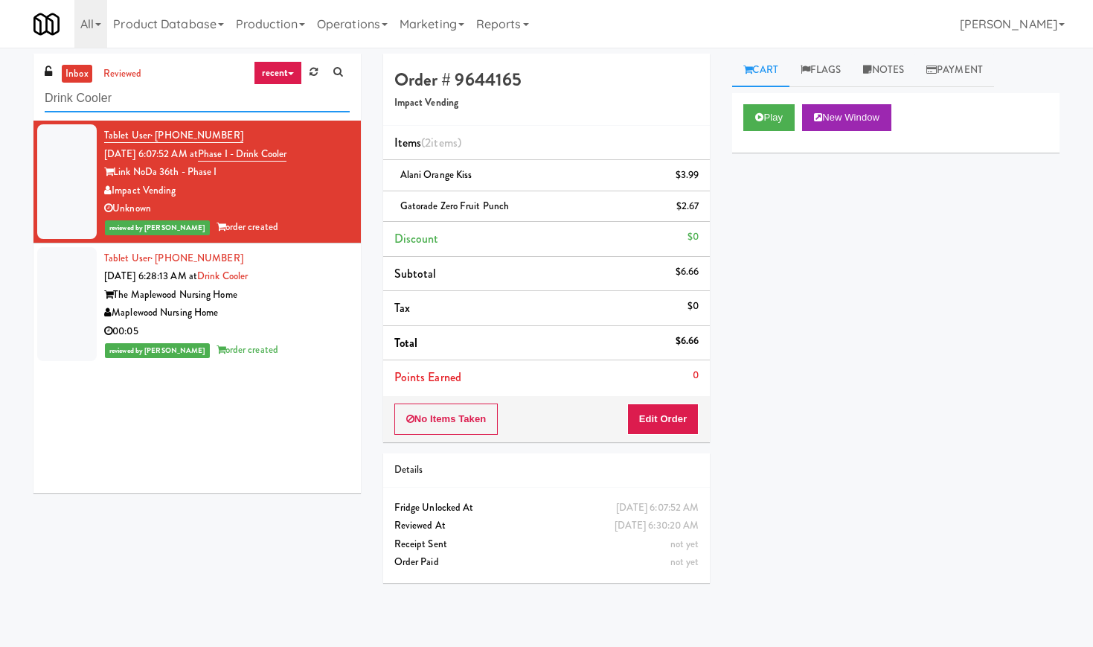
click at [167, 105] on input "Drink Cooler" at bounding box center [197, 99] width 305 height 28
paste input "Laurel (Left)"
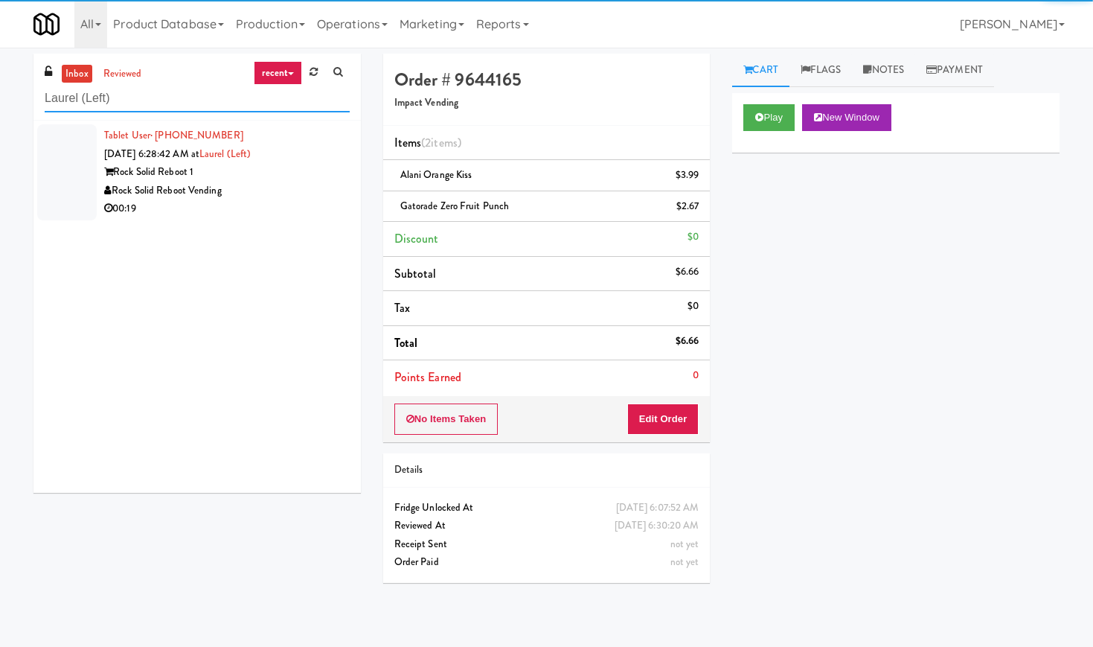
type input "Laurel (Left)"
click at [310, 184] on div "Rock Solid Reboot Vending" at bounding box center [227, 191] width 246 height 19
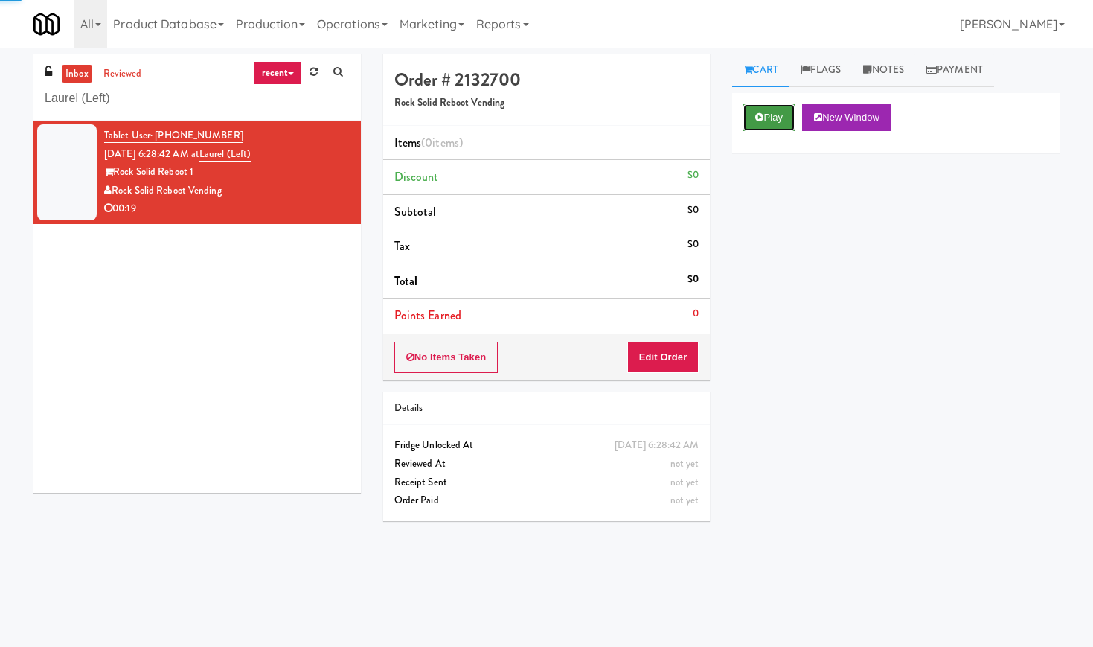
click at [769, 105] on button "Play" at bounding box center [768, 117] width 51 height 27
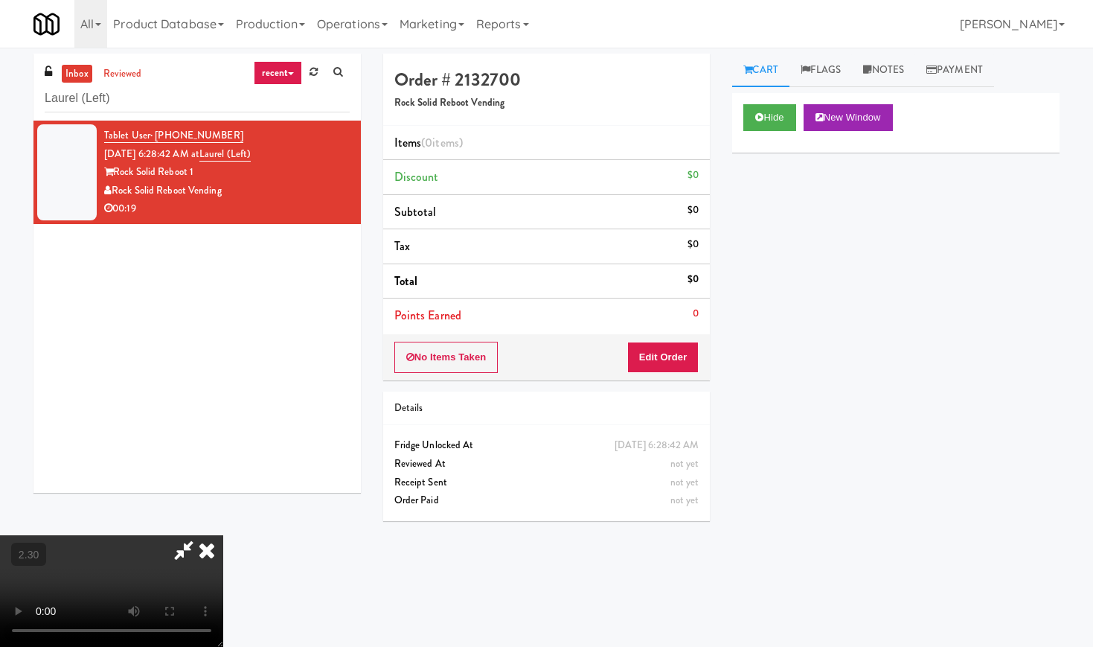
click at [223, 535] on video at bounding box center [111, 591] width 223 height 112
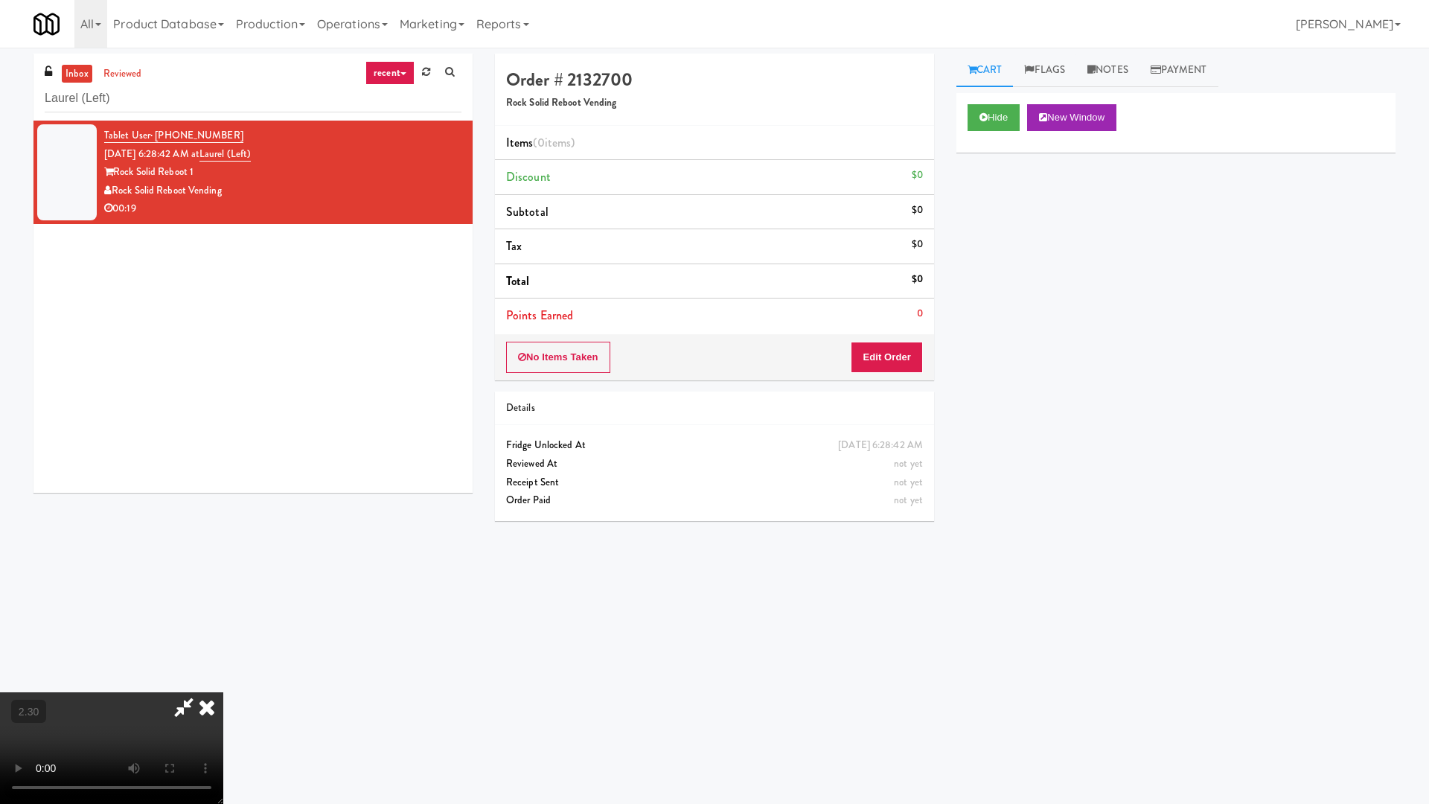
click at [223, 646] on video at bounding box center [111, 748] width 223 height 112
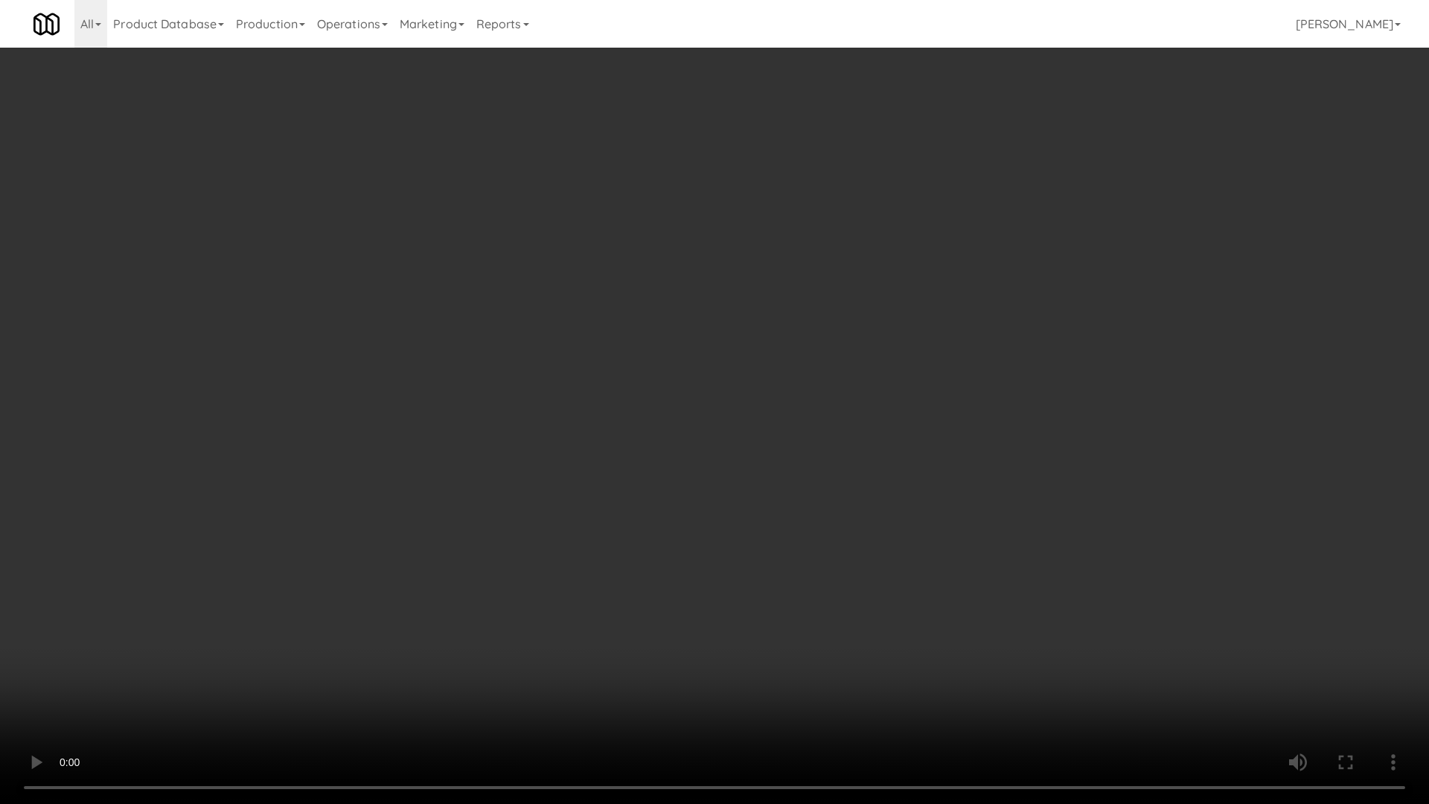
click at [419, 436] on video at bounding box center [714, 402] width 1429 height 804
click at [387, 581] on video at bounding box center [714, 402] width 1429 height 804
click at [508, 452] on video at bounding box center [714, 402] width 1429 height 804
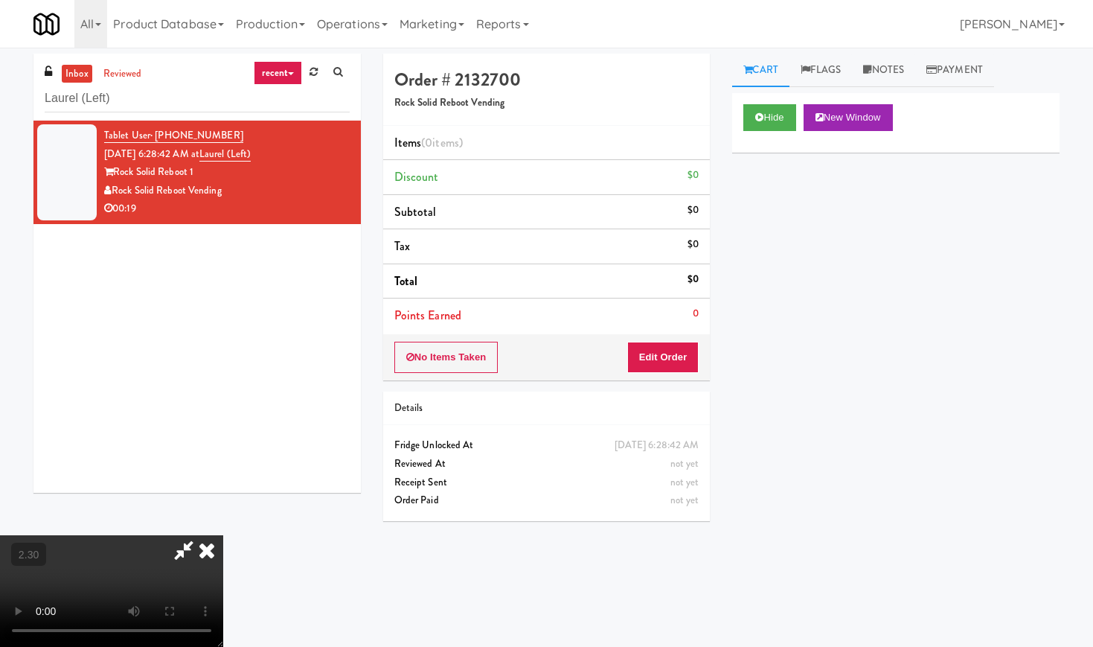
click at [223, 535] on icon at bounding box center [206, 550] width 33 height 30
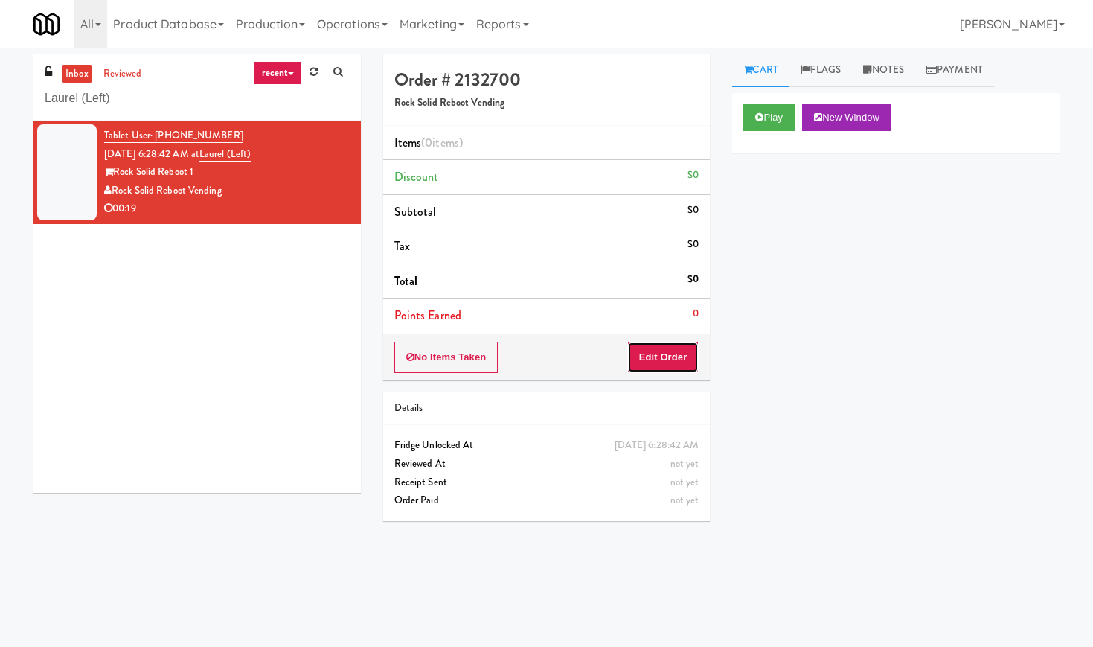
click at [679, 365] on button "Edit Order" at bounding box center [663, 357] width 72 height 31
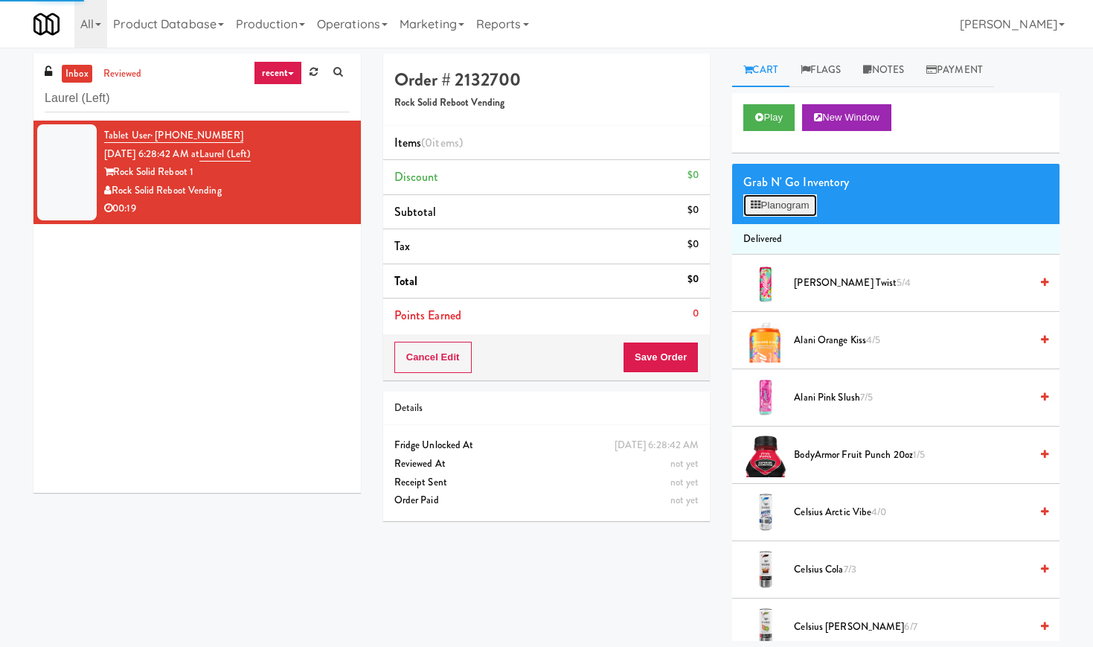
click at [788, 214] on button "Planogram" at bounding box center [779, 205] width 73 height 22
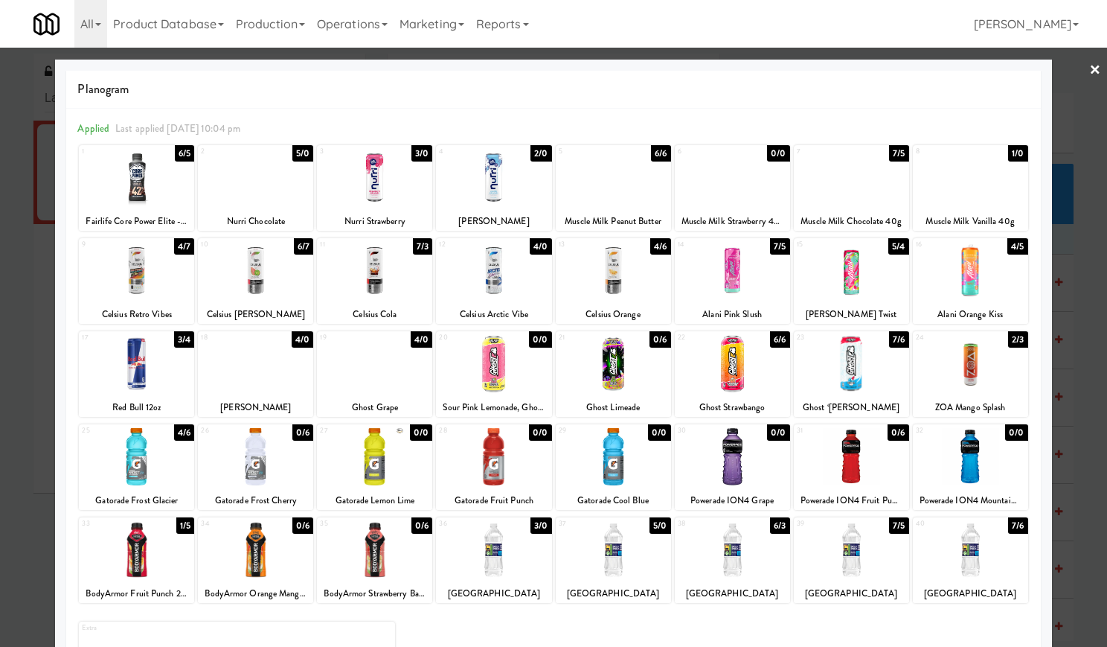
click at [385, 286] on div at bounding box center [374, 270] width 115 height 57
click at [154, 370] on div at bounding box center [136, 363] width 115 height 57
click at [1089, 57] on link "×" at bounding box center [1095, 71] width 12 height 46
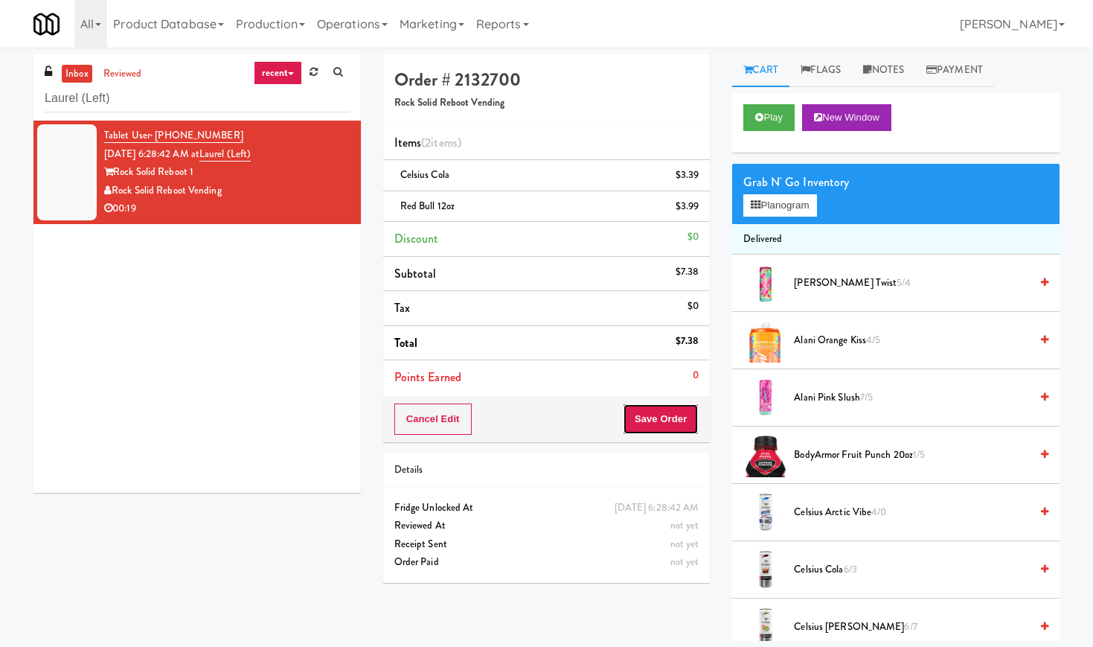
click at [675, 414] on button "Save Order" at bounding box center [661, 418] width 76 height 31
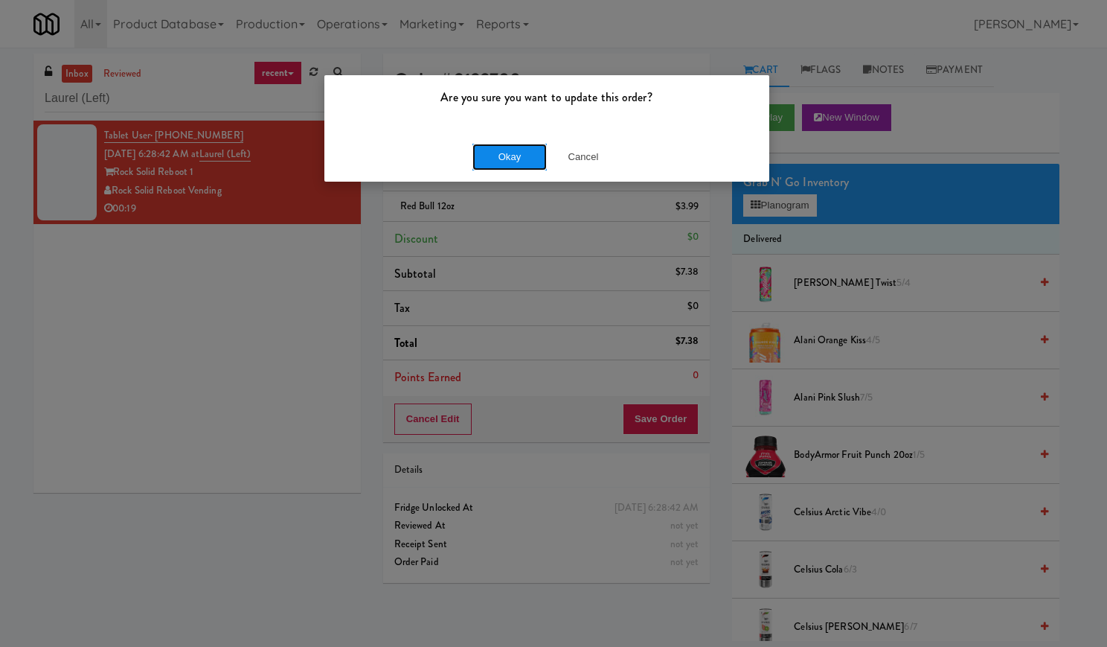
click at [498, 158] on button "Okay" at bounding box center [509, 157] width 74 height 27
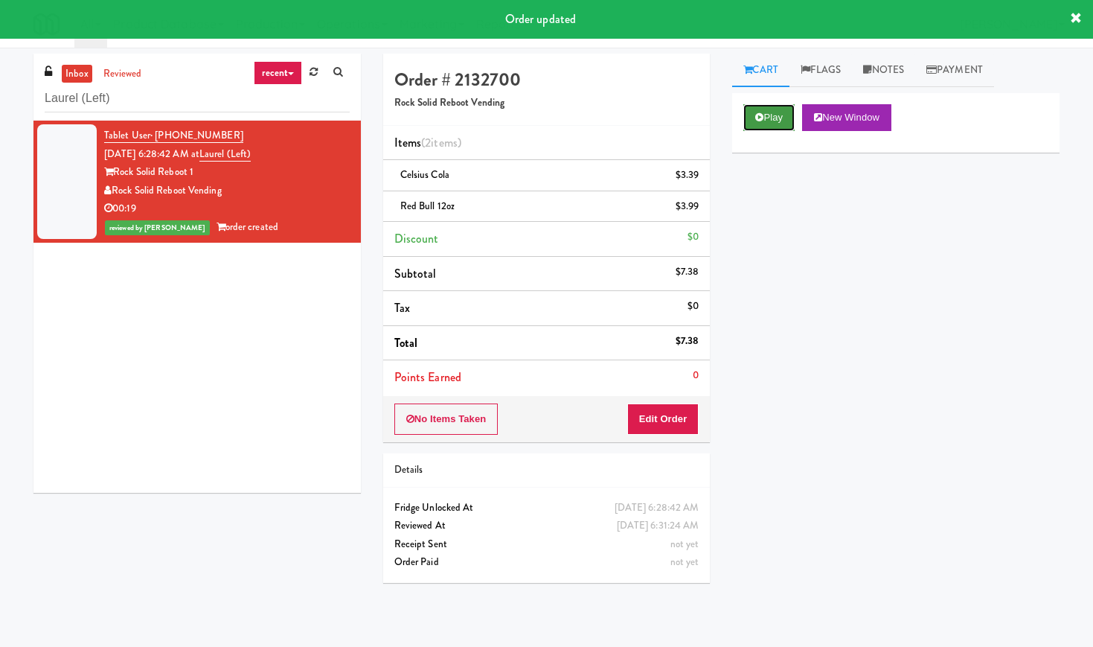
click at [772, 115] on button "Play" at bounding box center [768, 117] width 51 height 27
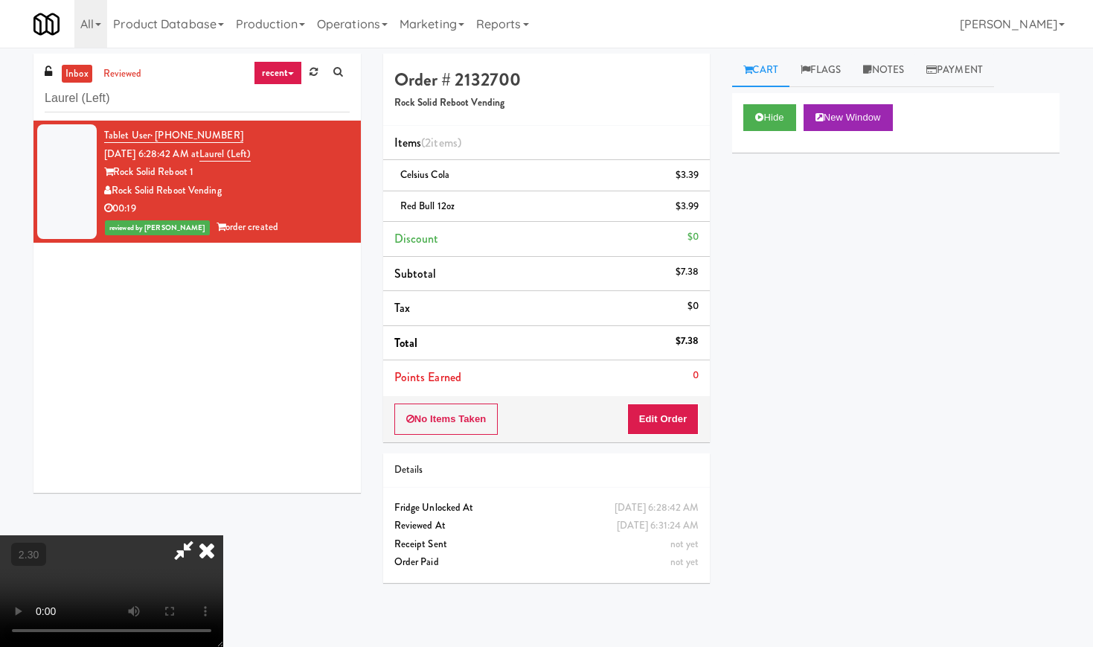
click at [223, 535] on video at bounding box center [111, 591] width 223 height 112
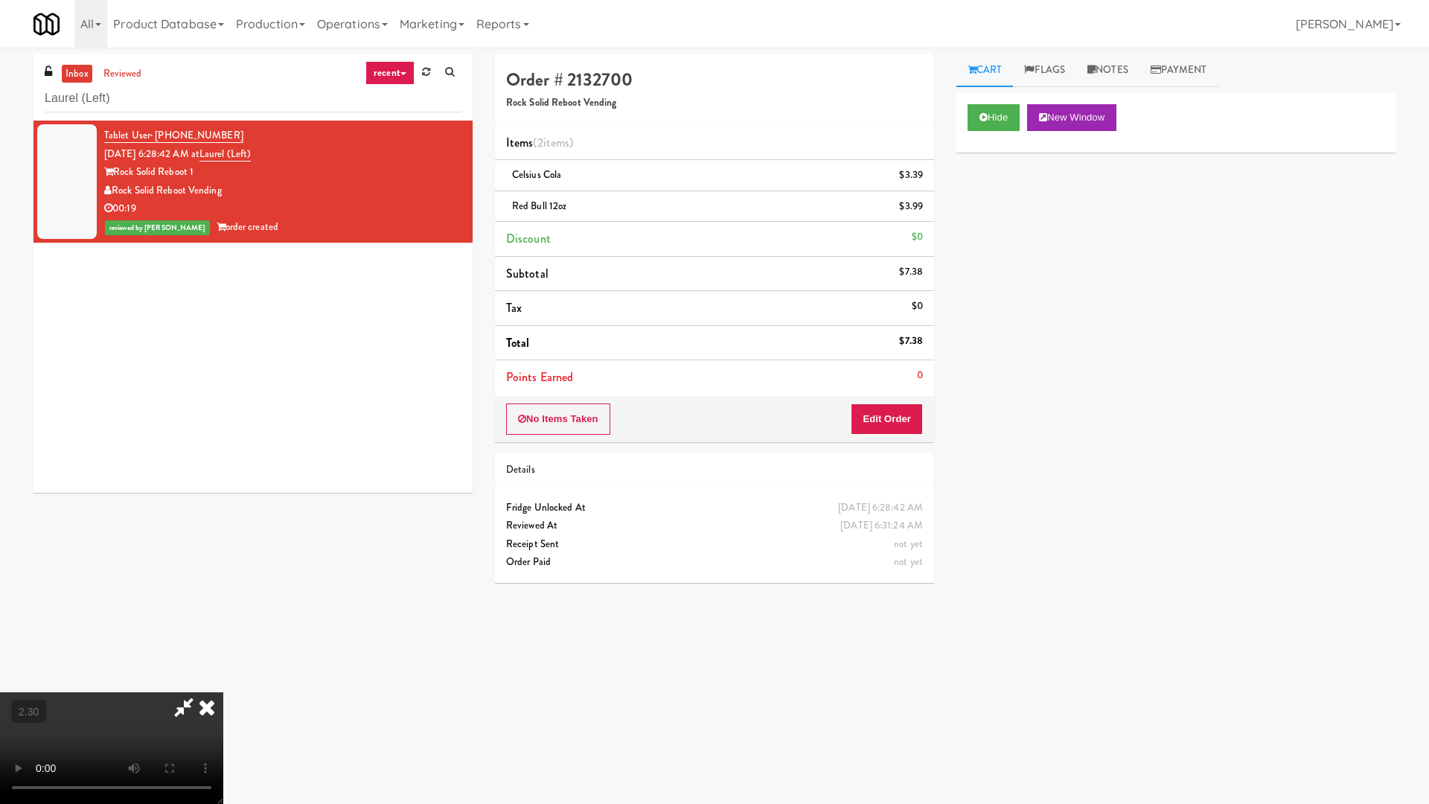
click at [223, 646] on video at bounding box center [111, 748] width 223 height 112
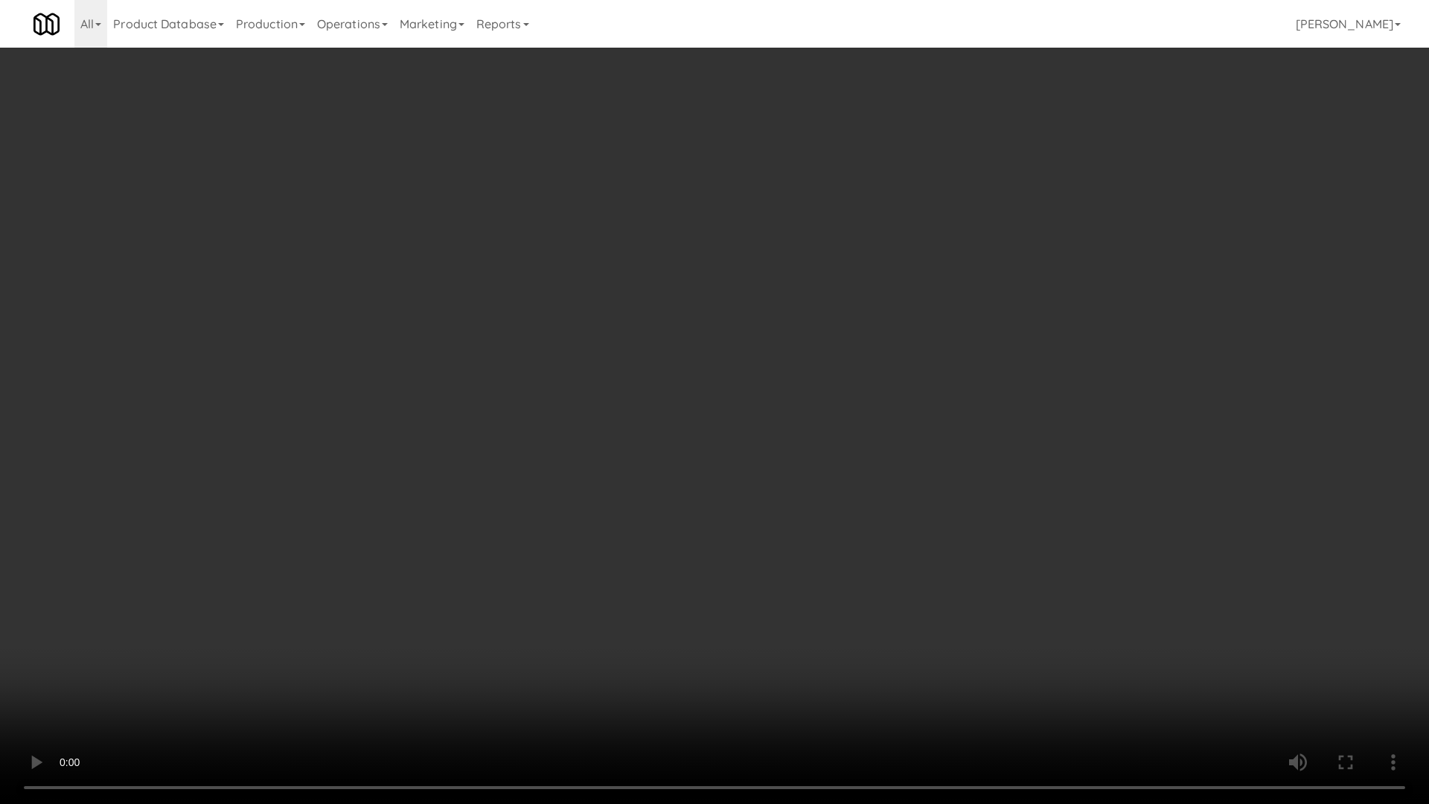
click at [821, 436] on video at bounding box center [714, 402] width 1429 height 804
click at [831, 430] on video at bounding box center [714, 402] width 1429 height 804
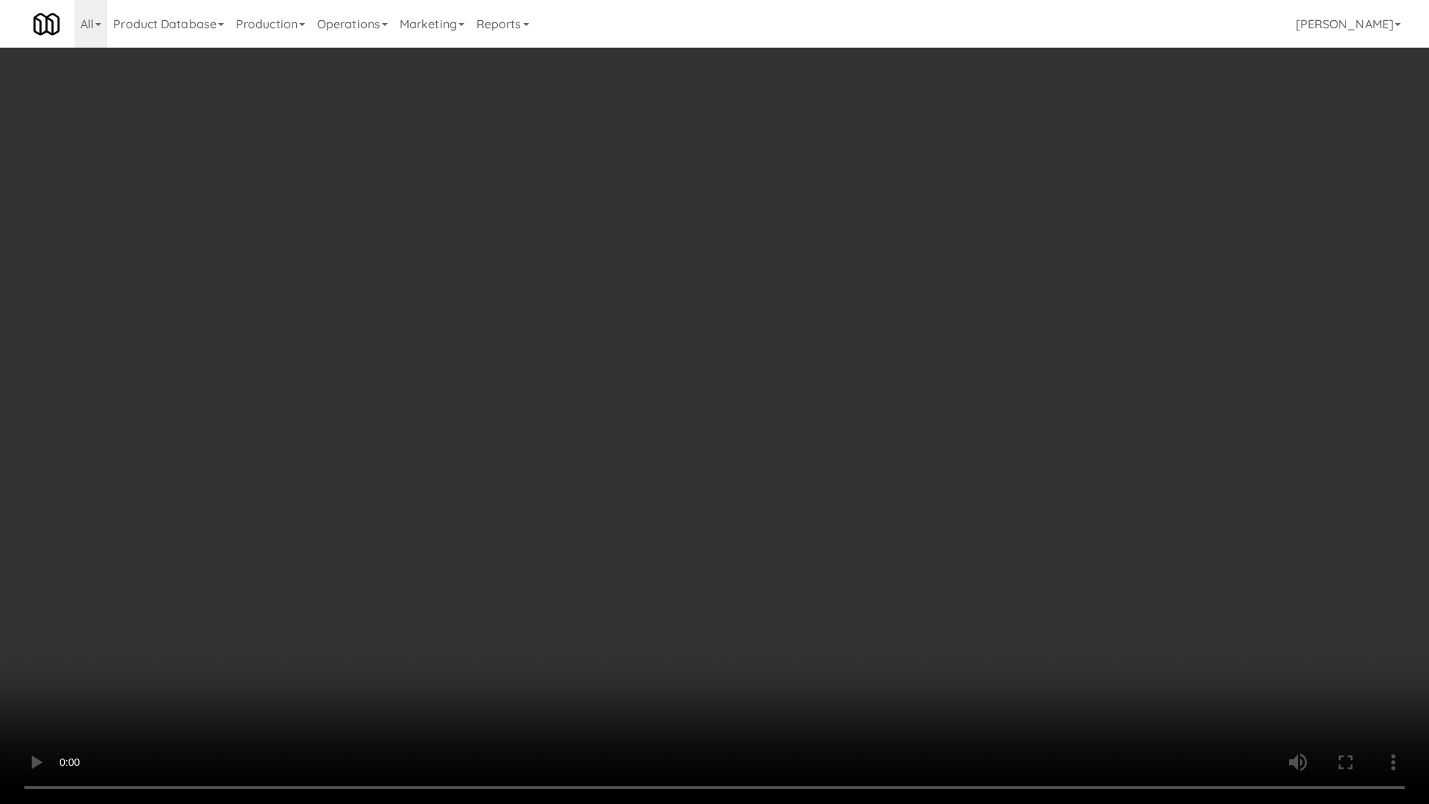
click at [831, 430] on video at bounding box center [714, 402] width 1429 height 804
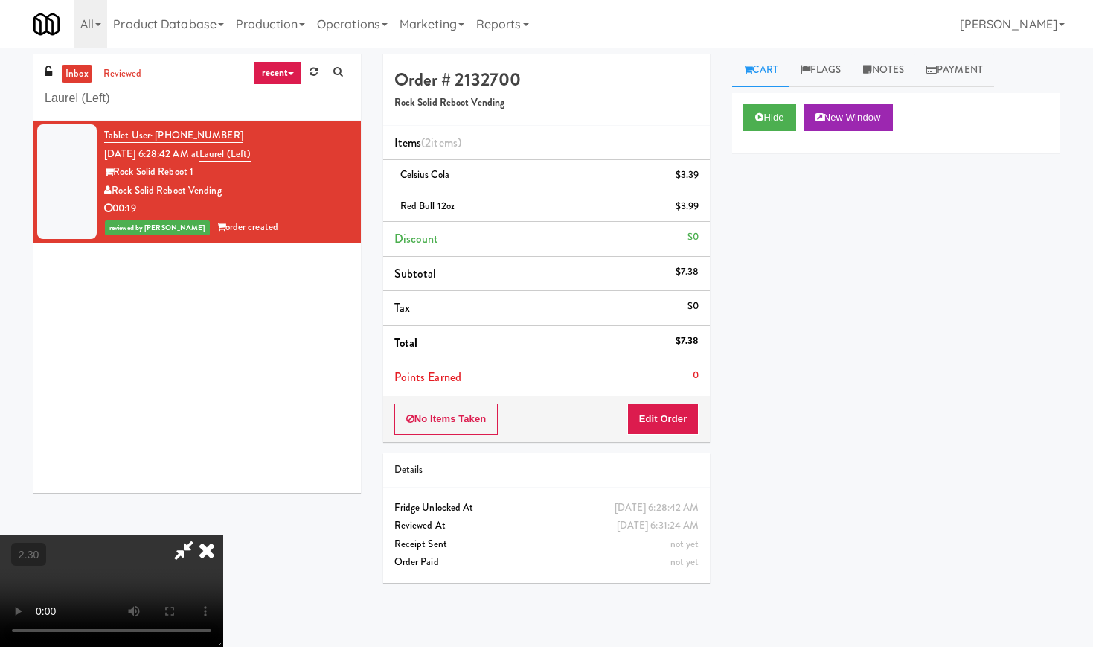
click at [223, 535] on icon at bounding box center [206, 550] width 33 height 30
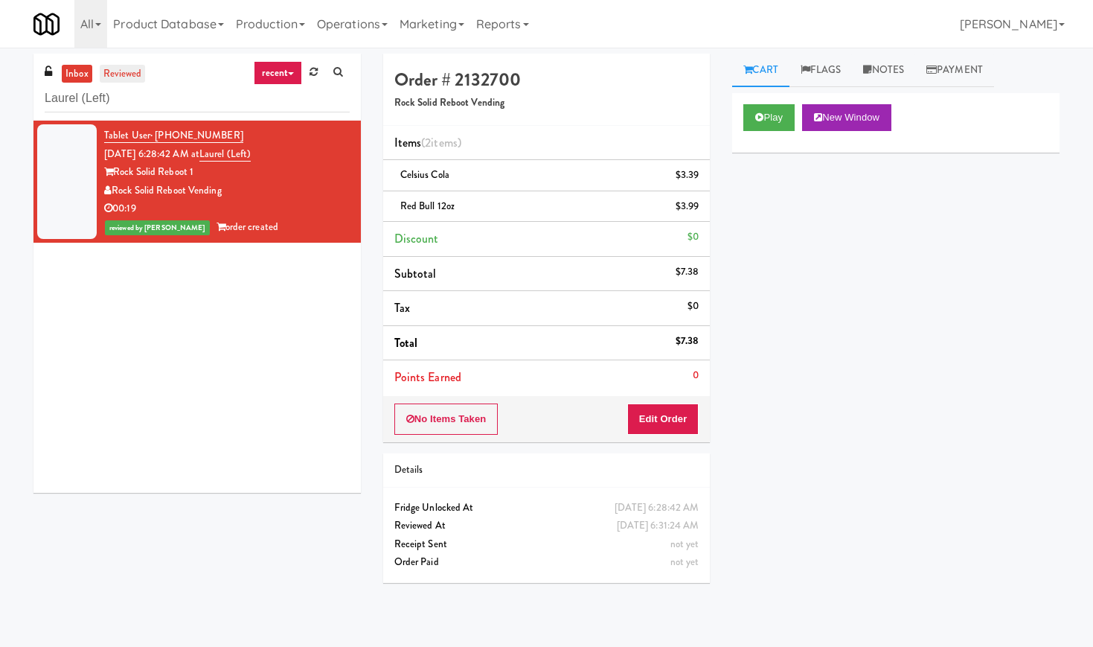
click at [133, 82] on link "reviewed" at bounding box center [123, 74] width 46 height 19
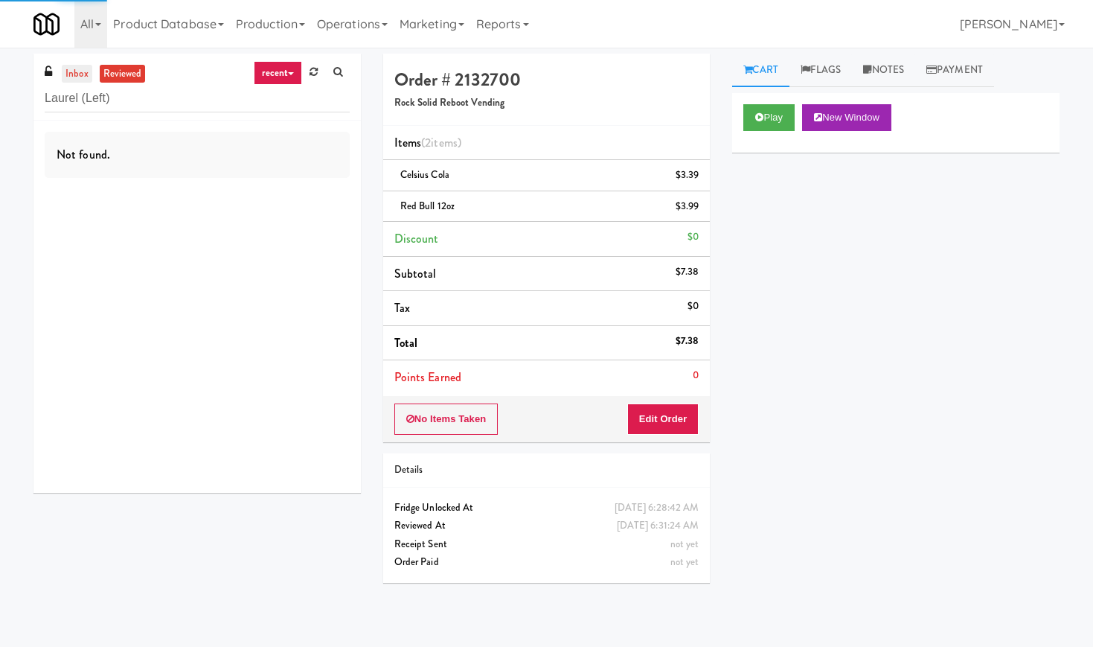
click at [75, 73] on link "inbox" at bounding box center [77, 74] width 31 height 19
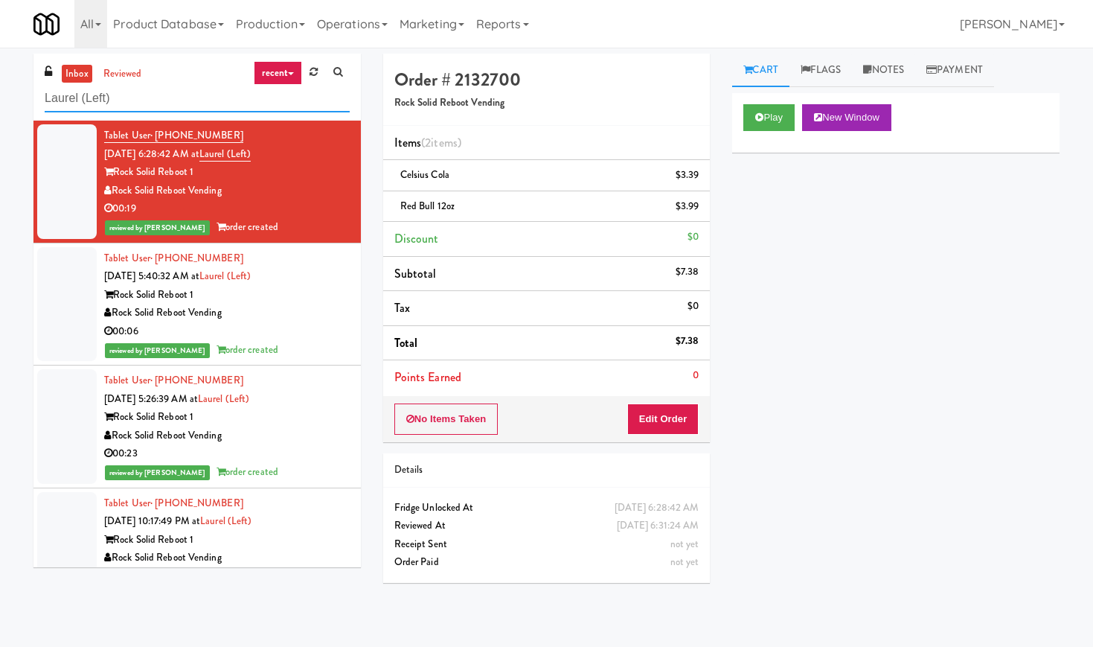
click at [109, 104] on input "Laurel (Left)" at bounding box center [197, 99] width 305 height 28
paste input "Vasara - Cooler - Left"
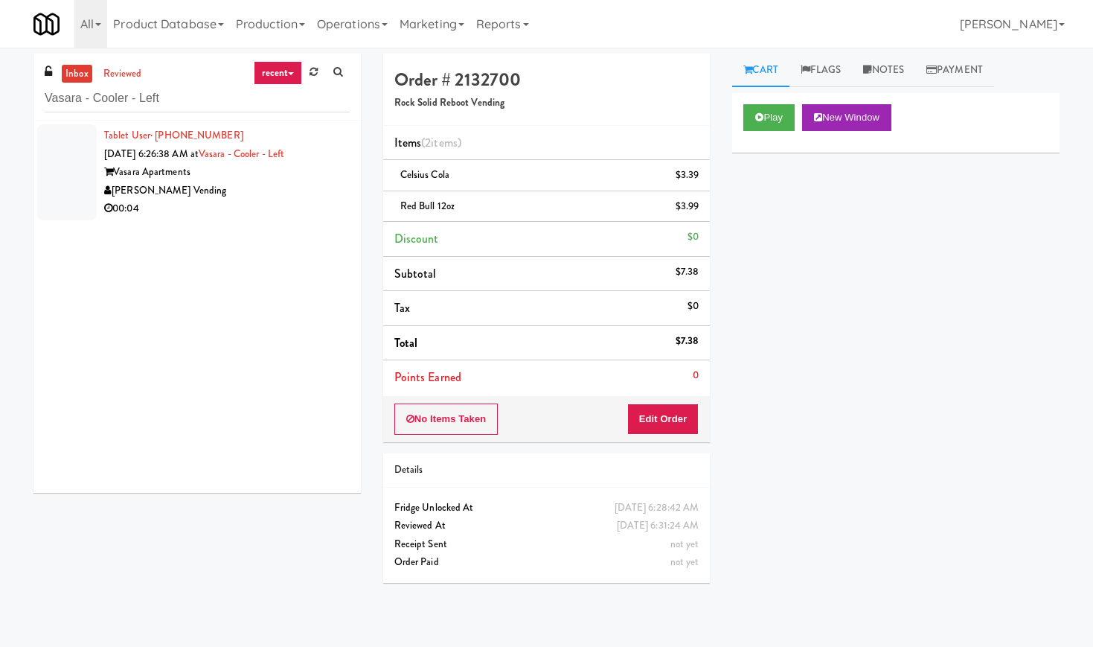
drag, startPoint x: 311, startPoint y: 196, endPoint x: 323, endPoint y: 194, distance: 12.0
click at [311, 196] on div "[PERSON_NAME] Vending" at bounding box center [227, 191] width 246 height 19
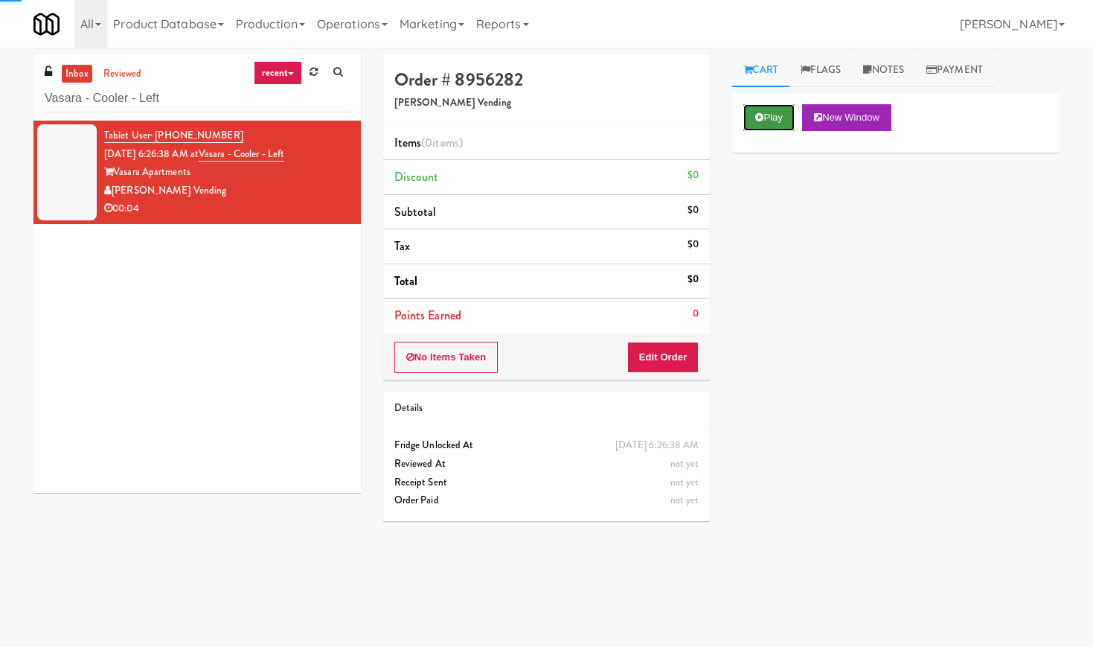
click at [785, 112] on button "Play" at bounding box center [768, 117] width 51 height 27
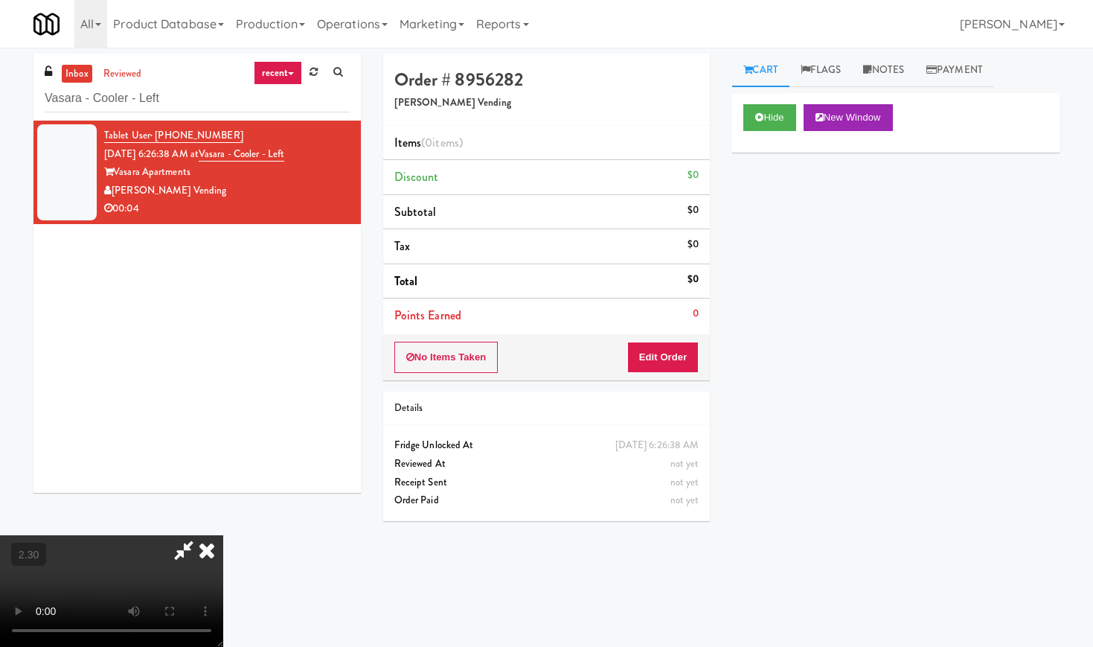
click at [223, 535] on video at bounding box center [111, 591] width 223 height 112
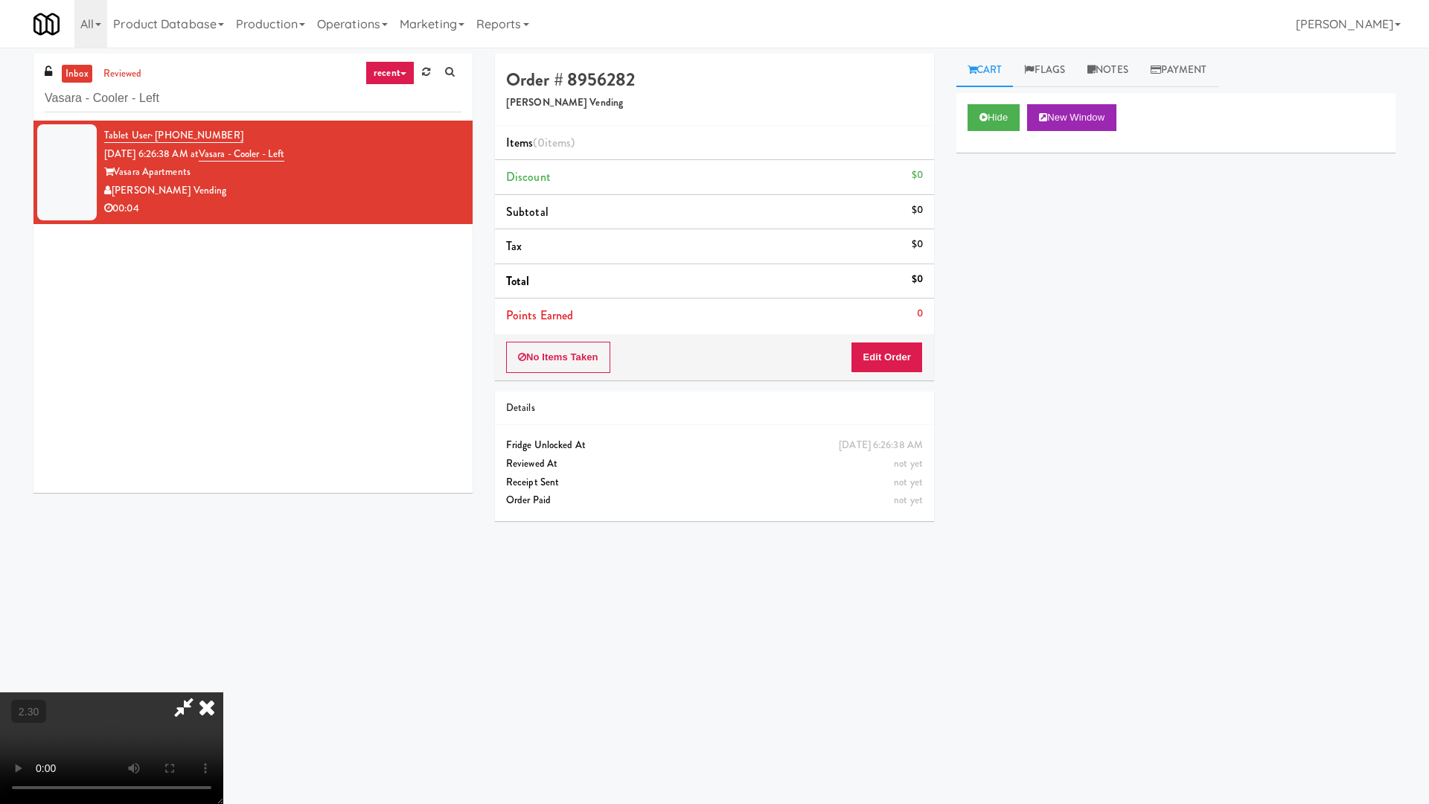
click at [223, 646] on video at bounding box center [111, 748] width 223 height 112
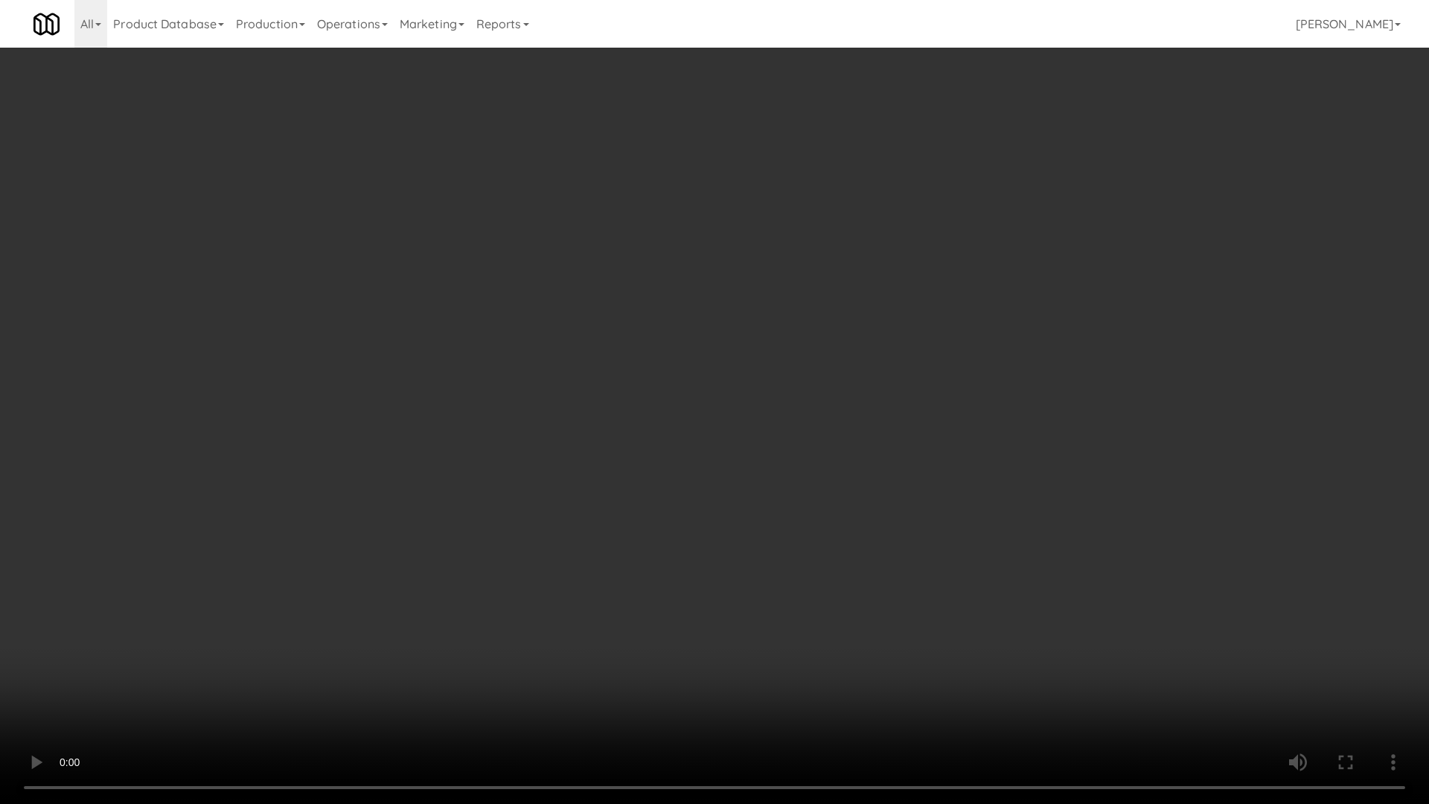
click at [409, 409] on video at bounding box center [714, 402] width 1429 height 804
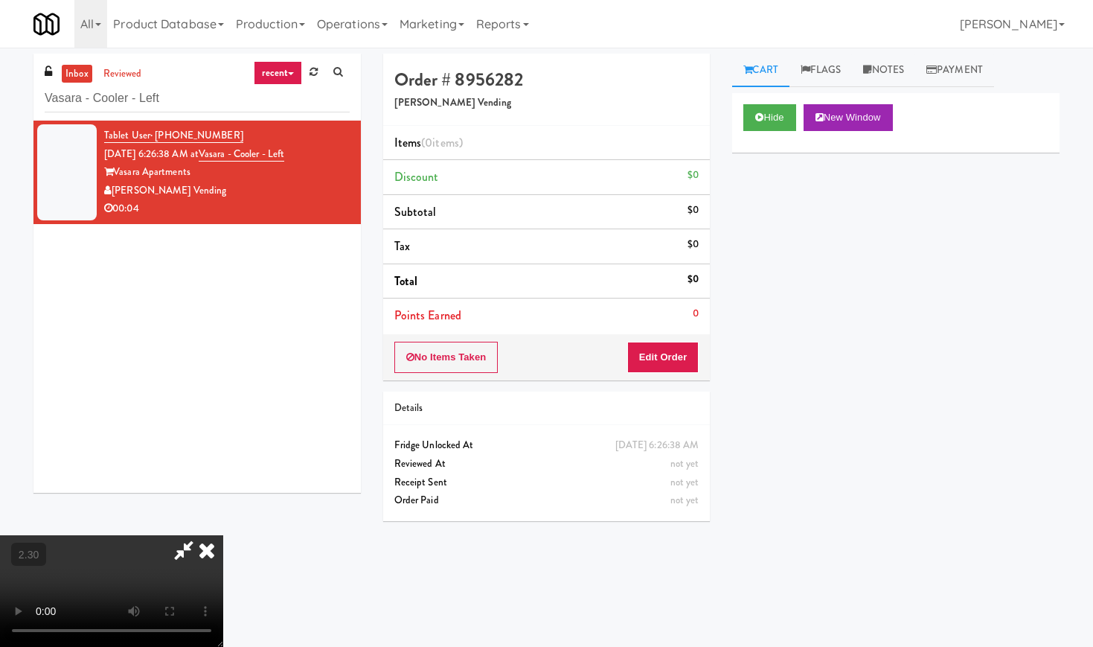
click at [223, 535] on icon at bounding box center [206, 550] width 33 height 30
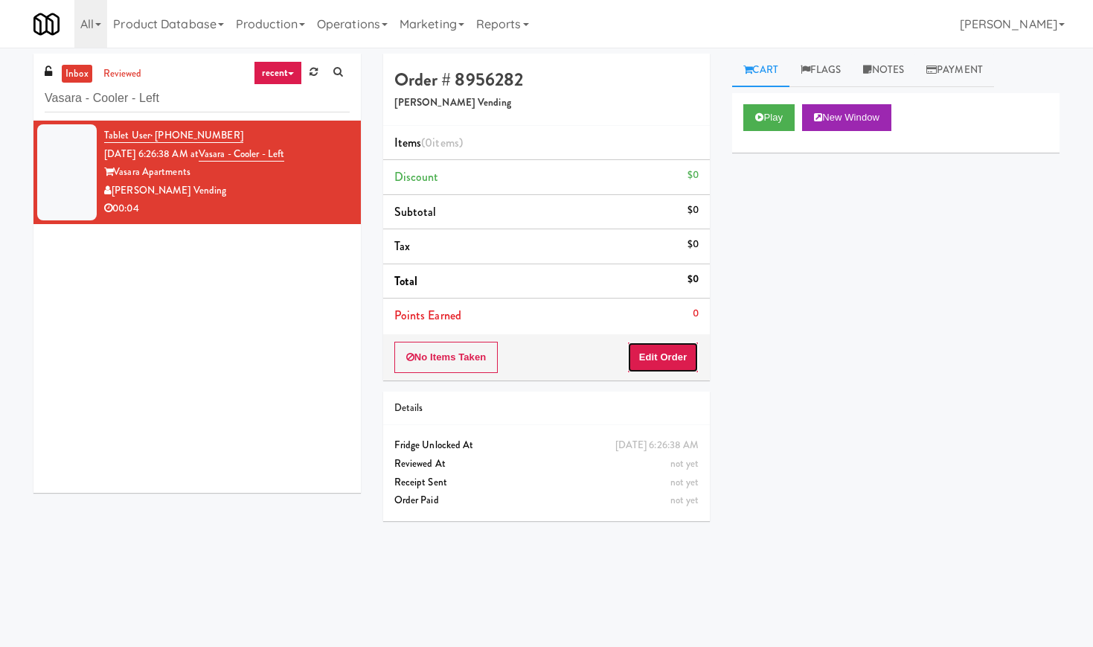
click at [670, 349] on button "Edit Order" at bounding box center [663, 357] width 72 height 31
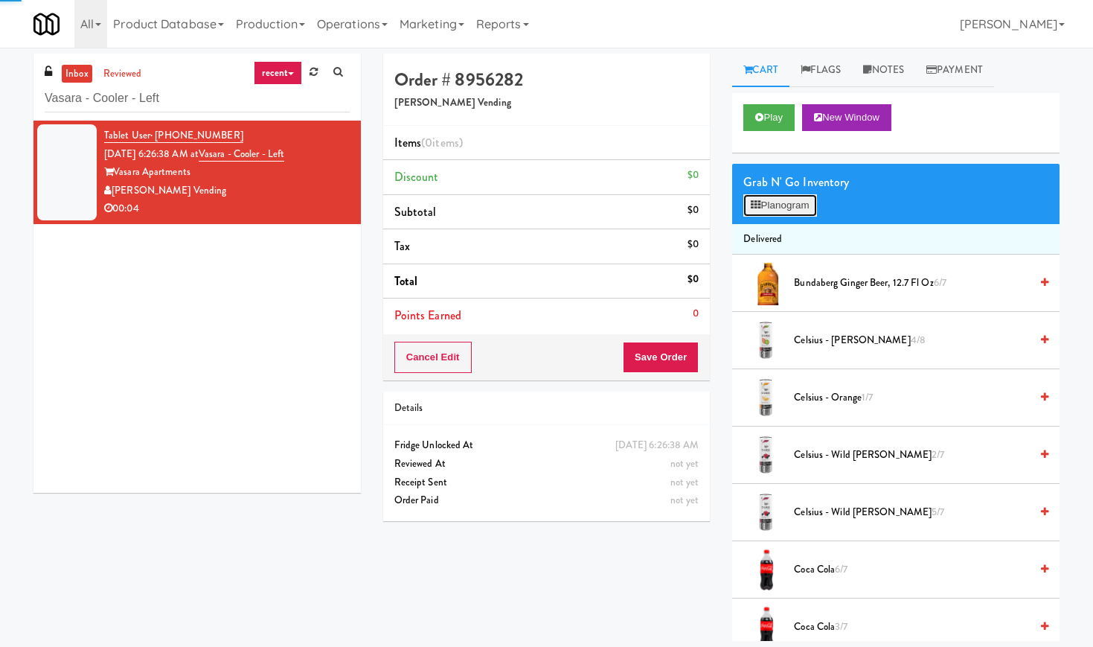
click at [778, 206] on button "Planogram" at bounding box center [779, 205] width 73 height 22
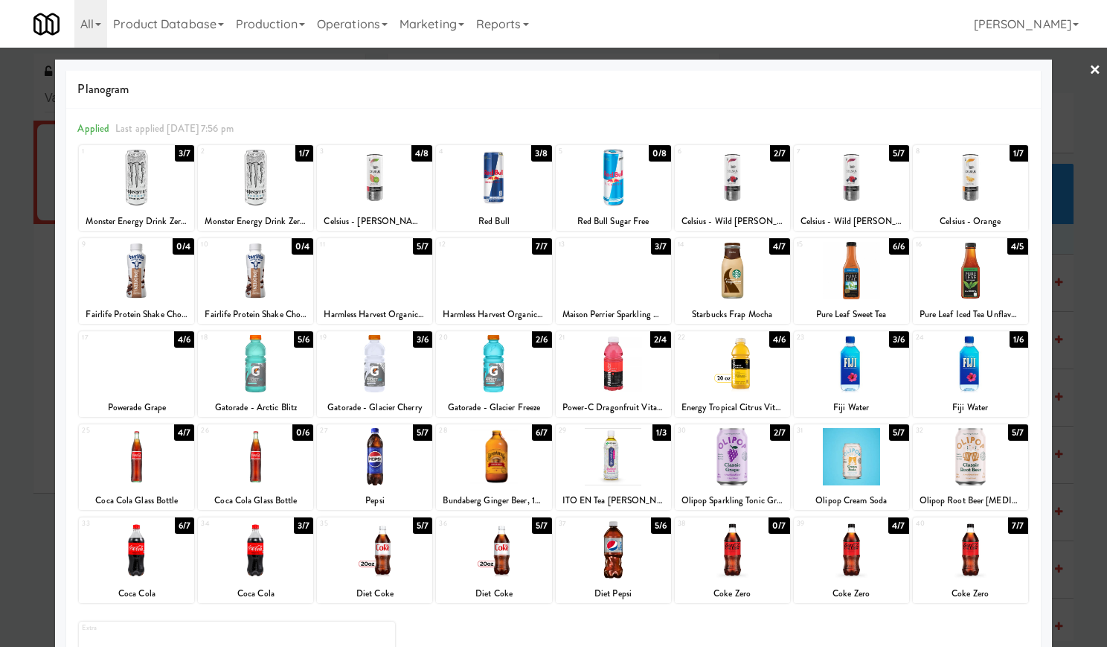
click at [388, 175] on div at bounding box center [374, 177] width 115 height 57
click at [1092, 69] on div at bounding box center [553, 323] width 1107 height 647
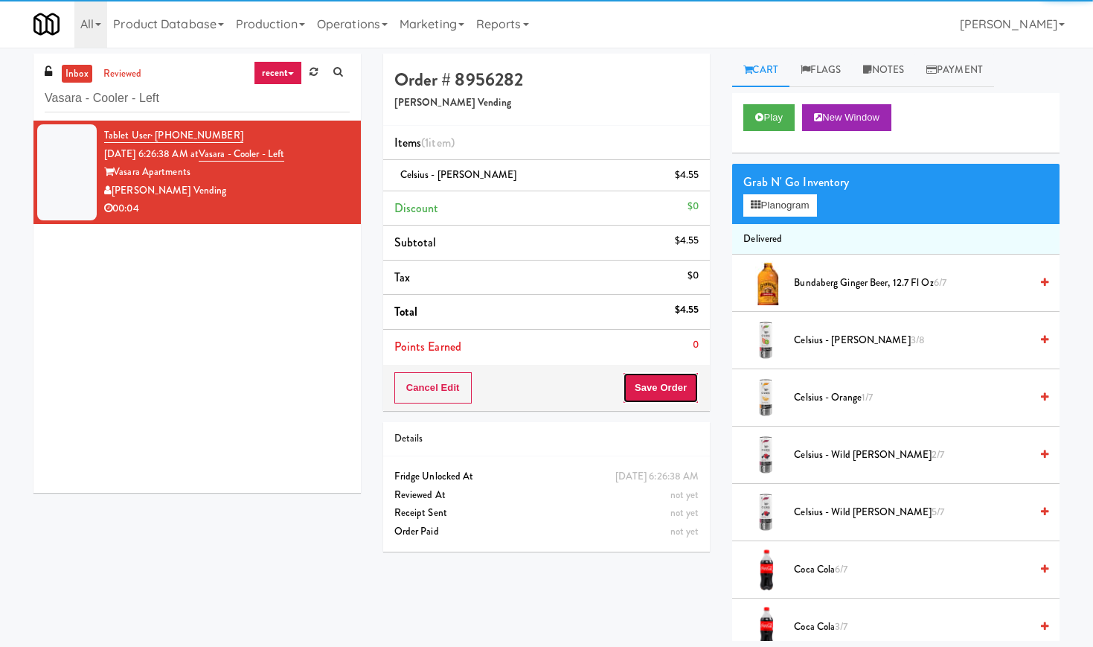
click at [676, 388] on button "Save Order" at bounding box center [661, 387] width 76 height 31
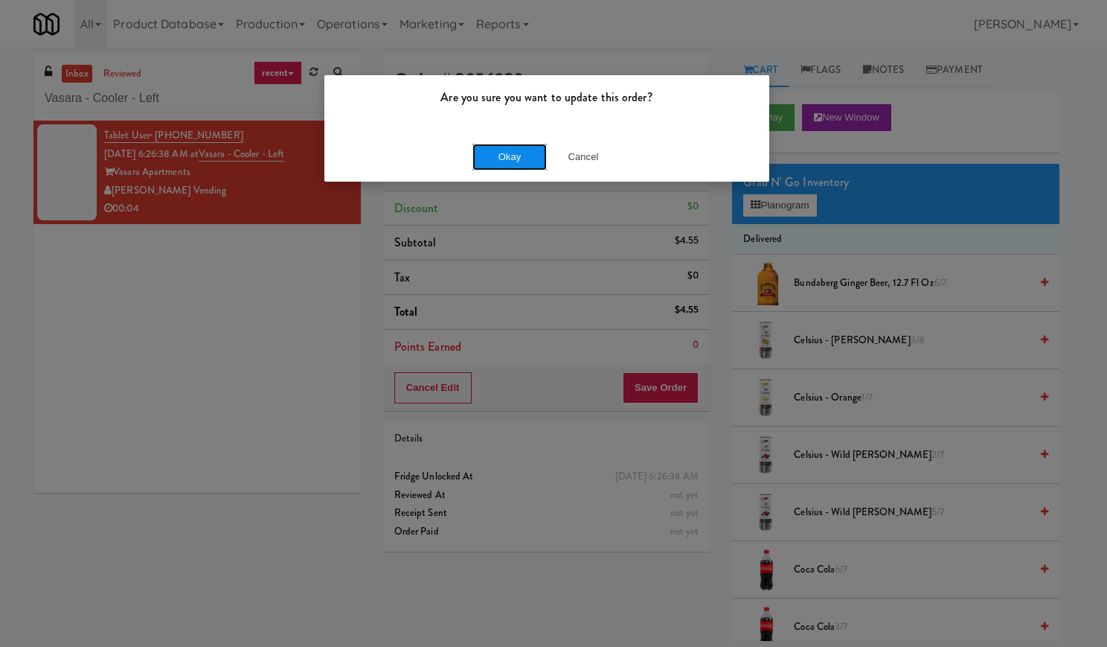
click at [487, 151] on button "Okay" at bounding box center [509, 157] width 74 height 27
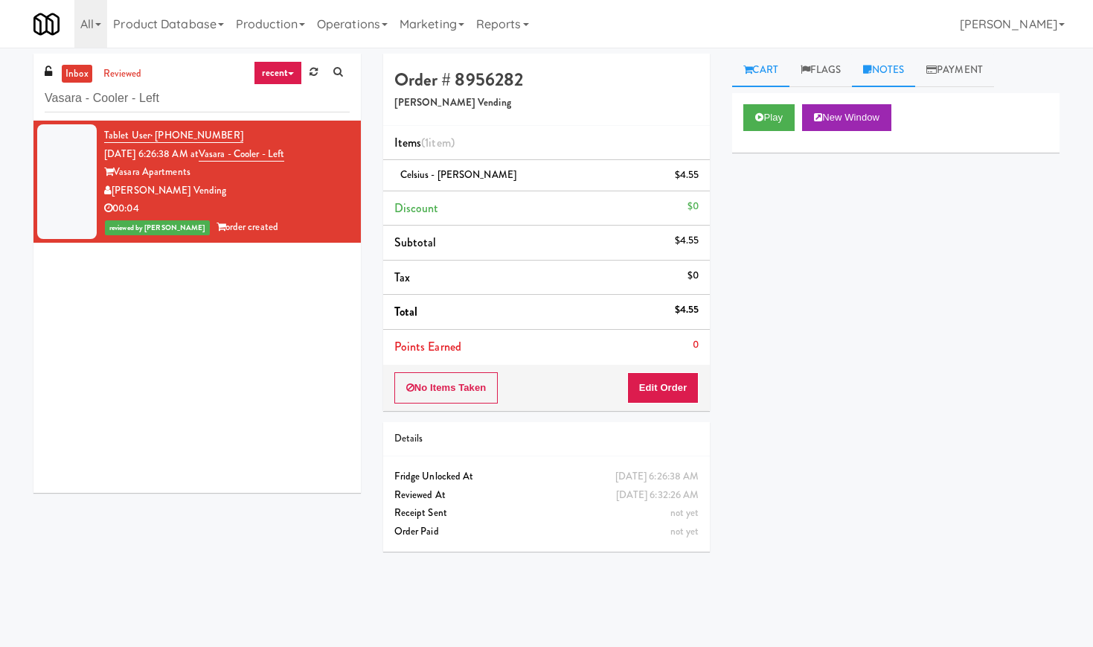
click at [913, 71] on link "Notes" at bounding box center [883, 70] width 63 height 33
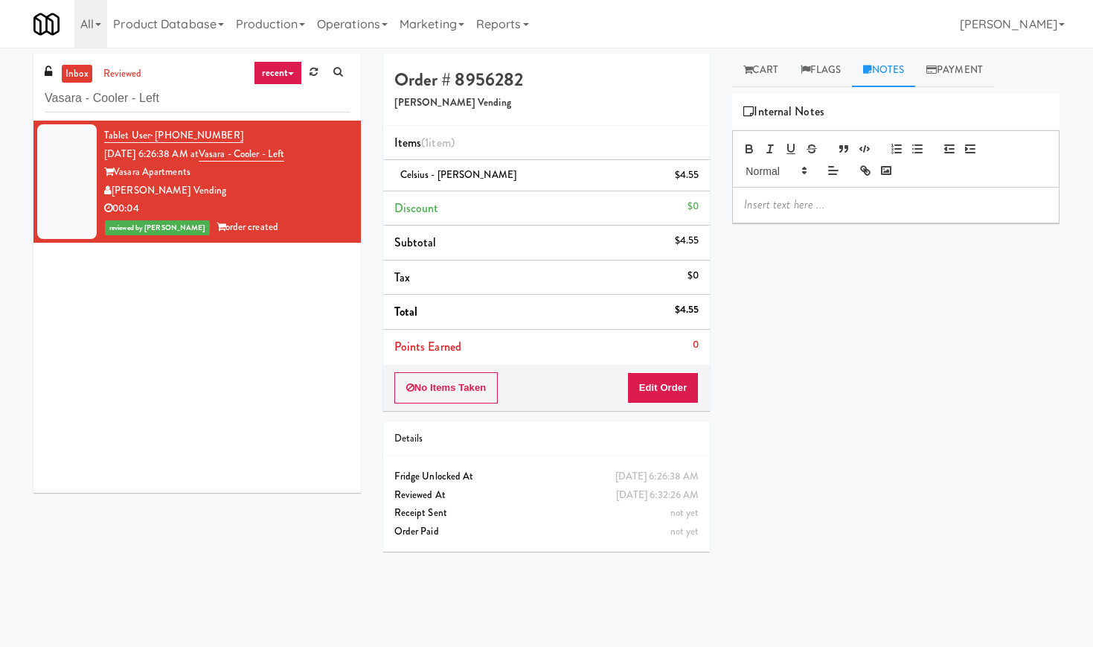
click at [807, 198] on p at bounding box center [896, 204] width 304 height 16
click at [851, 322] on div "Play New Window Primary Flag Clear Flag if unable to determine what was taken o…" at bounding box center [895, 372] width 327 height 558
click at [128, 116] on div "inbox reviewed recent all unclear take inventory issue suspicious failed recent…" at bounding box center [196, 87] width 327 height 67
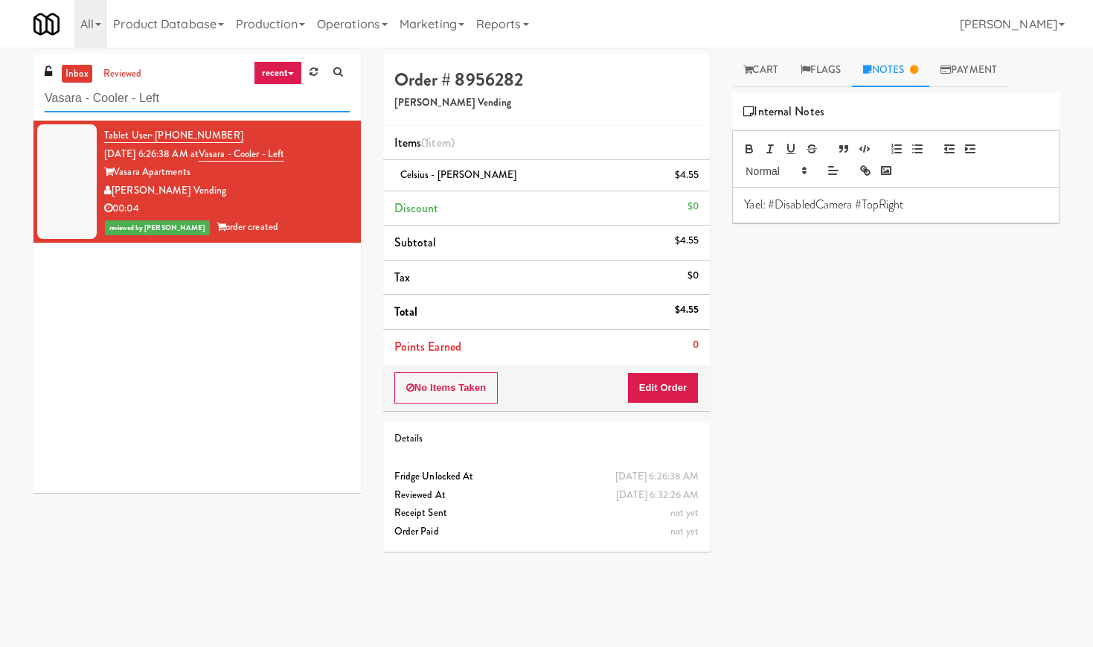
click at [135, 110] on input "Vasara - Cooler - Left" at bounding box center [197, 99] width 305 height 28
paste input "Body Bank Fitness - Combo Cooler"
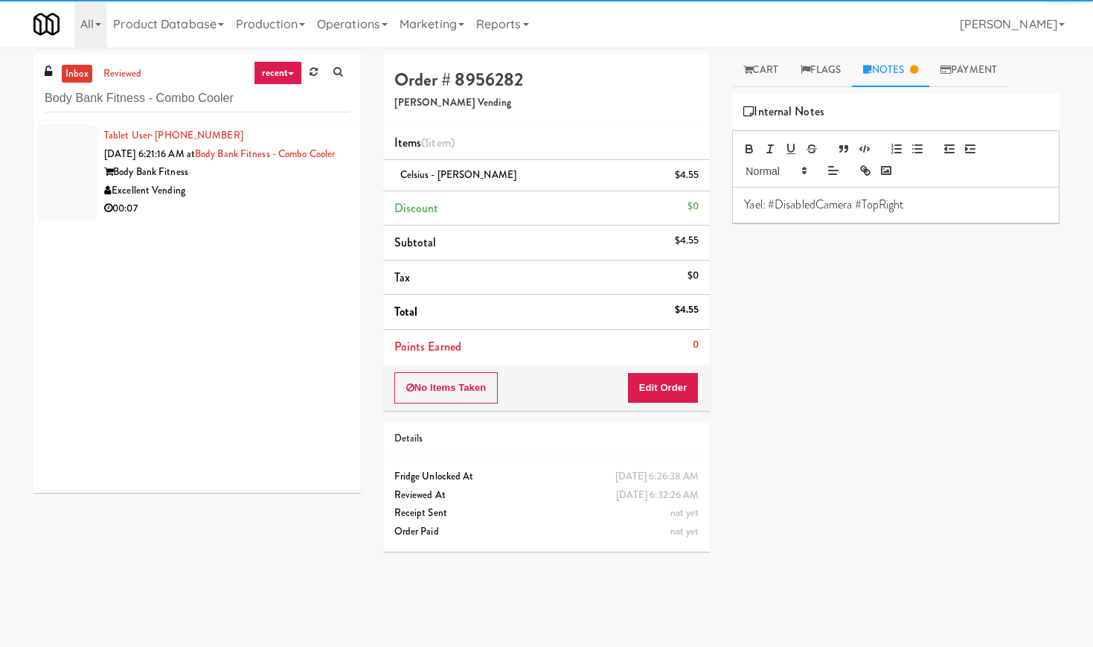
click at [304, 178] on div "Tablet User · (203) 223-3150 [DATE] 6:21:16 AM at Body Bank Fitness - Combo Coo…" at bounding box center [227, 172] width 246 height 92
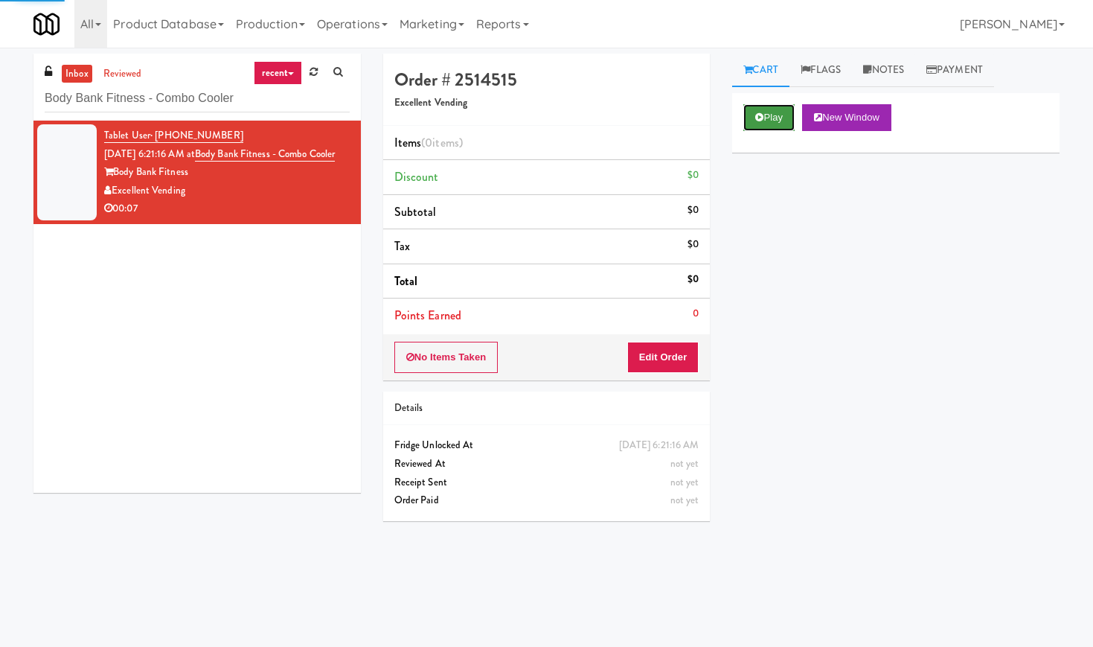
click at [769, 108] on button "Play" at bounding box center [768, 117] width 51 height 27
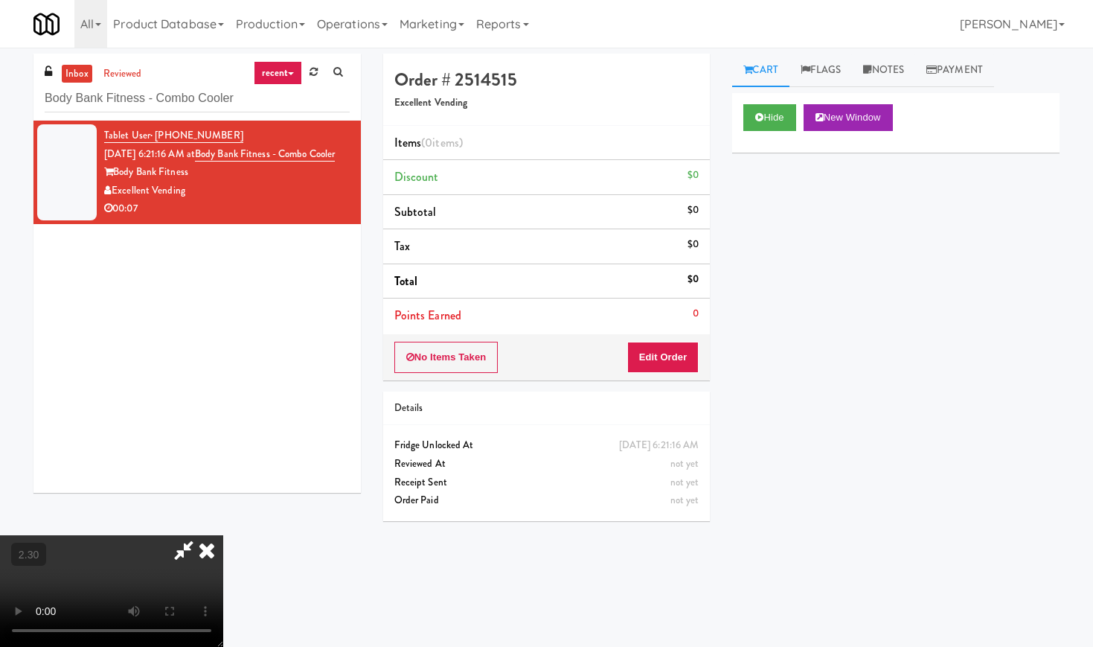
click at [223, 535] on video at bounding box center [111, 591] width 223 height 112
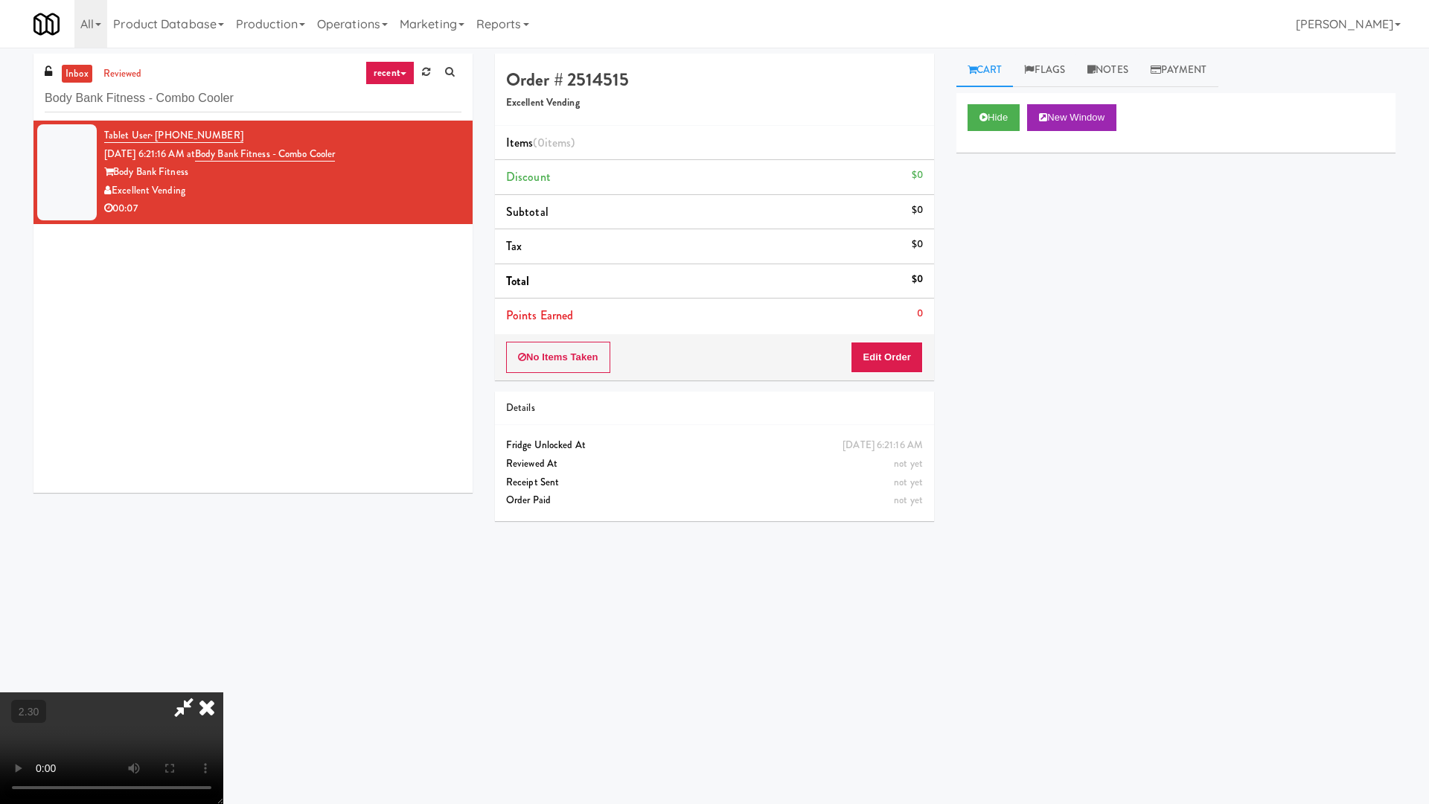
click at [223, 646] on video at bounding box center [111, 748] width 223 height 112
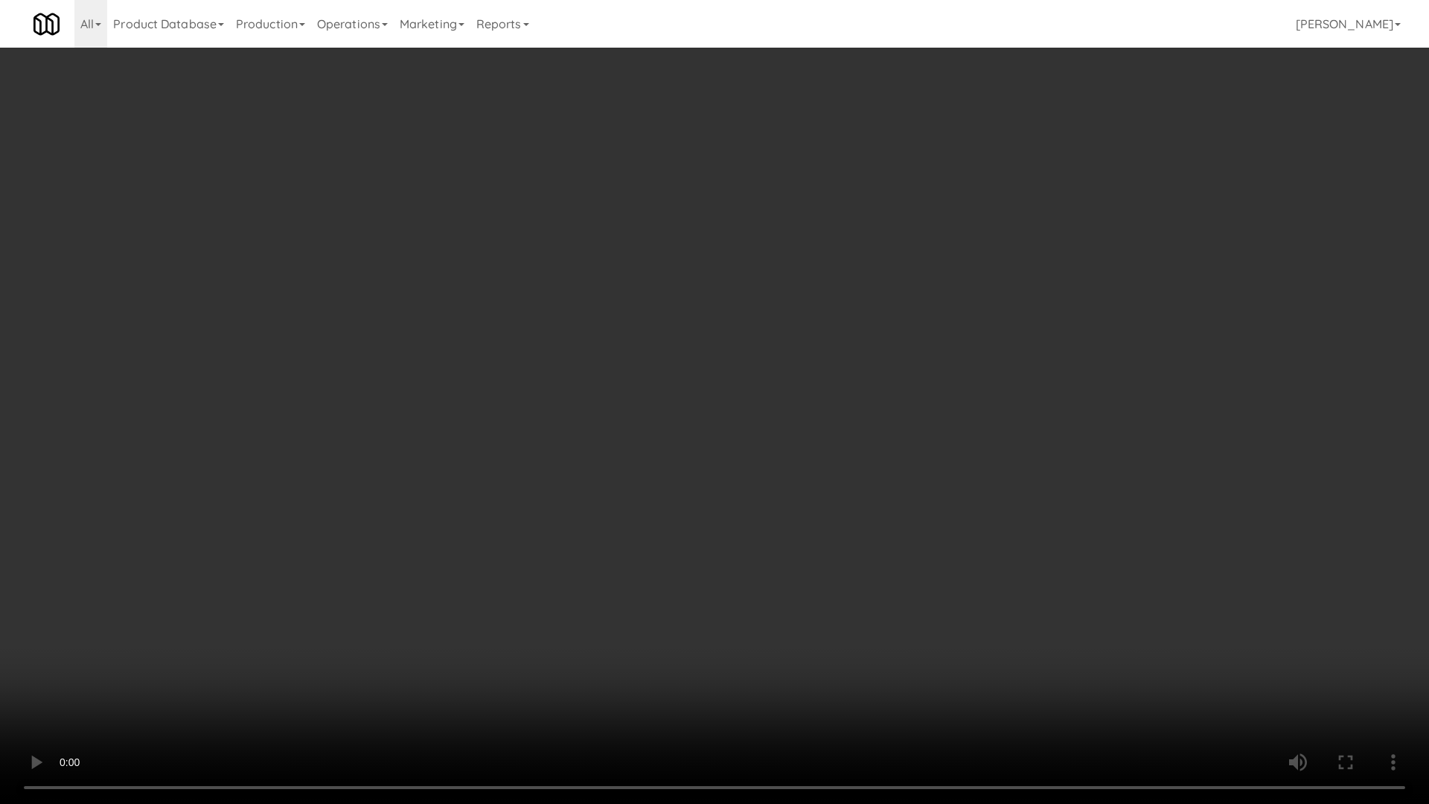
click at [469, 397] on video at bounding box center [714, 402] width 1429 height 804
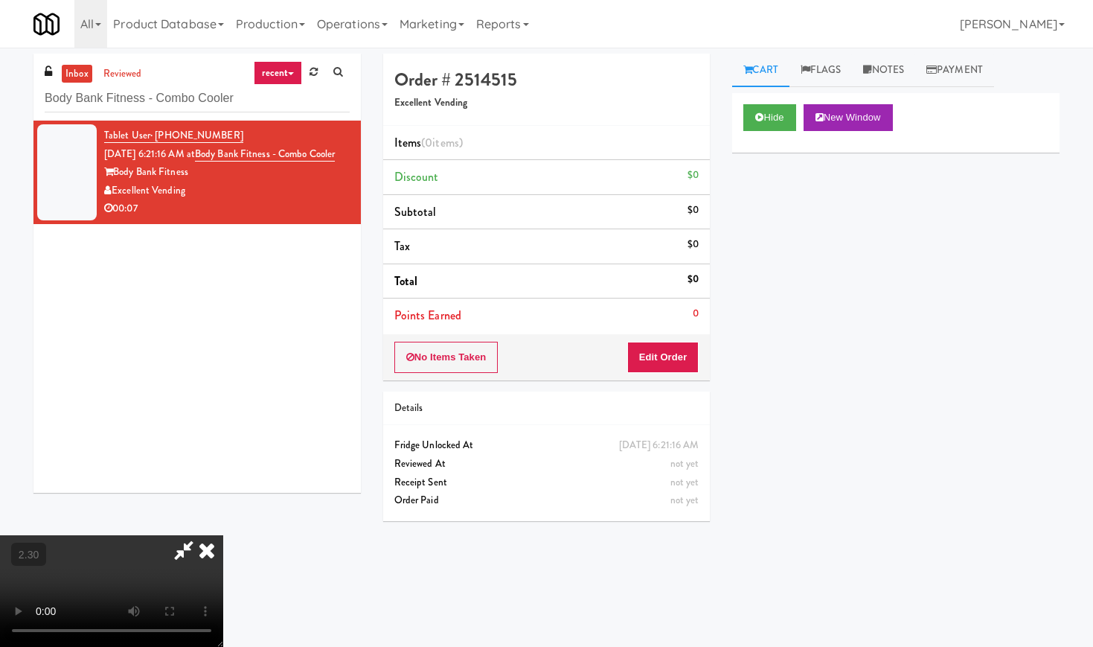
click at [223, 535] on icon at bounding box center [206, 550] width 33 height 30
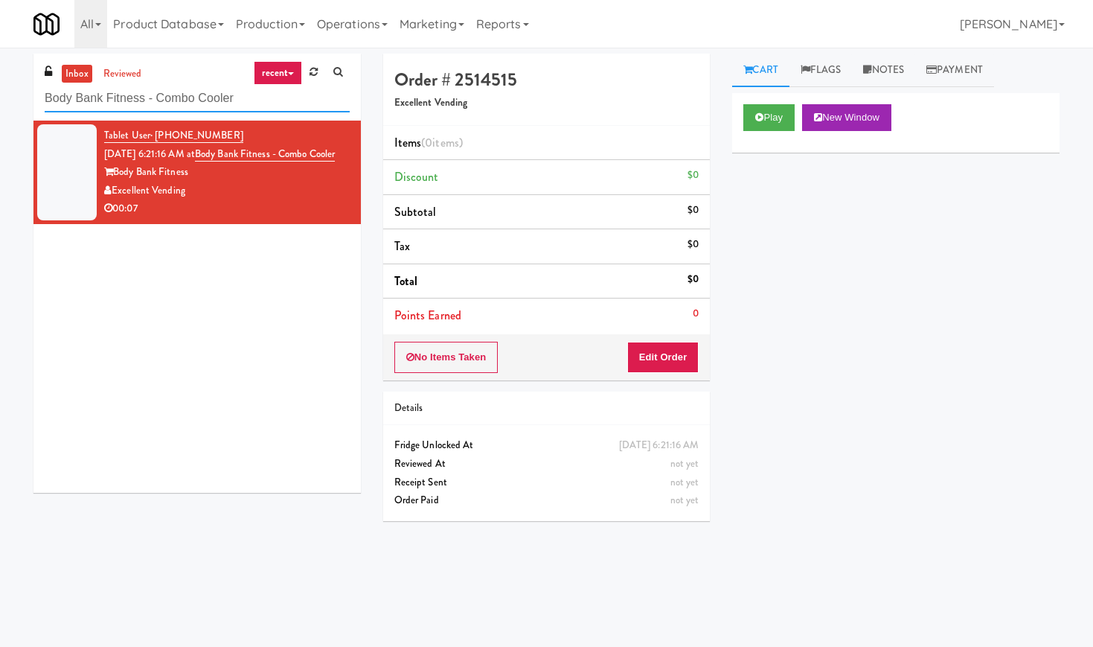
click at [156, 98] on input "Body Bank Fitness - Combo Cooler" at bounding box center [197, 99] width 305 height 28
paste input "Fridge - Gym"
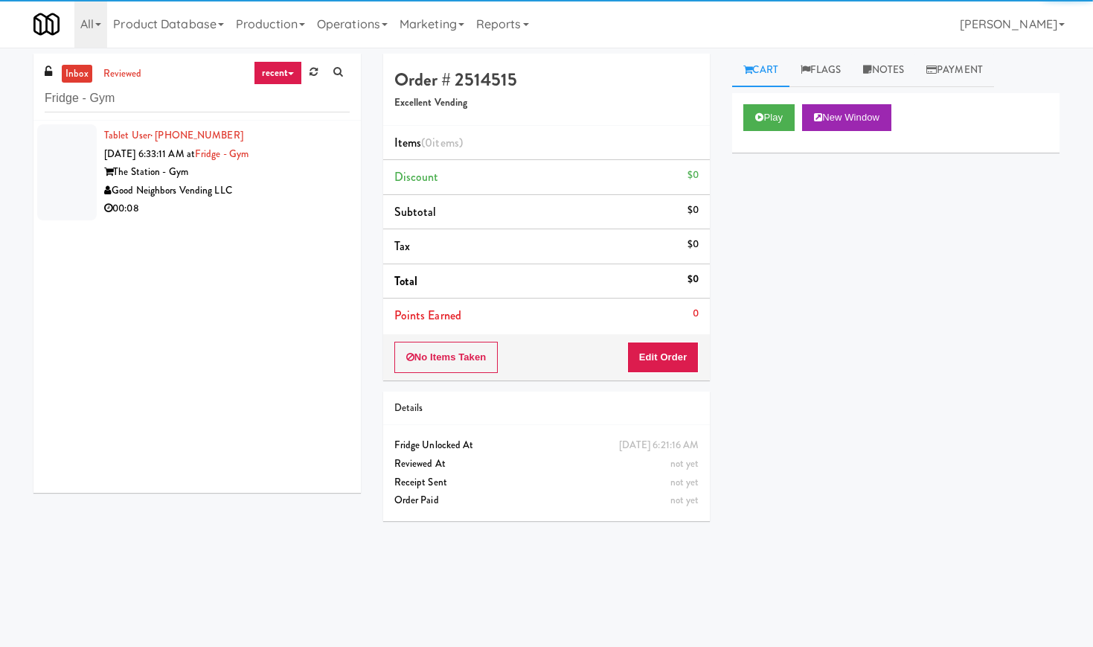
click at [304, 183] on div "Good Neighbors Vending LLC" at bounding box center [227, 191] width 246 height 19
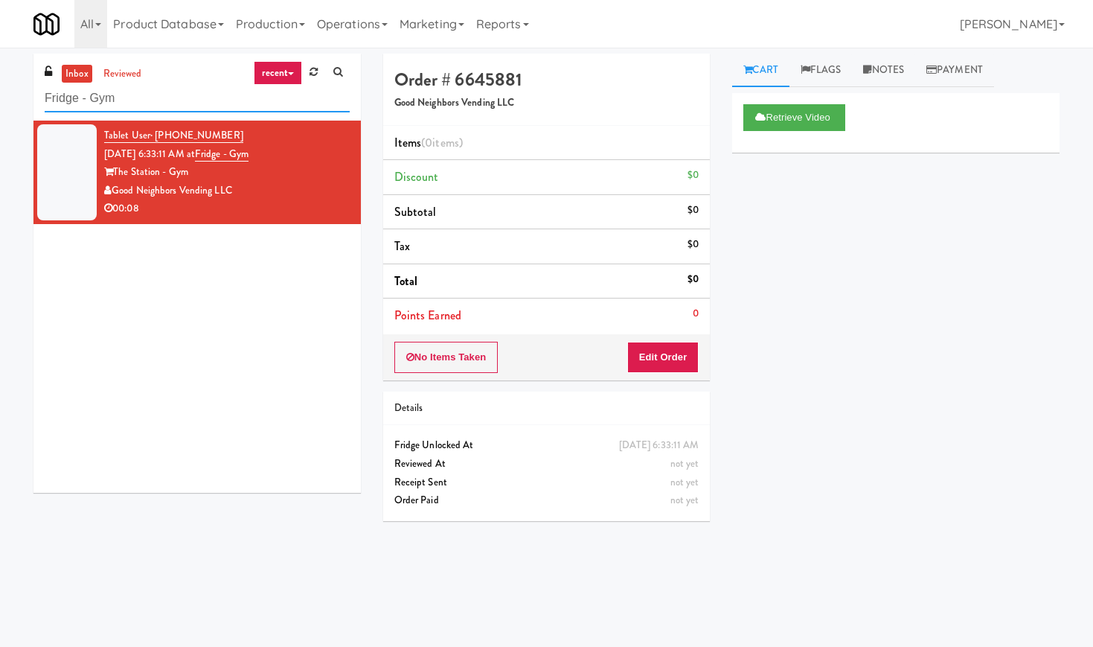
click at [136, 87] on input "Fridge - Gym" at bounding box center [197, 99] width 305 height 28
paste input "CSMO - Ambient - Right"
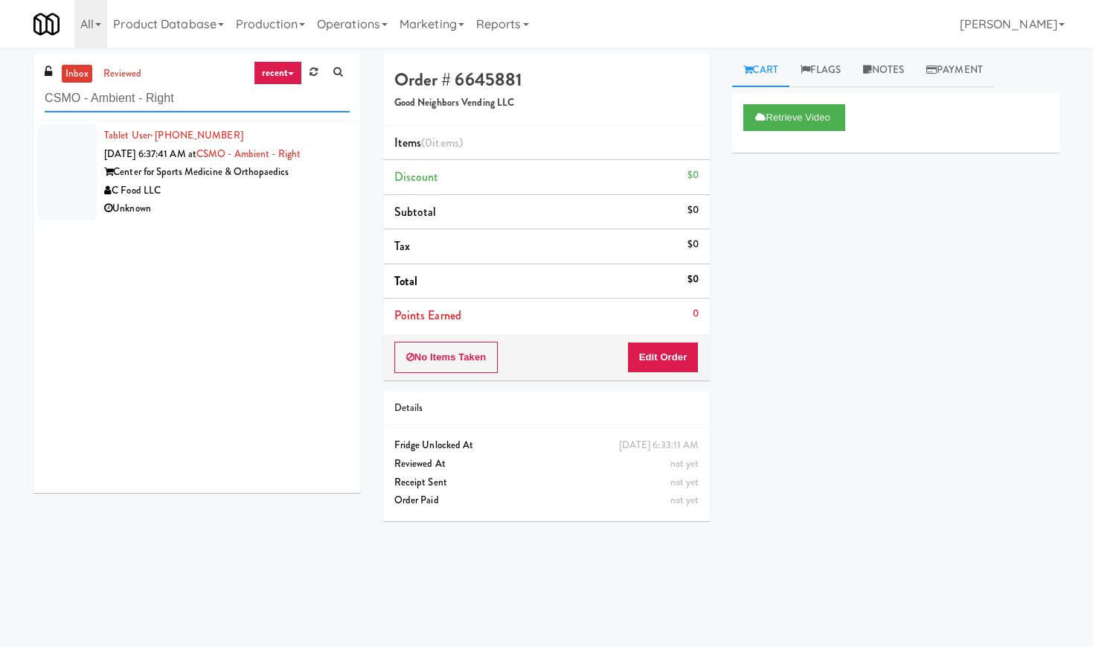
click at [132, 86] on input "CSMO - Ambient - Right" at bounding box center [197, 99] width 305 height 28
paste input "OHS - Fridge A"
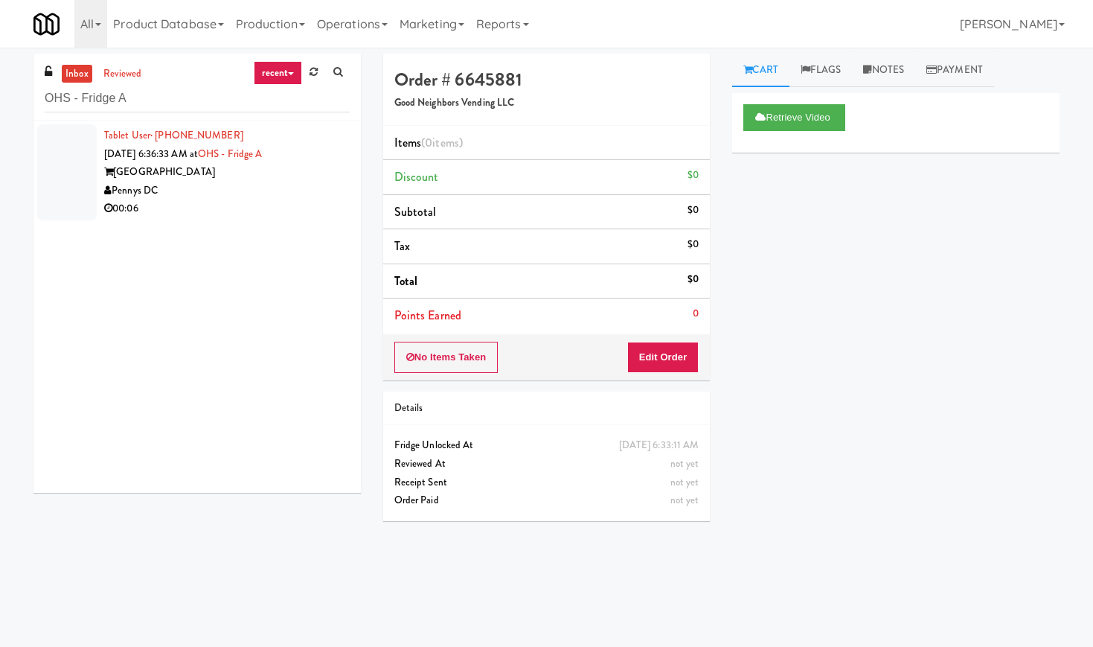
click at [251, 182] on div "Pennys DC" at bounding box center [227, 191] width 246 height 19
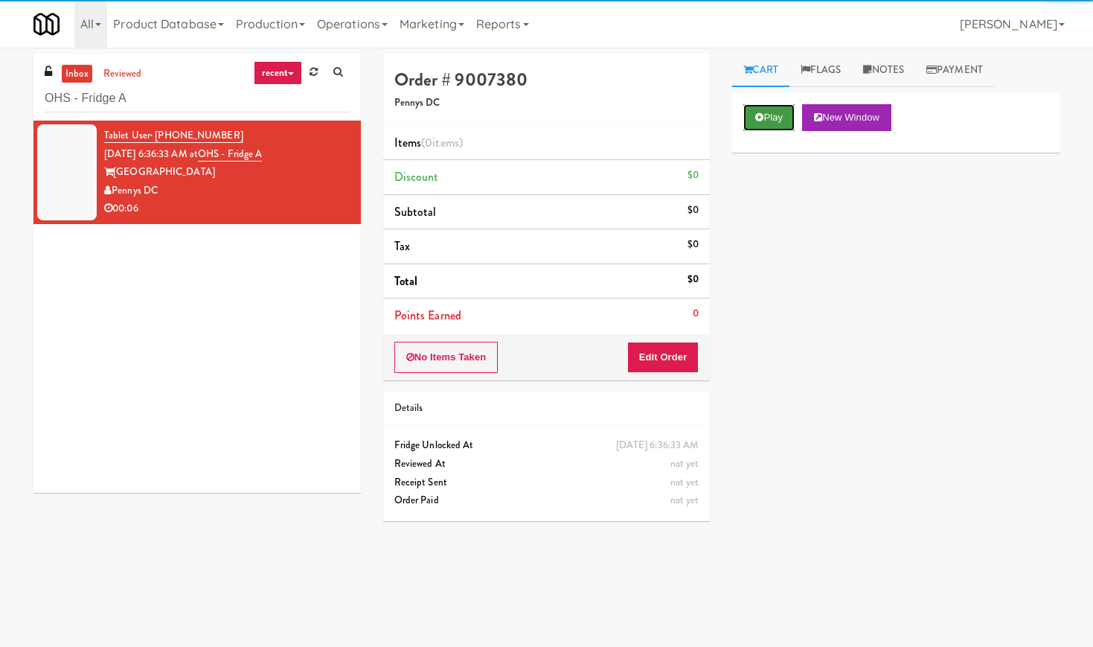
click at [757, 115] on icon at bounding box center [759, 117] width 8 height 10
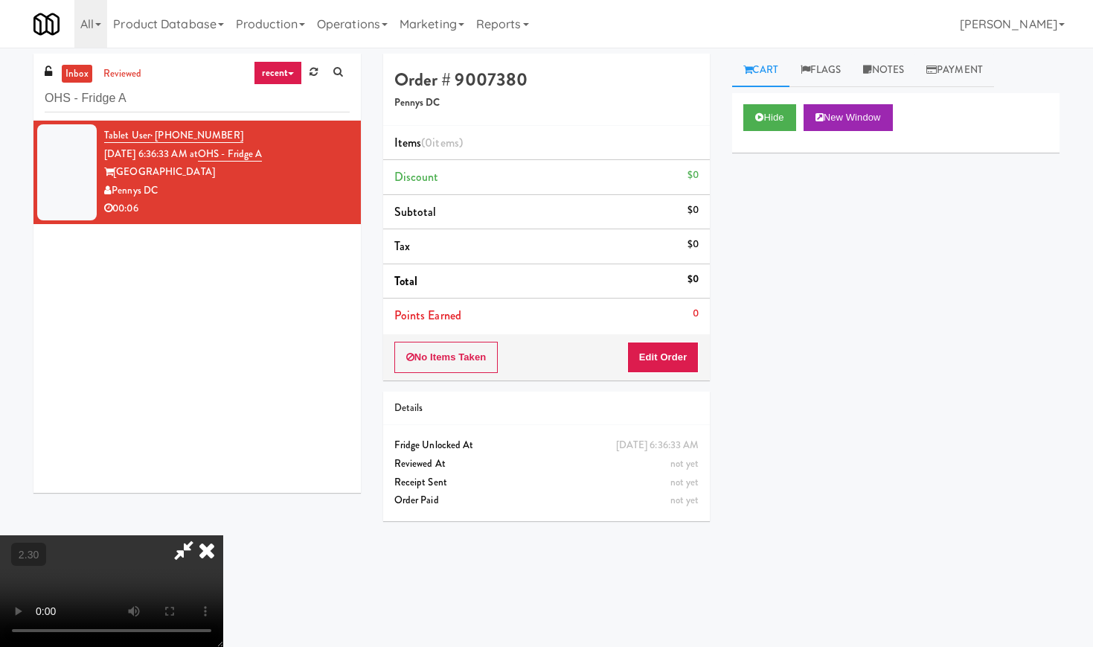
click at [223, 535] on video at bounding box center [111, 591] width 223 height 112
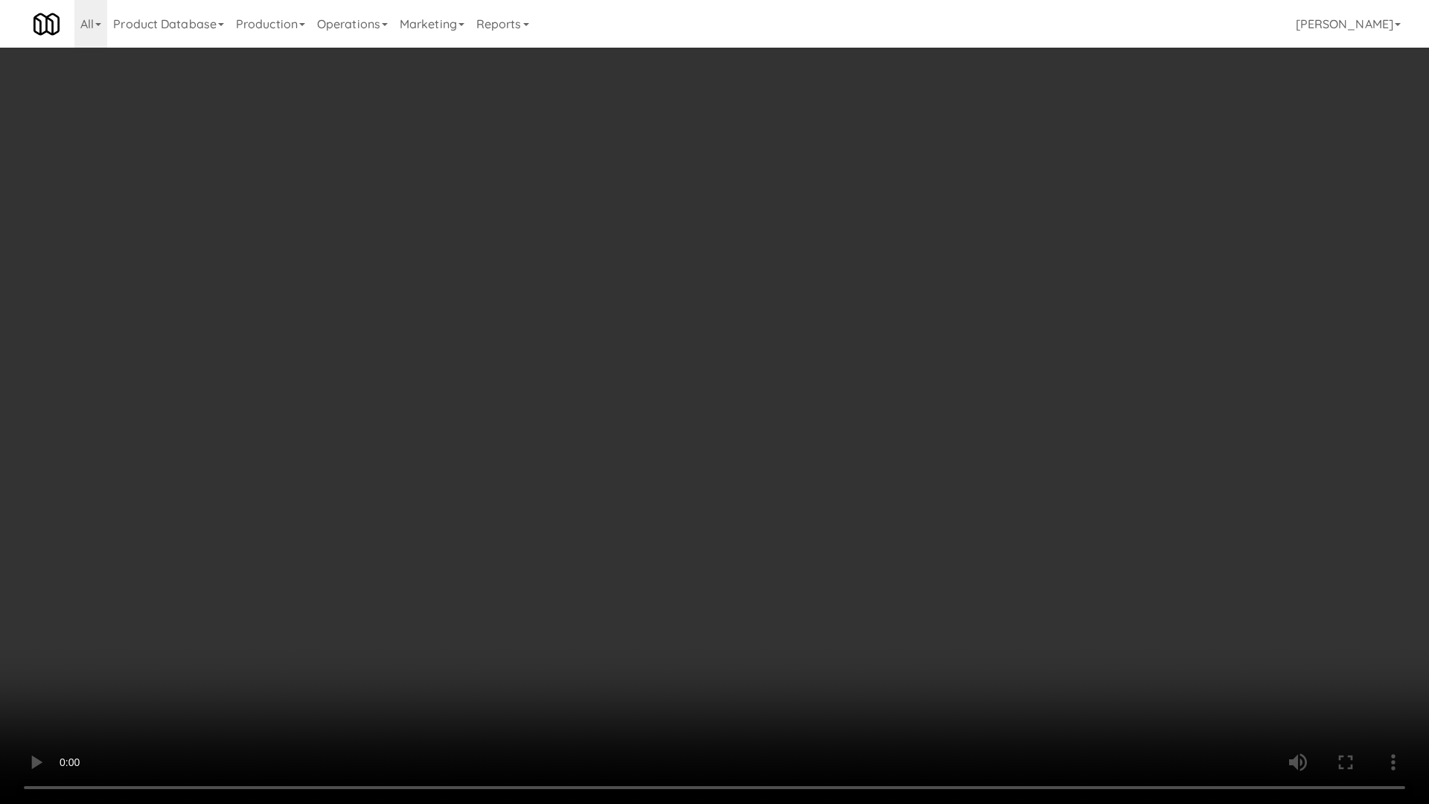
click at [537, 411] on video at bounding box center [714, 402] width 1429 height 804
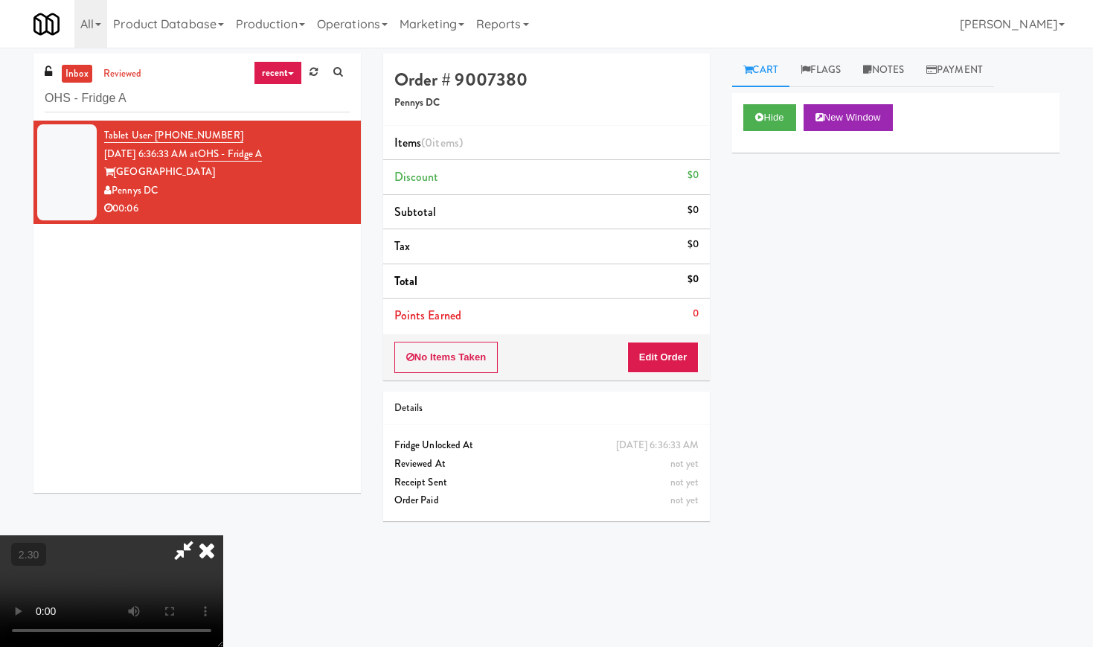
click at [223, 535] on icon at bounding box center [206, 550] width 33 height 30
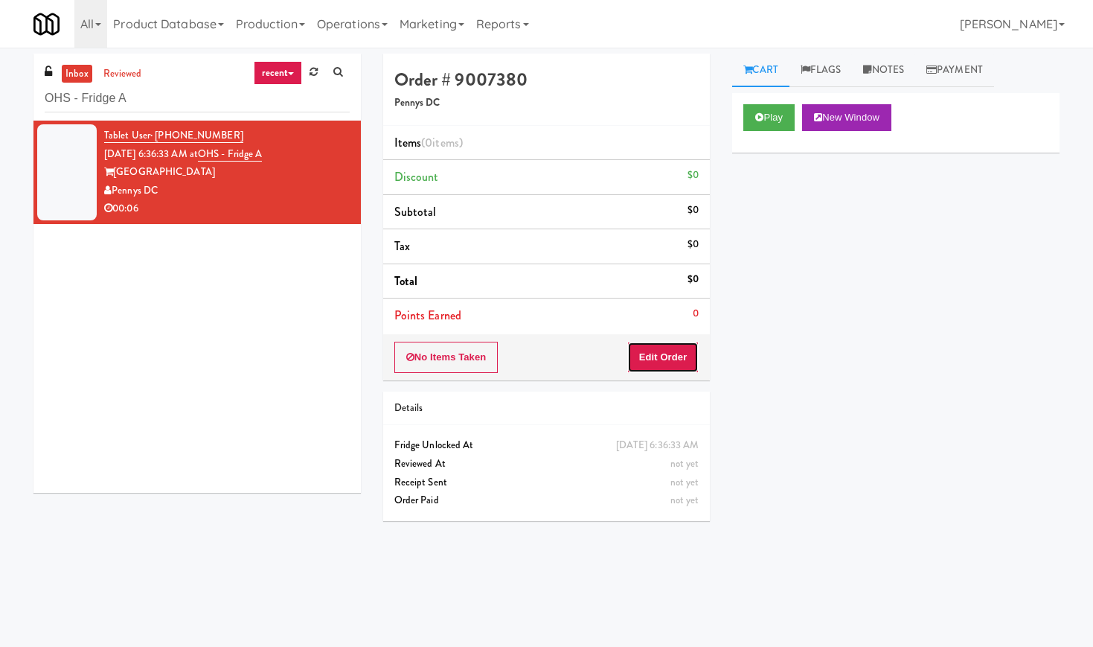
click at [646, 362] on button "Edit Order" at bounding box center [663, 357] width 72 height 31
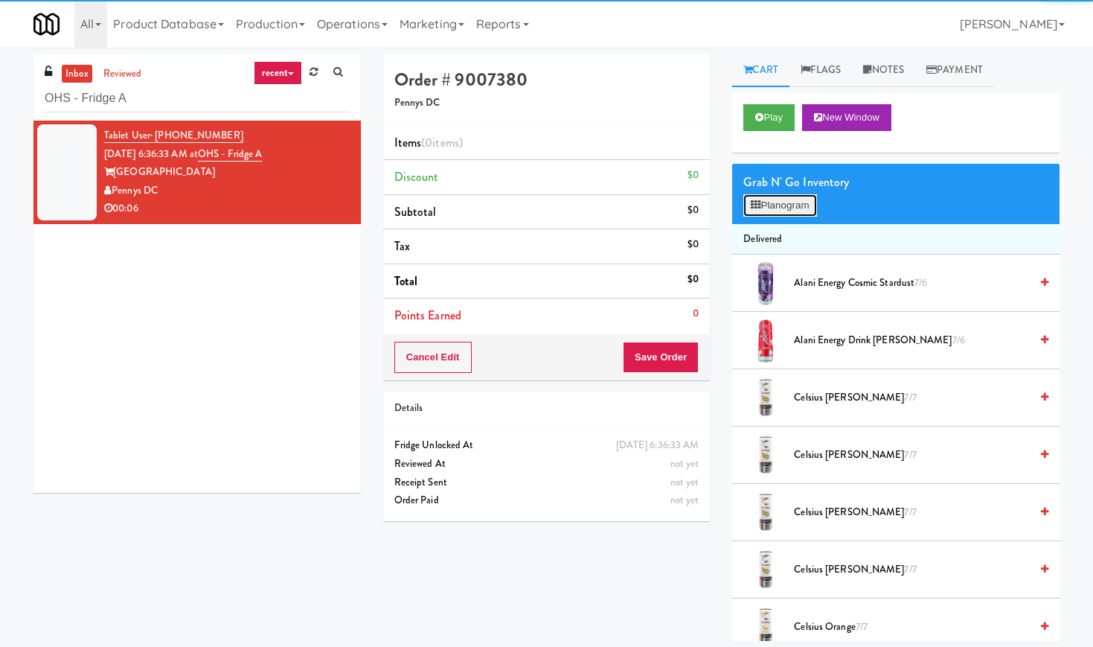
click at [754, 206] on icon at bounding box center [756, 205] width 10 height 10
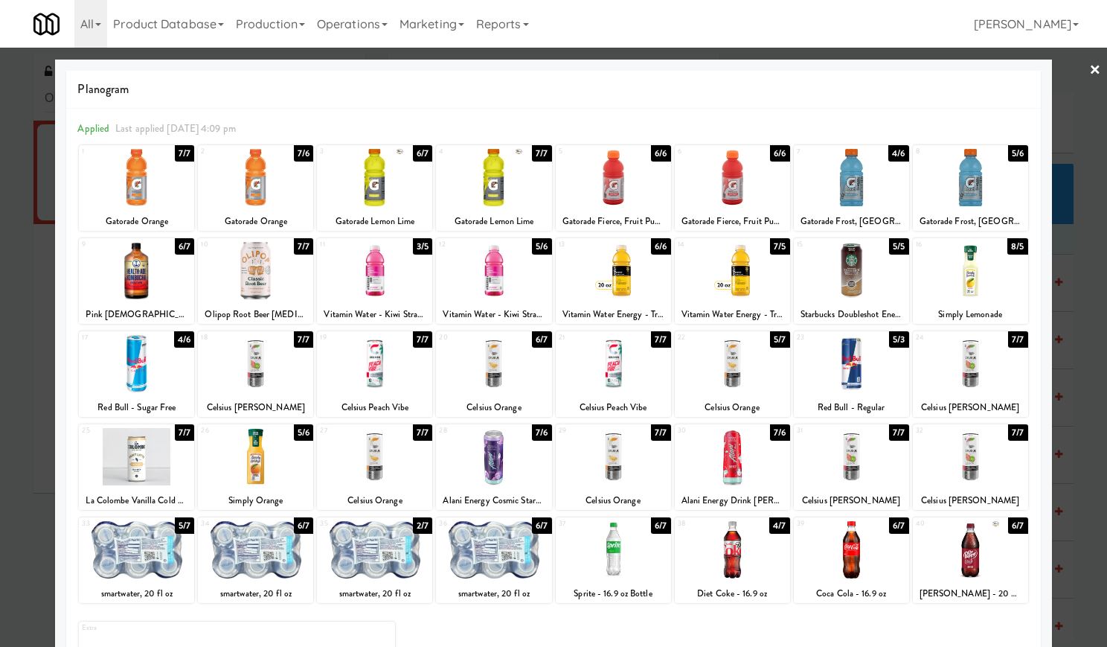
click at [145, 567] on div at bounding box center [136, 549] width 115 height 57
click at [1087, 66] on div at bounding box center [553, 323] width 1107 height 647
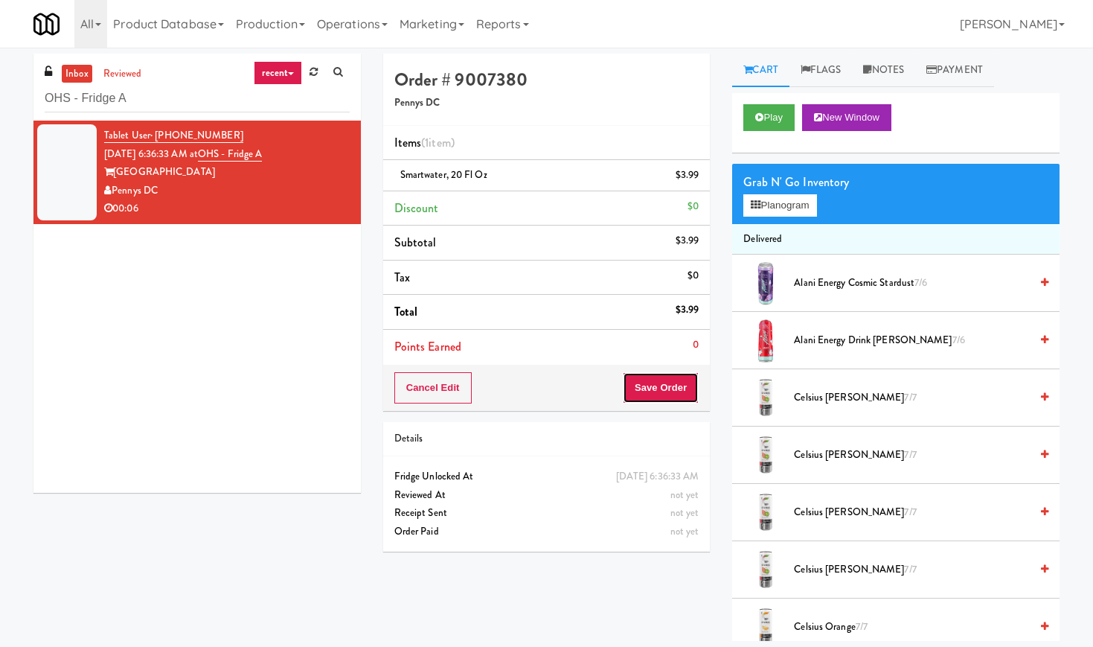
click at [656, 392] on button "Save Order" at bounding box center [661, 387] width 76 height 31
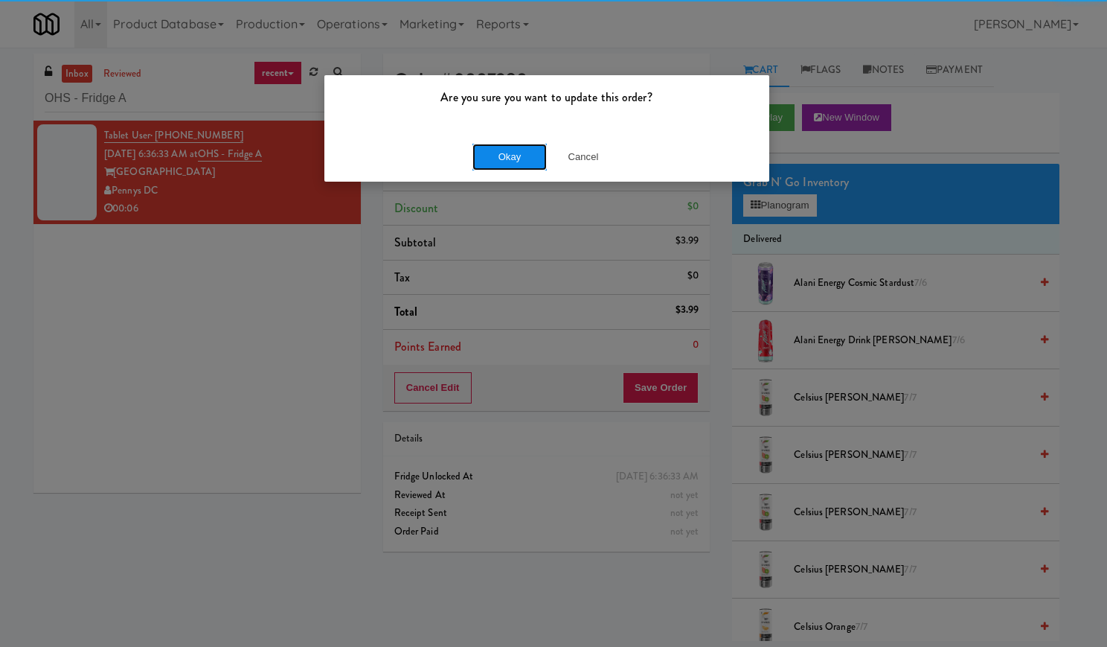
click at [487, 153] on button "Okay" at bounding box center [509, 157] width 74 height 27
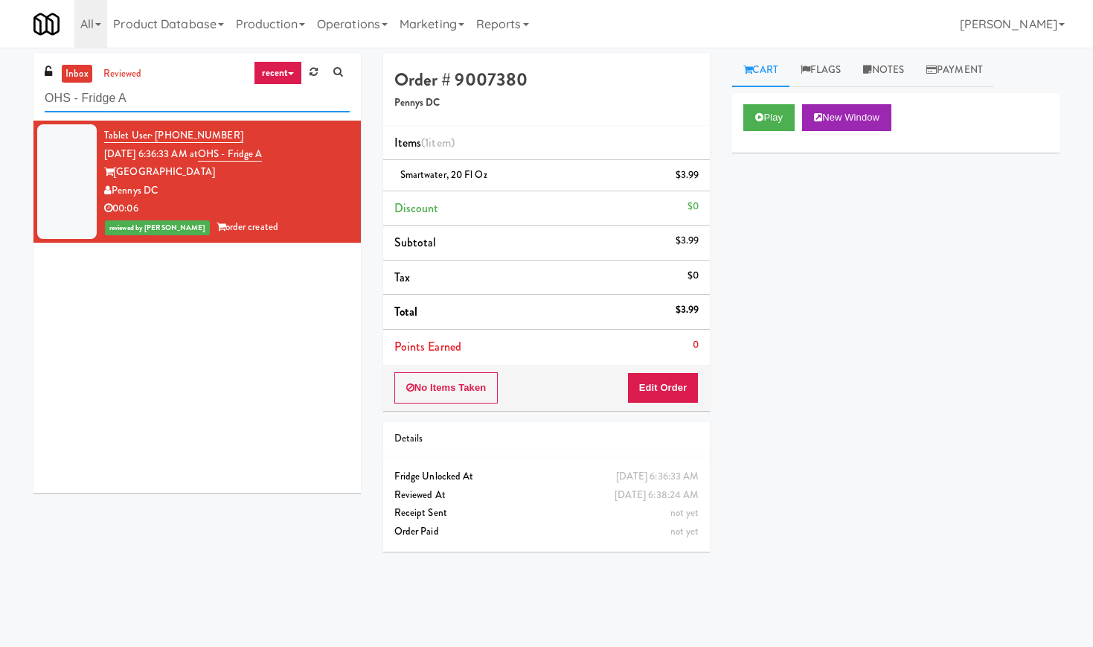
click at [134, 96] on input "OHS - Fridge A" at bounding box center [197, 99] width 305 height 28
paste input "CSMO - Cooler - Left"
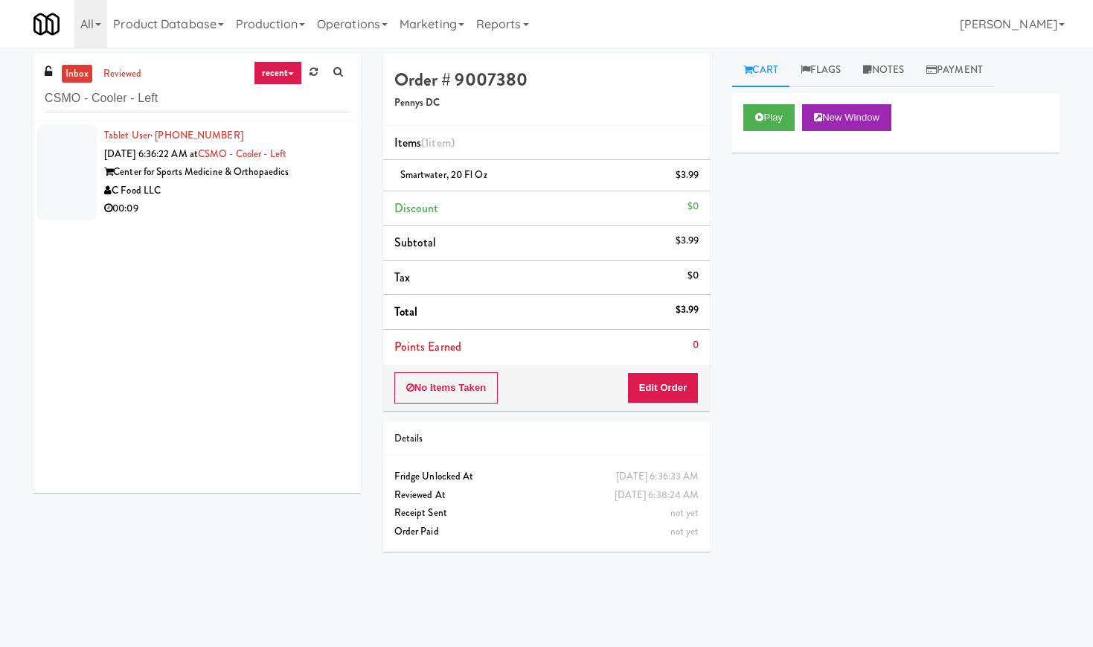
click at [269, 193] on div "C Food LLC" at bounding box center [227, 191] width 246 height 19
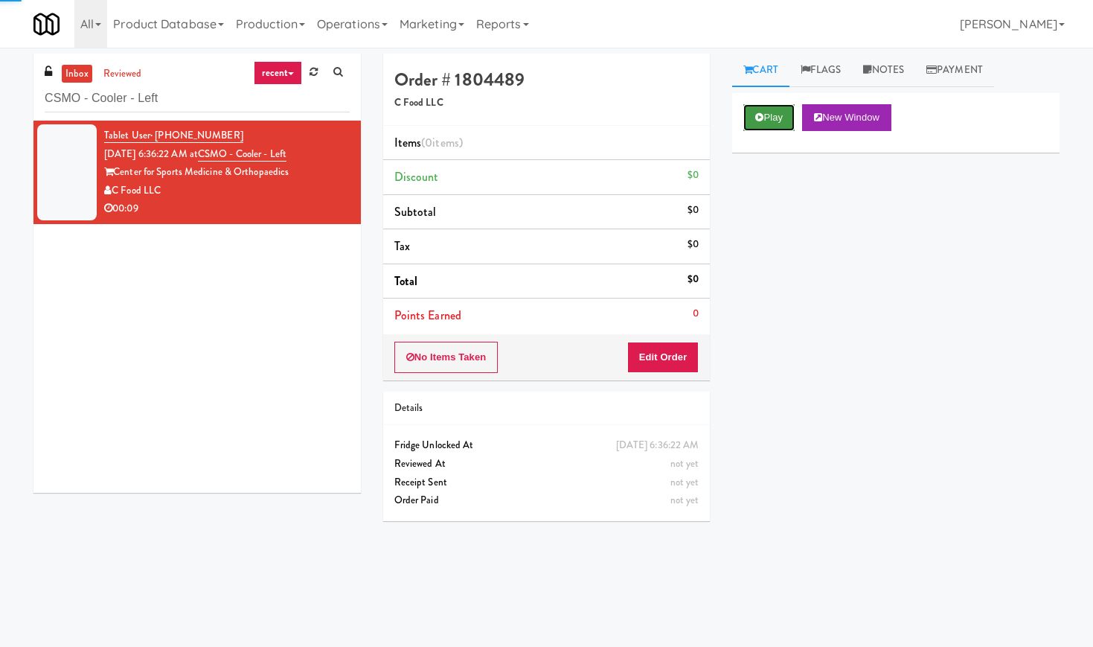
click at [776, 123] on button "Play" at bounding box center [768, 117] width 51 height 27
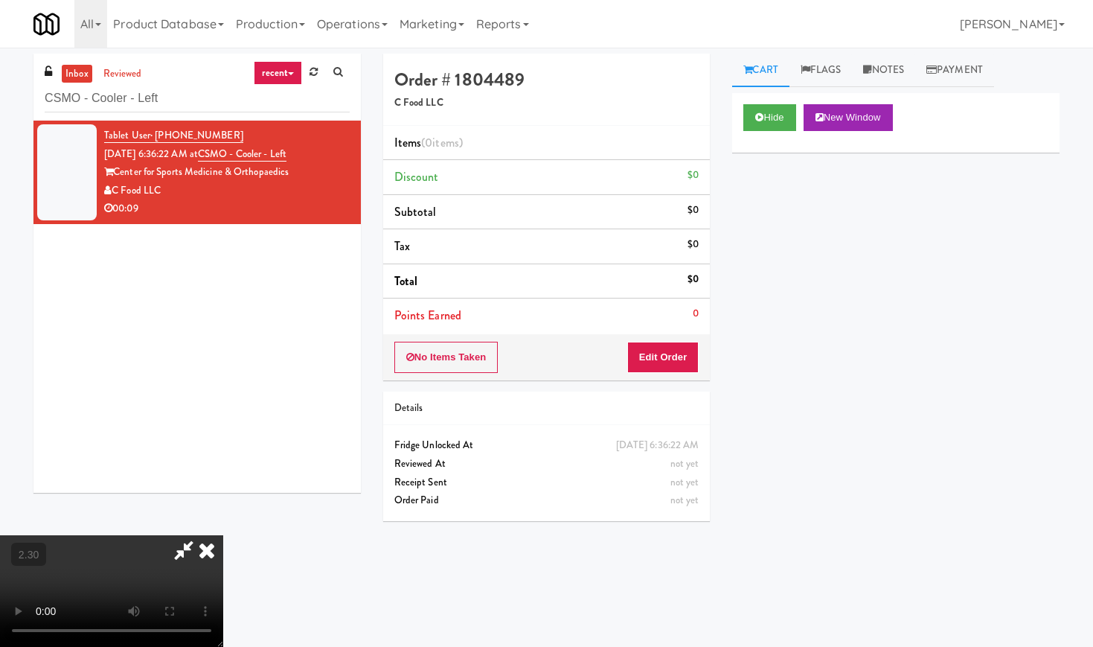
click at [223, 535] on video at bounding box center [111, 591] width 223 height 112
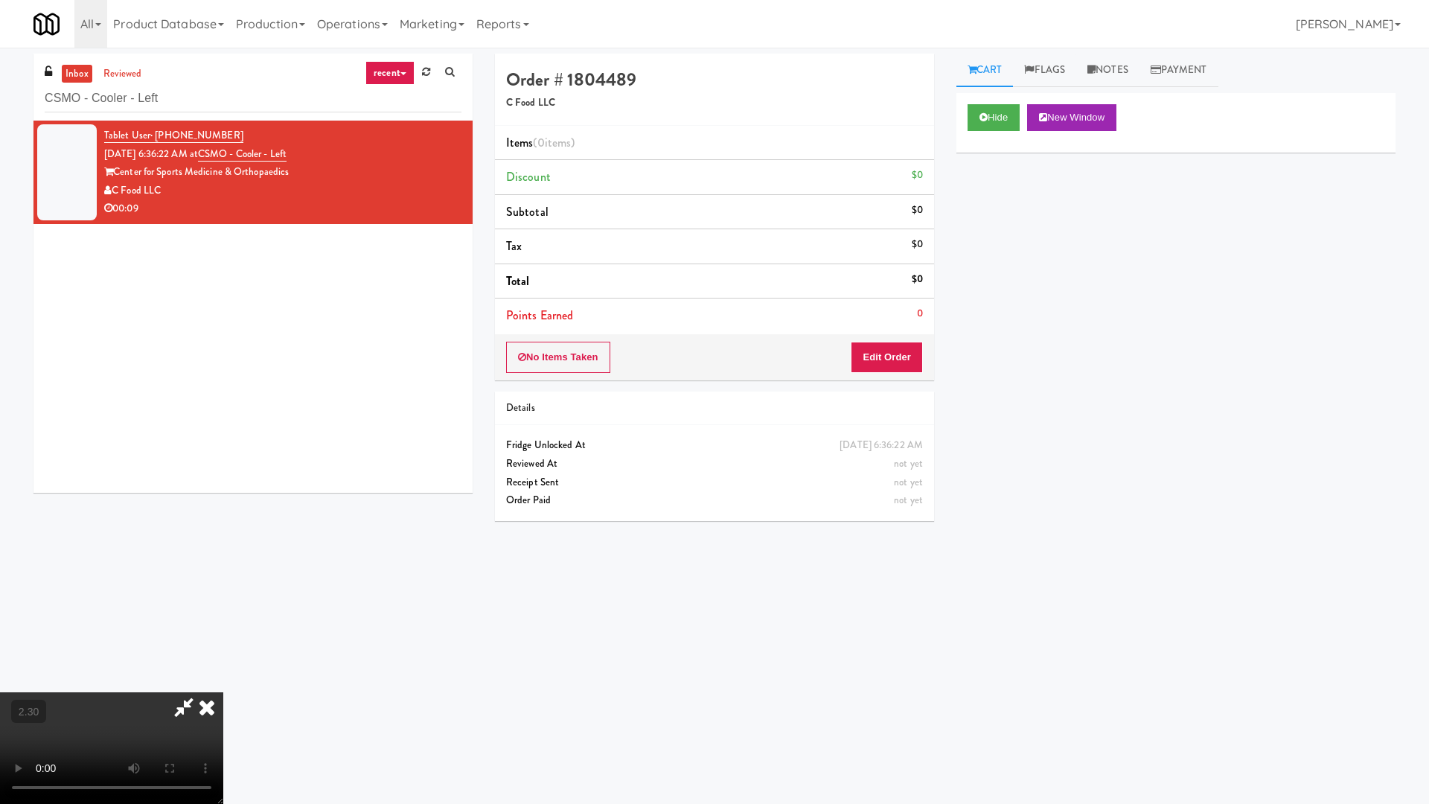
click at [223, 646] on video at bounding box center [111, 748] width 223 height 112
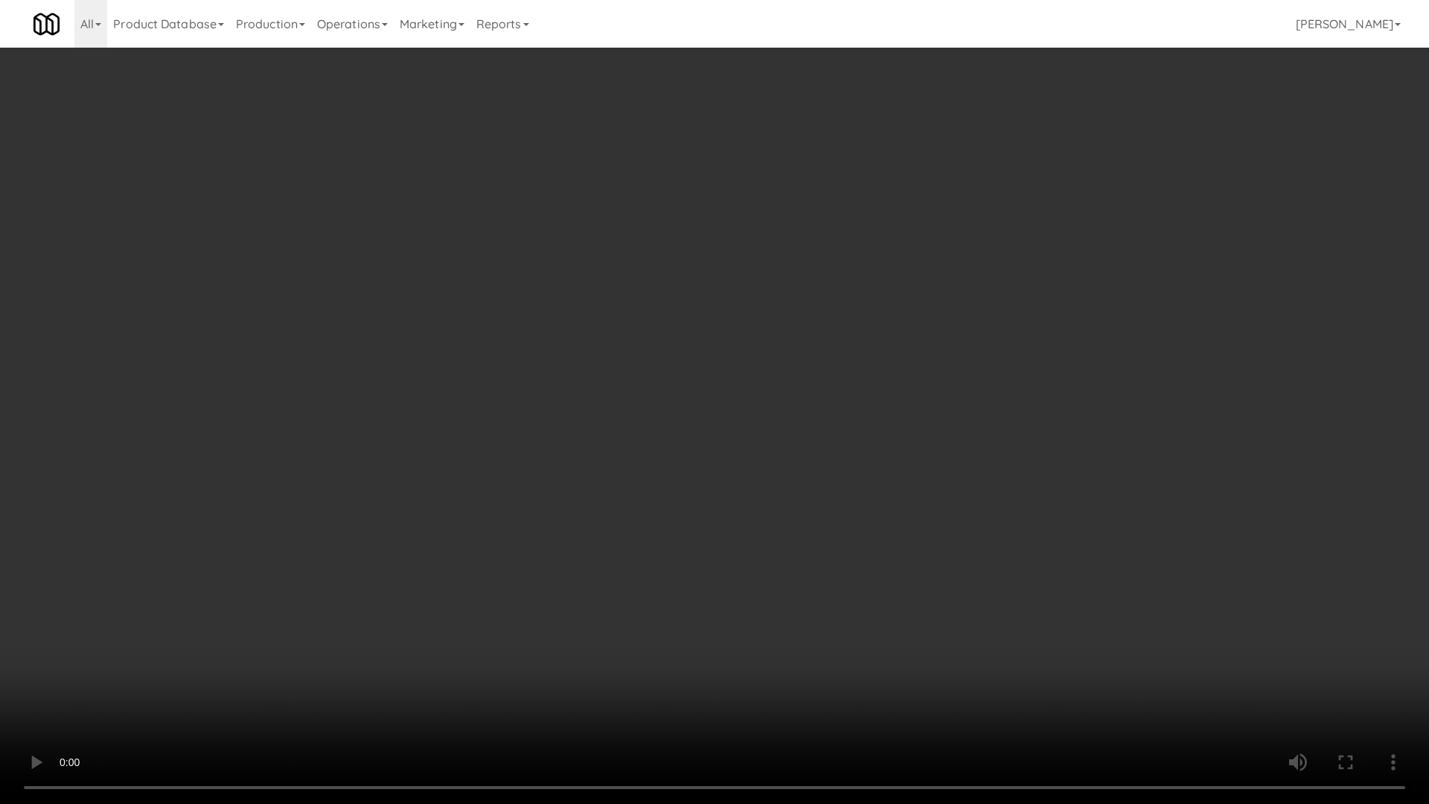
click at [632, 472] on video at bounding box center [714, 402] width 1429 height 804
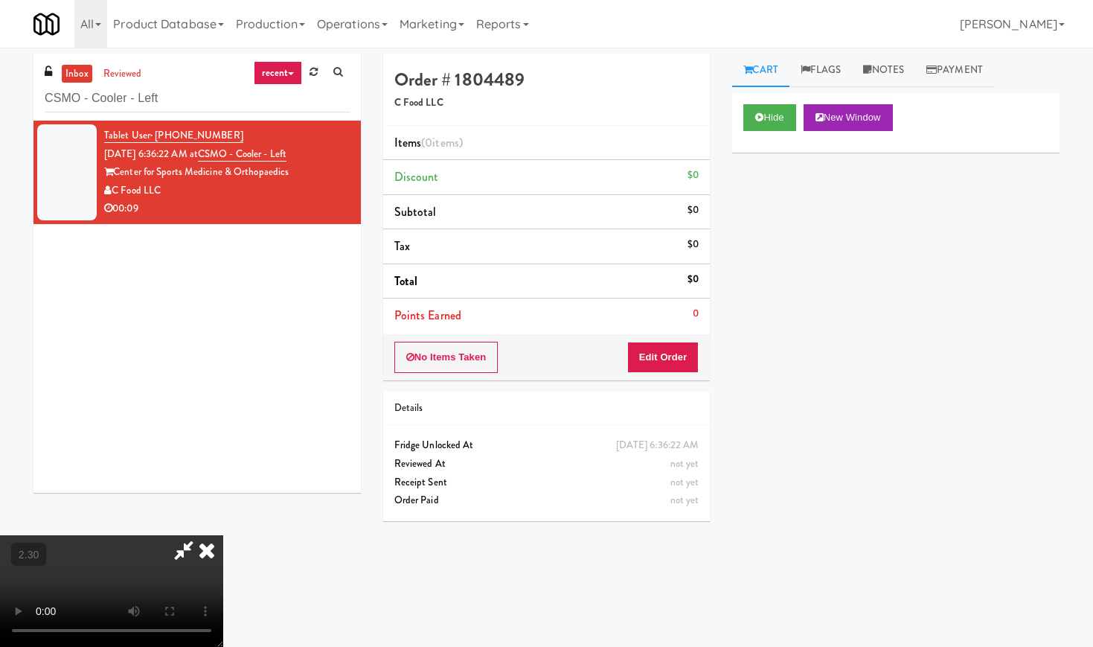
click at [223, 535] on icon at bounding box center [206, 550] width 33 height 30
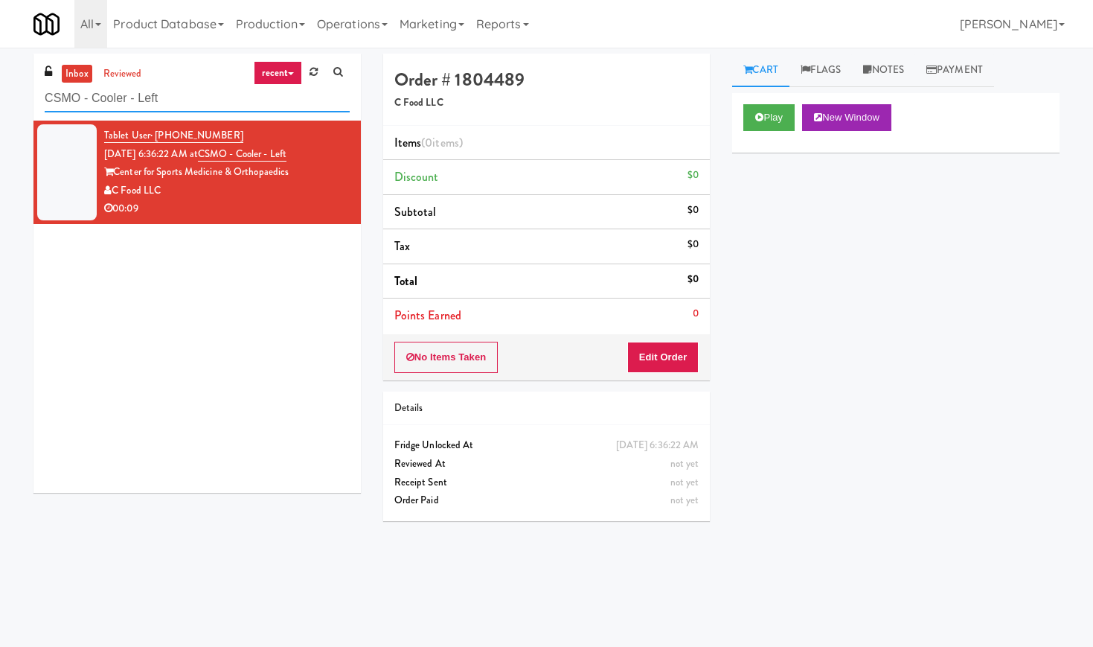
click at [145, 97] on input "CSMO - Cooler - Left" at bounding box center [197, 99] width 305 height 28
paste input "Essex Luxe"
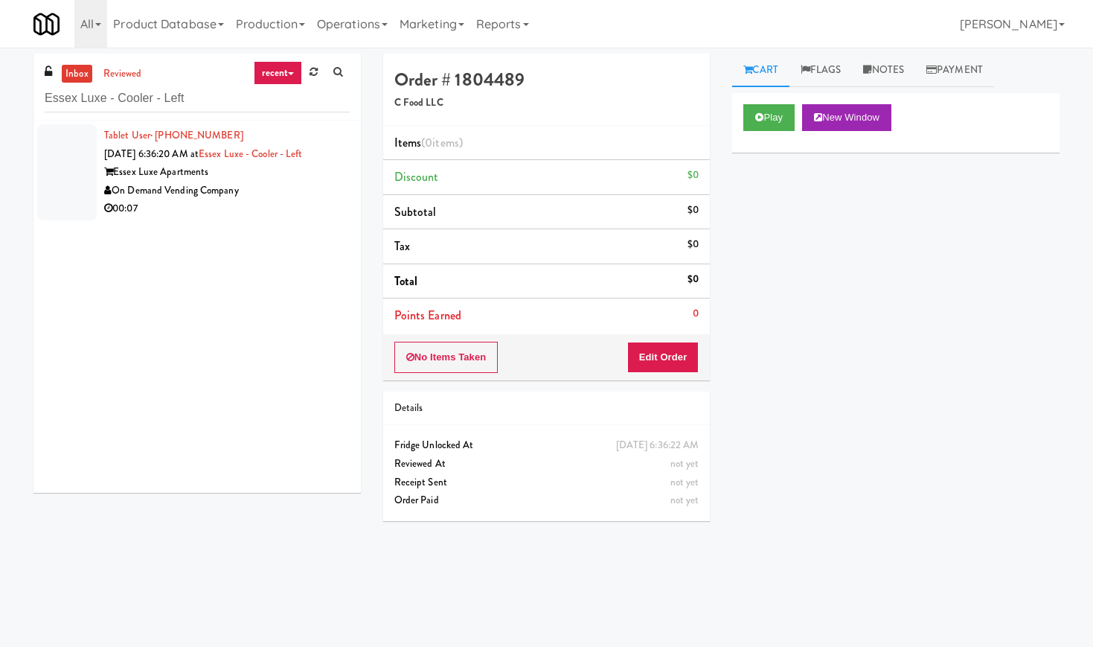
click at [302, 198] on div "On Demand Vending Company" at bounding box center [227, 191] width 246 height 19
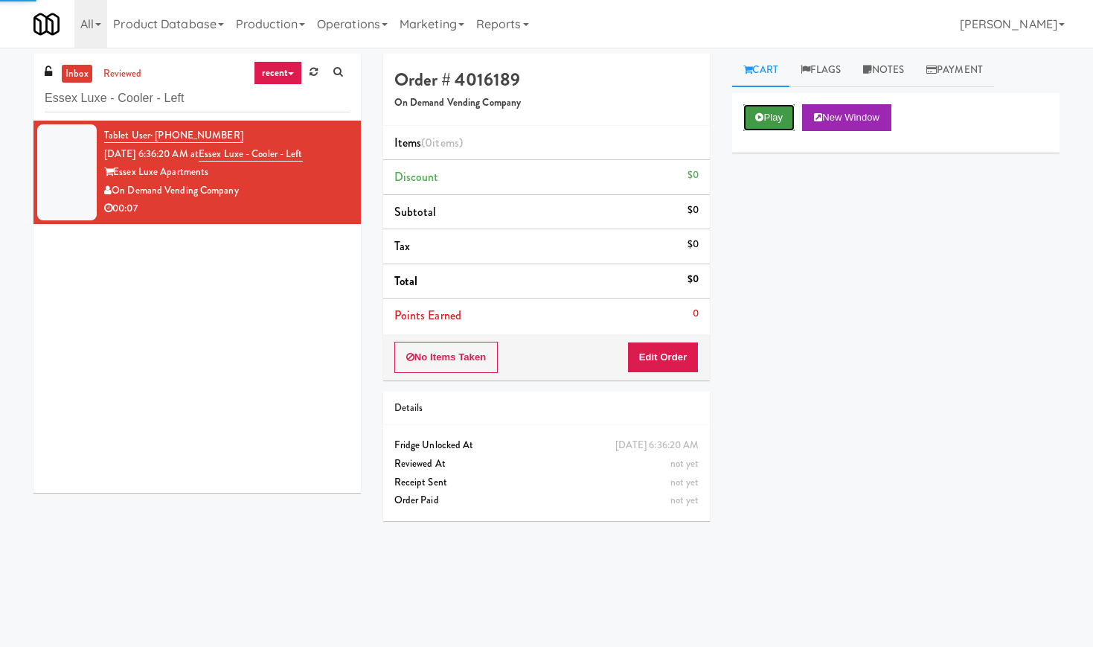
click at [770, 118] on button "Play" at bounding box center [768, 117] width 51 height 27
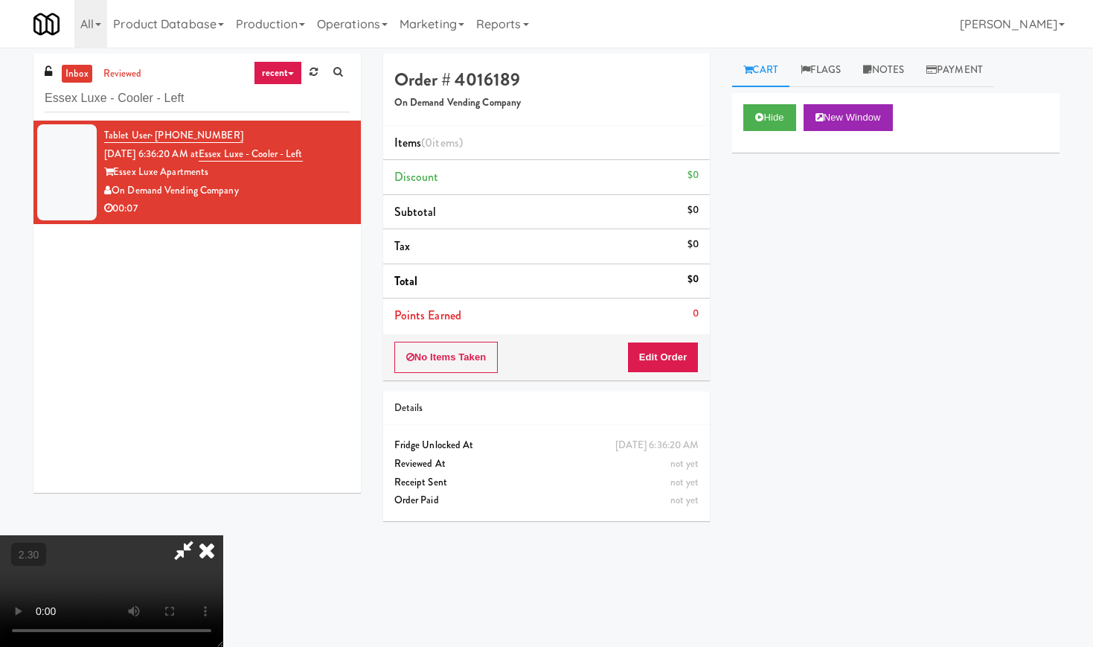
click at [223, 535] on video at bounding box center [111, 591] width 223 height 112
click at [223, 535] on icon at bounding box center [206, 550] width 33 height 30
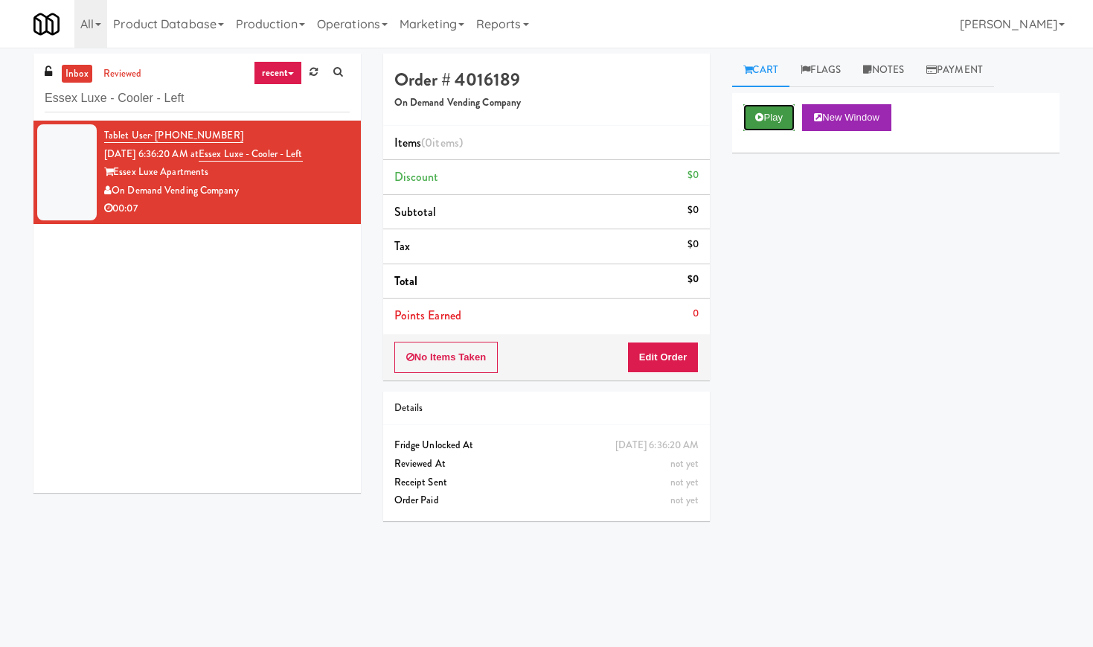
click at [768, 118] on button "Play" at bounding box center [768, 117] width 51 height 27
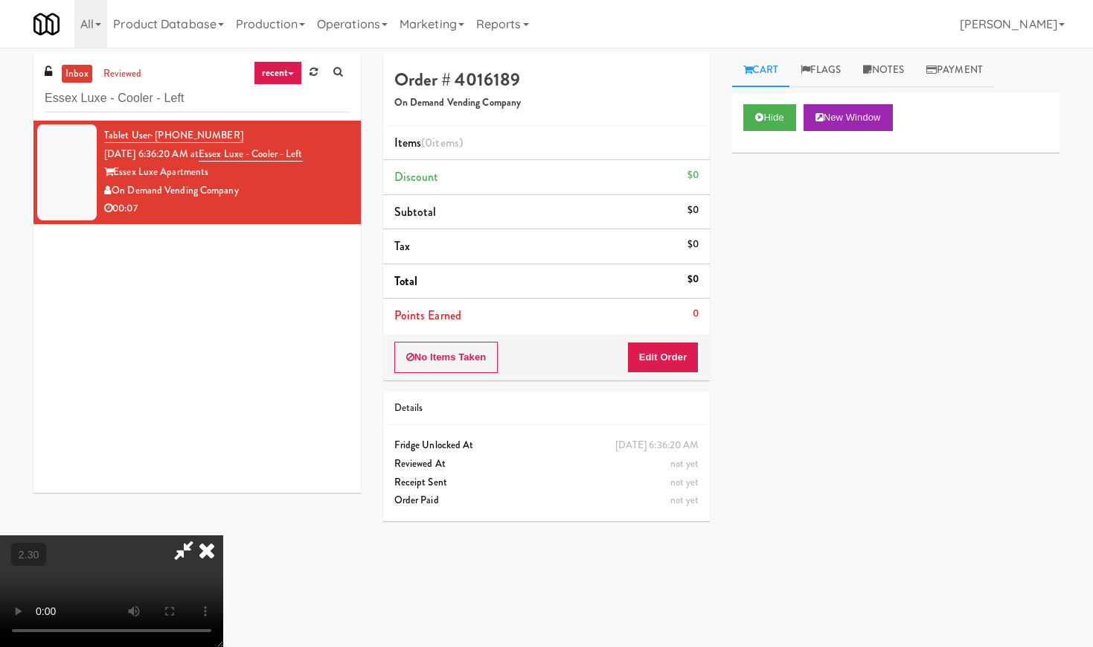
click at [184, 535] on video at bounding box center [111, 591] width 223 height 112
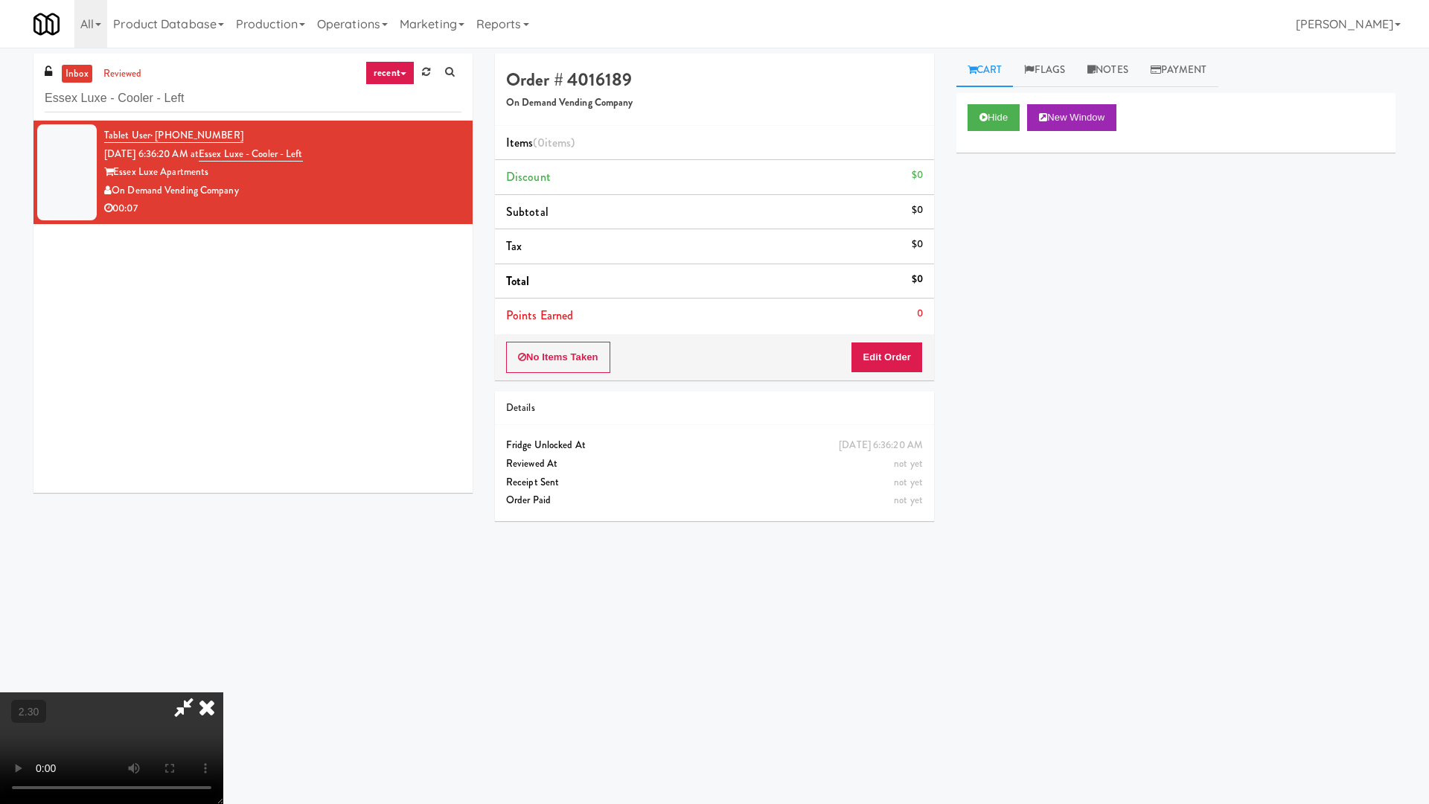
click at [223, 646] on video at bounding box center [111, 748] width 223 height 112
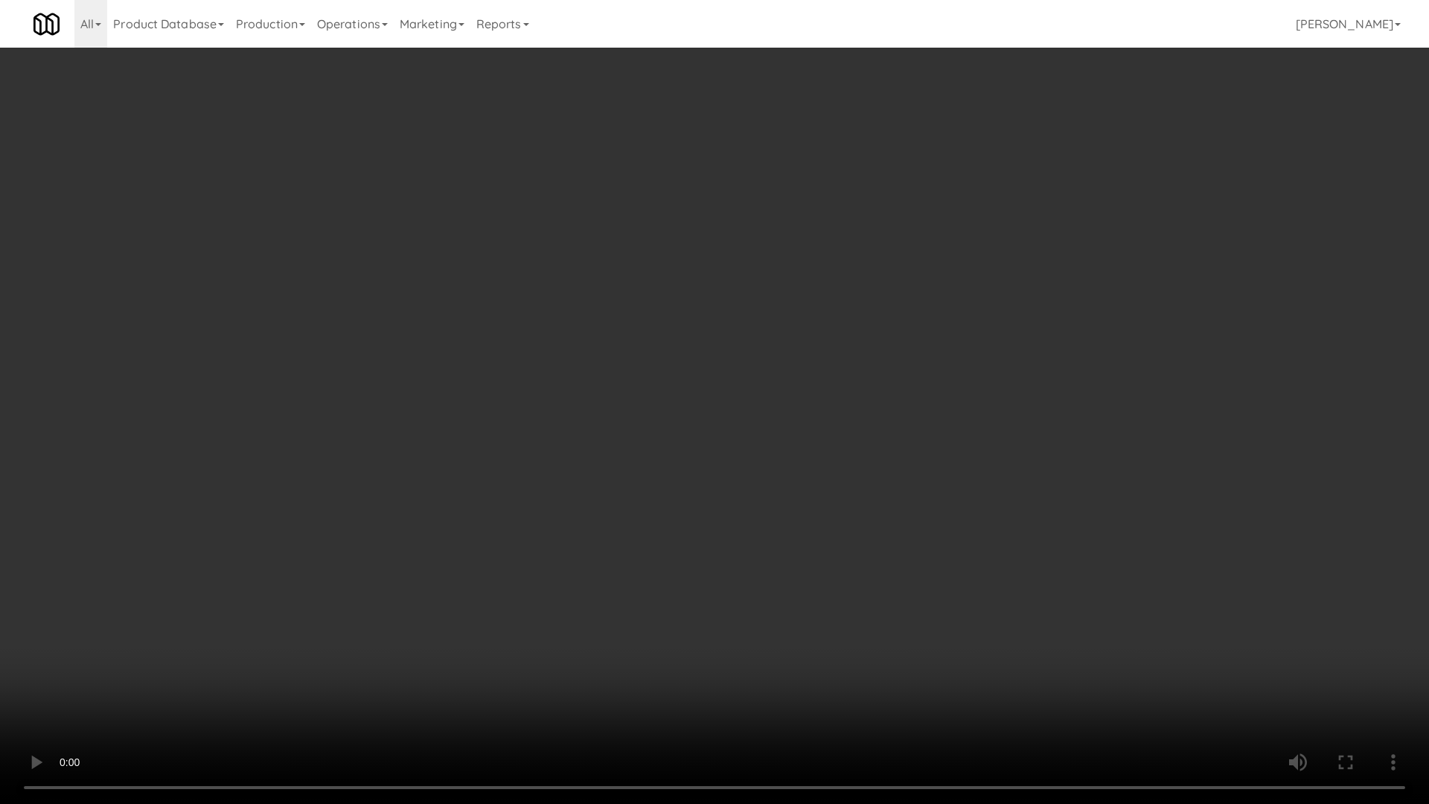
click at [435, 452] on video at bounding box center [714, 402] width 1429 height 804
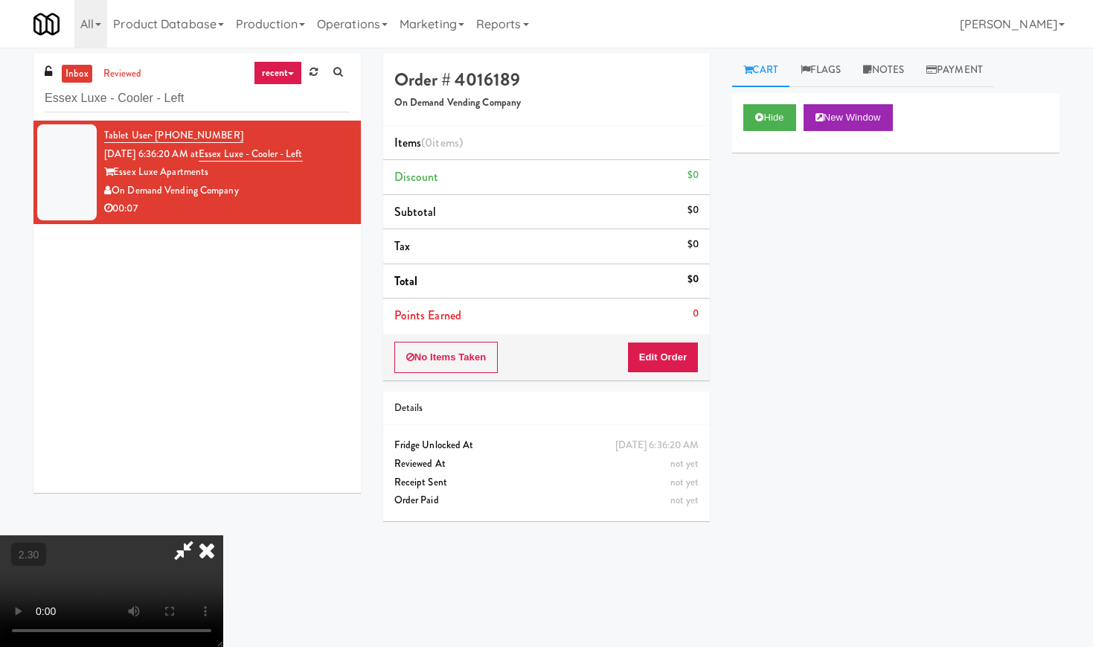
click at [223, 535] on icon at bounding box center [206, 550] width 33 height 30
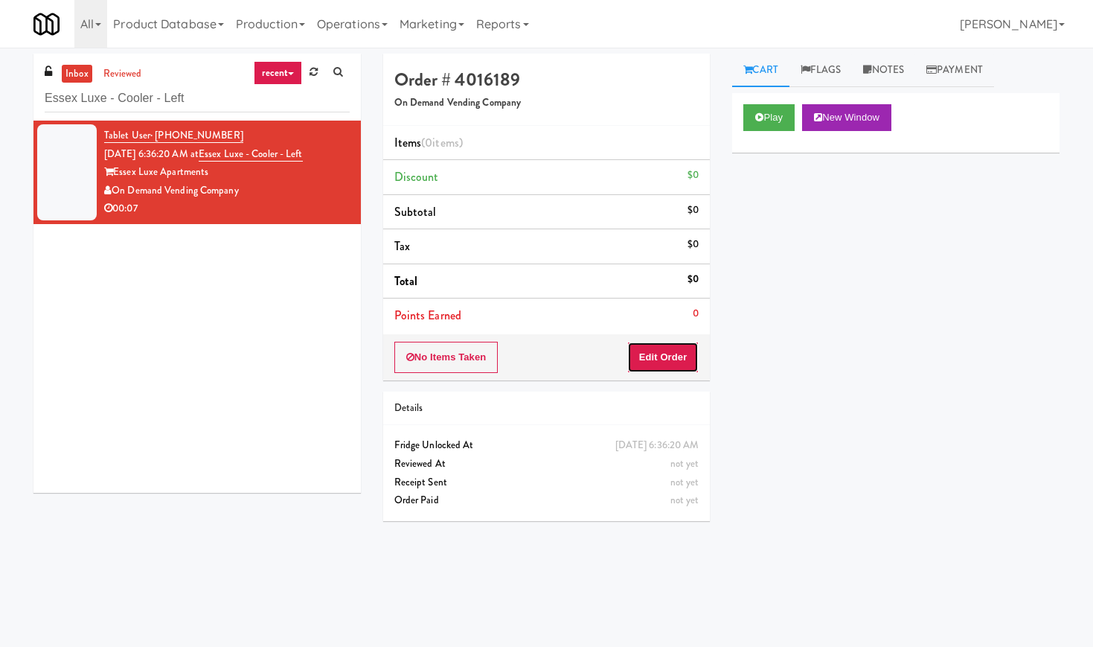
click at [656, 365] on button "Edit Order" at bounding box center [663, 357] width 72 height 31
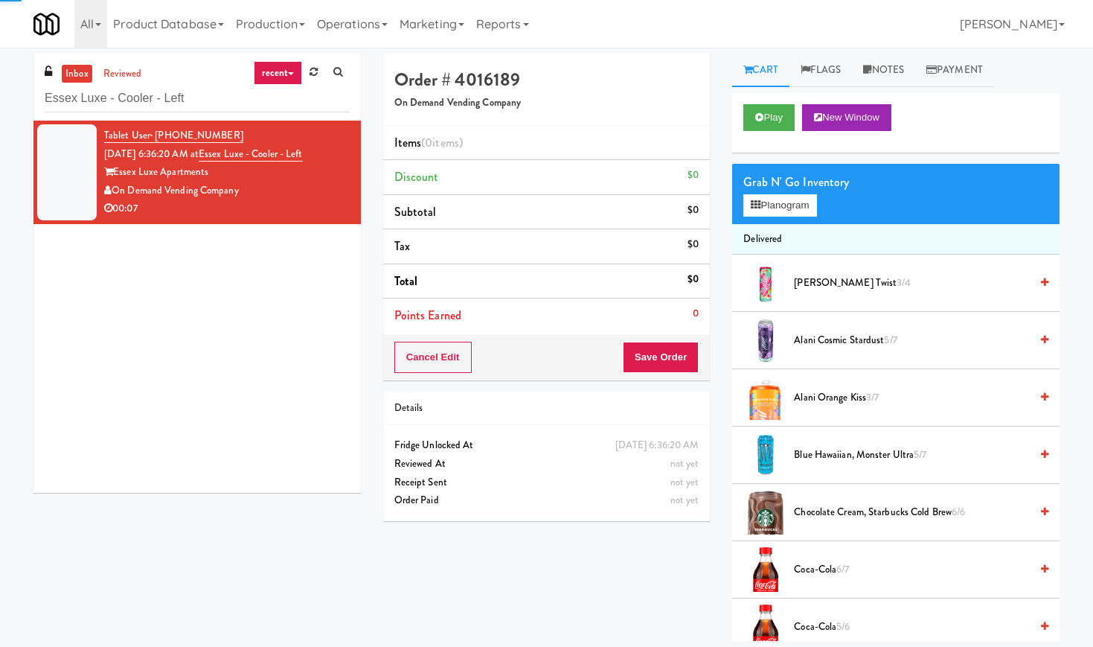
click at [782, 189] on div "Grab N' Go Inventory" at bounding box center [895, 182] width 305 height 22
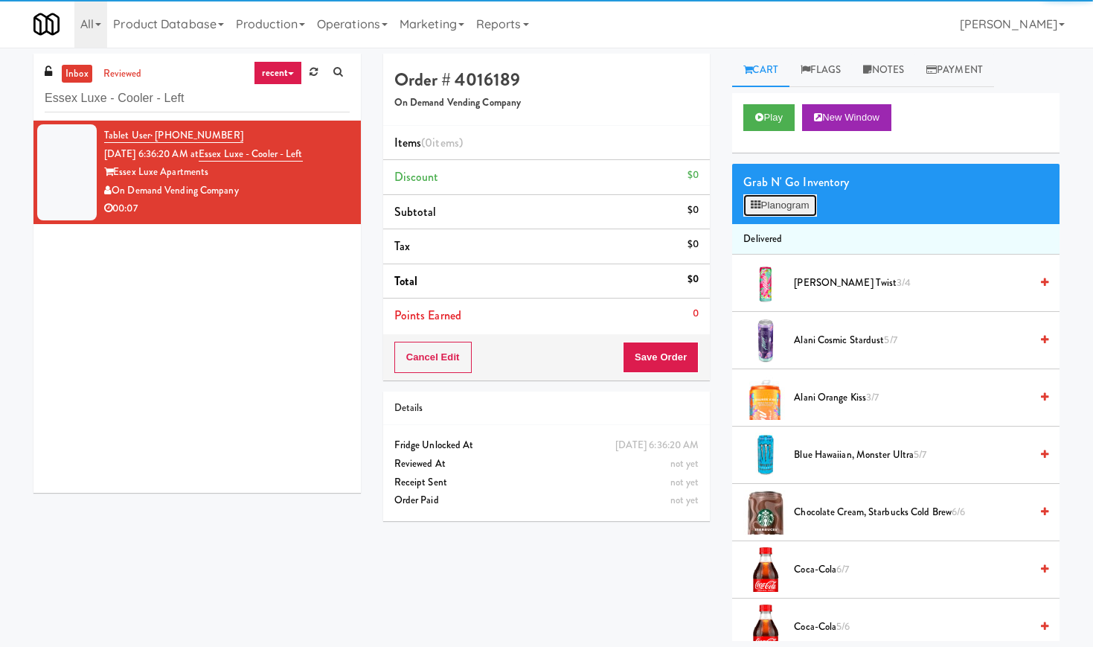
click at [779, 194] on button "Planogram" at bounding box center [779, 205] width 73 height 22
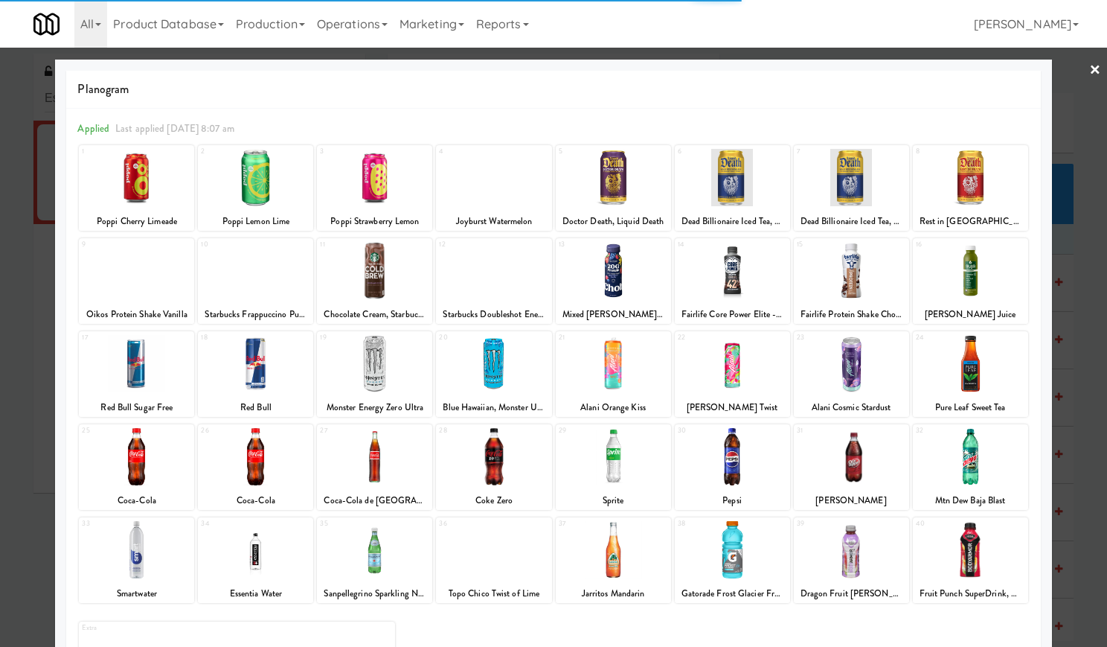
click at [147, 551] on div at bounding box center [136, 549] width 115 height 57
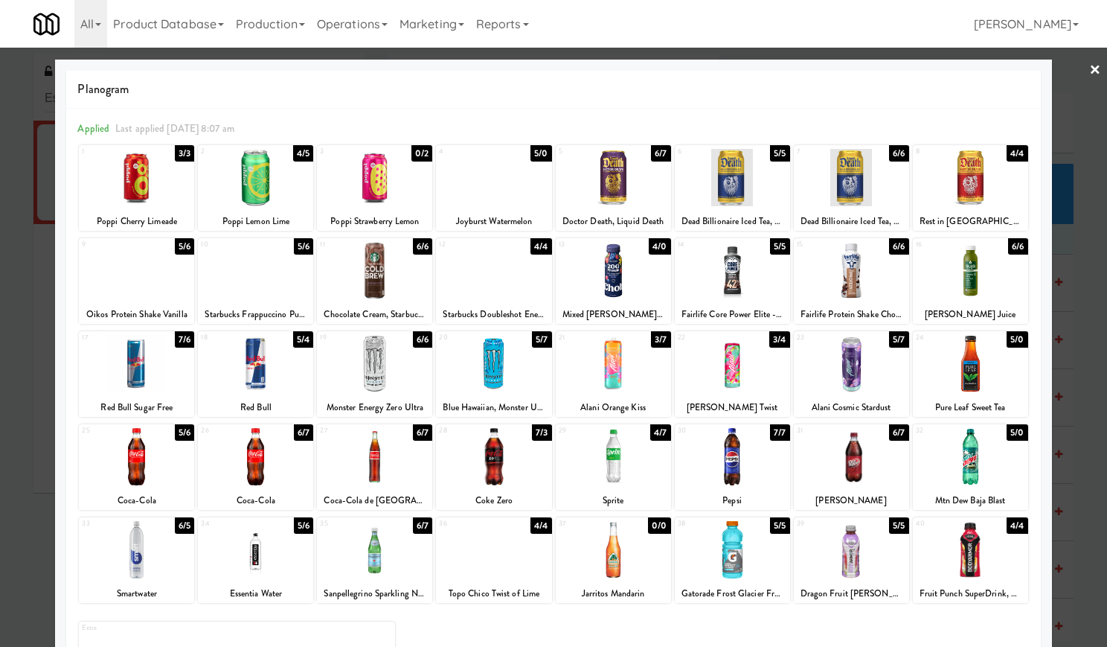
click at [1089, 69] on link "×" at bounding box center [1095, 71] width 12 height 46
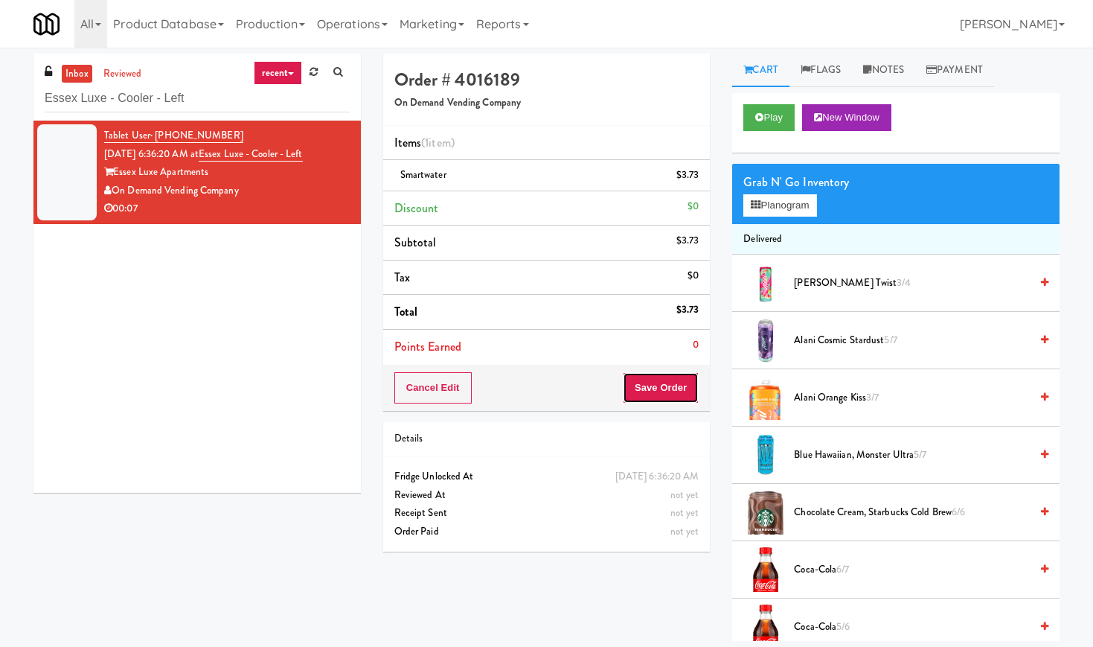
click at [661, 385] on button "Save Order" at bounding box center [661, 387] width 76 height 31
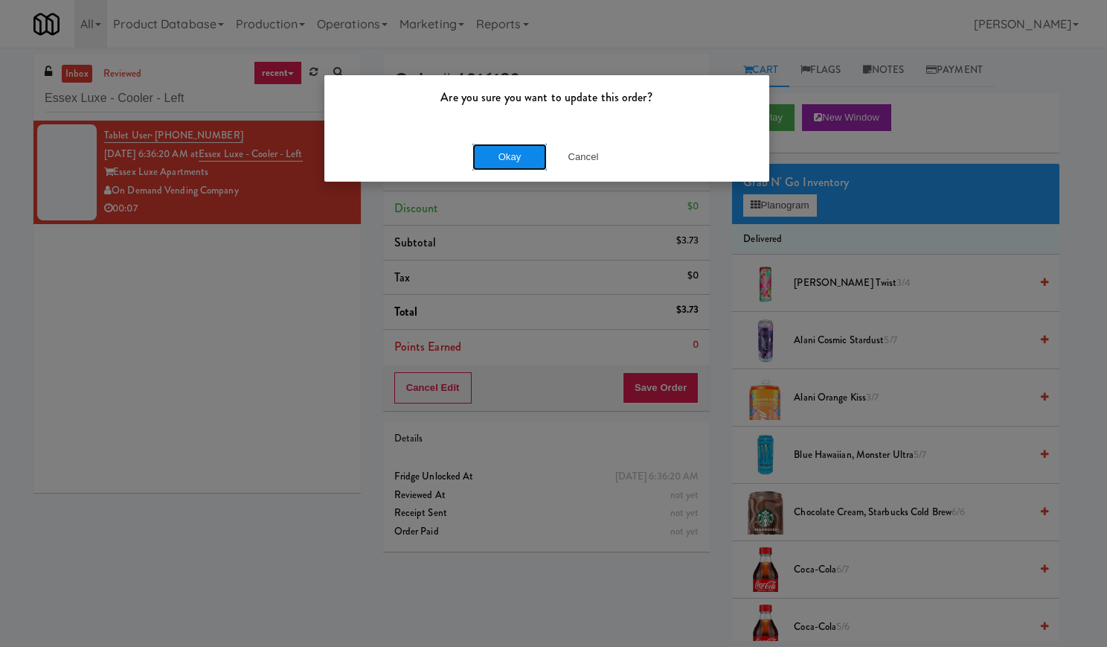
click at [521, 160] on button "Okay" at bounding box center [509, 157] width 74 height 27
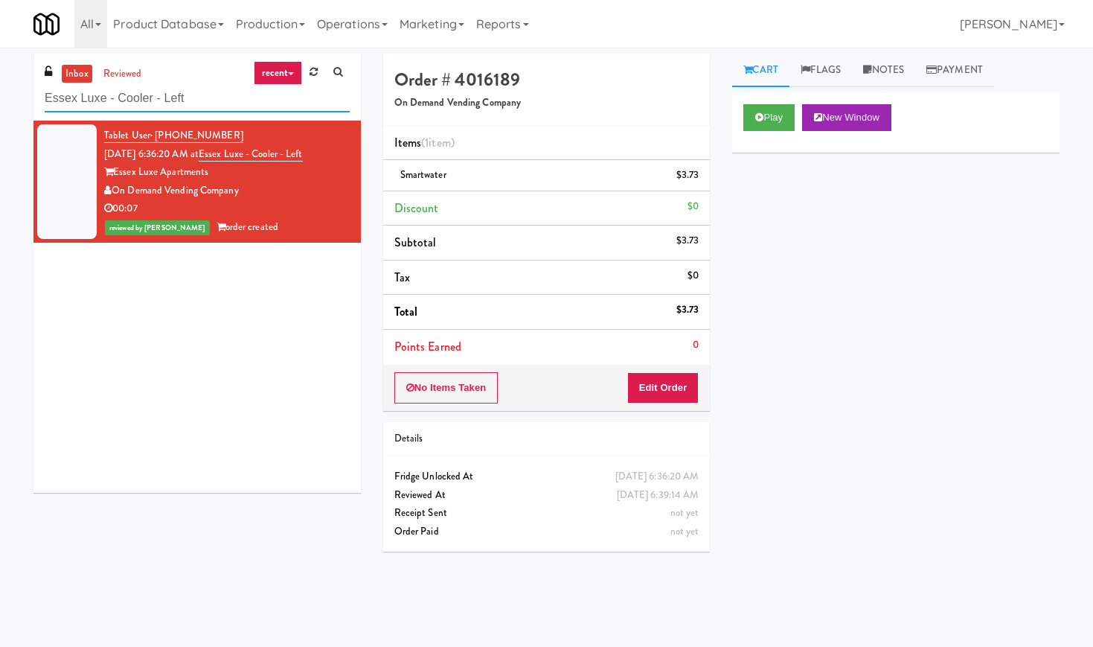
click at [137, 105] on input "Essex Luxe - Cooler - Left" at bounding box center [197, 99] width 305 height 28
paste input "[GEOGRAPHIC_DATA] - Combo Middle"
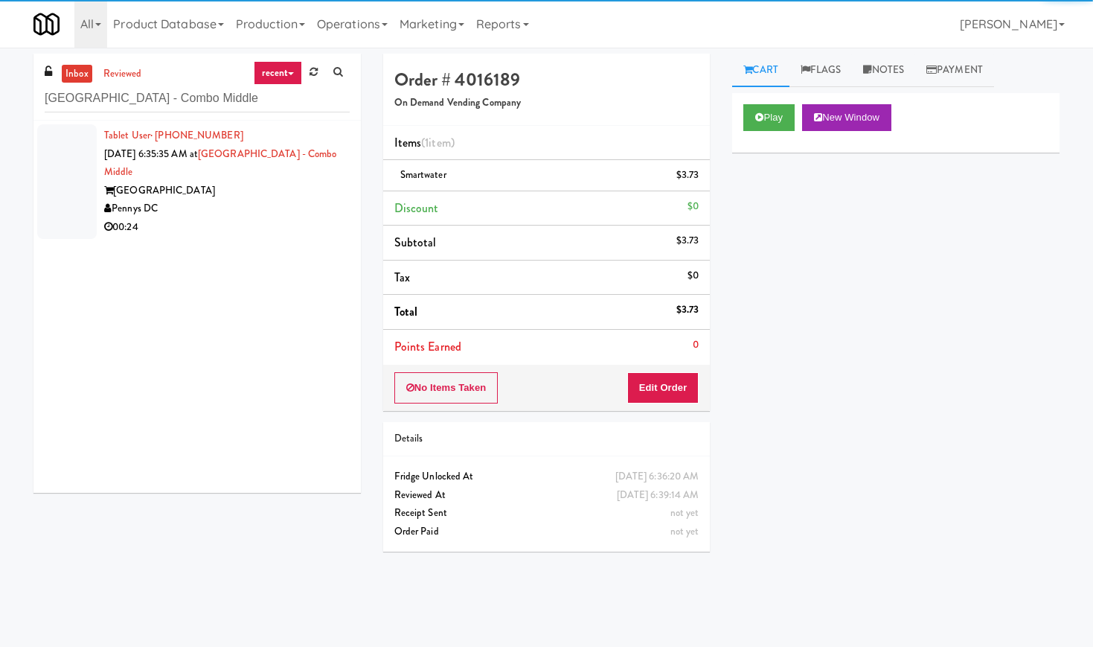
click at [345, 192] on li "Tablet User · (201) 925-3216 [DATE] 6:35:35 AM at [GEOGRAPHIC_DATA] - [GEOGRAPH…" at bounding box center [196, 182] width 327 height 122
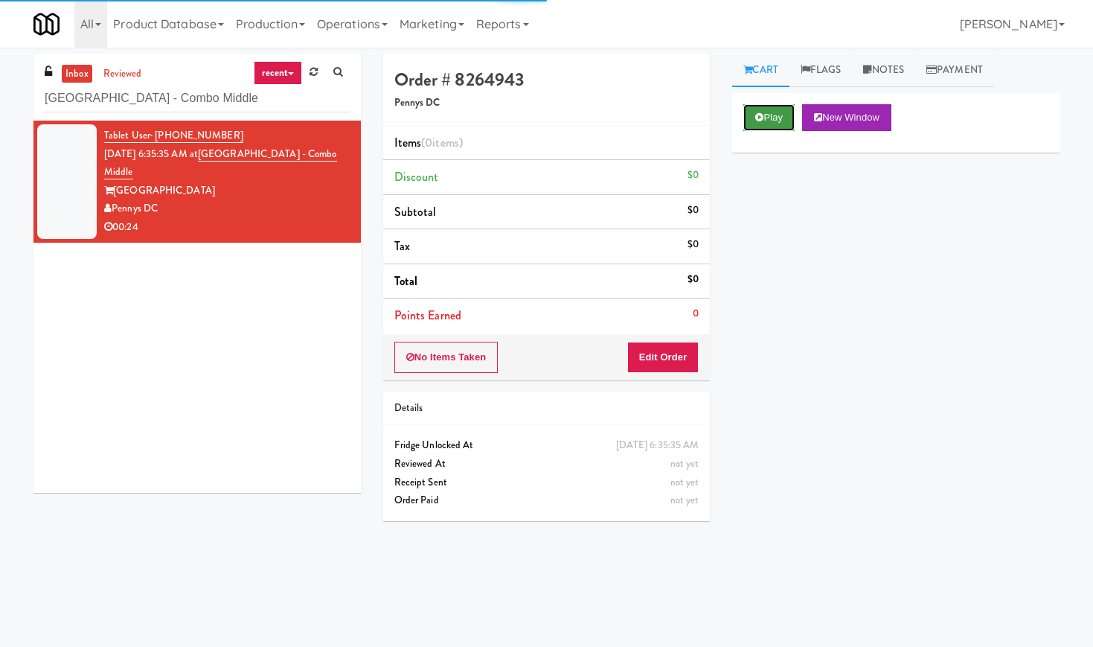
click at [779, 112] on button "Play" at bounding box center [768, 117] width 51 height 27
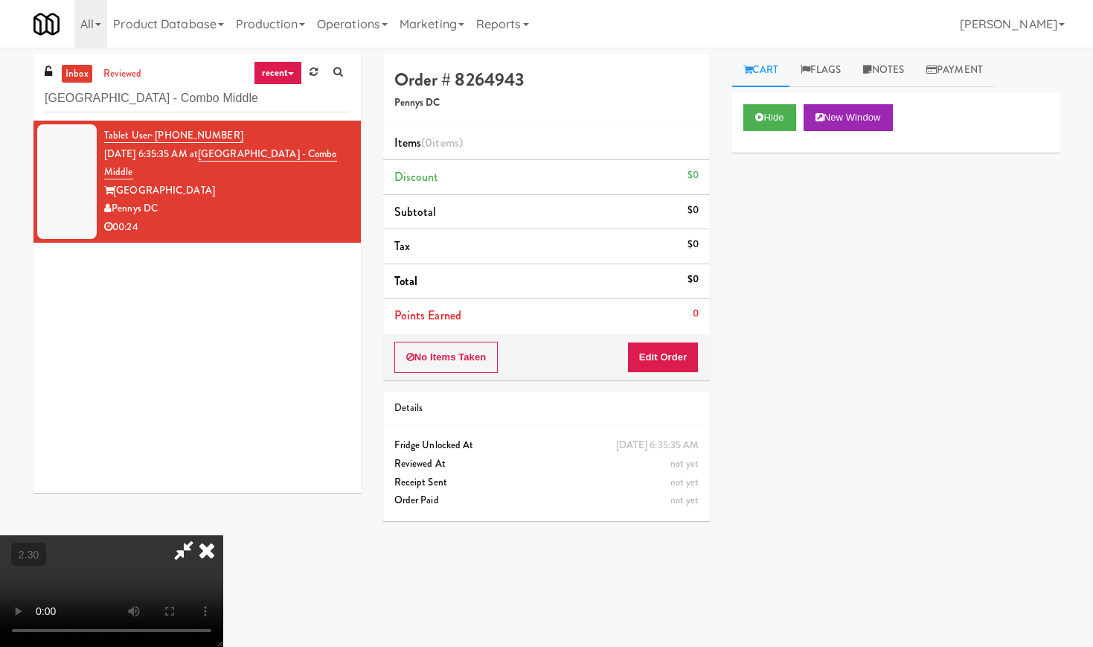
click at [223, 535] on video at bounding box center [111, 591] width 223 height 112
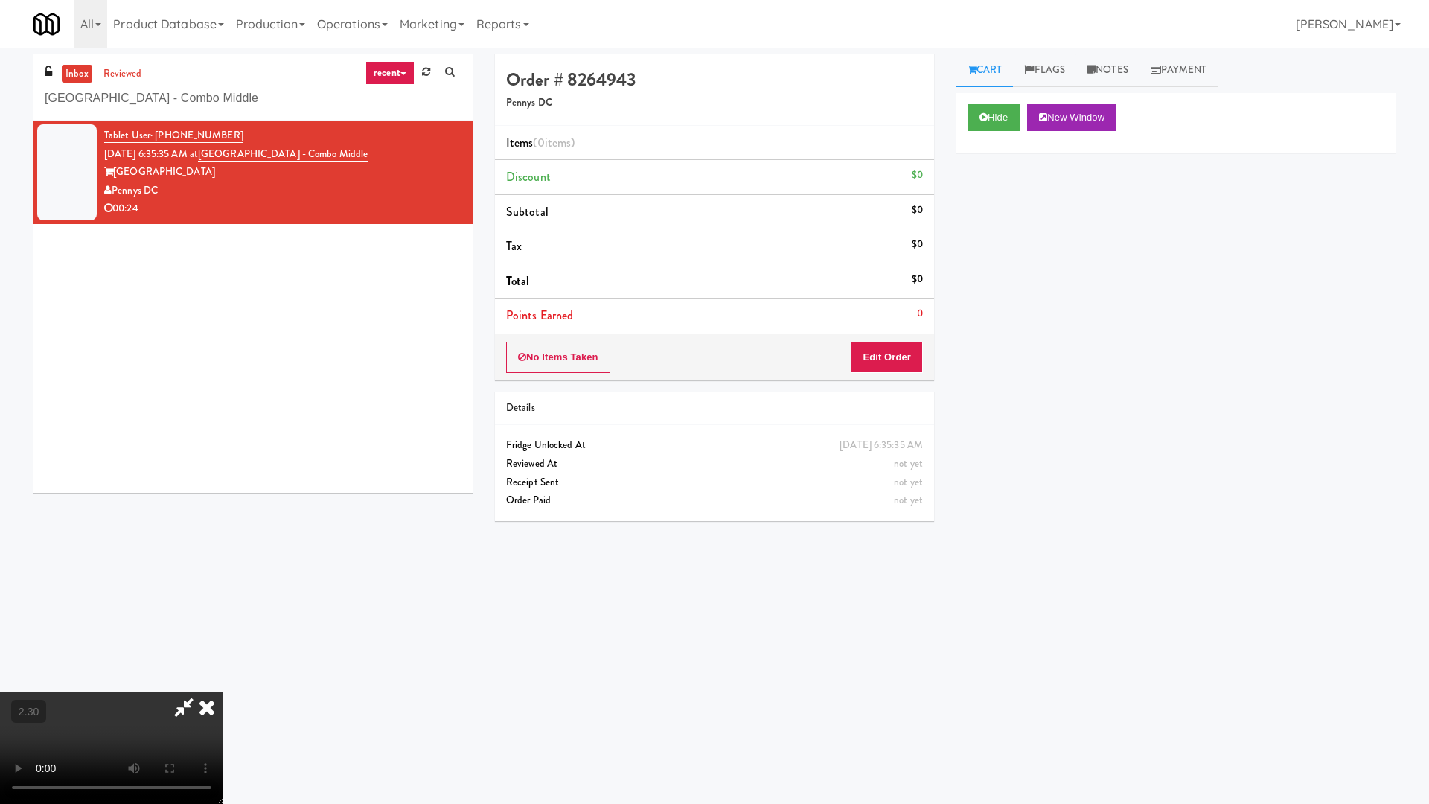
click at [223, 646] on video at bounding box center [111, 748] width 223 height 112
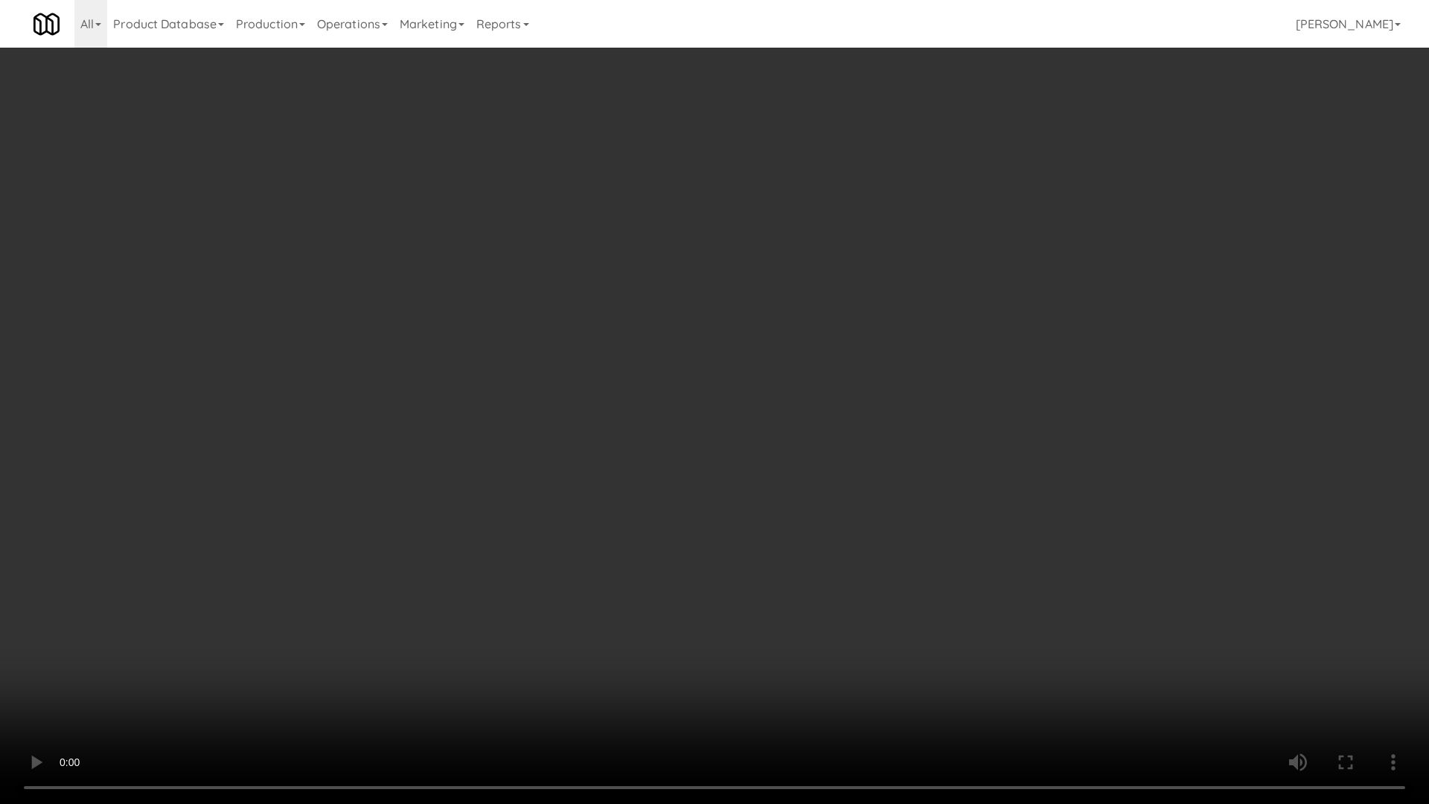
click at [568, 370] on video at bounding box center [714, 402] width 1429 height 804
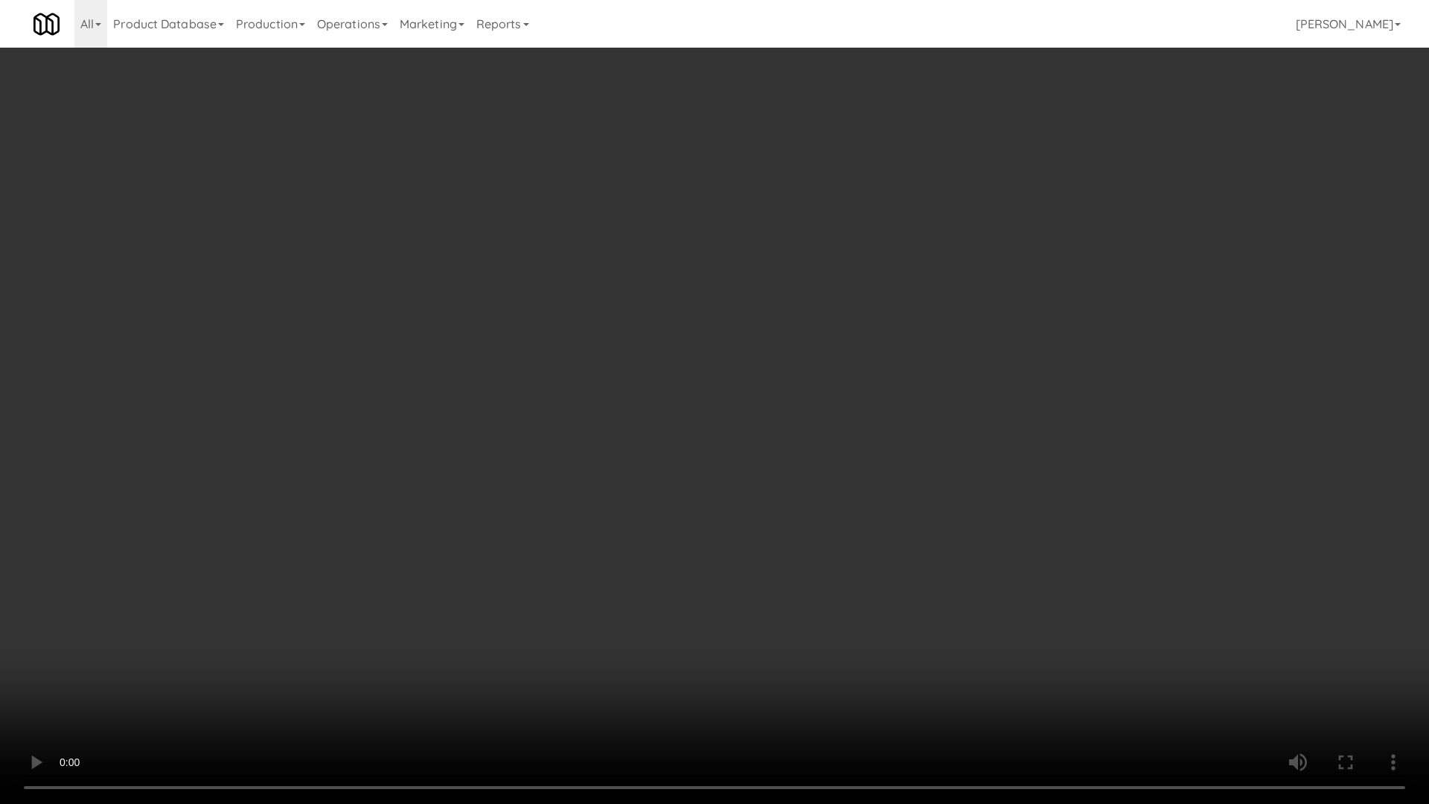
click at [568, 370] on video at bounding box center [714, 402] width 1429 height 804
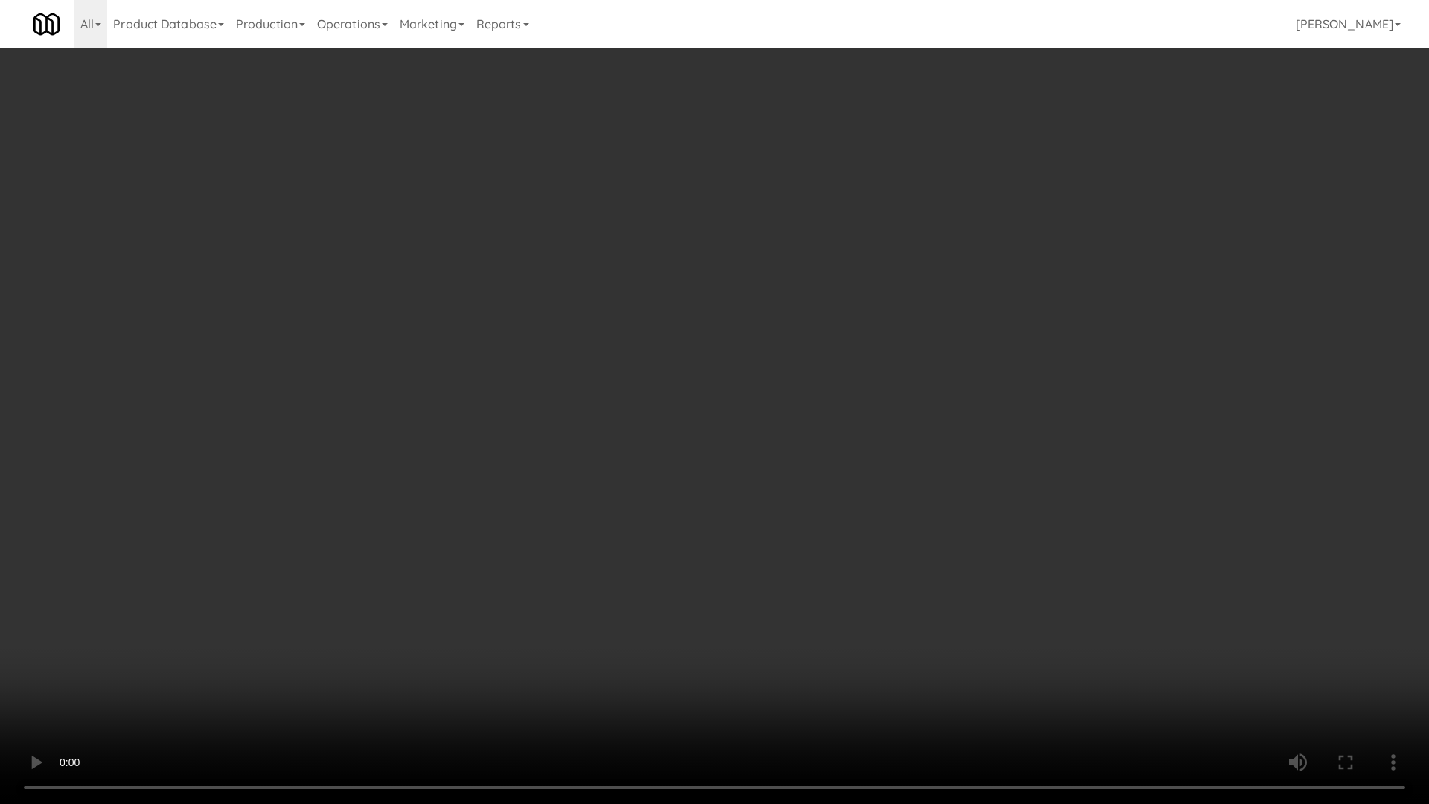
click at [568, 370] on video at bounding box center [714, 402] width 1429 height 804
click at [567, 363] on video at bounding box center [714, 402] width 1429 height 804
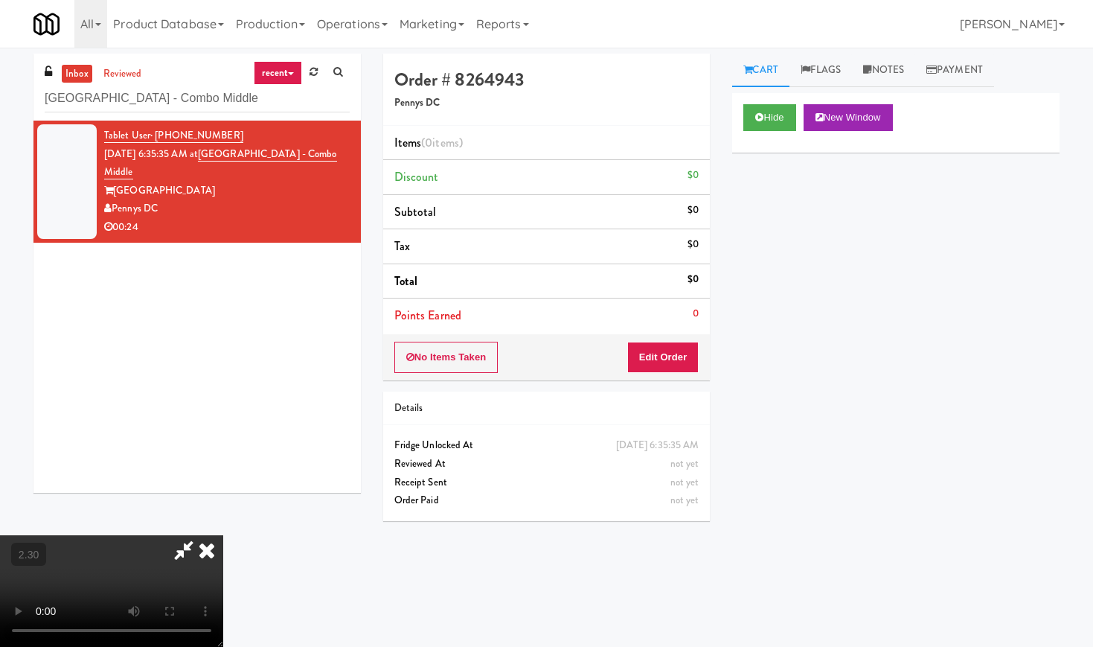
click at [223, 535] on icon at bounding box center [206, 550] width 33 height 30
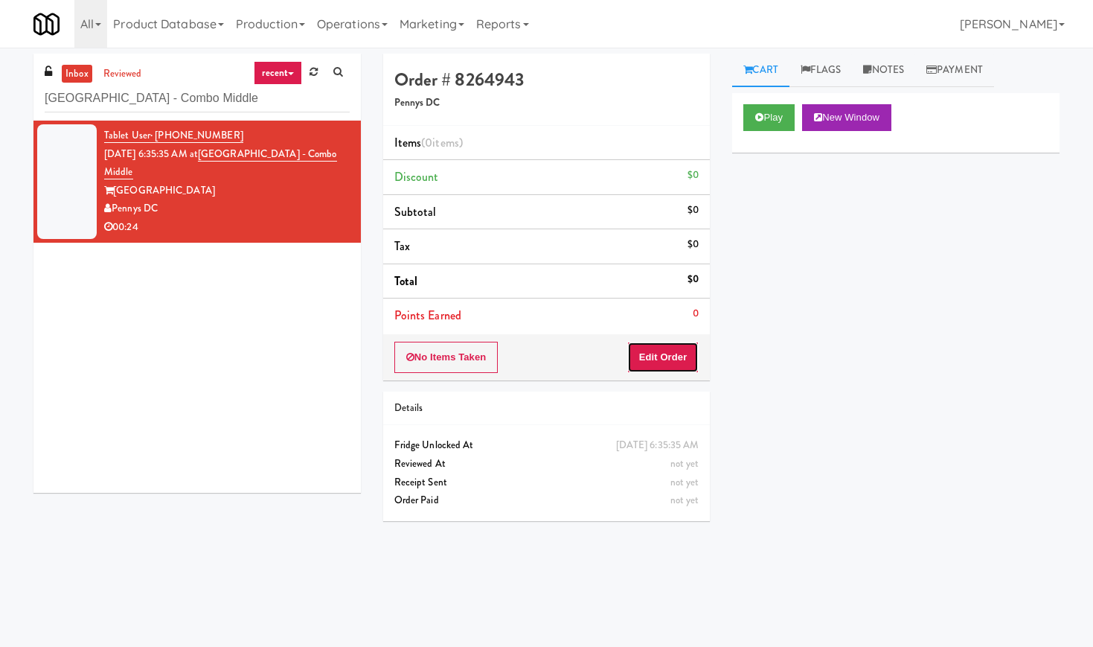
click at [654, 365] on button "Edit Order" at bounding box center [663, 357] width 72 height 31
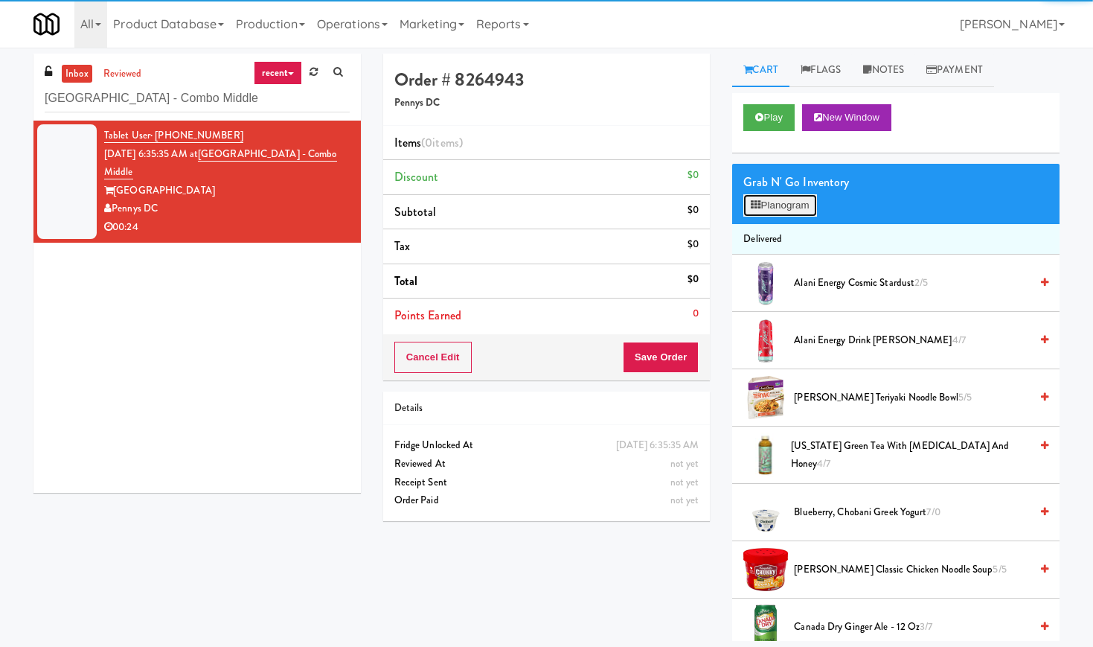
click at [788, 199] on button "Planogram" at bounding box center [779, 205] width 73 height 22
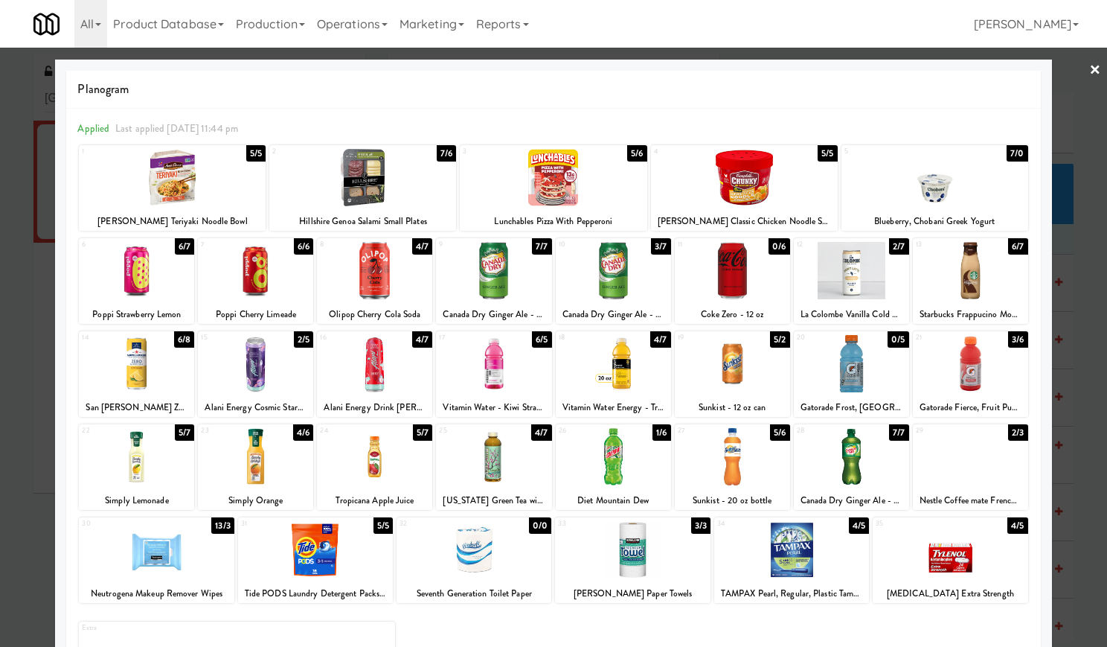
click at [204, 183] on div at bounding box center [172, 177] width 187 height 57
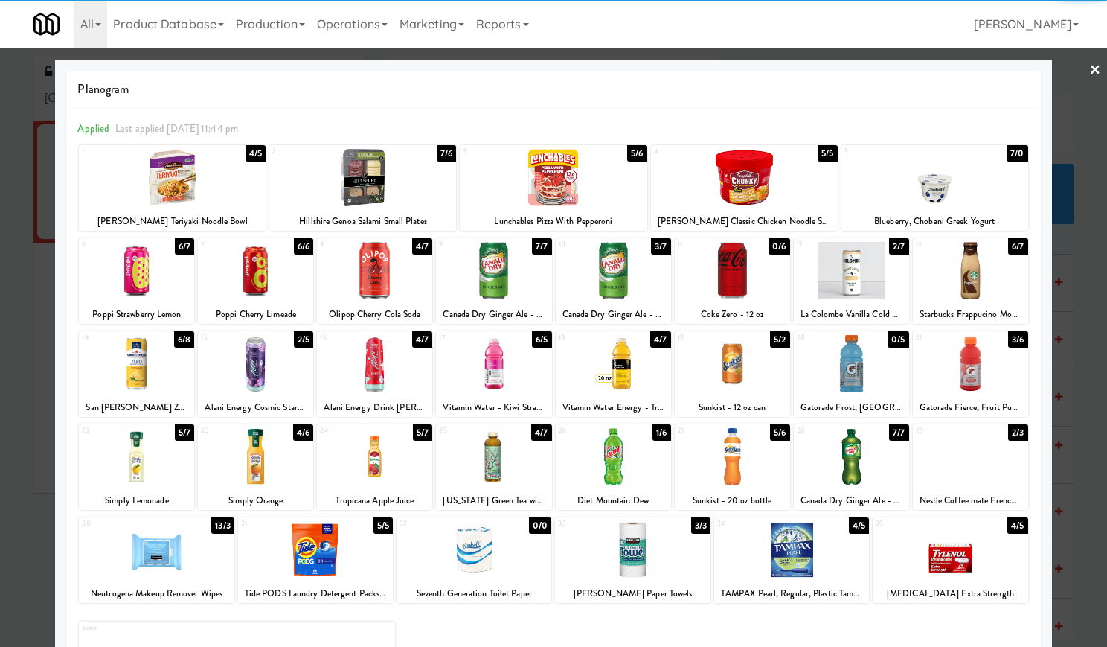
click at [109, 281] on div at bounding box center [136, 270] width 115 height 57
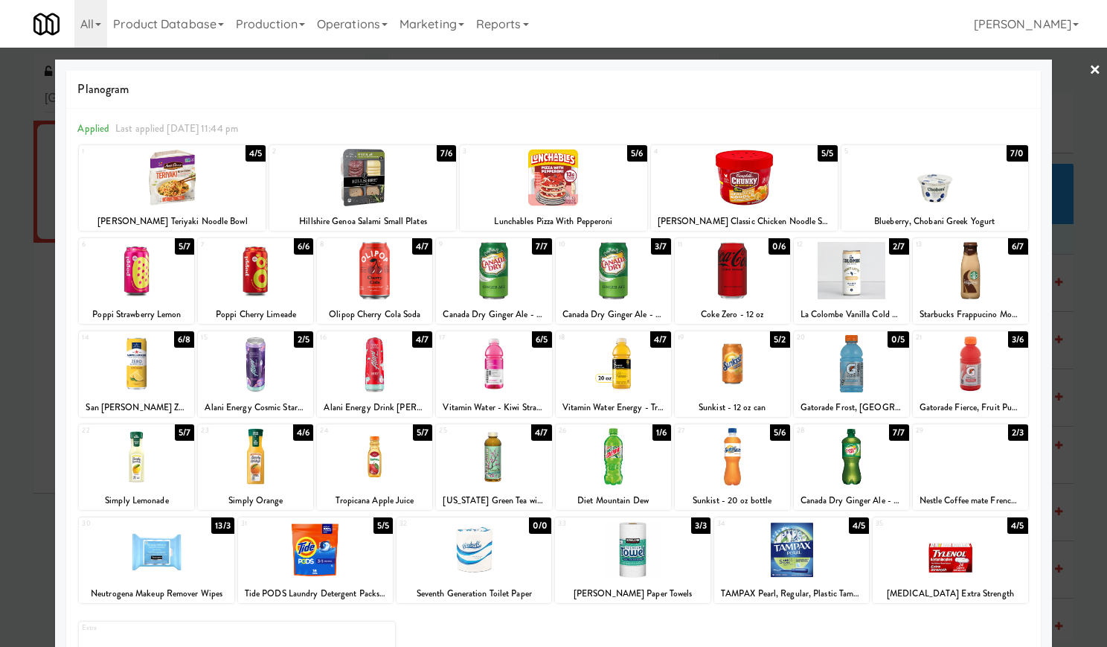
click at [403, 377] on div at bounding box center [374, 363] width 115 height 57
click at [1089, 69] on link "×" at bounding box center [1095, 71] width 12 height 46
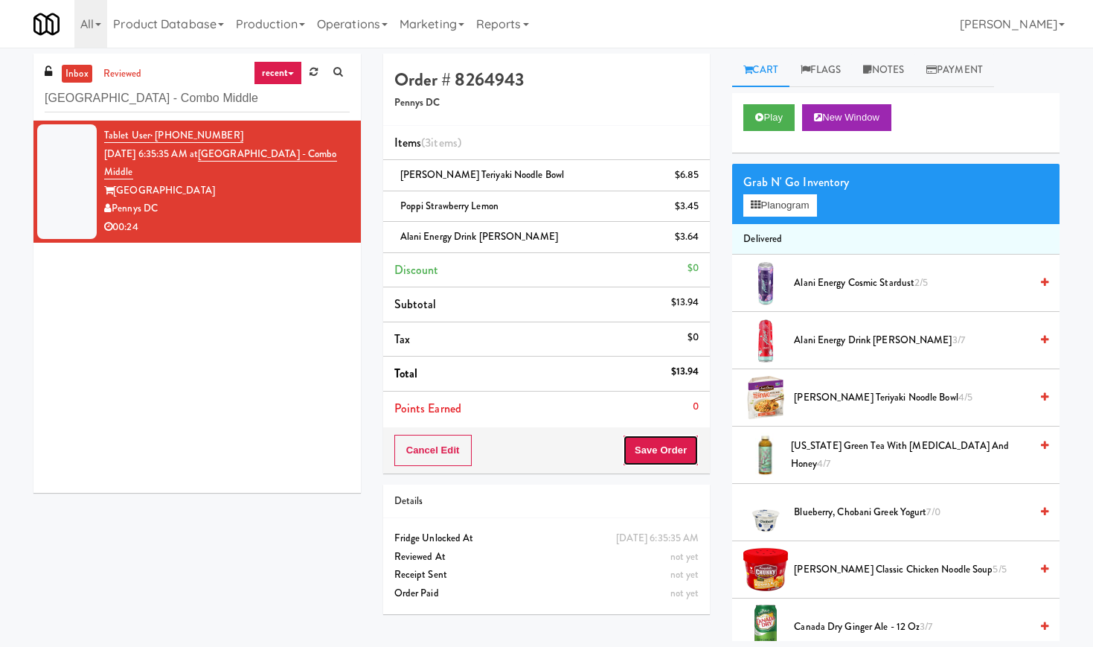
click at [661, 454] on button "Save Order" at bounding box center [661, 450] width 76 height 31
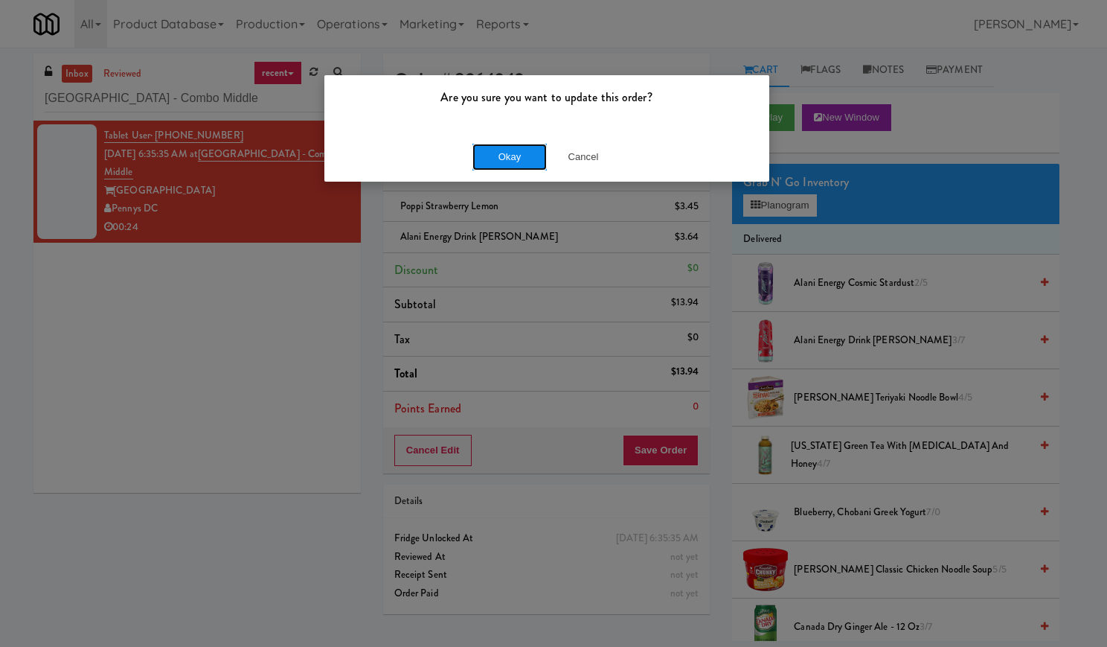
click at [515, 163] on button "Okay" at bounding box center [509, 157] width 74 height 27
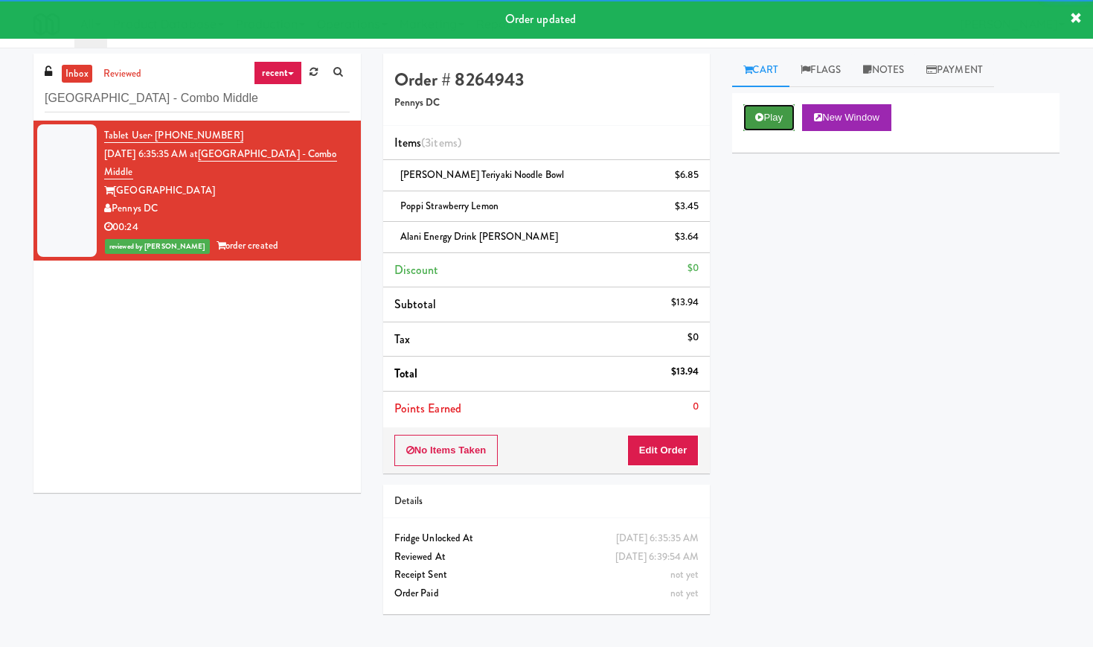
click at [780, 126] on button "Play" at bounding box center [768, 117] width 51 height 27
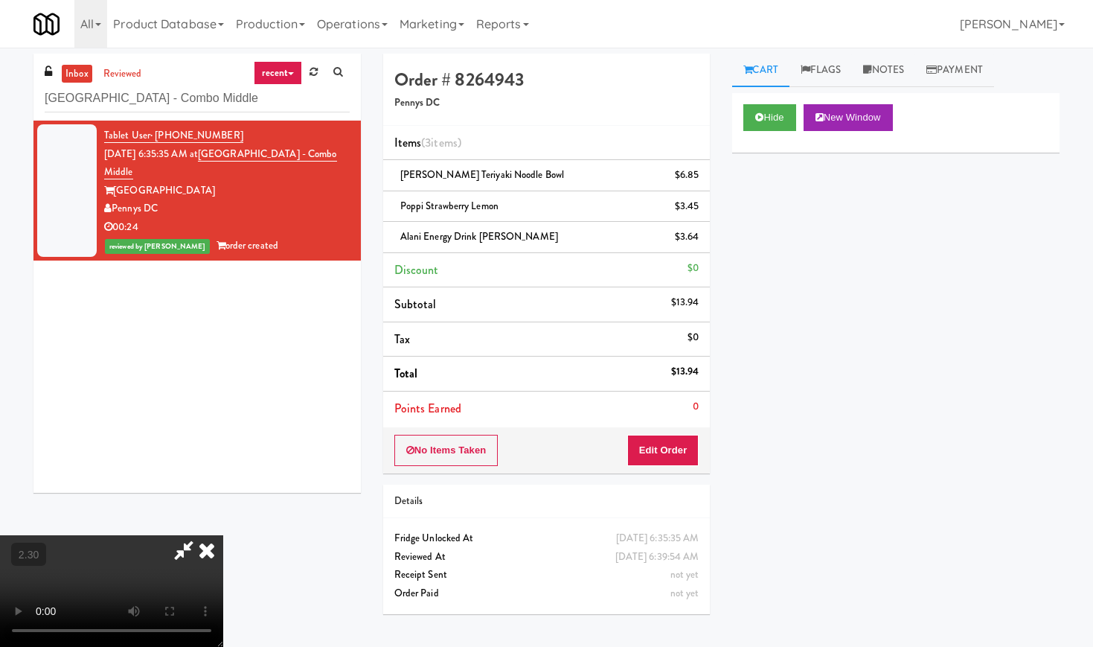
click at [223, 535] on video at bounding box center [111, 591] width 223 height 112
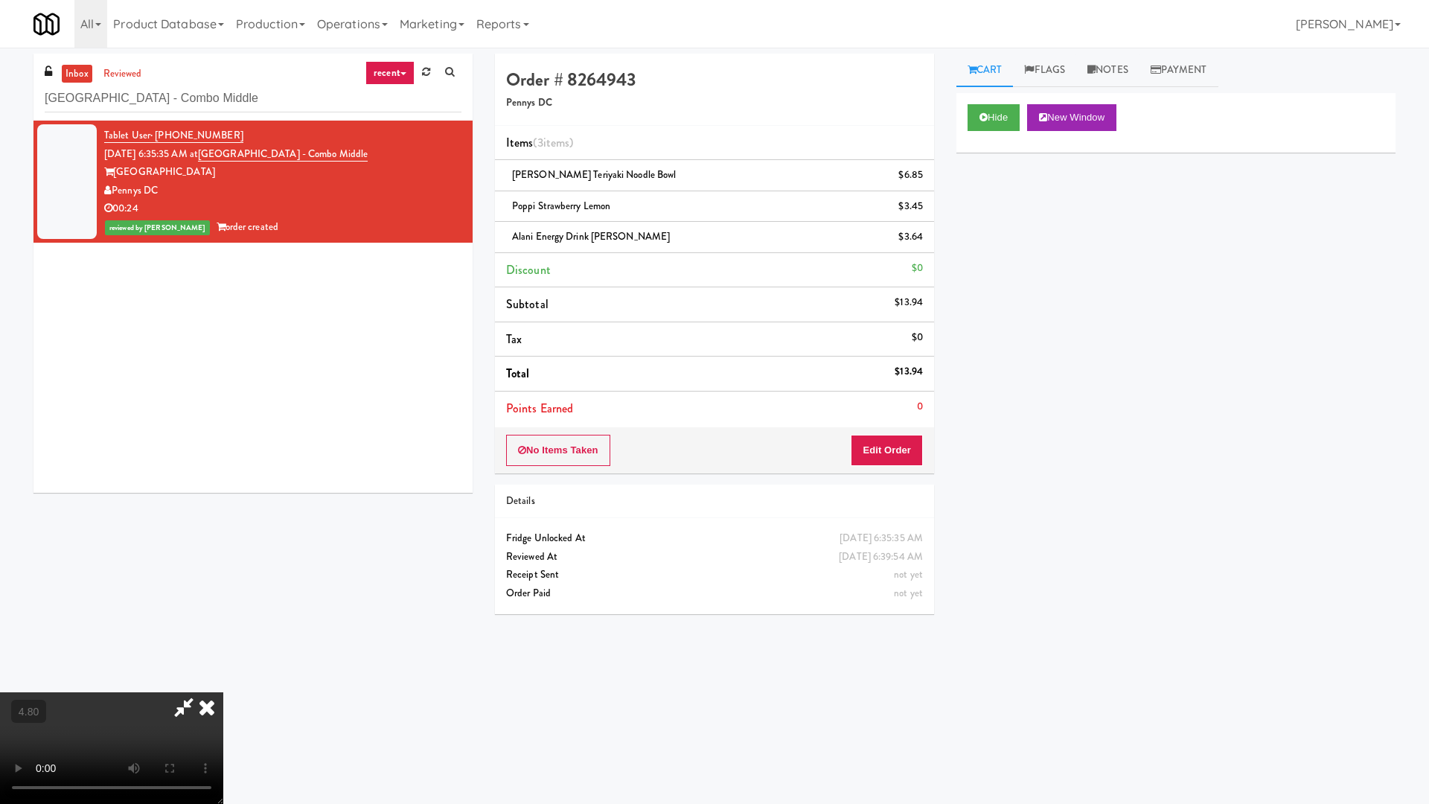
click at [223, 646] on video at bounding box center [111, 748] width 223 height 112
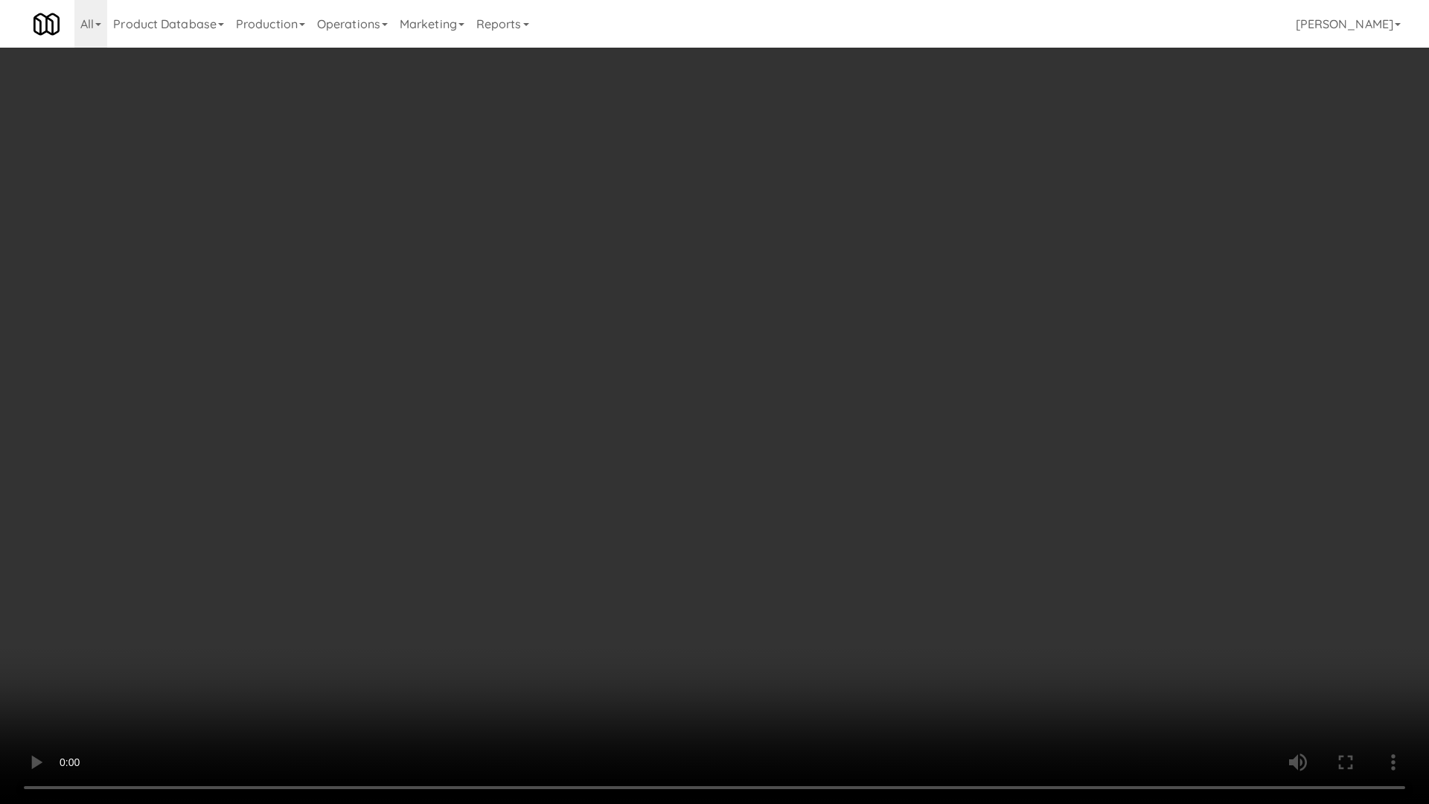
click at [536, 336] on video at bounding box center [714, 402] width 1429 height 804
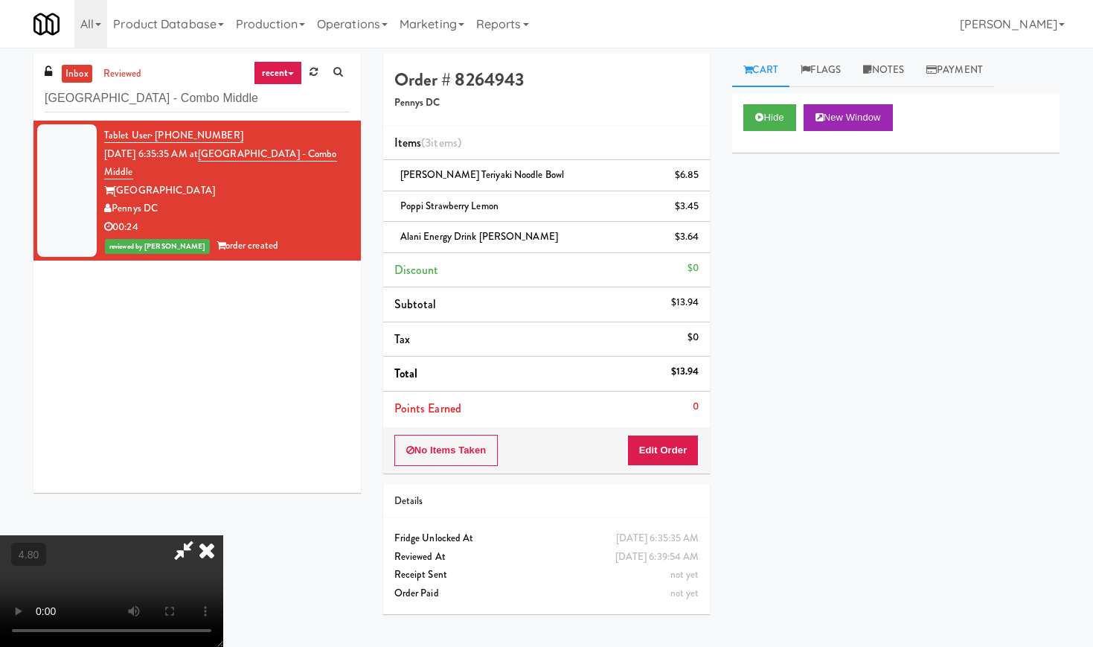
click at [223, 535] on icon at bounding box center [206, 550] width 33 height 30
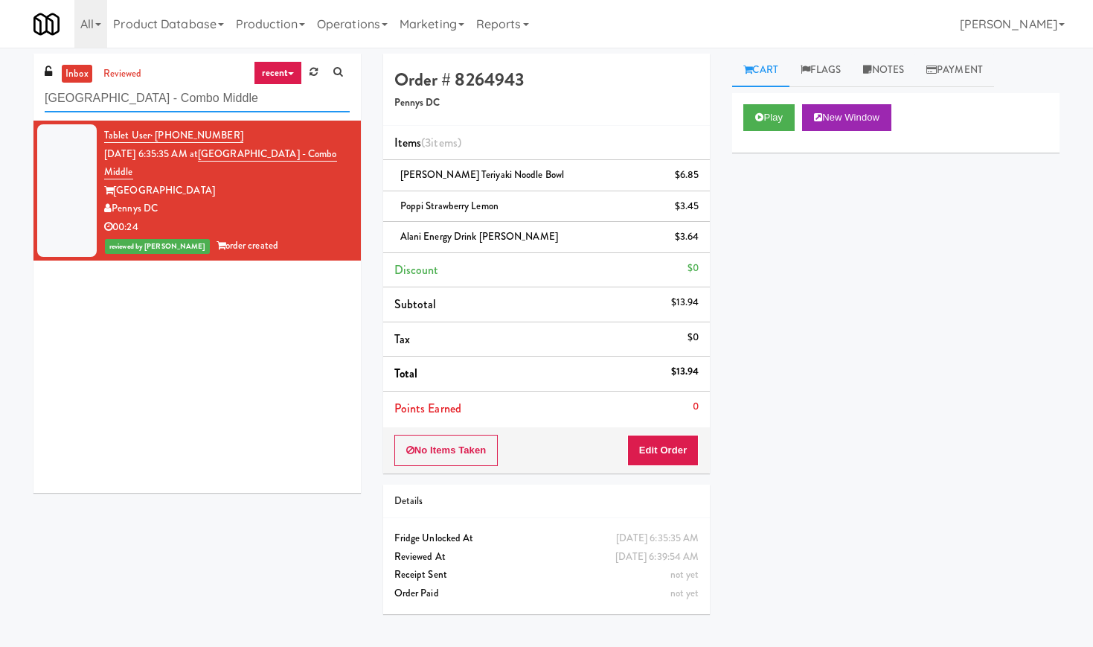
click at [122, 111] on input "[GEOGRAPHIC_DATA] - Combo Middle" at bounding box center [197, 99] width 305 height 28
paste input "Rising Sun - Drinks"
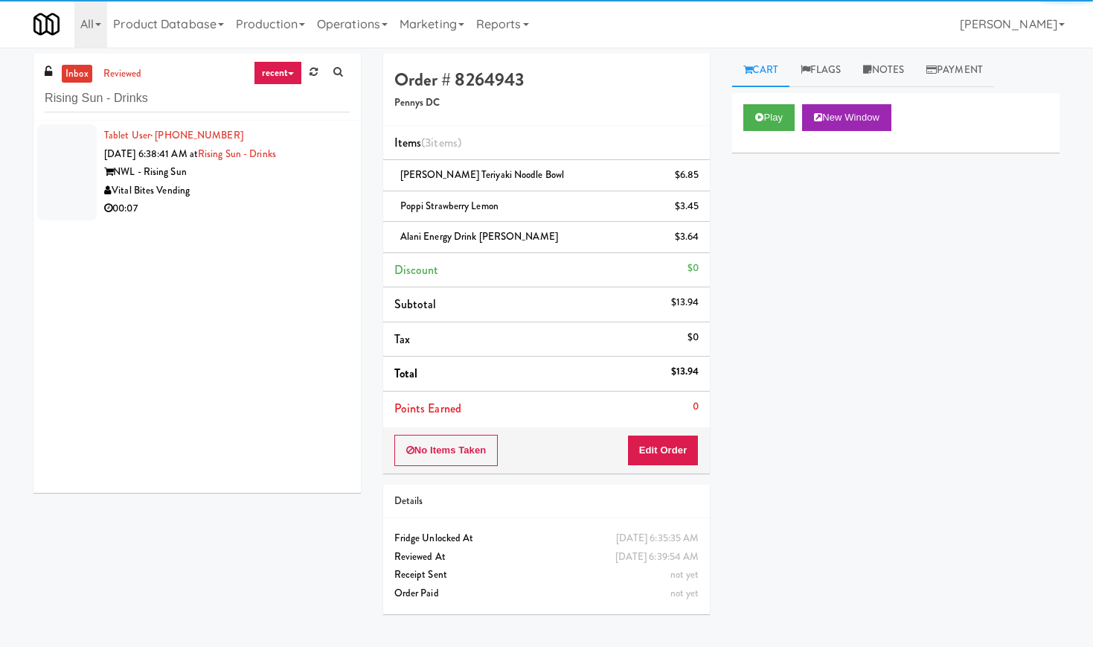
click at [289, 182] on div "Vital Bites Vending" at bounding box center [227, 191] width 246 height 19
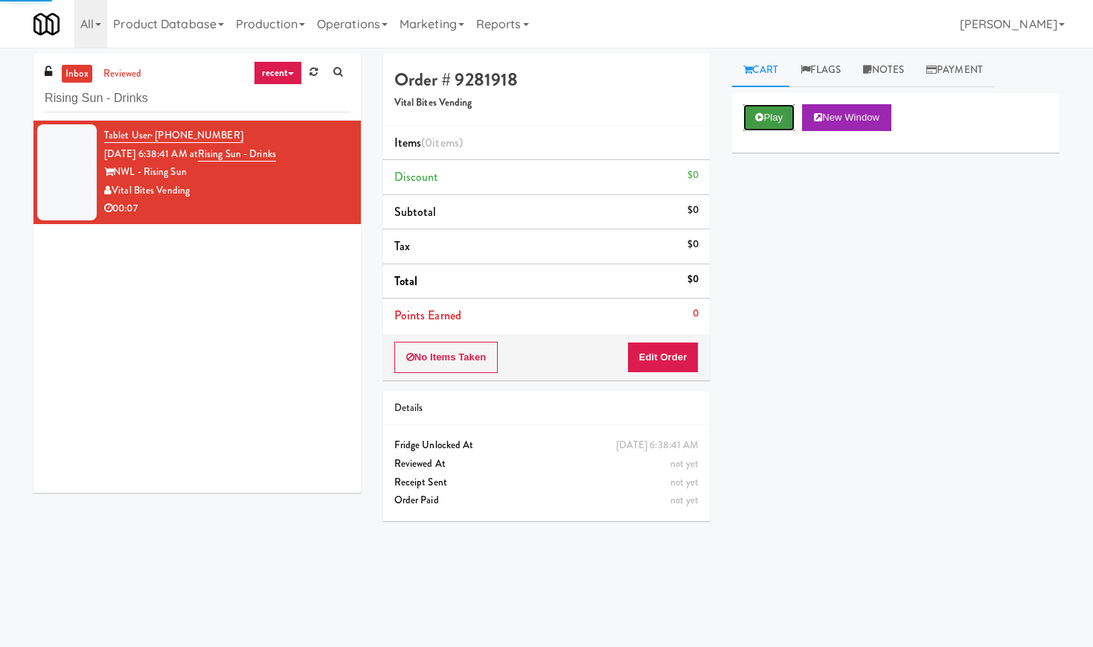
click at [763, 118] on icon at bounding box center [759, 117] width 8 height 10
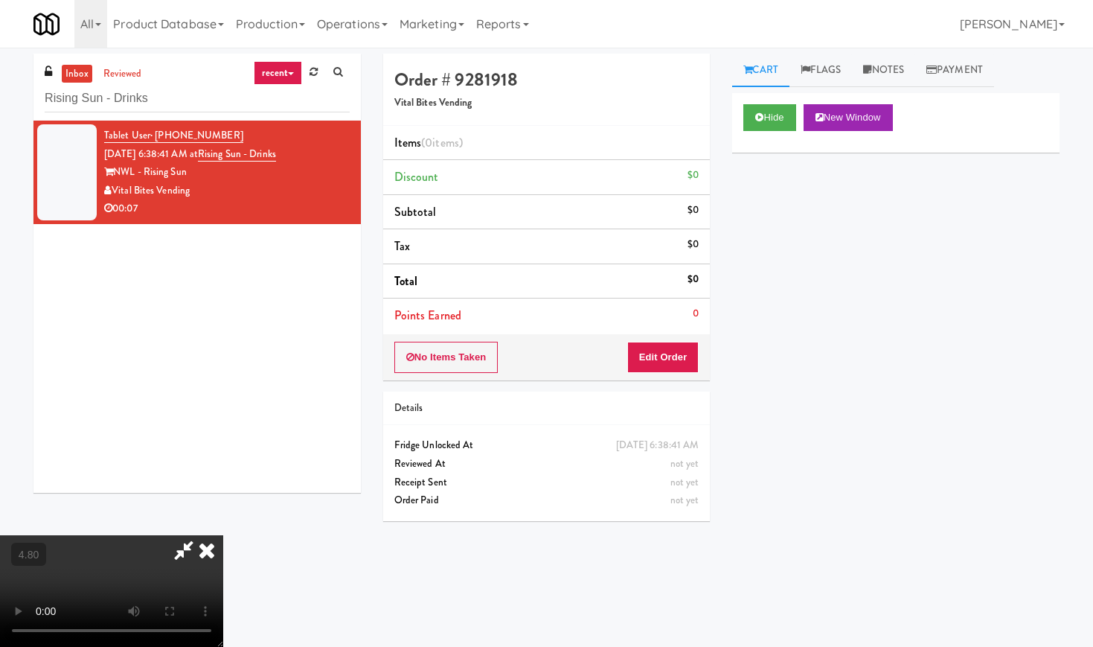
click at [223, 535] on video at bounding box center [111, 591] width 223 height 112
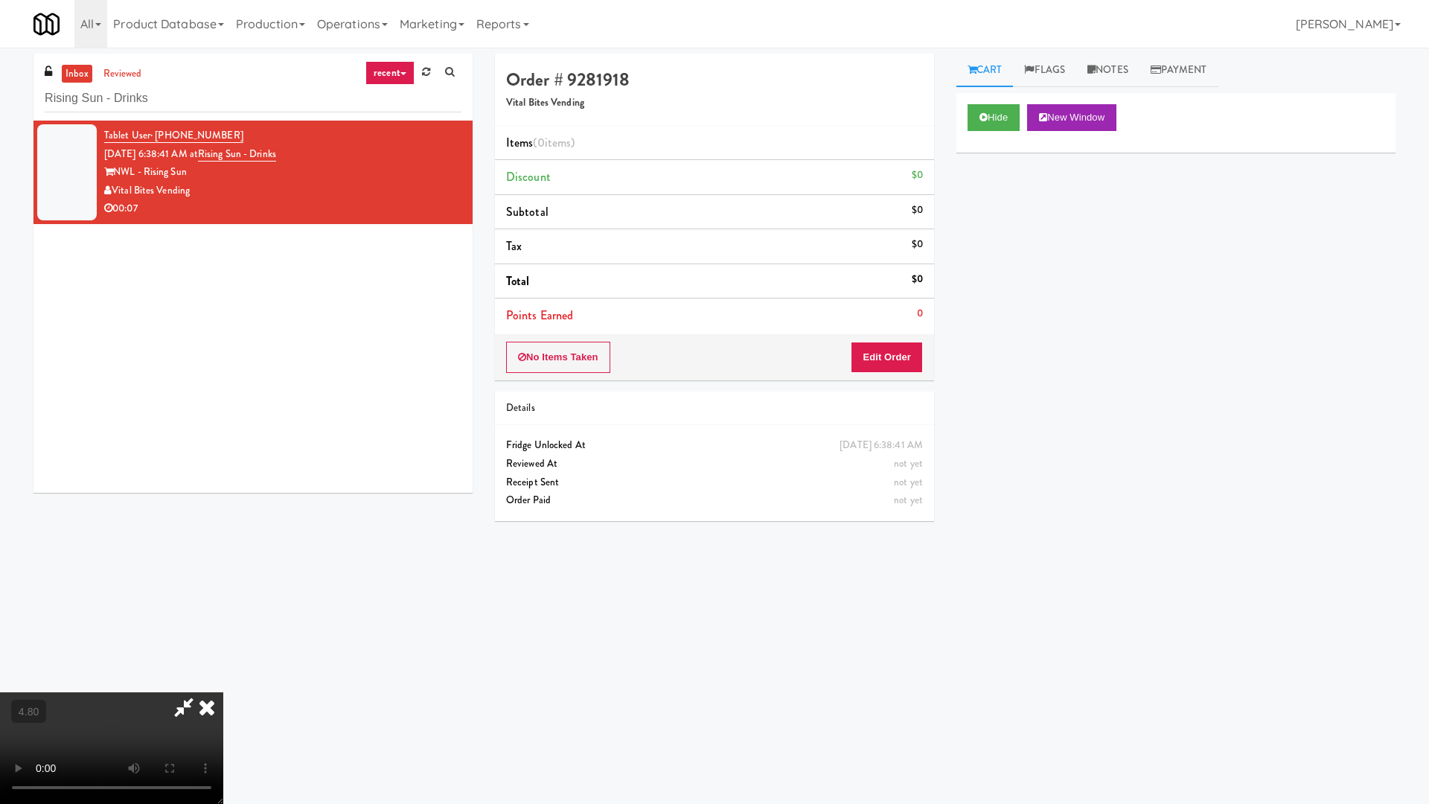
click at [223, 646] on video at bounding box center [111, 748] width 223 height 112
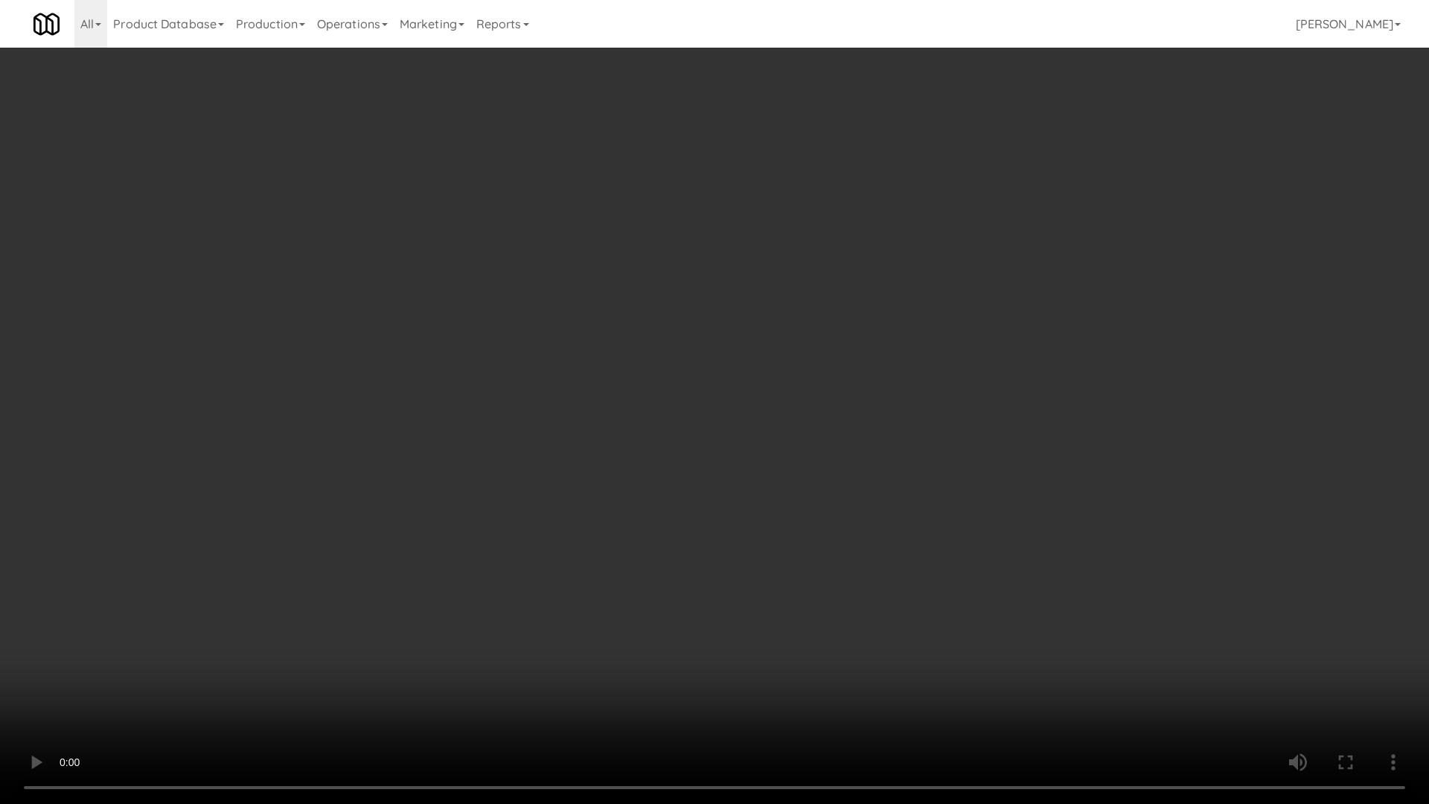
click at [572, 414] on video at bounding box center [714, 402] width 1429 height 804
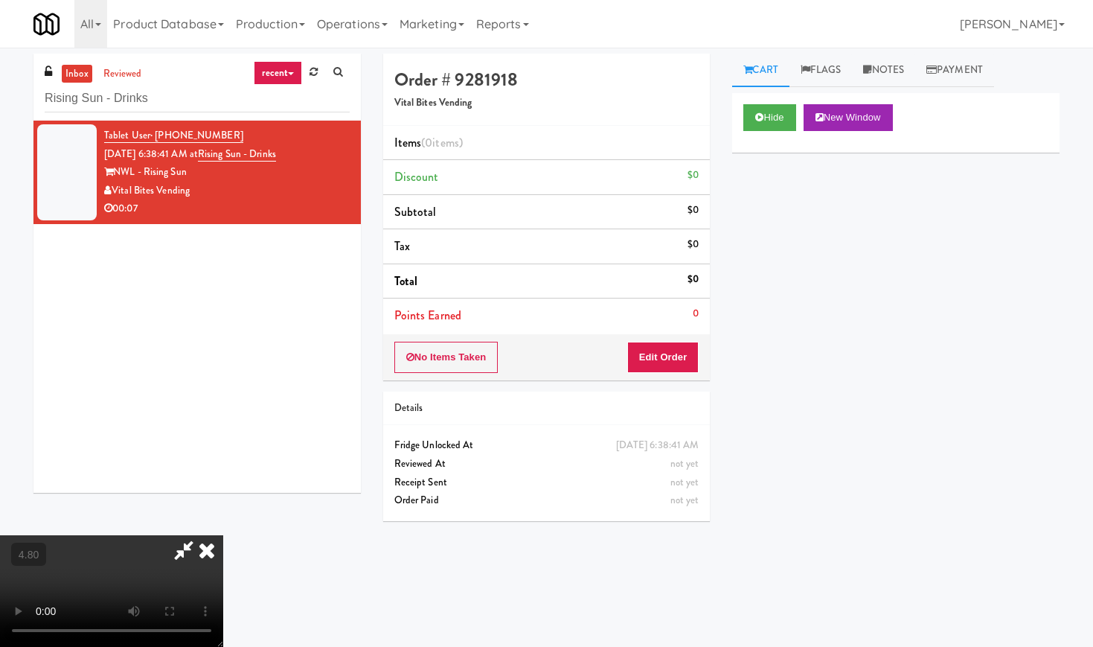
click at [223, 535] on icon at bounding box center [206, 550] width 33 height 30
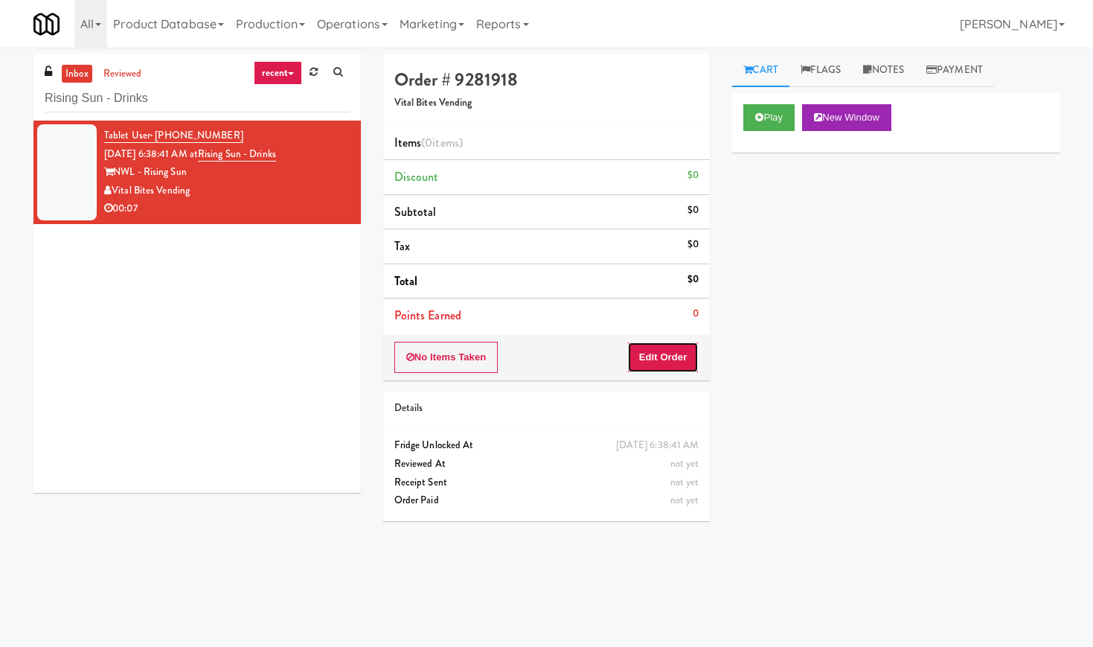
click at [679, 361] on button "Edit Order" at bounding box center [663, 357] width 72 height 31
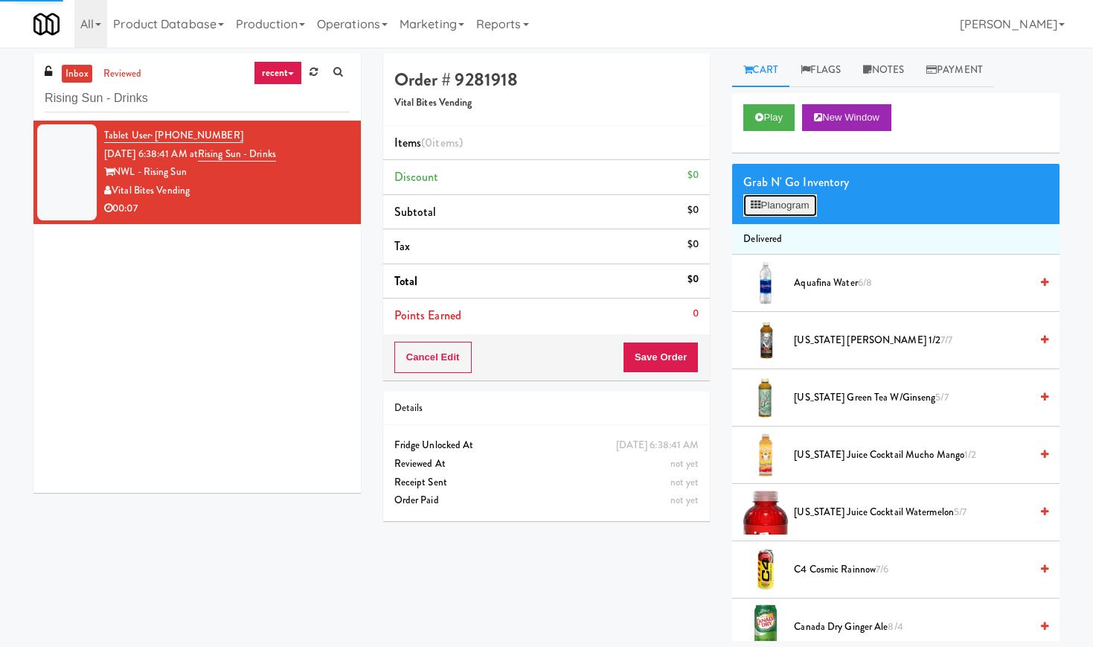
click at [766, 204] on button "Planogram" at bounding box center [779, 205] width 73 height 22
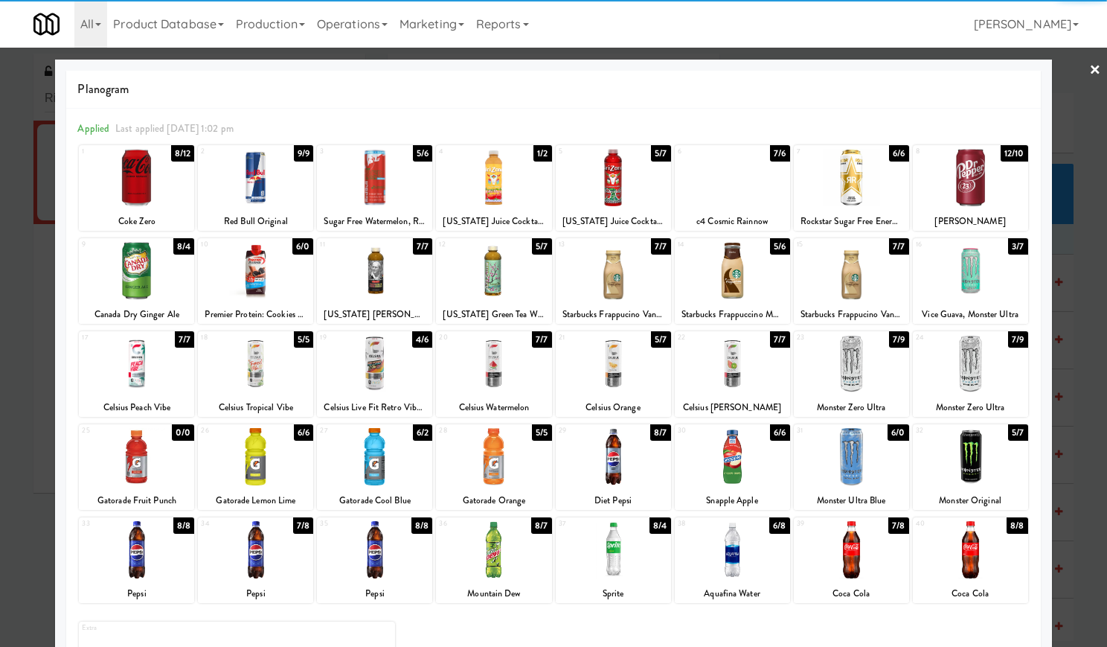
click at [847, 554] on div at bounding box center [851, 549] width 115 height 57
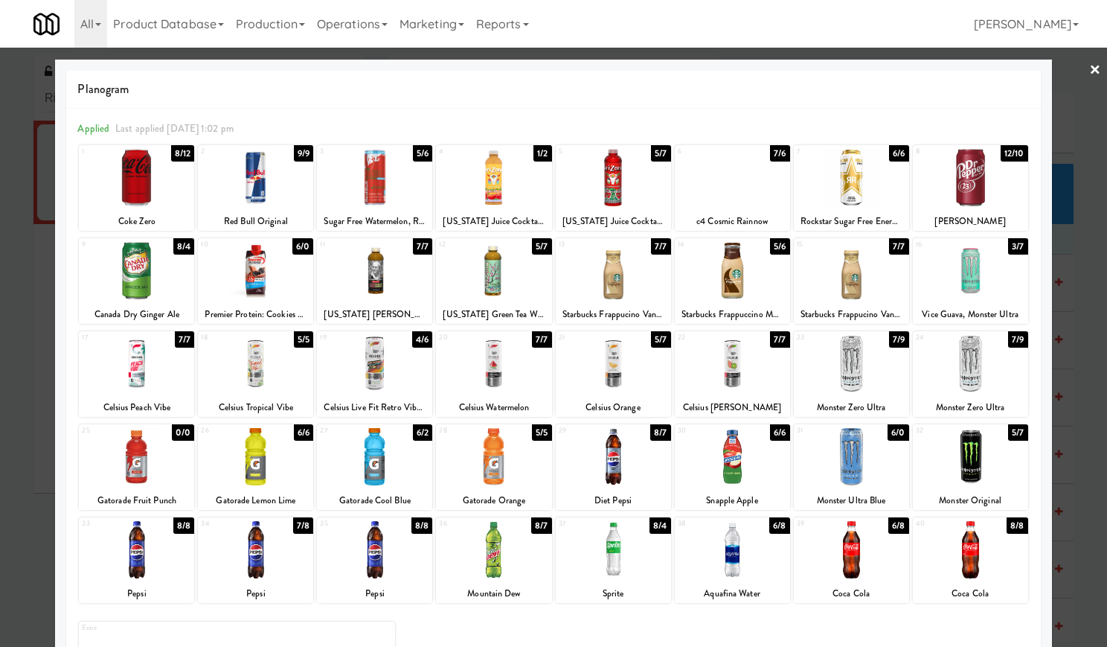
click at [1074, 58] on div at bounding box center [553, 323] width 1107 height 647
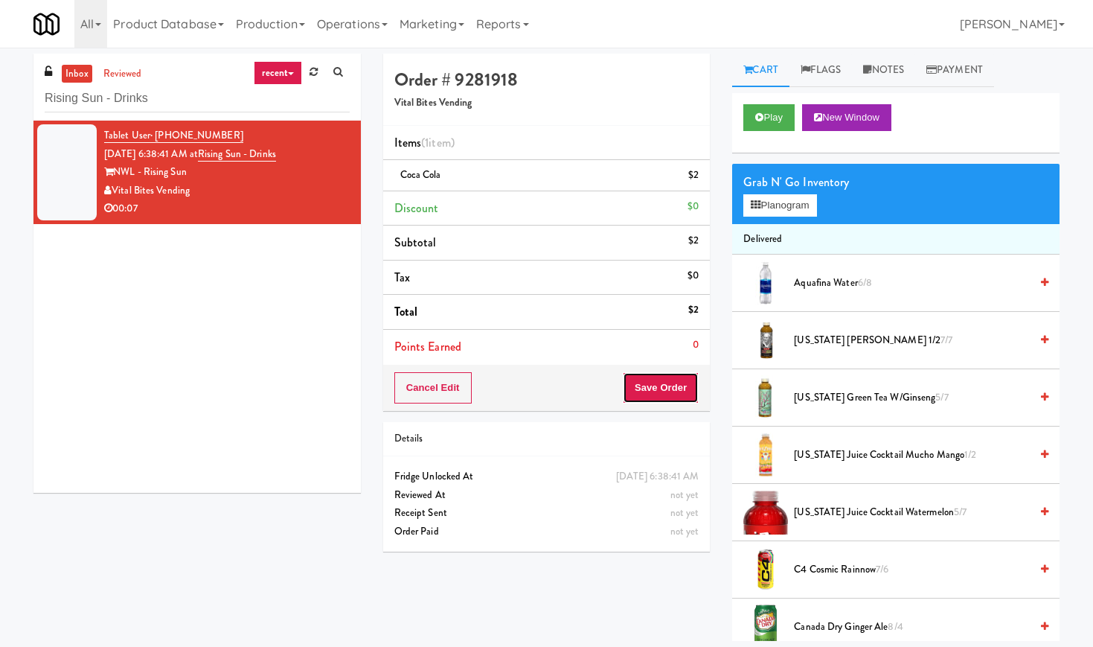
click at [682, 379] on button "Save Order" at bounding box center [661, 387] width 76 height 31
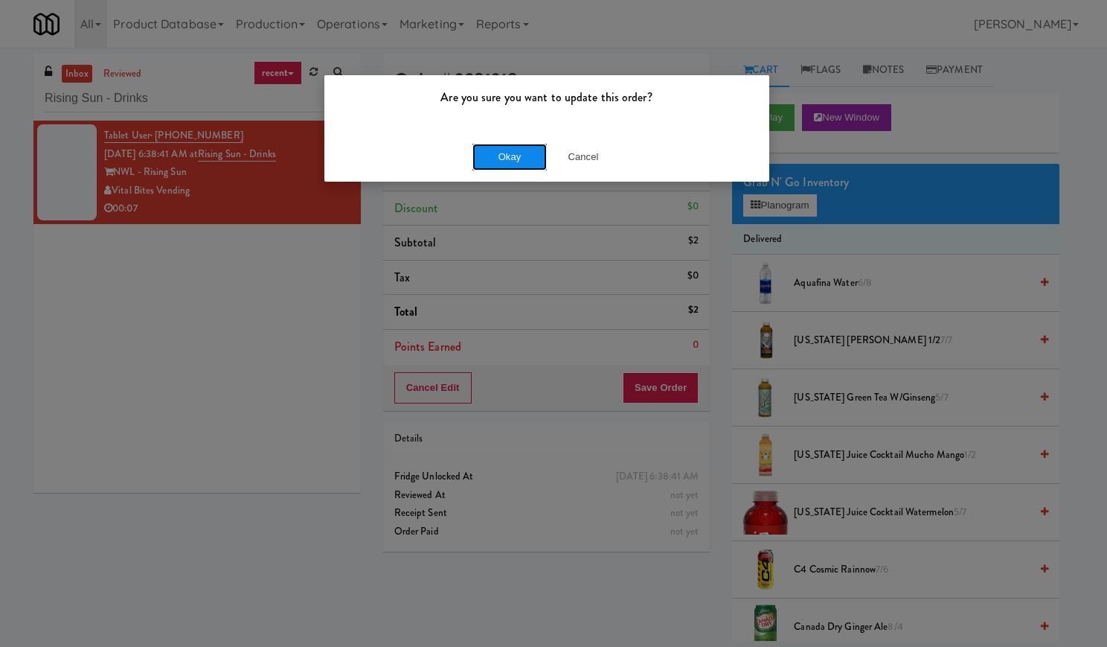
click at [478, 154] on button "Okay" at bounding box center [509, 157] width 74 height 27
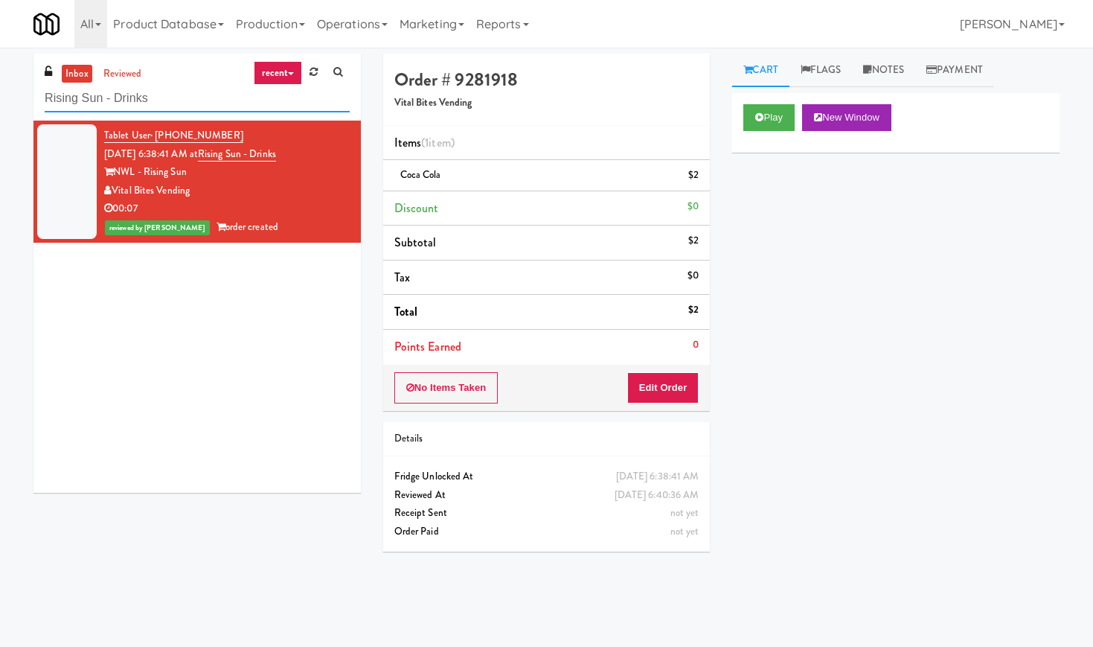
click at [138, 100] on input "Rising Sun - Drinks" at bounding box center [197, 99] width 305 height 28
paste input "Arden of Warrenville - Cooler"
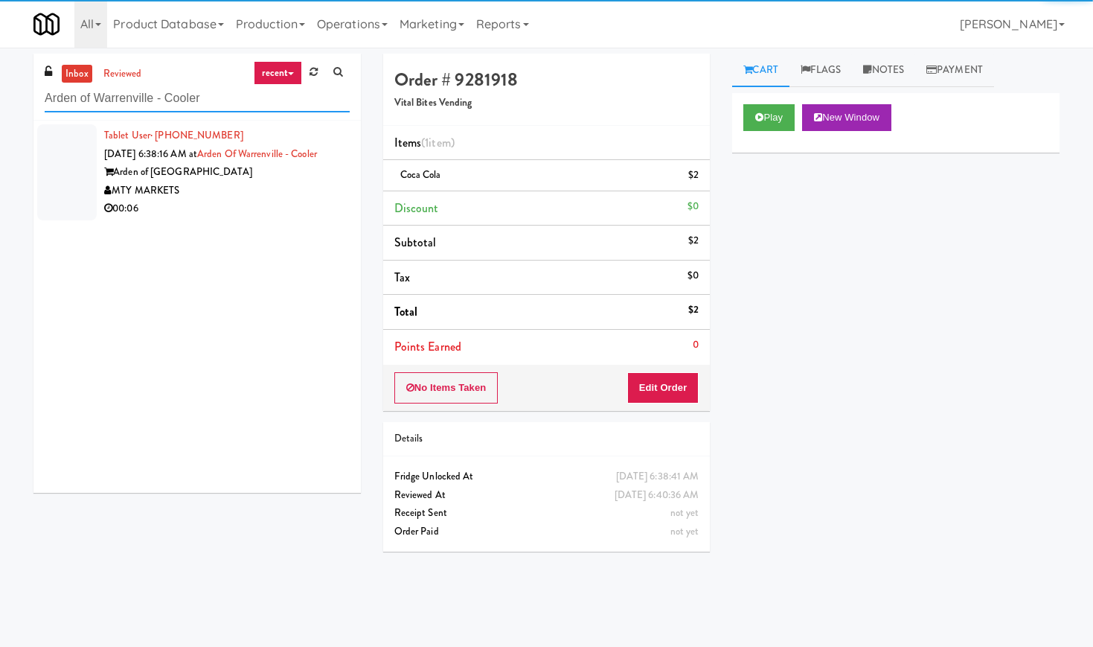
type input "Arden of Warrenville - Cooler"
click at [283, 182] on div "Arden of [GEOGRAPHIC_DATA]" at bounding box center [227, 172] width 246 height 19
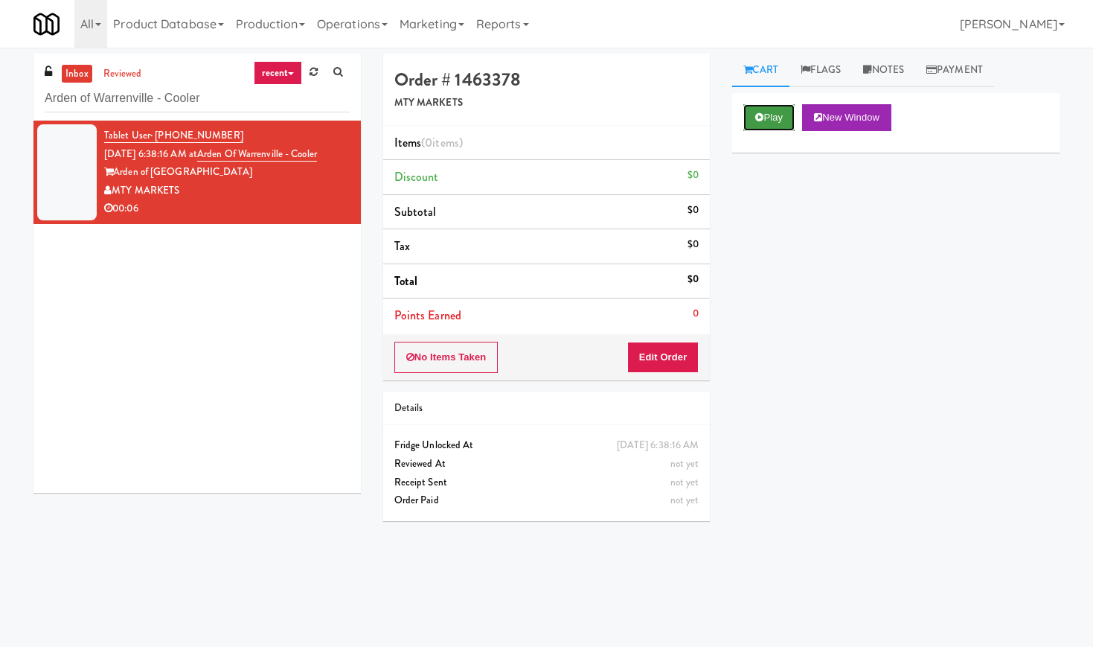
click at [763, 115] on icon at bounding box center [759, 117] width 8 height 10
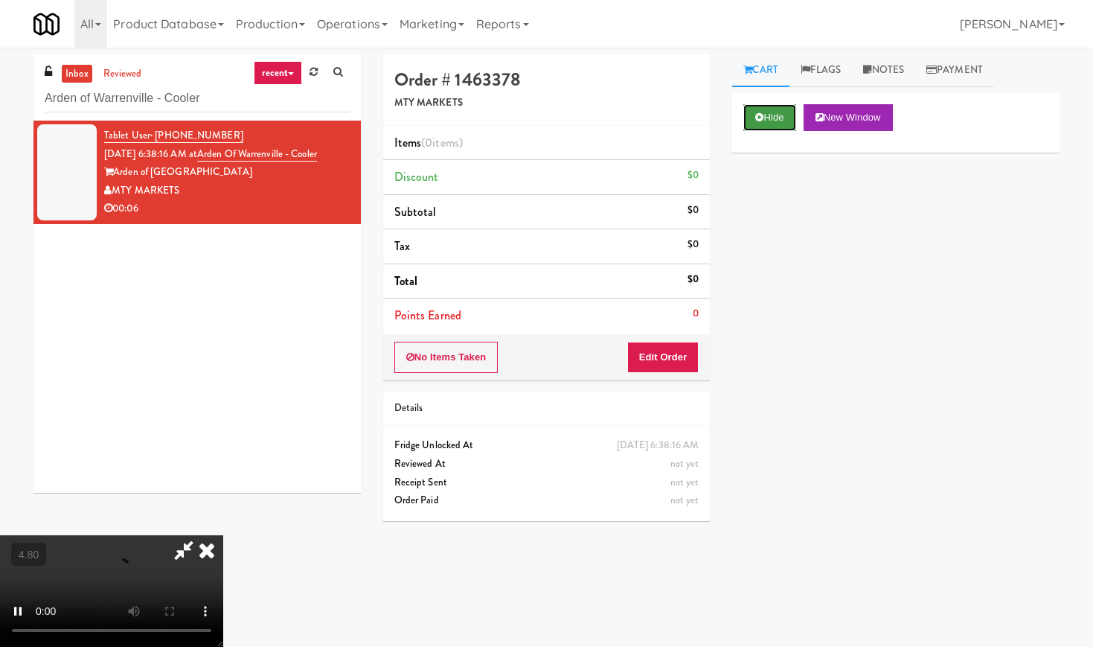
click at [760, 126] on button "Hide" at bounding box center [769, 117] width 52 height 27
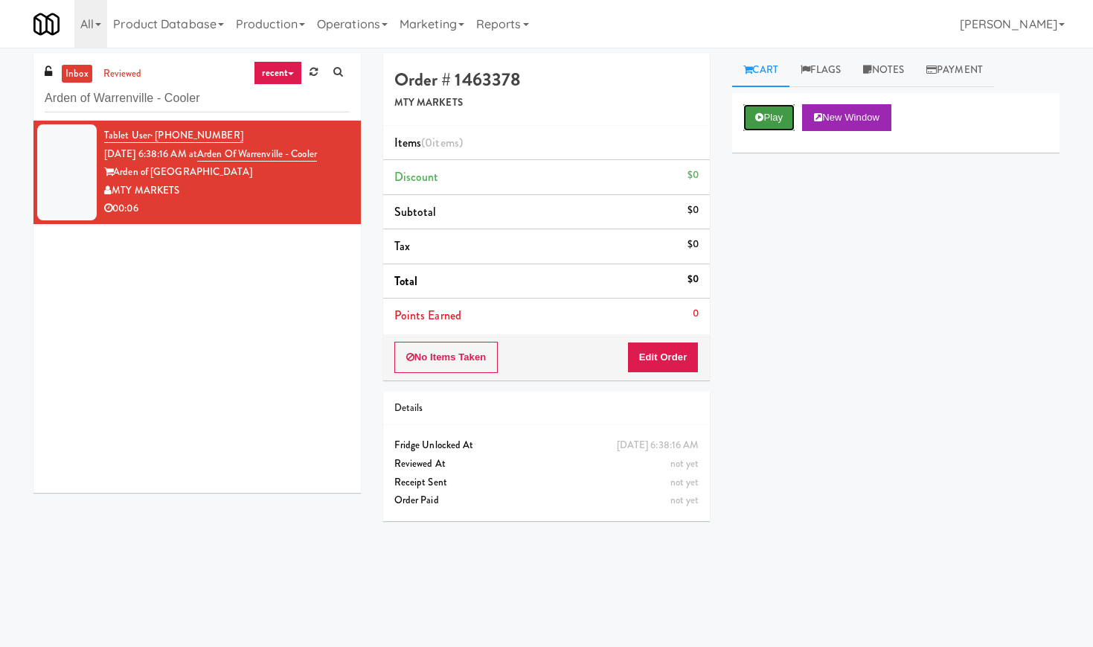
click at [768, 121] on button "Play" at bounding box center [768, 117] width 51 height 27
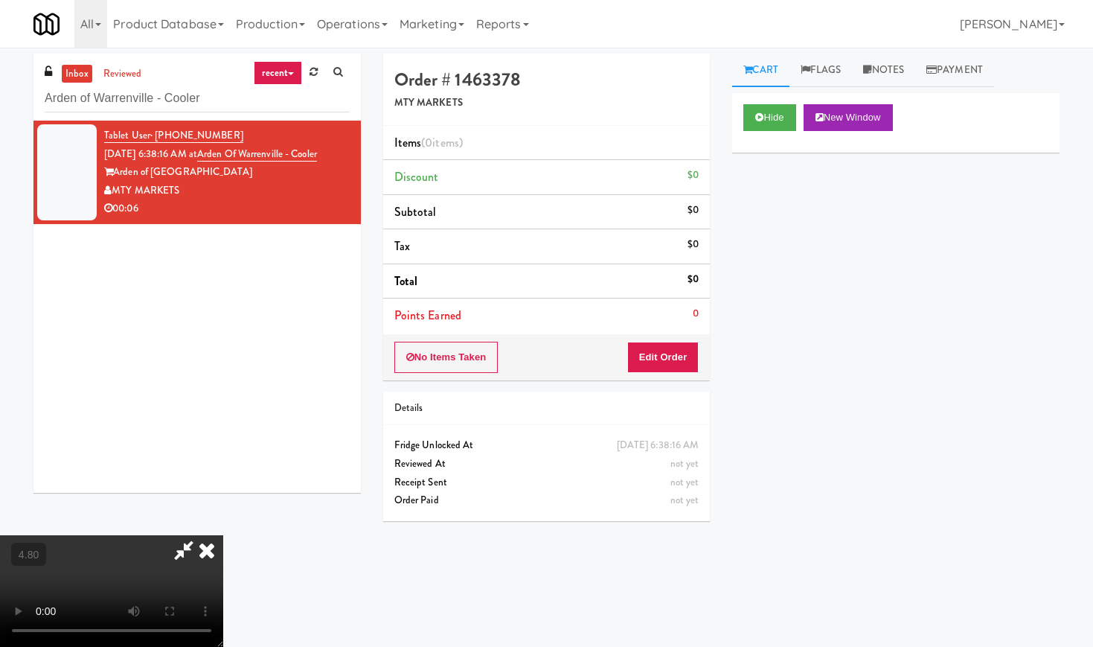
click at [223, 535] on video at bounding box center [111, 591] width 223 height 112
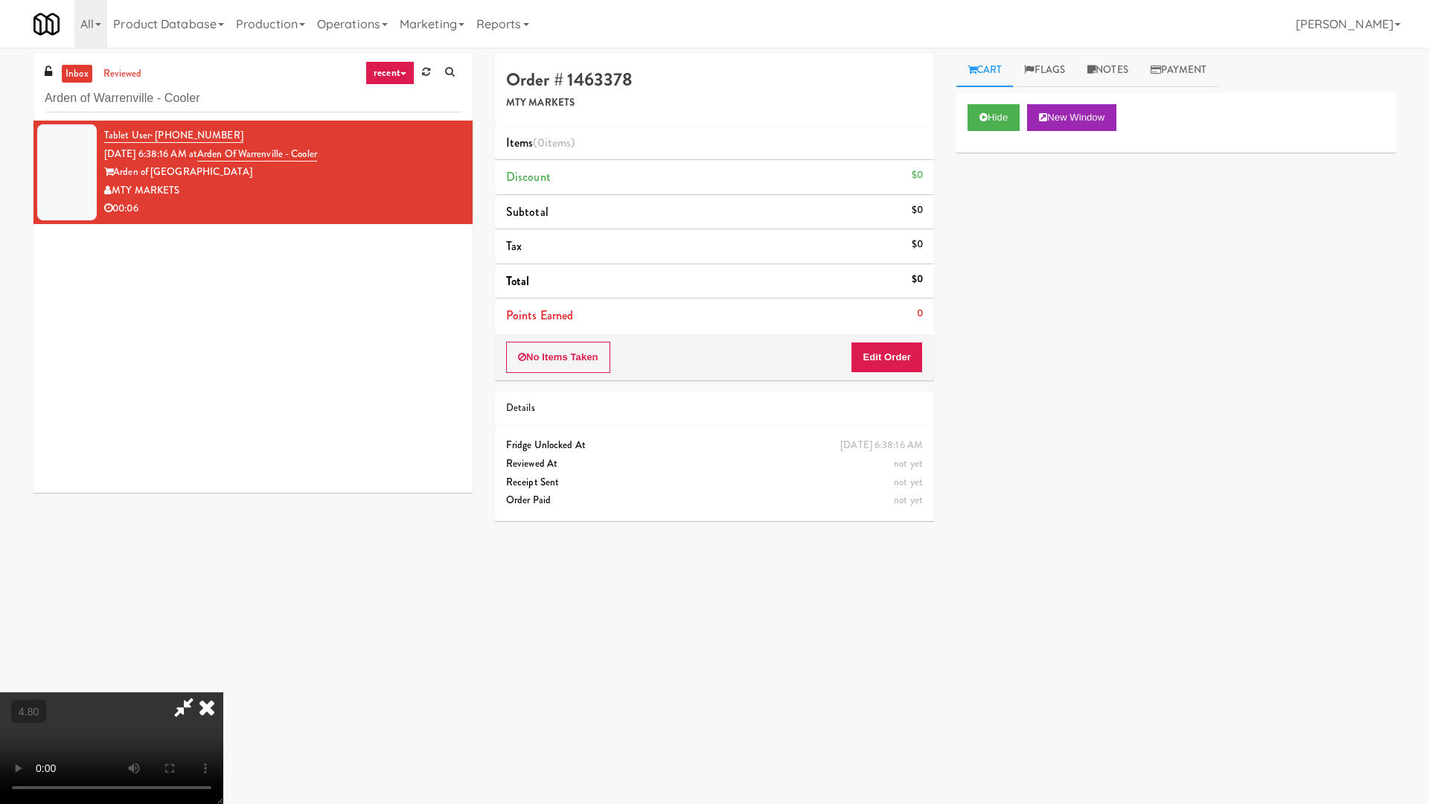
click at [223, 646] on video at bounding box center [111, 748] width 223 height 112
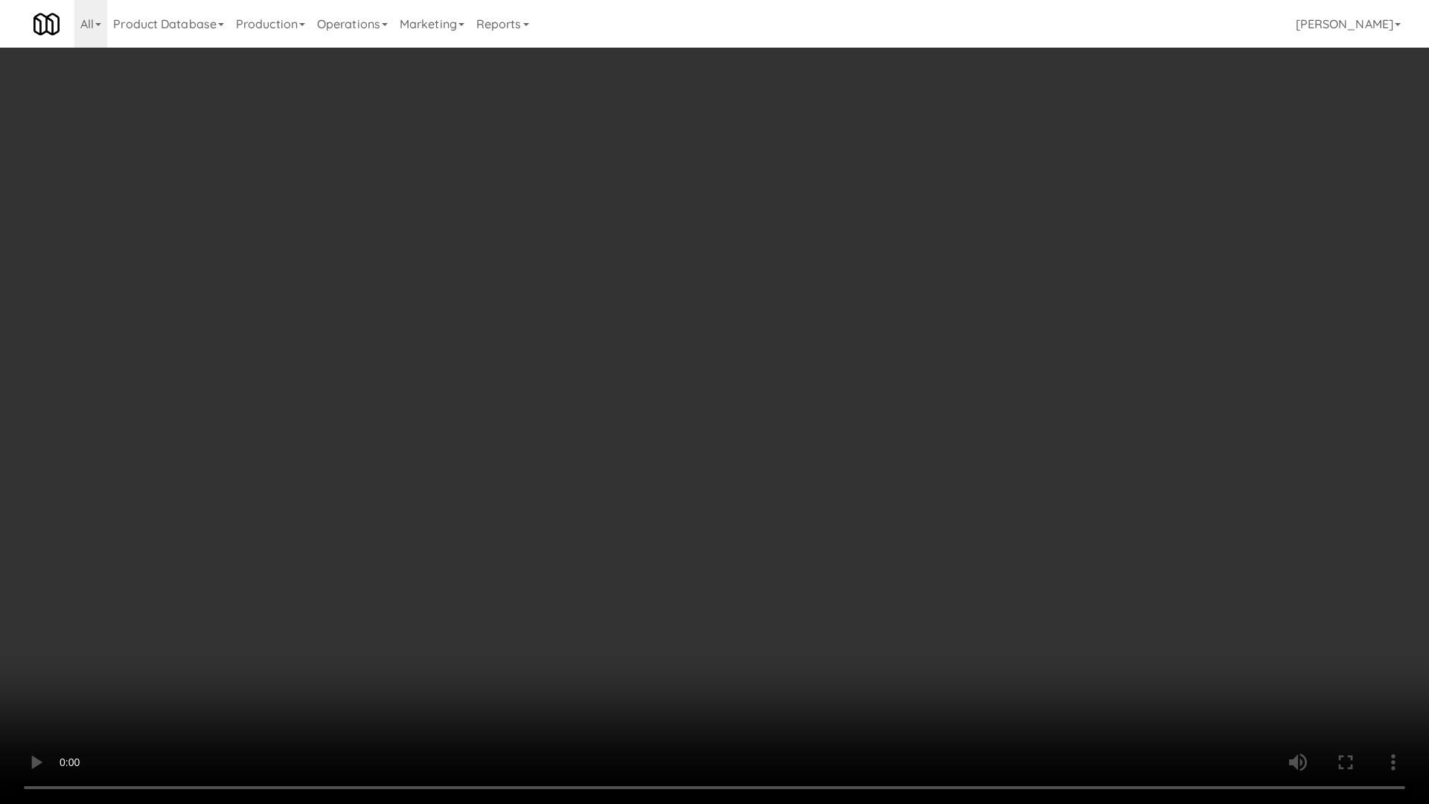
click at [553, 426] on video at bounding box center [714, 402] width 1429 height 804
click at [411, 467] on video at bounding box center [714, 402] width 1429 height 804
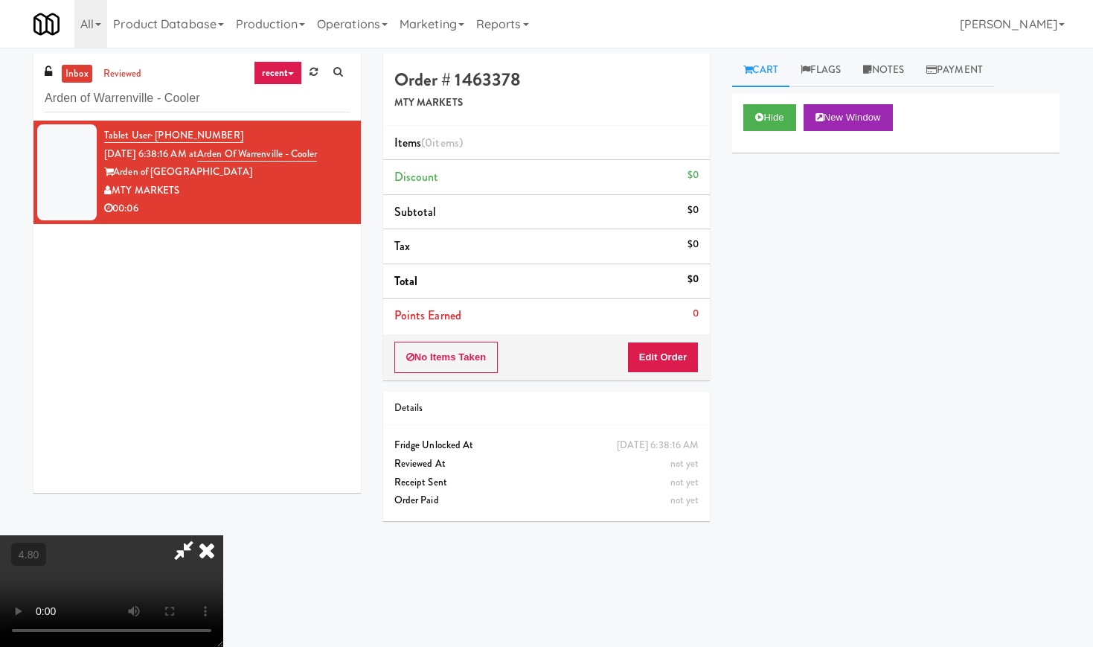
click at [223, 535] on icon at bounding box center [206, 550] width 33 height 30
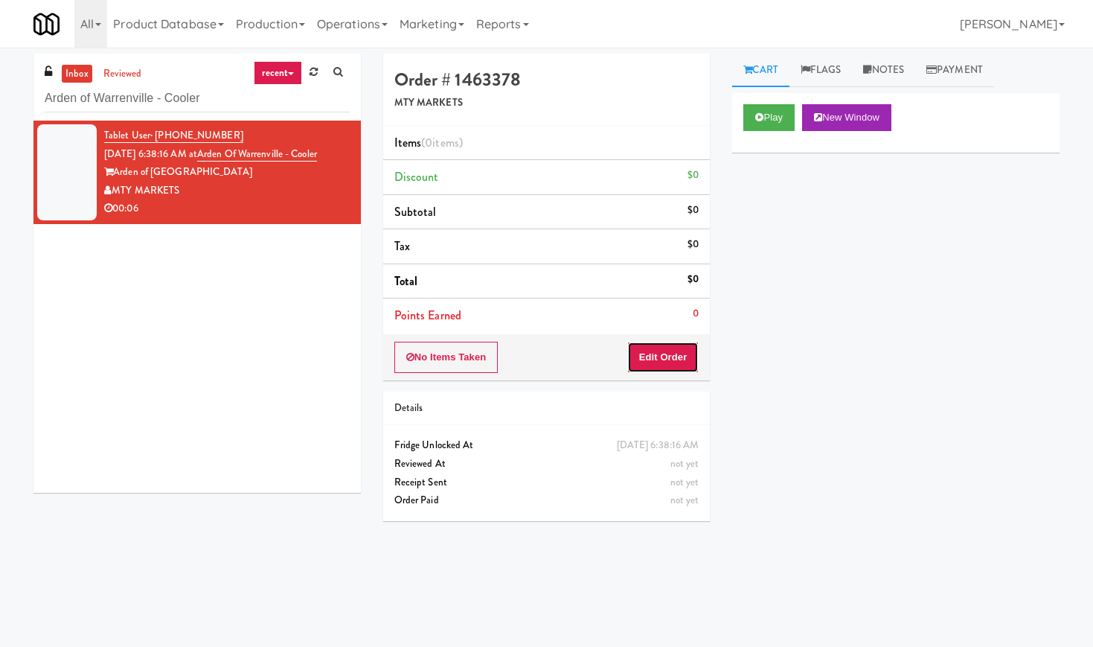
click at [641, 353] on button "Edit Order" at bounding box center [663, 357] width 72 height 31
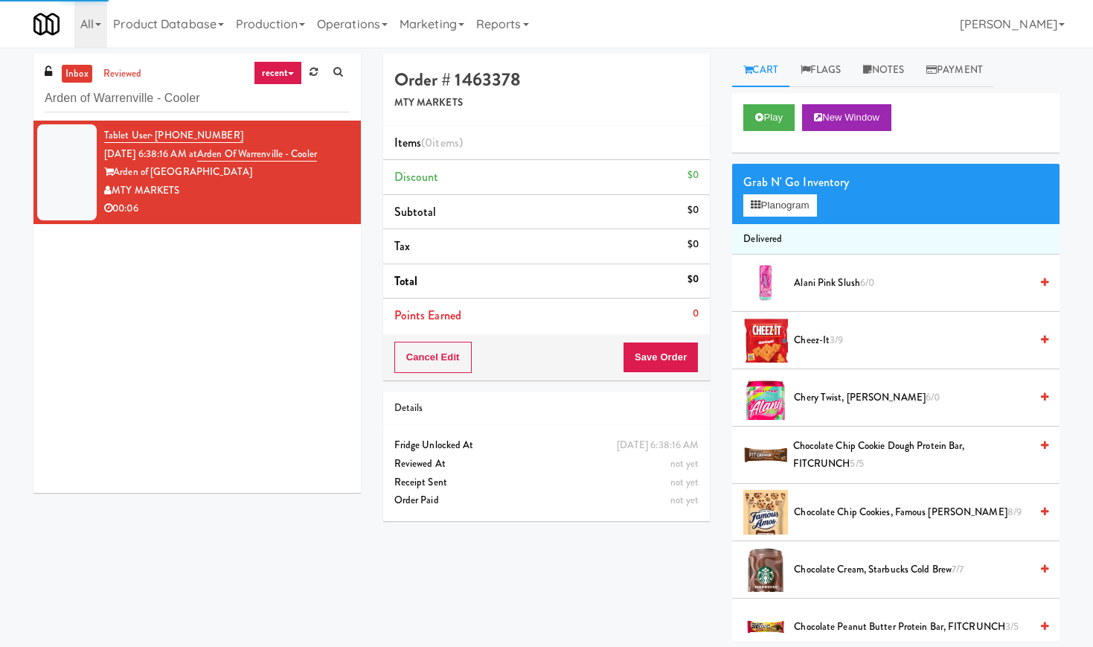
click at [788, 217] on div "Grab N' Go Inventory Planogram" at bounding box center [895, 194] width 327 height 60
click at [802, 206] on button "Planogram" at bounding box center [779, 205] width 73 height 22
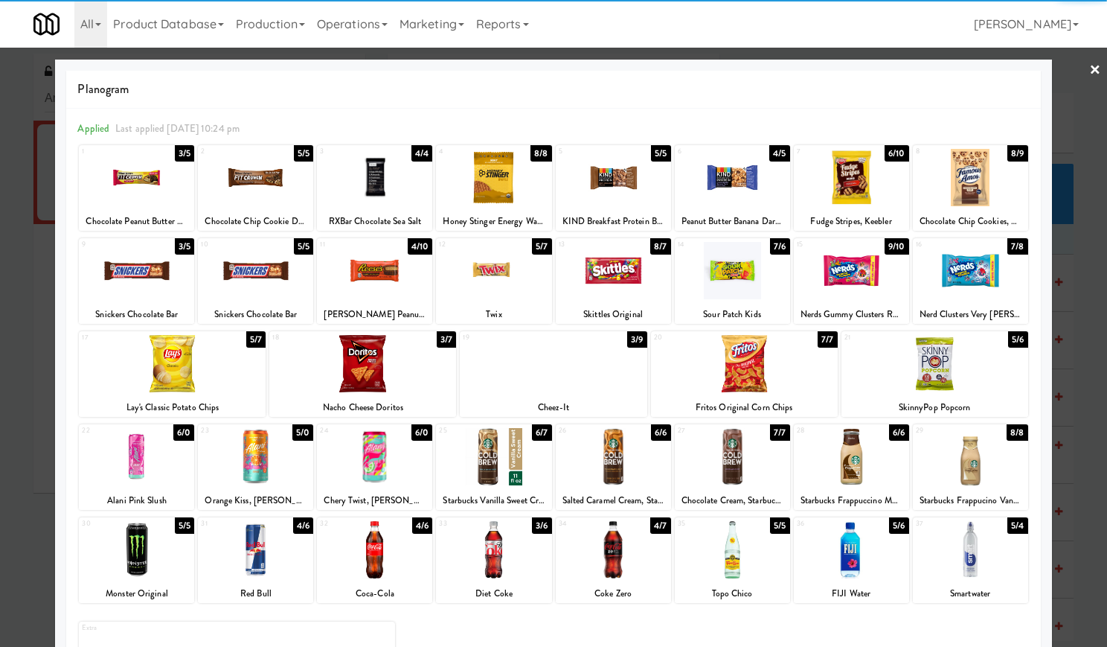
click at [851, 470] on div at bounding box center [851, 456] width 115 height 57
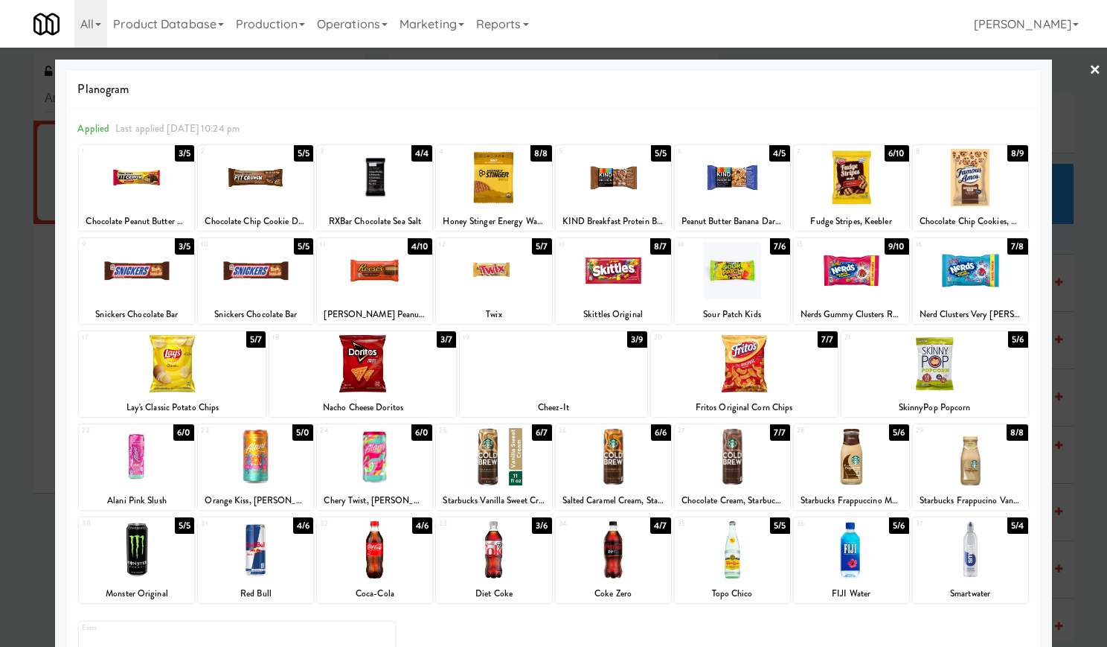
click at [1089, 67] on link "×" at bounding box center [1095, 71] width 12 height 46
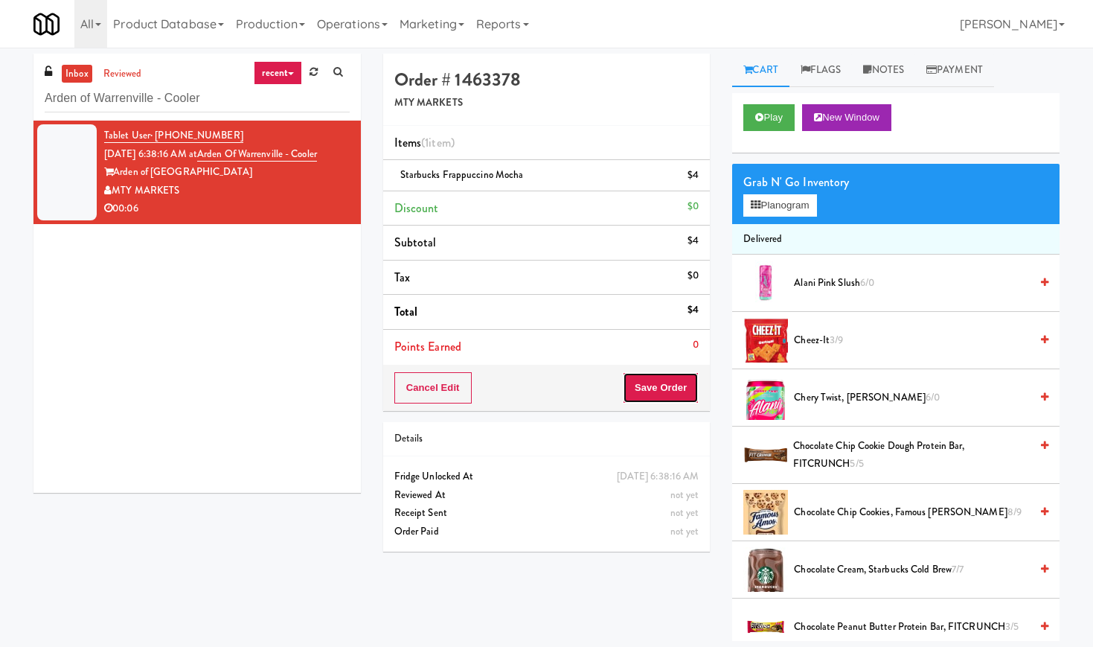
click at [667, 379] on button "Save Order" at bounding box center [661, 387] width 76 height 31
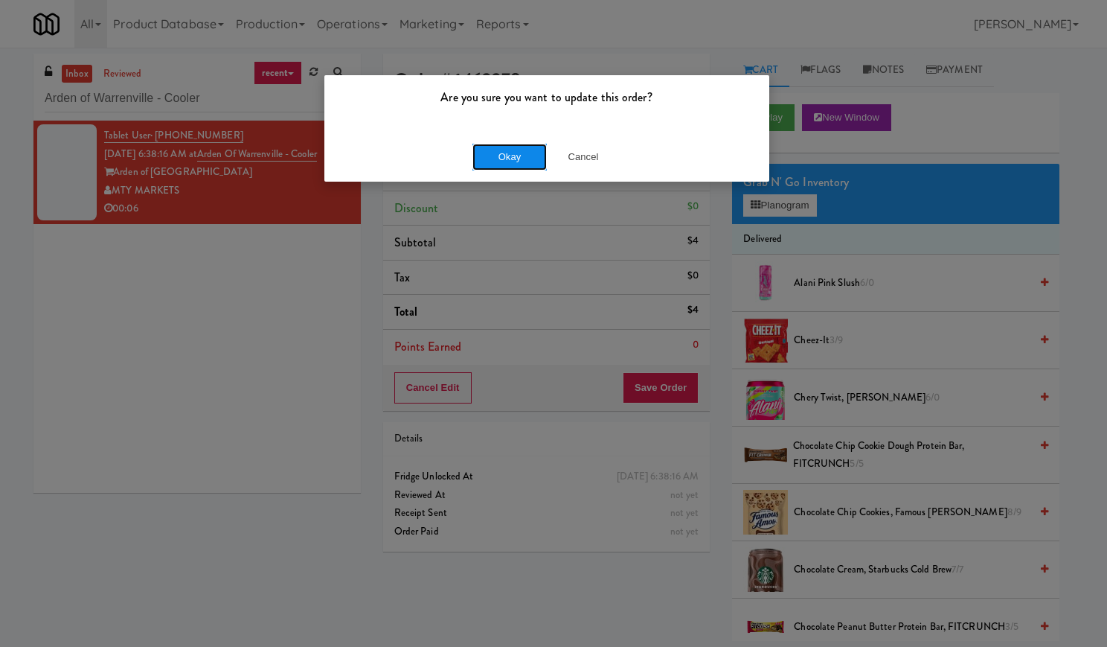
click at [490, 157] on button "Okay" at bounding box center [509, 157] width 74 height 27
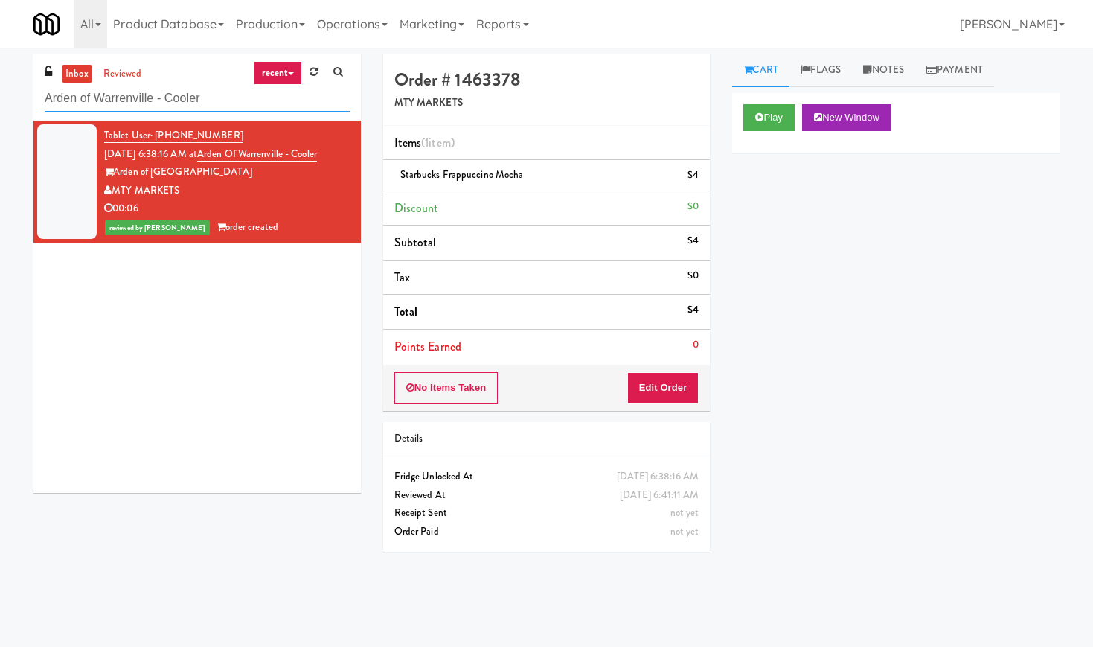
click at [153, 99] on input "Arden of Warrenville - Cooler" at bounding box center [197, 99] width 305 height 28
paste input "CSMO - Ambient - Right"
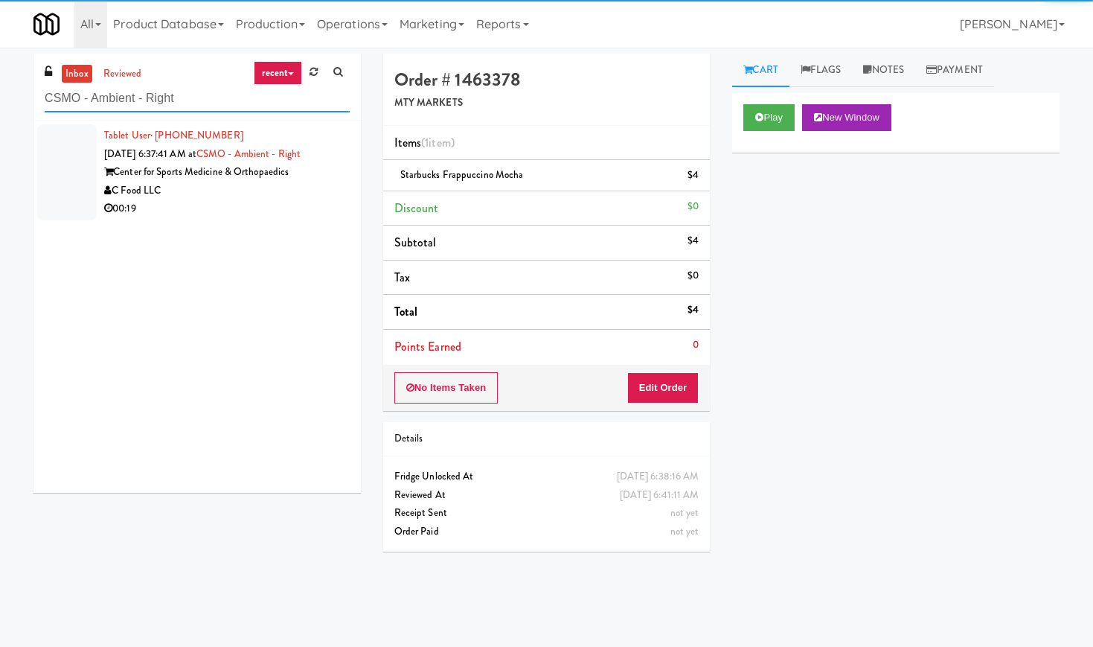
type input "CSMO - Ambient - Right"
click at [290, 192] on div "C Food LLC" at bounding box center [227, 191] width 246 height 19
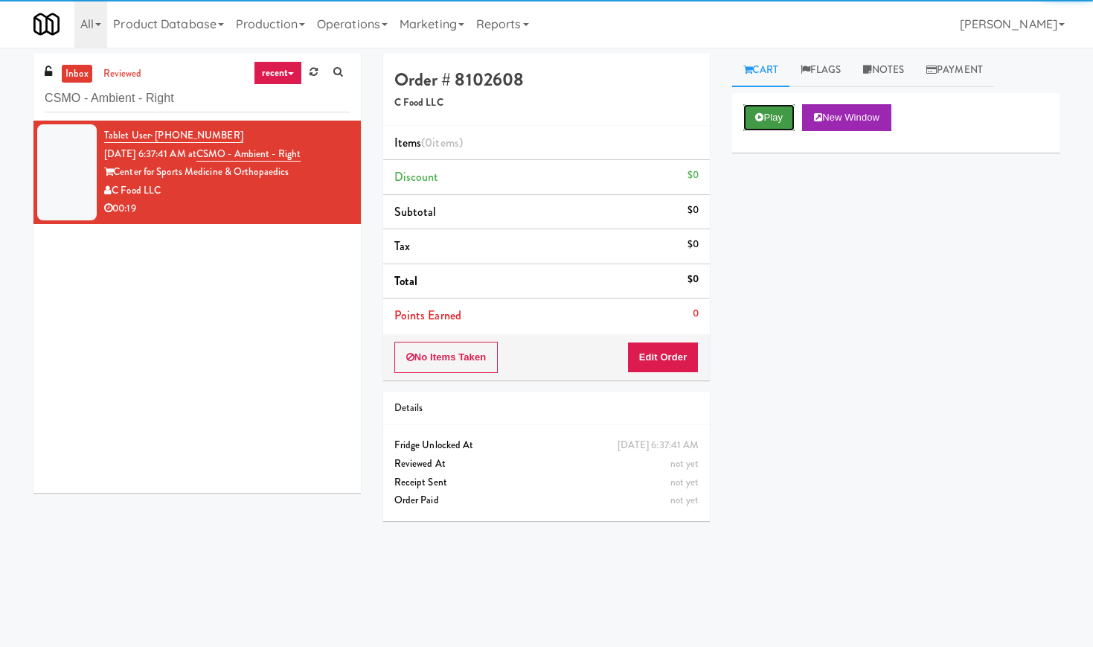
click at [785, 112] on button "Play" at bounding box center [768, 117] width 51 height 27
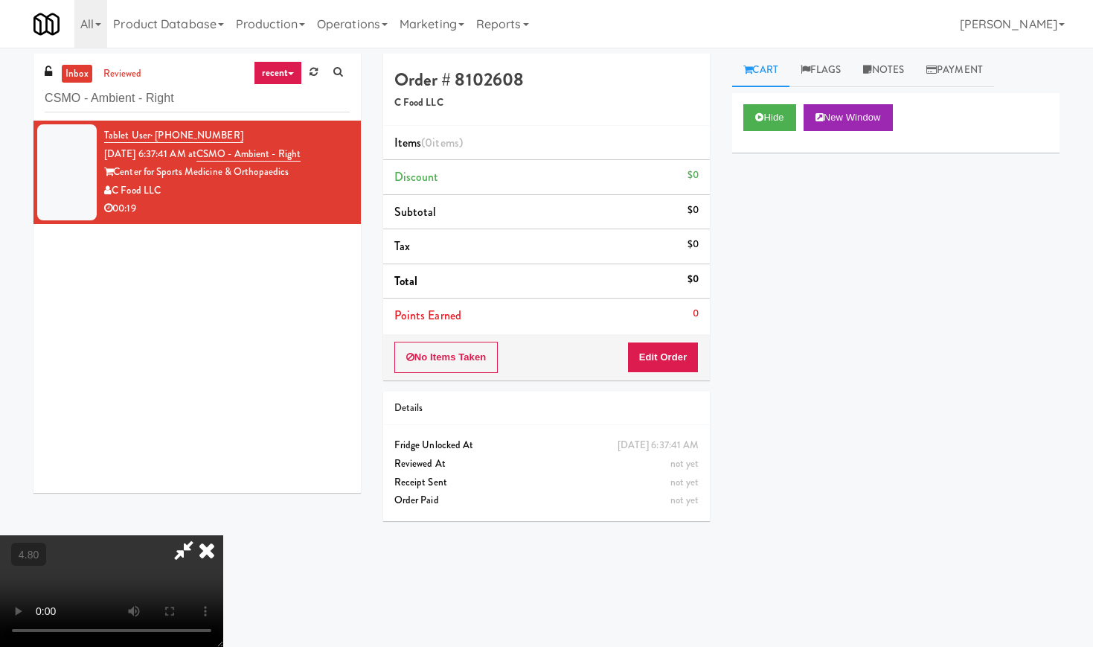
click at [223, 535] on video at bounding box center [111, 591] width 223 height 112
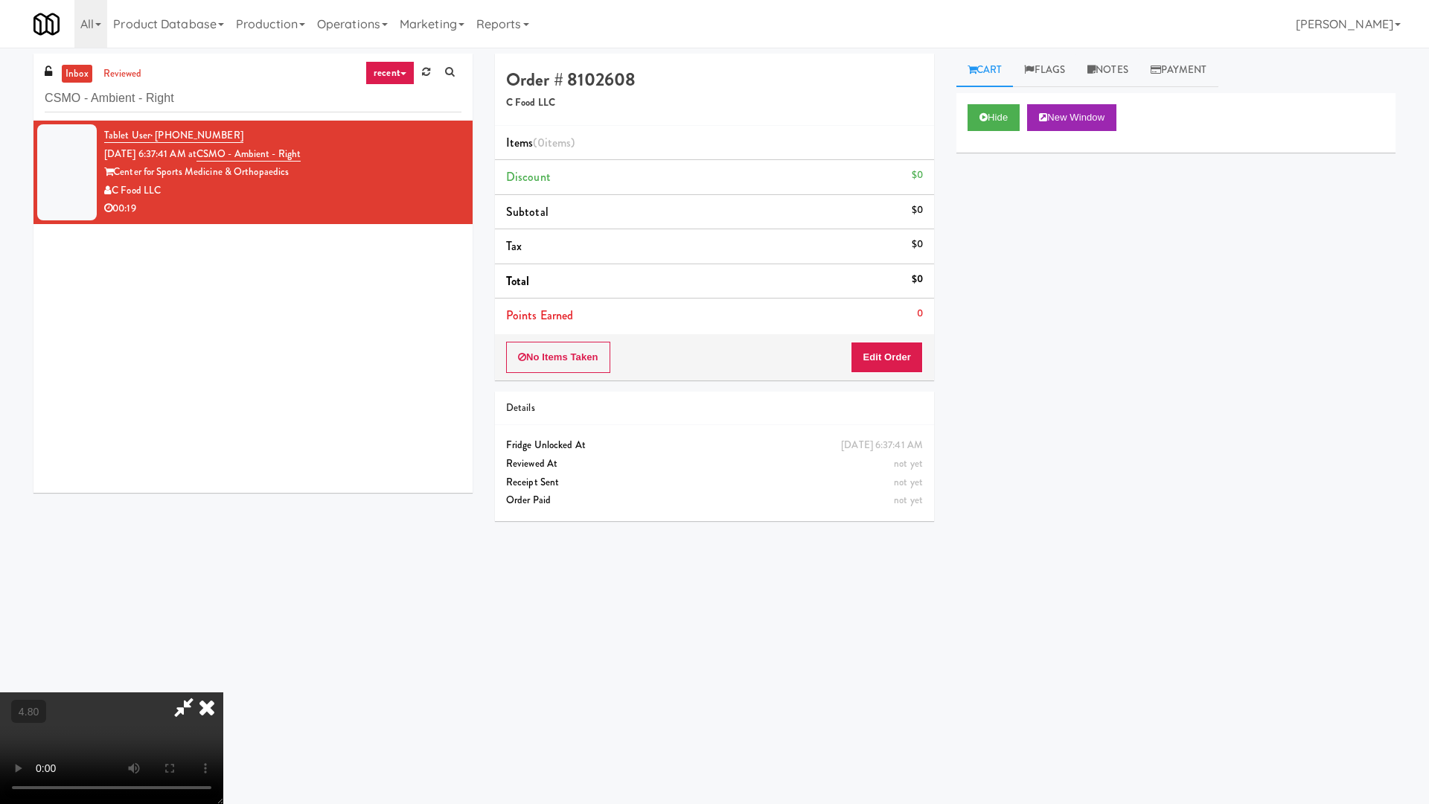
click at [223, 646] on video at bounding box center [111, 748] width 223 height 112
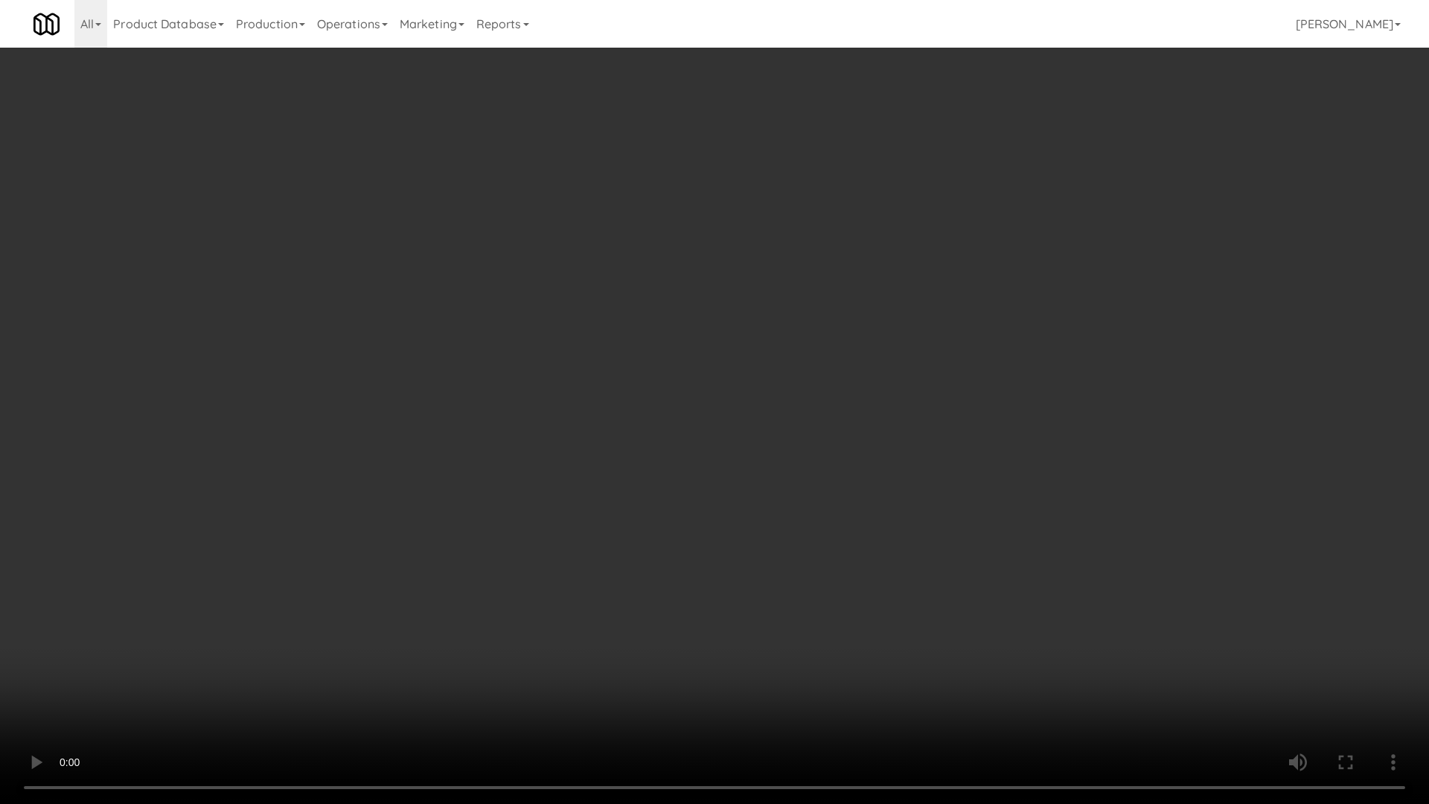
click at [389, 387] on video at bounding box center [714, 402] width 1429 height 804
click at [390, 387] on video at bounding box center [714, 402] width 1429 height 804
click at [392, 400] on video at bounding box center [714, 402] width 1429 height 804
click at [406, 380] on video at bounding box center [714, 402] width 1429 height 804
click at [405, 406] on video at bounding box center [714, 402] width 1429 height 804
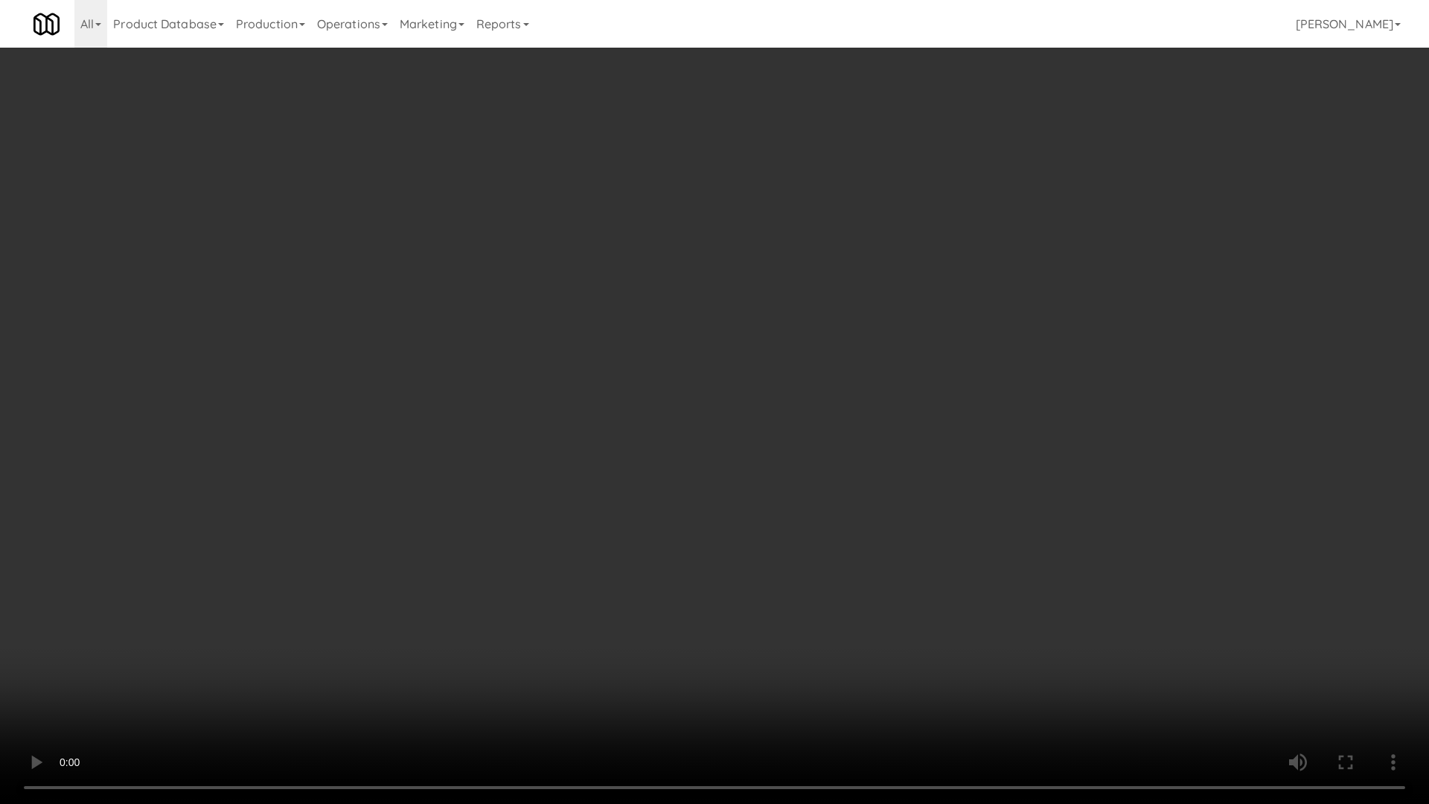
click at [523, 310] on video at bounding box center [714, 402] width 1429 height 804
click at [443, 283] on video at bounding box center [714, 402] width 1429 height 804
click at [589, 257] on video at bounding box center [714, 402] width 1429 height 804
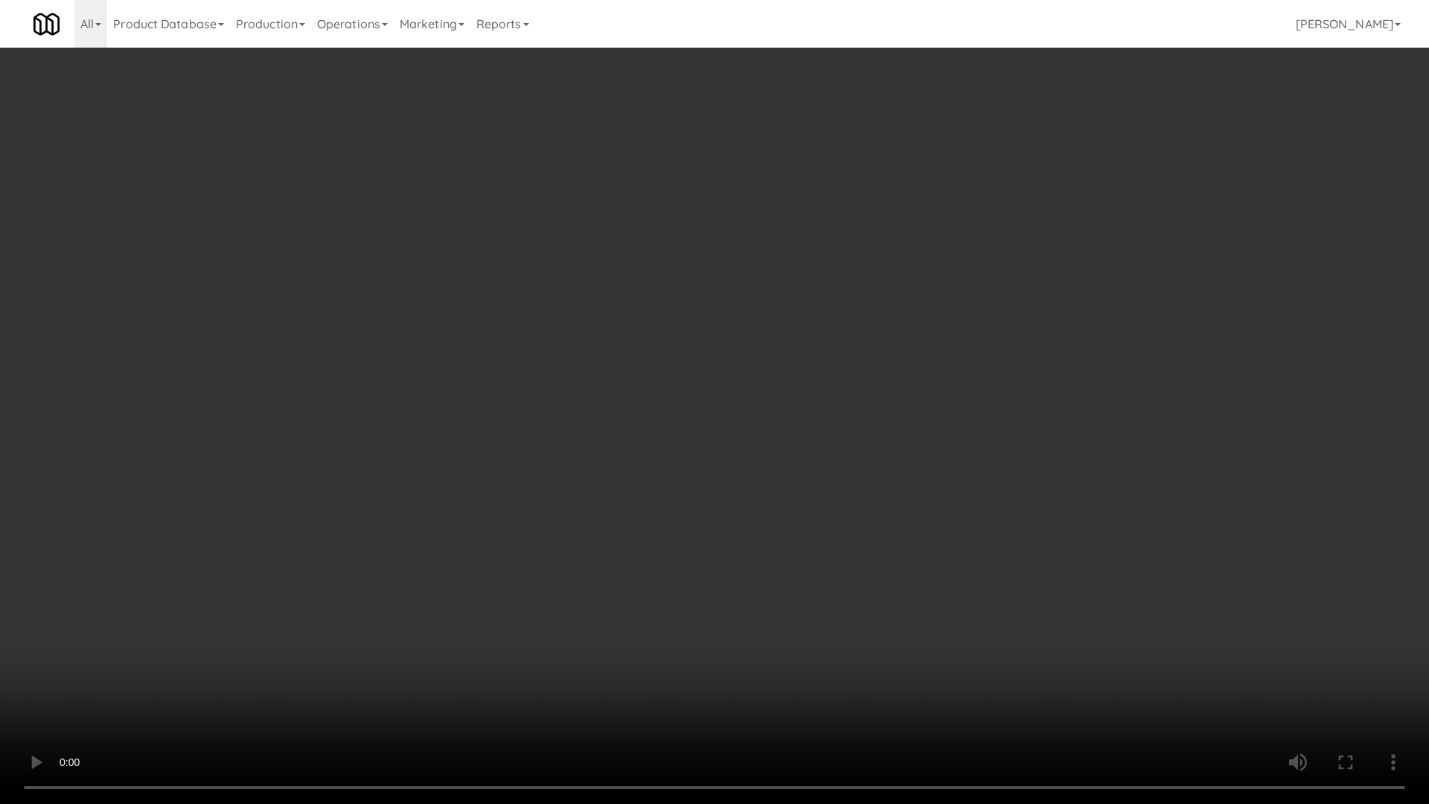
click at [589, 257] on video at bounding box center [714, 402] width 1429 height 804
click at [591, 254] on video at bounding box center [714, 402] width 1429 height 804
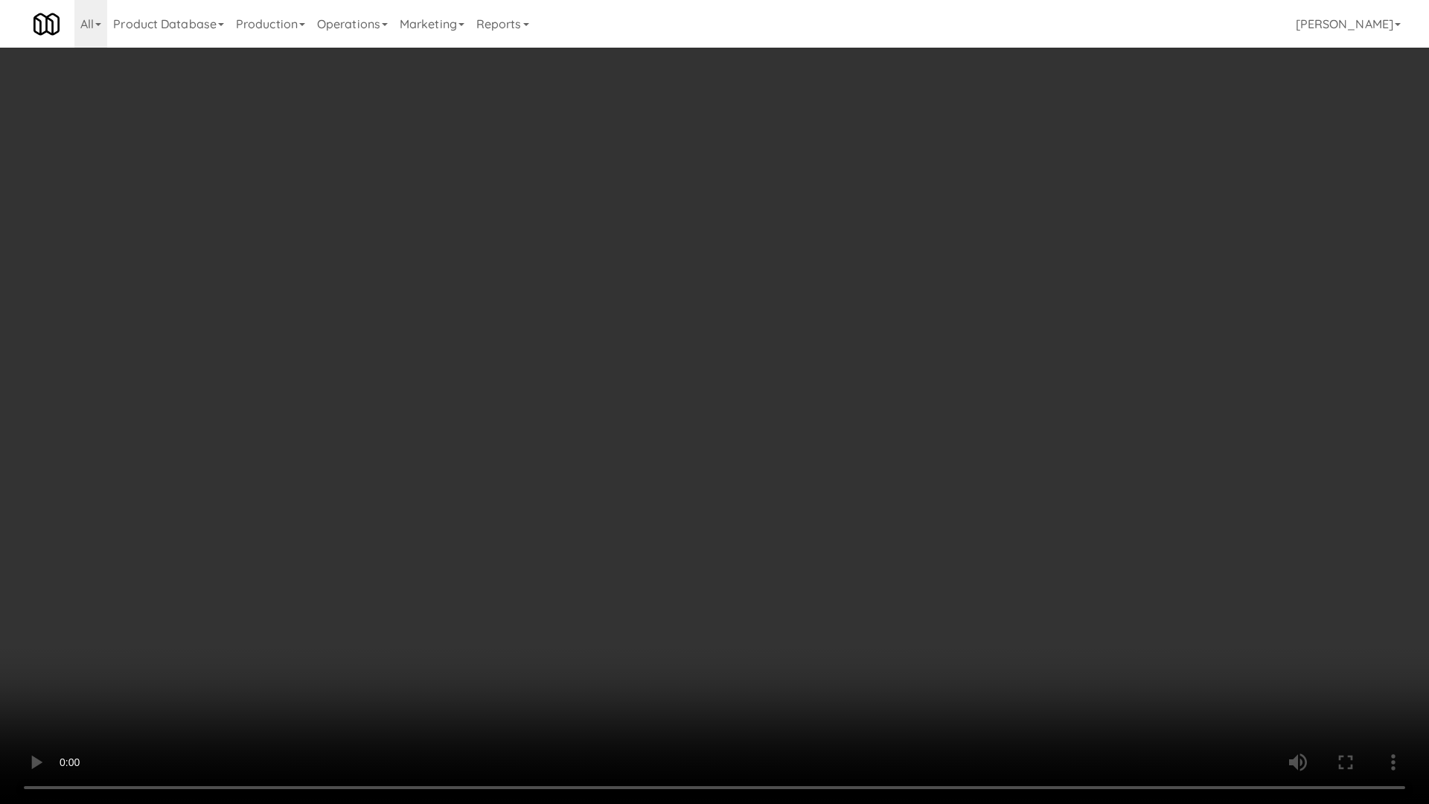
click at [591, 254] on video at bounding box center [714, 402] width 1429 height 804
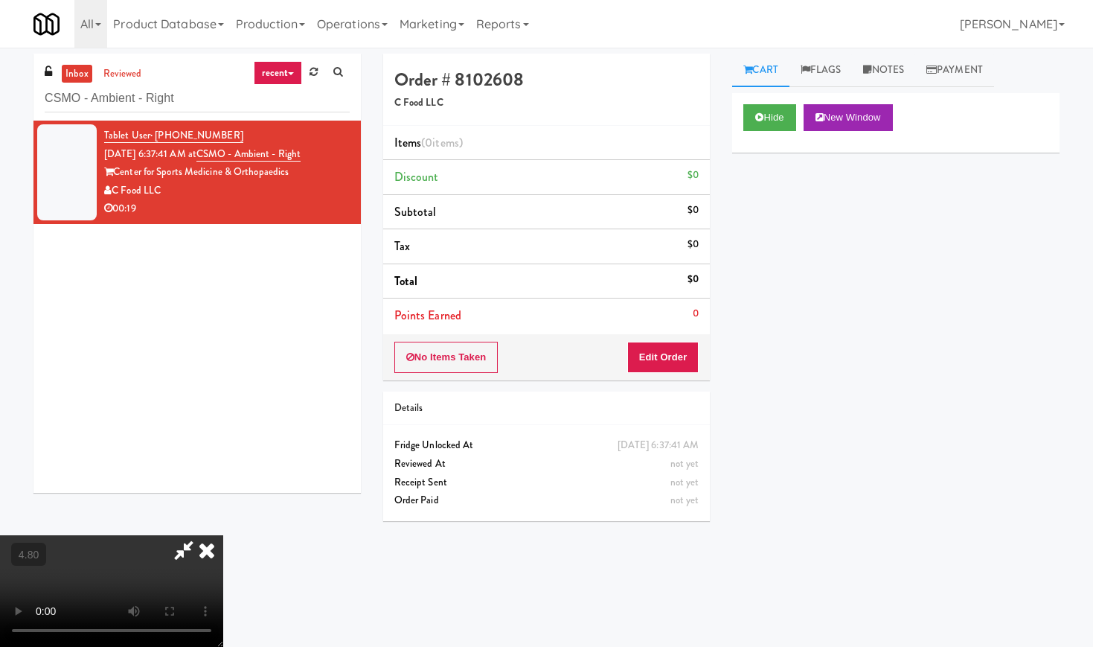
click at [223, 535] on icon at bounding box center [206, 550] width 33 height 30
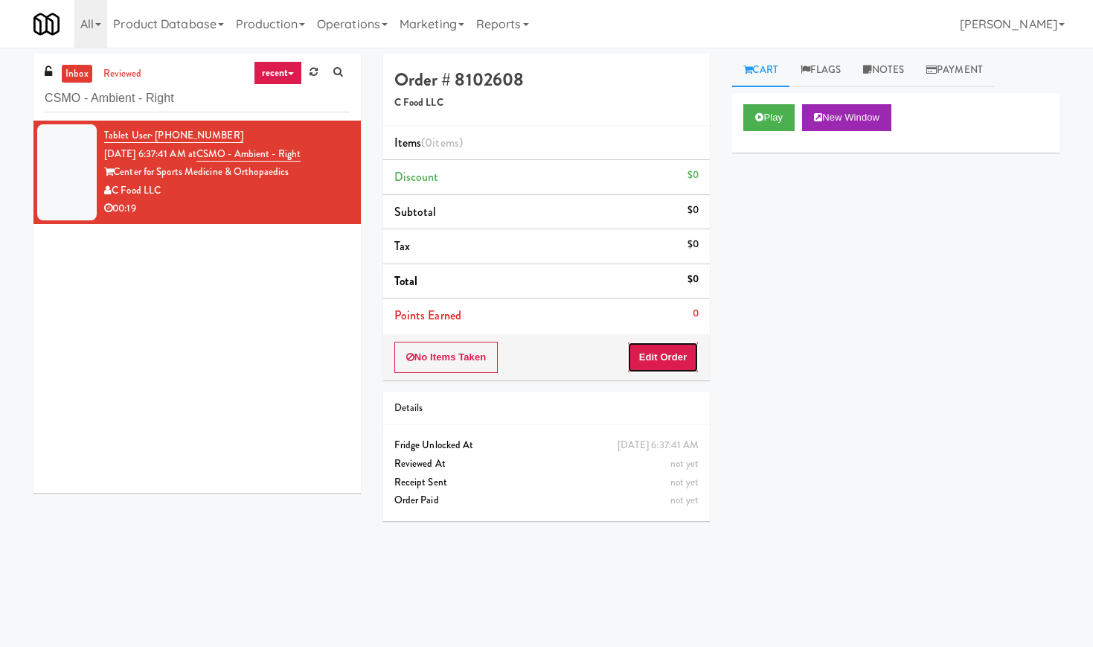
click at [676, 372] on button "Edit Order" at bounding box center [663, 357] width 72 height 31
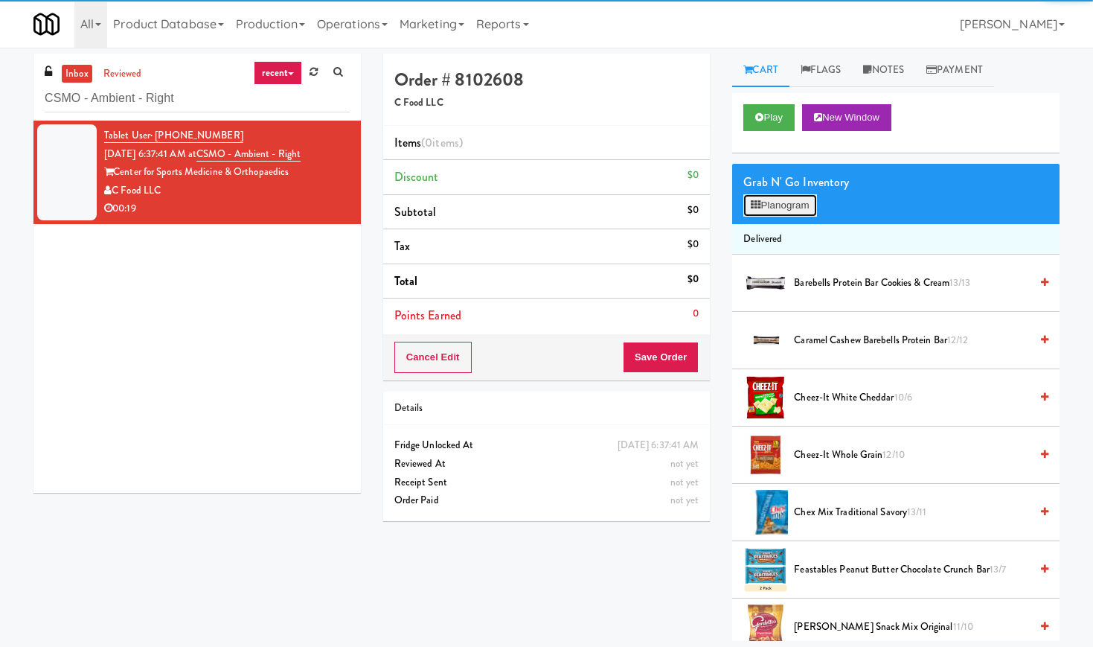
click at [776, 211] on button "Planogram" at bounding box center [779, 205] width 73 height 22
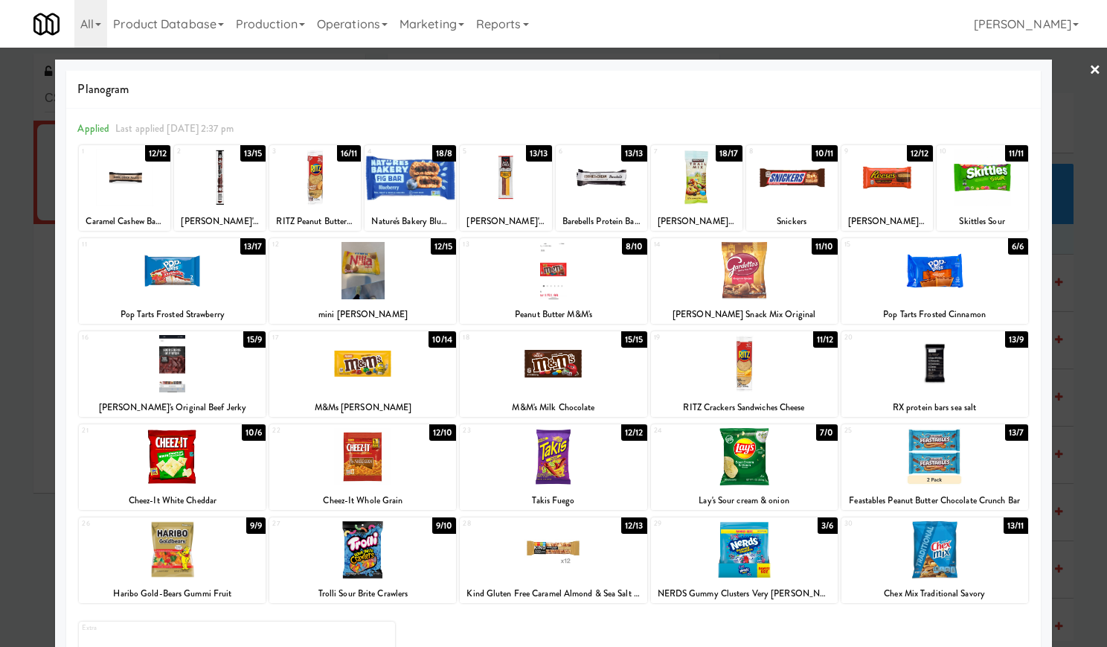
click at [890, 198] on div at bounding box center [888, 177] width 92 height 57
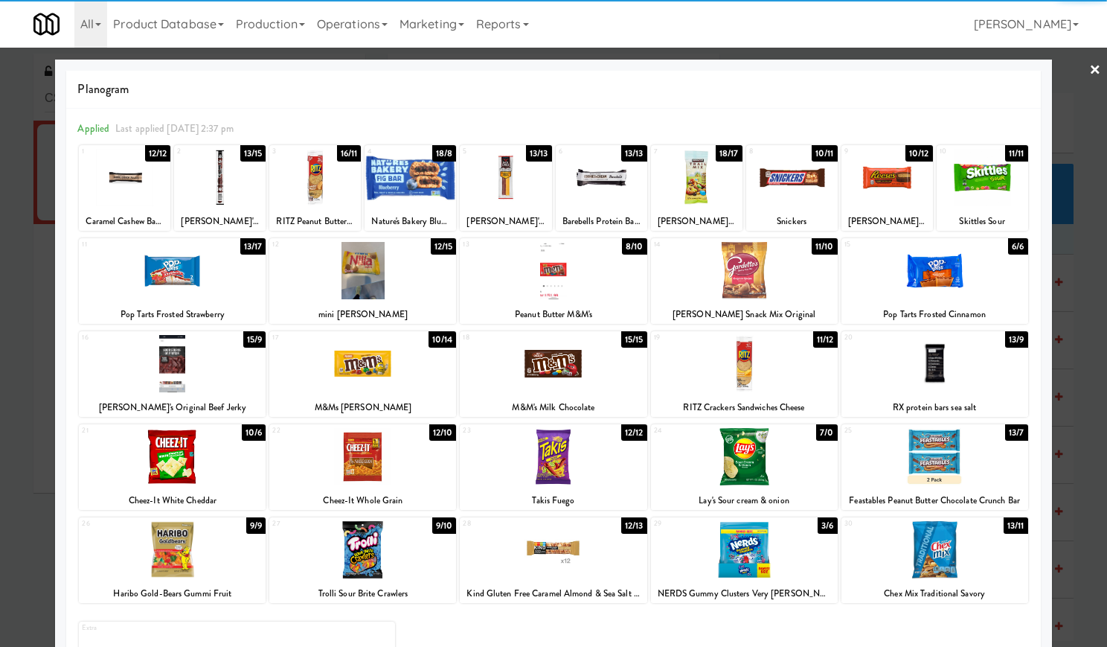
drag, startPoint x: 1084, startPoint y: 56, endPoint x: 1081, endPoint y: 63, distance: 8.0
click at [1089, 57] on link "×" at bounding box center [1095, 71] width 12 height 46
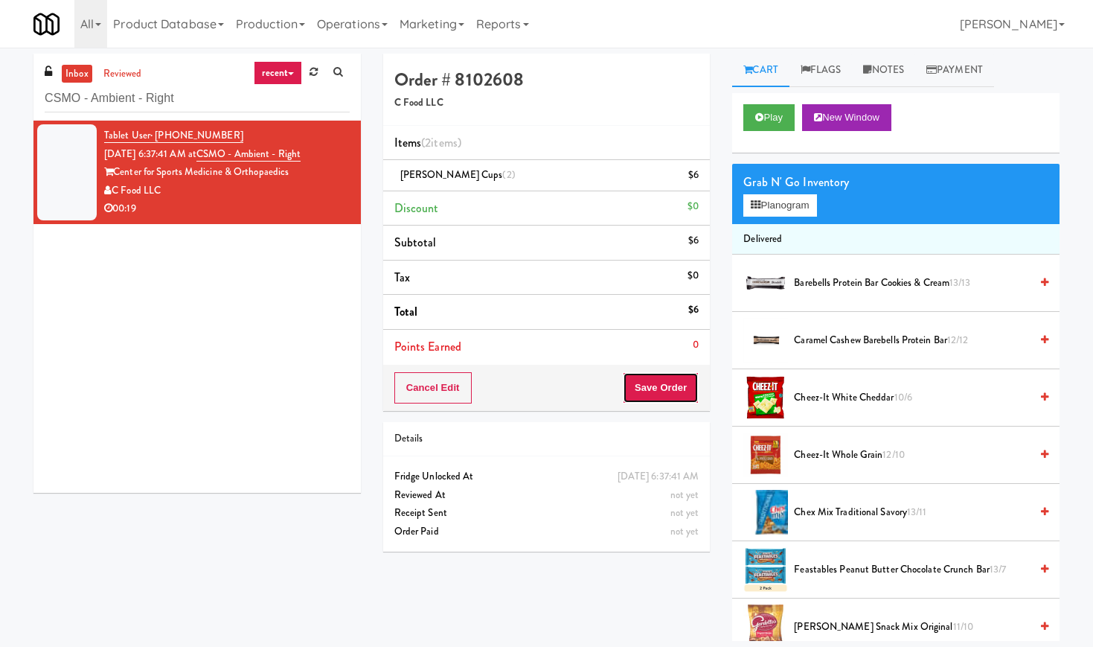
click at [670, 391] on button "Save Order" at bounding box center [661, 387] width 76 height 31
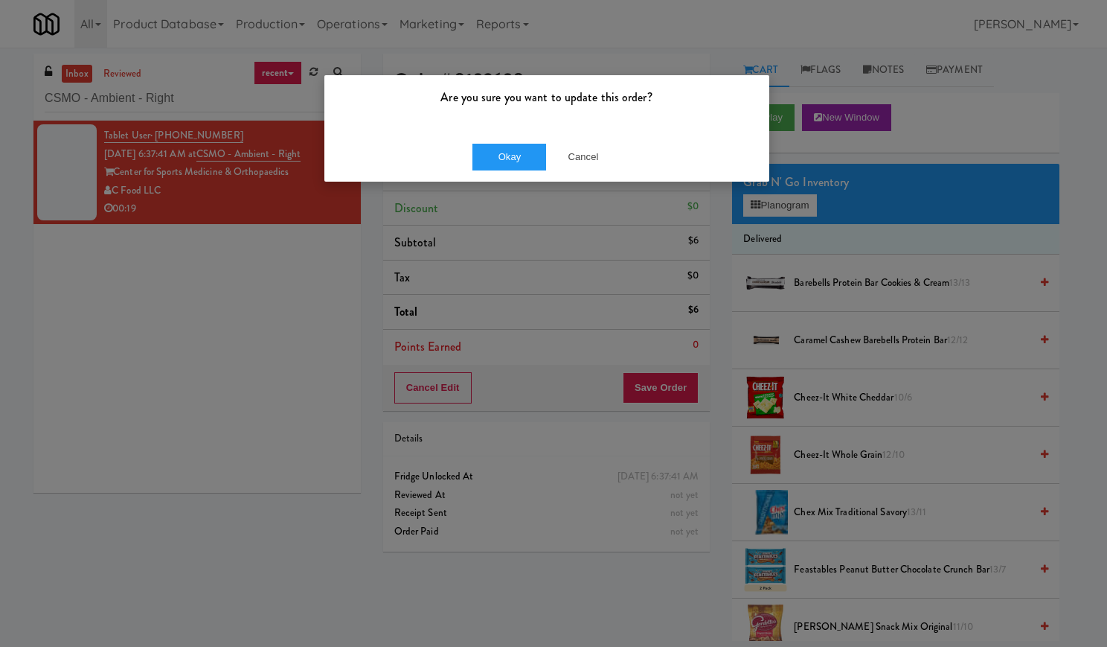
click at [488, 172] on div "Okay Cancel" at bounding box center [546, 157] width 445 height 50
click at [489, 160] on button "Okay" at bounding box center [509, 157] width 74 height 27
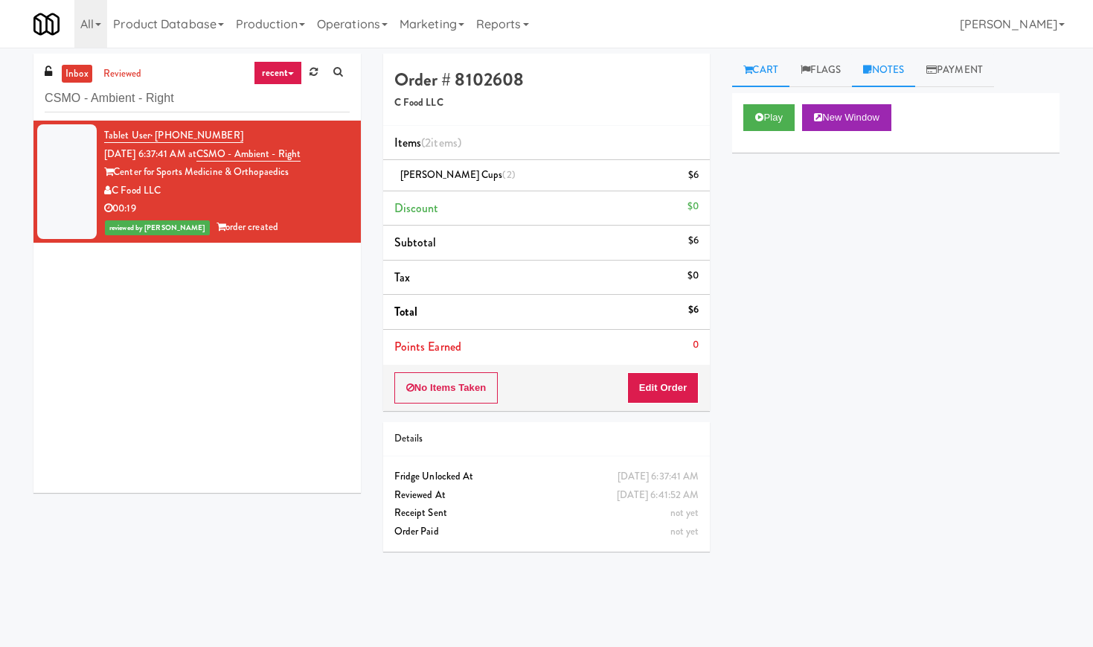
click at [909, 77] on link "Notes" at bounding box center [883, 70] width 63 height 33
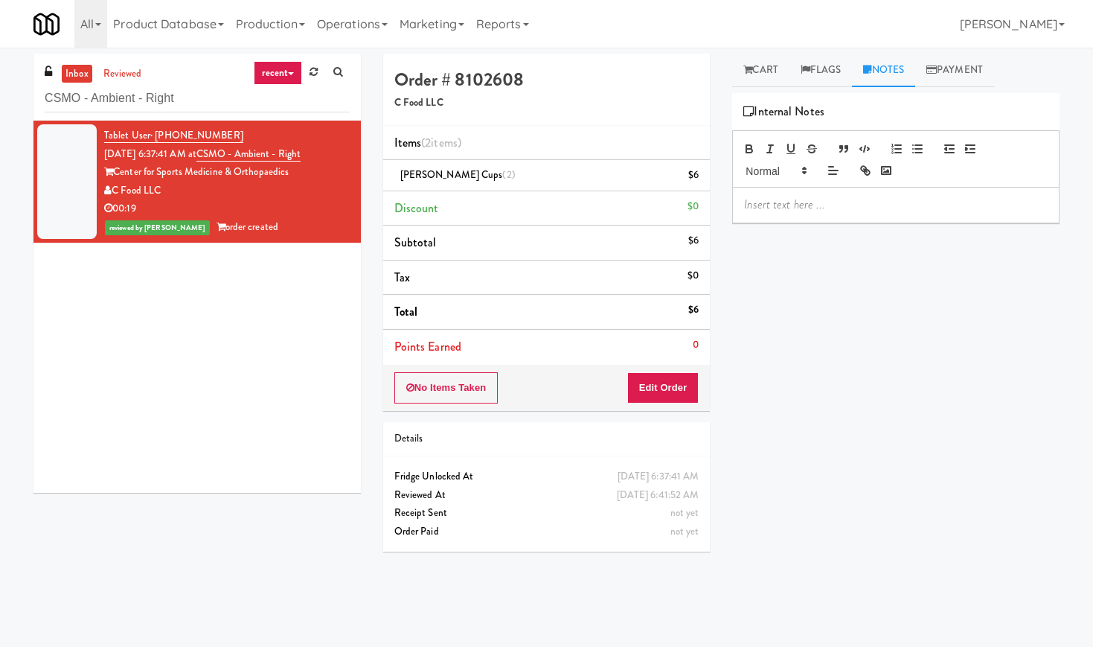
click at [827, 202] on p at bounding box center [896, 204] width 304 height 16
drag, startPoint x: 805, startPoint y: 298, endPoint x: 805, endPoint y: 306, distance: 8.2
click at [805, 305] on div "Play New Window Primary Flag Clear Flag if unable to determine what was taken o…" at bounding box center [895, 372] width 327 height 558
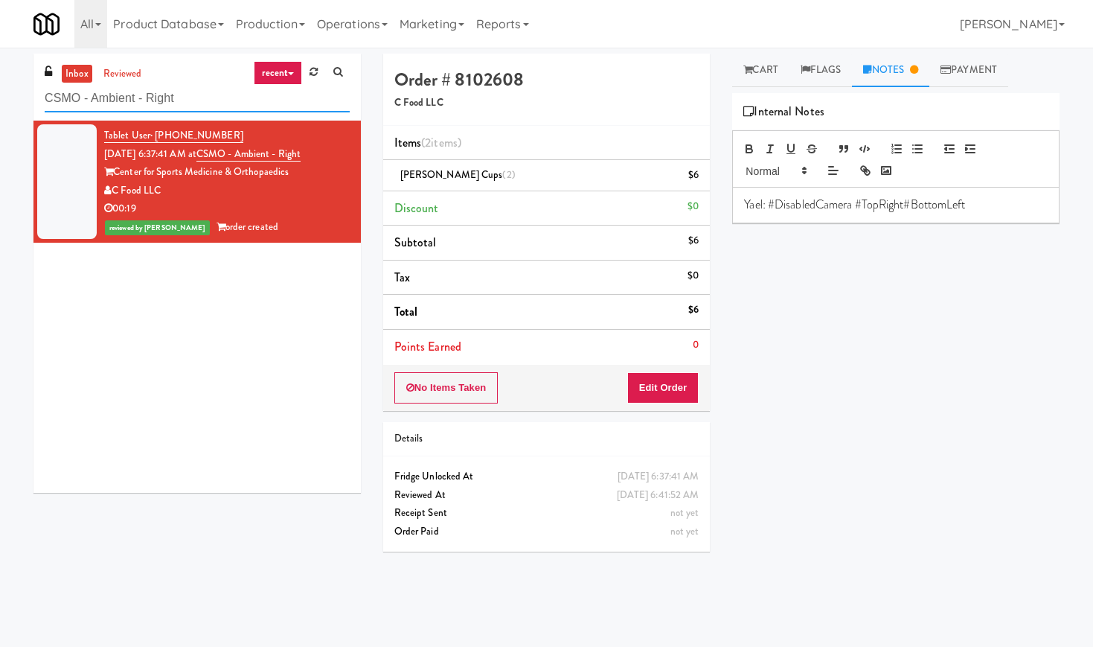
click at [185, 98] on input "CSMO - Ambient - Right" at bounding box center [197, 99] width 305 height 28
paste input "Cooler - Lef"
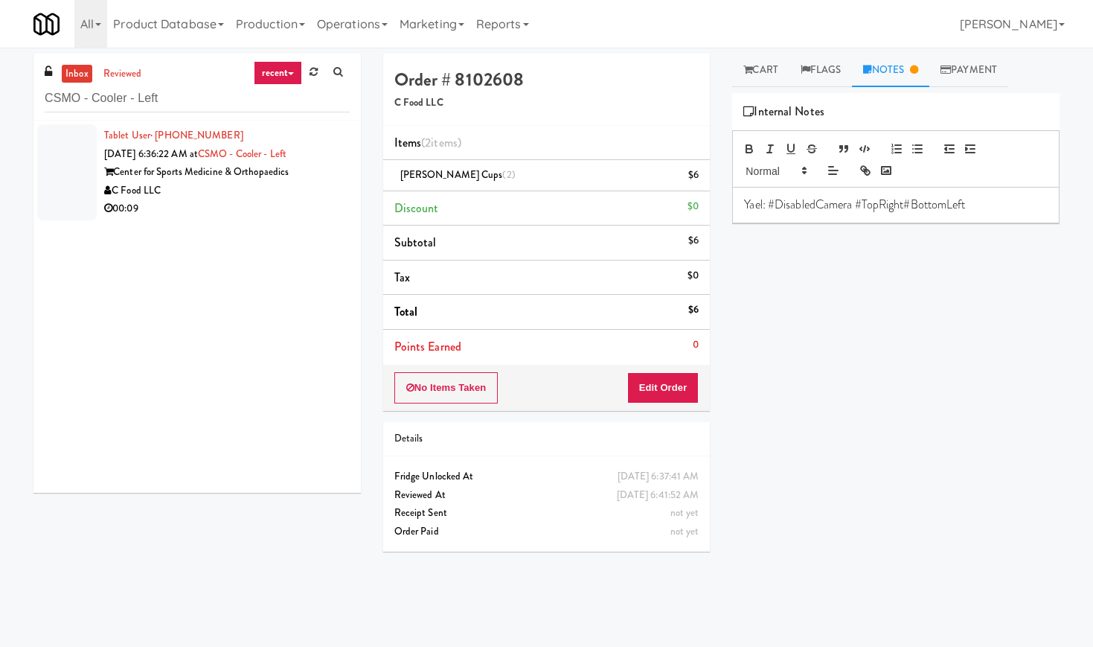
click at [286, 197] on div "C Food LLC" at bounding box center [227, 191] width 246 height 19
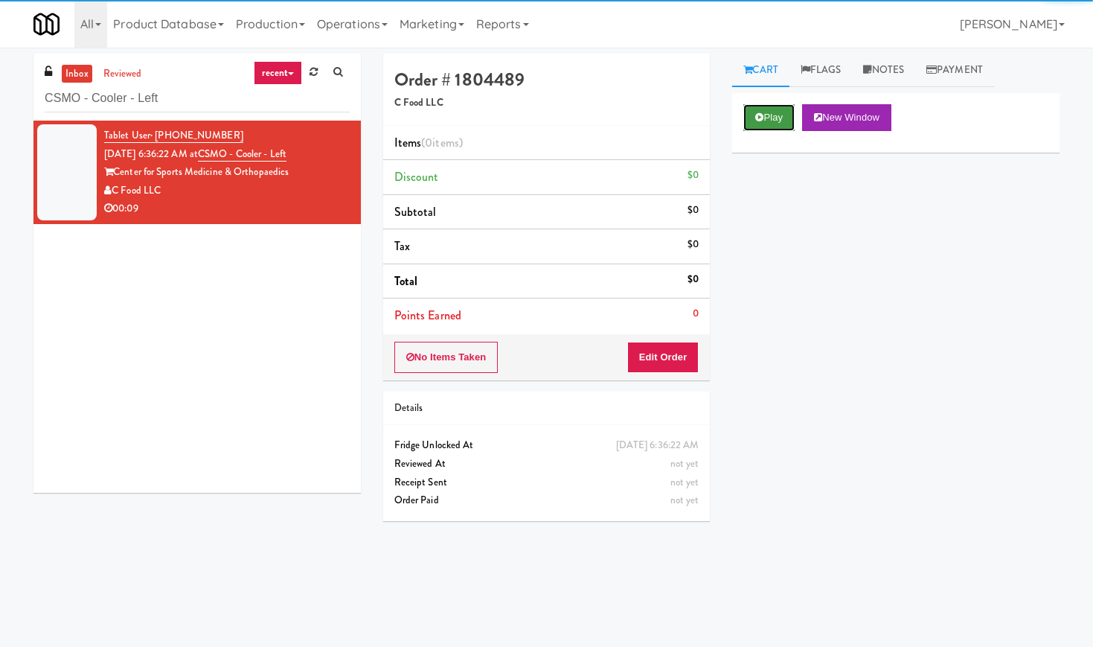
click at [772, 113] on button "Play" at bounding box center [768, 117] width 51 height 27
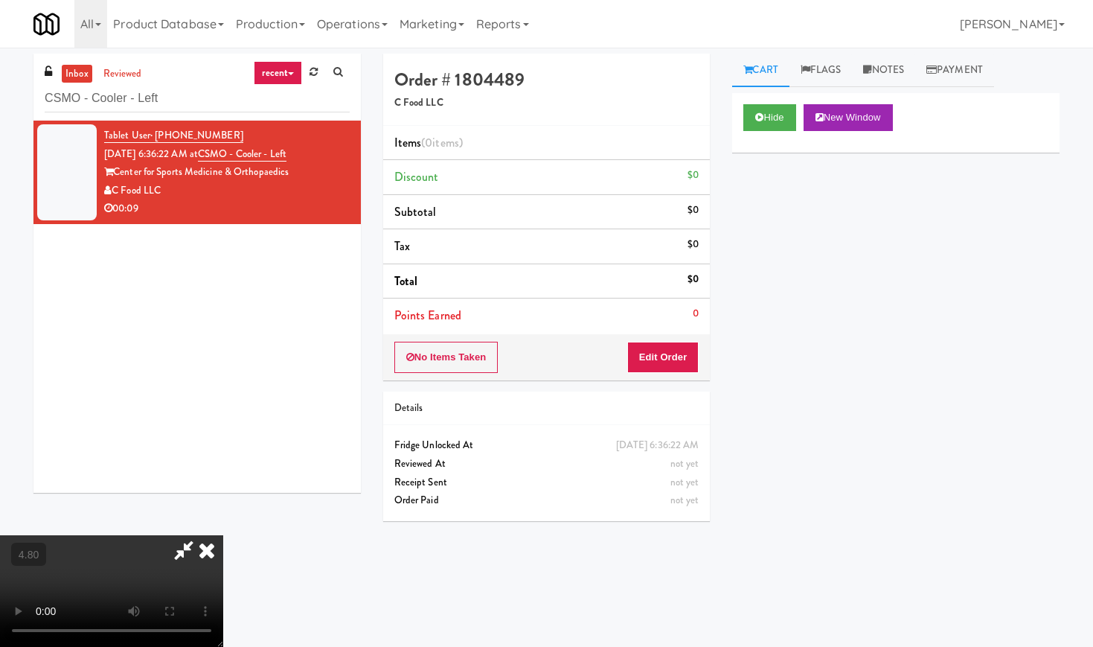
click at [223, 535] on video at bounding box center [111, 591] width 223 height 112
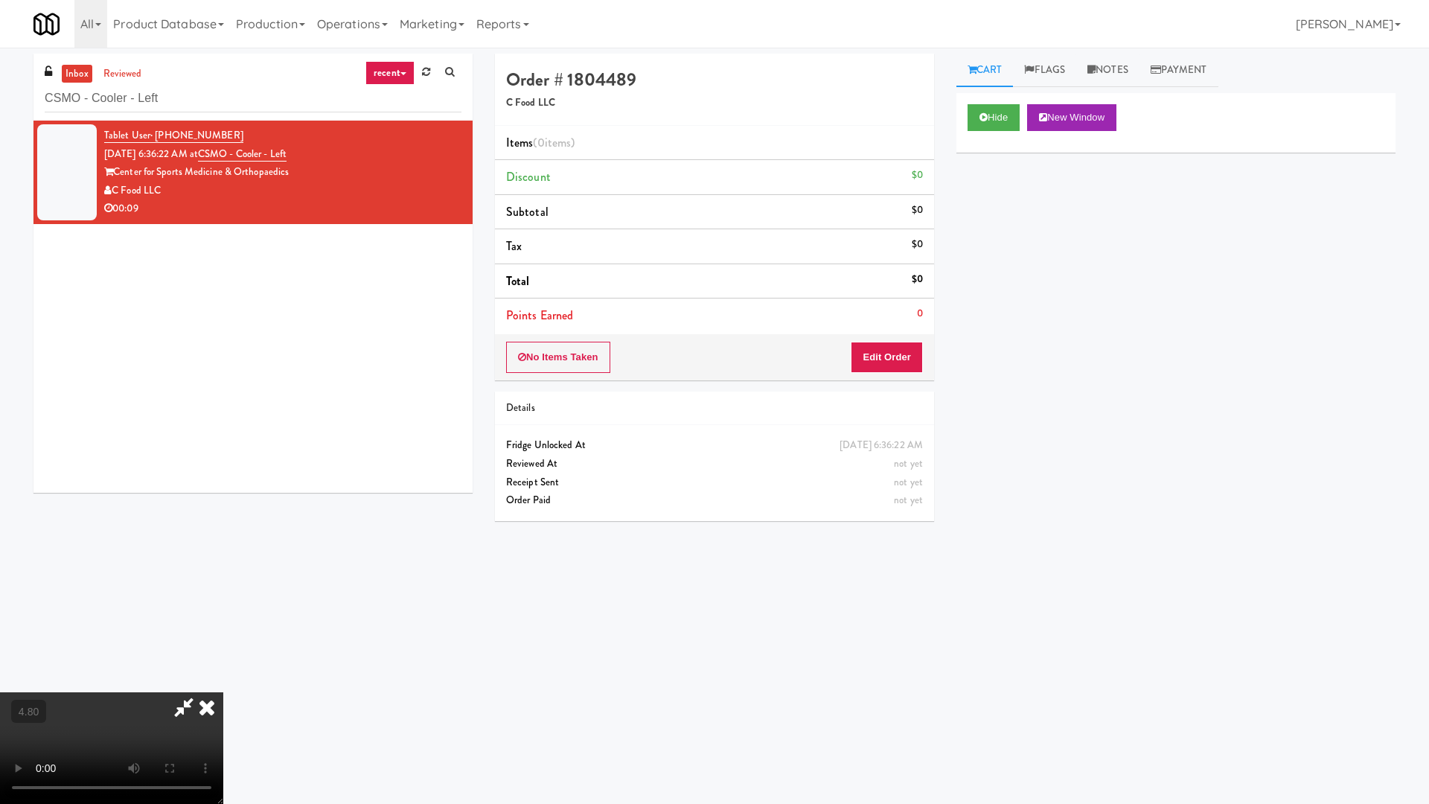
click at [223, 646] on video at bounding box center [111, 748] width 223 height 112
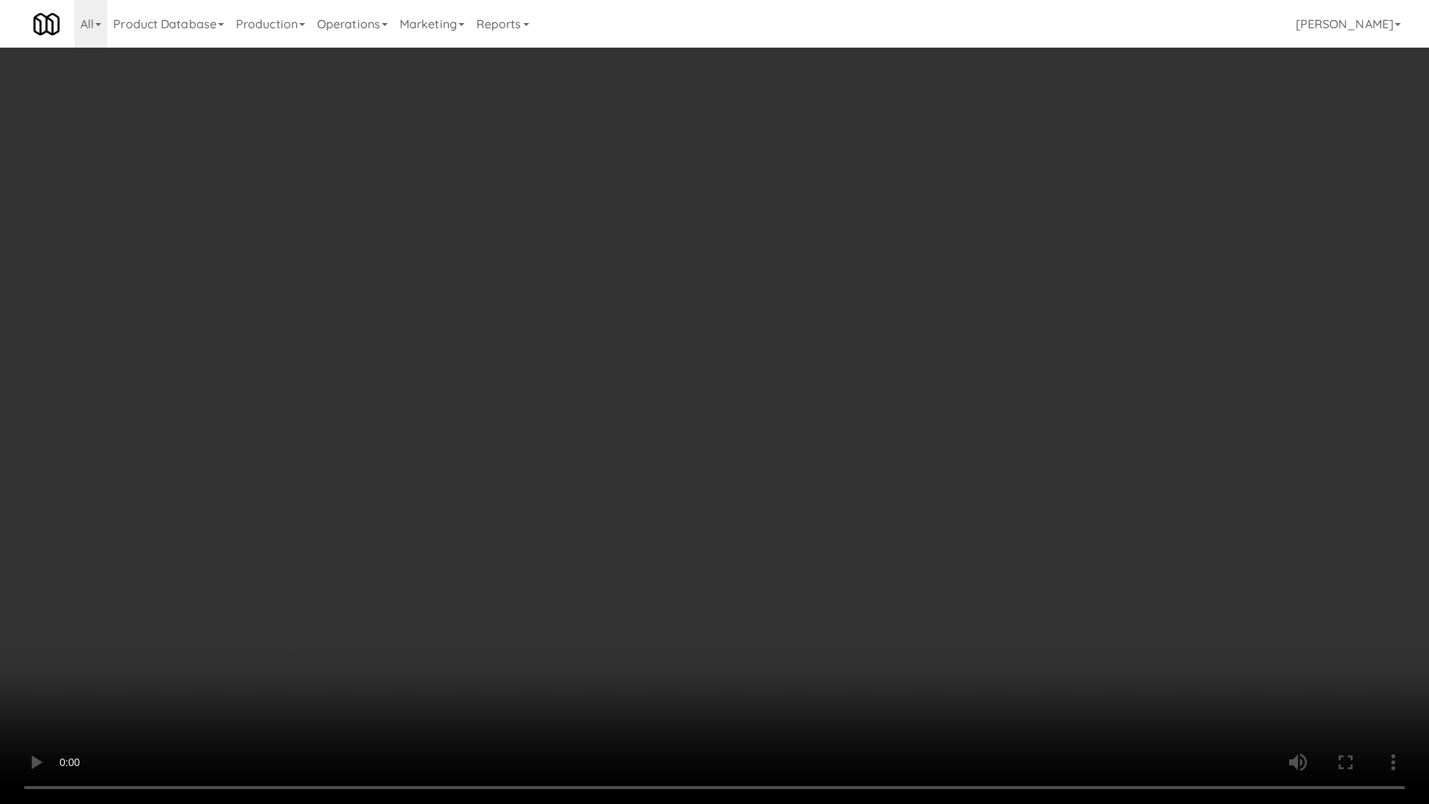
click at [386, 500] on video at bounding box center [714, 402] width 1429 height 804
click at [680, 467] on video at bounding box center [714, 402] width 1429 height 804
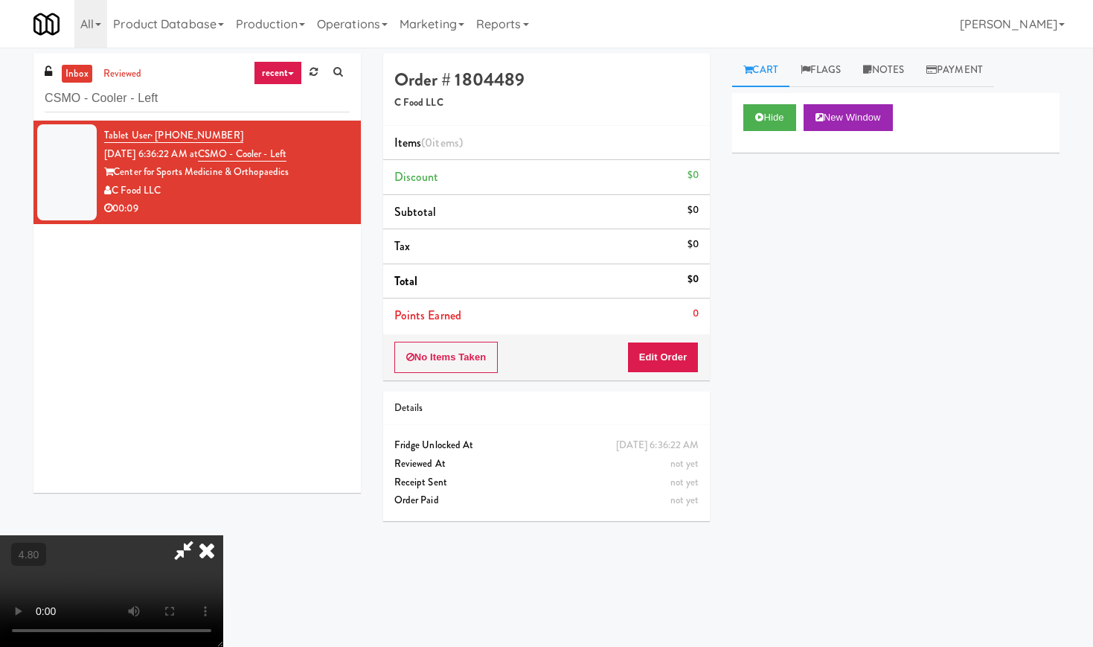
click at [223, 535] on icon at bounding box center [206, 550] width 33 height 30
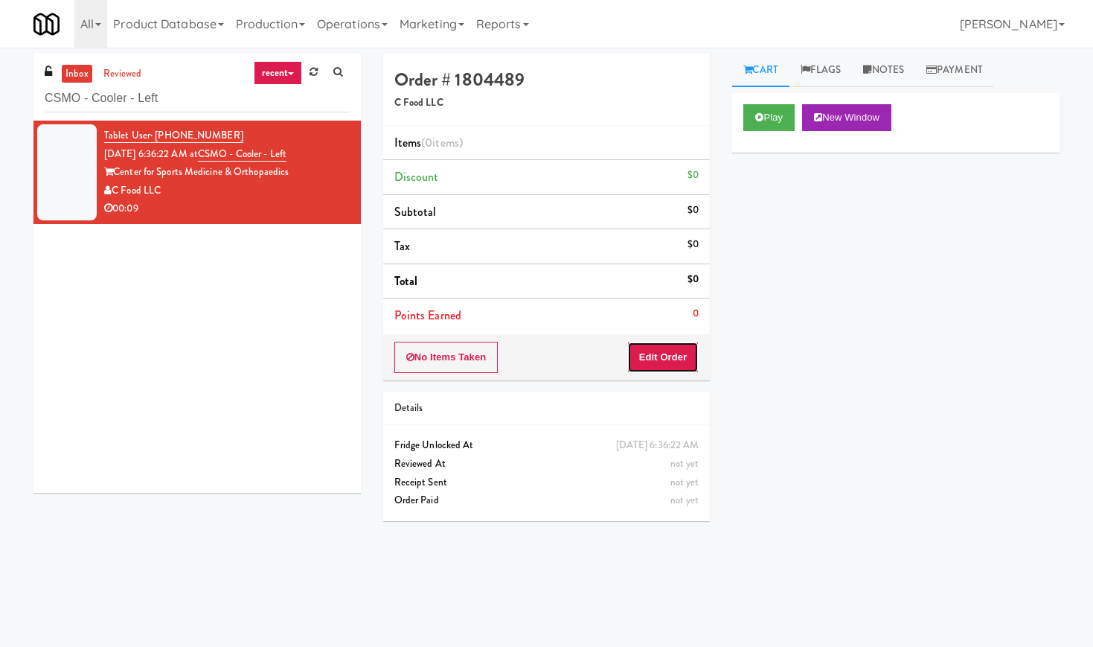
drag, startPoint x: 641, startPoint y: 366, endPoint x: 671, endPoint y: 313, distance: 61.7
click at [641, 364] on button "Edit Order" at bounding box center [663, 357] width 72 height 31
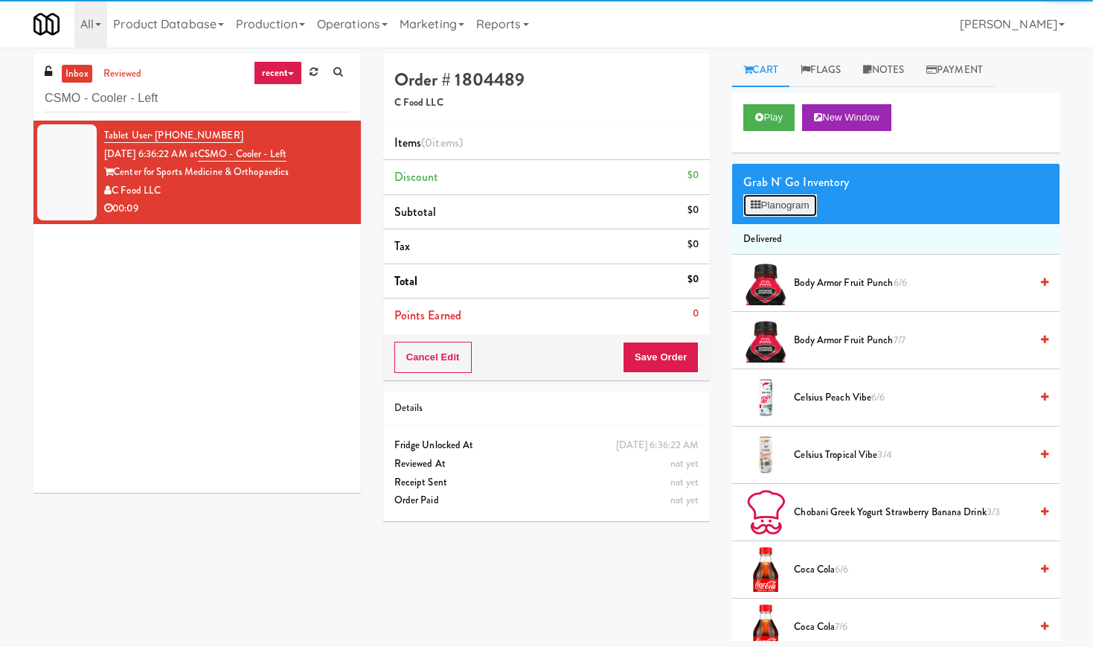
click at [753, 212] on button "Planogram" at bounding box center [779, 205] width 73 height 22
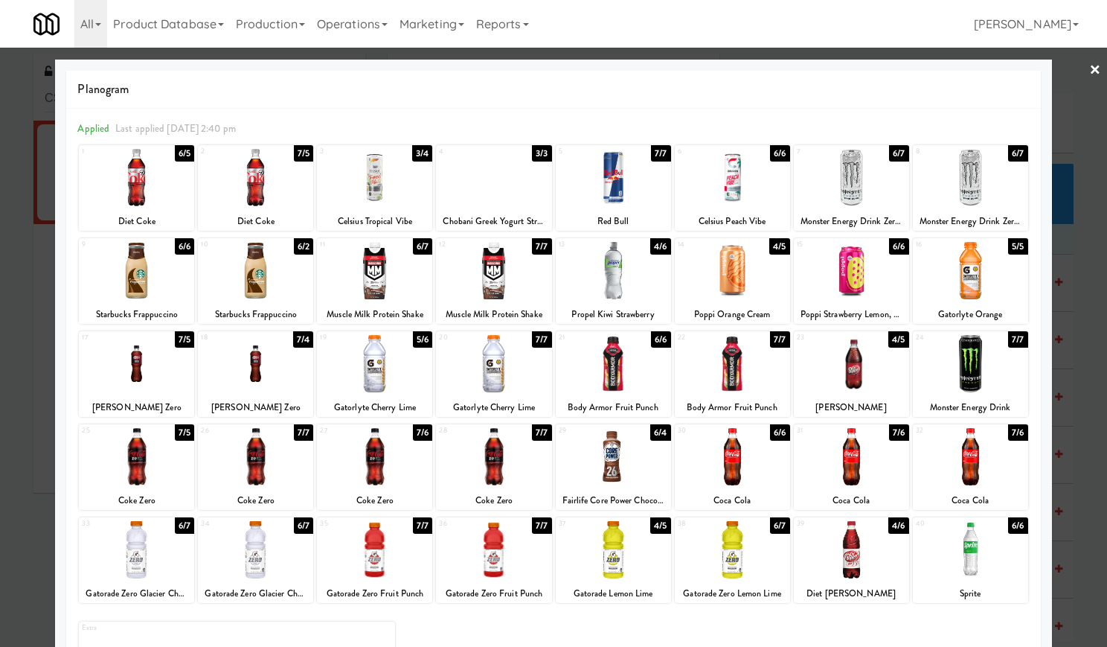
click at [861, 459] on div at bounding box center [851, 456] width 115 height 57
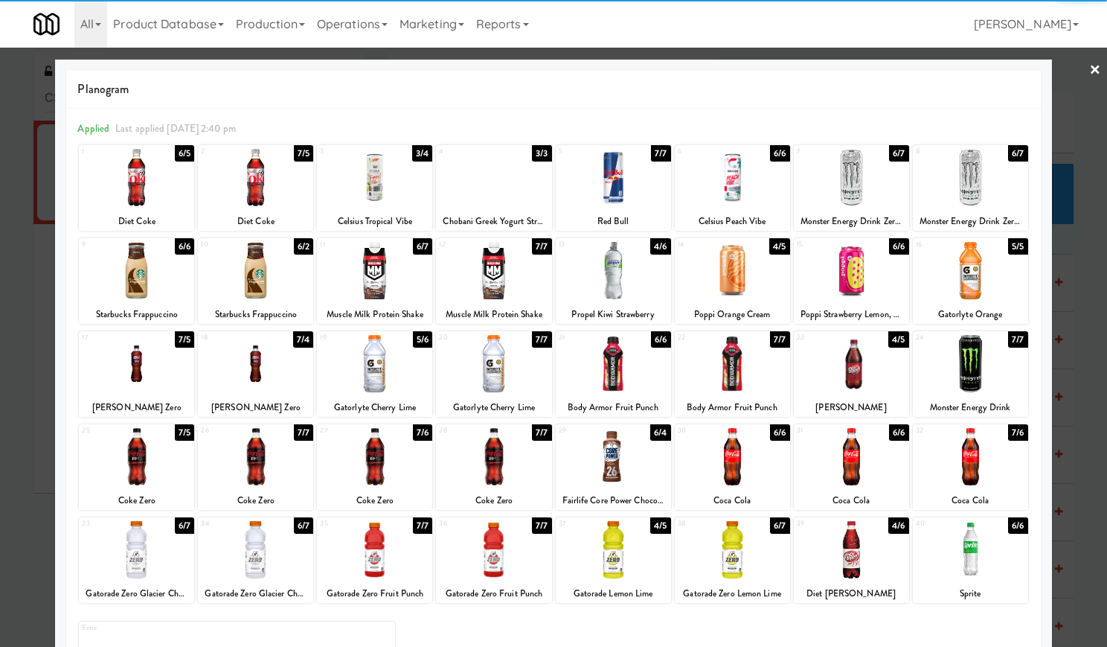
click at [1089, 74] on link "×" at bounding box center [1095, 71] width 12 height 46
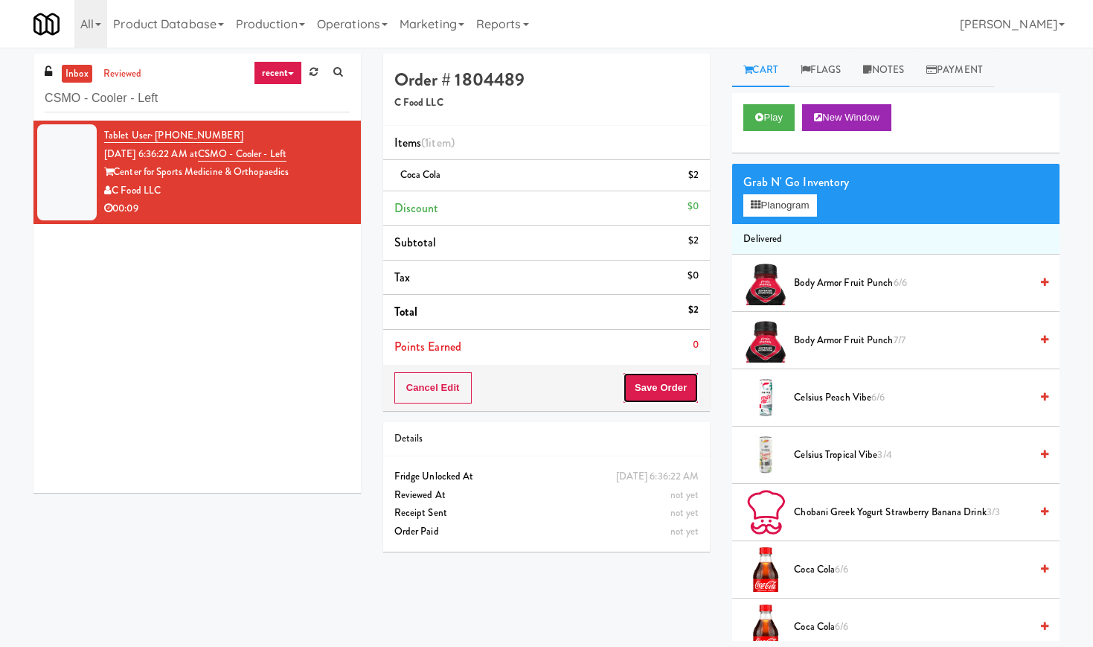
click at [676, 379] on button "Save Order" at bounding box center [661, 387] width 76 height 31
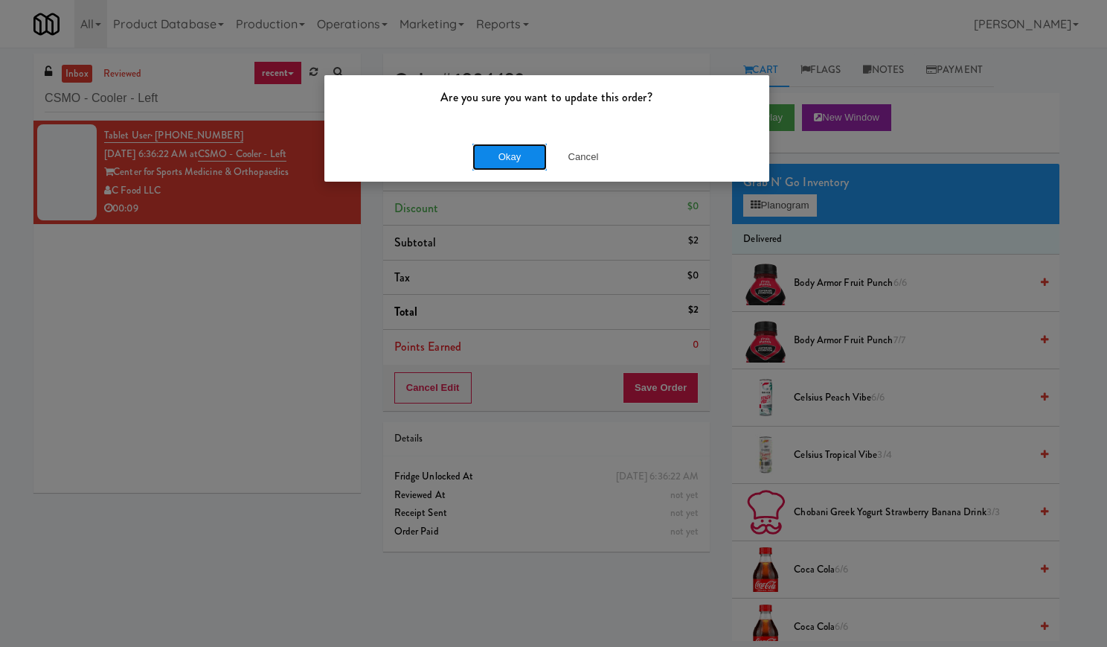
click at [504, 158] on button "Okay" at bounding box center [509, 157] width 74 height 27
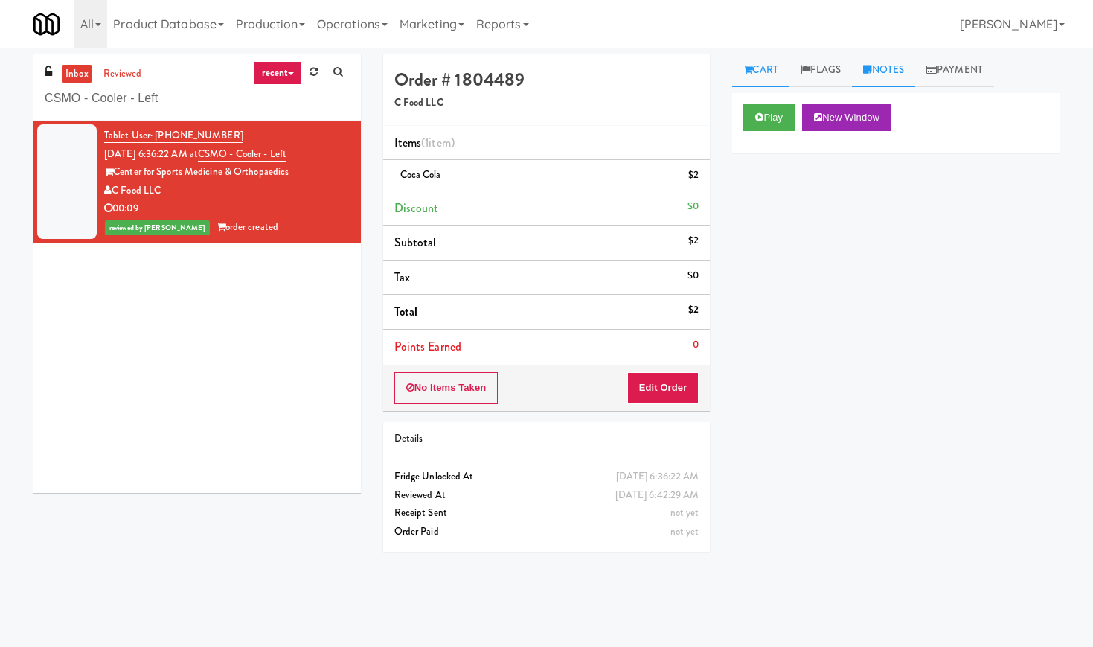
click at [884, 74] on link "Notes" at bounding box center [883, 70] width 63 height 33
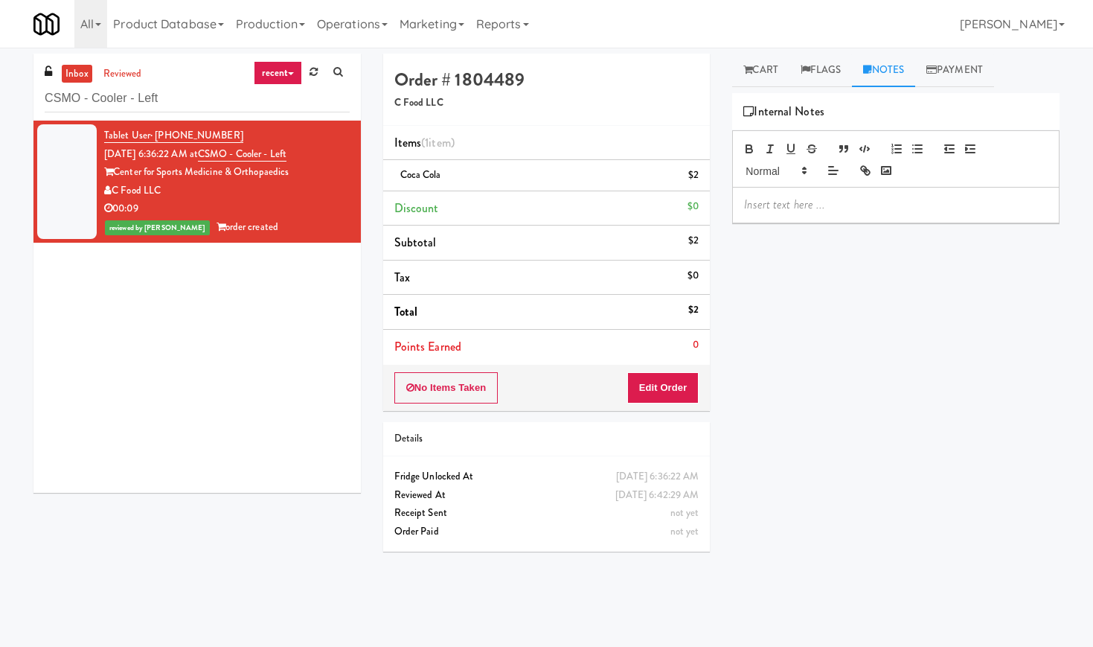
click at [790, 222] on div "Play New Window Primary Flag Clear Flag if unable to determine what was taken o…" at bounding box center [895, 372] width 327 height 558
click at [792, 205] on p at bounding box center [896, 204] width 304 height 16
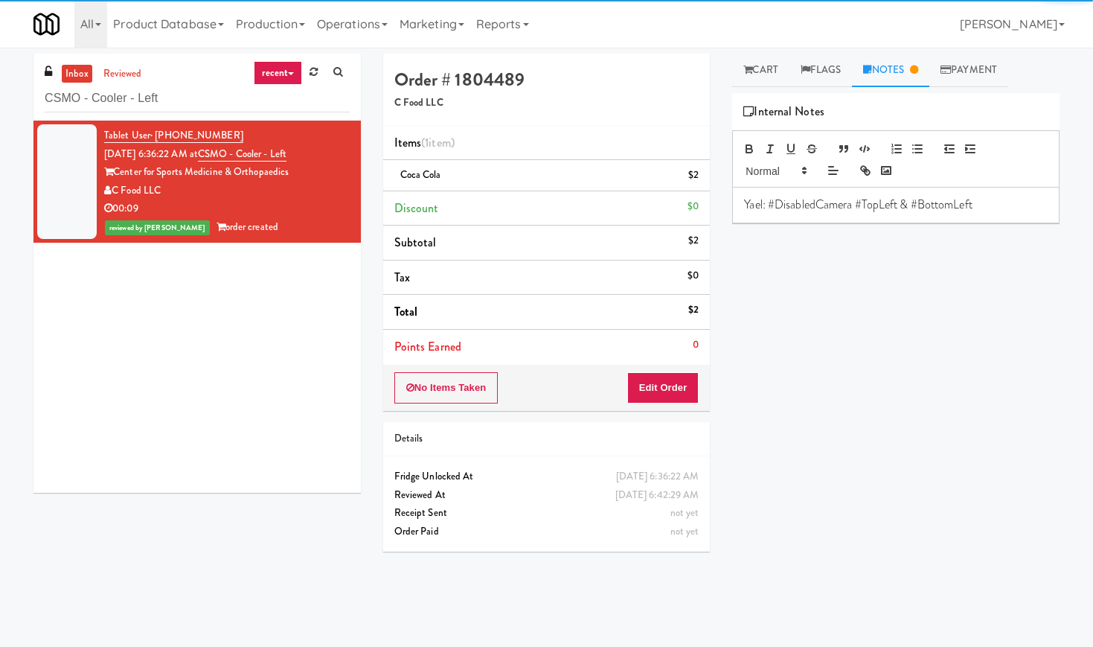
click at [816, 263] on div "Play New Window Primary Flag Clear Flag if unable to determine what was taken o…" at bounding box center [895, 372] width 327 height 558
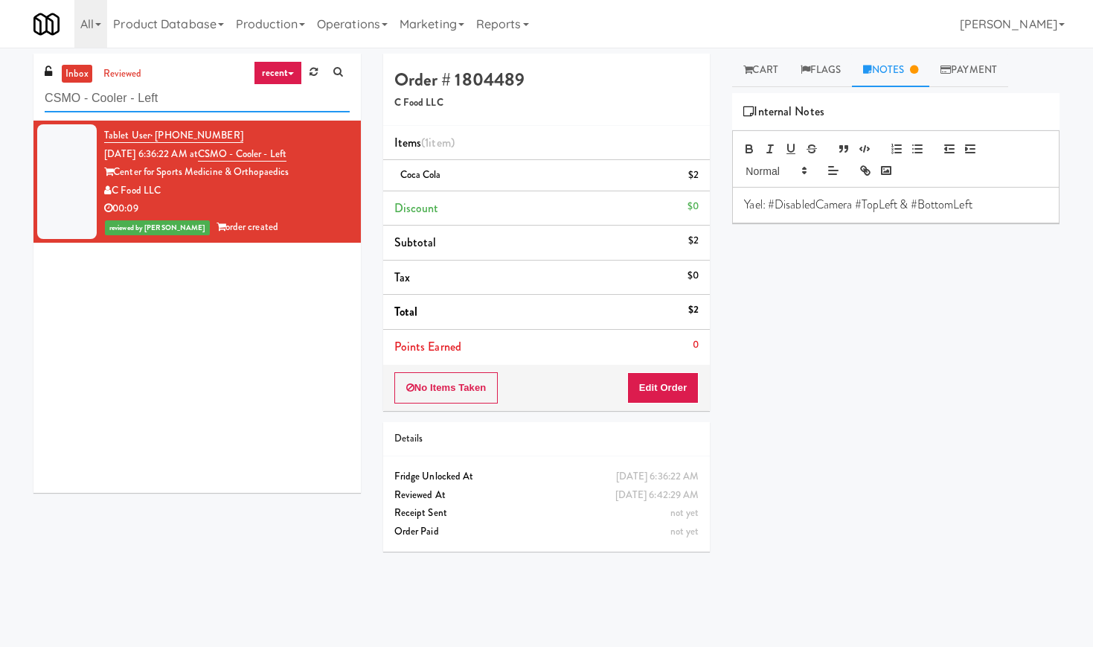
click at [135, 89] on input "CSMO - Cooler - Left" at bounding box center [197, 99] width 305 height 28
paste input "333 N Water-Cooler"
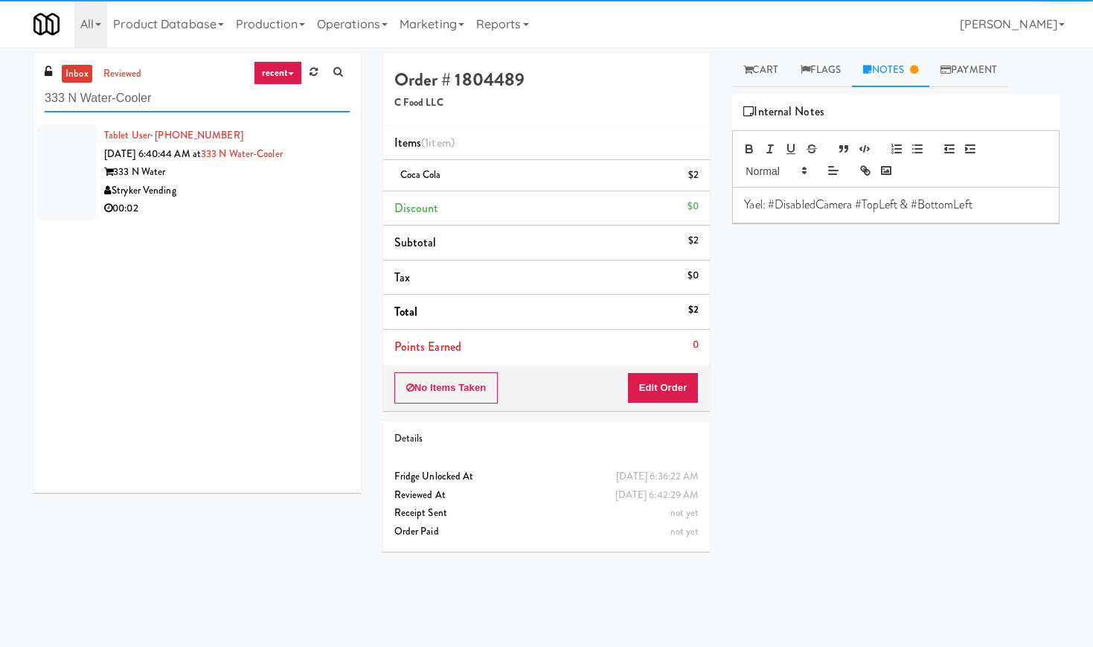
type input "333 N Water-Cooler"
click at [298, 190] on div "Stryker Vending" at bounding box center [227, 191] width 246 height 19
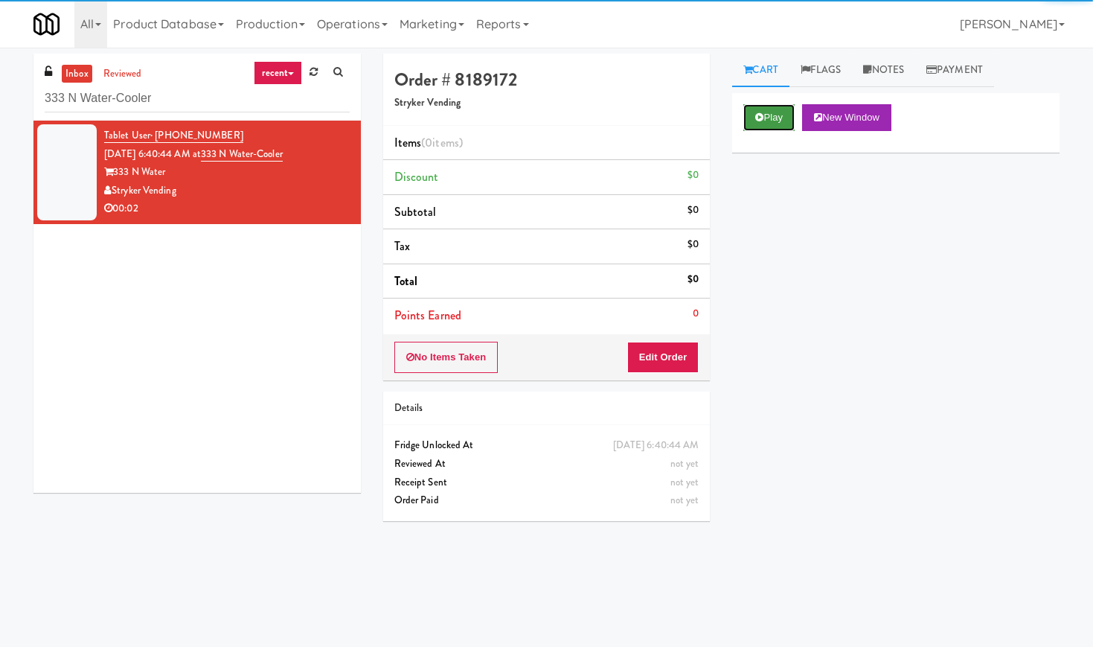
click at [778, 117] on button "Play" at bounding box center [768, 117] width 51 height 27
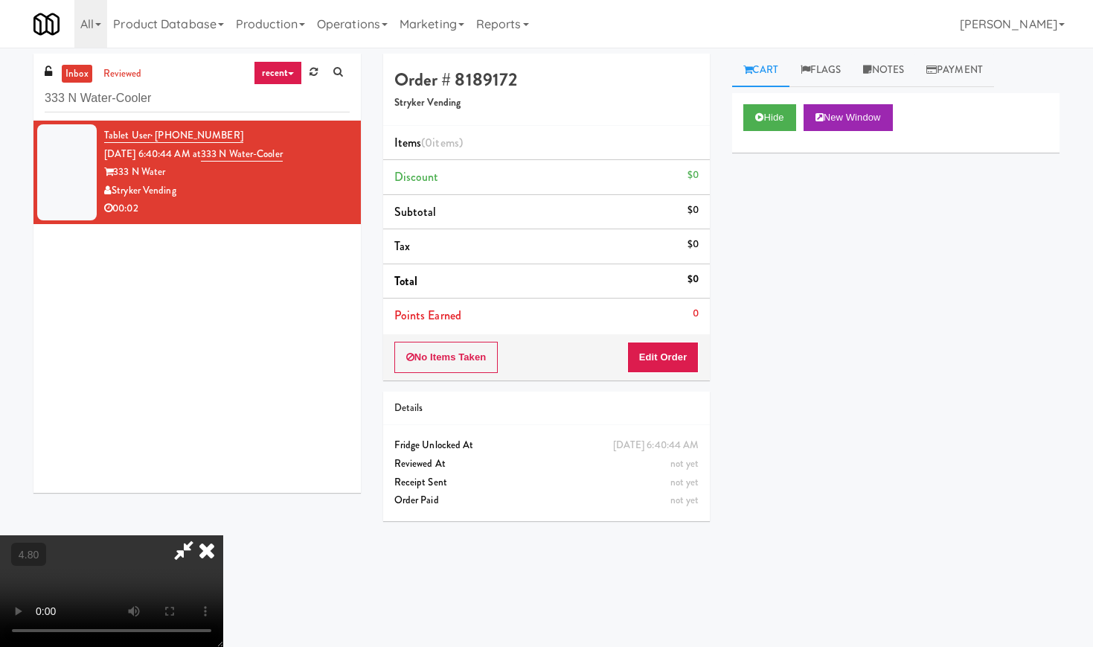
click at [223, 535] on video at bounding box center [111, 591] width 223 height 112
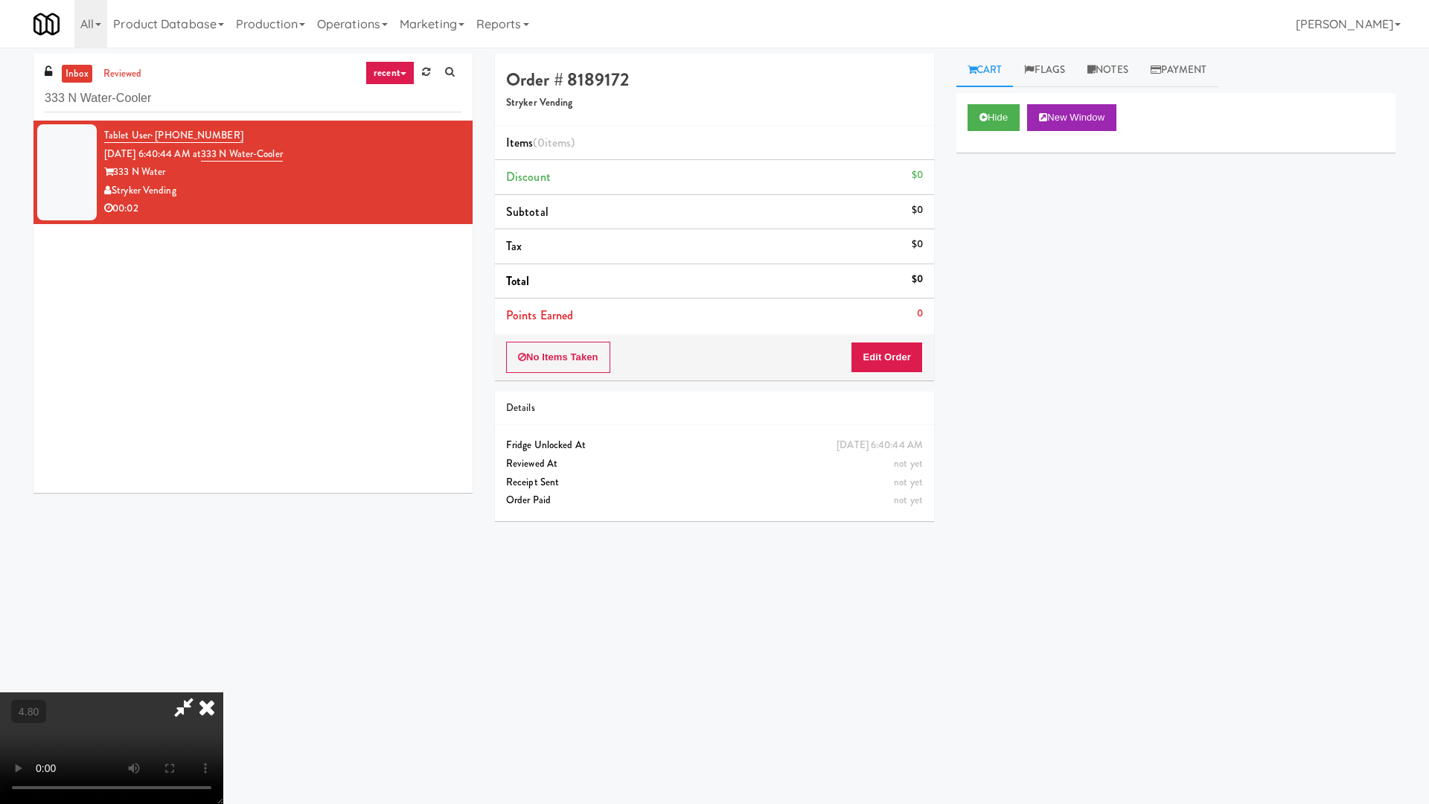
click at [223, 646] on video at bounding box center [111, 748] width 223 height 112
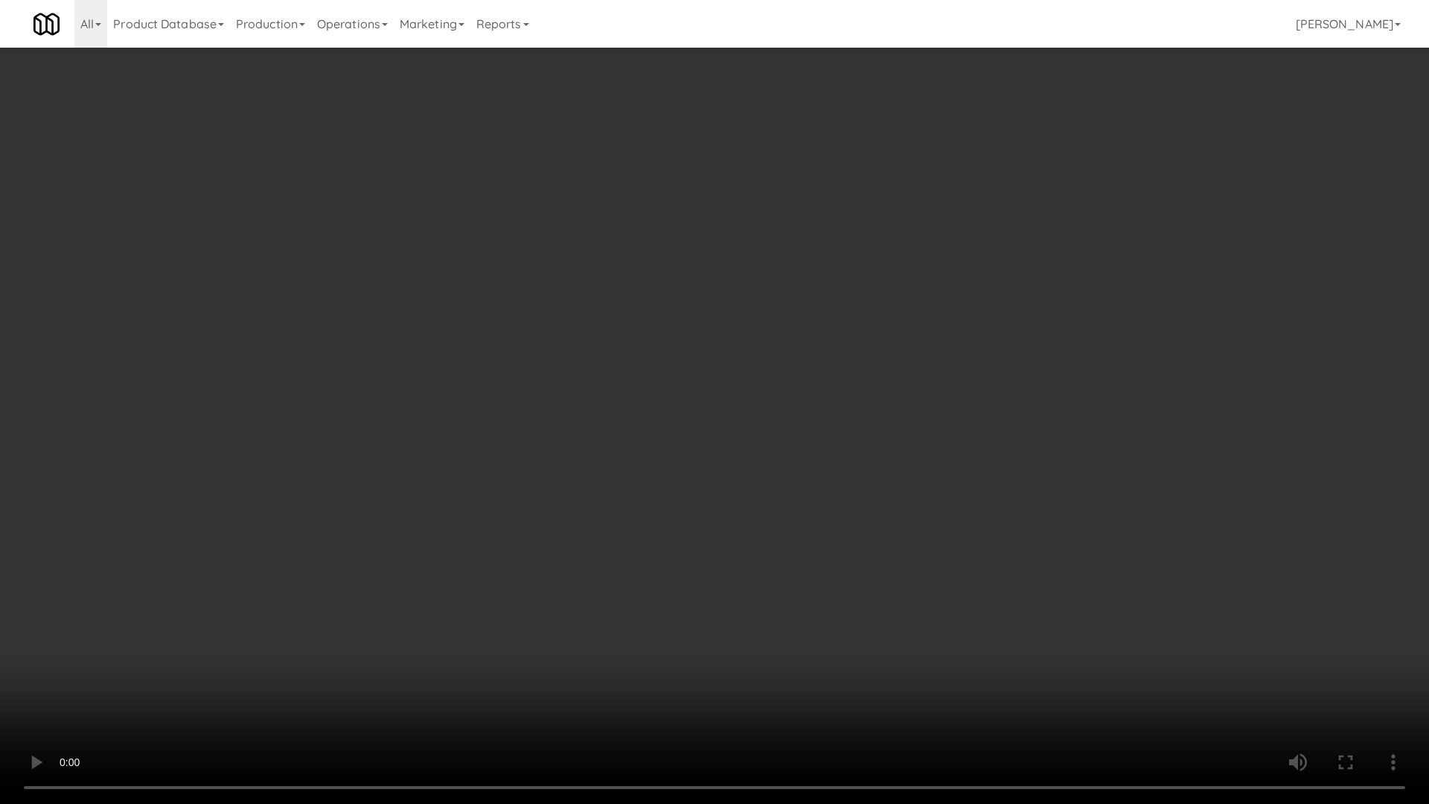
click at [455, 478] on video at bounding box center [714, 402] width 1429 height 804
click at [494, 472] on video at bounding box center [714, 402] width 1429 height 804
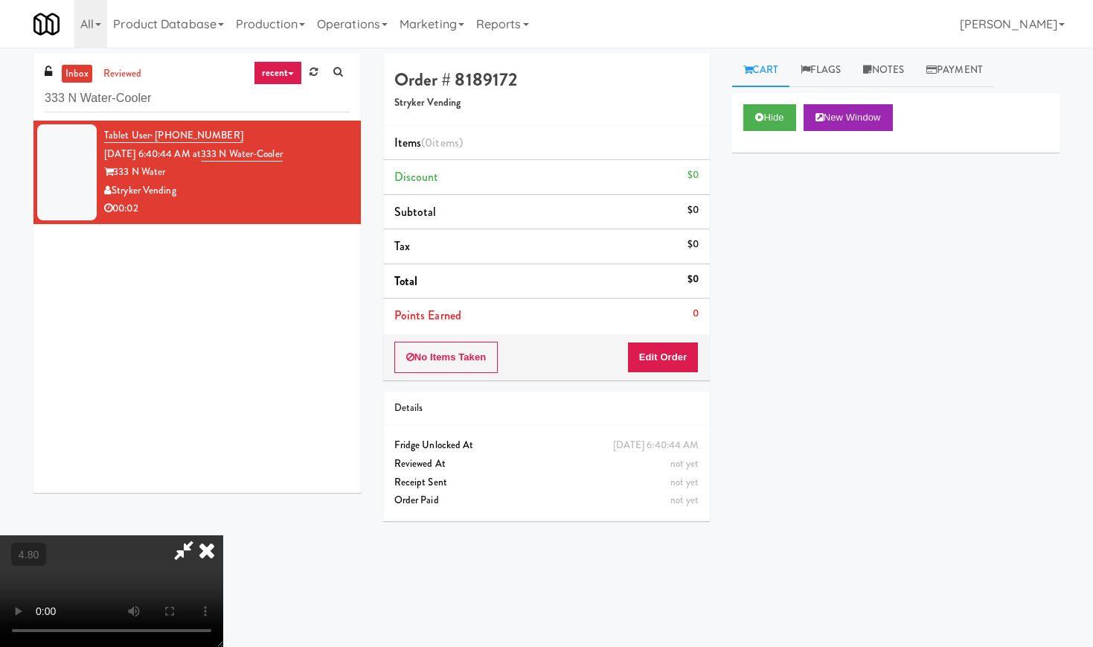
click at [223, 535] on icon at bounding box center [206, 550] width 33 height 30
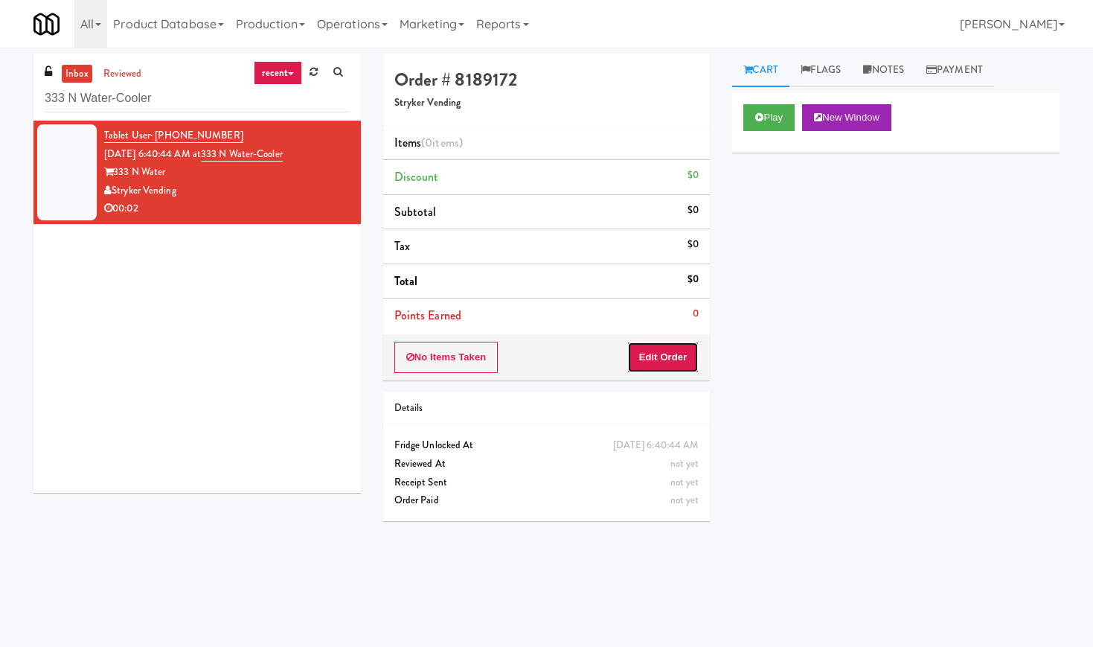
click at [688, 359] on button "Edit Order" at bounding box center [663, 357] width 72 height 31
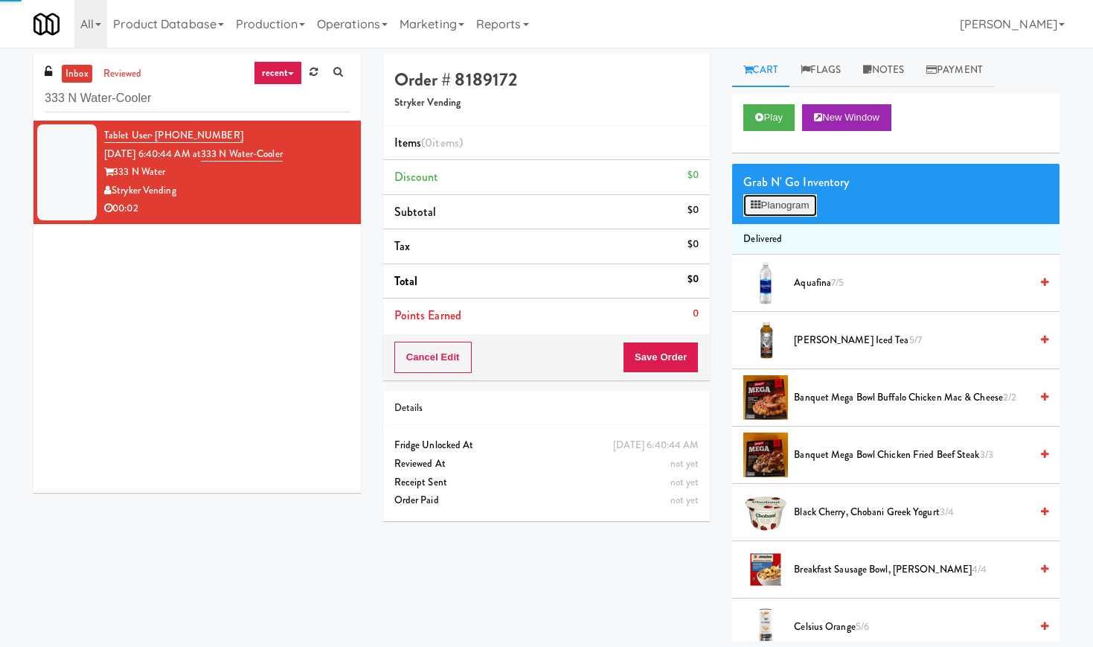
click at [784, 199] on button "Planogram" at bounding box center [779, 205] width 73 height 22
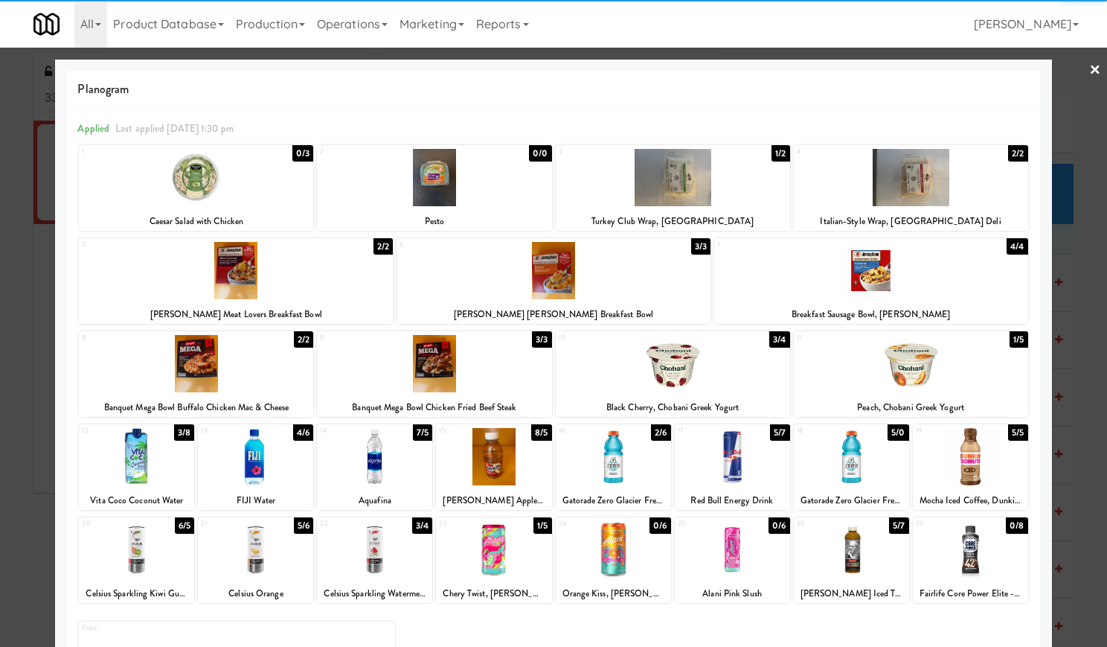
click at [504, 574] on div at bounding box center [493, 549] width 115 height 57
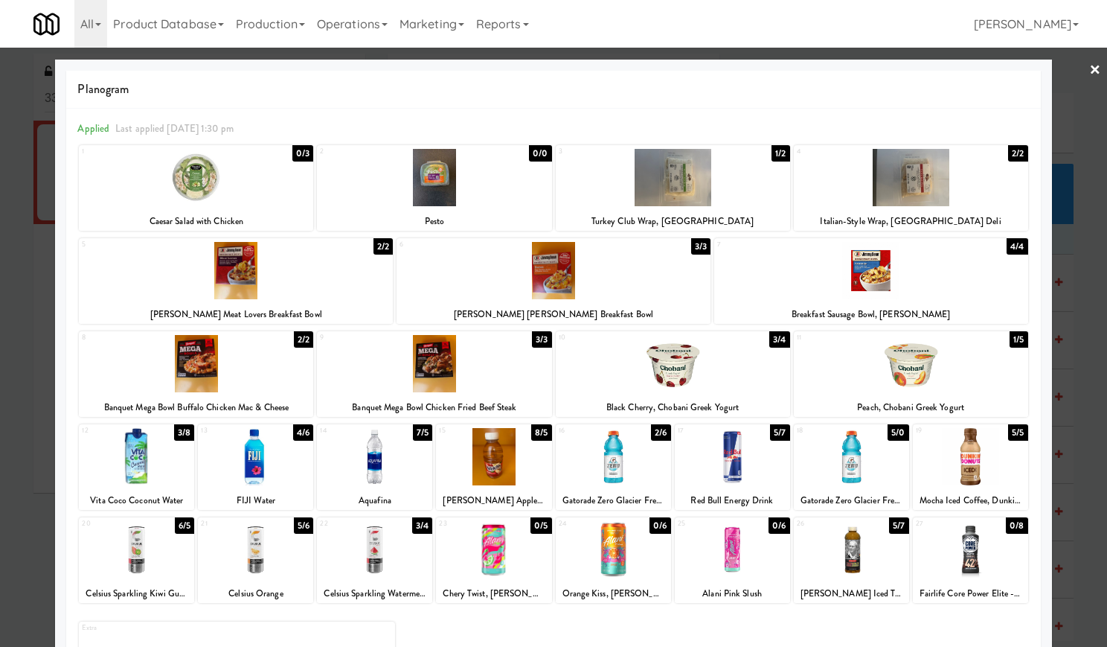
click at [1089, 64] on link "×" at bounding box center [1095, 71] width 12 height 46
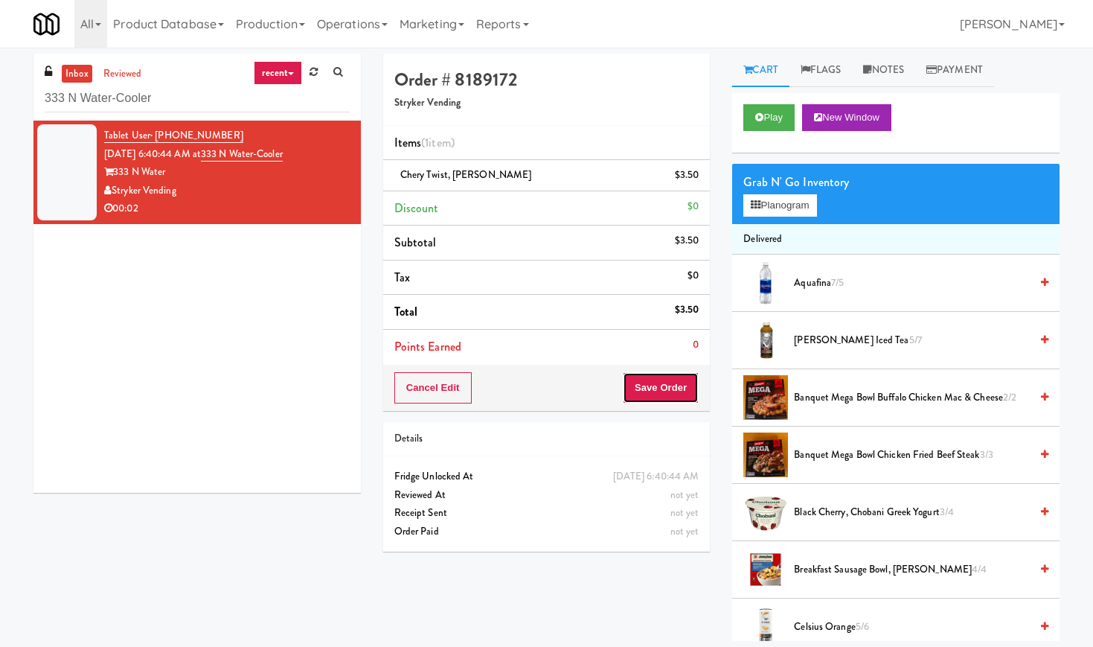
click at [688, 382] on button "Save Order" at bounding box center [661, 387] width 76 height 31
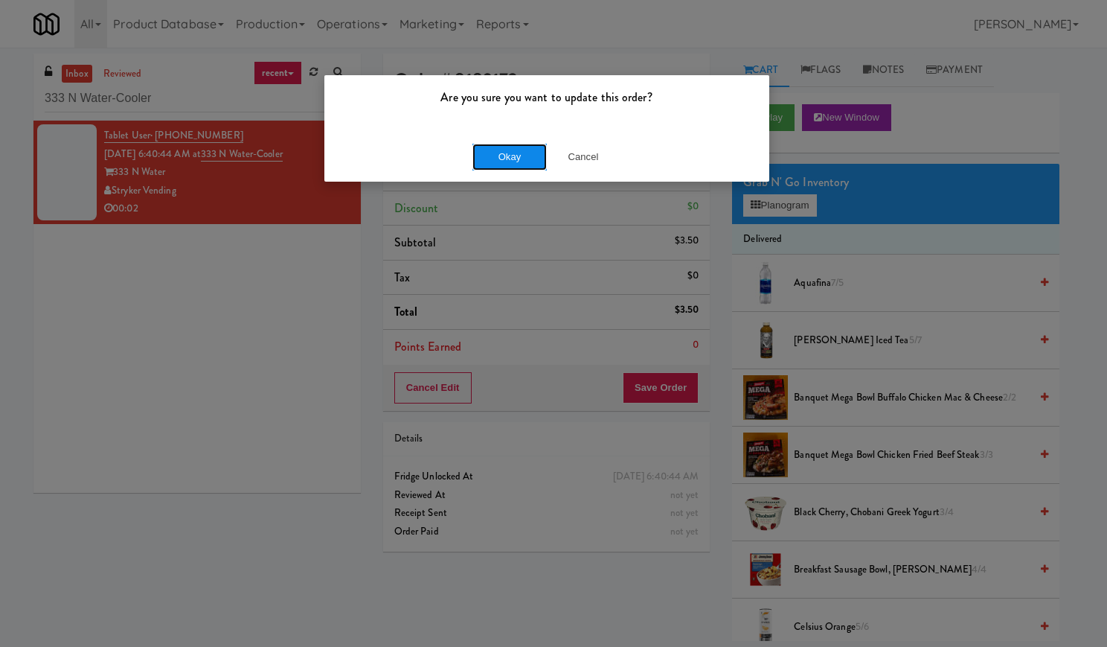
click at [475, 153] on button "Okay" at bounding box center [509, 157] width 74 height 27
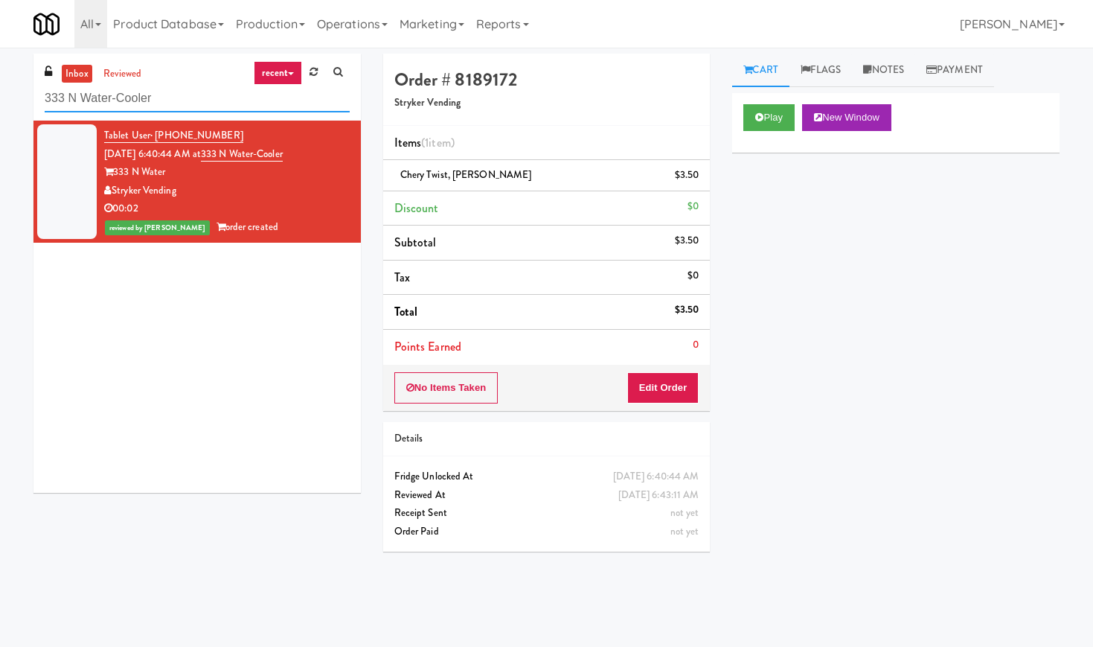
click at [120, 109] on input "333 N Water-Cooler" at bounding box center [197, 99] width 305 height 28
paste input "[GEOGRAPHIC_DATA] 1 H1 Fridge 1"
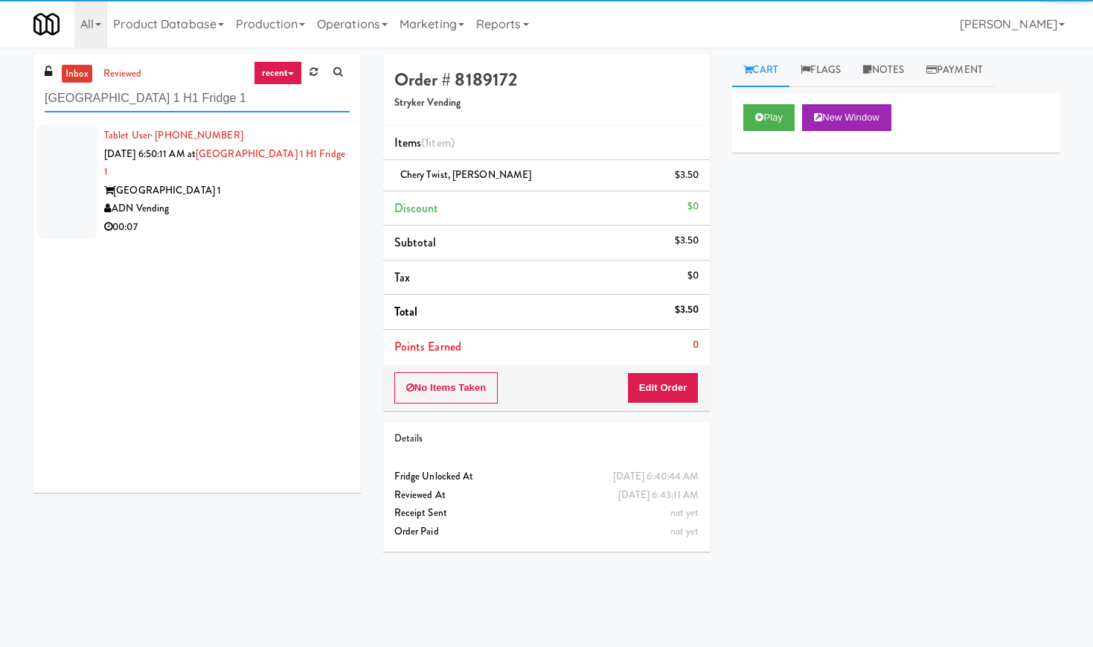
type input "[GEOGRAPHIC_DATA] 1 H1 Fridge 1"
click at [283, 200] on div "ADN Vending" at bounding box center [227, 208] width 246 height 19
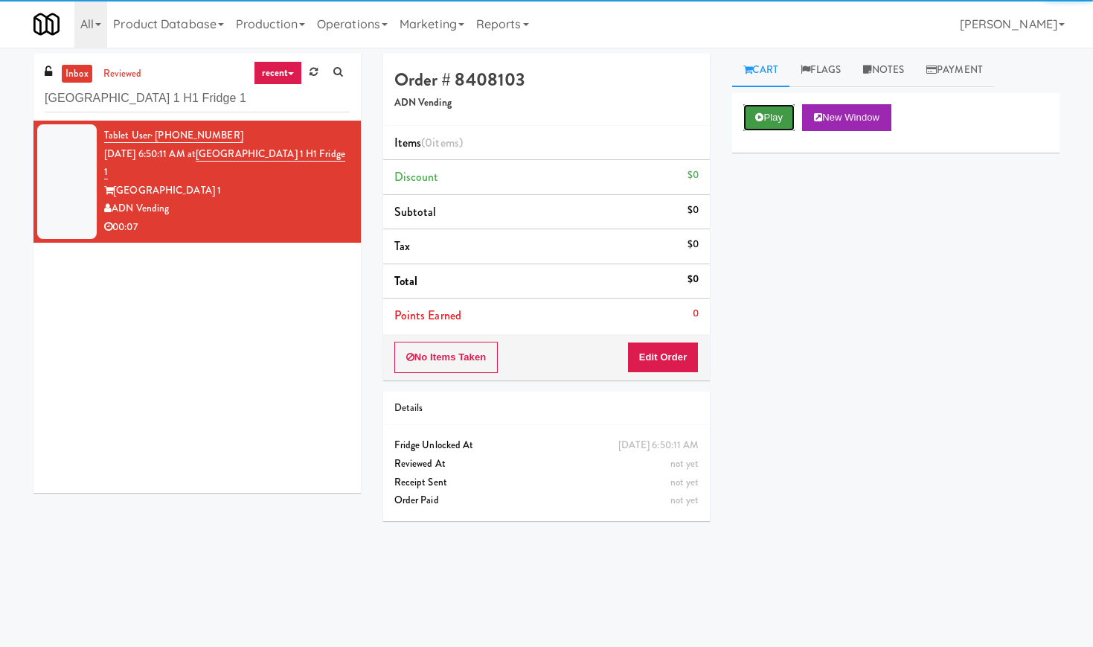
click at [760, 108] on button "Play" at bounding box center [768, 117] width 51 height 27
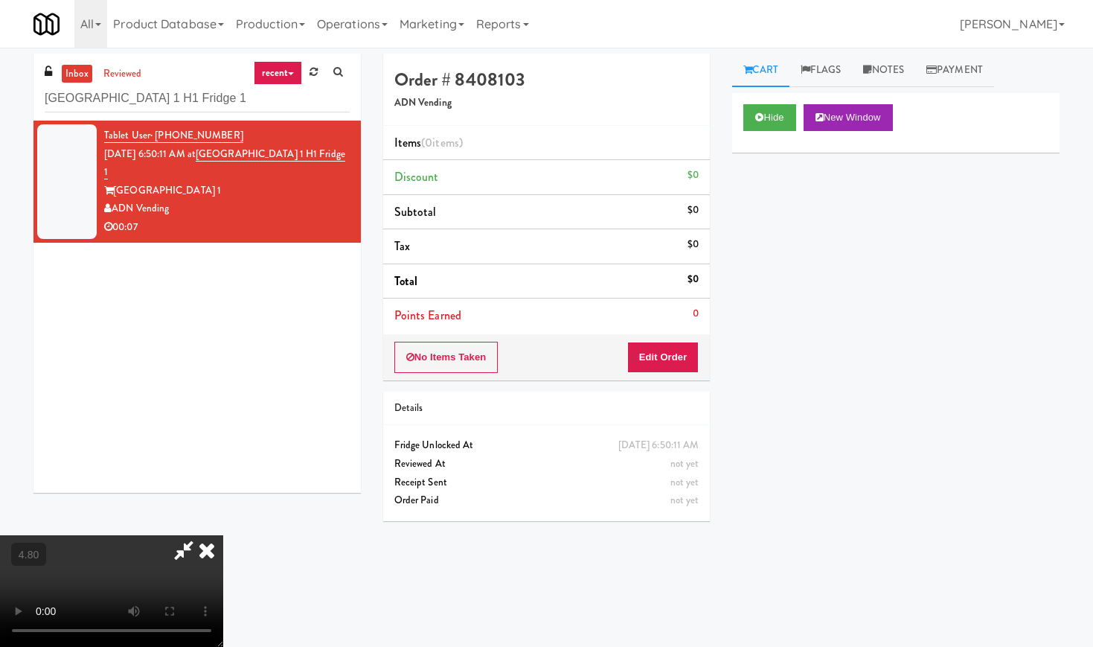
click at [184, 535] on video at bounding box center [111, 591] width 223 height 112
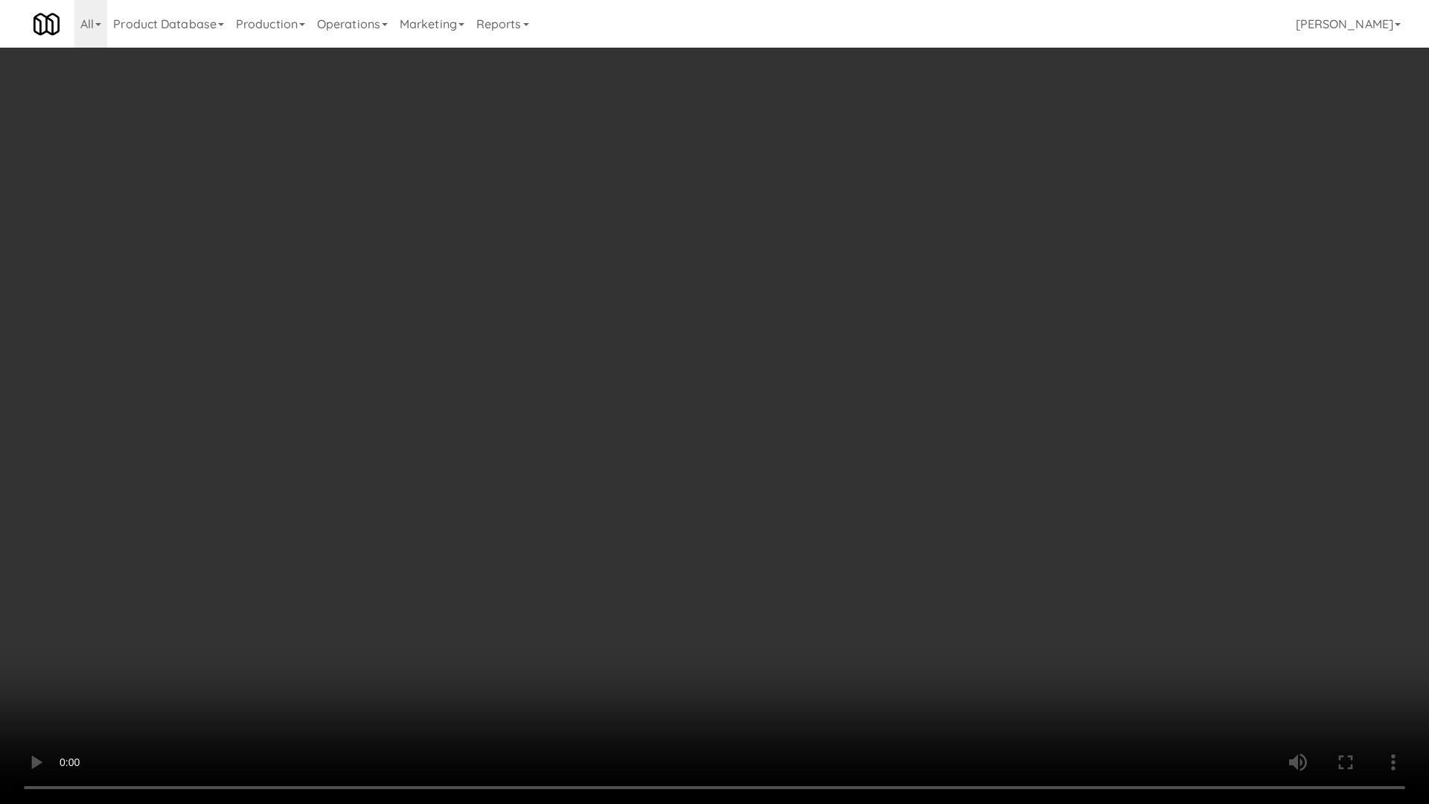
click at [261, 376] on video at bounding box center [714, 402] width 1429 height 804
click at [825, 404] on video at bounding box center [714, 402] width 1429 height 804
click at [659, 443] on video at bounding box center [714, 402] width 1429 height 804
click at [737, 426] on video at bounding box center [714, 402] width 1429 height 804
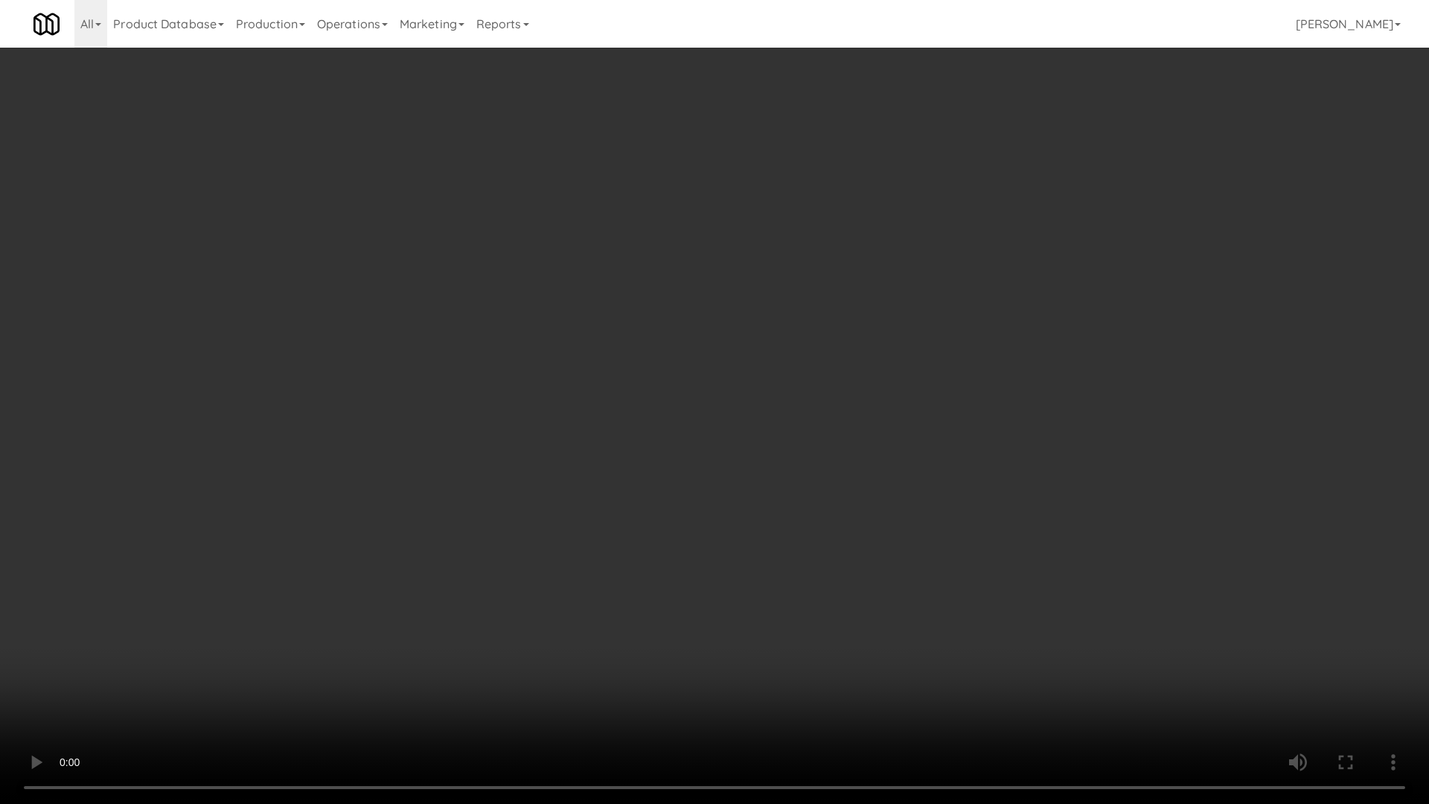
click at [737, 426] on video at bounding box center [714, 402] width 1429 height 804
click at [629, 409] on video at bounding box center [714, 402] width 1429 height 804
click at [642, 411] on video at bounding box center [714, 402] width 1429 height 804
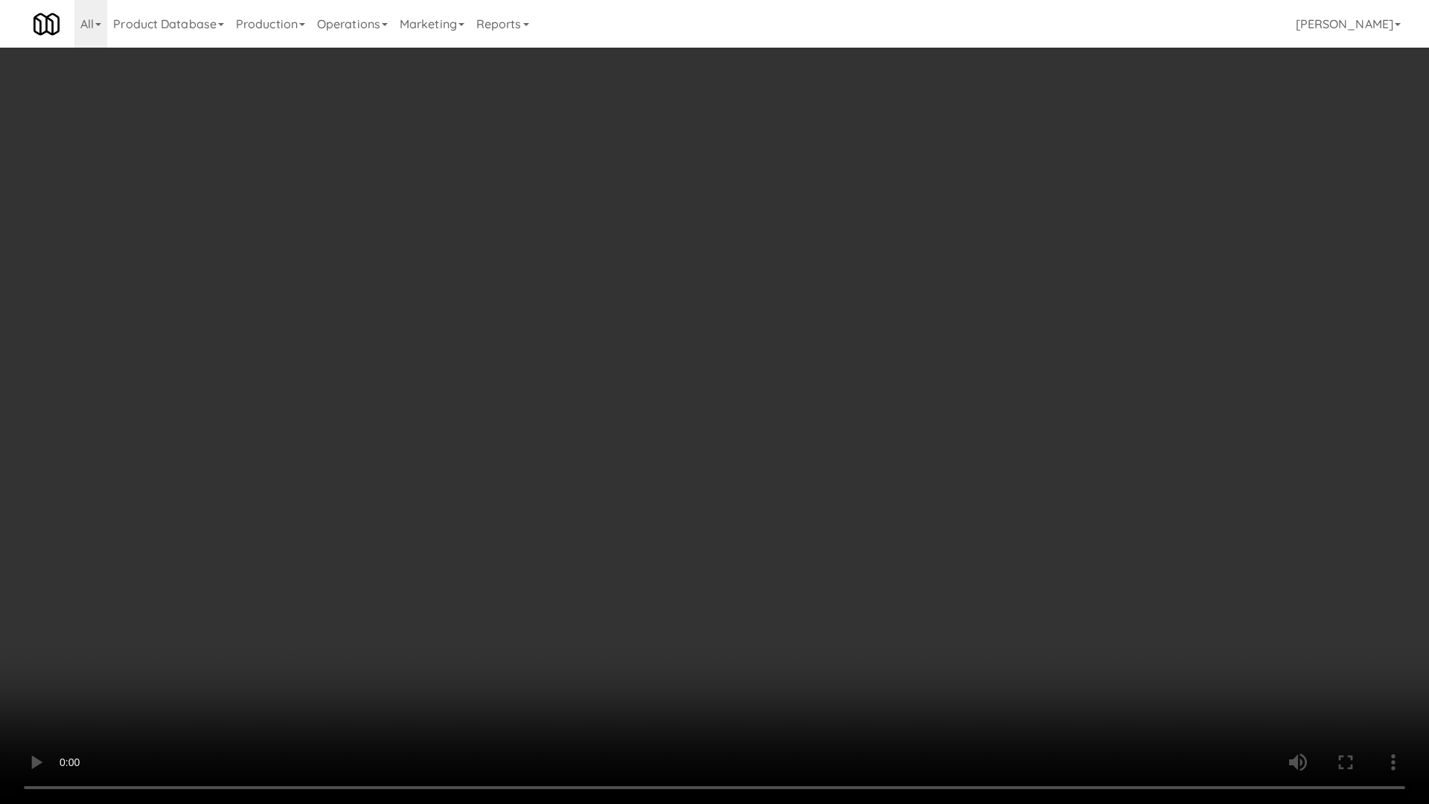
click at [642, 411] on video at bounding box center [714, 402] width 1429 height 804
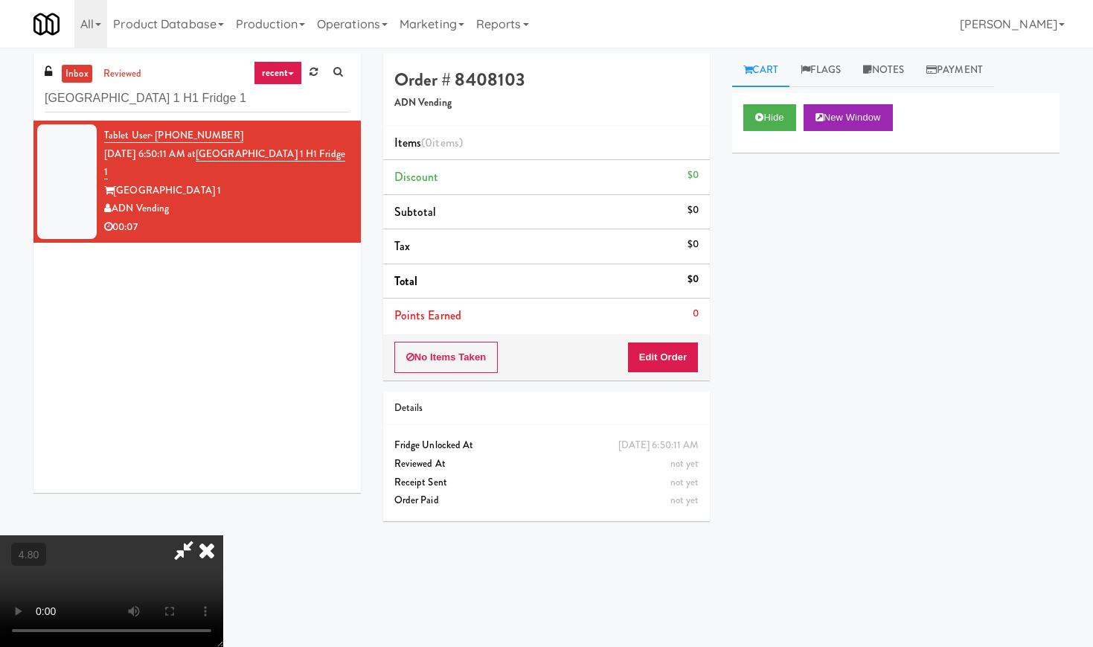
click at [201, 535] on icon at bounding box center [184, 550] width 34 height 30
click at [631, 356] on button "Edit Order" at bounding box center [663, 357] width 72 height 31
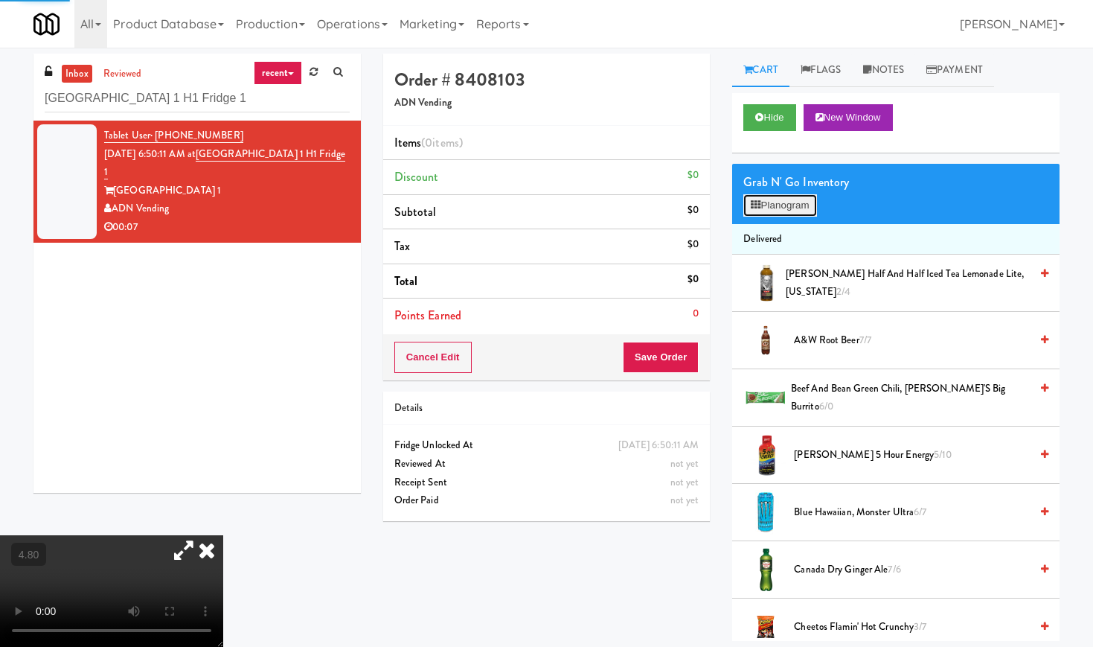
click at [795, 208] on button "Planogram" at bounding box center [779, 205] width 73 height 22
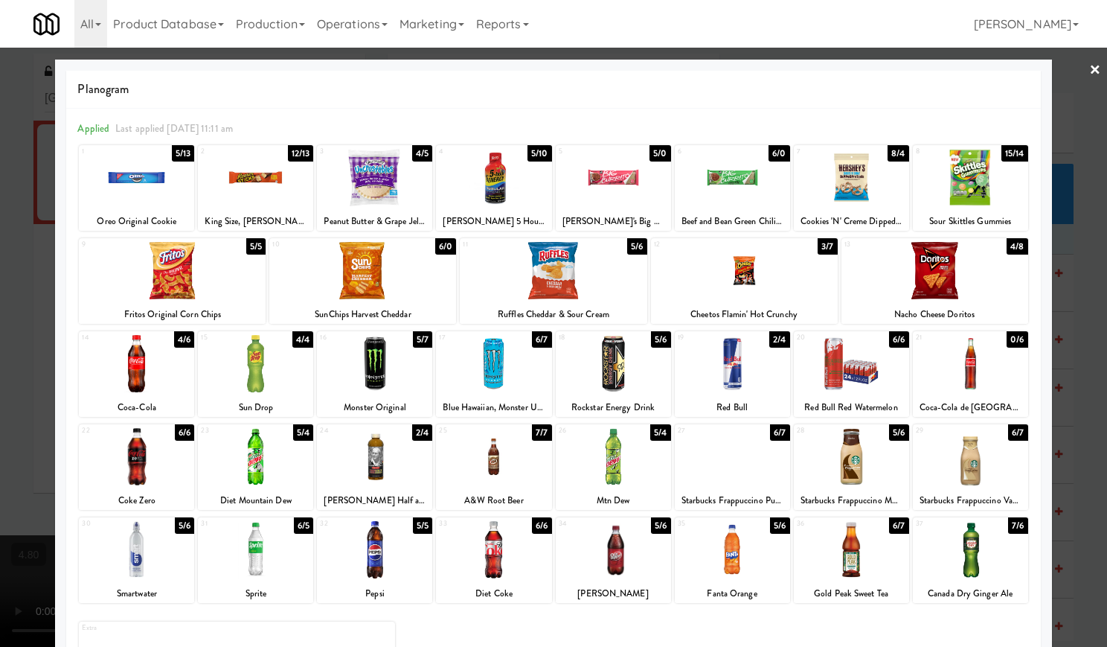
click at [730, 468] on div at bounding box center [732, 456] width 115 height 57
click at [1072, 62] on div at bounding box center [553, 323] width 1107 height 647
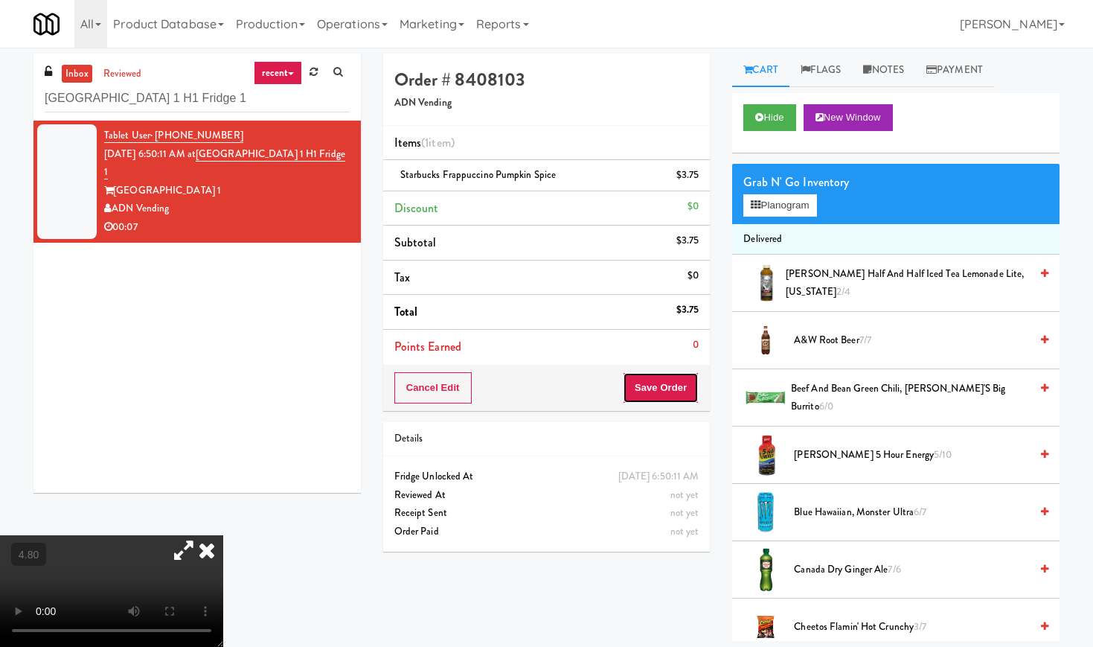
click at [656, 388] on button "Save Order" at bounding box center [661, 387] width 76 height 31
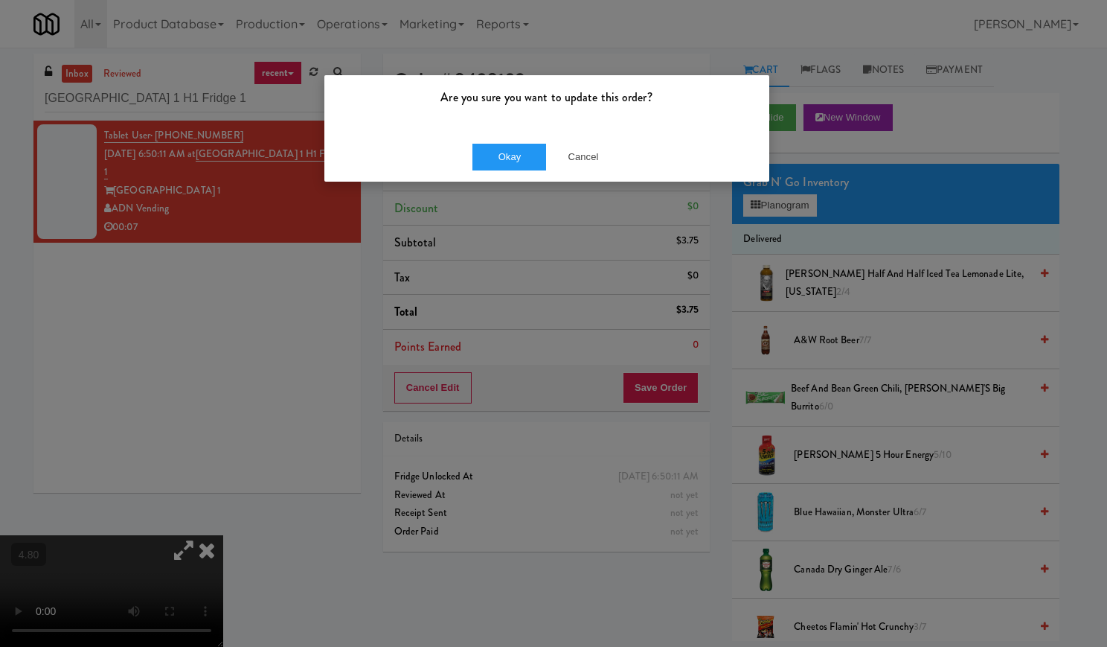
click at [481, 138] on div "Okay Cancel" at bounding box center [546, 157] width 445 height 50
click at [491, 156] on button "Okay" at bounding box center [509, 157] width 74 height 27
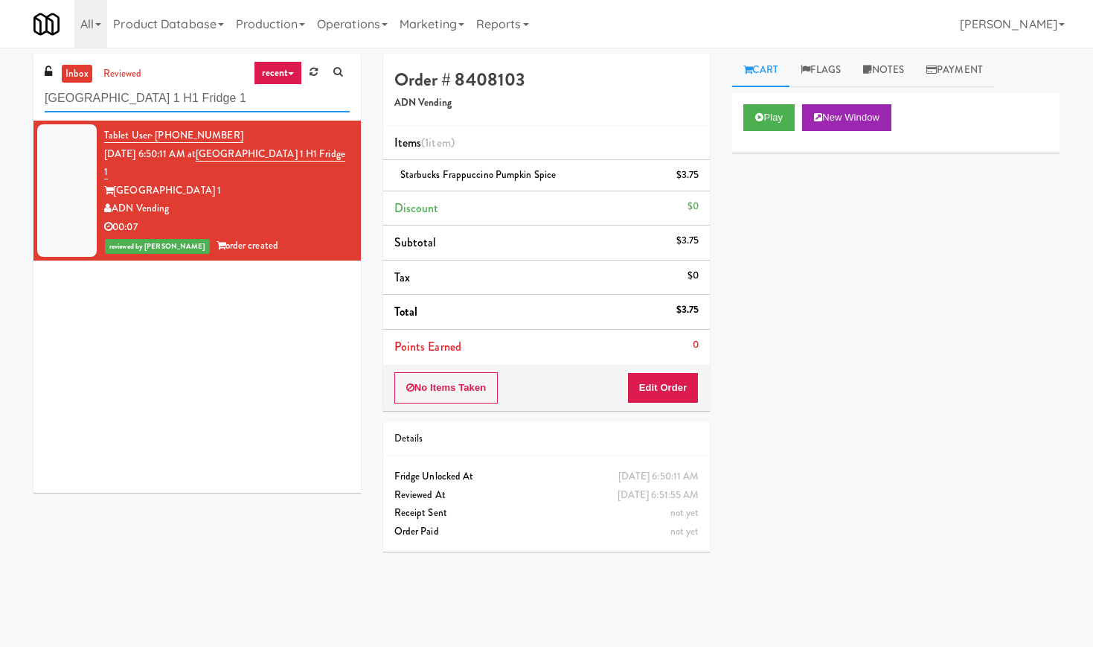
click at [166, 99] on input "[GEOGRAPHIC_DATA] 1 H1 Fridge 1" at bounding box center [197, 99] width 305 height 28
paste input "Holiday Inn Time Square Drink Cooler"
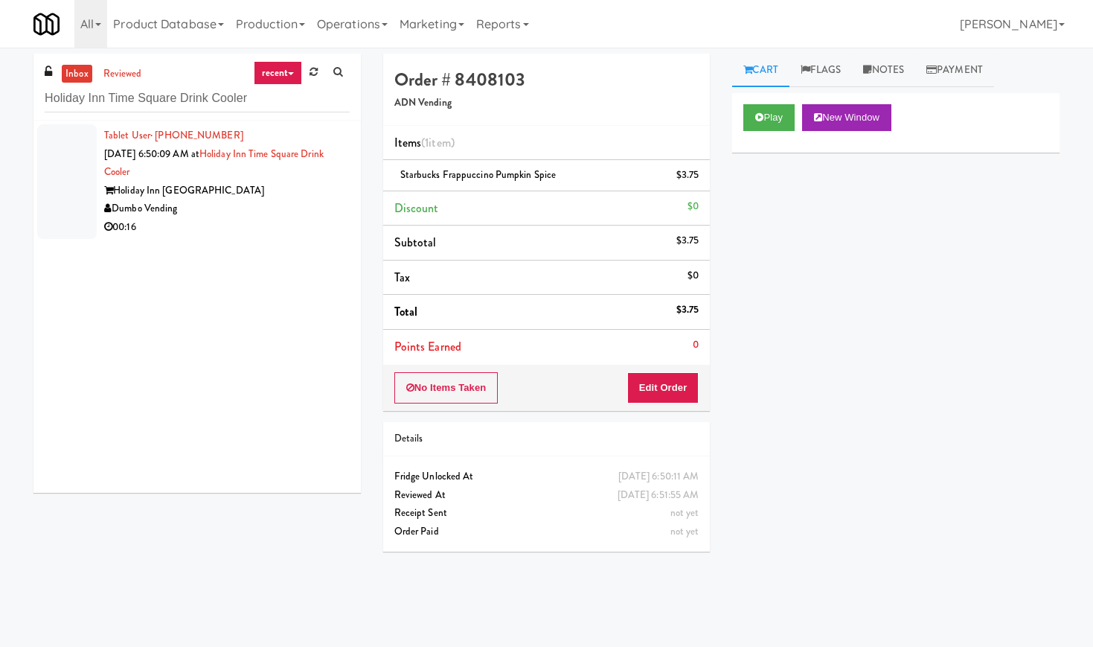
click at [314, 196] on div "Holiday Inn [GEOGRAPHIC_DATA]" at bounding box center [227, 191] width 246 height 19
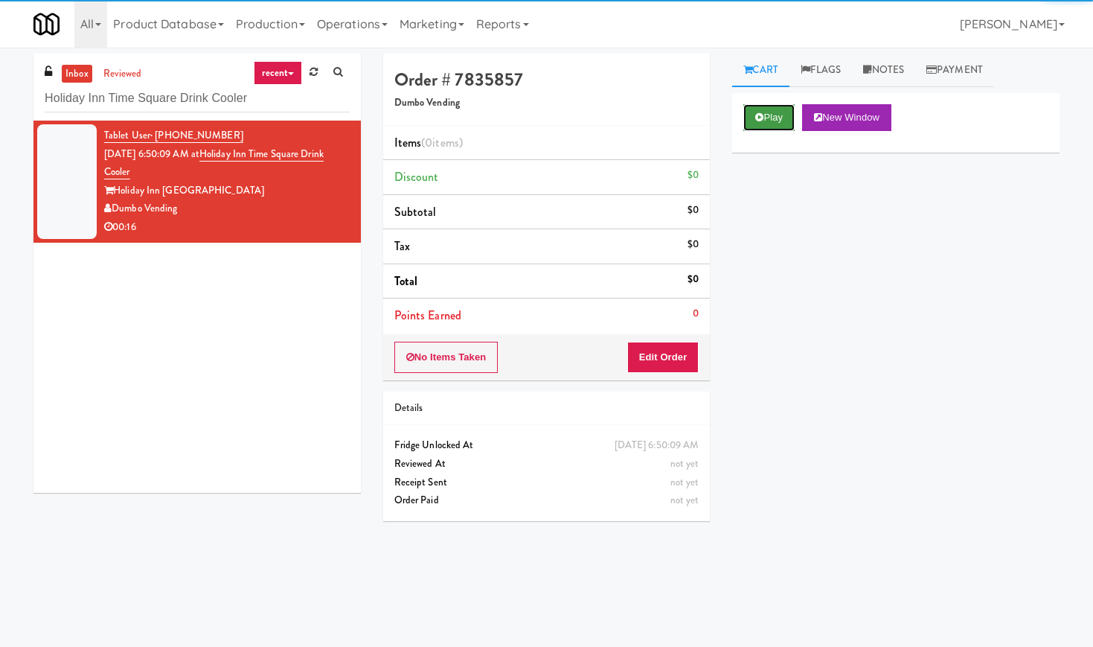
click at [767, 122] on button "Play" at bounding box center [768, 117] width 51 height 27
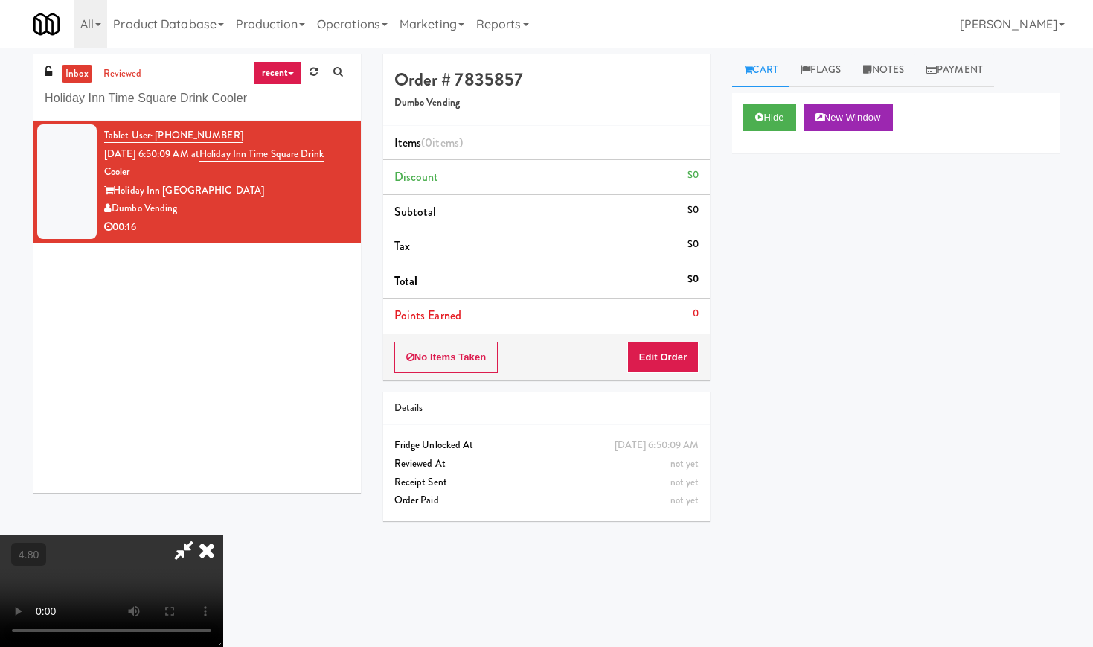
click at [223, 535] on video at bounding box center [111, 591] width 223 height 112
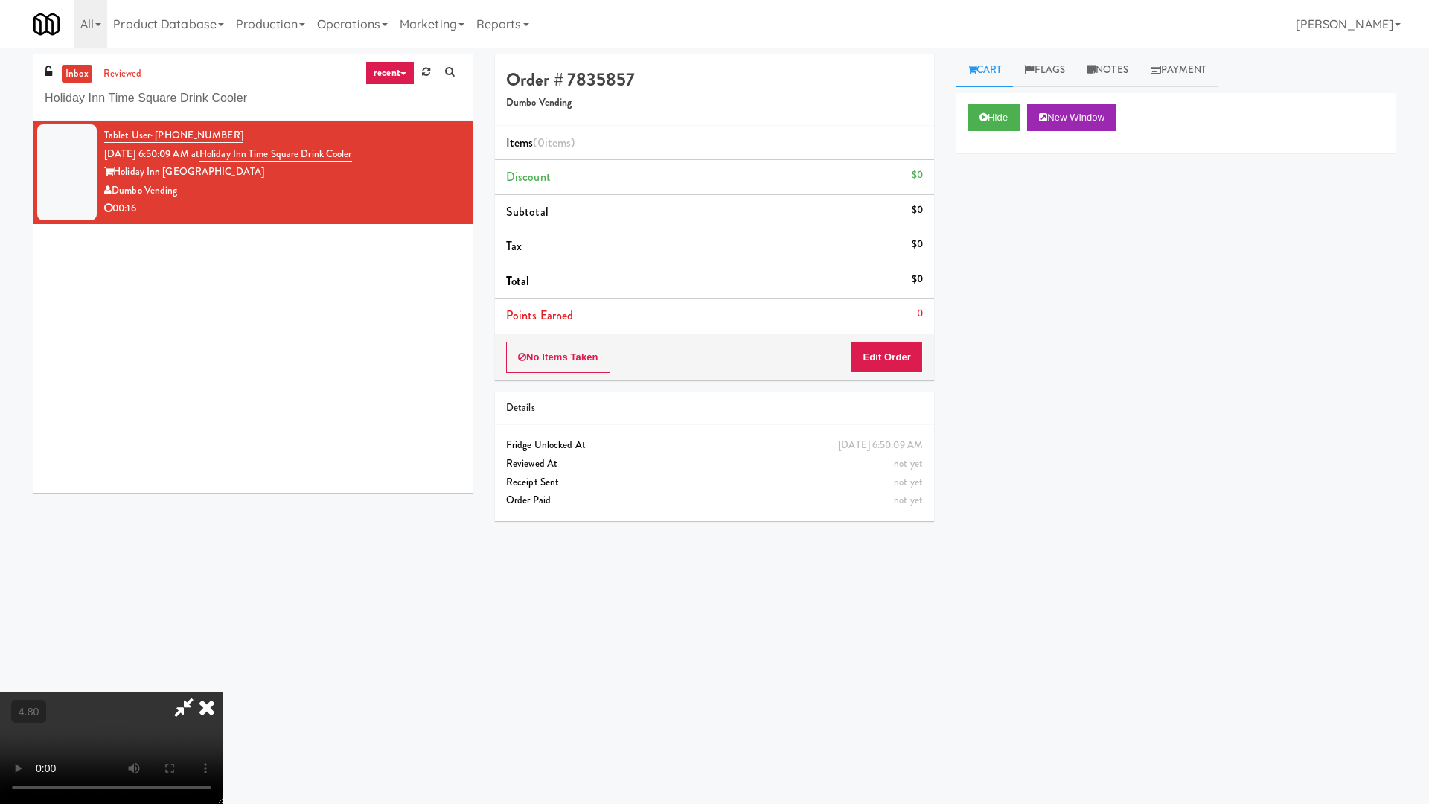
click at [223, 646] on video at bounding box center [111, 748] width 223 height 112
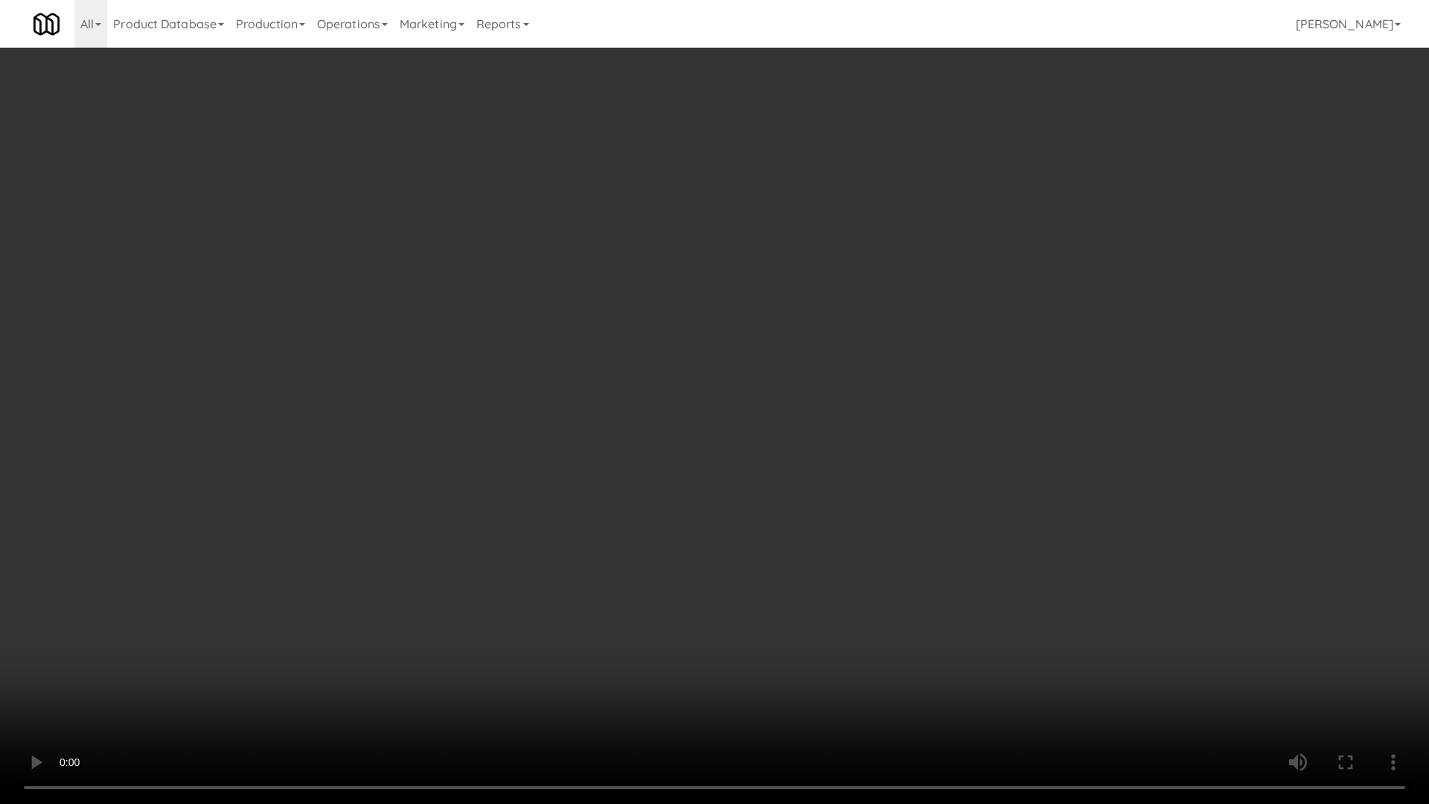
click at [531, 394] on video at bounding box center [714, 402] width 1429 height 804
click at [539, 394] on video at bounding box center [714, 402] width 1429 height 804
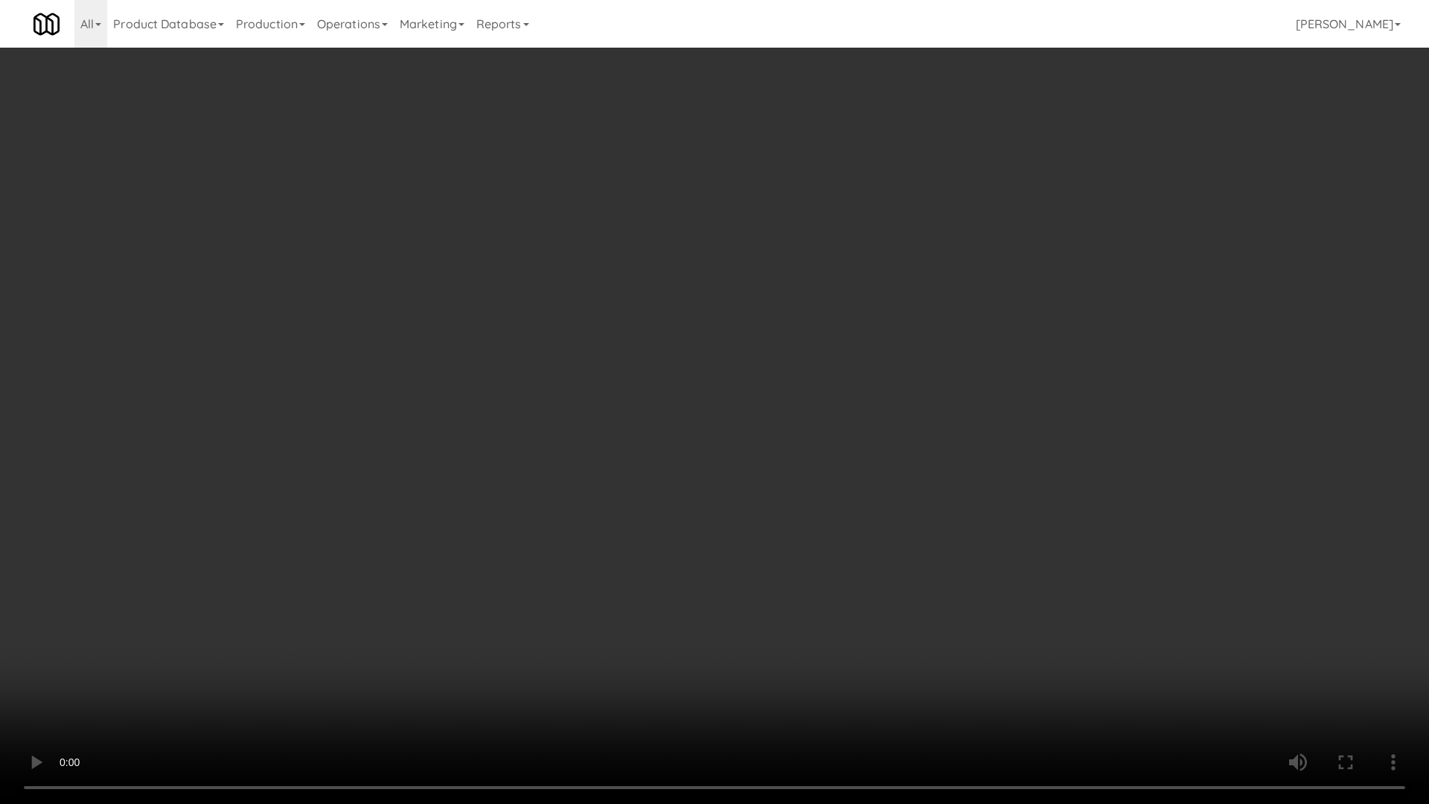
click at [539, 394] on video at bounding box center [714, 402] width 1429 height 804
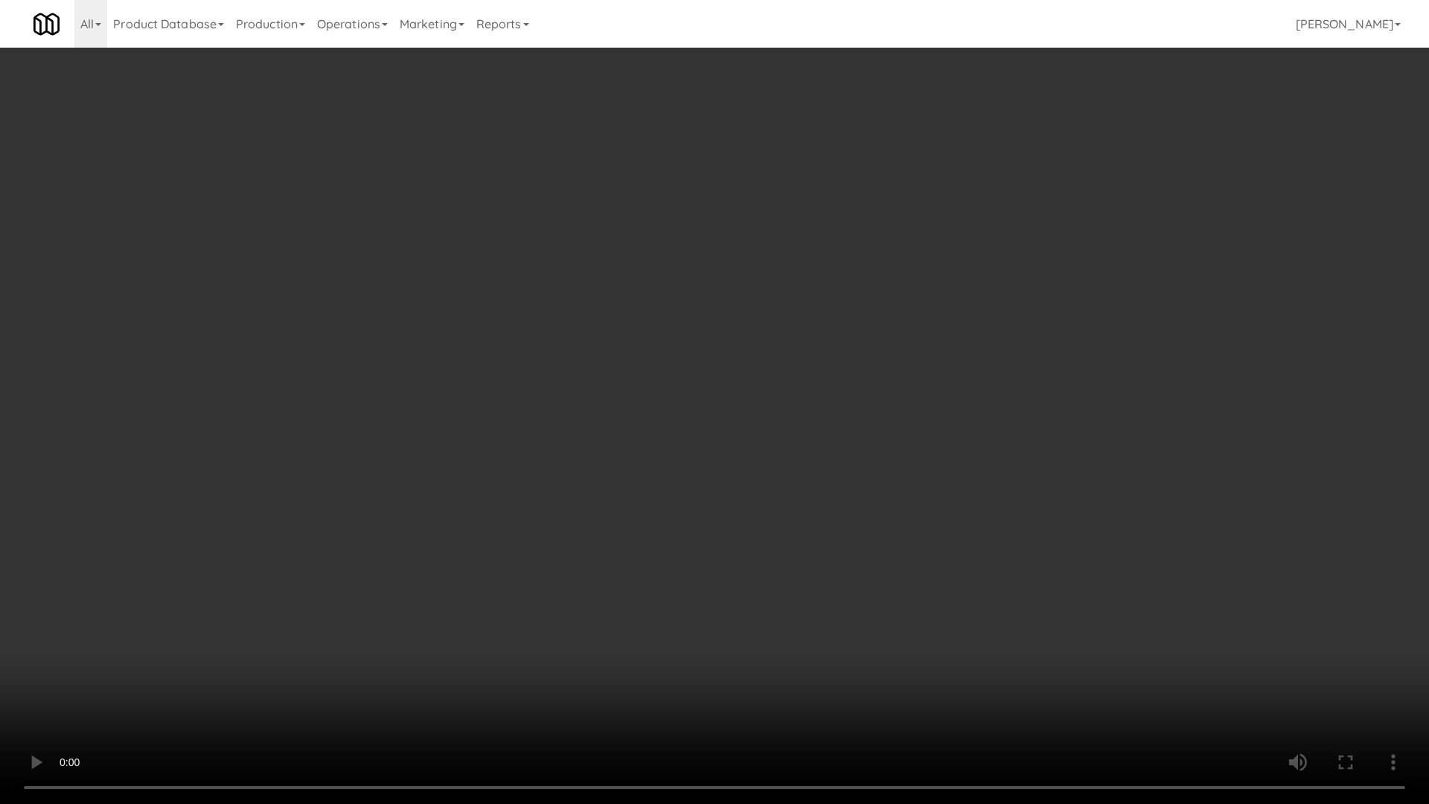
click at [539, 394] on video at bounding box center [714, 402] width 1429 height 804
click at [984, 268] on video at bounding box center [714, 402] width 1429 height 804
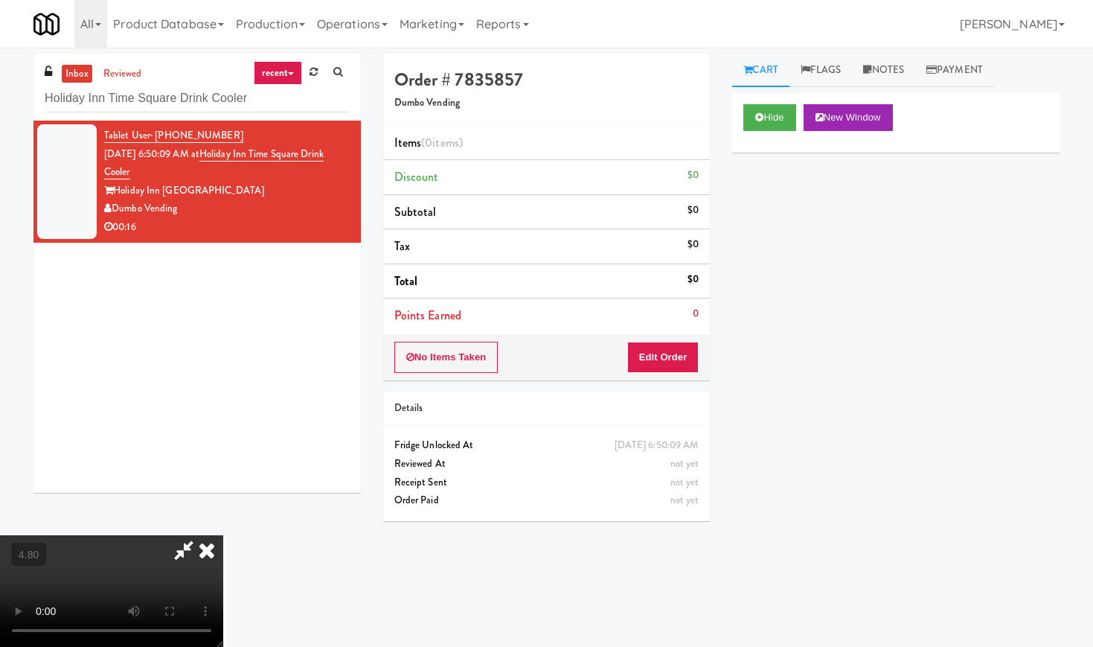
click at [223, 535] on icon at bounding box center [206, 550] width 33 height 30
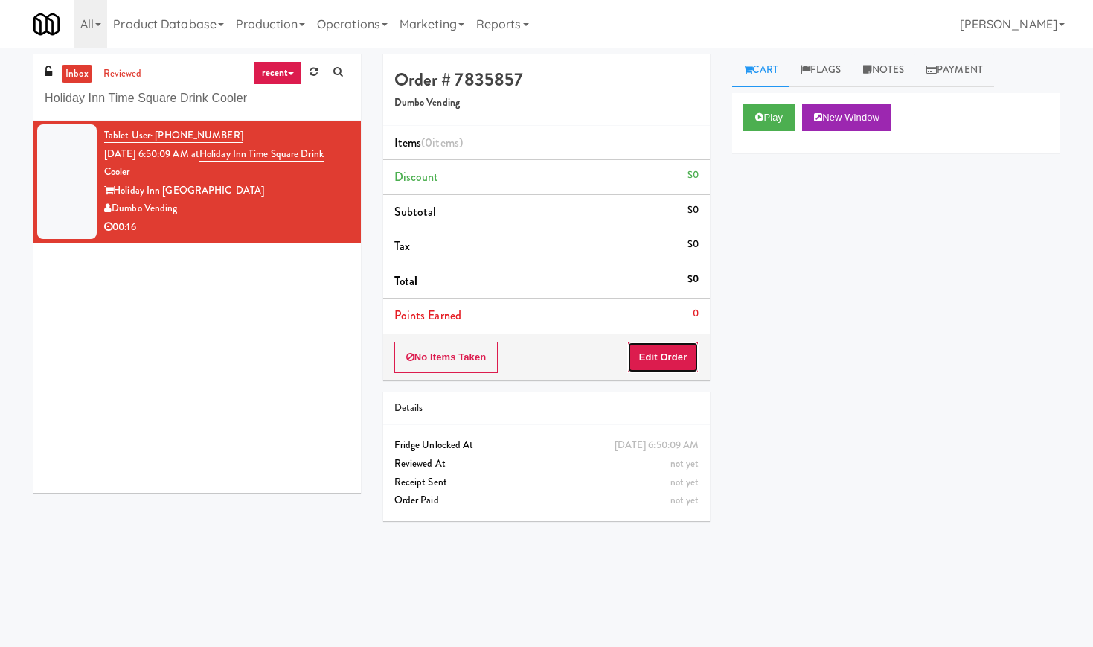
click at [656, 359] on button "Edit Order" at bounding box center [663, 357] width 72 height 31
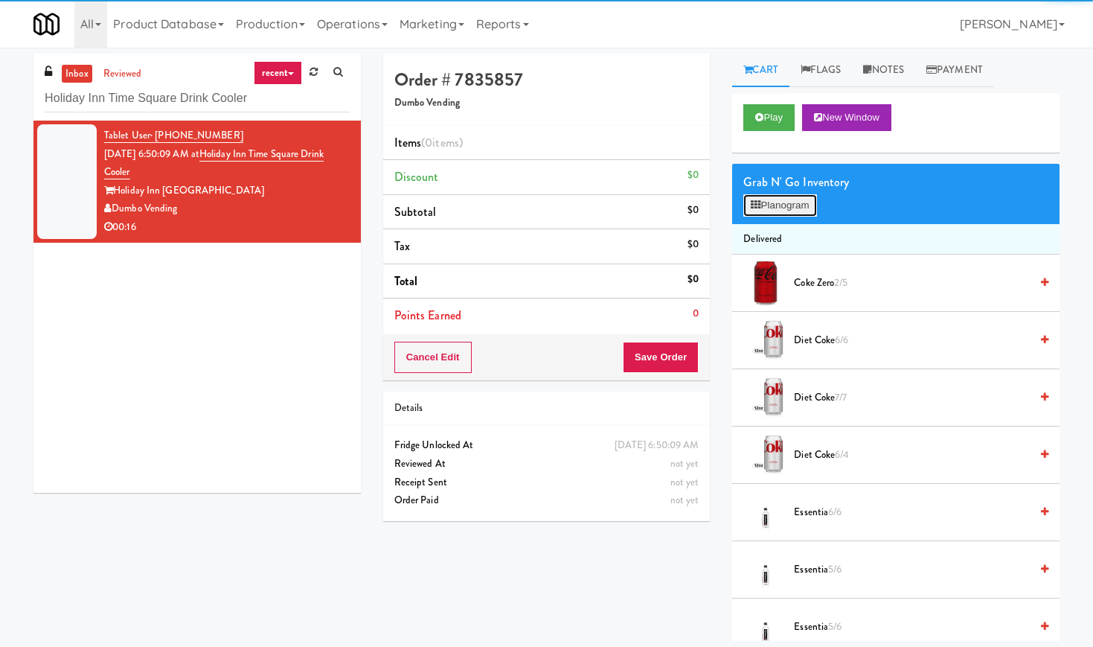
click at [810, 194] on button "Planogram" at bounding box center [779, 205] width 73 height 22
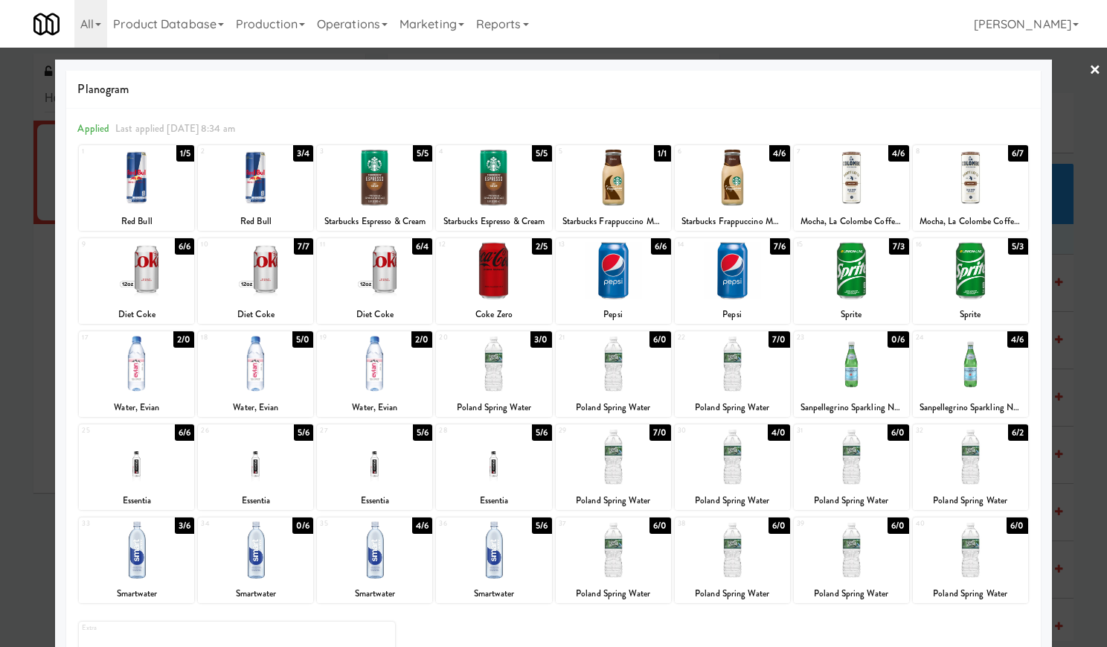
click at [629, 459] on div at bounding box center [613, 456] width 115 height 57
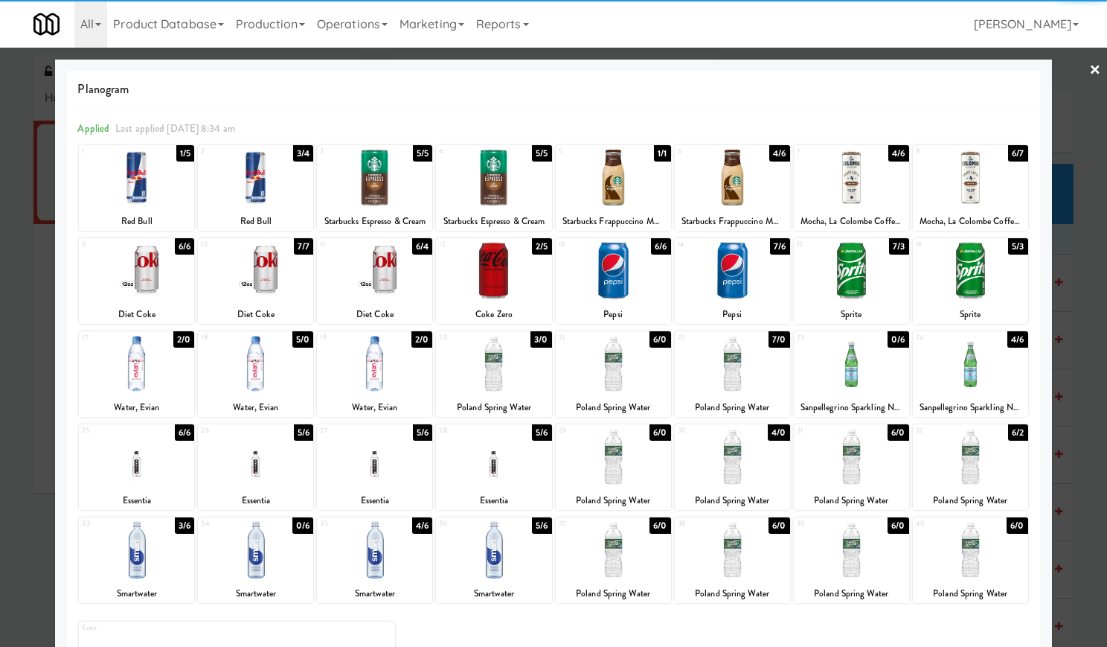
click at [1089, 71] on link "×" at bounding box center [1095, 71] width 12 height 46
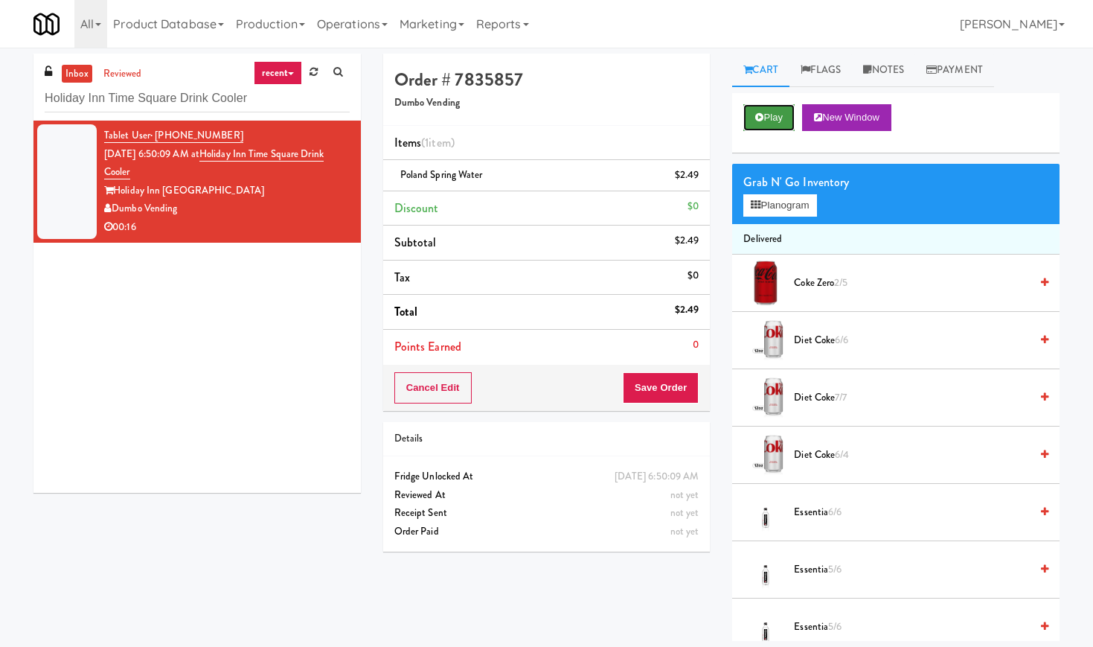
click at [777, 112] on button "Play" at bounding box center [768, 117] width 51 height 27
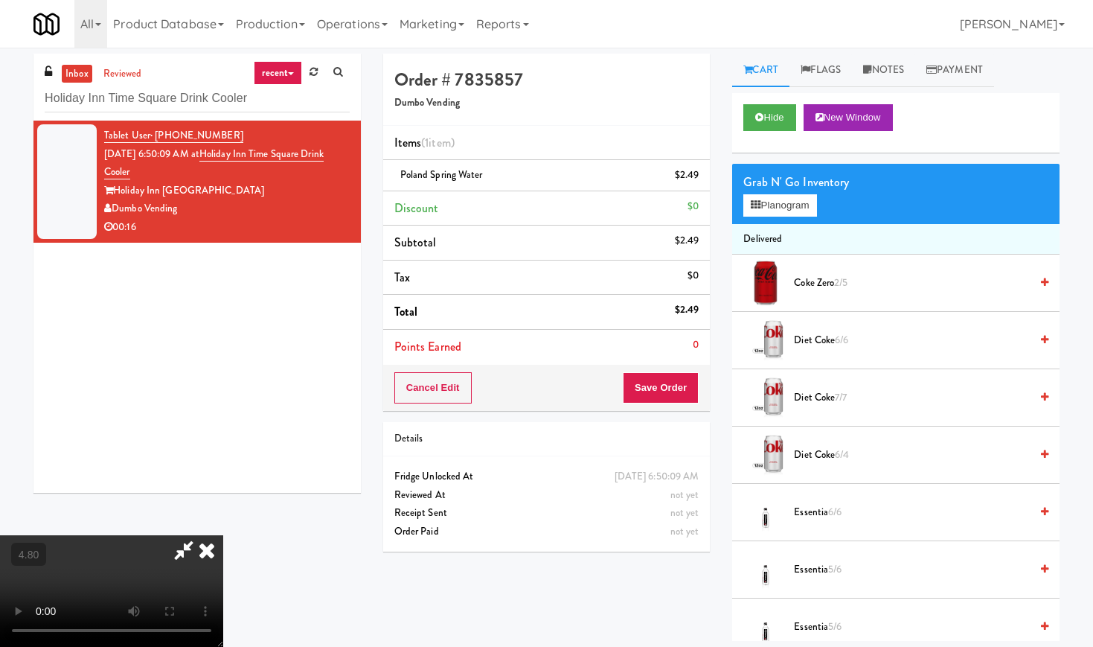
click at [223, 535] on video at bounding box center [111, 591] width 223 height 112
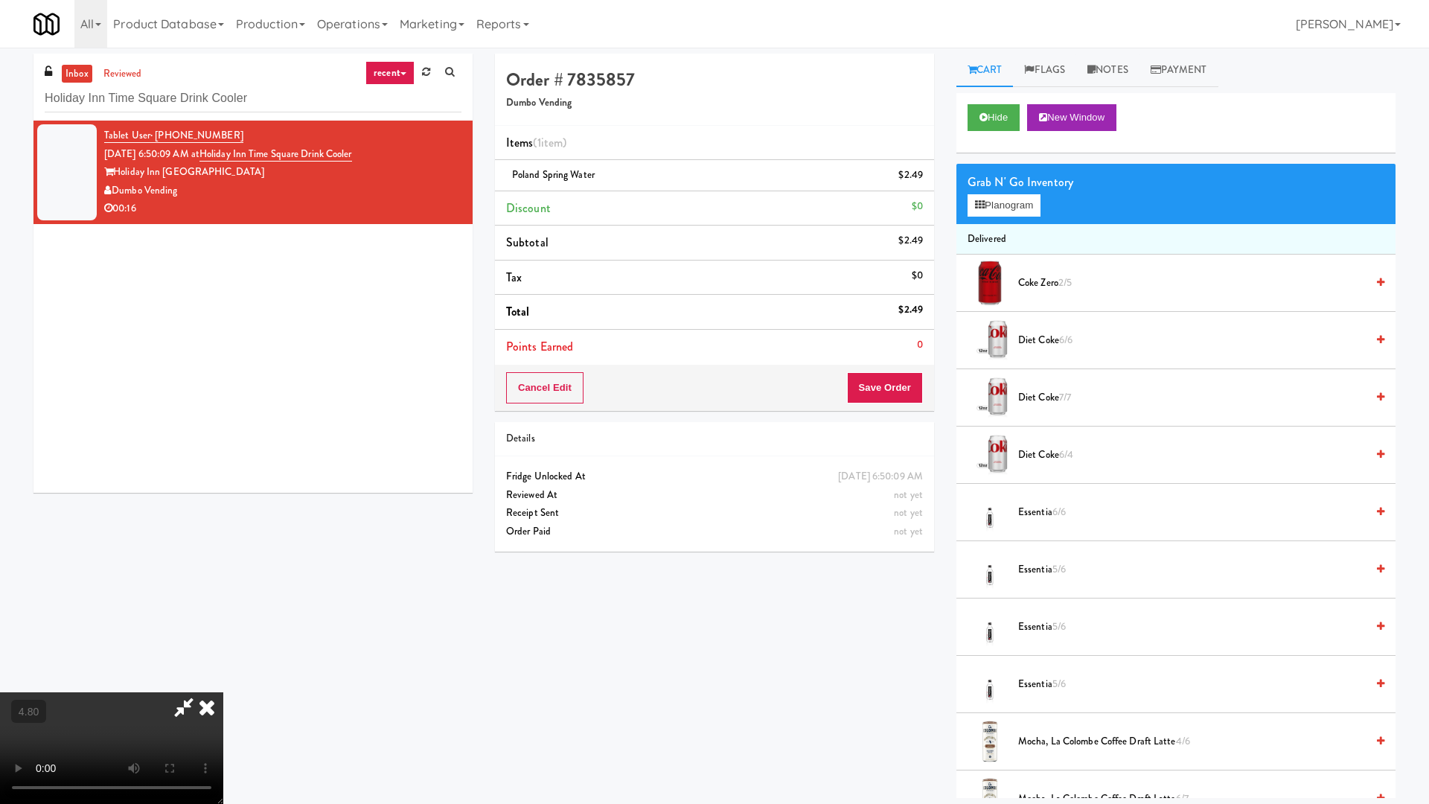
click at [223, 646] on video at bounding box center [111, 748] width 223 height 112
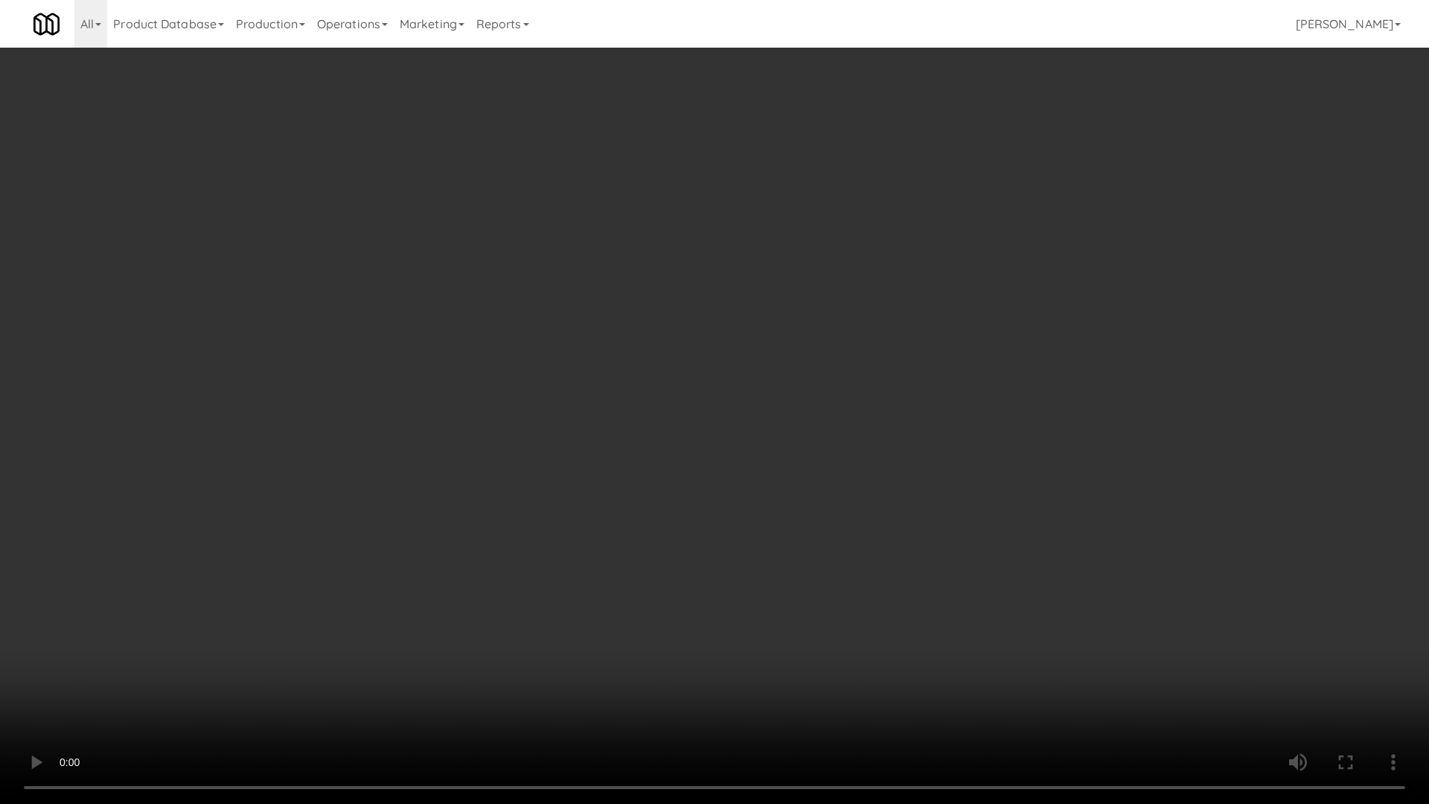
click at [1080, 316] on video at bounding box center [714, 402] width 1429 height 804
click at [933, 336] on video at bounding box center [714, 402] width 1429 height 804
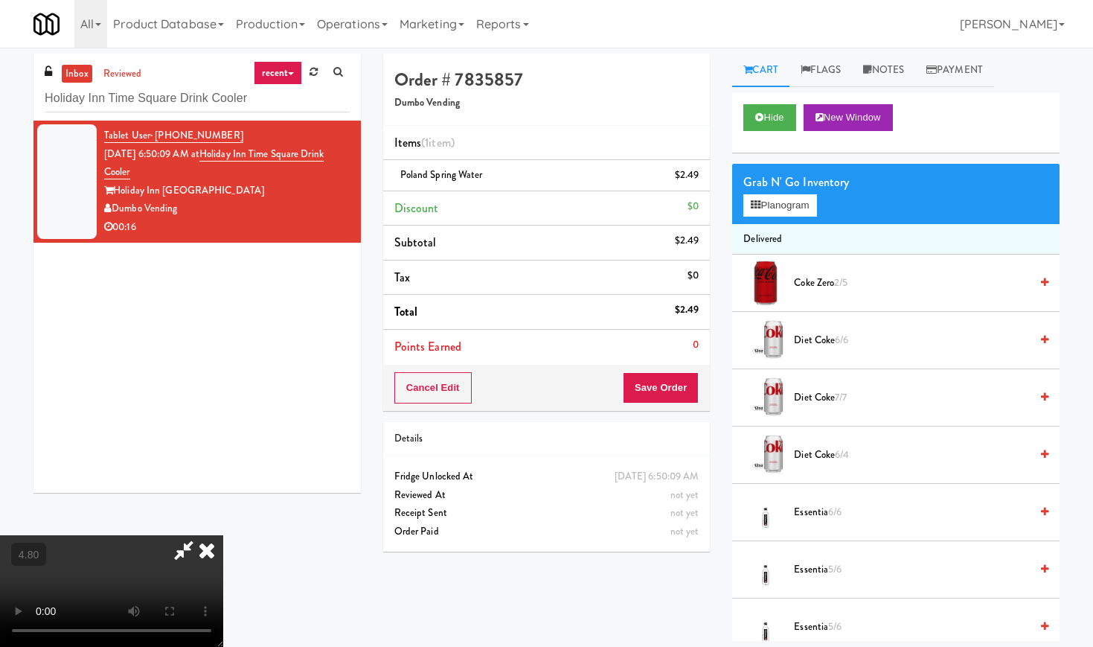
click at [223, 535] on icon at bounding box center [206, 550] width 33 height 30
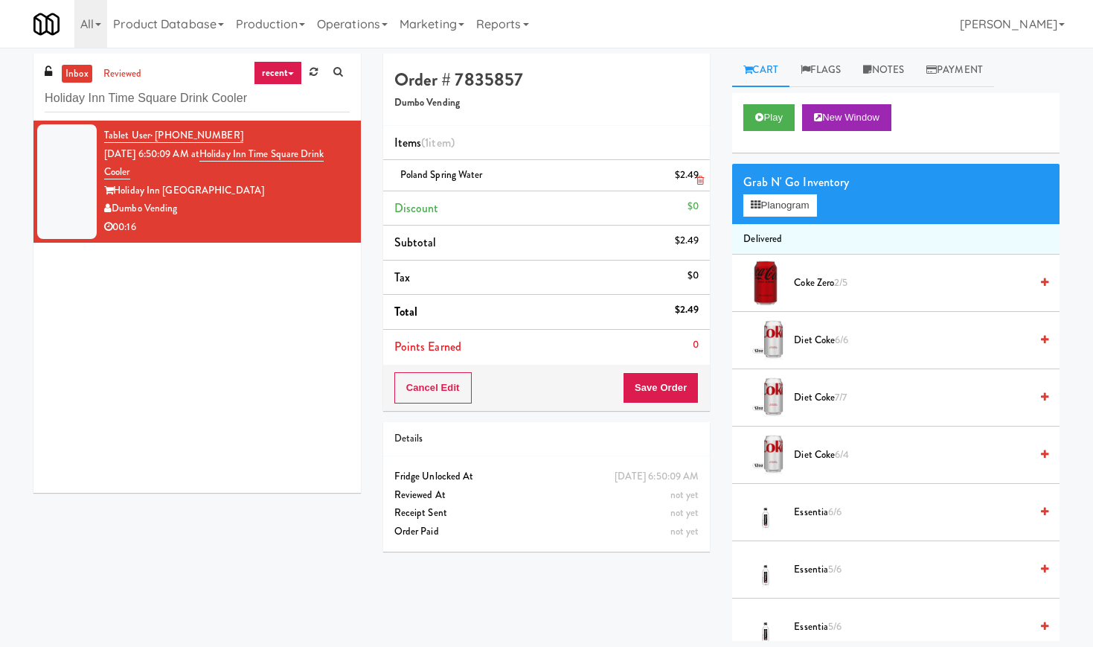
click at [699, 176] on icon at bounding box center [699, 181] width 7 height 10
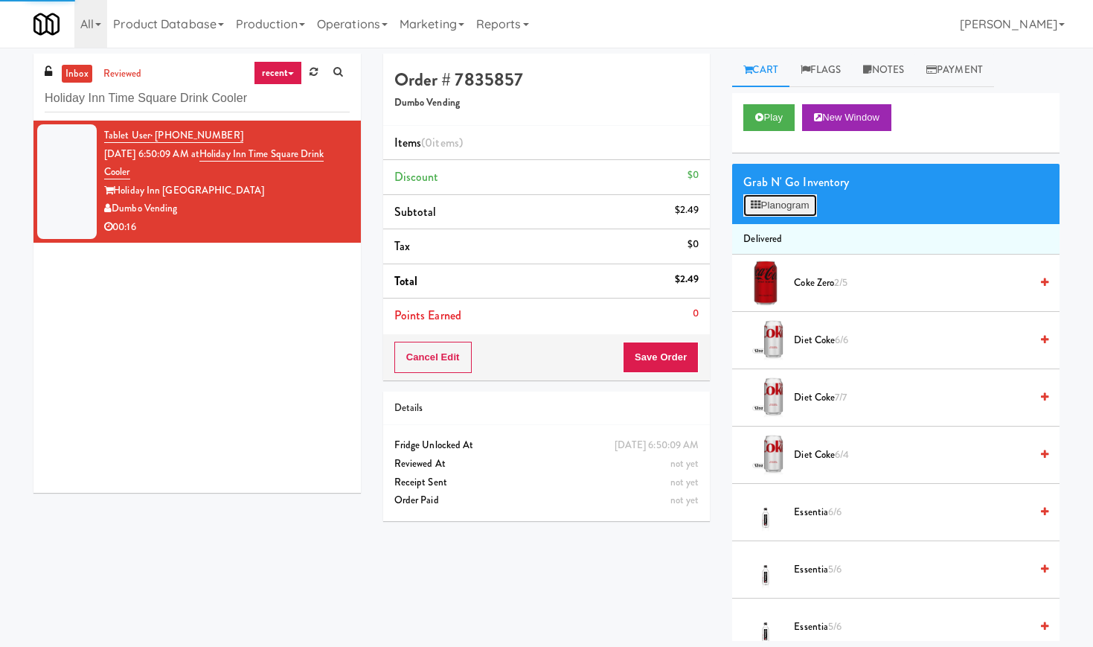
click at [788, 211] on button "Planogram" at bounding box center [779, 205] width 73 height 22
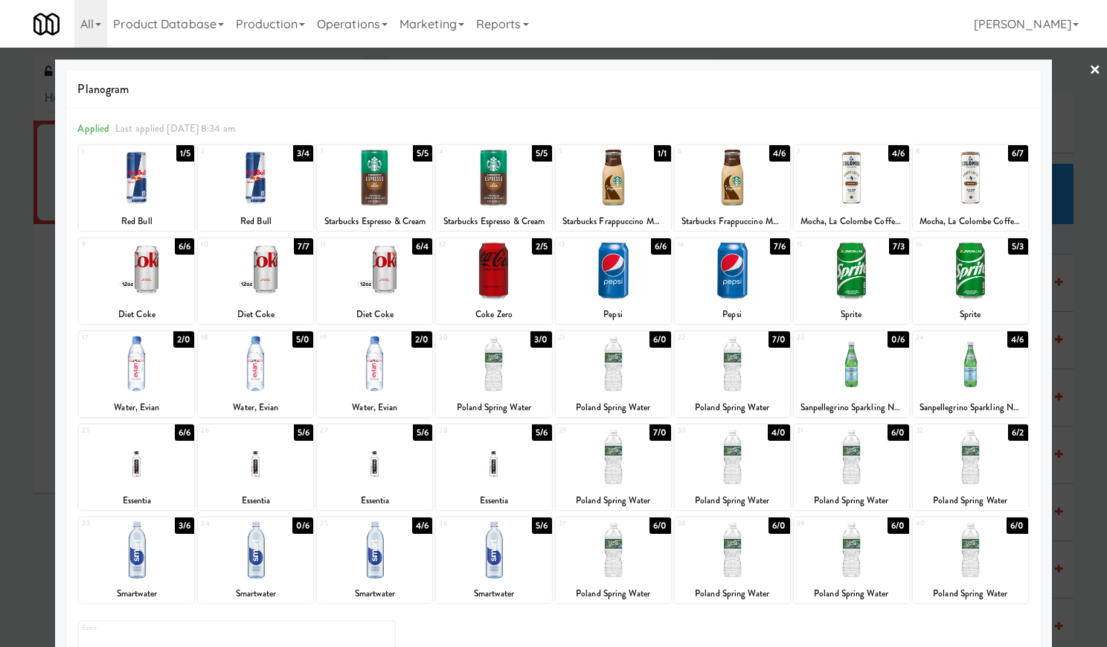
click at [628, 375] on div at bounding box center [613, 363] width 115 height 57
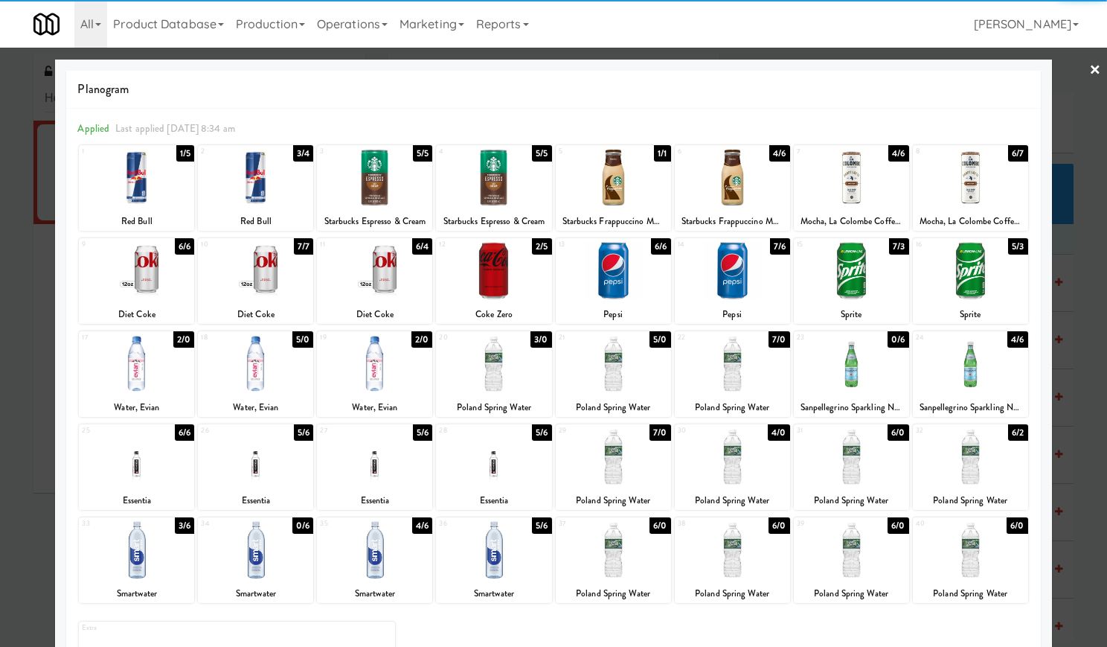
click at [1089, 69] on link "×" at bounding box center [1095, 71] width 12 height 46
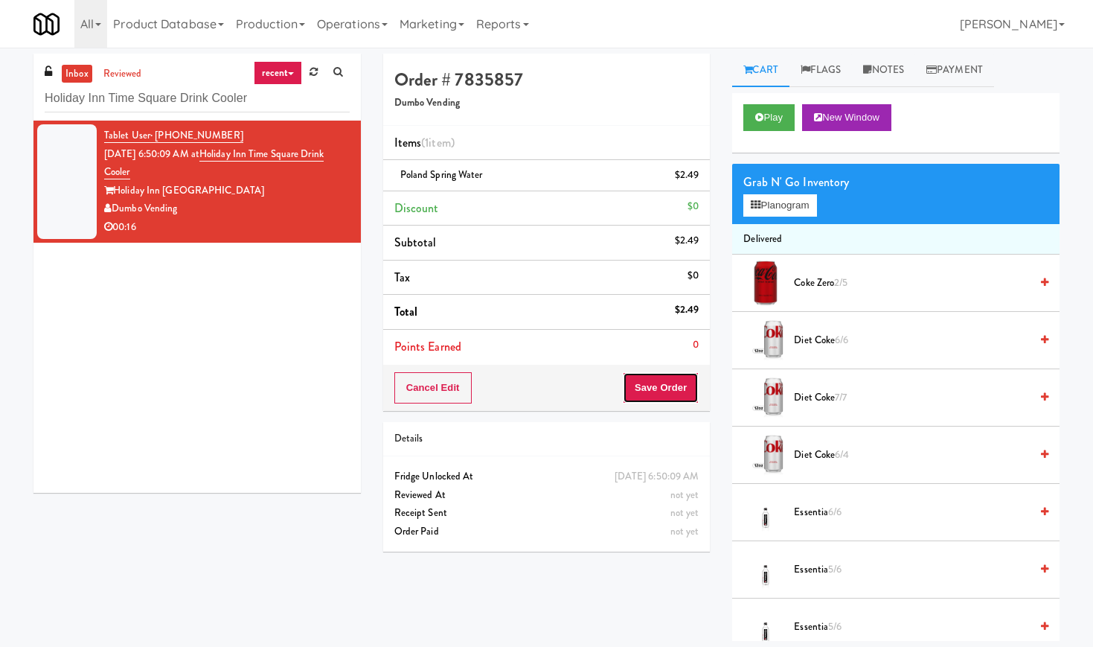
click at [658, 395] on button "Save Order" at bounding box center [661, 387] width 76 height 31
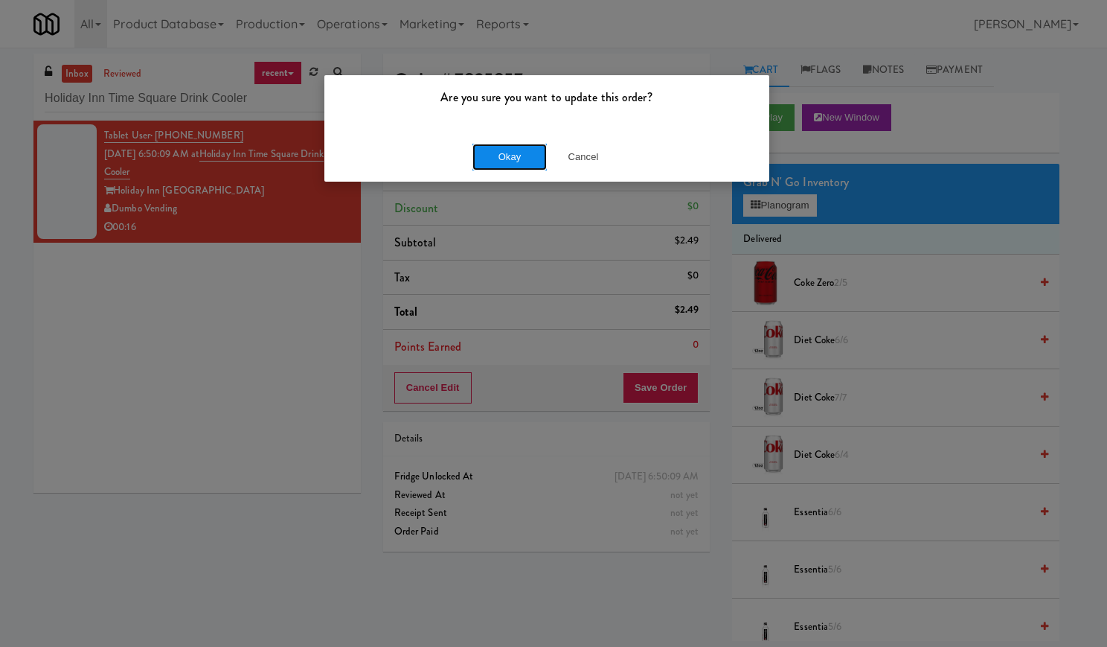
click at [519, 147] on button "Okay" at bounding box center [509, 157] width 74 height 27
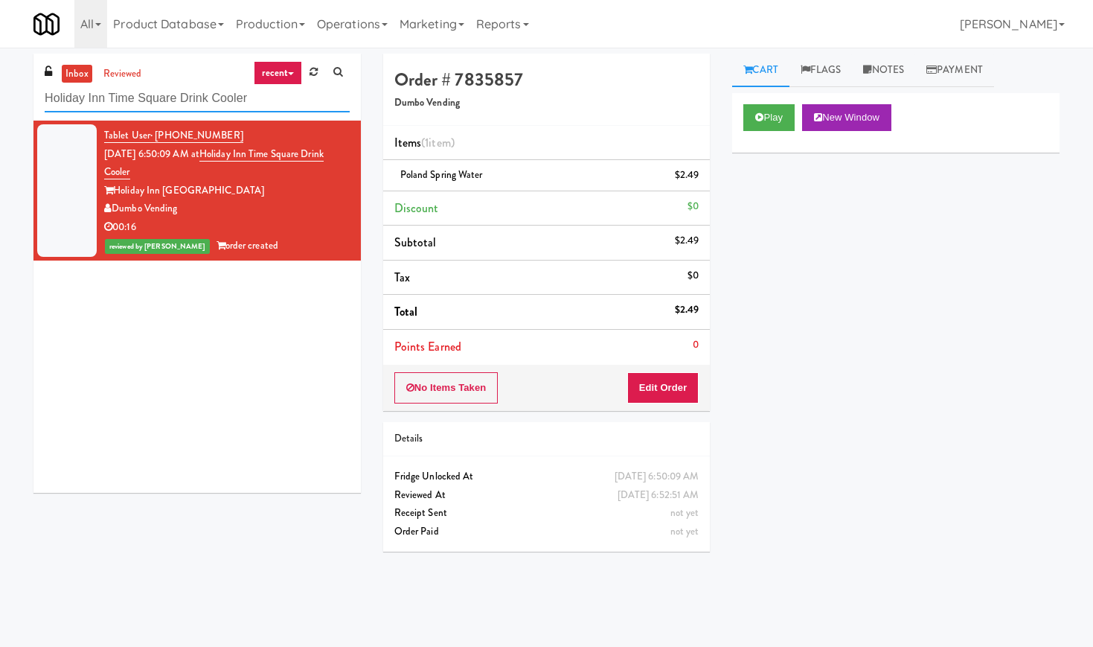
click at [132, 93] on input "Holiday Inn Time Square Drink Cooler" at bounding box center [197, 99] width 305 height 28
paste input "[GEOGRAPHIC_DATA] 1 H1 Fridge 2"
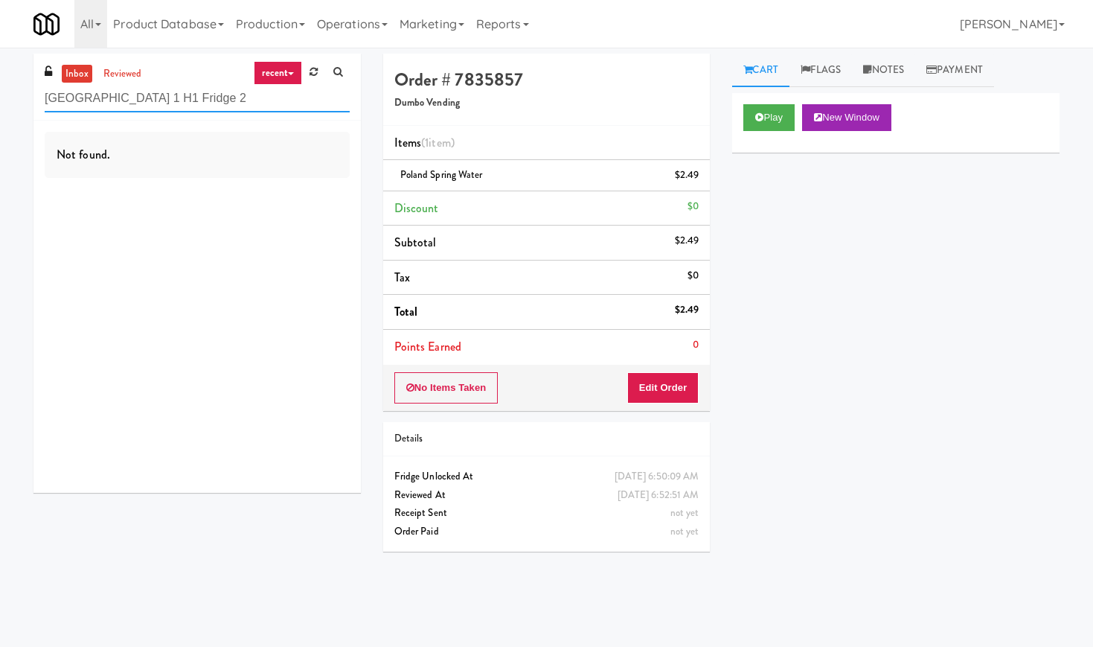
click at [161, 99] on input "[GEOGRAPHIC_DATA] 1 H1 Fridge 2" at bounding box center [197, 99] width 305 height 28
paste input "University Walk Cooler 1"
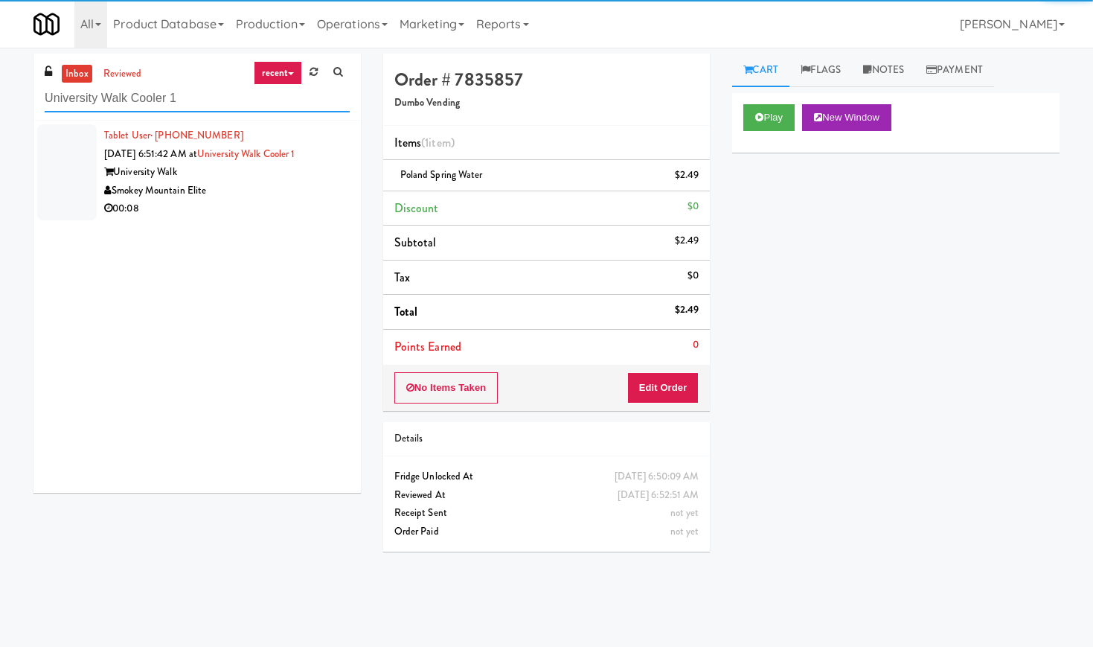
type input "University Walk Cooler 1"
click at [323, 188] on div "Smokey Mountain Elite" at bounding box center [227, 191] width 246 height 19
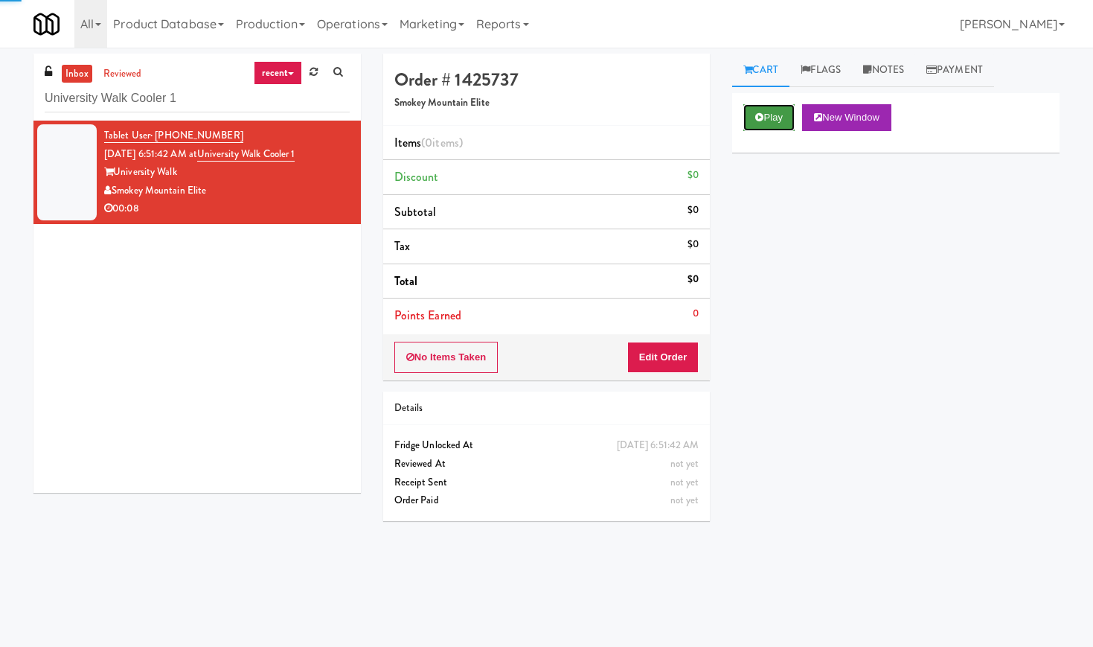
click at [760, 112] on icon at bounding box center [759, 117] width 8 height 10
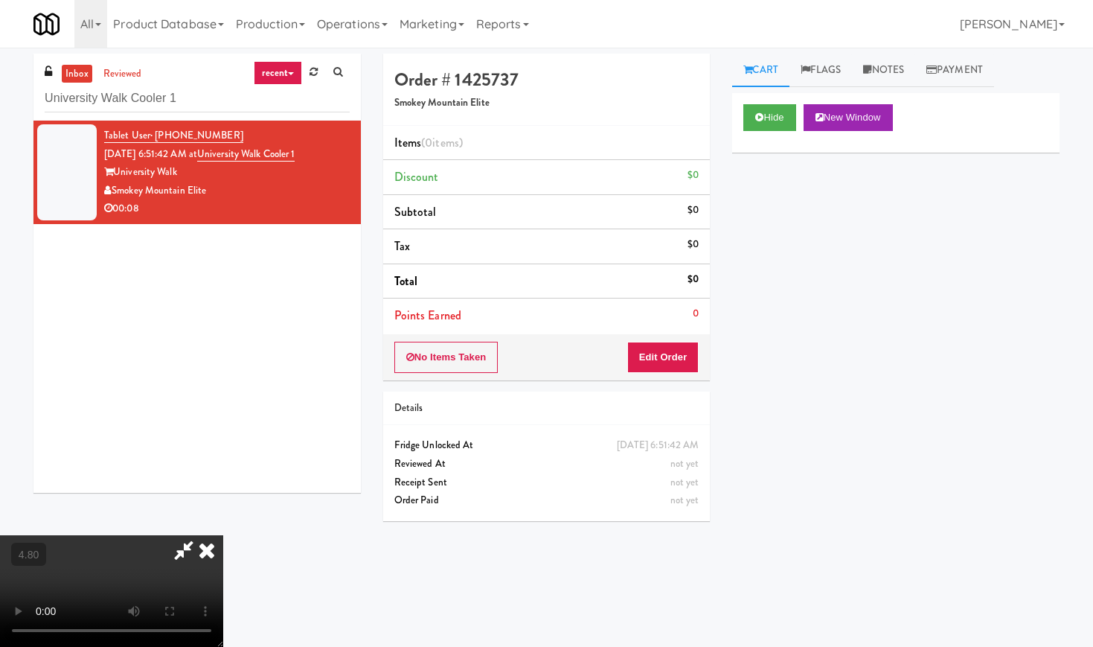
click at [223, 535] on video at bounding box center [111, 591] width 223 height 112
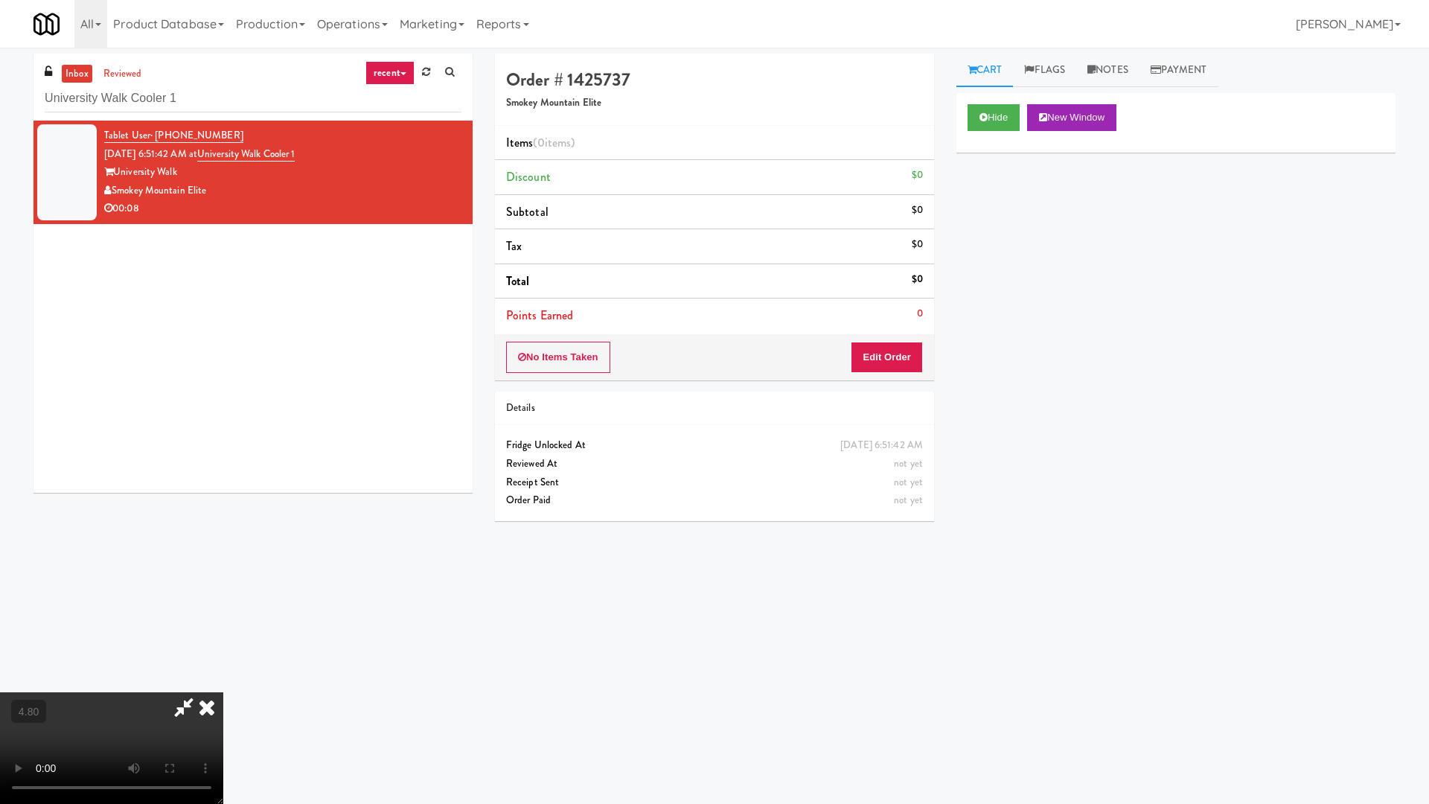
click at [223, 646] on video at bounding box center [111, 748] width 223 height 112
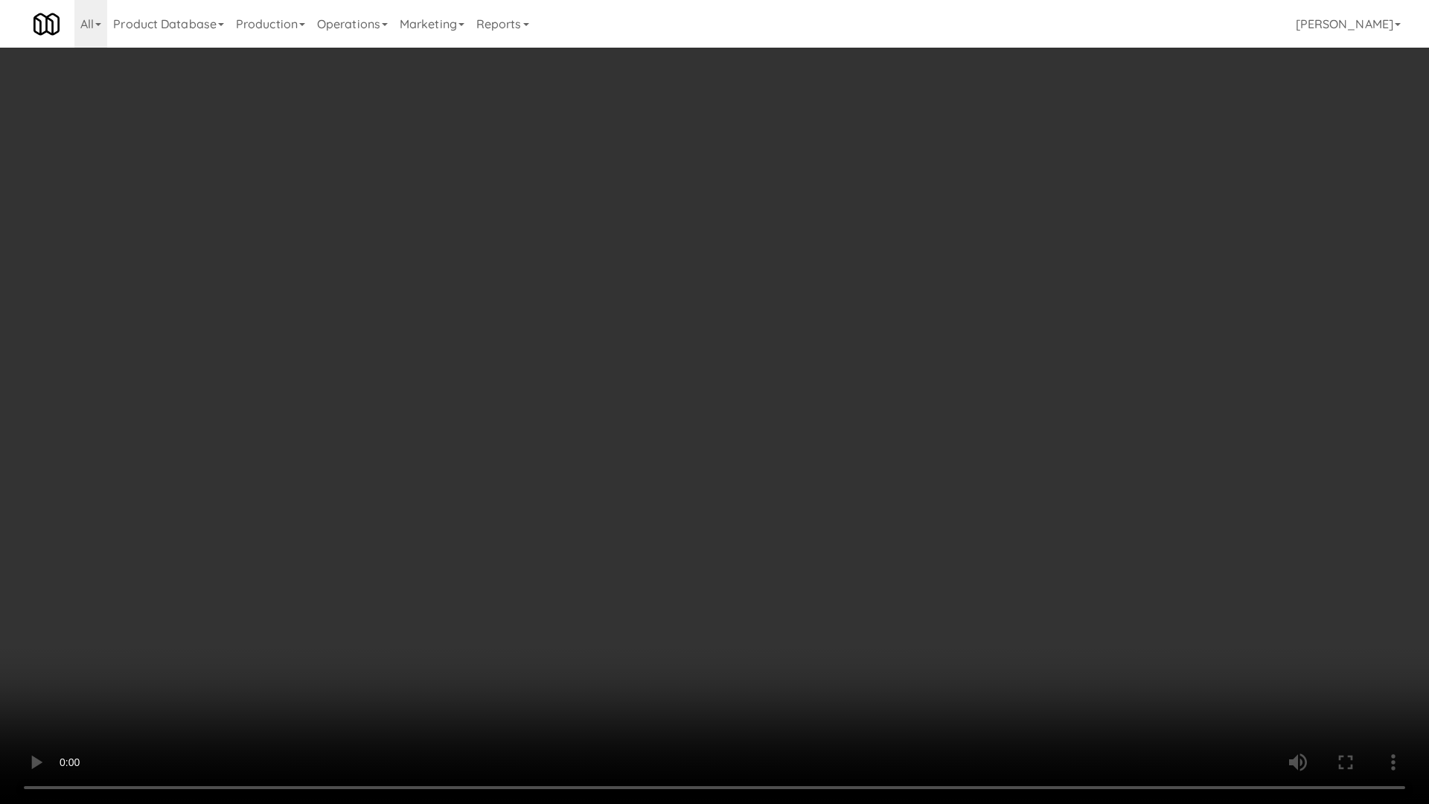
click at [409, 436] on video at bounding box center [714, 402] width 1429 height 804
click at [525, 524] on video at bounding box center [714, 402] width 1429 height 804
click at [534, 521] on video at bounding box center [714, 402] width 1429 height 804
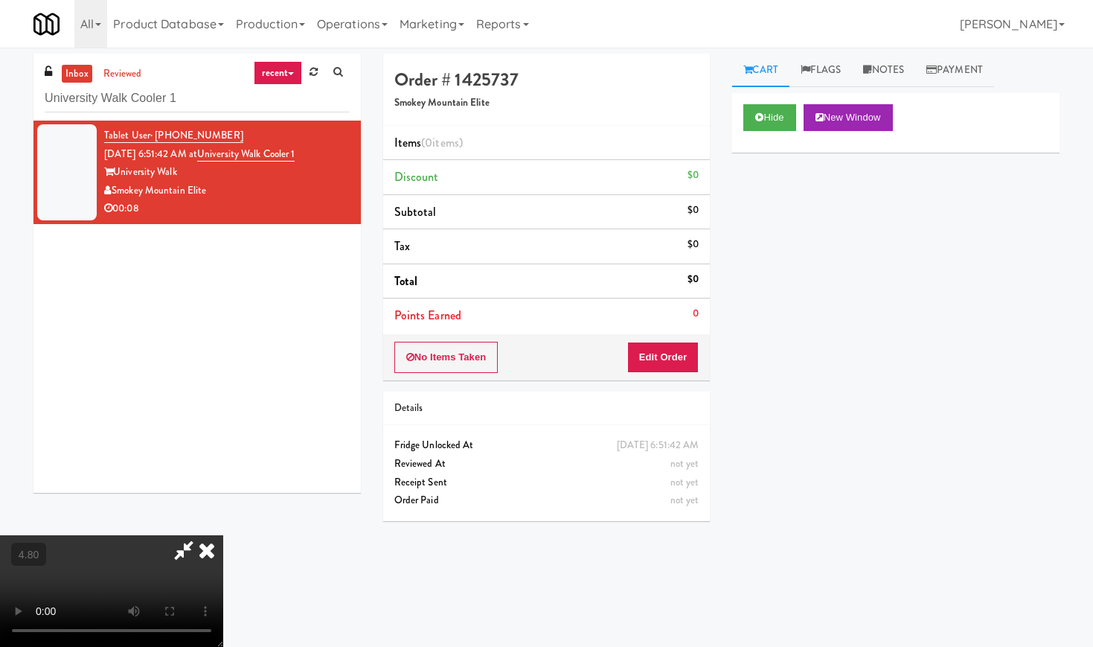
click at [223, 535] on icon at bounding box center [206, 550] width 33 height 30
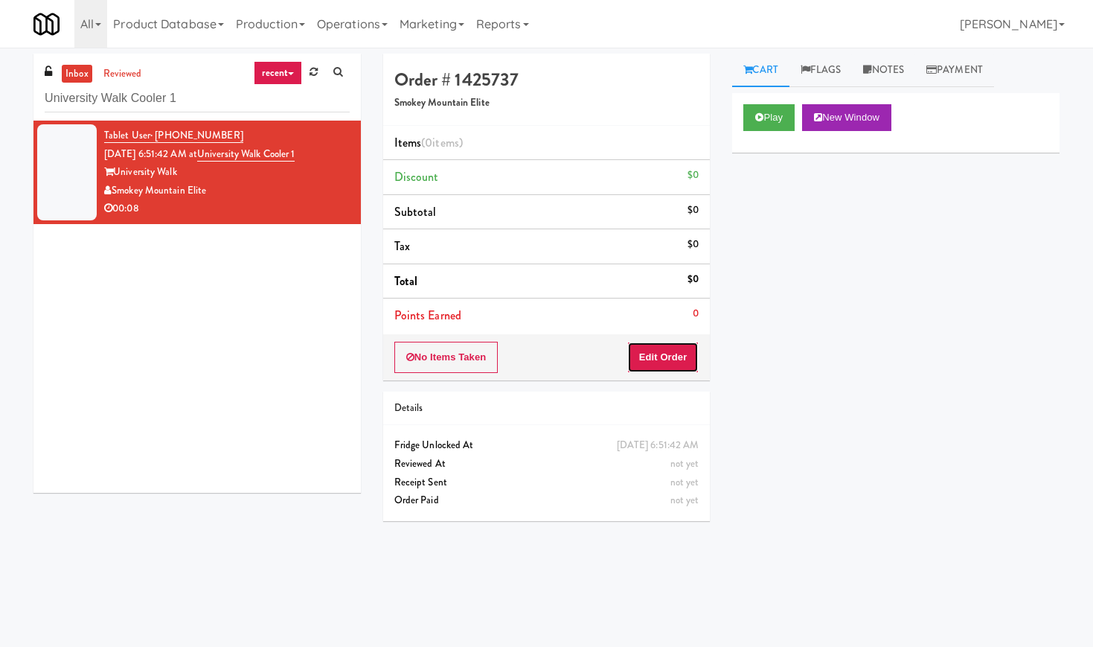
click at [665, 350] on button "Edit Order" at bounding box center [663, 357] width 72 height 31
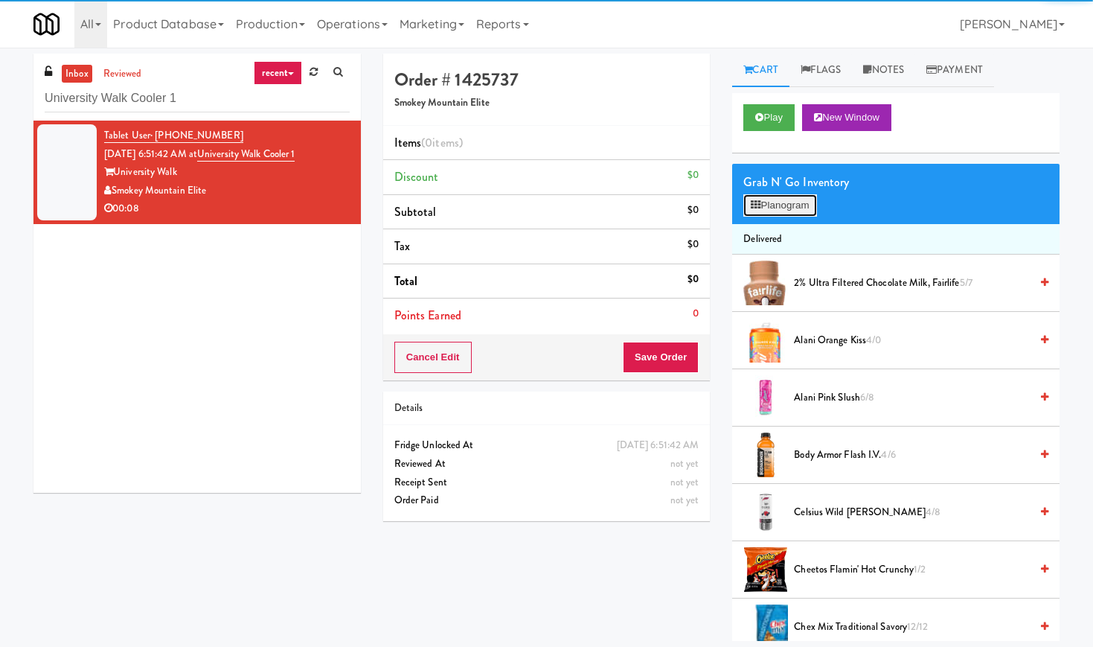
click at [792, 195] on button "Planogram" at bounding box center [779, 205] width 73 height 22
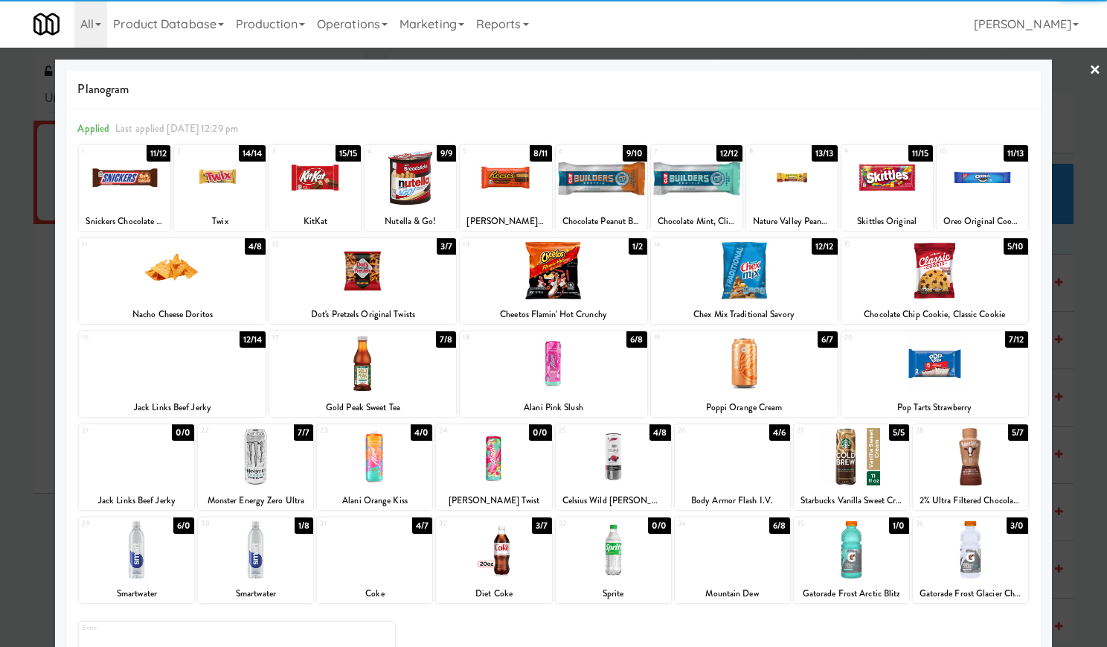
click at [850, 565] on div at bounding box center [851, 549] width 115 height 57
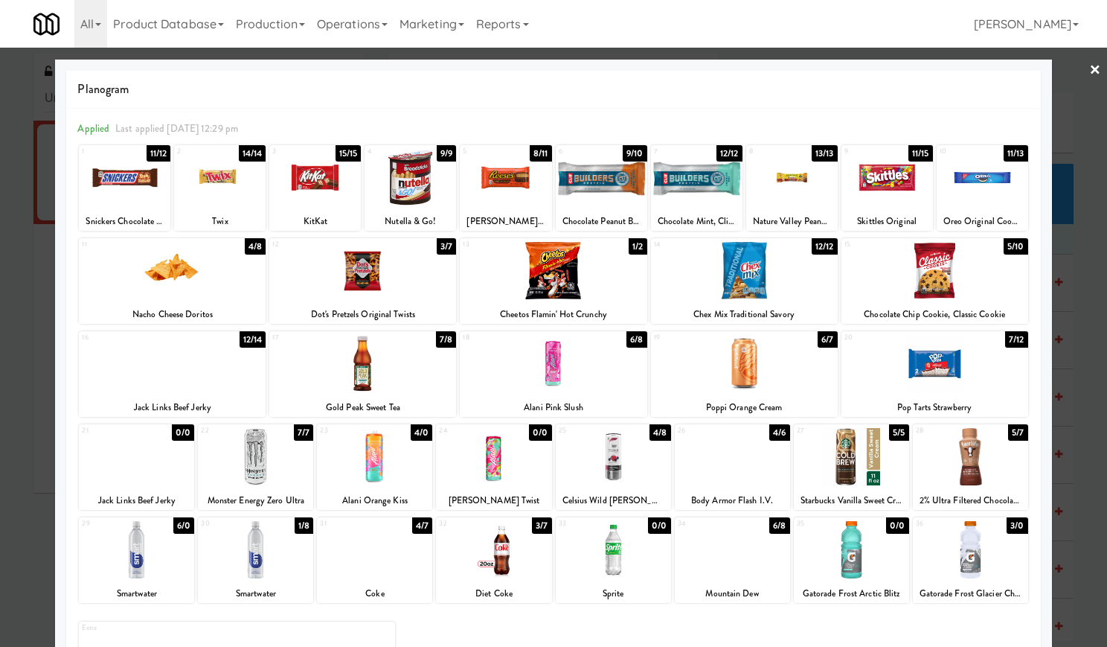
click at [1089, 55] on link "×" at bounding box center [1095, 71] width 12 height 46
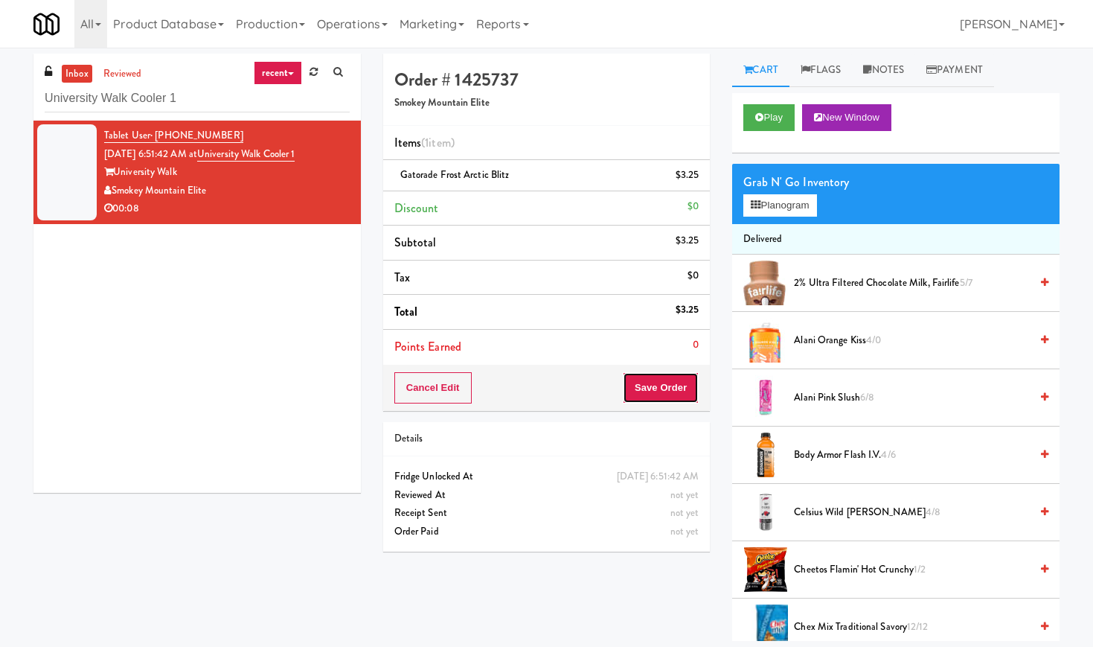
click at [682, 382] on button "Save Order" at bounding box center [661, 387] width 76 height 31
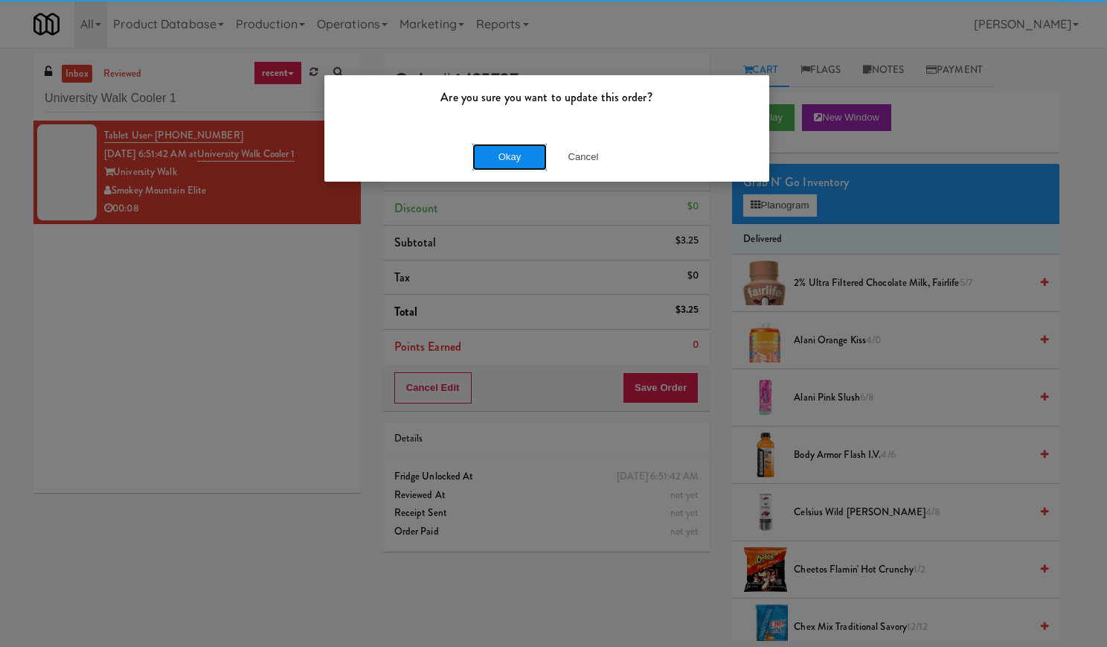
click at [493, 156] on button "Okay" at bounding box center [509, 157] width 74 height 27
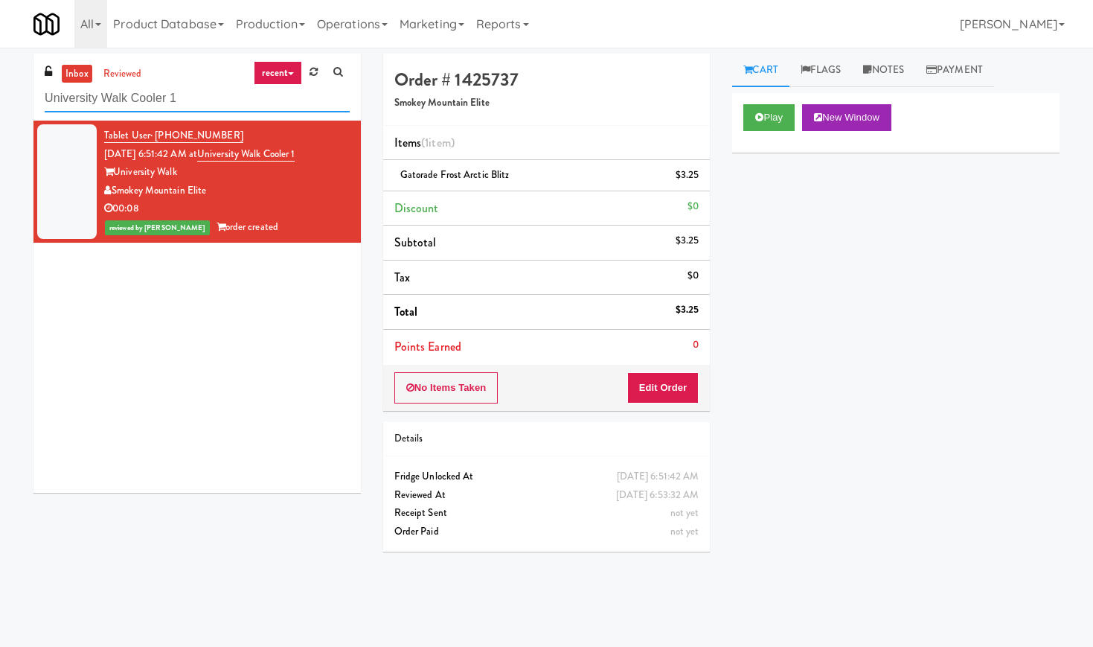
click at [155, 103] on input "University Walk Cooler 1" at bounding box center [197, 99] width 305 height 28
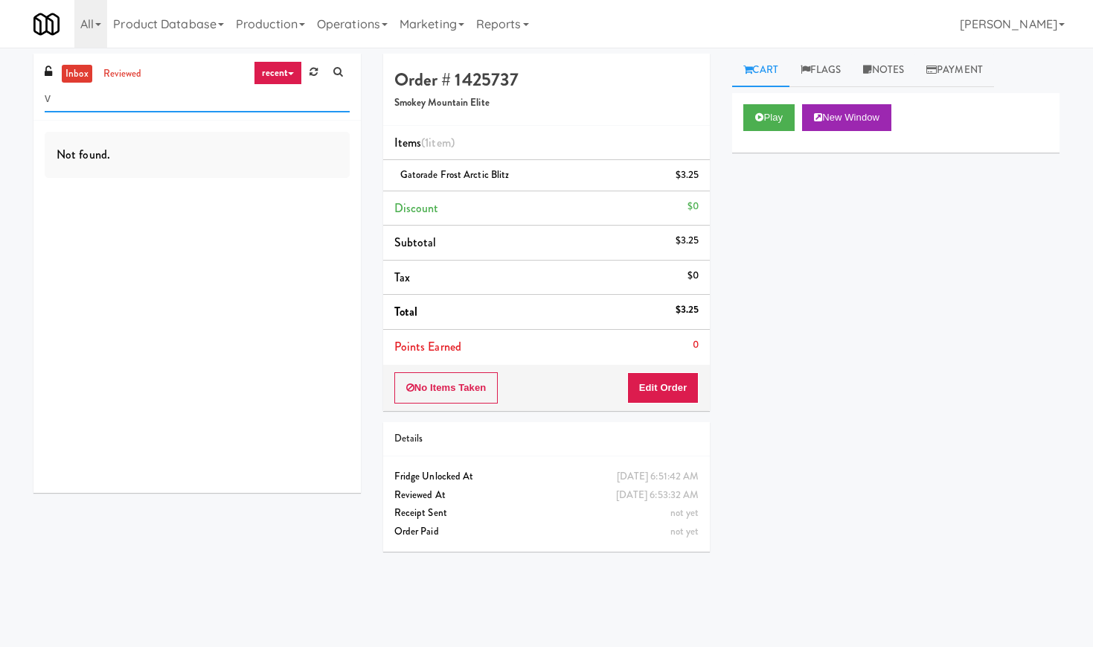
paste input "Crossing West - Cooler - Right"
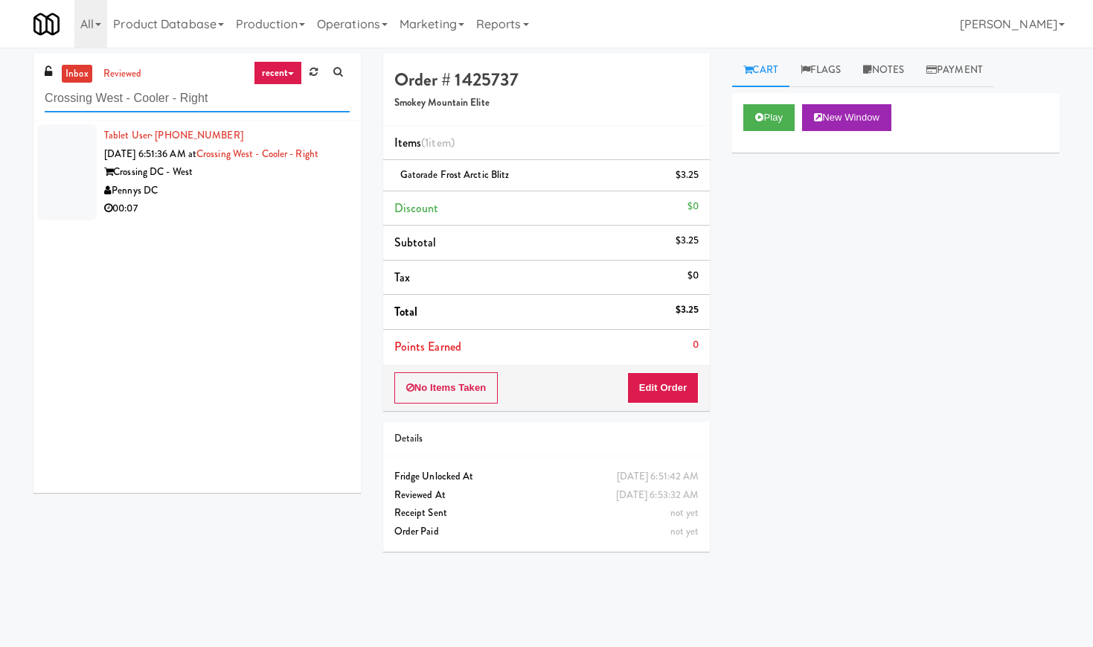
type input "Crossing West - Cooler - Right"
click at [289, 200] on div "Pennys DC" at bounding box center [227, 191] width 246 height 19
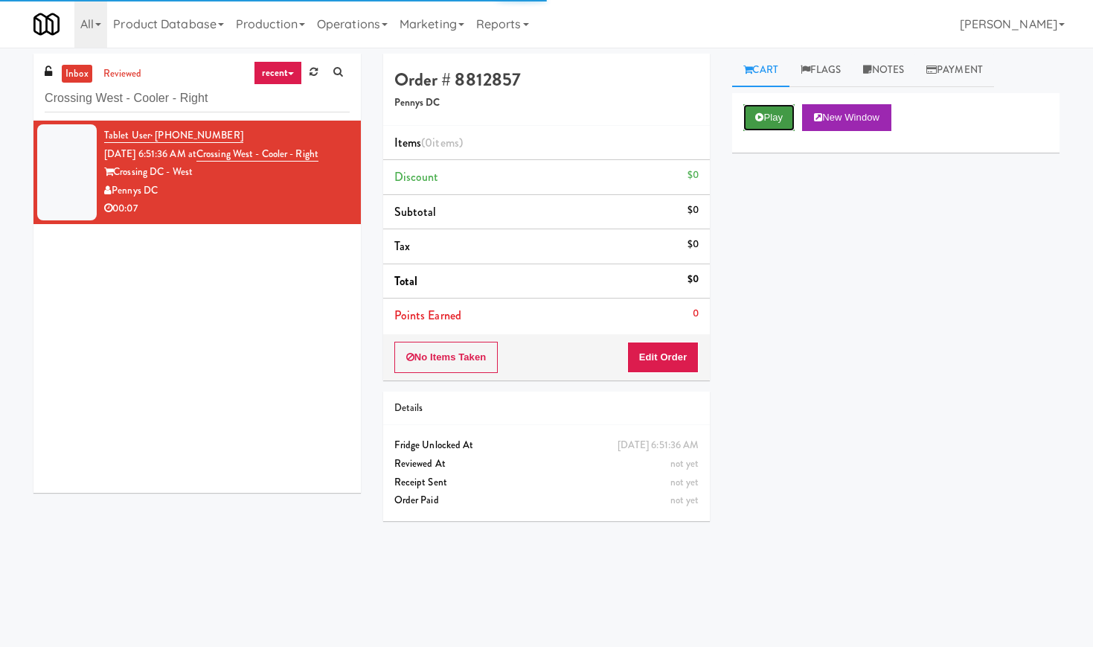
click at [767, 120] on button "Play" at bounding box center [768, 117] width 51 height 27
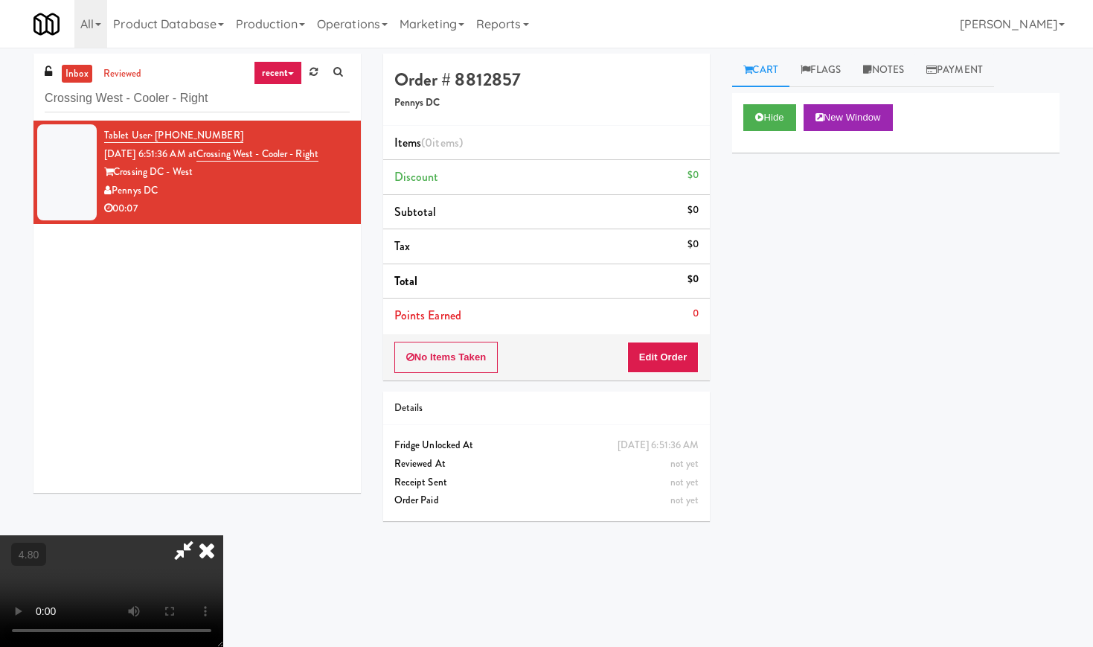
click at [202, 535] on video at bounding box center [111, 591] width 223 height 112
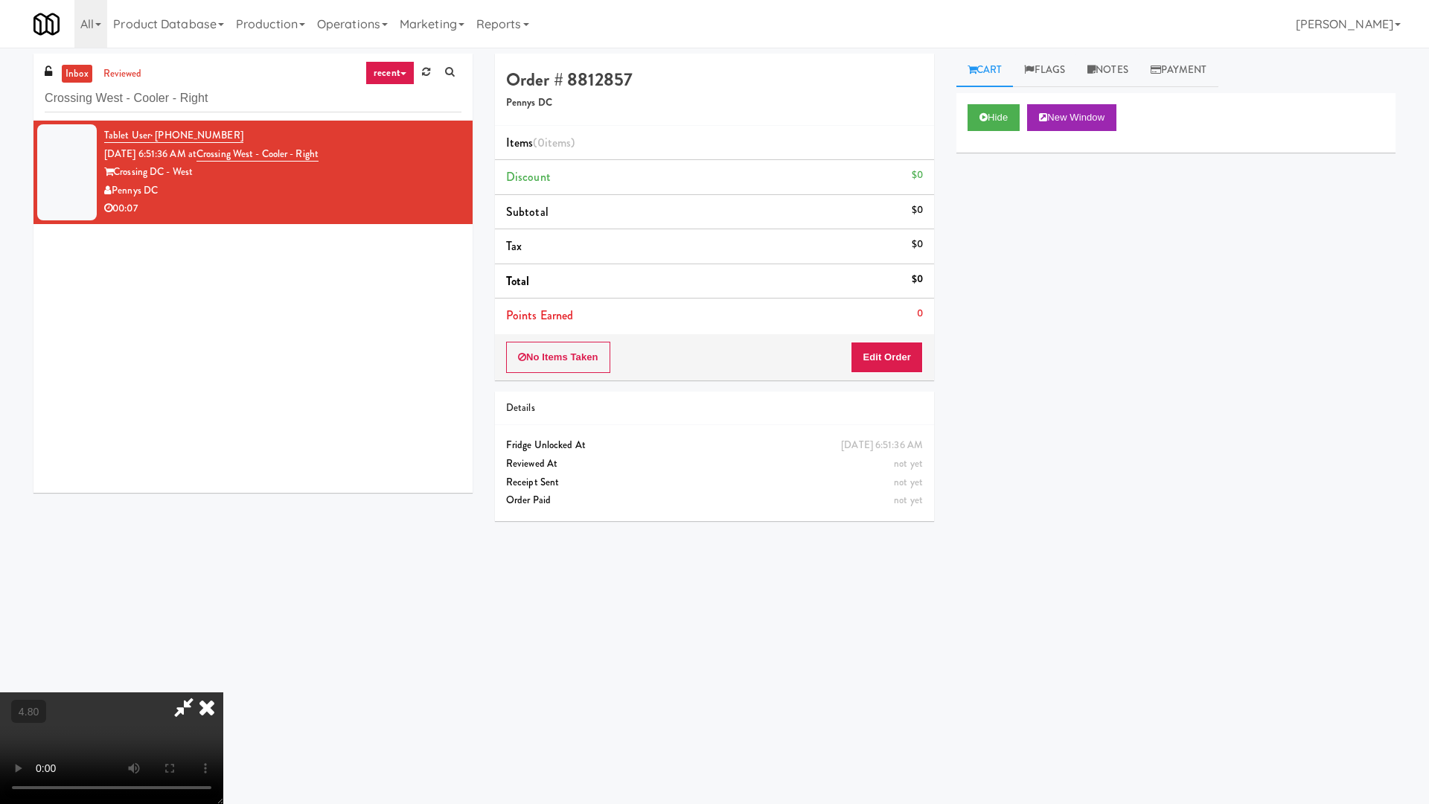
click at [223, 646] on video at bounding box center [111, 748] width 223 height 112
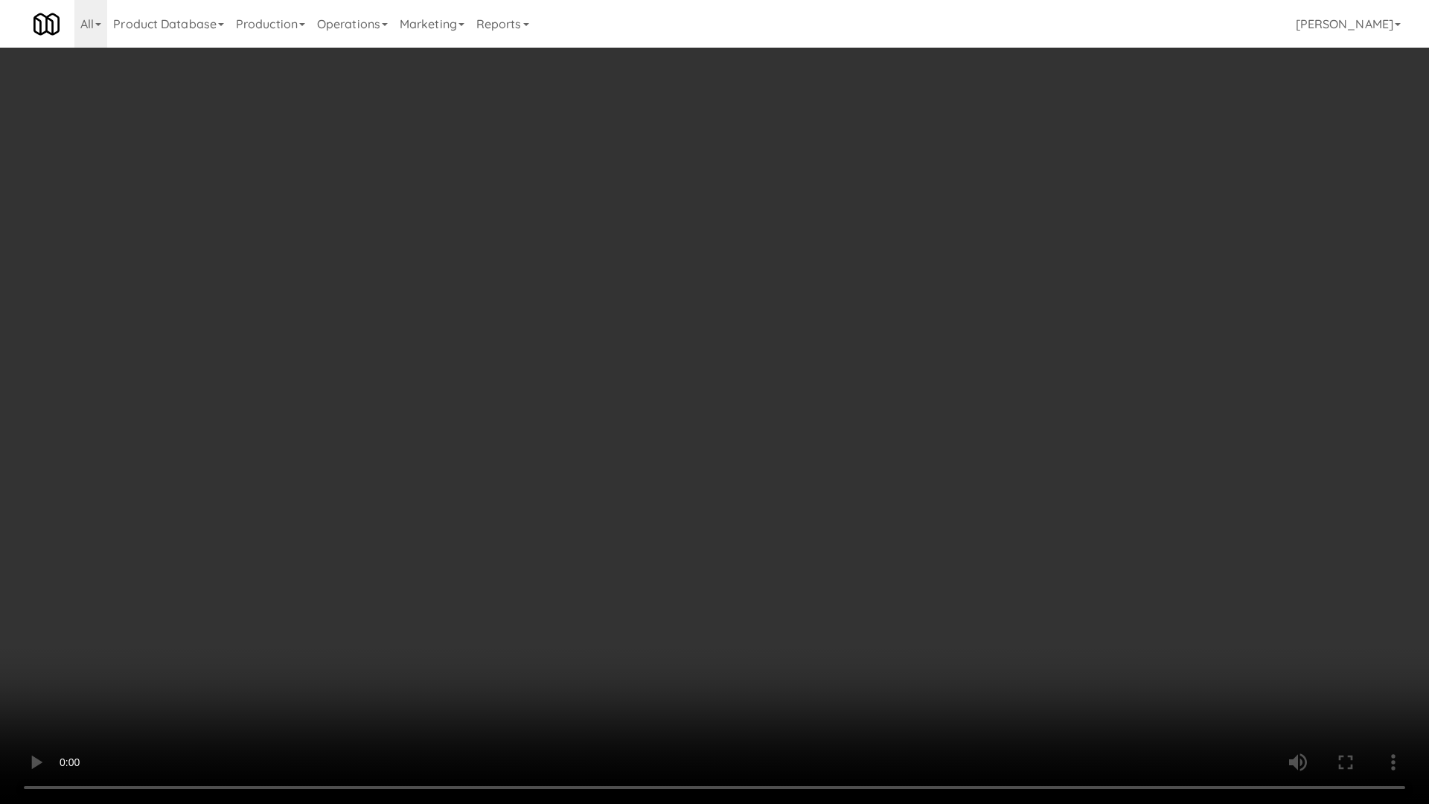
click at [597, 403] on video at bounding box center [714, 402] width 1429 height 804
click at [821, 293] on video at bounding box center [714, 402] width 1429 height 804
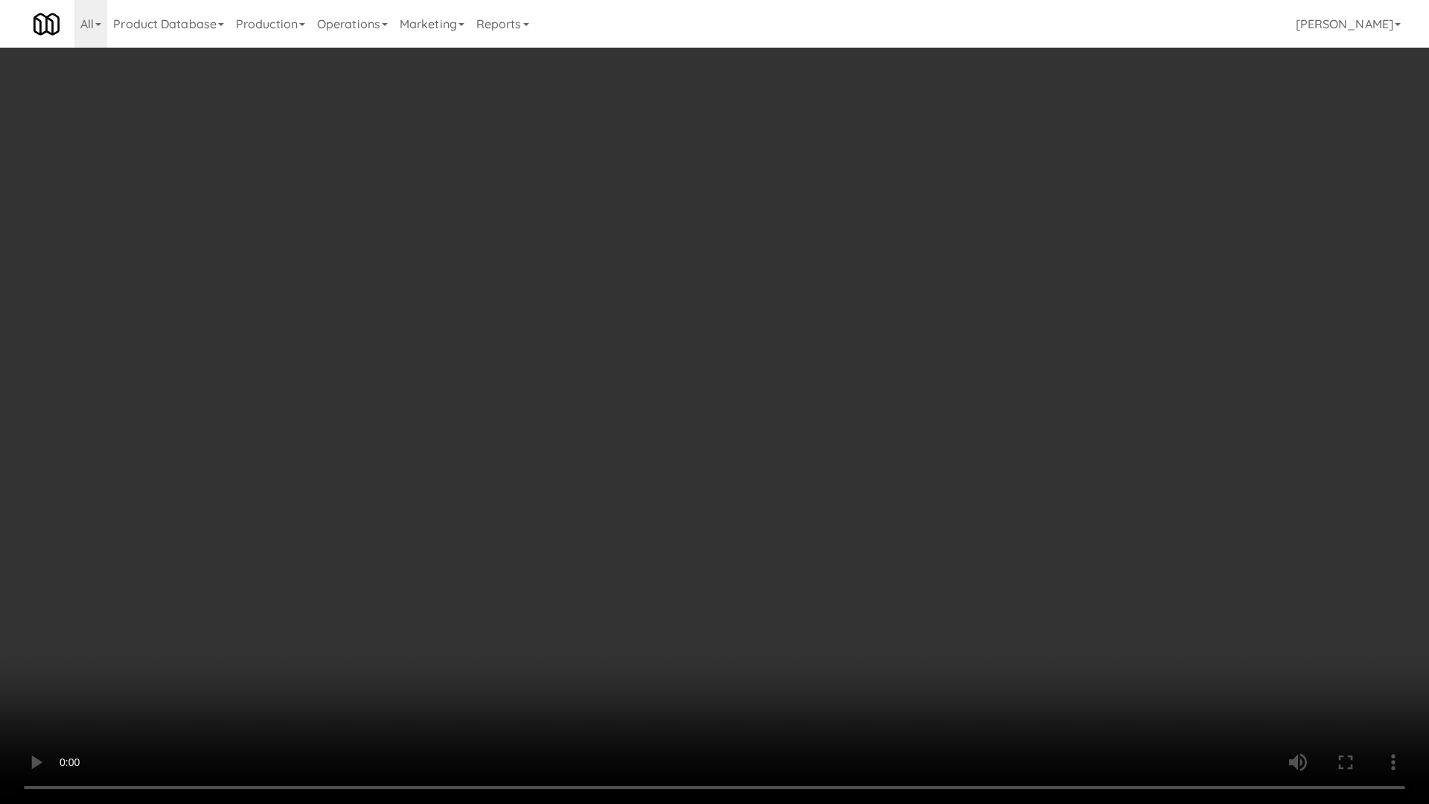
click at [935, 188] on video at bounding box center [714, 402] width 1429 height 804
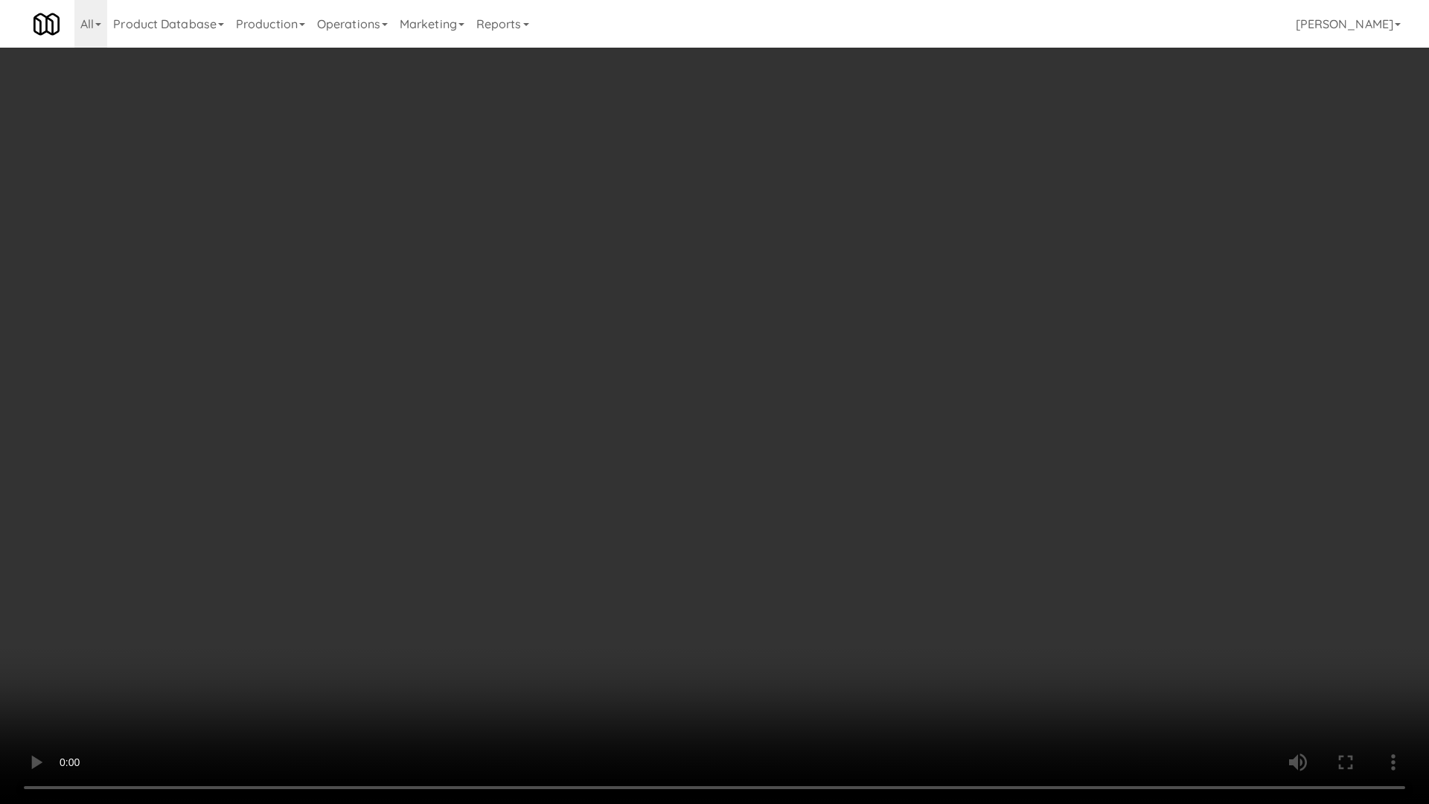
click at [935, 188] on video at bounding box center [714, 402] width 1429 height 804
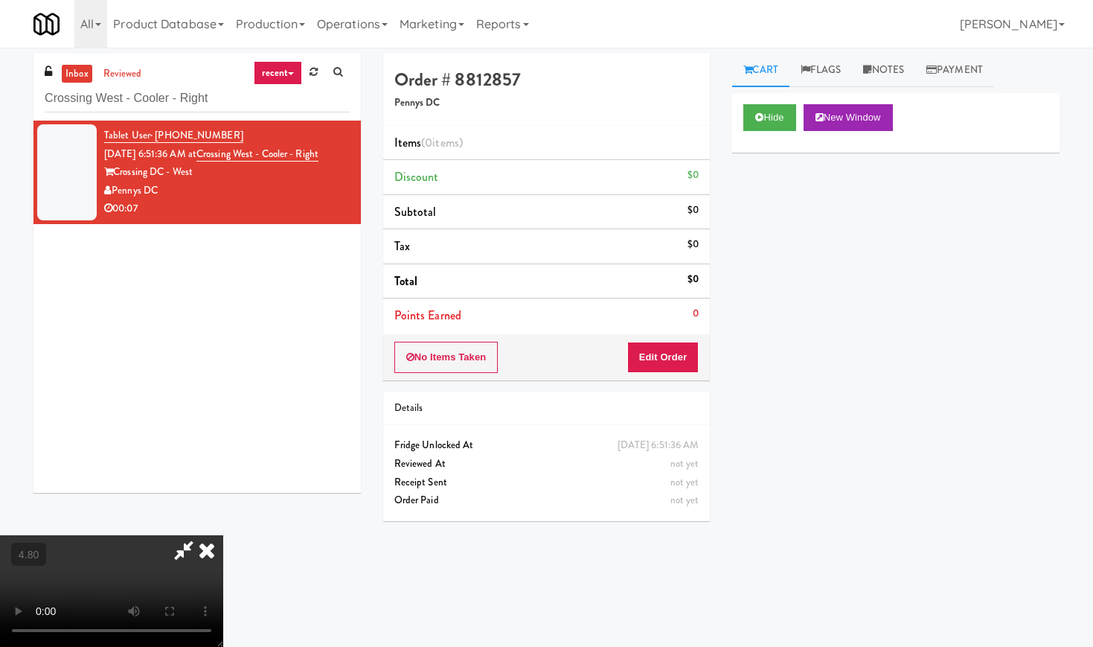
drag, startPoint x: 631, startPoint y: 295, endPoint x: 638, endPoint y: 310, distance: 17.0
click at [201, 535] on icon at bounding box center [184, 550] width 34 height 30
click at [653, 361] on button "Edit Order" at bounding box center [663, 357] width 72 height 31
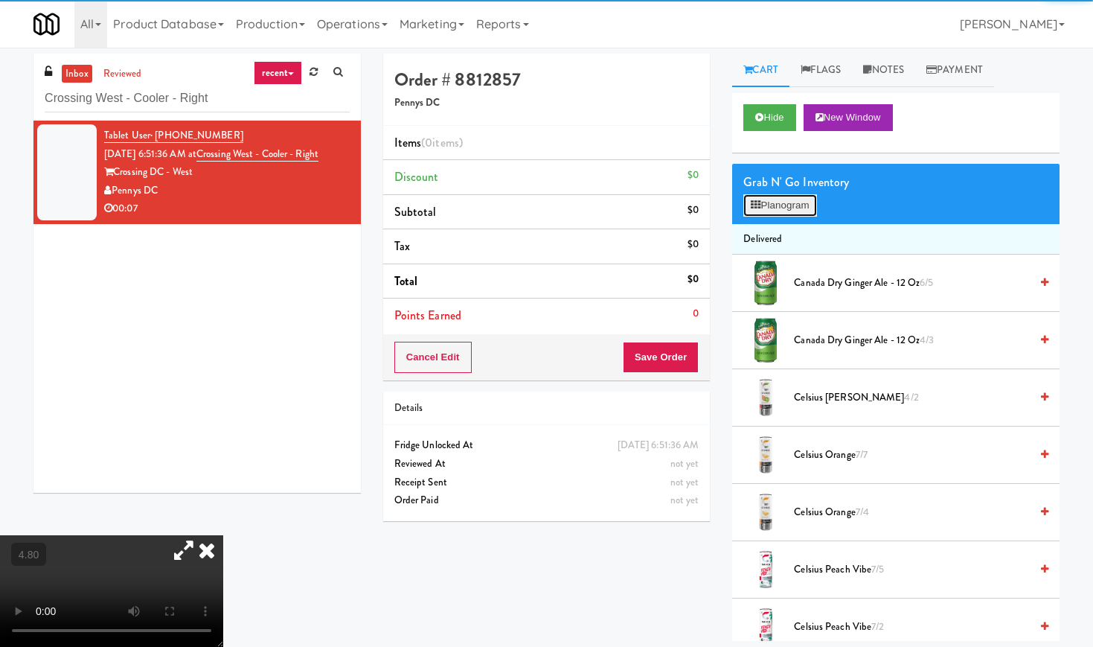
click at [783, 210] on button "Planogram" at bounding box center [779, 205] width 73 height 22
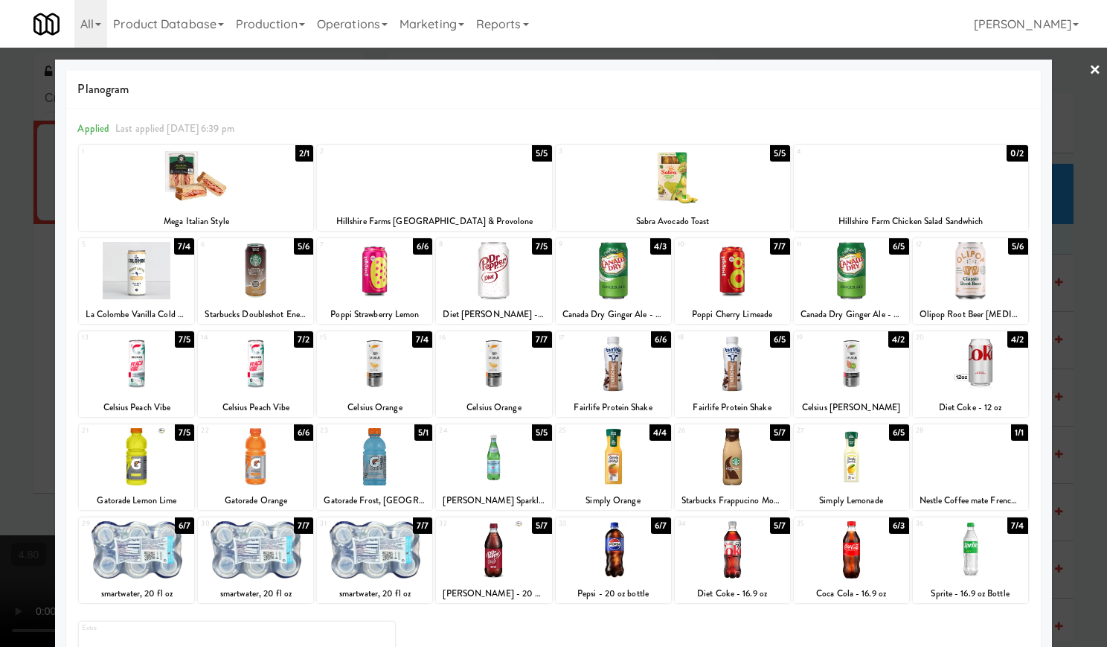
click at [1089, 60] on link "×" at bounding box center [1095, 71] width 12 height 46
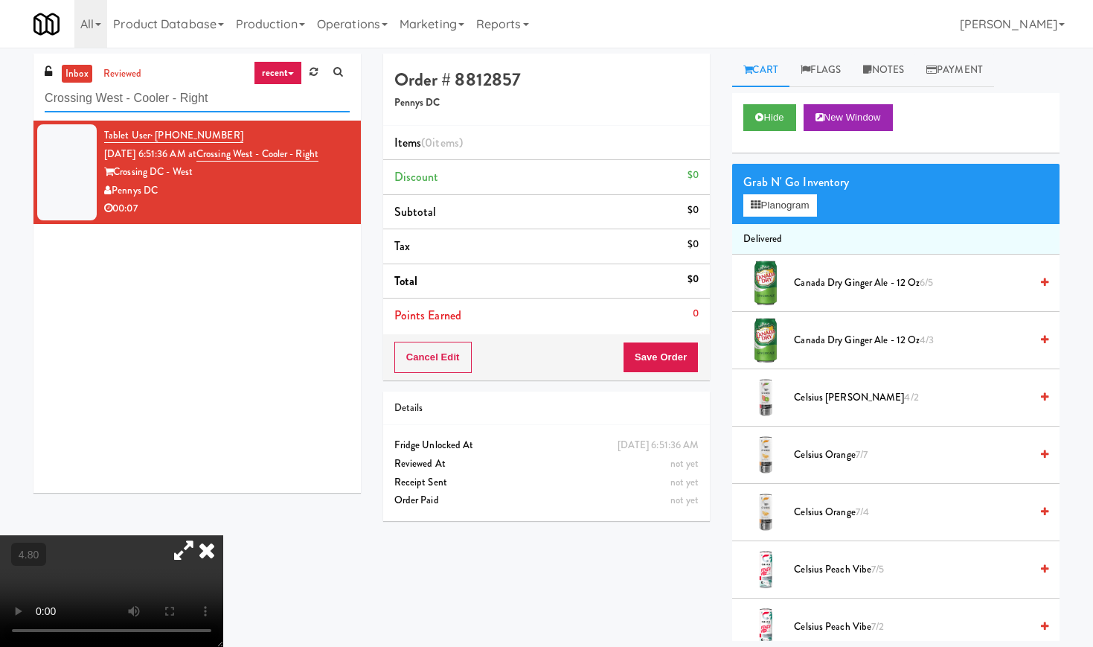
click at [145, 92] on input "Crossing West - Cooler - Right" at bounding box center [197, 99] width 305 height 28
paste input "White Furniture 01"
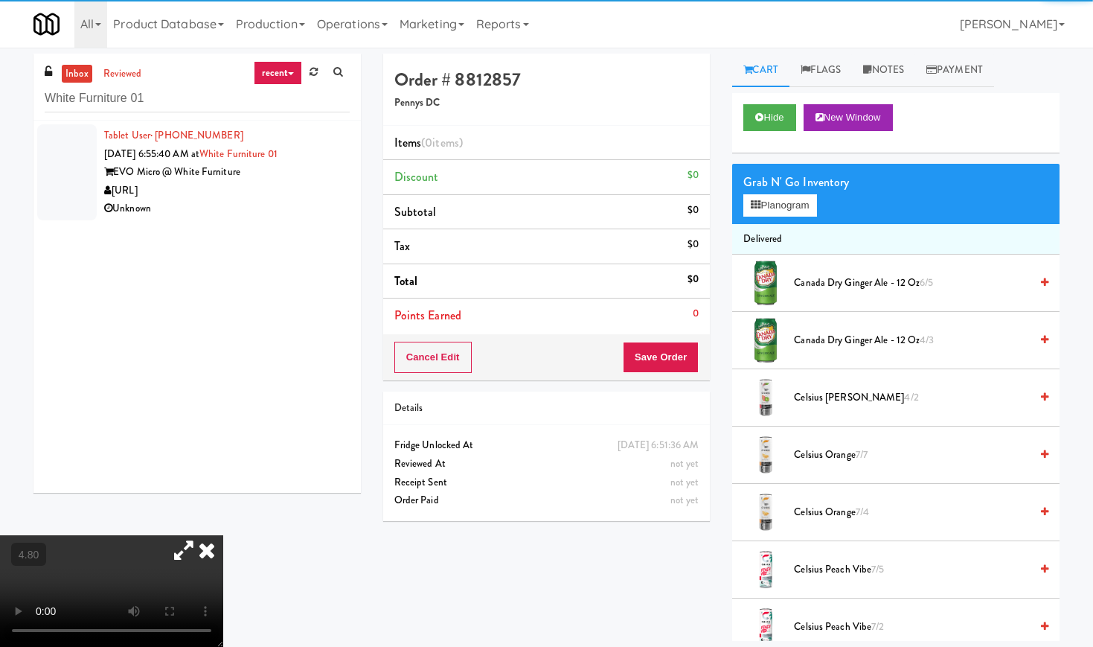
click at [297, 190] on div "[URL]" at bounding box center [227, 191] width 246 height 19
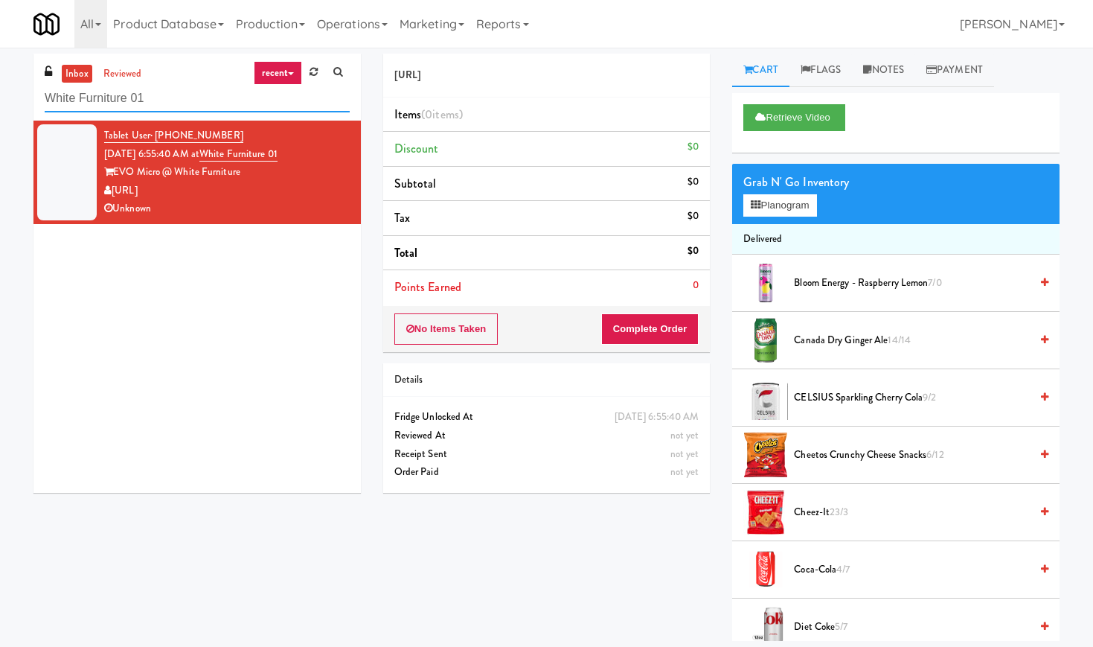
click at [148, 106] on input "White Furniture 01" at bounding box center [197, 99] width 305 height 28
paste input "TC Combo Cooler Left"
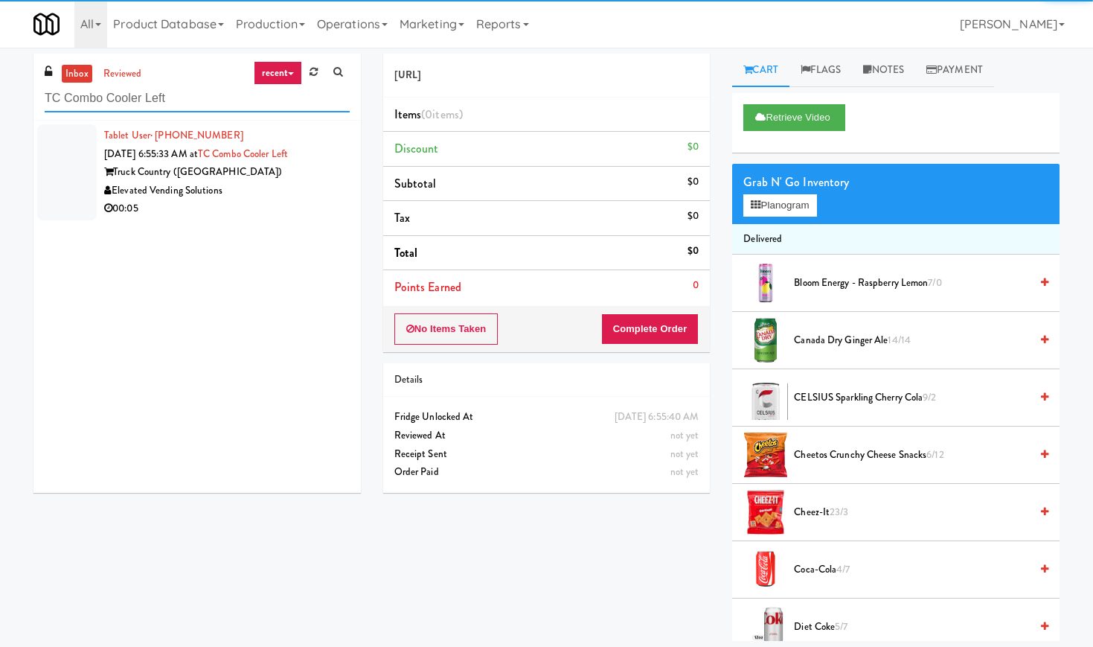
type input "TC Combo Cooler Left"
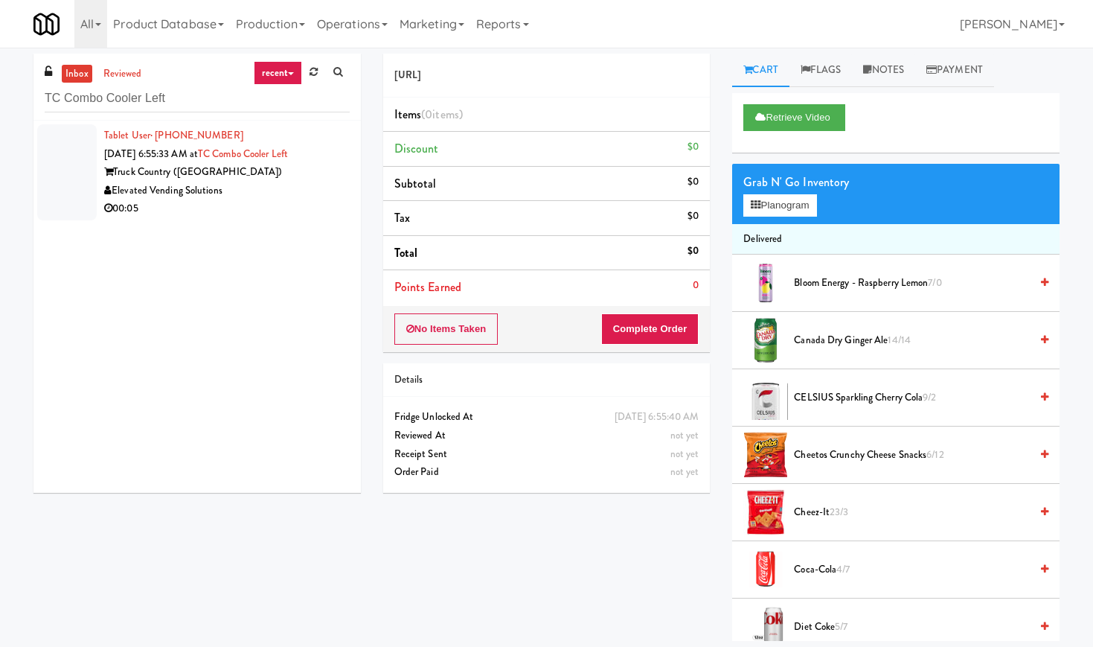
click at [246, 202] on div "00:05" at bounding box center [227, 208] width 246 height 19
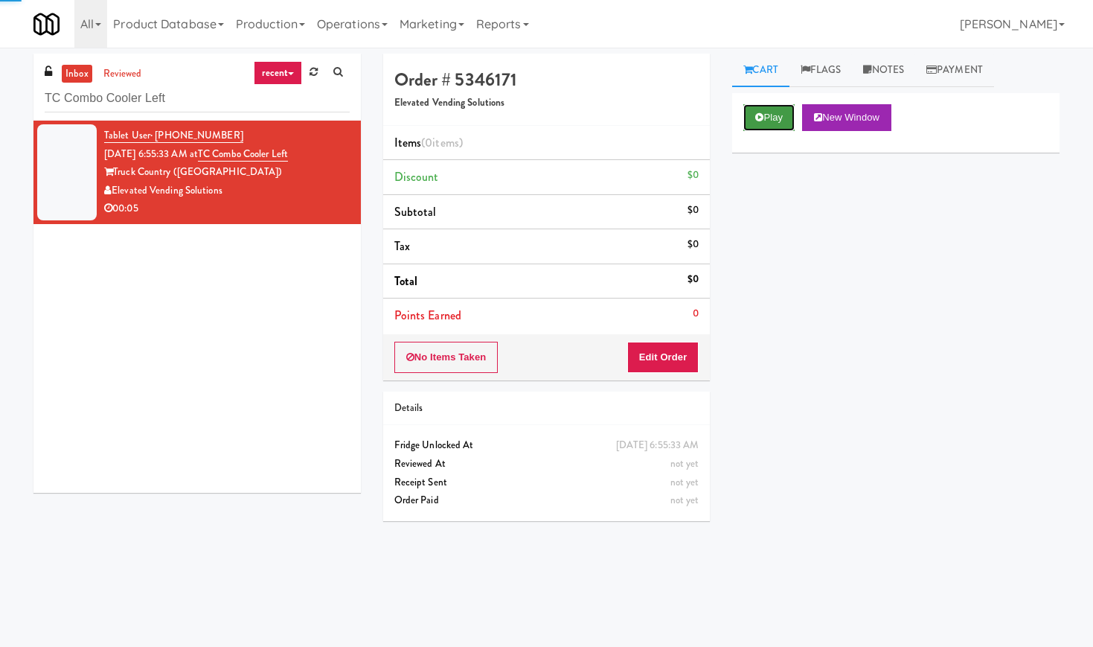
click at [772, 125] on button "Play" at bounding box center [768, 117] width 51 height 27
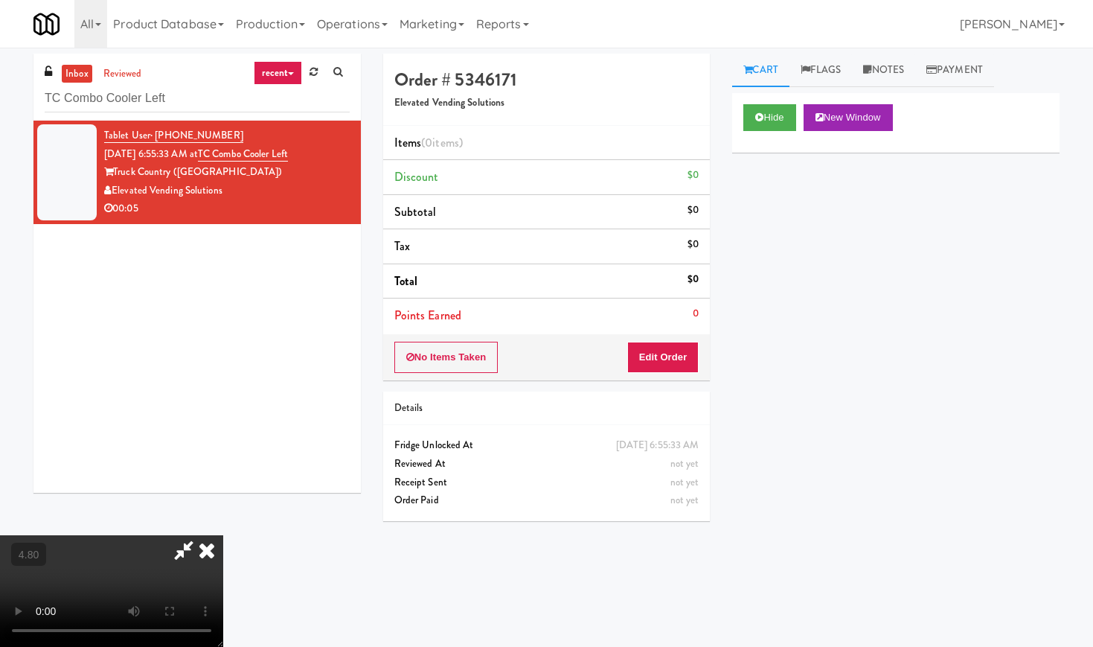
click at [223, 535] on video at bounding box center [111, 591] width 223 height 112
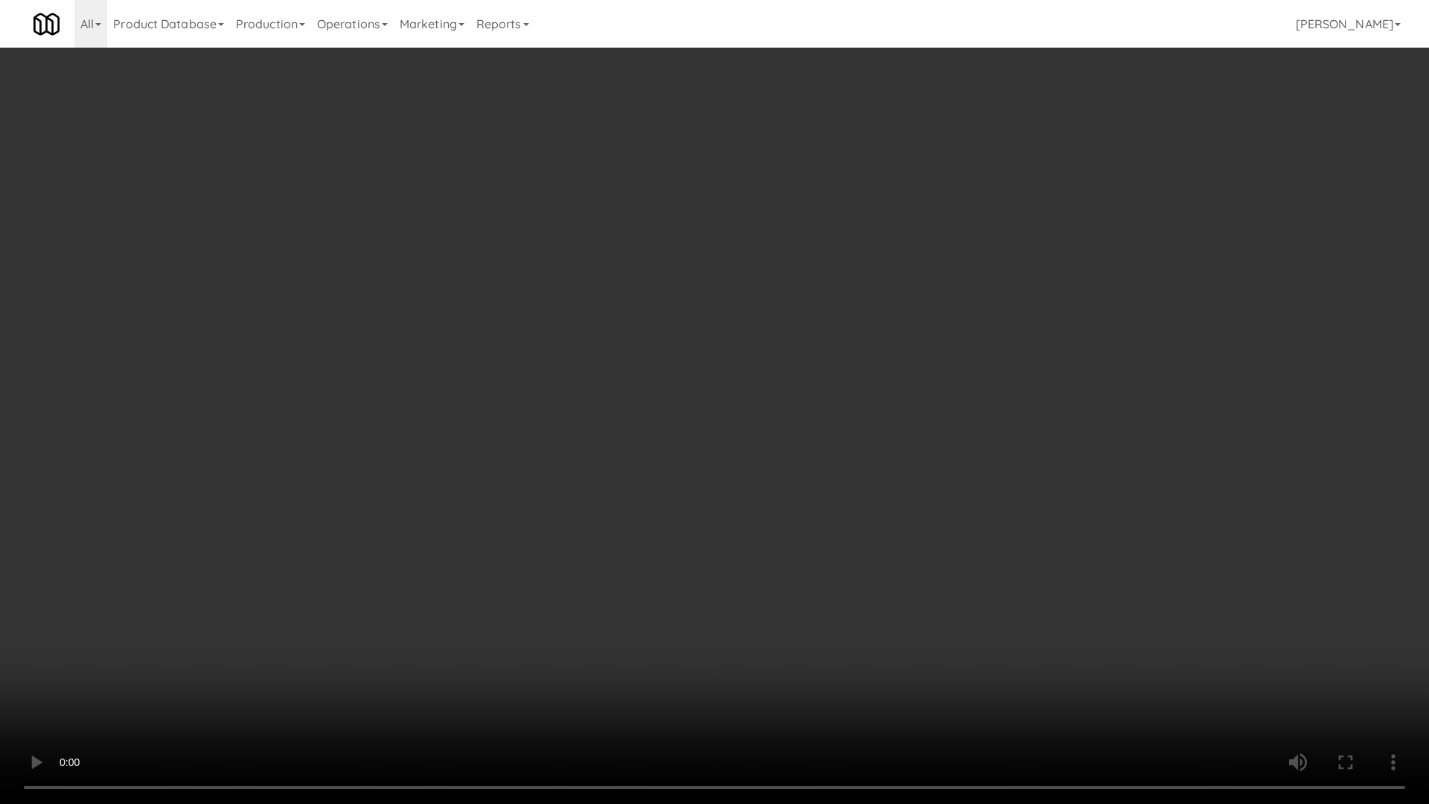
click at [624, 381] on video at bounding box center [714, 402] width 1429 height 804
click at [656, 435] on video at bounding box center [714, 402] width 1429 height 804
click at [633, 399] on video at bounding box center [714, 402] width 1429 height 804
click at [715, 478] on video at bounding box center [714, 402] width 1429 height 804
click at [728, 464] on video at bounding box center [714, 402] width 1429 height 804
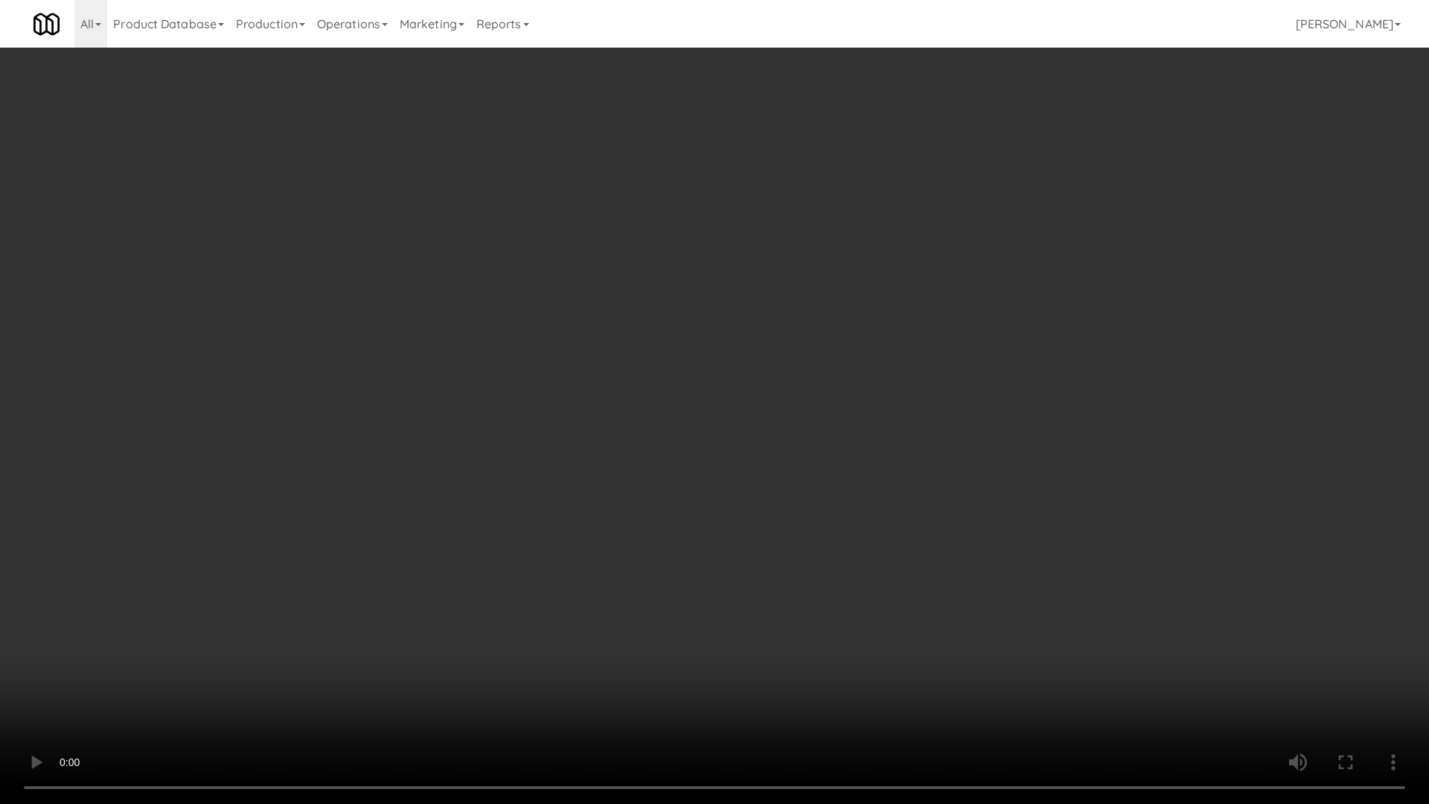
click at [728, 464] on video at bounding box center [714, 402] width 1429 height 804
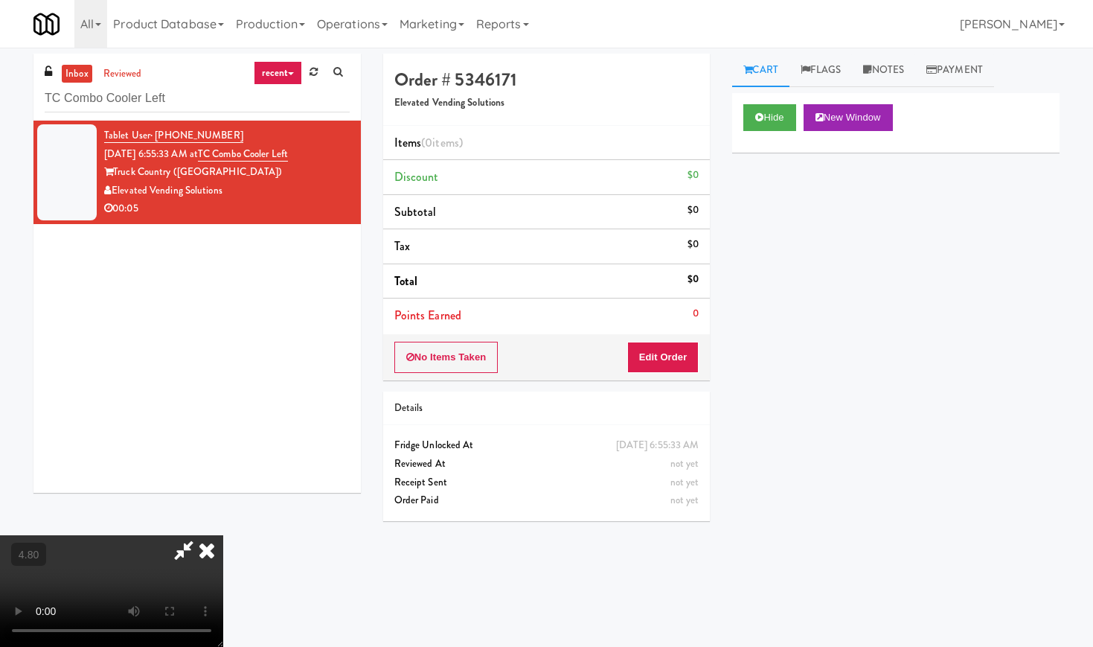
click at [223, 535] on icon at bounding box center [206, 550] width 33 height 30
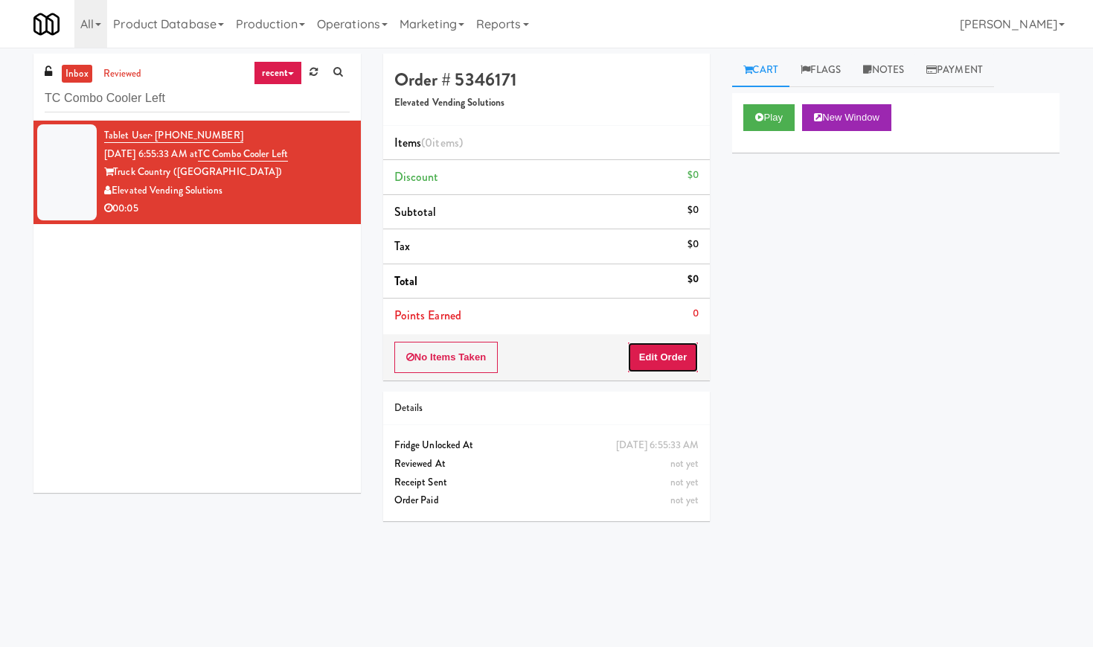
click at [647, 359] on button "Edit Order" at bounding box center [663, 357] width 72 height 31
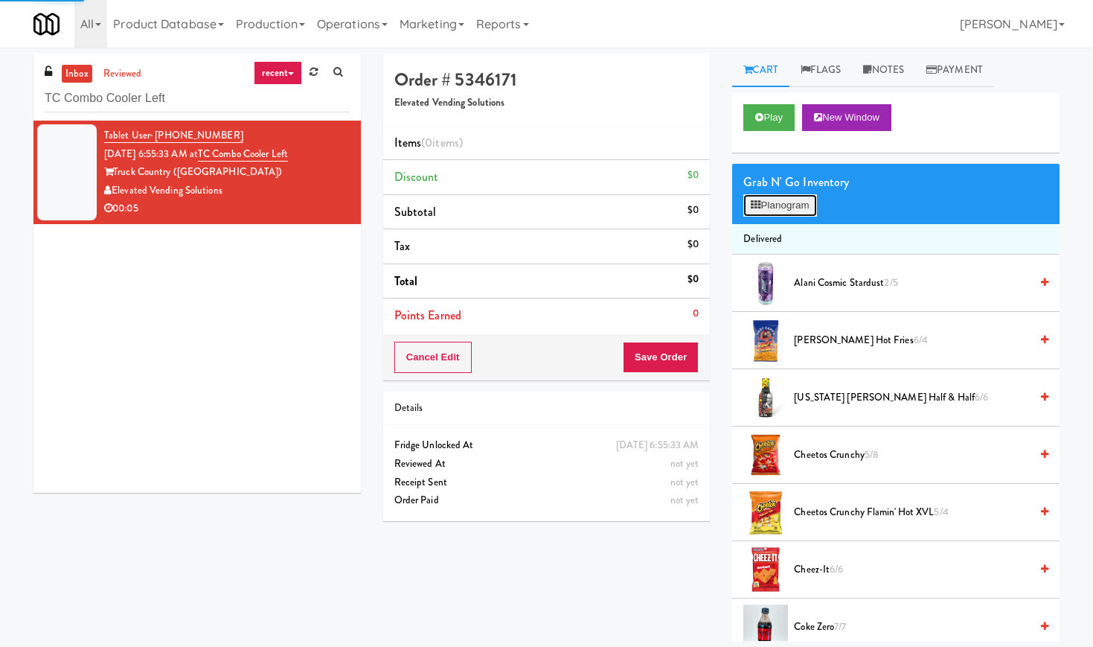
click at [760, 196] on button "Planogram" at bounding box center [779, 205] width 73 height 22
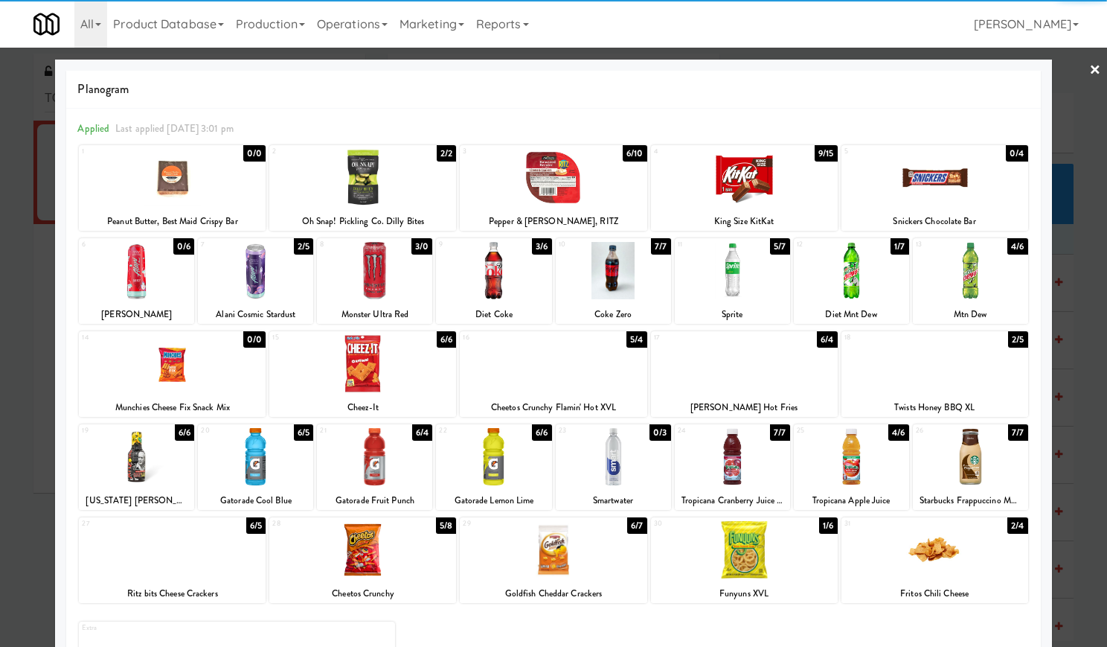
click at [513, 281] on div at bounding box center [493, 270] width 115 height 57
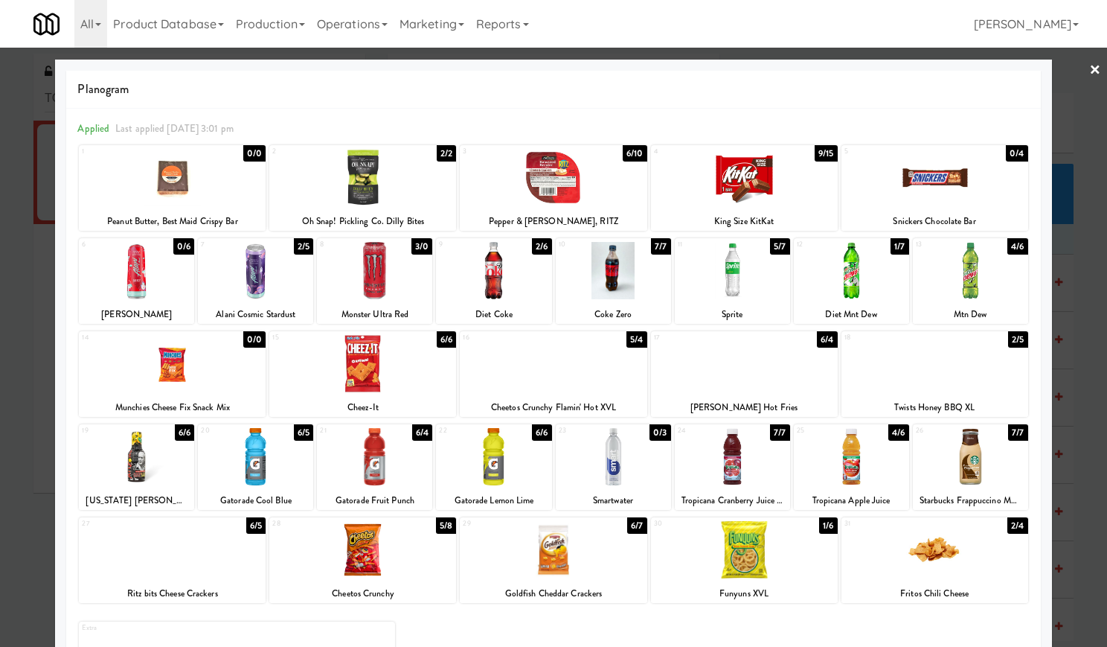
click at [1089, 77] on link "×" at bounding box center [1095, 71] width 12 height 46
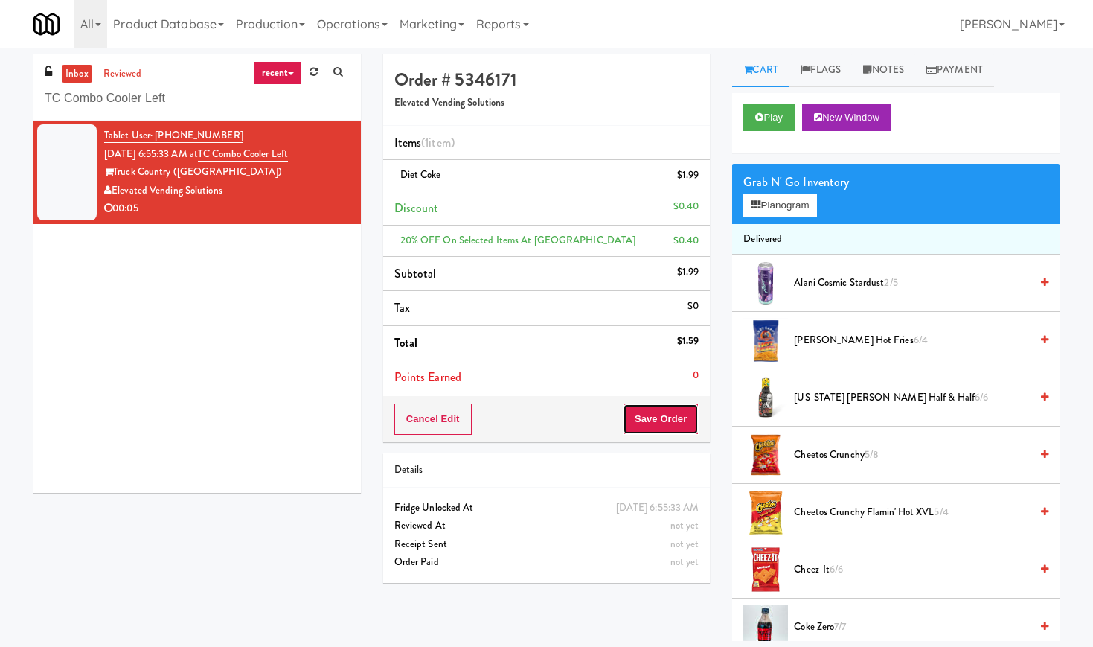
click at [674, 429] on button "Save Order" at bounding box center [661, 418] width 76 height 31
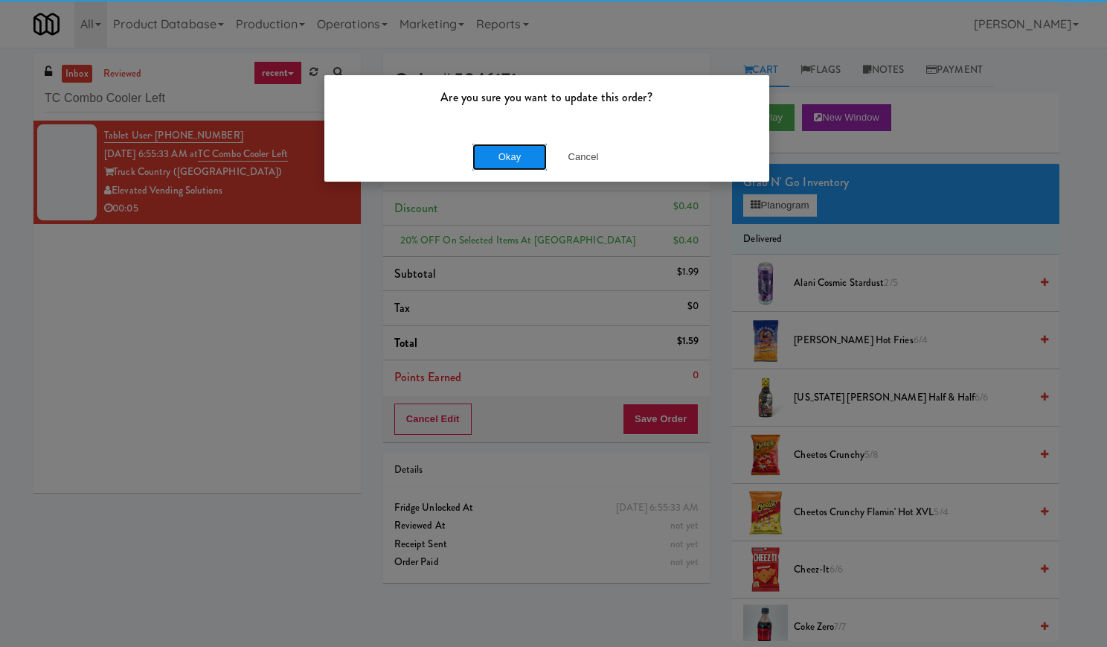
click at [495, 153] on button "Okay" at bounding box center [509, 157] width 74 height 27
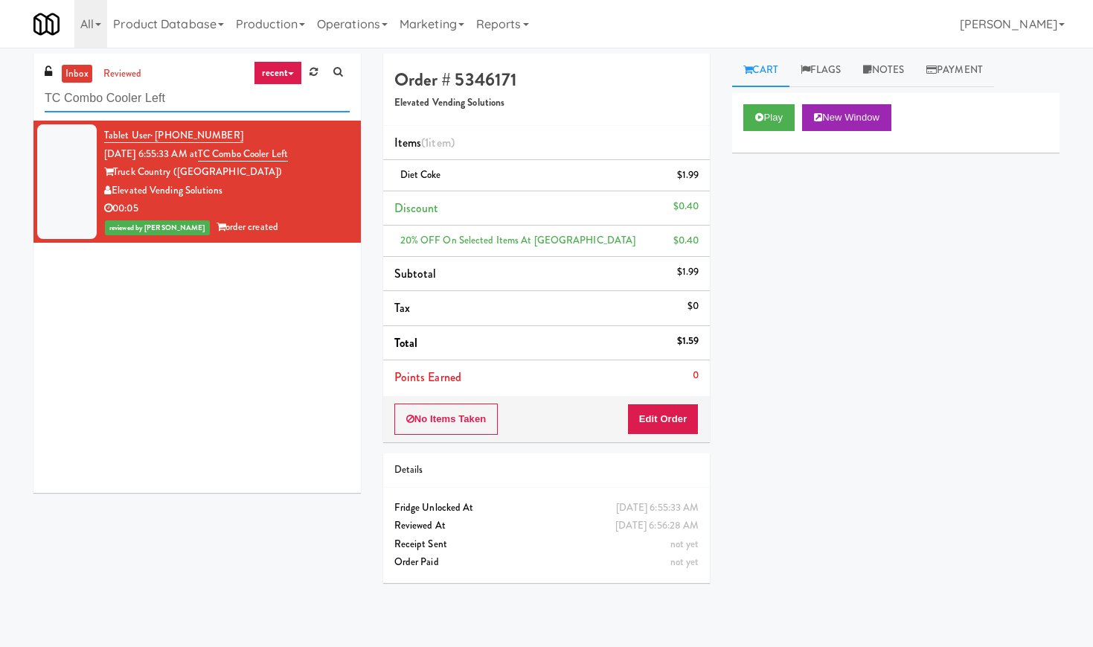
click at [141, 94] on input "TC Combo Cooler Left" at bounding box center [197, 99] width 305 height 28
paste input "Axis Combo"
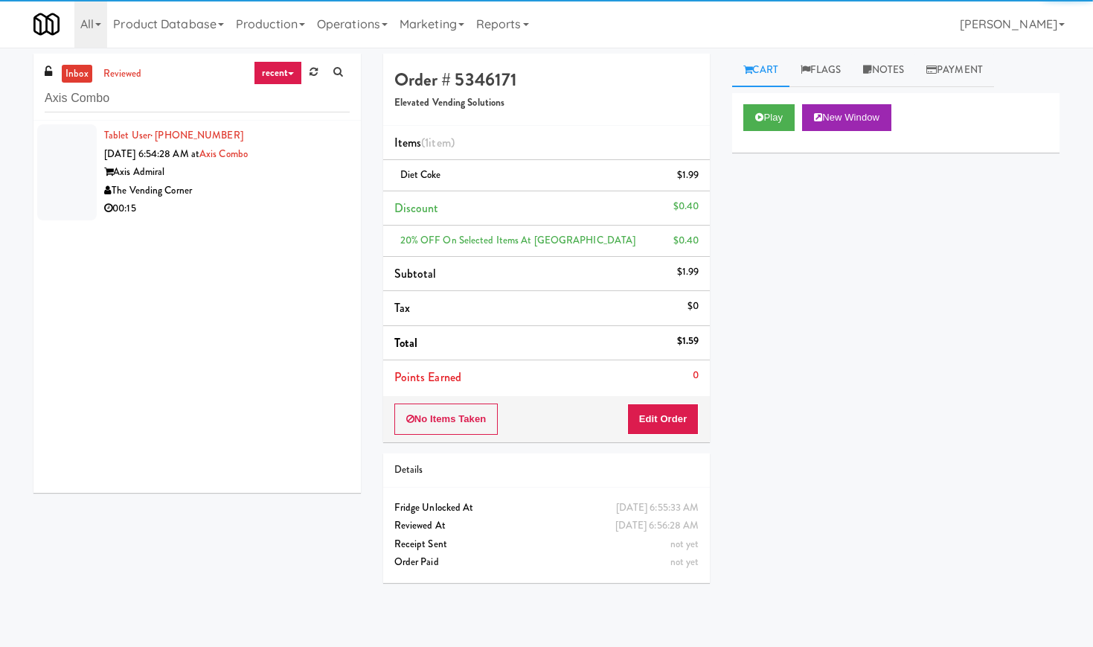
click at [268, 179] on div "Axis Admiral" at bounding box center [227, 172] width 246 height 19
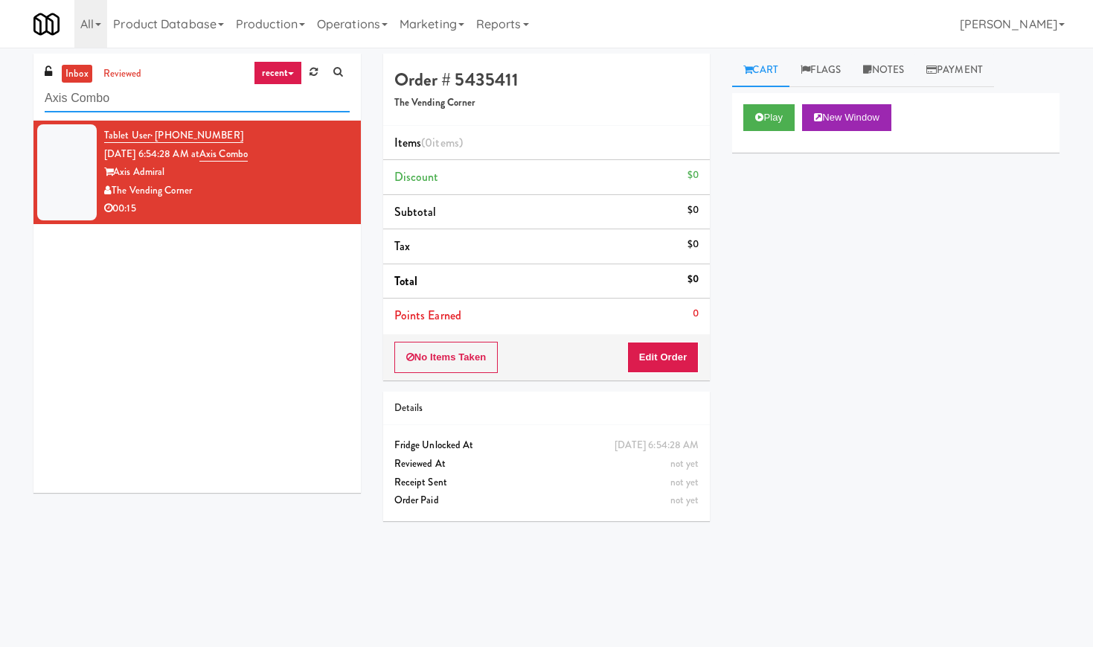
click at [123, 100] on input "Axis Combo" at bounding box center [197, 99] width 305 height 28
paste input "MH - Cooler - Left"
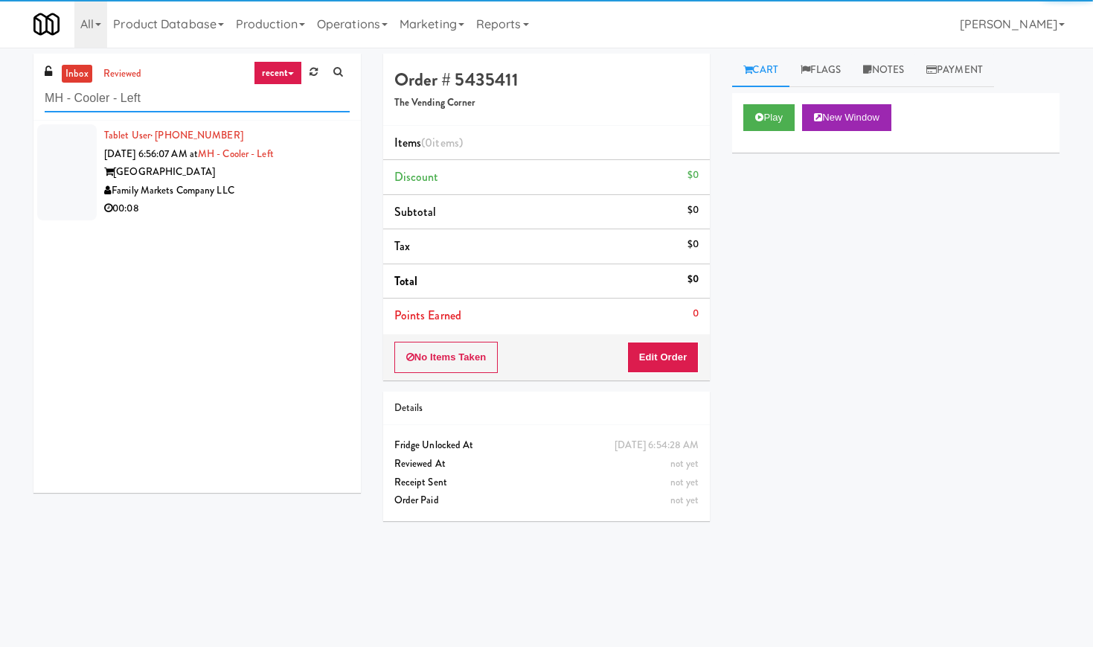
type input "MH - Cooler - Left"
click at [313, 173] on div "[GEOGRAPHIC_DATA]" at bounding box center [227, 172] width 246 height 19
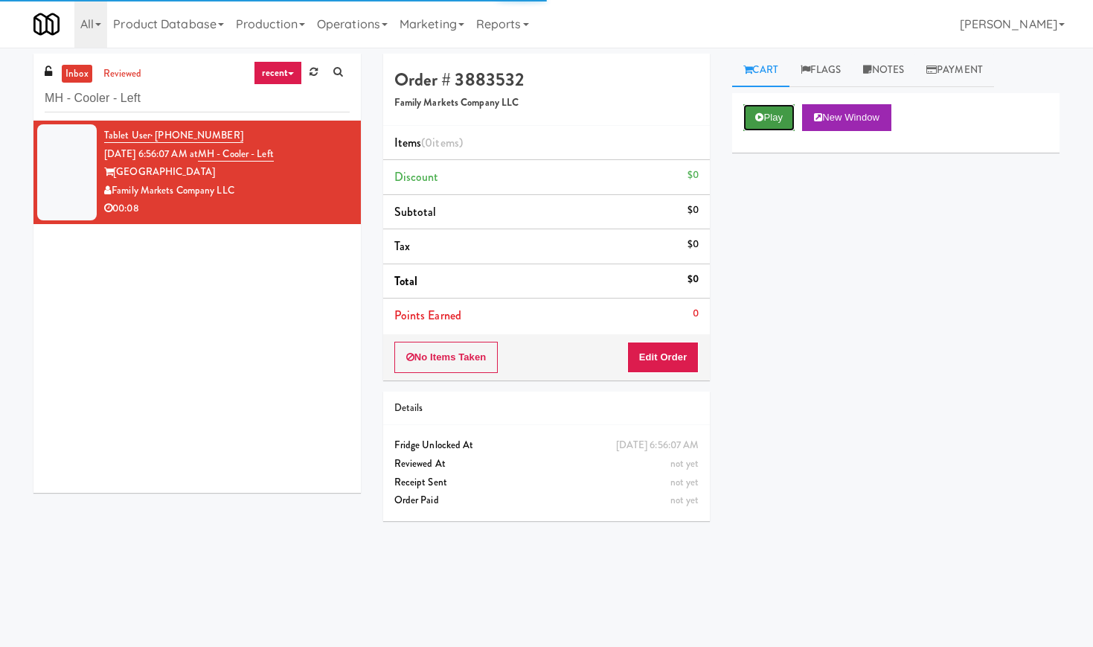
click at [782, 123] on button "Play" at bounding box center [768, 117] width 51 height 27
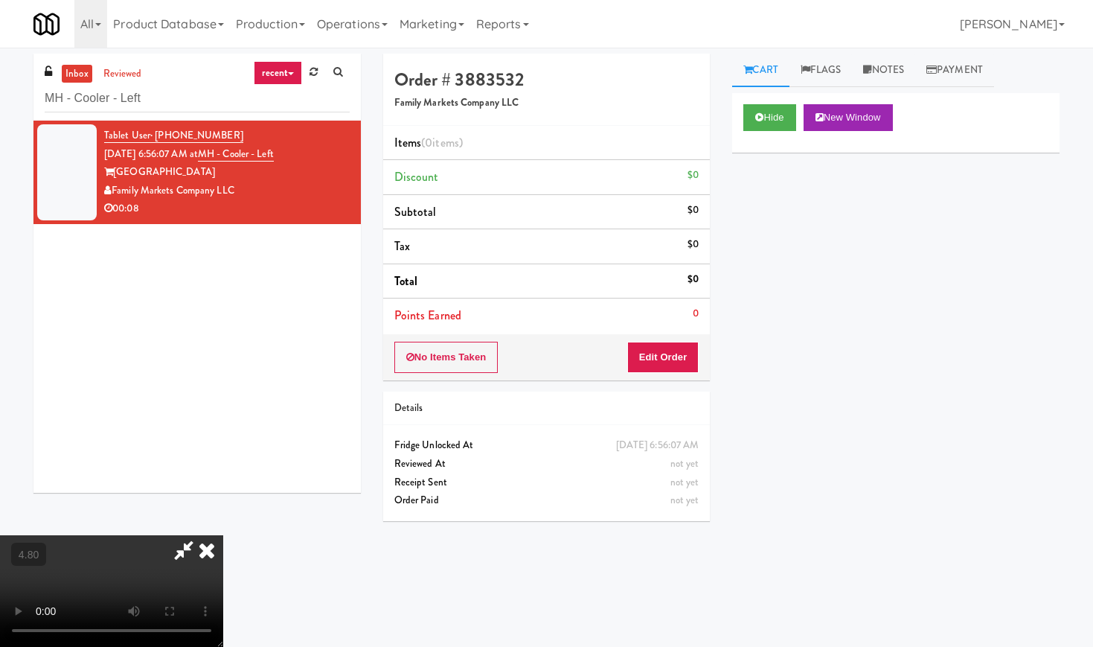
click at [223, 535] on video at bounding box center [111, 591] width 223 height 112
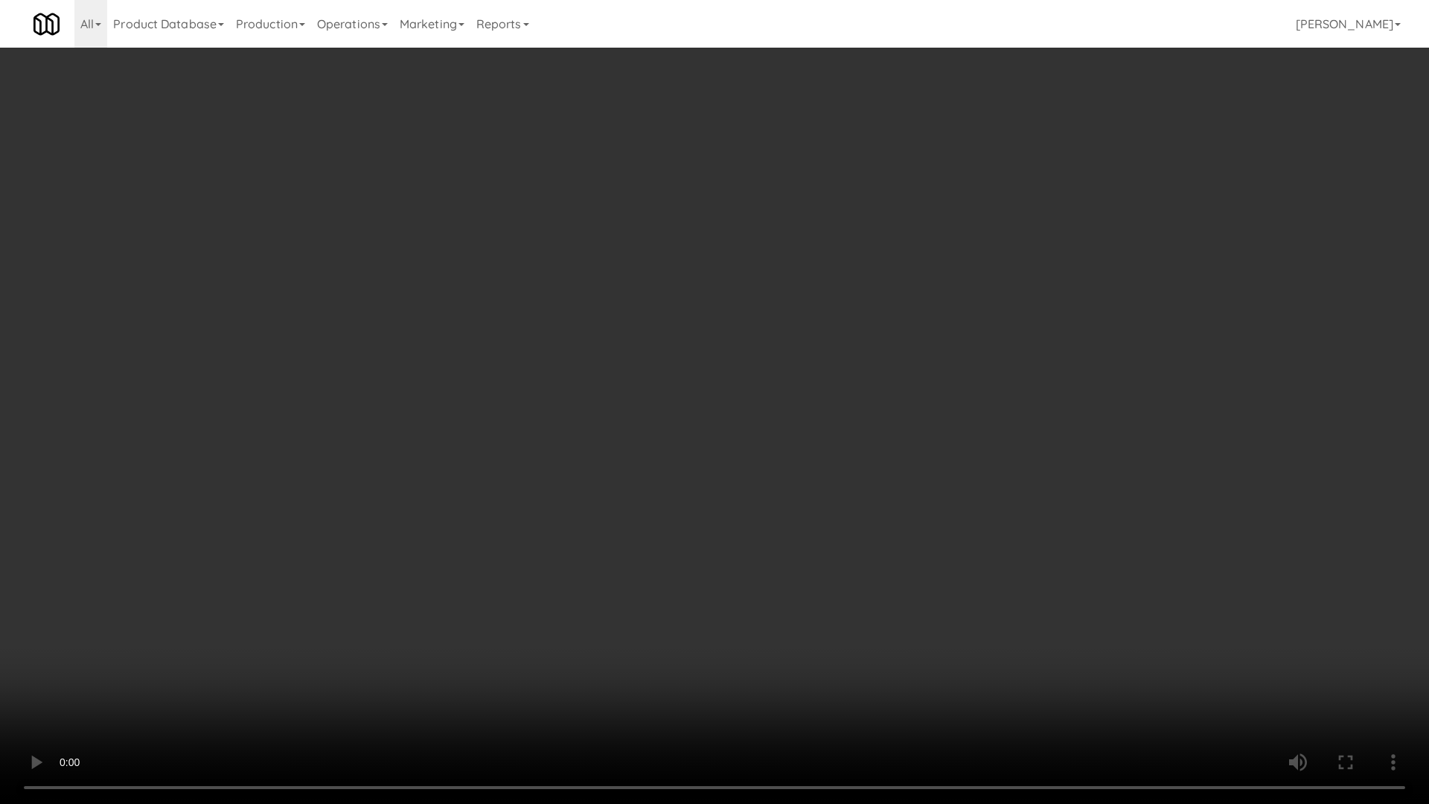
click at [432, 408] on video at bounding box center [714, 402] width 1429 height 804
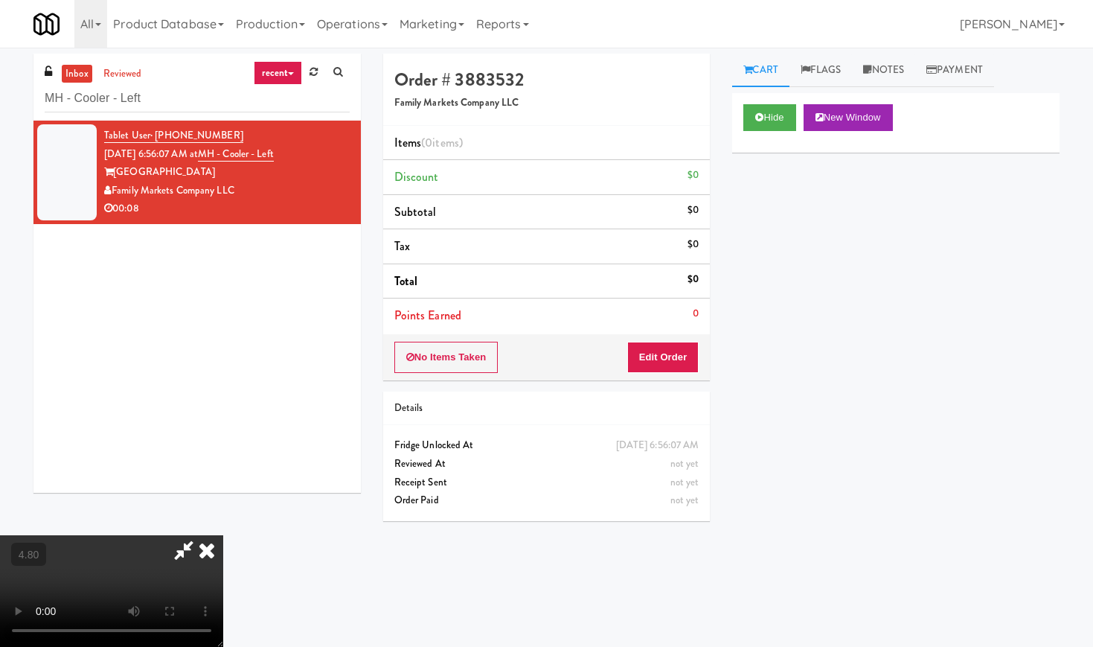
click at [223, 535] on icon at bounding box center [206, 550] width 33 height 30
